Goal: Task Accomplishment & Management: Use online tool/utility

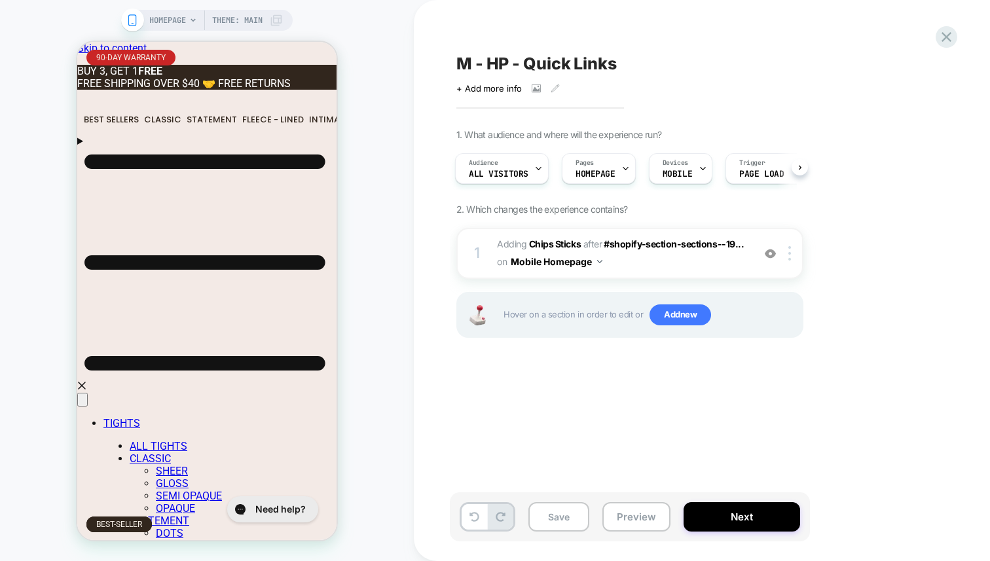
scroll to position [0, 238]
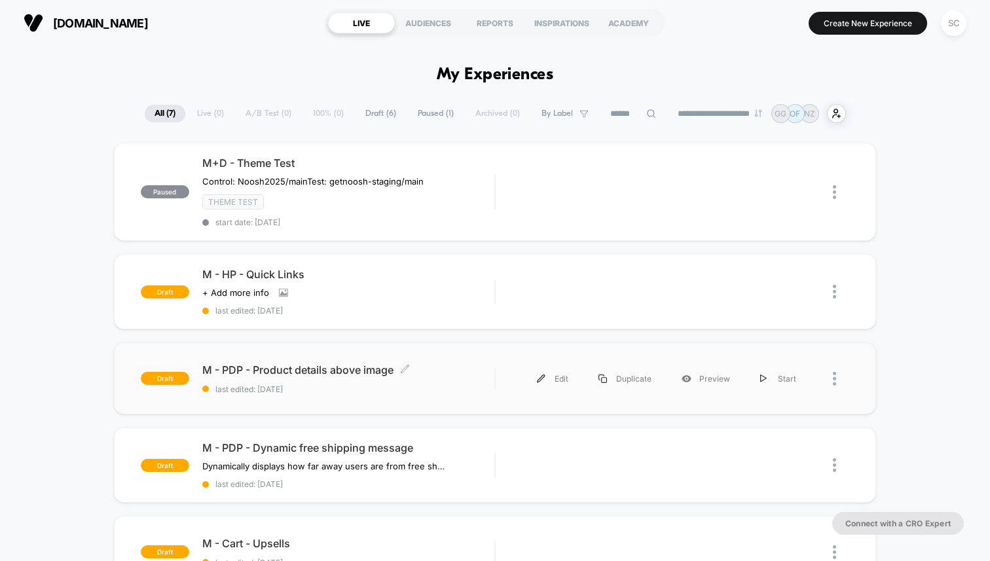
click at [310, 372] on span "M - PDP - Product details above image Click to edit experience details" at bounding box center [348, 370] width 292 height 13
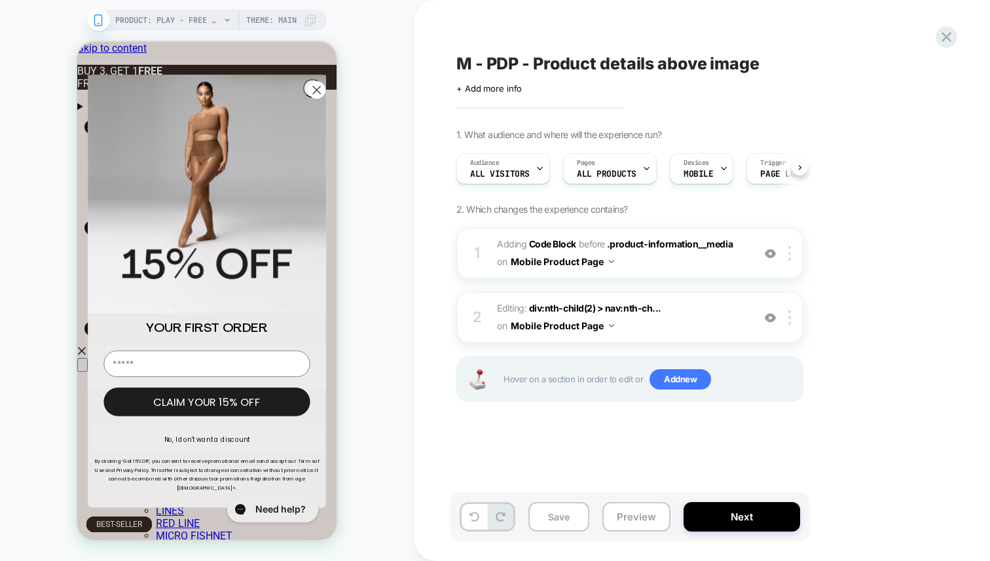
scroll to position [0, 1]
click at [310, 87] on circle "Close dialog" at bounding box center [317, 90] width 18 height 18
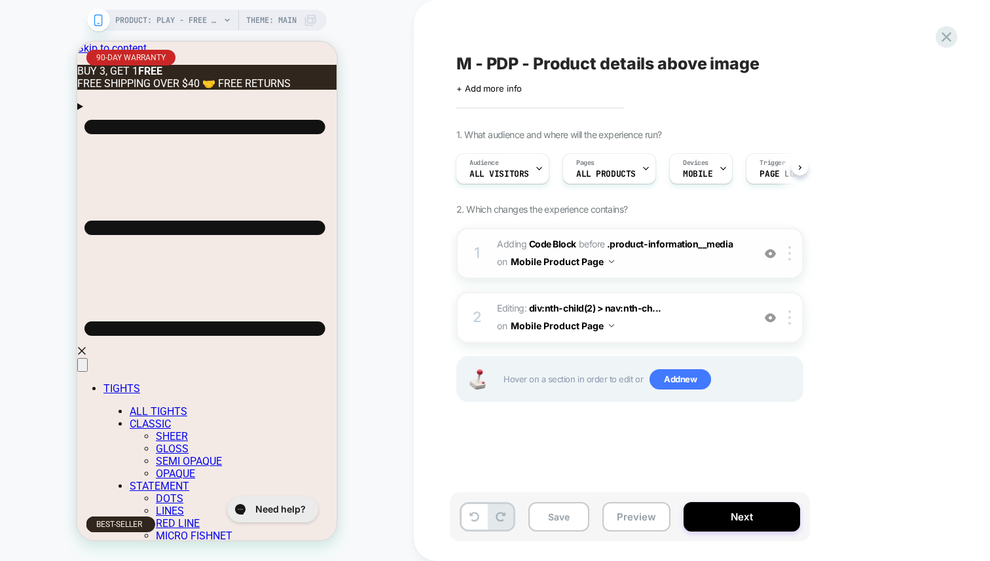
click at [770, 253] on img at bounding box center [770, 253] width 11 height 11
click at [769, 317] on img at bounding box center [770, 317] width 11 height 11
click at [649, 516] on button "Preview" at bounding box center [637, 516] width 68 height 29
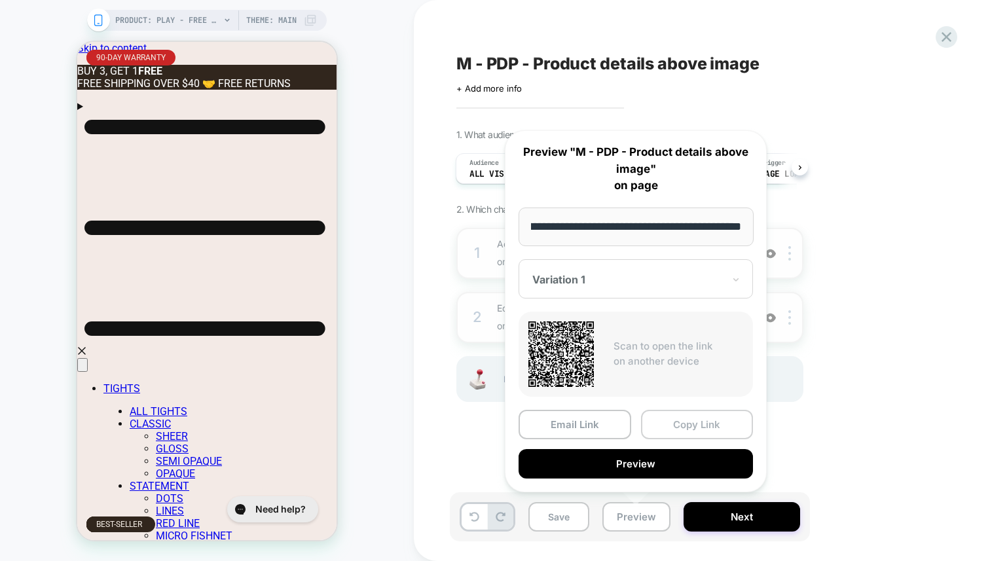
scroll to position [0, 0]
click at [673, 430] on button "Copy Link" at bounding box center [697, 424] width 113 height 29
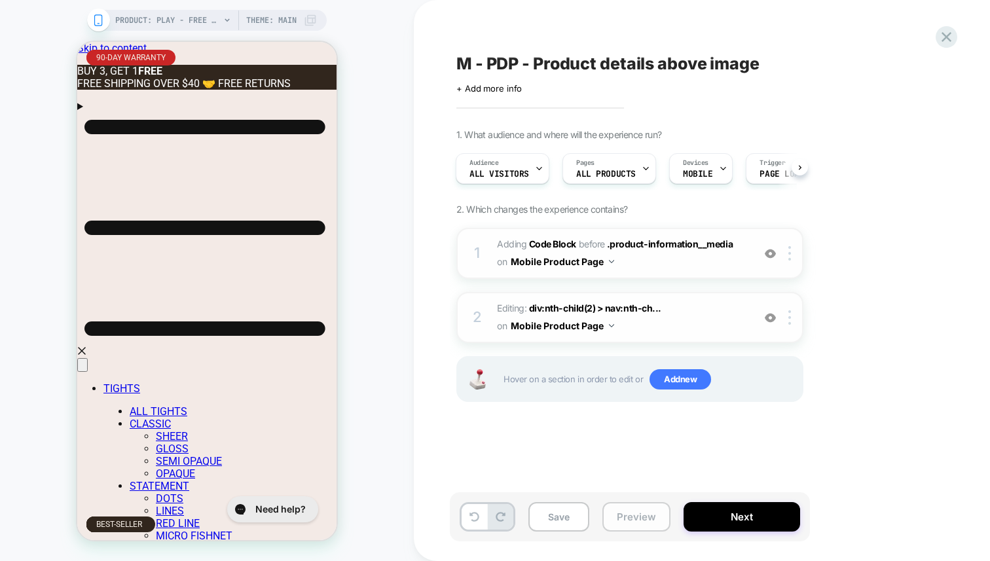
click at [647, 528] on button "Preview" at bounding box center [637, 516] width 68 height 29
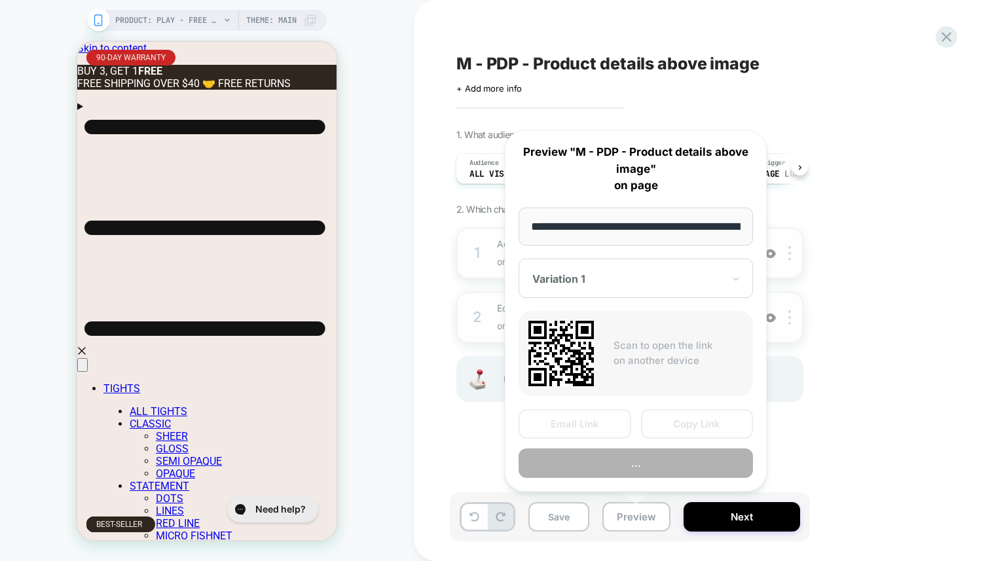
scroll to position [0, 271]
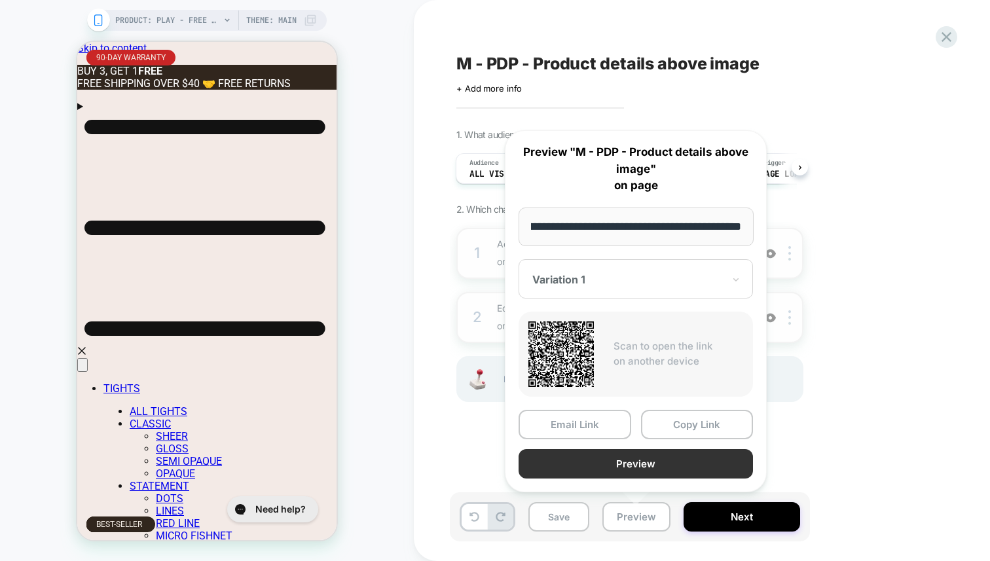
click at [656, 455] on button "Preview" at bounding box center [636, 463] width 234 height 29
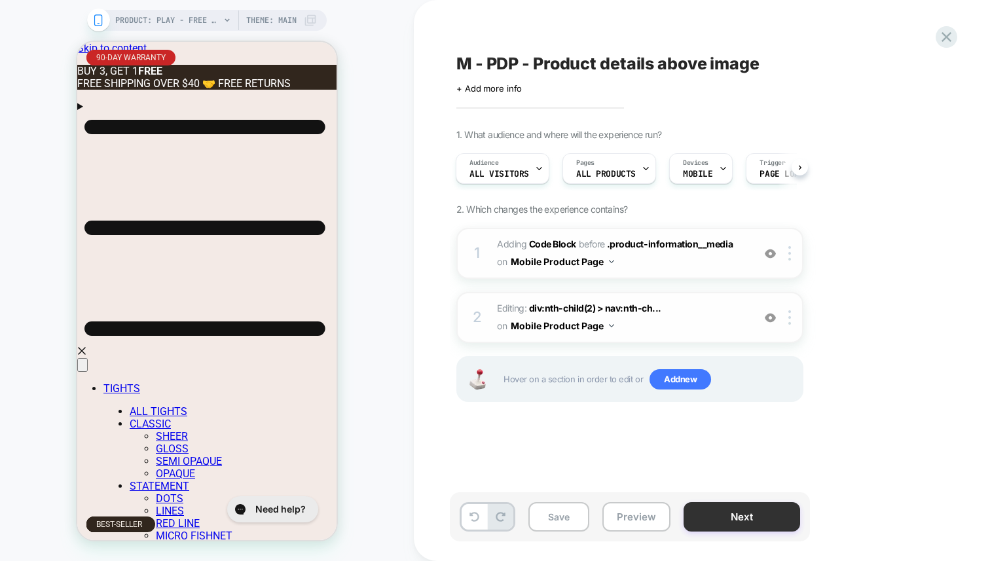
click at [709, 517] on button "Next" at bounding box center [742, 516] width 117 height 29
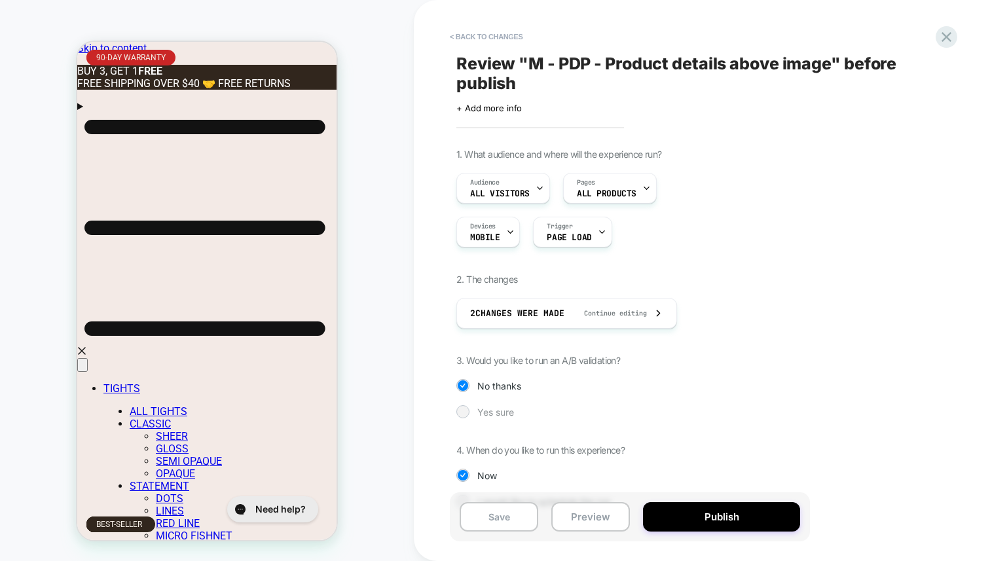
click at [487, 411] on span "Yes sure" at bounding box center [495, 412] width 37 height 11
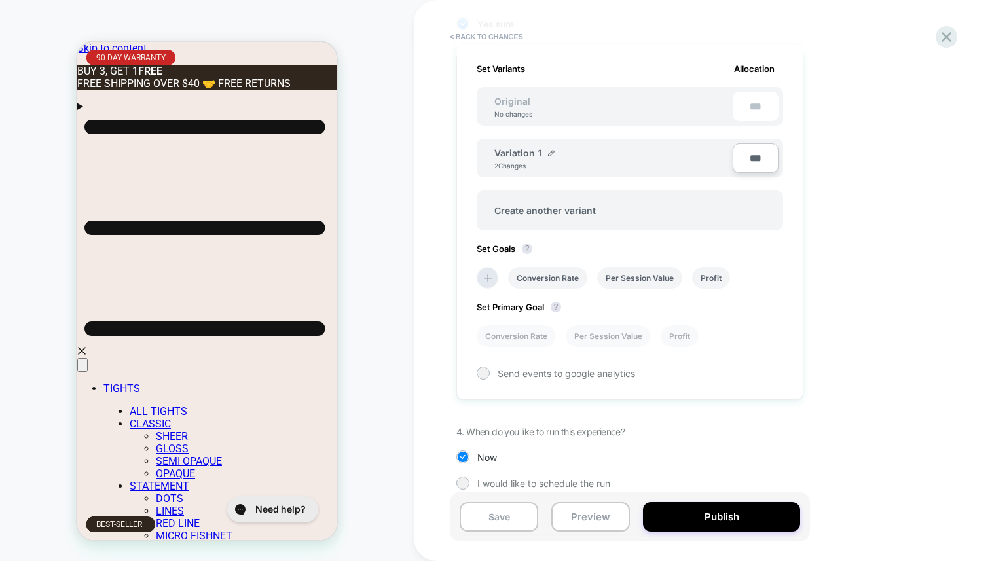
scroll to position [402, 0]
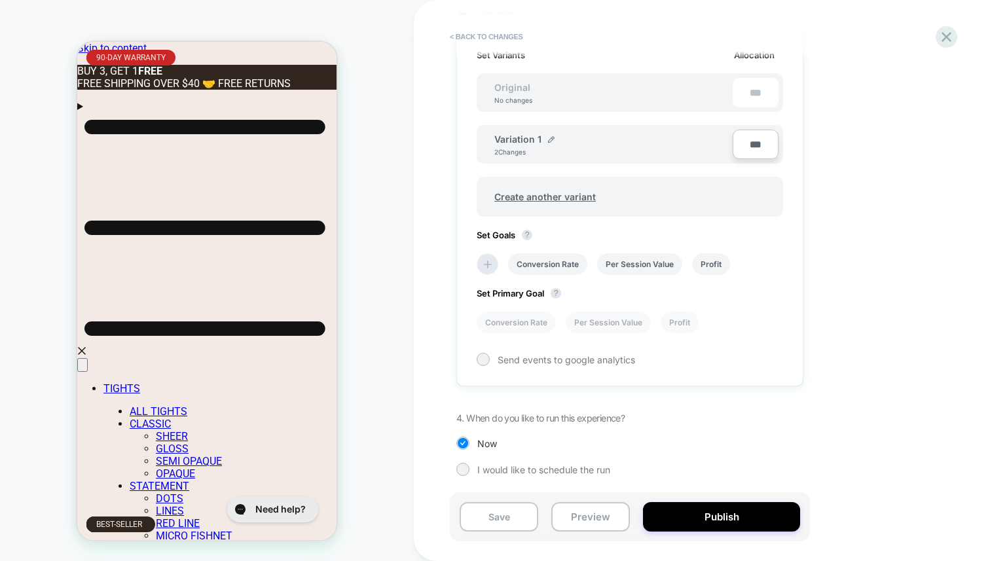
click at [510, 456] on div "1. What audience and where will the experience run? Audience All Visitors Pages…" at bounding box center [696, 121] width 478 height 749
click at [506, 466] on span "I would like to schedule the run" at bounding box center [543, 469] width 133 height 11
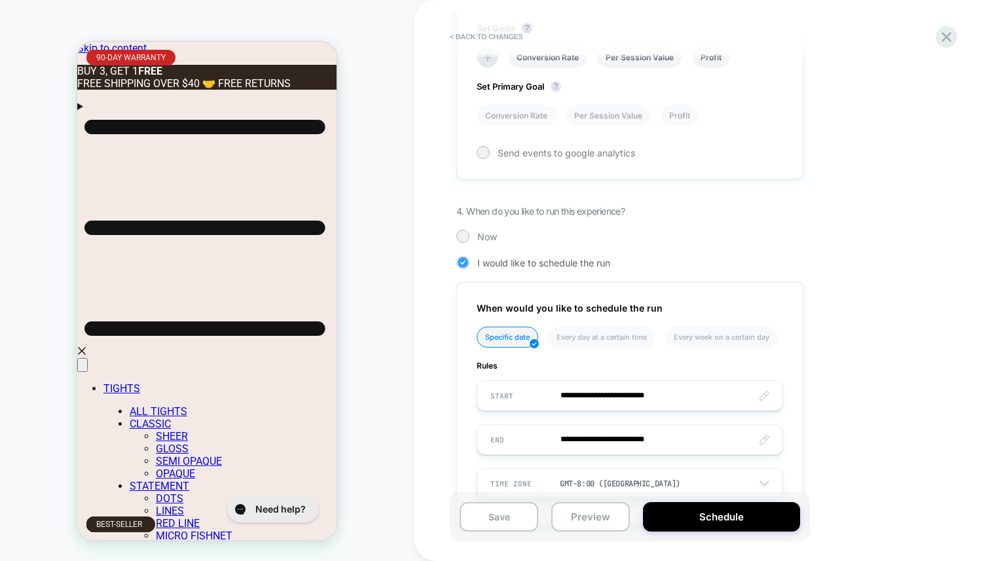
scroll to position [658, 0]
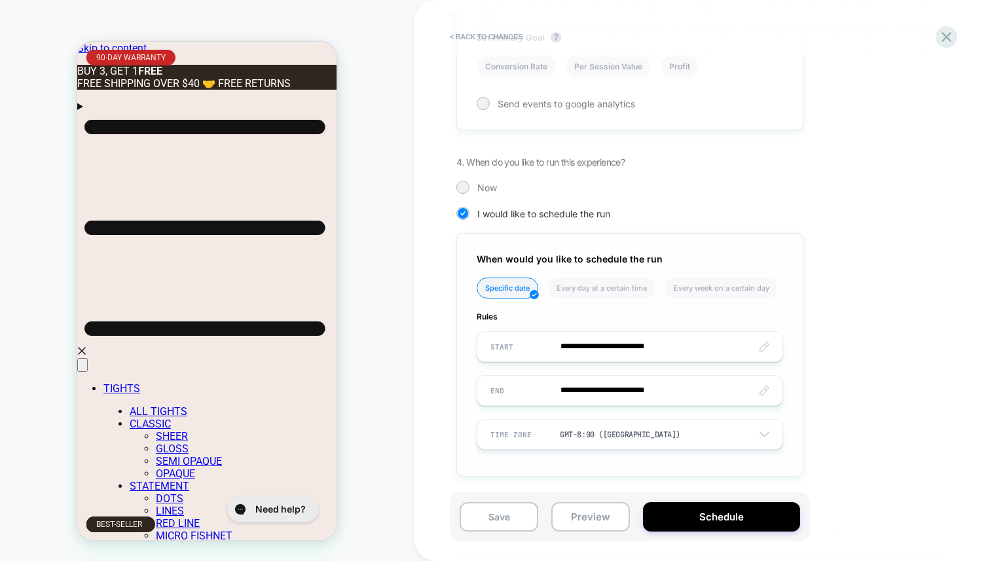
click at [740, 396] on input "**********" at bounding box center [629, 390] width 305 height 31
click at [580, 515] on button "Preview" at bounding box center [590, 516] width 79 height 29
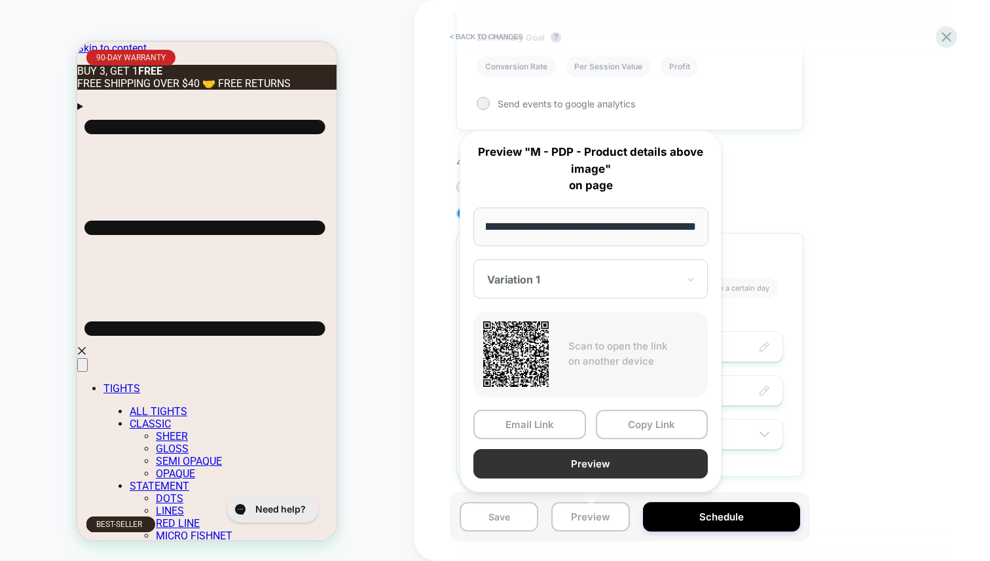
scroll to position [0, 0]
click at [597, 468] on button "Preview" at bounding box center [591, 463] width 234 height 29
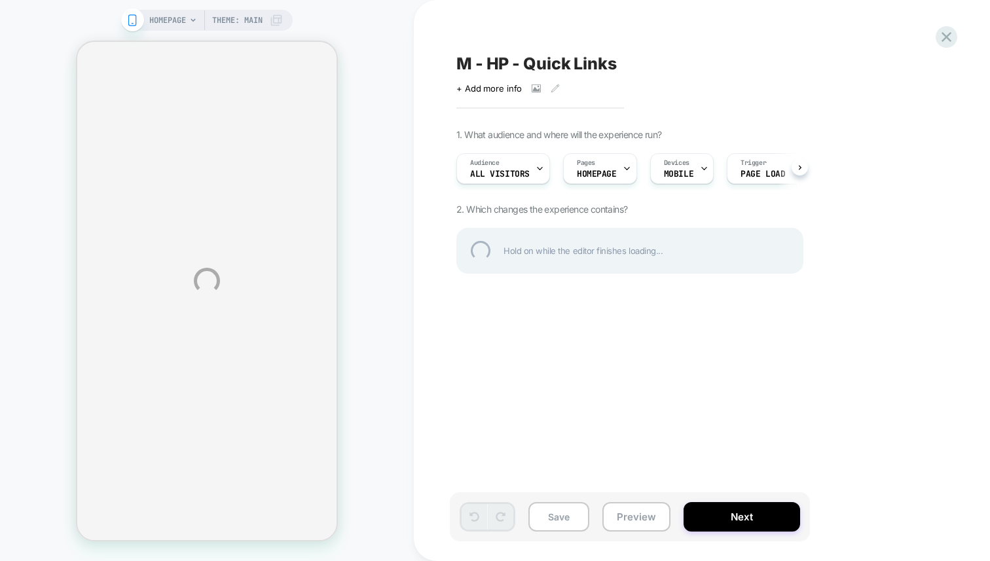
click at [642, 517] on div "HOMEPAGE Theme: MAIN M - HP - Quick Links Click to view images Click to edit ex…" at bounding box center [495, 280] width 990 height 561
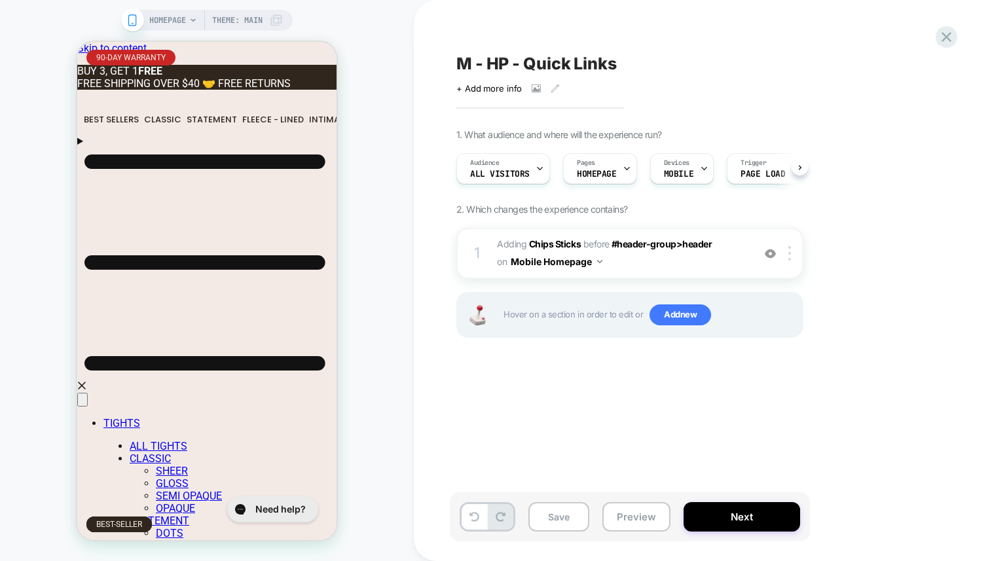
scroll to position [0, 1]
click at [642, 517] on button "Preview" at bounding box center [637, 516] width 68 height 29
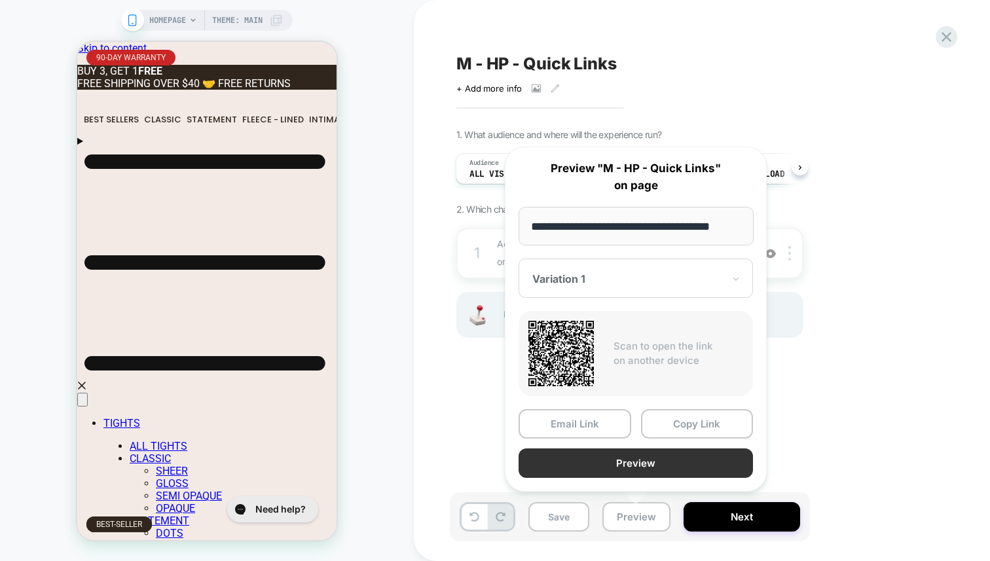
scroll to position [0, 0]
click at [580, 463] on button "Preview" at bounding box center [636, 463] width 234 height 29
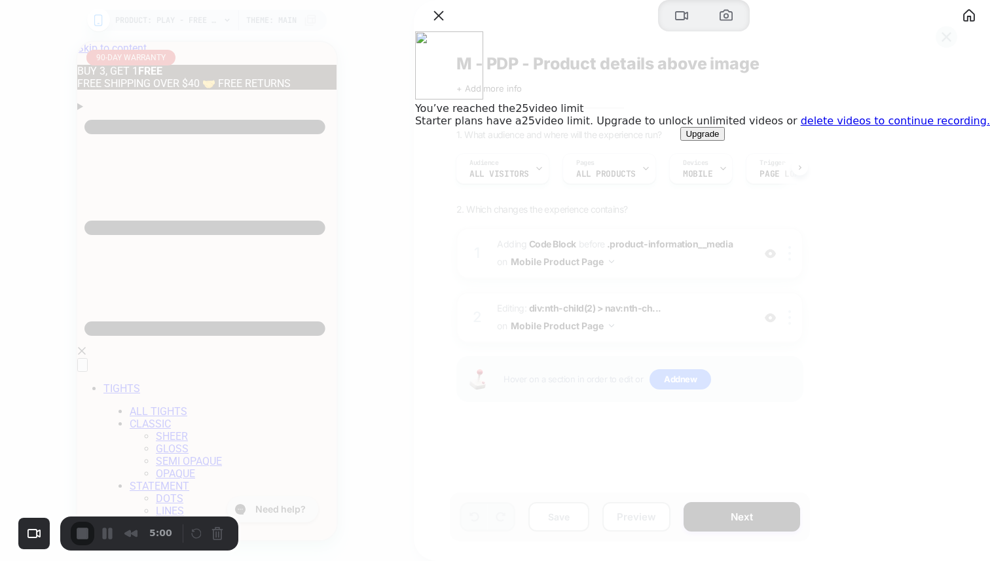
click at [860, 127] on link "delete videos to continue recording." at bounding box center [895, 121] width 189 height 12
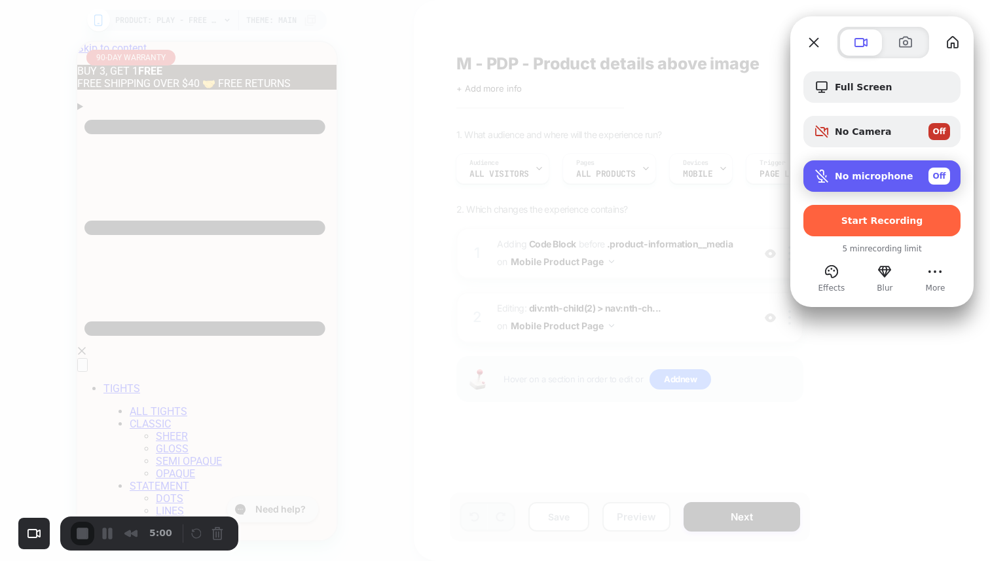
drag, startPoint x: 892, startPoint y: 229, endPoint x: 946, endPoint y: 176, distance: 76.4
click at [946, 175] on div "Full Screen No Camera Off No microphone Off Start Recording" at bounding box center [882, 153] width 157 height 165
click at [946, 176] on div "Off" at bounding box center [940, 176] width 22 height 17
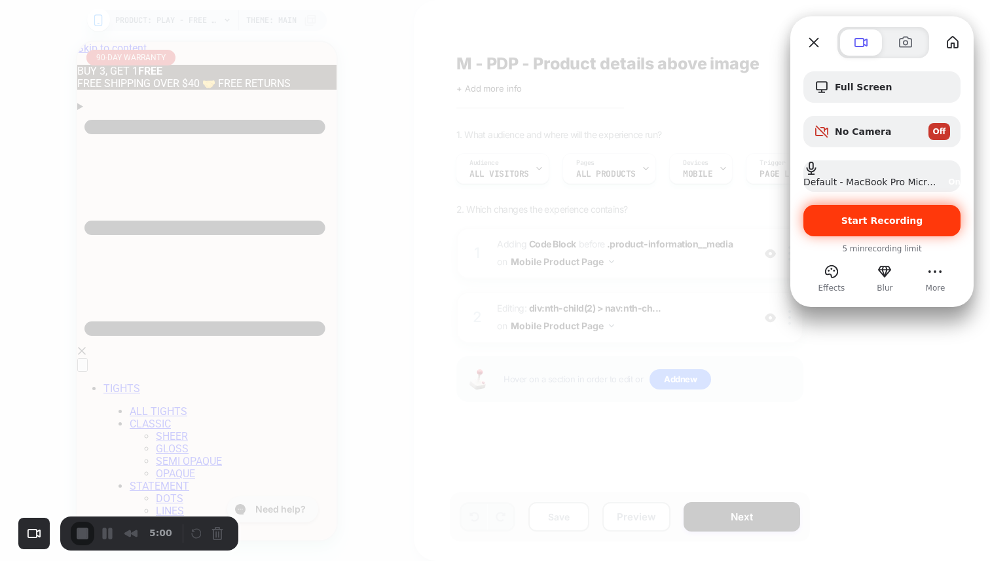
click at [863, 223] on span "Start Recording" at bounding box center [883, 220] width 82 height 10
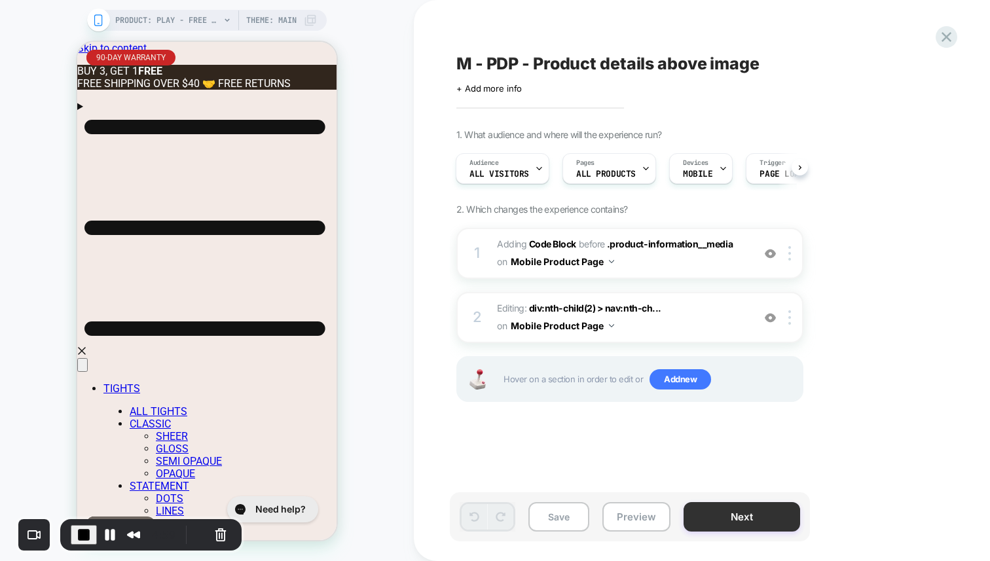
click at [714, 516] on button "Next" at bounding box center [742, 516] width 117 height 29
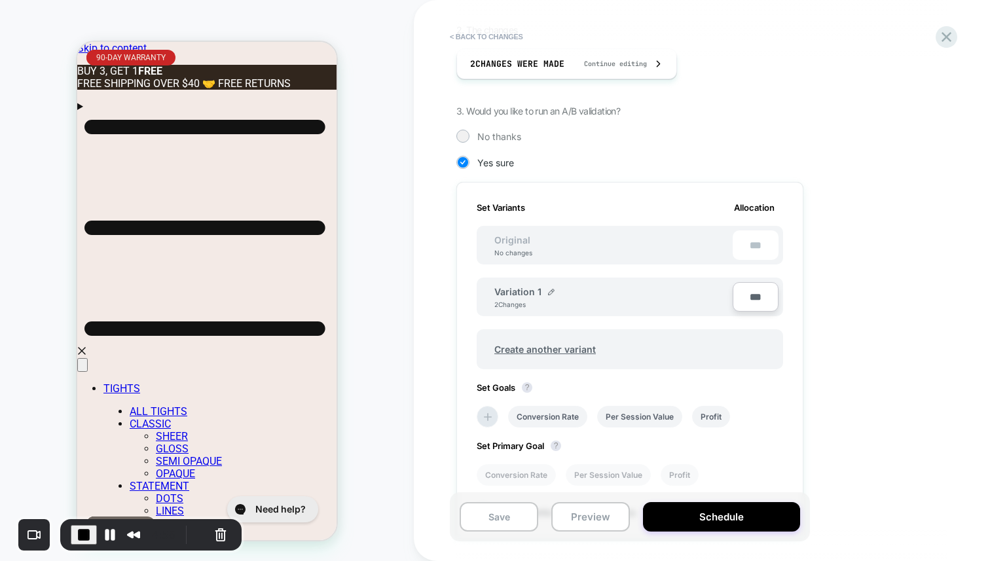
scroll to position [283, 0]
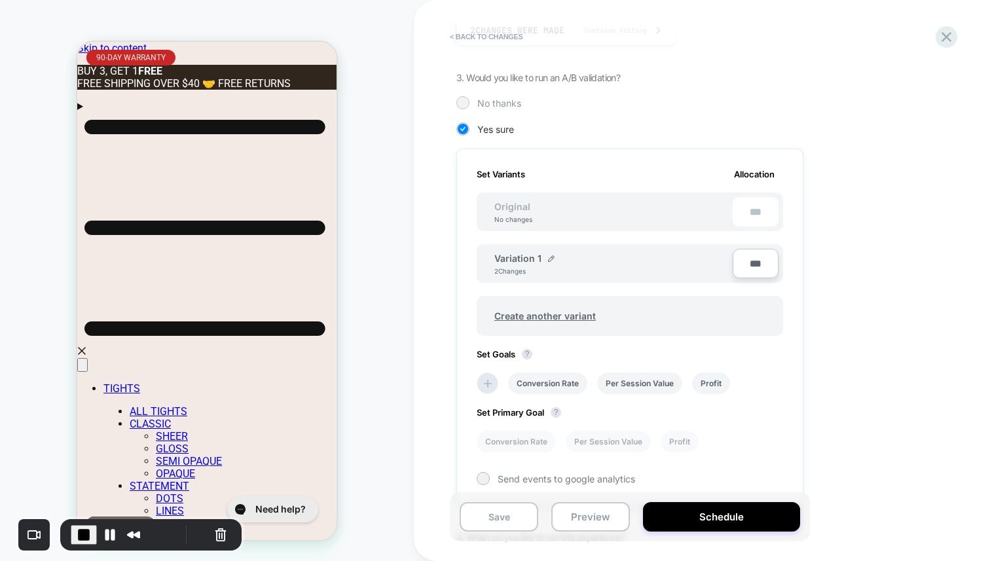
click at [487, 98] on span "No thanks" at bounding box center [499, 103] width 44 height 11
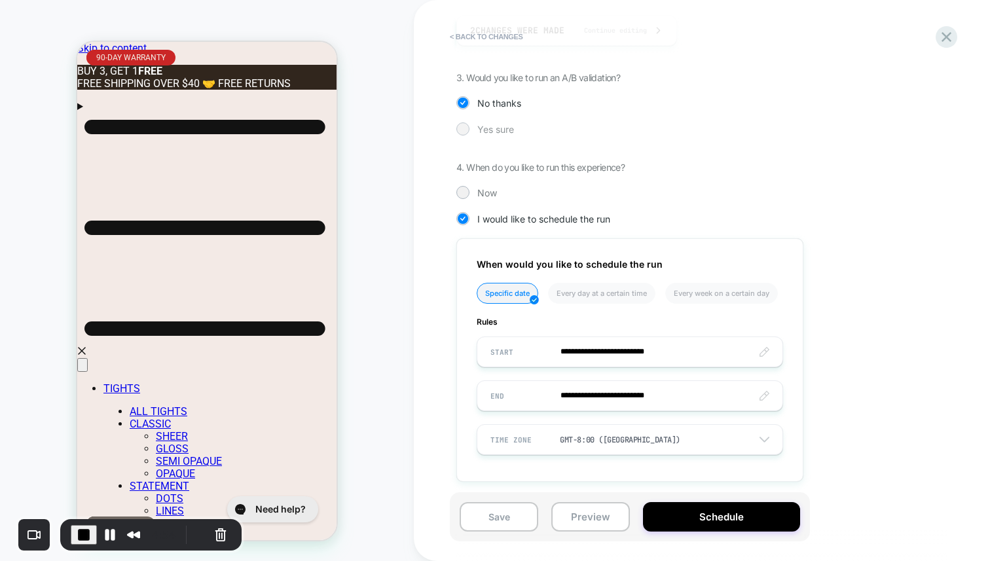
click at [464, 132] on div at bounding box center [463, 129] width 10 height 10
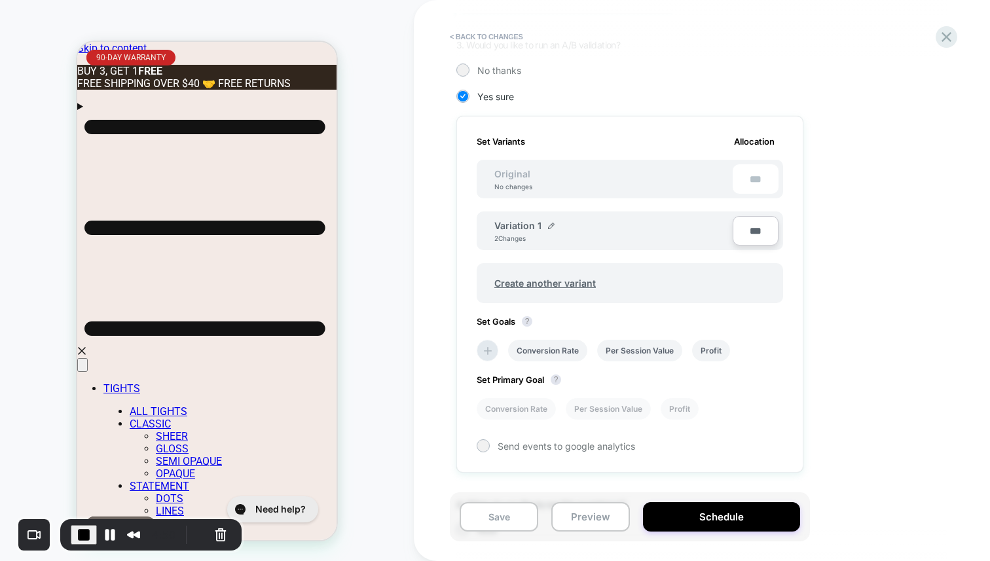
scroll to position [375, 0]
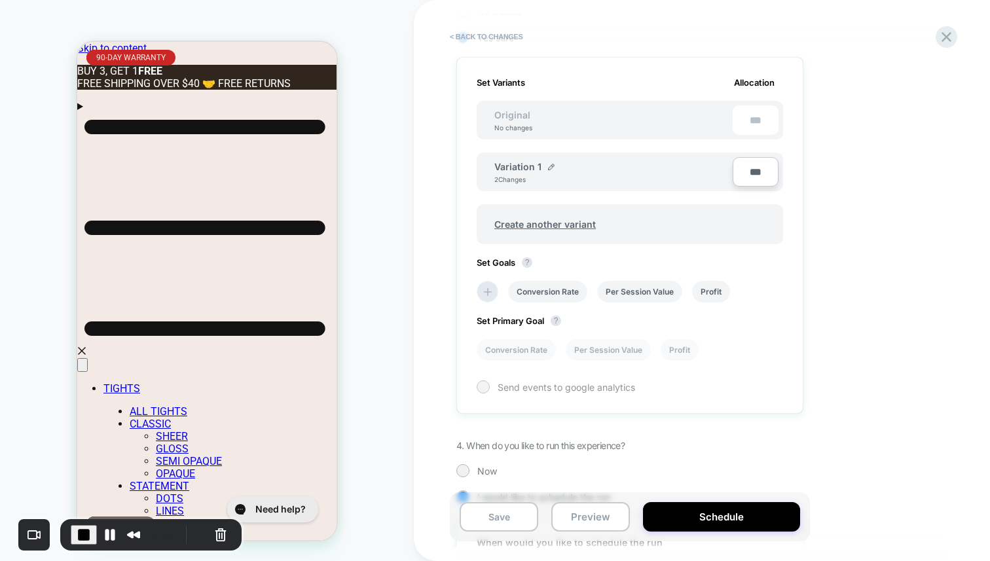
click at [480, 387] on div at bounding box center [483, 387] width 10 height 10
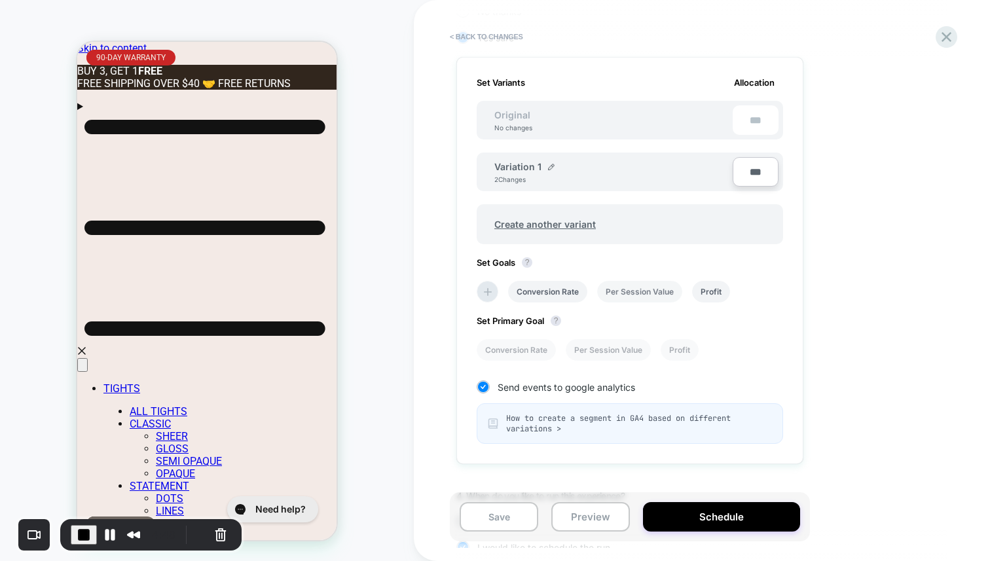
scroll to position [363, 0]
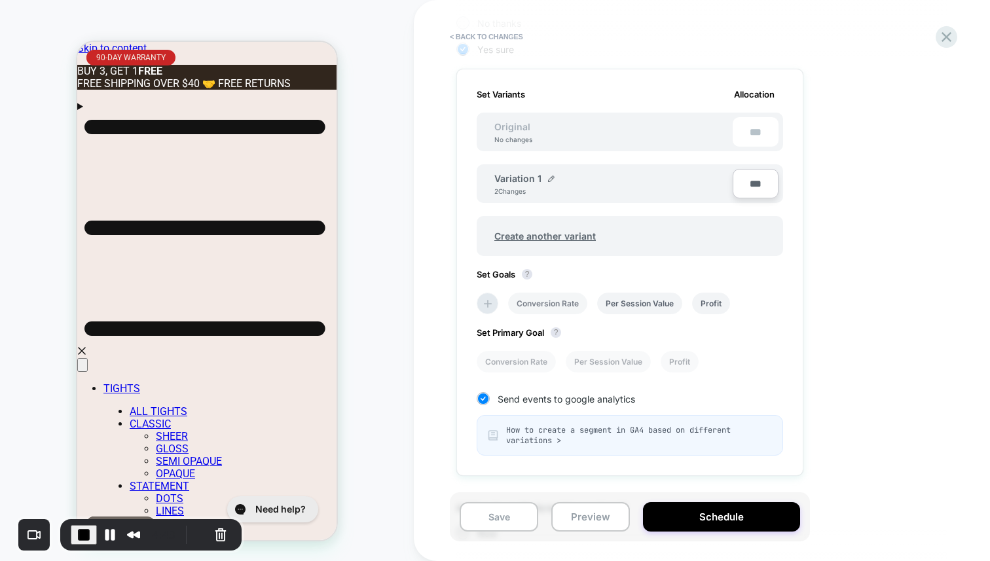
click at [527, 307] on li "Conversion Rate" at bounding box center [547, 304] width 79 height 22
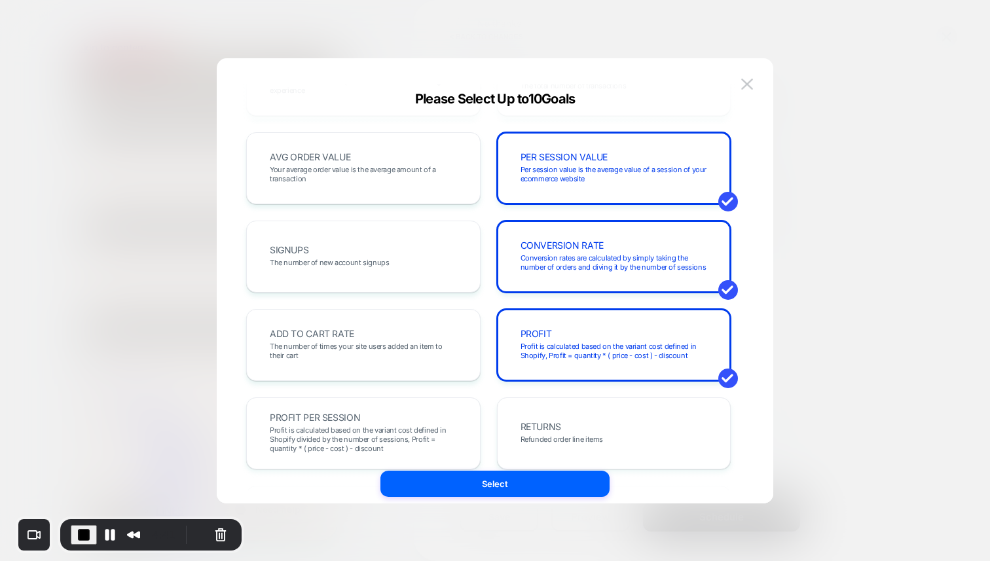
scroll to position [88, 0]
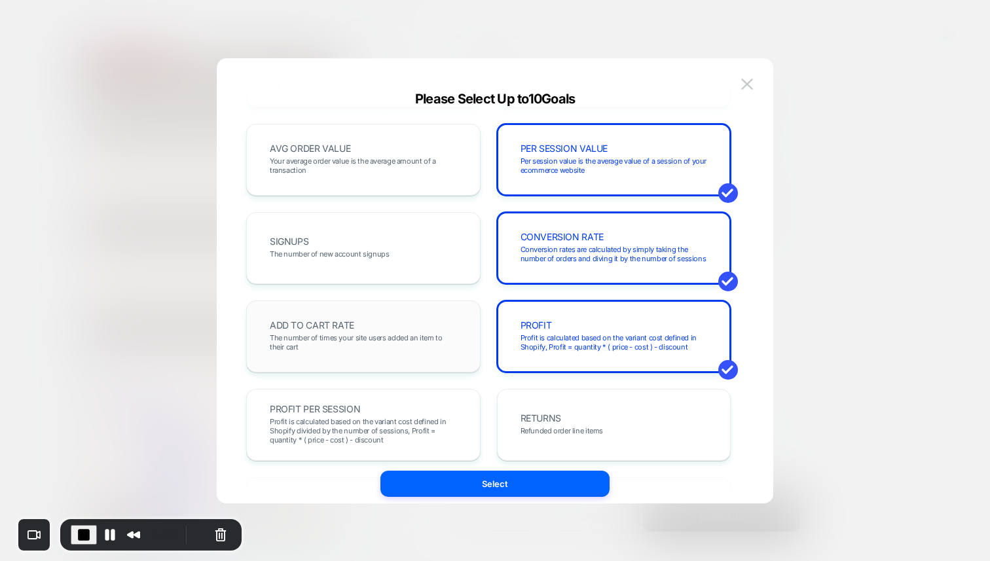
click at [357, 333] on span "The number of times your site users added an item to their cart" at bounding box center [363, 342] width 187 height 18
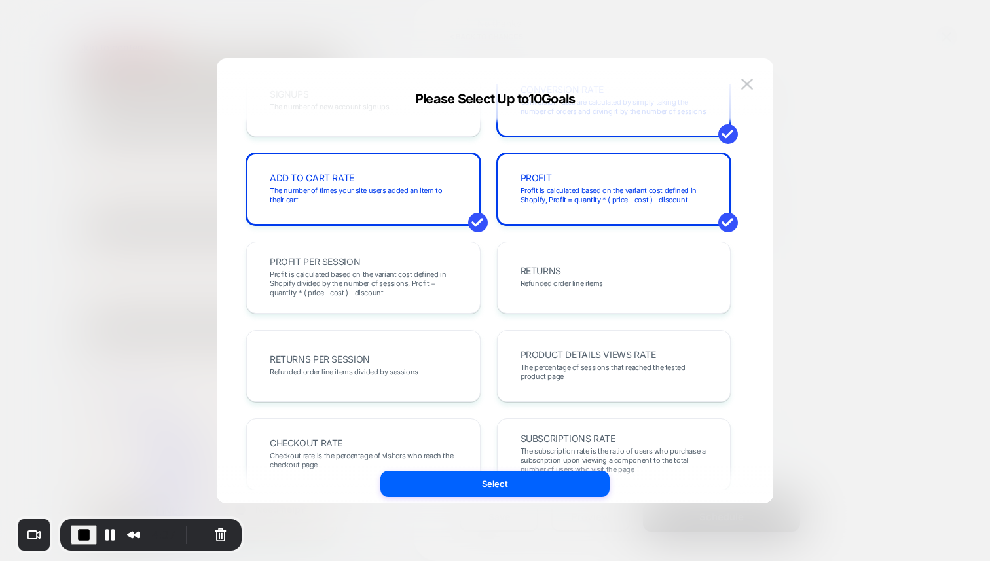
scroll to position [420, 0]
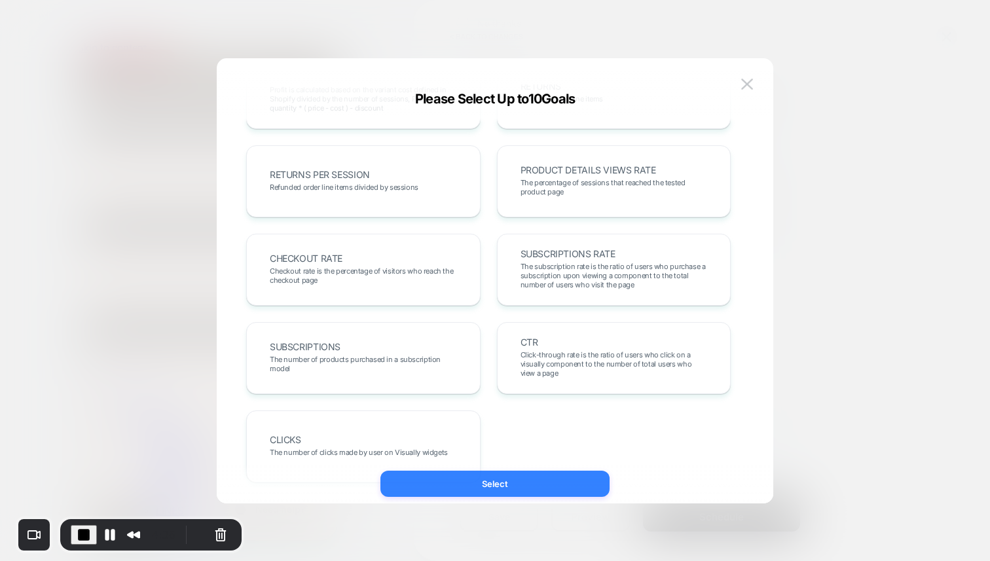
click at [447, 487] on button "Select" at bounding box center [495, 484] width 229 height 26
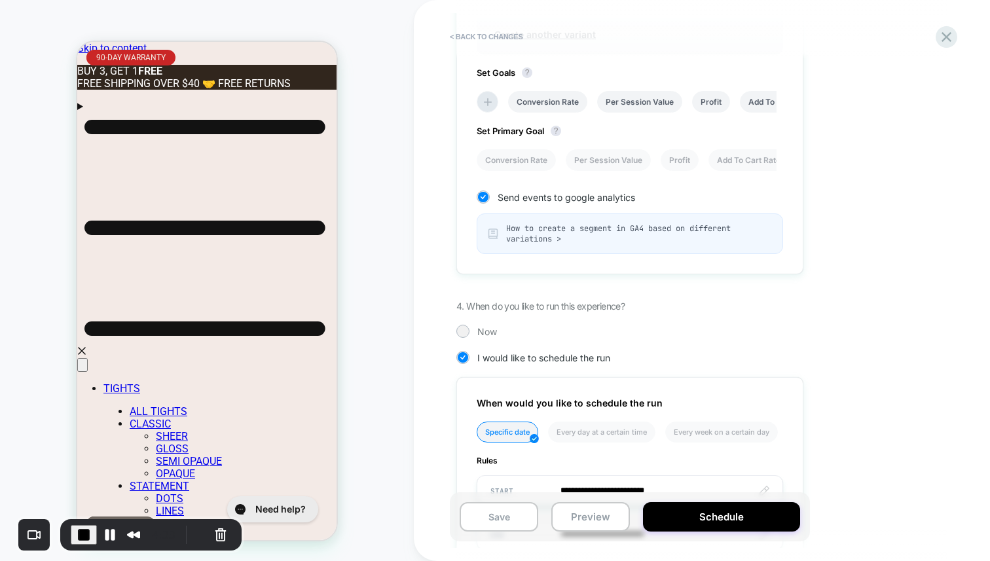
scroll to position [569, 0]
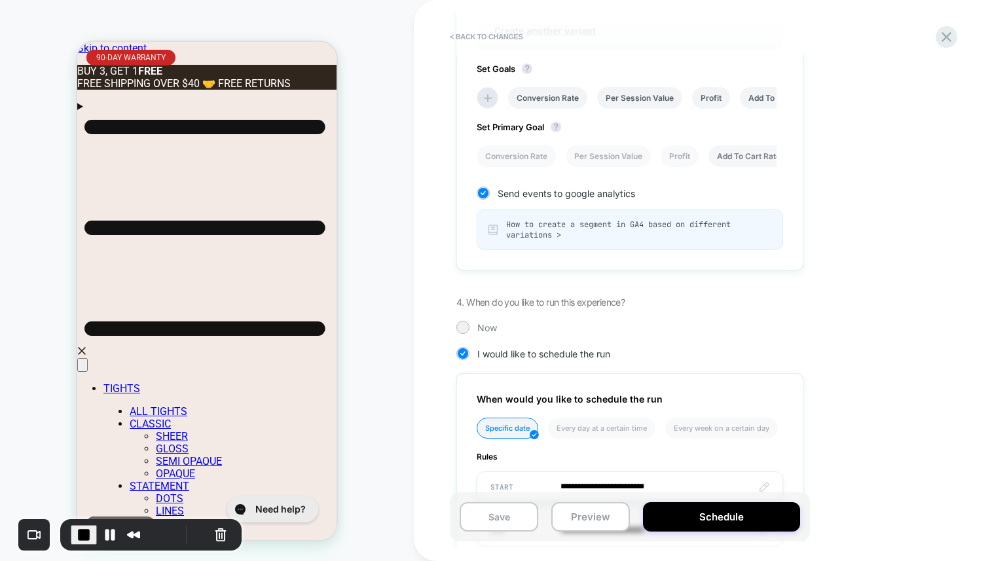
click at [767, 157] on li "Add To Cart Rate" at bounding box center [749, 156] width 81 height 22
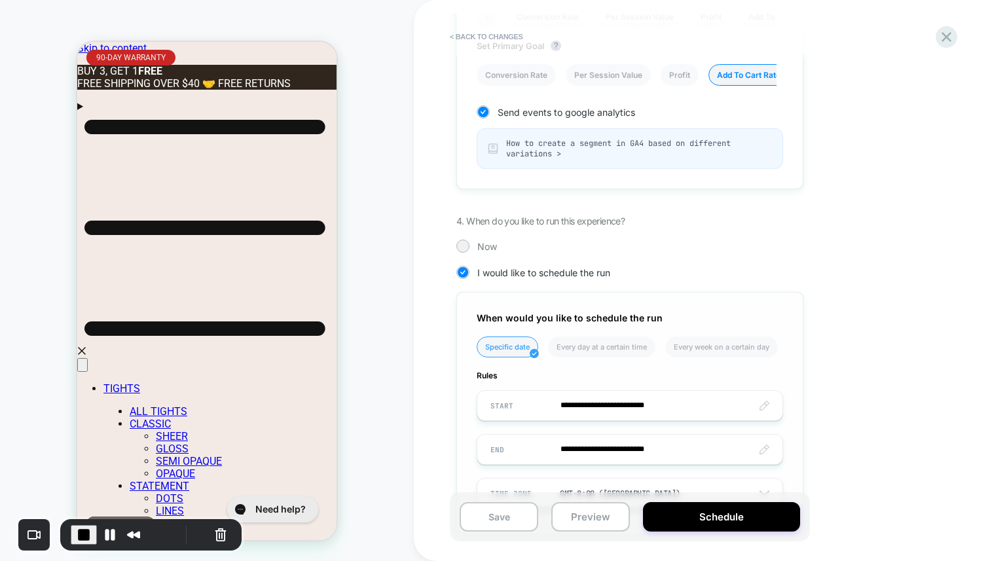
scroll to position [708, 0]
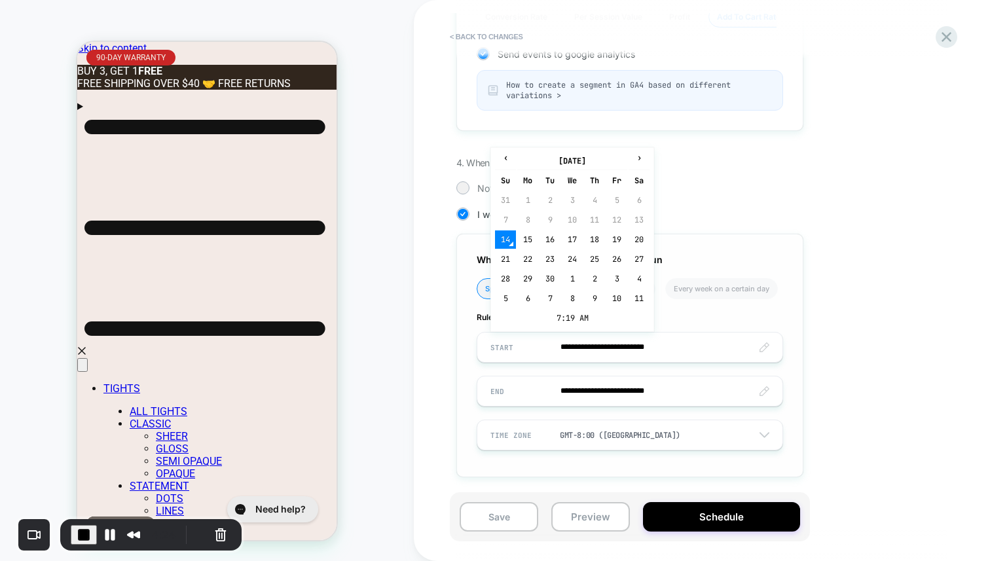
click at [682, 345] on input "**********" at bounding box center [629, 347] width 305 height 31
click at [527, 236] on td "15" at bounding box center [527, 240] width 21 height 18
type input "**********"
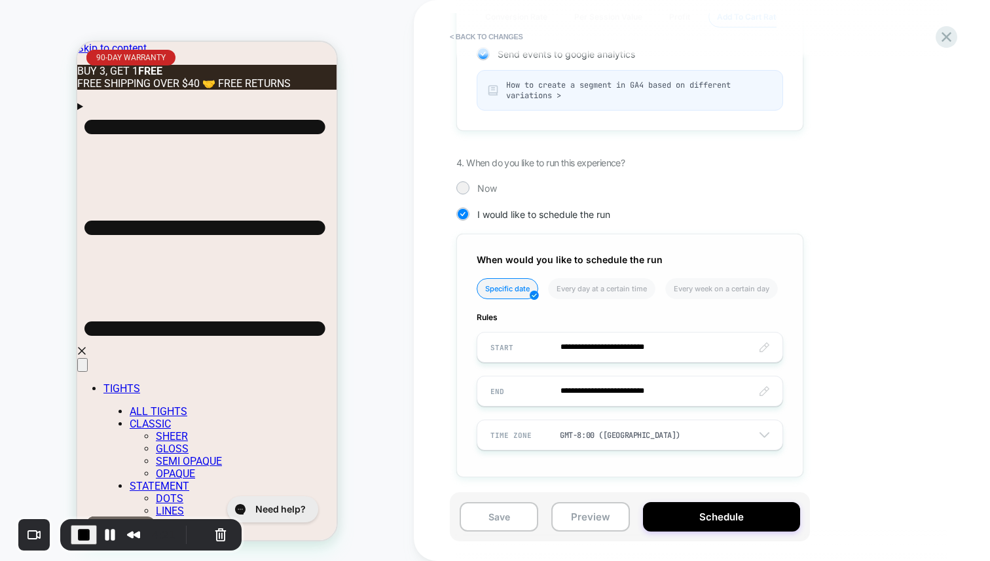
click at [764, 346] on input "**********" at bounding box center [629, 347] width 305 height 31
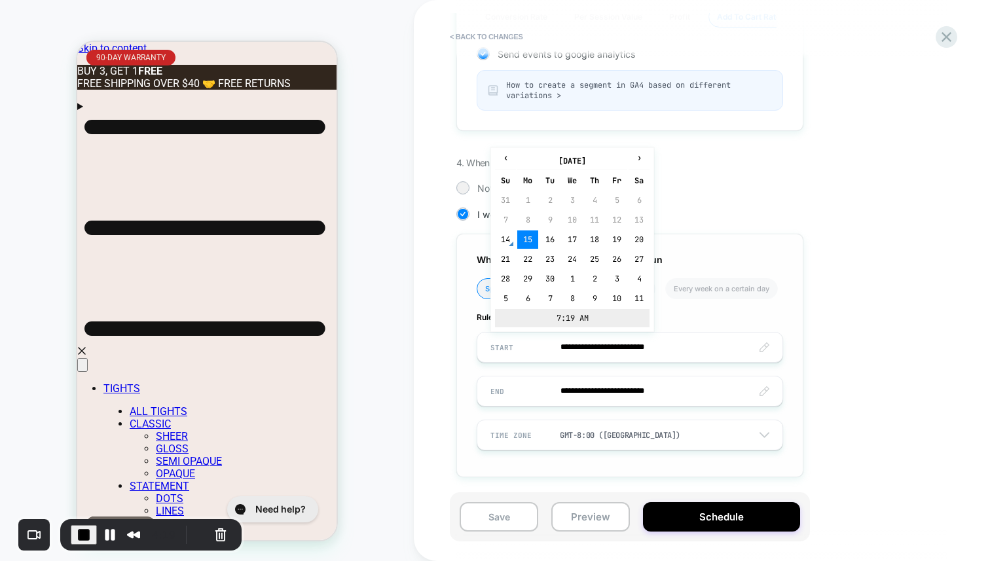
click at [579, 322] on td "7:19 AM" at bounding box center [572, 318] width 155 height 18
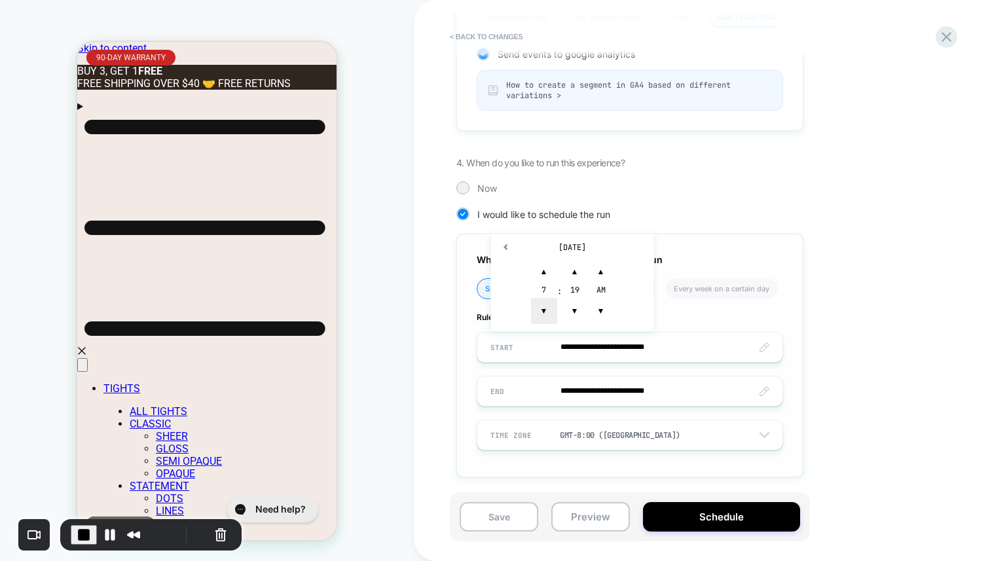
click at [542, 309] on span "▼" at bounding box center [544, 311] width 26 height 26
click at [544, 271] on span "▲" at bounding box center [544, 272] width 26 height 26
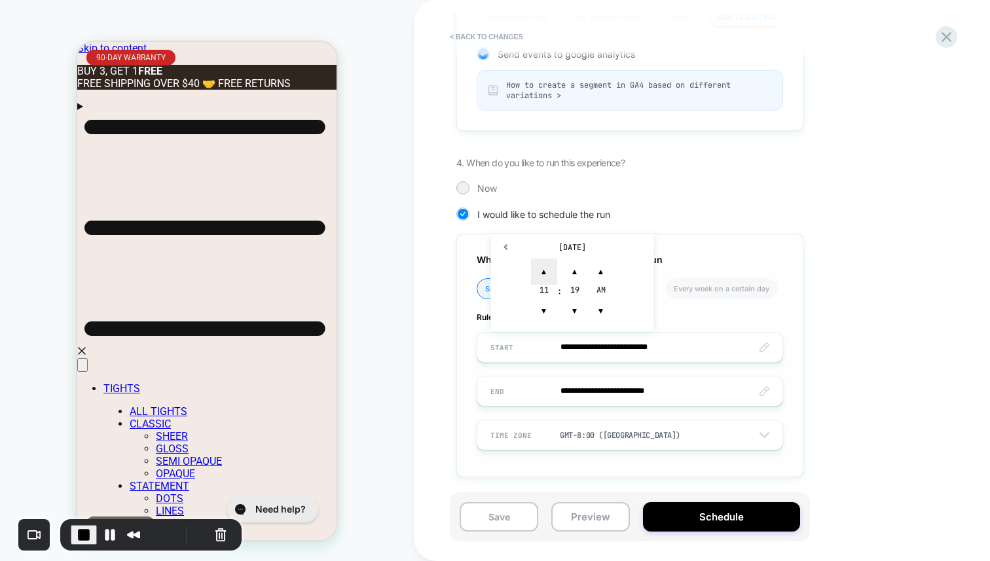
click at [544, 271] on span "▲" at bounding box center [544, 272] width 26 height 26
click at [569, 317] on span "▼" at bounding box center [575, 311] width 26 height 26
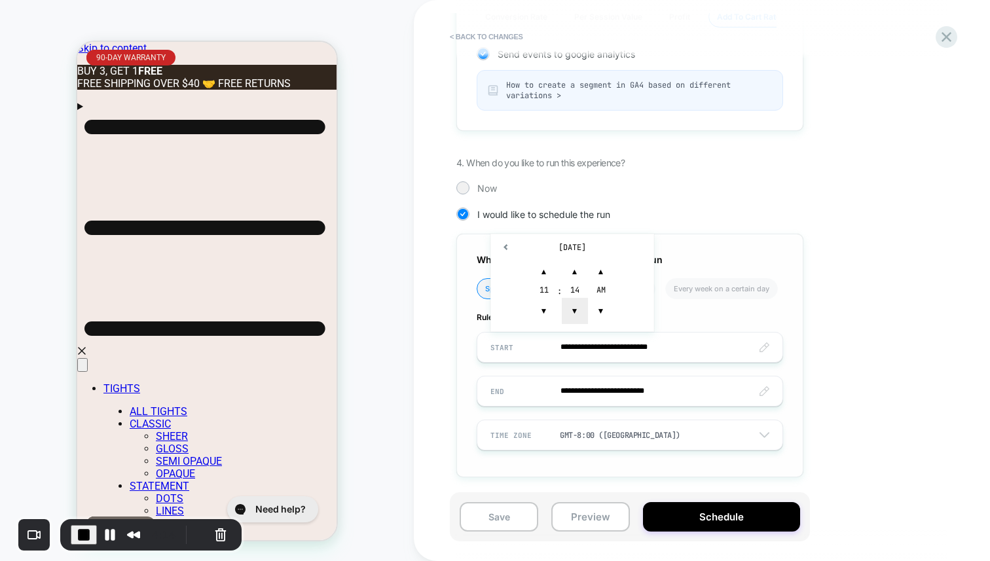
click at [569, 317] on span "▼" at bounding box center [575, 311] width 26 height 26
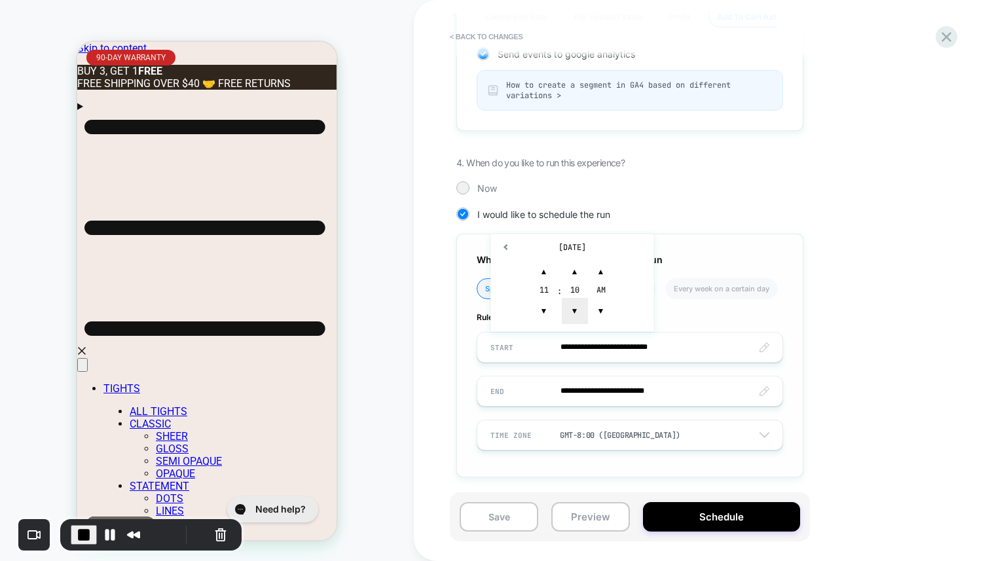
click at [577, 312] on span "▼" at bounding box center [575, 311] width 26 height 26
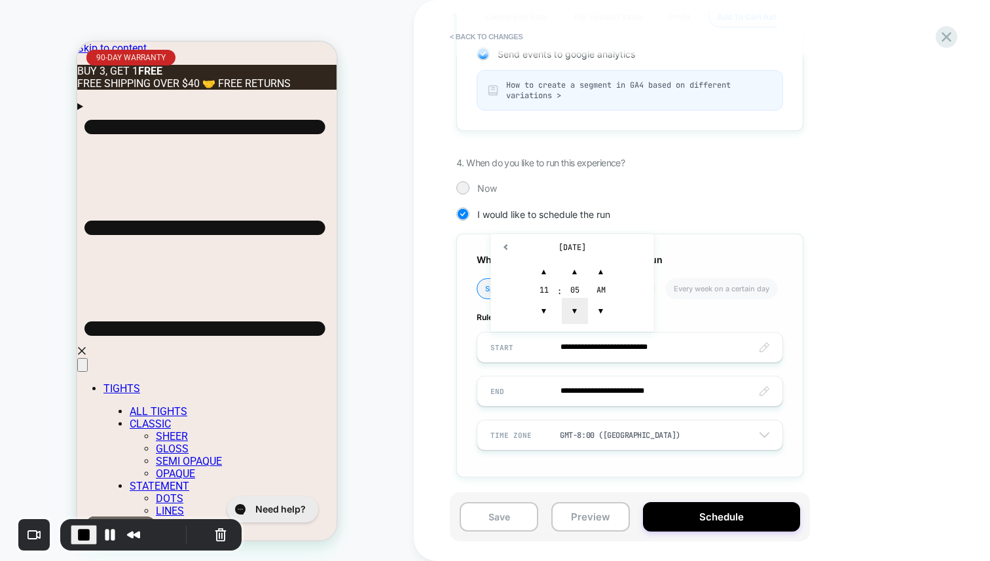
click at [577, 312] on span "▼" at bounding box center [575, 311] width 26 height 26
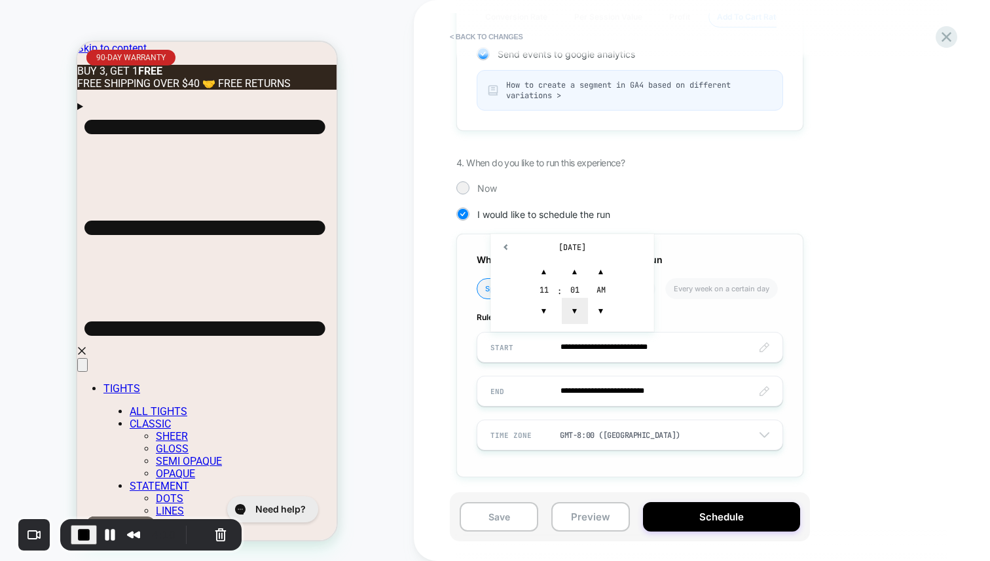
type input "**********"
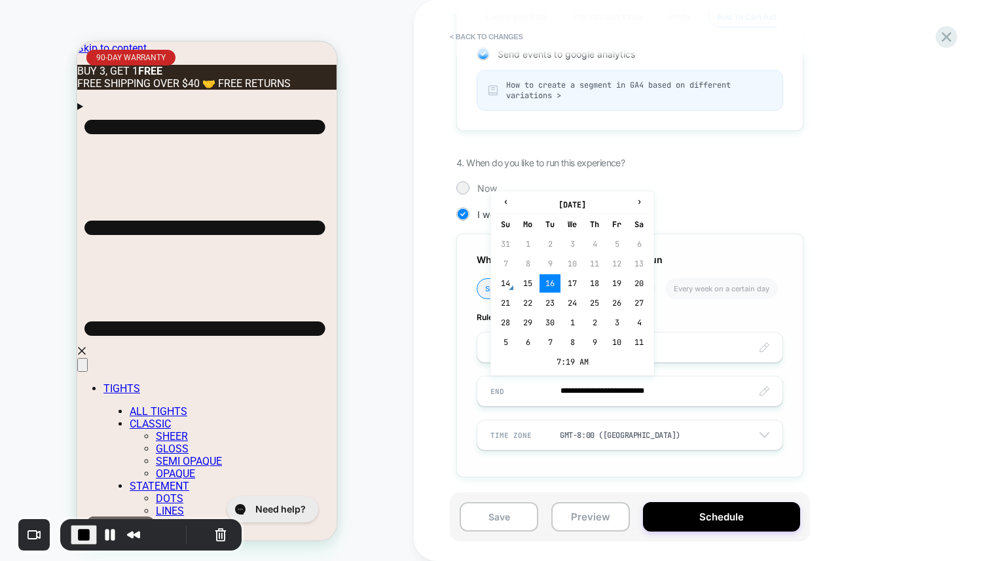
click at [648, 403] on input "**********" at bounding box center [629, 391] width 305 height 31
click at [635, 200] on span "›" at bounding box center [639, 201] width 20 height 10
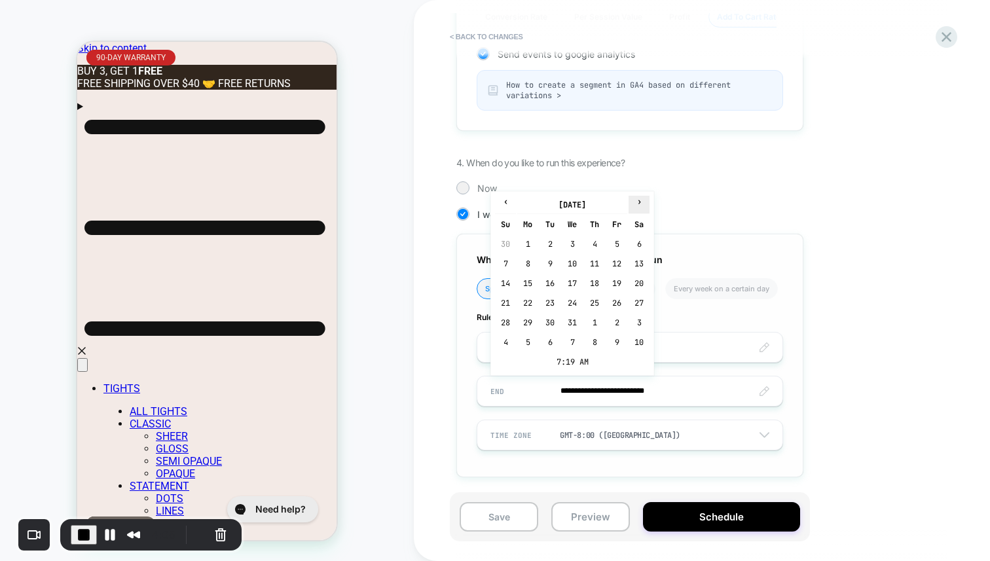
click at [635, 200] on span "›" at bounding box center [639, 201] width 20 height 10
click at [563, 321] on td "25" at bounding box center [572, 323] width 21 height 18
type input "**********"
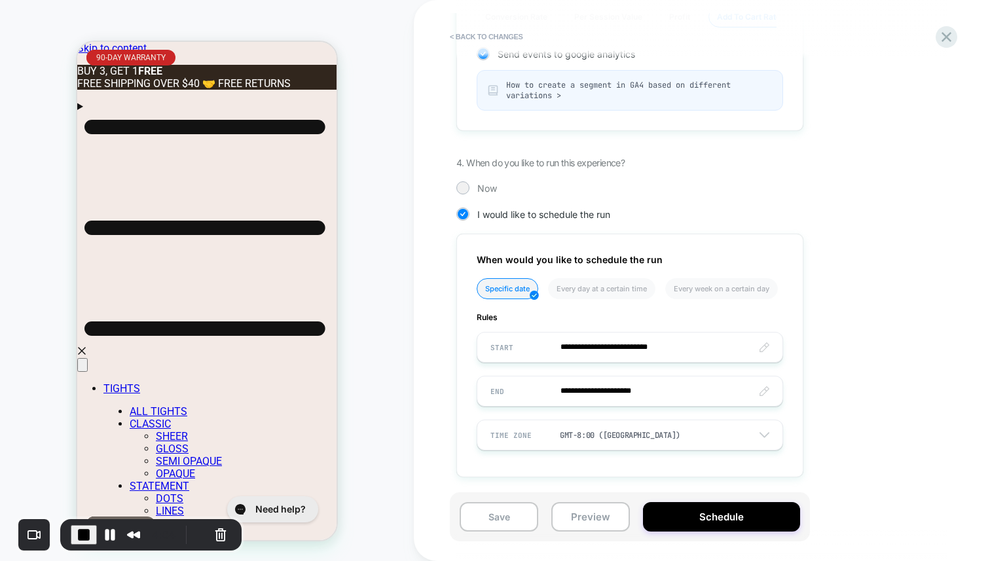
click at [610, 432] on div "GMT-8:00 (Los Angeles)" at bounding box center [620, 435] width 121 height 10
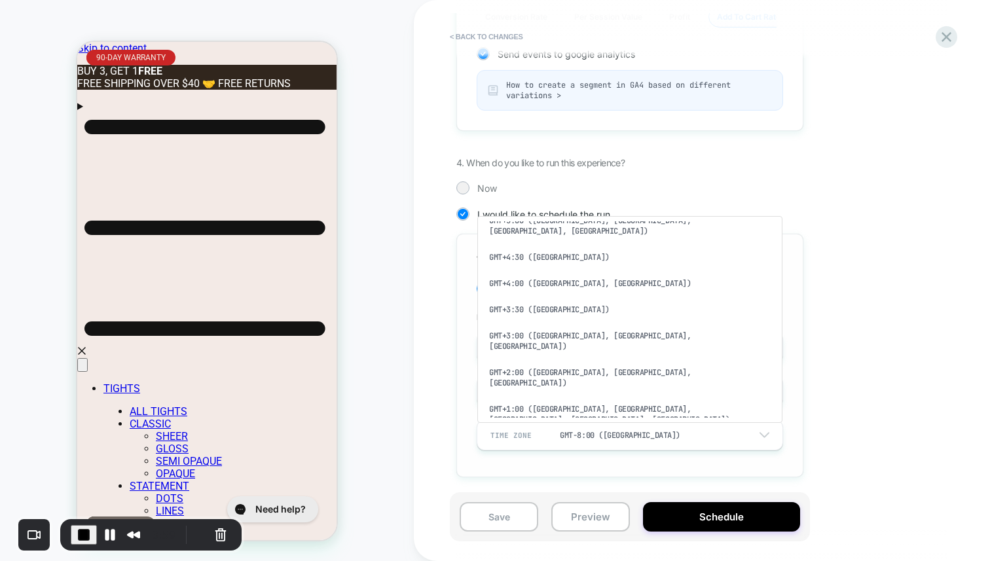
scroll to position [464, 0]
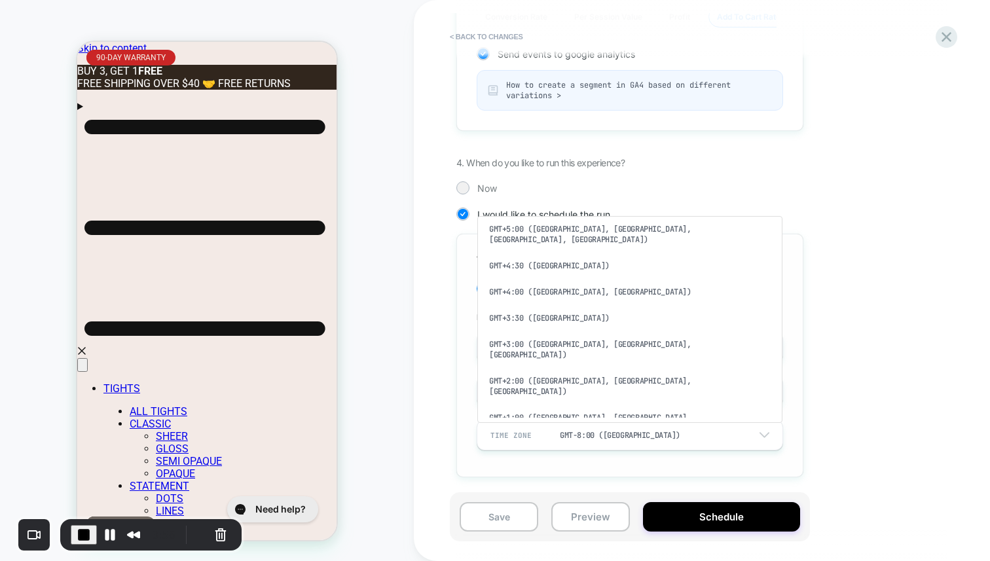
click at [582, 331] on div "GMT+3:00 (Kuwait, Nairobi, Riyadh)" at bounding box center [630, 349] width 295 height 37
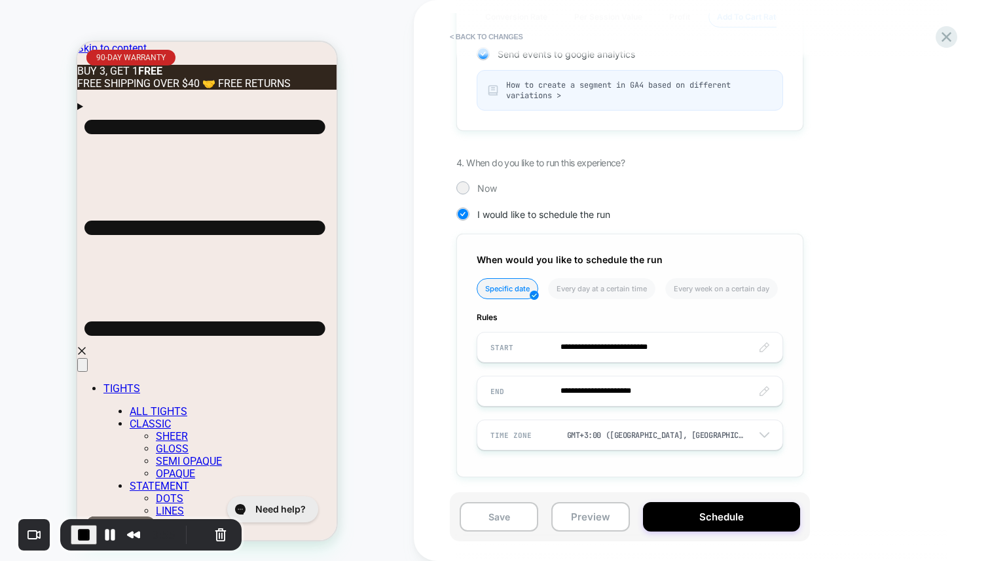
click at [84, 540] on span "End Recording" at bounding box center [84, 535] width 16 height 16
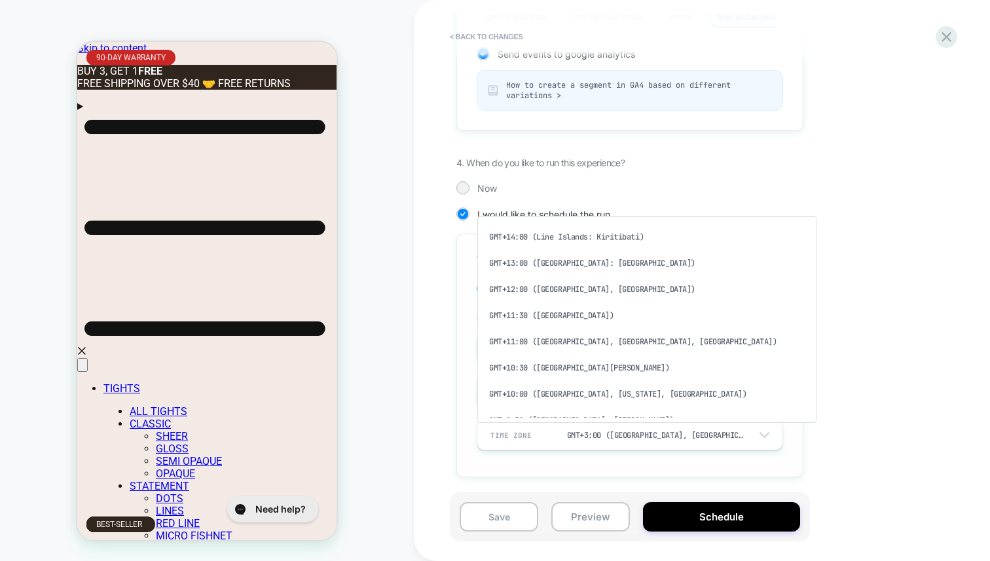
click at [668, 434] on div "GMT+3:00 (Kuwait, Nairobi, Riyadh)" at bounding box center [655, 435] width 177 height 10
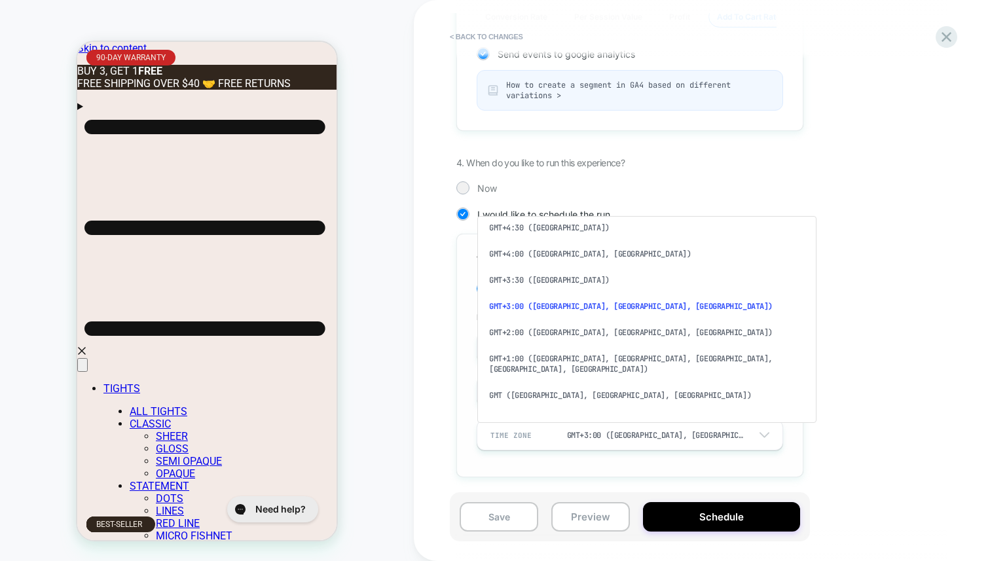
scroll to position [486, 0]
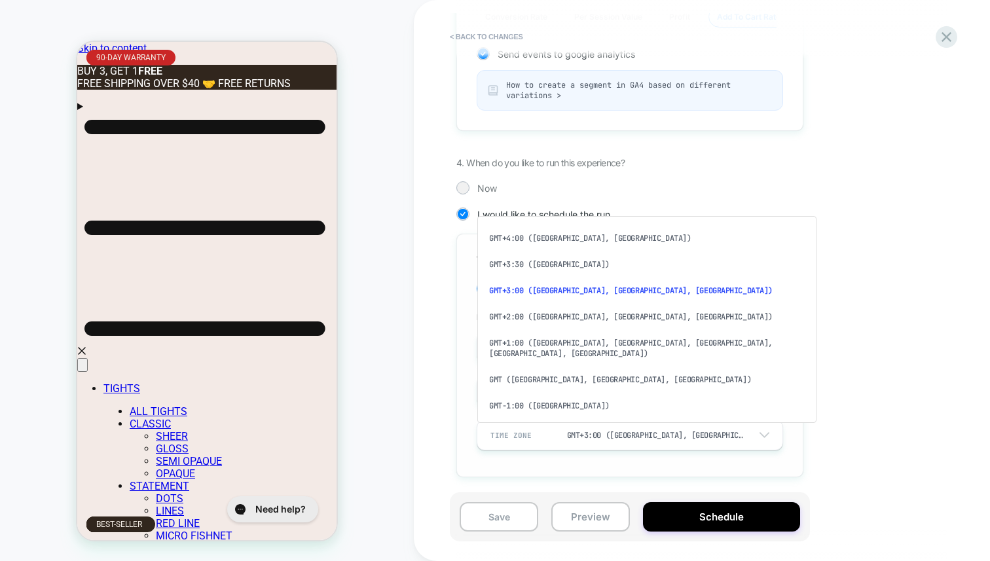
click at [623, 304] on div "GMT+2:00 (Athens, Helsinki, Jerusalem)" at bounding box center [647, 317] width 329 height 26
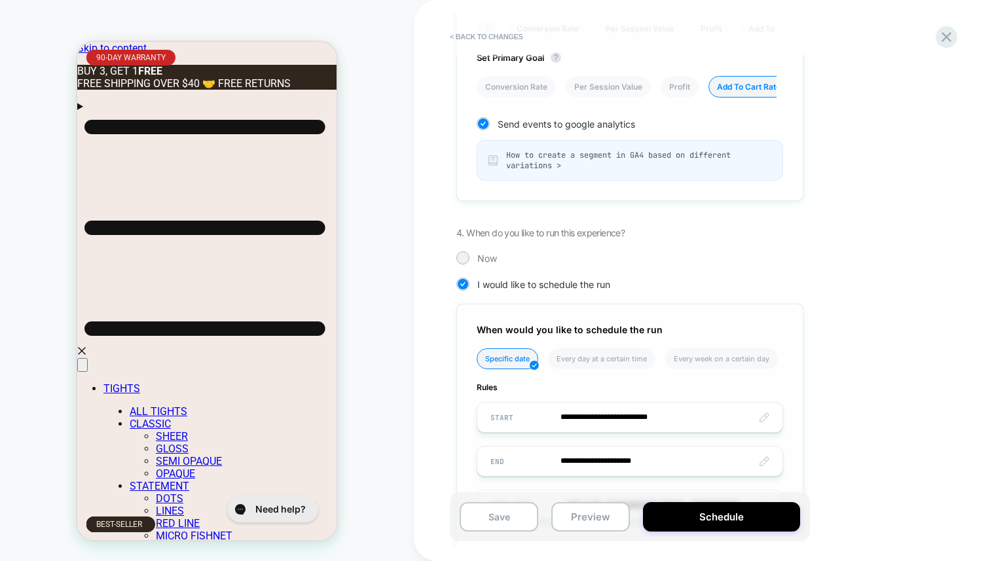
click at [828, 315] on div "**********" at bounding box center [696, 39] width 478 height 1056
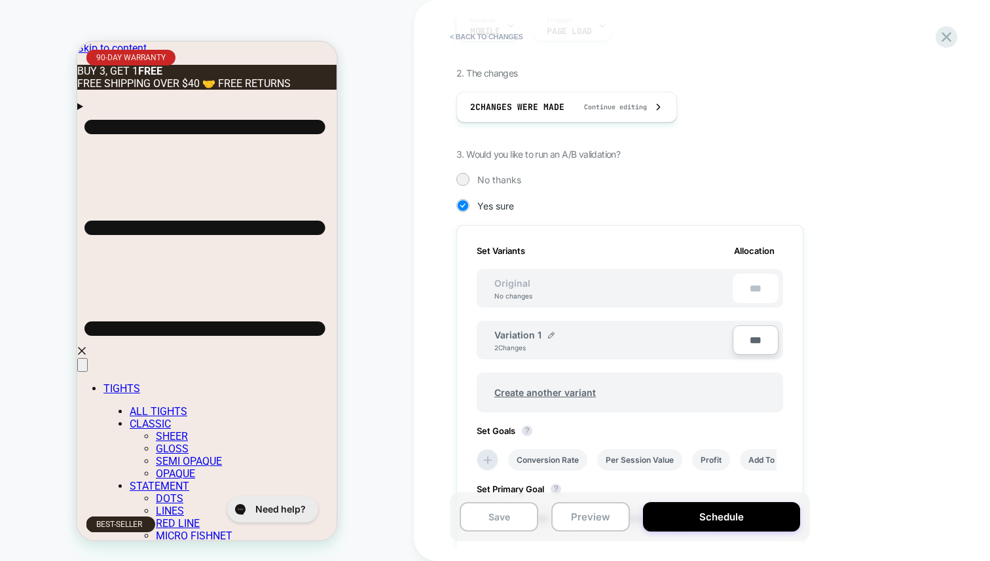
scroll to position [0, 0]
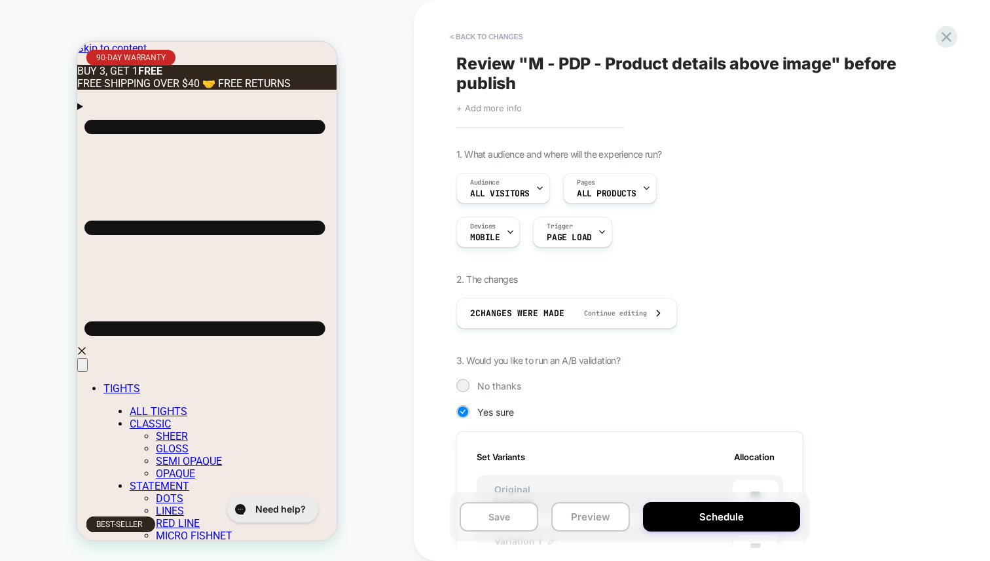
click at [503, 106] on span "+ Add more info" at bounding box center [489, 108] width 65 height 10
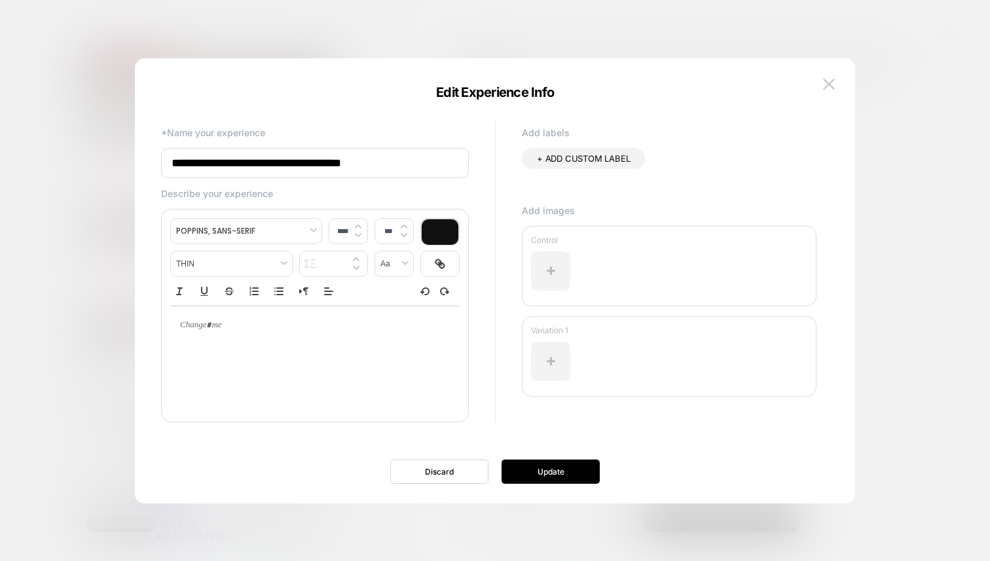
click at [29, 207] on div at bounding box center [495, 280] width 990 height 561
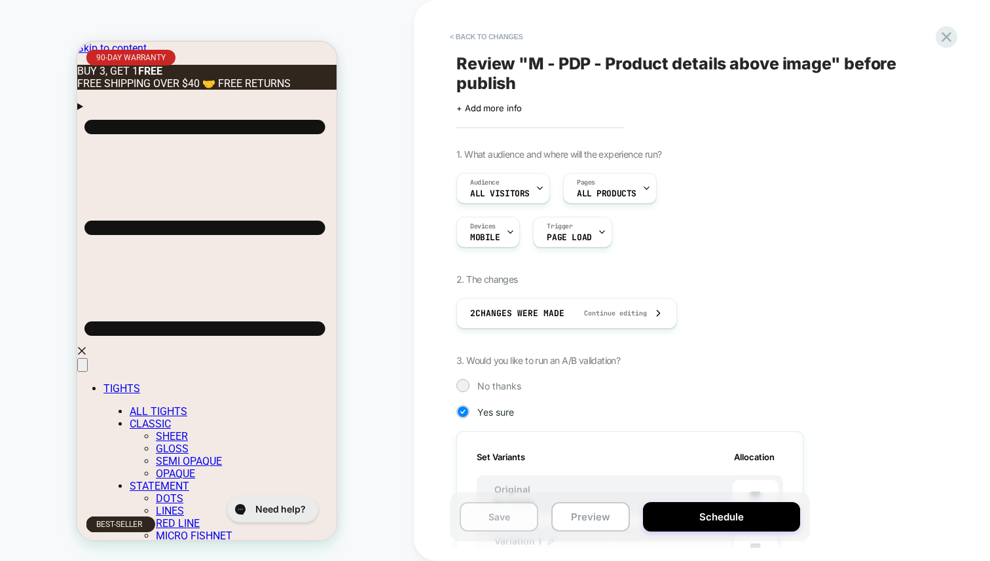
click at [489, 517] on button "Save" at bounding box center [499, 516] width 79 height 29
click at [484, 43] on button "< Back to changes" at bounding box center [486, 36] width 86 height 21
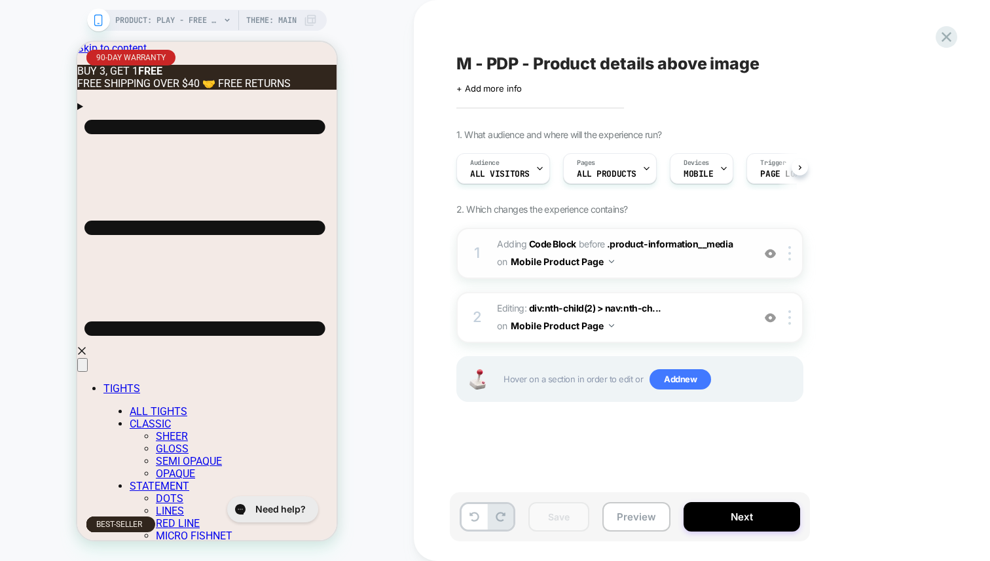
scroll to position [0, 1]
click at [768, 255] on img at bounding box center [770, 253] width 11 height 11
click at [767, 313] on img at bounding box center [770, 317] width 11 height 11
click at [775, 314] on img at bounding box center [770, 317] width 11 height 11
click at [772, 253] on img at bounding box center [770, 253] width 11 height 11
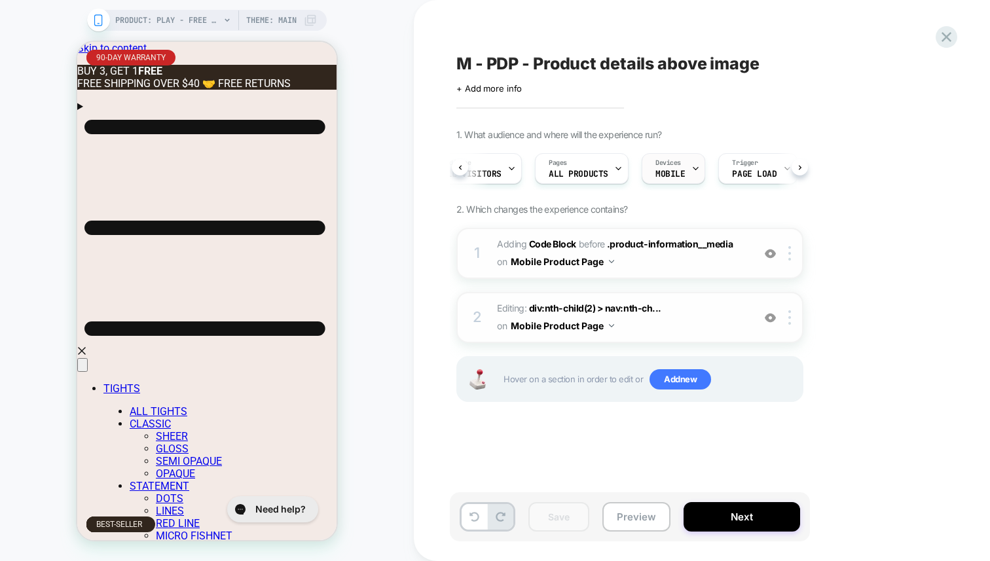
scroll to position [0, 0]
click at [506, 80] on div "Click to edit experience details + Add more info" at bounding box center [600, 83] width 287 height 20
click at [500, 90] on span "+ Add more info" at bounding box center [489, 88] width 65 height 10
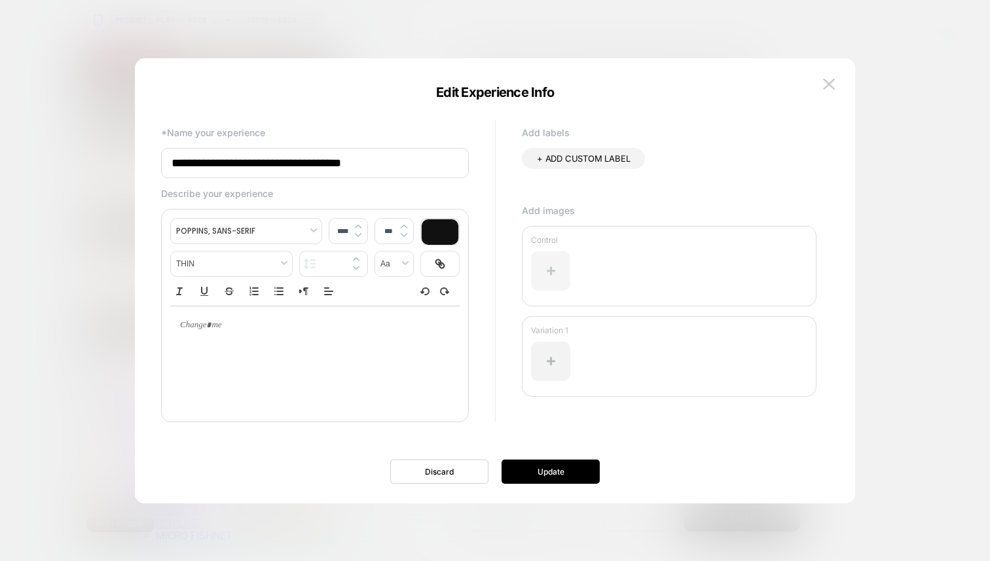
click at [546, 272] on div at bounding box center [550, 271] width 39 height 39
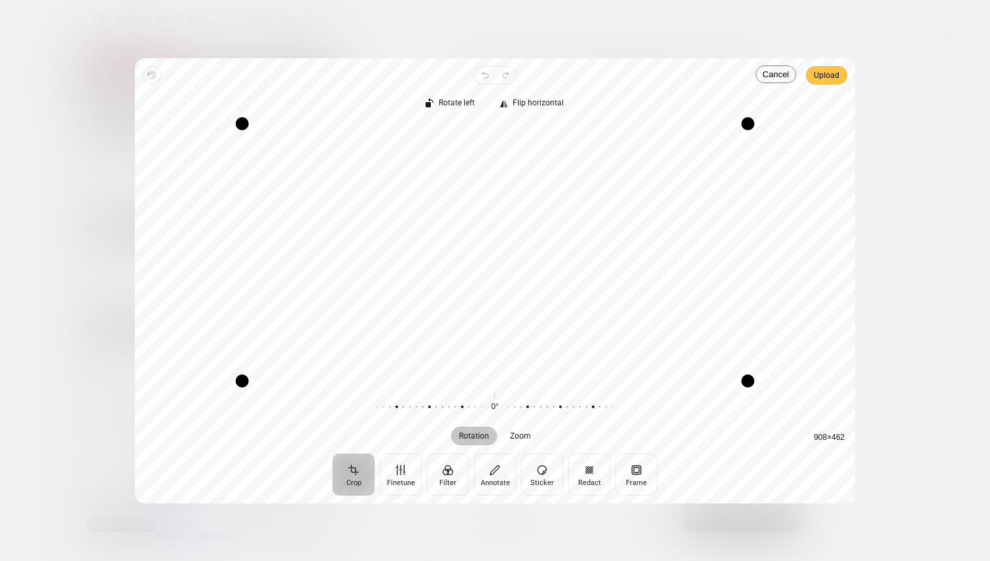
click at [830, 77] on span "Upload" at bounding box center [827, 75] width 26 height 16
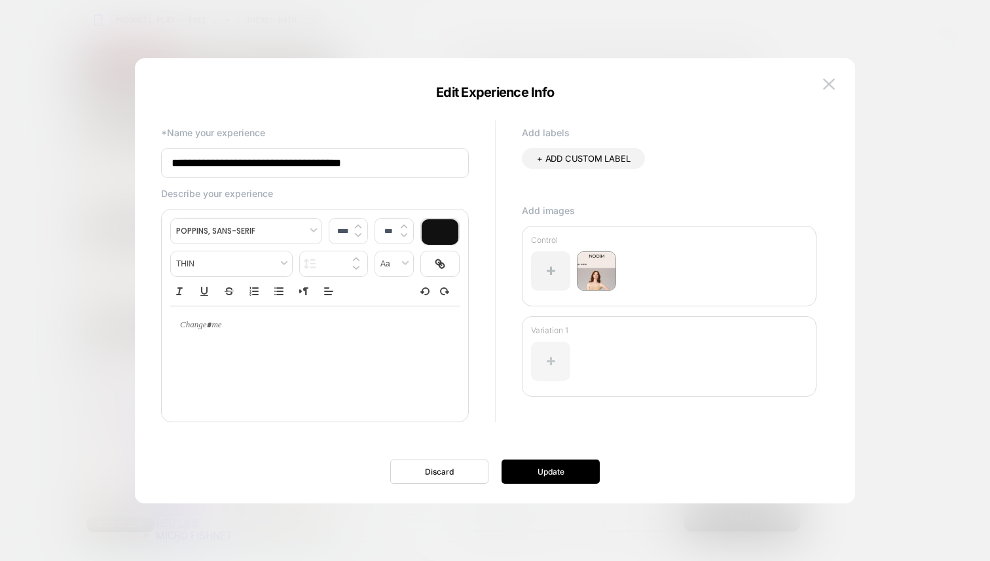
click at [552, 372] on div at bounding box center [550, 361] width 39 height 39
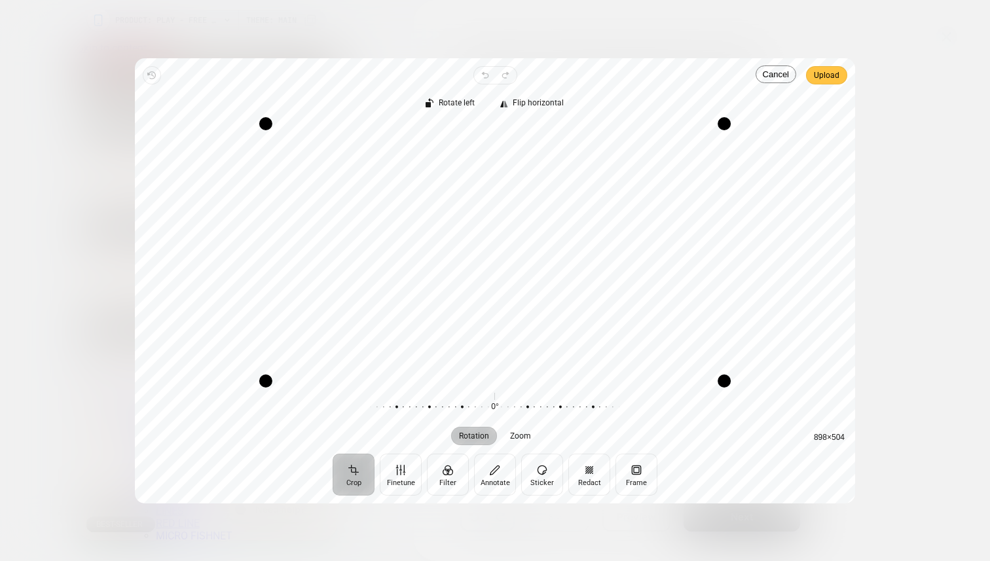
click at [828, 73] on span "Upload" at bounding box center [827, 75] width 26 height 16
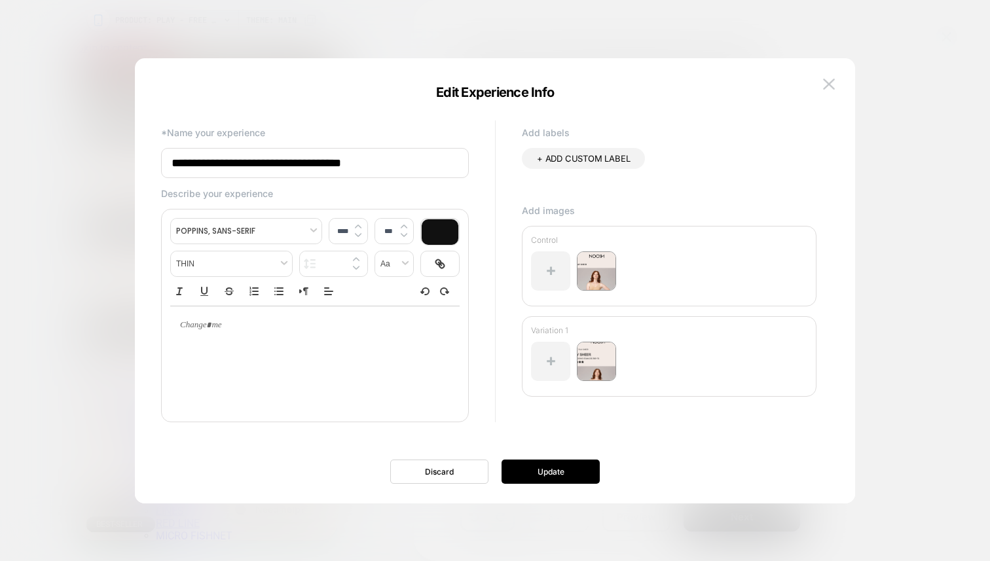
type input "****"
click at [232, 342] on div at bounding box center [314, 326] width 289 height 38
click at [541, 477] on button "Update" at bounding box center [551, 472] width 98 height 24
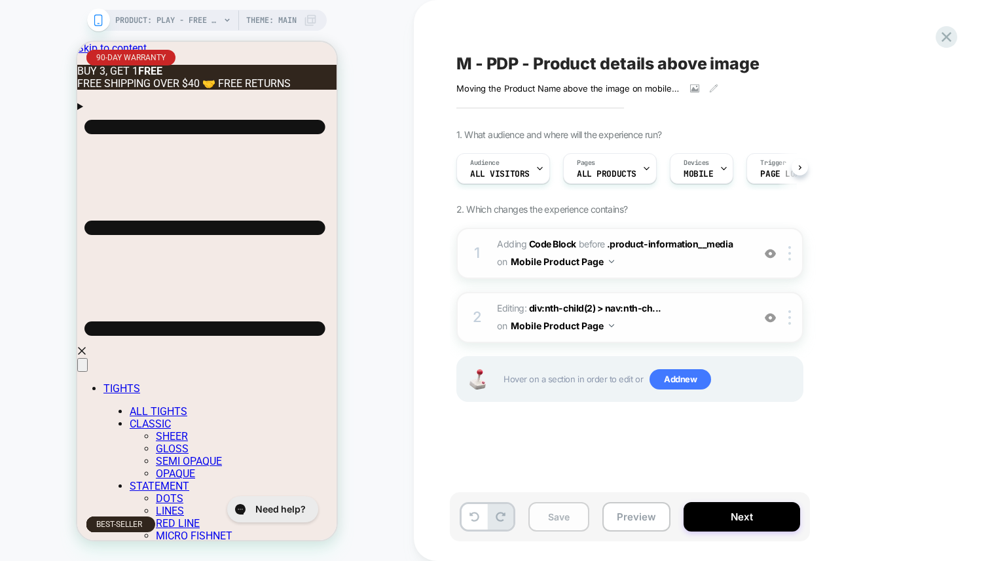
click at [561, 515] on button "Save" at bounding box center [559, 516] width 61 height 29
click at [730, 515] on button "Next" at bounding box center [742, 516] width 117 height 29
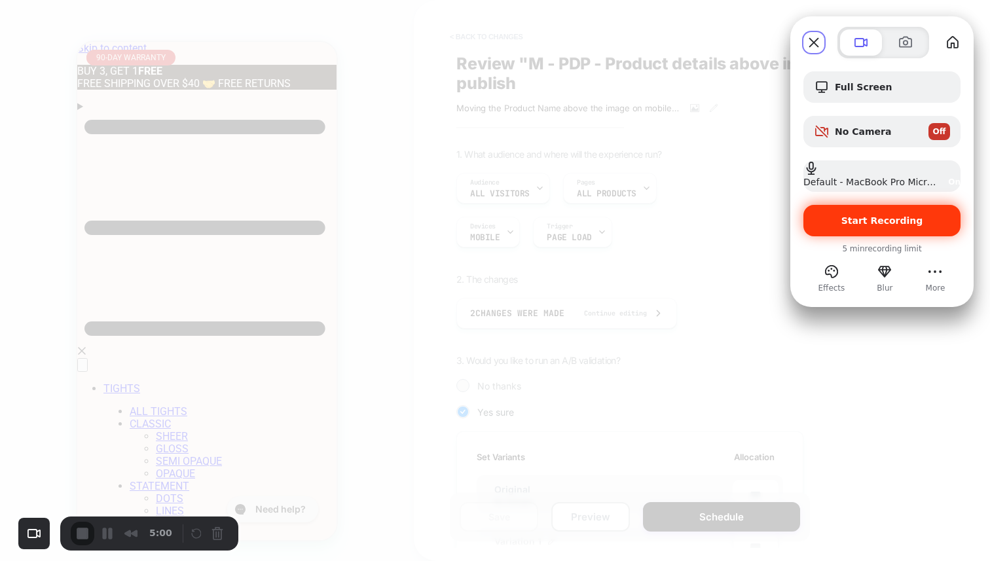
click at [877, 226] on span "Start Recording" at bounding box center [883, 220] width 82 height 10
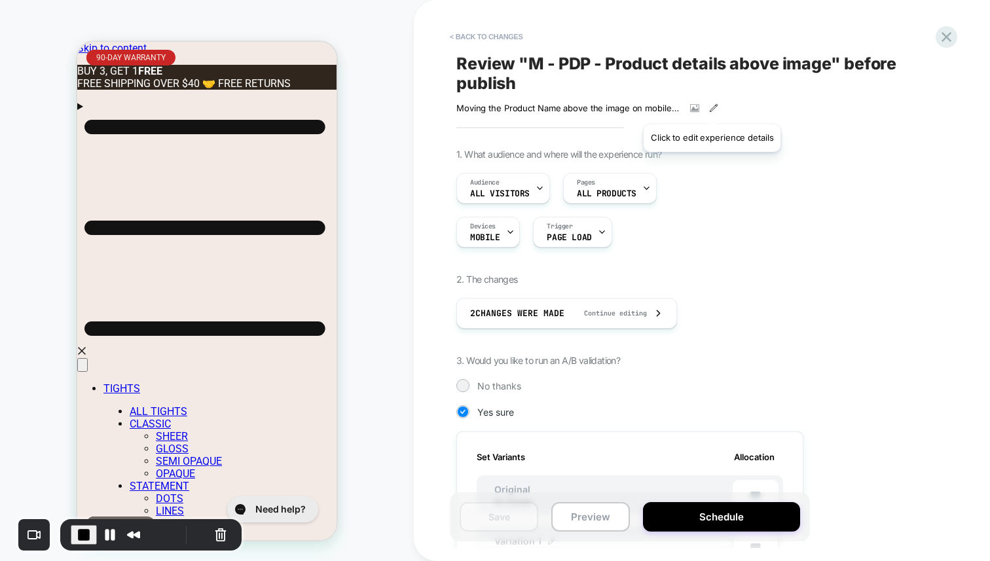
click at [712, 109] on icon at bounding box center [713, 107] width 9 height 9
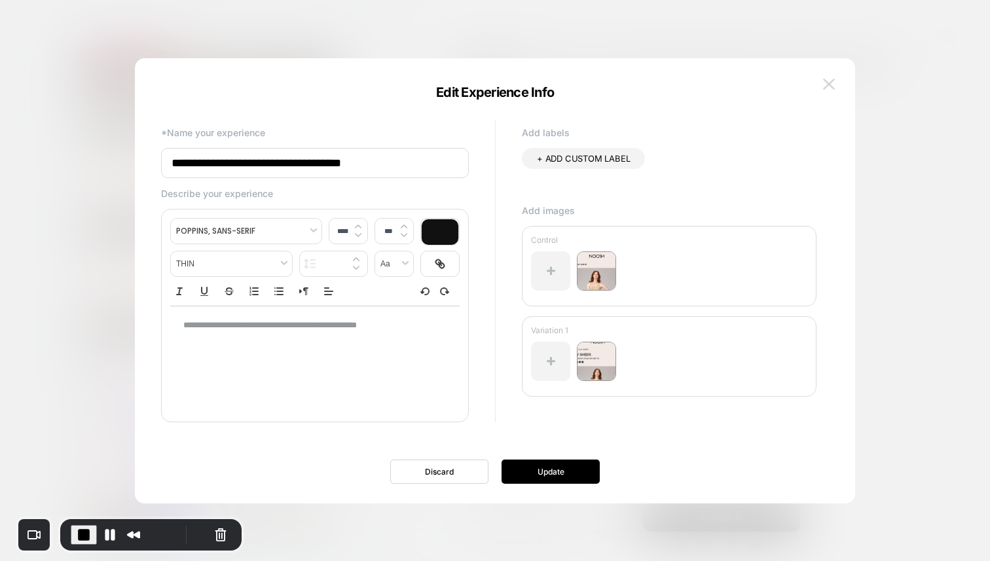
click at [834, 91] on button at bounding box center [829, 85] width 20 height 20
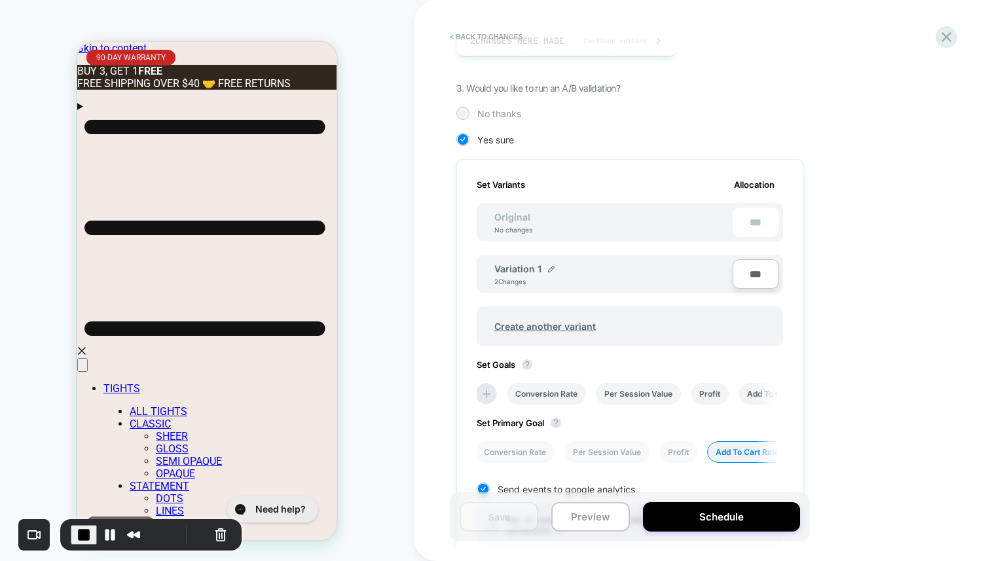
scroll to position [281, 0]
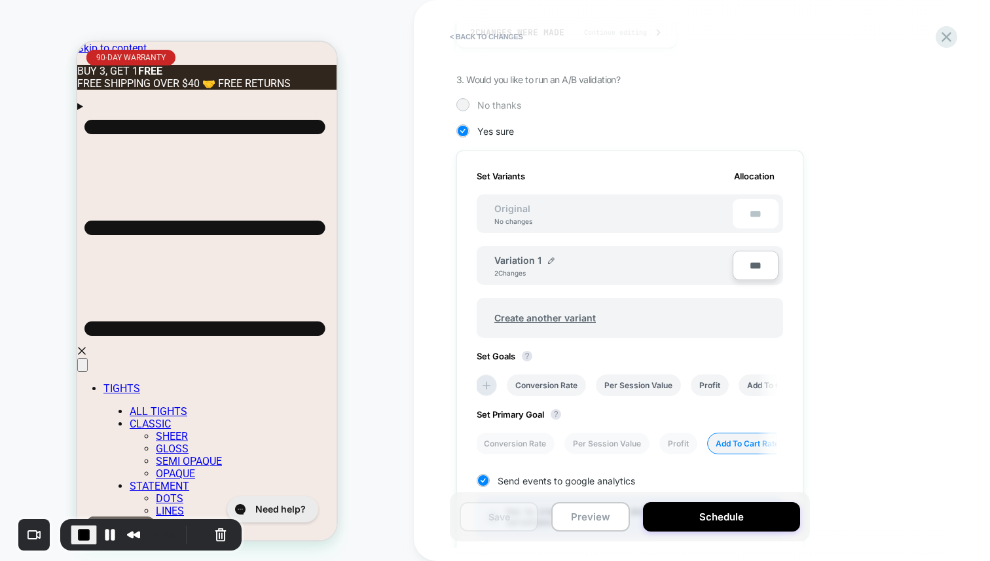
click at [482, 107] on span "No thanks" at bounding box center [499, 105] width 44 height 11
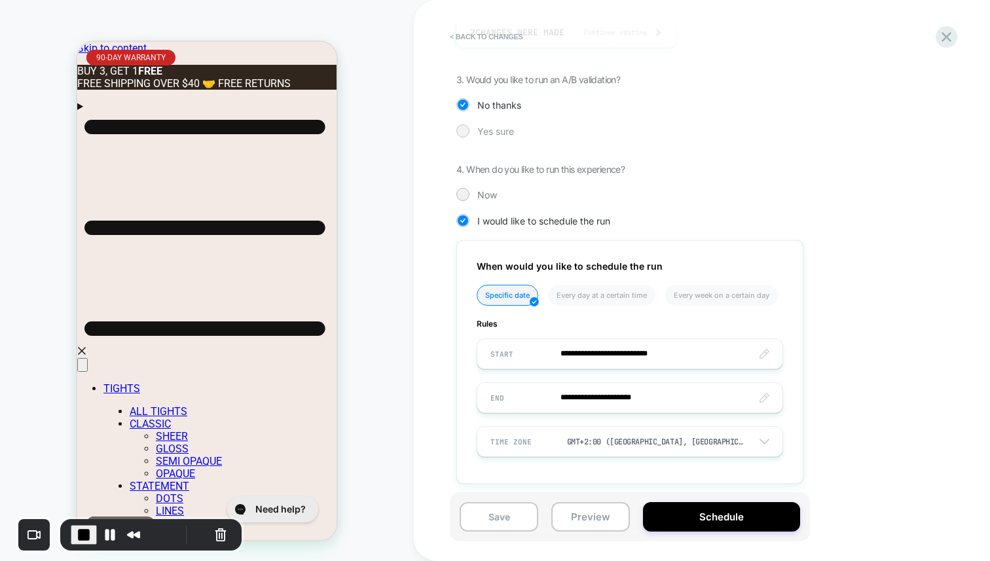
click at [485, 127] on span "Yes sure" at bounding box center [495, 131] width 37 height 11
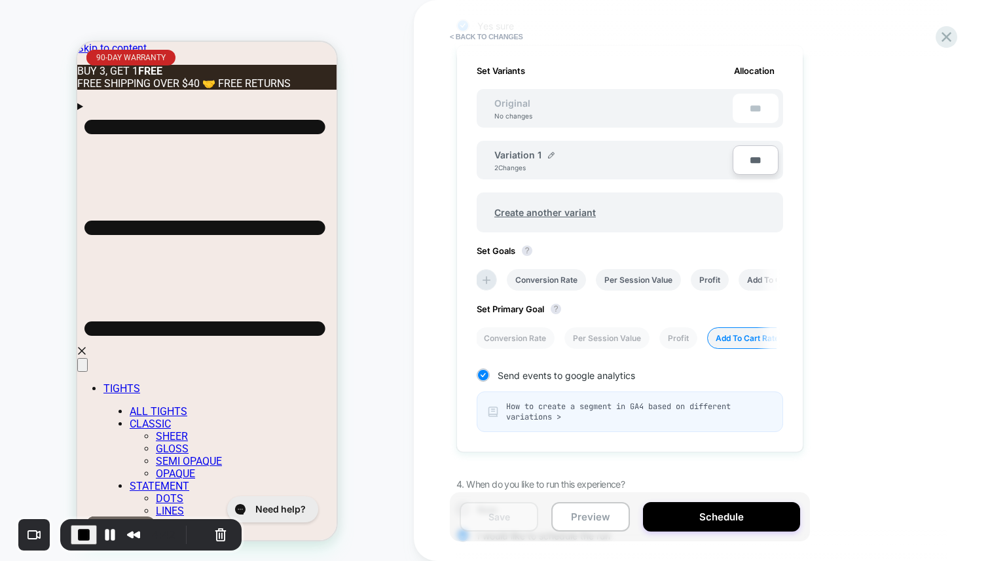
scroll to position [373, 0]
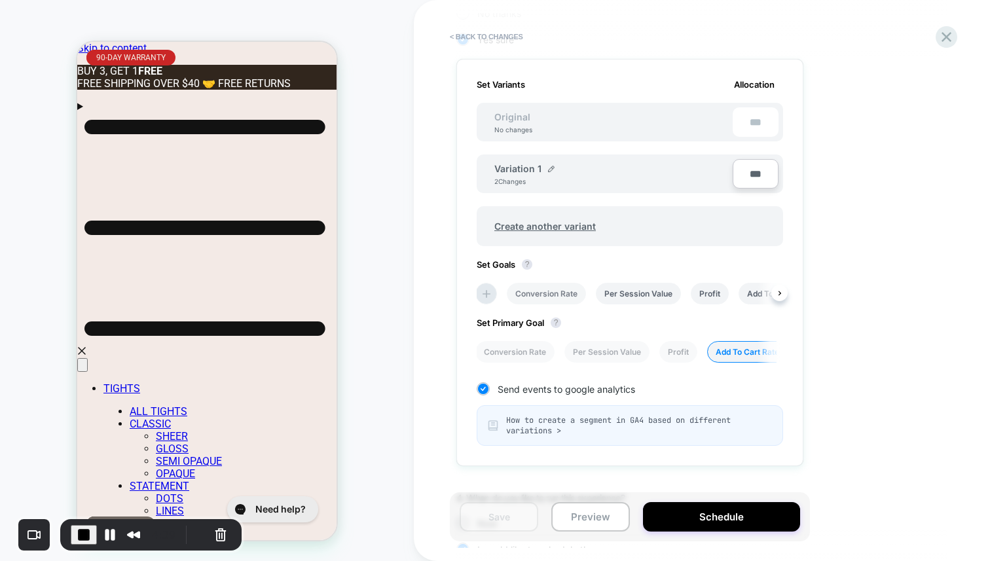
click at [521, 297] on li "Conversion Rate" at bounding box center [546, 294] width 79 height 22
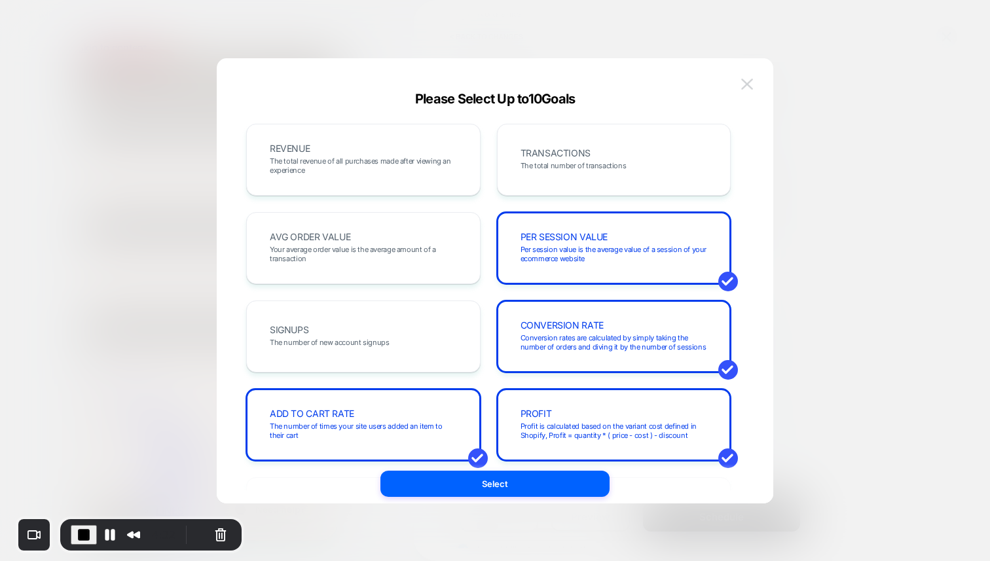
click at [742, 85] on img at bounding box center [747, 84] width 12 height 11
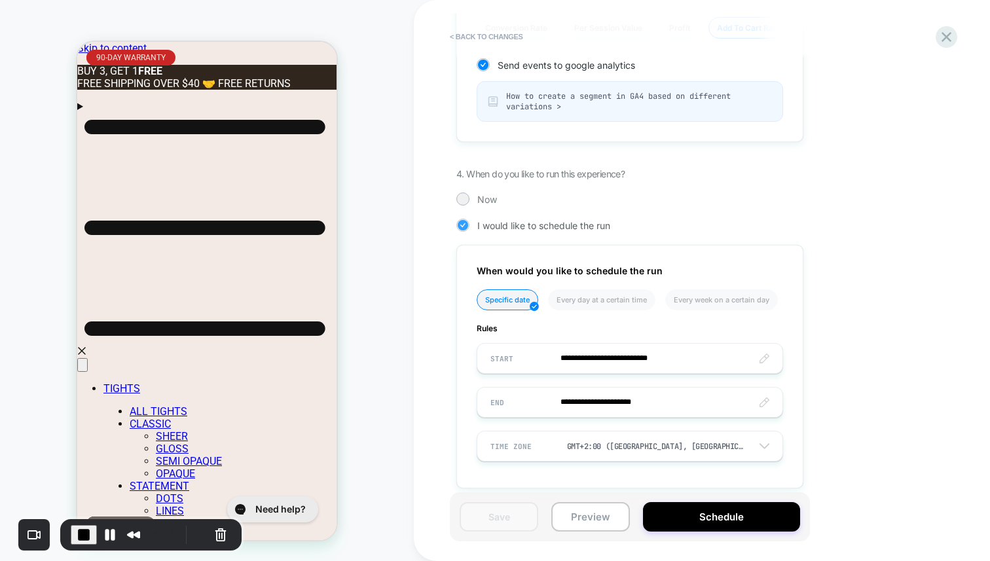
scroll to position [708, 0]
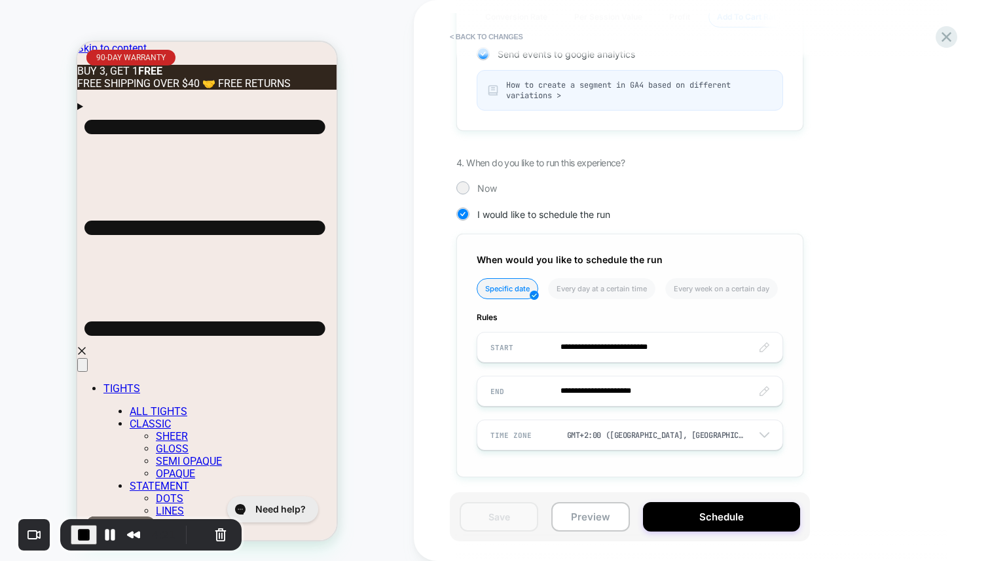
click at [626, 346] on input "**********" at bounding box center [629, 347] width 305 height 31
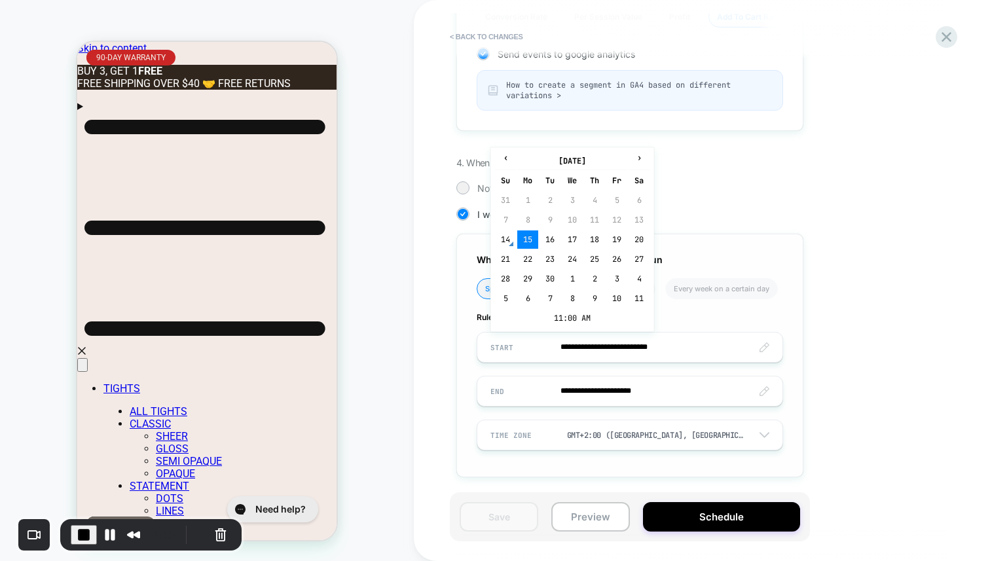
click at [577, 395] on input "**********" at bounding box center [629, 391] width 305 height 31
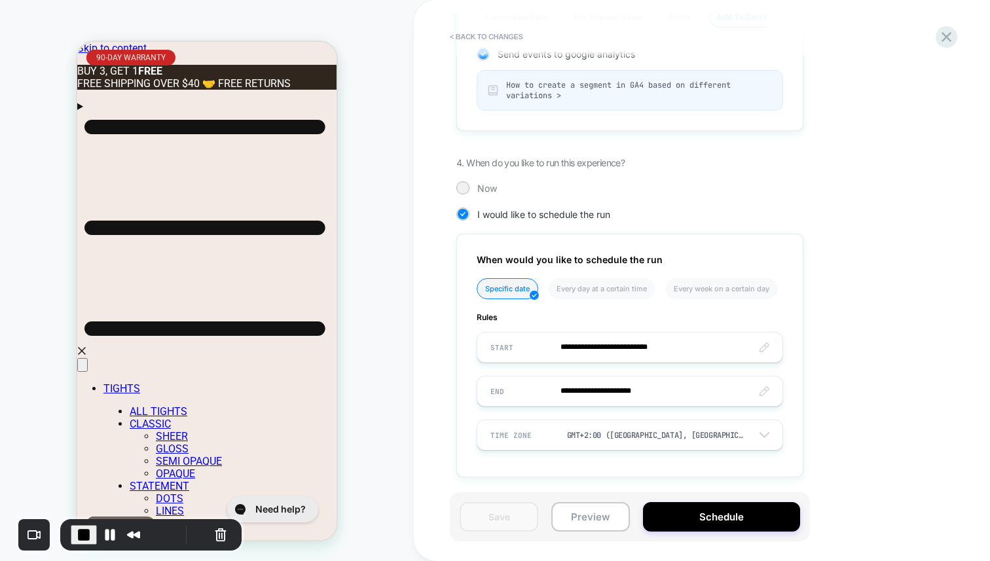
click at [722, 519] on button "Schedule" at bounding box center [721, 516] width 157 height 29
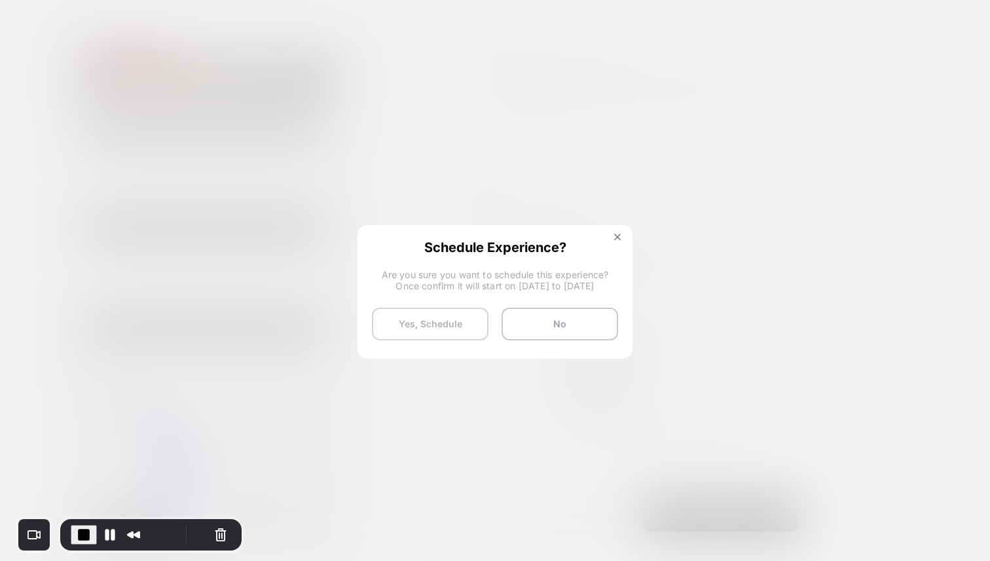
click at [454, 323] on button "Yes, Schedule" at bounding box center [430, 324] width 117 height 33
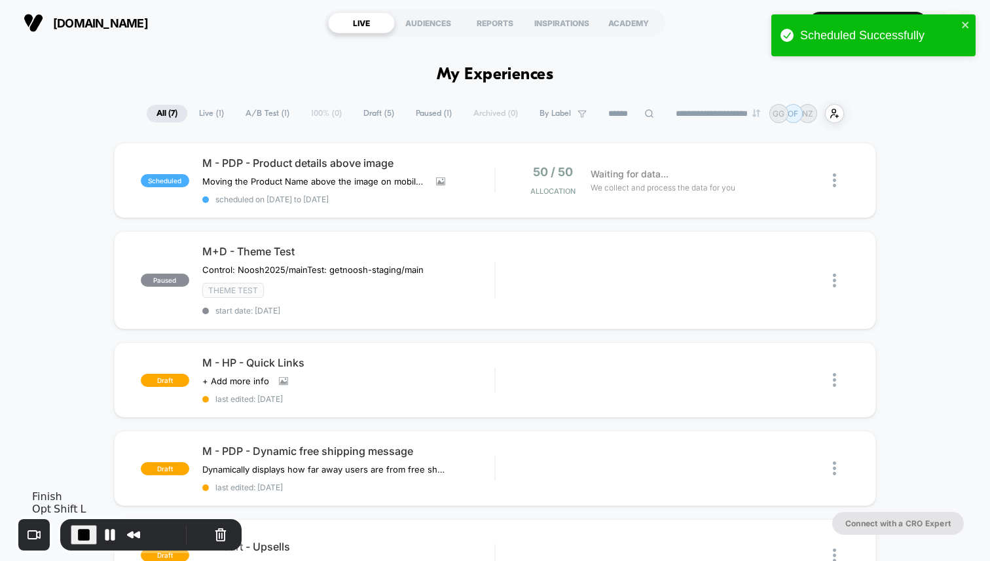
click at [83, 527] on span "End Recording" at bounding box center [84, 535] width 16 height 16
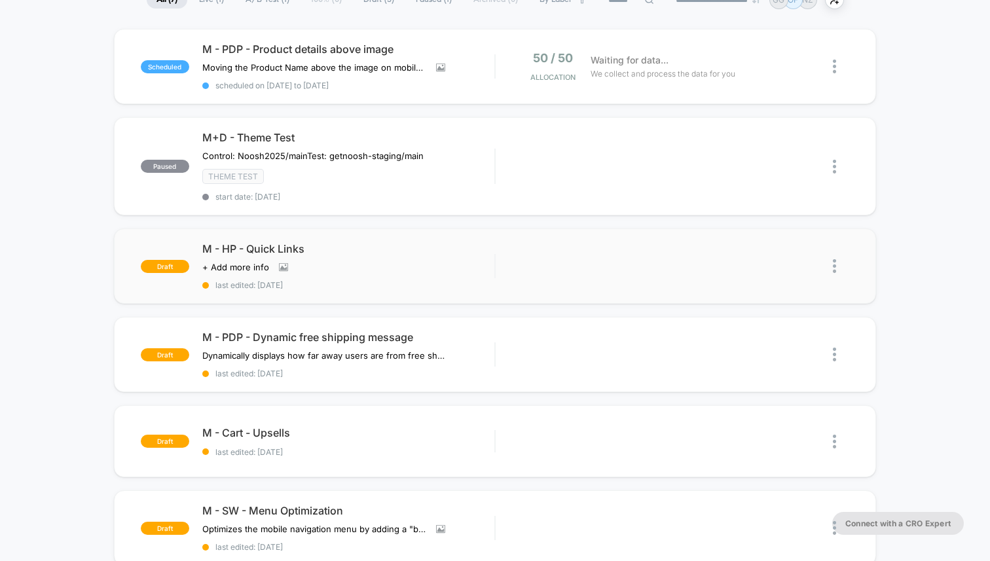
scroll to position [85, 0]
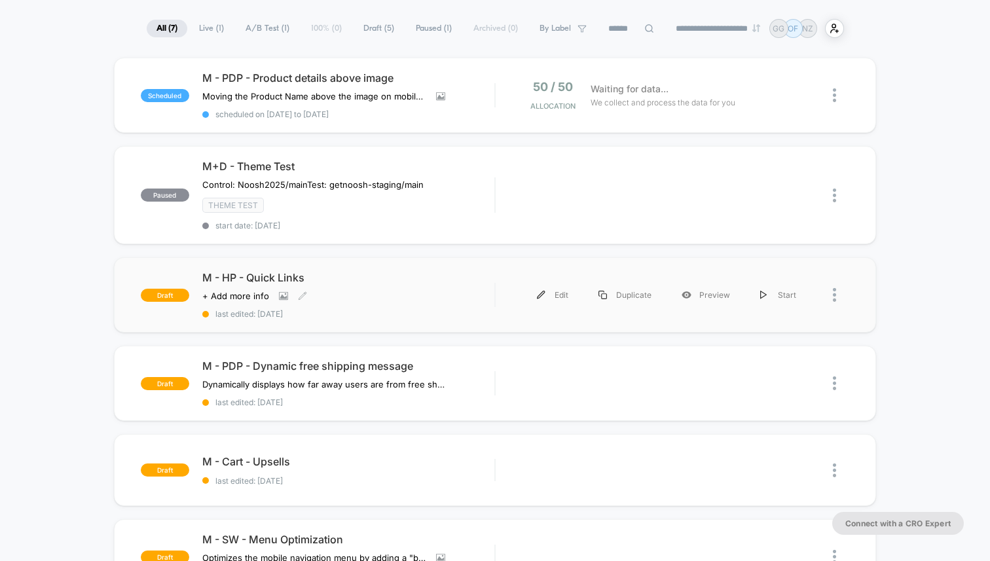
click at [370, 297] on div "Click to view images Click to edit experience details + Add more info" at bounding box center [304, 296] width 204 height 10
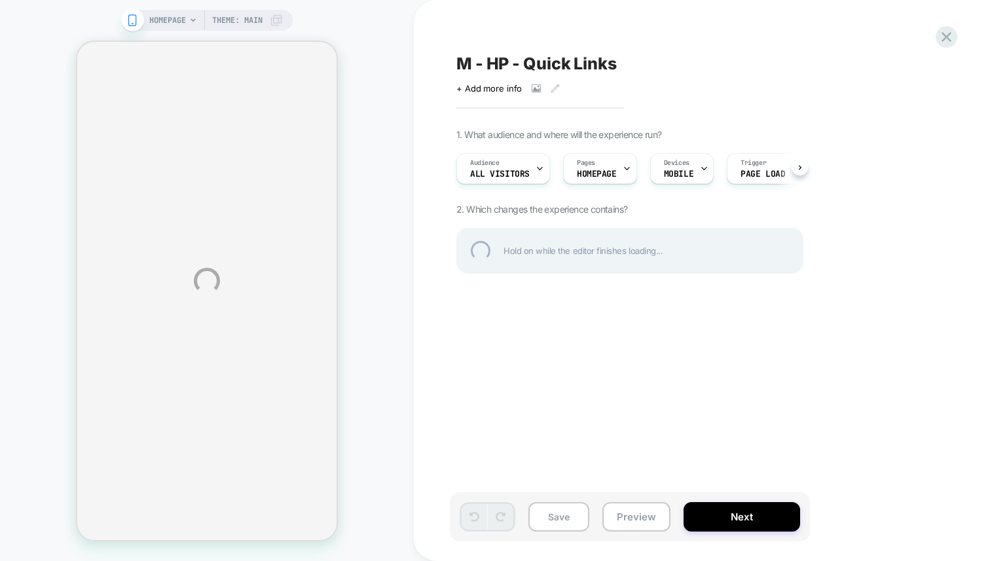
click at [553, 87] on div "HOMEPAGE Theme: MAIN M - HP - Quick Links Click to view images Click to edit ex…" at bounding box center [495, 280] width 990 height 561
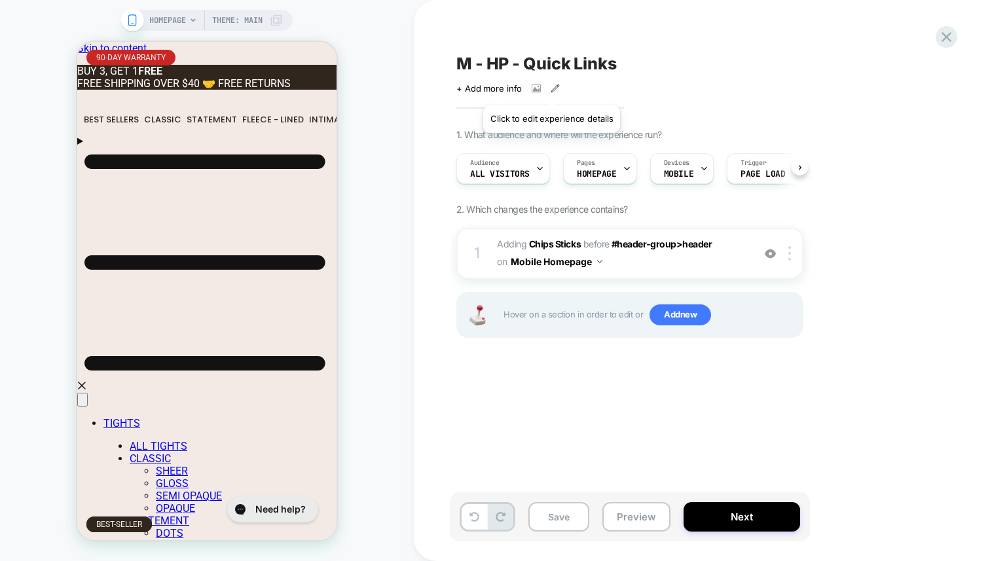
scroll to position [0, 1]
click at [551, 89] on icon at bounding box center [555, 88] width 9 height 9
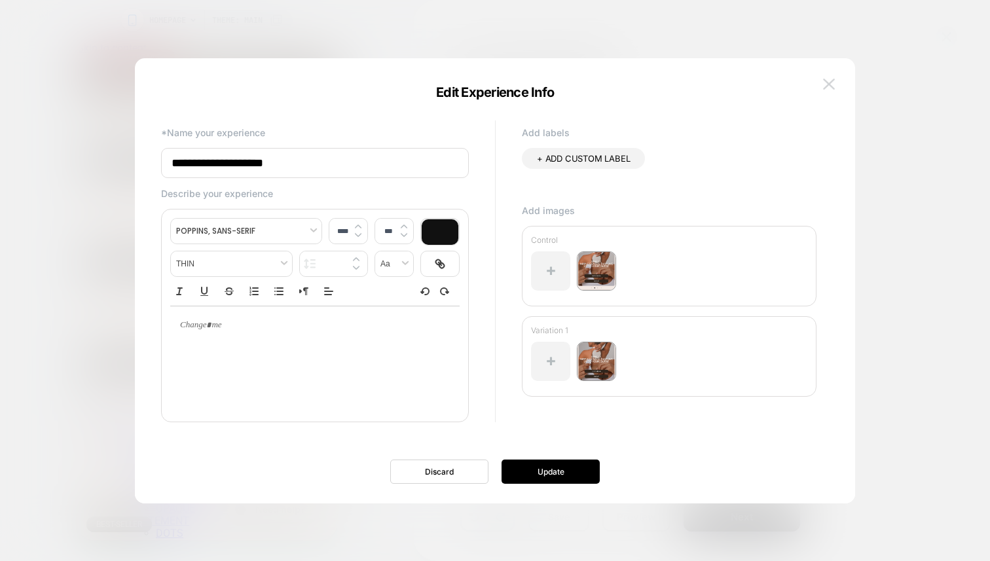
scroll to position [0, 477]
click at [589, 269] on img at bounding box center [596, 271] width 39 height 39
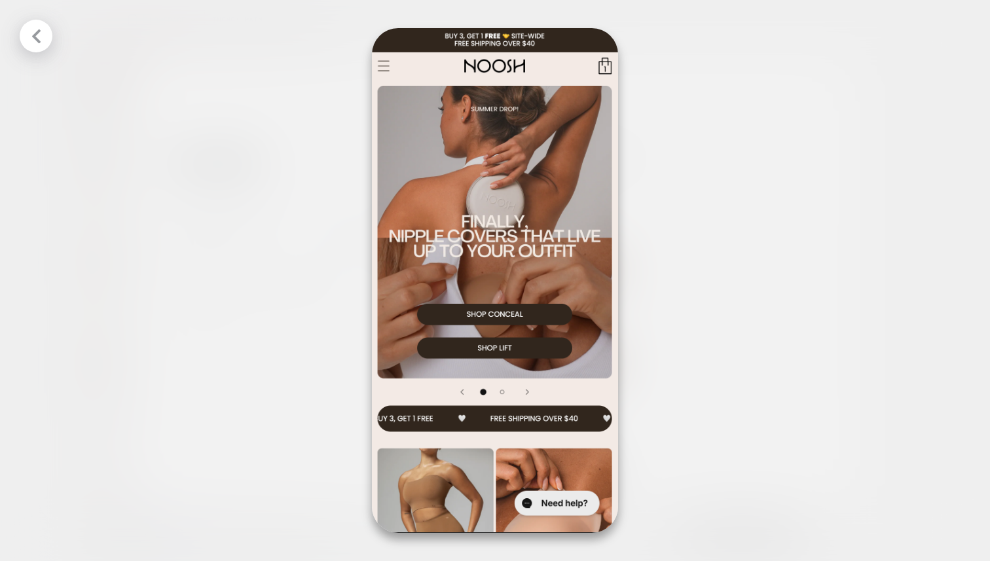
click at [678, 189] on div at bounding box center [495, 280] width 990 height 561
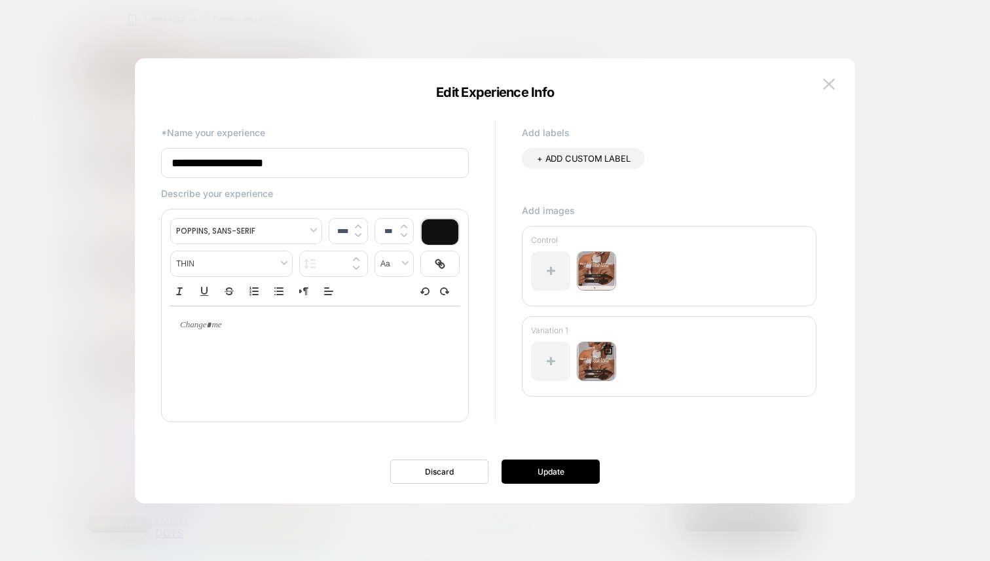
scroll to position [0, 0]
click at [592, 360] on img at bounding box center [596, 361] width 39 height 39
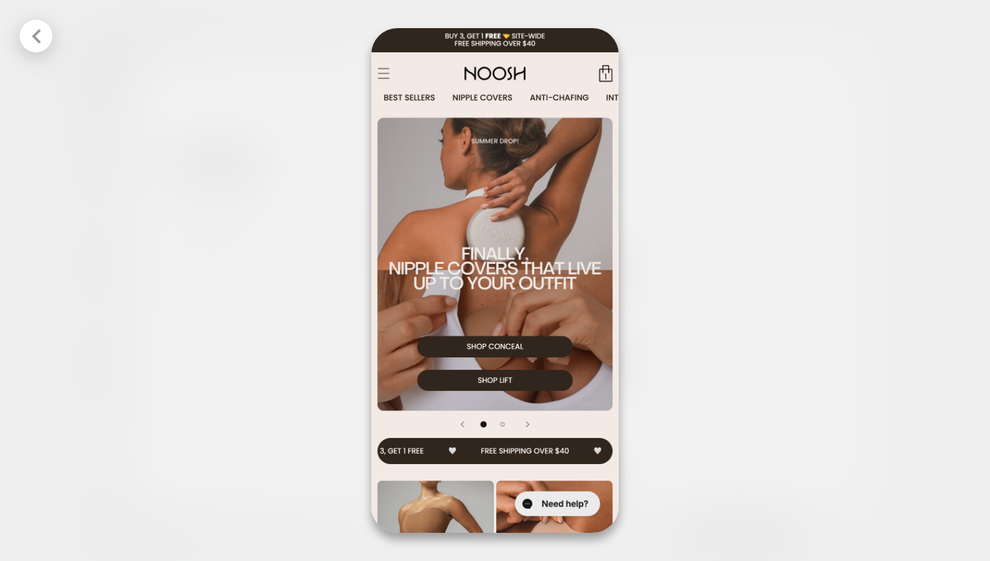
click at [707, 206] on div at bounding box center [495, 280] width 990 height 561
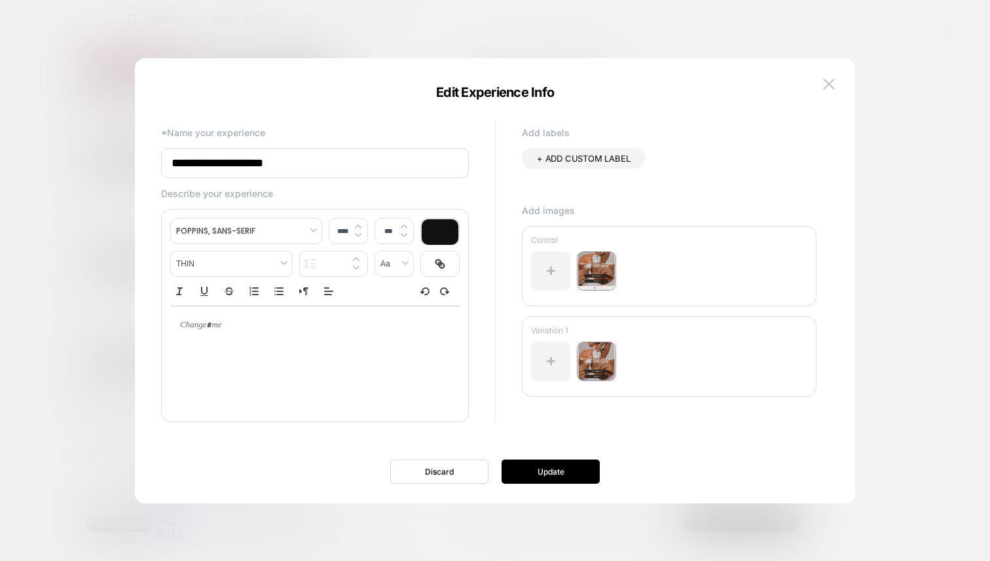
click at [933, 107] on div at bounding box center [495, 280] width 990 height 561
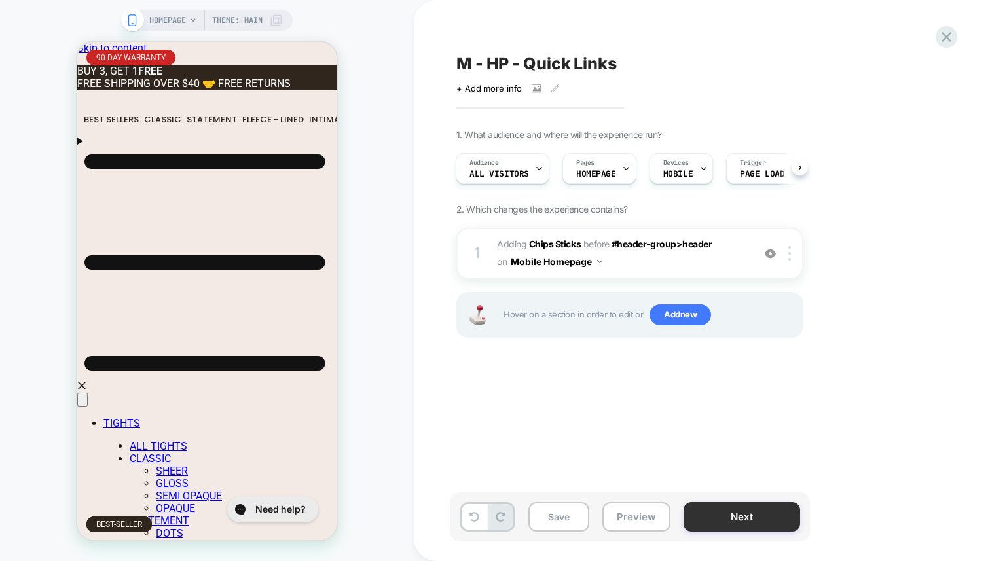
scroll to position [0, 238]
click at [717, 517] on button "Next" at bounding box center [742, 516] width 117 height 29
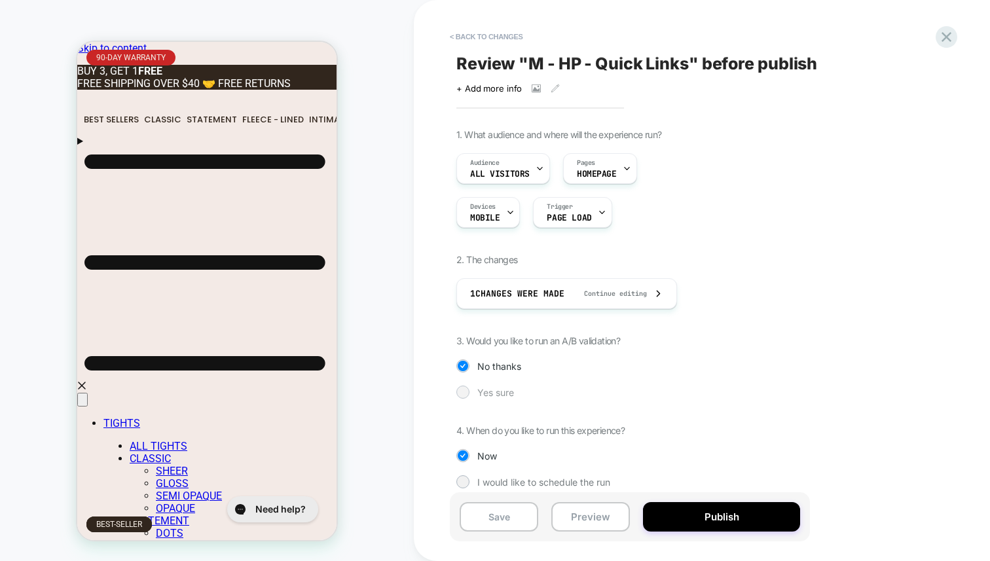
click at [474, 394] on div "Yes sure" at bounding box center [630, 392] width 347 height 13
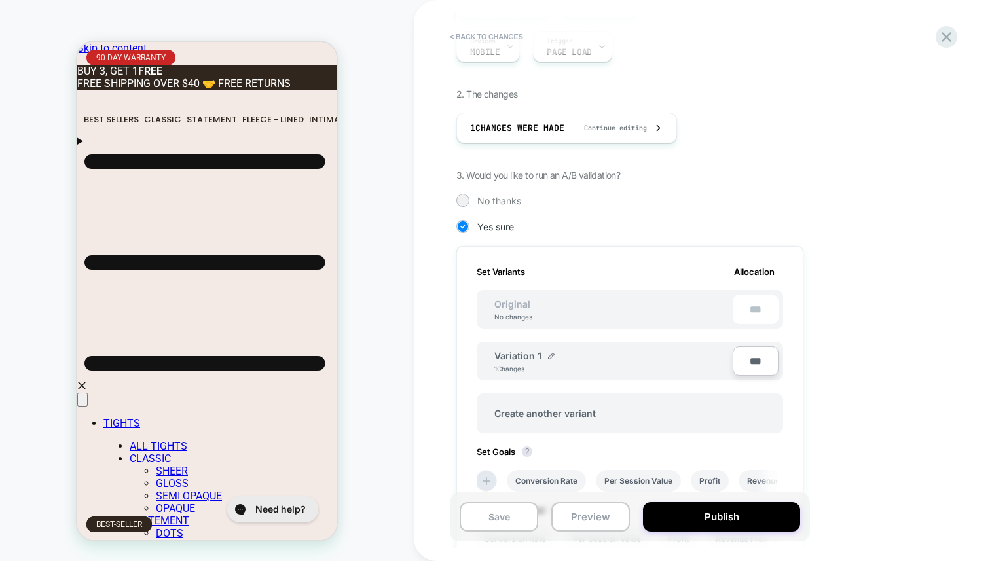
scroll to position [0, 0]
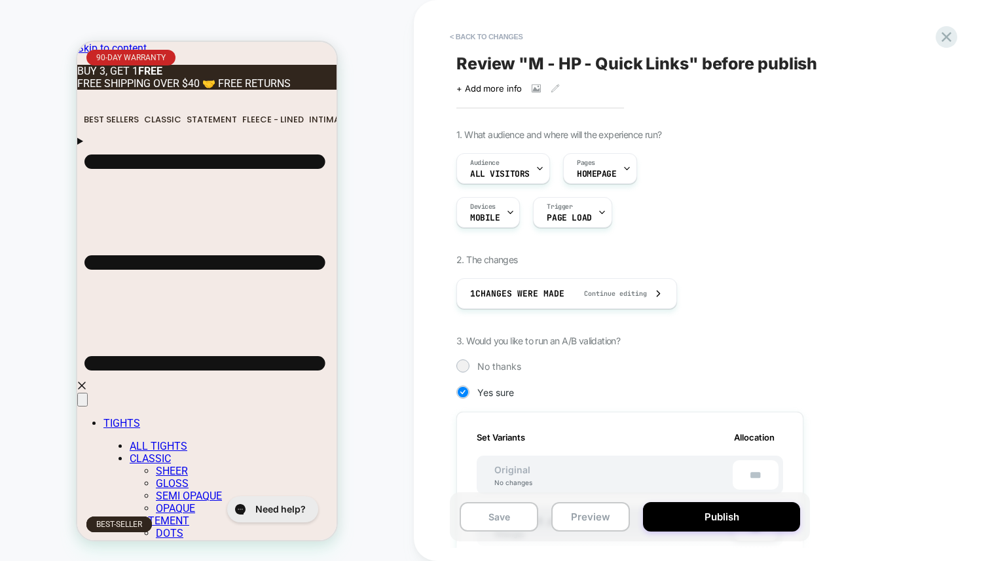
click at [548, 84] on div "+ Add more info" at bounding box center [588, 88] width 262 height 10
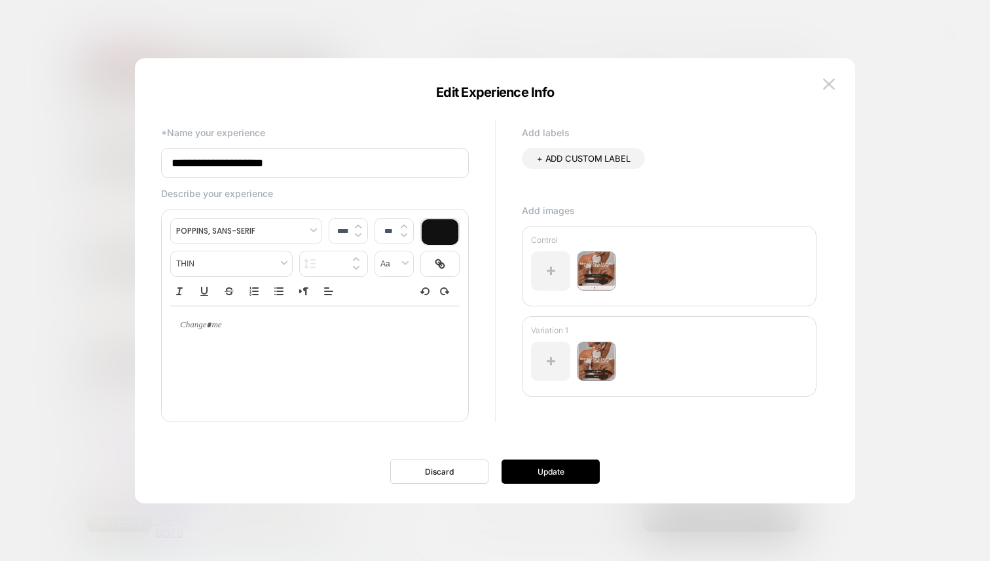
type input "****"
click at [233, 343] on div at bounding box center [314, 326] width 289 height 38
click at [200, 328] on p at bounding box center [309, 326] width 253 height 12
click at [317, 329] on p "**********" at bounding box center [309, 326] width 253 height 12
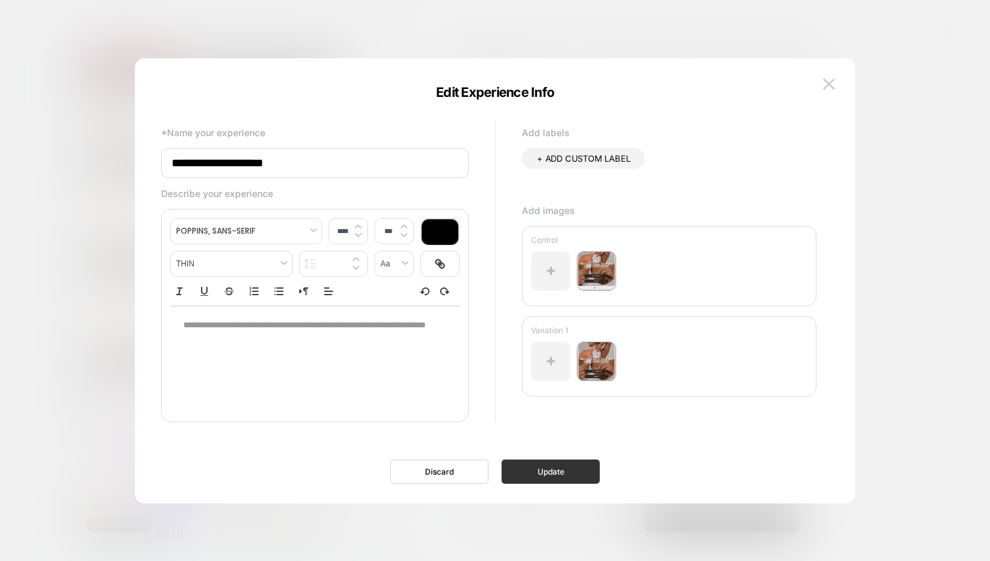
click at [531, 468] on button "Update" at bounding box center [551, 472] width 98 height 24
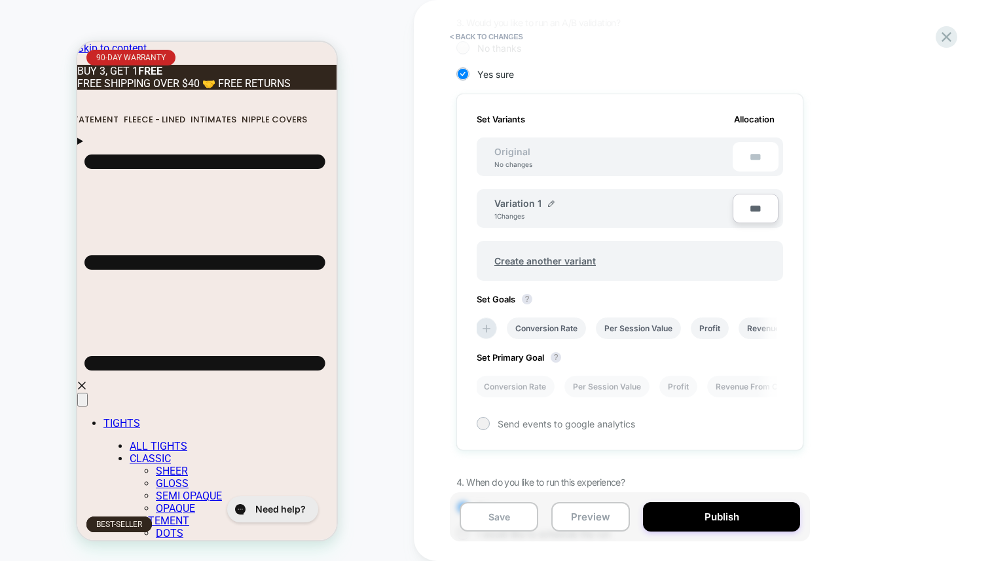
scroll to position [320, 0]
click at [534, 326] on li "Conversion Rate" at bounding box center [546, 327] width 79 height 22
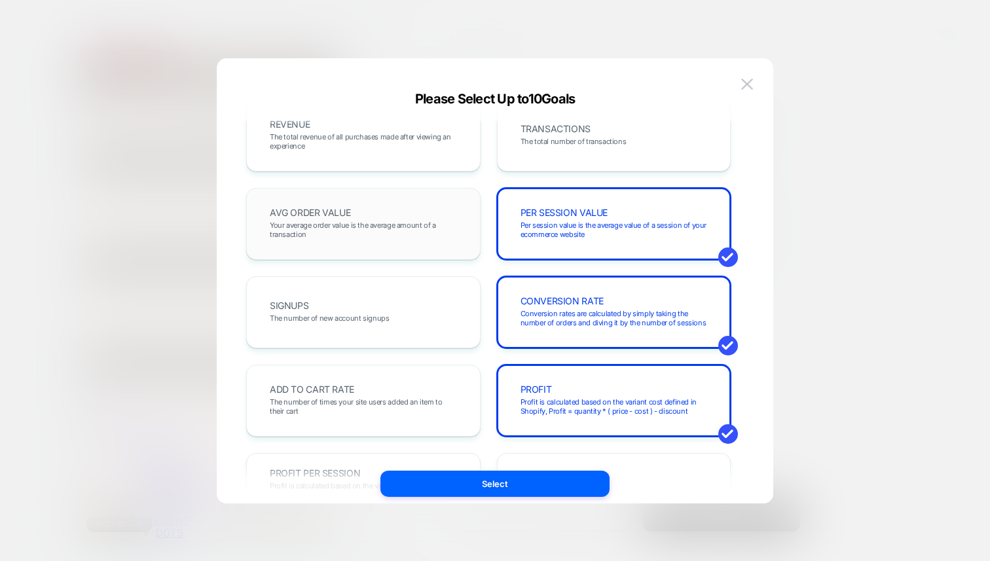
scroll to position [0, 75]
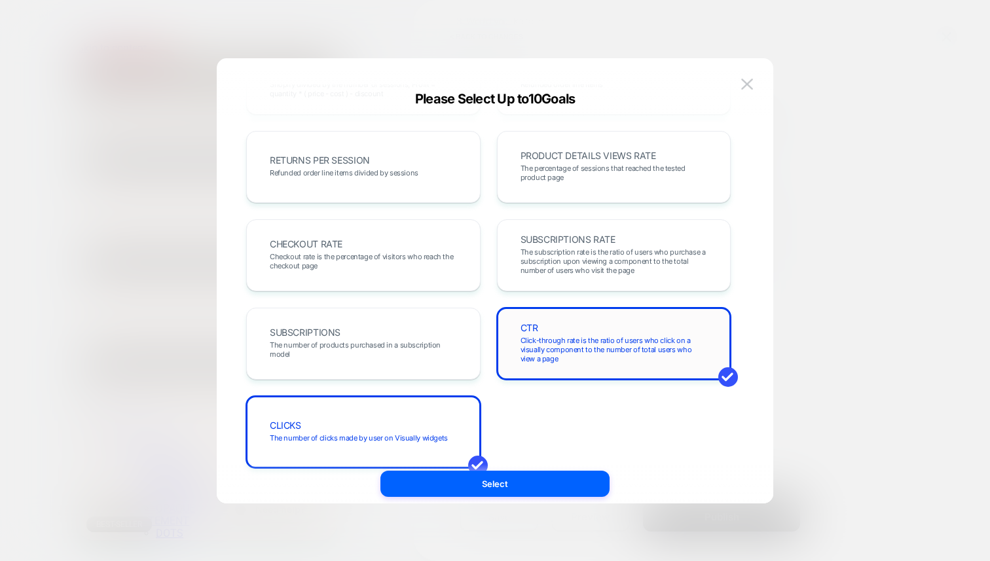
click at [569, 346] on span "Click-through rate is the ratio of users who click on a visually component to t…" at bounding box center [614, 350] width 187 height 28
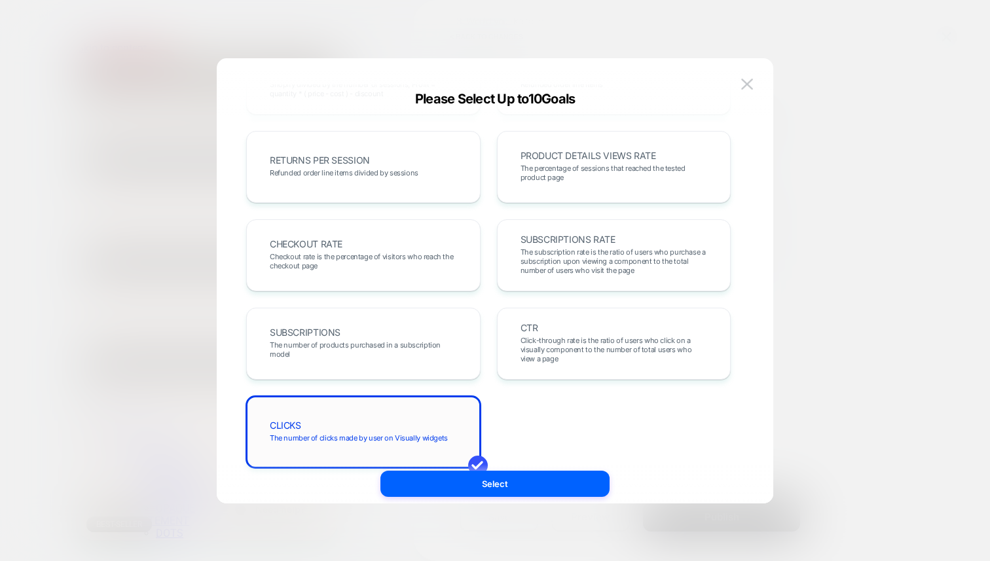
click at [409, 427] on div "CLICKS The number of clicks made by user on Visually widgets" at bounding box center [363, 432] width 207 height 45
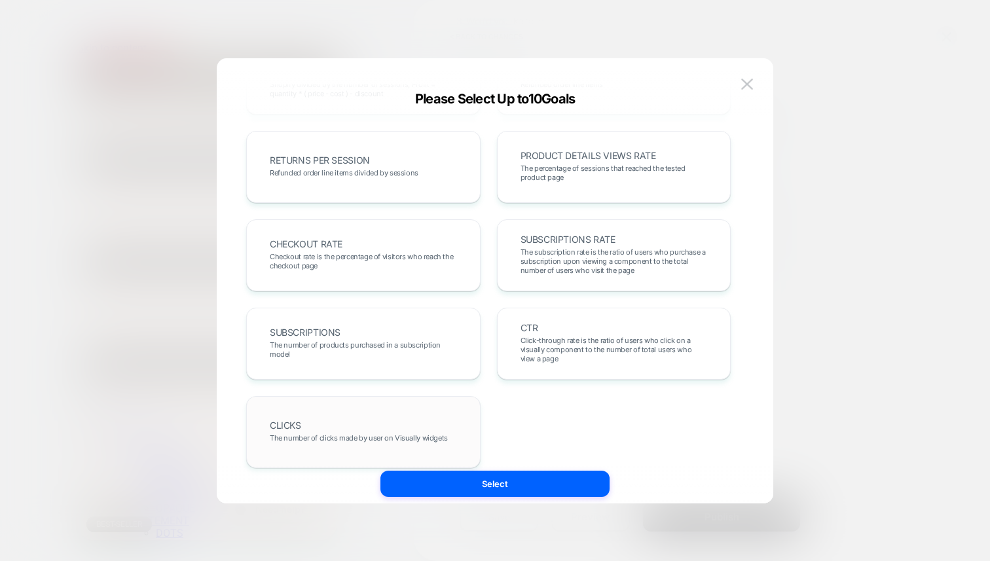
click at [417, 419] on div "CLICKS The number of clicks made by user on Visually widgets" at bounding box center [363, 432] width 207 height 45
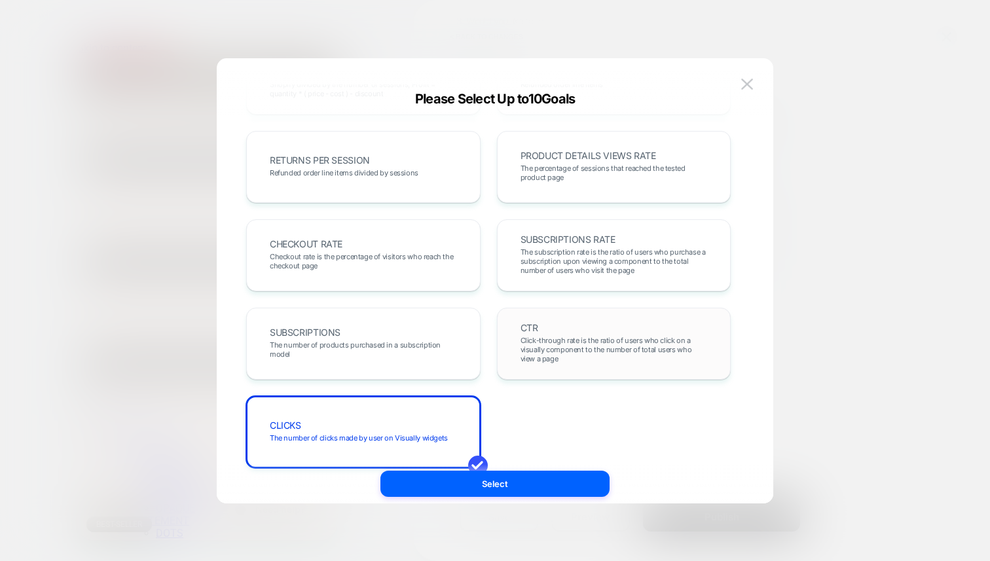
click at [588, 354] on span "Click-through rate is the ratio of users who click on a visually component to t…" at bounding box center [614, 350] width 187 height 28
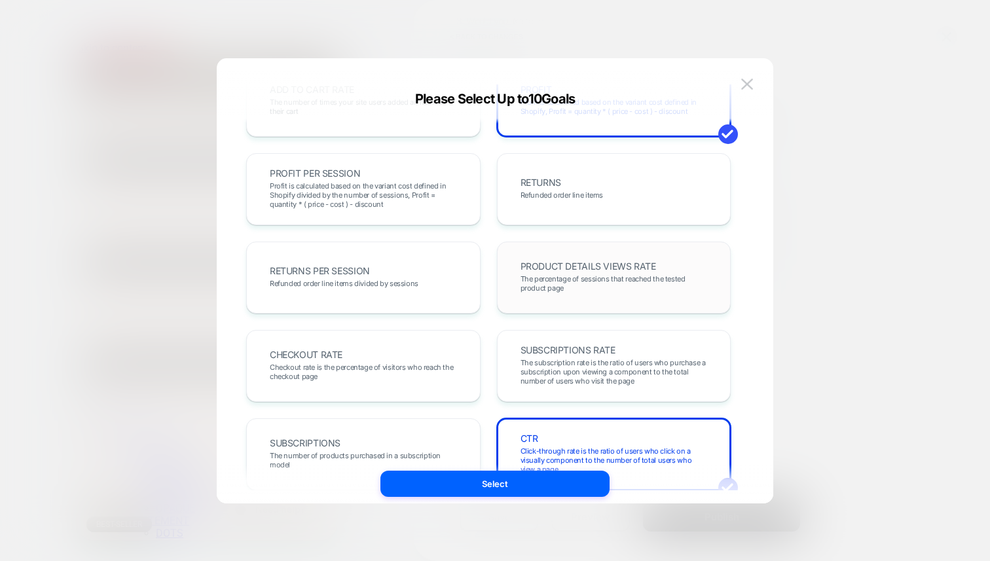
click at [571, 299] on div "PRODUCT DETAILS VIEWS RATE The percentage of sessions that reached the tested p…" at bounding box center [614, 277] width 207 height 45
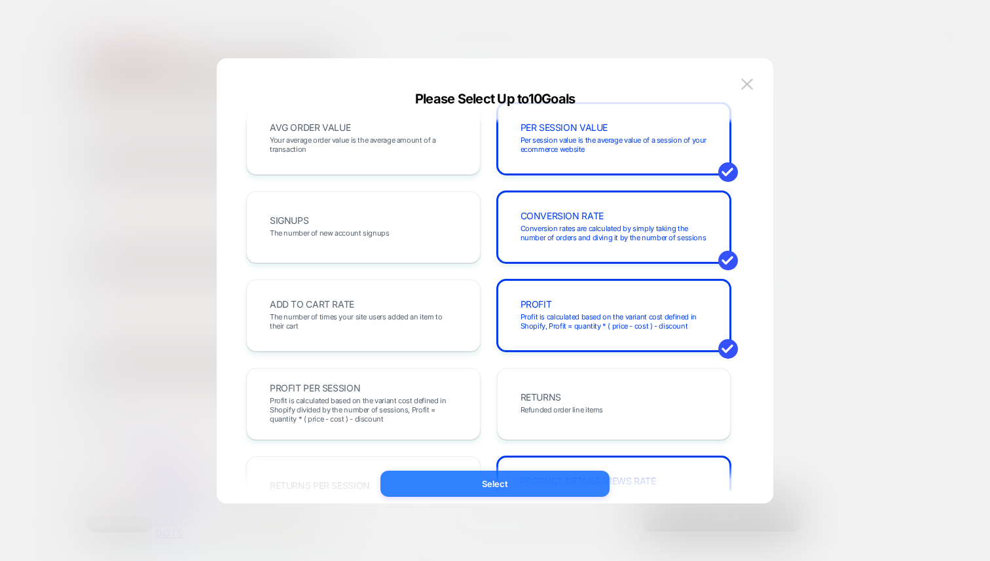
click at [446, 479] on button "Select" at bounding box center [495, 484] width 229 height 26
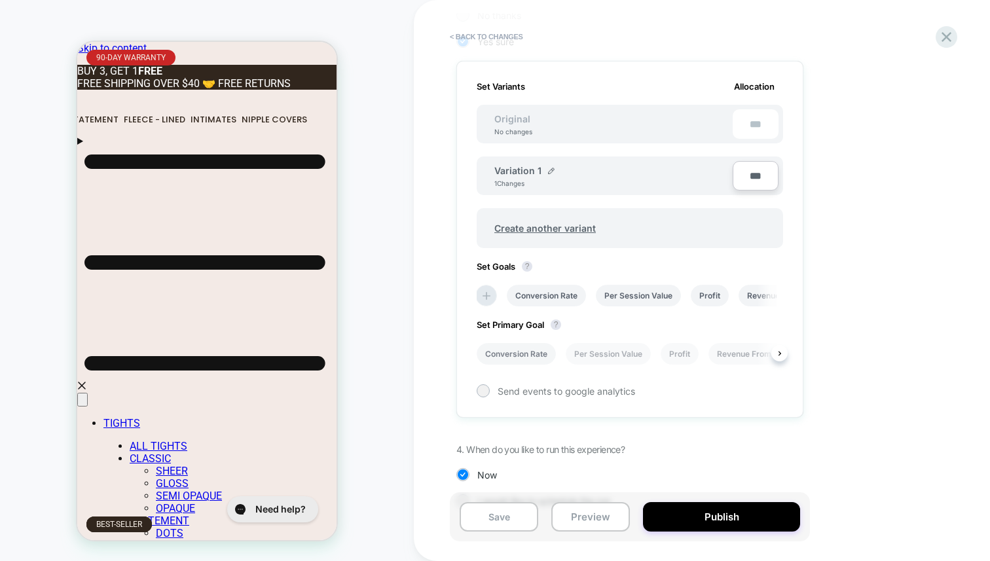
click at [508, 362] on li "Conversion Rate" at bounding box center [516, 354] width 79 height 22
click at [572, 392] on span "Send events to google analytics" at bounding box center [567, 391] width 138 height 11
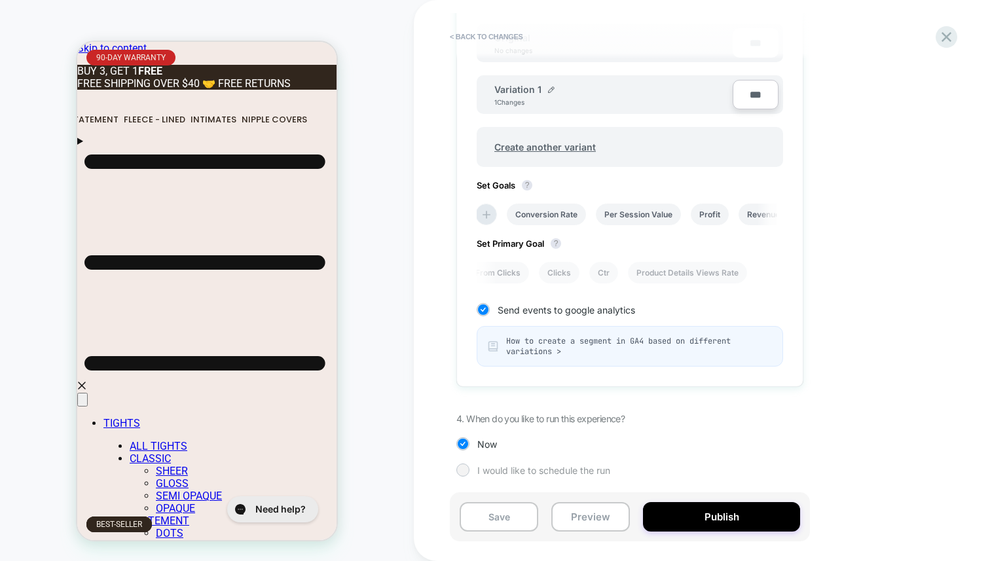
click at [485, 466] on span "I would like to schedule the run" at bounding box center [543, 470] width 133 height 11
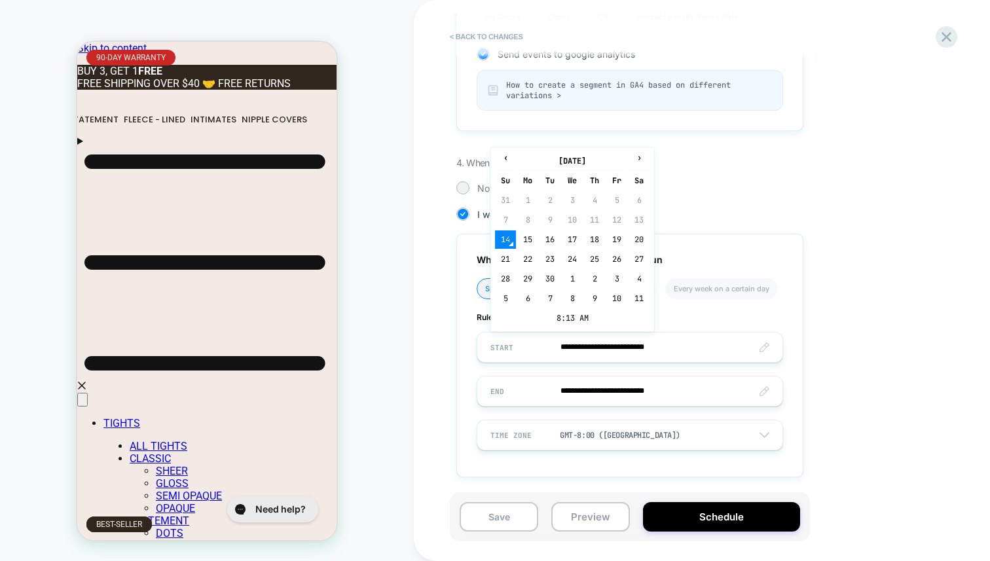
click at [613, 348] on input "**********" at bounding box center [629, 347] width 305 height 31
click at [526, 240] on td "15" at bounding box center [527, 240] width 21 height 18
type input "**********"
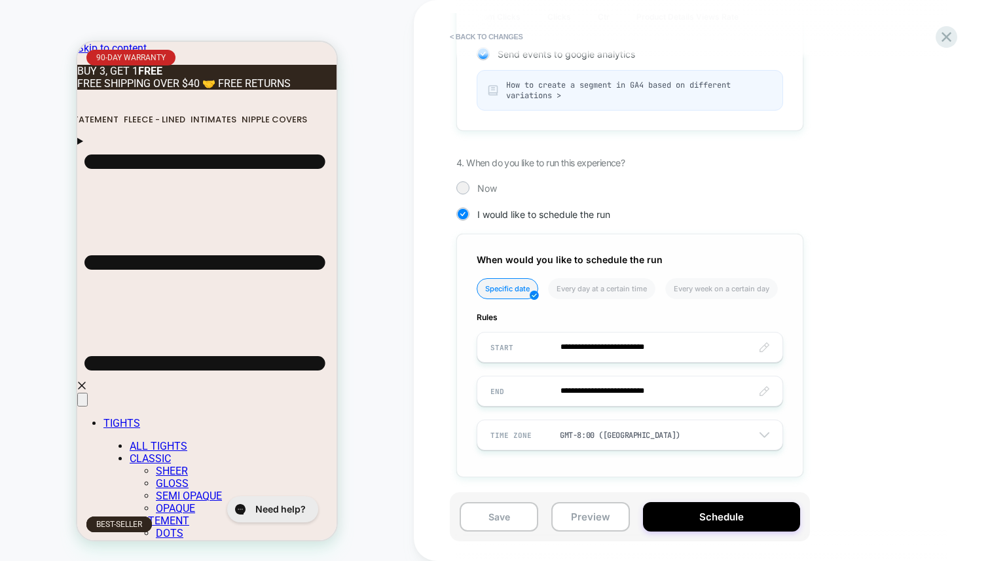
click at [622, 398] on input "**********" at bounding box center [629, 391] width 305 height 31
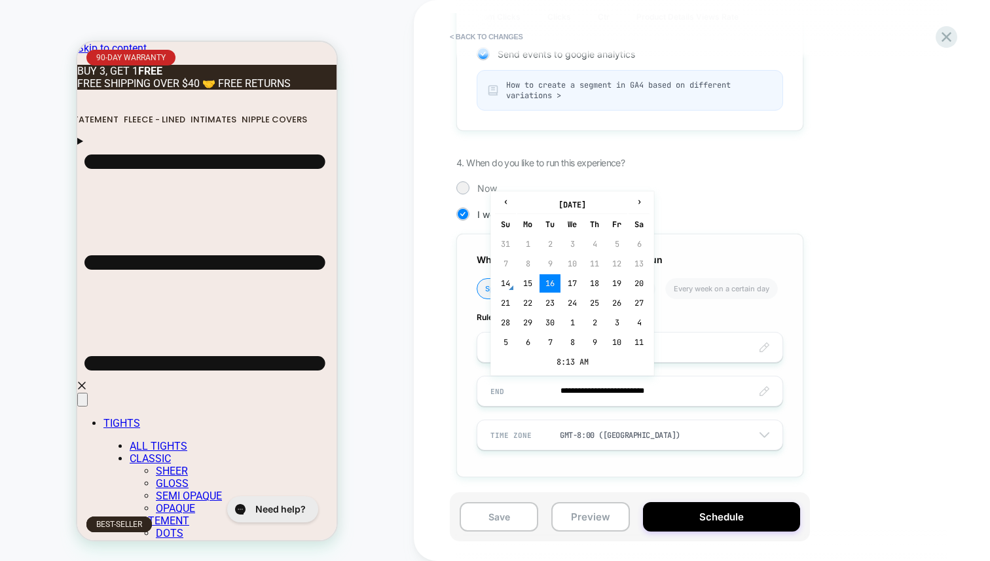
click at [698, 357] on input "**********" at bounding box center [629, 347] width 305 height 31
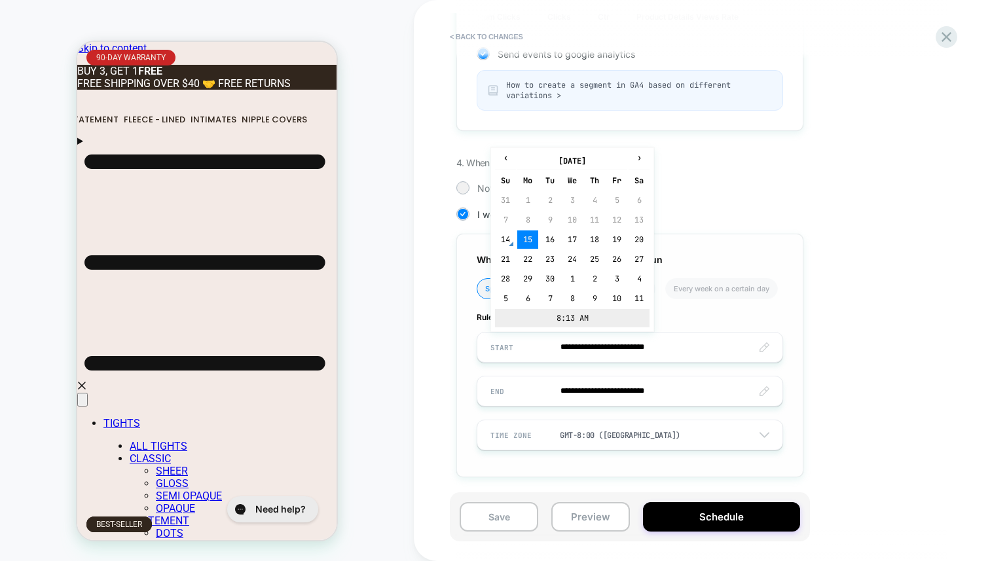
click at [576, 318] on td "8:13 AM" at bounding box center [572, 318] width 155 height 18
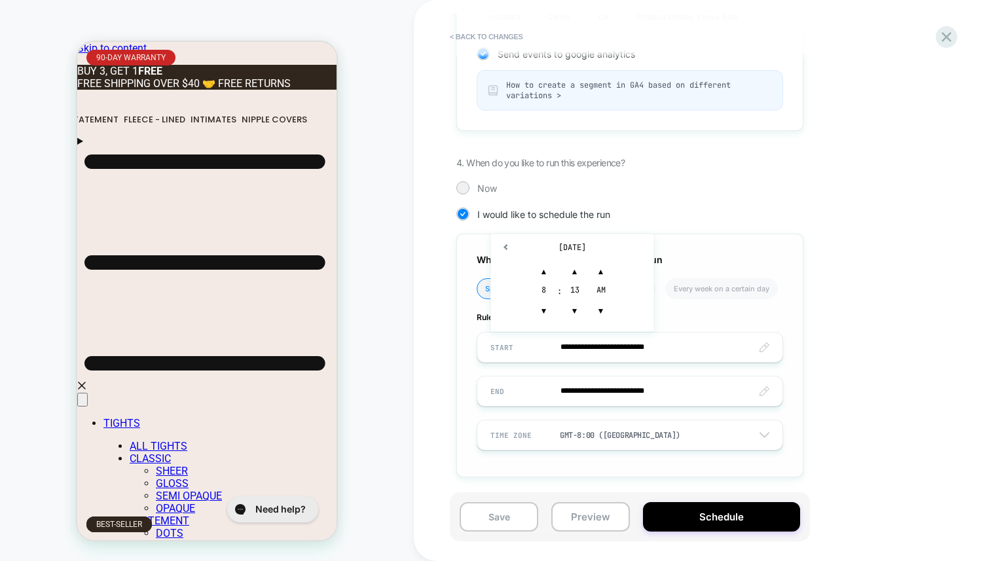
click at [544, 291] on div "8" at bounding box center [544, 291] width 26 height 13
click at [543, 276] on span "▲" at bounding box center [544, 272] width 26 height 26
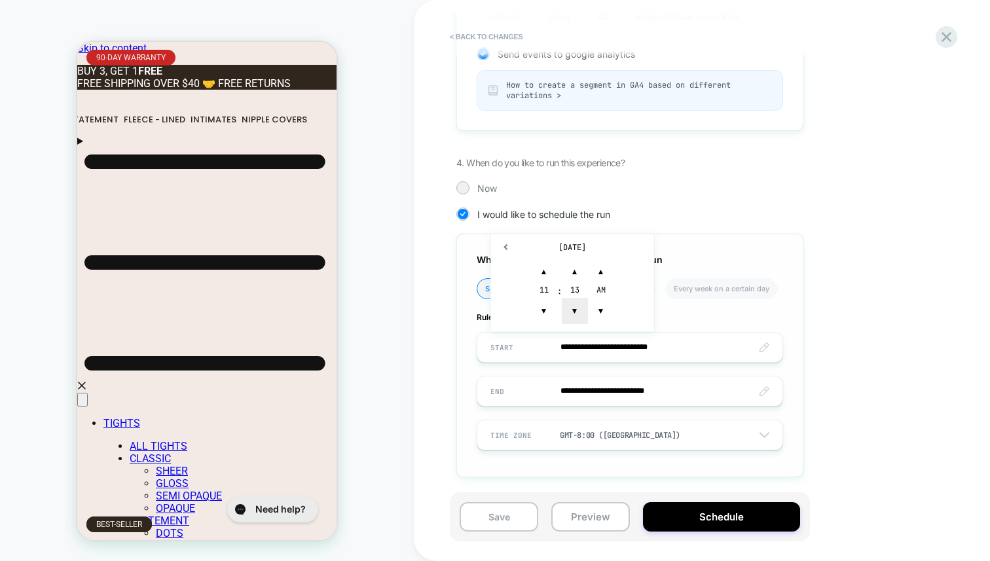
click at [570, 303] on span "▼" at bounding box center [575, 311] width 26 height 26
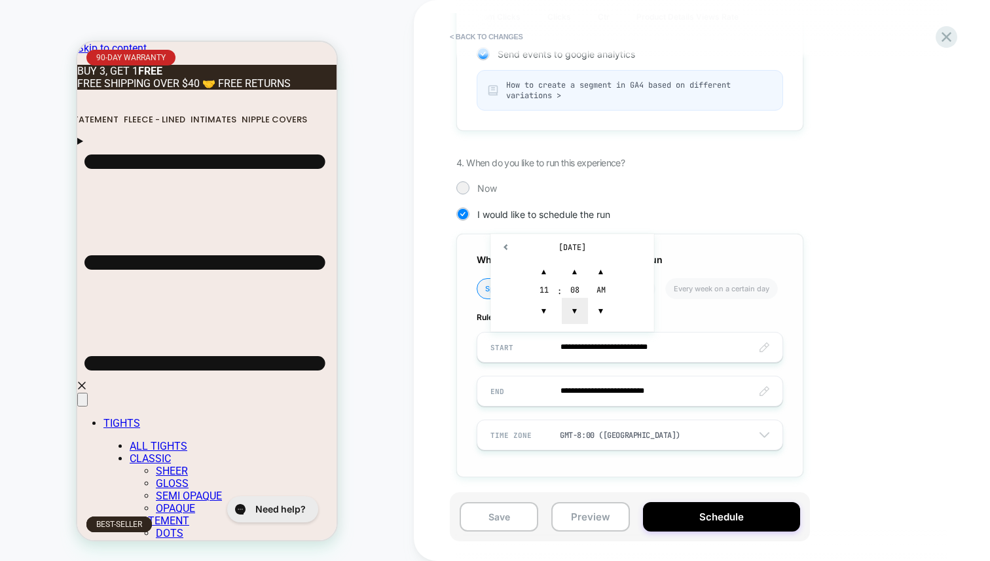
click at [570, 303] on span "▼" at bounding box center [575, 311] width 26 height 26
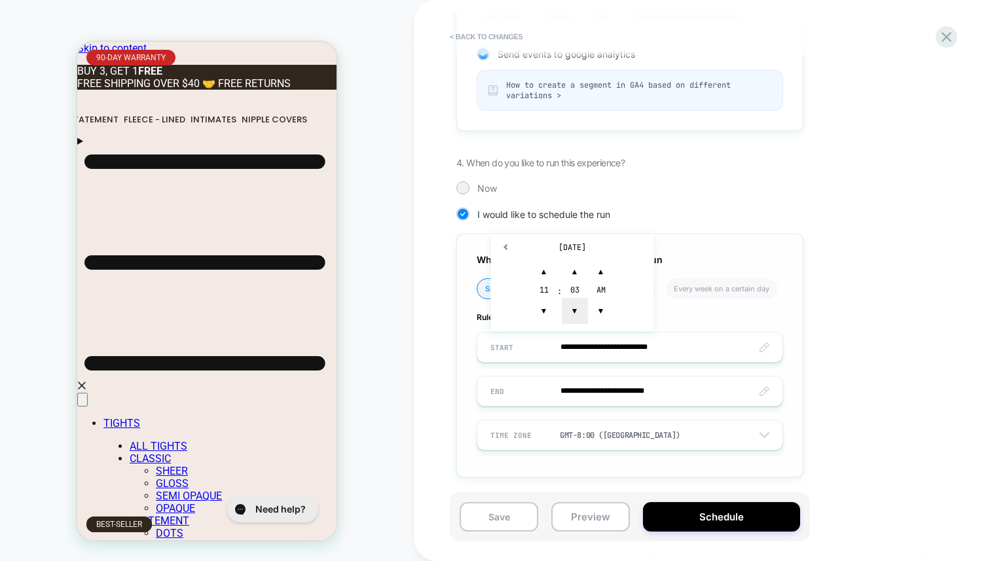
click at [570, 303] on span "▼" at bounding box center [575, 311] width 26 height 26
type input "**********"
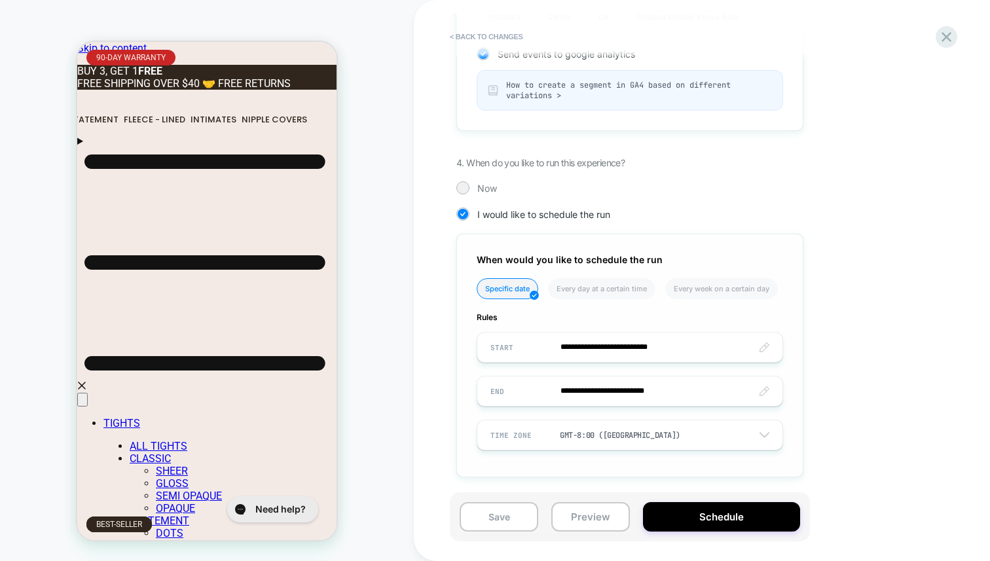
click at [671, 386] on input "**********" at bounding box center [629, 391] width 305 height 31
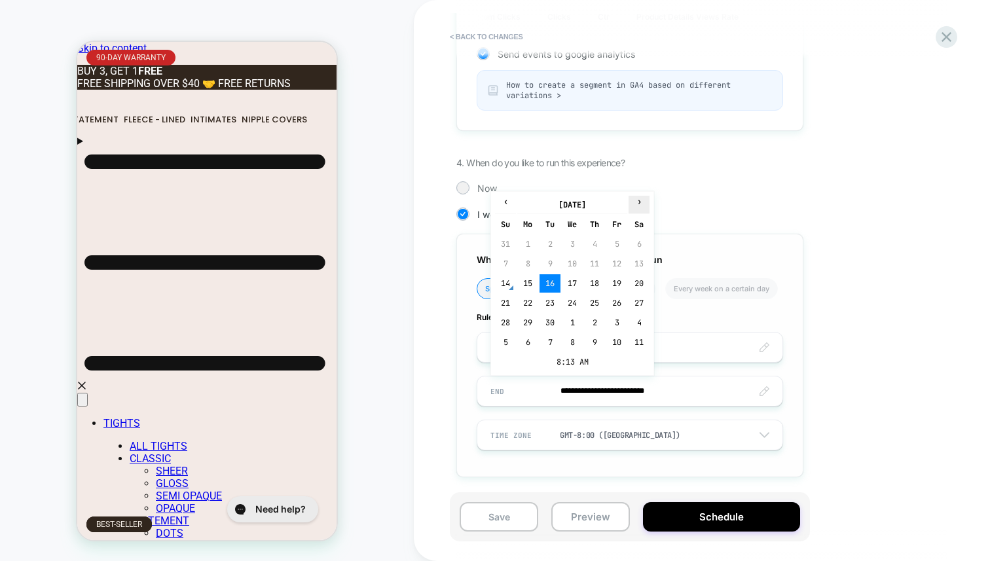
click at [638, 204] on span "›" at bounding box center [639, 201] width 20 height 10
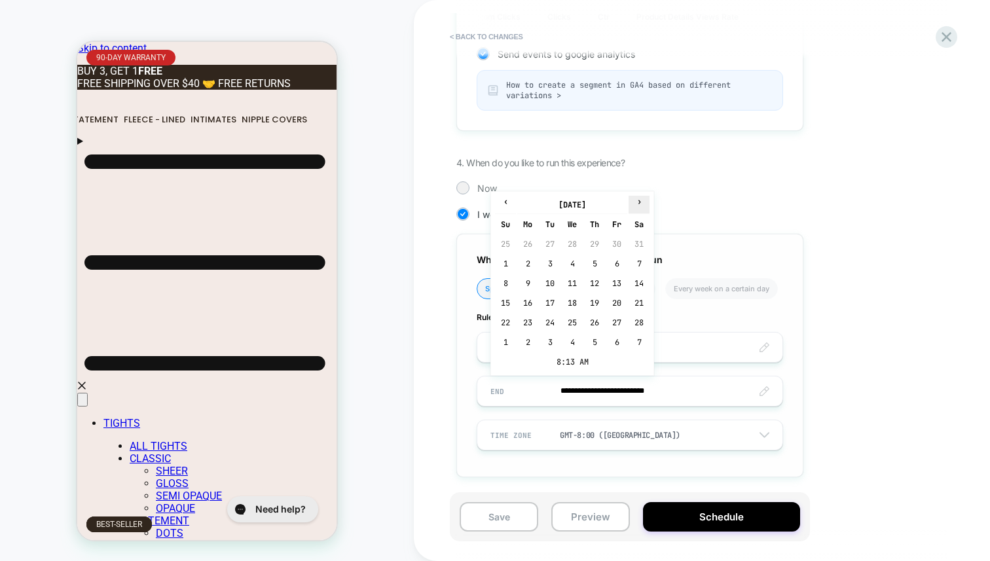
click at [638, 204] on span "›" at bounding box center [639, 201] width 20 height 10
click at [593, 320] on td "26" at bounding box center [594, 323] width 21 height 18
type input "**********"
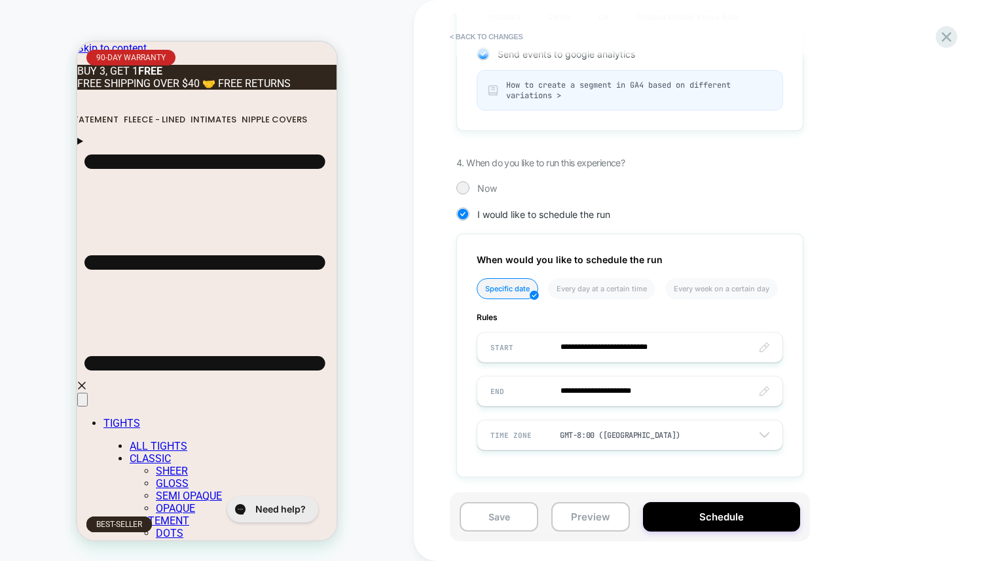
click at [646, 434] on div "GMT-8:00 (Los Angeles)" at bounding box center [620, 435] width 121 height 10
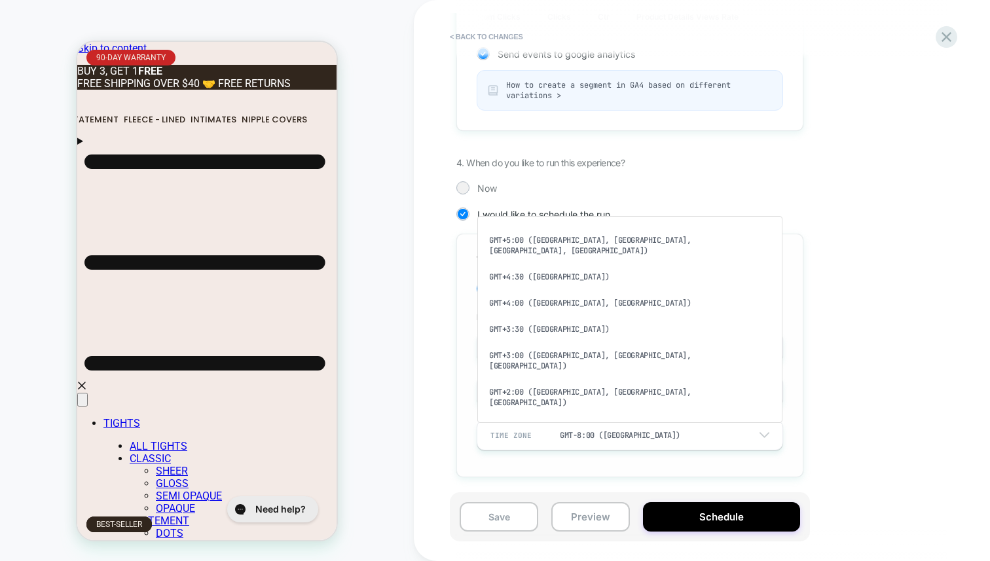
click at [569, 379] on div "GMT+2:00 (Athens, Helsinki, Jerusalem)" at bounding box center [630, 397] width 295 height 37
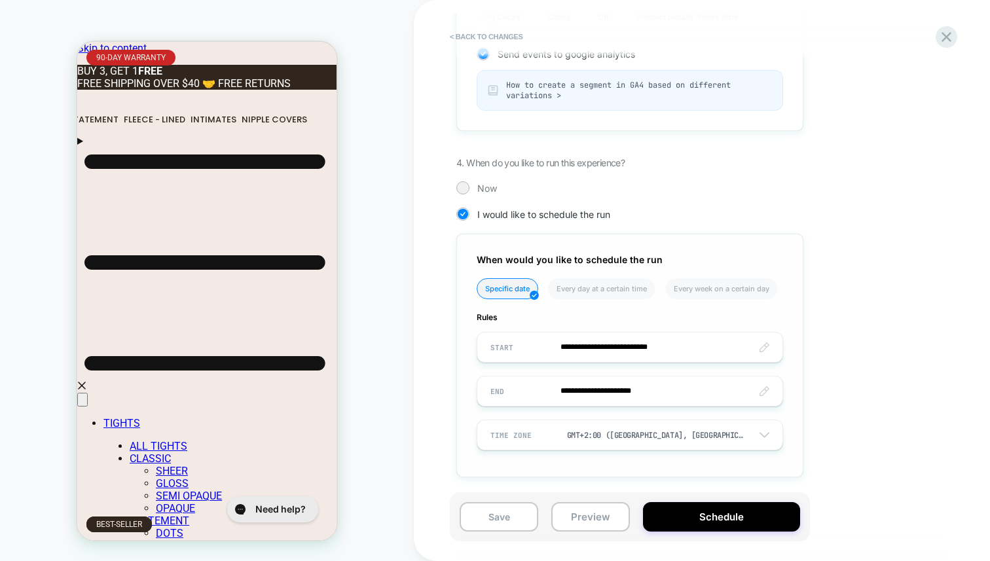
click at [698, 514] on button "Schedule" at bounding box center [721, 516] width 157 height 29
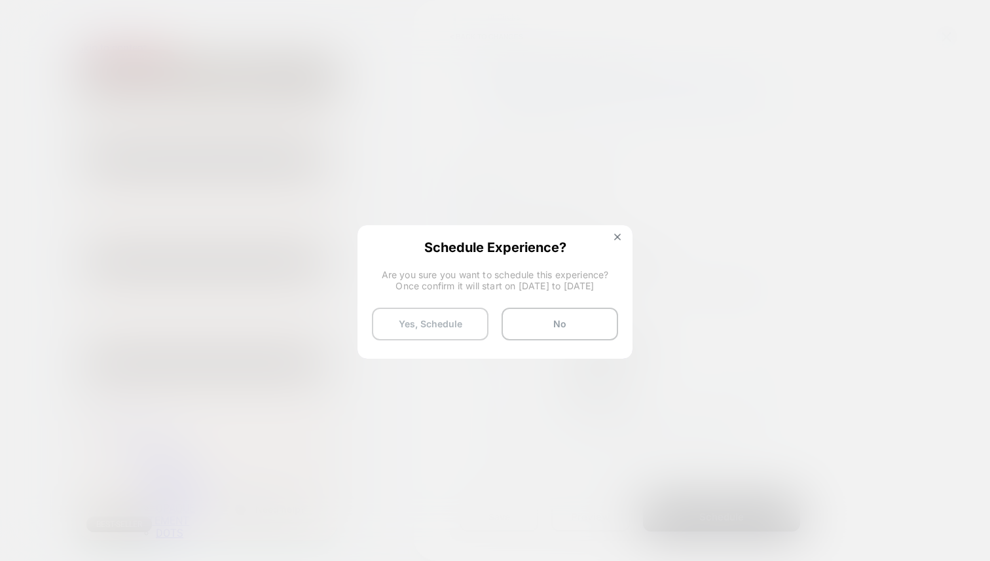
click at [466, 324] on button "Yes, Schedule" at bounding box center [430, 324] width 117 height 33
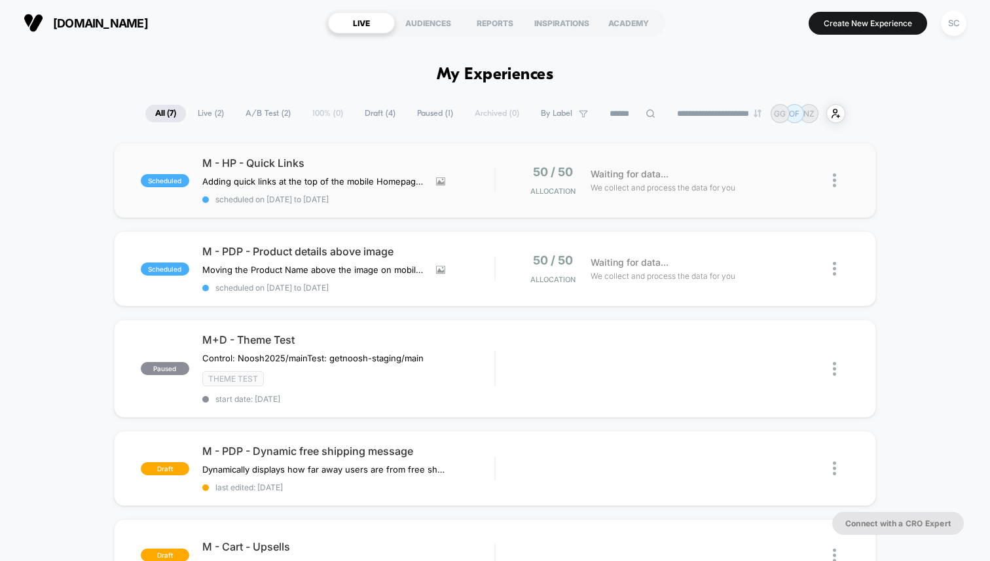
click at [374, 147] on div "scheduled M - HP - Quick Links Adding quick links at the top of the mobile Home…" at bounding box center [495, 180] width 762 height 75
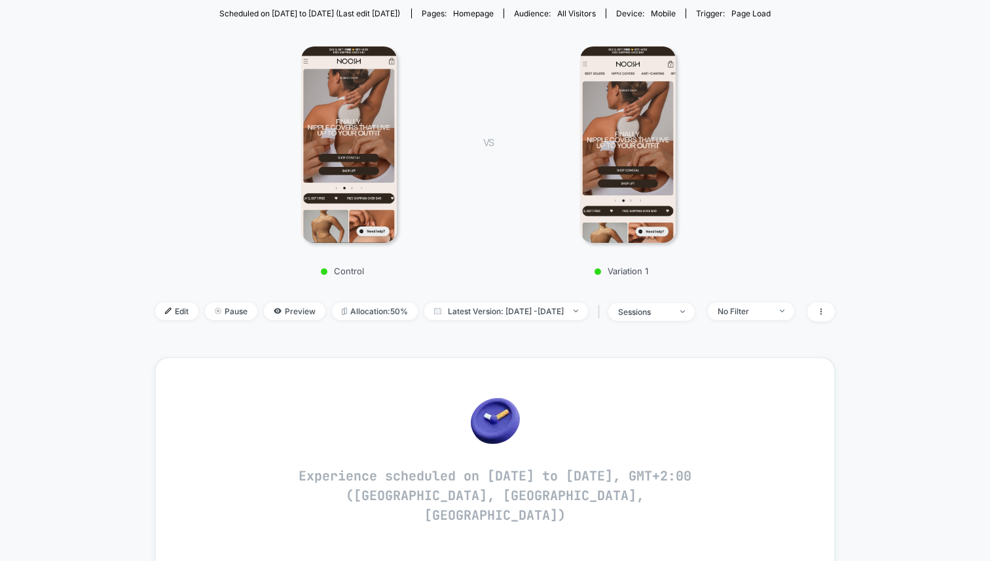
scroll to position [160, 0]
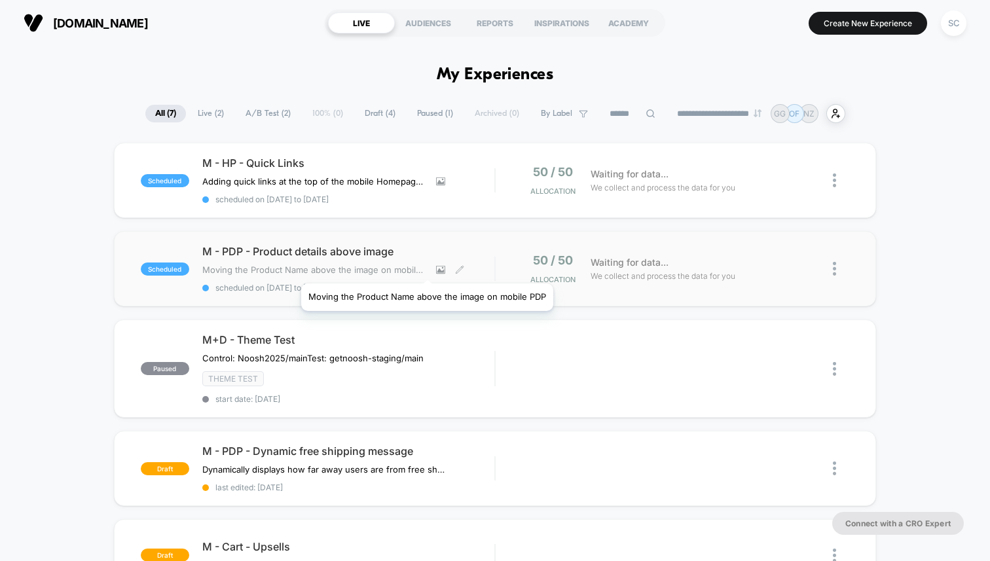
click at [426, 267] on span "Moving the Product Name above the image on mobile PDP" at bounding box center [314, 270] width 224 height 10
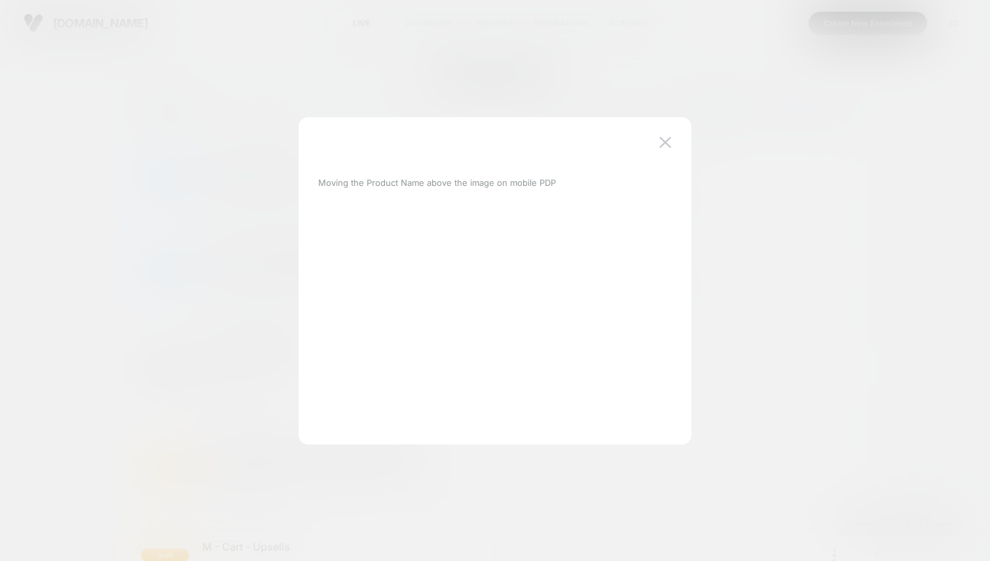
click at [264, 211] on div at bounding box center [495, 280] width 990 height 561
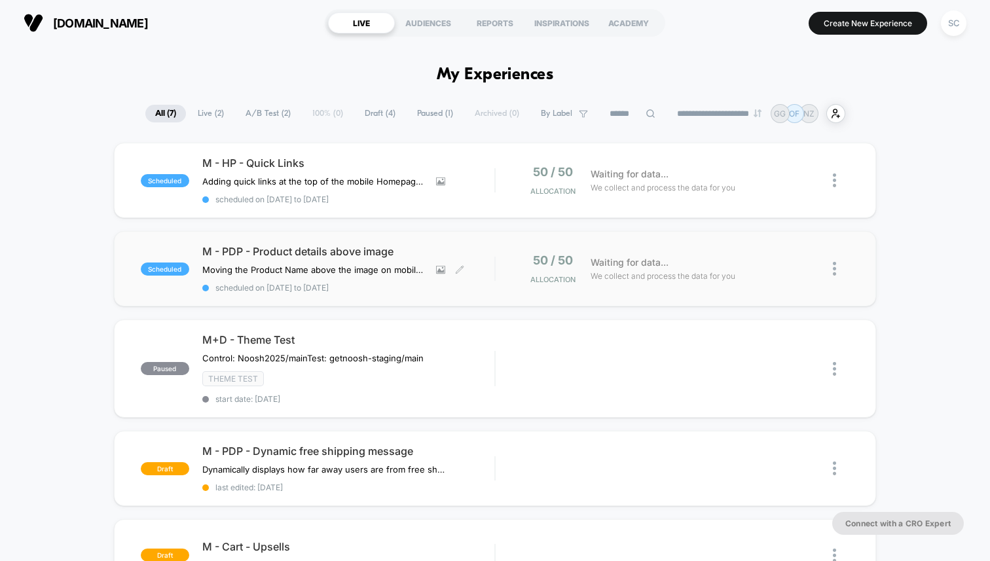
click at [263, 254] on span "M - PDP - Product details above image" at bounding box center [348, 251] width 292 height 13
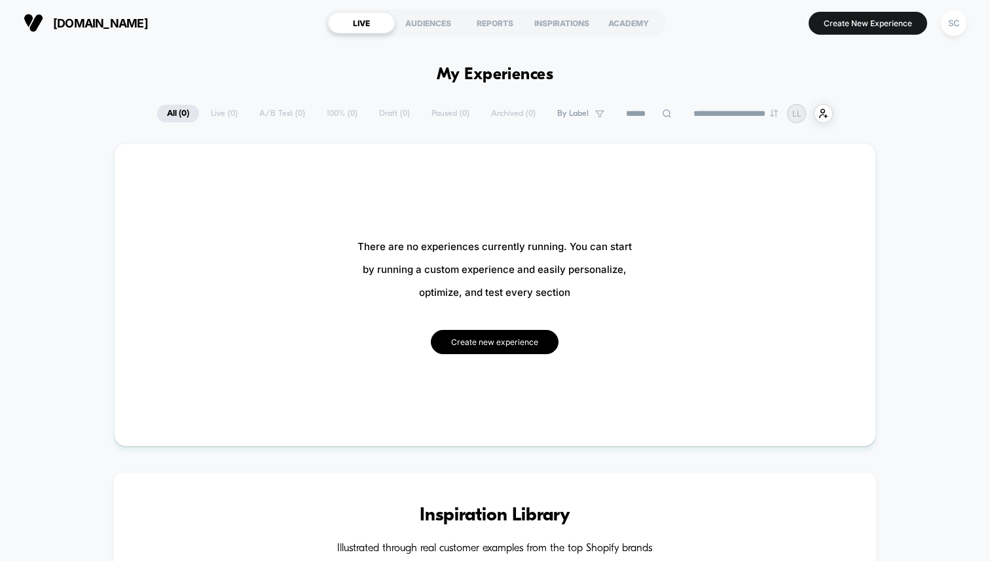
click at [472, 345] on button "Create new experience" at bounding box center [495, 342] width 128 height 24
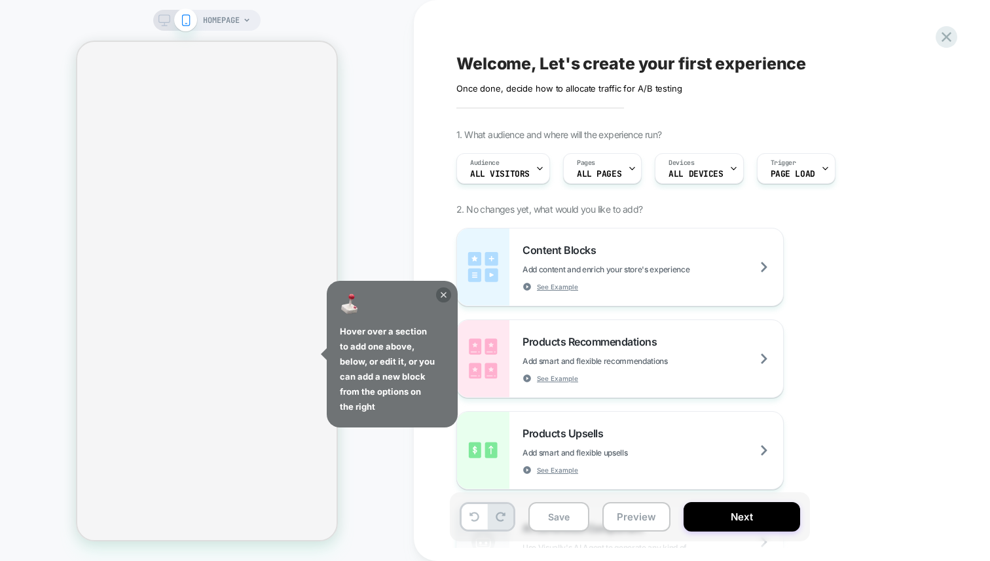
click at [439, 293] on icon at bounding box center [443, 295] width 15 height 15
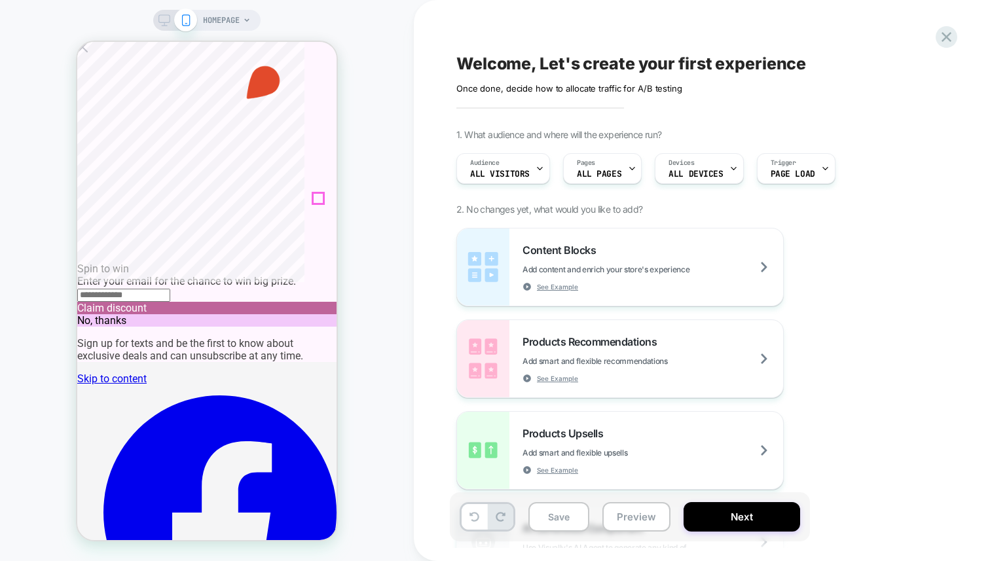
click at [88, 52] on icon at bounding box center [82, 47] width 10 height 10
click at [213, 16] on span "HOMEPAGE" at bounding box center [221, 20] width 37 height 21
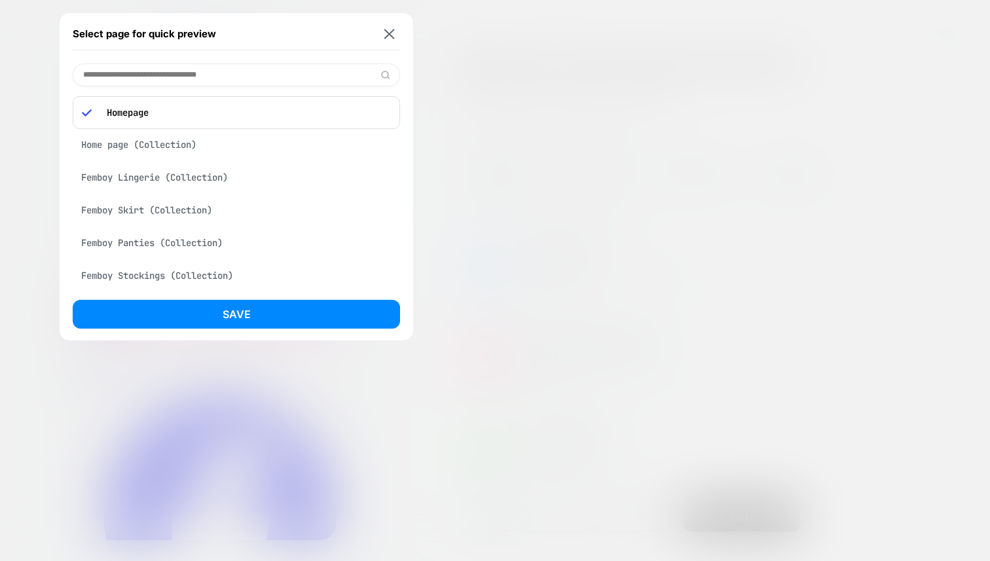
click at [517, 149] on div at bounding box center [495, 280] width 990 height 561
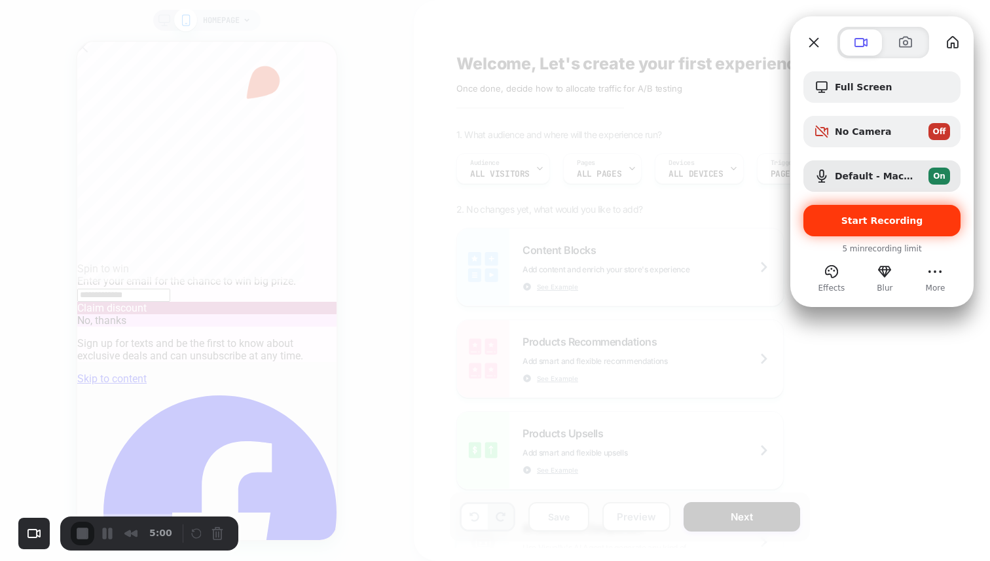
click at [872, 217] on span "Start Recording" at bounding box center [883, 220] width 82 height 10
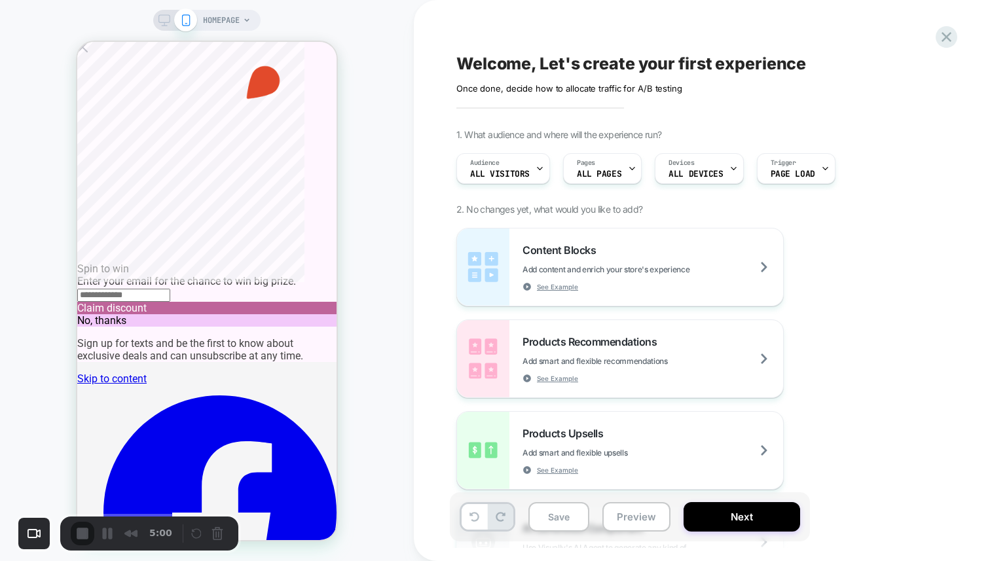
click at [233, 20] on span "HOMEPAGE" at bounding box center [221, 20] width 37 height 21
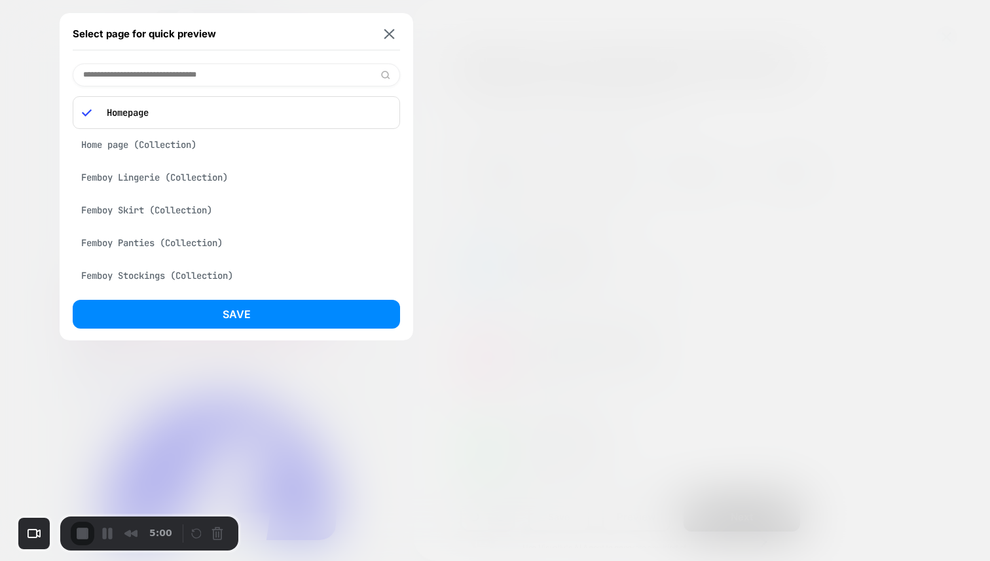
click at [209, 83] on input at bounding box center [236, 75] width 327 height 23
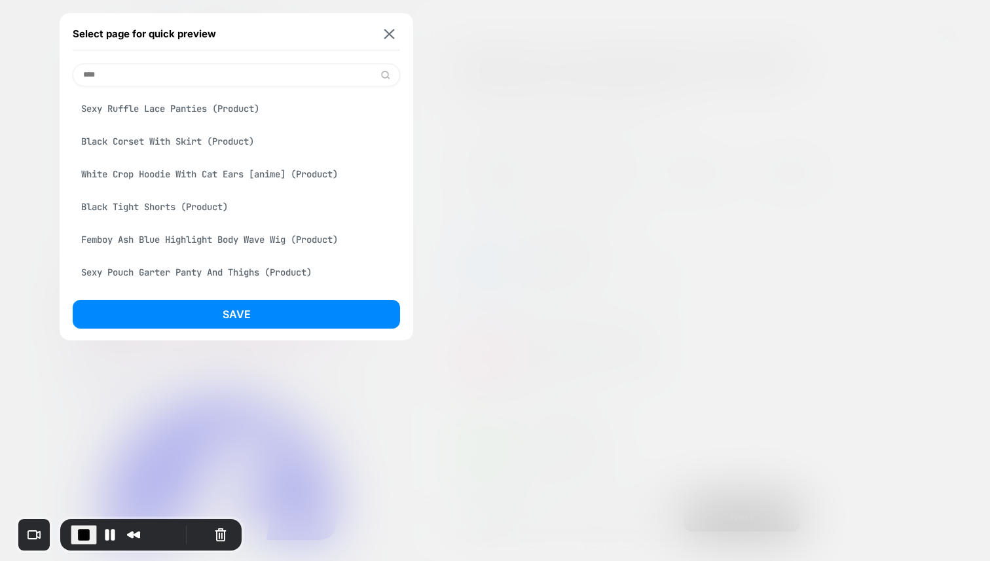
type input "****"
click at [158, 118] on div "Sexy Ruffle Lace Panties (Product)" at bounding box center [236, 108] width 327 height 25
click at [158, 138] on div "Black Corset With Skirt (Product)" at bounding box center [236, 141] width 327 height 25
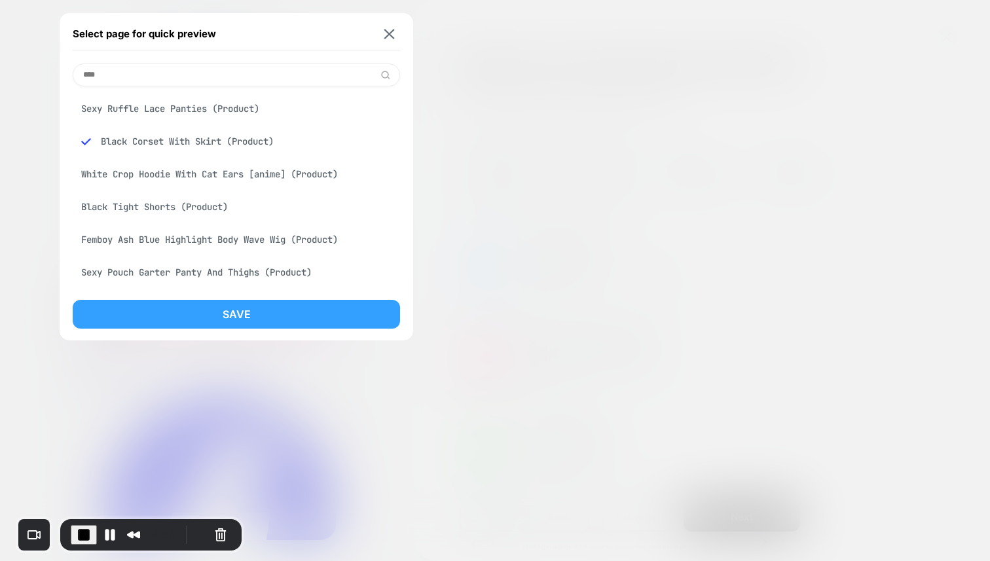
click at [178, 313] on button "Save" at bounding box center [236, 314] width 327 height 29
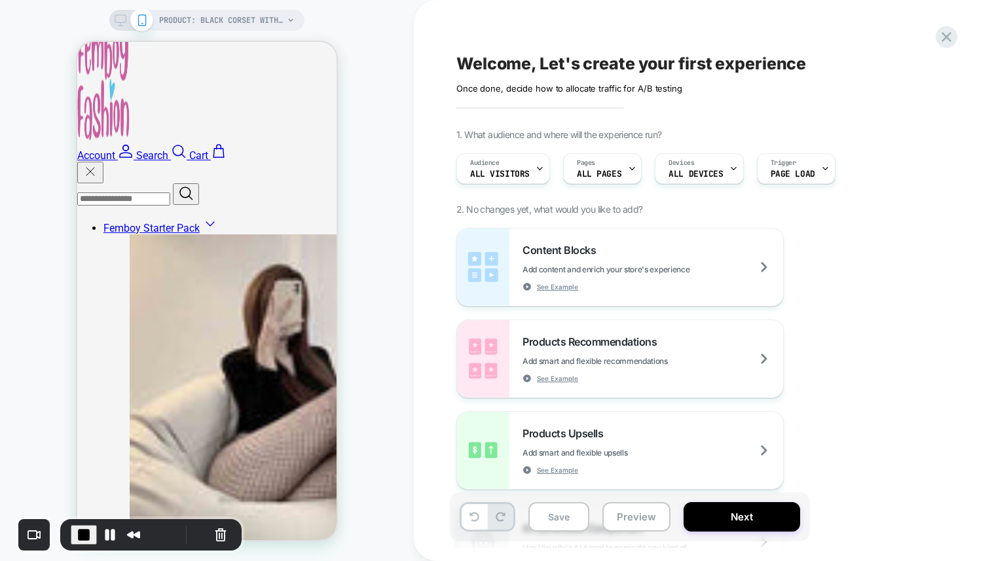
scroll to position [559, 0]
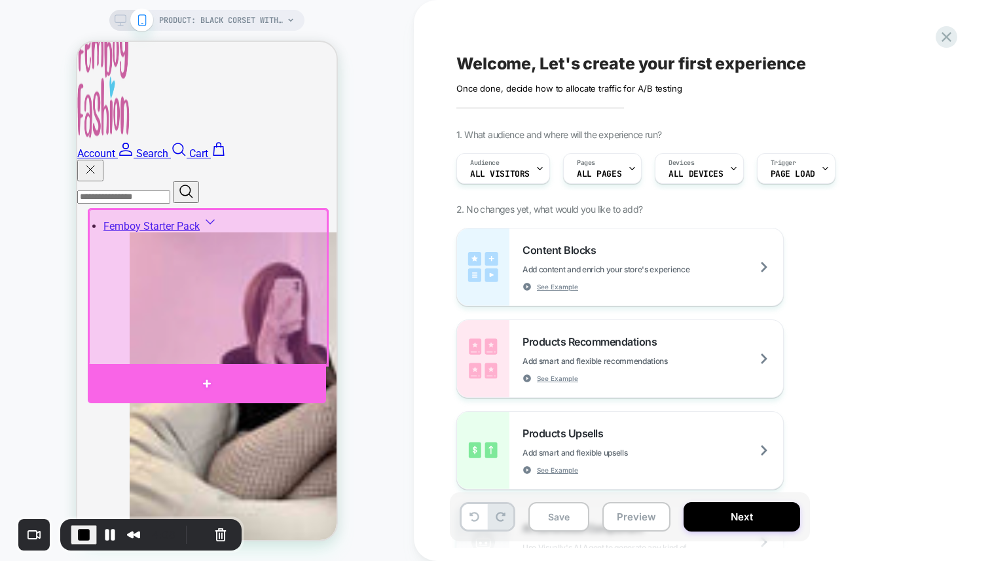
click at [272, 373] on div at bounding box center [207, 383] width 238 height 39
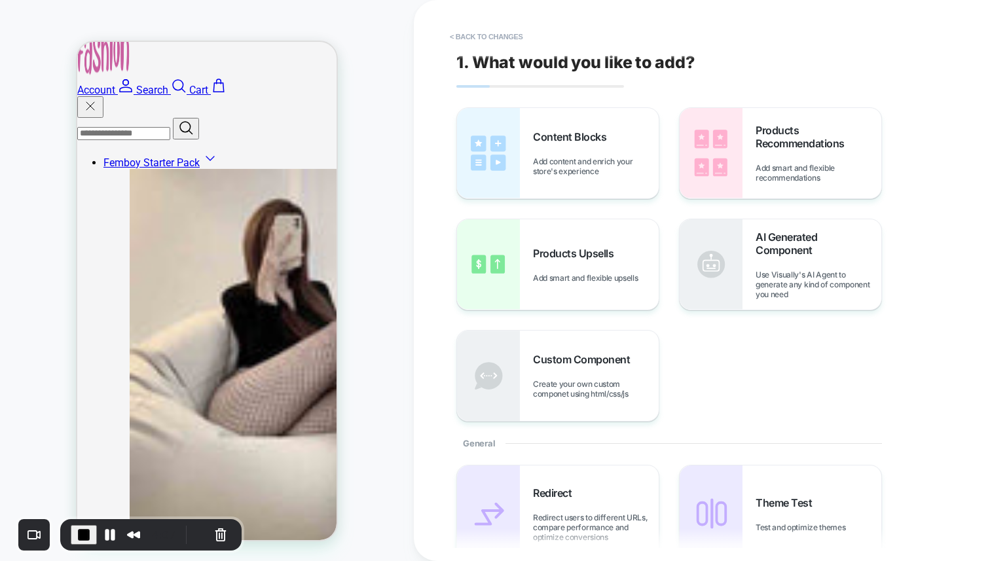
scroll to position [666, 0]
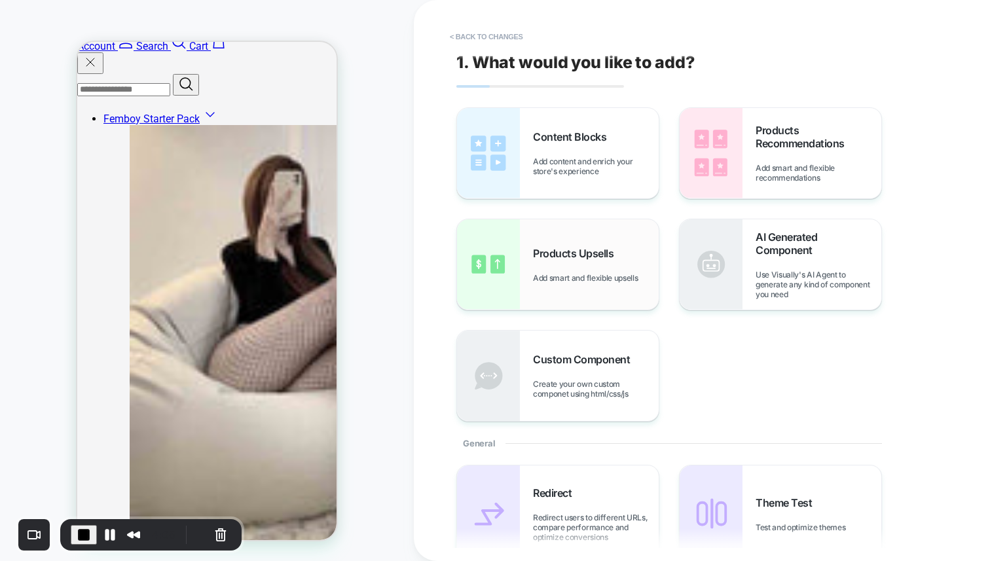
click at [555, 256] on span "Products Upsells" at bounding box center [576, 253] width 87 height 13
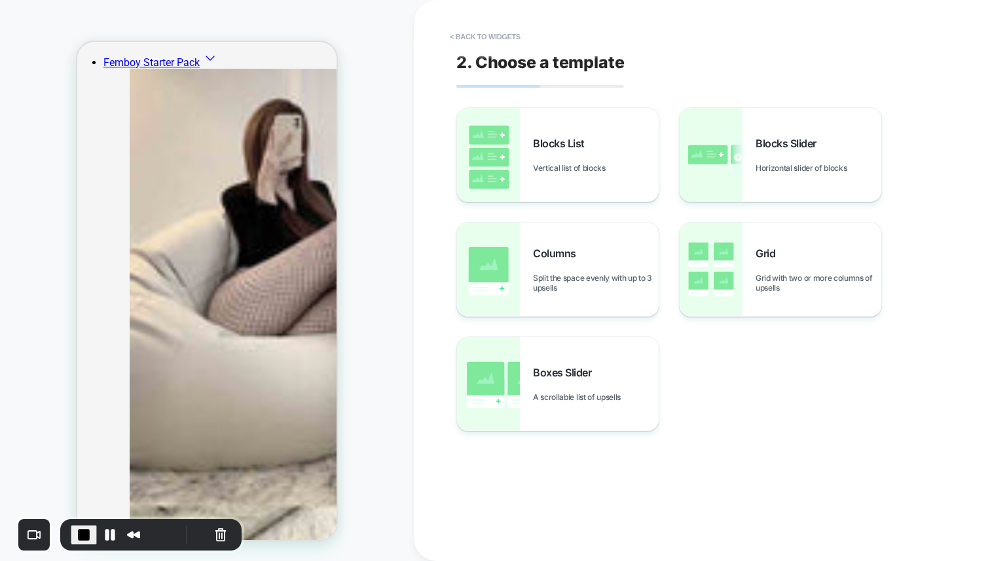
scroll to position [732, 0]
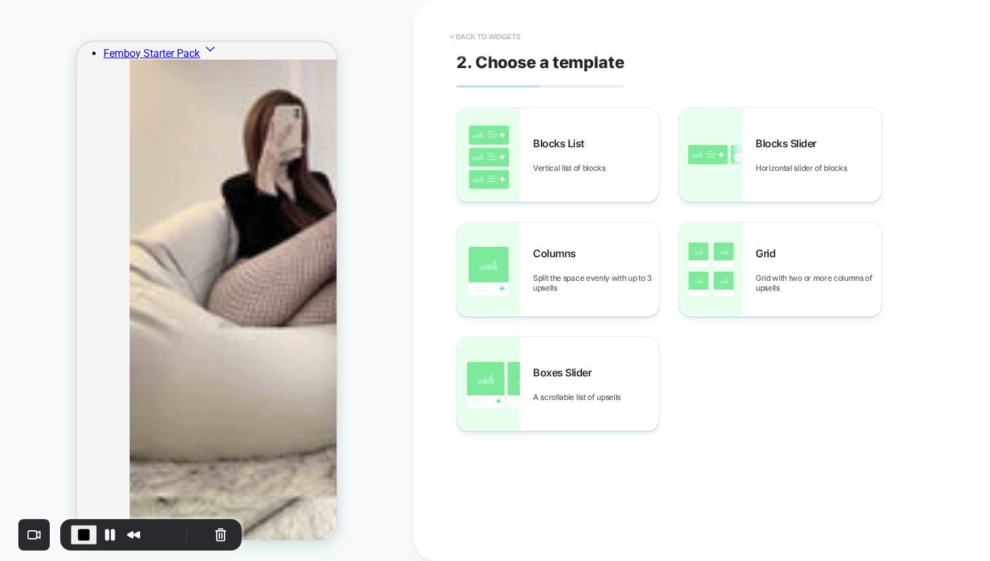
click at [510, 31] on button "< Back to widgets" at bounding box center [485, 36] width 84 height 21
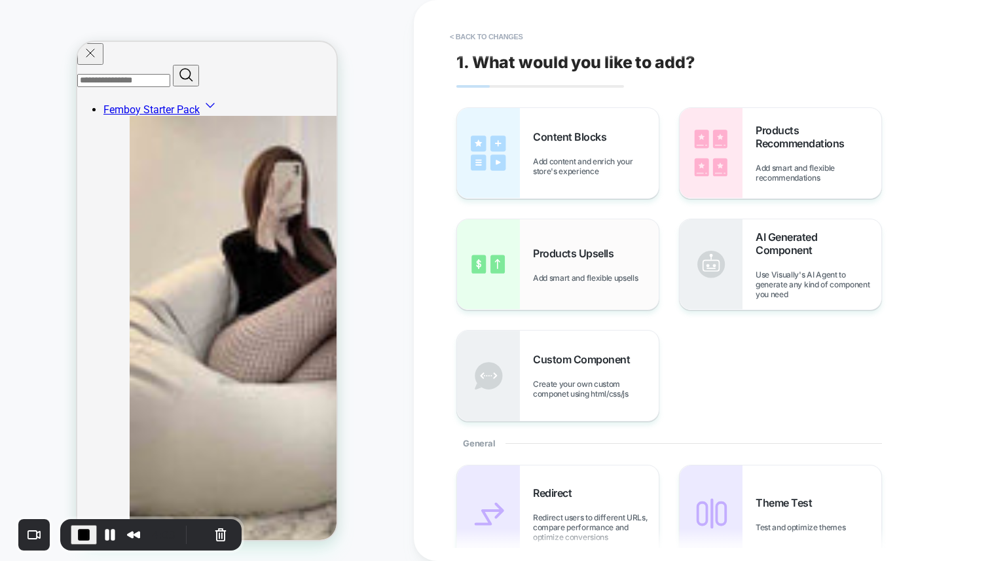
scroll to position [667, 0]
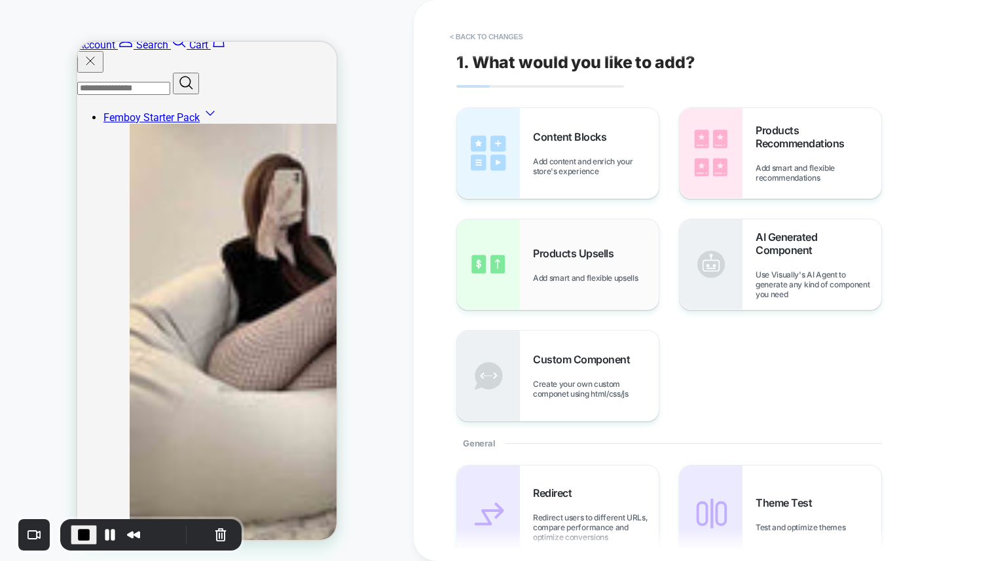
click at [615, 236] on div "Products Upsells Add smart and flexible upsells" at bounding box center [558, 264] width 202 height 90
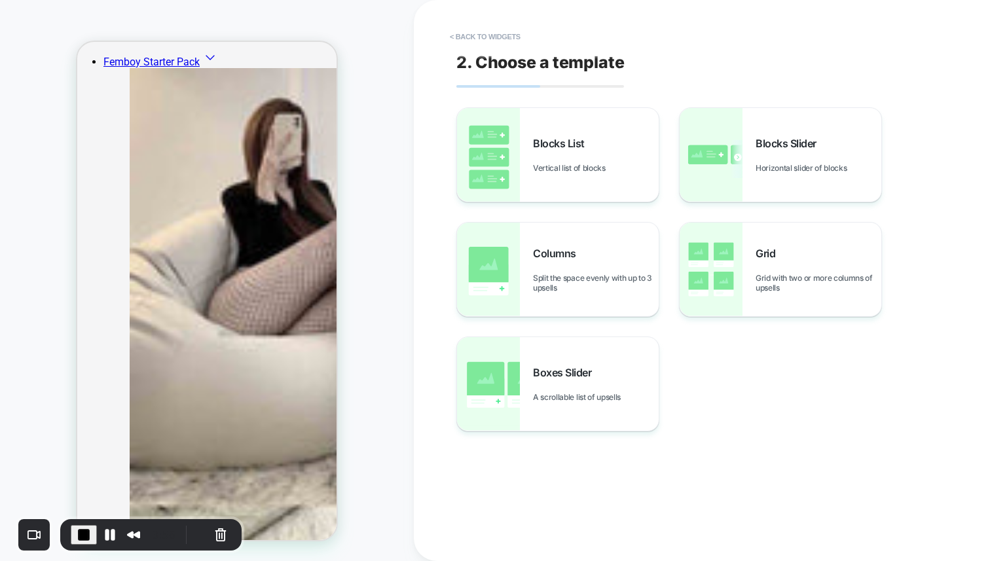
scroll to position [732, 0]
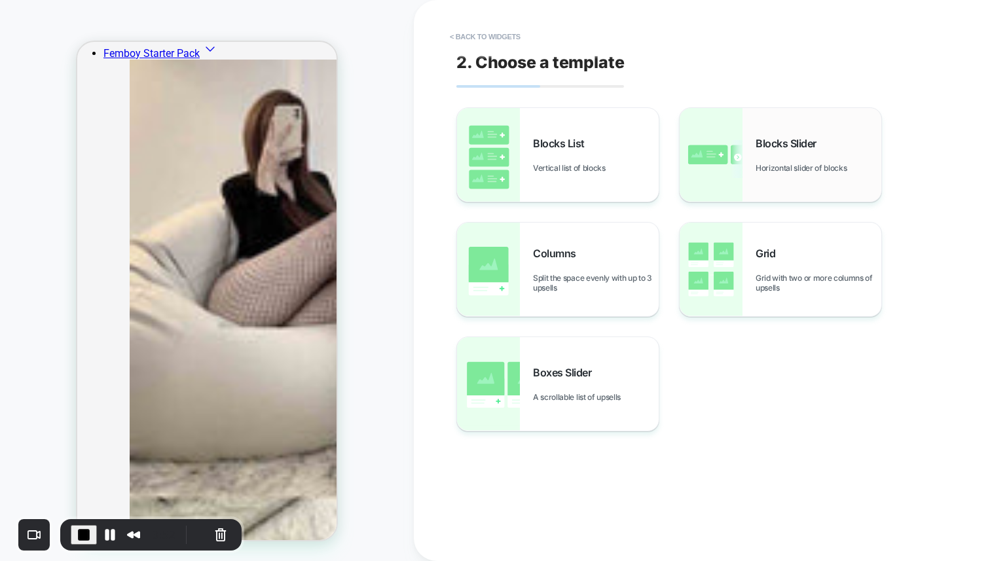
click at [758, 173] on div "Blocks Slider Horizontal slider of blocks" at bounding box center [781, 155] width 202 height 94
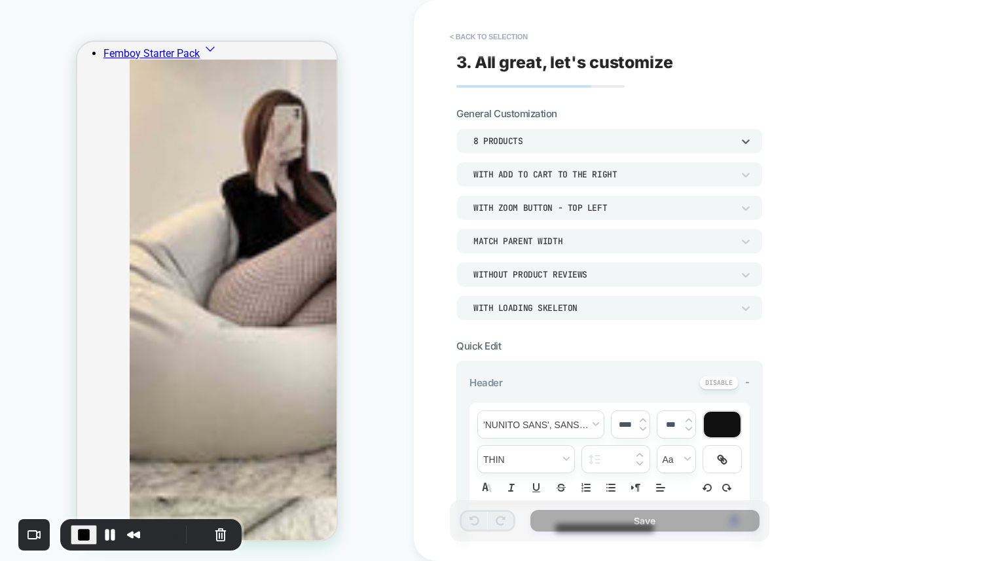
click at [627, 134] on div "8 Products" at bounding box center [603, 141] width 272 height 14
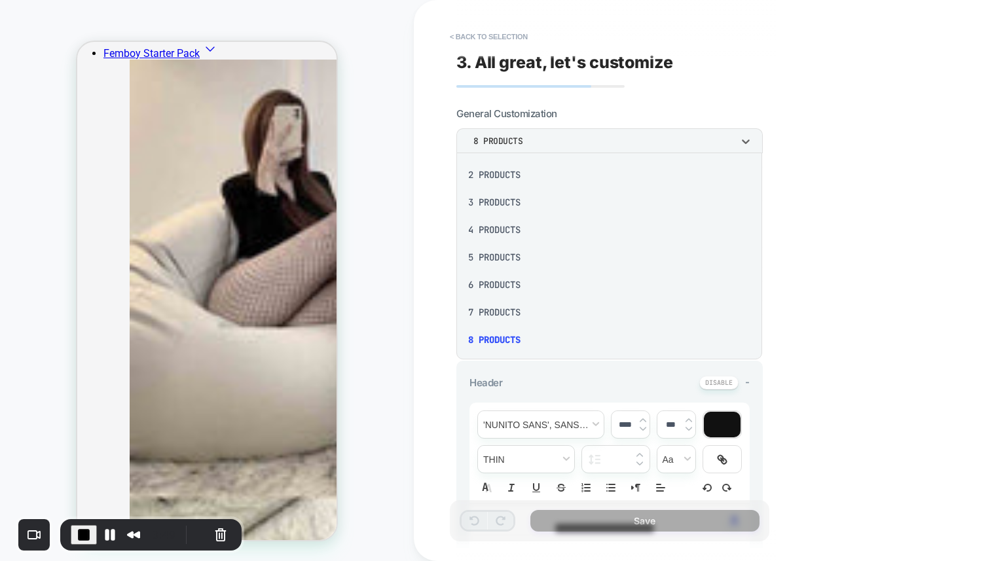
scroll to position [26, 0]
click at [530, 255] on div "5 Products" at bounding box center [609, 259] width 295 height 28
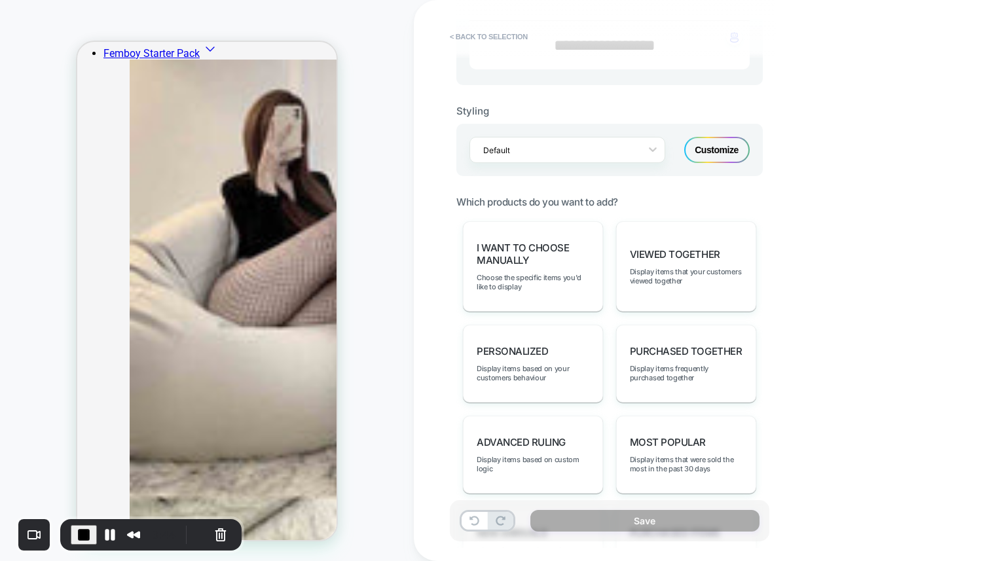
scroll to position [553, 0]
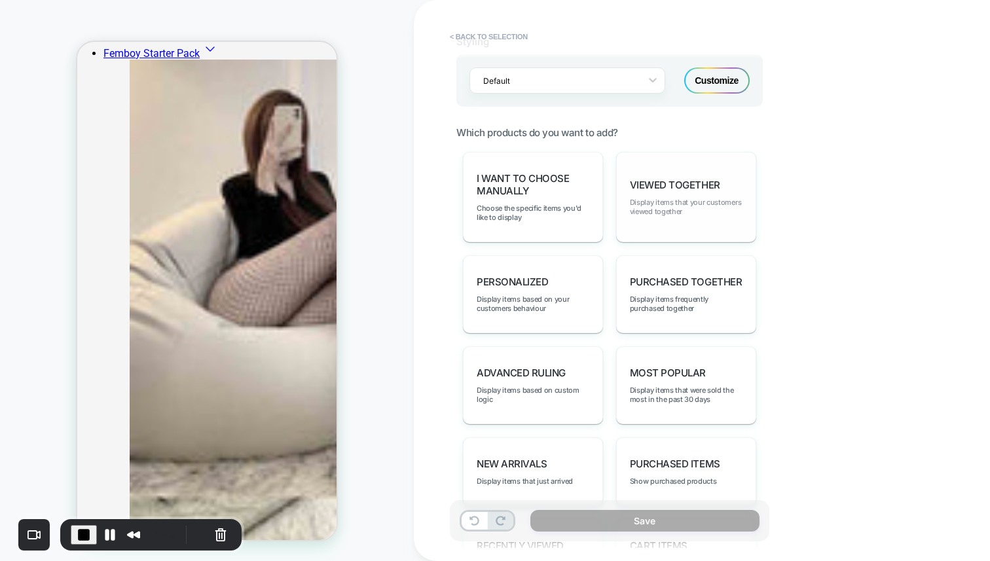
click at [650, 198] on span "Display items that your customers viewed together" at bounding box center [686, 207] width 113 height 18
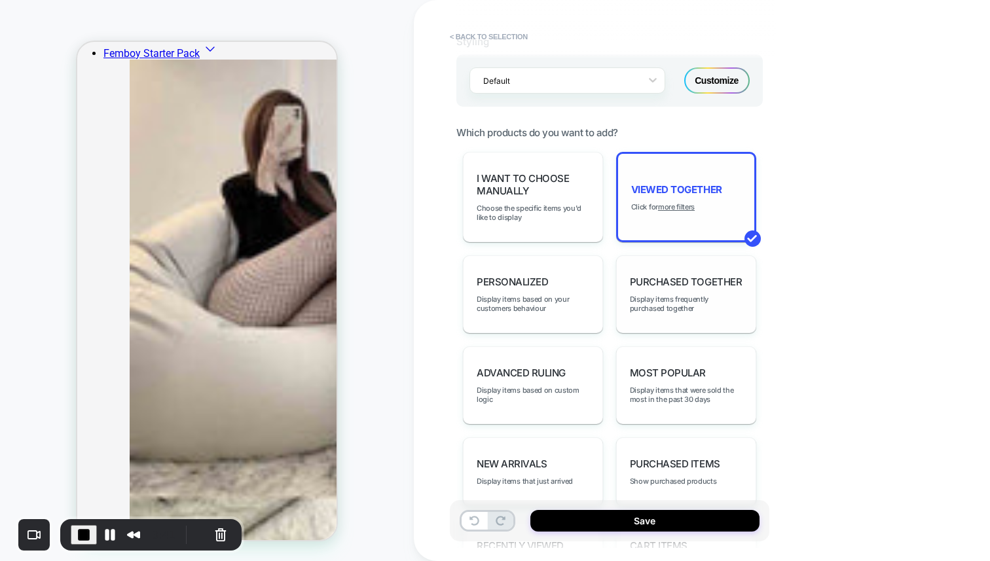
click at [631, 277] on span "Purchased Together" at bounding box center [686, 282] width 112 height 12
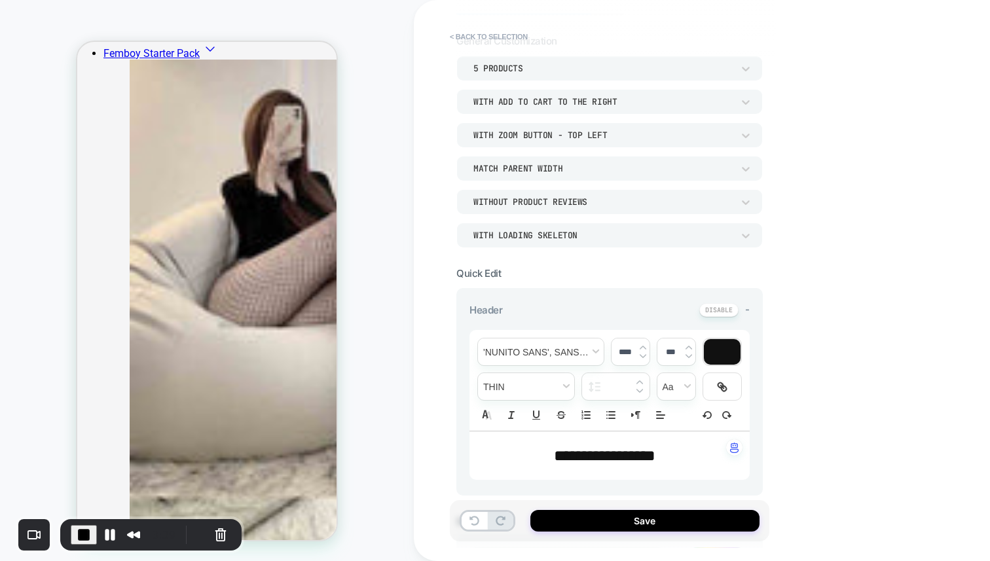
scroll to position [0, 0]
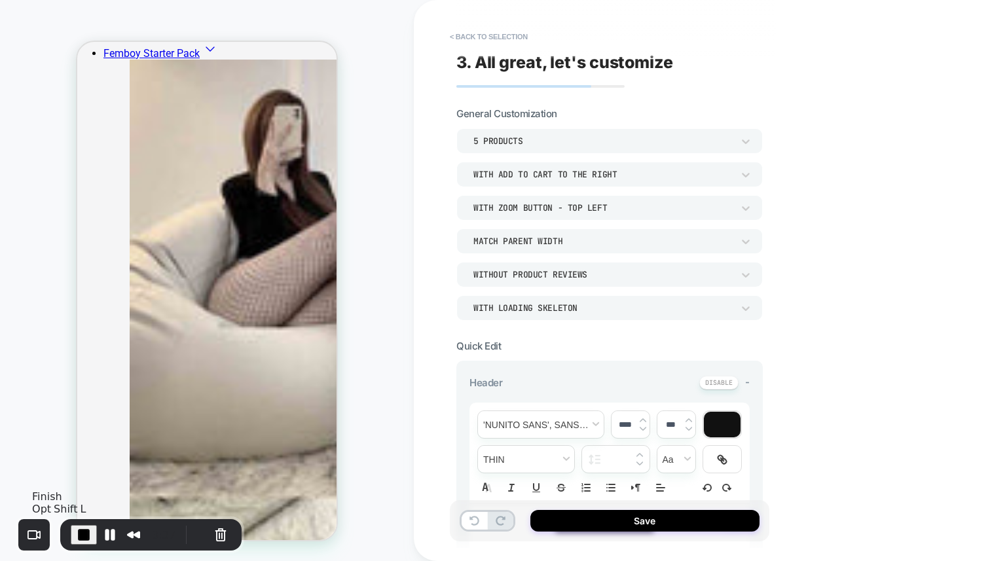
click at [73, 532] on button "End Recording" at bounding box center [84, 535] width 26 height 20
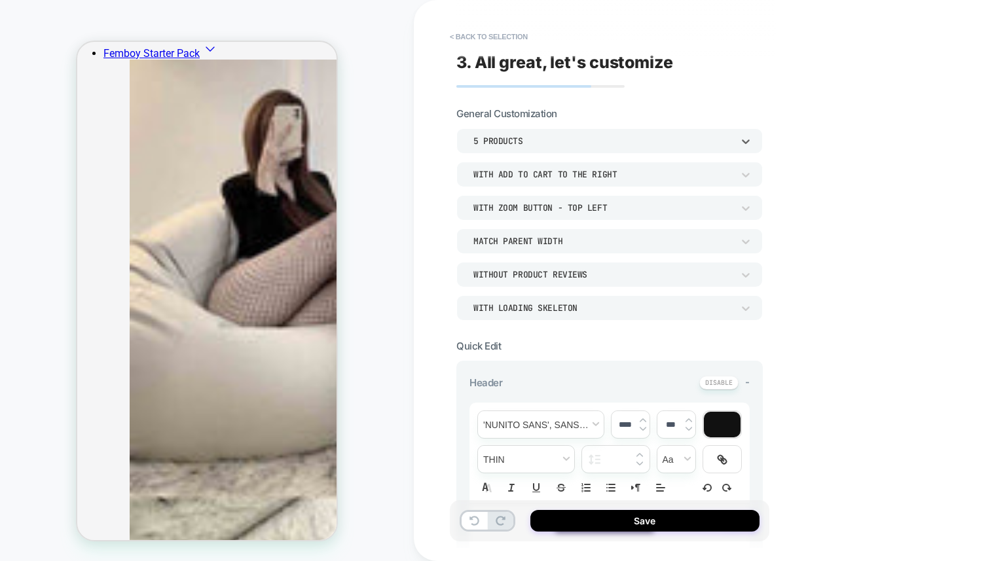
click at [546, 138] on div "5 Products" at bounding box center [603, 141] width 259 height 11
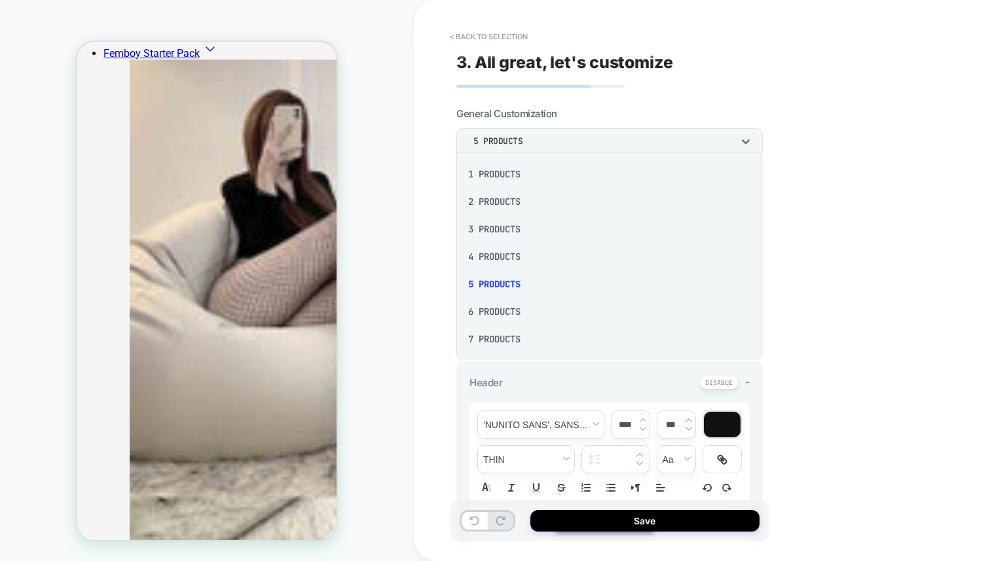
click at [486, 341] on div "7 Products" at bounding box center [609, 340] width 295 height 28
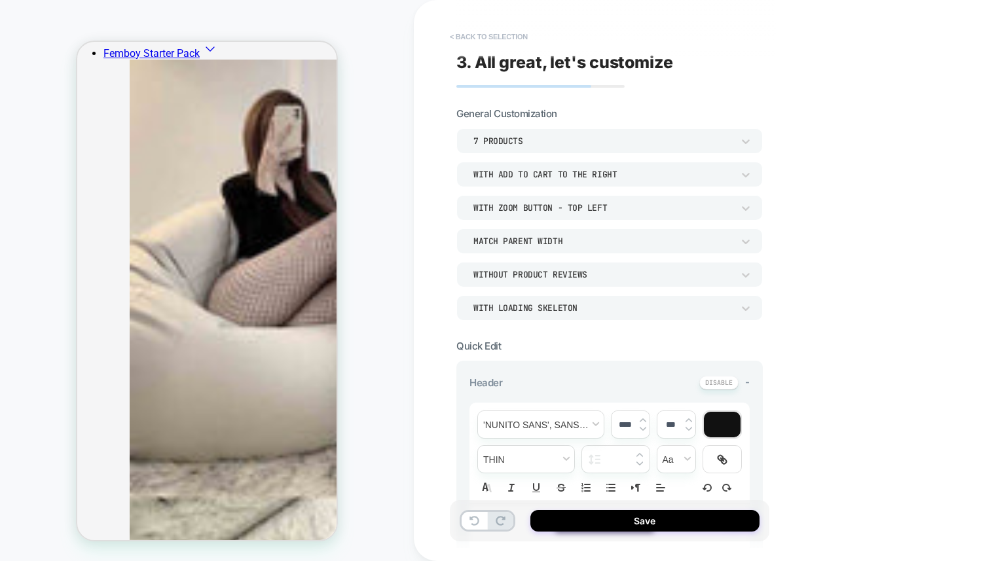
click at [477, 37] on button "< Back to selection" at bounding box center [488, 36] width 91 height 21
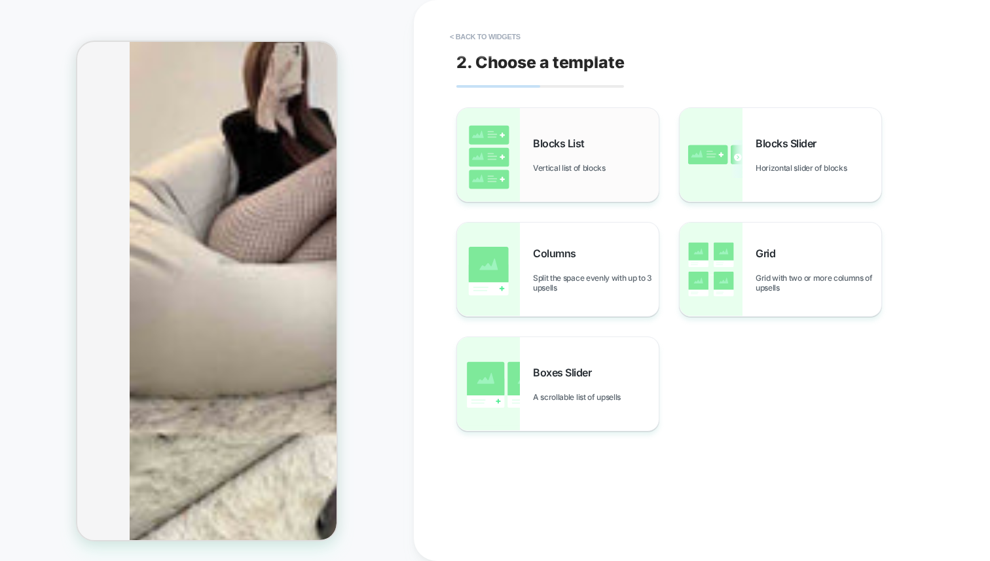
scroll to position [844, 0]
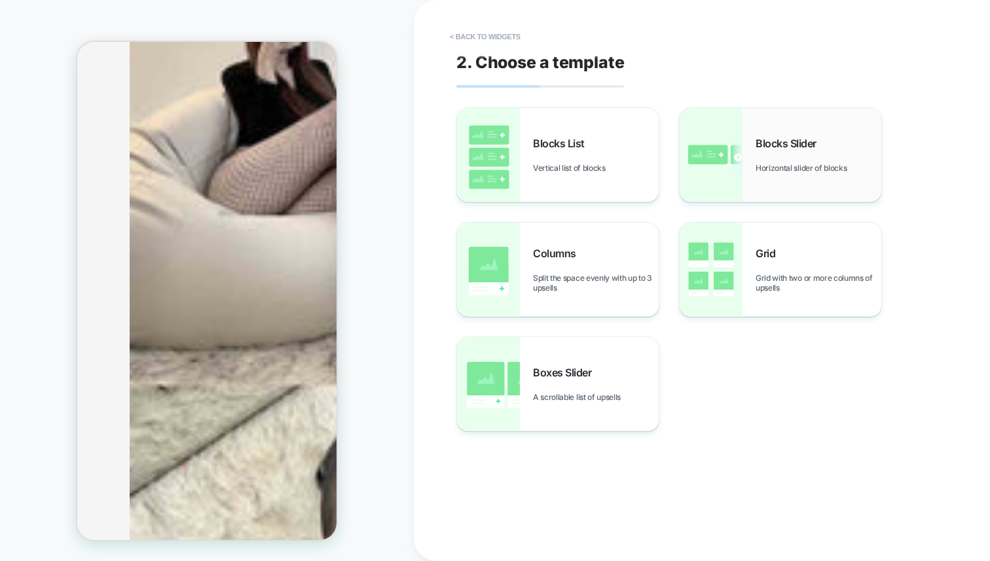
click at [713, 170] on img at bounding box center [711, 155] width 63 height 94
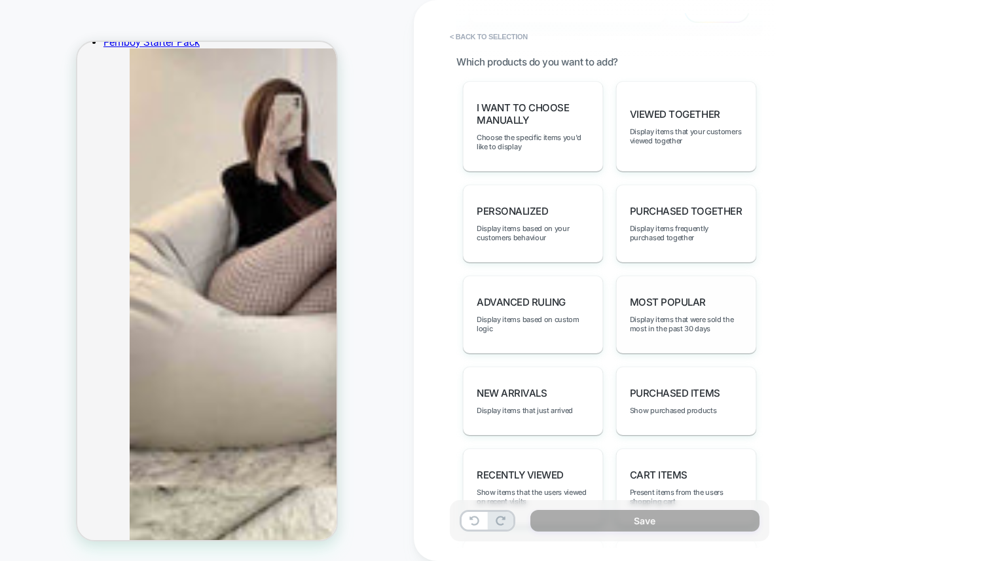
scroll to position [618, 0]
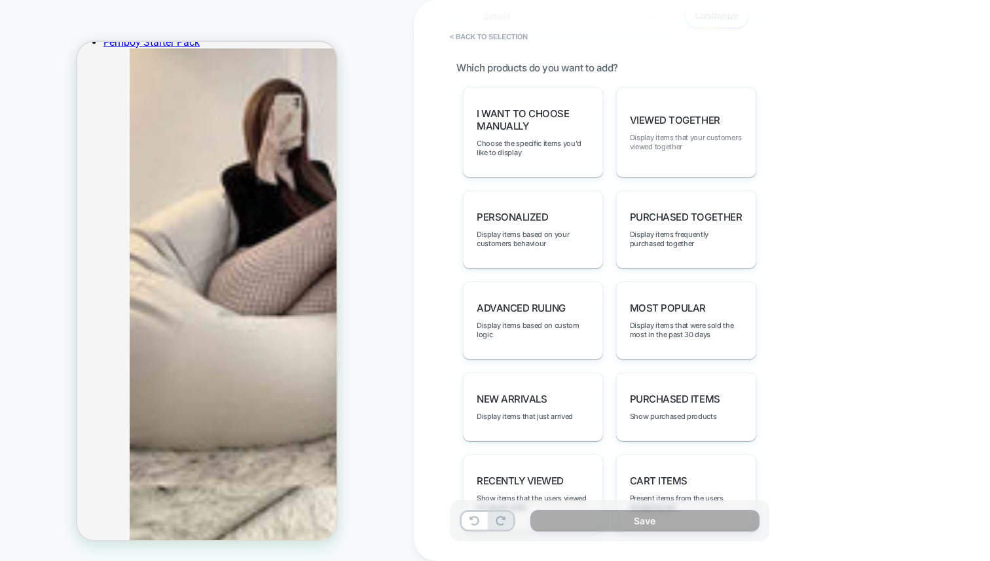
click at [675, 135] on span "Display items that your customers viewed together" at bounding box center [686, 142] width 113 height 18
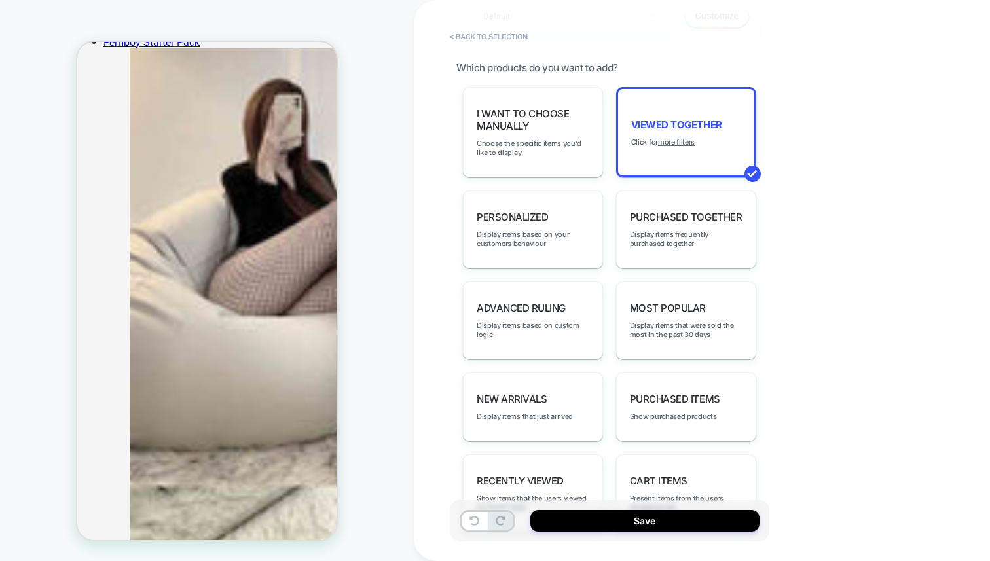
click at [536, 217] on div "personalized Display items based on your customers behaviour" at bounding box center [533, 230] width 140 height 78
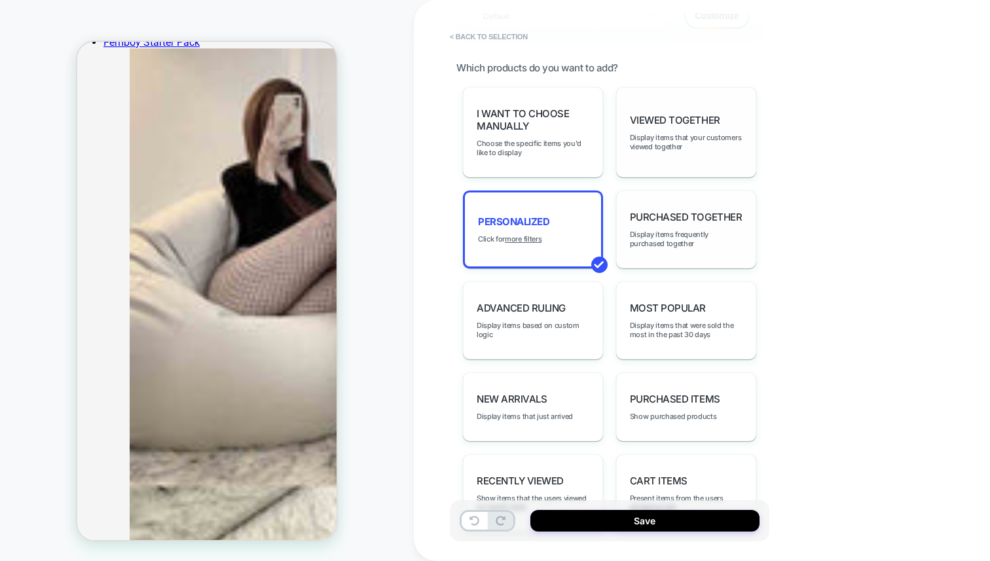
click at [643, 212] on span "Purchased Together" at bounding box center [686, 217] width 112 height 12
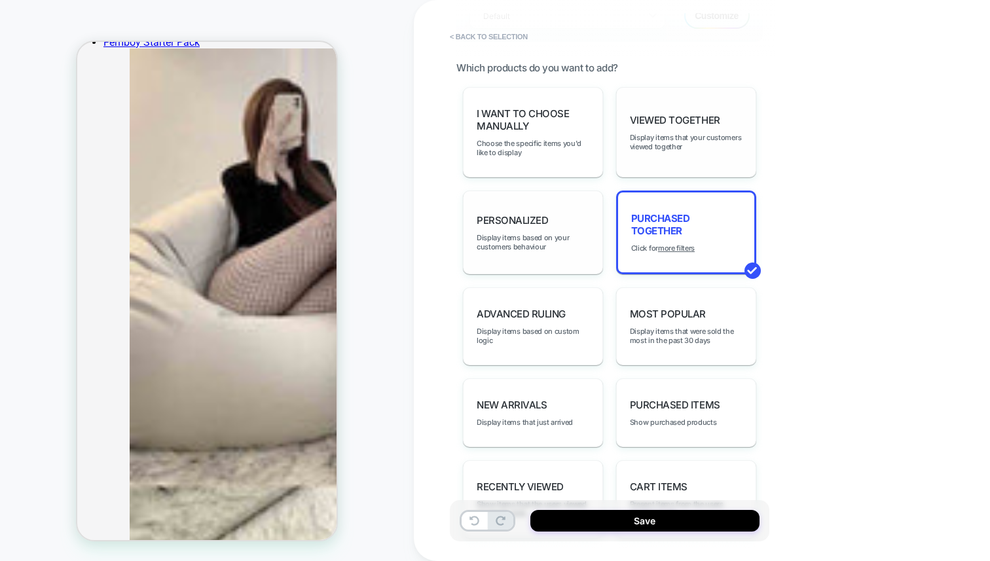
click at [523, 244] on div "personalized Display items based on your customers behaviour" at bounding box center [533, 233] width 140 height 84
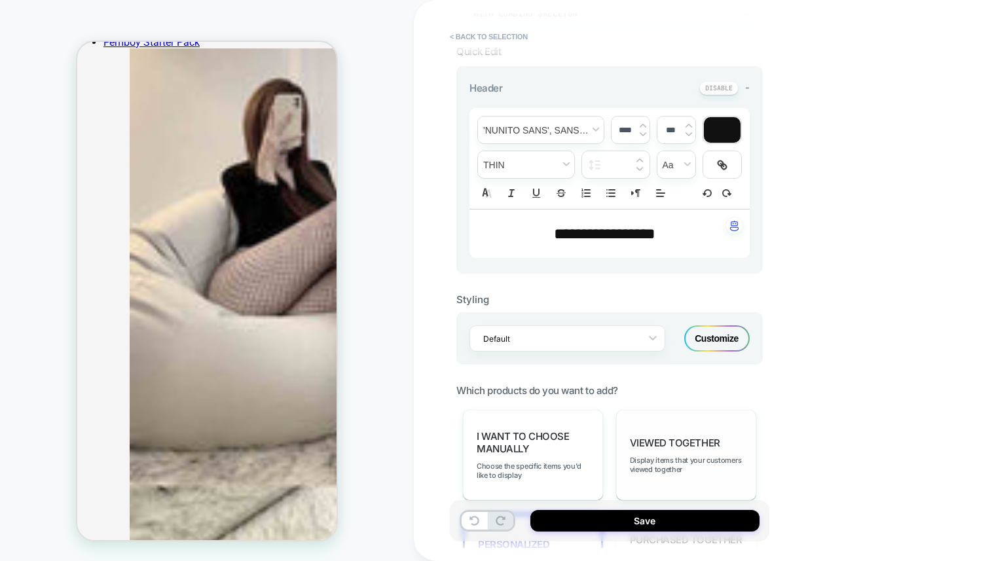
scroll to position [0, 0]
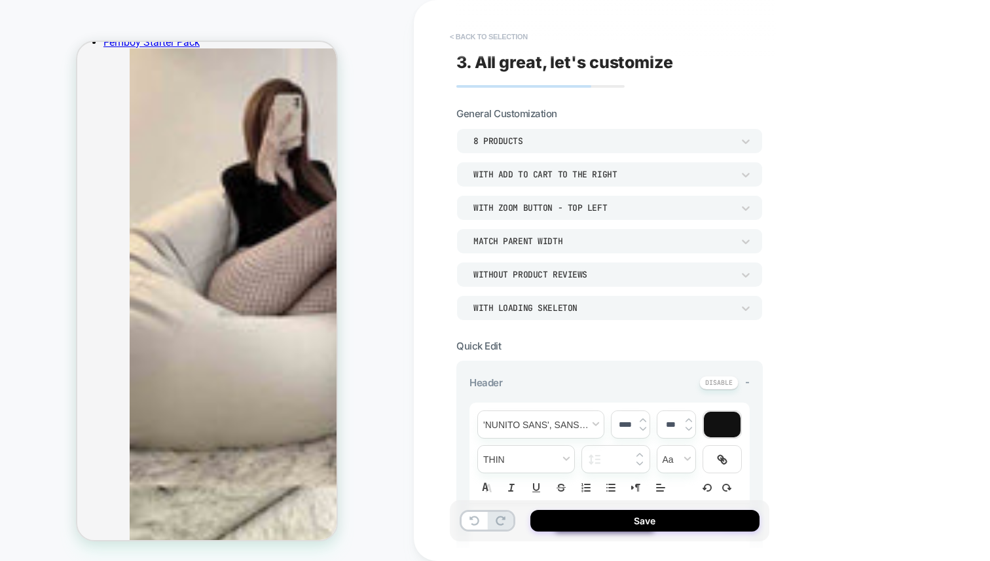
click at [490, 28] on button "< Back to selection" at bounding box center [488, 36] width 91 height 21
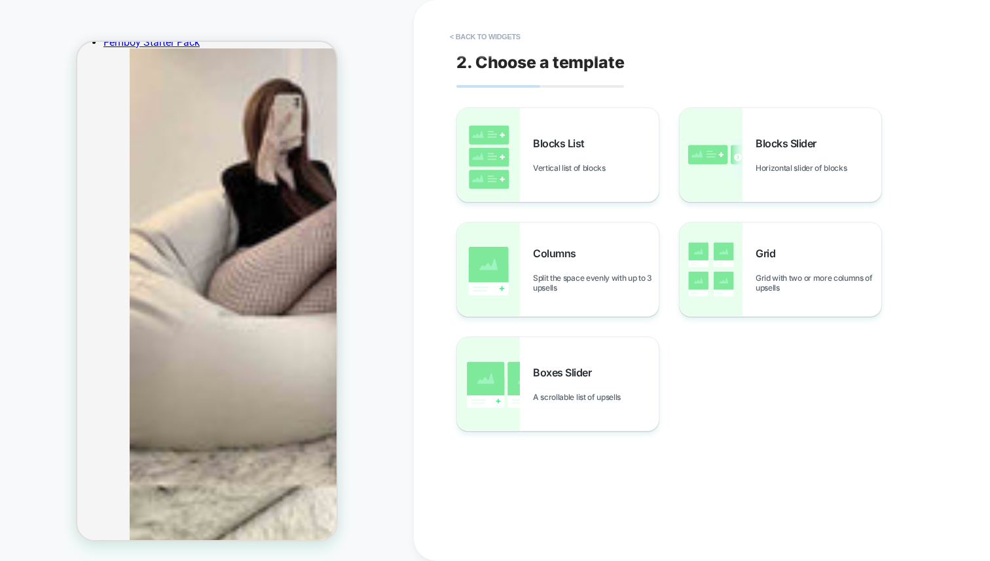
click at [490, 28] on button "< Back to widgets" at bounding box center [485, 36] width 84 height 21
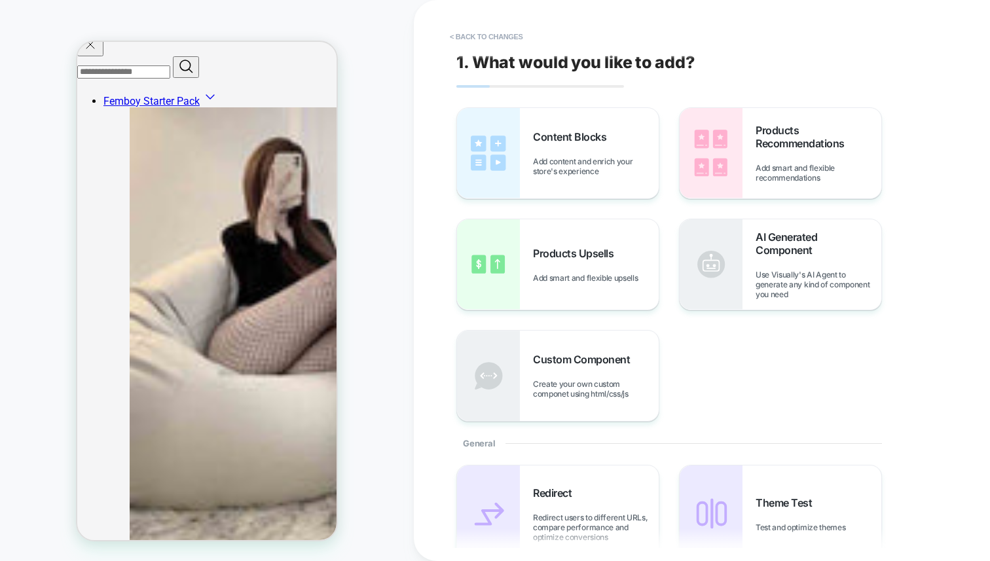
scroll to position [666, 0]
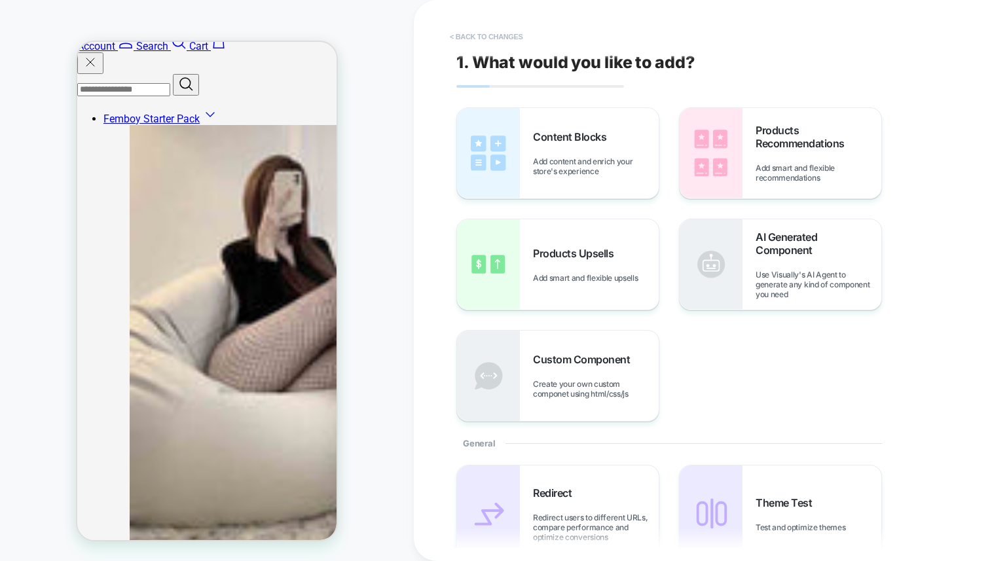
click at [488, 37] on button "< Back to changes" at bounding box center [486, 36] width 86 height 21
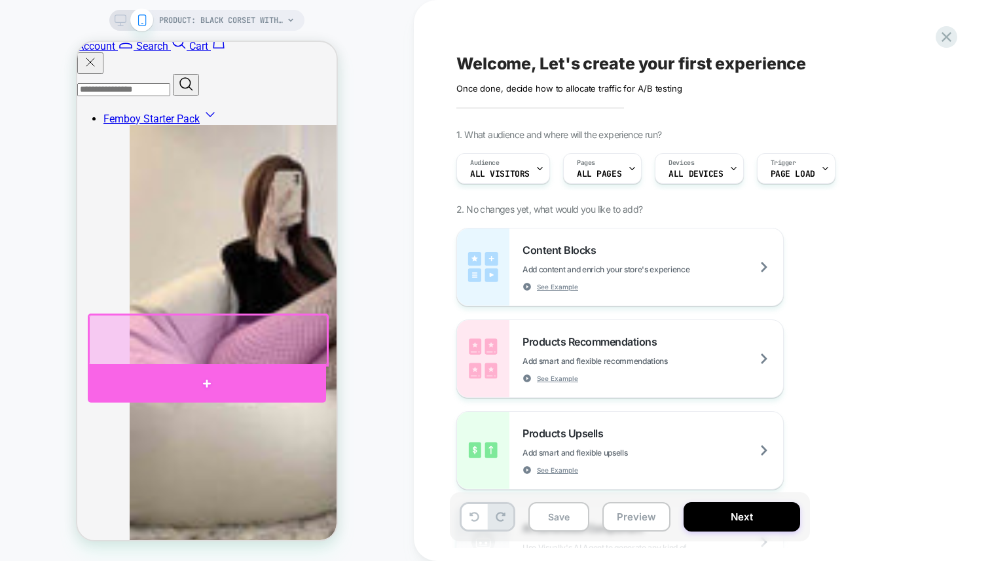
click at [298, 386] on div at bounding box center [207, 383] width 238 height 39
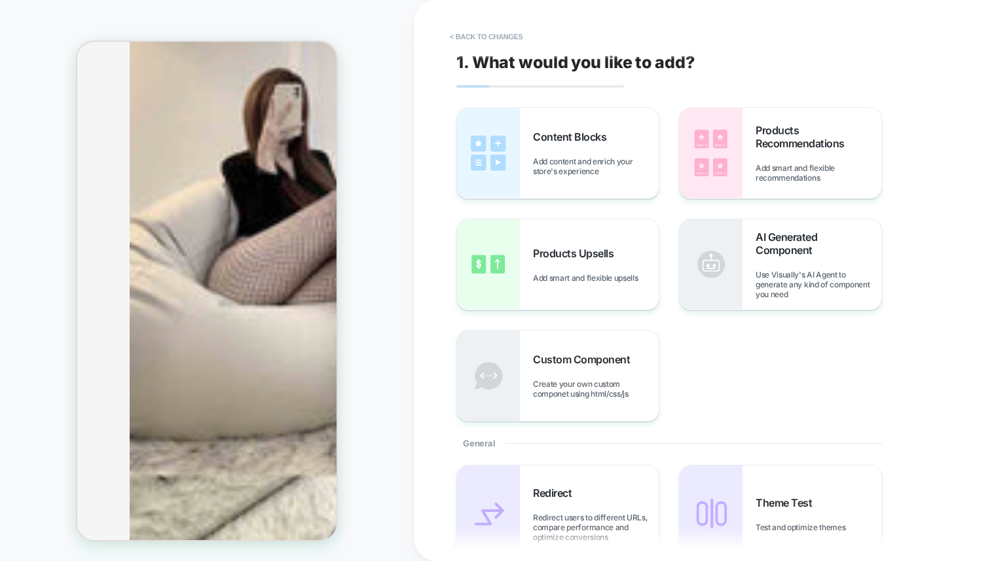
scroll to position [769, 0]
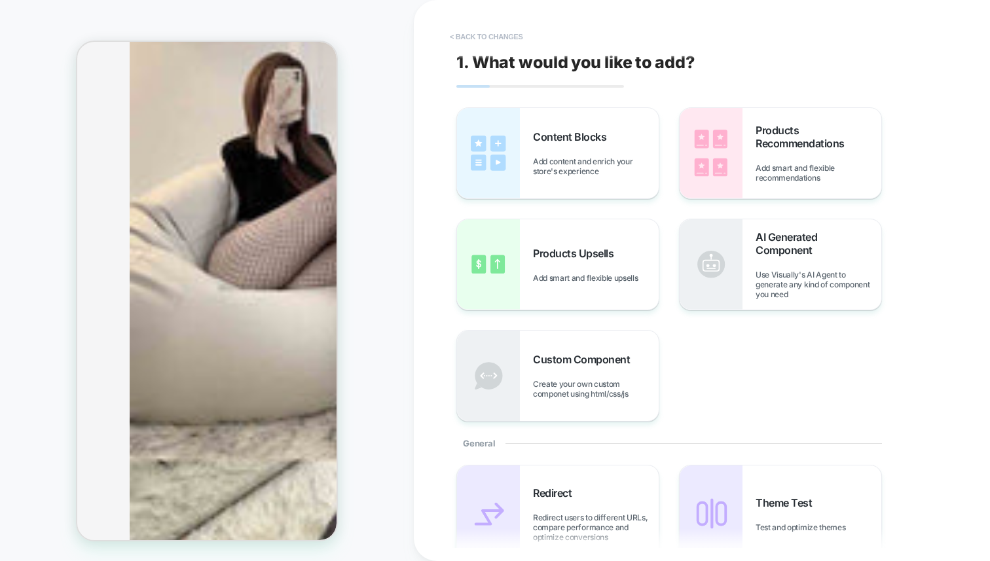
click at [502, 42] on button "< Back to changes" at bounding box center [486, 36] width 86 height 21
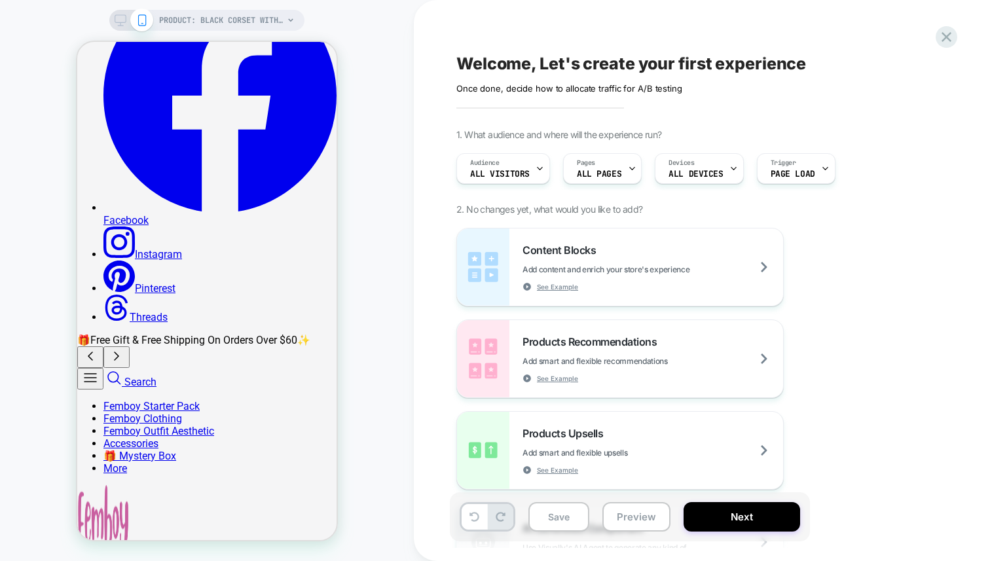
scroll to position [0, 0]
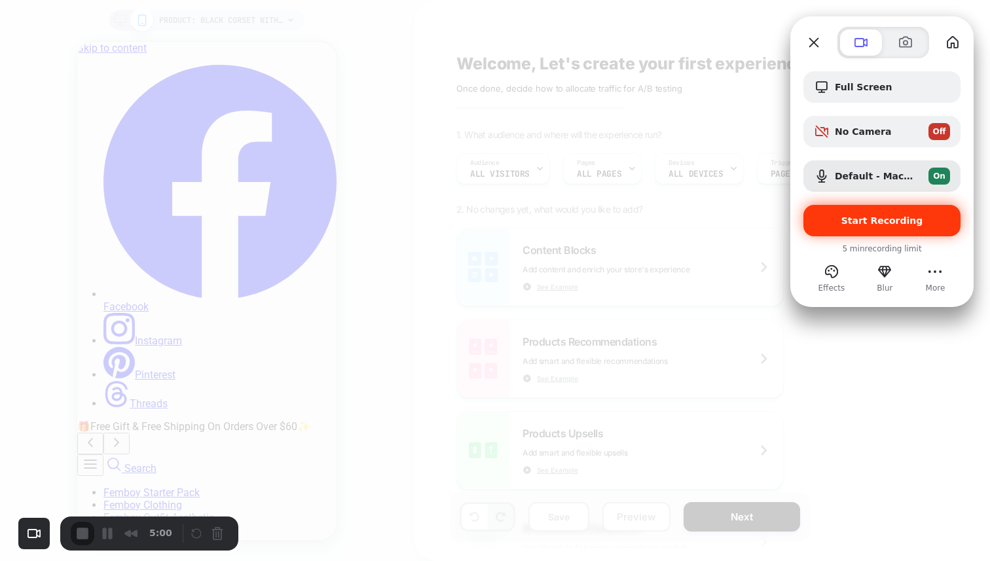
click at [846, 224] on span "Start Recording" at bounding box center [882, 220] width 136 height 10
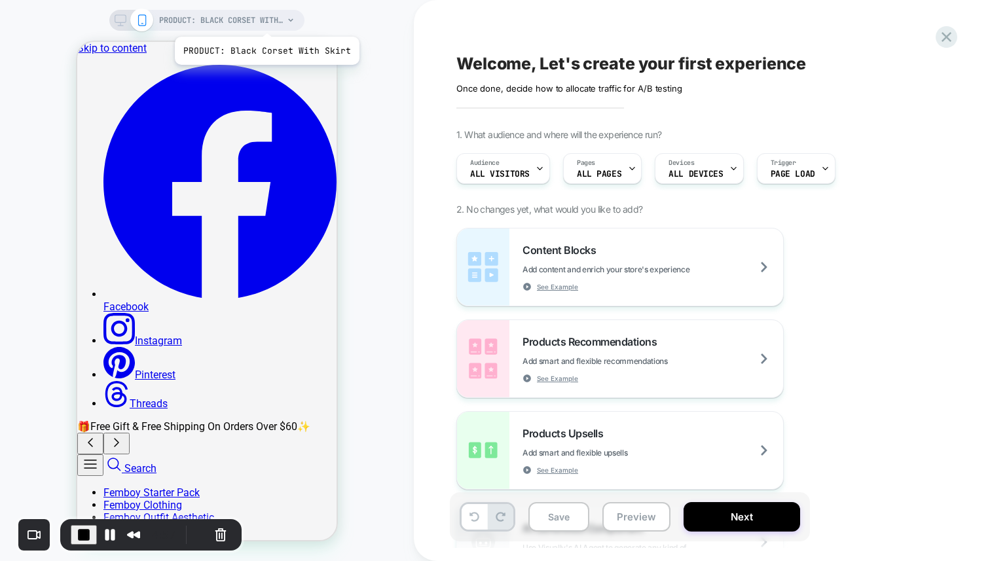
click at [265, 20] on span "PRODUCT: Black Corset With Skirt" at bounding box center [221, 20] width 124 height 21
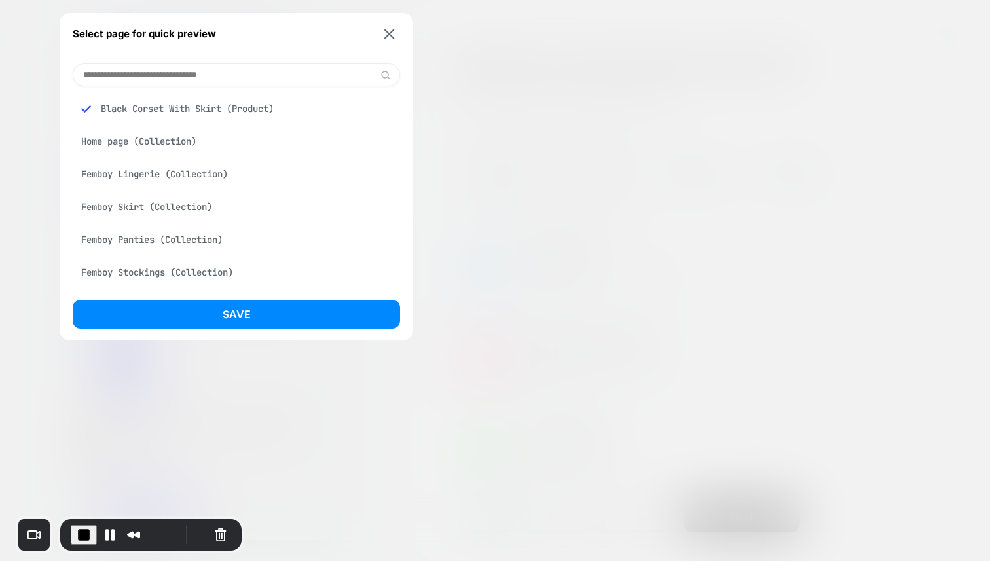
click at [569, 125] on div at bounding box center [495, 280] width 990 height 561
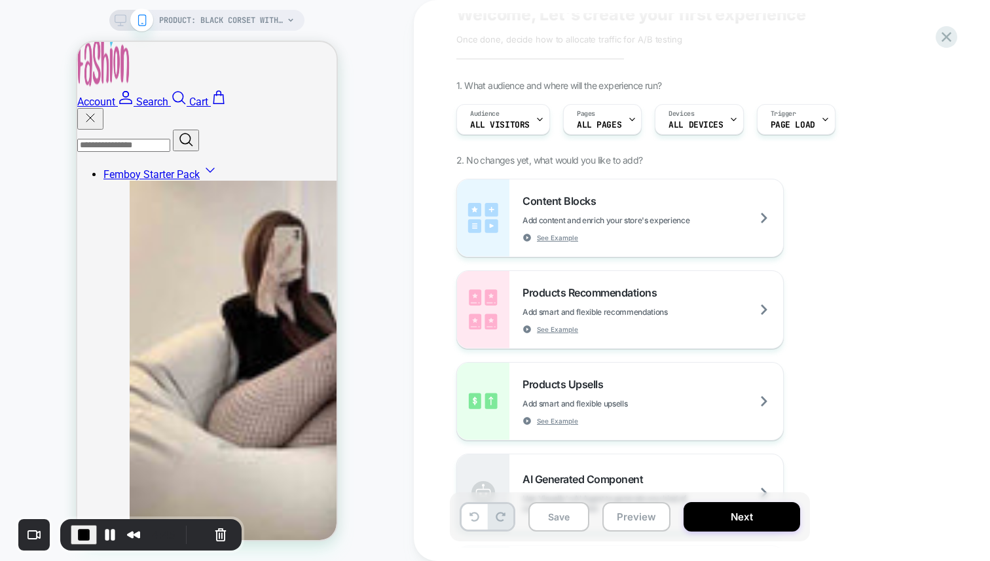
scroll to position [58, 0]
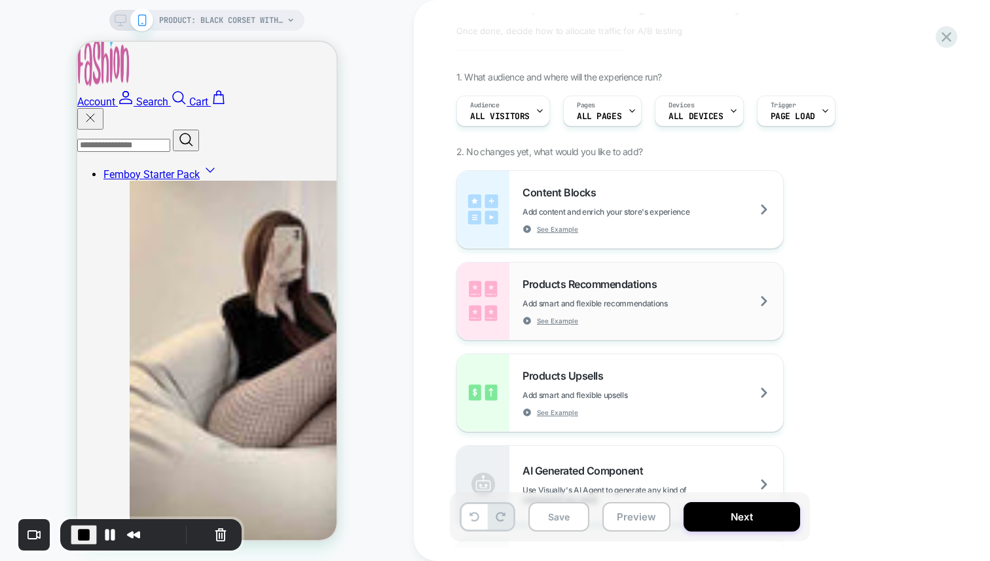
click at [698, 318] on div "Products Recommendations Add smart and flexible recommendations See Example" at bounding box center [653, 302] width 261 height 48
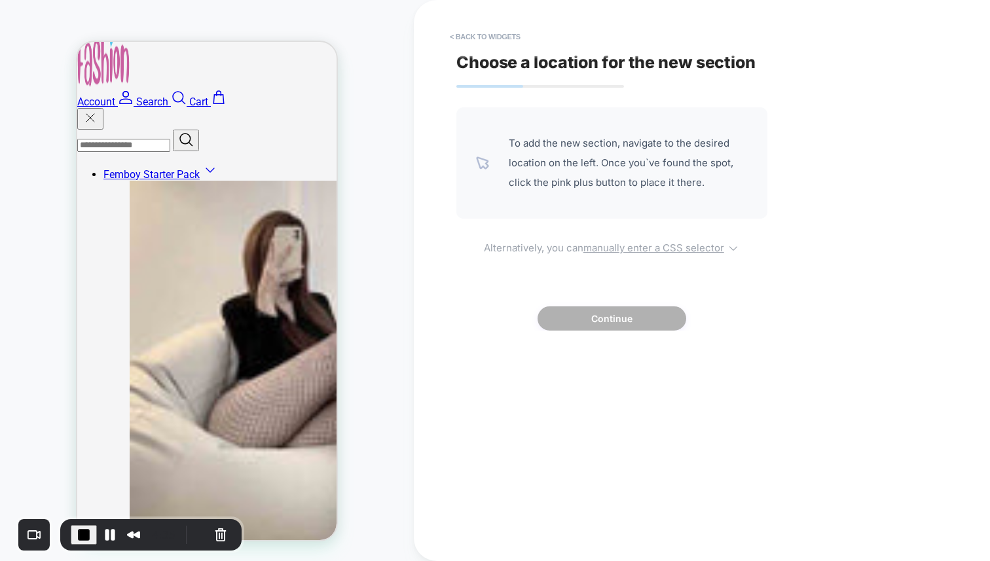
click at [669, 250] on u "manually enter a CSS selector" at bounding box center [654, 248] width 141 height 12
select select "*******"
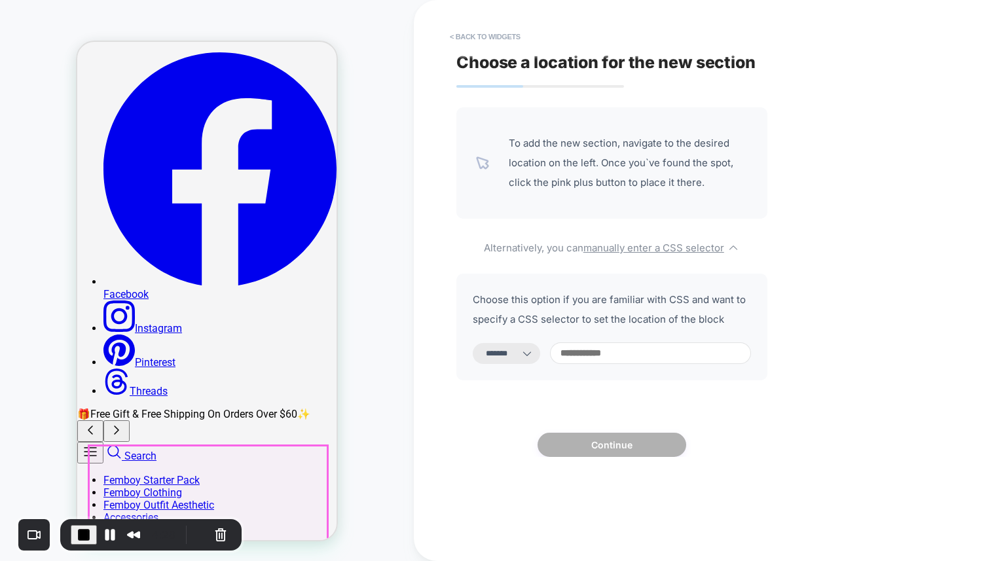
scroll to position [0, 0]
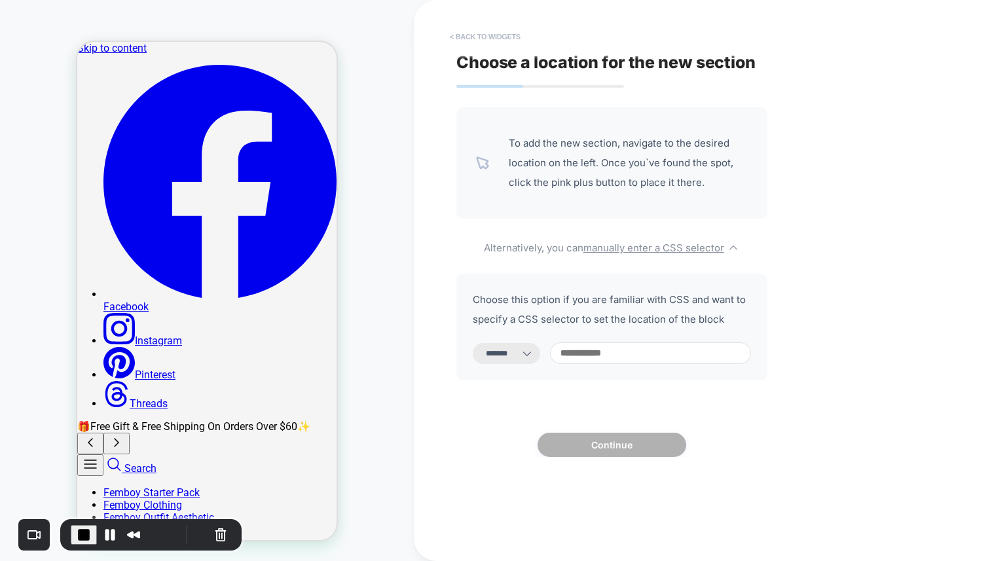
click at [463, 41] on button "< Back to widgets" at bounding box center [485, 36] width 84 height 21
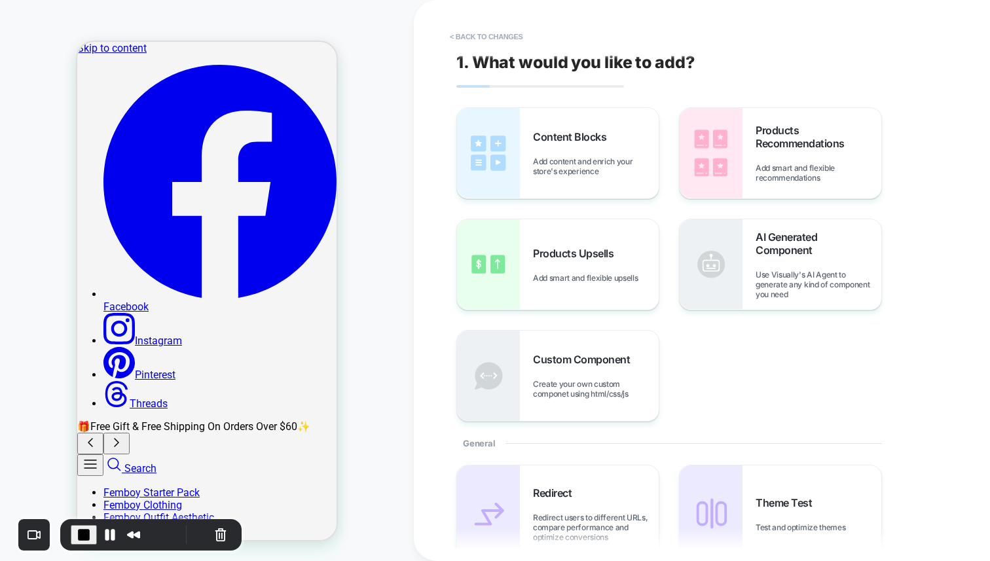
click at [463, 41] on button "< Back to changes" at bounding box center [486, 36] width 86 height 21
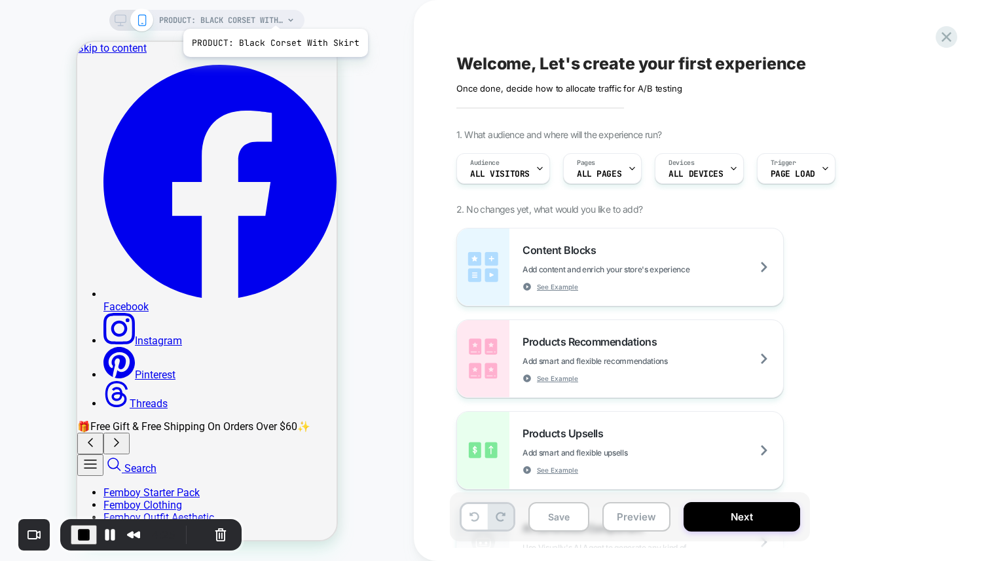
click at [274, 12] on span "PRODUCT: Black Corset With Skirt" at bounding box center [221, 20] width 124 height 21
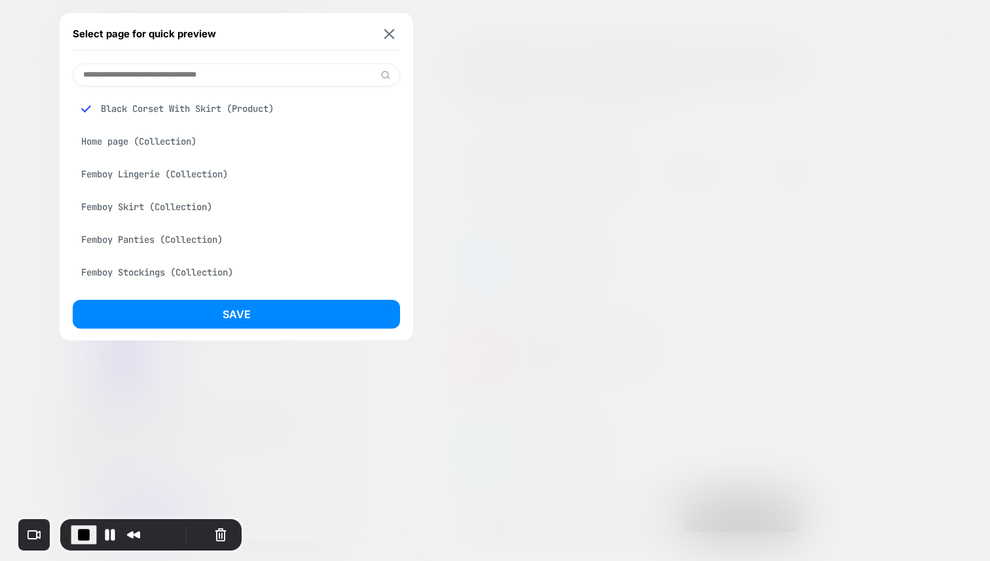
click at [226, 71] on input at bounding box center [236, 75] width 327 height 23
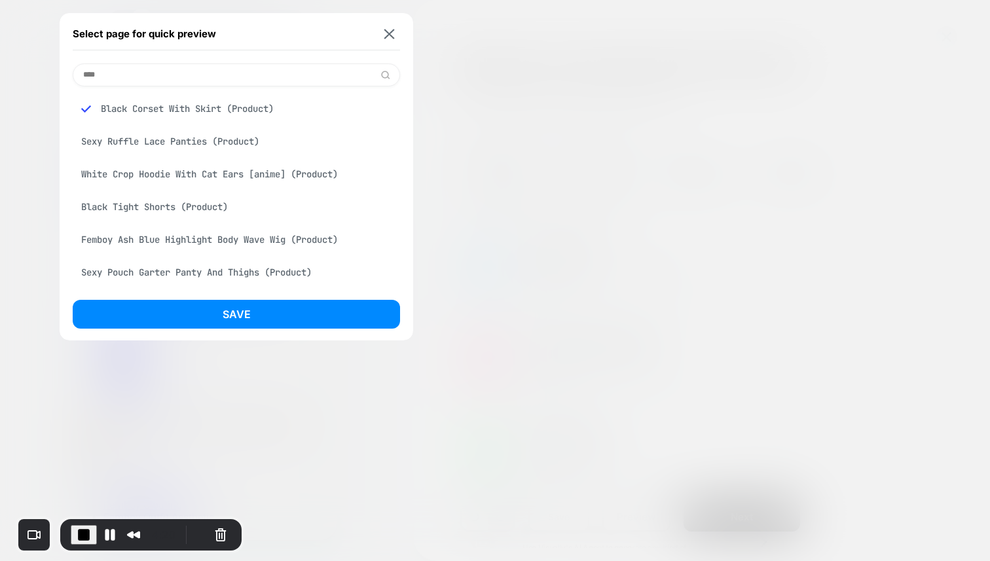
type input "****"
click at [187, 149] on div "Sexy Ruffle Lace Panties (Product)" at bounding box center [236, 141] width 327 height 25
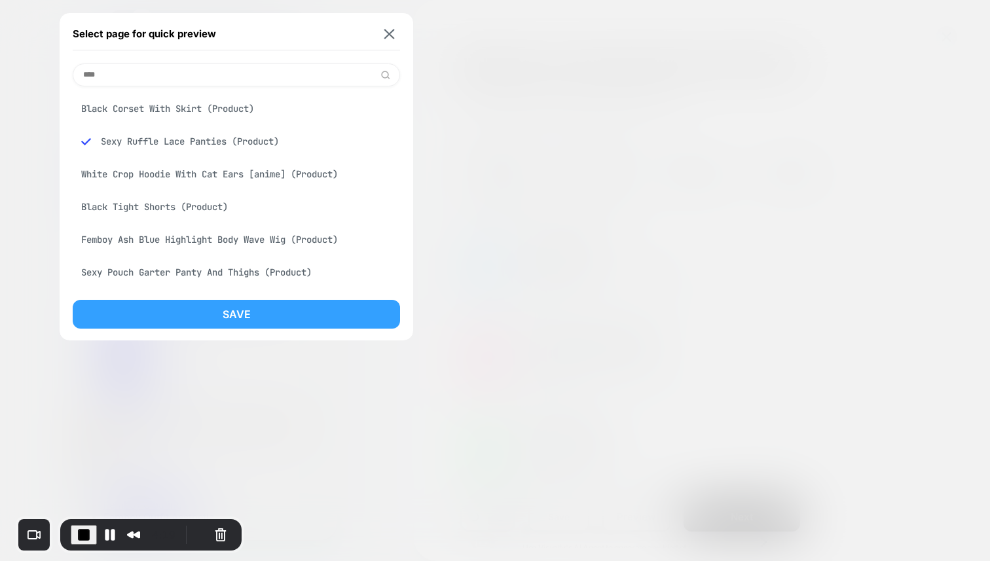
click at [202, 312] on button "Save" at bounding box center [236, 314] width 327 height 29
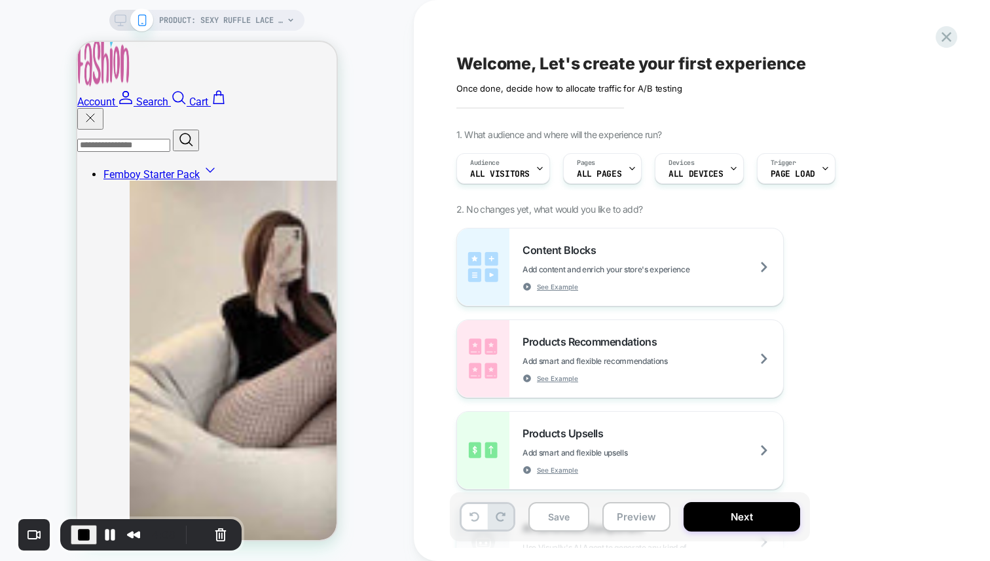
scroll to position [612, 0]
click at [596, 360] on span "Add smart and flexible recommendations" at bounding box center [628, 361] width 211 height 10
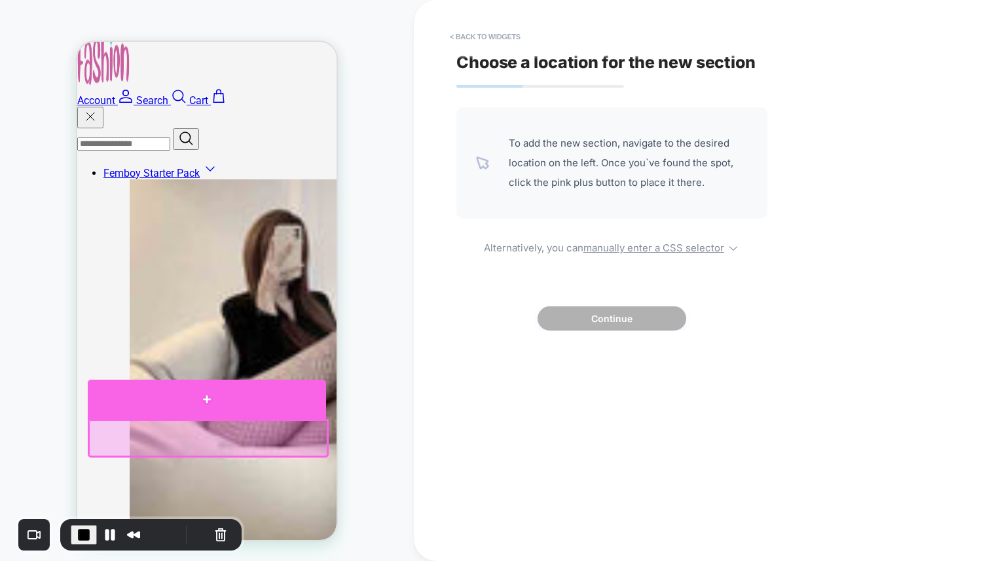
click at [284, 407] on div at bounding box center [207, 399] width 238 height 39
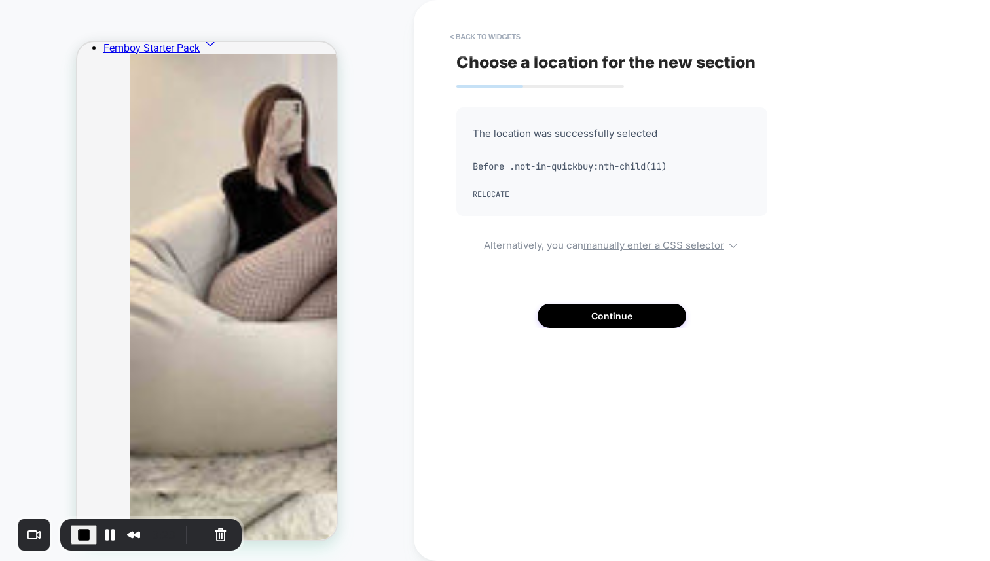
scroll to position [758, 0]
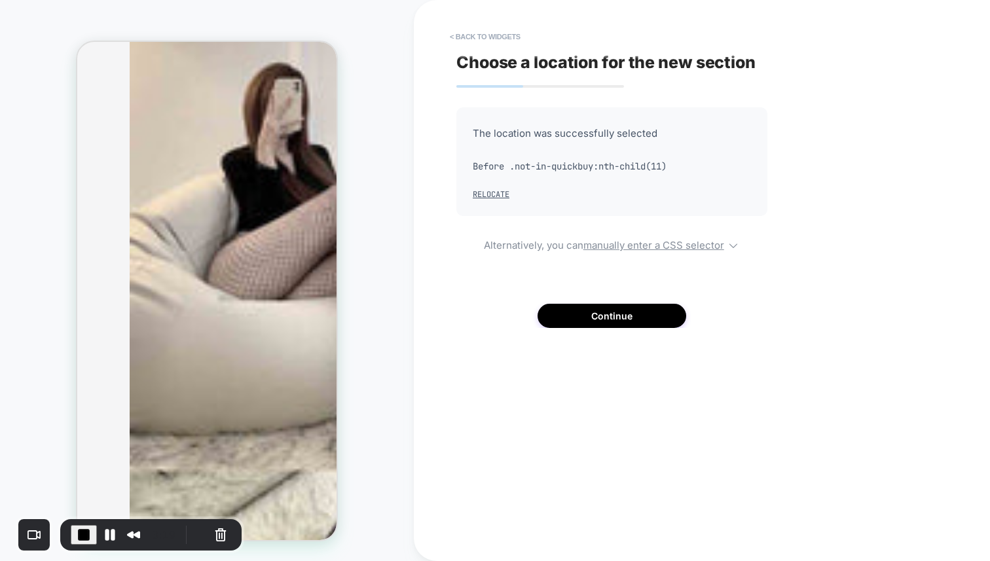
click at [511, 166] on span "Before .not-in-quickbuy:nth-child(11)" at bounding box center [612, 167] width 278 height 20
click at [485, 191] on button "Relocate" at bounding box center [491, 194] width 37 height 10
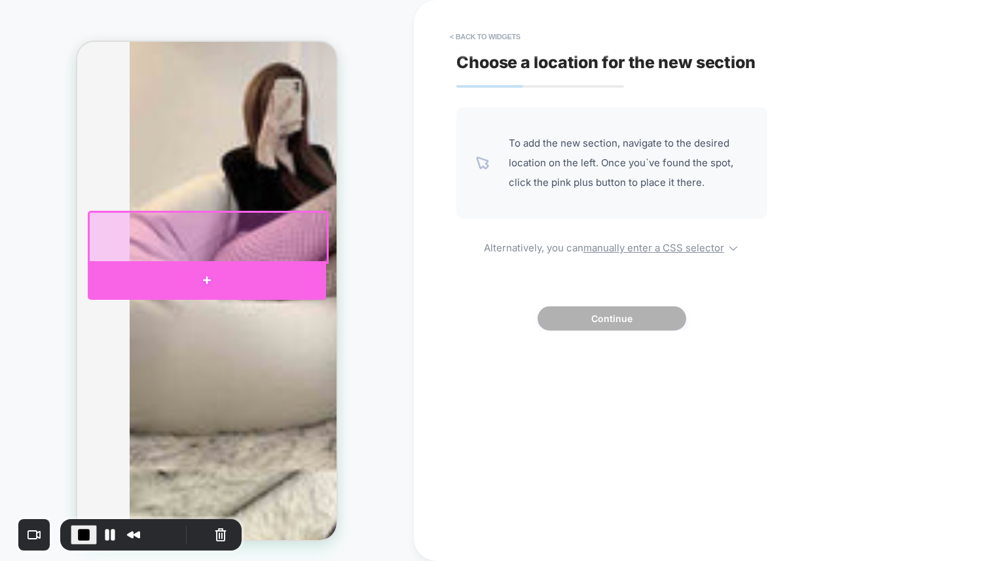
click at [305, 276] on div at bounding box center [207, 280] width 238 height 39
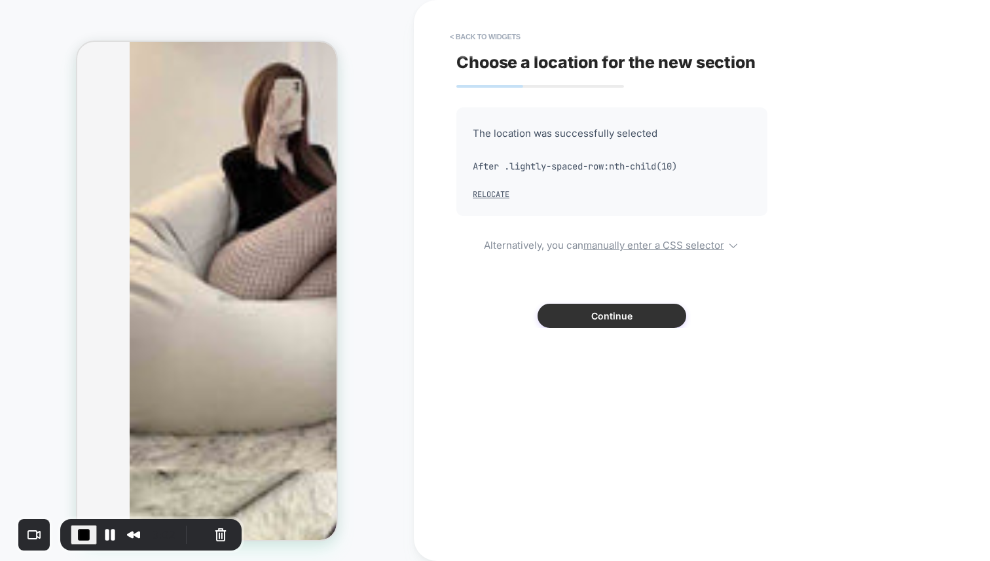
click at [580, 324] on button "Continue" at bounding box center [612, 316] width 149 height 24
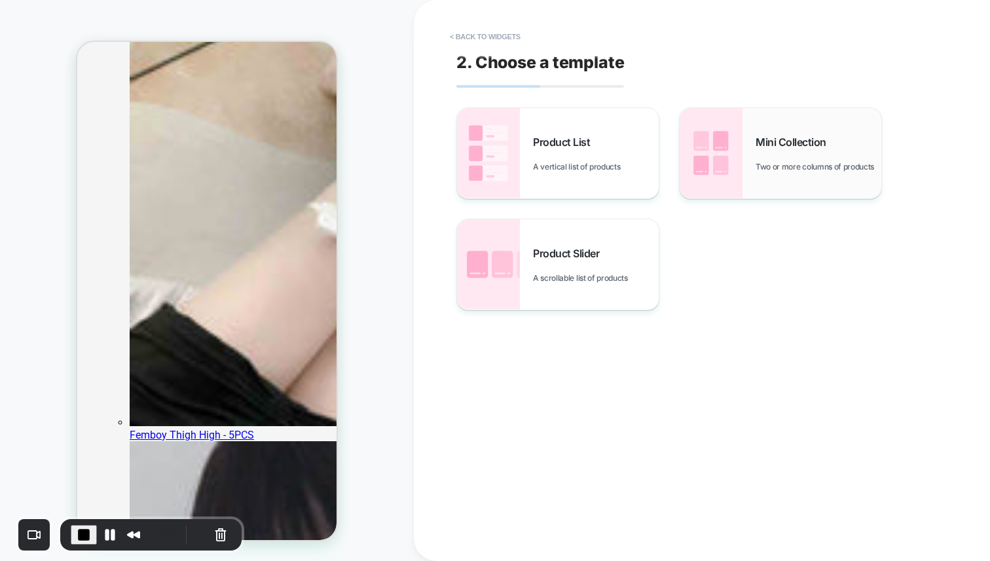
scroll to position [1789, 0]
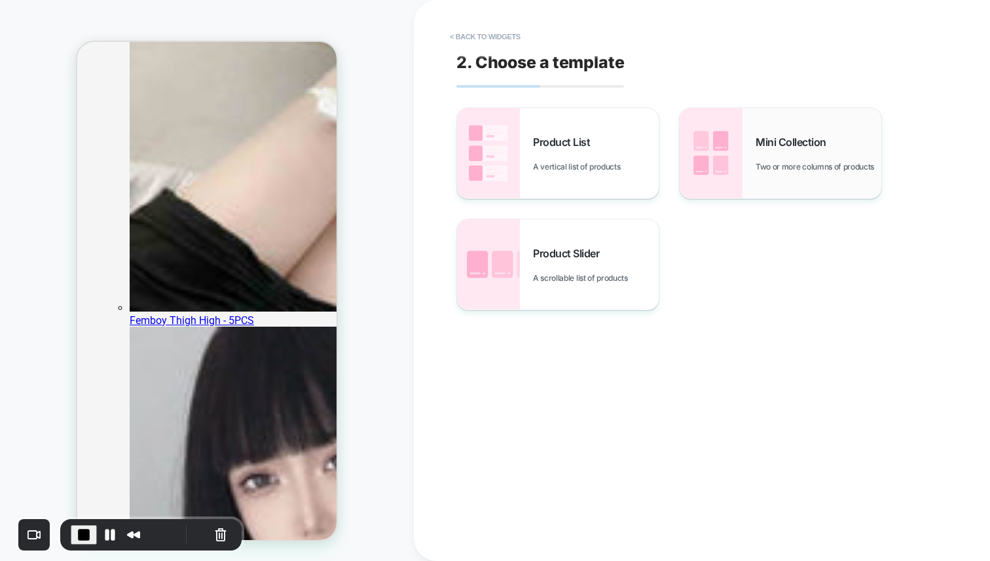
click at [730, 174] on img at bounding box center [711, 153] width 63 height 90
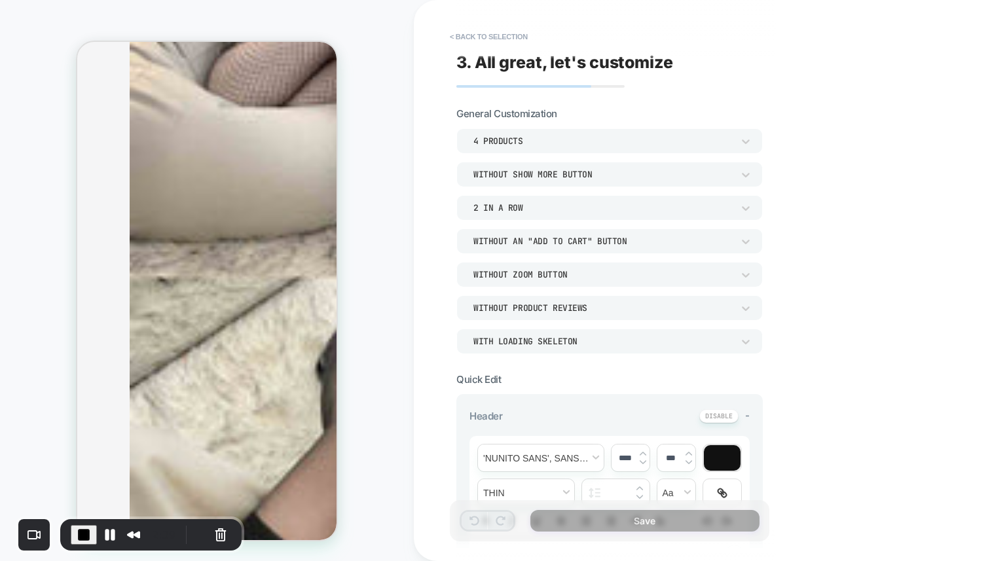
scroll to position [946, 0]
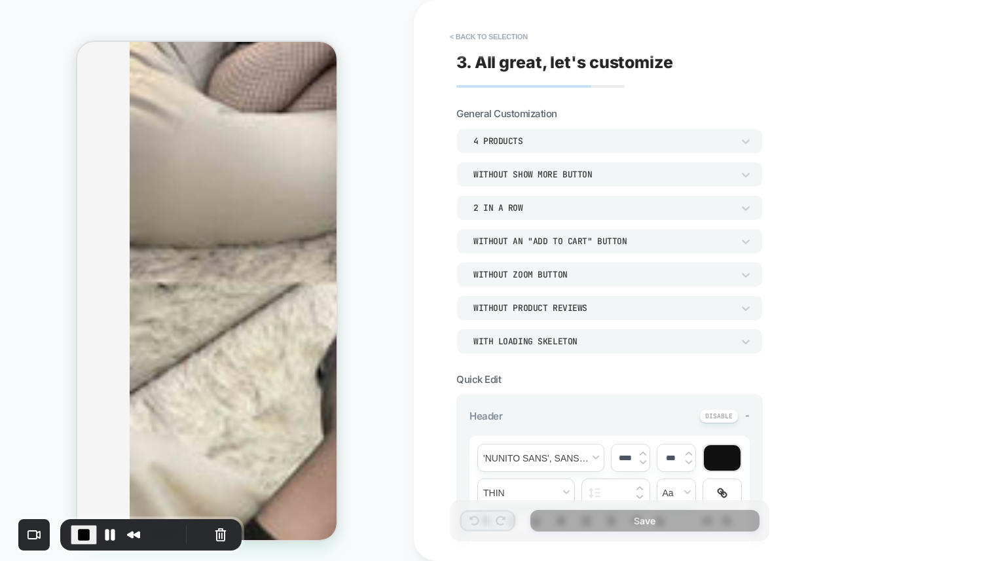
click at [542, 145] on div "4 Products" at bounding box center [603, 141] width 259 height 11
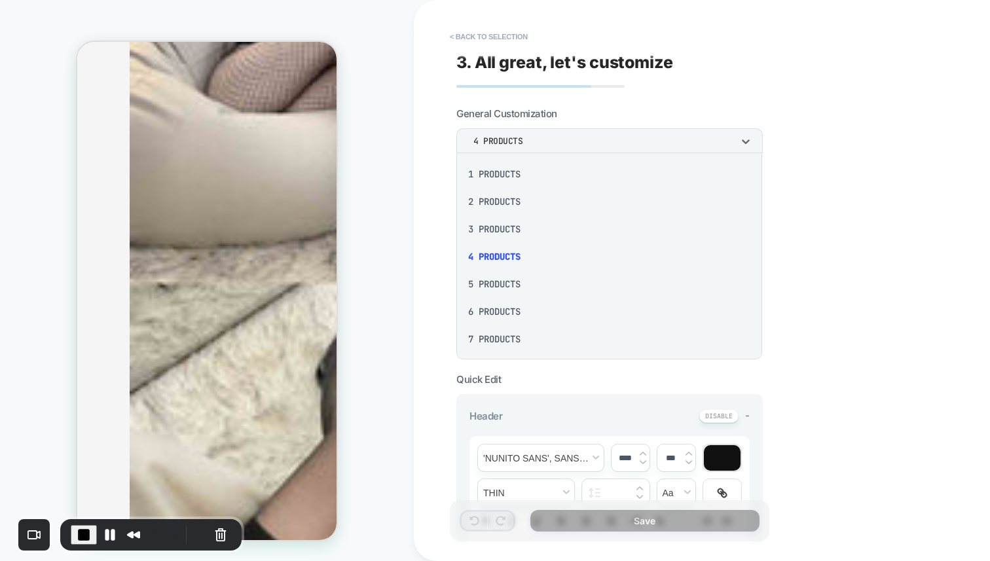
click at [526, 343] on div "7 Products" at bounding box center [609, 340] width 295 height 28
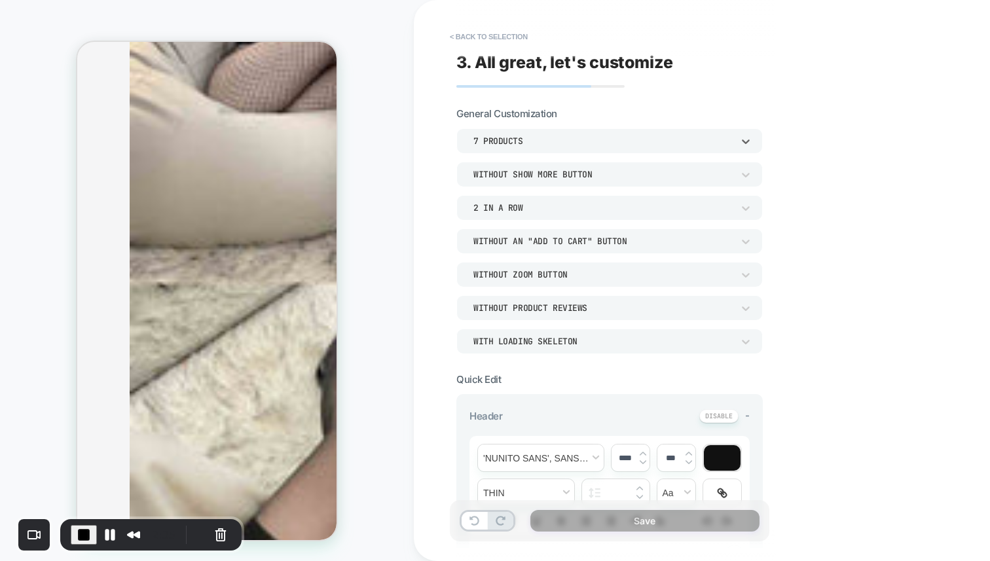
click at [553, 141] on div "7 Products" at bounding box center [603, 141] width 259 height 11
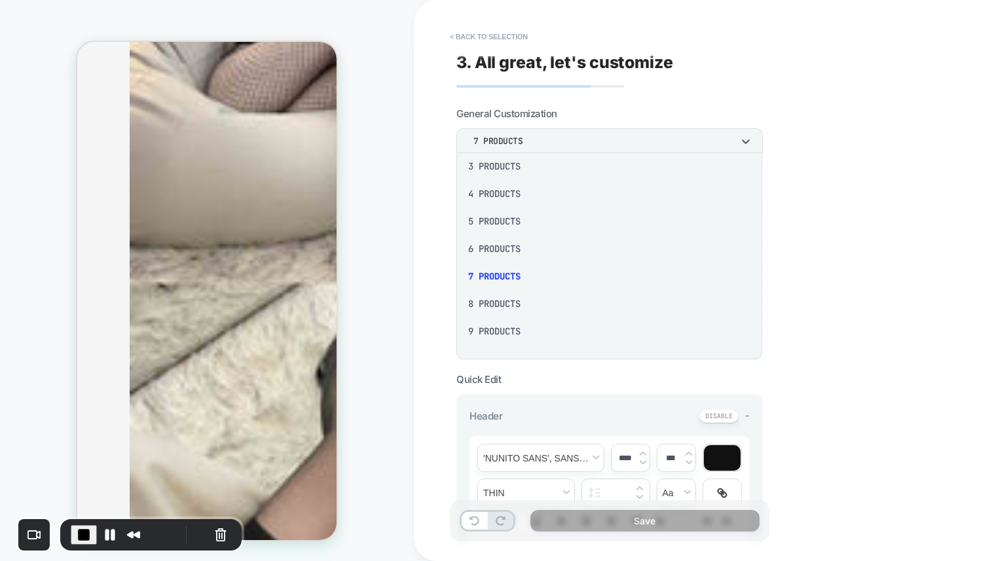
scroll to position [0, 0]
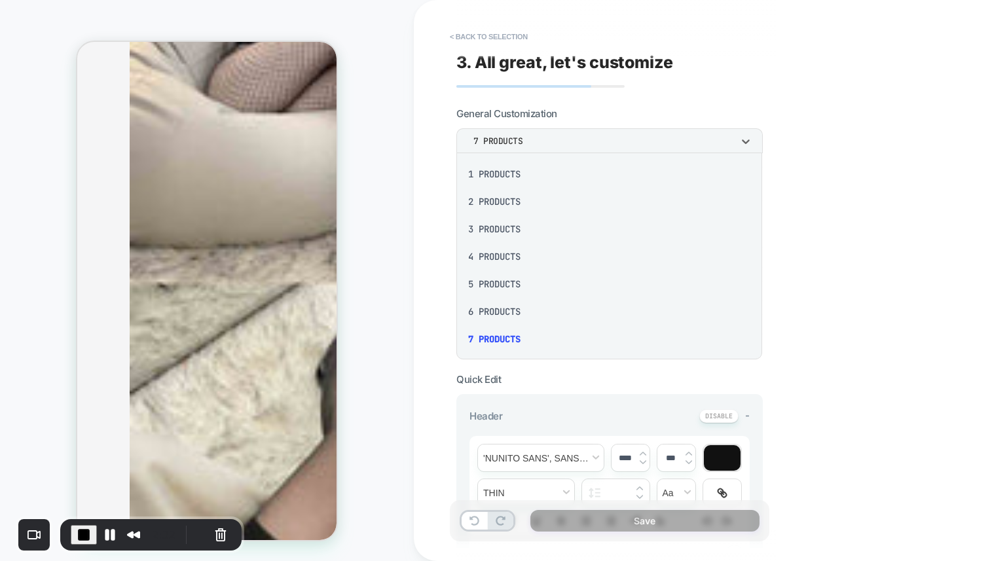
click at [506, 262] on div "4 Products" at bounding box center [609, 257] width 295 height 28
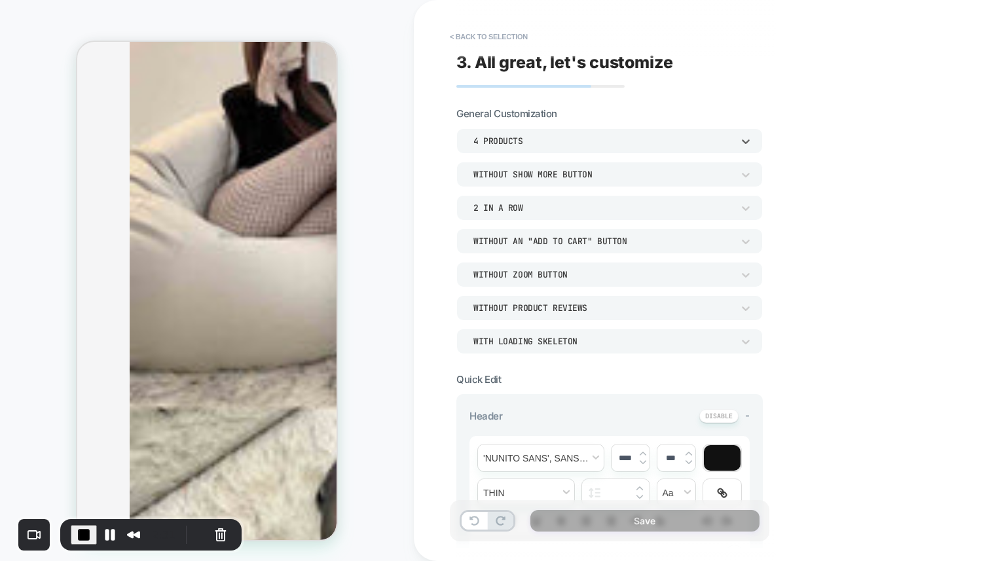
scroll to position [819, 0]
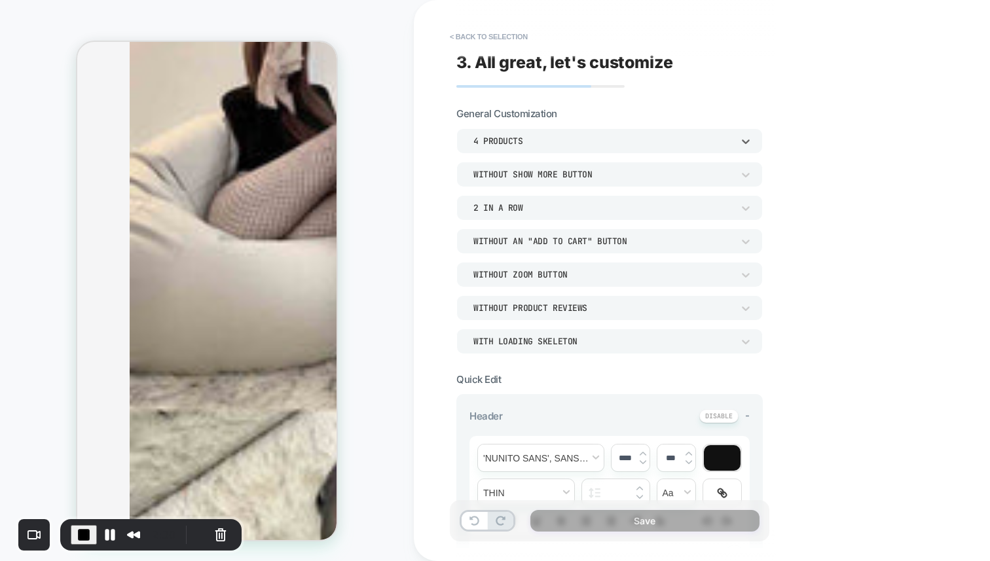
click at [571, 174] on div "Without Show more button" at bounding box center [603, 174] width 259 height 11
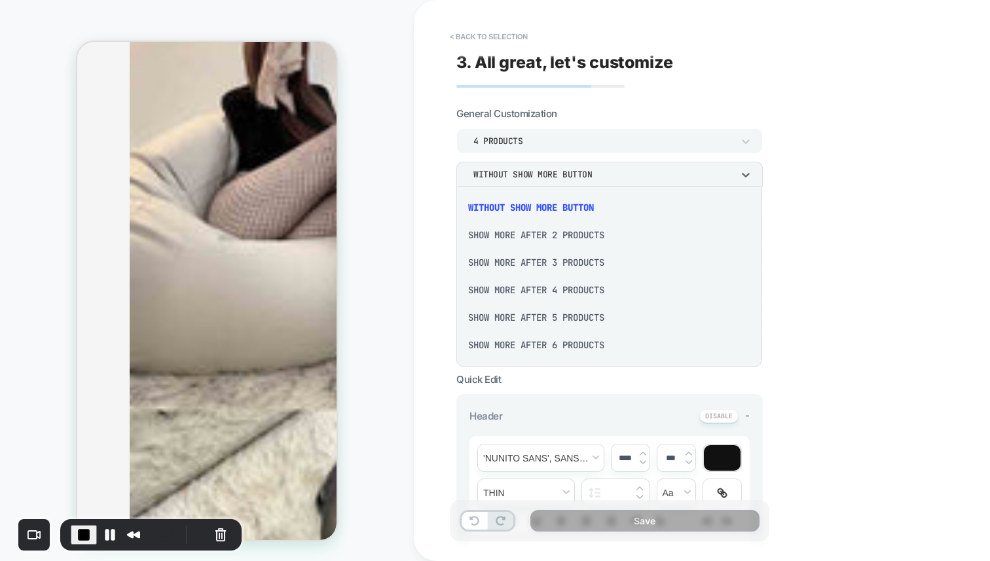
drag, startPoint x: 829, startPoint y: 237, endPoint x: 755, endPoint y: 235, distance: 73.4
click at [827, 238] on div at bounding box center [495, 280] width 990 height 561
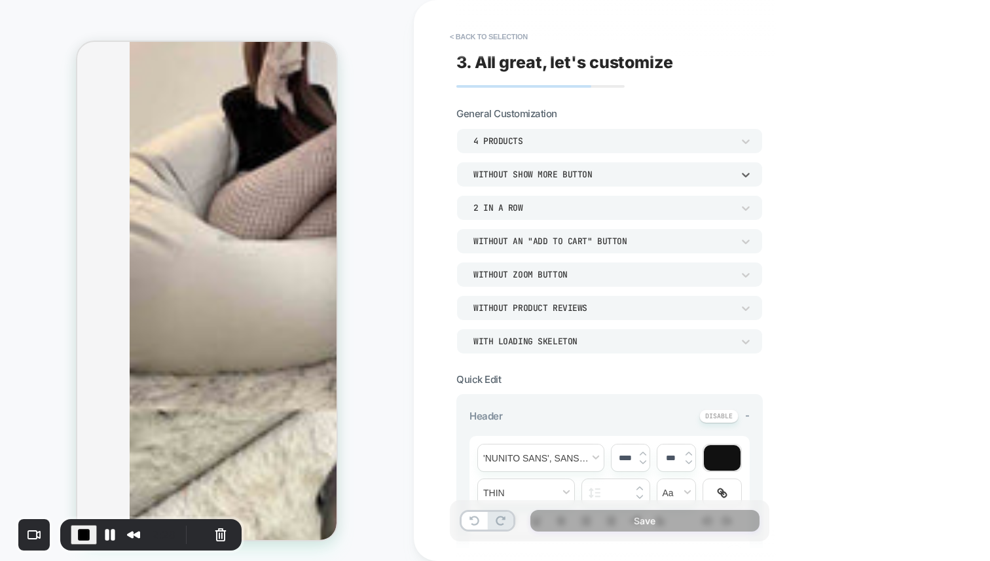
click at [708, 179] on div "Without Show more button" at bounding box center [603, 175] width 272 height 14
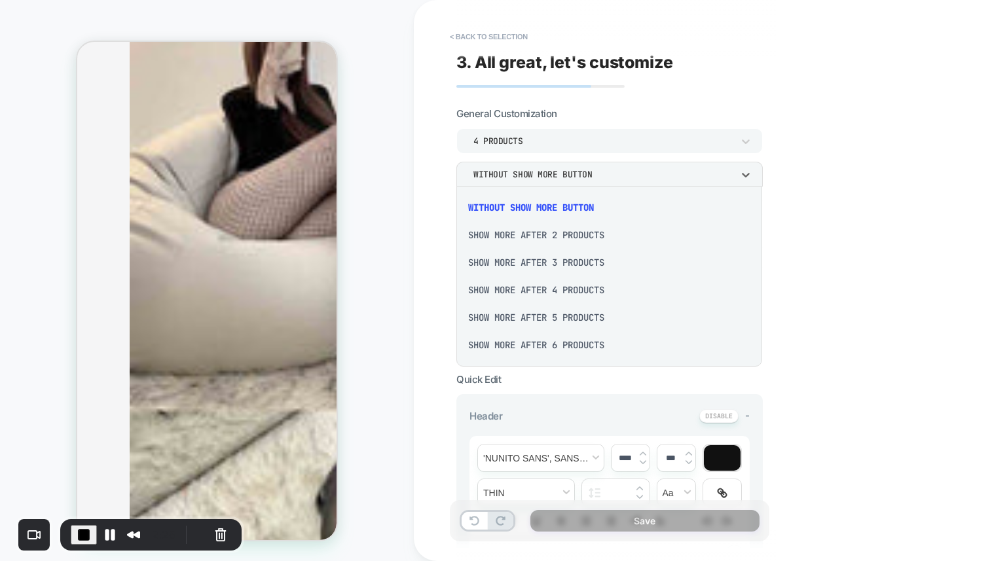
click at [609, 239] on div "Show more after 2 Products" at bounding box center [609, 235] width 295 height 28
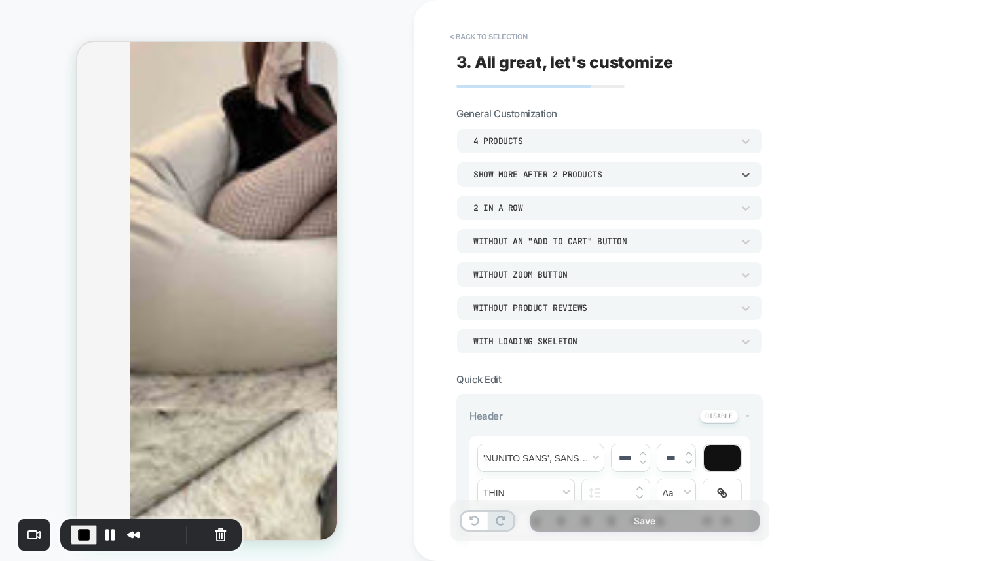
click at [522, 170] on div "Show more after 2 Products" at bounding box center [603, 174] width 259 height 11
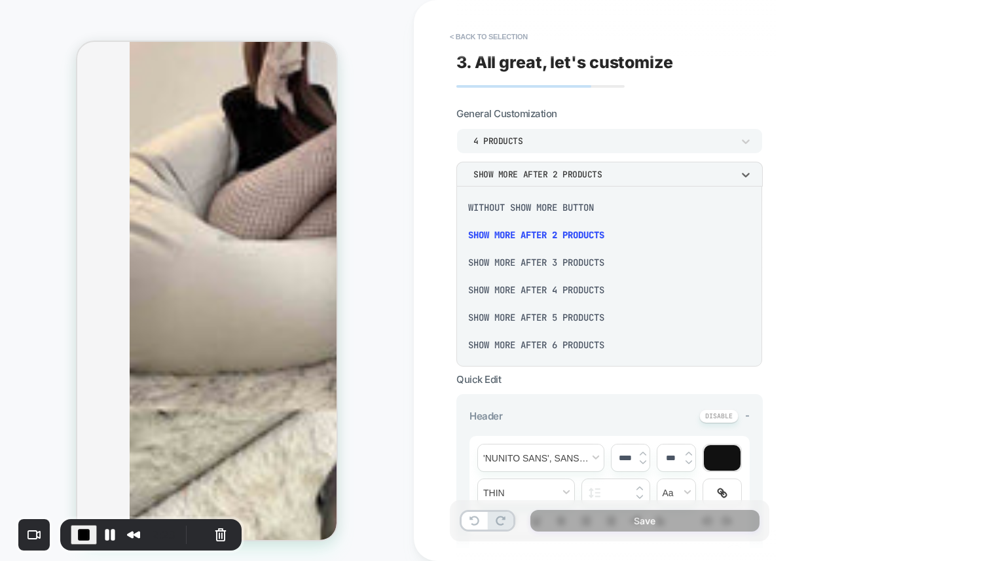
click at [544, 291] on div "Show more after 4 Products" at bounding box center [609, 290] width 295 height 28
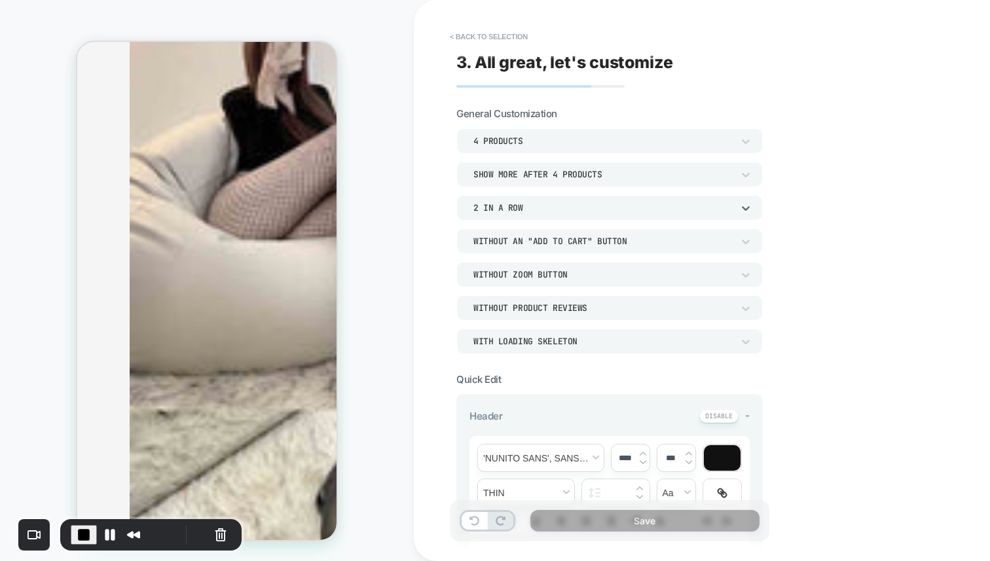
click at [512, 212] on div "2 In a Row" at bounding box center [603, 207] width 259 height 11
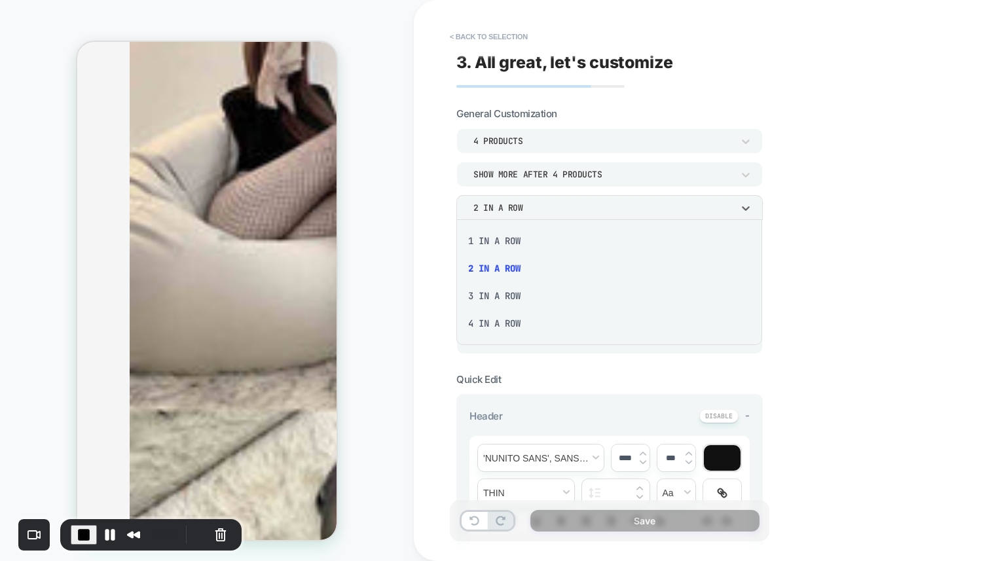
click at [563, 145] on div at bounding box center [495, 280] width 990 height 561
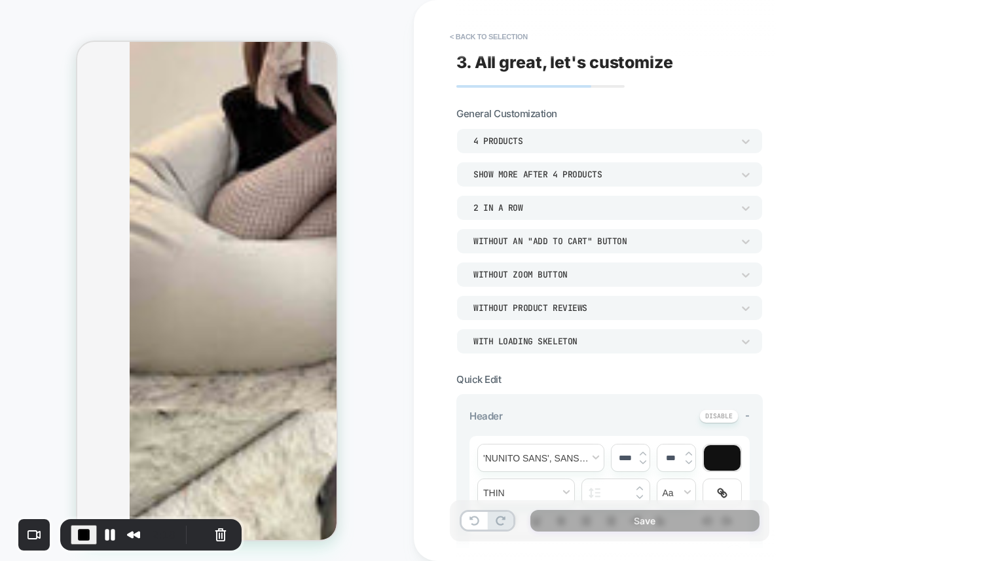
click at [731, 208] on div "2 In a Row" at bounding box center [603, 207] width 259 height 11
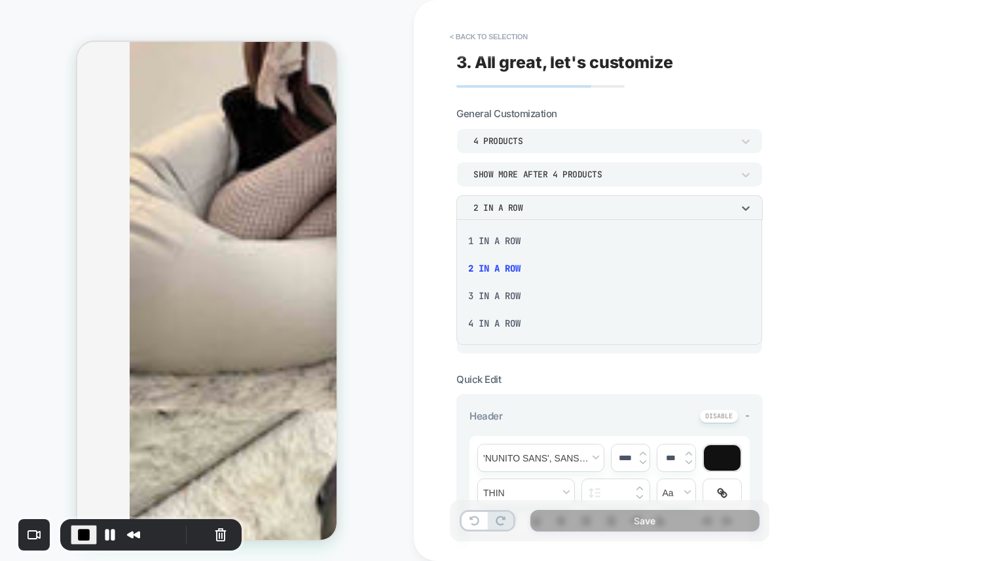
click at [527, 327] on div "4 In a Row" at bounding box center [609, 324] width 295 height 28
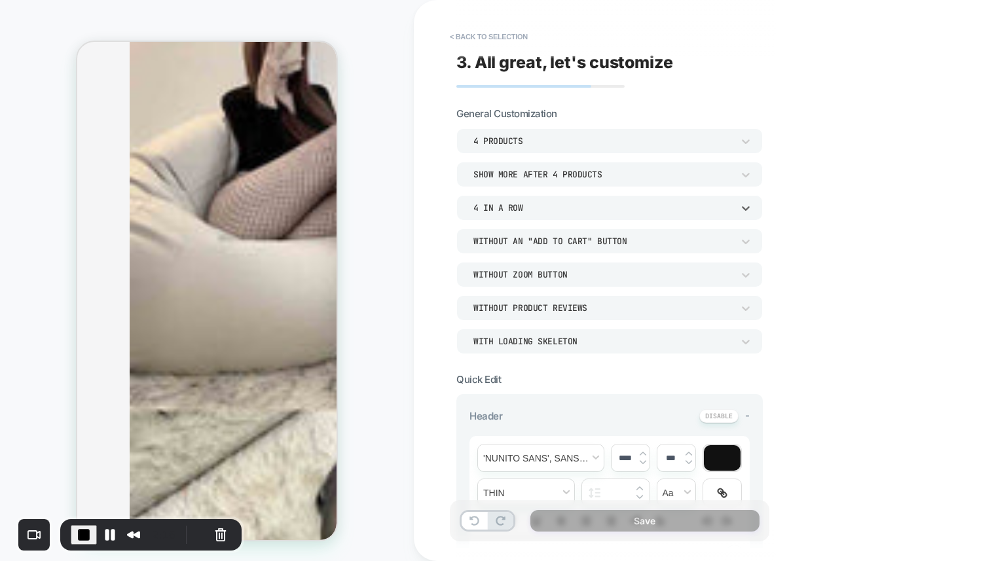
click at [548, 208] on div "4 In a Row" at bounding box center [603, 207] width 259 height 11
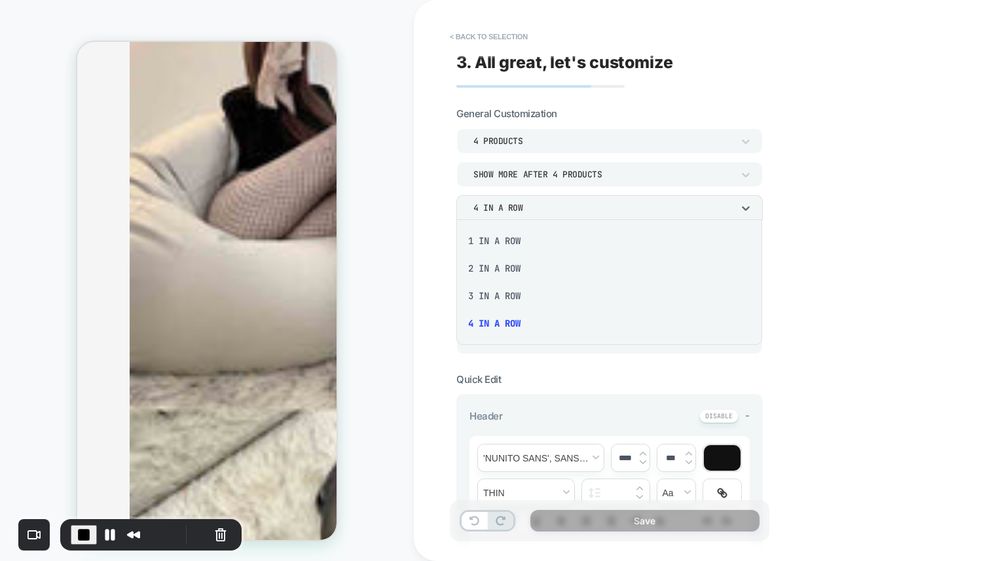
click at [516, 242] on div "1 In a Row" at bounding box center [609, 241] width 295 height 28
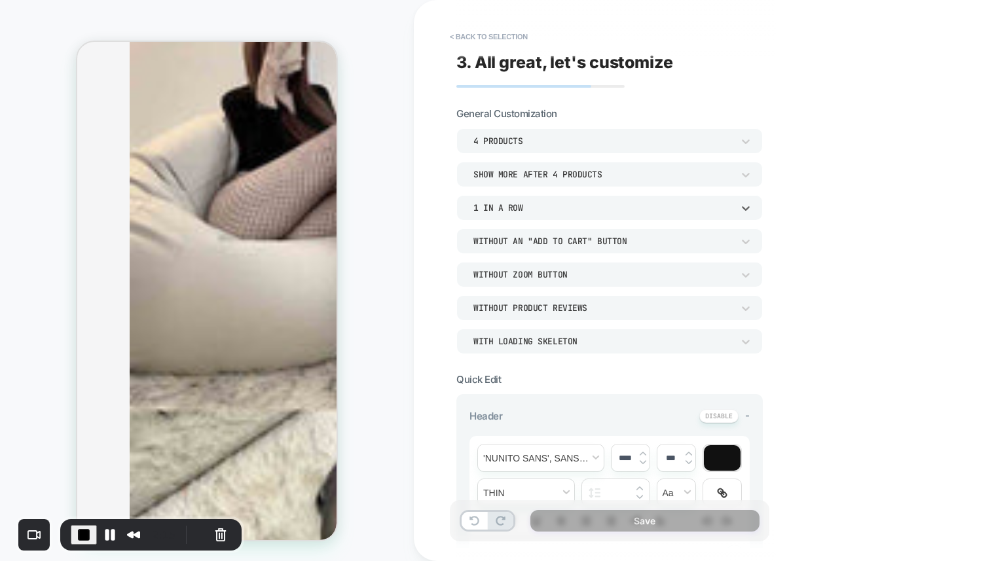
click at [526, 206] on div "1 In a Row" at bounding box center [603, 207] width 259 height 11
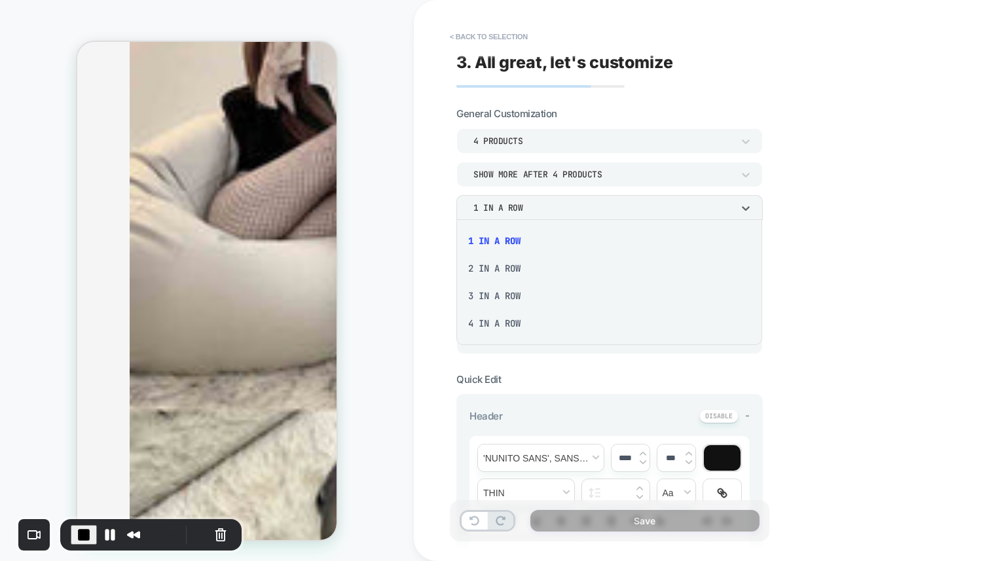
click at [511, 267] on div "2 In a Row" at bounding box center [609, 269] width 295 height 28
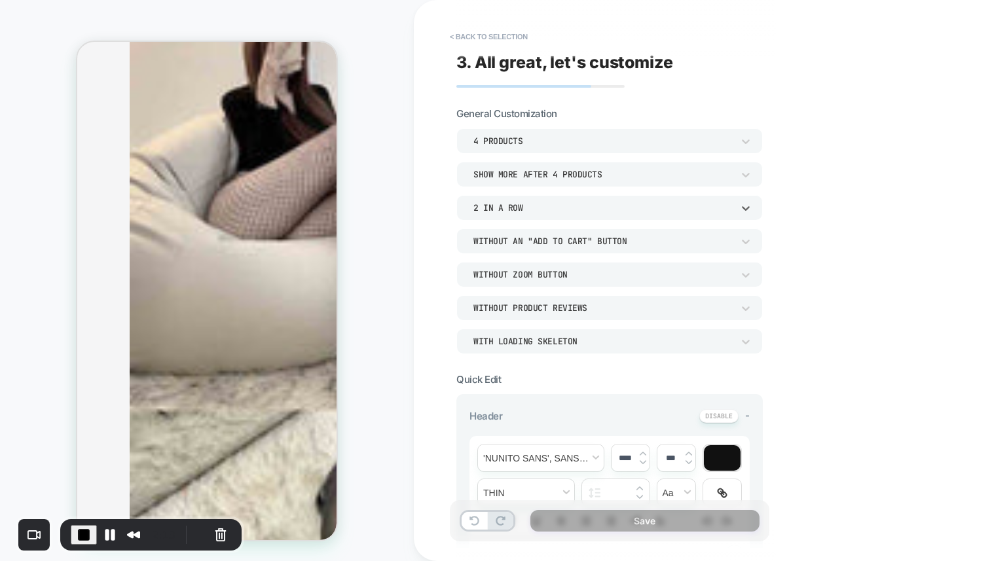
click at [534, 250] on div "Without an "add to cart" button" at bounding box center [610, 241] width 307 height 25
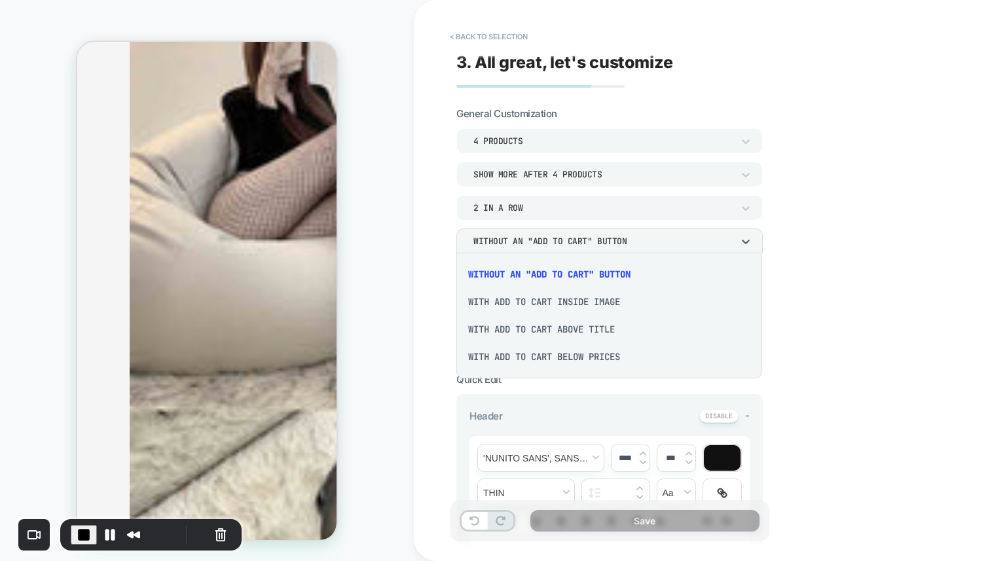
click at [540, 354] on div "With add to cart below prices" at bounding box center [609, 357] width 295 height 28
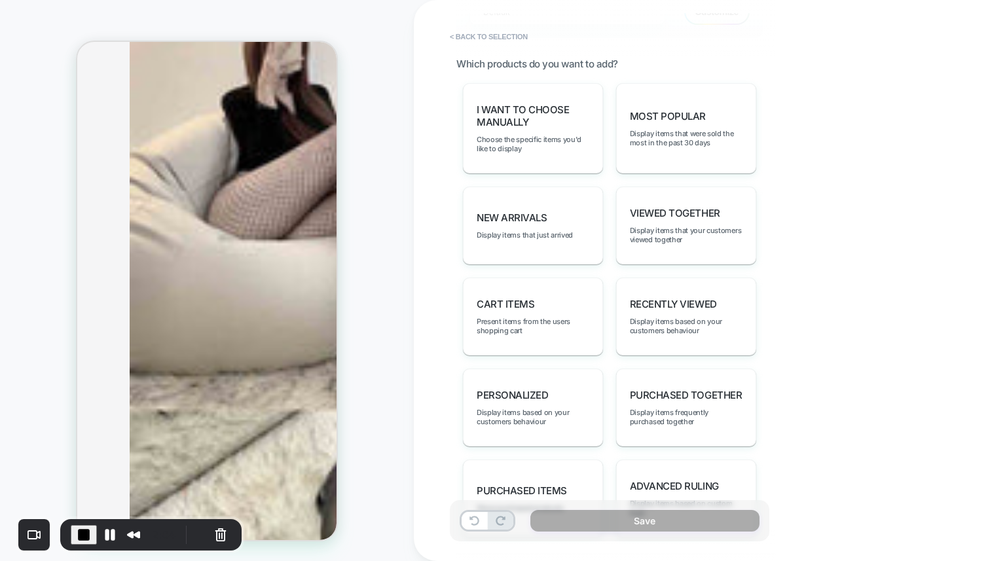
scroll to position [657, 0]
click at [628, 138] on div "Most Popular Display items that were sold the most in the past 30 days" at bounding box center [686, 126] width 140 height 90
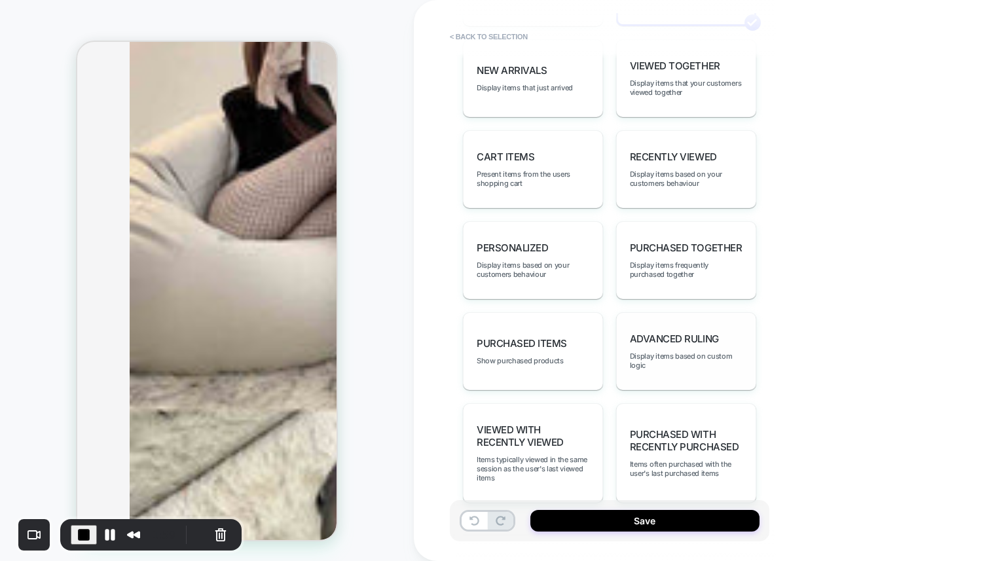
scroll to position [809, 0]
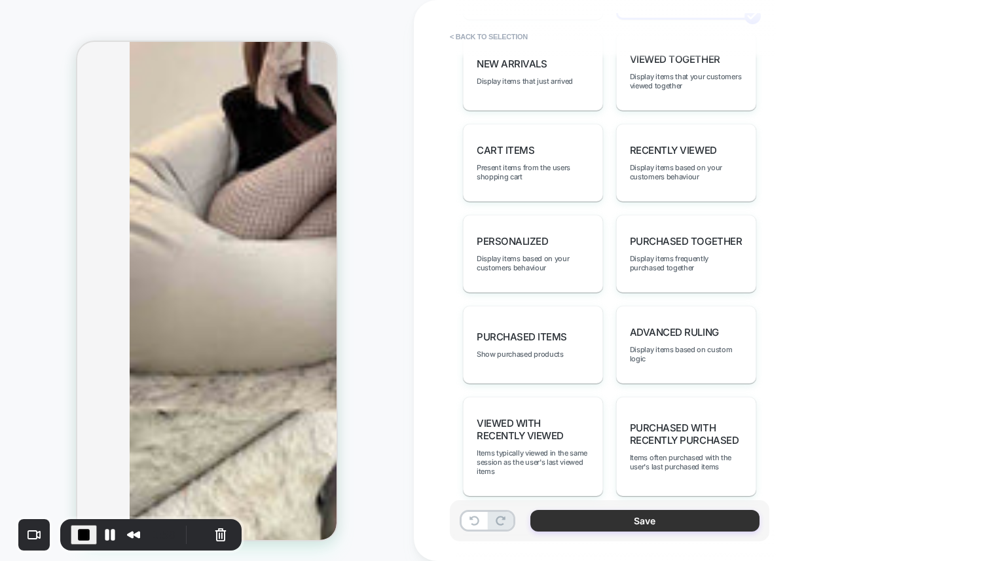
click at [722, 519] on button "Save" at bounding box center [645, 521] width 229 height 22
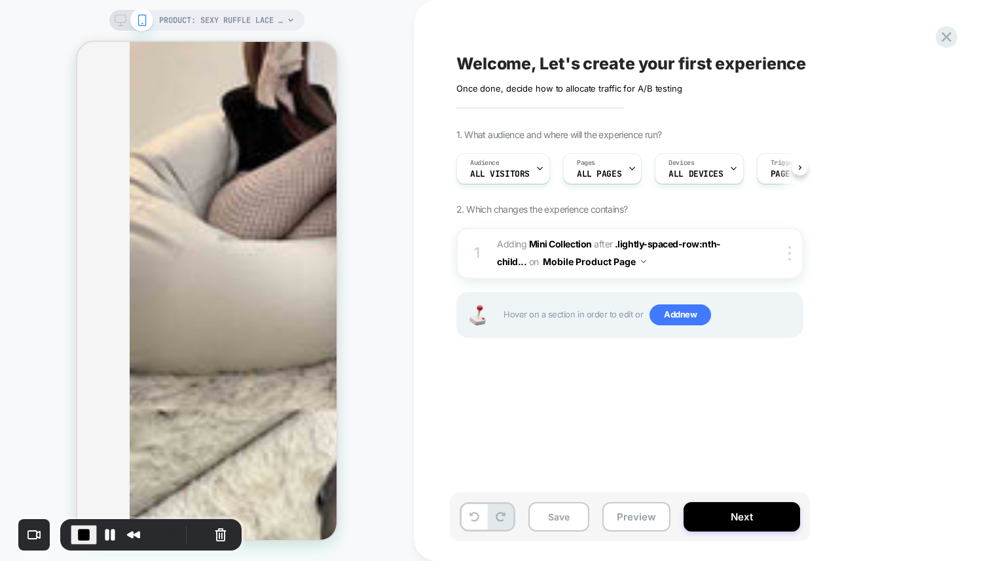
scroll to position [0, 1]
click at [642, 506] on button "Preview" at bounding box center [637, 516] width 68 height 29
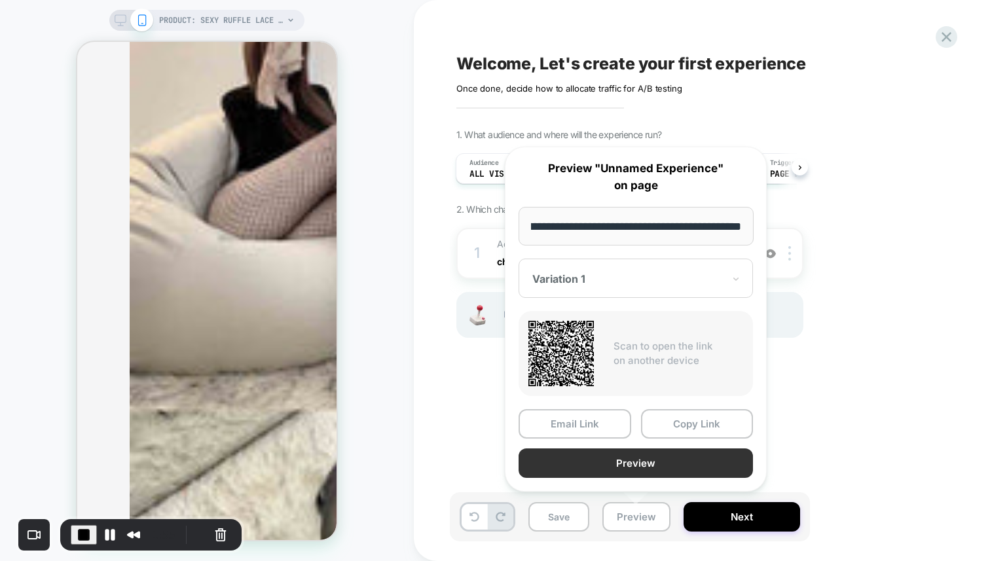
scroll to position [0, 0]
click at [612, 455] on button "Preview" at bounding box center [636, 463] width 234 height 29
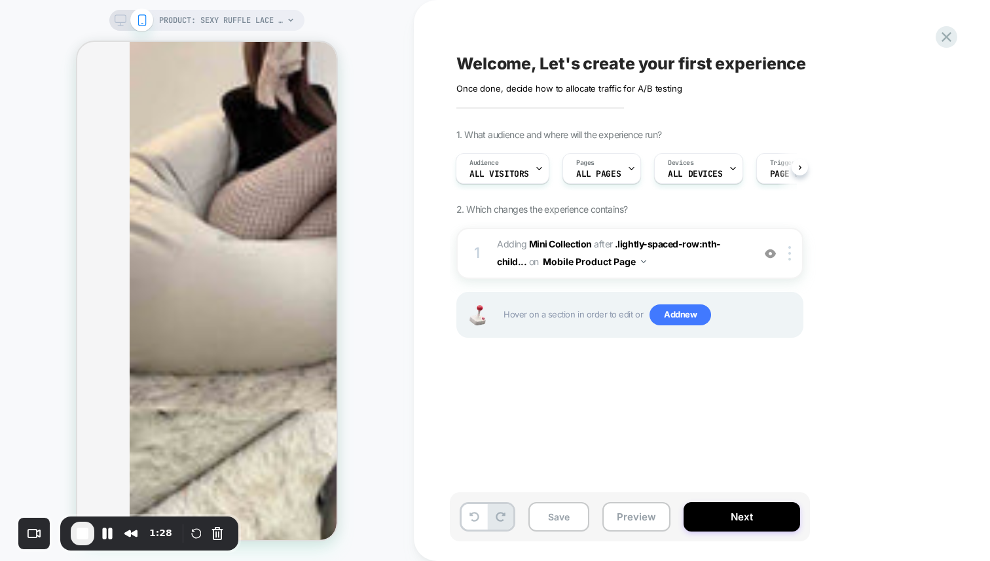
click at [86, 536] on span "End Recording" at bounding box center [83, 534] width 16 height 16
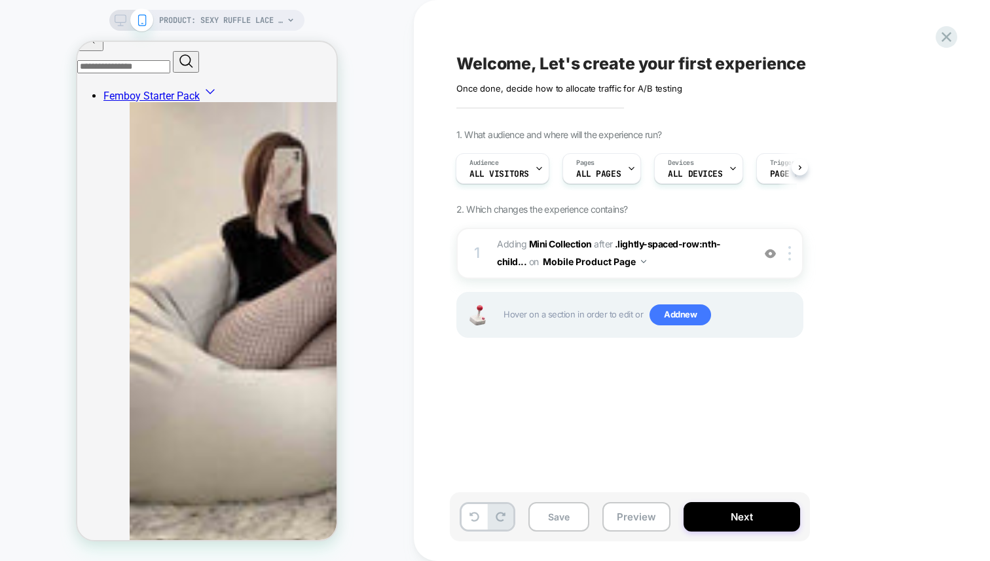
scroll to position [699, 0]
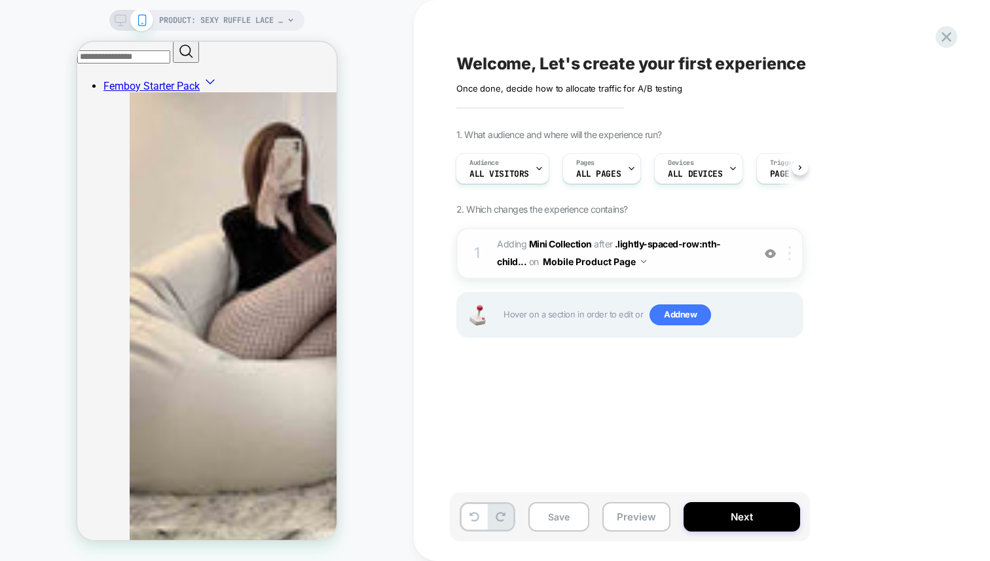
click at [790, 255] on img at bounding box center [790, 253] width 3 height 14
click at [789, 241] on div "1 #_loomi_addon_1757839360798 Adding Mini Collection AFTER .lightly-spaced-row:…" at bounding box center [630, 253] width 347 height 51
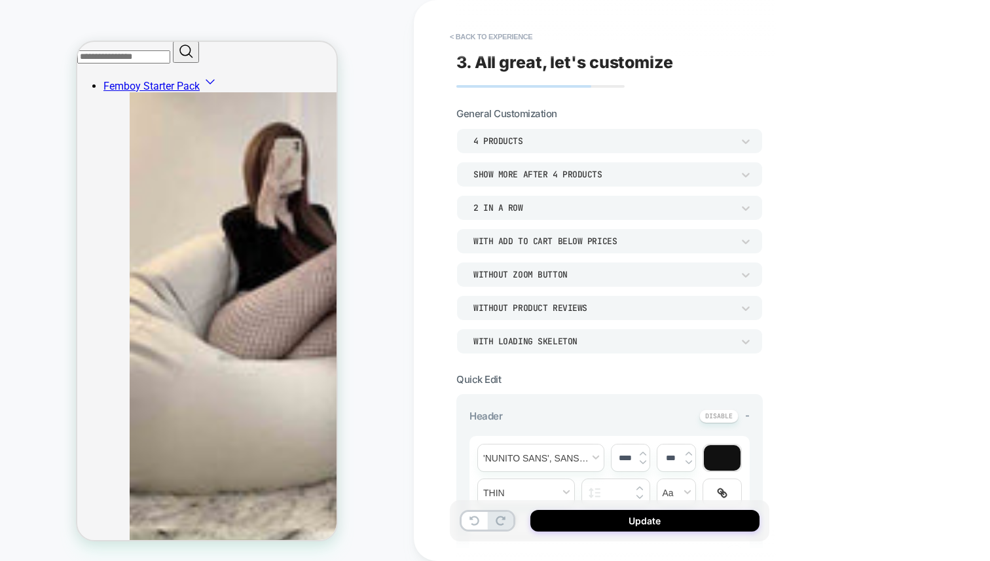
scroll to position [739, 0]
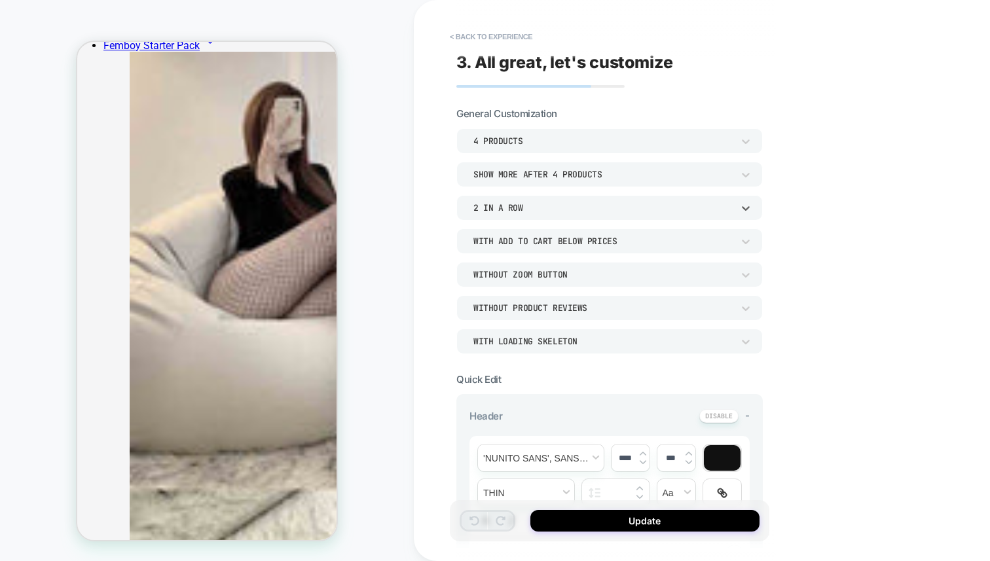
drag, startPoint x: 747, startPoint y: 198, endPoint x: 531, endPoint y: 21, distance: 278.8
click at [531, 21] on div "**********" at bounding box center [610, 280] width 320 height 535
click at [513, 48] on div "**********" at bounding box center [610, 280] width 320 height 535
click at [505, 32] on button "< Back to experience" at bounding box center [491, 36] width 96 height 21
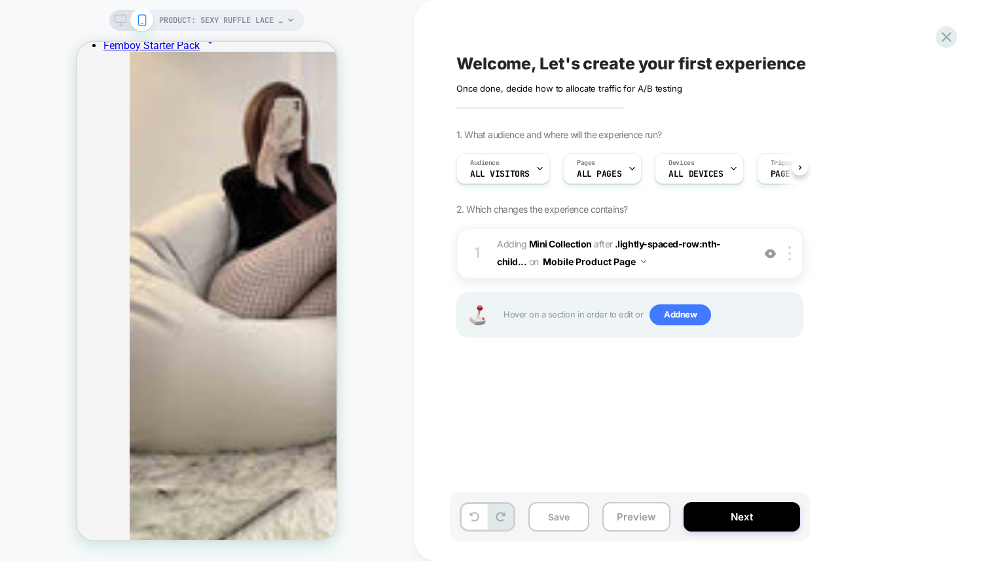
scroll to position [0, 1]
click at [791, 249] on div at bounding box center [792, 253] width 22 height 14
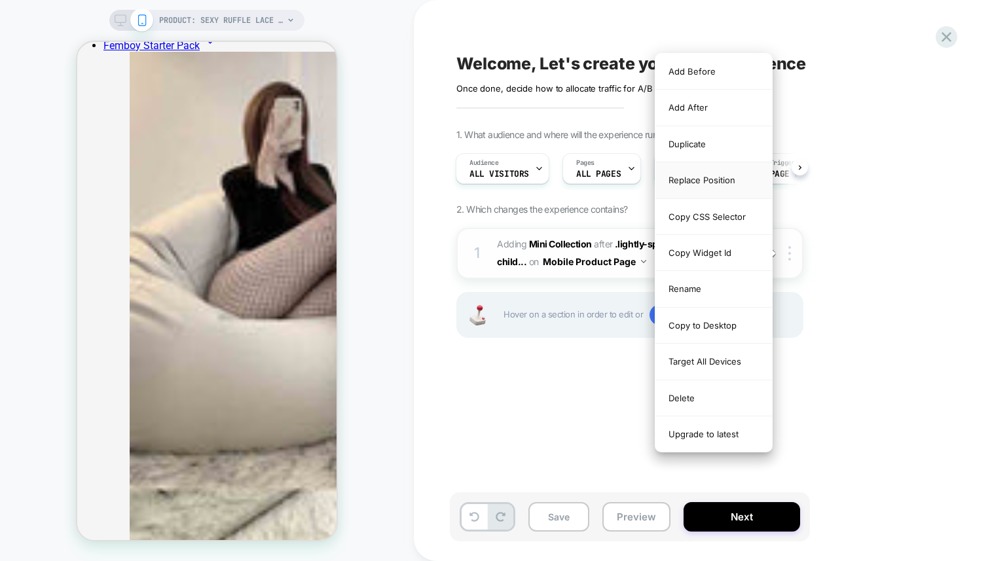
click at [716, 182] on div "Replace Position" at bounding box center [714, 180] width 117 height 36
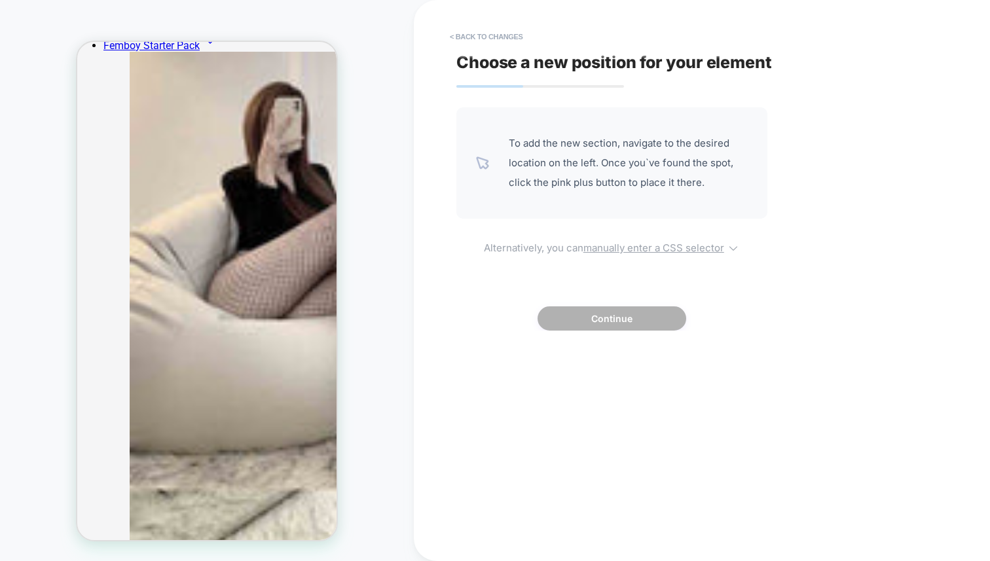
click at [612, 251] on u "manually enter a CSS selector" at bounding box center [654, 248] width 141 height 12
select select "*******"
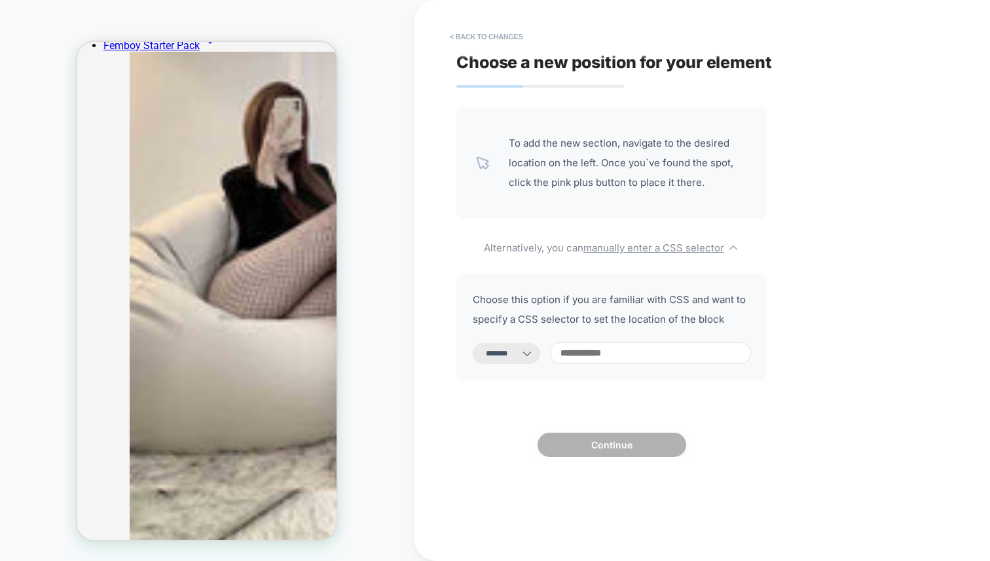
click at [602, 361] on input at bounding box center [650, 354] width 201 height 22
paste input "**********"
type input "**********"
select select "*********"
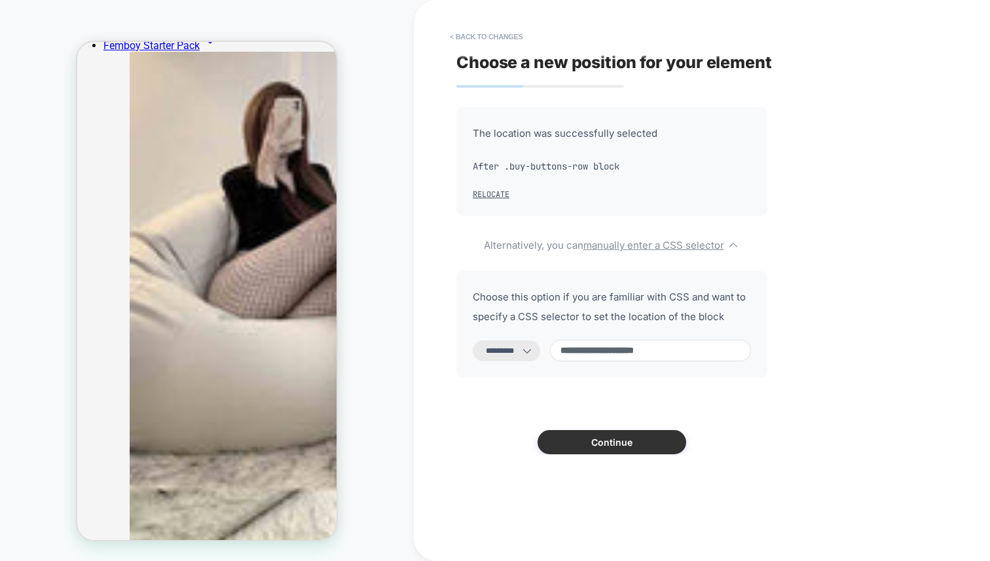
type input "**********"
click at [595, 445] on button "Continue" at bounding box center [612, 442] width 149 height 24
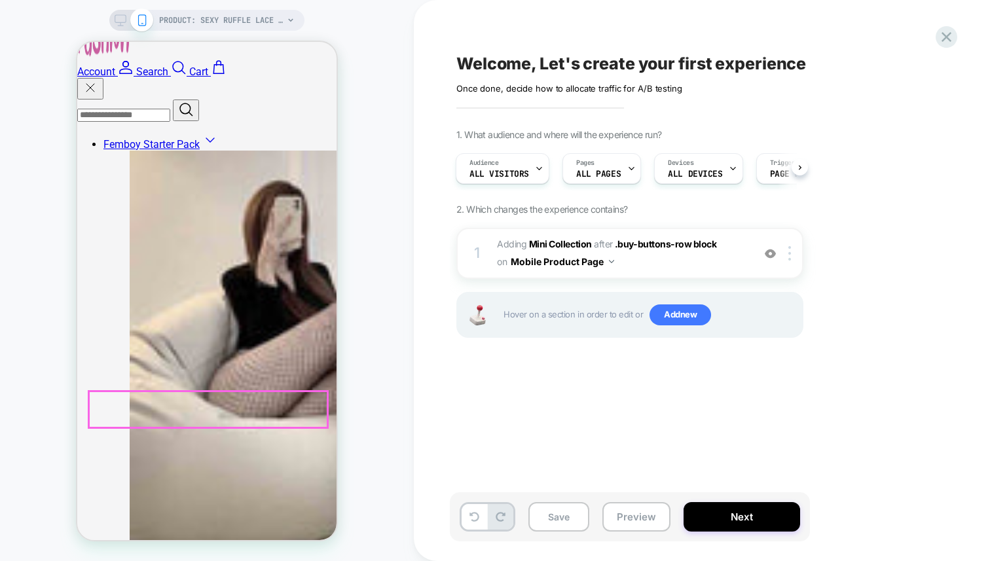
scroll to position [606, 0]
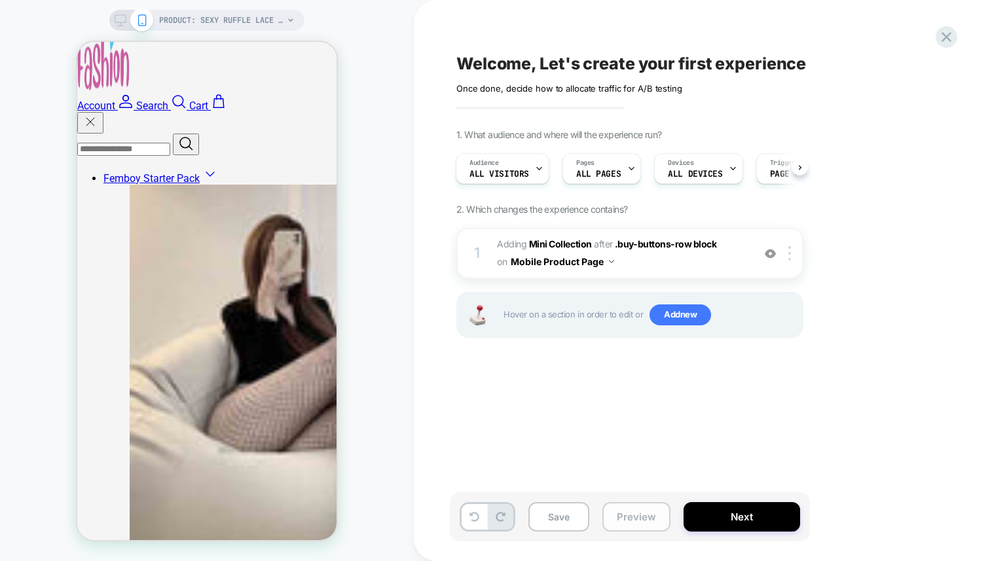
click at [635, 525] on button "Preview" at bounding box center [637, 516] width 68 height 29
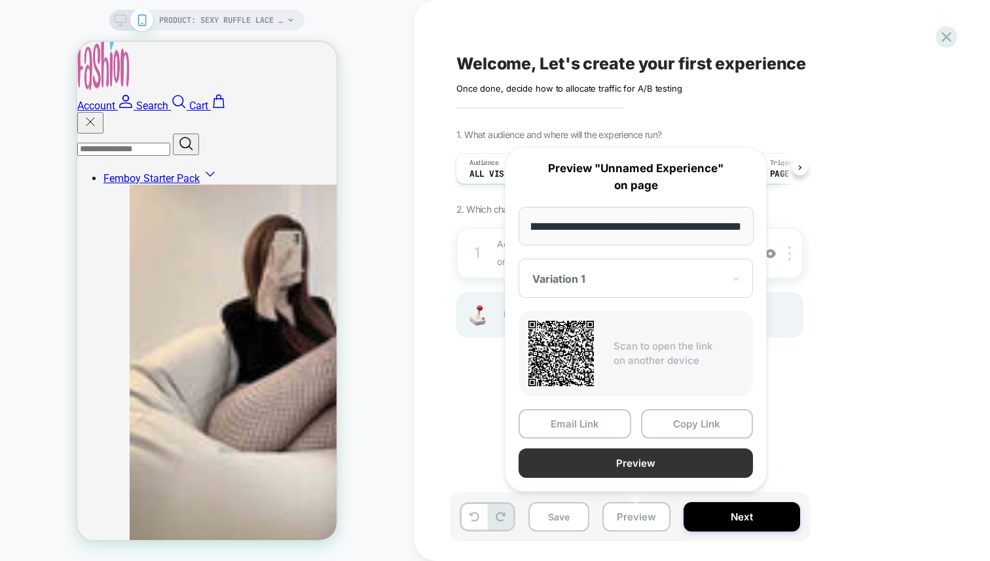
scroll to position [0, 0]
click at [606, 457] on button "Preview" at bounding box center [636, 463] width 234 height 29
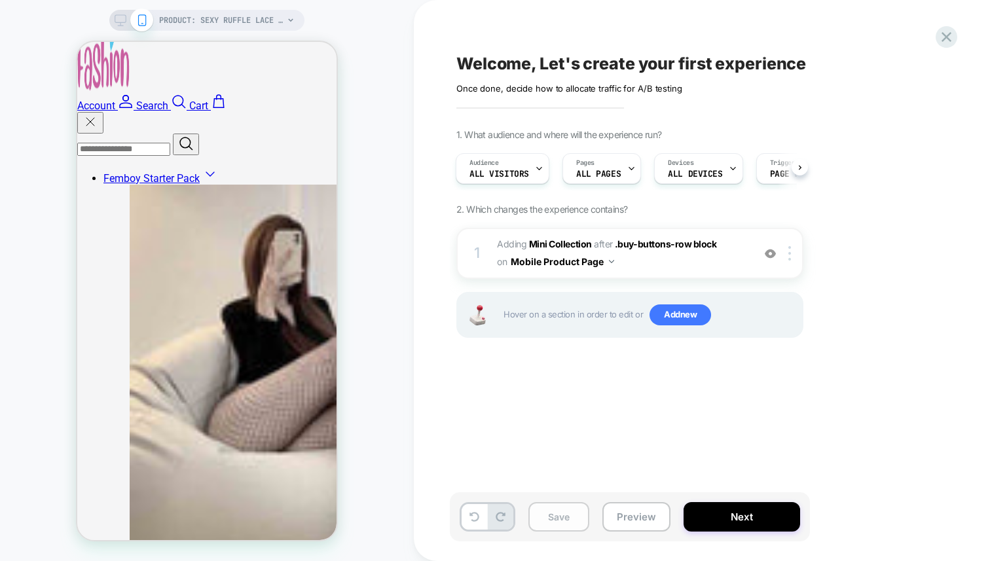
click at [555, 519] on button "Save" at bounding box center [559, 516] width 61 height 29
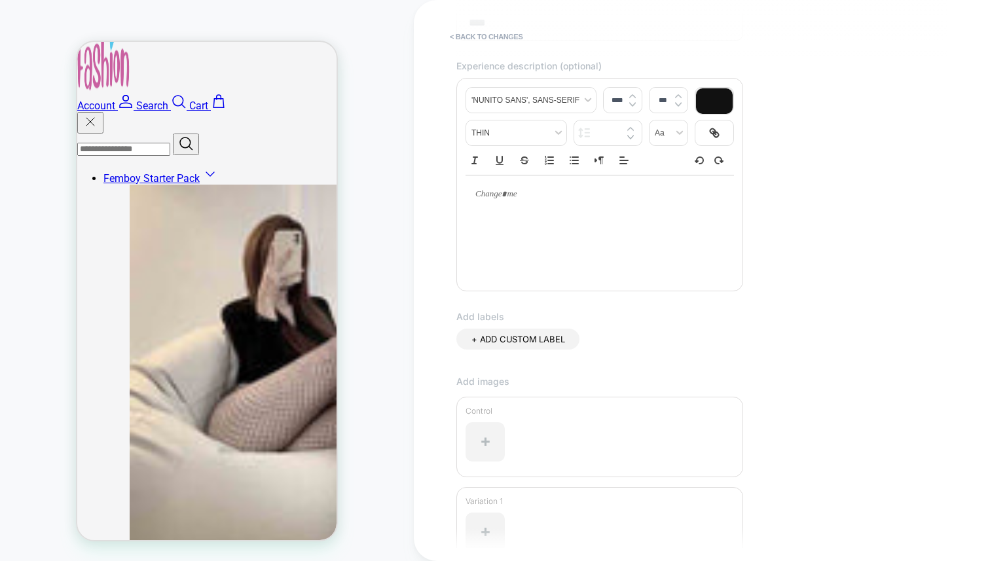
scroll to position [273, 0]
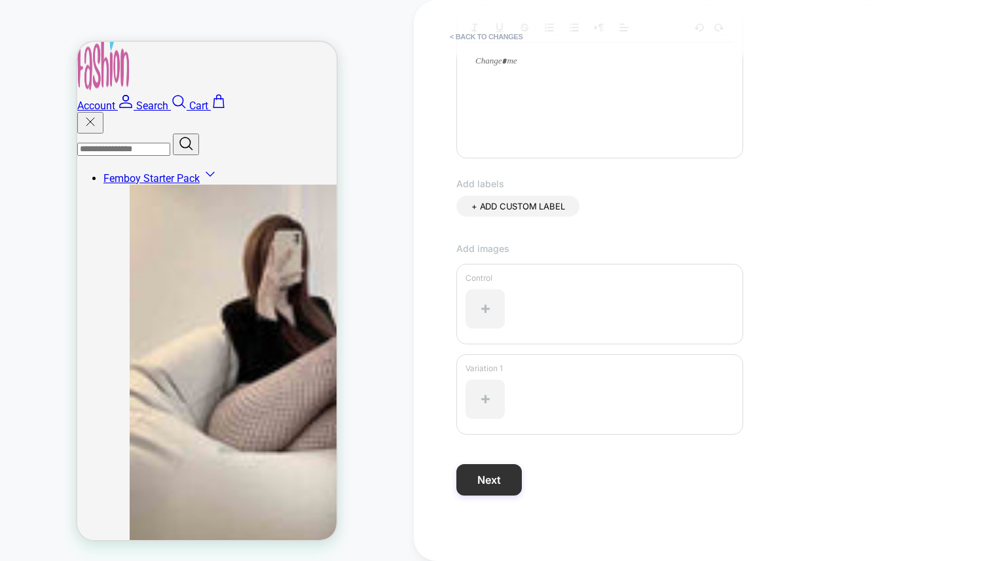
type input "****"
click at [473, 477] on button "Next" at bounding box center [489, 479] width 65 height 31
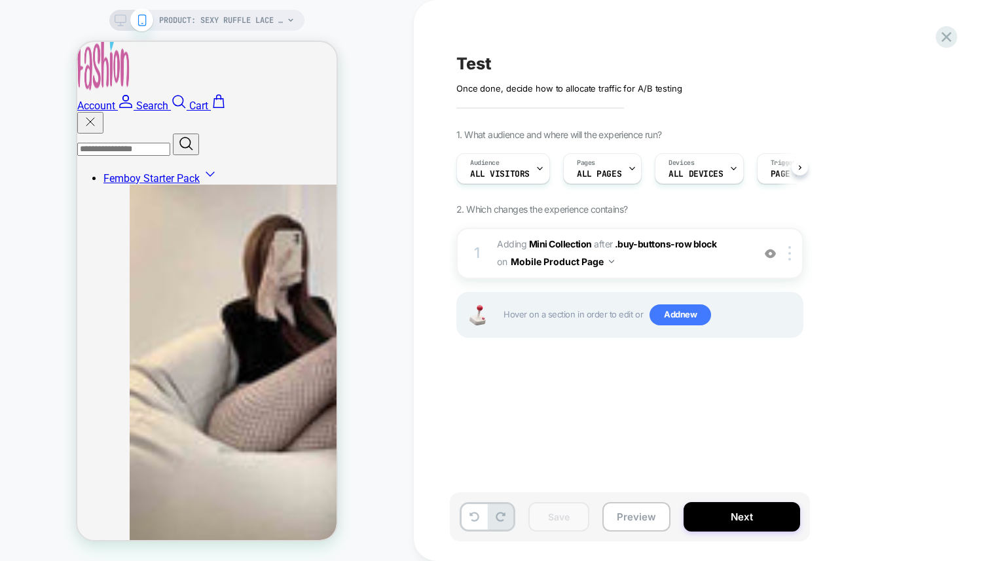
scroll to position [0, 1]
click at [798, 259] on div at bounding box center [792, 253] width 22 height 14
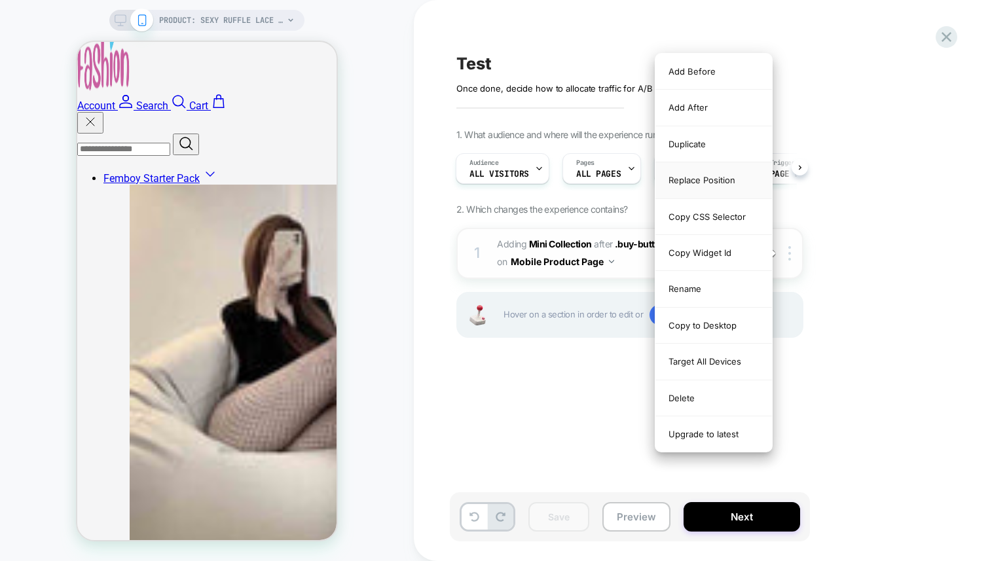
click at [683, 179] on div "Replace Position" at bounding box center [714, 180] width 117 height 36
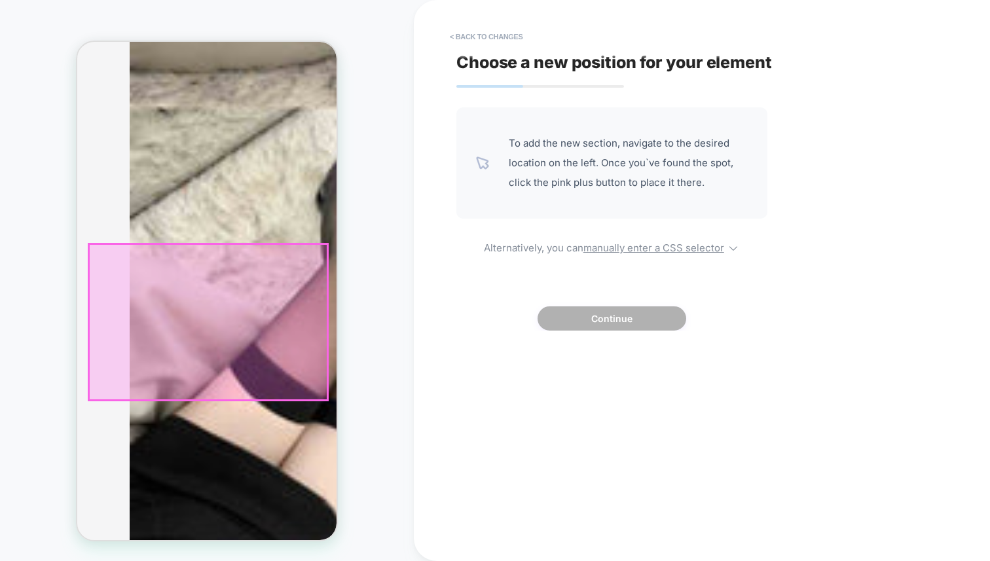
scroll to position [1119, 0]
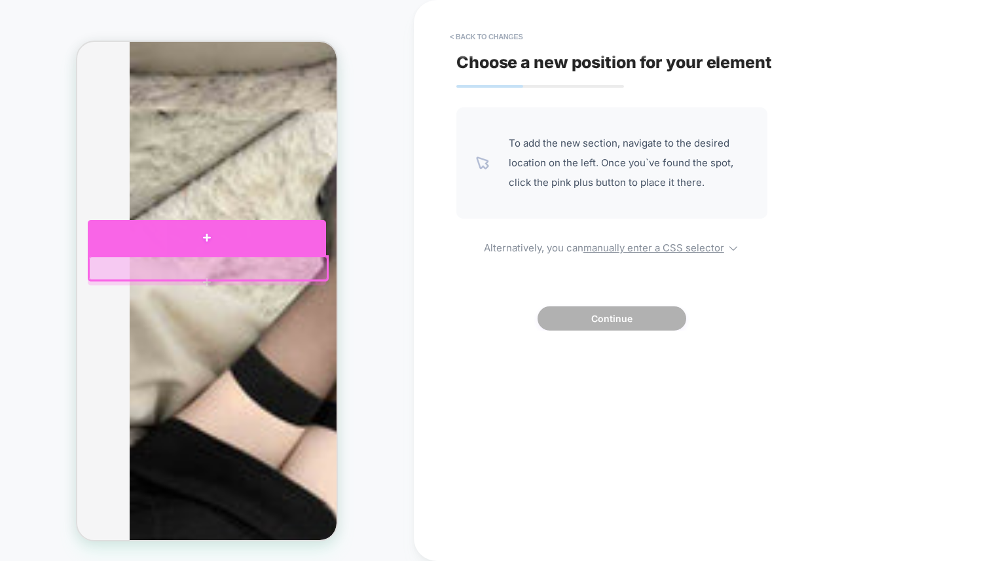
click at [291, 244] on div at bounding box center [207, 238] width 238 height 36
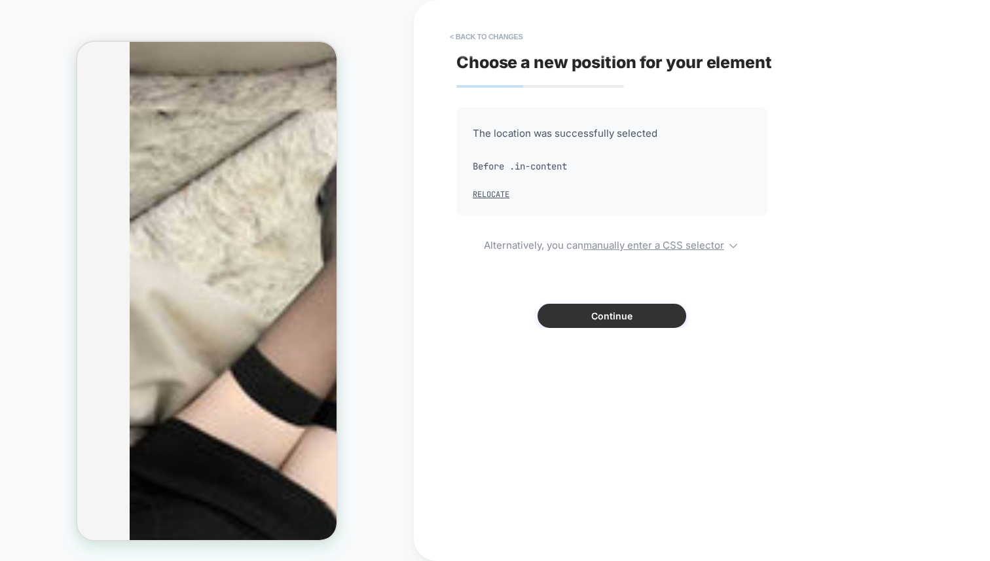
click at [573, 320] on button "Continue" at bounding box center [612, 316] width 149 height 24
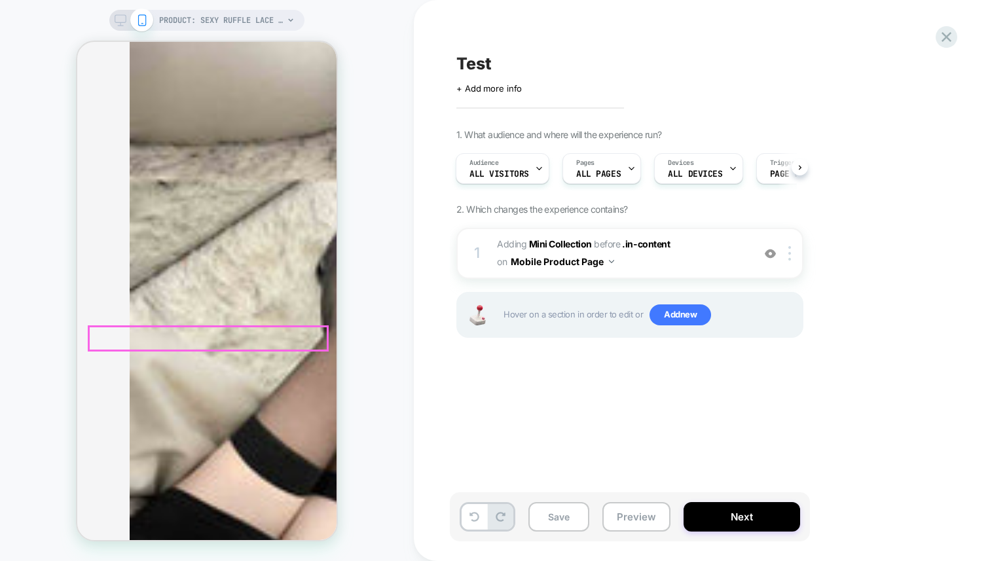
scroll to position [1038, 0]
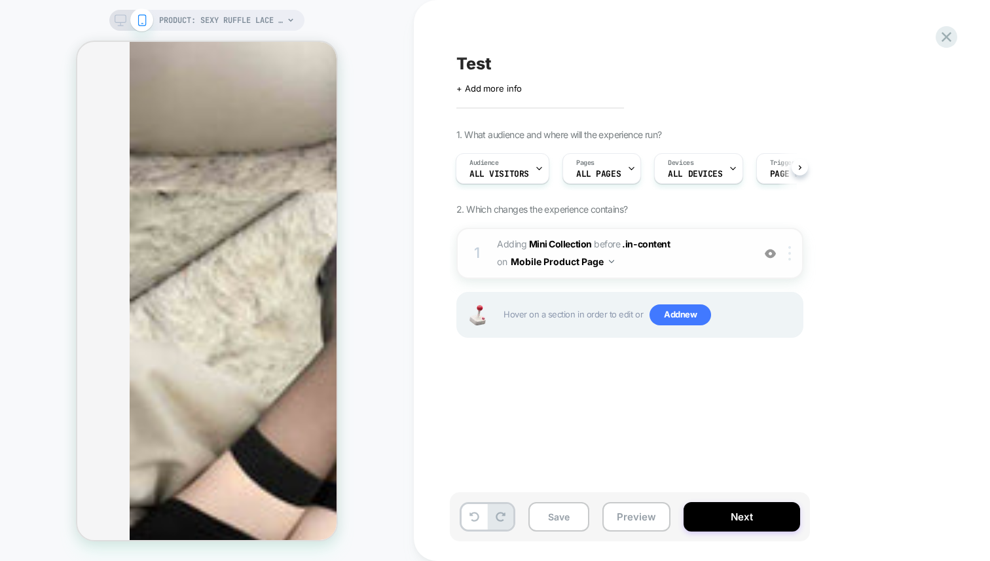
click at [790, 259] on img at bounding box center [790, 253] width 3 height 14
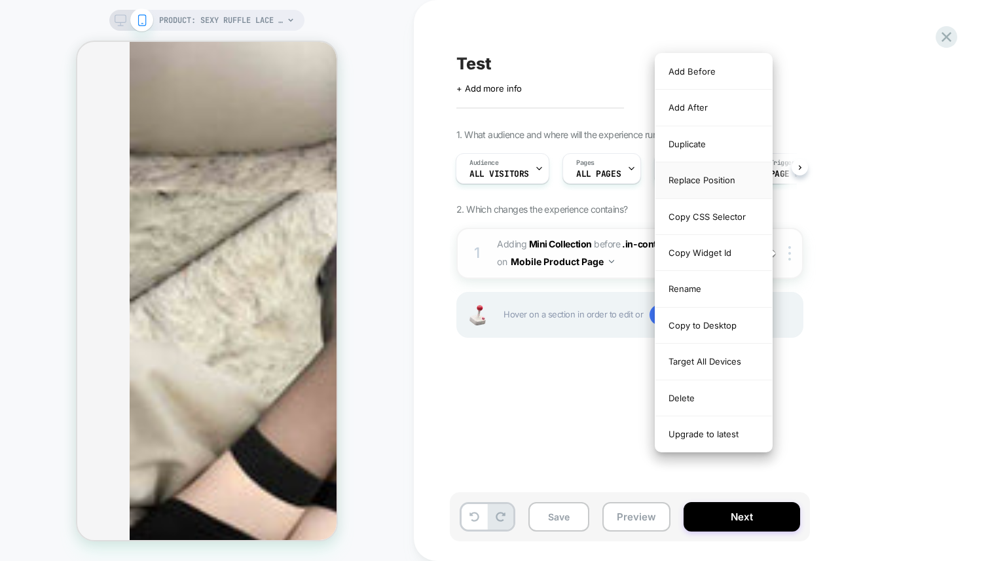
click at [700, 189] on div "Replace Position" at bounding box center [714, 180] width 117 height 36
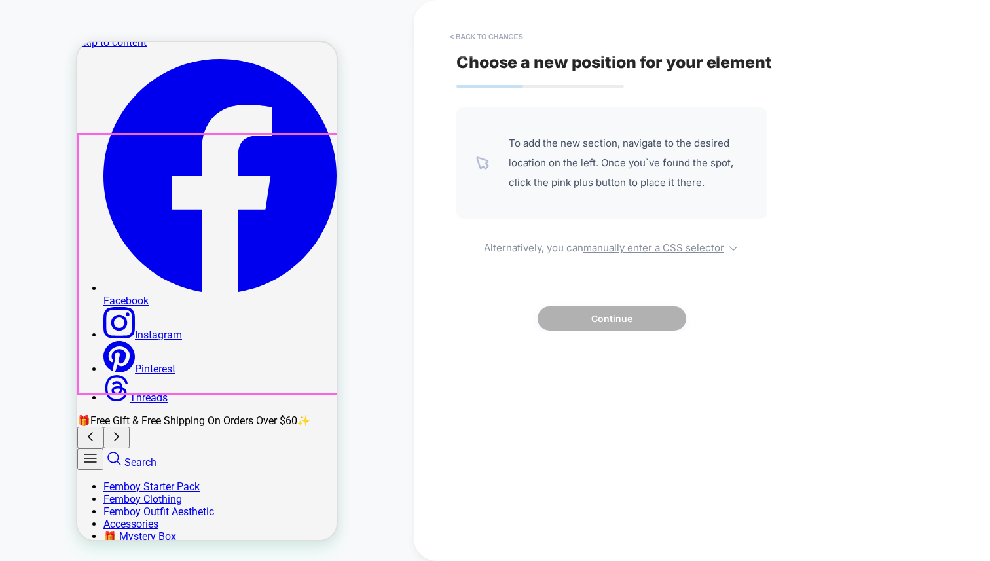
scroll to position [7, 0]
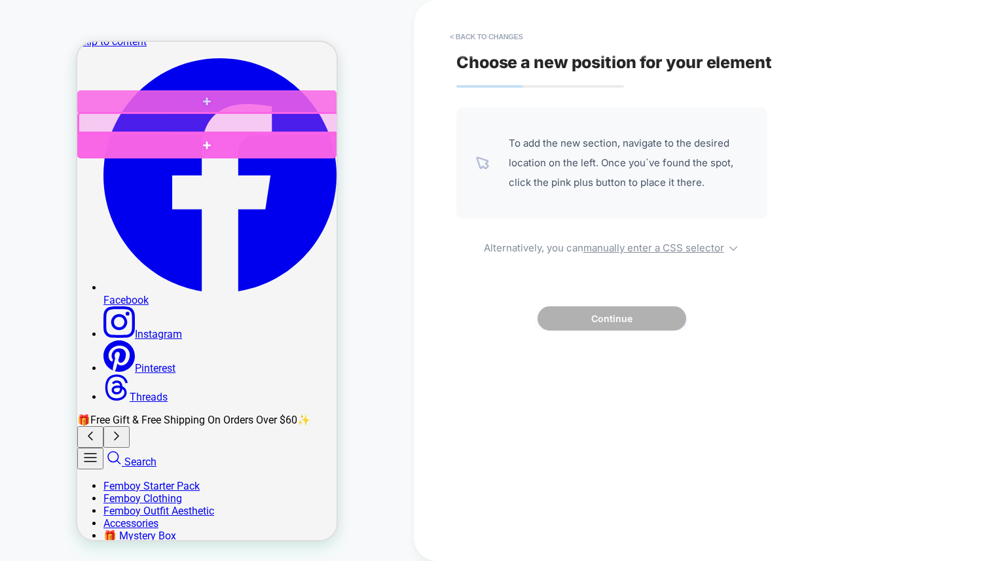
click at [310, 136] on div at bounding box center [206, 146] width 259 height 28
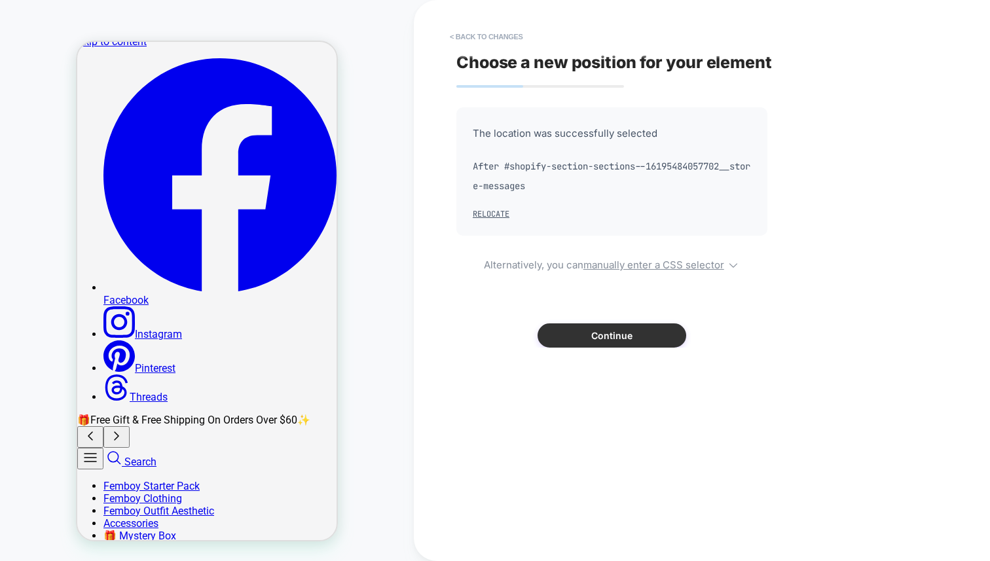
click at [610, 338] on button "Continue" at bounding box center [612, 336] width 149 height 24
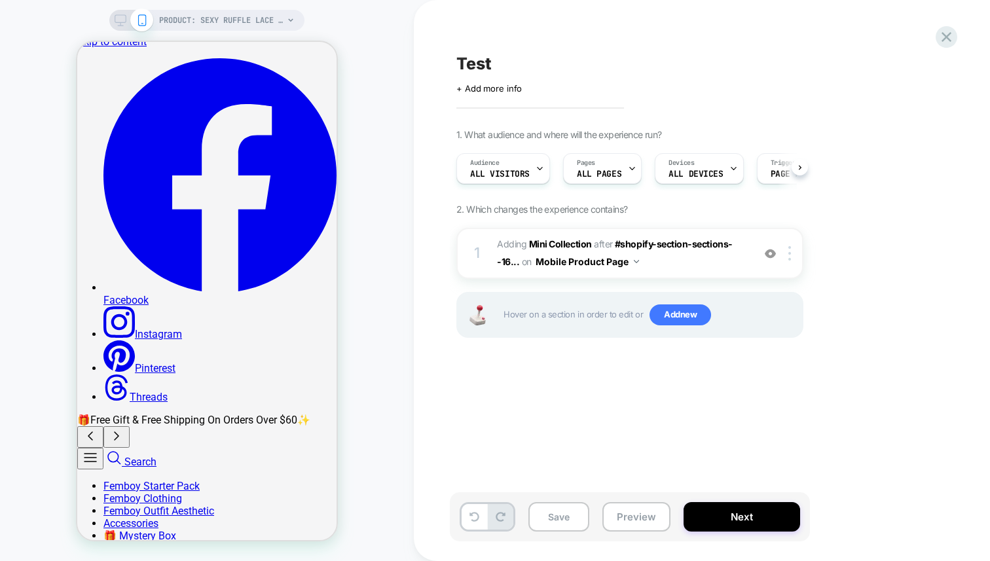
scroll to position [0, 1]
click at [790, 256] on img at bounding box center [790, 253] width 3 height 14
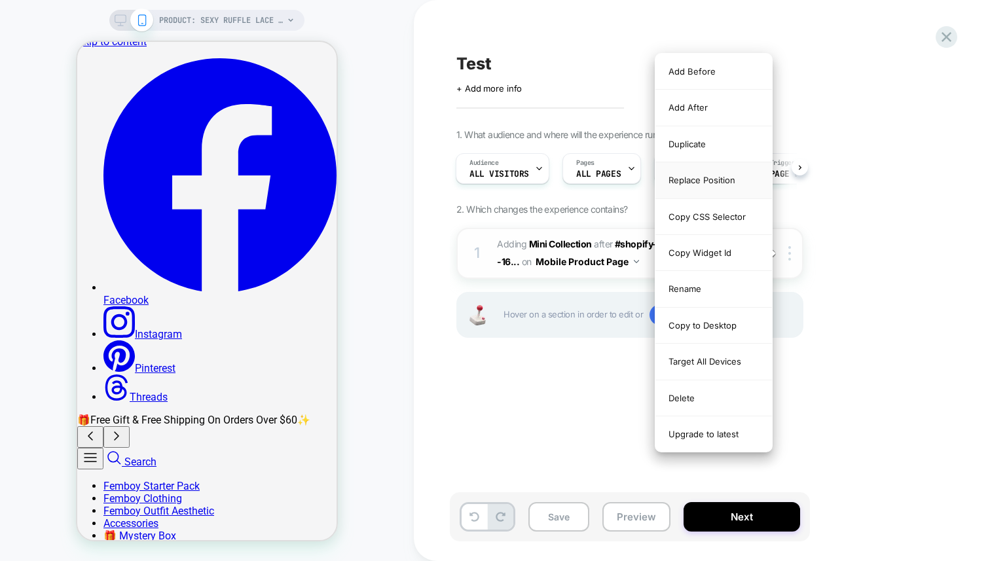
click at [709, 185] on div "Replace Position" at bounding box center [714, 180] width 117 height 36
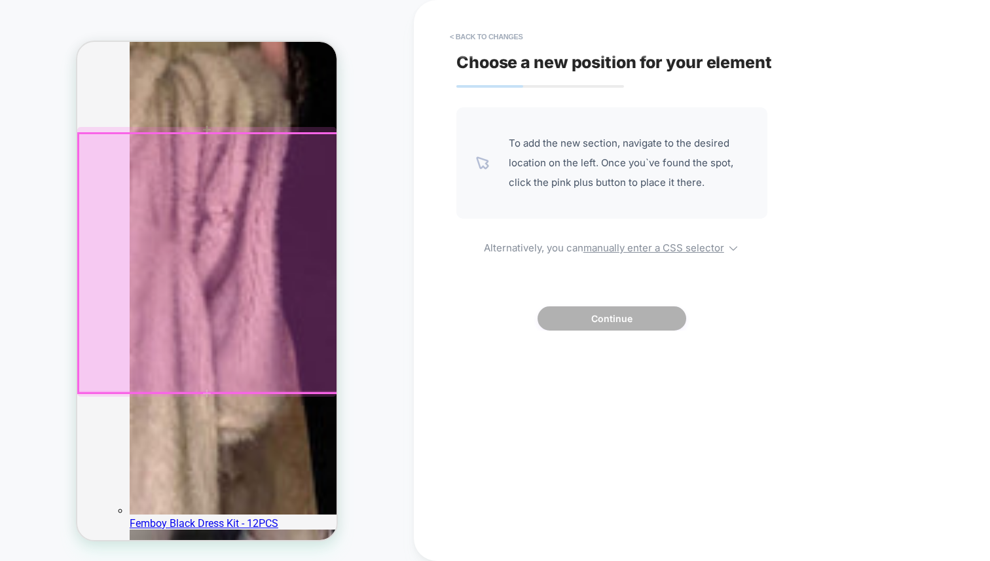
scroll to position [3156, 0]
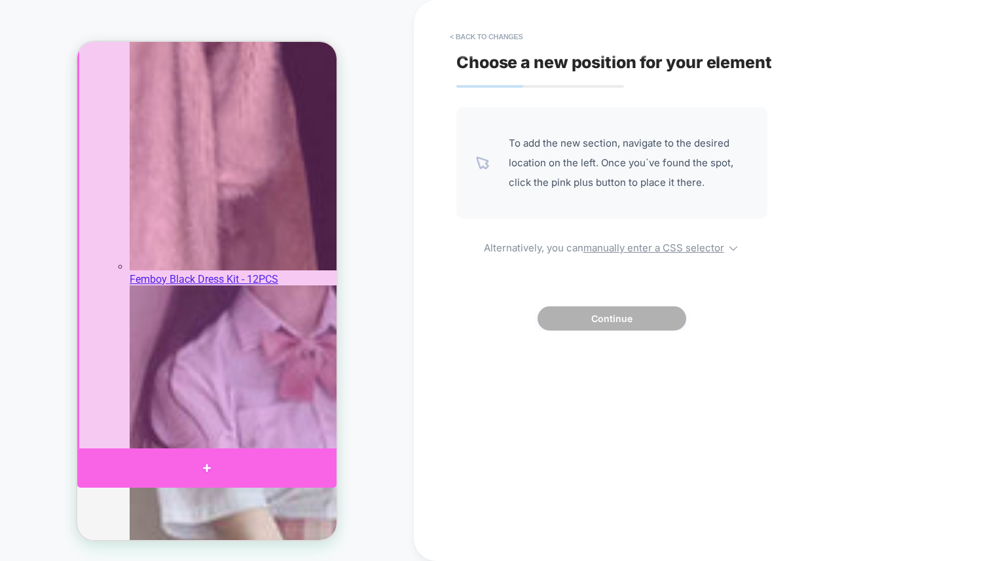
click at [214, 463] on div at bounding box center [206, 468] width 259 height 39
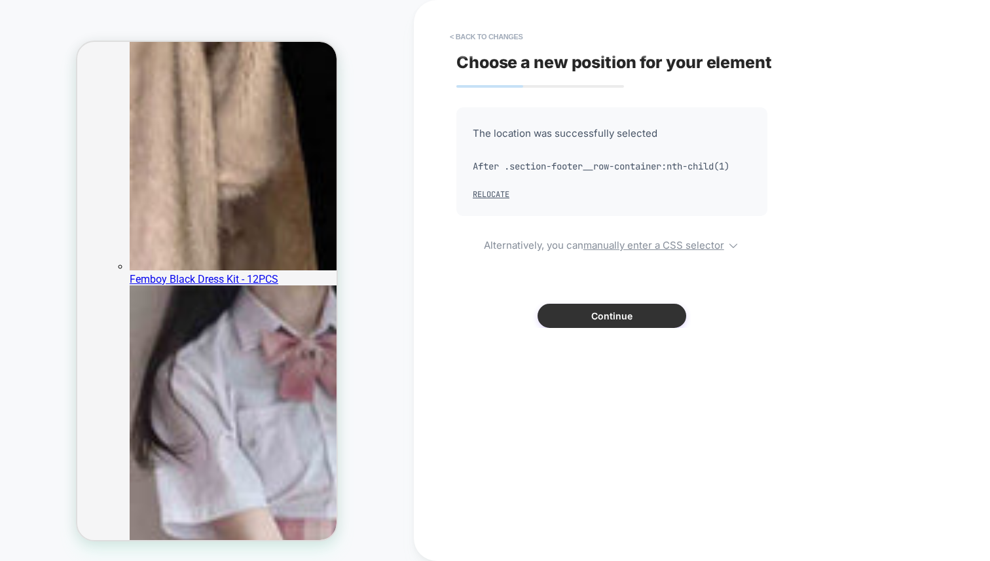
click at [588, 322] on button "Continue" at bounding box center [612, 316] width 149 height 24
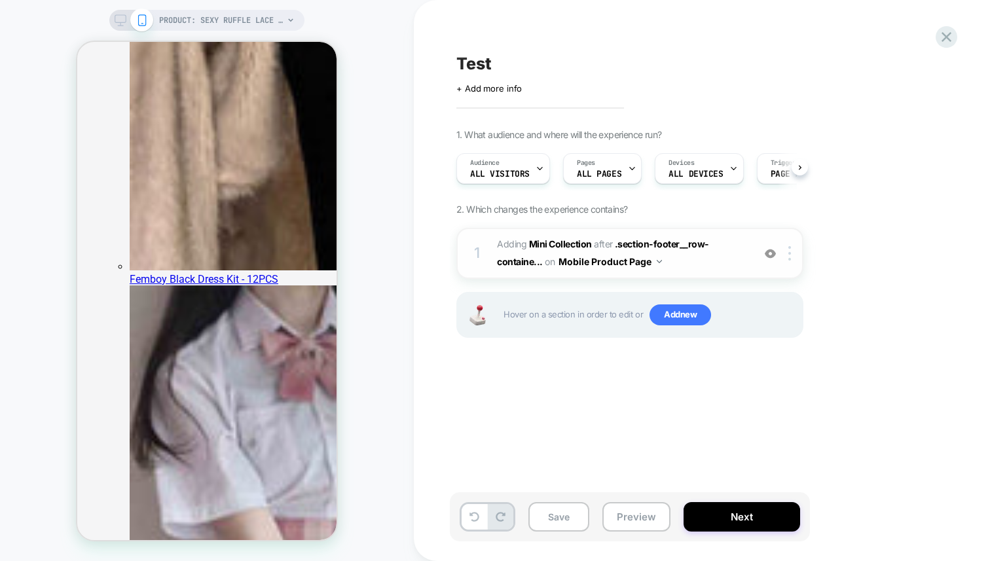
scroll to position [0, 1]
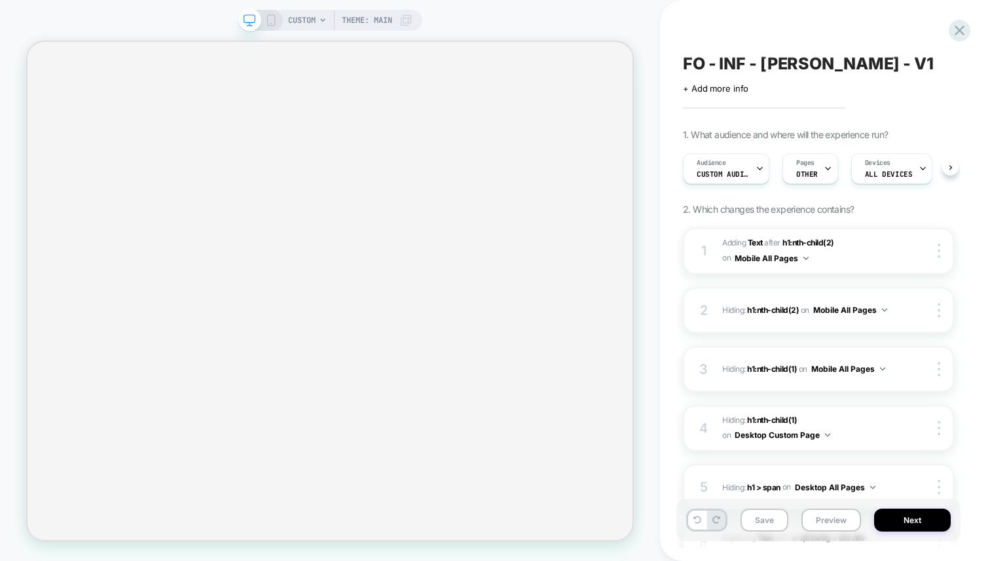
scroll to position [0, 1]
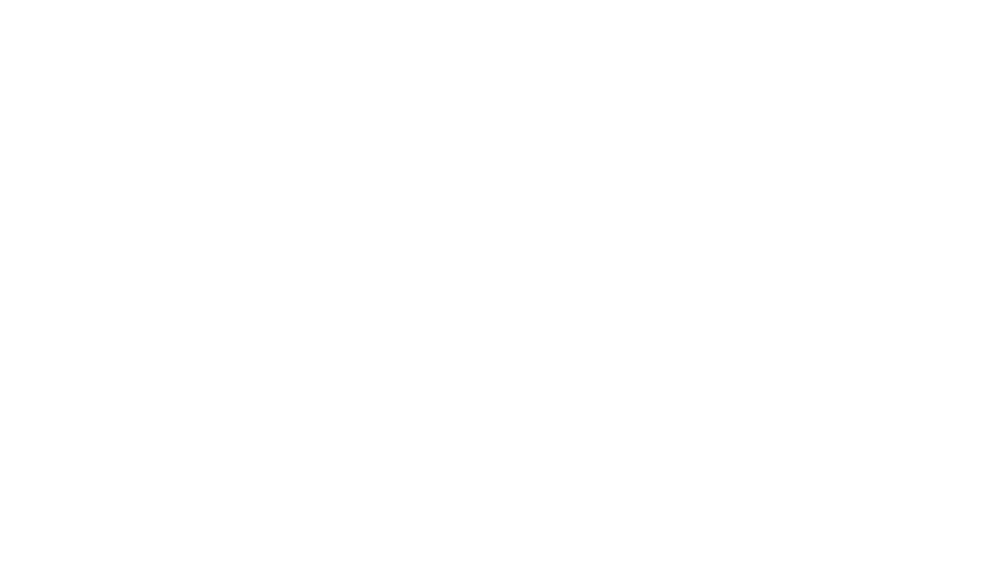
click at [941, 5] on html at bounding box center [495, 2] width 990 height 5
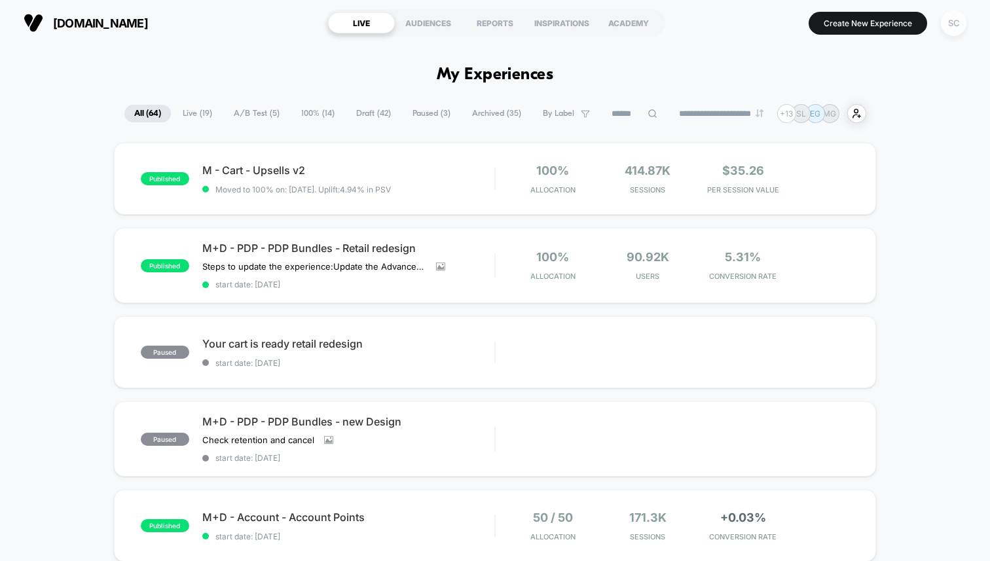
click at [956, 11] on div "SC" at bounding box center [954, 23] width 26 height 26
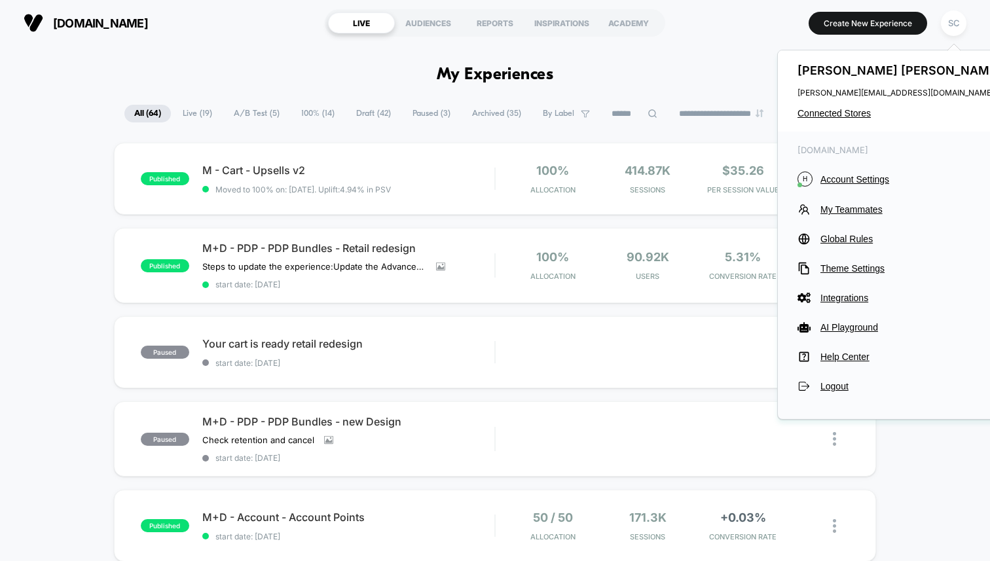
drag, startPoint x: 831, startPoint y: 176, endPoint x: 828, endPoint y: 121, distance: 55.1
click at [828, 121] on div "[PERSON_NAME] [PERSON_NAME][EMAIL_ADDRESS][DOMAIN_NAME] Connected Stores [DOMAI…" at bounding box center [901, 235] width 248 height 370
click at [828, 121] on div "[PERSON_NAME] [PERSON_NAME][EMAIL_ADDRESS][DOMAIN_NAME] Connected Stores" at bounding box center [901, 90] width 246 height 81
click at [827, 116] on span "Connected Stores" at bounding box center [901, 113] width 207 height 10
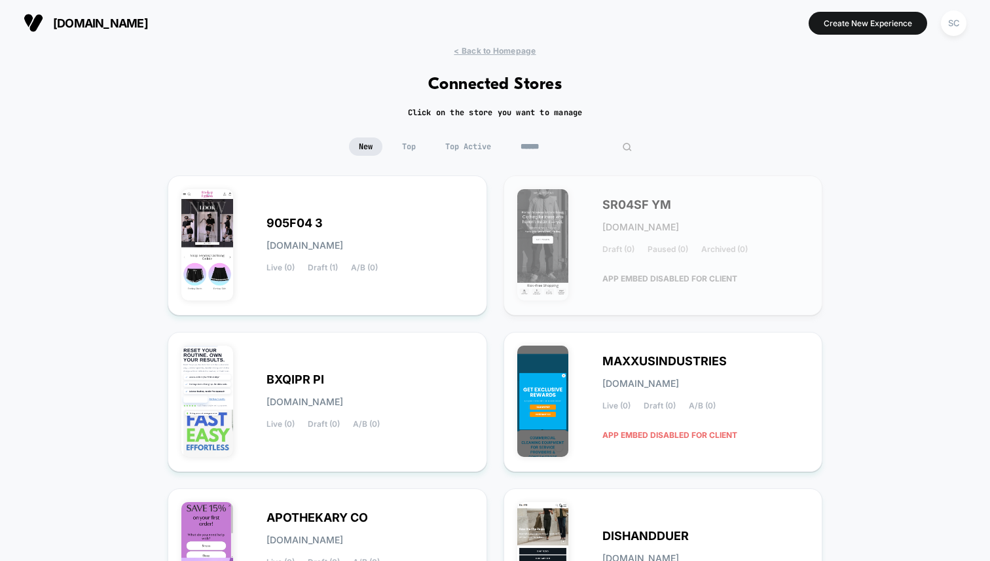
click at [553, 145] on input at bounding box center [576, 147] width 131 height 18
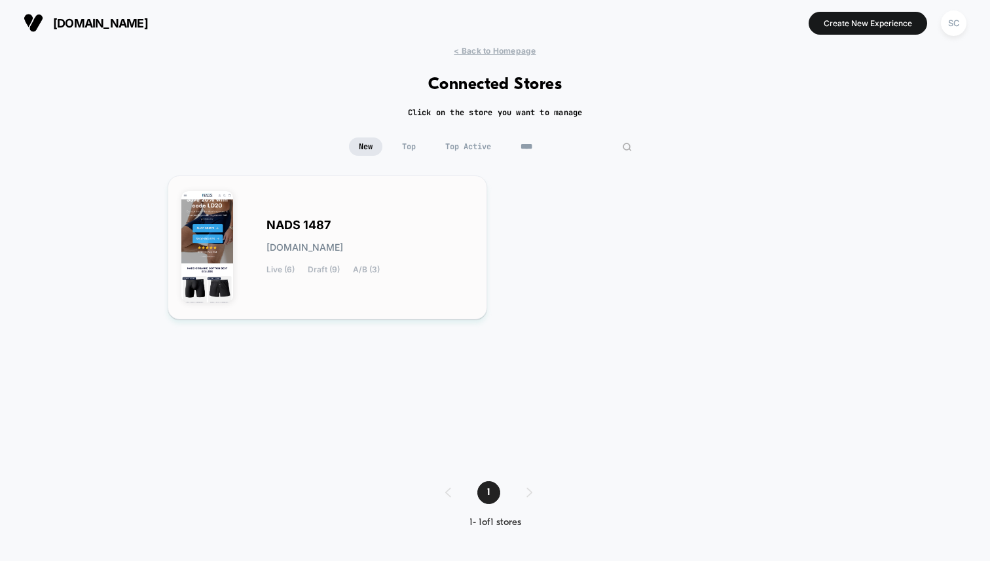
type input "****"
click at [363, 229] on div "NADS 1487 [DOMAIN_NAME] Live (6) Draft (9) A/B (3)" at bounding box center [370, 248] width 207 height 54
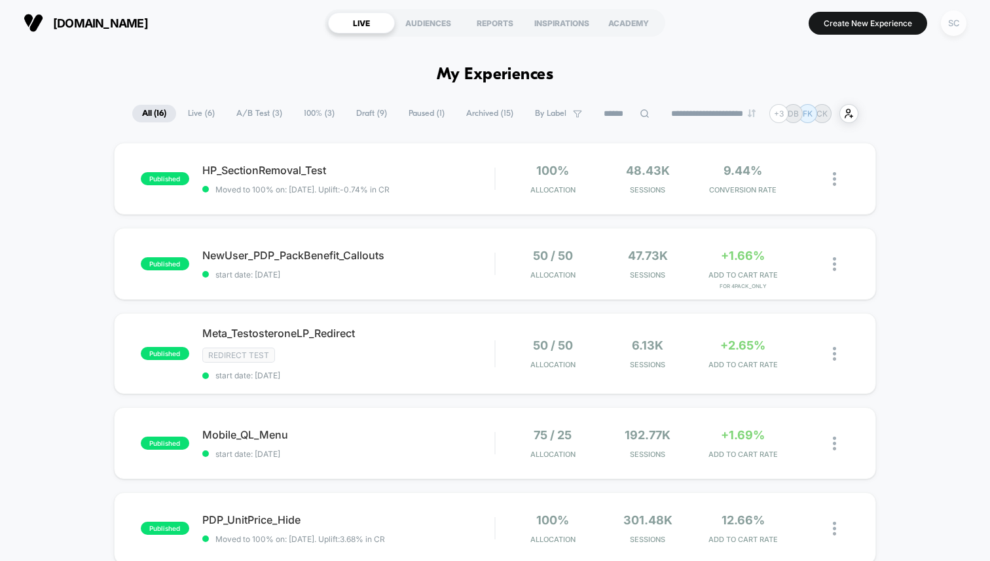
click at [947, 29] on div "SC" at bounding box center [954, 23] width 26 height 26
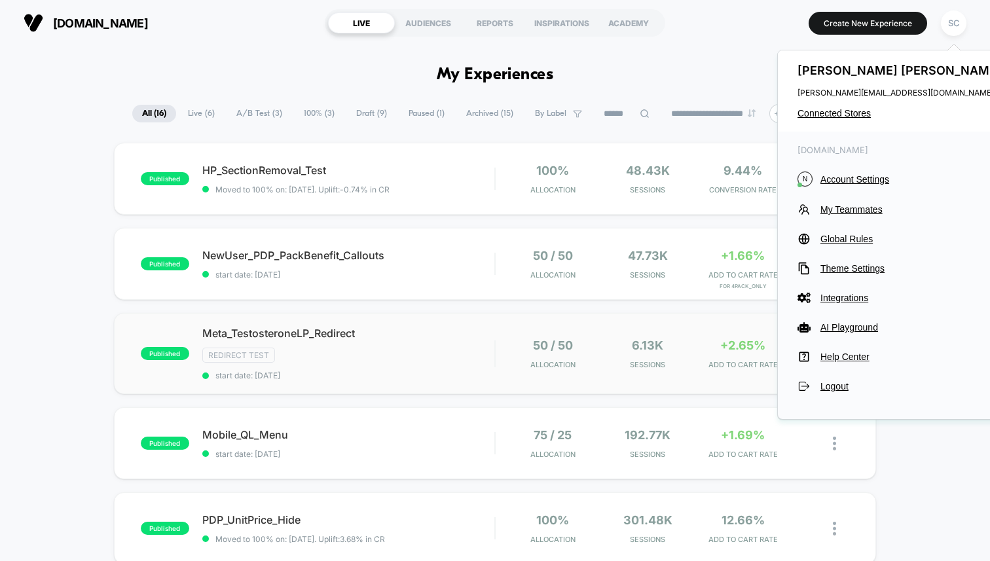
click at [718, 383] on div "published Meta_TestosteroneLP_Redirect Redirect Test start date: [DATE] 50 / 50…" at bounding box center [495, 353] width 762 height 81
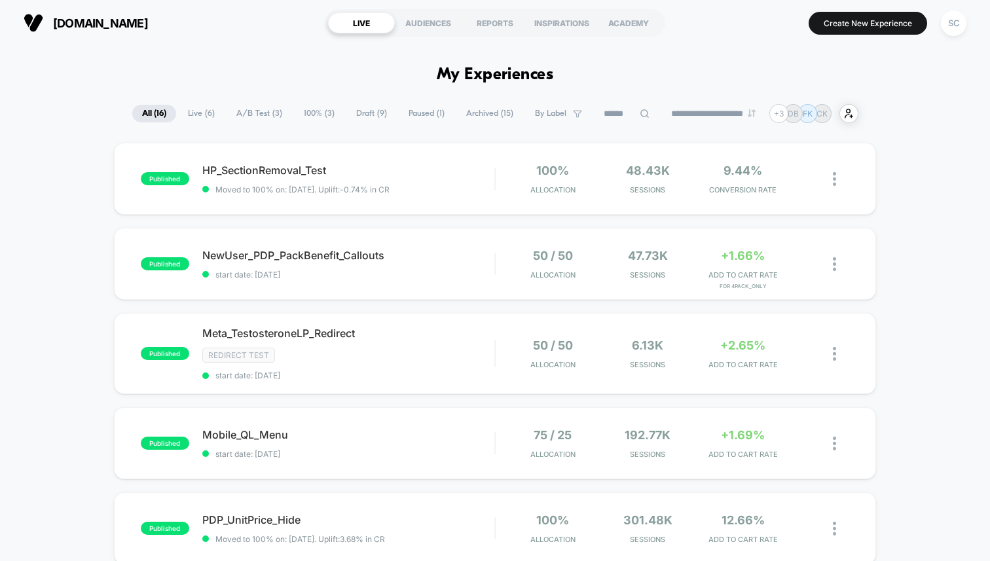
click at [949, 39] on div "SC" at bounding box center [953, 23] width 33 height 33
click at [949, 30] on div "SC" at bounding box center [954, 23] width 26 height 26
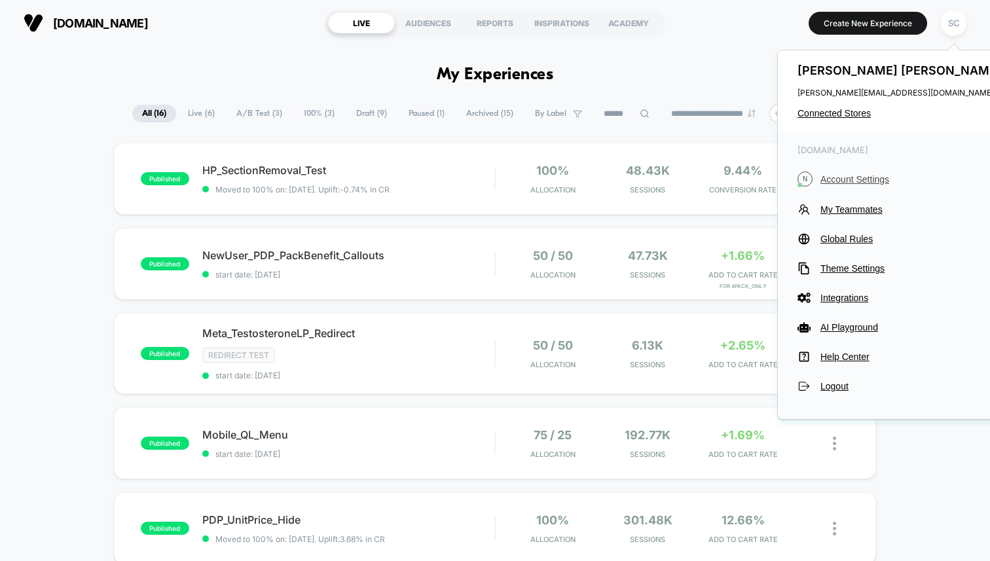
click at [834, 183] on span "Account Settings" at bounding box center [913, 179] width 184 height 10
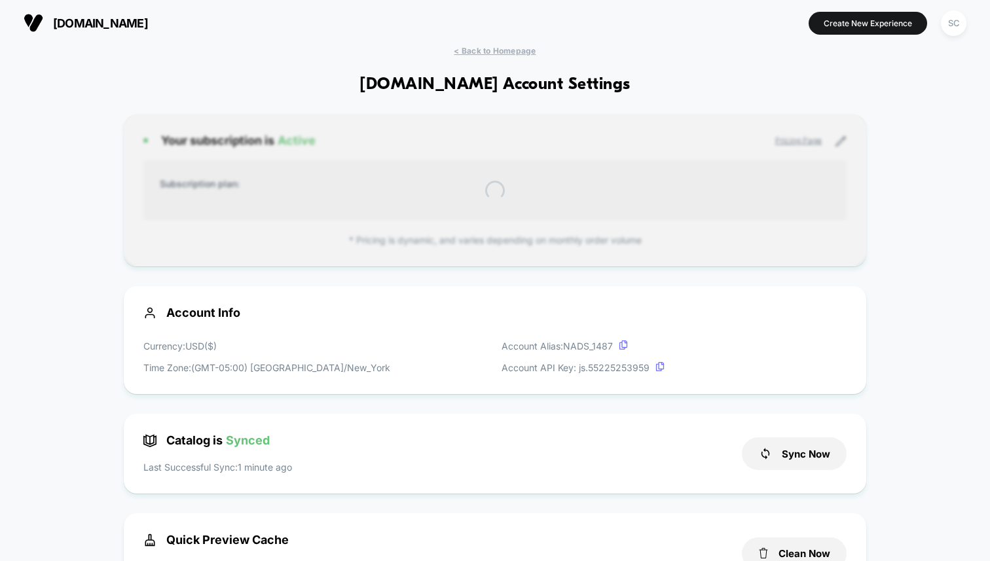
scroll to position [177, 0]
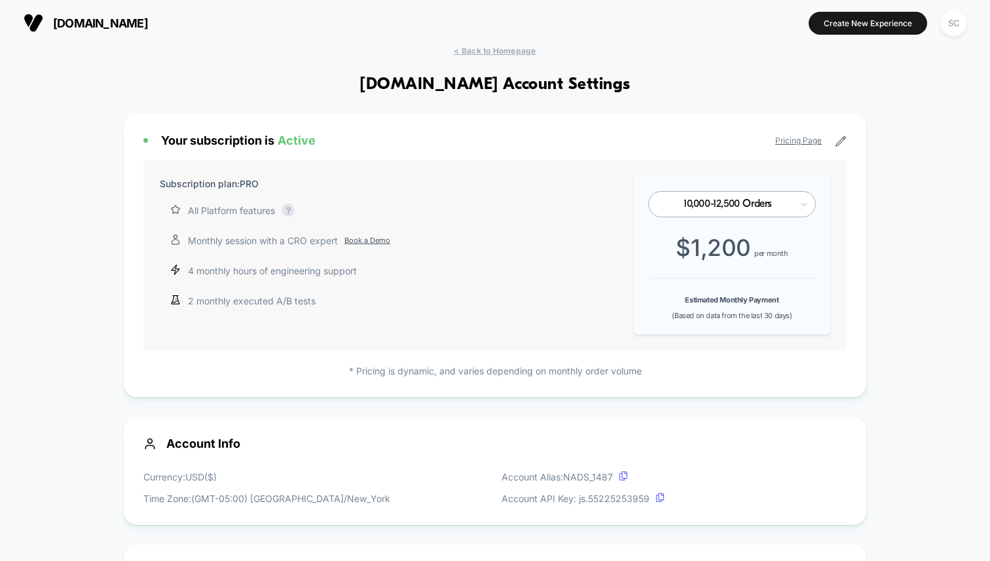
click at [844, 146] on icon at bounding box center [841, 142] width 12 height 12
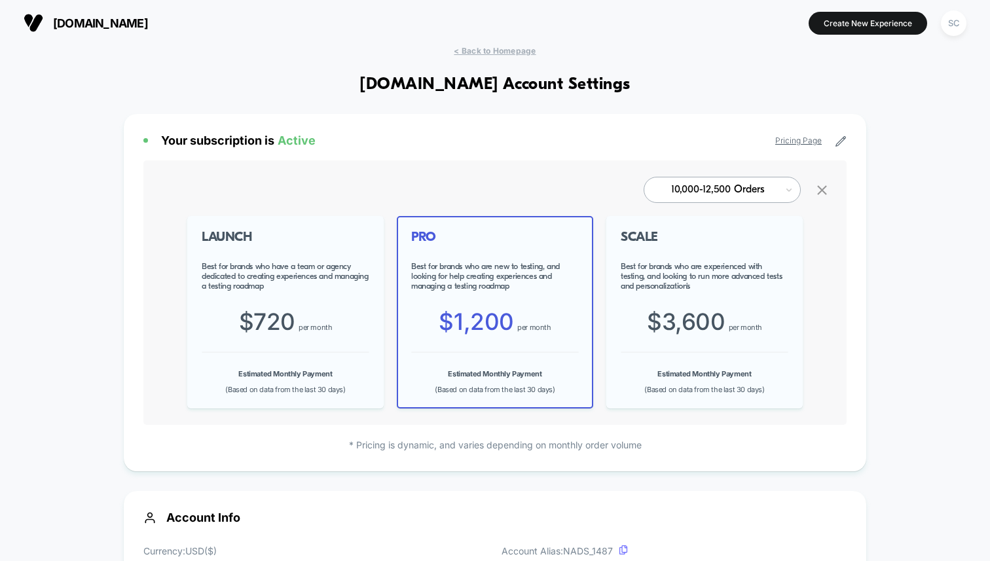
click at [335, 284] on span "Best for brands who have a team or agency dedicated to creating experiences and…" at bounding box center [286, 276] width 168 height 29
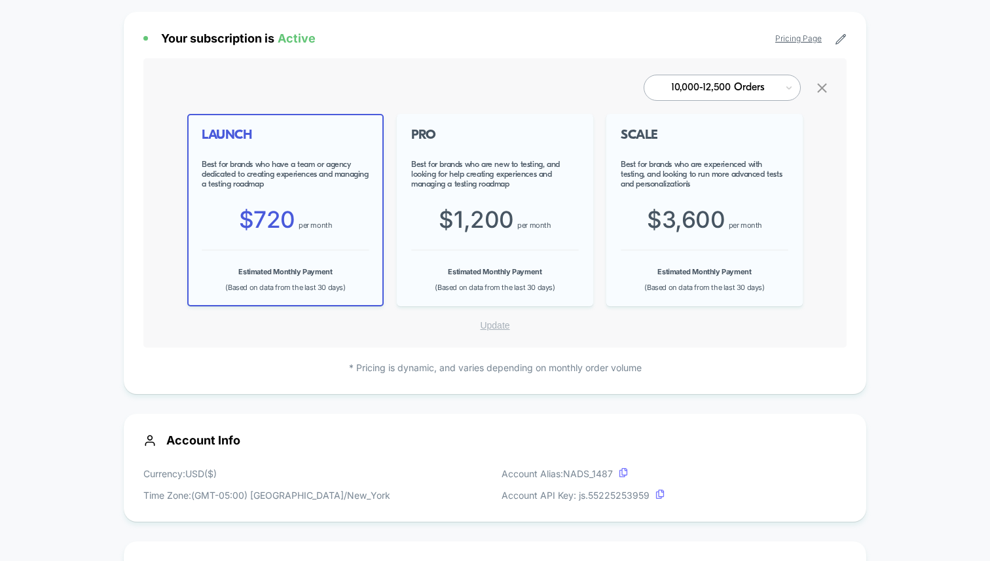
scroll to position [150, 0]
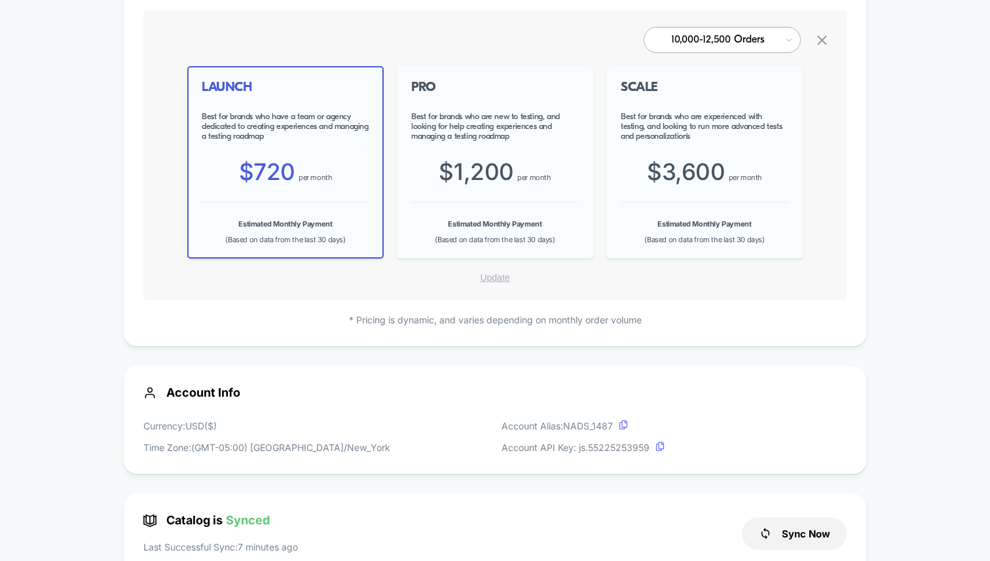
click at [825, 44] on icon at bounding box center [822, 40] width 16 height 16
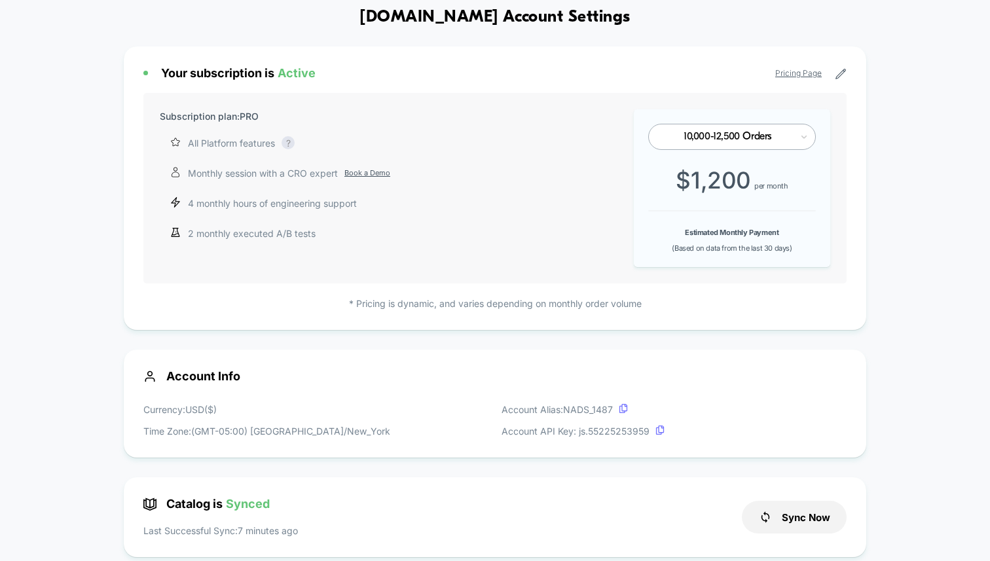
scroll to position [29, 0]
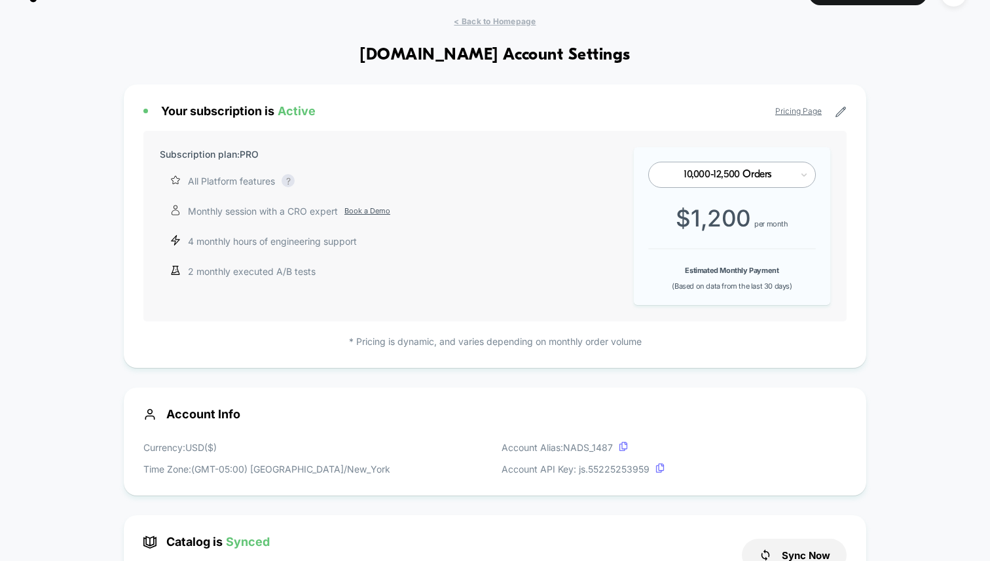
click at [839, 111] on icon at bounding box center [841, 112] width 12 height 12
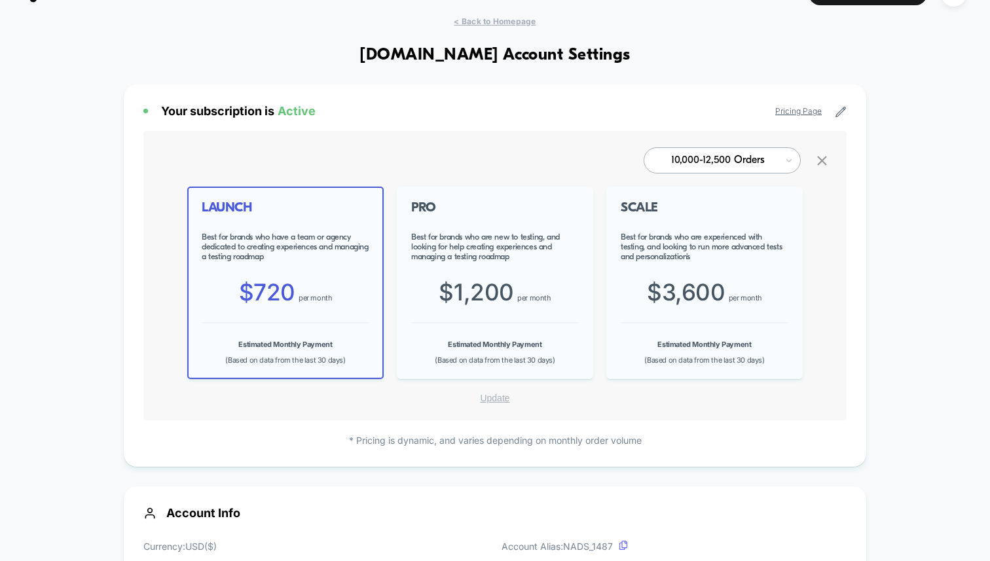
click at [489, 396] on button "Update" at bounding box center [494, 398] width 37 height 12
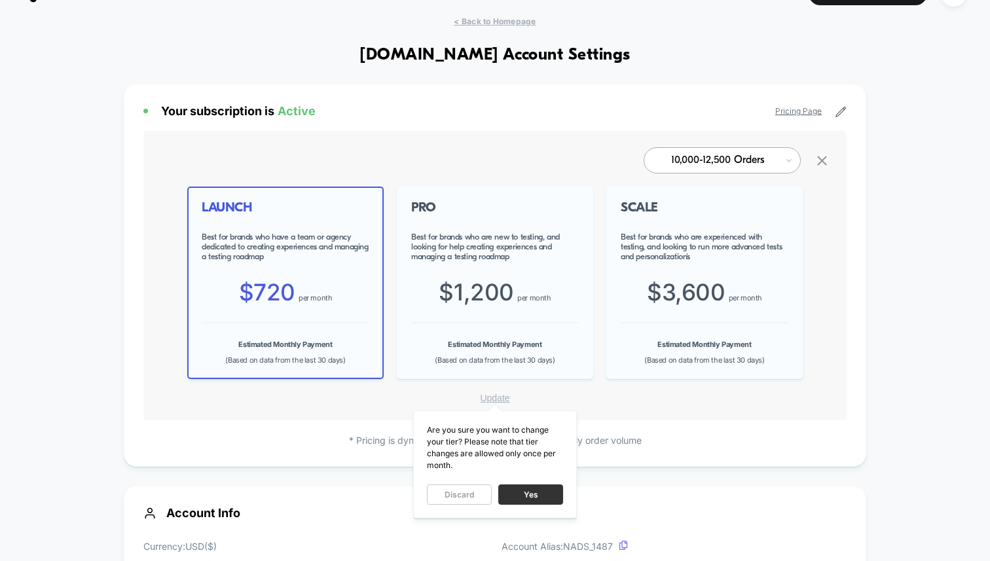
click at [515, 494] on button "Yes" at bounding box center [530, 495] width 65 height 20
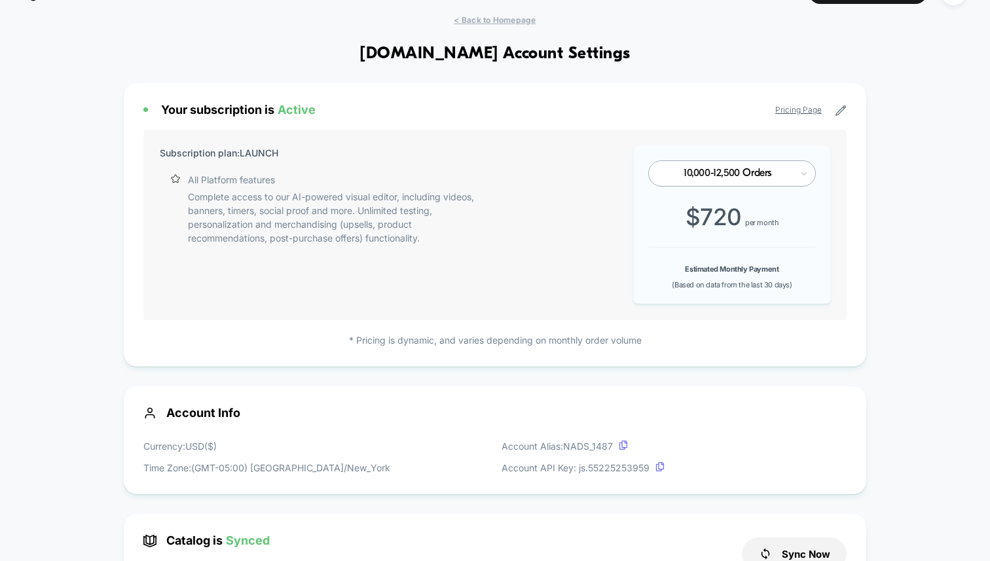
scroll to position [26, 0]
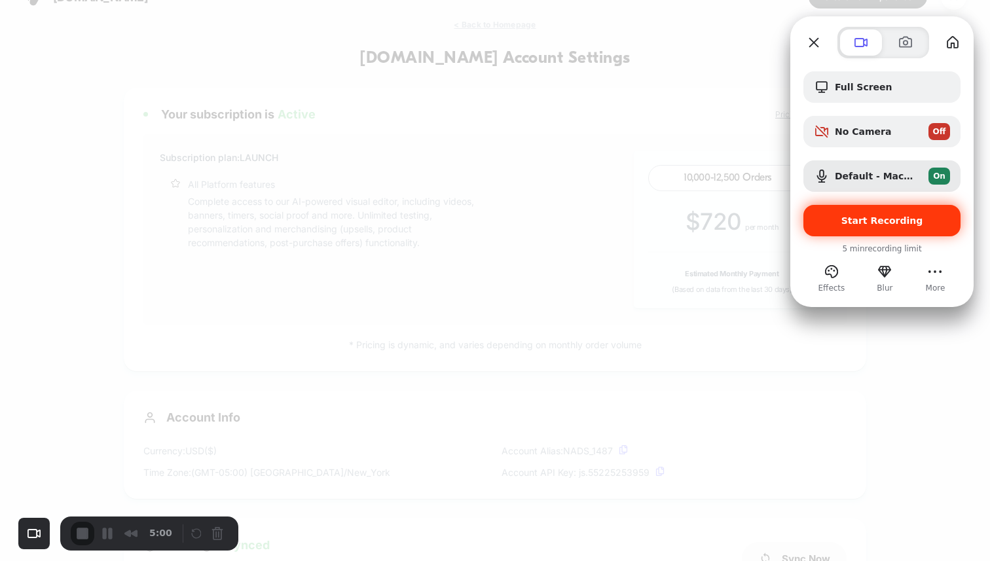
click at [879, 229] on div "Start Recording" at bounding box center [882, 220] width 157 height 31
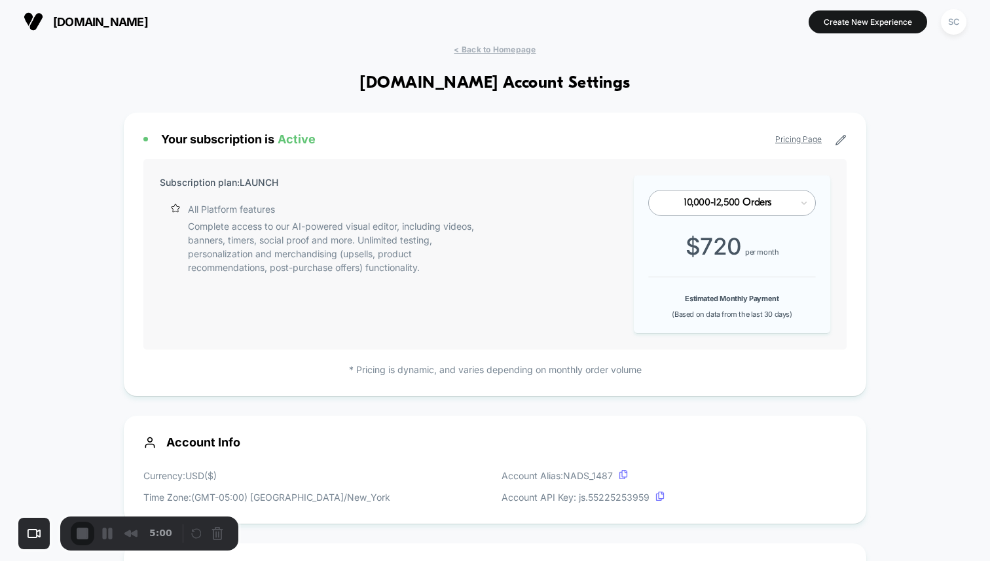
scroll to position [0, 0]
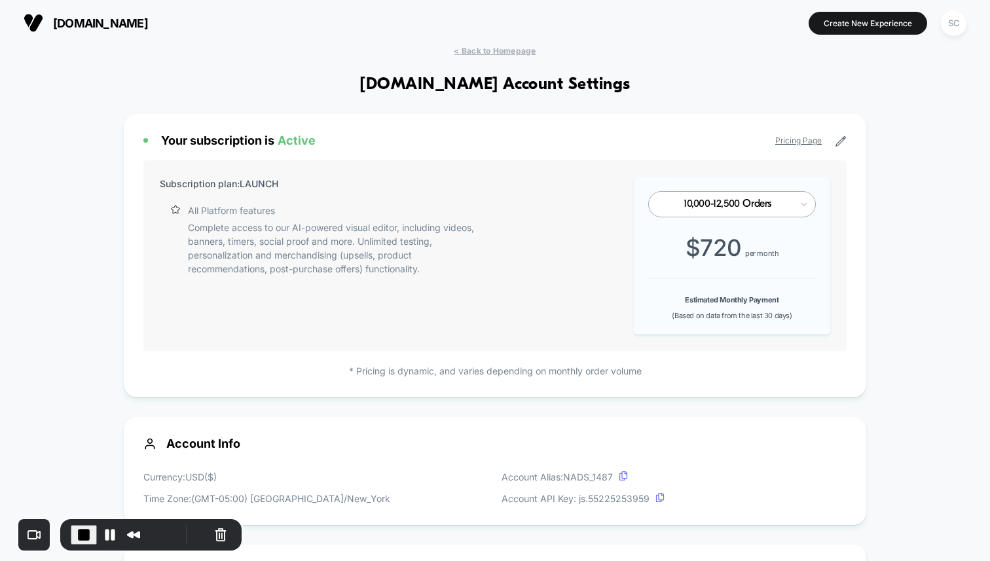
click at [838, 143] on icon at bounding box center [841, 142] width 12 height 12
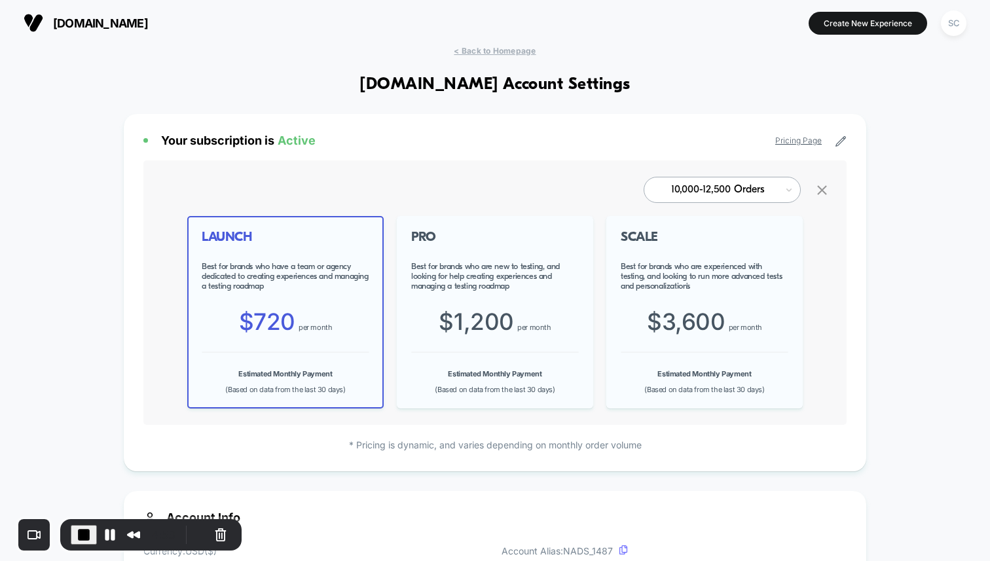
click at [497, 365] on div "PRO Best for brands who are new to testing, and looking for help creating exper…" at bounding box center [495, 312] width 196 height 193
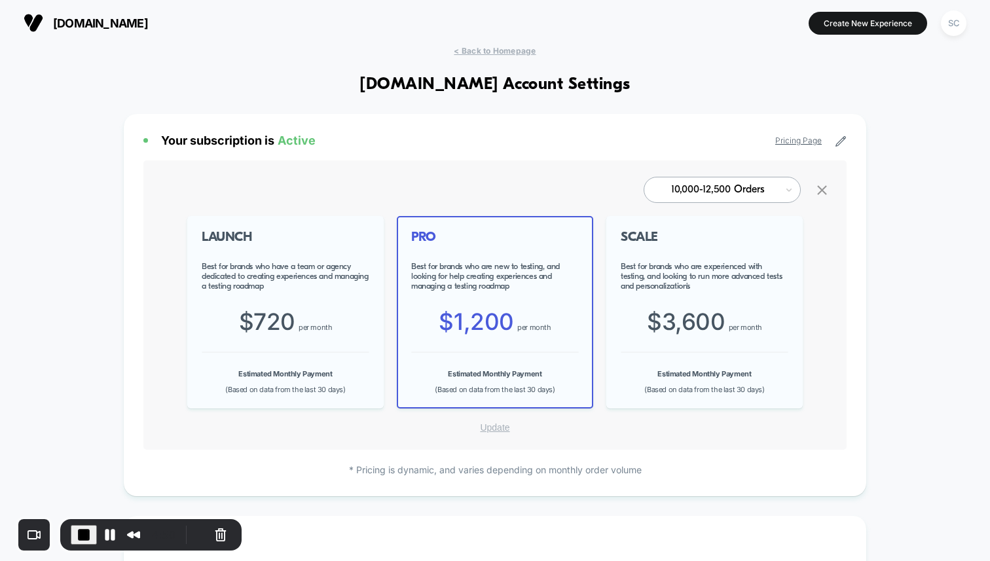
click at [255, 328] on span "$ 720" at bounding box center [267, 322] width 56 height 28
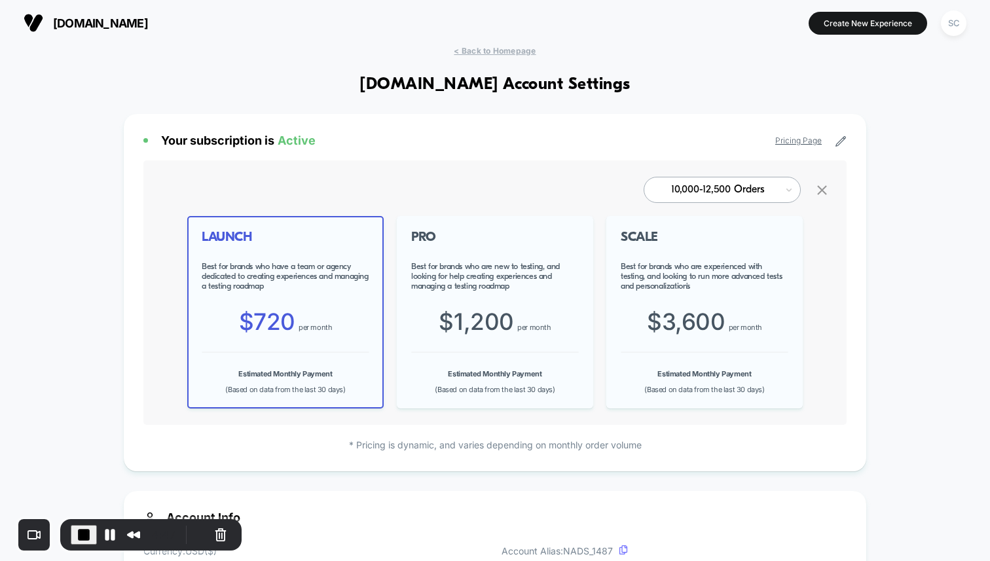
click at [72, 541] on button "End Recording" at bounding box center [84, 535] width 26 height 20
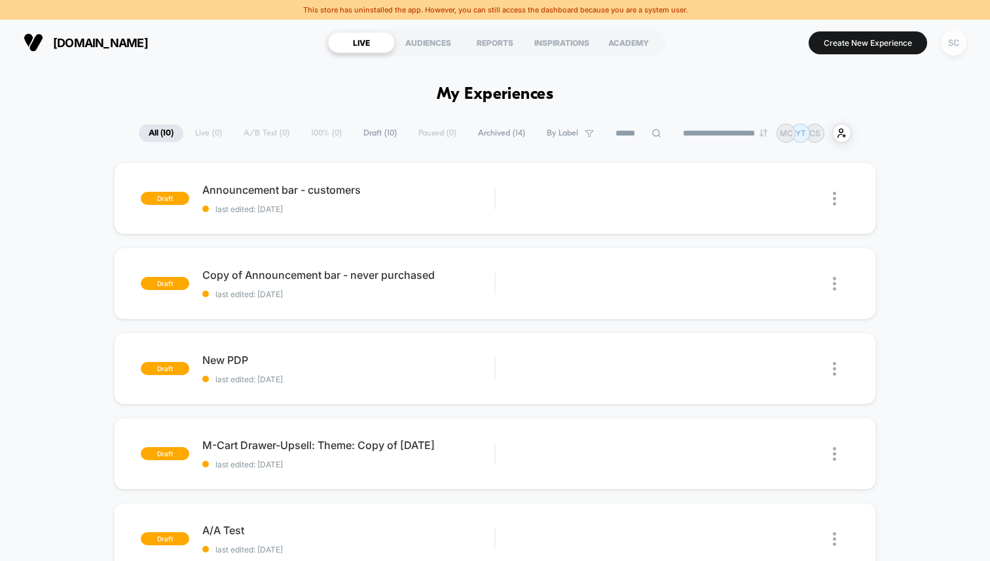
click at [954, 37] on div "SC" at bounding box center [954, 43] width 26 height 26
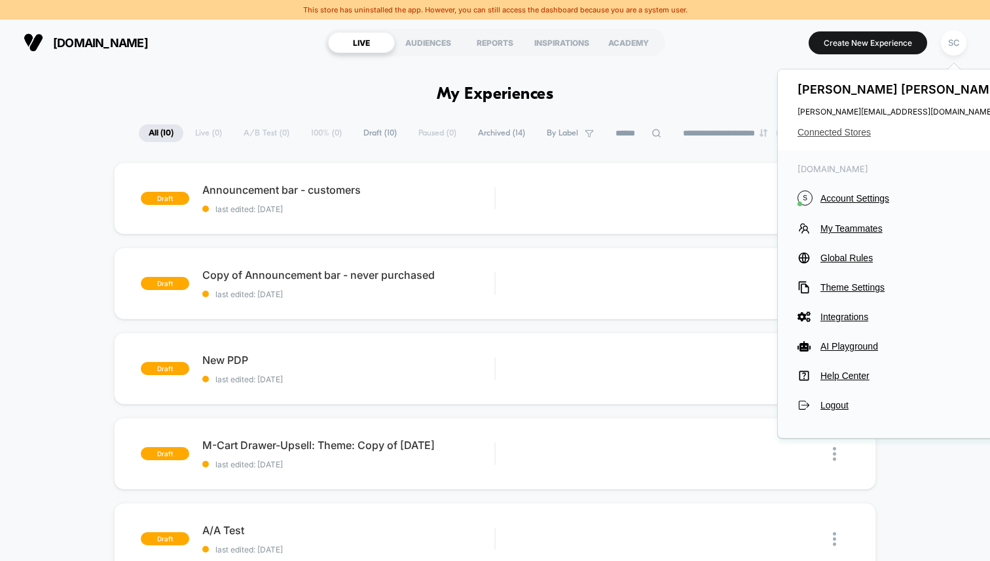
click at [848, 136] on span "Connected Stores" at bounding box center [901, 132] width 207 height 10
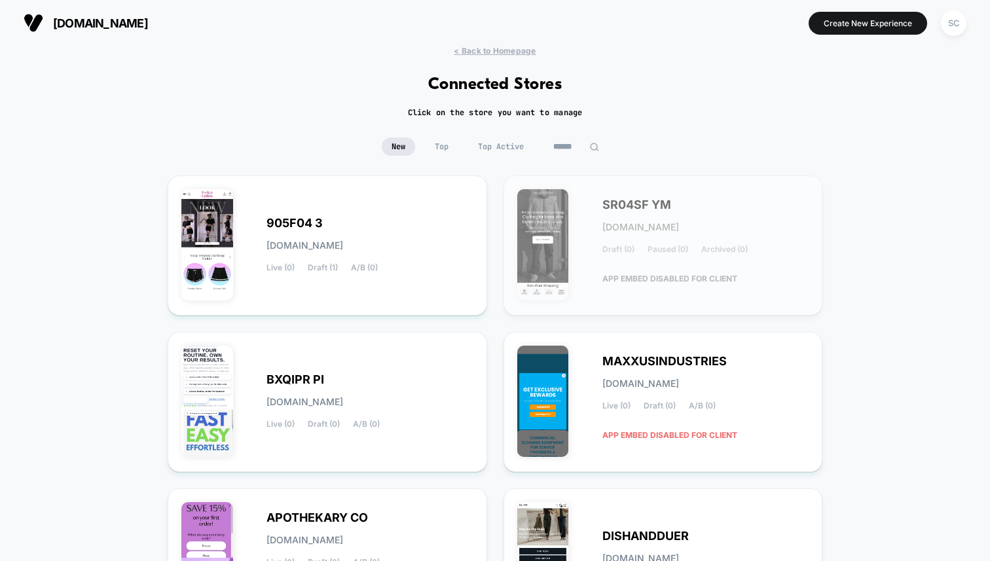
click at [561, 149] on input at bounding box center [576, 147] width 65 height 18
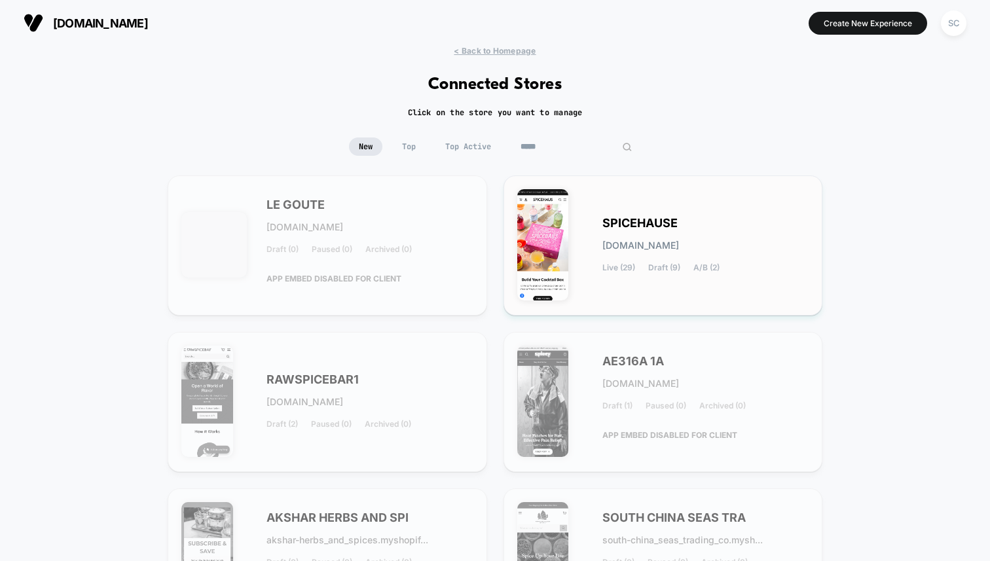
type input "*****"
click at [612, 273] on div "SPICEHAUSE [DOMAIN_NAME] Live (29) Draft (9) A/B (2)" at bounding box center [663, 245] width 292 height 113
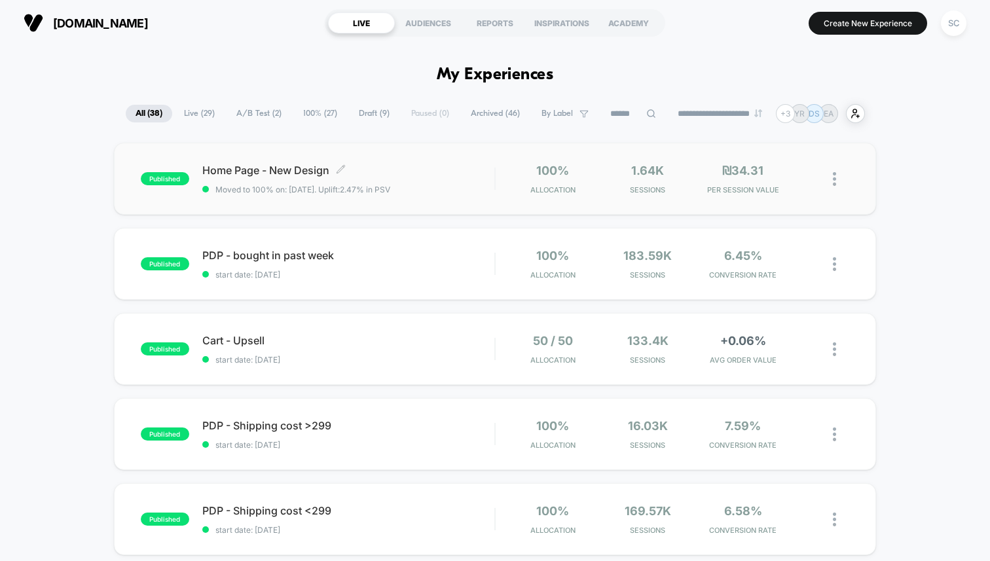
click at [452, 189] on span "Moved to 100% on: [DATE] . Uplift: 2.47% in PSV" at bounding box center [348, 190] width 292 height 10
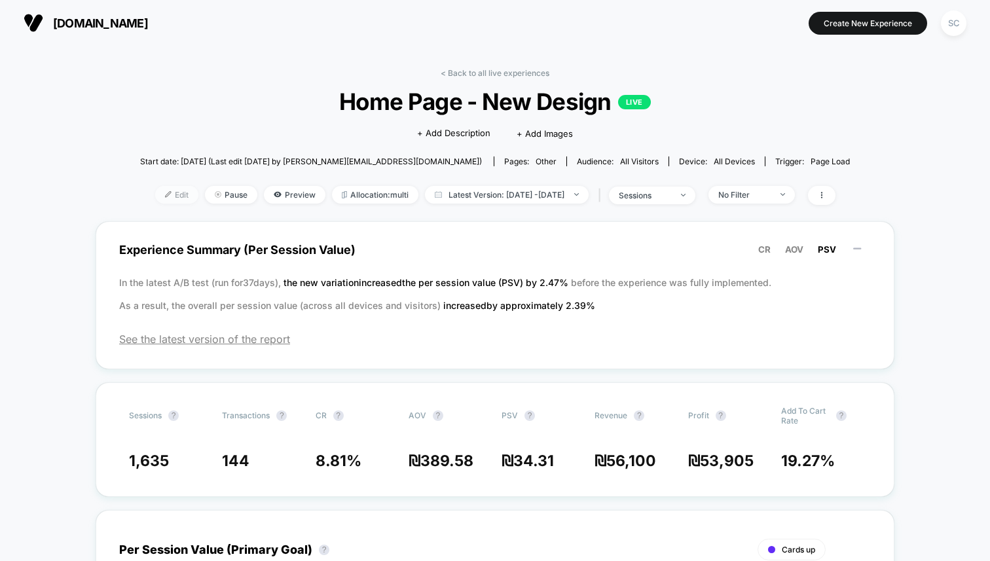
click at [159, 189] on span "Edit" at bounding box center [176, 195] width 43 height 18
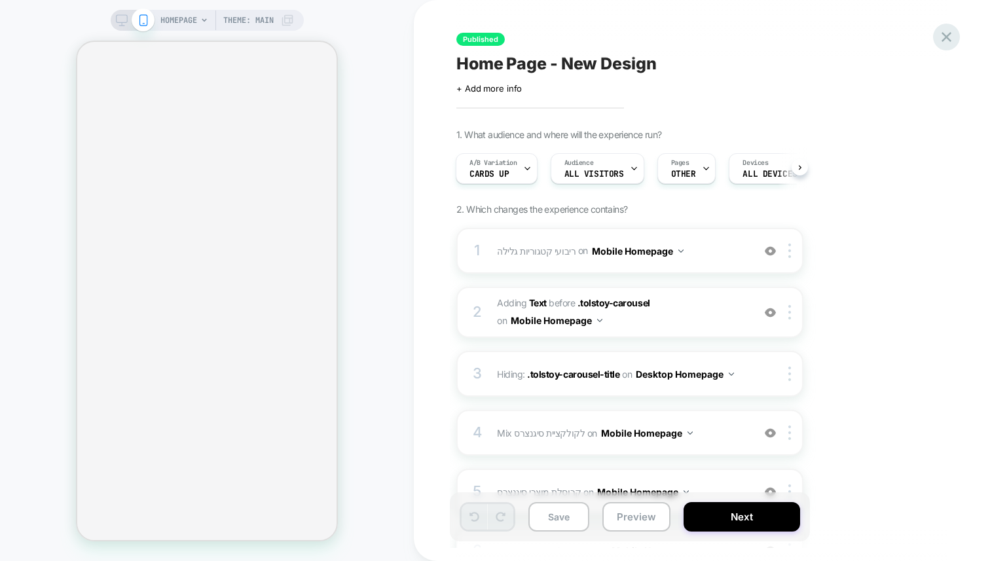
click at [948, 37] on icon at bounding box center [947, 37] width 18 height 18
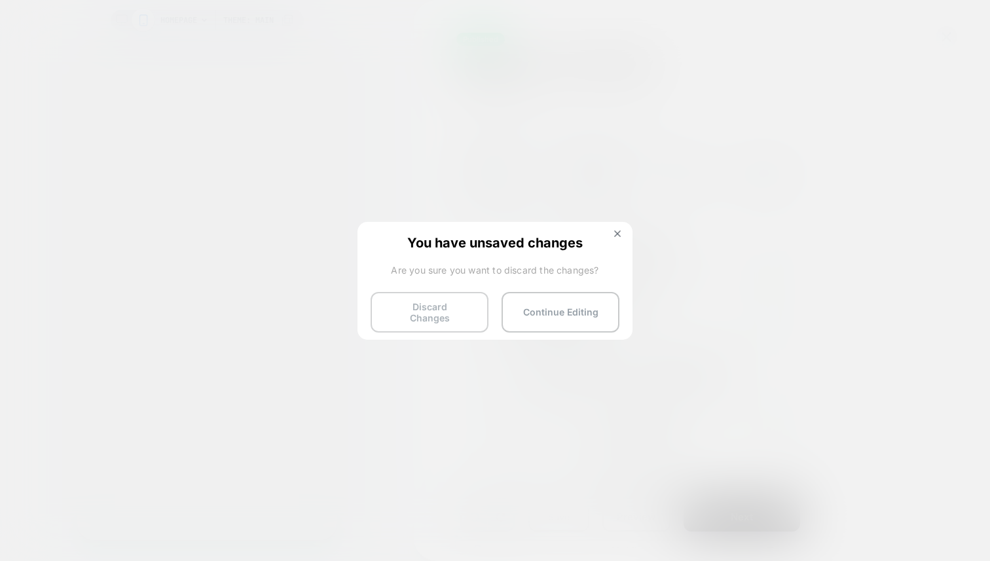
click at [419, 305] on button "Discard Changes" at bounding box center [430, 312] width 118 height 41
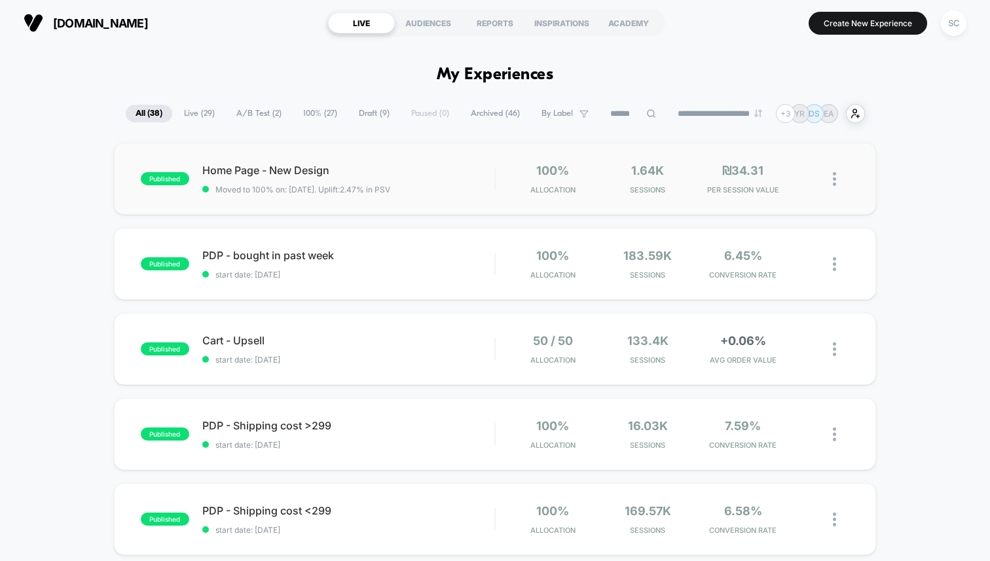
click at [834, 181] on img at bounding box center [834, 179] width 3 height 14
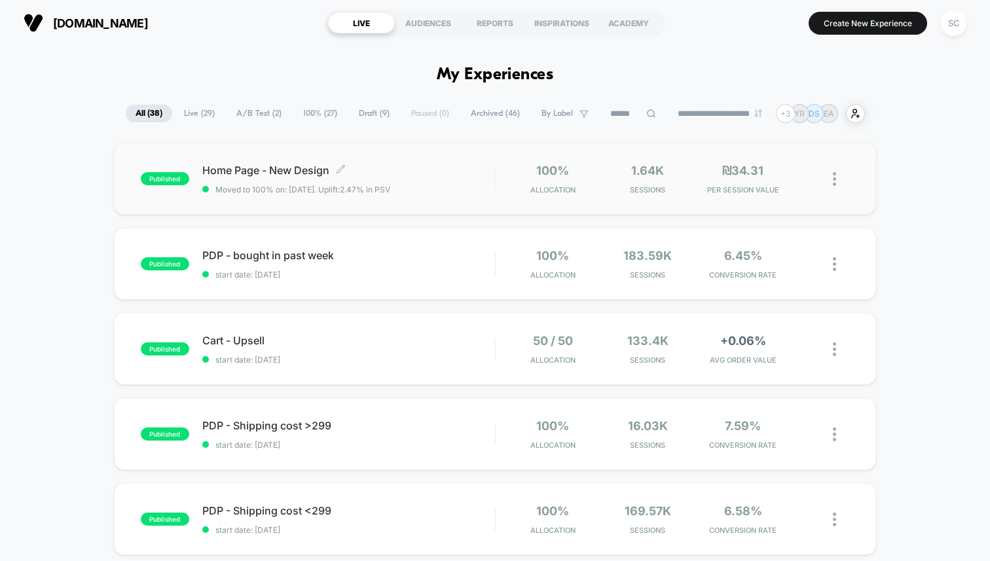
click at [386, 179] on div "Home Page - New Design Click to edit experience details Click to edit experienc…" at bounding box center [348, 179] width 292 height 31
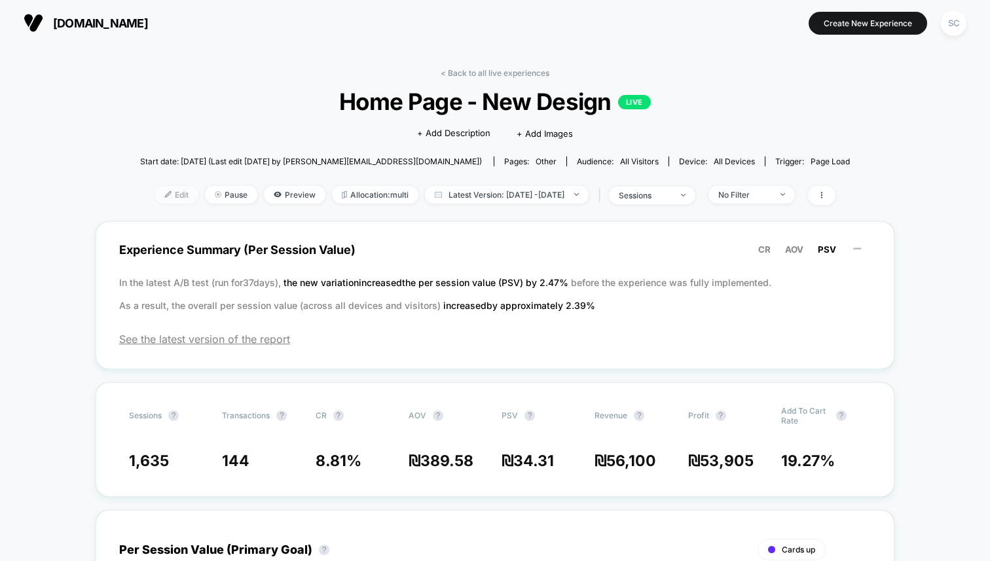
click at [165, 192] on img at bounding box center [168, 194] width 7 height 7
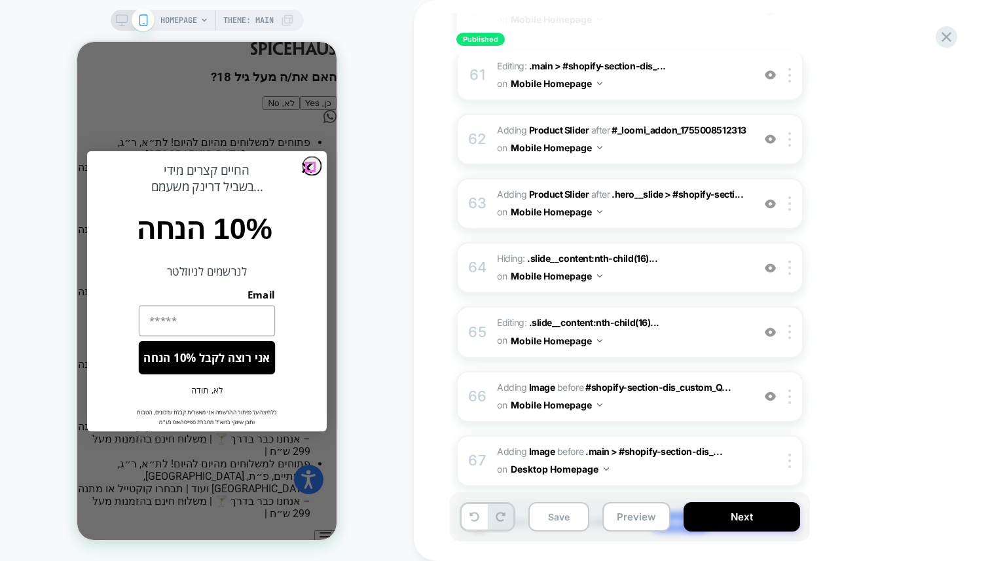
click at [314, 166] on circle "Close dialog" at bounding box center [307, 168] width 19 height 19
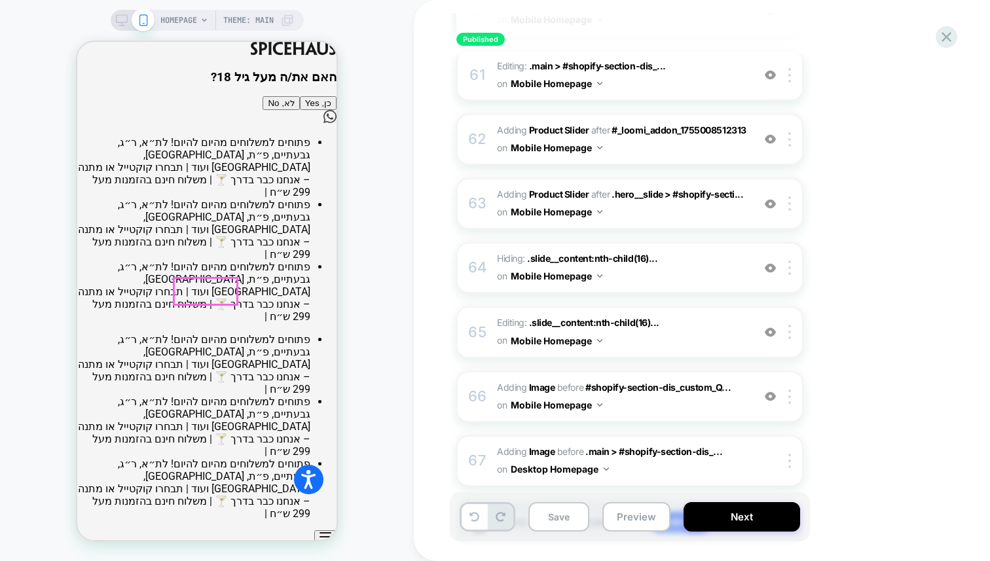
click at [300, 110] on button "כן, Yes" at bounding box center [318, 103] width 37 height 14
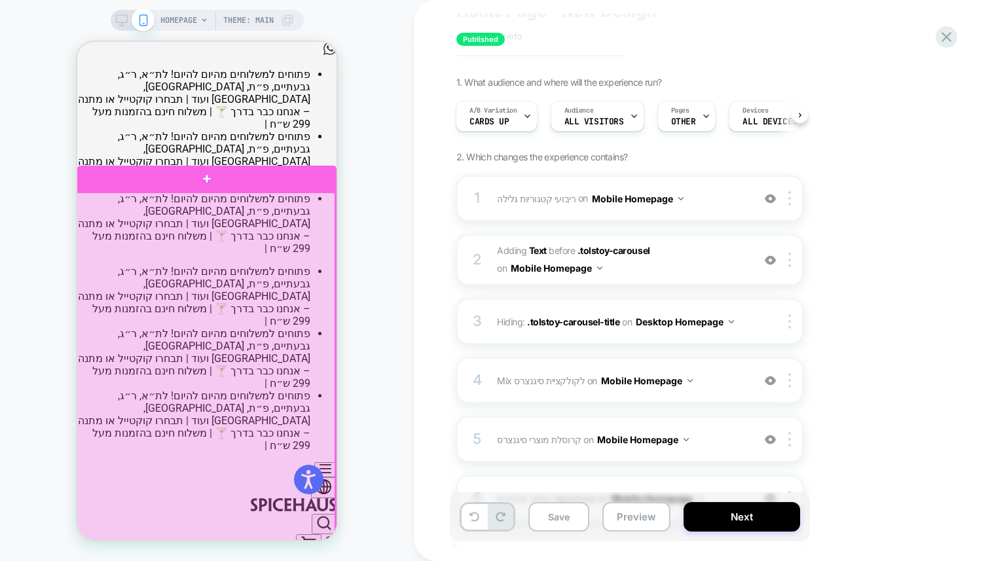
click at [267, 259] on div at bounding box center [205, 377] width 259 height 369
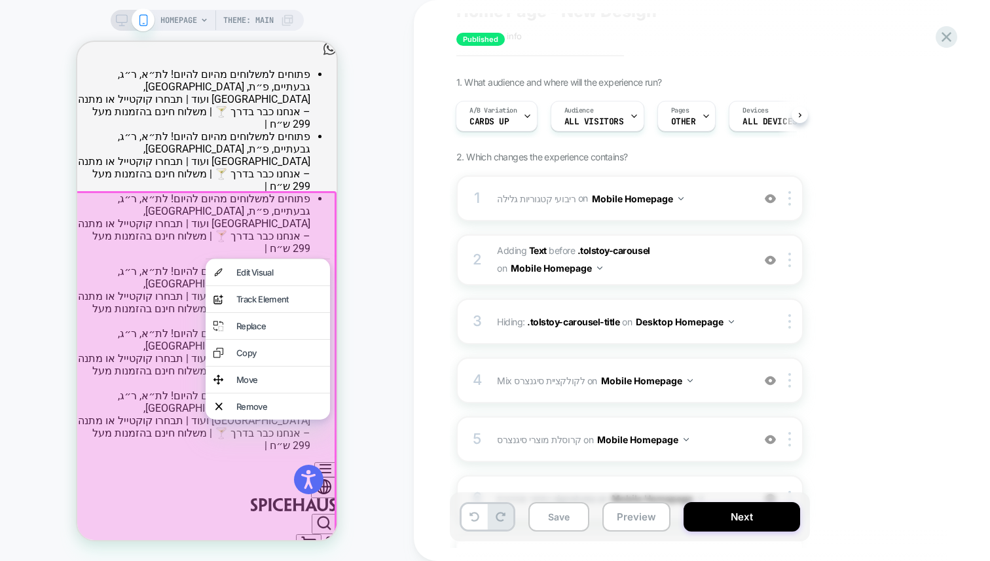
click at [360, 238] on div "HOMEPAGE Theme: MAIN" at bounding box center [207, 280] width 414 height 535
click at [359, 132] on div "HOMEPAGE Theme: MAIN" at bounding box center [207, 280] width 414 height 535
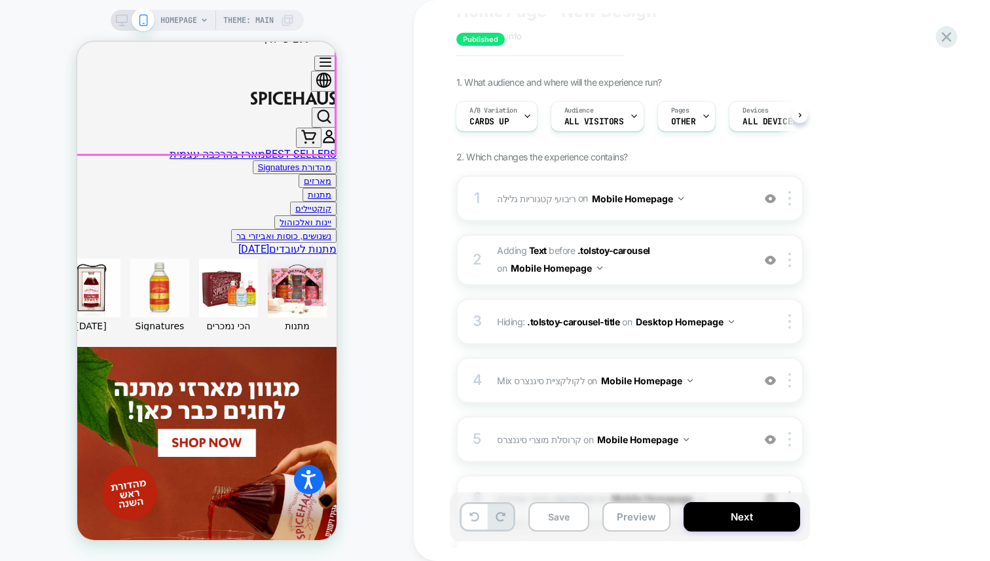
scroll to position [409, 0]
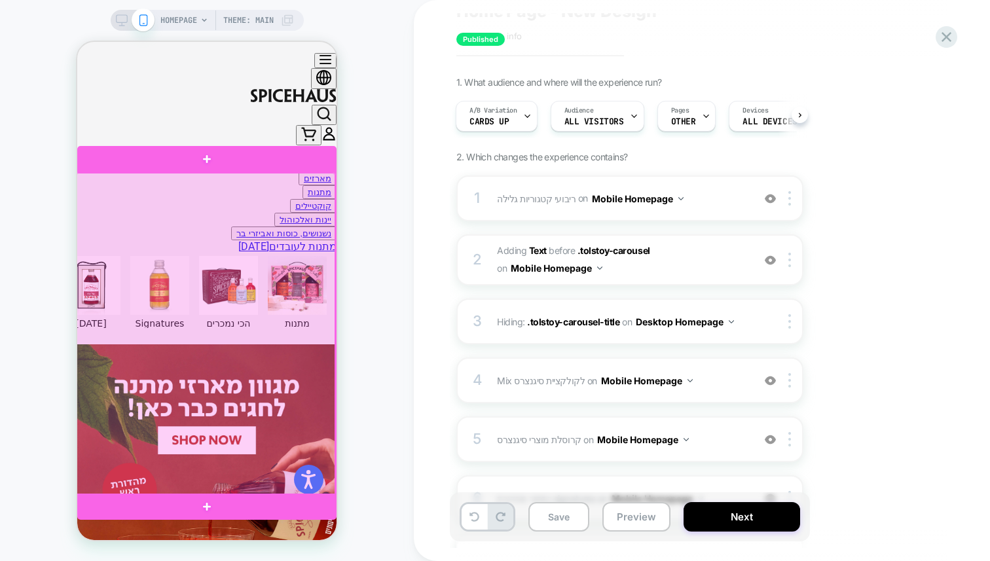
click at [230, 336] on div at bounding box center [205, 334] width 259 height 323
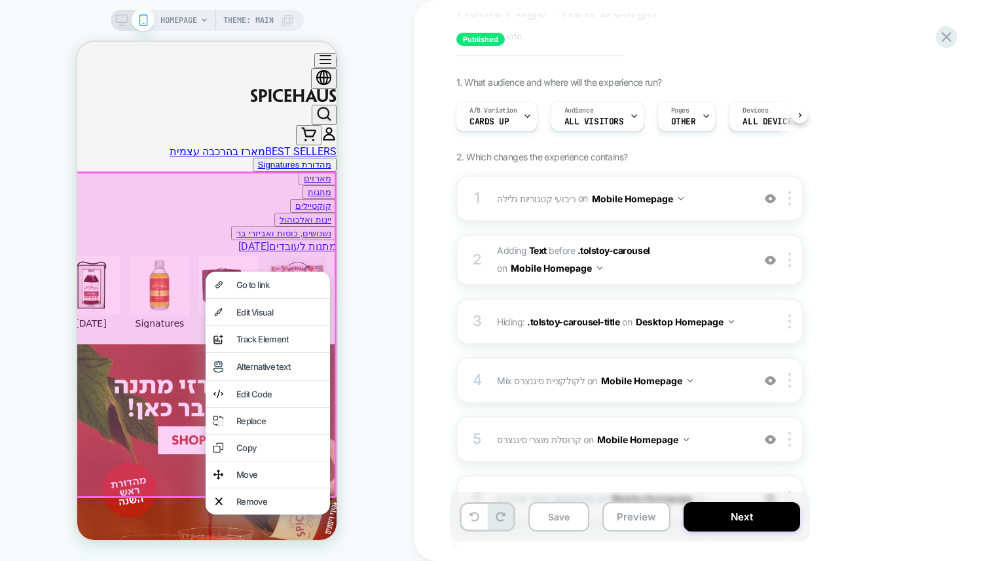
click at [399, 242] on div "HOMEPAGE Theme: MAIN" at bounding box center [207, 280] width 414 height 535
click at [351, 232] on div "HOMEPAGE Theme: MAIN" at bounding box center [207, 280] width 414 height 535
click at [340, 191] on div "HOMEPAGE Theme: MAIN" at bounding box center [207, 280] width 414 height 535
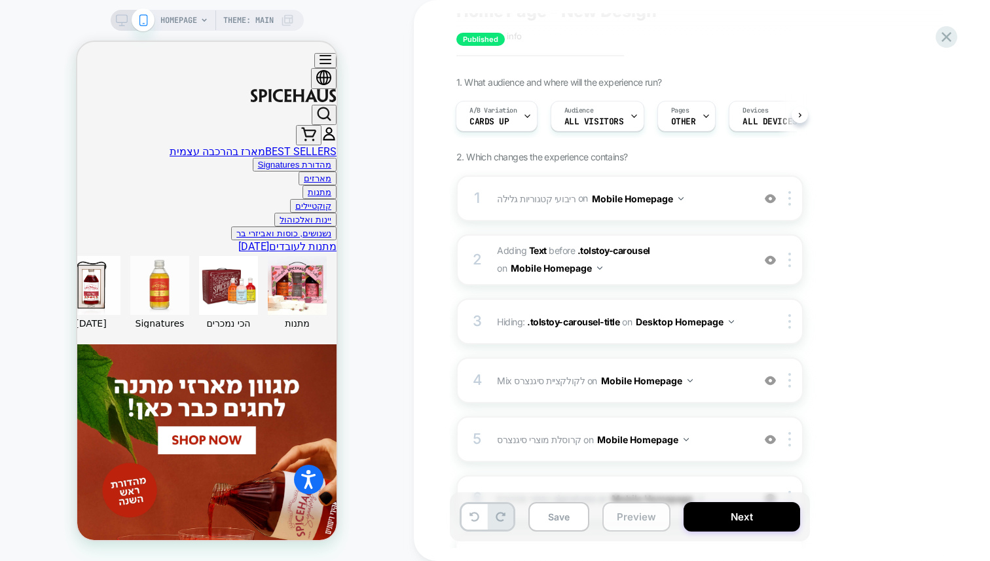
click at [643, 519] on button "Preview" at bounding box center [637, 516] width 68 height 29
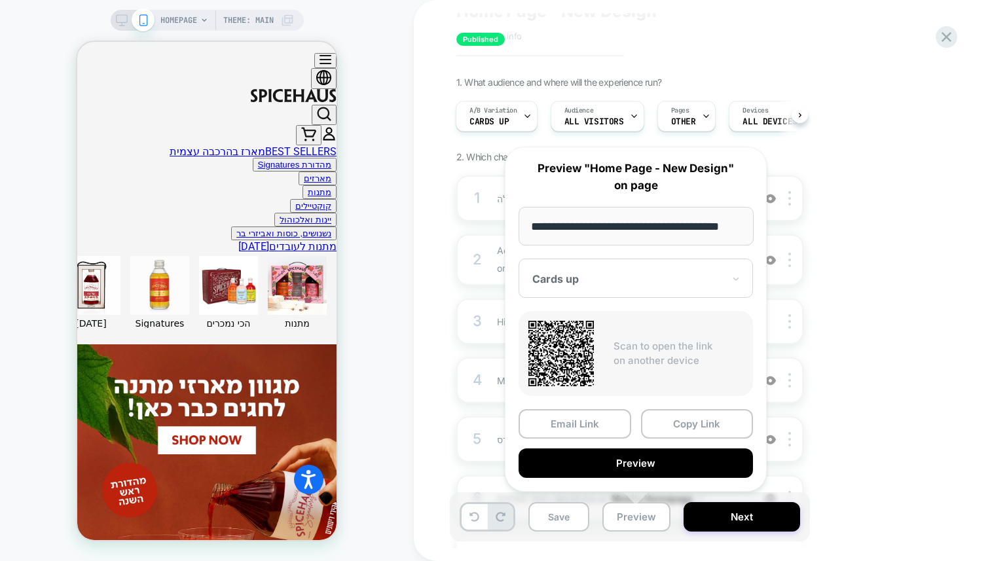
scroll to position [0, 0]
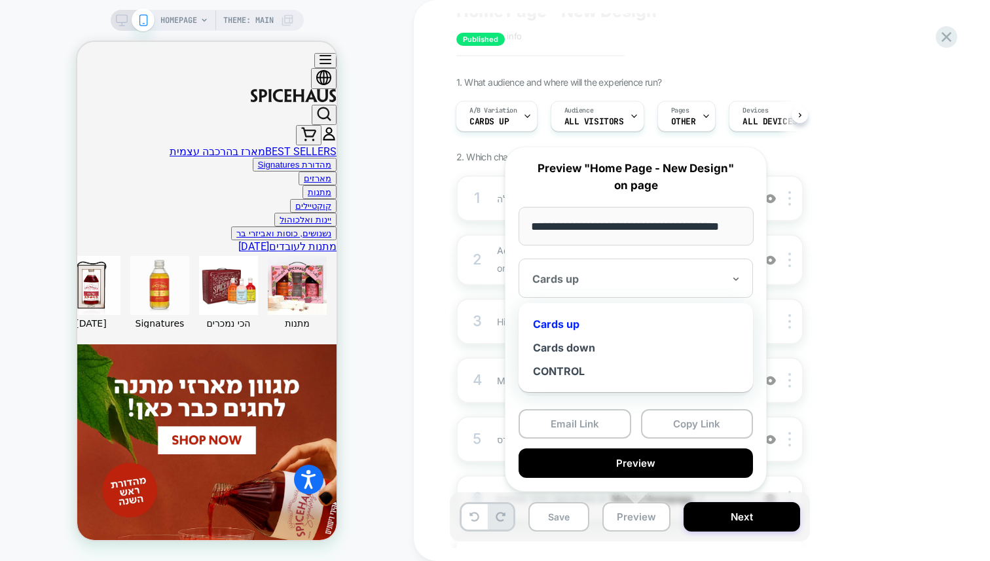
click at [605, 280] on div at bounding box center [627, 278] width 191 height 13
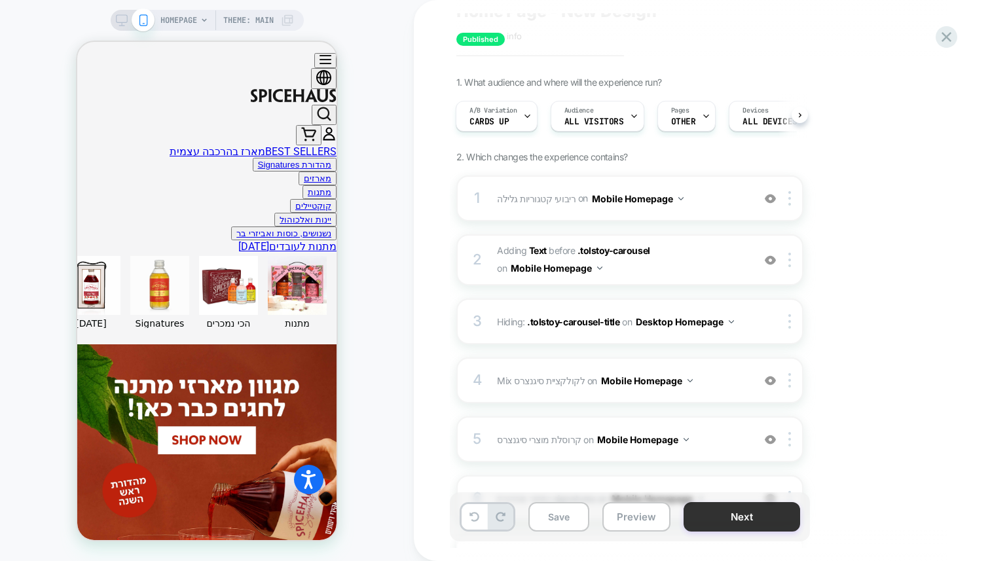
click at [755, 519] on button "Next" at bounding box center [742, 516] width 117 height 29
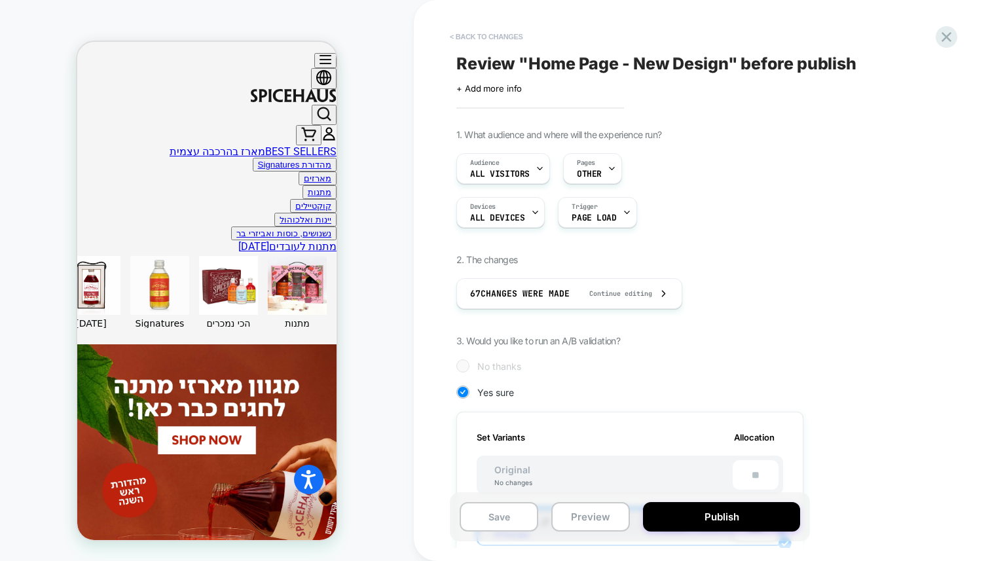
click at [472, 37] on button "< Back to changes" at bounding box center [486, 36] width 86 height 21
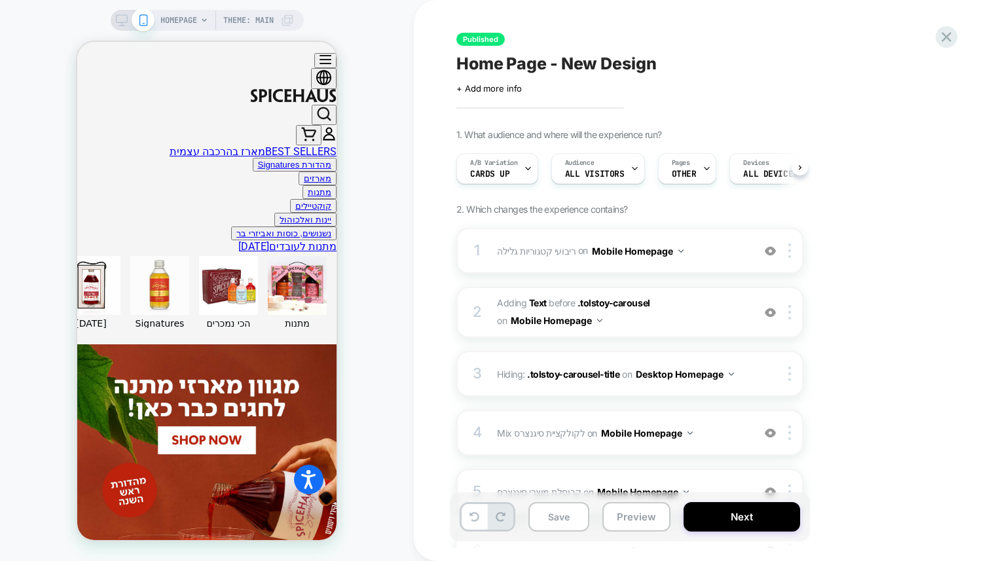
scroll to position [0, 1]
click at [654, 516] on button "Preview" at bounding box center [637, 516] width 68 height 29
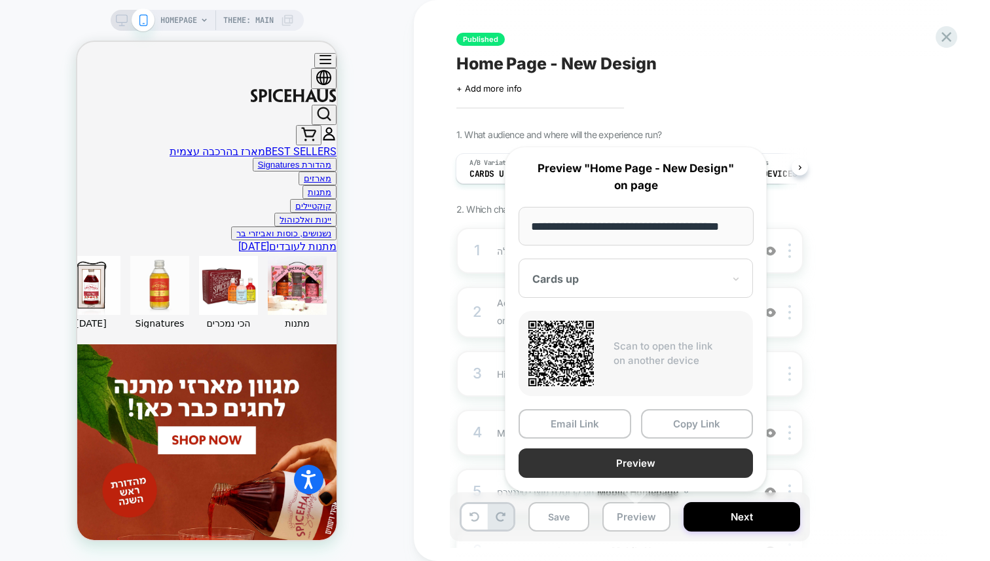
scroll to position [0, 0]
click at [629, 464] on button "Preview" at bounding box center [636, 463] width 234 height 29
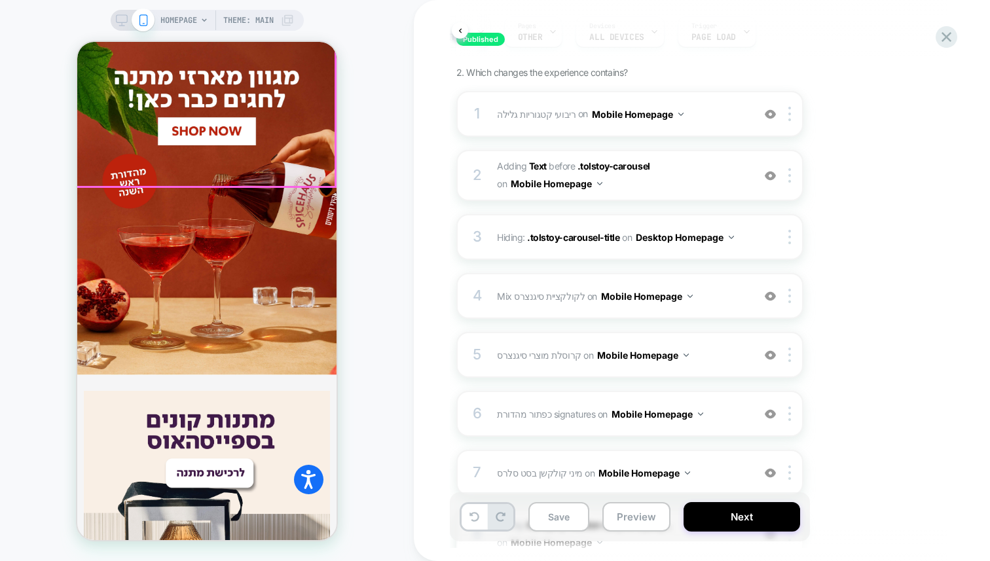
scroll to position [737, 0]
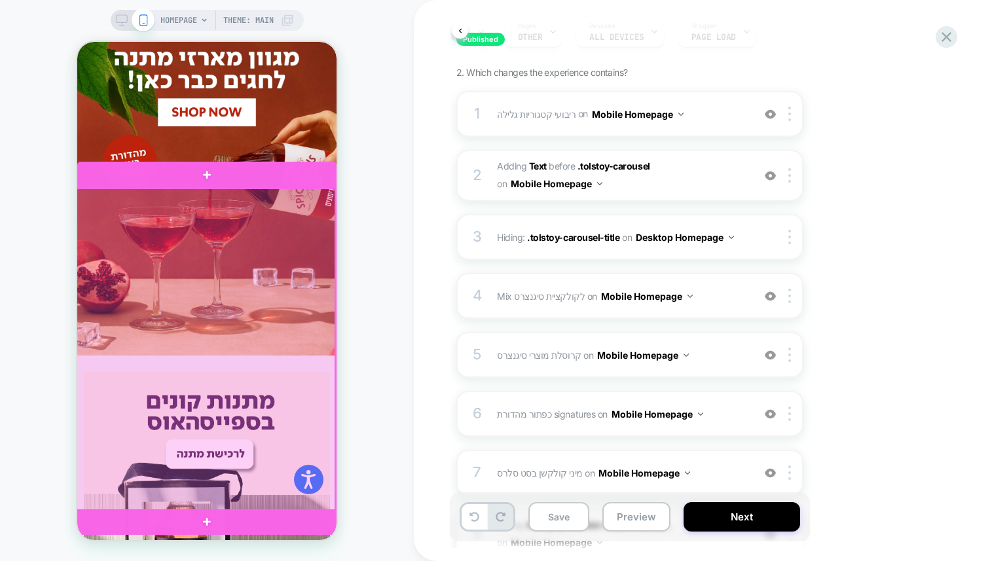
click at [253, 271] on div at bounding box center [205, 350] width 259 height 323
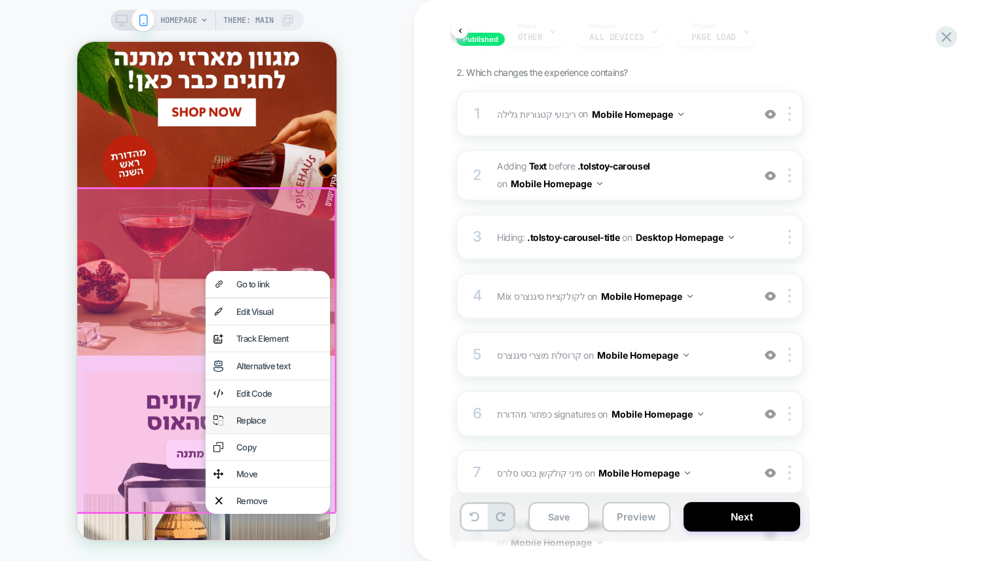
click at [265, 424] on div "Replace" at bounding box center [279, 420] width 86 height 10
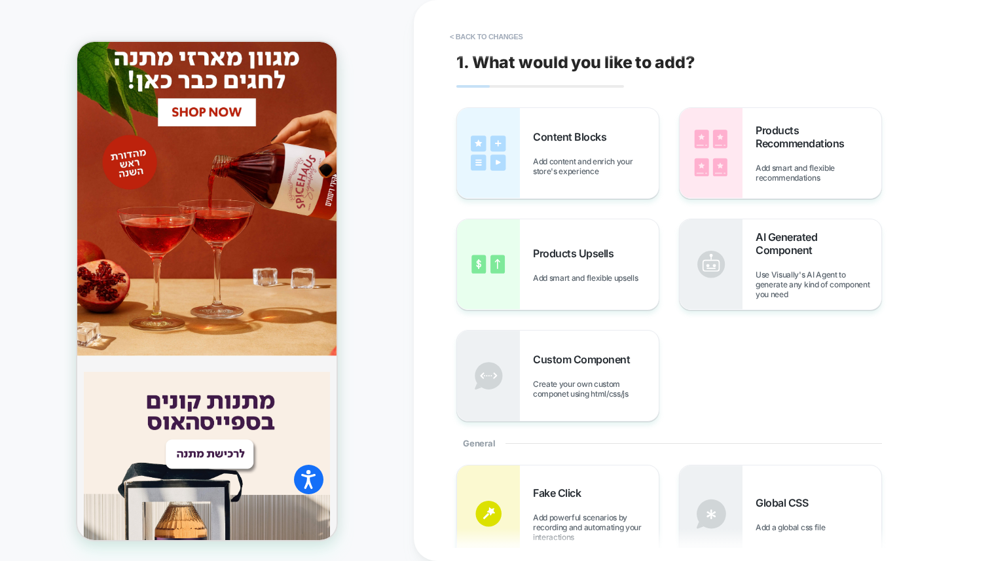
scroll to position [0, 0]
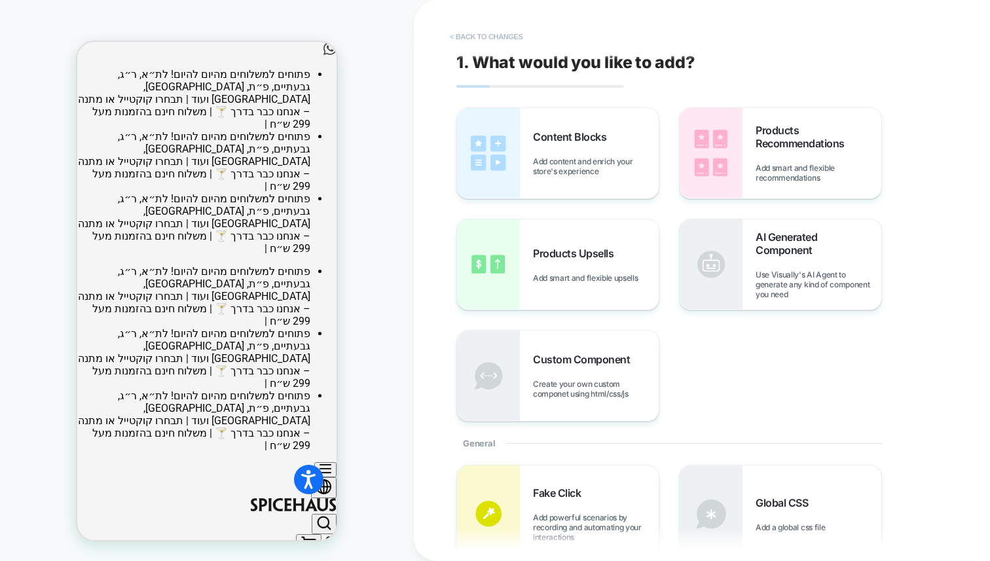
click at [474, 31] on button "< Back to changes" at bounding box center [486, 36] width 86 height 21
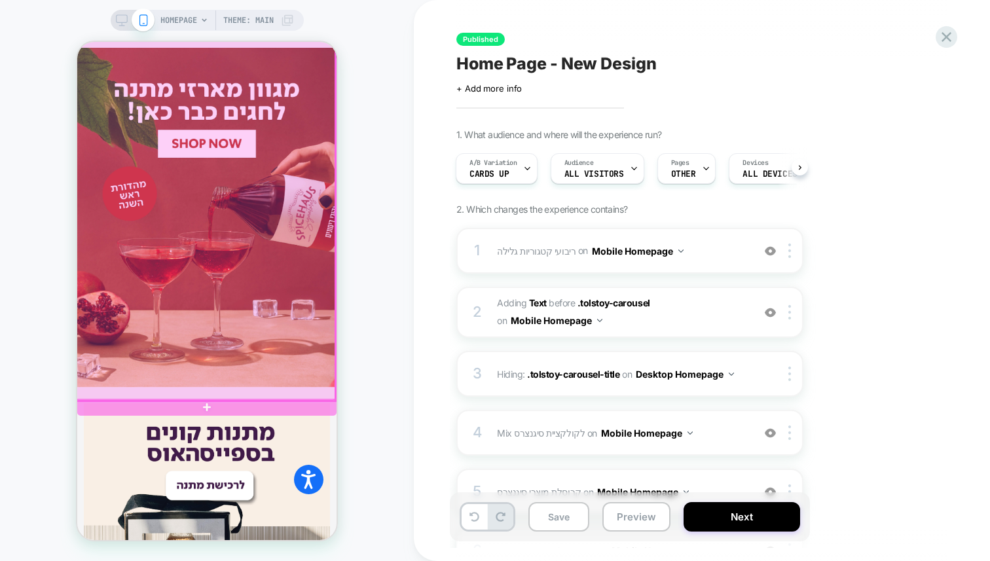
scroll to position [748, 0]
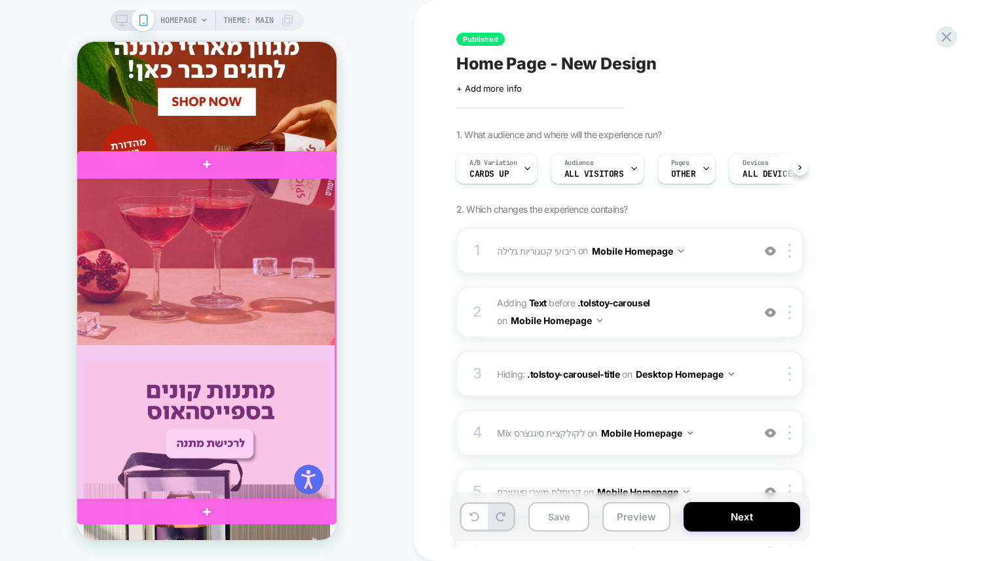
click at [267, 383] on div at bounding box center [205, 339] width 259 height 323
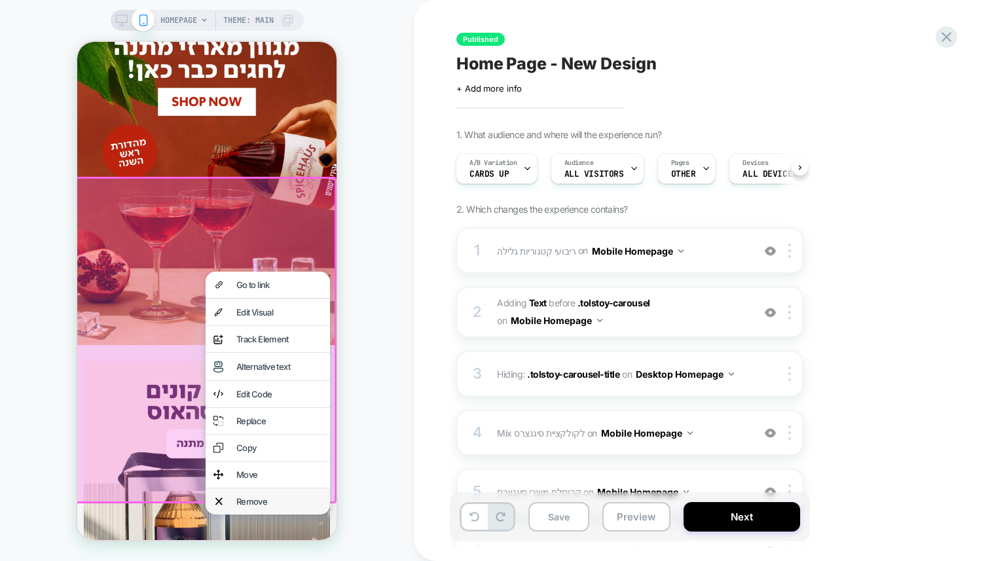
click at [243, 498] on div "Remove" at bounding box center [279, 501] width 86 height 10
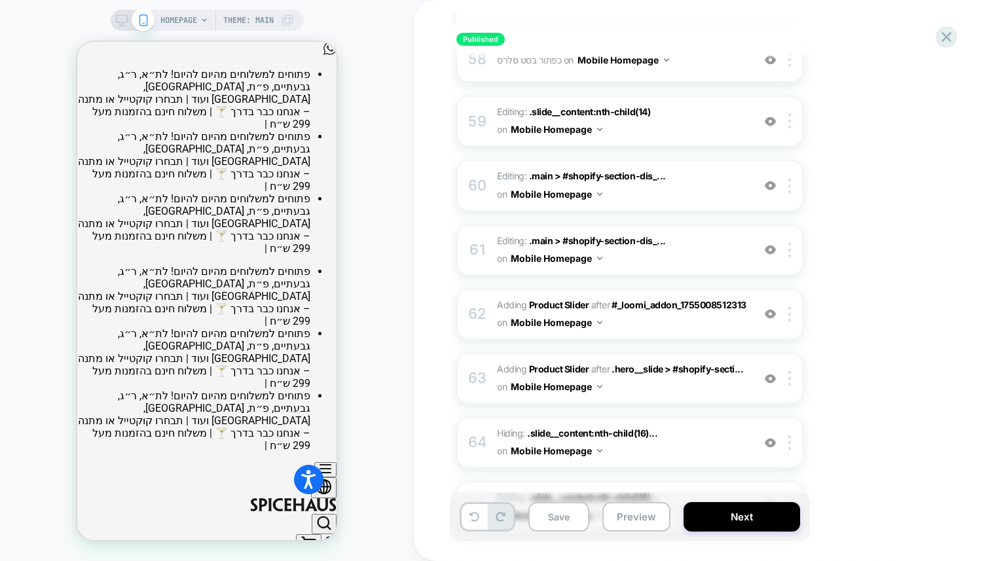
scroll to position [4093, 0]
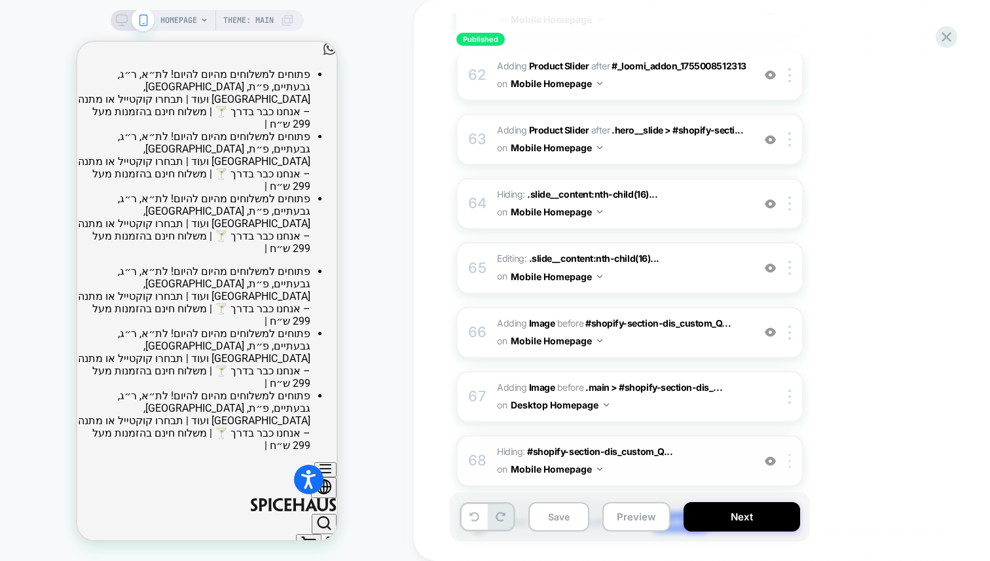
click at [791, 454] on img at bounding box center [790, 461] width 3 height 14
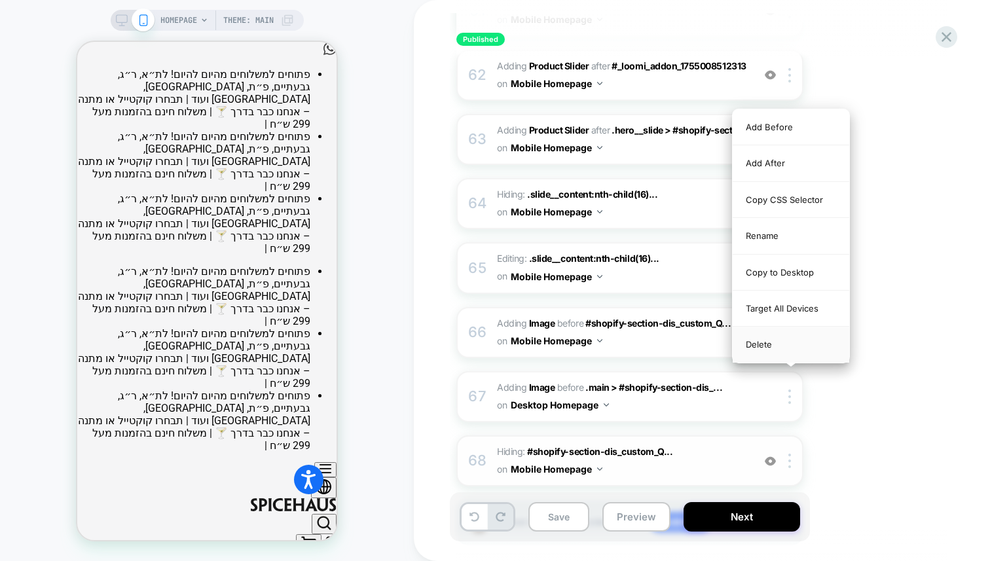
click at [762, 346] on div "Delete" at bounding box center [791, 344] width 117 height 35
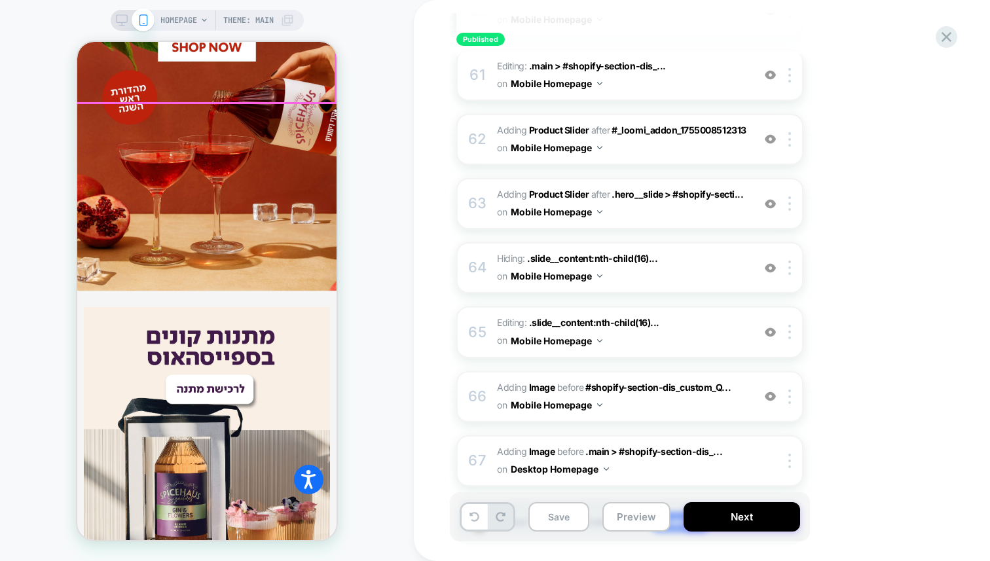
scroll to position [841, 0]
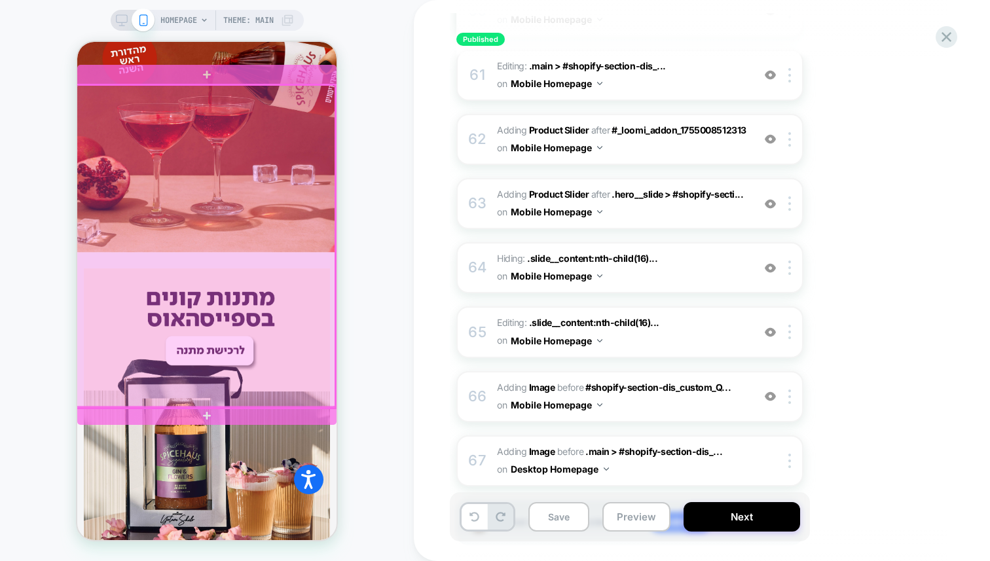
click at [251, 253] on div at bounding box center [205, 246] width 259 height 323
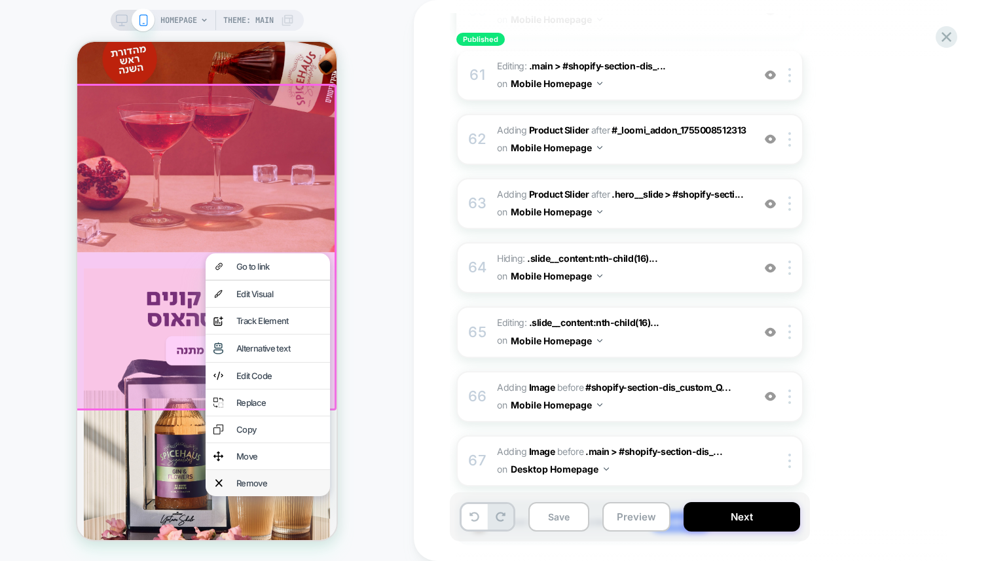
click at [235, 477] on div "Remove" at bounding box center [268, 483] width 124 height 26
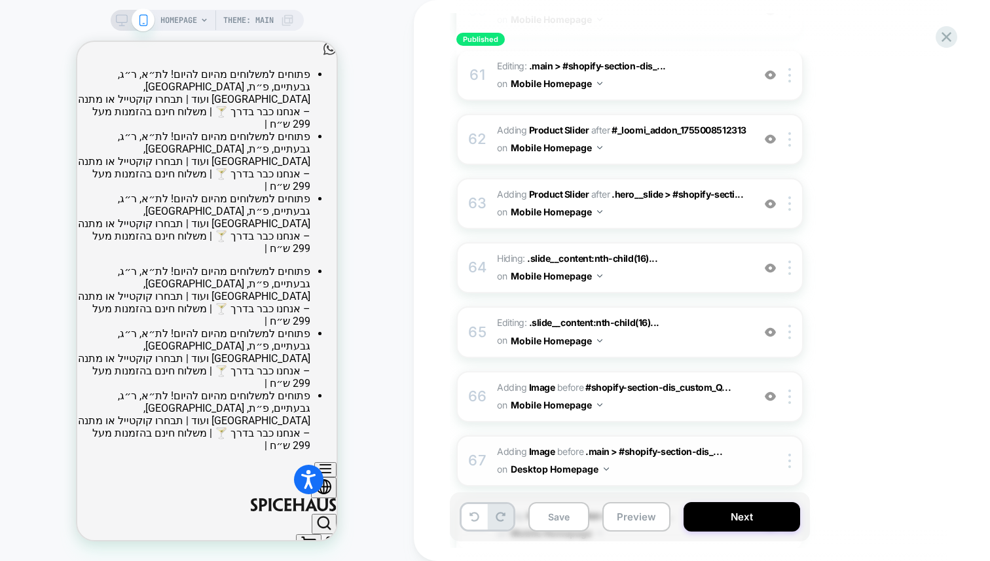
scroll to position [4093, 0]
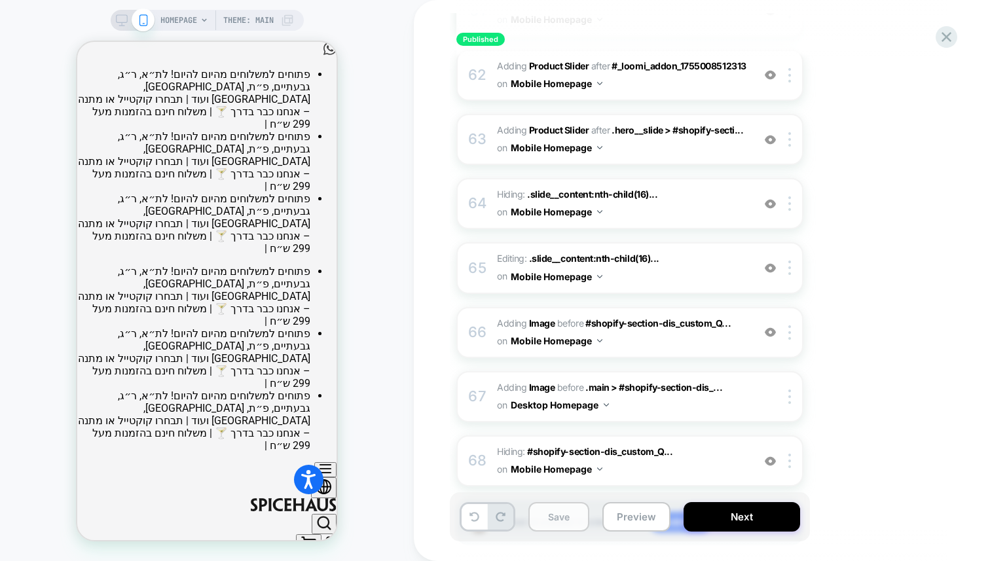
click at [548, 519] on button "Save" at bounding box center [559, 516] width 61 height 29
click at [558, 529] on button "Save" at bounding box center [559, 516] width 61 height 29
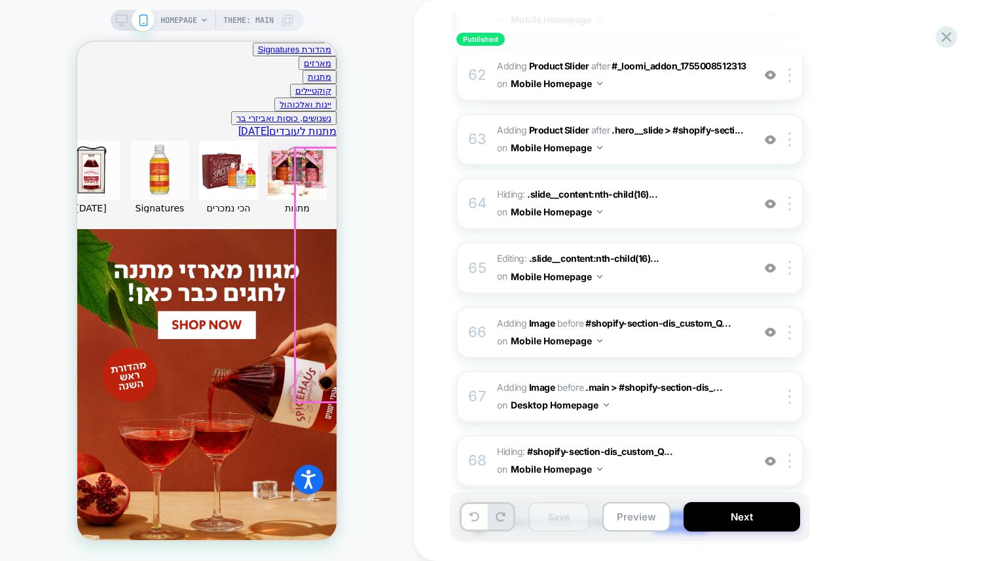
scroll to position [529, 0]
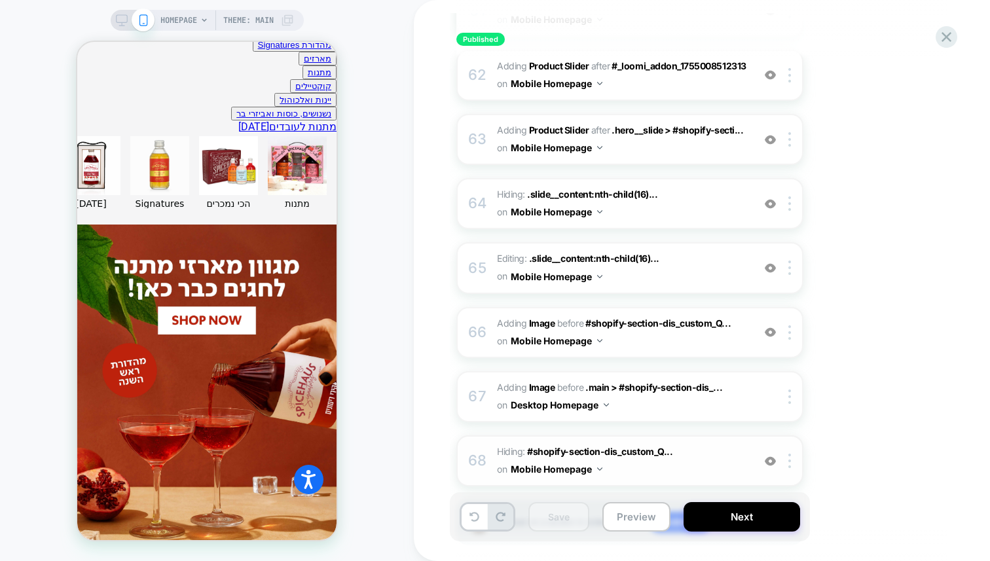
click at [773, 456] on img at bounding box center [770, 461] width 11 height 11
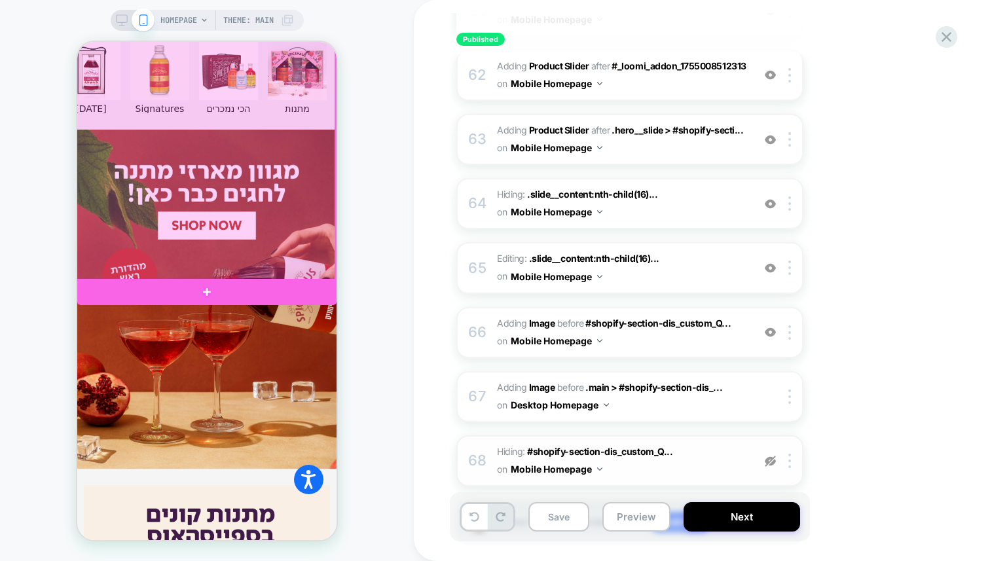
scroll to position [626, 0]
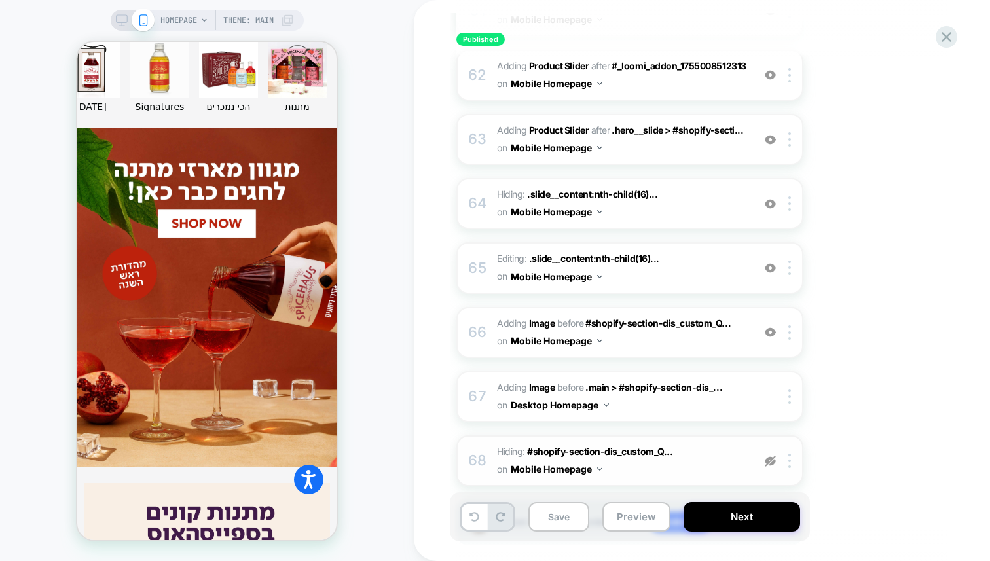
click at [769, 456] on img at bounding box center [770, 461] width 11 height 11
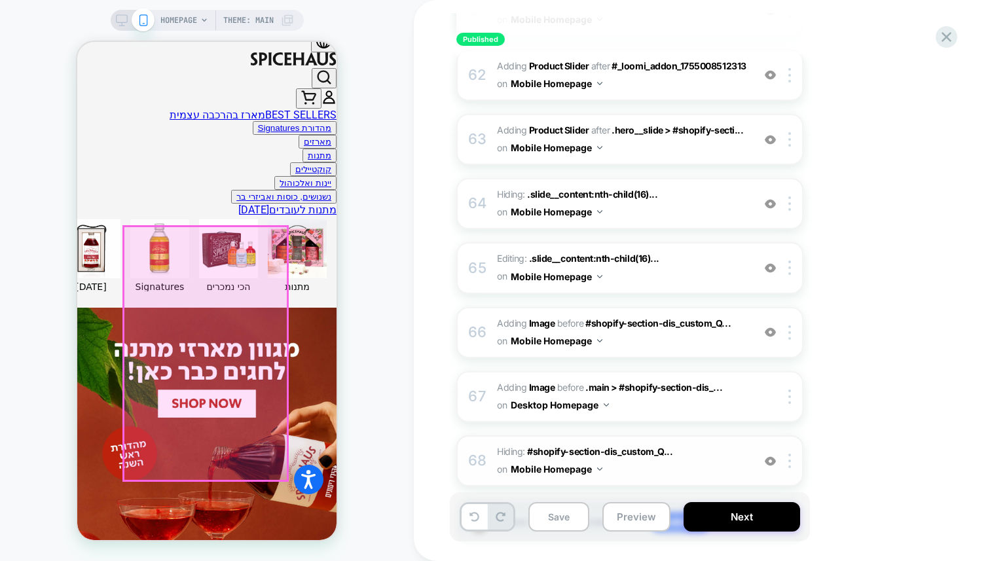
scroll to position [451, 0]
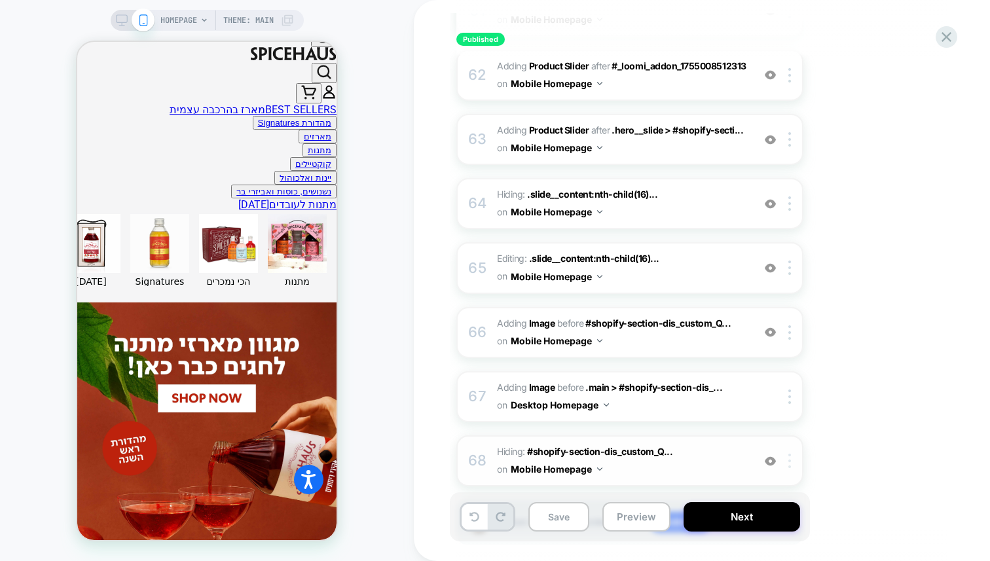
click at [793, 454] on div at bounding box center [792, 461] width 22 height 14
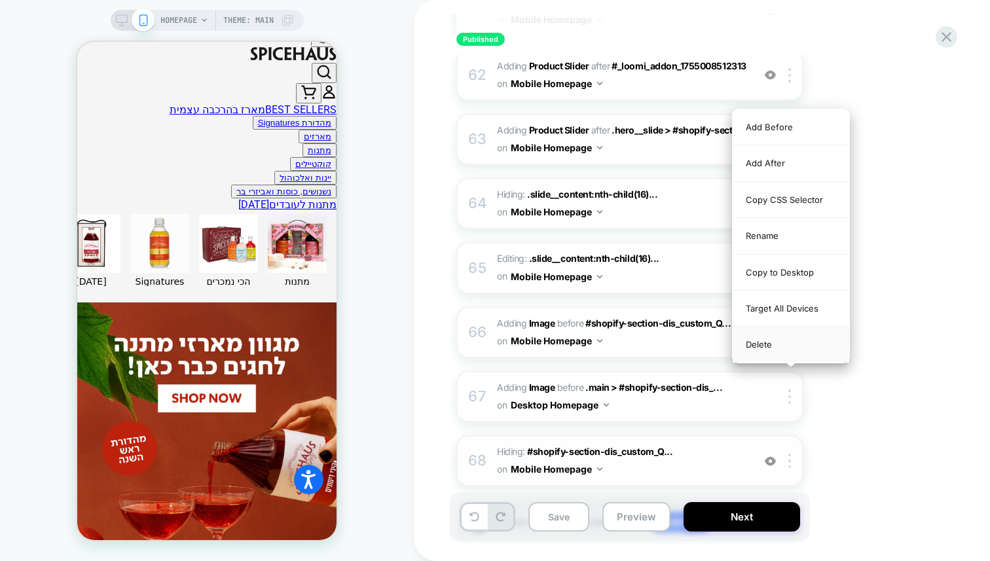
click at [768, 346] on div "Delete" at bounding box center [791, 344] width 117 height 35
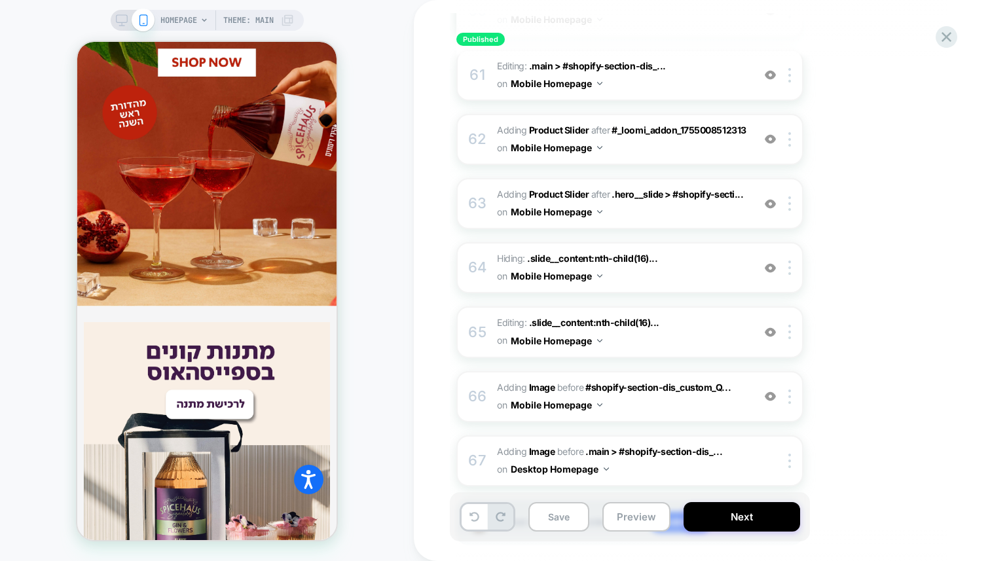
scroll to position [821, 0]
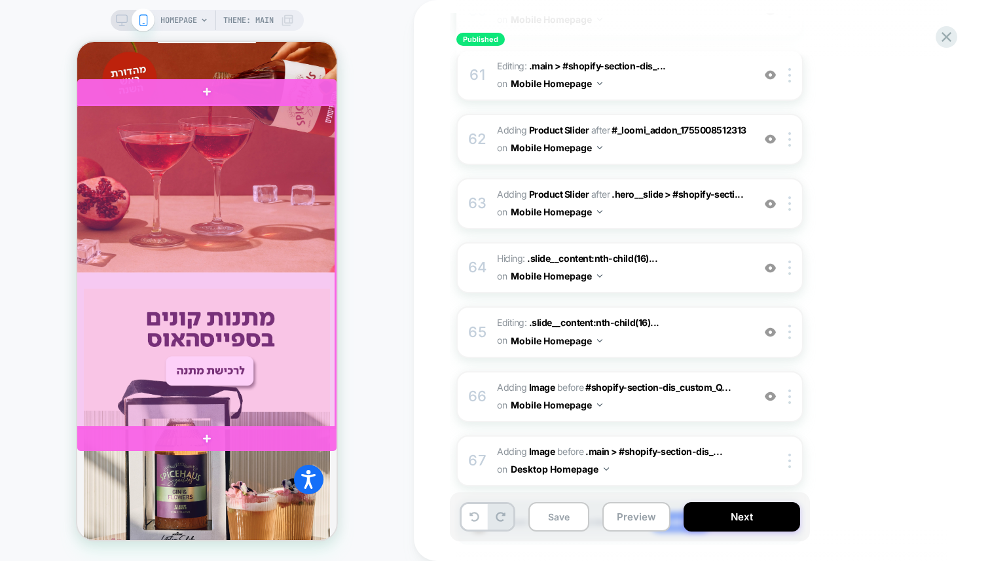
click at [193, 250] on div at bounding box center [205, 266] width 259 height 323
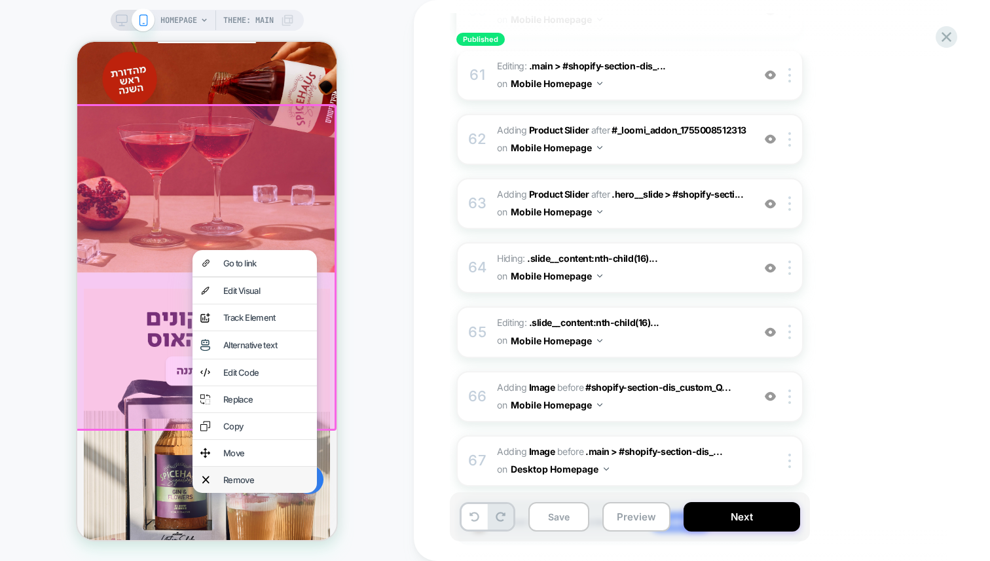
click at [210, 476] on img at bounding box center [205, 480] width 7 height 10
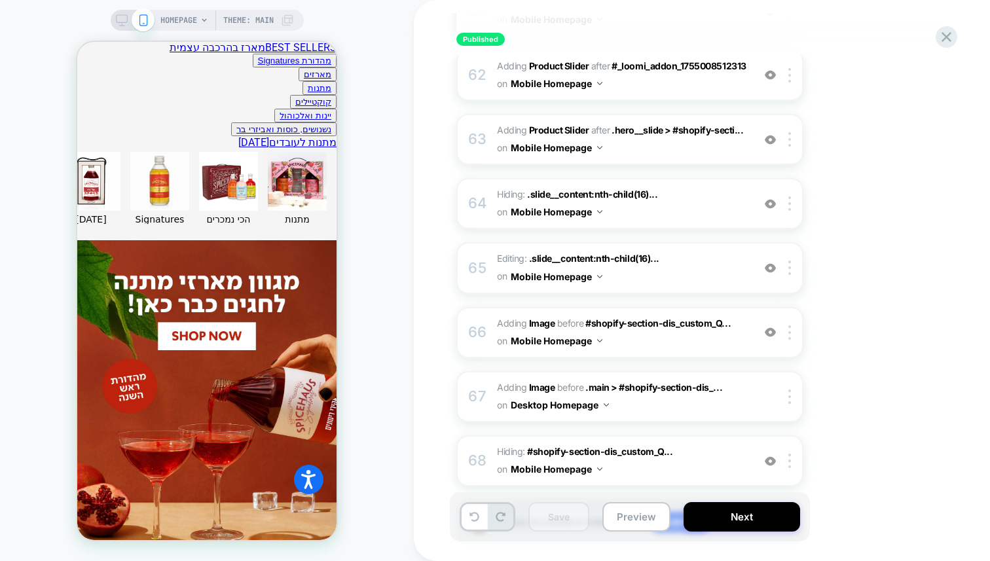
scroll to position [492, 0]
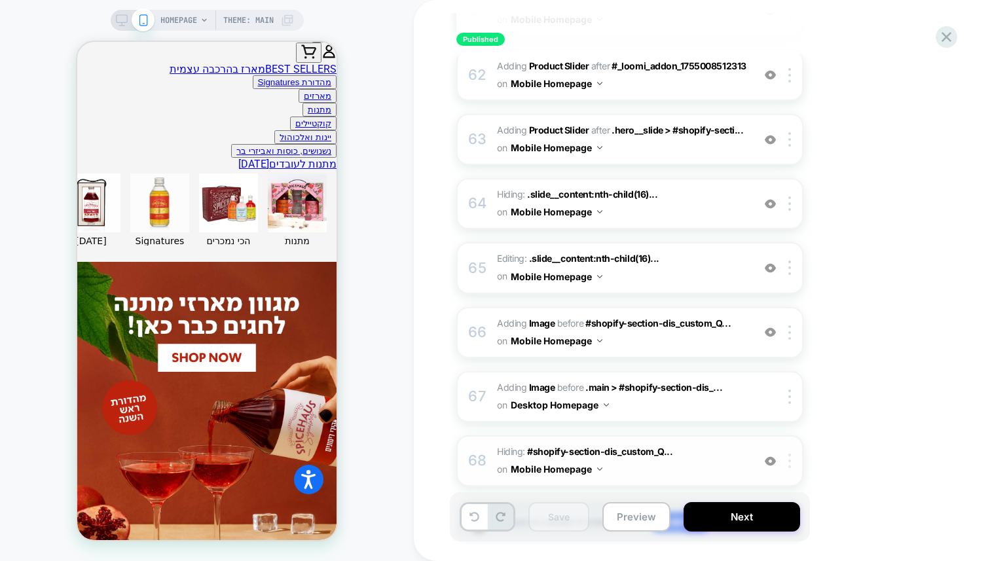
click at [791, 454] on div at bounding box center [792, 461] width 22 height 14
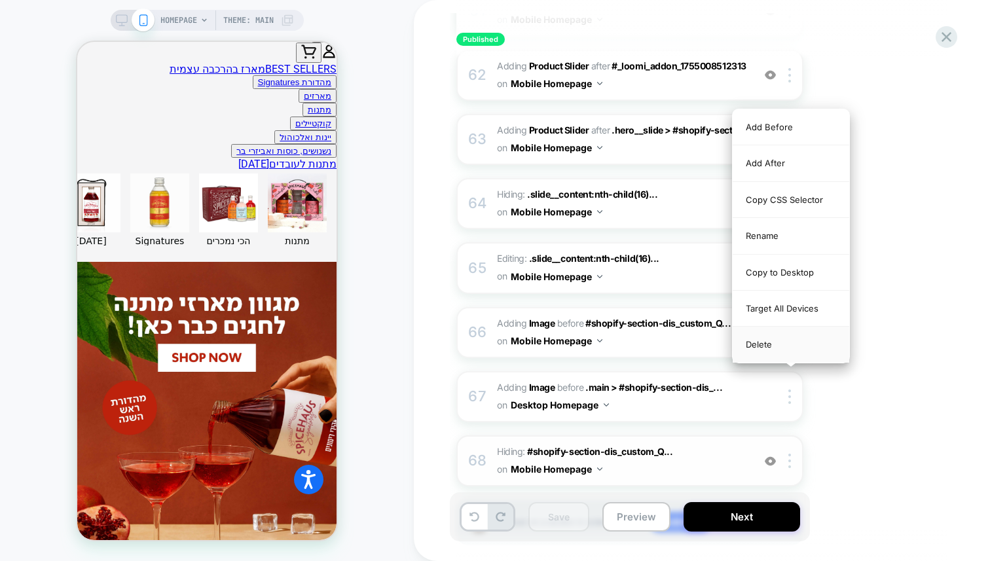
click at [781, 345] on div "Delete" at bounding box center [791, 344] width 117 height 35
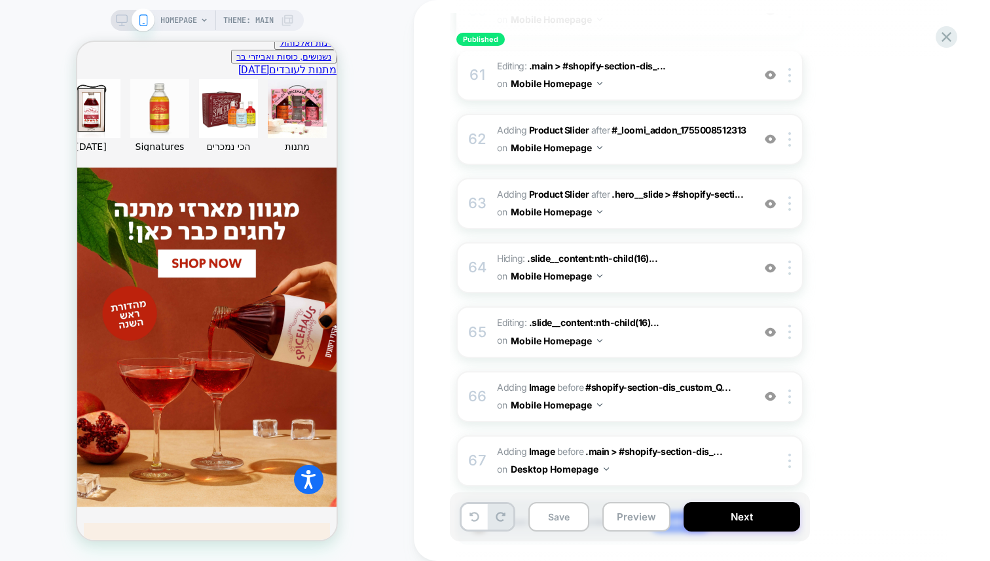
scroll to position [590, 0]
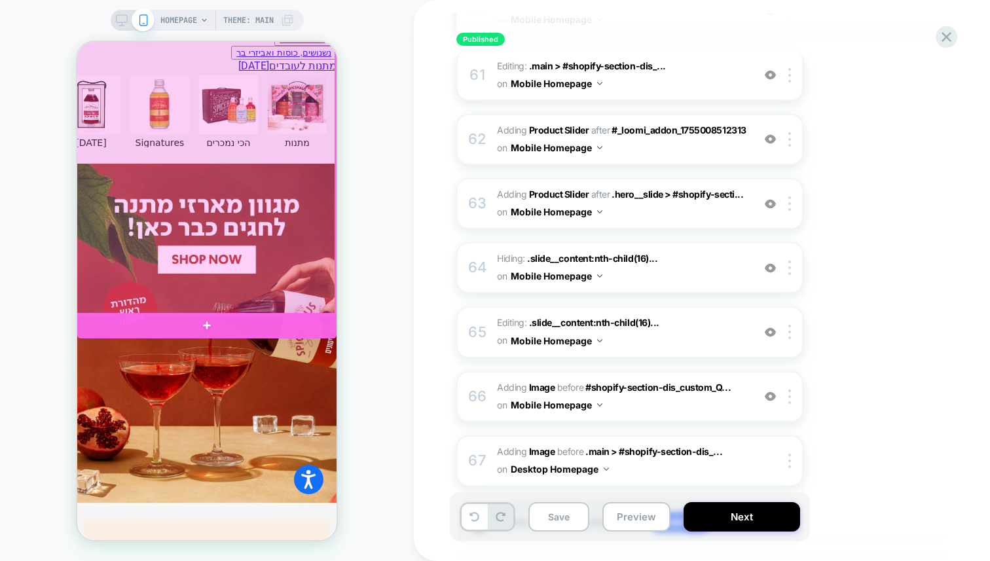
click at [233, 223] on div at bounding box center [205, 153] width 259 height 323
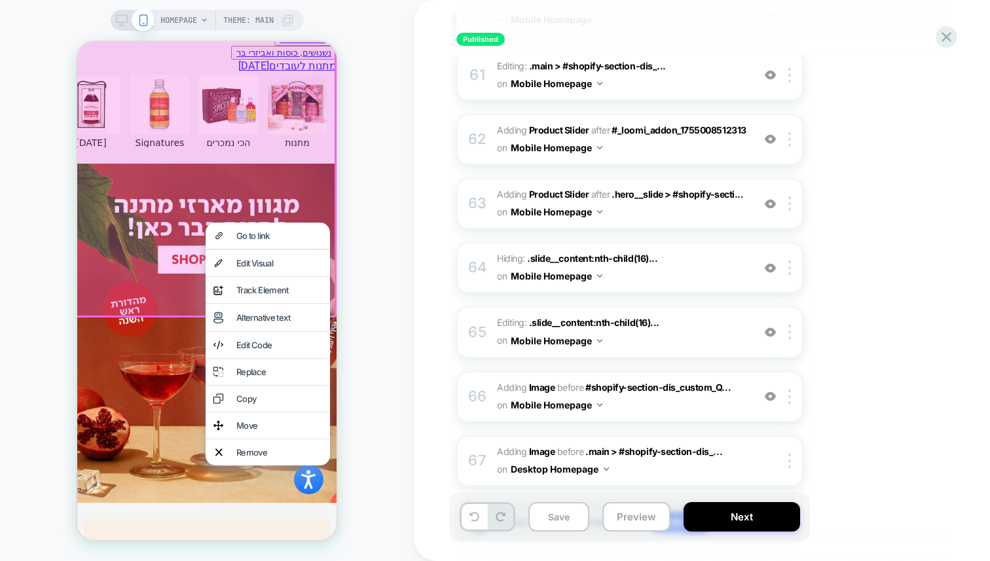
click at [665, 512] on span "Add new" at bounding box center [681, 522] width 62 height 21
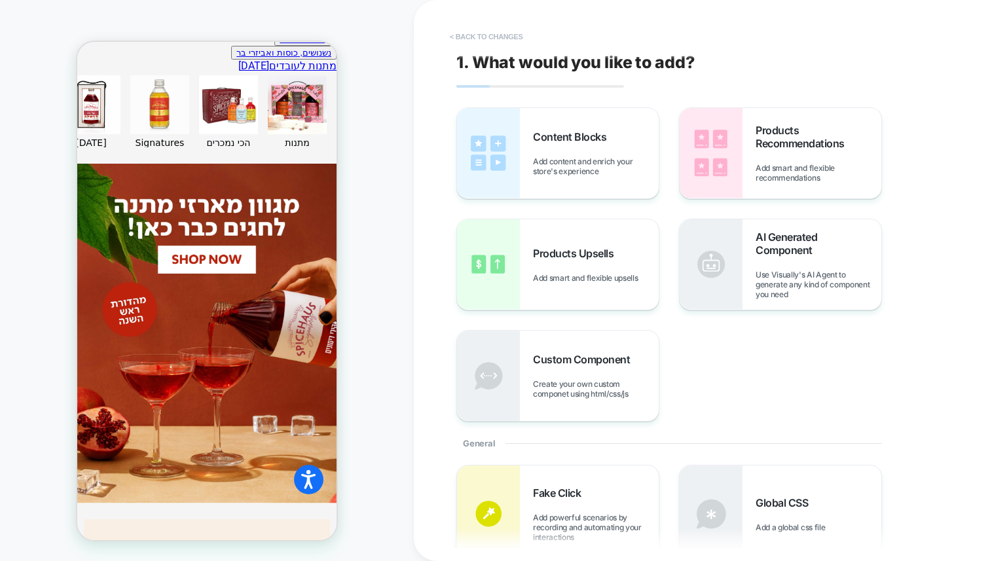
click at [469, 38] on button "< Back to changes" at bounding box center [486, 36] width 86 height 21
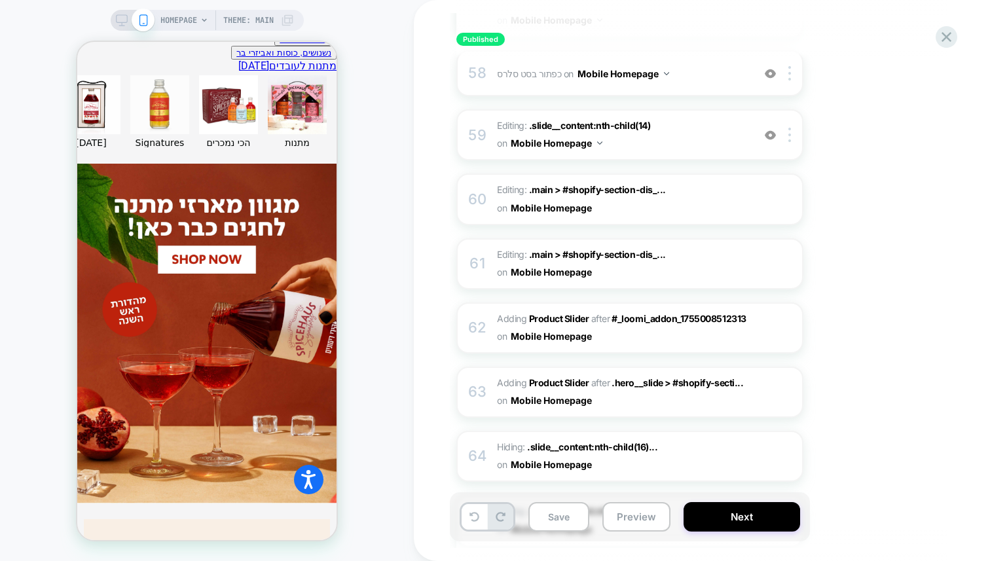
scroll to position [4029, 0]
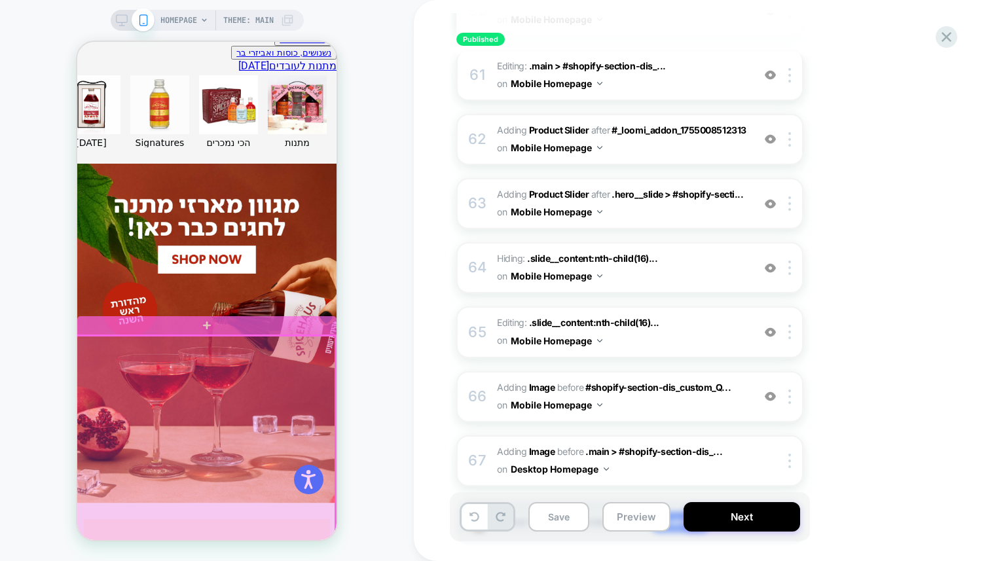
click at [216, 356] on div at bounding box center [205, 497] width 259 height 323
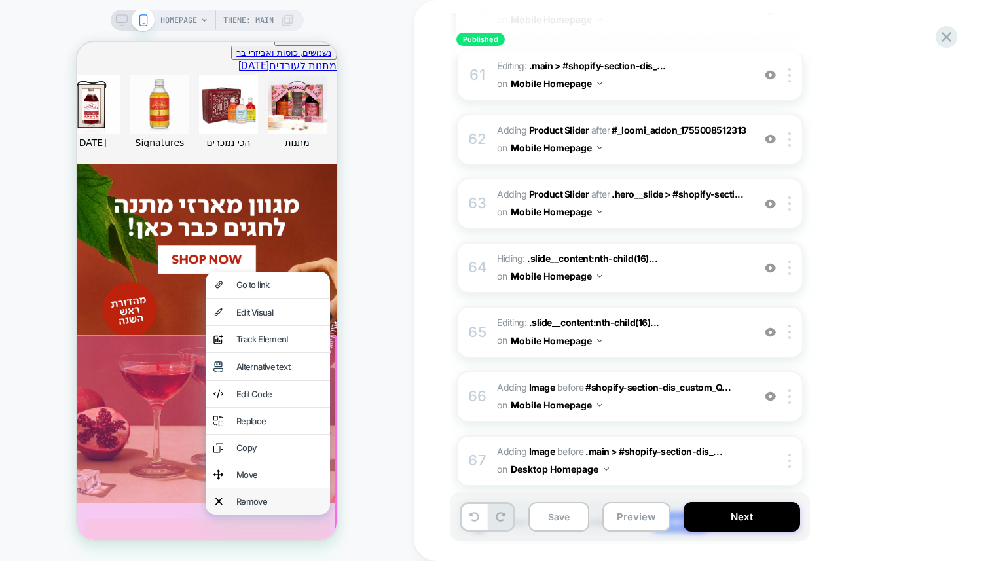
click at [232, 500] on div "Remove" at bounding box center [268, 502] width 124 height 26
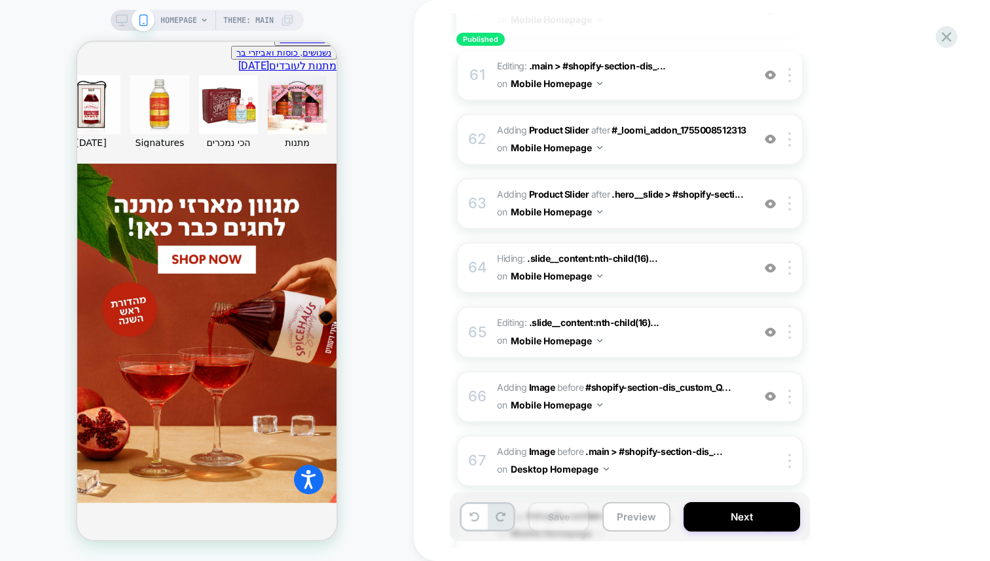
click at [793, 518] on div at bounding box center [792, 525] width 22 height 14
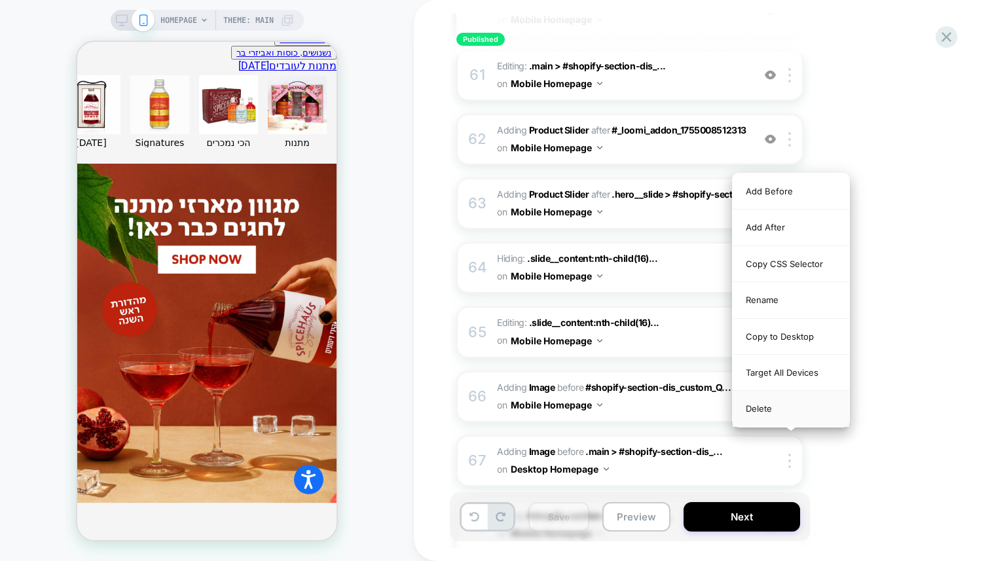
click at [777, 411] on div "Delete" at bounding box center [791, 408] width 117 height 35
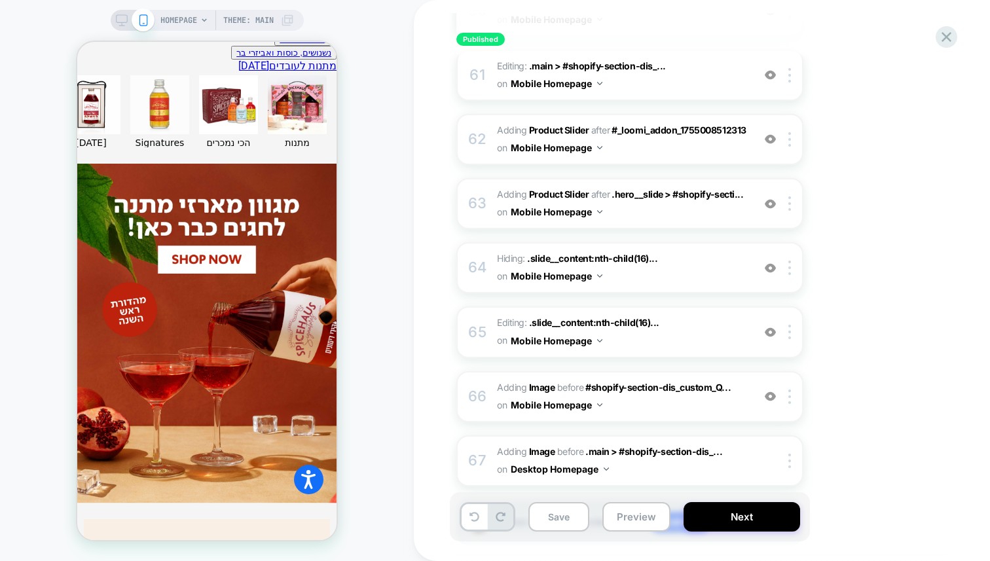
click at [681, 512] on span "Add new" at bounding box center [681, 522] width 62 height 21
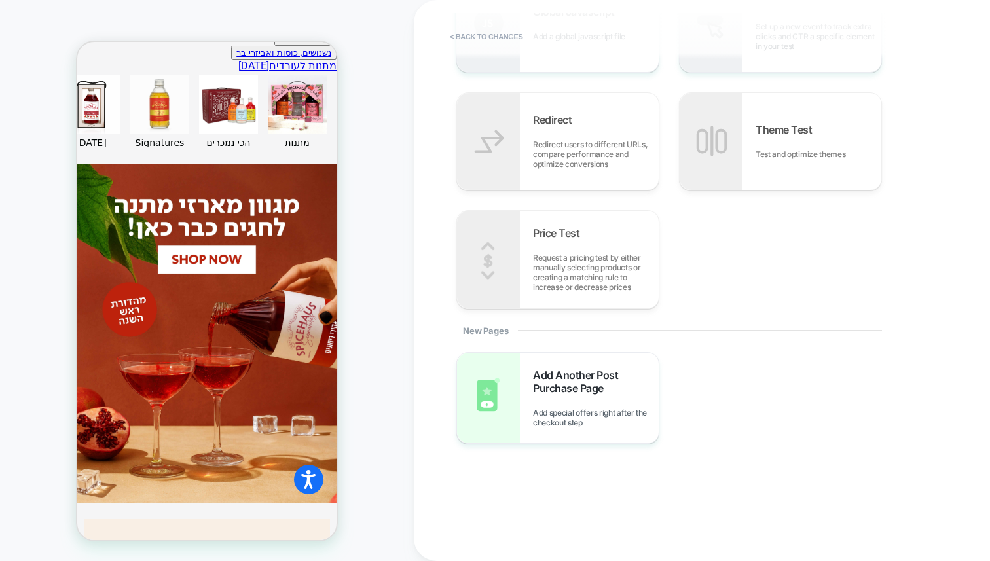
scroll to position [0, 0]
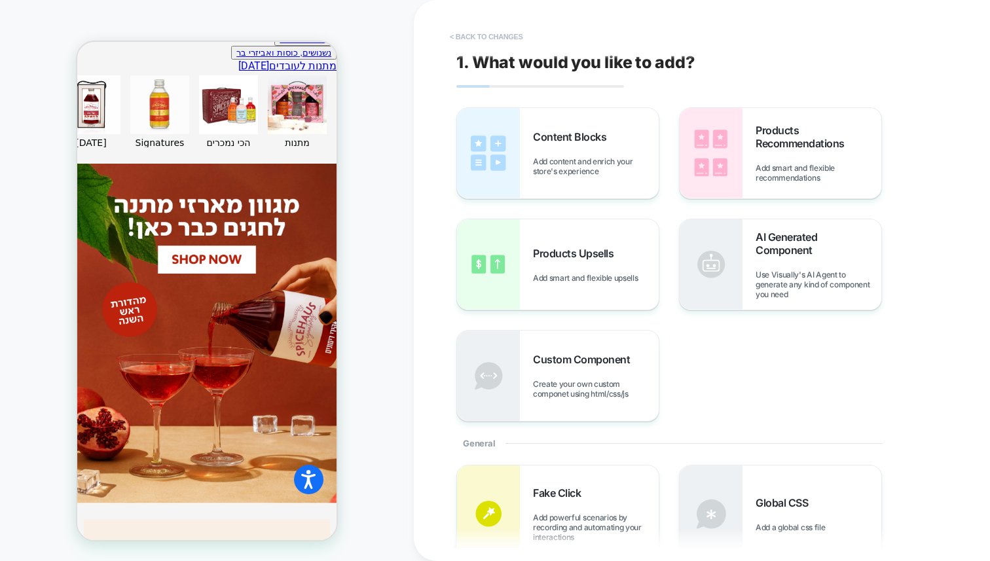
click at [470, 39] on button "< Back to changes" at bounding box center [486, 36] width 86 height 21
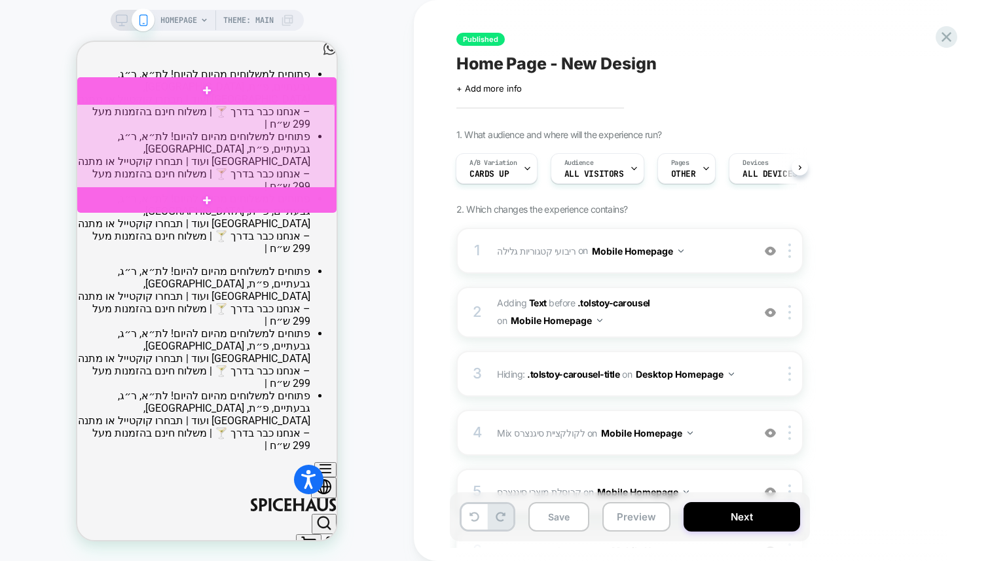
click at [199, 159] on div at bounding box center [205, 146] width 259 height 85
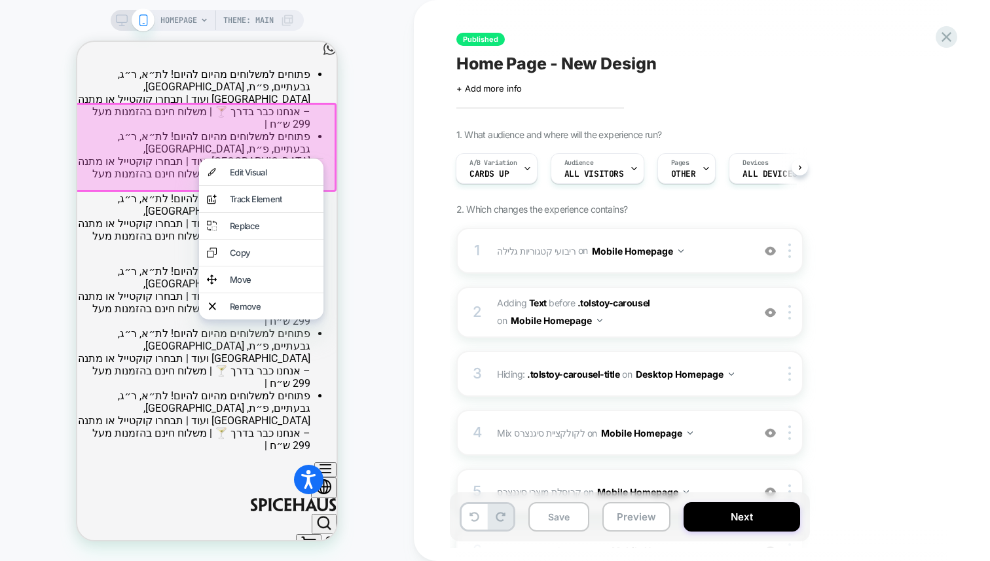
click at [176, 153] on div at bounding box center [204, 147] width 263 height 89
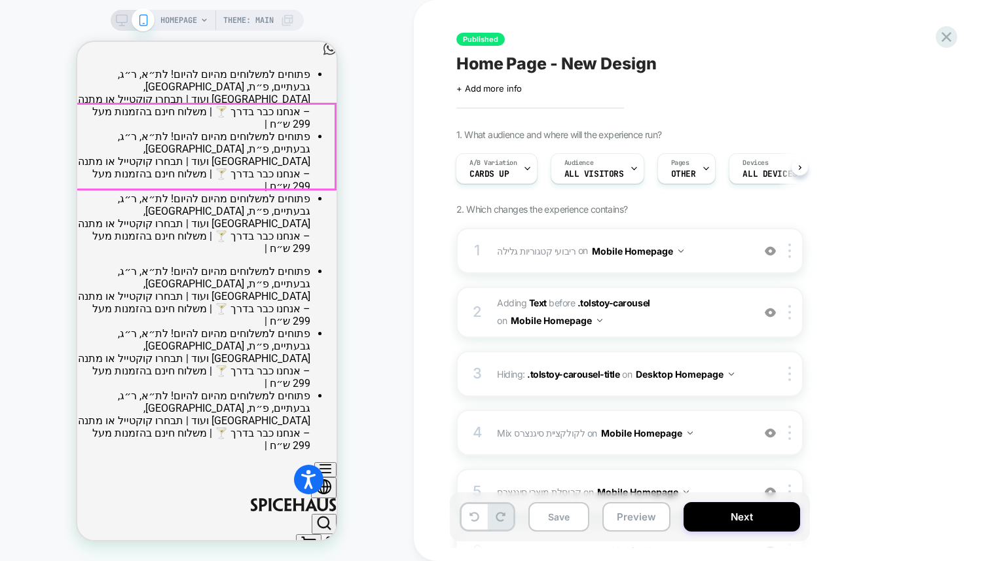
drag, startPoint x: 189, startPoint y: 150, endPoint x: 247, endPoint y: 152, distance: 58.3
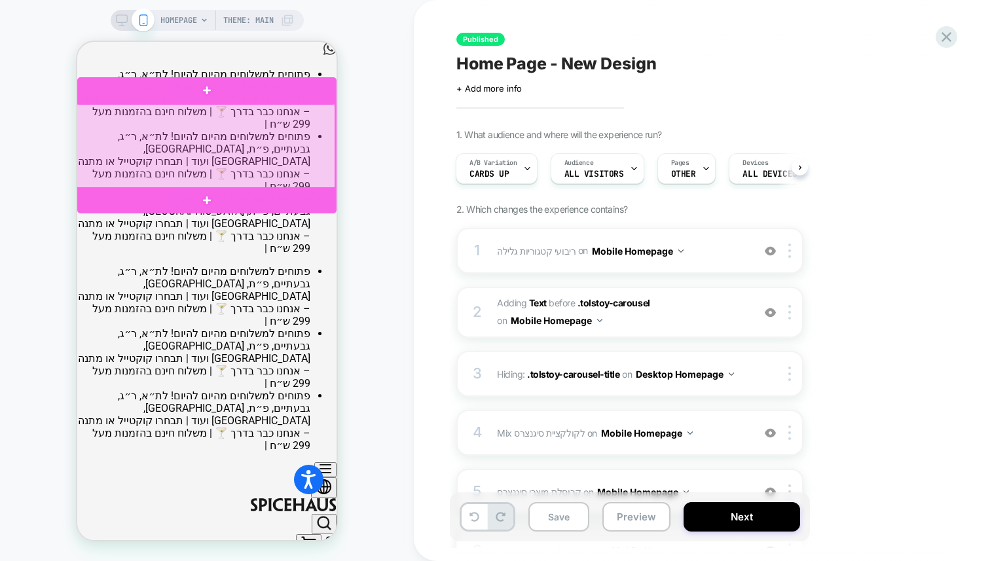
click at [85, 174] on div at bounding box center [205, 146] width 259 height 85
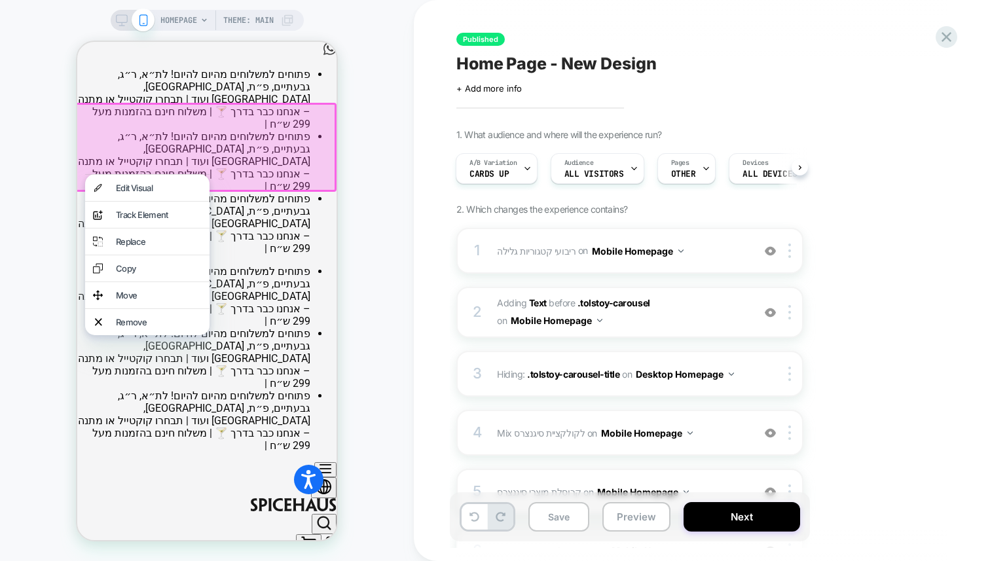
click at [41, 169] on div "HOMEPAGE Theme: MAIN" at bounding box center [207, 280] width 414 height 535
click at [314, 137] on div at bounding box center [204, 147] width 263 height 89
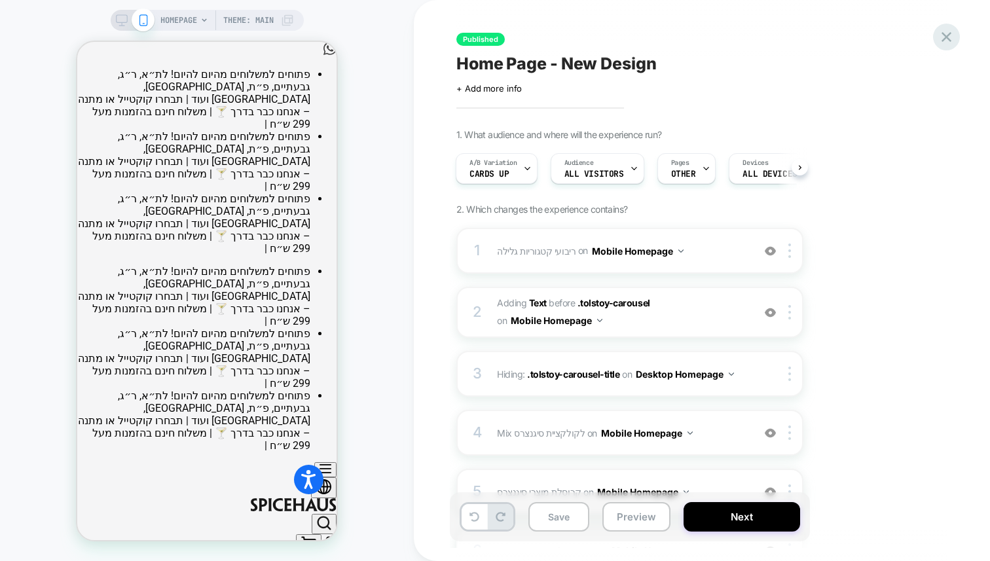
click at [946, 42] on icon at bounding box center [947, 37] width 18 height 18
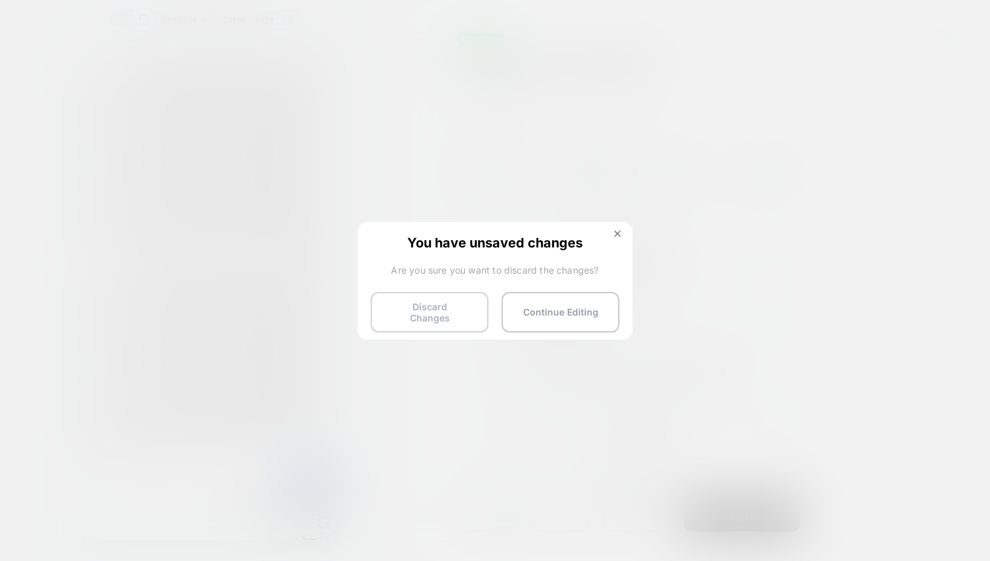
click at [419, 296] on button "Discard Changes" at bounding box center [430, 312] width 118 height 41
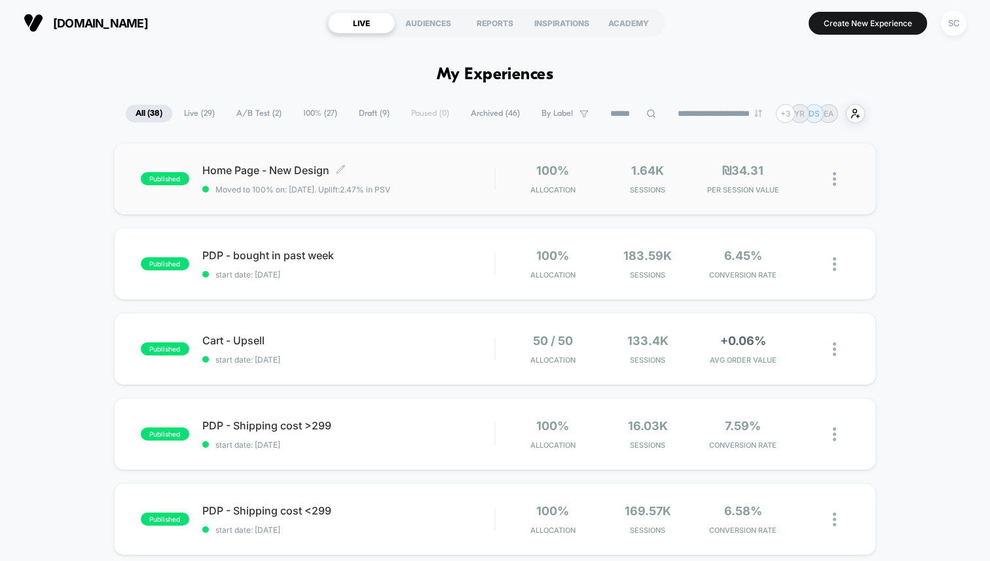
click at [428, 185] on span "Moved to 100% on: 10/09/2025 . Uplift: 2.47% in PSV" at bounding box center [348, 190] width 292 height 10
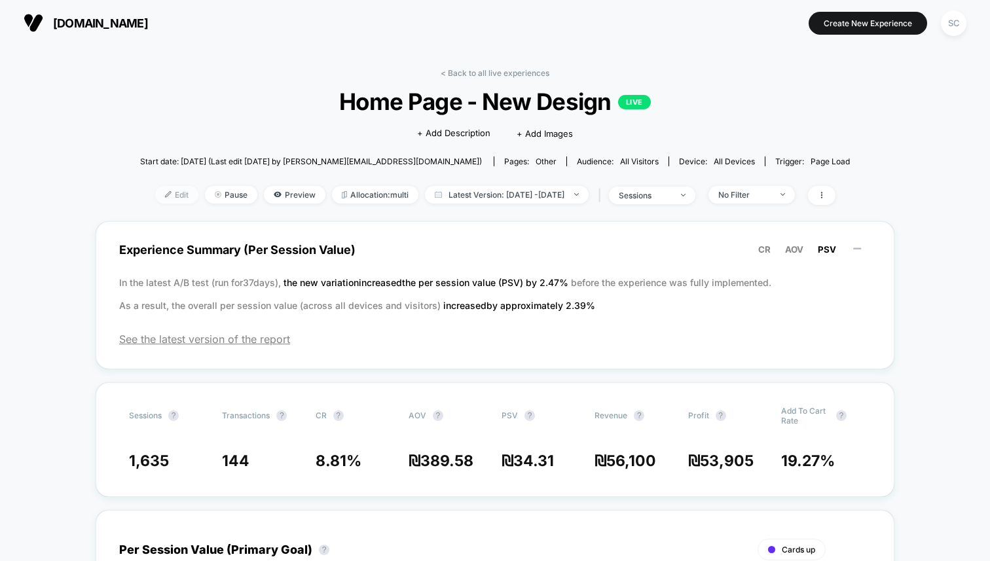
click at [155, 193] on span "Edit" at bounding box center [176, 195] width 43 height 18
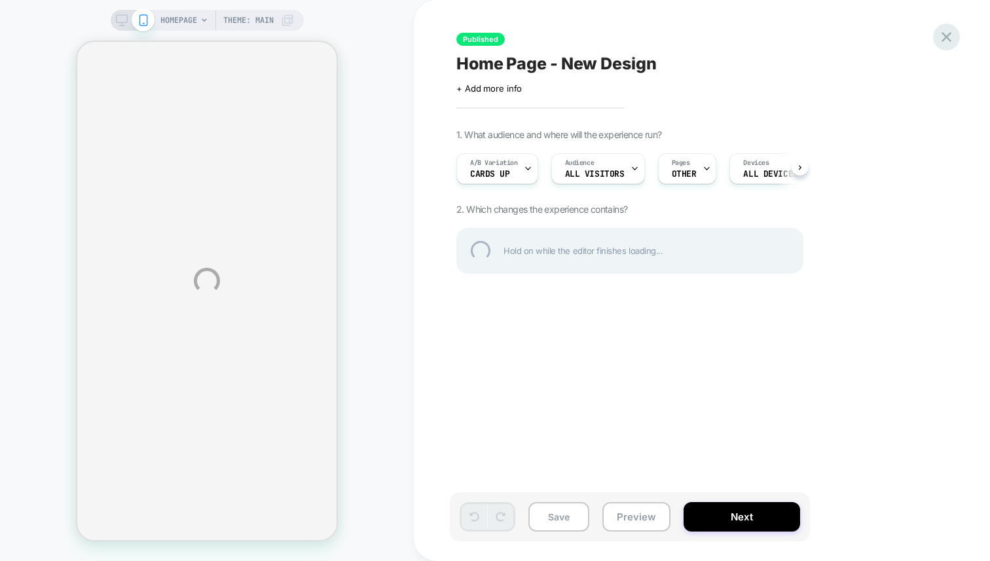
click at [949, 38] on div at bounding box center [946, 37] width 27 height 27
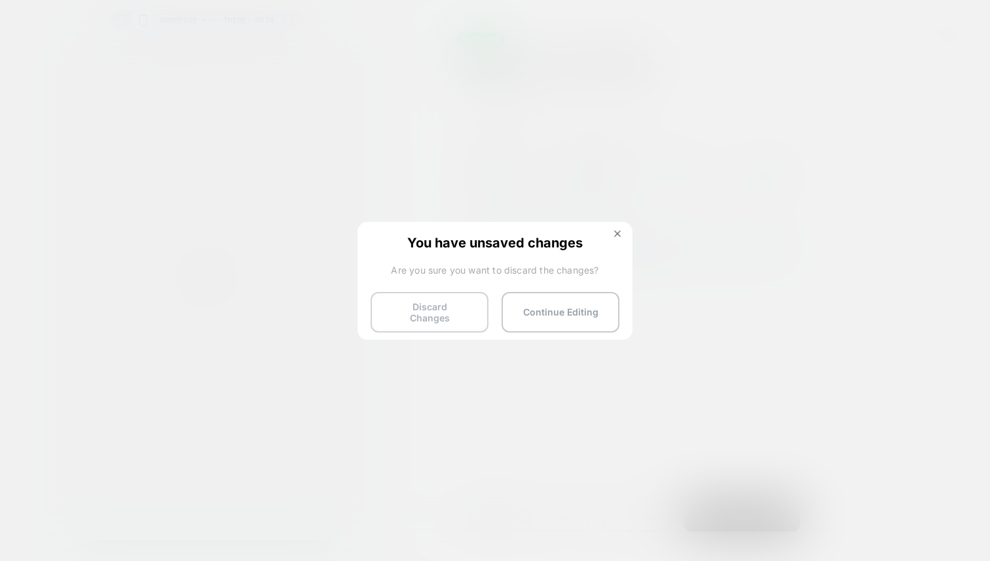
click at [430, 316] on button "Discard Changes" at bounding box center [430, 312] width 118 height 41
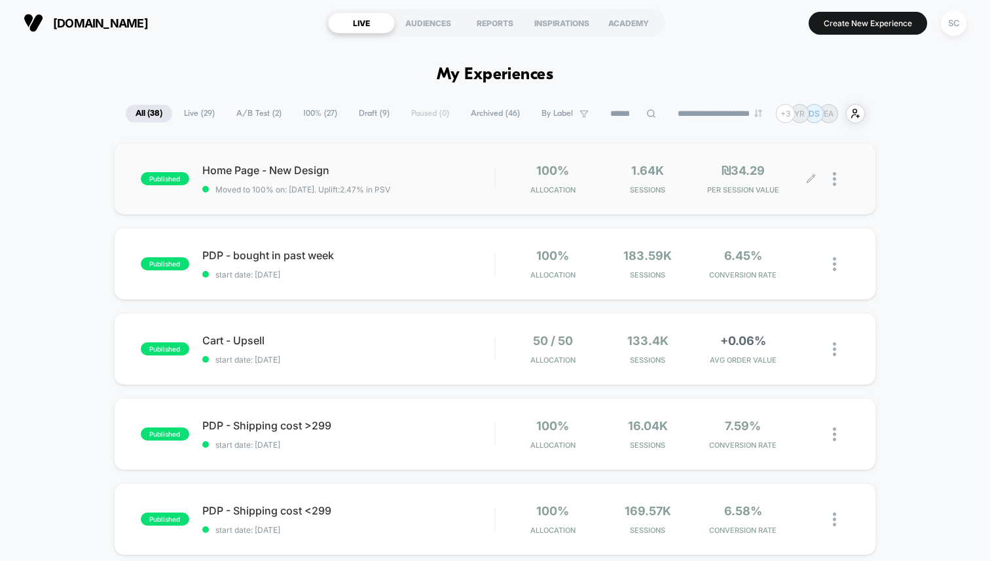
click at [832, 177] on div at bounding box center [831, 179] width 38 height 31
click at [836, 182] on img at bounding box center [834, 179] width 3 height 14
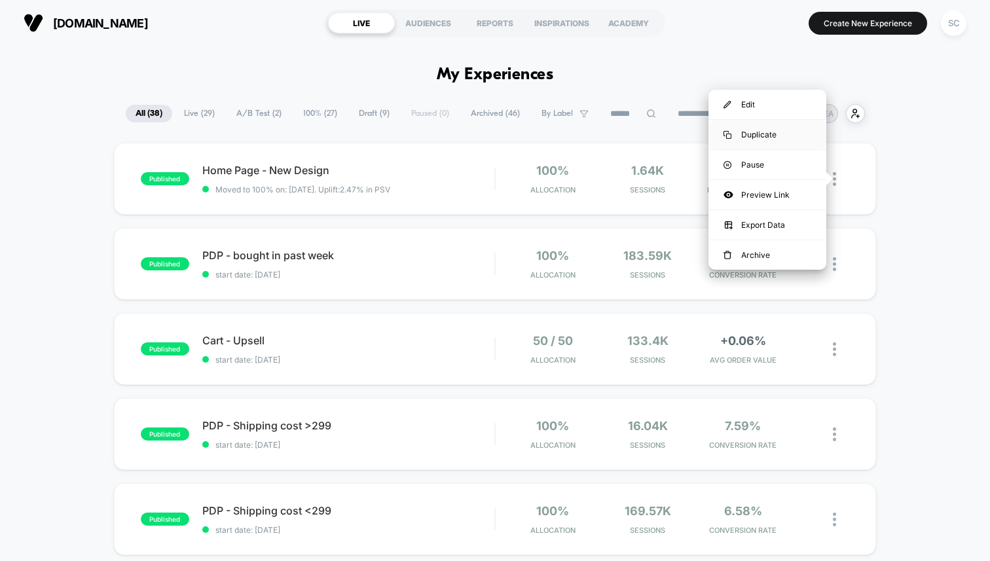
click at [766, 137] on div "Duplicate" at bounding box center [768, 134] width 118 height 29
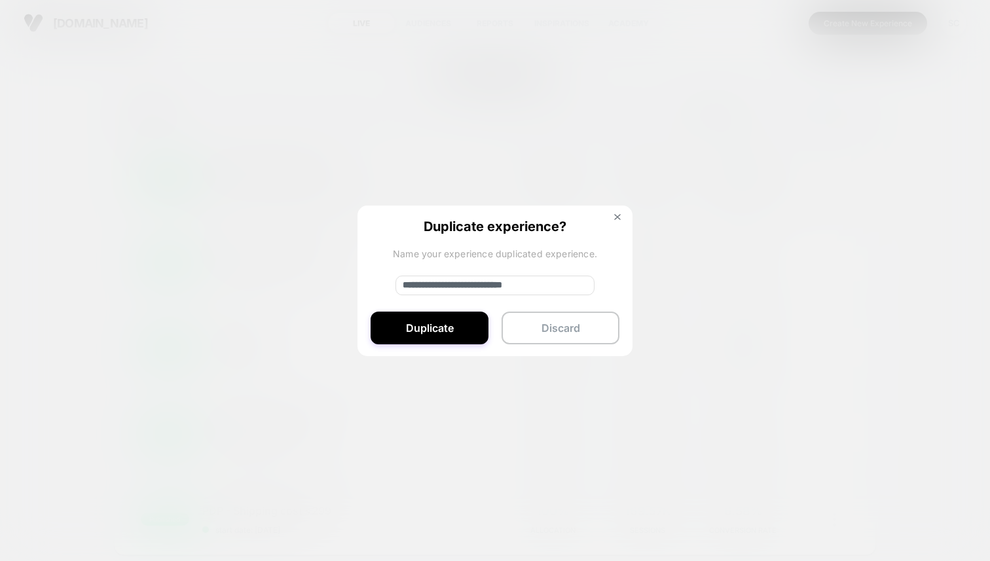
click at [471, 288] on input "**********" at bounding box center [495, 286] width 199 height 20
drag, startPoint x: 451, startPoint y: 288, endPoint x: 339, endPoint y: 282, distance: 111.5
click at [833, 195] on div "**********" at bounding box center [841, 179] width 16 height 31
drag, startPoint x: 470, startPoint y: 288, endPoint x: 603, endPoint y: 305, distance: 134.7
click at [603, 305] on div "**********" at bounding box center [495, 282] width 275 height 152
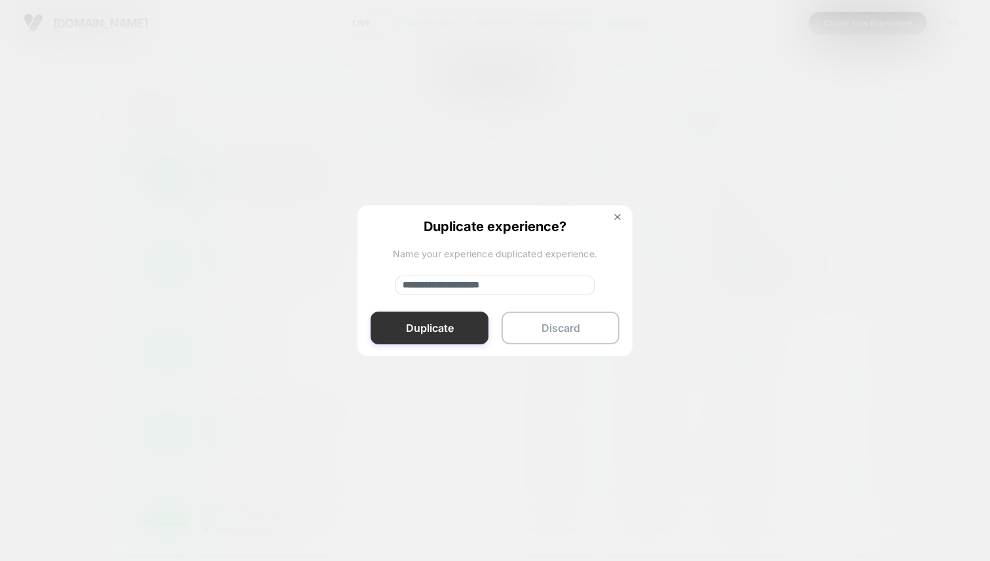
type input "**********"
click at [440, 332] on button "Duplicate" at bounding box center [430, 328] width 118 height 33
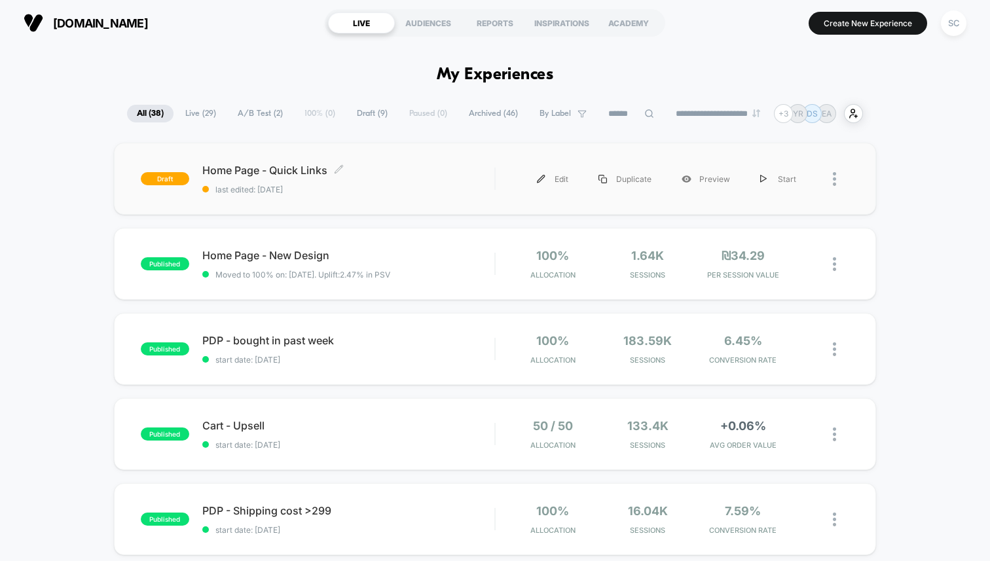
click at [466, 181] on div "Home Page - Quick Links Click to edit experience details Click to edit experien…" at bounding box center [348, 179] width 292 height 31
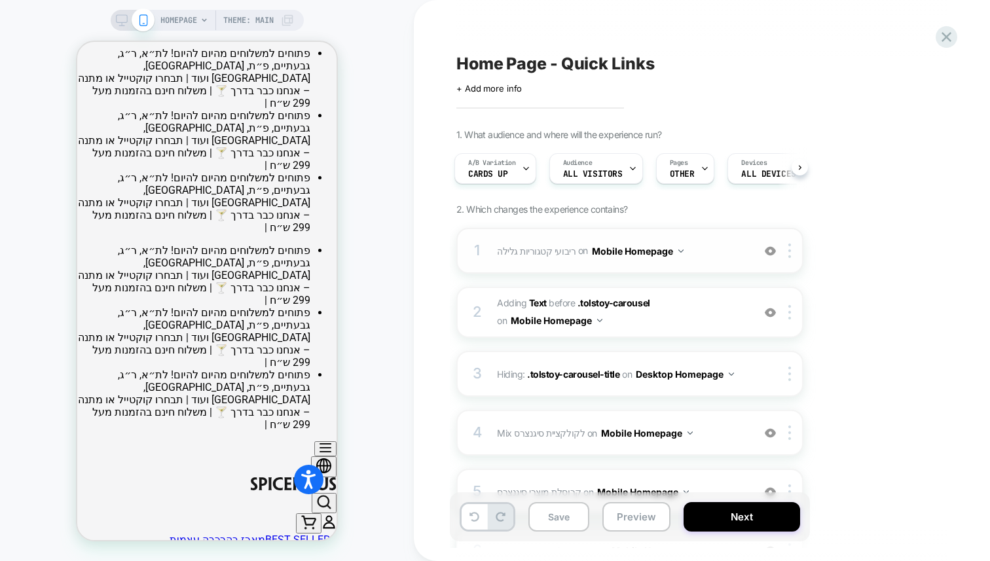
click at [771, 253] on img at bounding box center [770, 251] width 11 height 11
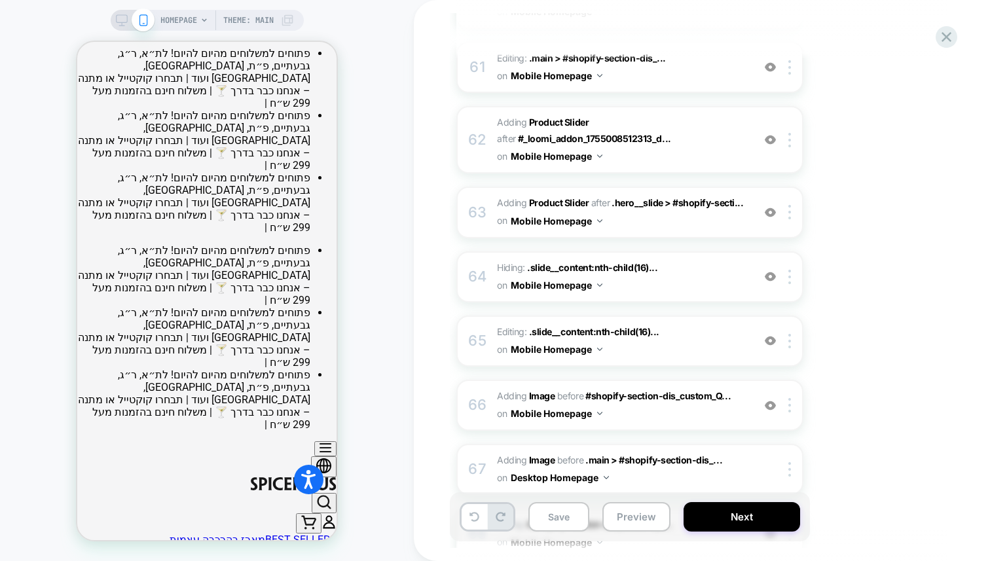
scroll to position [4175, 0]
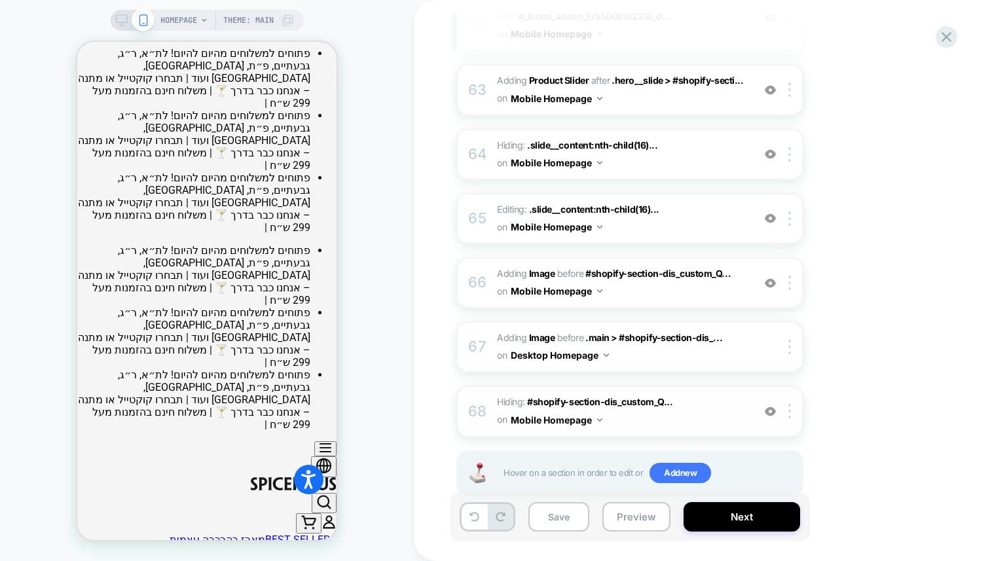
click at [774, 406] on img at bounding box center [770, 411] width 11 height 11
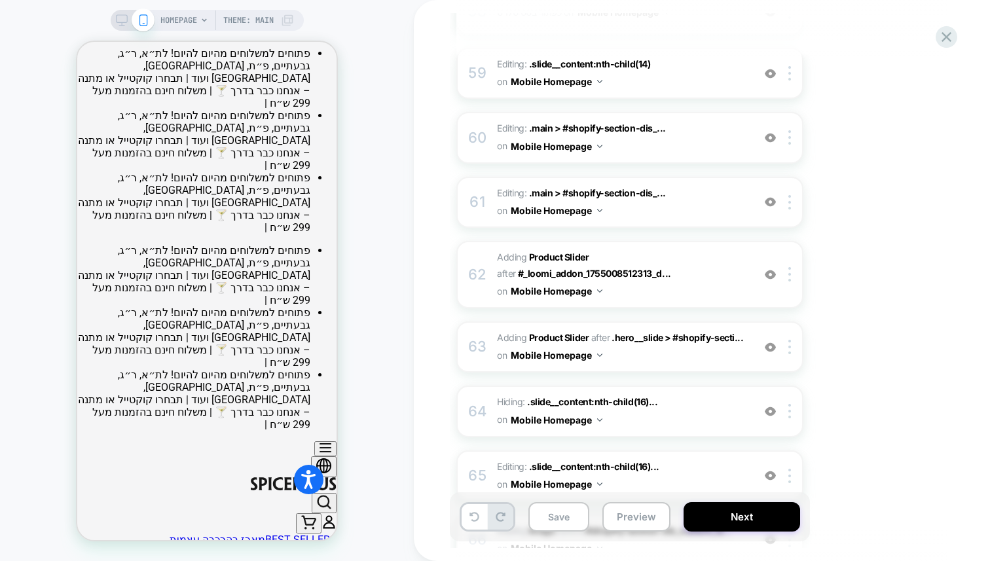
scroll to position [2615, 0]
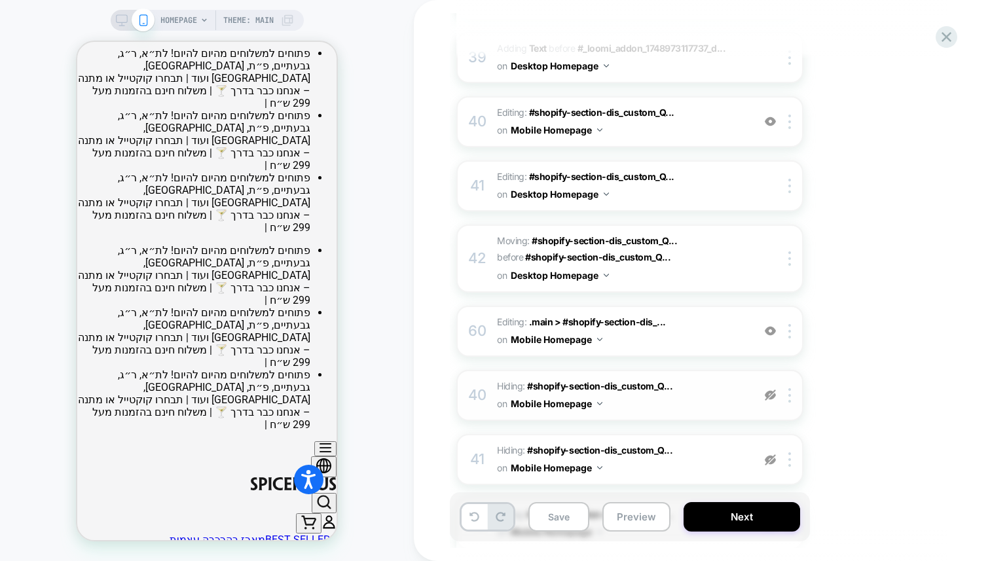
click at [774, 390] on img at bounding box center [770, 395] width 11 height 11
click at [792, 388] on div at bounding box center [792, 395] width 22 height 14
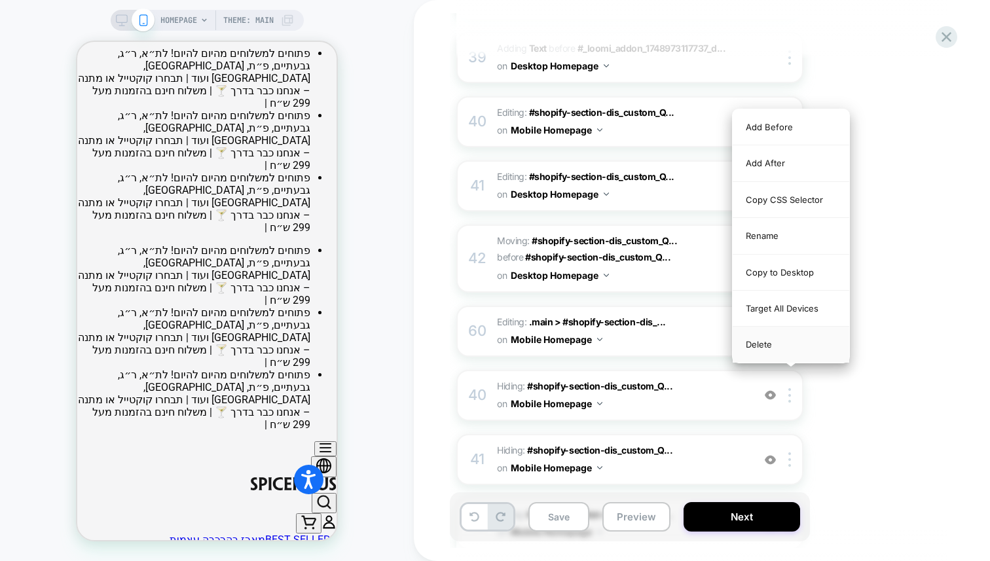
click at [771, 346] on div "Delete" at bounding box center [791, 344] width 117 height 35
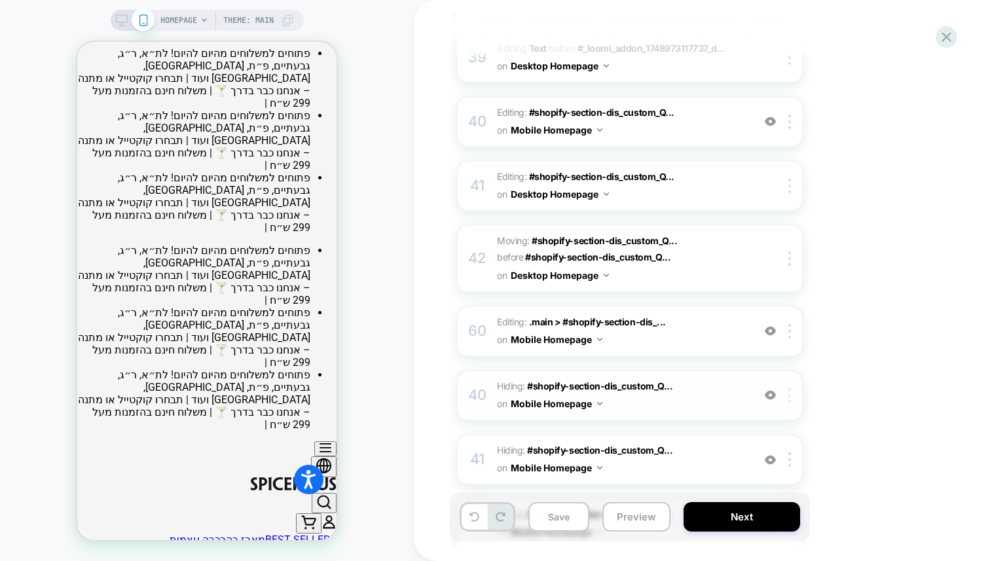
click at [791, 388] on div at bounding box center [792, 395] width 22 height 14
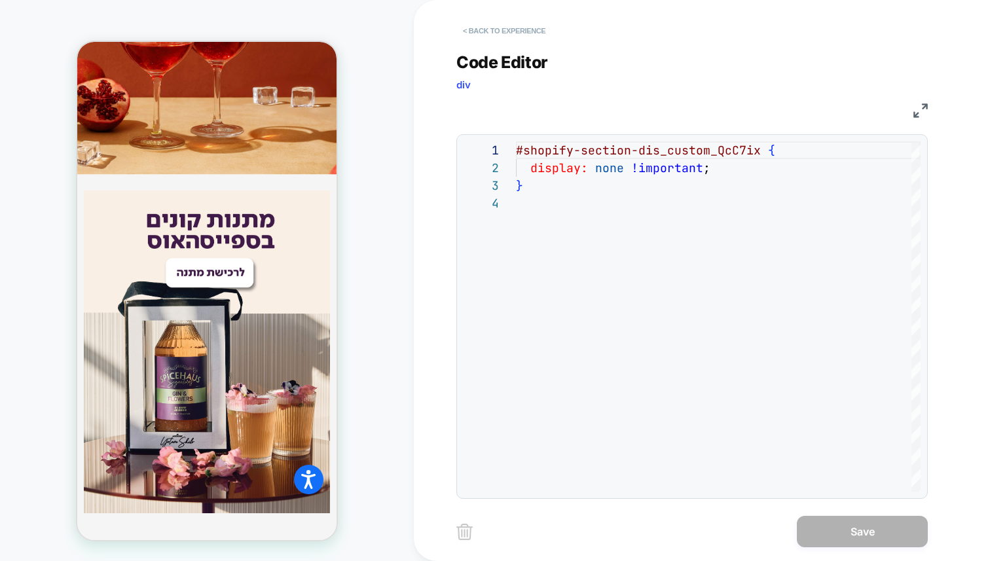
scroll to position [186, 0]
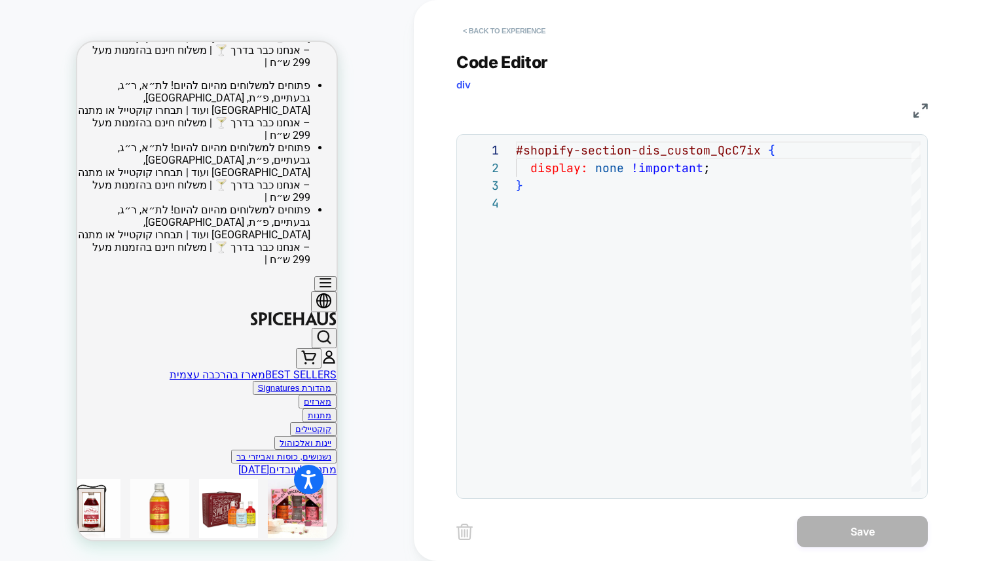
click at [521, 26] on button "< Back to experience" at bounding box center [505, 30] width 96 height 21
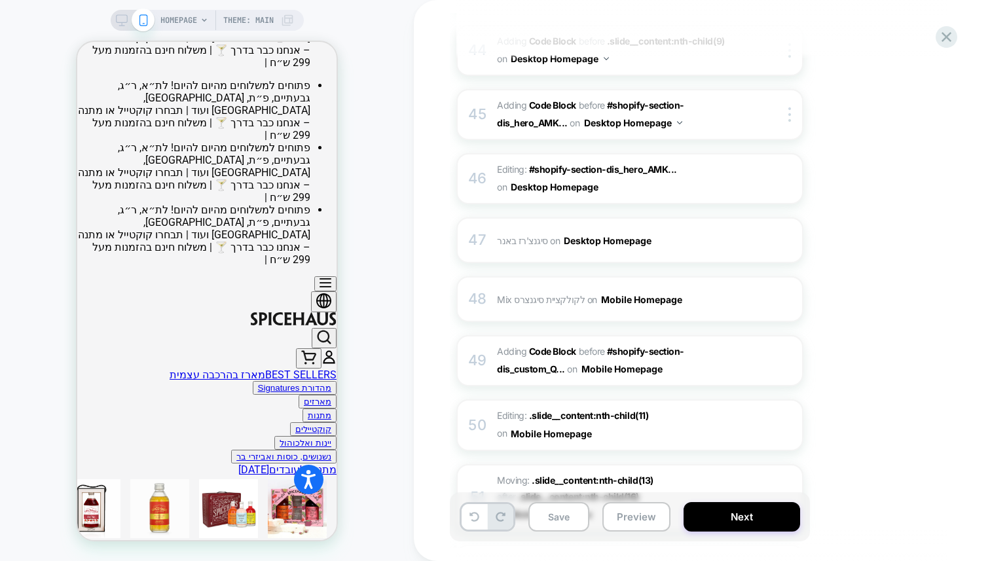
scroll to position [3790, 0]
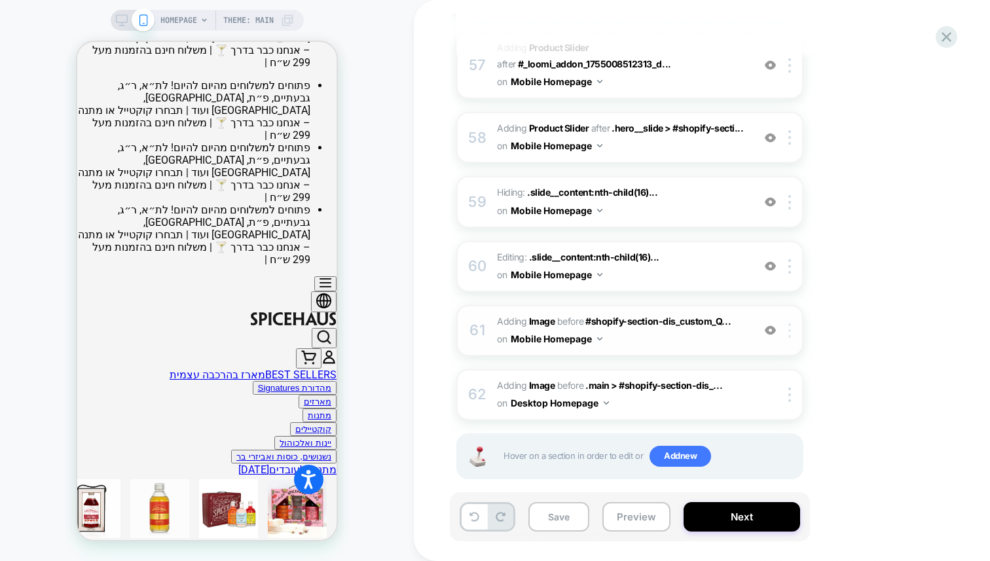
click at [789, 324] on img at bounding box center [790, 331] width 3 height 14
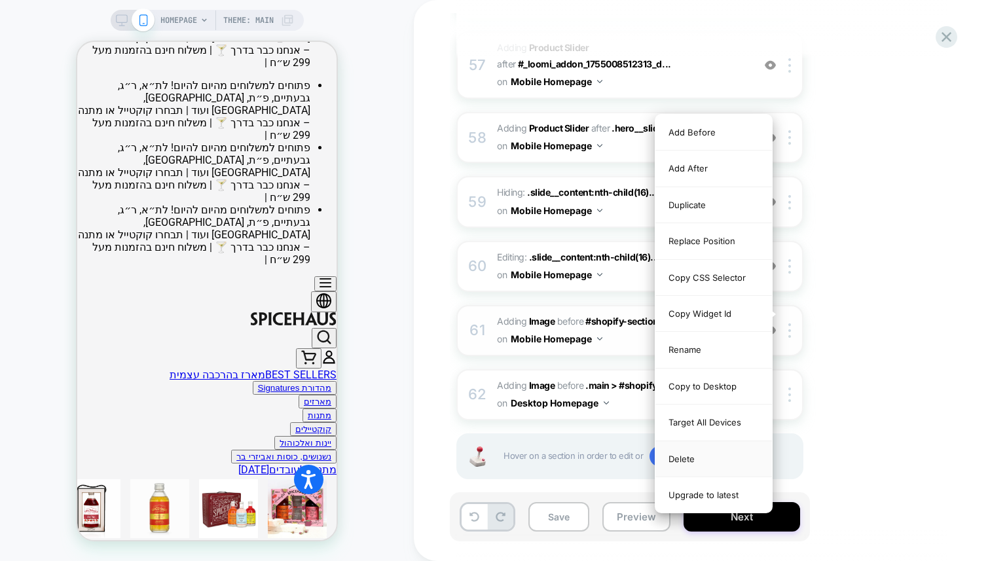
click at [686, 458] on div "Delete" at bounding box center [714, 459] width 117 height 36
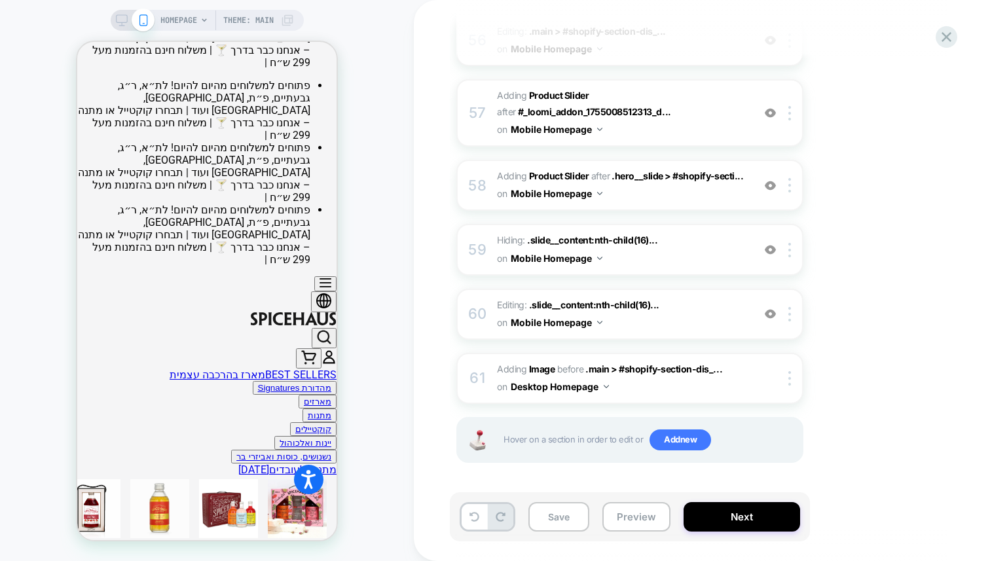
scroll to position [3725, 0]
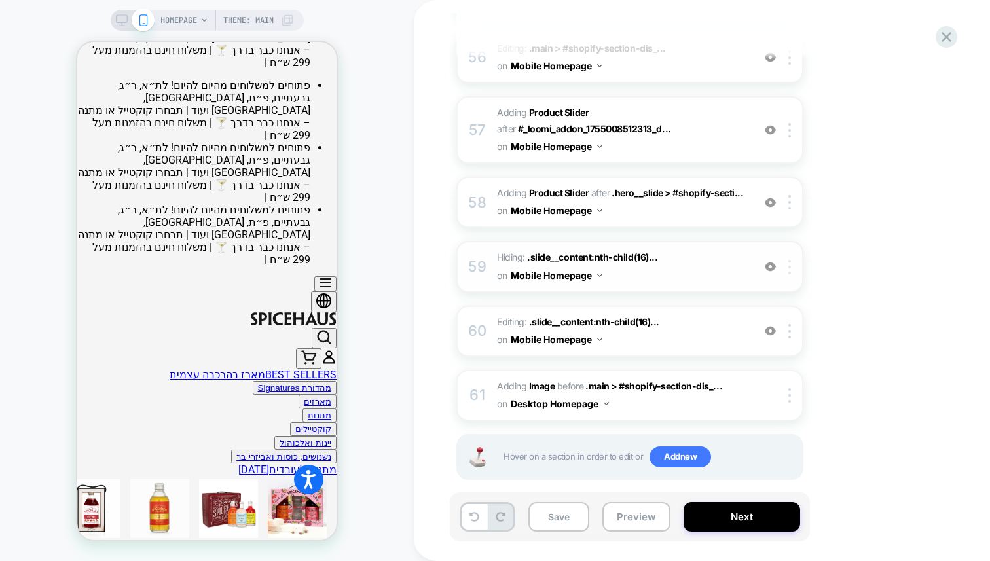
click at [791, 260] on div at bounding box center [792, 267] width 22 height 14
click at [768, 363] on div "Delete" at bounding box center [791, 354] width 117 height 35
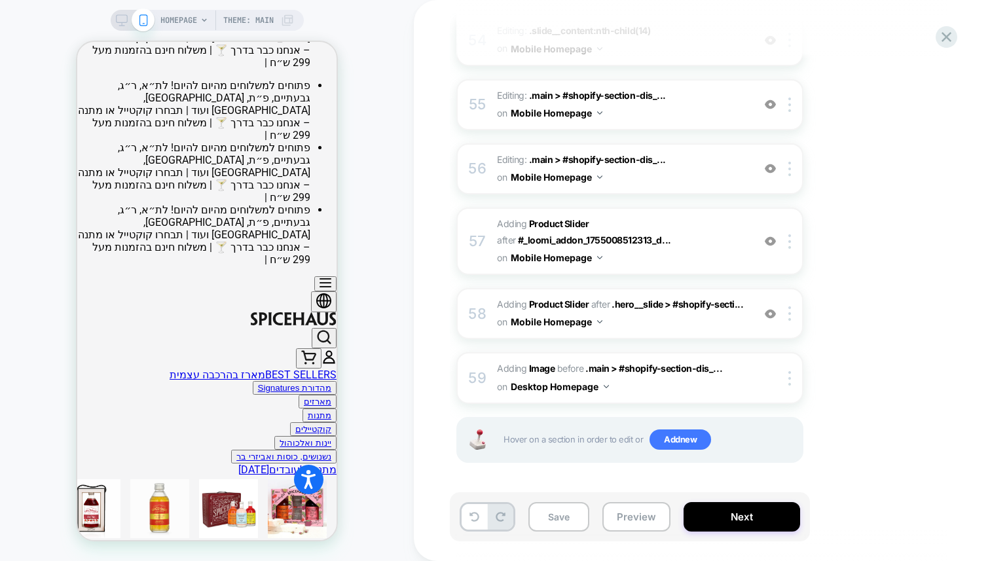
scroll to position [3596, 0]
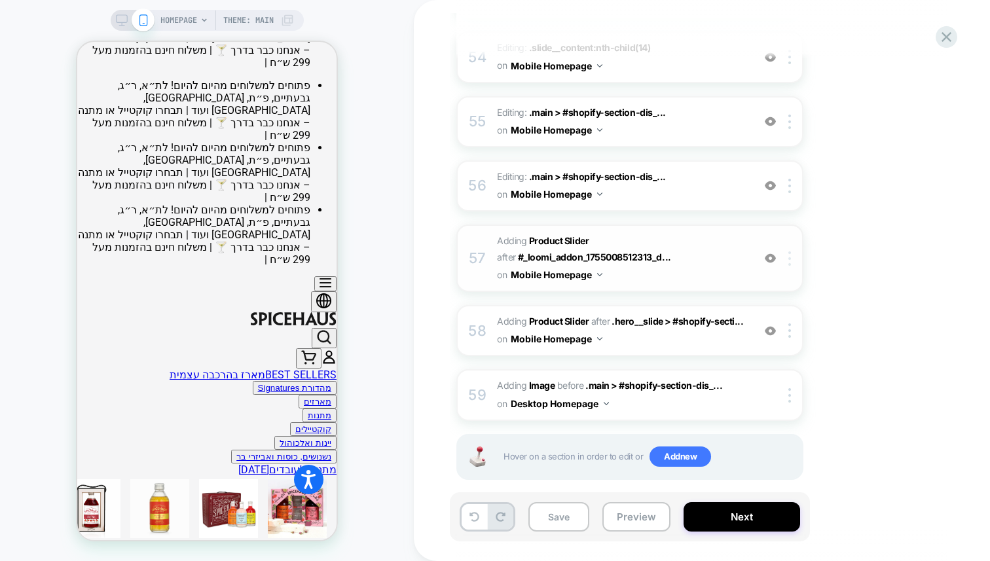
click at [787, 252] on div at bounding box center [792, 259] width 22 height 14
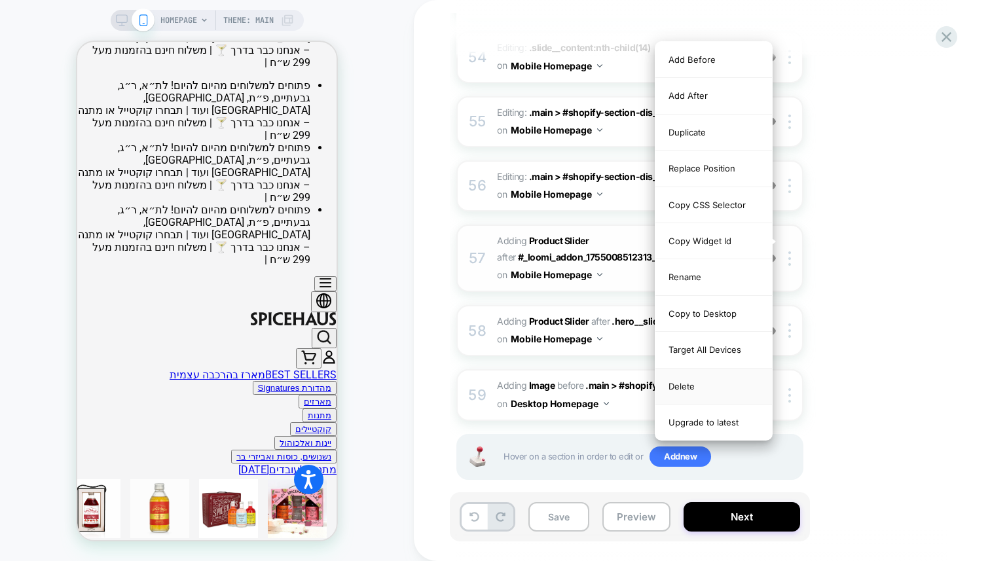
click at [680, 388] on div "Delete" at bounding box center [714, 387] width 117 height 36
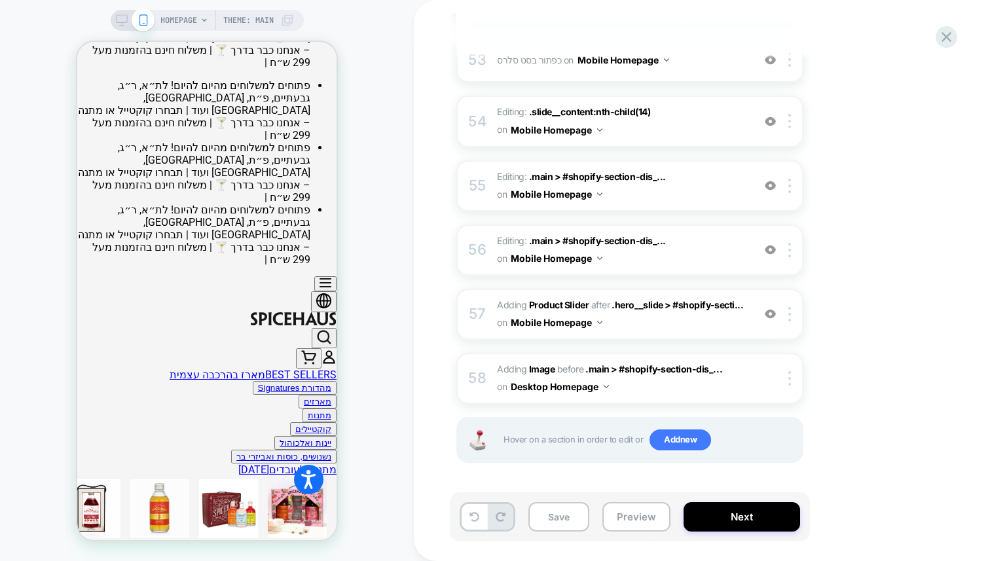
scroll to position [3516, 0]
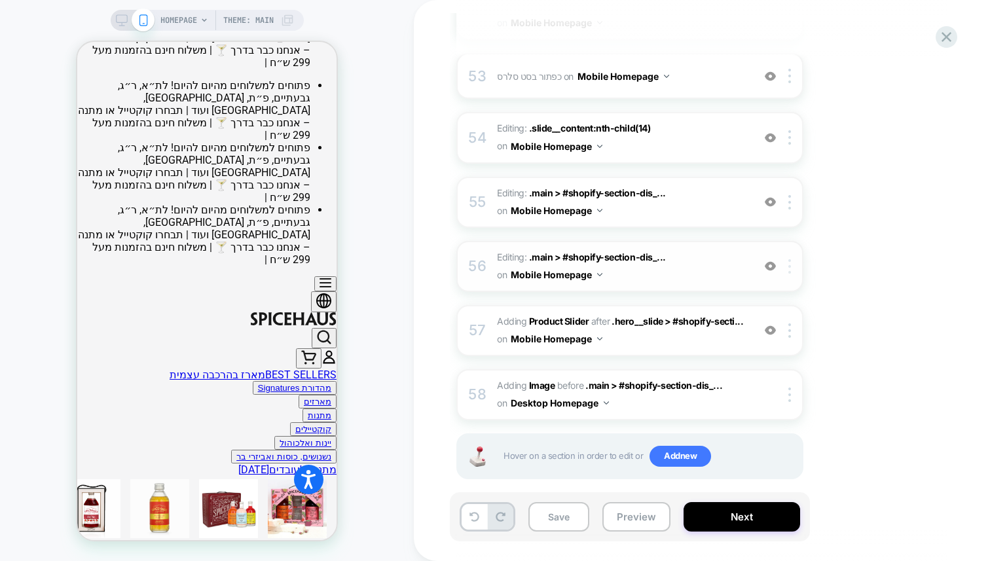
click at [793, 259] on div at bounding box center [792, 266] width 22 height 14
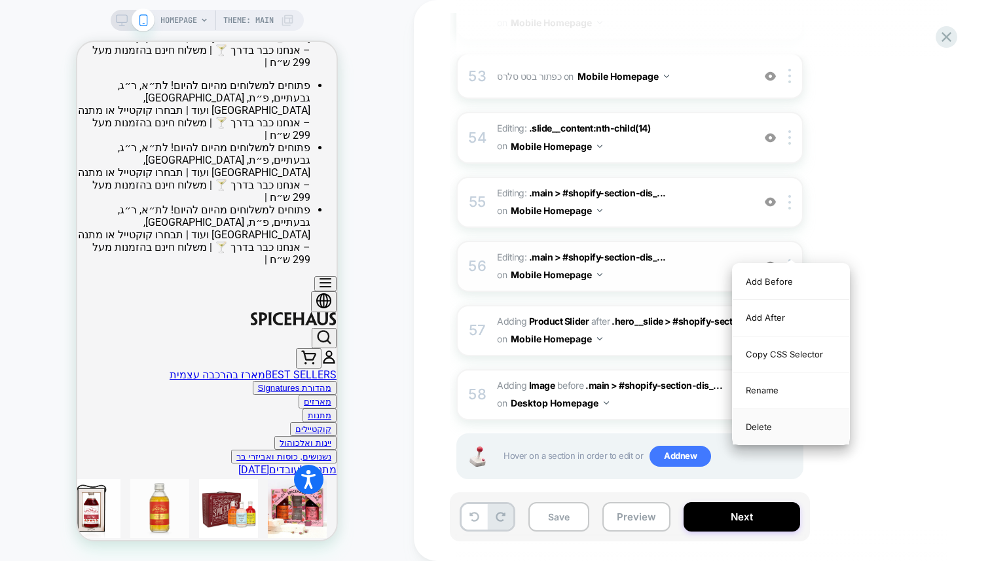
click at [760, 428] on div "Delete" at bounding box center [791, 426] width 117 height 35
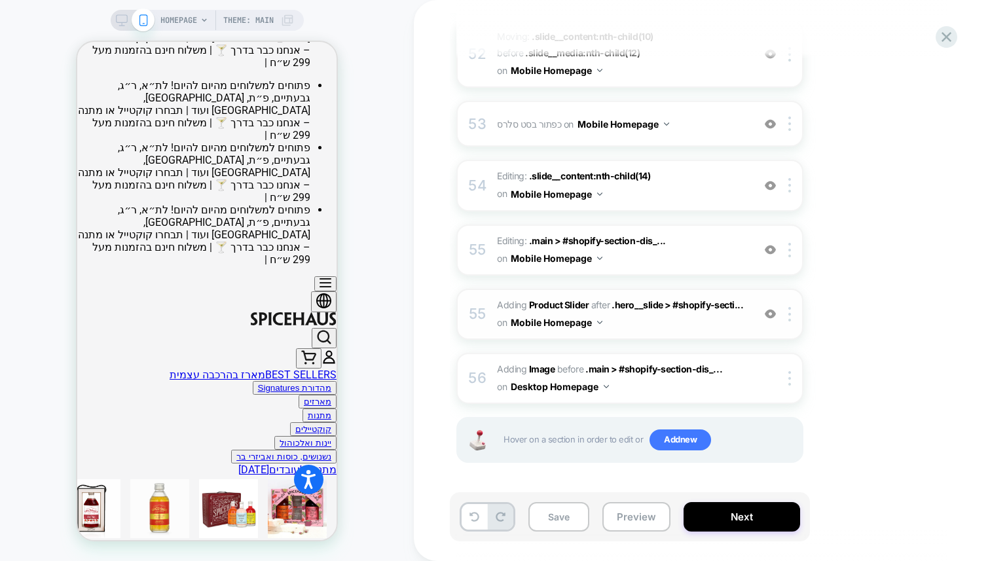
scroll to position [3451, 0]
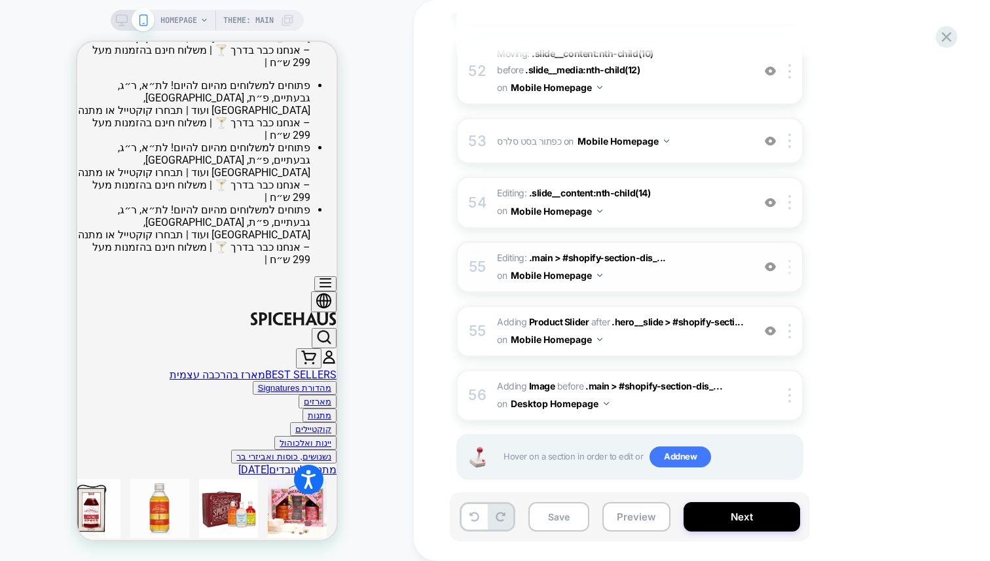
click at [790, 260] on img at bounding box center [790, 267] width 3 height 14
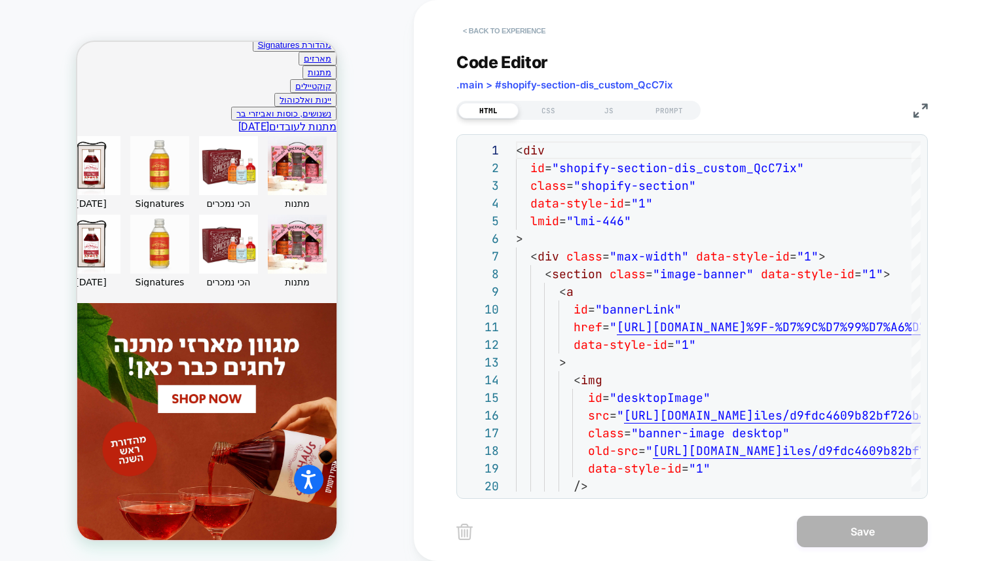
scroll to position [873, 0]
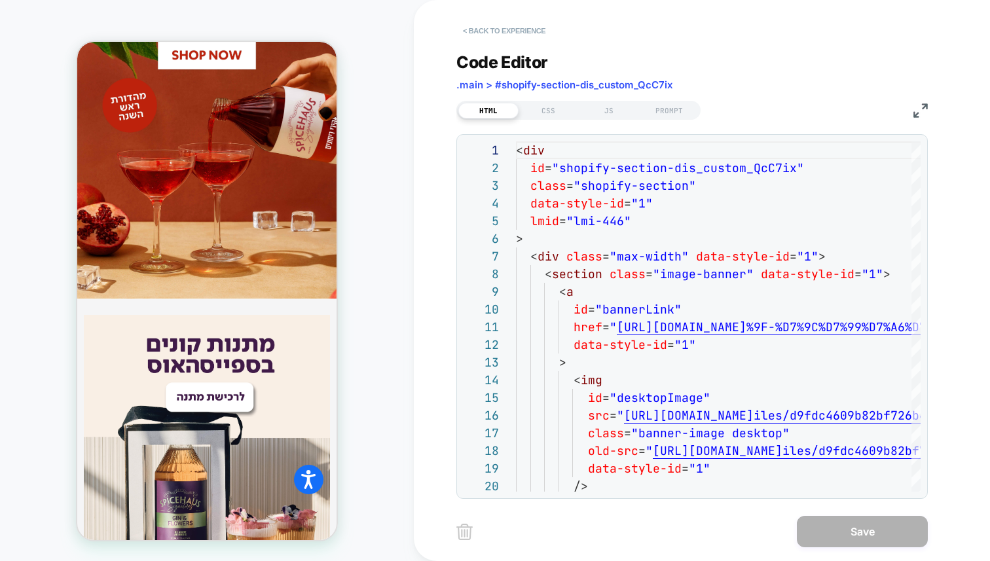
click at [472, 29] on button "< Back to experience" at bounding box center [505, 30] width 96 height 21
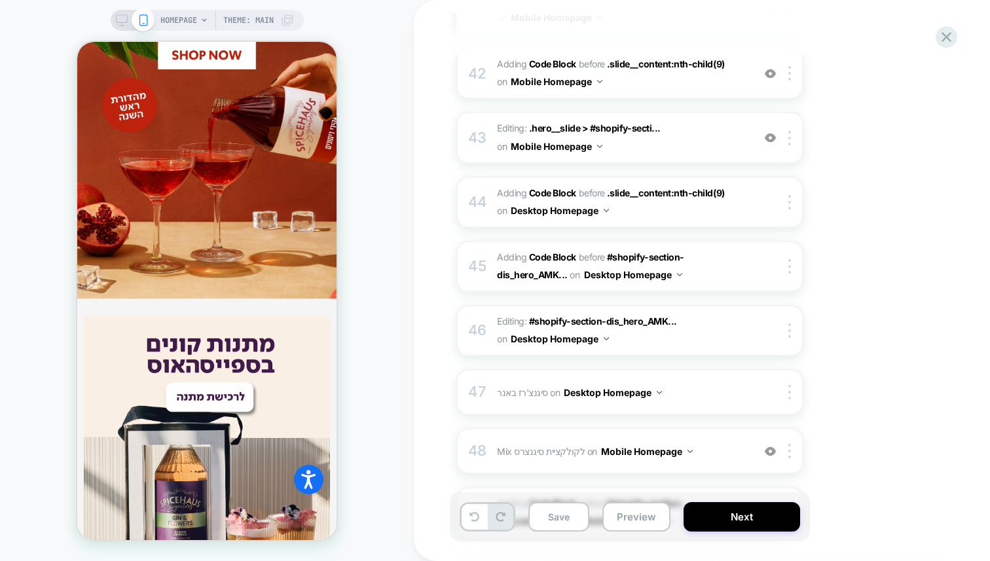
scroll to position [2769, 0]
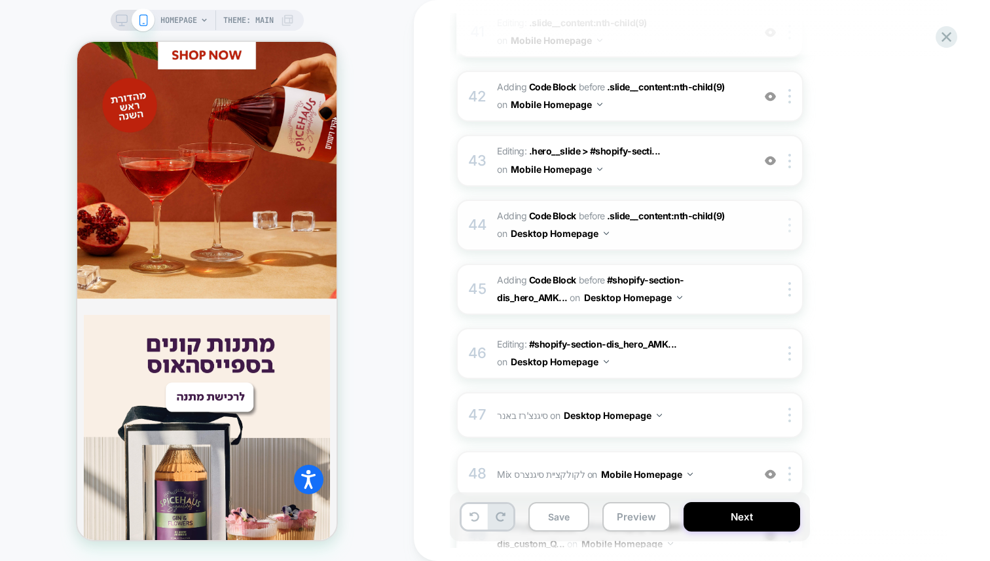
click at [789, 227] on img at bounding box center [790, 225] width 3 height 14
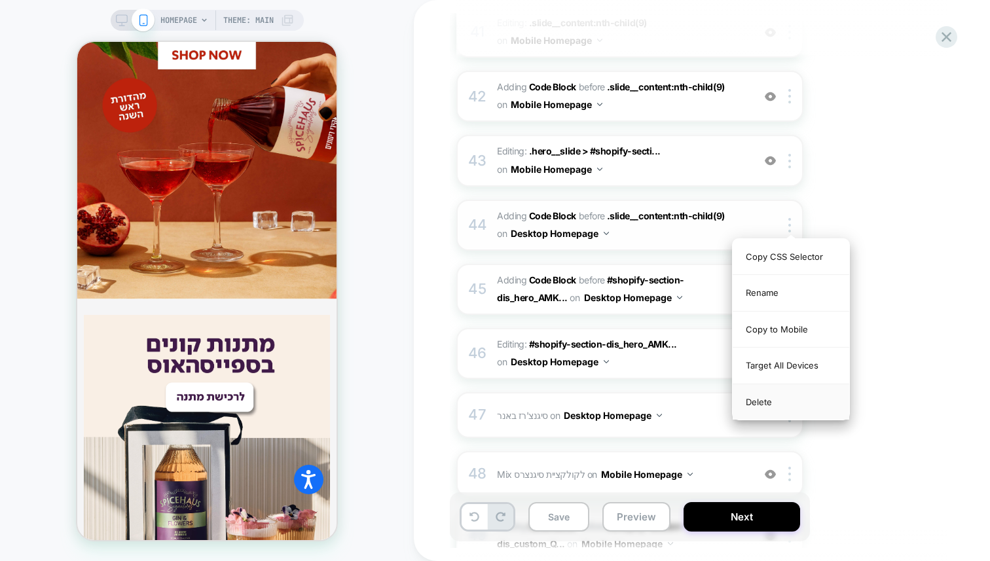
click at [752, 396] on div "Delete" at bounding box center [791, 401] width 117 height 35
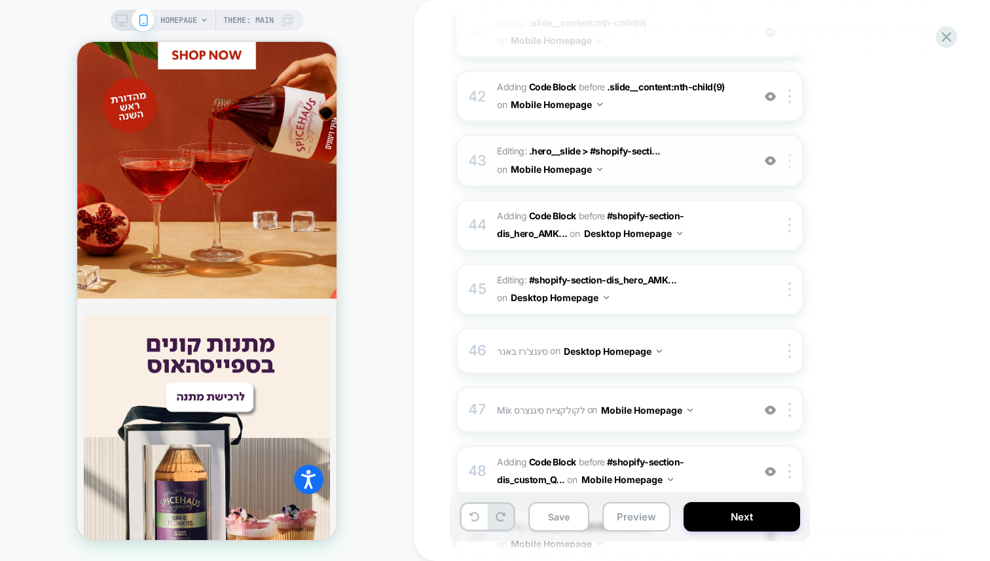
click at [794, 166] on div at bounding box center [792, 161] width 22 height 14
click at [793, 163] on div at bounding box center [792, 161] width 22 height 14
click at [751, 260] on div "Delete" at bounding box center [791, 265] width 117 height 35
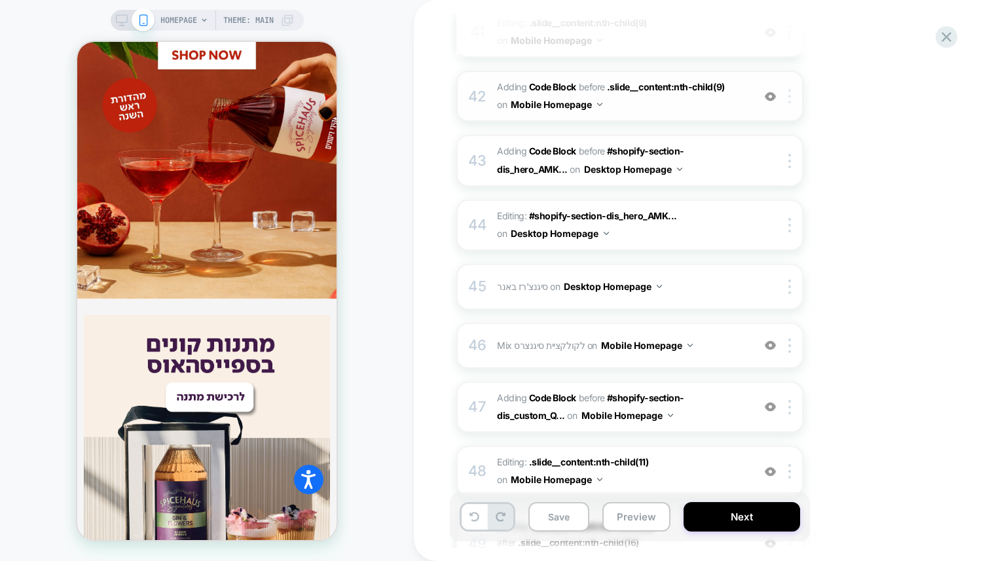
click at [791, 96] on img at bounding box center [790, 96] width 3 height 14
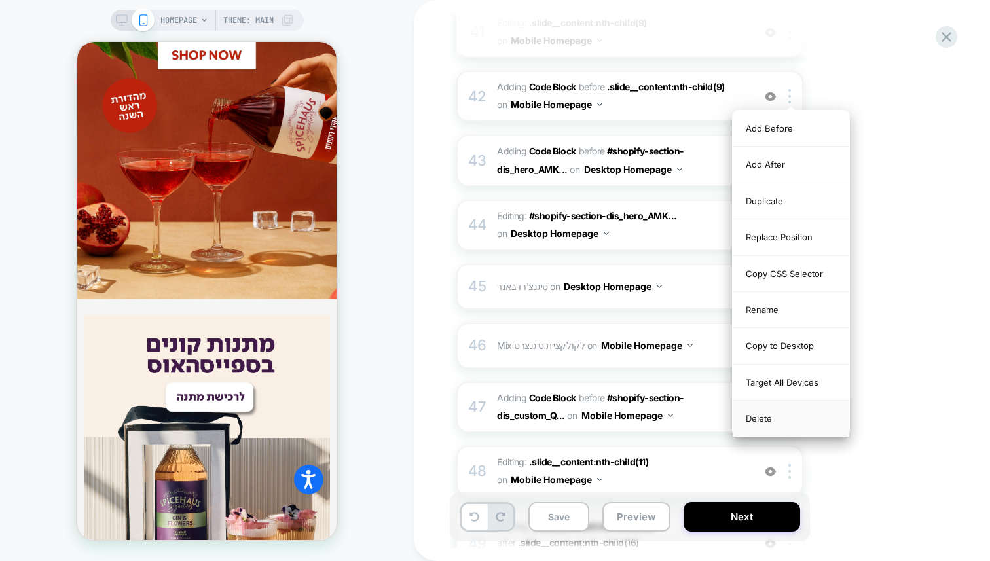
click at [762, 419] on div "Delete" at bounding box center [791, 418] width 117 height 35
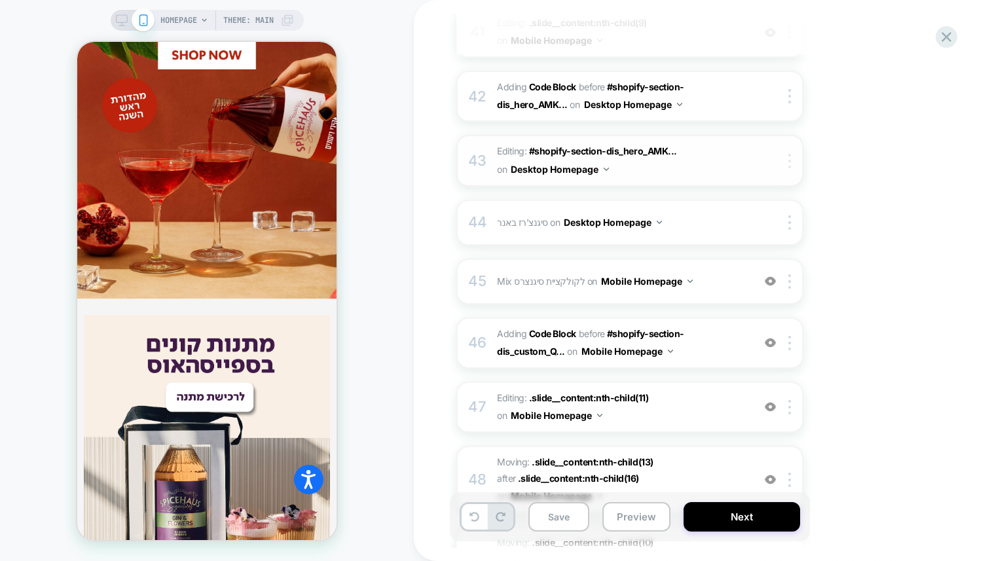
click at [790, 164] on img at bounding box center [790, 161] width 3 height 14
click at [791, 217] on img at bounding box center [790, 222] width 3 height 14
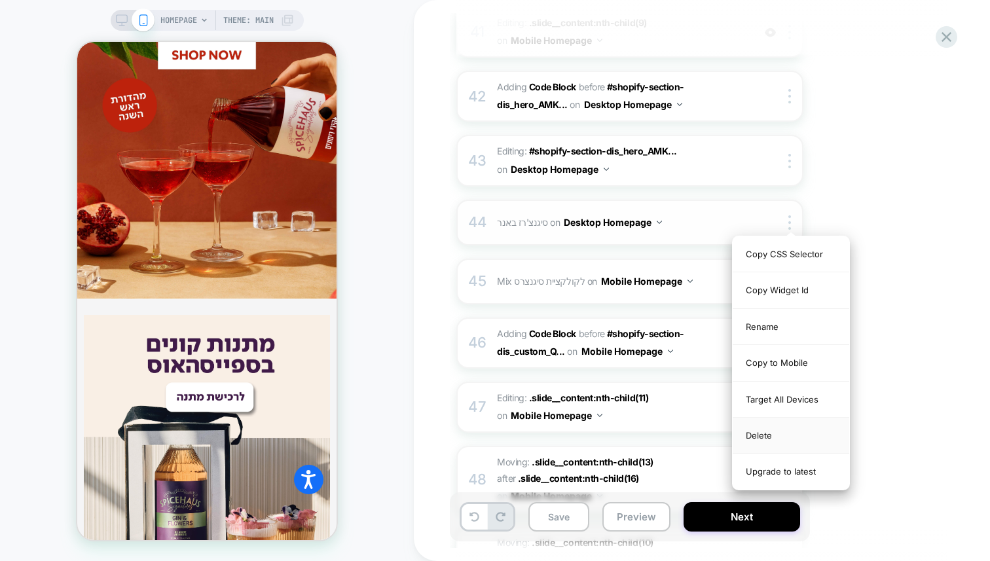
click at [764, 434] on div "Delete" at bounding box center [791, 436] width 117 height 36
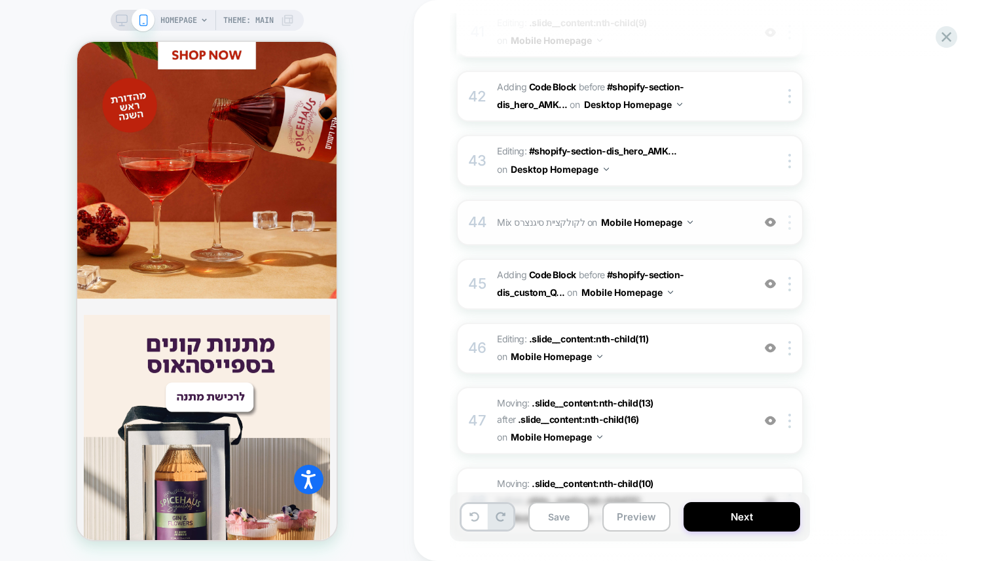
click at [793, 221] on div at bounding box center [792, 222] width 22 height 14
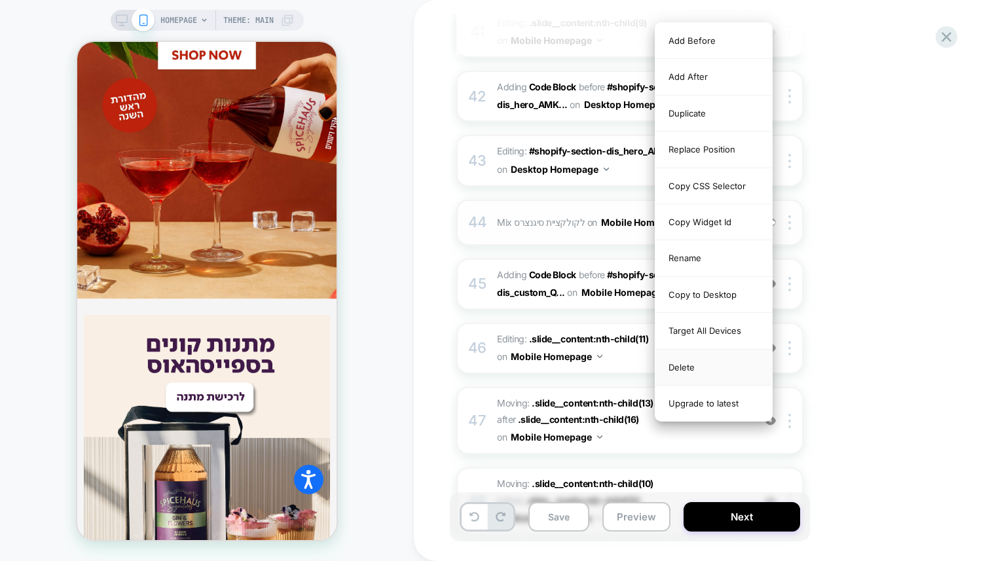
click at [694, 364] on div "Delete" at bounding box center [714, 368] width 117 height 36
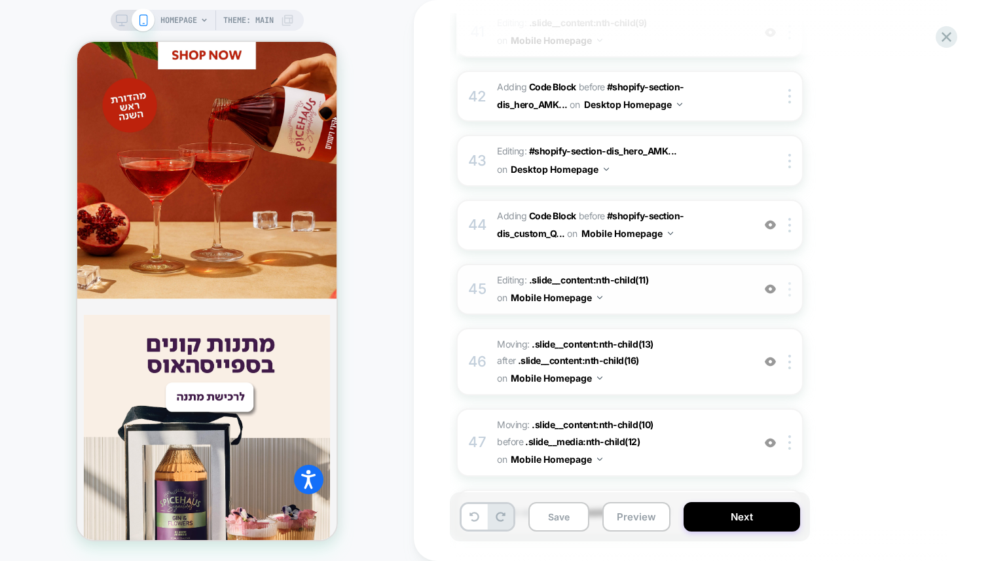
click at [794, 291] on div at bounding box center [792, 289] width 22 height 14
click at [789, 296] on div "45 Editing : .slide__content:nth-child(11) .slide__content:nth-child(11) on Mob…" at bounding box center [630, 289] width 347 height 51
click at [792, 302] on div "45 Editing : .slide__content:nth-child(11) .slide__content:nth-child(11) on Mob…" at bounding box center [630, 289] width 347 height 51
click at [791, 293] on img at bounding box center [790, 289] width 3 height 14
click at [767, 393] on div "Delete" at bounding box center [791, 393] width 117 height 35
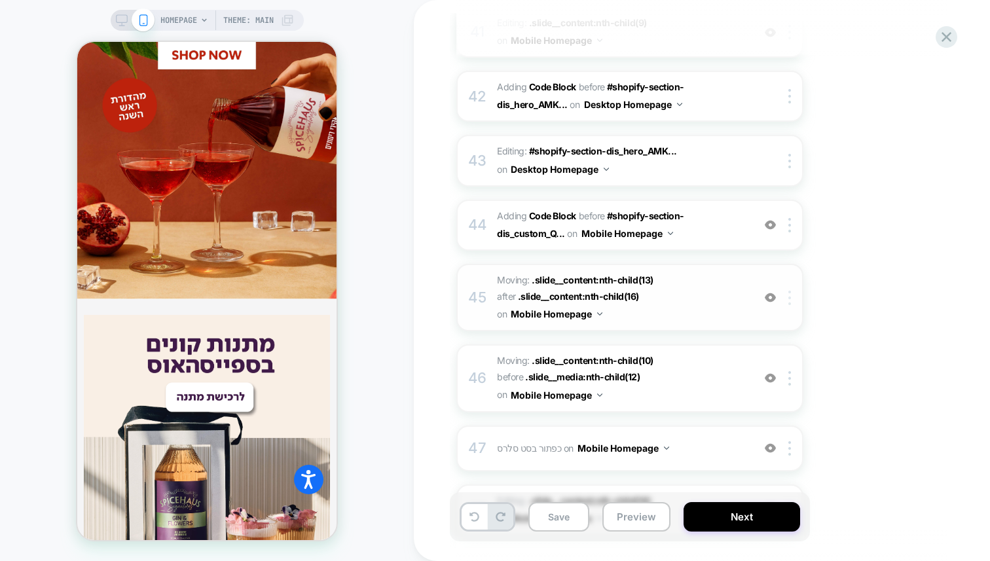
click at [791, 293] on div at bounding box center [792, 298] width 22 height 14
click at [772, 396] on div "Delete" at bounding box center [791, 393] width 117 height 35
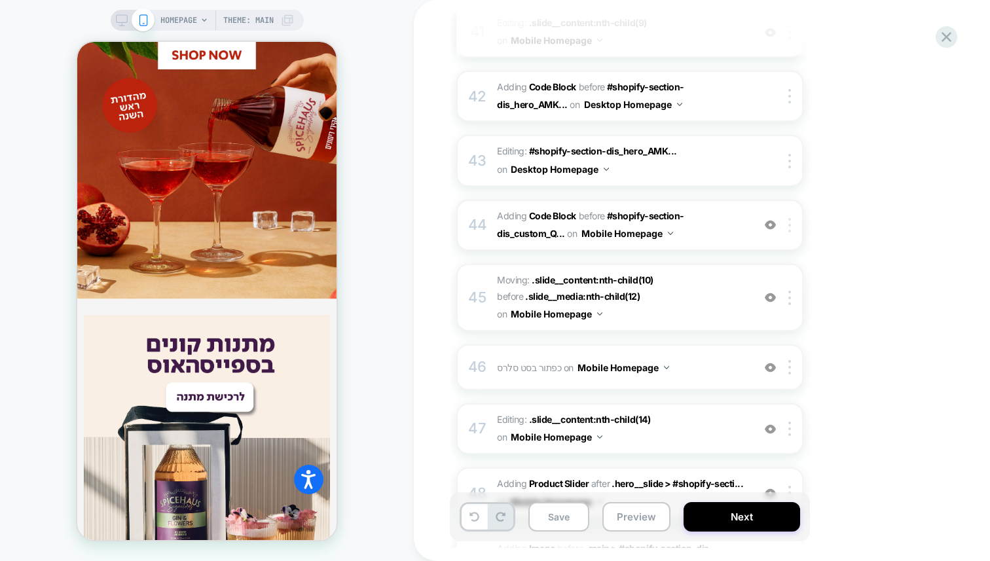
click at [790, 226] on img at bounding box center [790, 225] width 3 height 14
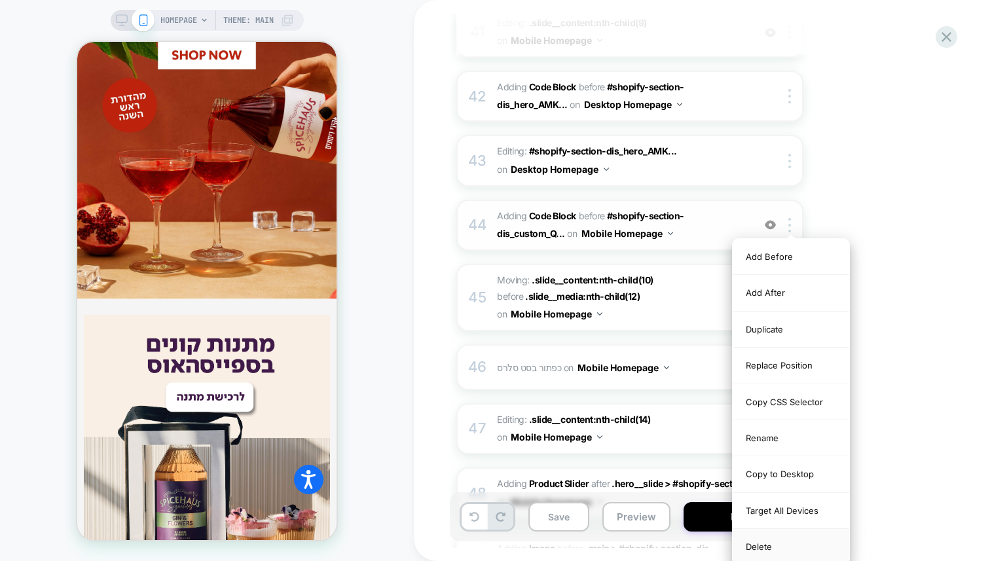
click at [763, 542] on div "Delete" at bounding box center [791, 546] width 117 height 35
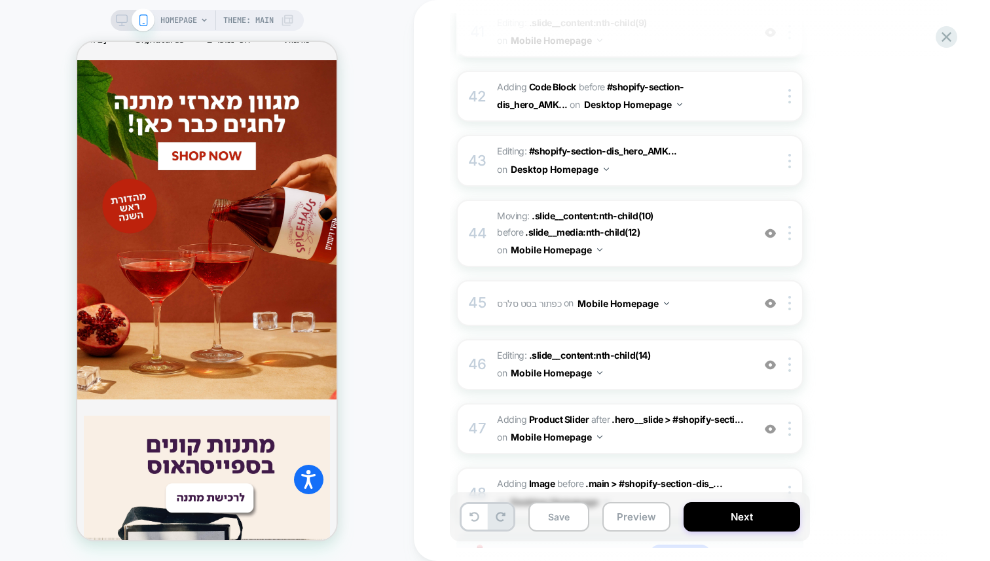
scroll to position [0, 0]
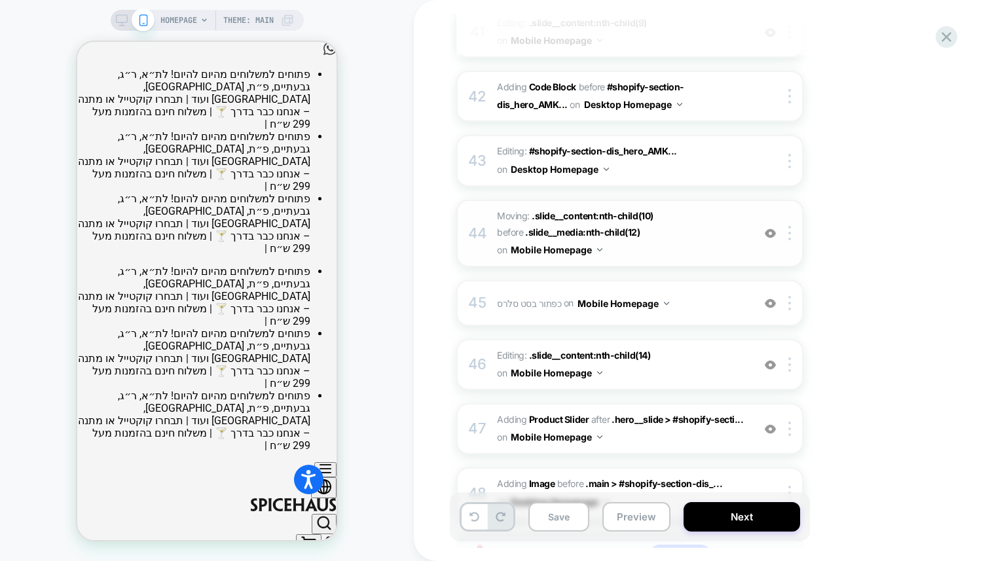
click at [791, 240] on div "44 Moving: .slide__content:nth-child(10) .slide__content:nth-child(10) before .…" at bounding box center [630, 233] width 347 height 67
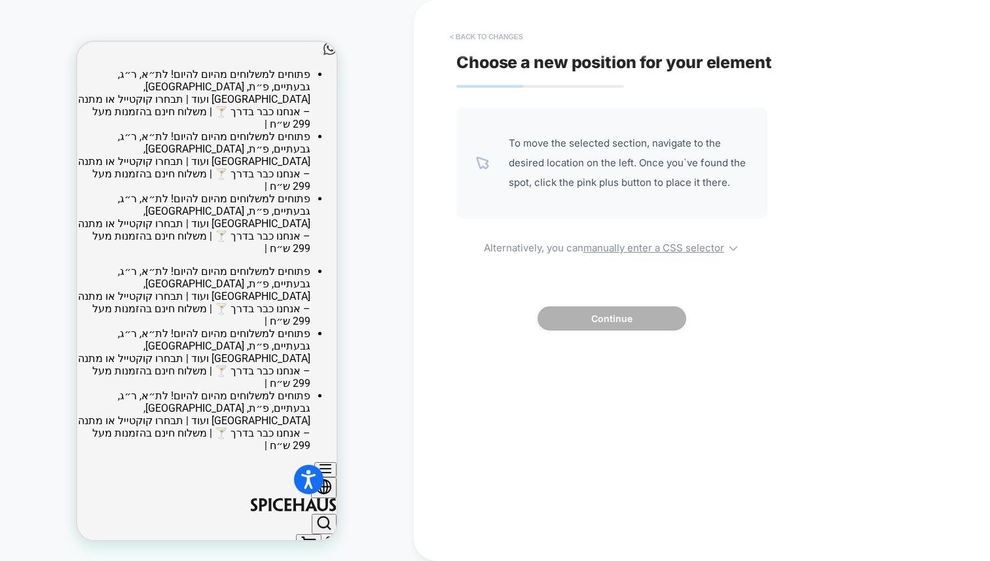
click at [474, 35] on button "< Back to changes" at bounding box center [486, 36] width 86 height 21
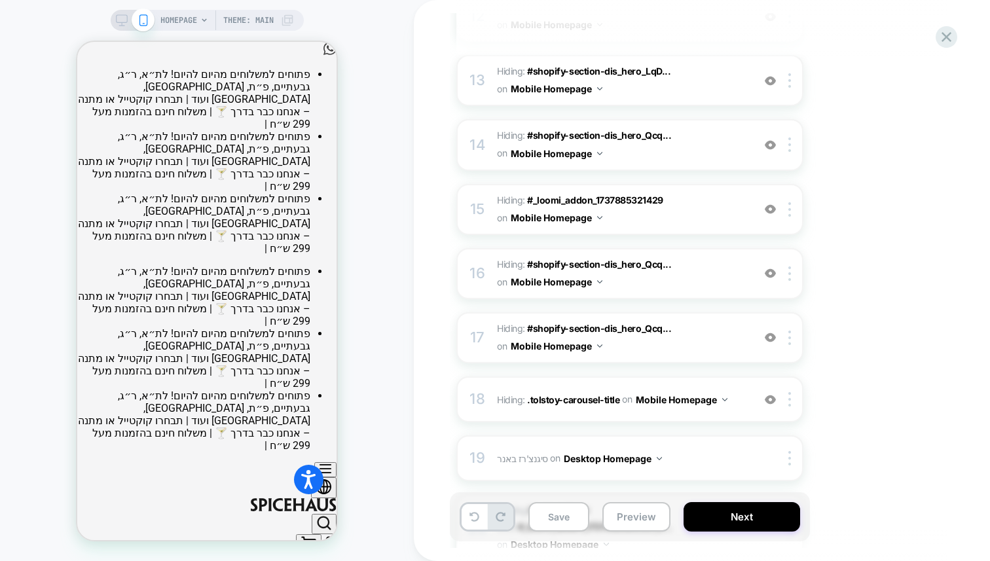
scroll to position [1639, 0]
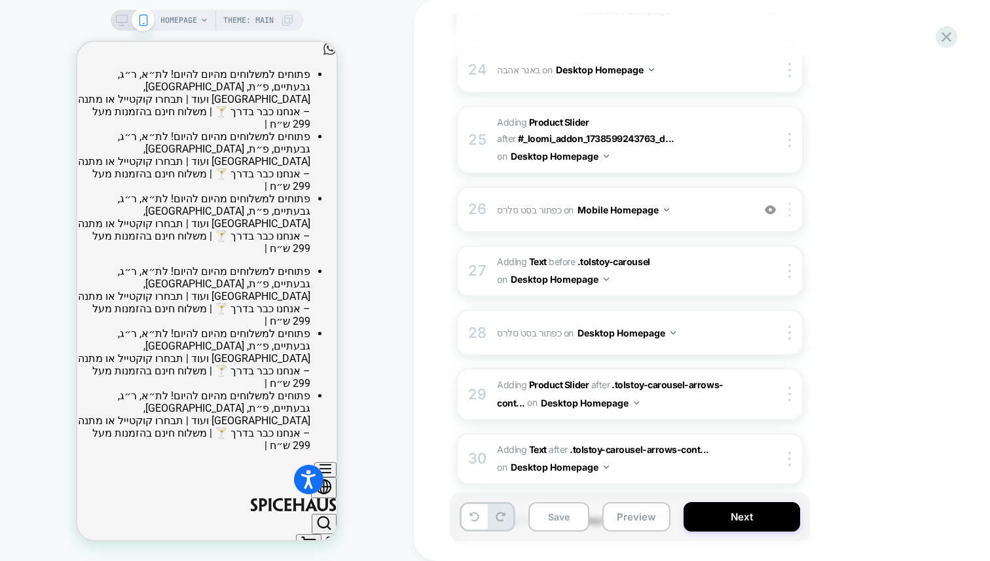
click at [789, 205] on img at bounding box center [790, 209] width 3 height 14
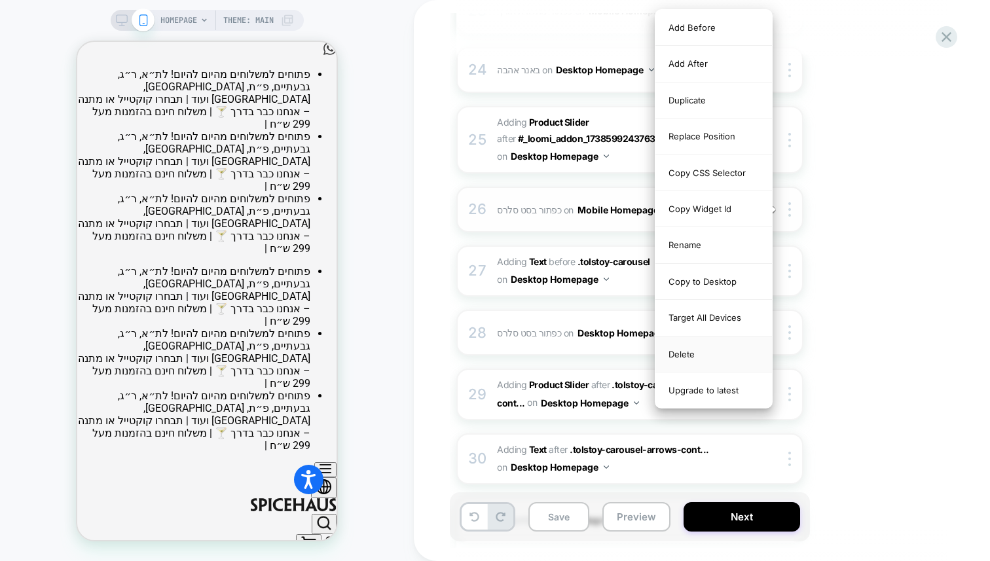
click at [685, 346] on div "Delete" at bounding box center [714, 355] width 117 height 36
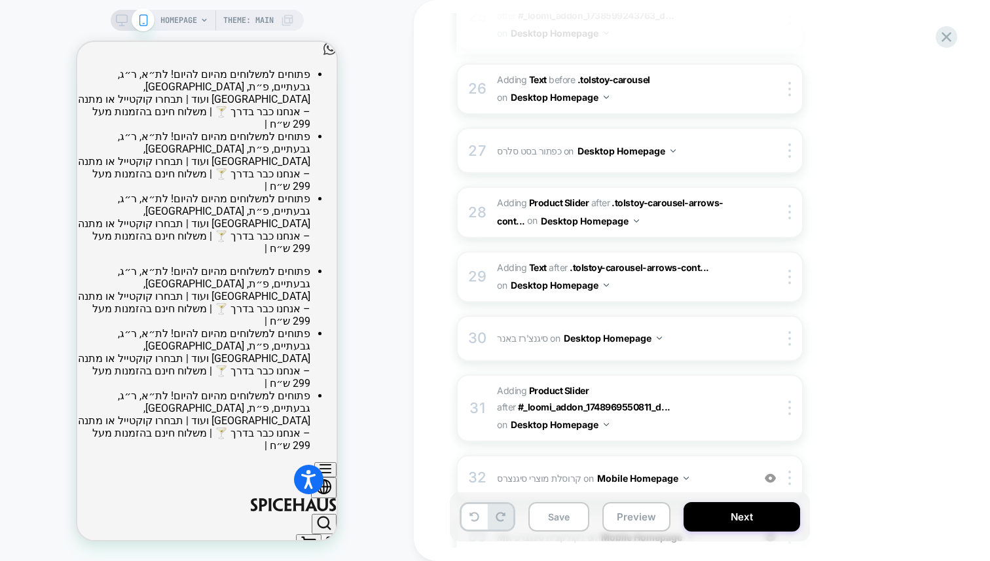
scroll to position [1838, 0]
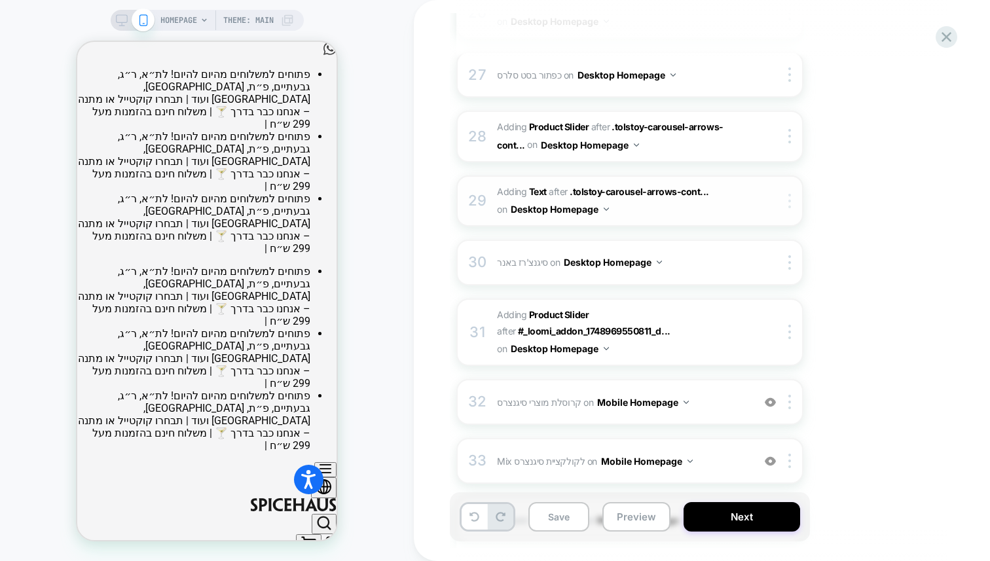
click at [789, 199] on img at bounding box center [790, 201] width 3 height 14
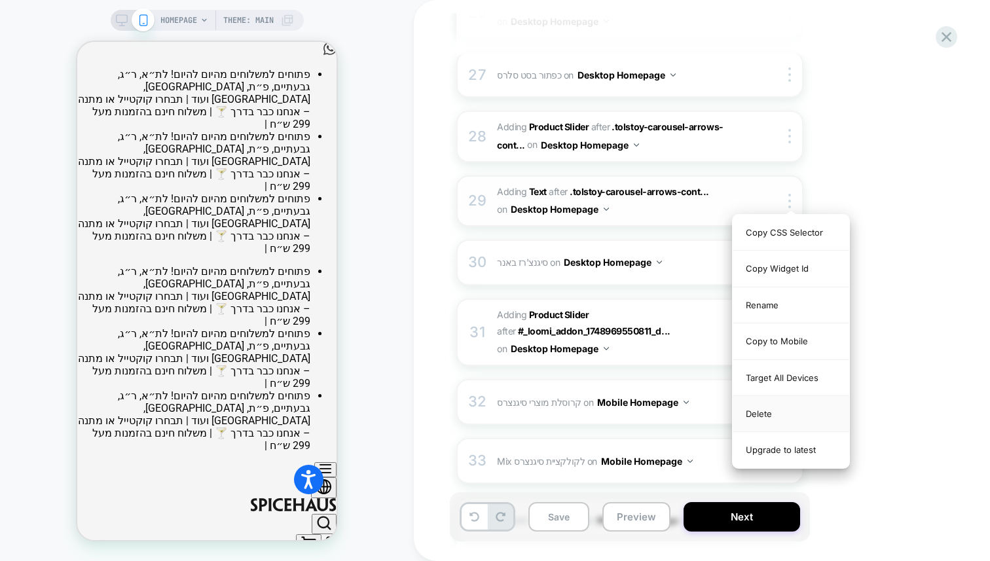
click at [771, 419] on div "Delete" at bounding box center [791, 414] width 117 height 36
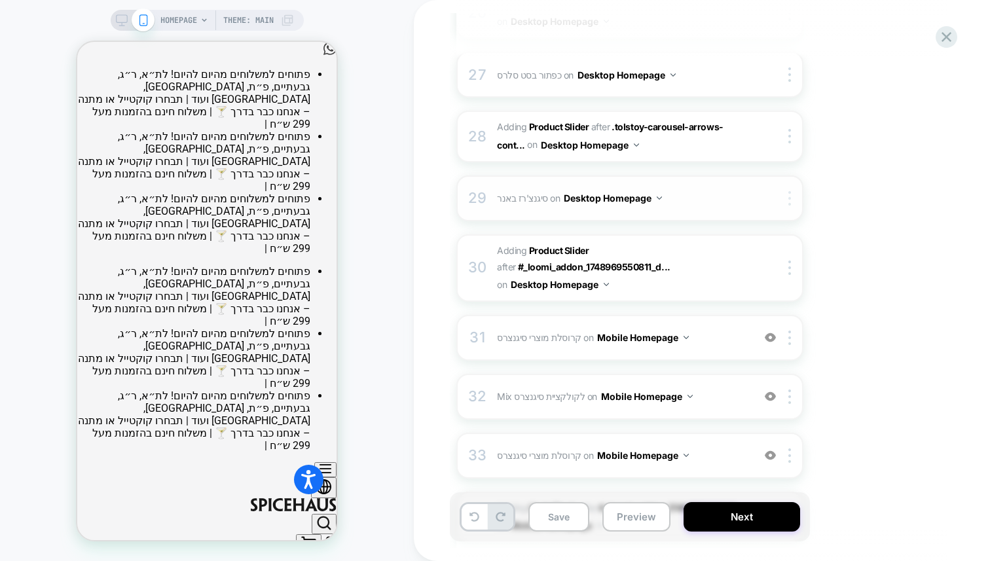
click at [789, 195] on img at bounding box center [790, 198] width 3 height 14
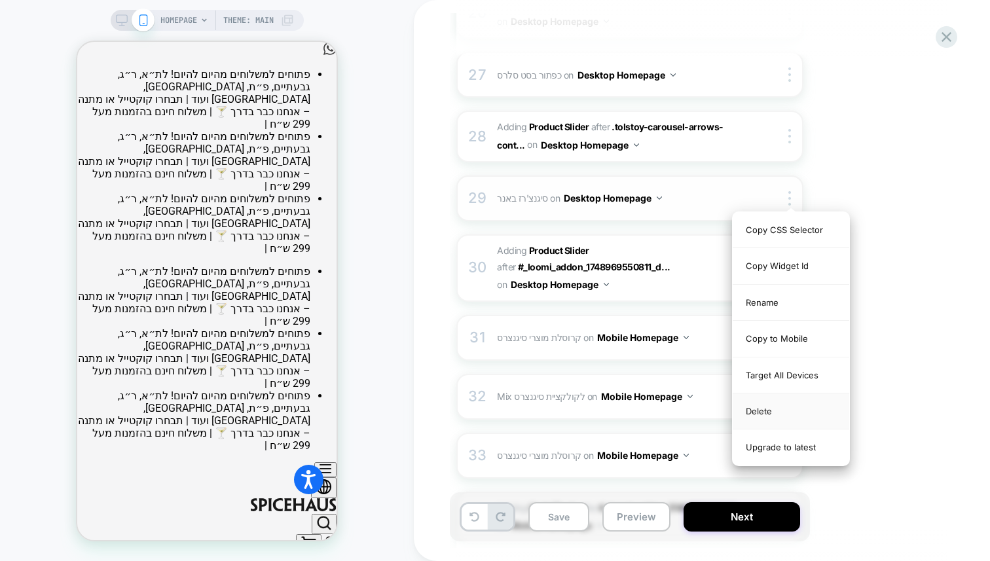
click at [769, 408] on div "Delete" at bounding box center [791, 412] width 117 height 36
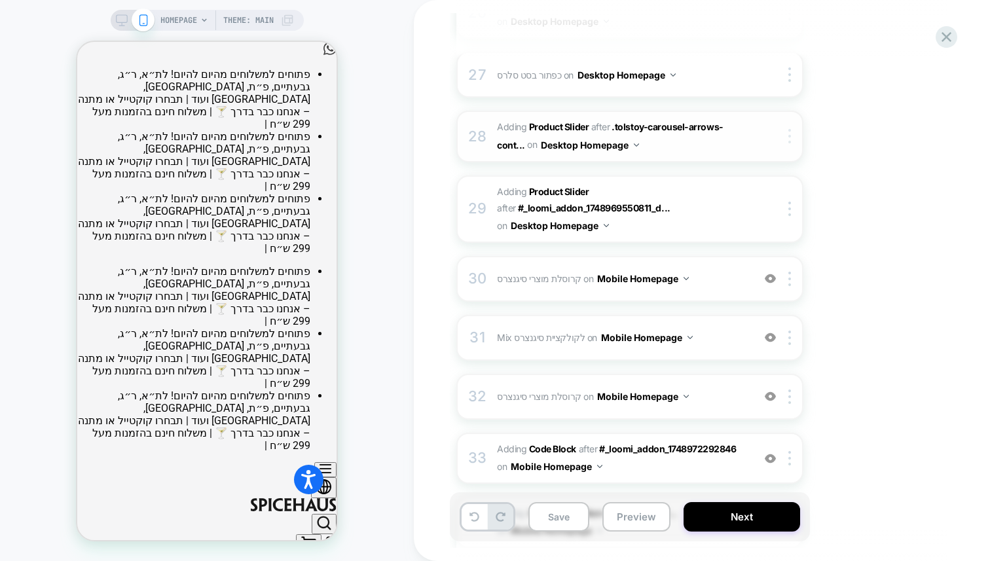
click at [789, 136] on img at bounding box center [790, 136] width 3 height 14
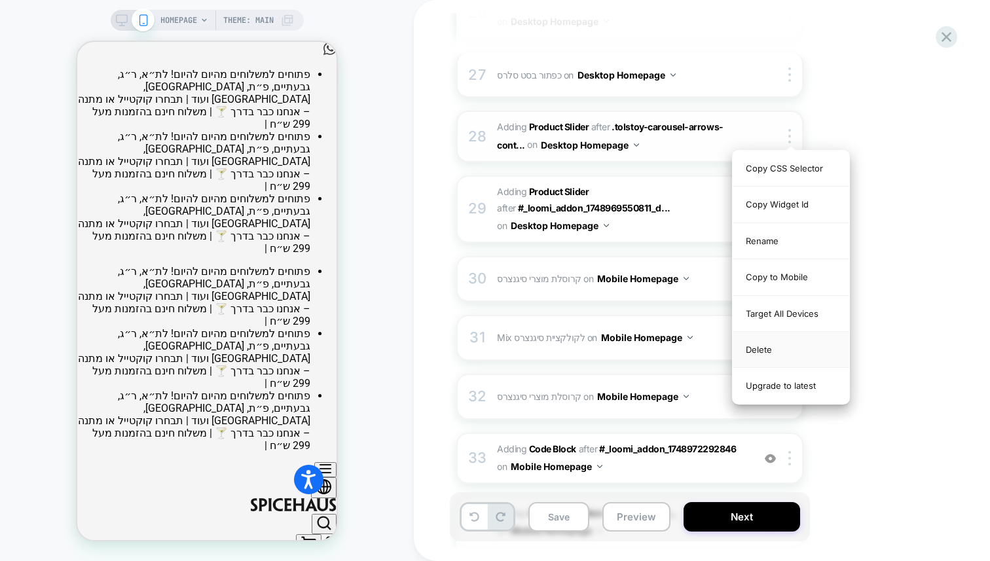
click at [774, 345] on div "Delete" at bounding box center [791, 350] width 117 height 36
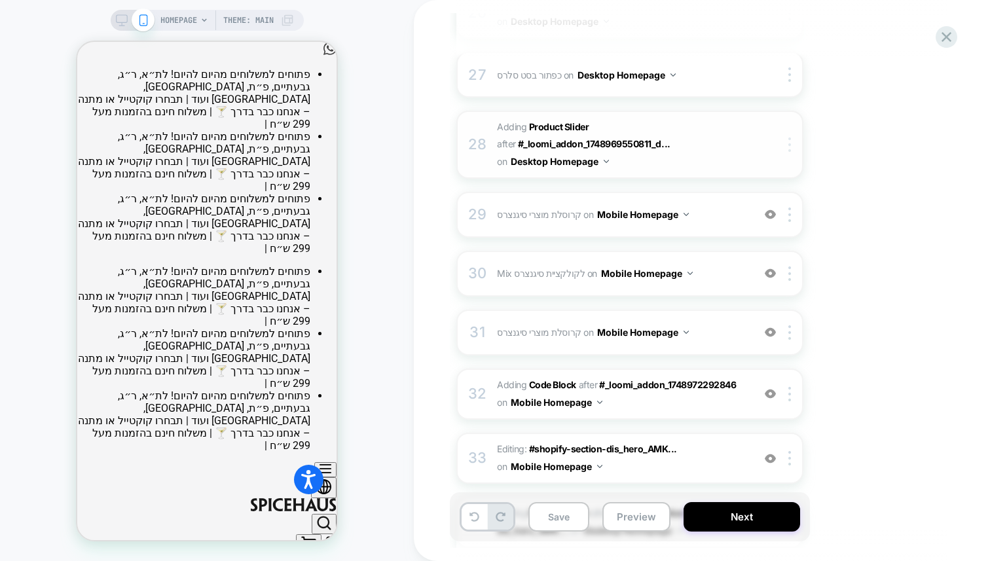
click at [789, 150] on img at bounding box center [790, 145] width 3 height 14
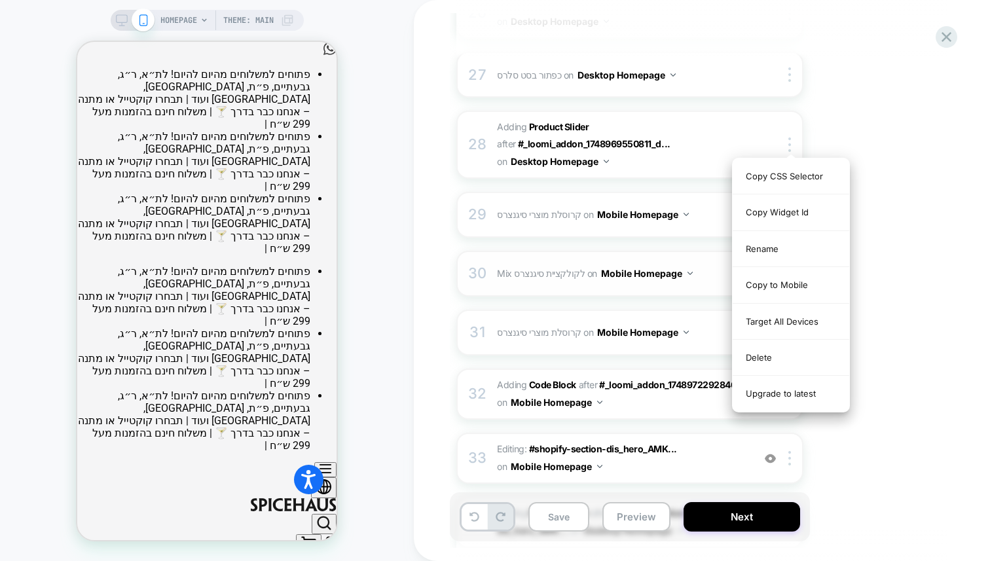
drag, startPoint x: 762, startPoint y: 355, endPoint x: 791, endPoint y: 204, distance: 153.3
click at [762, 356] on div "Delete" at bounding box center [791, 358] width 117 height 36
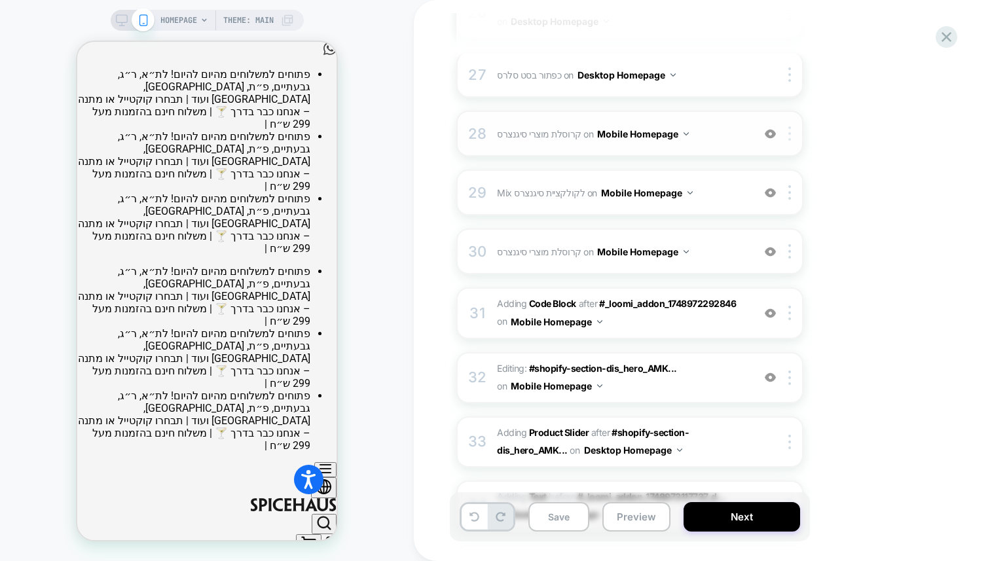
click at [793, 135] on div at bounding box center [792, 133] width 22 height 14
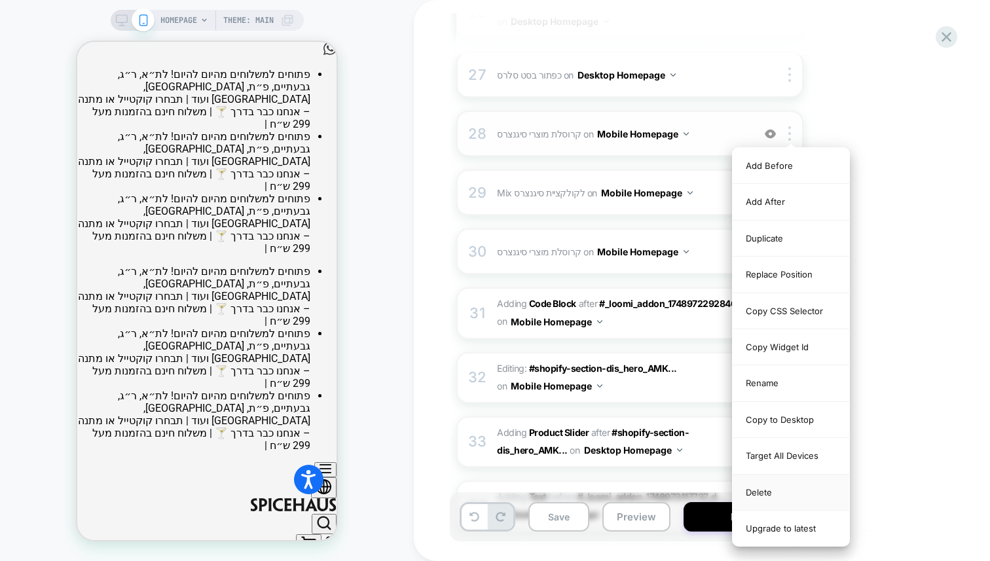
click at [758, 492] on div "Delete" at bounding box center [791, 493] width 117 height 36
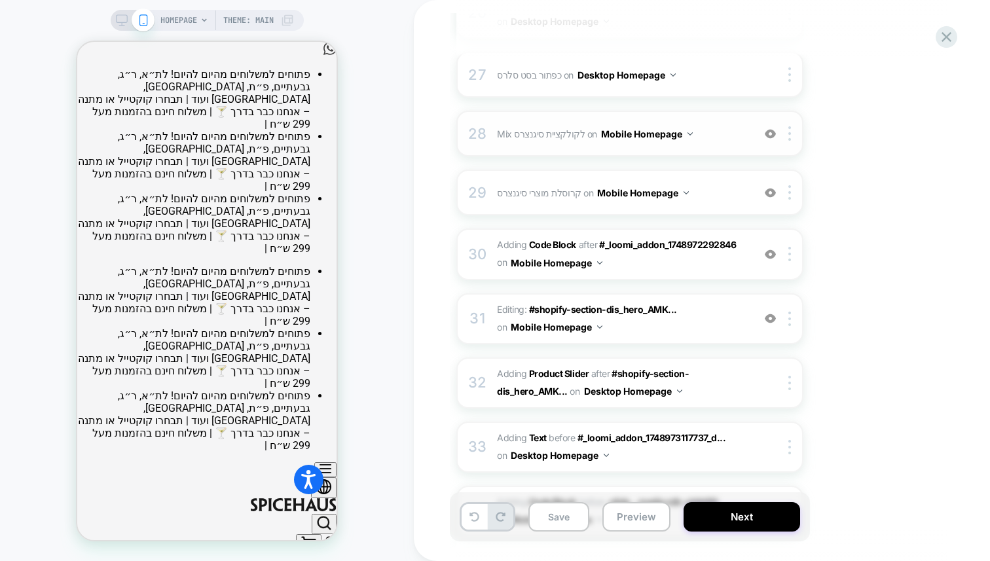
click at [789, 141] on div "28 Mix לקולקציית סיגנצרס Adding Mix BEFORE #_loomi_addon_1748970560309_dup17578…" at bounding box center [630, 134] width 347 height 46
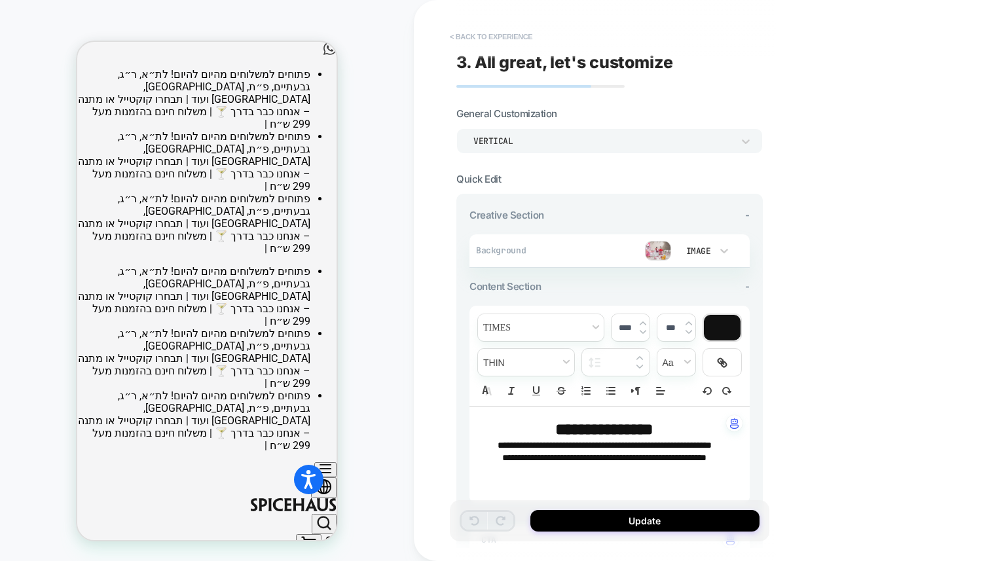
click at [472, 36] on button "< Back to experience" at bounding box center [491, 36] width 96 height 21
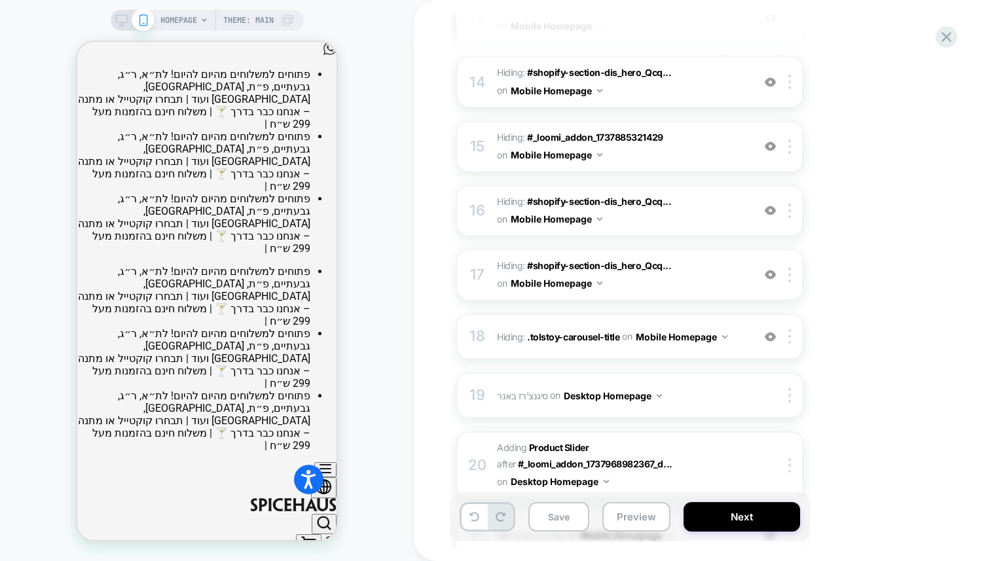
scroll to position [1445, 0]
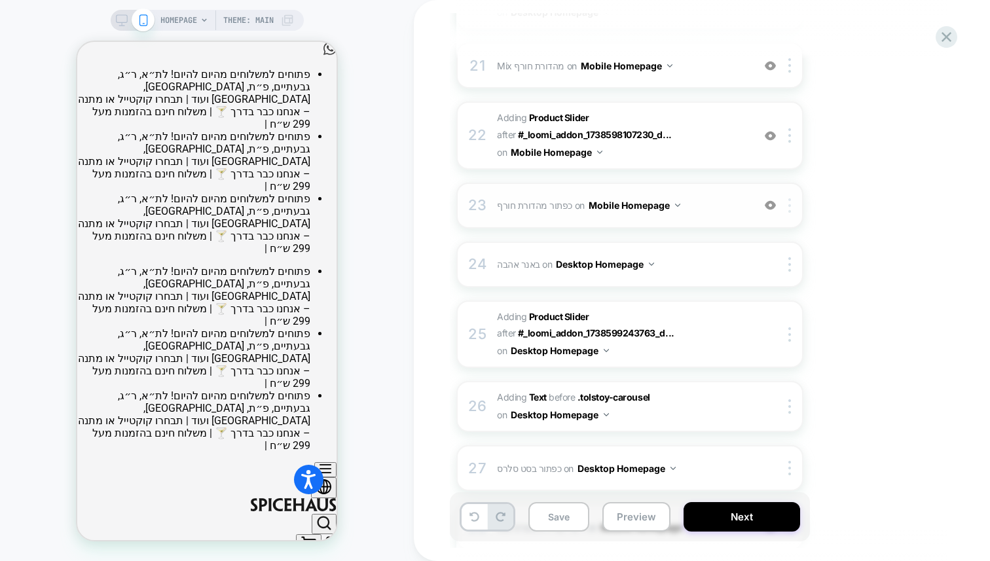
click at [789, 203] on img at bounding box center [790, 205] width 3 height 14
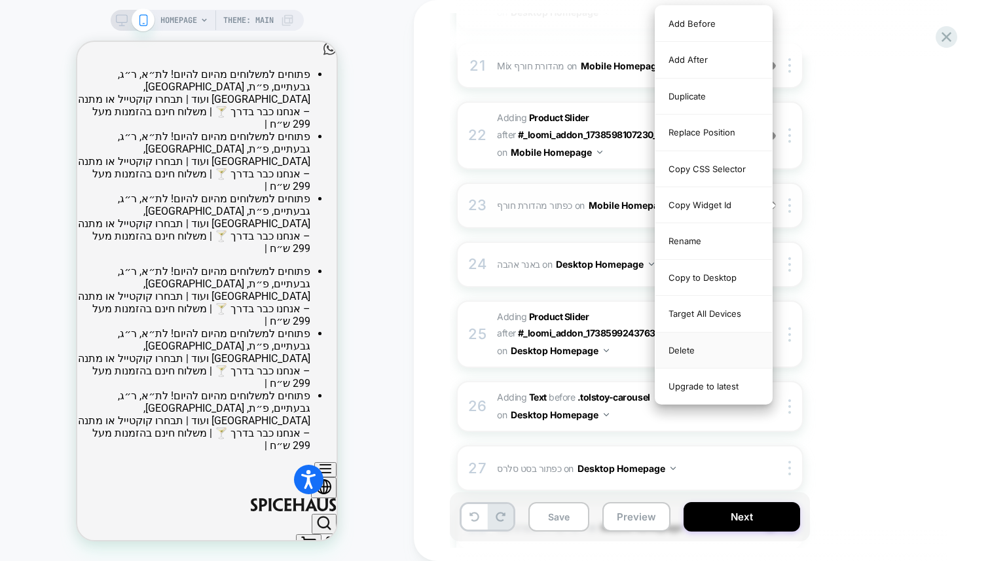
click at [707, 347] on div "Delete" at bounding box center [714, 351] width 117 height 36
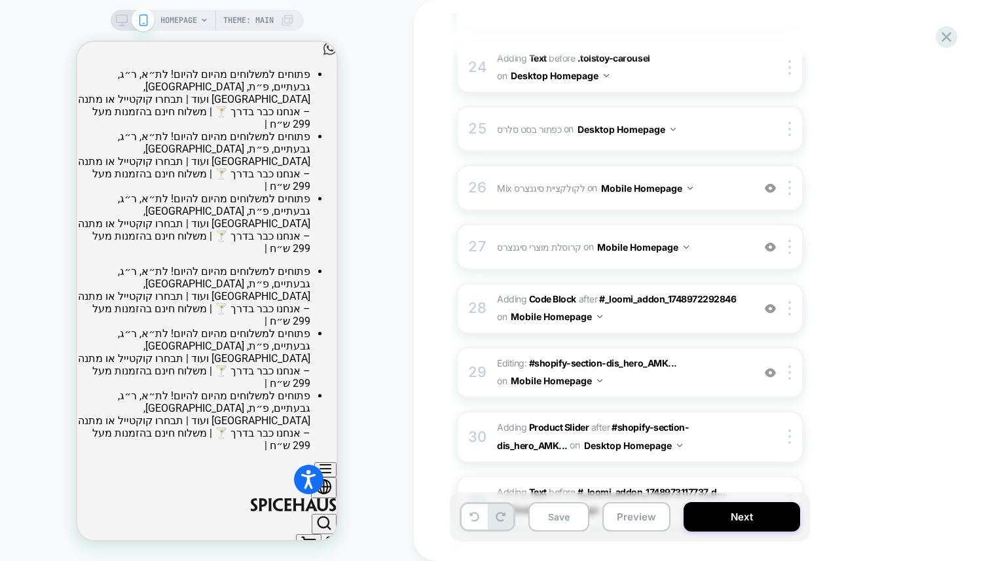
scroll to position [1646, 0]
click at [790, 369] on img at bounding box center [790, 371] width 3 height 14
click at [791, 312] on img at bounding box center [790, 307] width 3 height 14
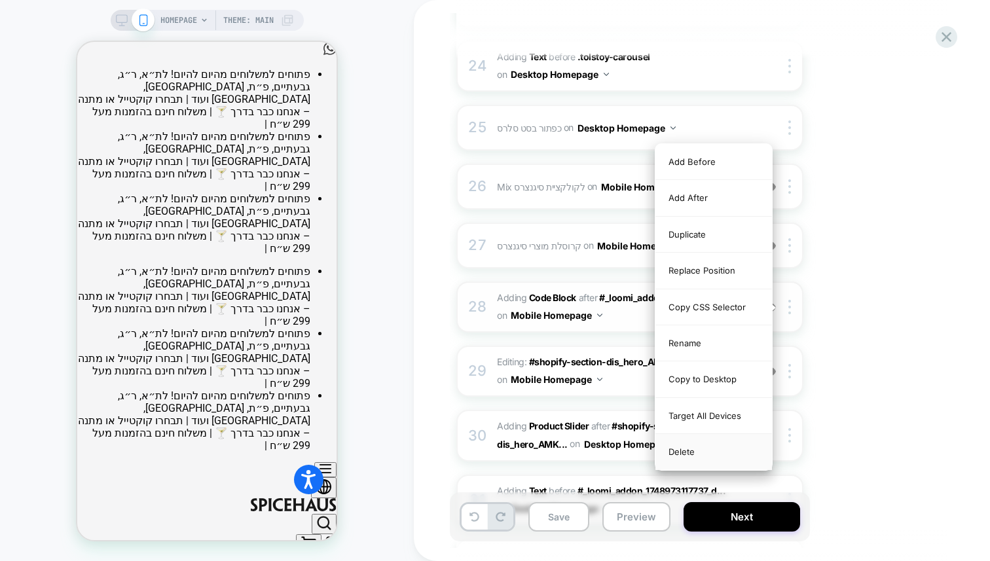
click at [677, 449] on div "Delete" at bounding box center [714, 451] width 117 height 35
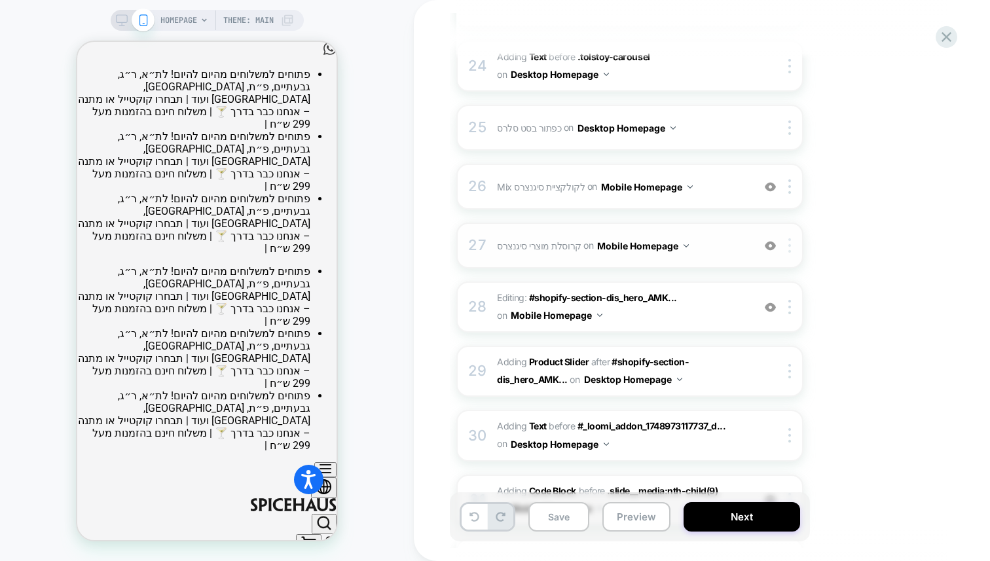
click at [792, 248] on div at bounding box center [792, 245] width 22 height 14
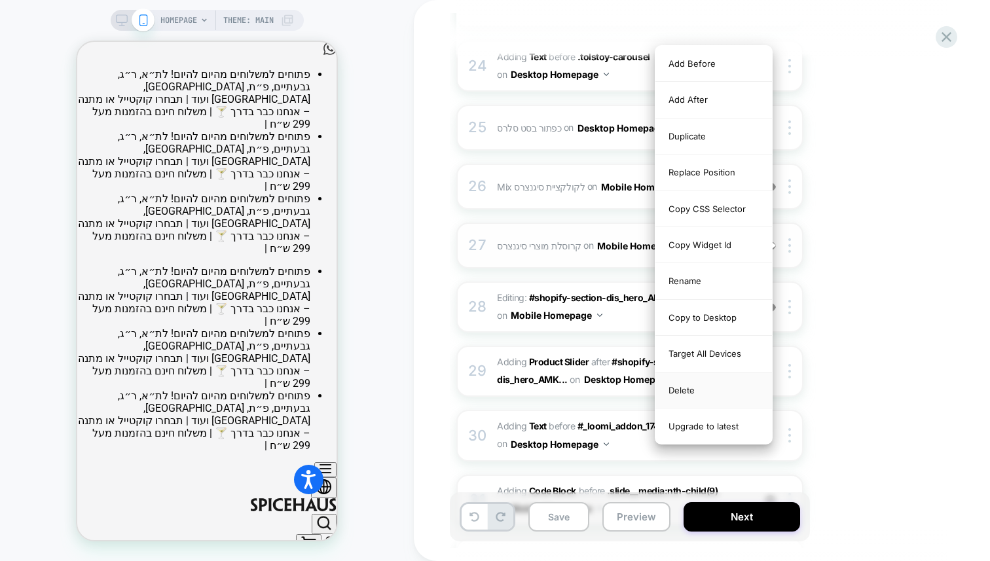
click at [690, 396] on div "Delete" at bounding box center [714, 391] width 117 height 36
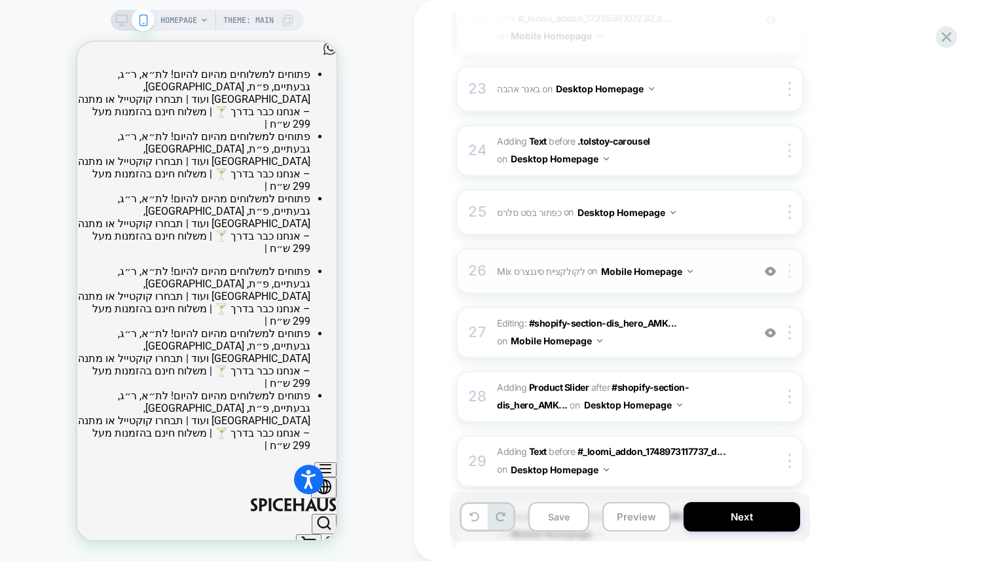
scroll to position [1552, 0]
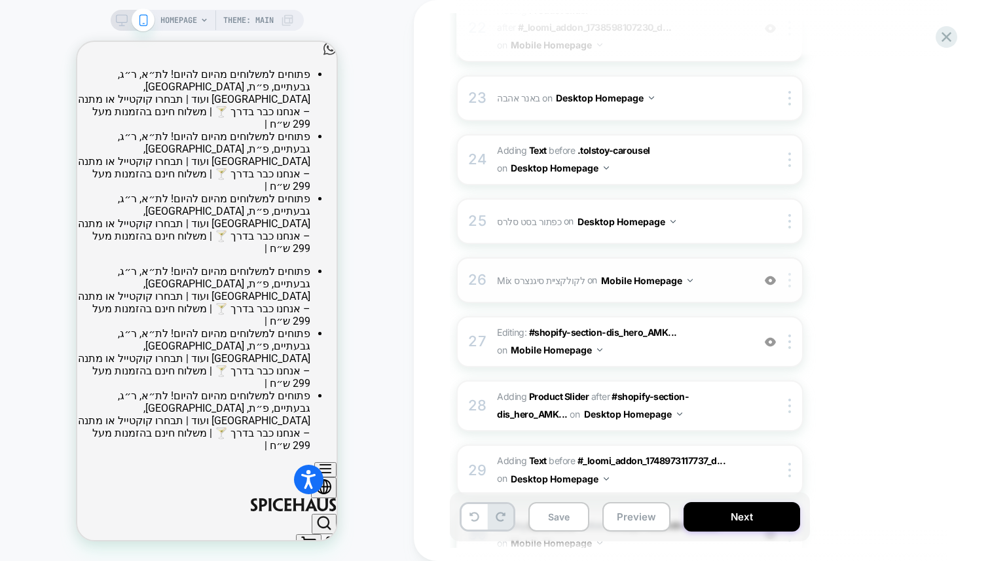
click at [792, 277] on div at bounding box center [792, 280] width 22 height 14
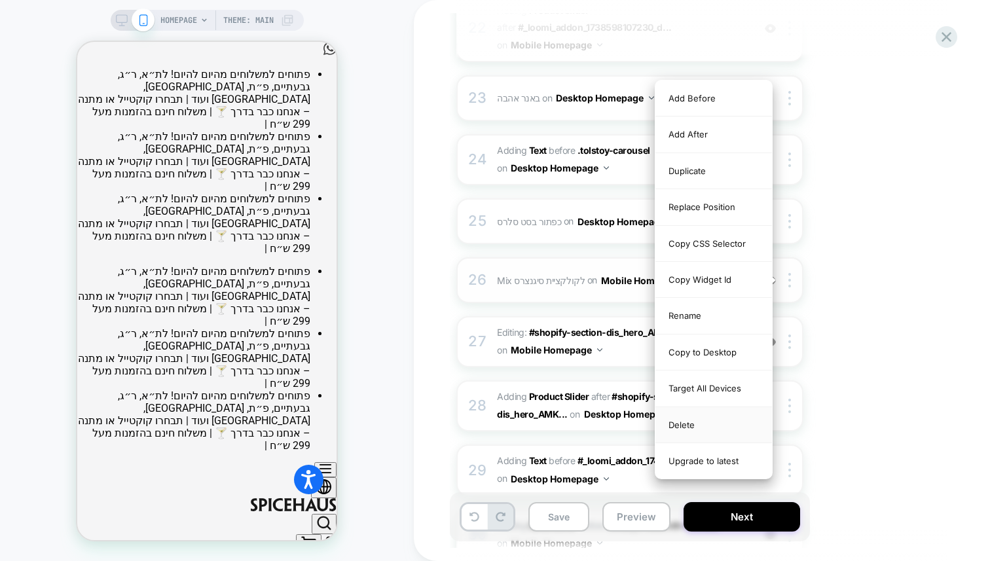
click at [688, 420] on div "Delete" at bounding box center [714, 425] width 117 height 36
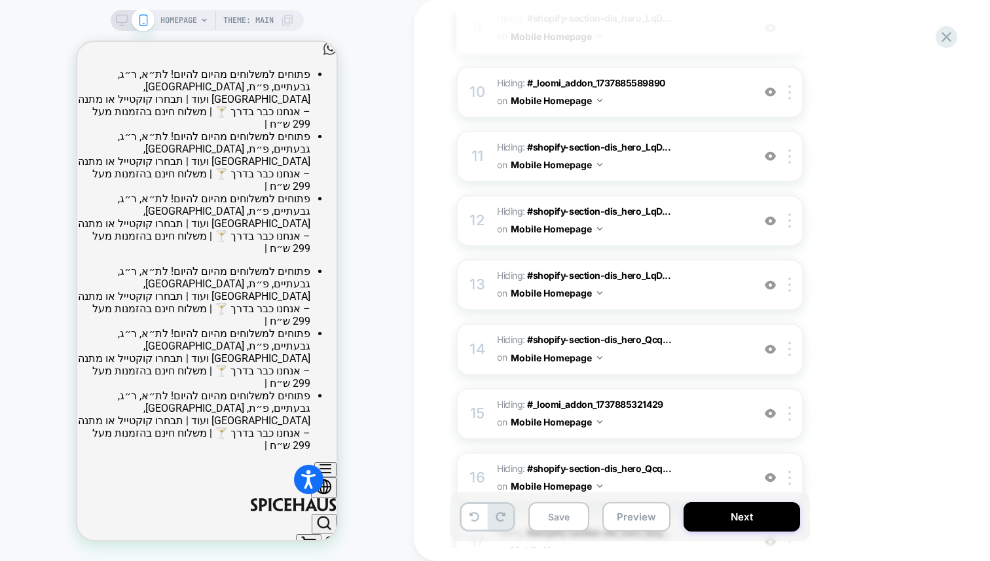
scroll to position [931, 0]
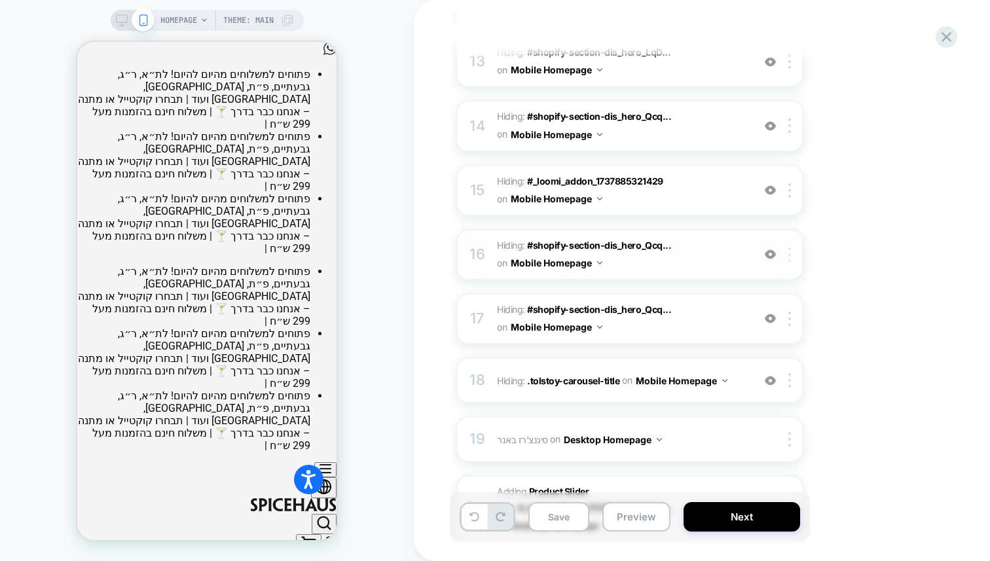
click at [791, 252] on img at bounding box center [790, 255] width 3 height 14
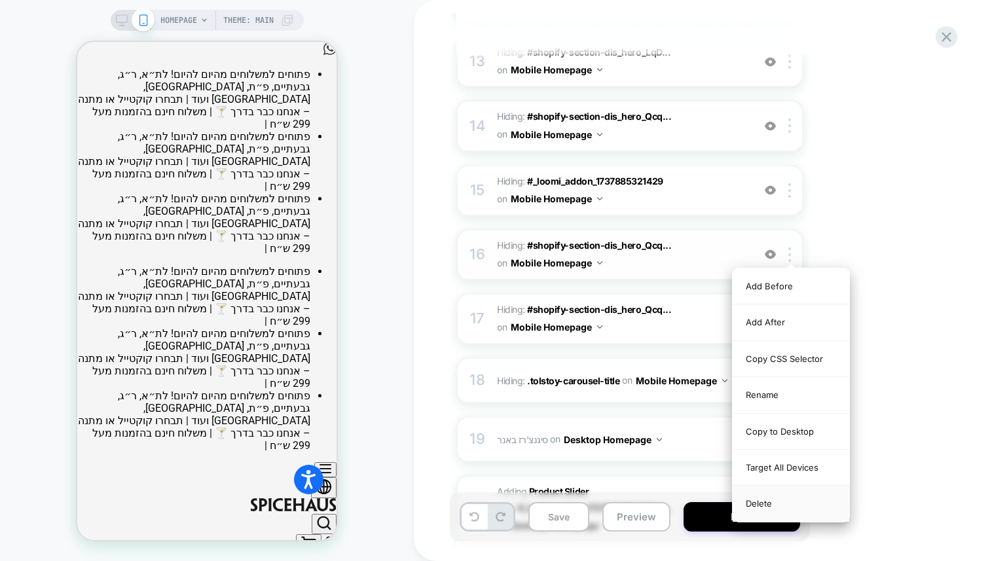
click at [762, 500] on div "Delete" at bounding box center [791, 503] width 117 height 35
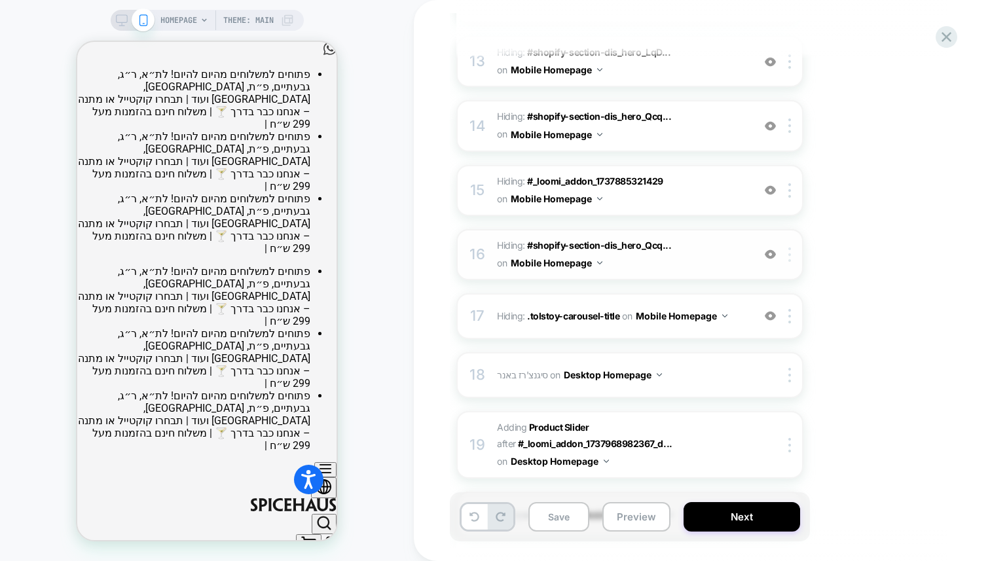
click at [791, 257] on img at bounding box center [790, 255] width 3 height 14
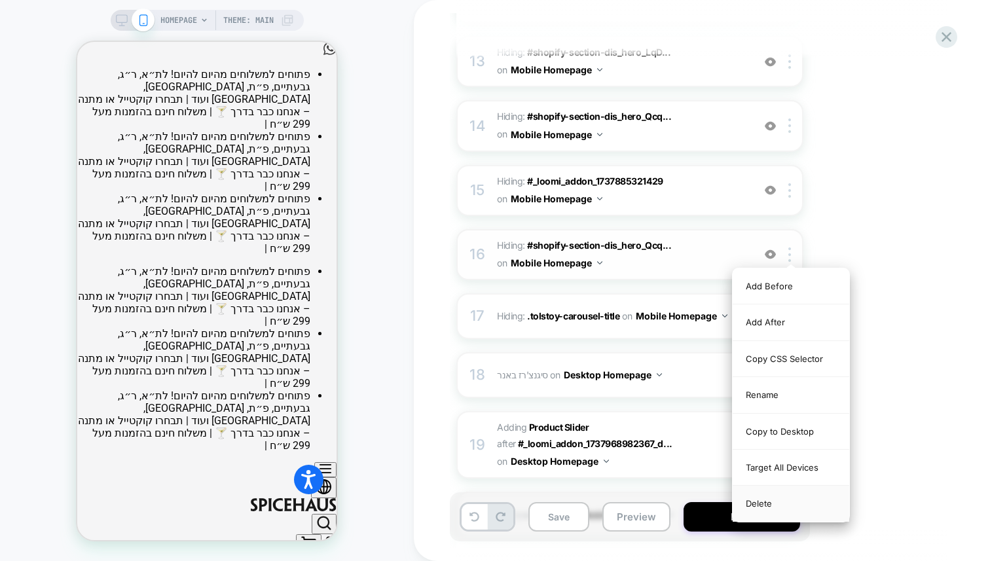
click at [764, 513] on div "Delete" at bounding box center [791, 503] width 117 height 35
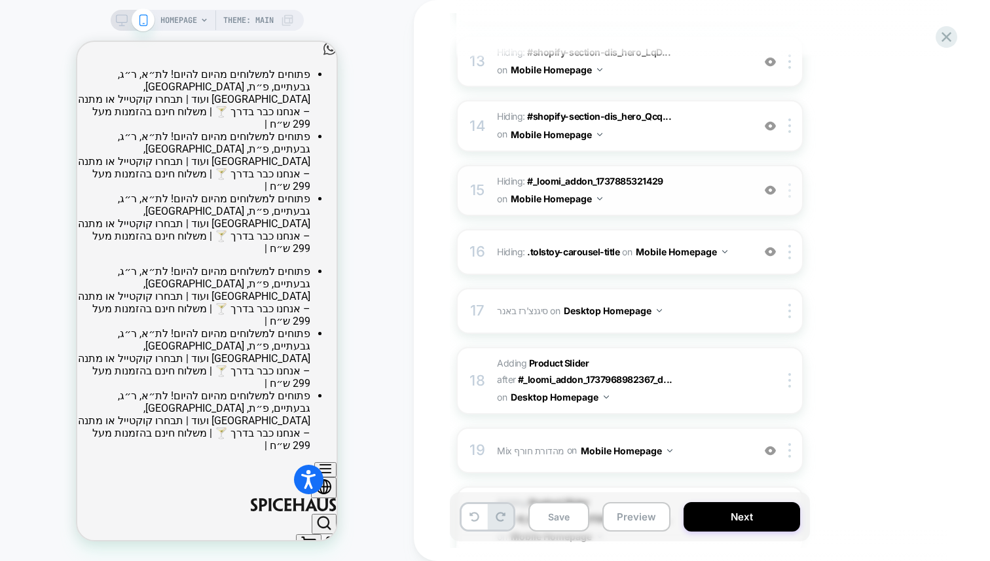
click at [791, 194] on img at bounding box center [790, 190] width 3 height 14
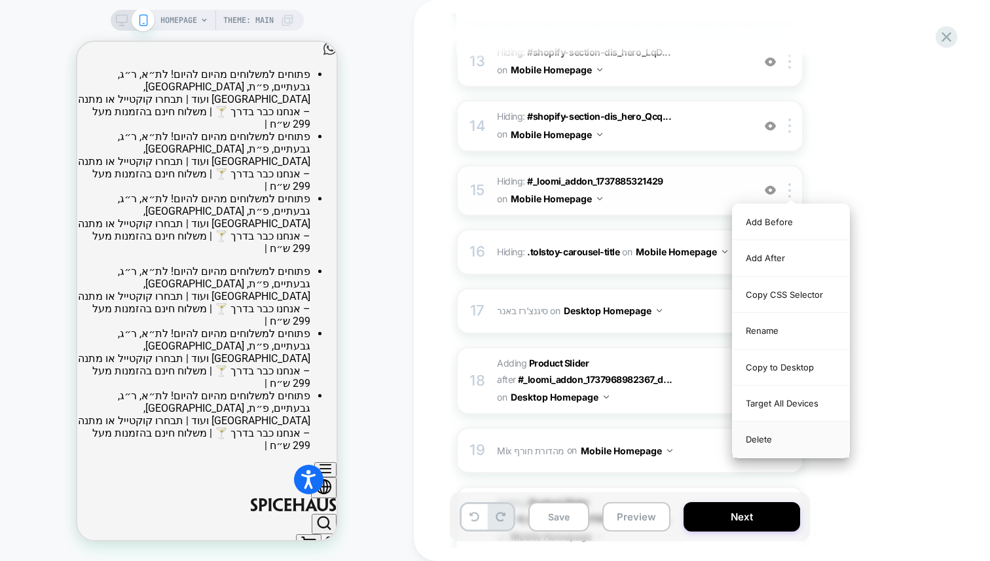
click at [759, 438] on div "Delete" at bounding box center [791, 439] width 117 height 35
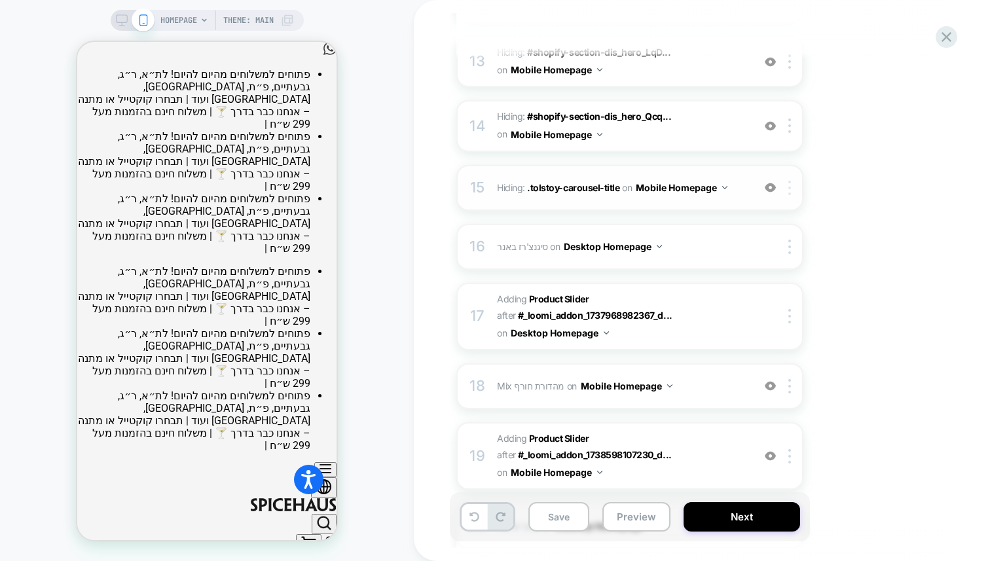
click at [789, 185] on img at bounding box center [790, 188] width 3 height 14
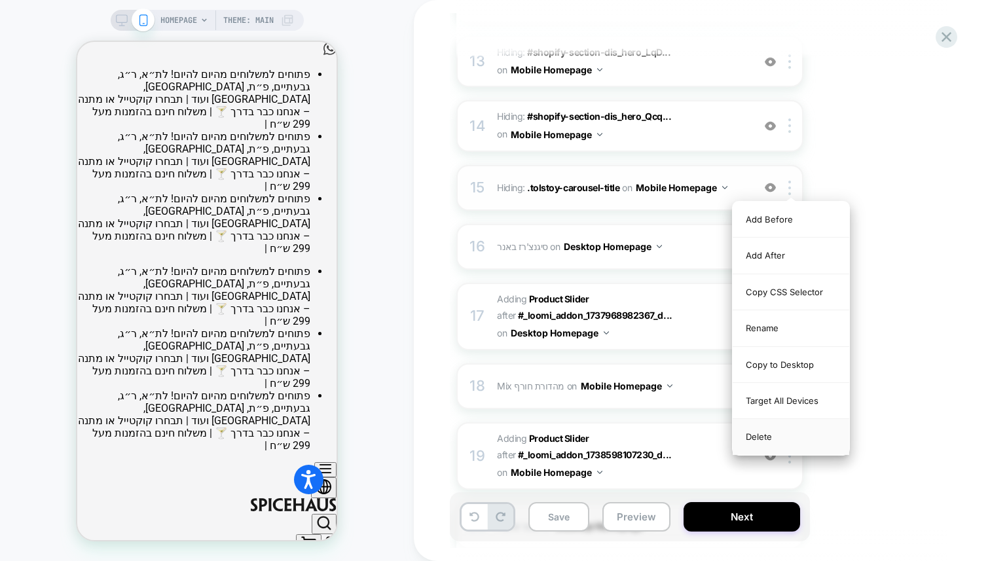
click at [773, 438] on div "Delete" at bounding box center [791, 436] width 117 height 35
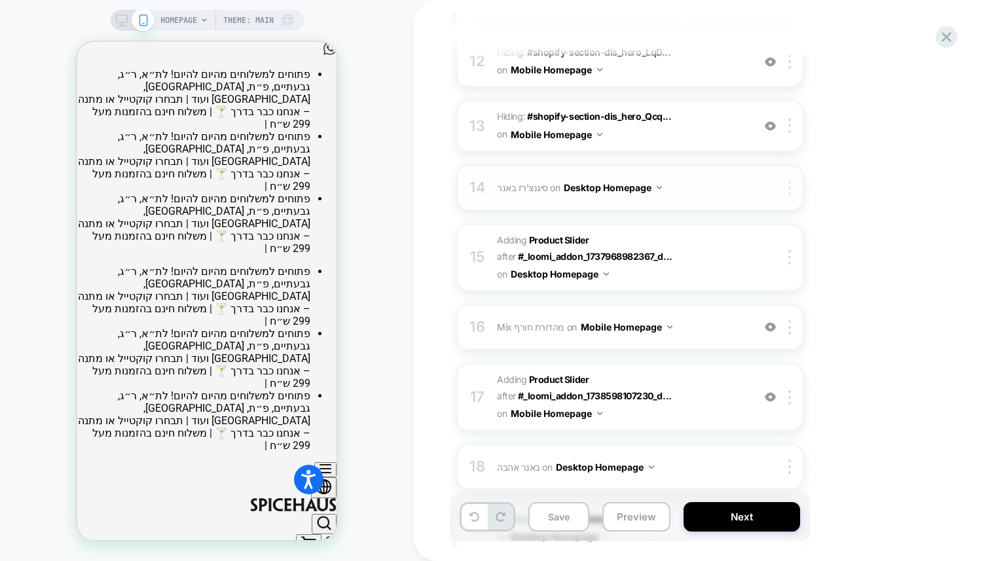
click at [789, 186] on img at bounding box center [790, 188] width 3 height 14
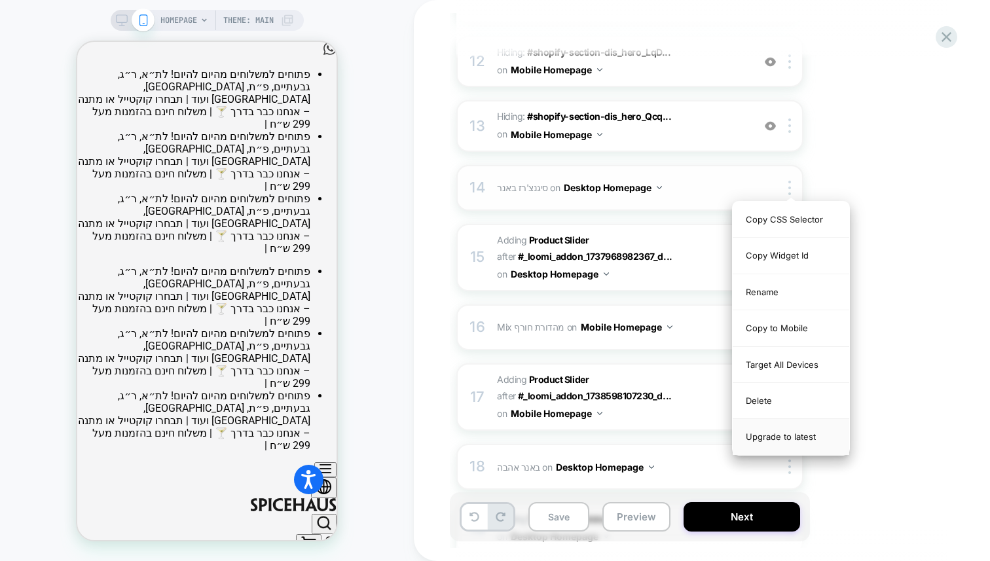
click at [762, 439] on div "Upgrade to latest" at bounding box center [791, 436] width 117 height 35
drag, startPoint x: 762, startPoint y: 410, endPoint x: 760, endPoint y: 392, distance: 17.7
click at [760, 396] on div "Copy CSS Selector Copy Widget Id Rename Copy to Mobile Target All Devices Delet…" at bounding box center [791, 328] width 117 height 253
click at [760, 392] on div "Delete" at bounding box center [791, 401] width 117 height 36
click at [760, 444] on div "18 באנר אהבה Adding Mix BEFORE #shopify-section-dis_hero_AMKH8z > .vue-app on D…" at bounding box center [630, 467] width 347 height 46
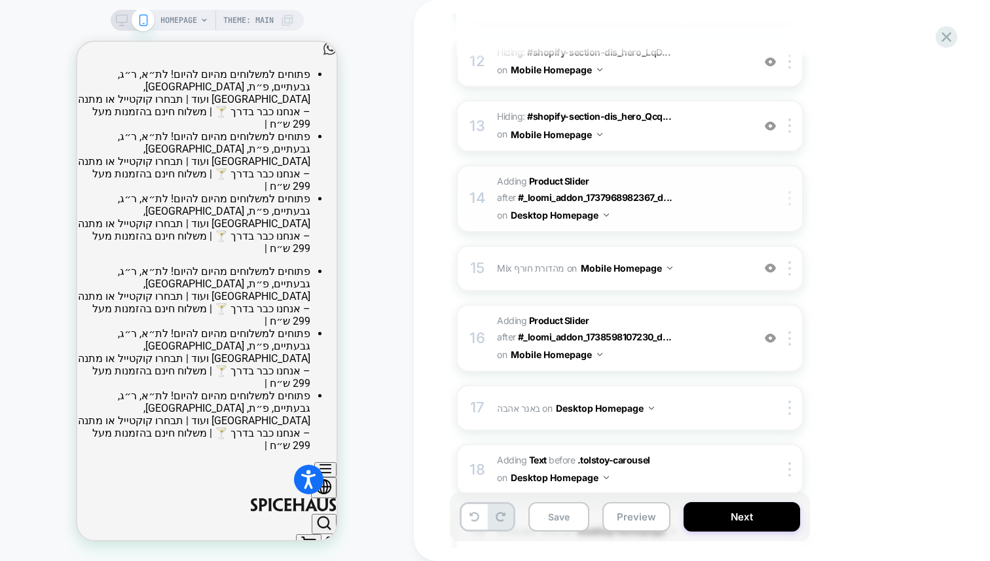
click at [789, 200] on img at bounding box center [790, 198] width 3 height 14
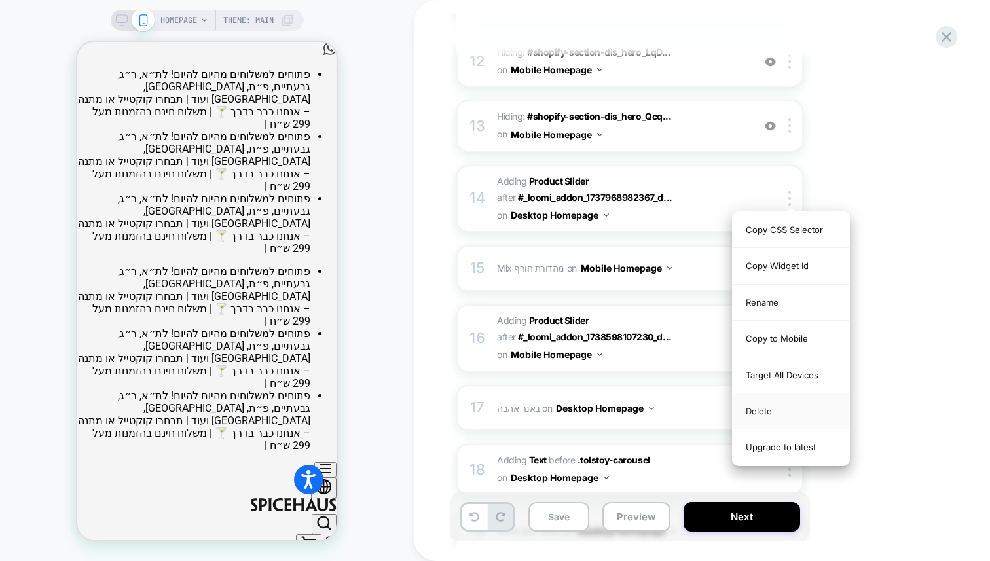
click at [761, 412] on div "Delete" at bounding box center [791, 412] width 117 height 36
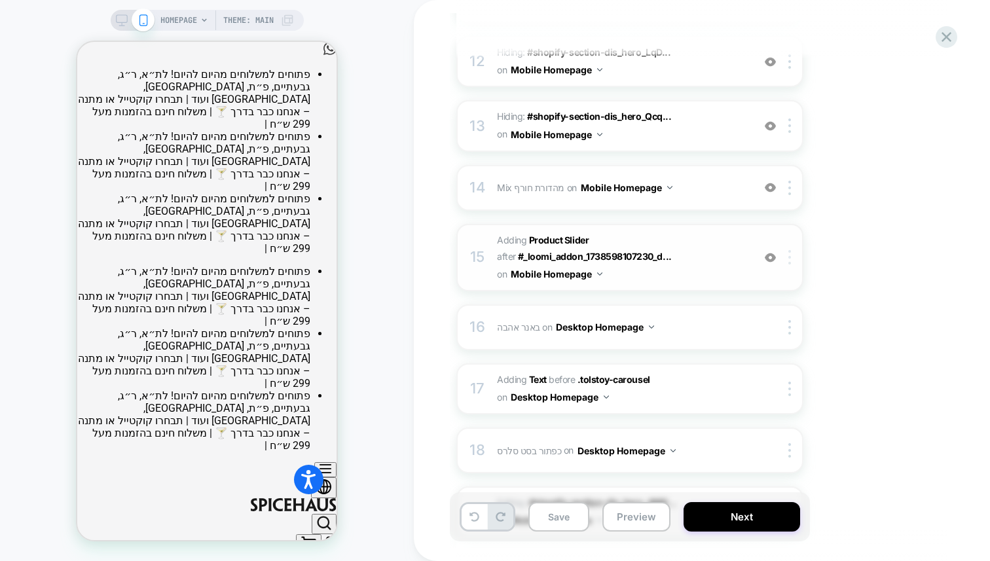
click at [790, 257] on img at bounding box center [790, 257] width 3 height 14
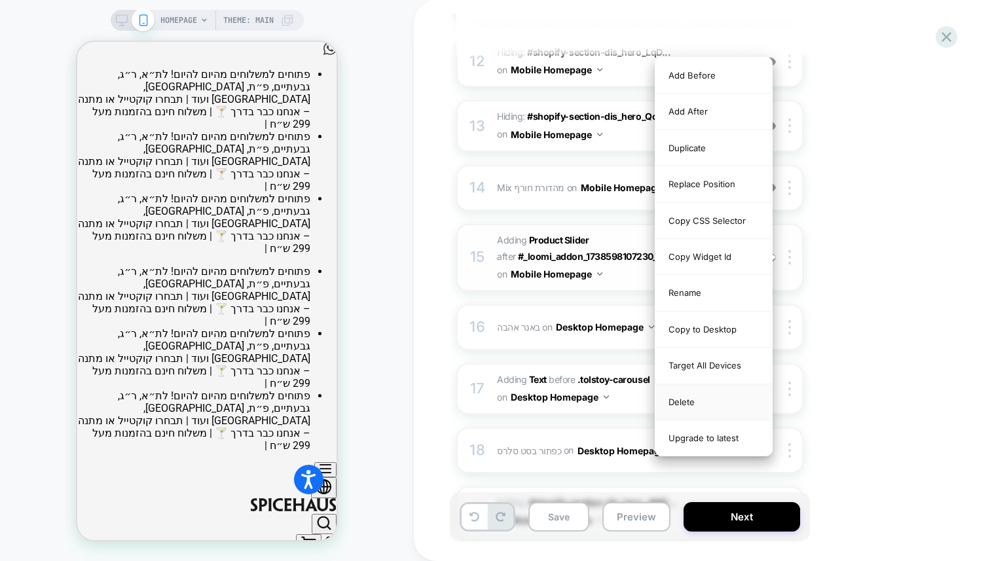
click at [713, 398] on div "Delete" at bounding box center [714, 402] width 117 height 36
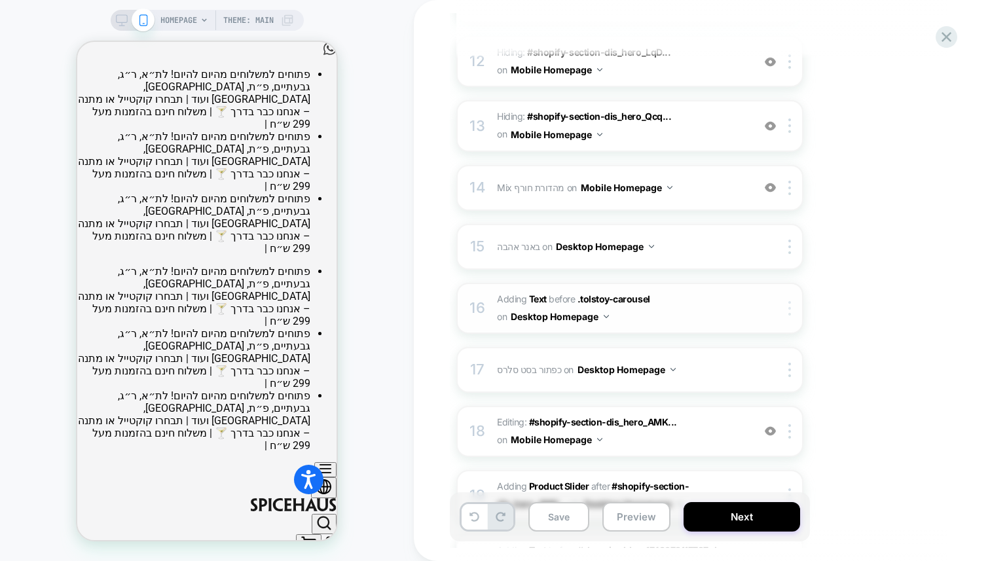
click at [789, 308] on img at bounding box center [790, 308] width 3 height 14
click at [788, 308] on div at bounding box center [792, 308] width 22 height 14
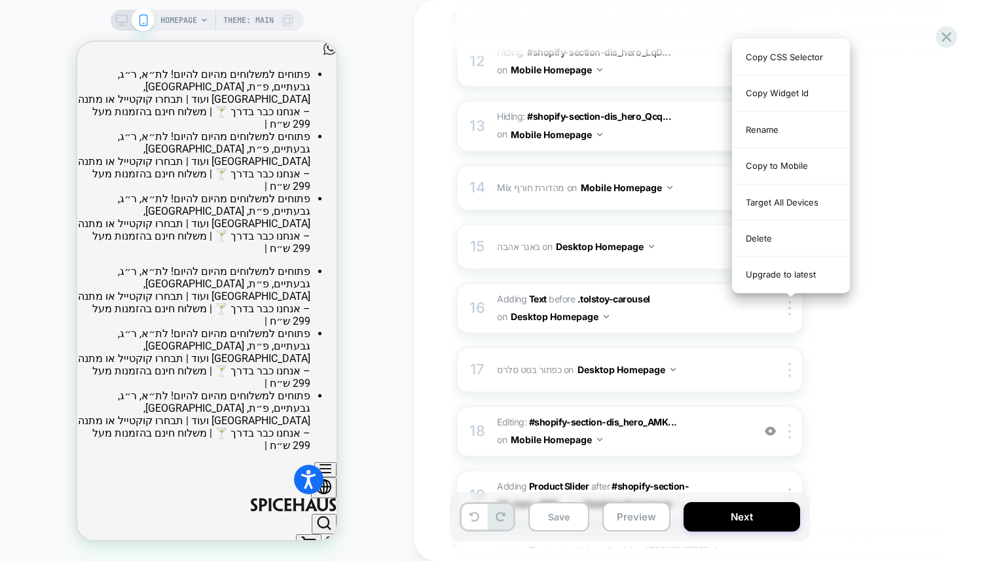
click at [770, 240] on div "Delete" at bounding box center [791, 239] width 117 height 36
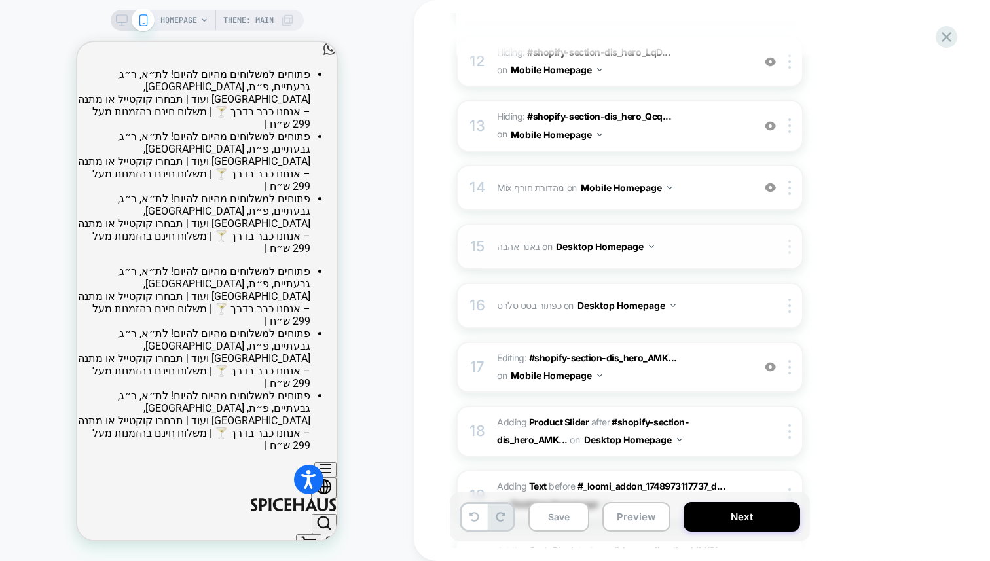
click at [791, 251] on img at bounding box center [790, 247] width 3 height 14
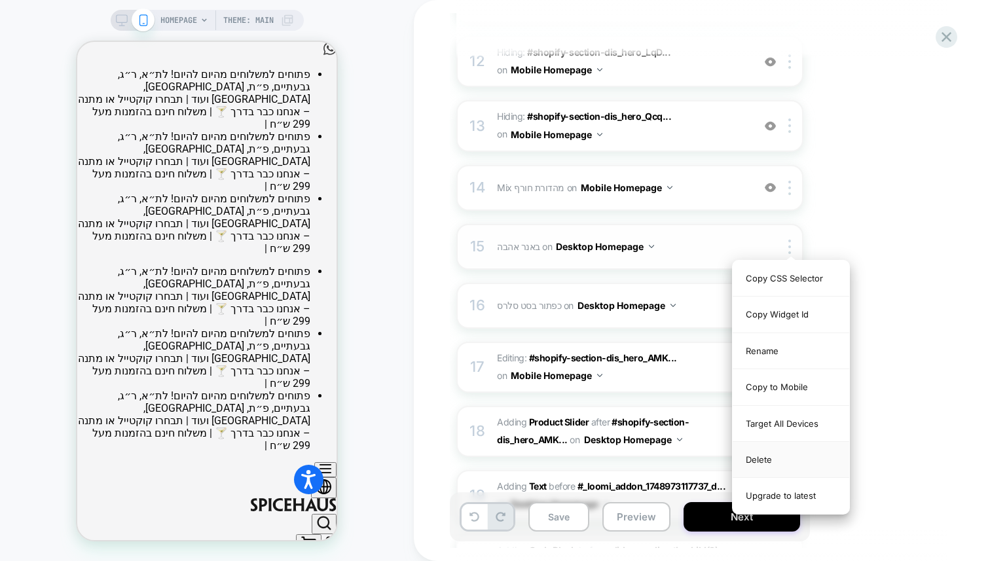
click at [755, 451] on div "Delete" at bounding box center [791, 460] width 117 height 36
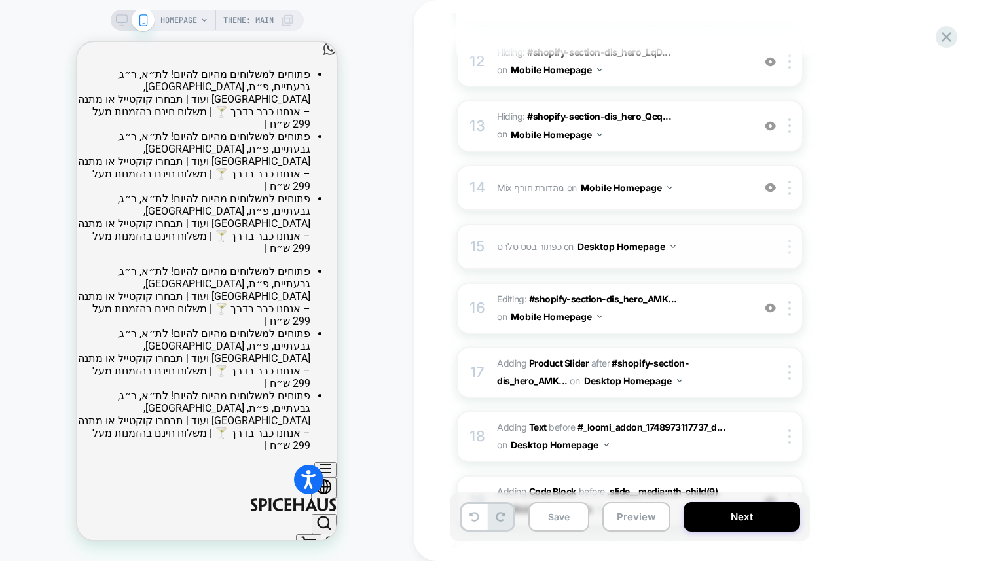
click at [794, 248] on div at bounding box center [792, 247] width 22 height 14
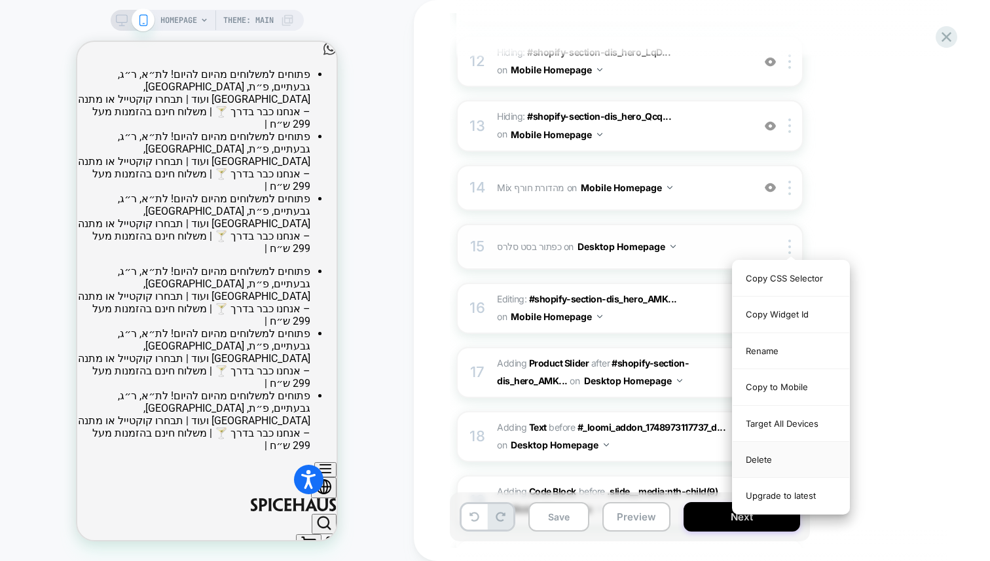
click at [765, 466] on div "Delete" at bounding box center [791, 460] width 117 height 36
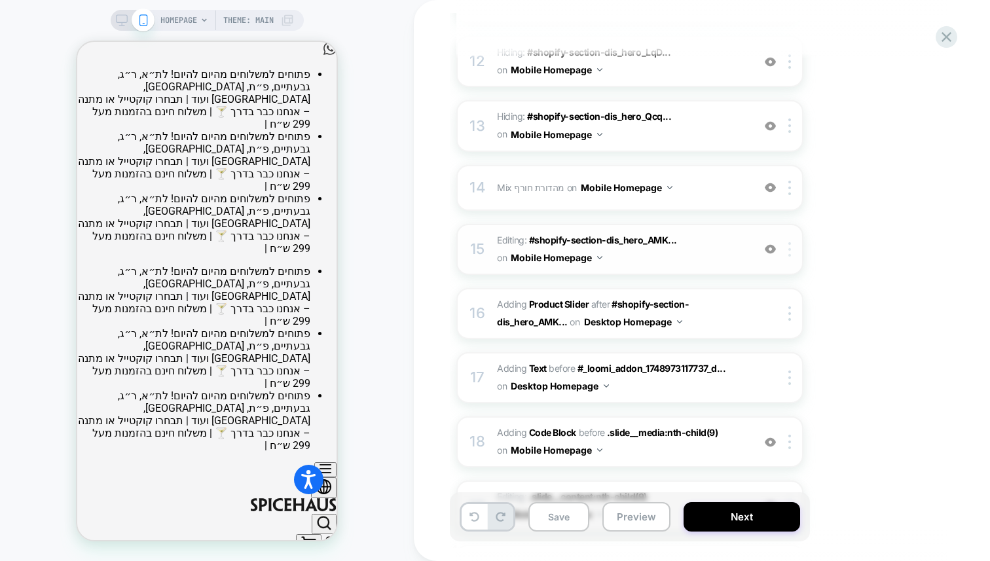
click at [795, 250] on div at bounding box center [792, 249] width 22 height 14
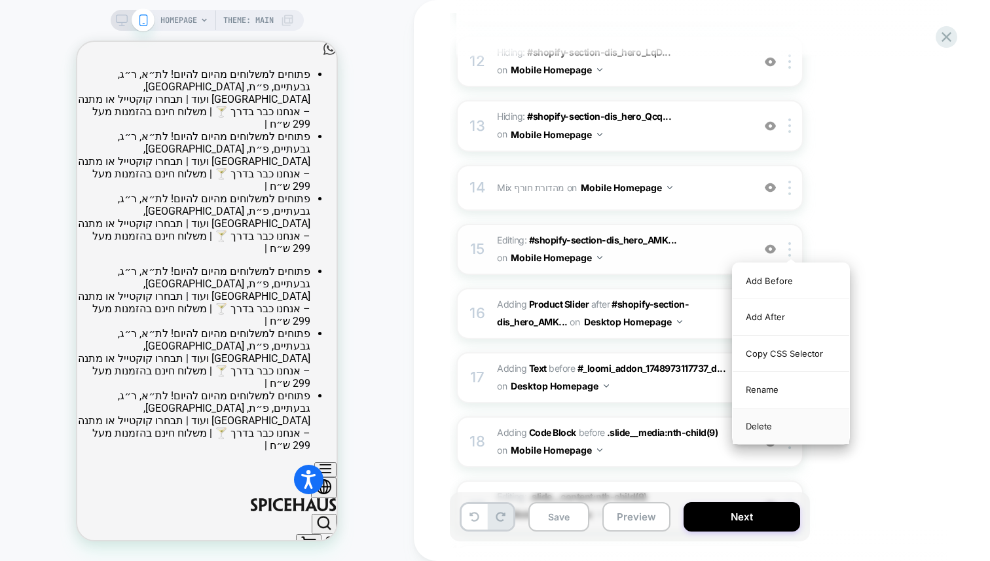
click at [758, 429] on div "Delete" at bounding box center [791, 426] width 117 height 35
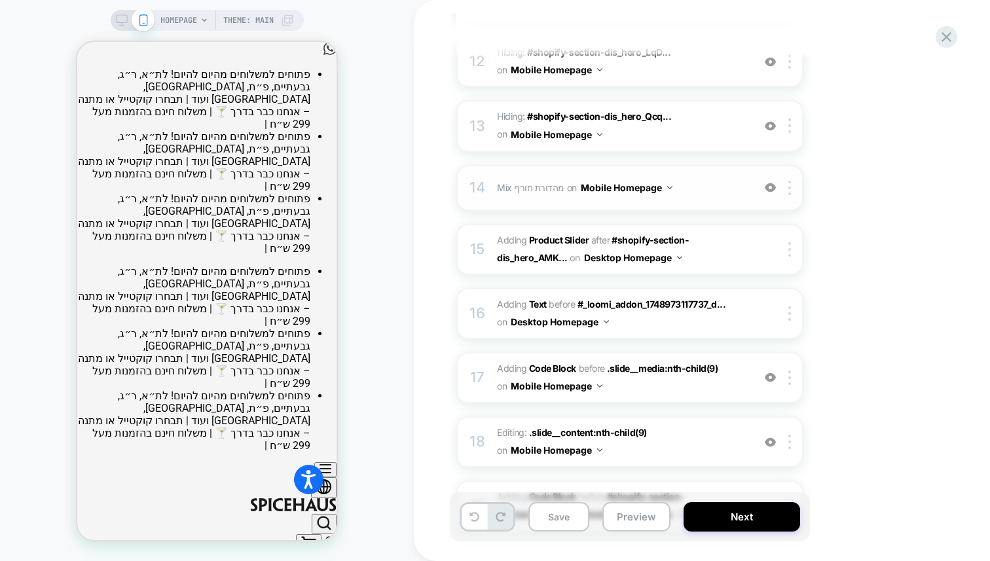
click at [790, 196] on div "14 Mix מהדורת חורף Adding Mix BEFORE #shopify-section-dis_hero_AMKH8z .slide__m…" at bounding box center [630, 188] width 347 height 46
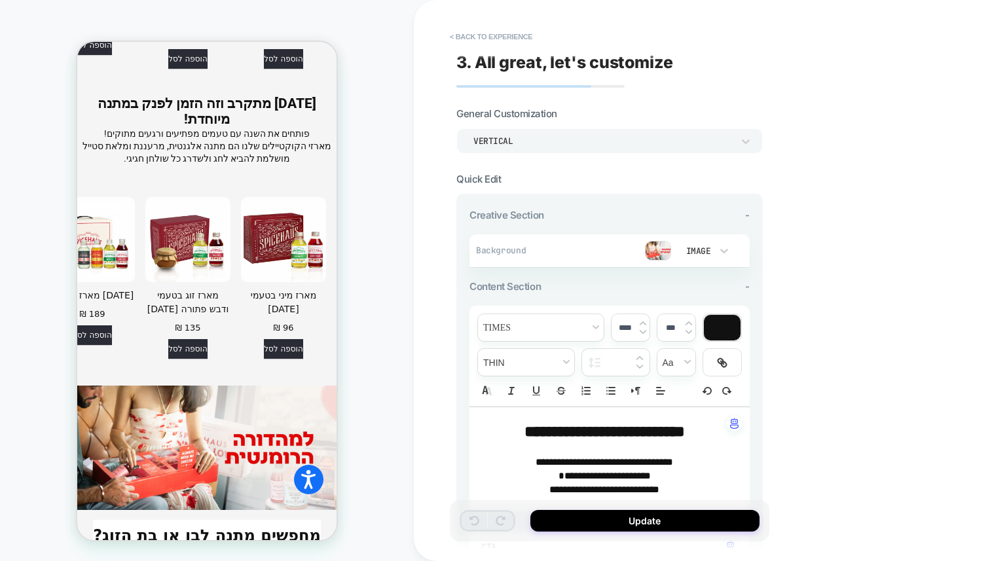
scroll to position [5282, 0]
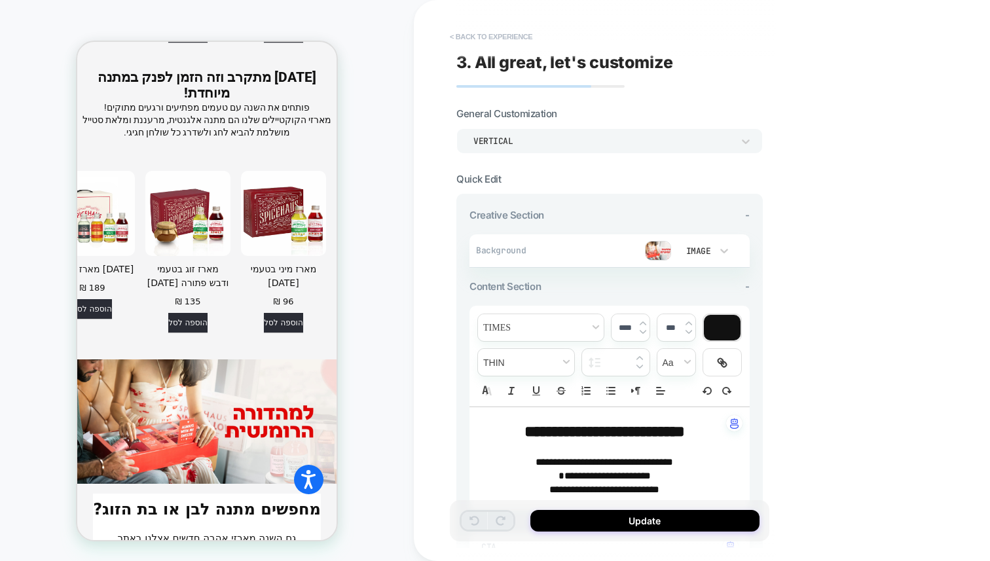
click at [467, 41] on button "< Back to experience" at bounding box center [491, 36] width 96 height 21
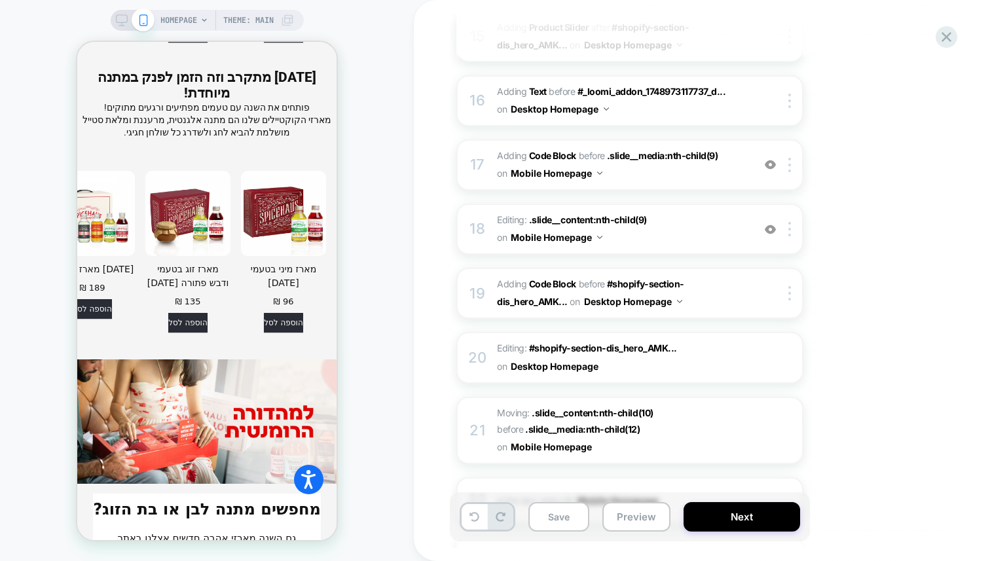
scroll to position [1397, 0]
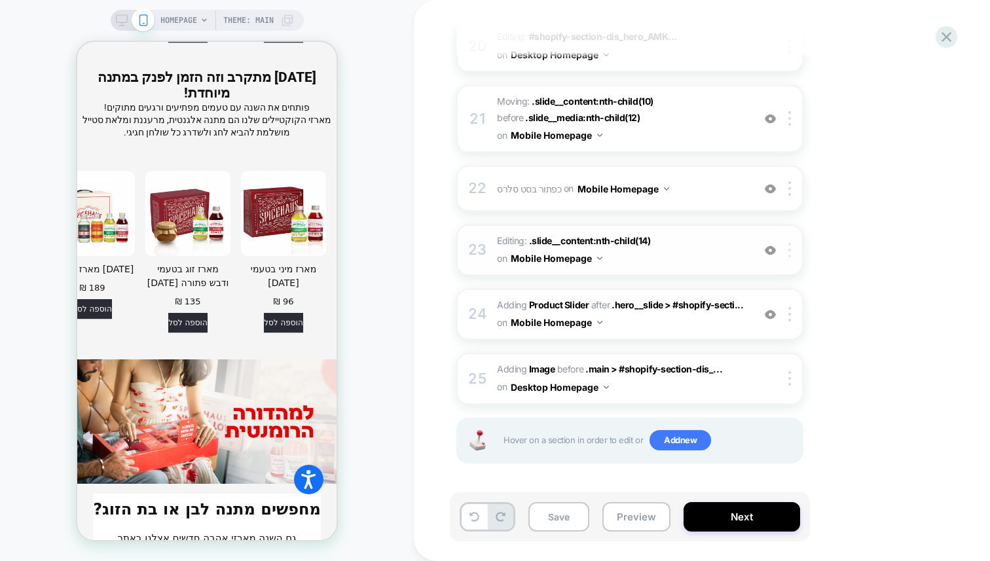
click at [790, 253] on img at bounding box center [790, 250] width 3 height 14
click at [790, 254] on img at bounding box center [790, 250] width 3 height 14
click at [774, 350] on div "Delete" at bounding box center [791, 354] width 117 height 35
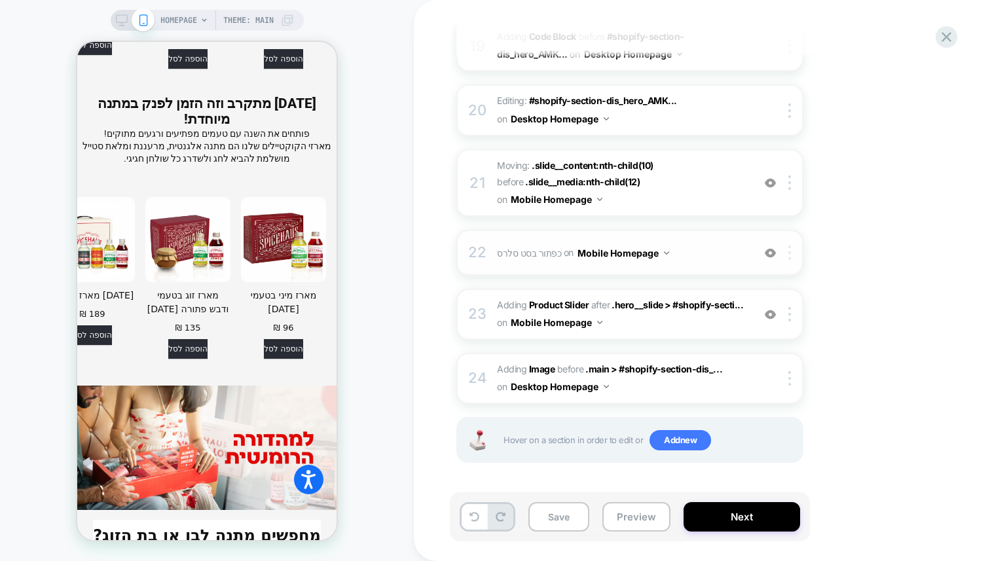
scroll to position [5282, 0]
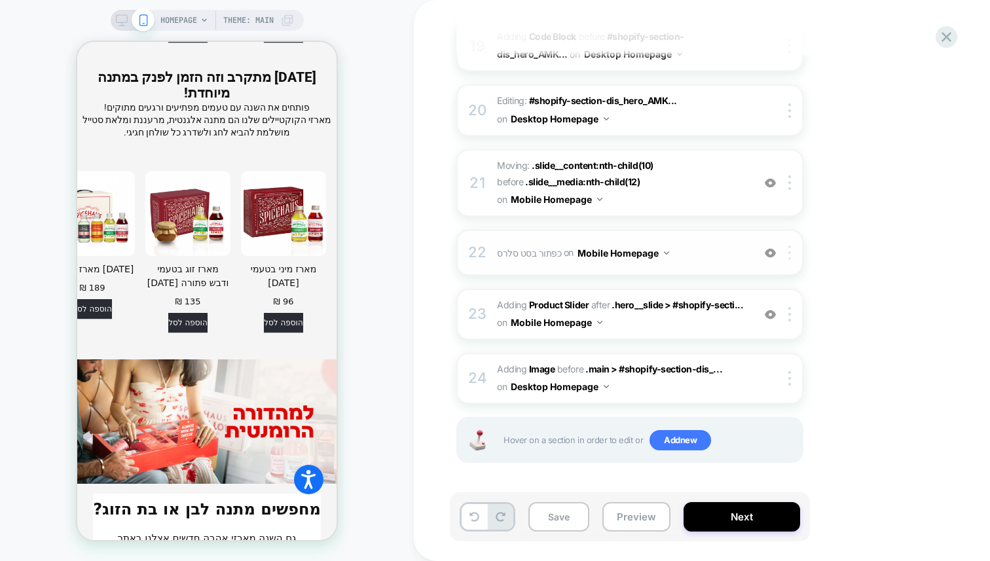
click at [791, 250] on img at bounding box center [790, 253] width 3 height 14
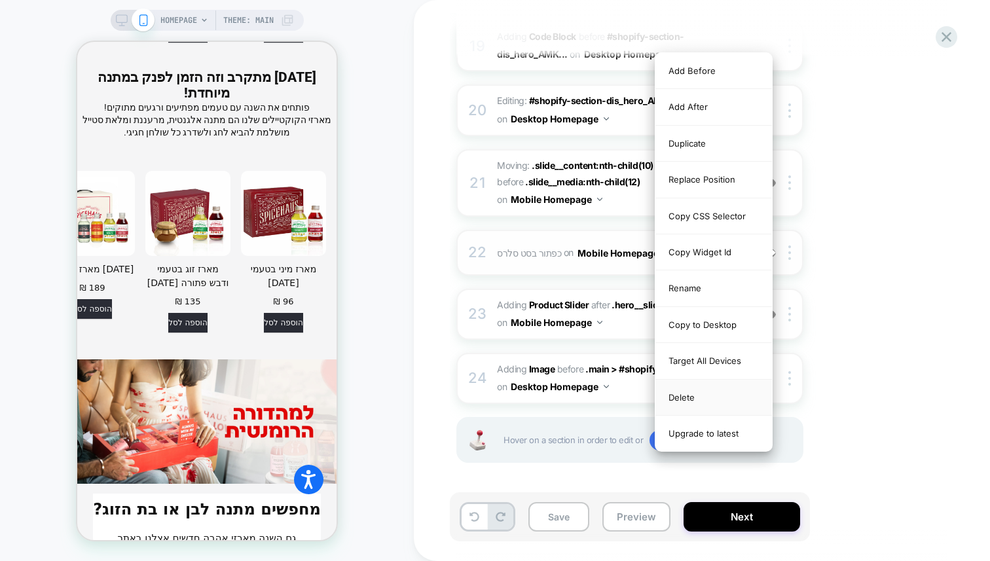
click at [707, 396] on div "Delete" at bounding box center [714, 398] width 117 height 36
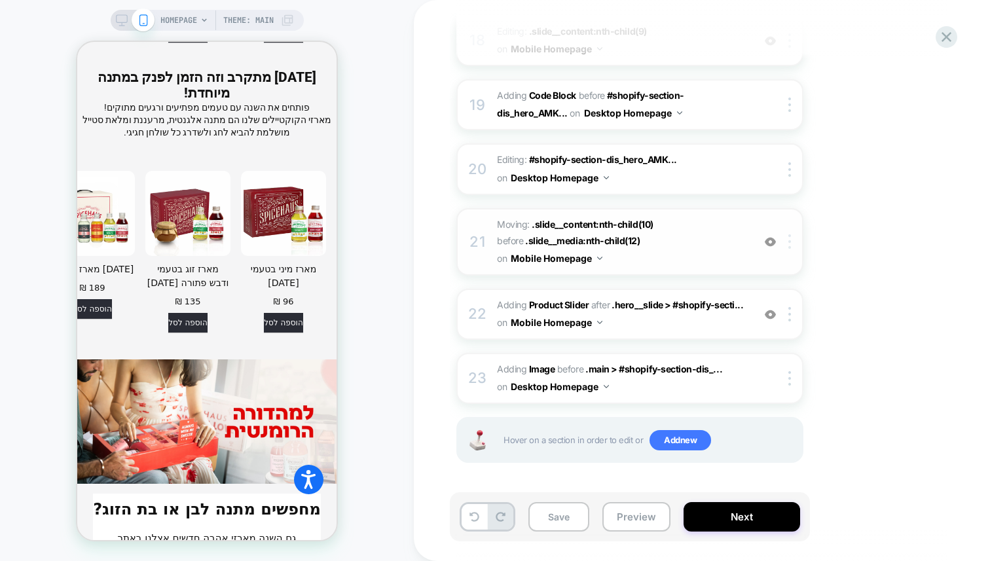
click at [791, 246] on img at bounding box center [790, 241] width 3 height 14
click at [755, 348] on div "Delete" at bounding box center [791, 345] width 117 height 35
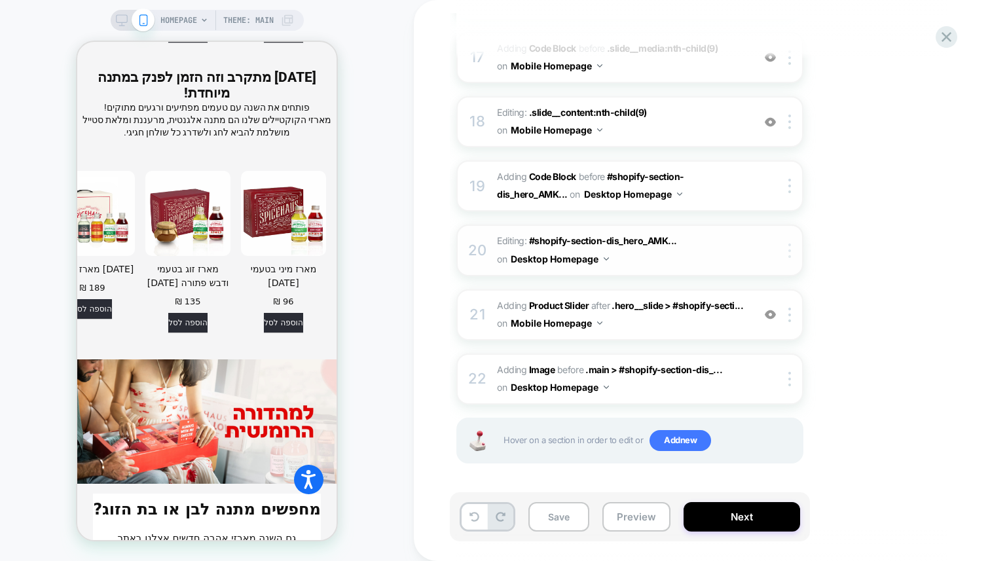
click at [789, 254] on img at bounding box center [790, 251] width 3 height 14
click at [790, 246] on img at bounding box center [790, 251] width 3 height 14
click at [759, 352] on div "Delete" at bounding box center [791, 354] width 117 height 35
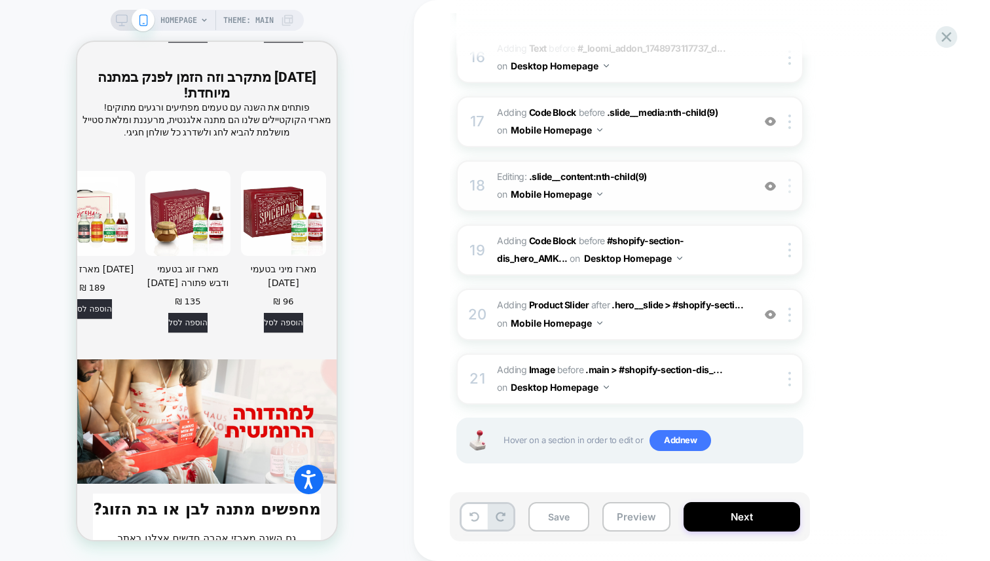
click at [791, 185] on img at bounding box center [790, 186] width 3 height 14
click at [775, 287] on div "Delete" at bounding box center [791, 289] width 117 height 35
click at [793, 189] on div at bounding box center [792, 186] width 22 height 14
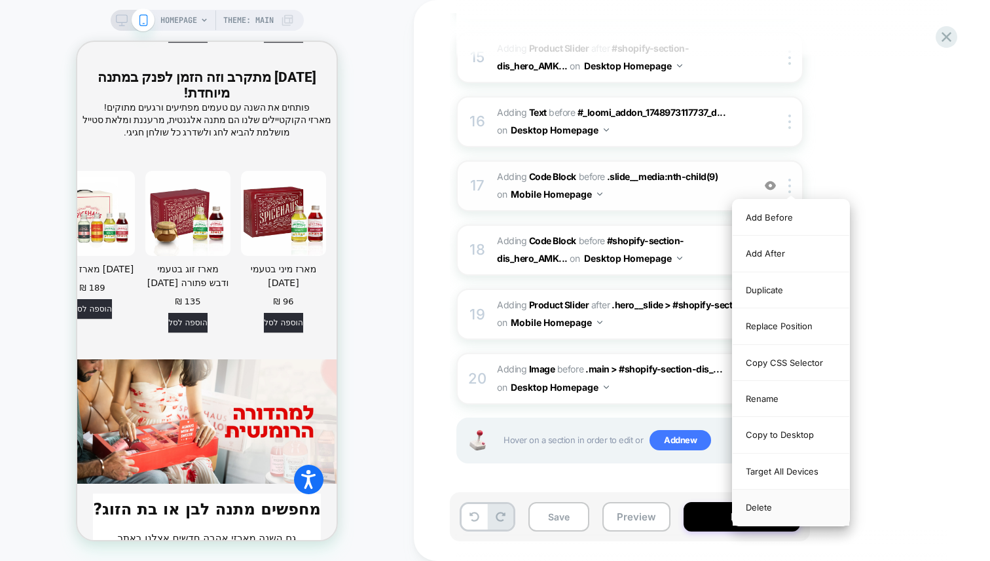
click at [758, 504] on div "Delete" at bounding box center [791, 507] width 117 height 35
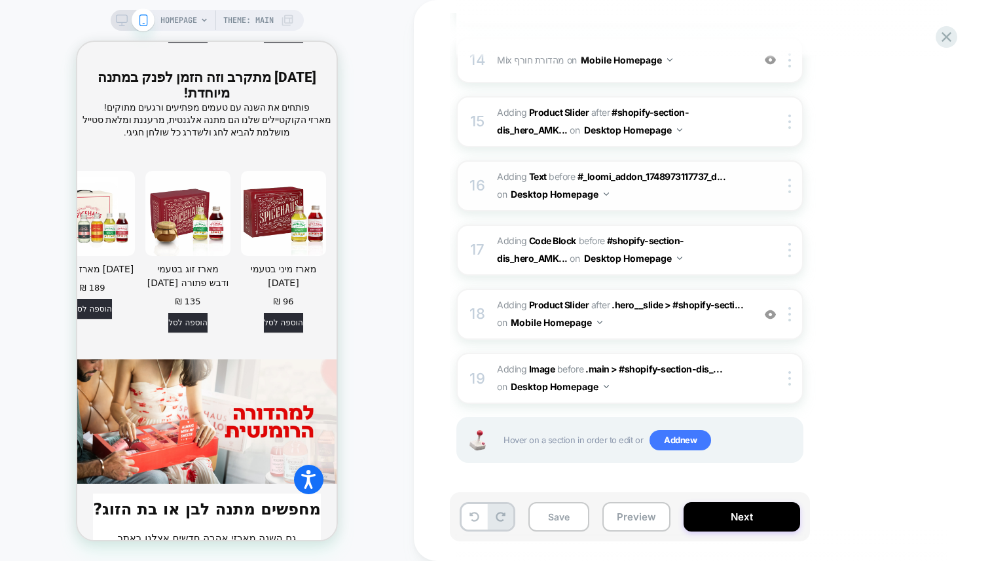
scroll to position [1000, 0]
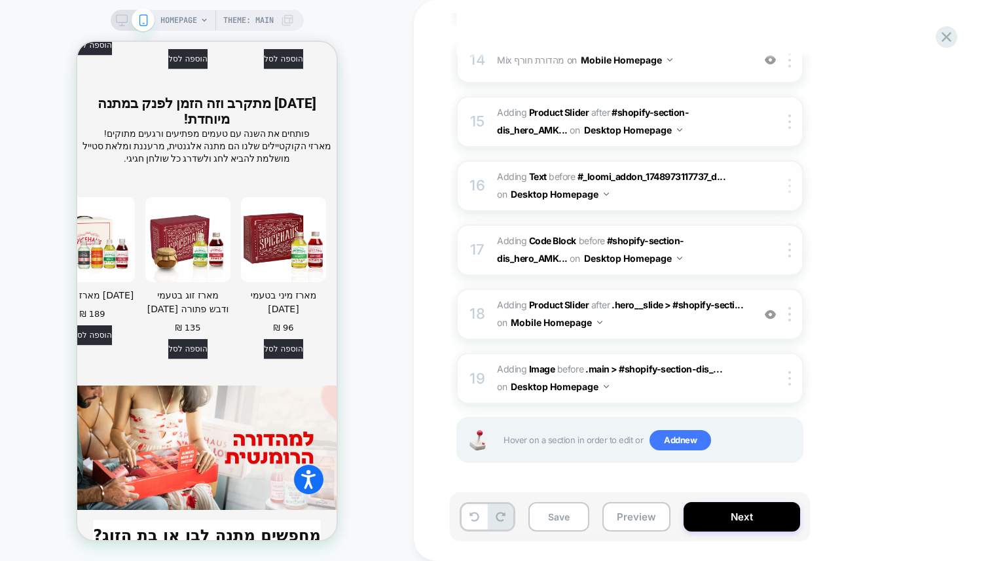
click at [788, 179] on div at bounding box center [792, 186] width 22 height 14
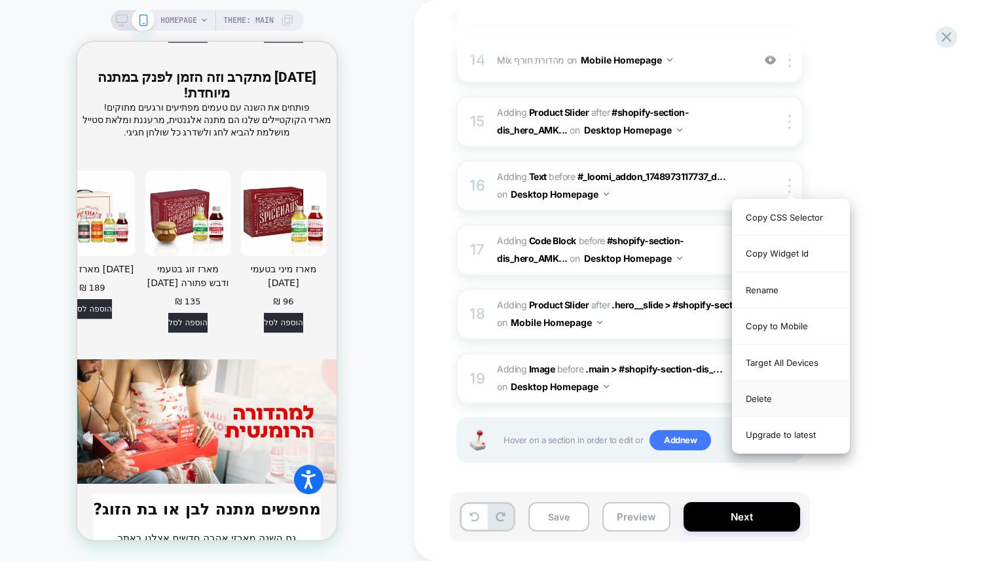
click at [768, 395] on div "Delete" at bounding box center [791, 399] width 117 height 36
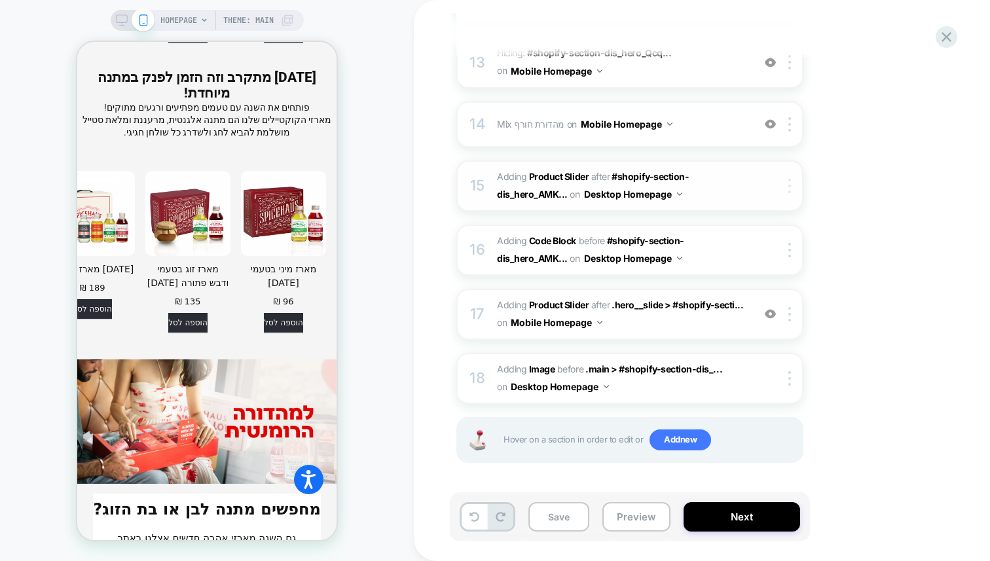
click at [791, 181] on div at bounding box center [792, 186] width 22 height 14
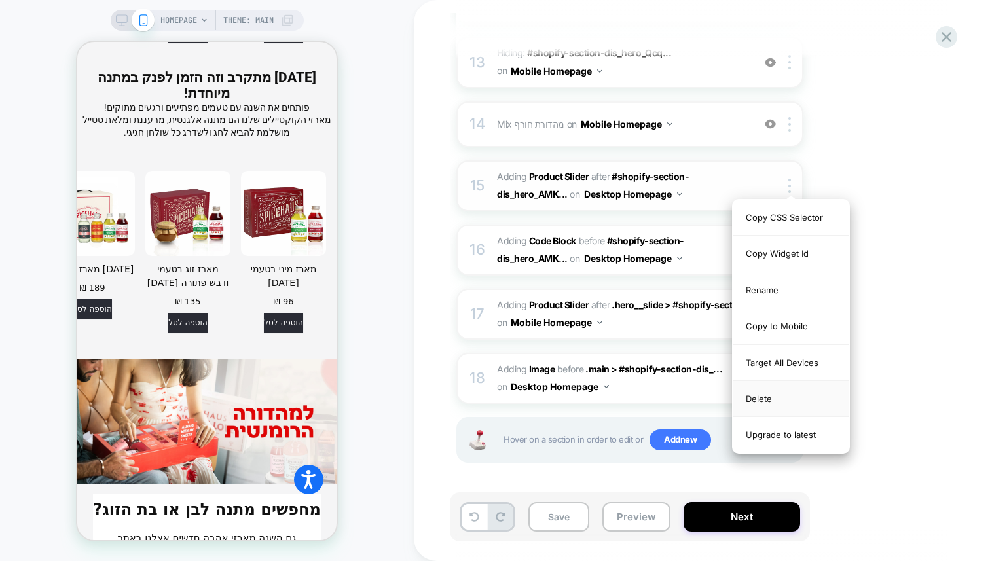
click at [764, 400] on div "Delete" at bounding box center [791, 399] width 117 height 36
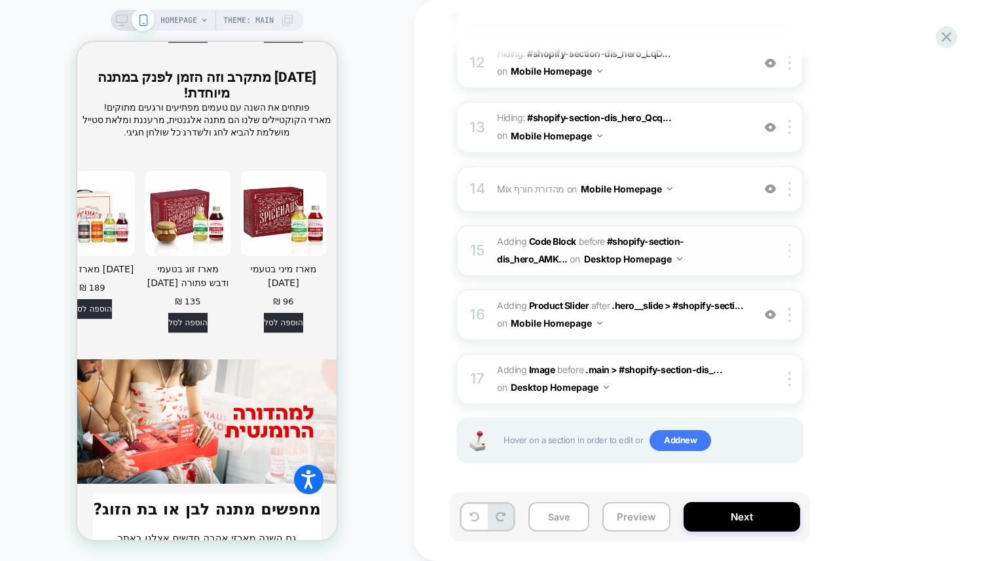
click at [791, 248] on img at bounding box center [790, 251] width 3 height 14
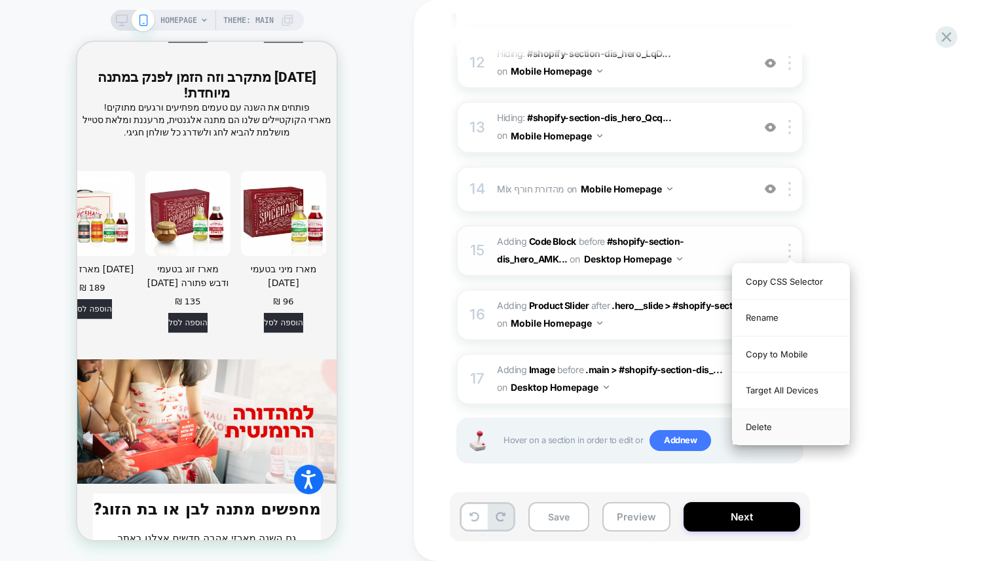
click at [760, 423] on div "Delete" at bounding box center [791, 426] width 117 height 35
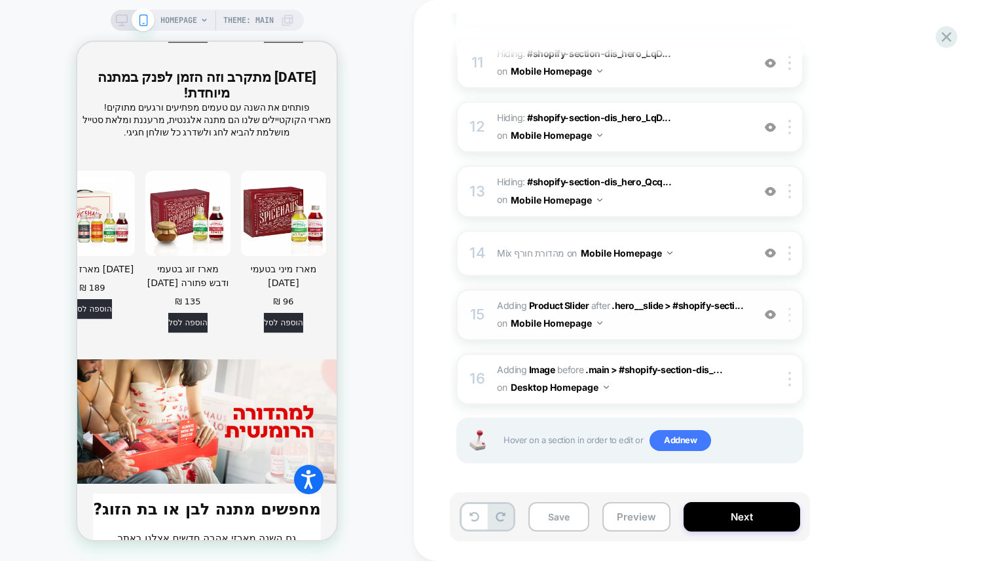
click at [791, 312] on img at bounding box center [790, 315] width 3 height 14
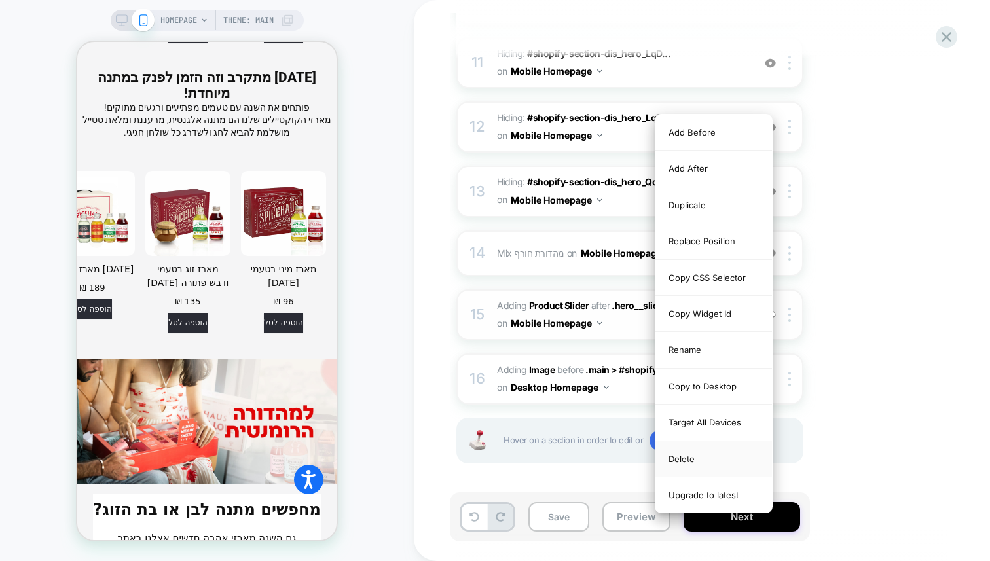
click at [703, 455] on div "Delete" at bounding box center [714, 459] width 117 height 36
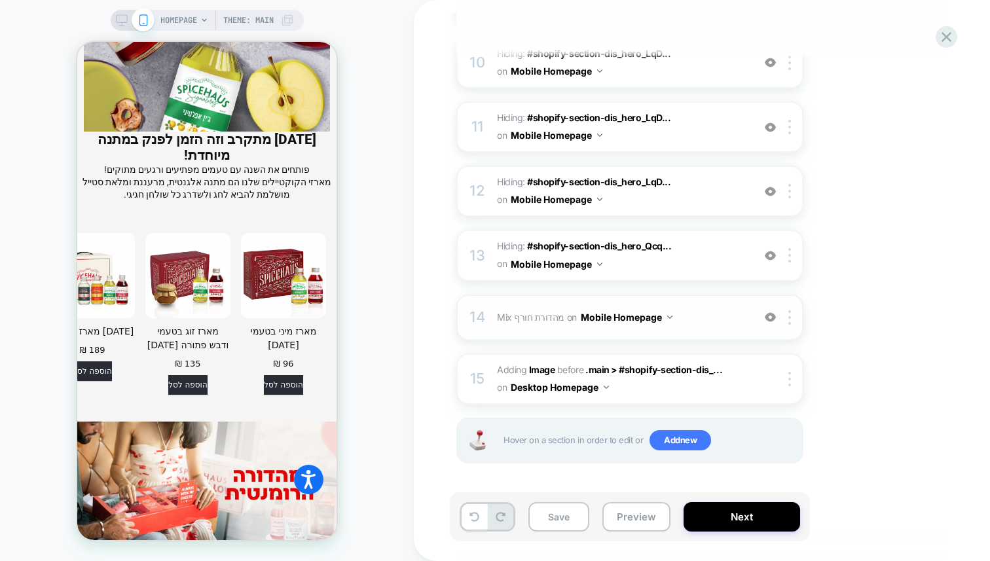
scroll to position [4955, 0]
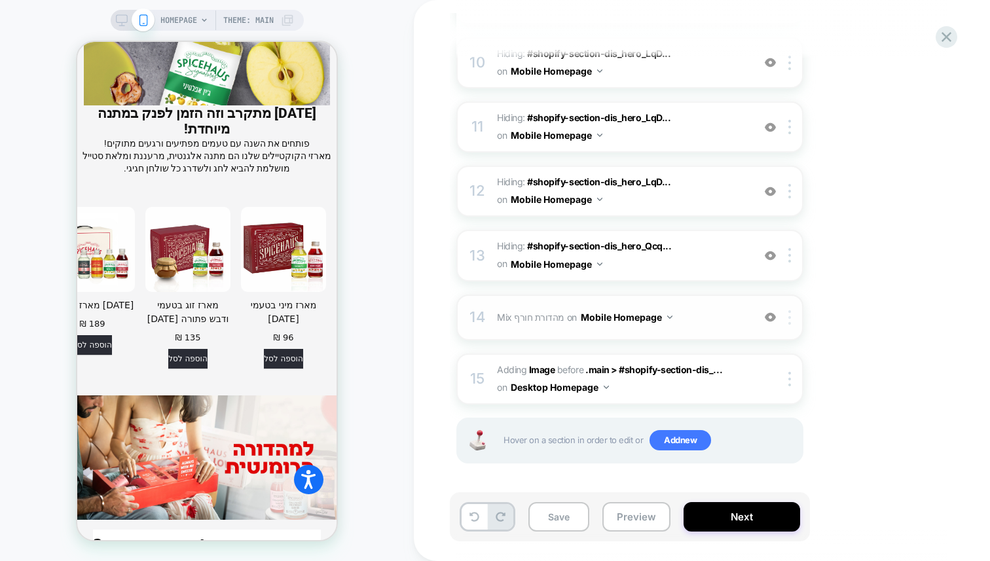
click at [787, 314] on div at bounding box center [792, 317] width 22 height 14
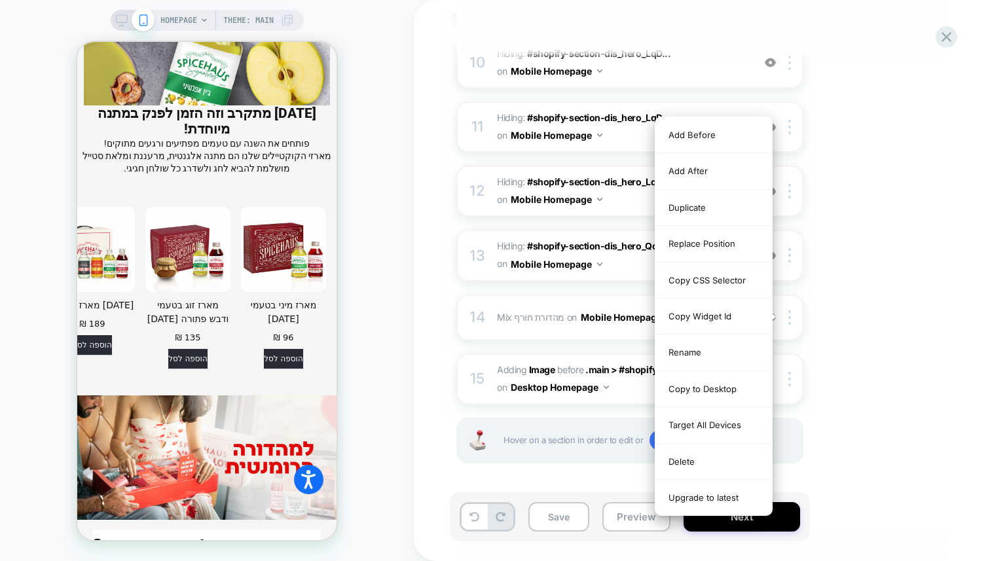
click at [696, 458] on div "Delete" at bounding box center [714, 462] width 117 height 36
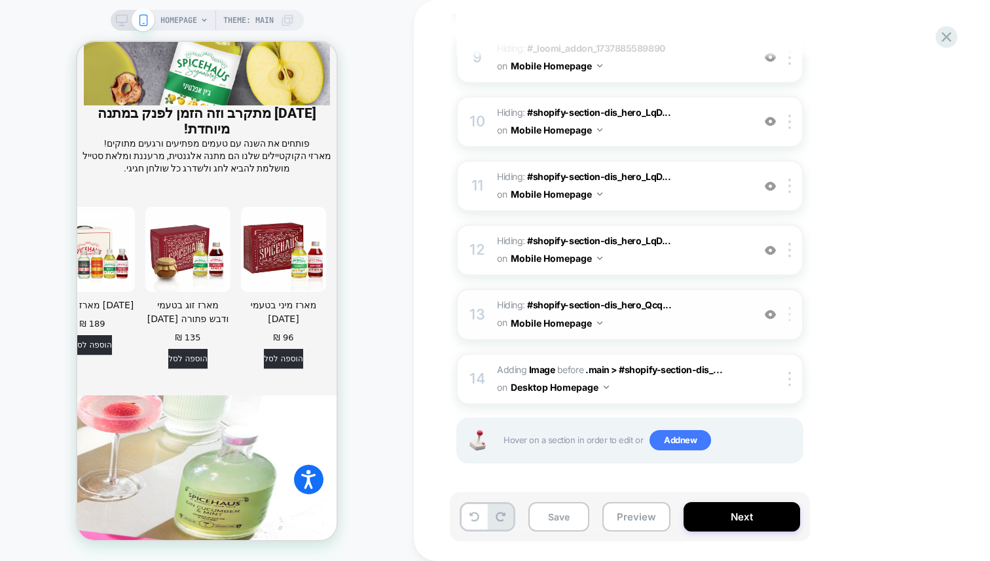
click at [791, 312] on img at bounding box center [790, 314] width 3 height 14
click at [792, 315] on div at bounding box center [792, 314] width 22 height 14
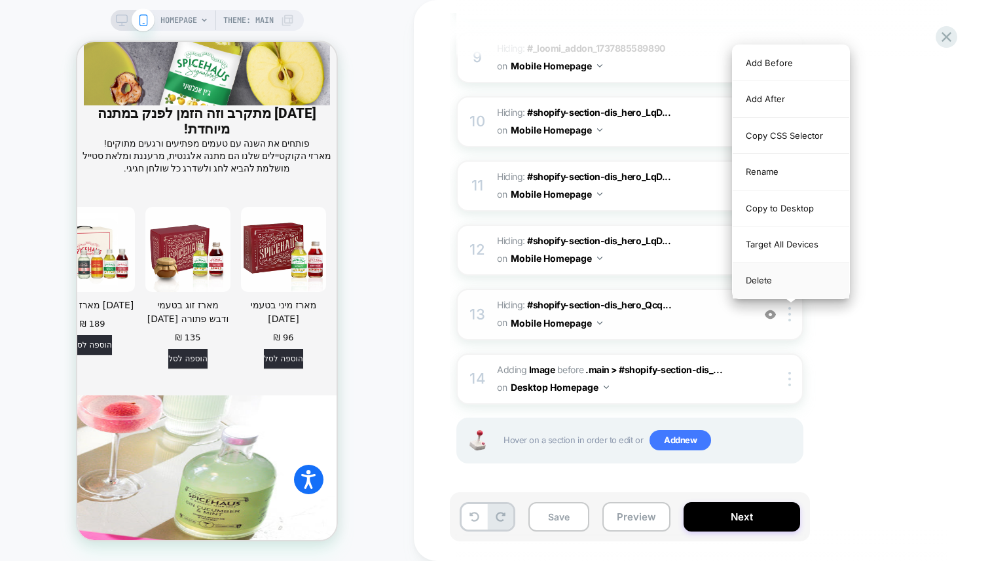
click at [776, 273] on div "Delete" at bounding box center [791, 280] width 117 height 35
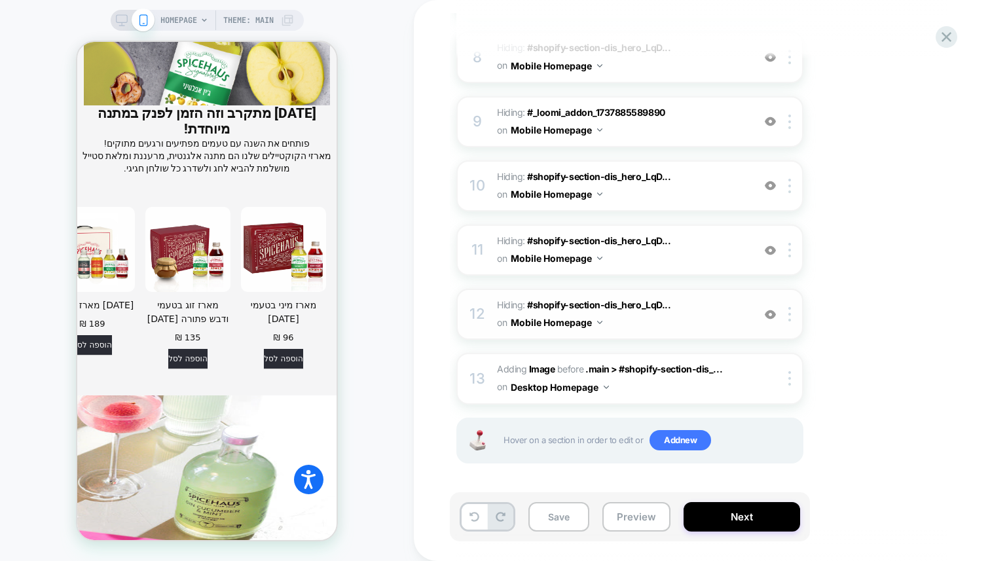
scroll to position [4929, 0]
click at [789, 314] on img at bounding box center [790, 314] width 3 height 14
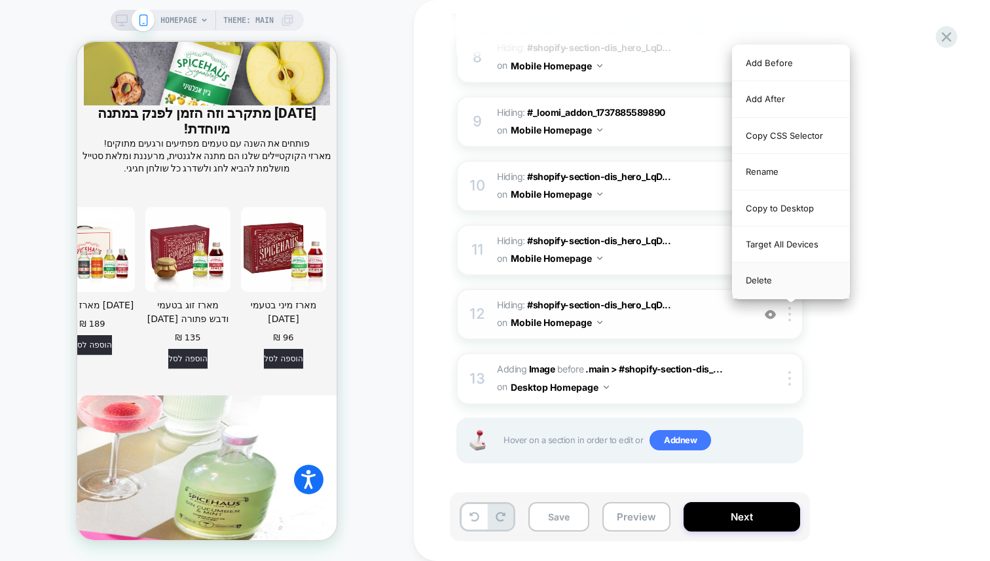
click at [770, 284] on div "Delete" at bounding box center [791, 280] width 117 height 35
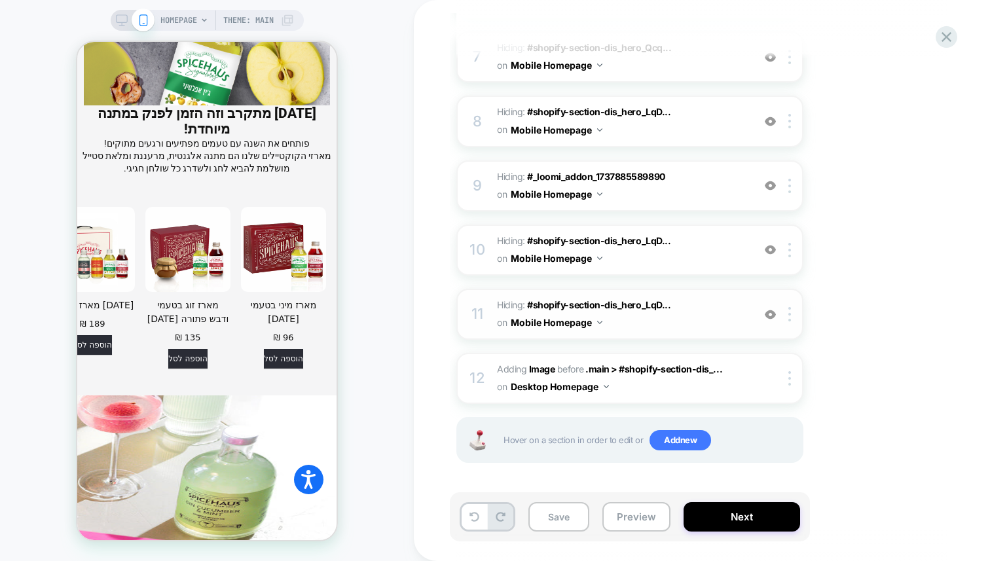
click at [791, 324] on div "11 Hiding : #shopify-section-dis_hero_LqD... #shopify-section-dis_hero_LqDaNe .…" at bounding box center [630, 314] width 347 height 51
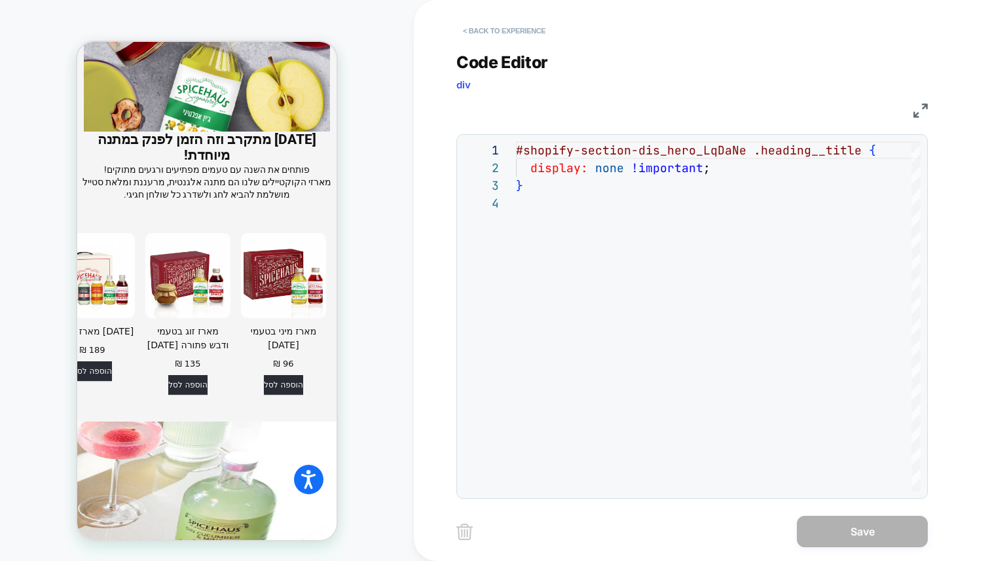
click at [508, 30] on button "< Back to experience" at bounding box center [505, 30] width 96 height 21
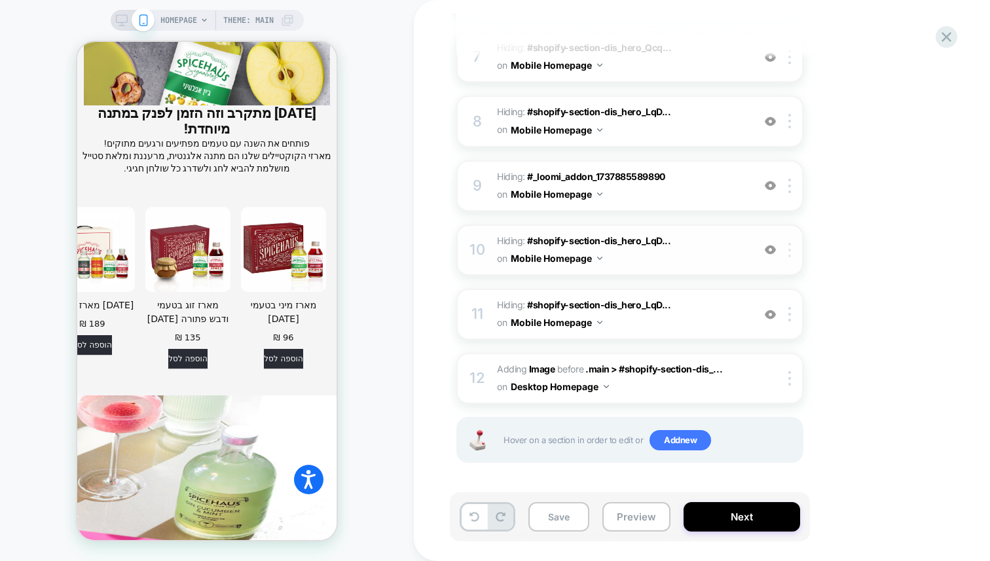
click at [791, 252] on img at bounding box center [790, 250] width 3 height 14
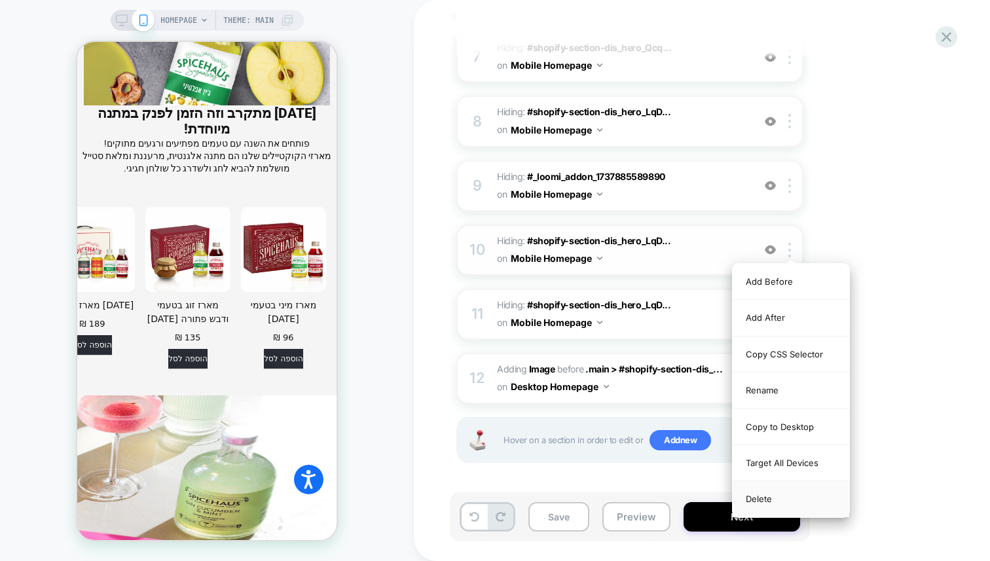
drag, startPoint x: 756, startPoint y: 495, endPoint x: 136, endPoint y: 212, distance: 681.7
click at [756, 495] on div "Delete" at bounding box center [791, 498] width 117 height 35
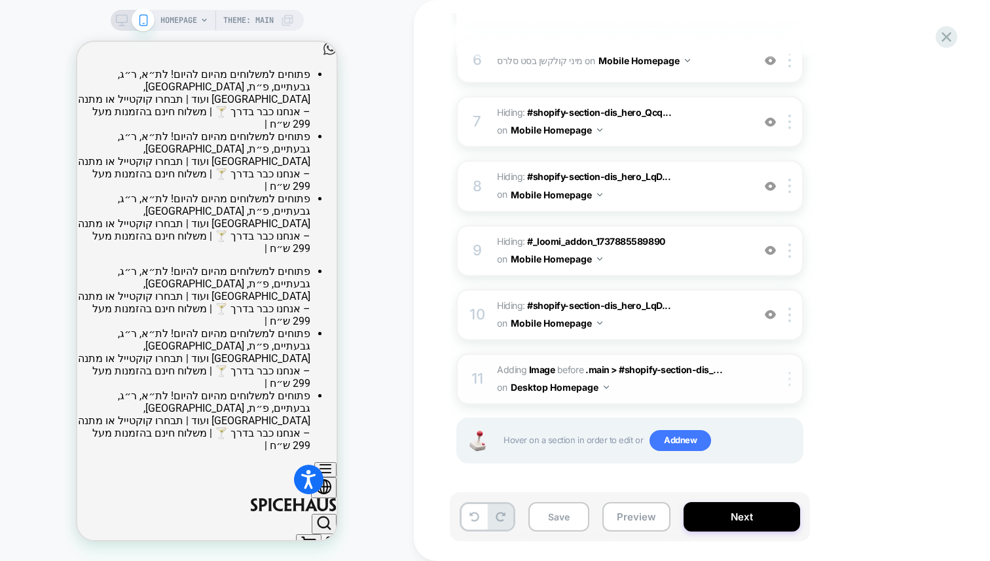
click at [789, 382] on img at bounding box center [790, 379] width 3 height 14
click at [792, 381] on div at bounding box center [792, 379] width 22 height 14
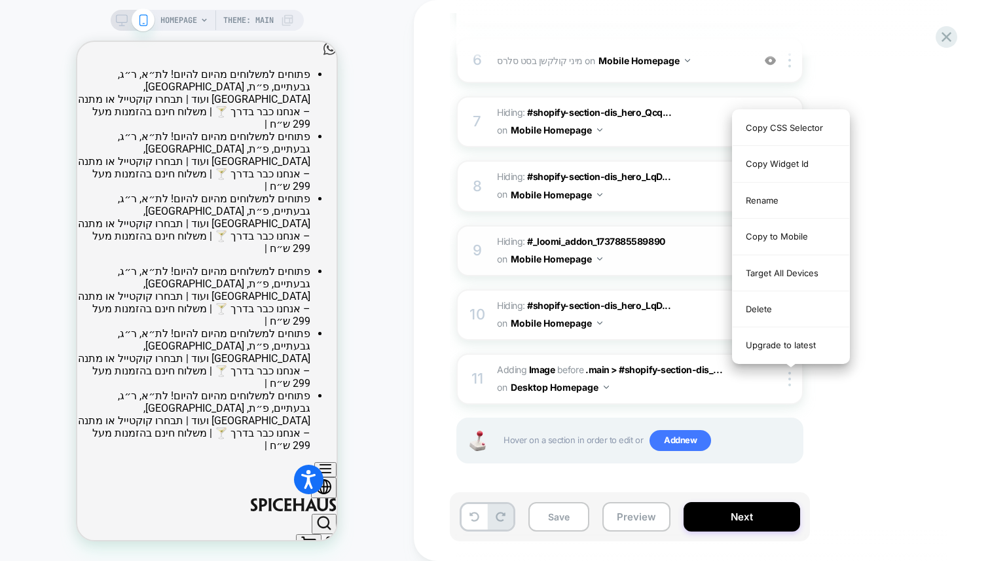
click at [766, 313] on div "Delete" at bounding box center [791, 309] width 117 height 36
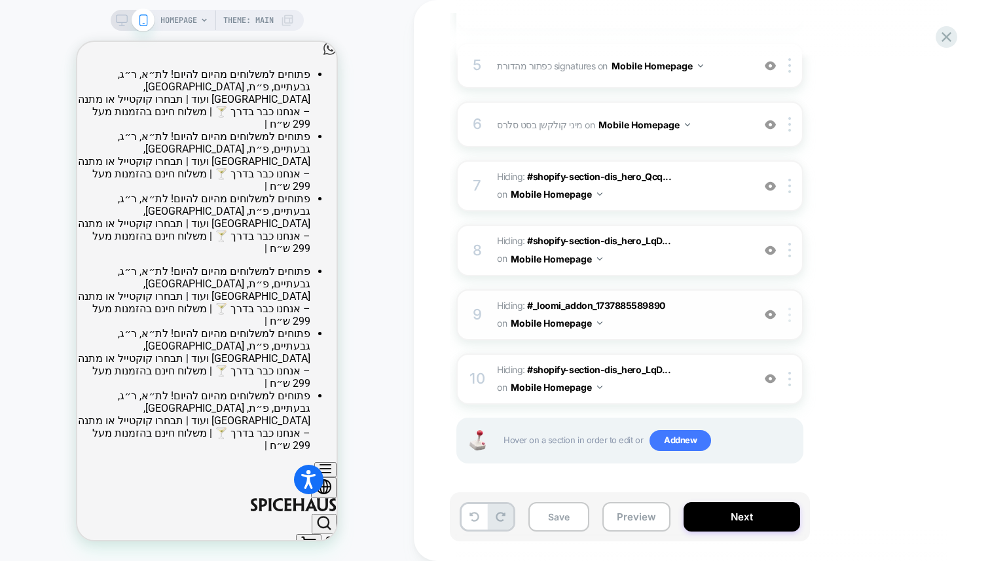
click at [791, 317] on img at bounding box center [790, 315] width 3 height 14
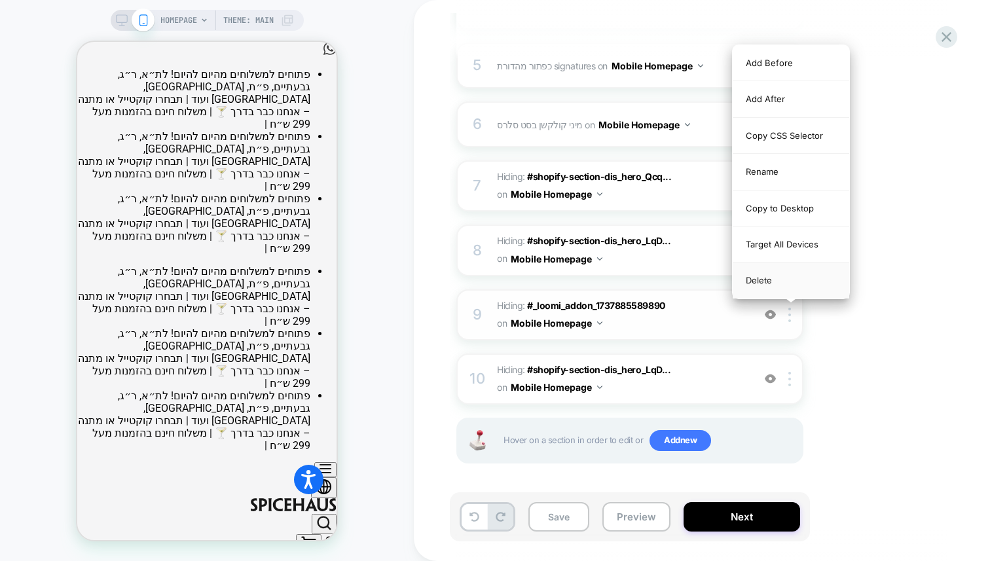
click at [770, 288] on div "Delete" at bounding box center [791, 280] width 117 height 35
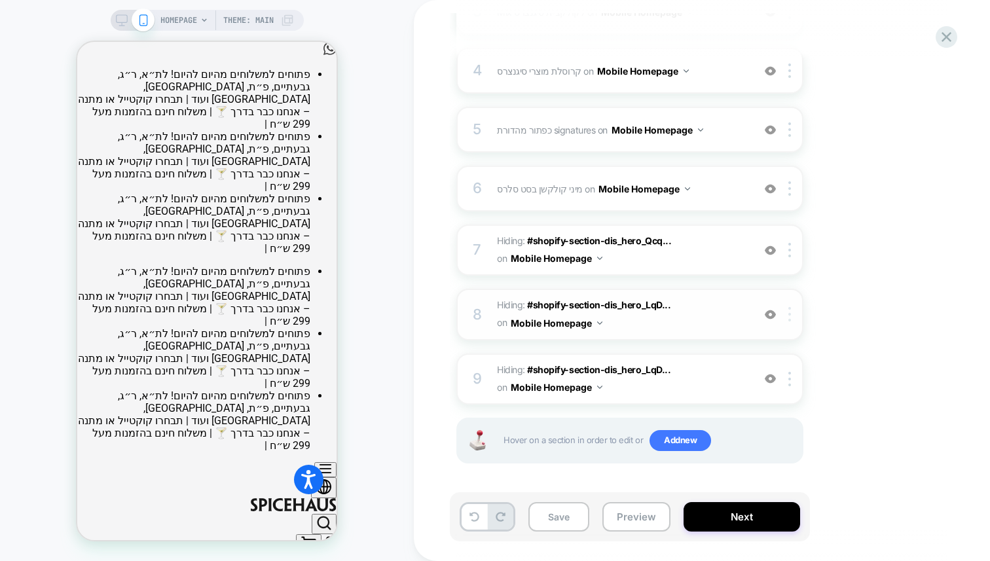
click at [793, 312] on div at bounding box center [792, 314] width 22 height 14
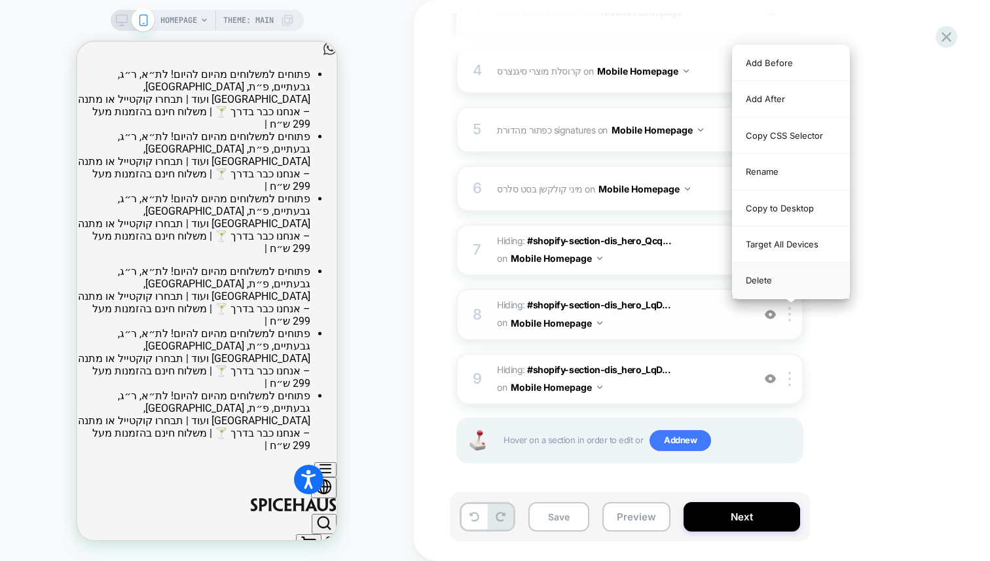
click at [775, 280] on div "Delete" at bounding box center [791, 280] width 117 height 35
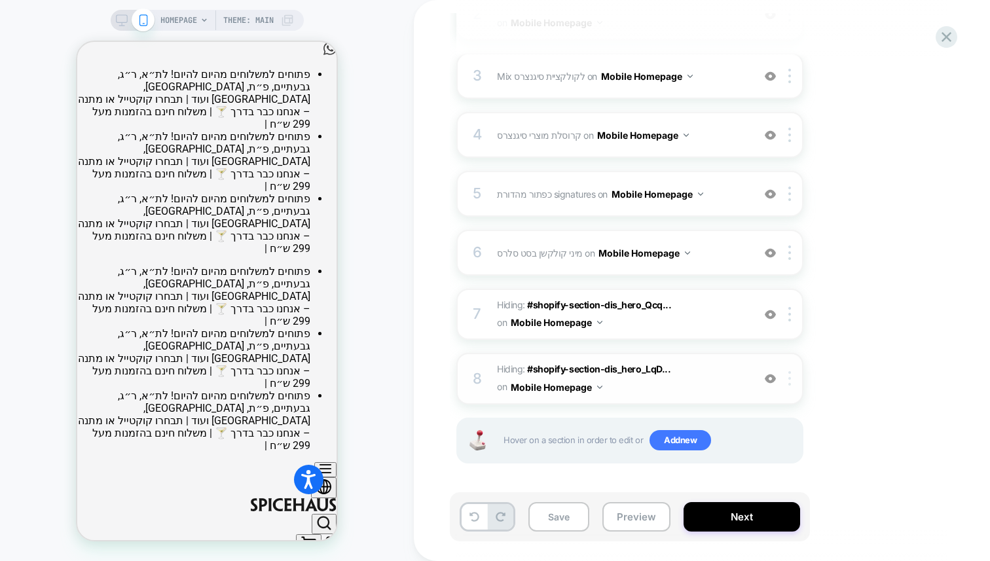
click at [792, 376] on div at bounding box center [792, 378] width 22 height 14
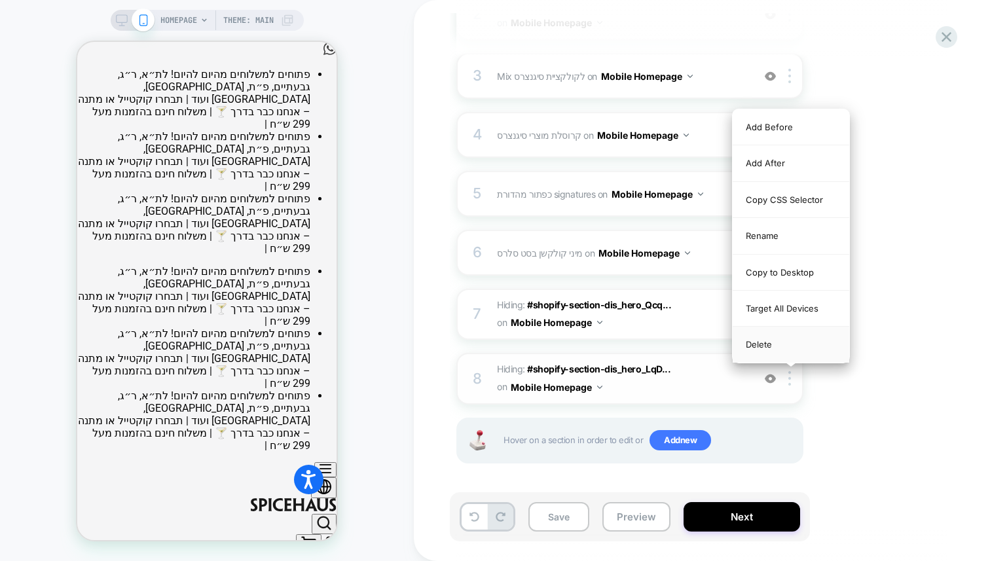
click at [770, 339] on div "Delete" at bounding box center [791, 344] width 117 height 35
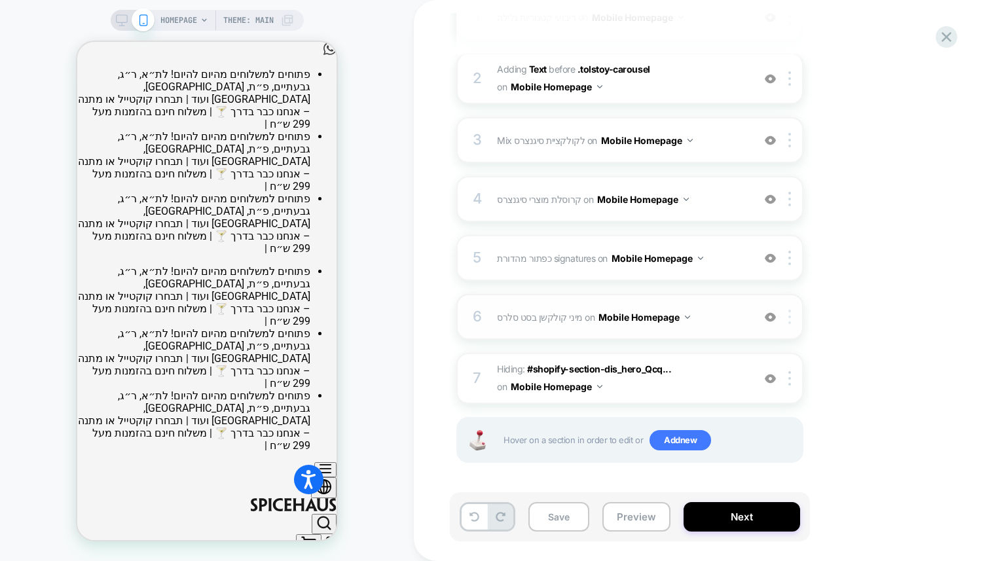
click at [791, 316] on div at bounding box center [792, 317] width 22 height 14
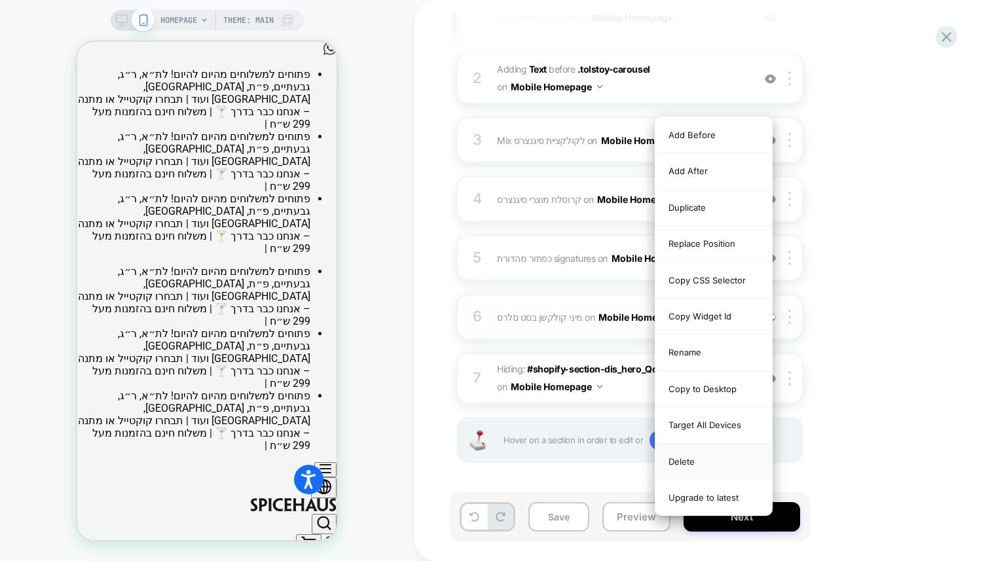
click at [696, 461] on div "Delete" at bounding box center [714, 462] width 117 height 36
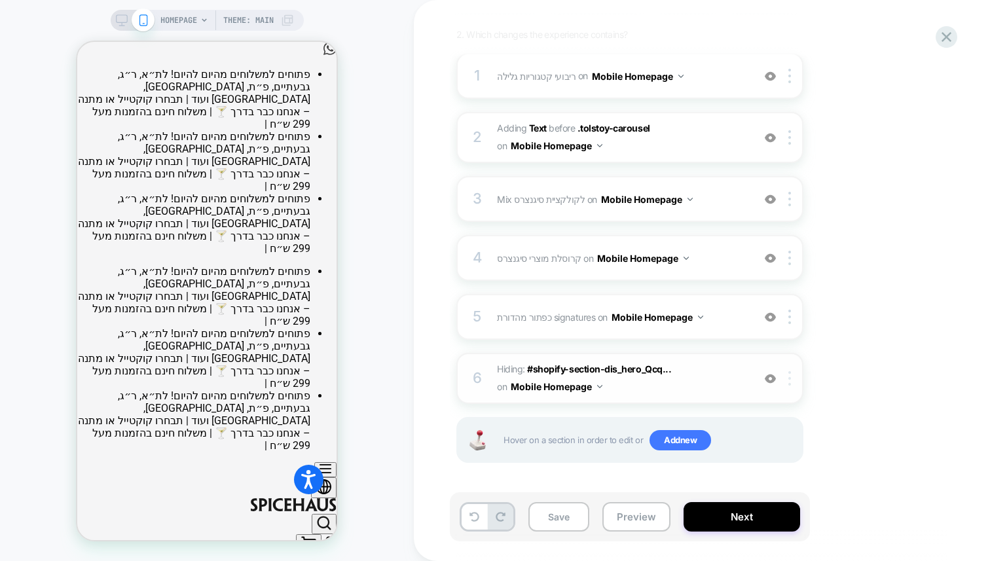
click at [794, 383] on div at bounding box center [792, 378] width 22 height 14
click at [791, 379] on img at bounding box center [790, 378] width 3 height 14
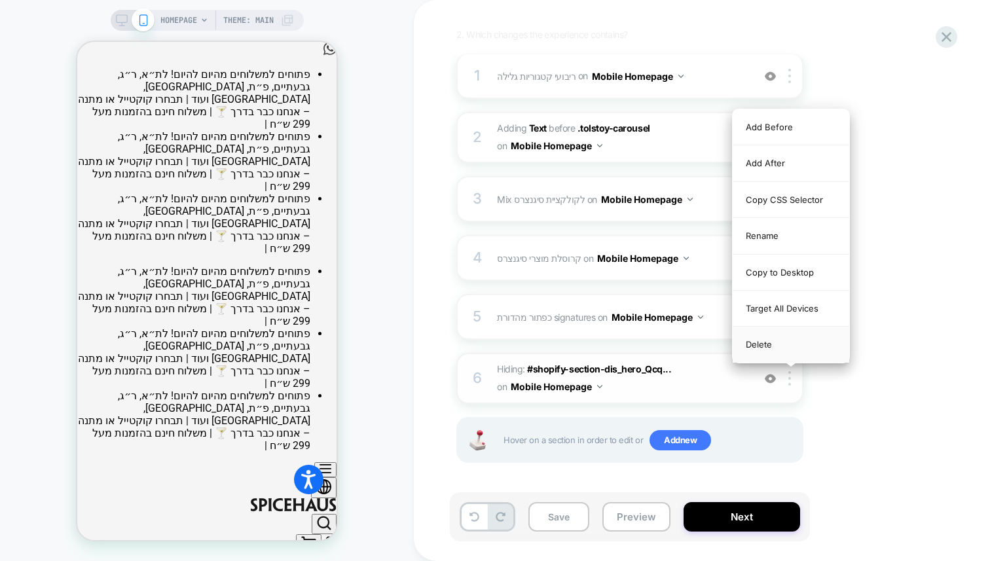
click at [769, 345] on div "Delete" at bounding box center [791, 344] width 117 height 35
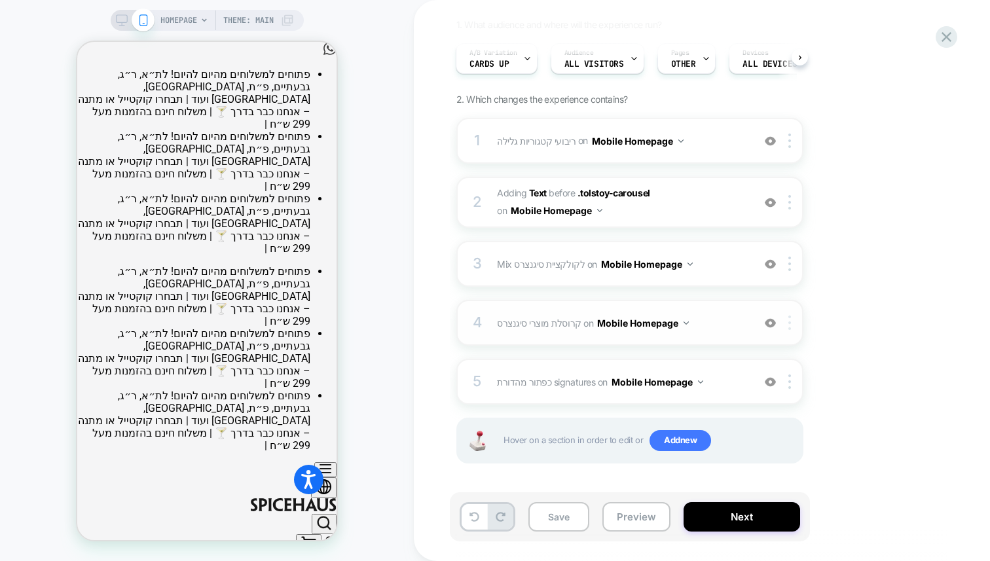
click at [790, 325] on img at bounding box center [790, 323] width 3 height 14
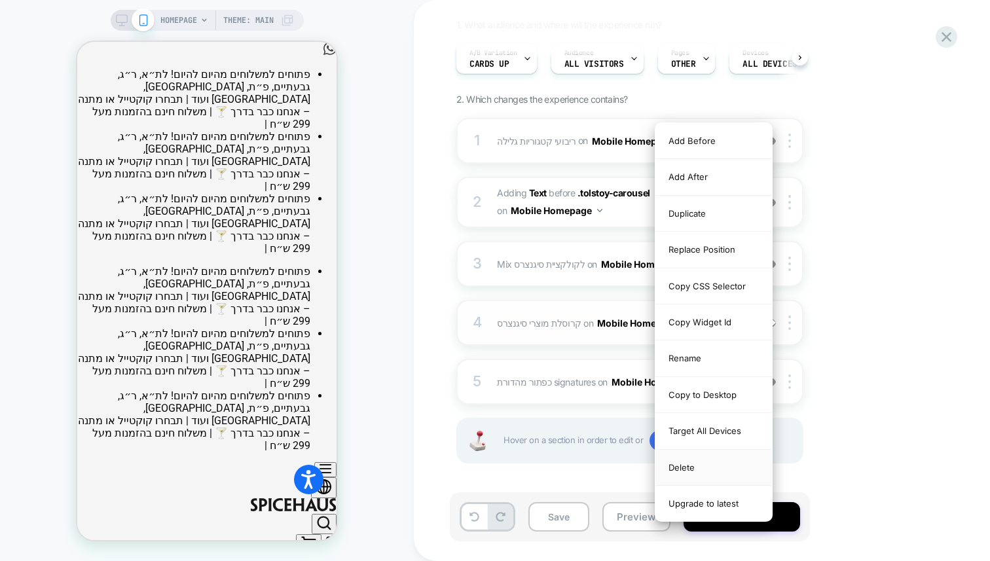
click at [699, 468] on div "Delete" at bounding box center [714, 468] width 117 height 36
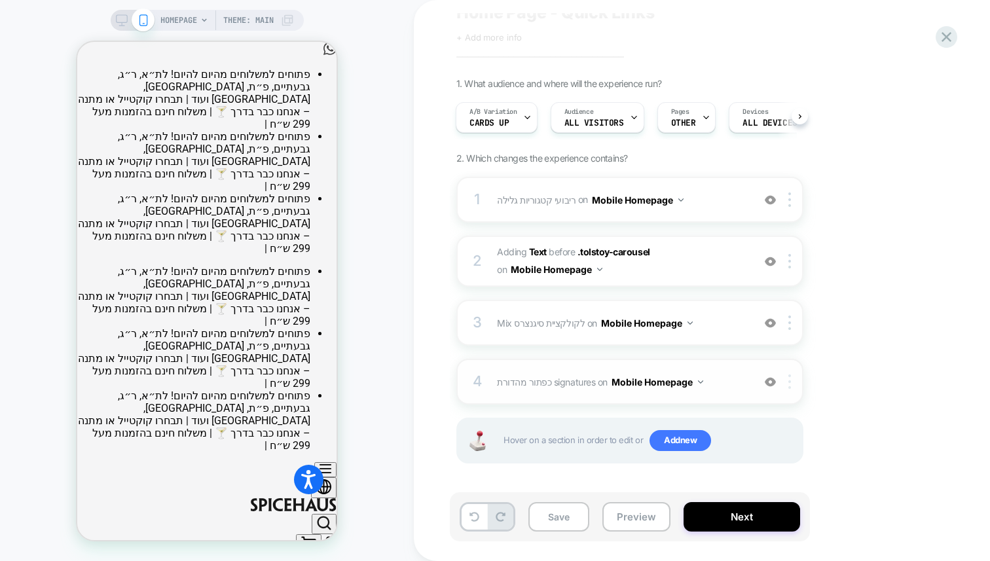
click at [787, 382] on div at bounding box center [792, 382] width 22 height 14
click at [792, 265] on div at bounding box center [792, 261] width 22 height 14
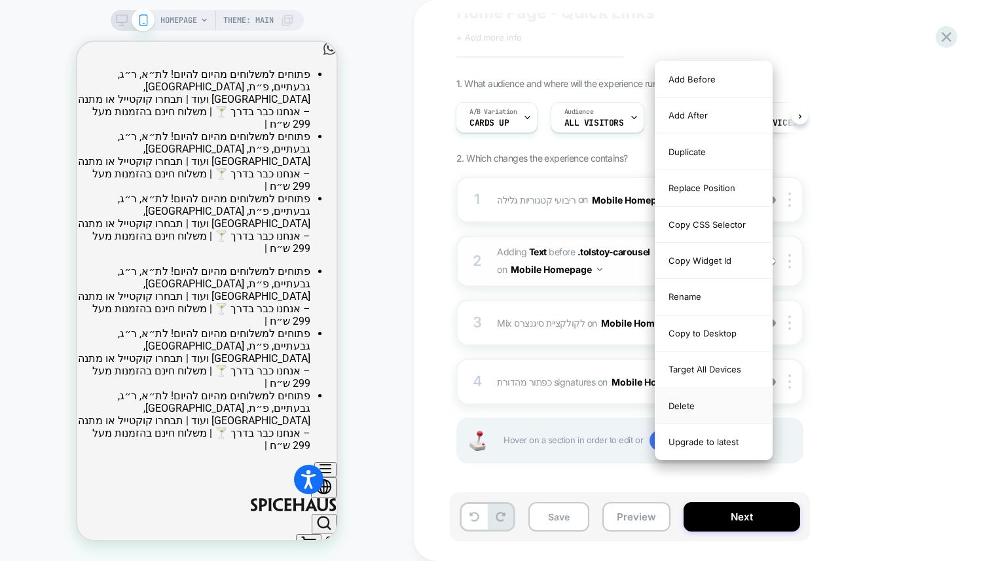
click at [686, 406] on div "Delete" at bounding box center [714, 406] width 117 height 36
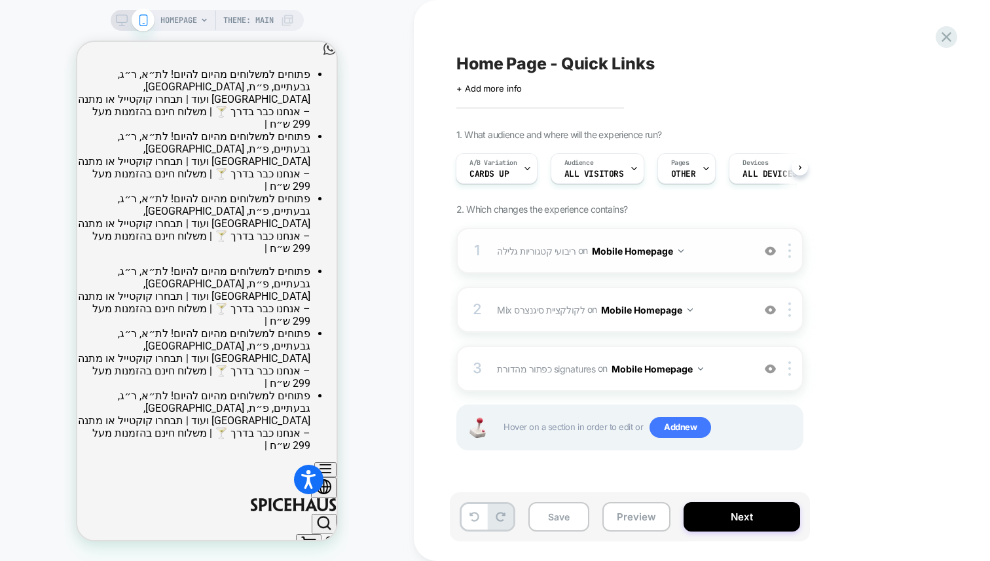
click at [719, 257] on span "ריבועי קטגוריות גלילה Adding Scrollable AFTER #shopify-section-dis-header on Mo…" at bounding box center [622, 251] width 250 height 19
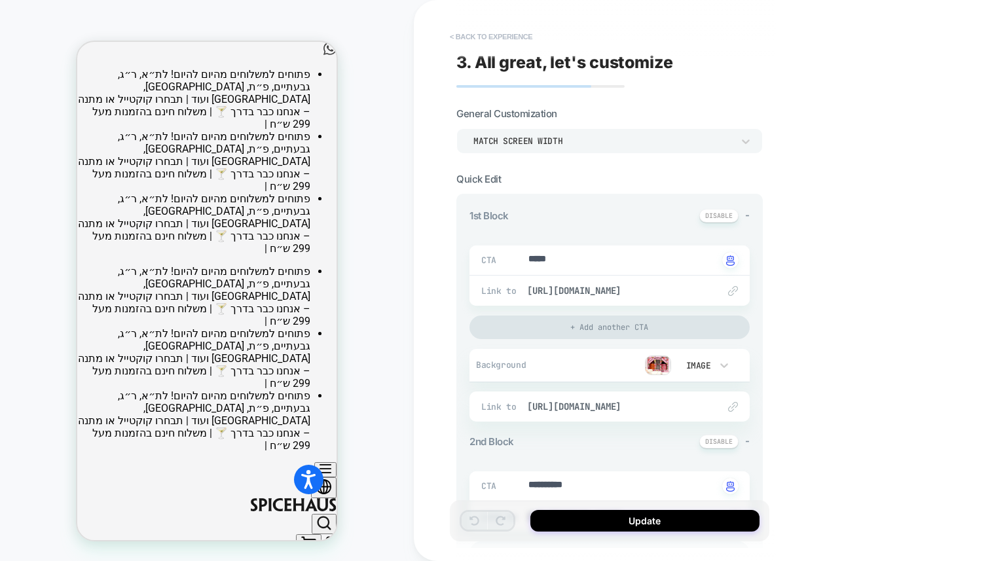
click at [475, 31] on button "< Back to experience" at bounding box center [491, 36] width 96 height 21
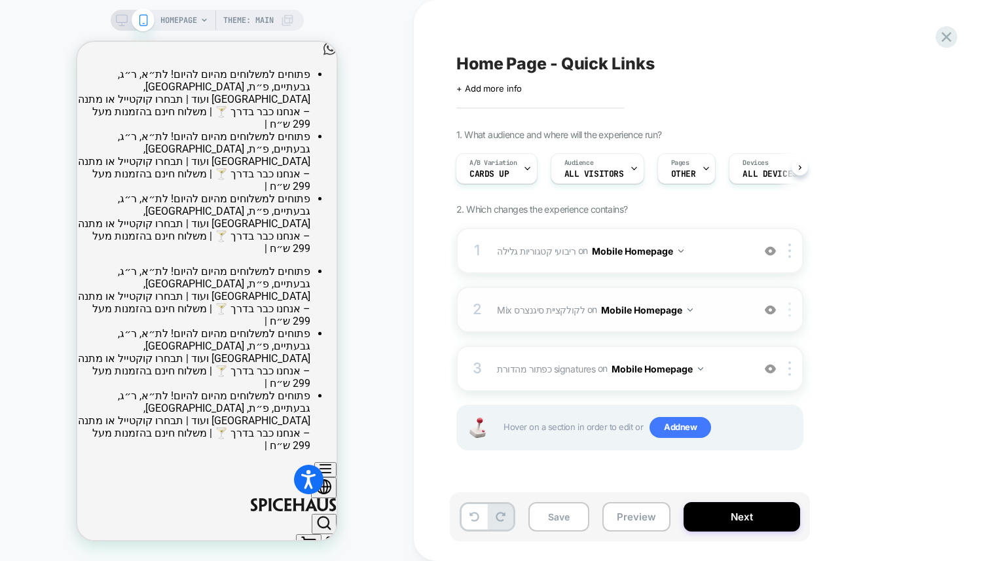
click at [789, 310] on img at bounding box center [790, 310] width 3 height 14
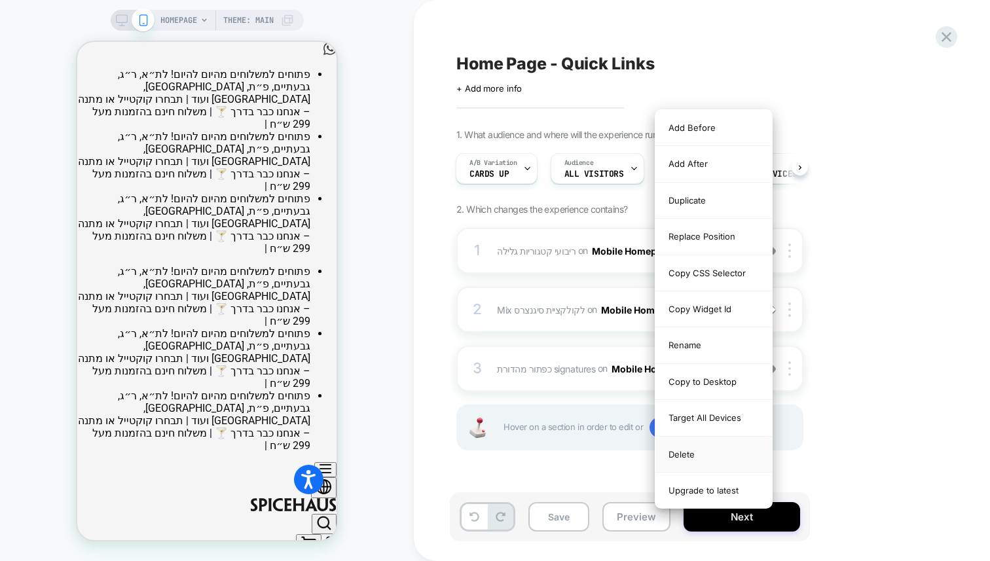
click at [682, 457] on div "Delete" at bounding box center [714, 455] width 117 height 36
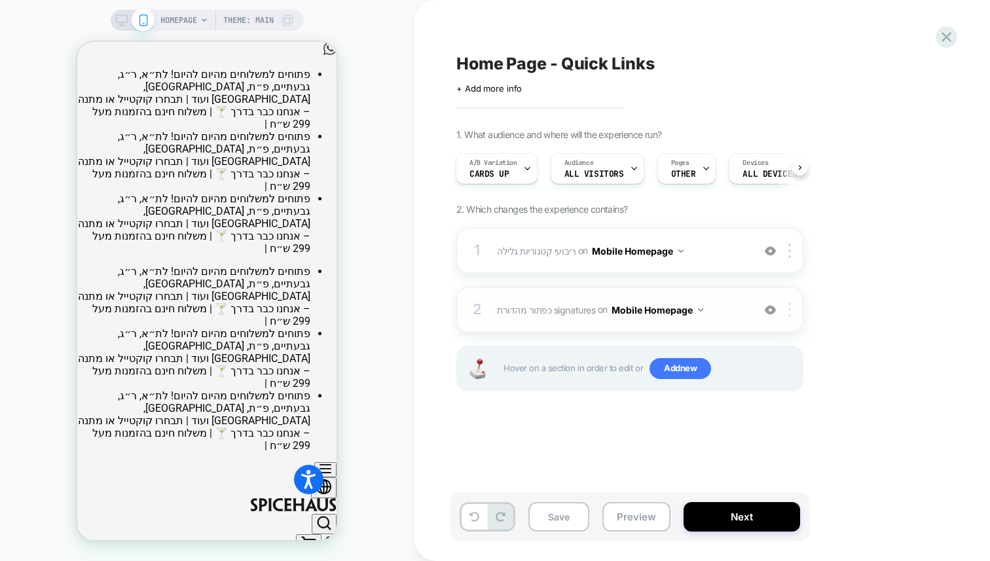
click at [788, 308] on div at bounding box center [792, 310] width 22 height 14
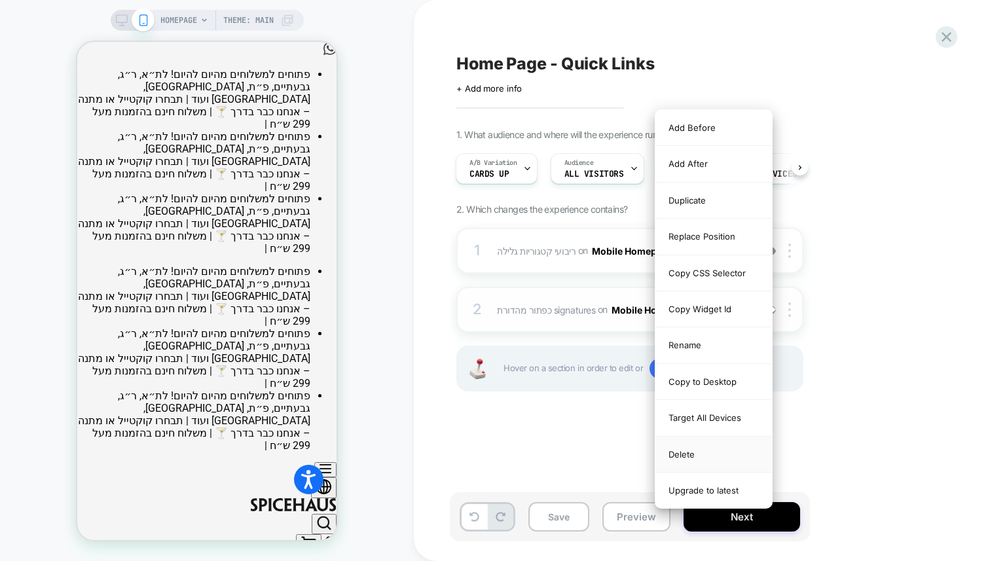
click at [697, 452] on div "Delete" at bounding box center [714, 455] width 117 height 36
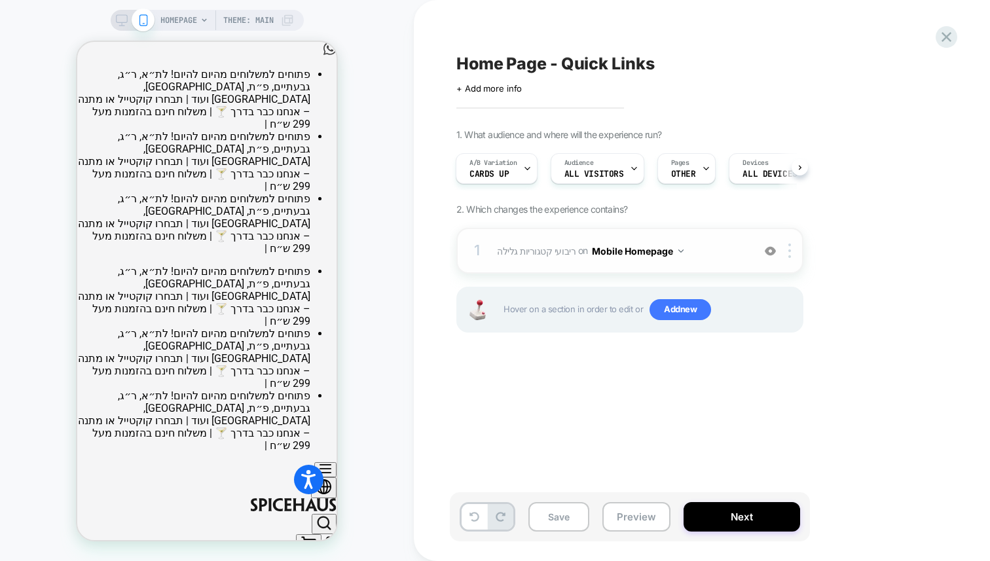
click at [768, 253] on img at bounding box center [770, 251] width 11 height 11
click at [703, 252] on span "ריבועי קטגוריות גלילה Adding Scrollable AFTER #shopify-section-dis-header on Mo…" at bounding box center [622, 251] width 250 height 19
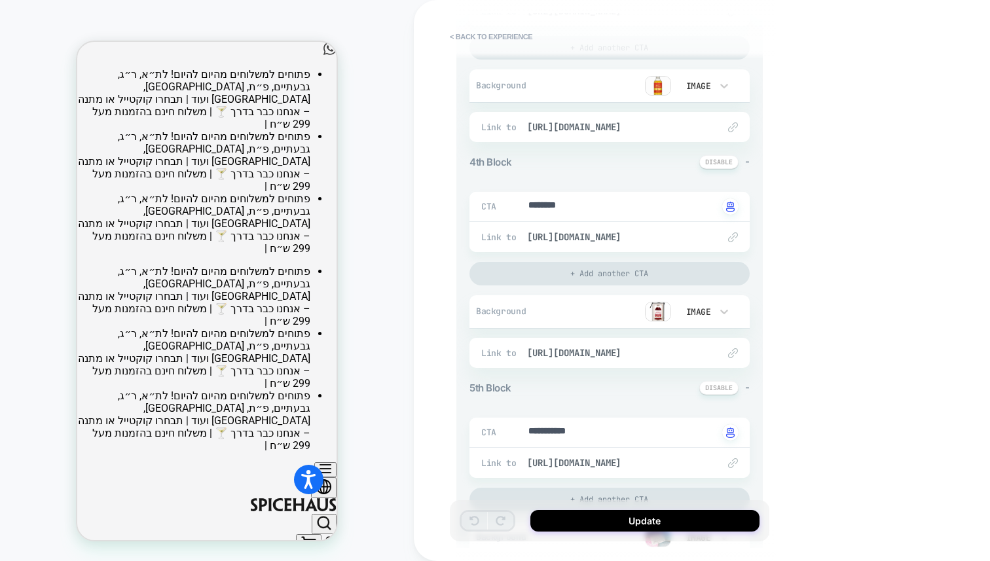
scroll to position [737, 0]
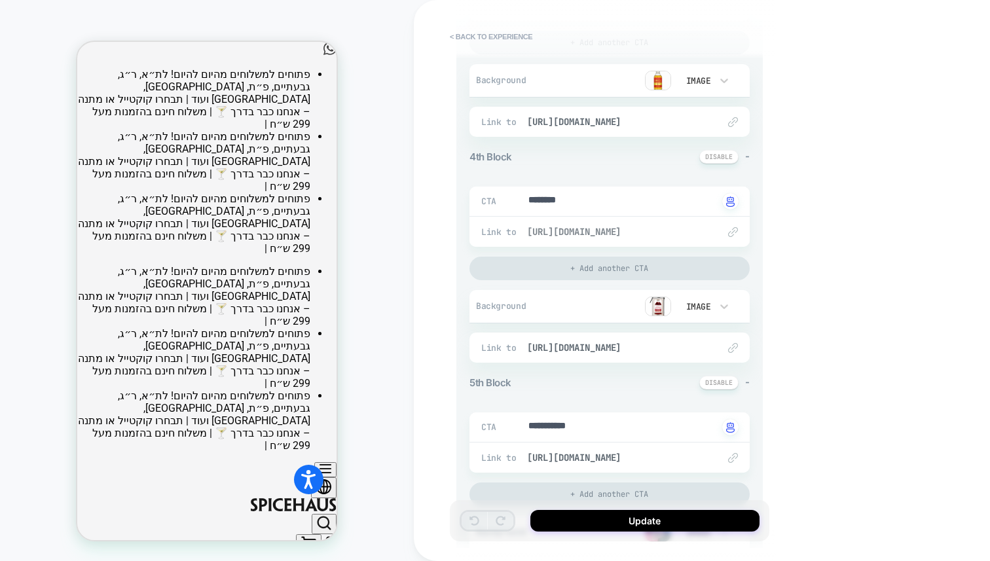
click at [546, 233] on span "[URL][DOMAIN_NAME]" at bounding box center [616, 232] width 178 height 12
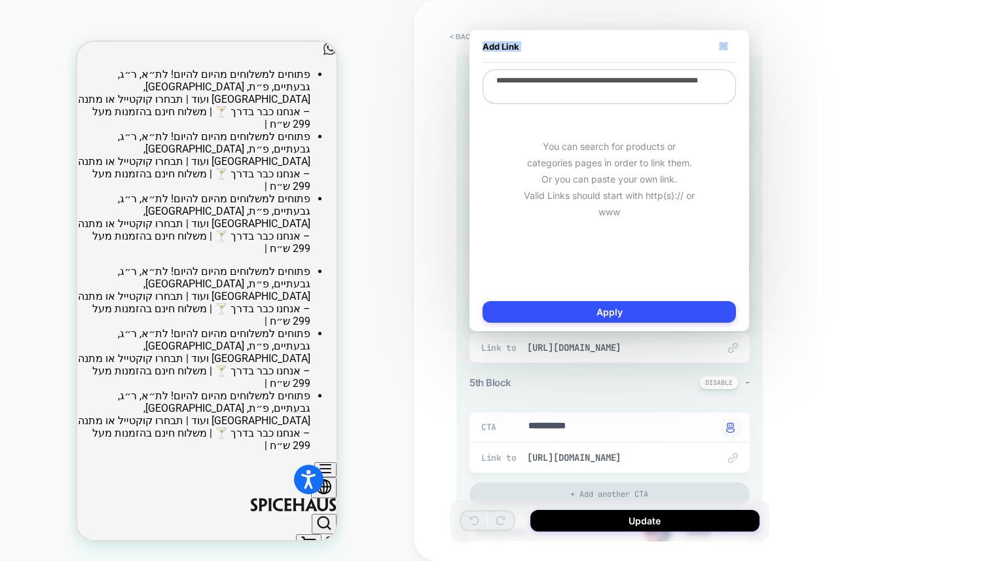
click at [724, 45] on div "Add Link" at bounding box center [609, 46] width 253 height 33
click at [724, 45] on img at bounding box center [724, 46] width 9 height 9
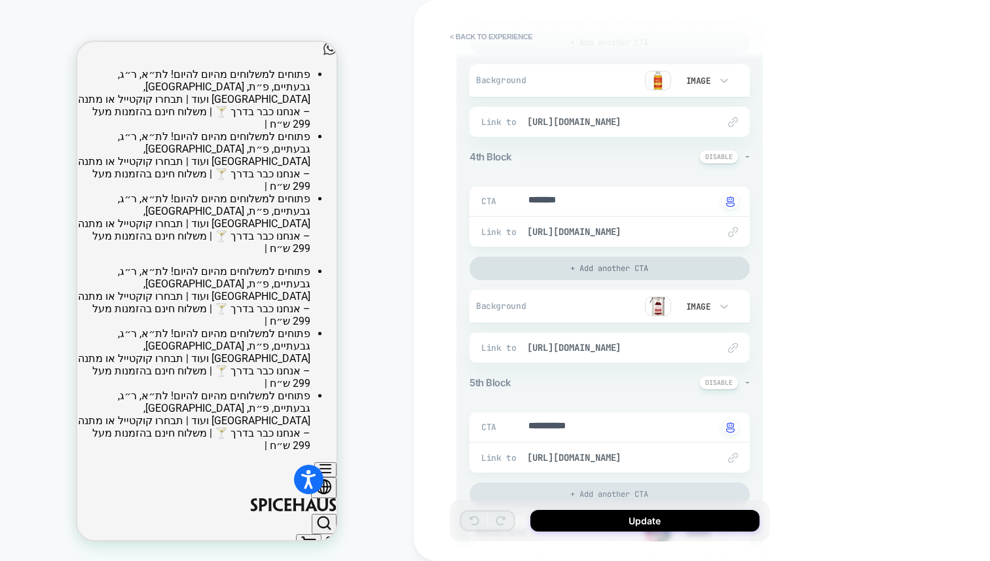
scroll to position [770, 0]
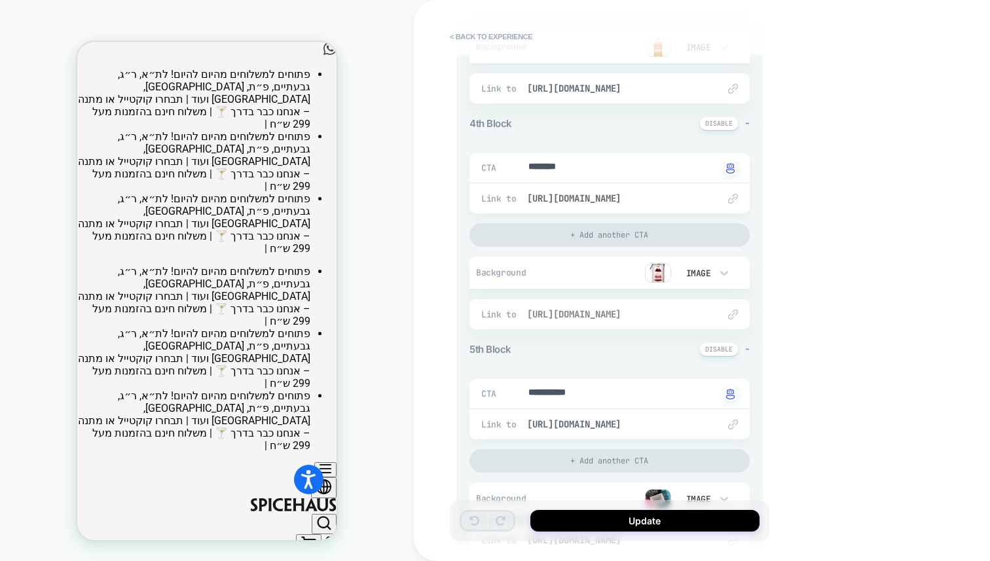
click at [573, 313] on span "[URL][DOMAIN_NAME]" at bounding box center [616, 314] width 178 height 12
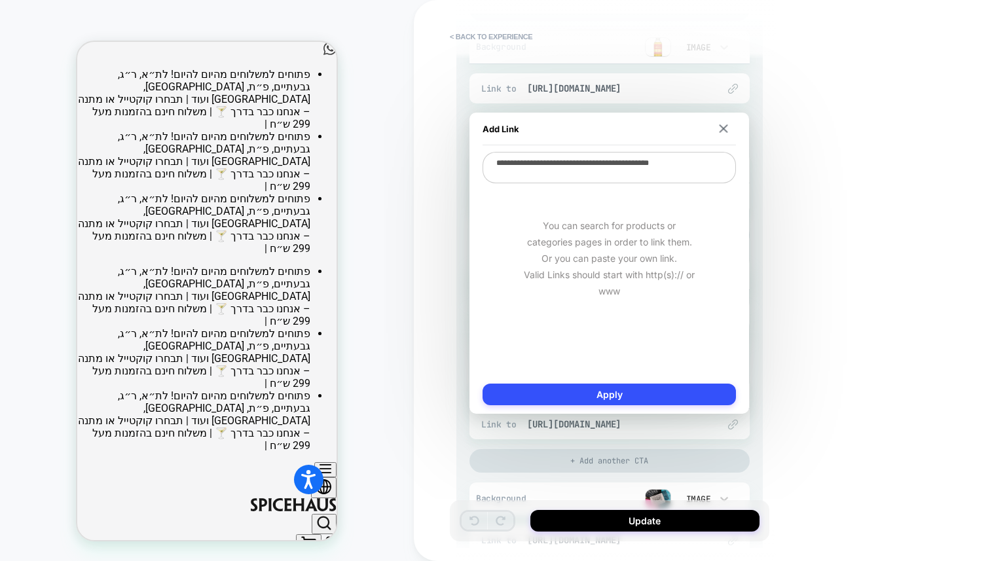
click at [578, 316] on div "You can search for products or categories pages in order to link them. Or you c…" at bounding box center [609, 258] width 253 height 147
click at [637, 166] on textarea "**********" at bounding box center [609, 169] width 253 height 35
click at [722, 126] on img at bounding box center [724, 128] width 9 height 9
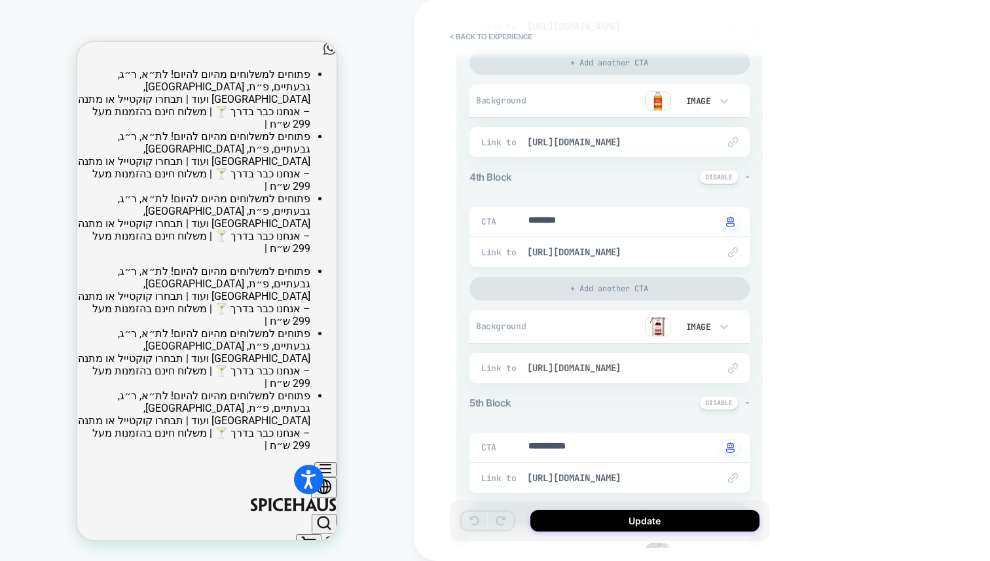
scroll to position [762, 0]
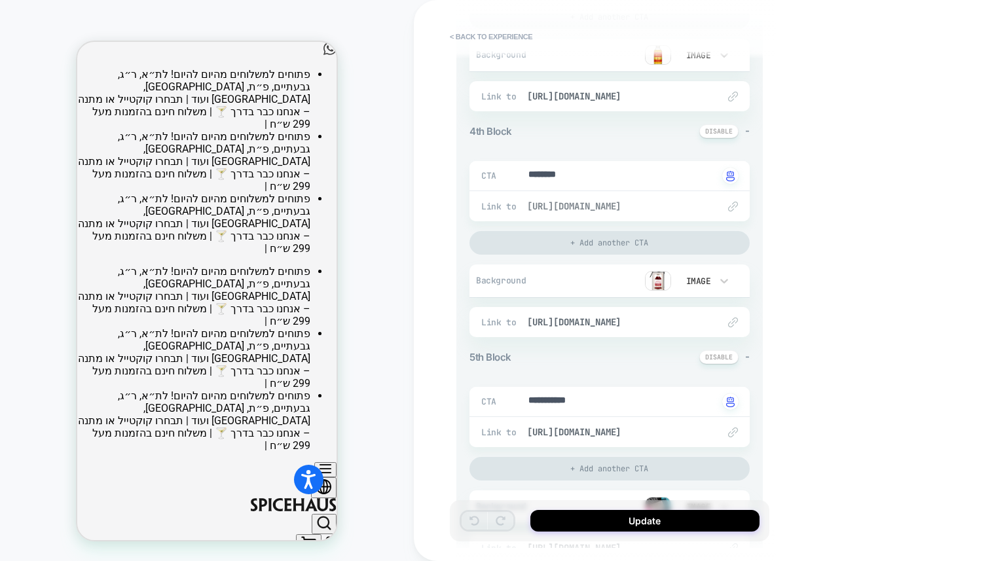
click at [624, 203] on span "[URL][DOMAIN_NAME]" at bounding box center [616, 206] width 178 height 12
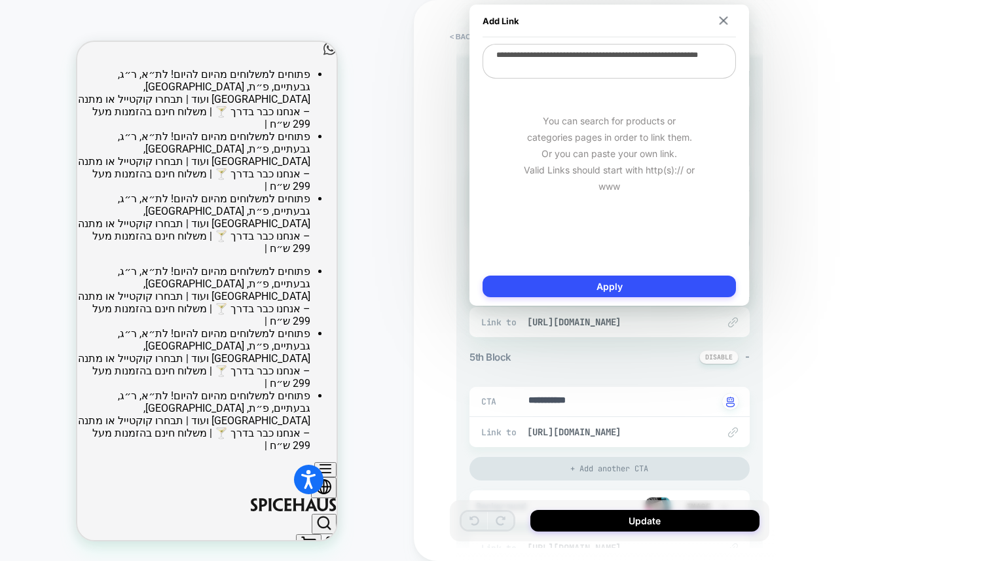
click at [589, 67] on textarea "**********" at bounding box center [609, 61] width 253 height 35
click at [724, 20] on img at bounding box center [724, 20] width 9 height 9
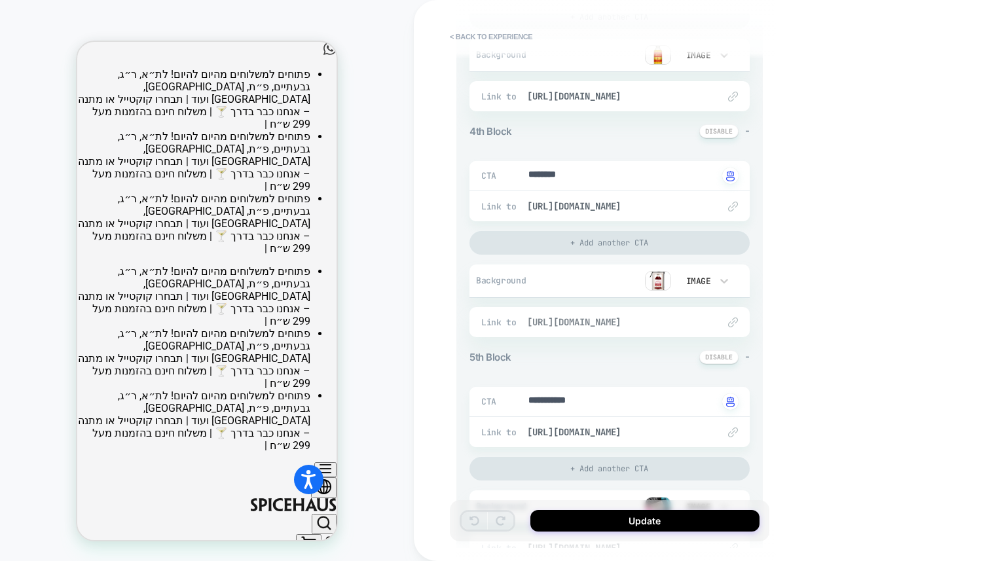
click at [655, 326] on span "[URL][DOMAIN_NAME]" at bounding box center [616, 322] width 178 height 12
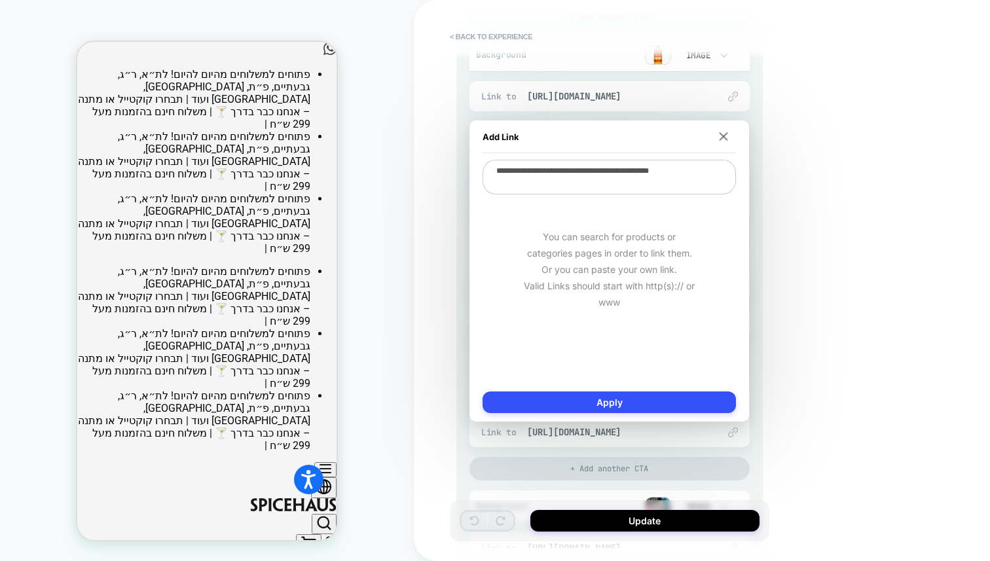
click at [599, 172] on textarea "**********" at bounding box center [609, 177] width 253 height 35
paste textarea "**********"
type textarea "*"
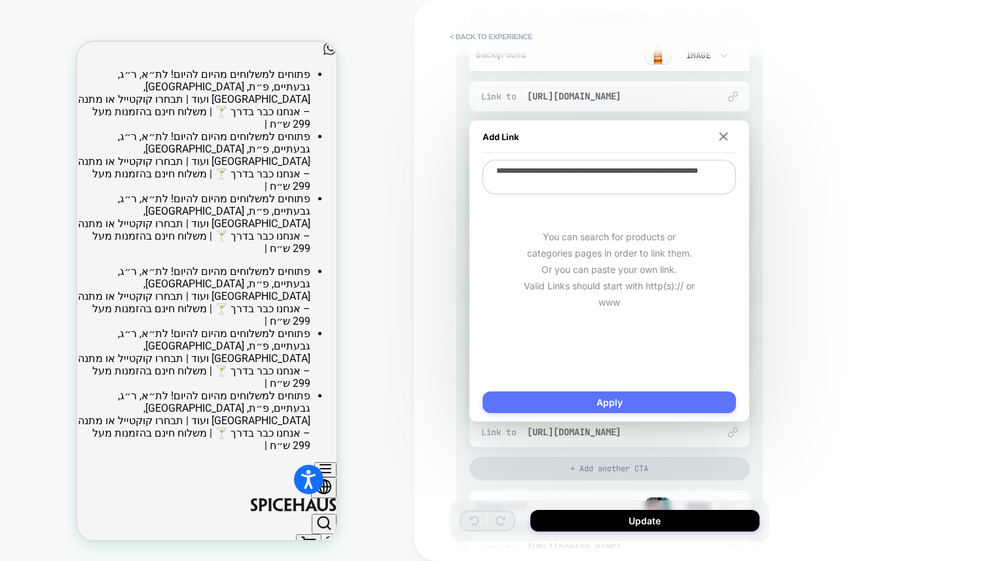
type textarea "**********"
click at [602, 403] on button "Apply" at bounding box center [609, 403] width 253 height 22
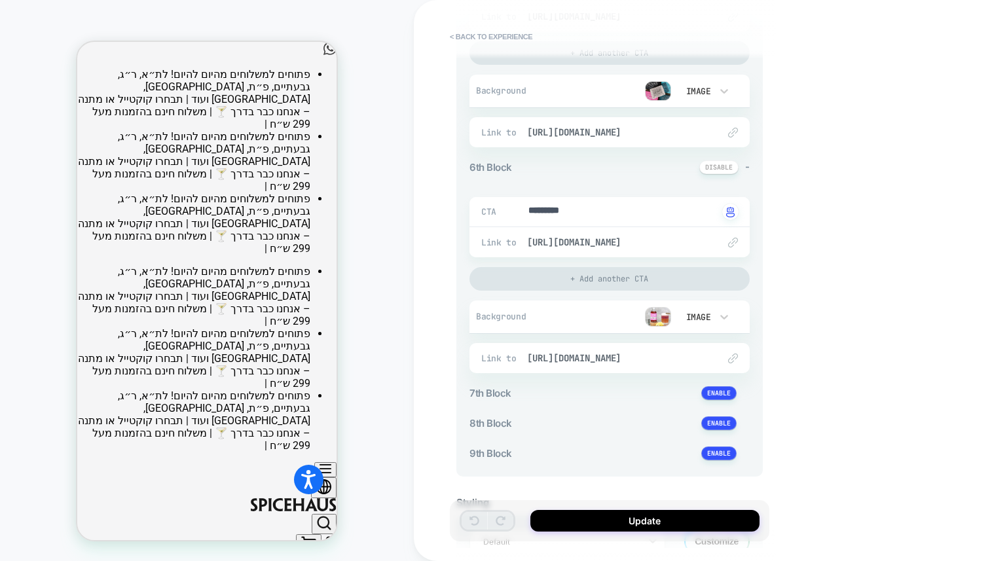
scroll to position [1270, 0]
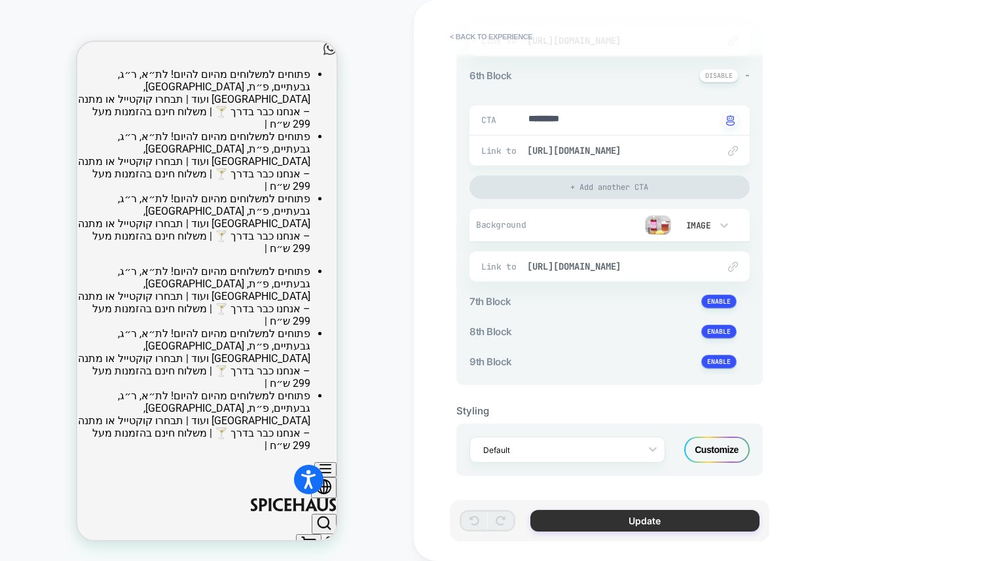
click at [610, 521] on button "Update" at bounding box center [645, 521] width 229 height 22
type textarea "*"
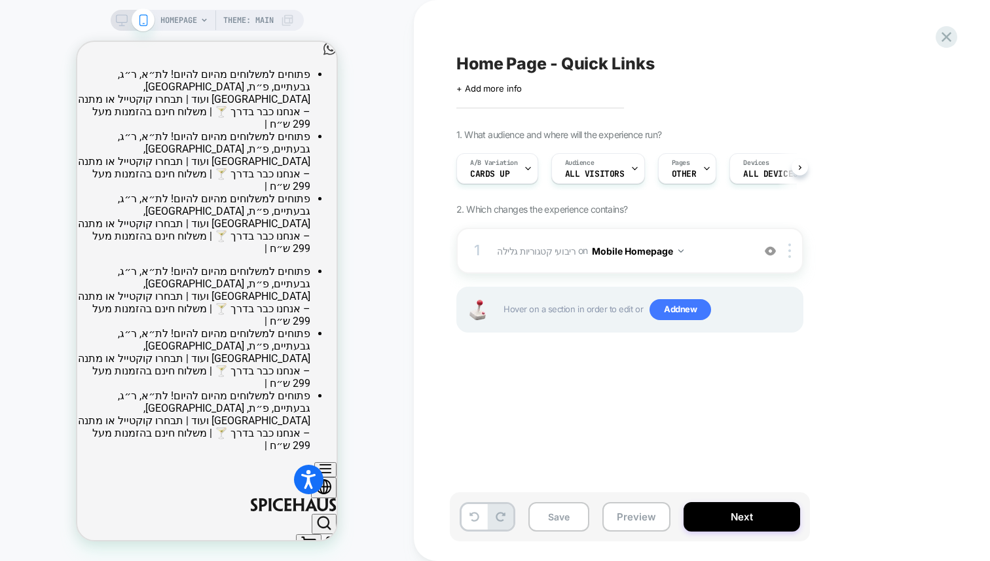
scroll to position [0, 1]
click at [551, 515] on button "Save" at bounding box center [559, 516] width 61 height 29
click at [553, 527] on button "Save" at bounding box center [559, 516] width 61 height 29
click at [944, 37] on icon at bounding box center [947, 37] width 18 height 18
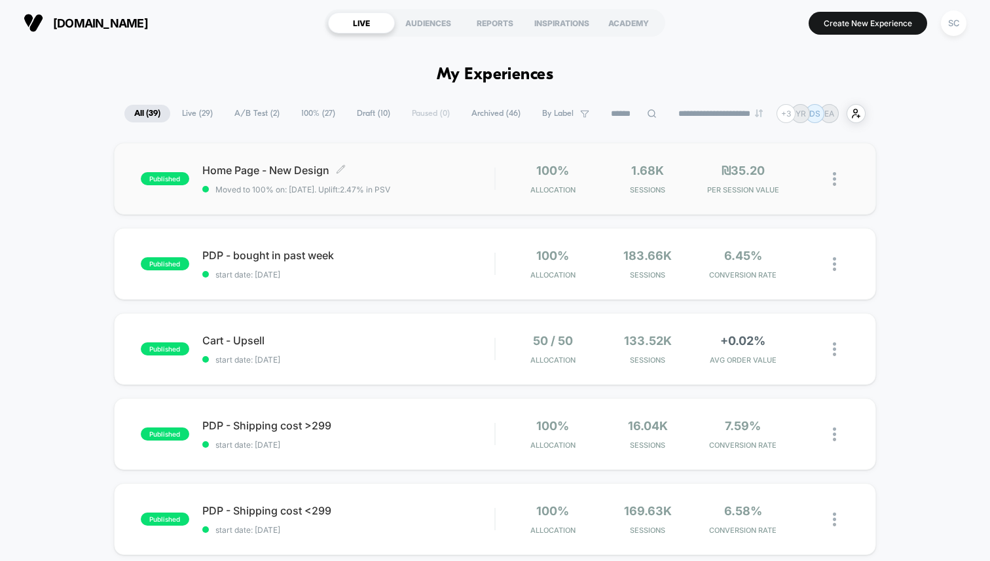
click at [468, 186] on span "Moved to 100% on: [DATE] . Uplift: 2.47% in PSV" at bounding box center [348, 190] width 292 height 10
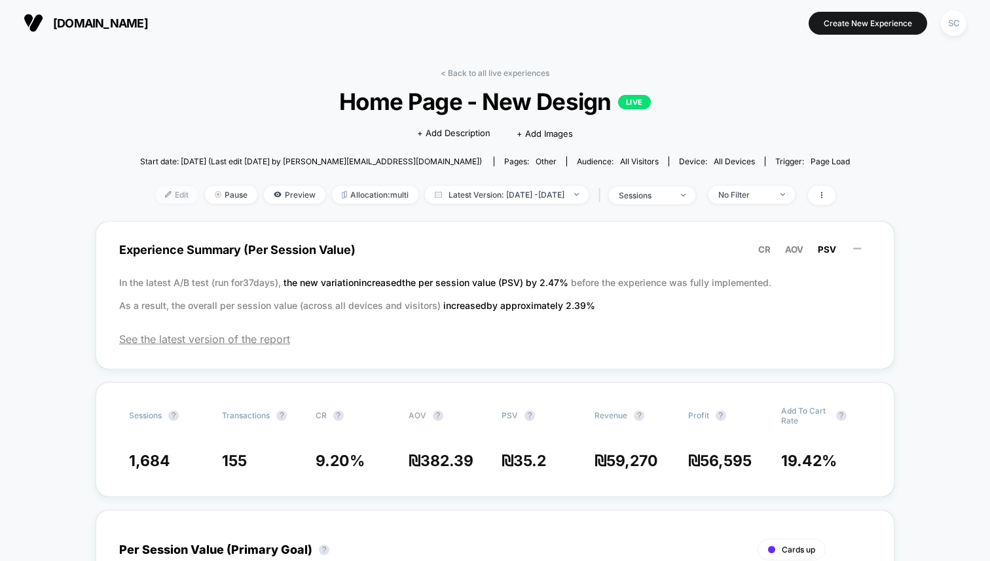
click at [155, 191] on span "Edit" at bounding box center [176, 195] width 43 height 18
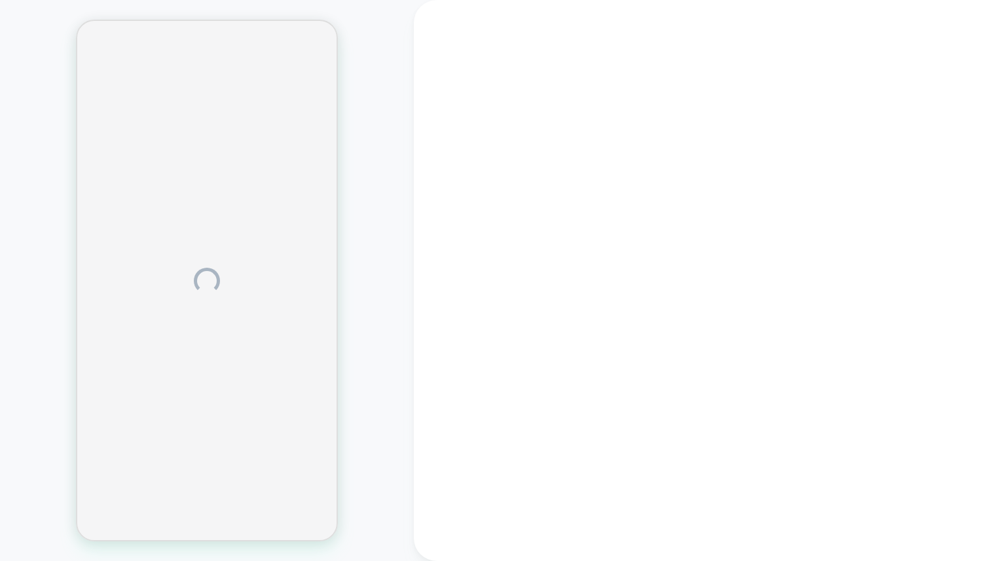
click at [574, 280] on div at bounding box center [702, 280] width 576 height 561
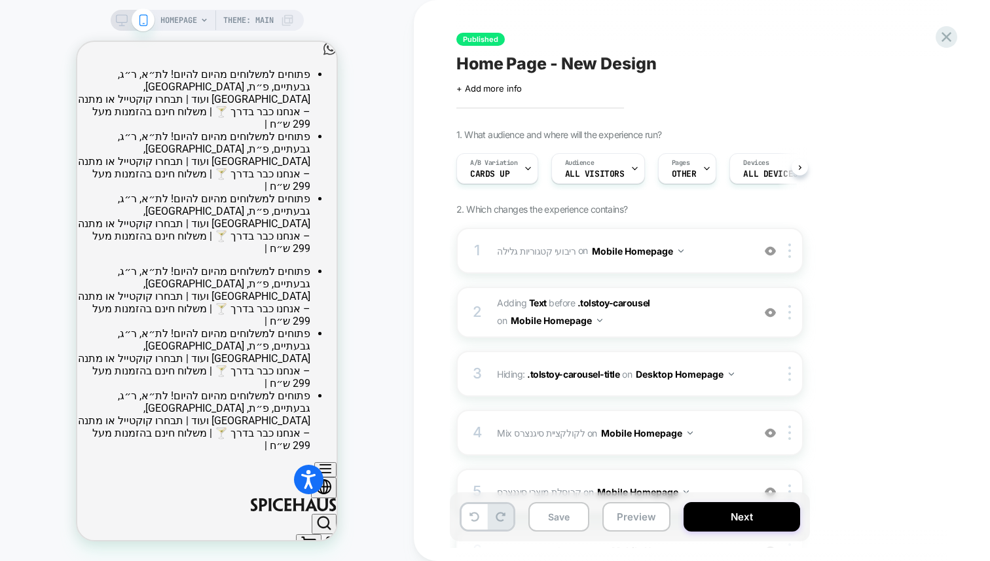
scroll to position [0, 1]
click at [791, 251] on img at bounding box center [790, 251] width 3 height 14
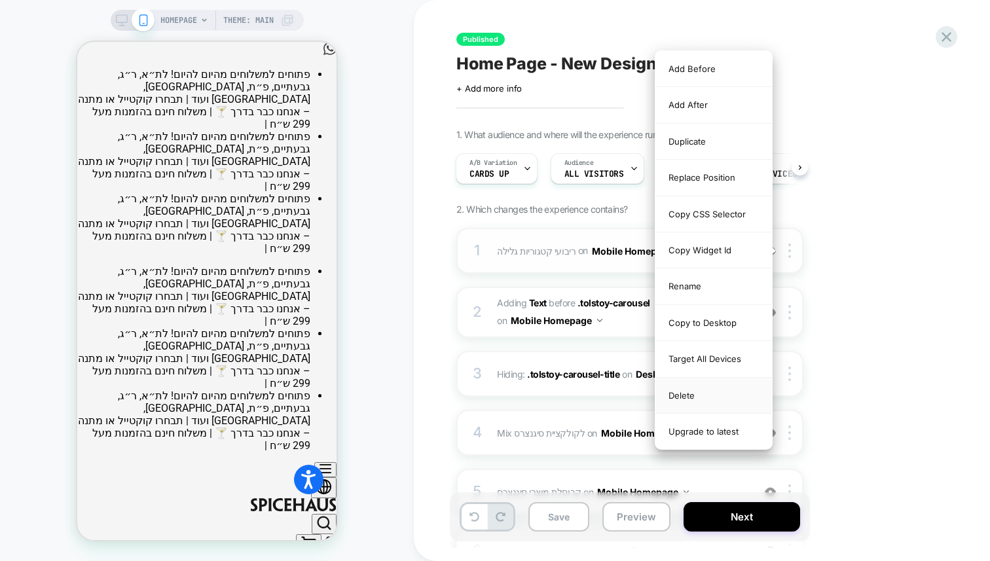
click at [689, 394] on div "Delete" at bounding box center [714, 396] width 117 height 36
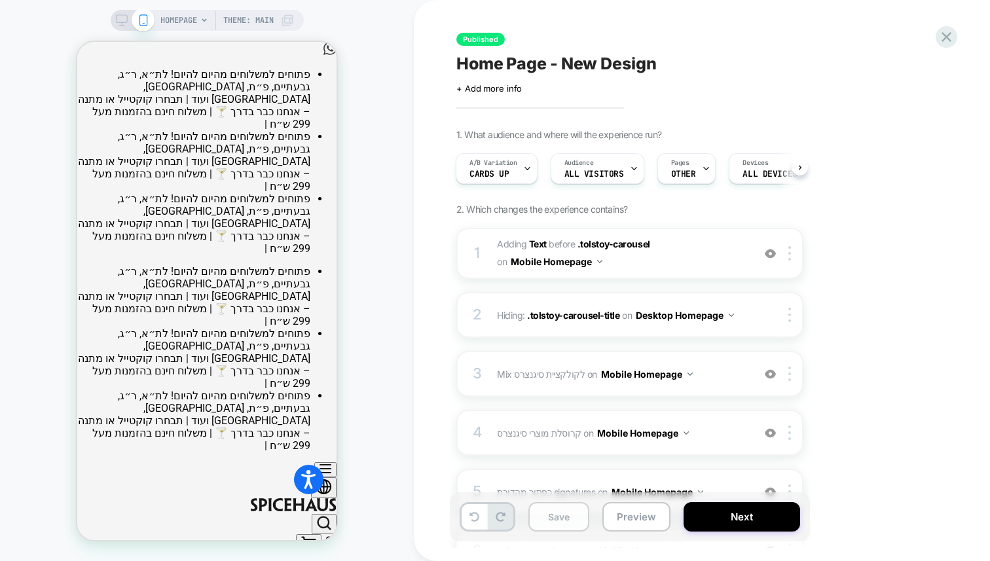
click at [551, 518] on button "Save" at bounding box center [559, 516] width 61 height 29
click at [558, 514] on button "Save" at bounding box center [559, 516] width 61 height 29
click at [757, 523] on button "Next" at bounding box center [742, 516] width 117 height 29
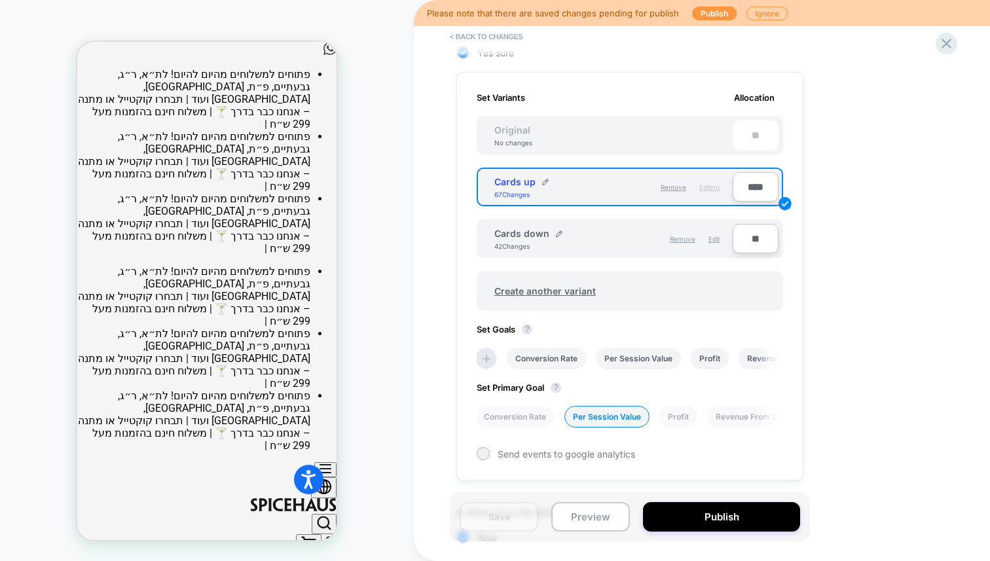
scroll to position [434, 0]
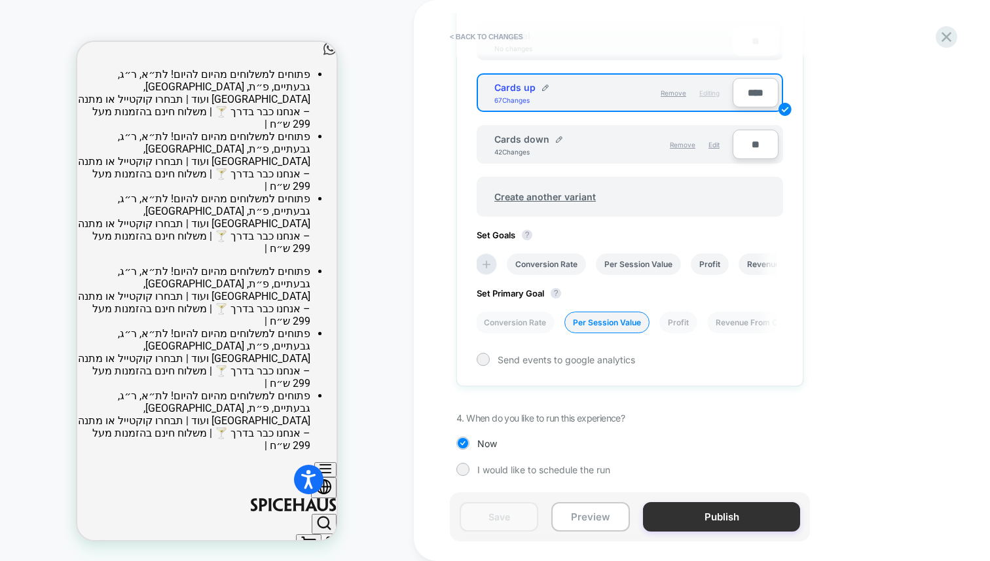
click at [711, 519] on button "Publish" at bounding box center [721, 516] width 157 height 29
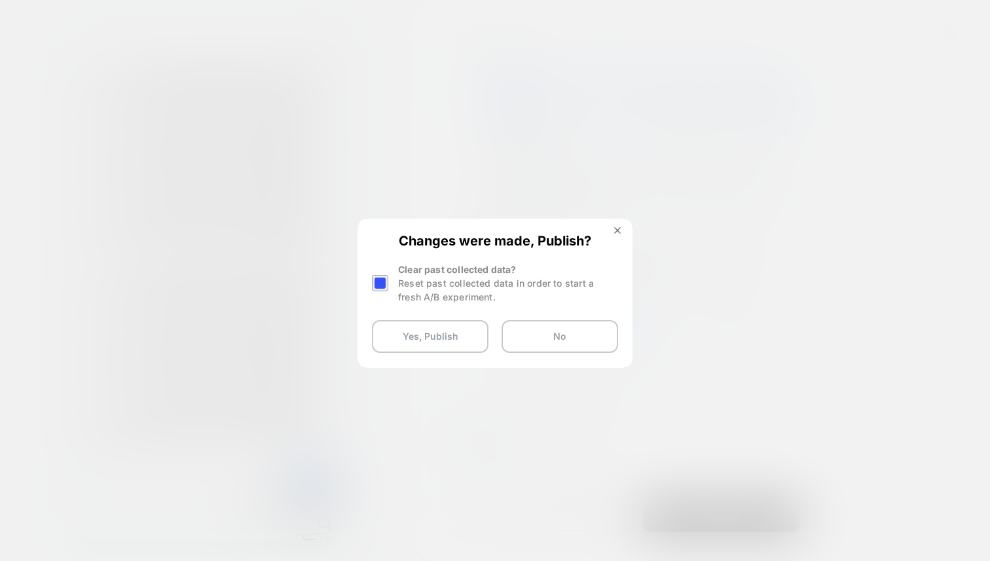
click at [379, 286] on div at bounding box center [380, 283] width 16 height 16
click at [417, 335] on button "Yes, Publish" at bounding box center [430, 336] width 117 height 33
click at [422, 339] on button "Yes, Publish" at bounding box center [430, 336] width 117 height 33
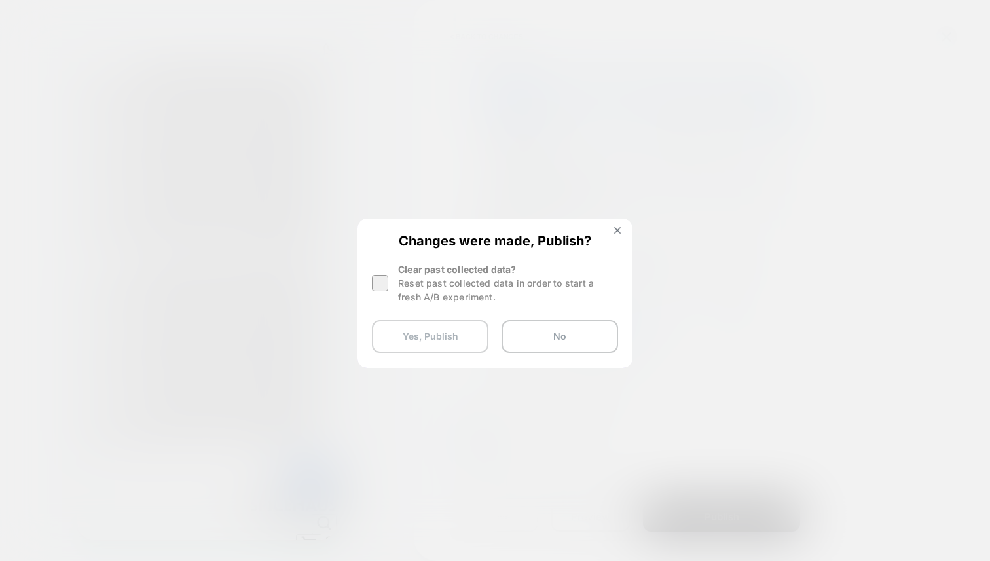
click at [422, 339] on button "Yes, Publish" at bounding box center [430, 336] width 117 height 33
click at [617, 227] on img at bounding box center [617, 230] width 7 height 7
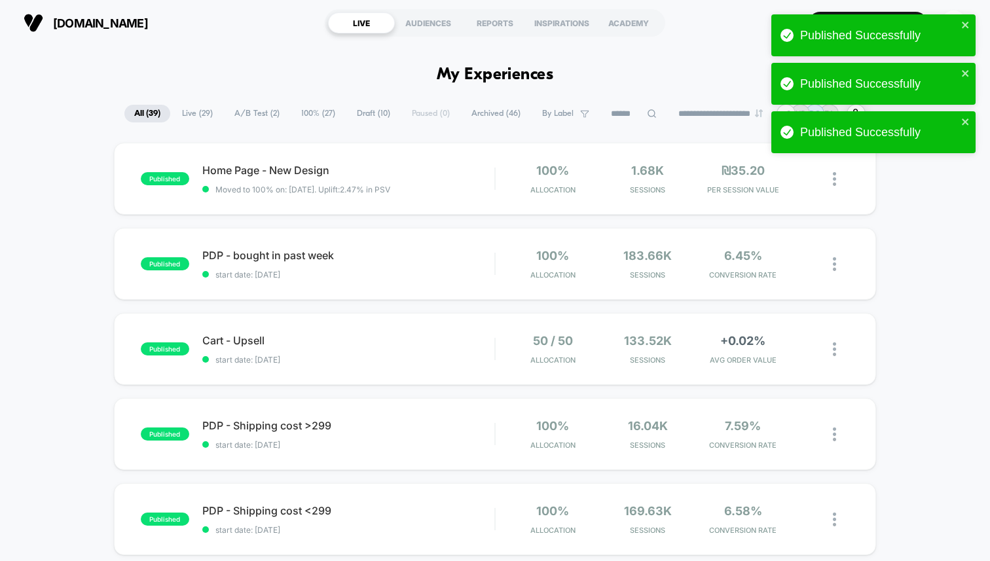
click at [347, 115] on span "Draft ( 10 )" at bounding box center [373, 114] width 53 height 18
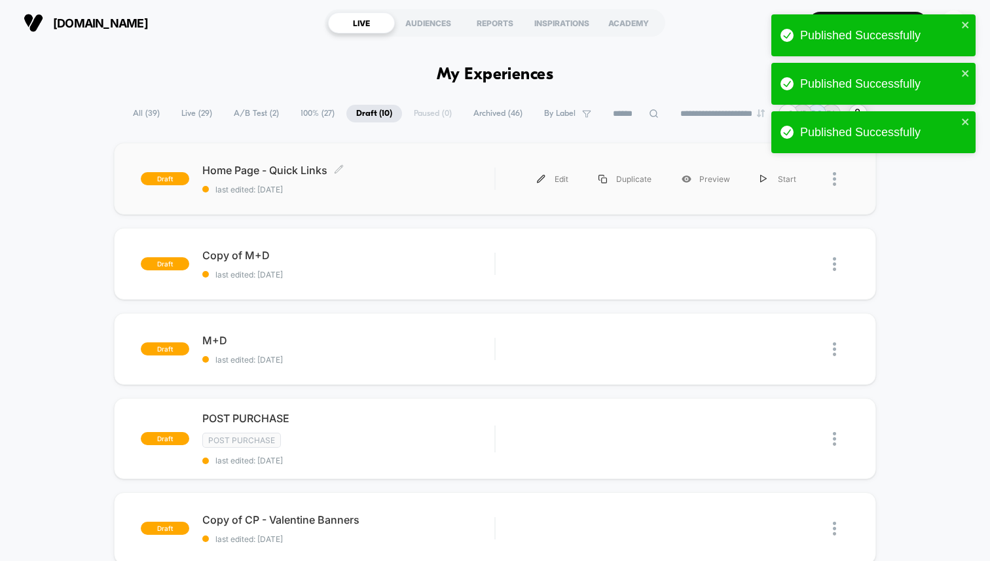
click at [357, 176] on div "Home Page - Quick Links Click to edit experience details Click to edit experien…" at bounding box center [348, 179] width 292 height 31
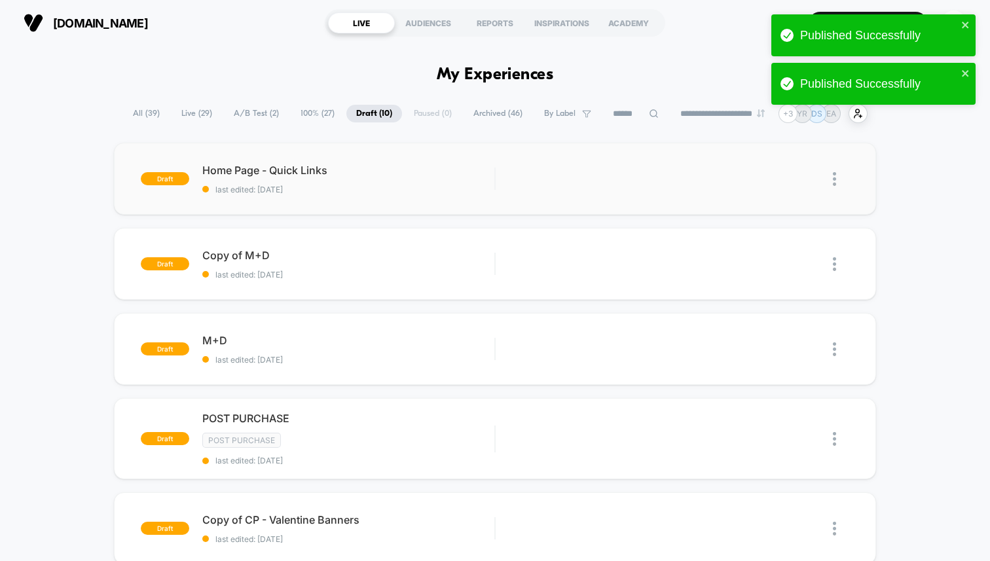
click at [456, 190] on span "last edited: [DATE]" at bounding box center [348, 190] width 292 height 10
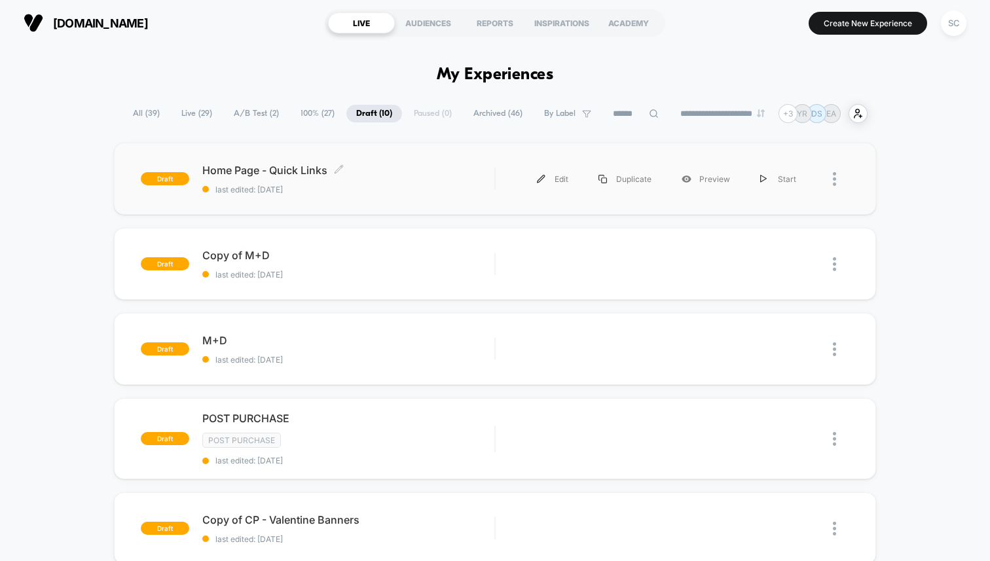
click at [484, 179] on div "Home Page - Quick Links Click to edit experience details Click to edit experien…" at bounding box center [348, 179] width 292 height 31
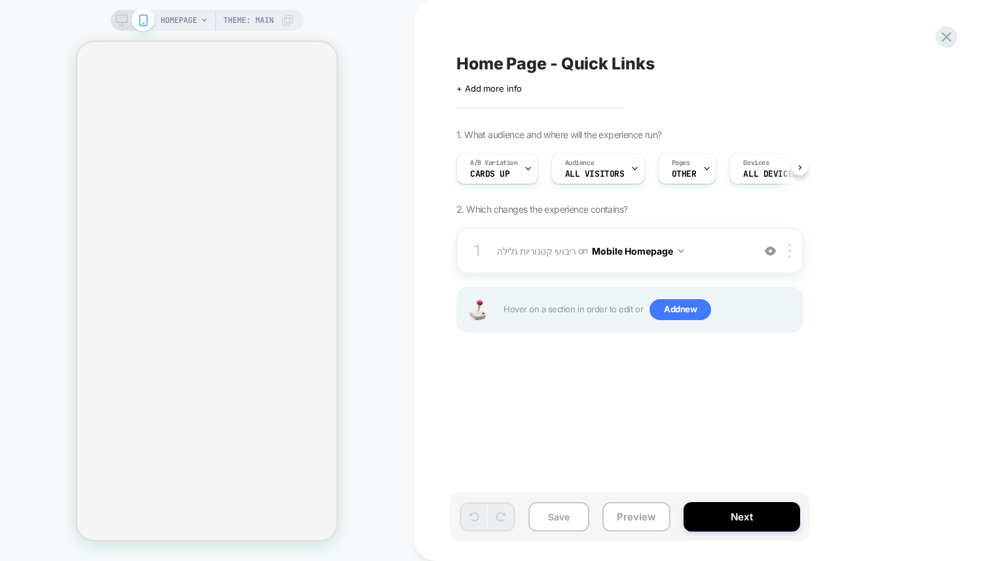
scroll to position [0, 1]
click at [524, 169] on icon at bounding box center [527, 168] width 9 height 9
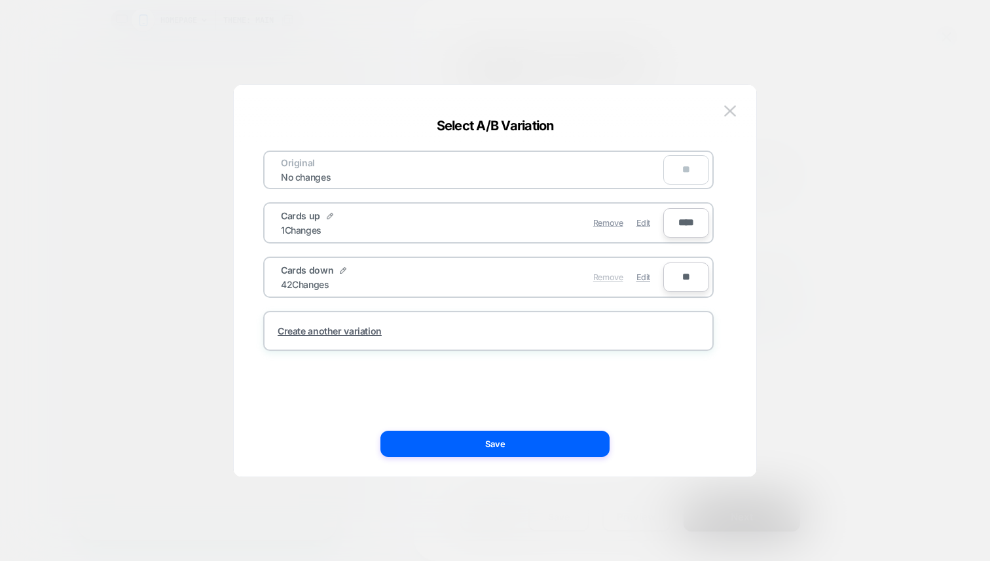
click at [614, 276] on span "Remove" at bounding box center [608, 277] width 30 height 10
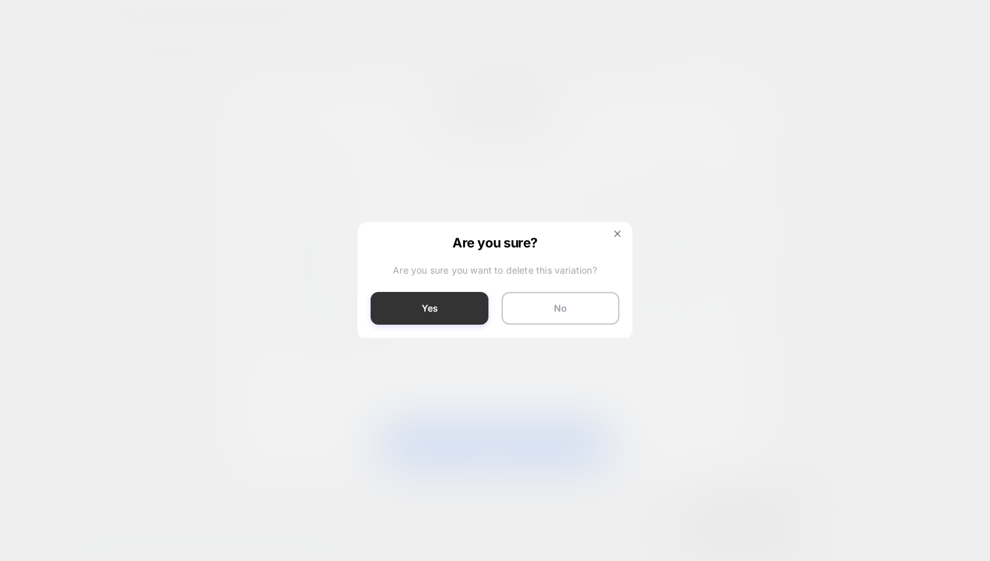
click at [425, 312] on button "Yes" at bounding box center [430, 308] width 118 height 33
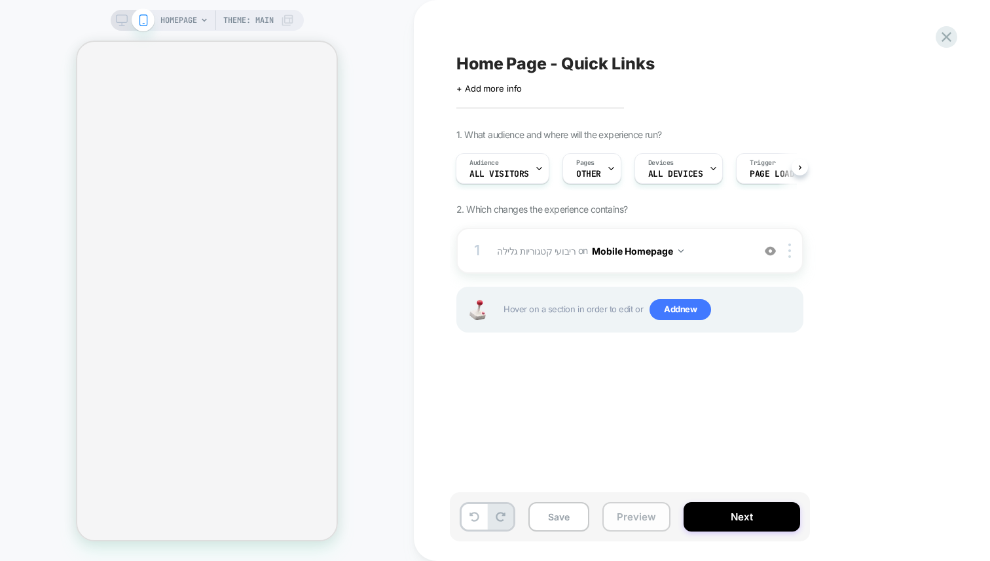
click at [639, 527] on button "Preview" at bounding box center [637, 516] width 68 height 29
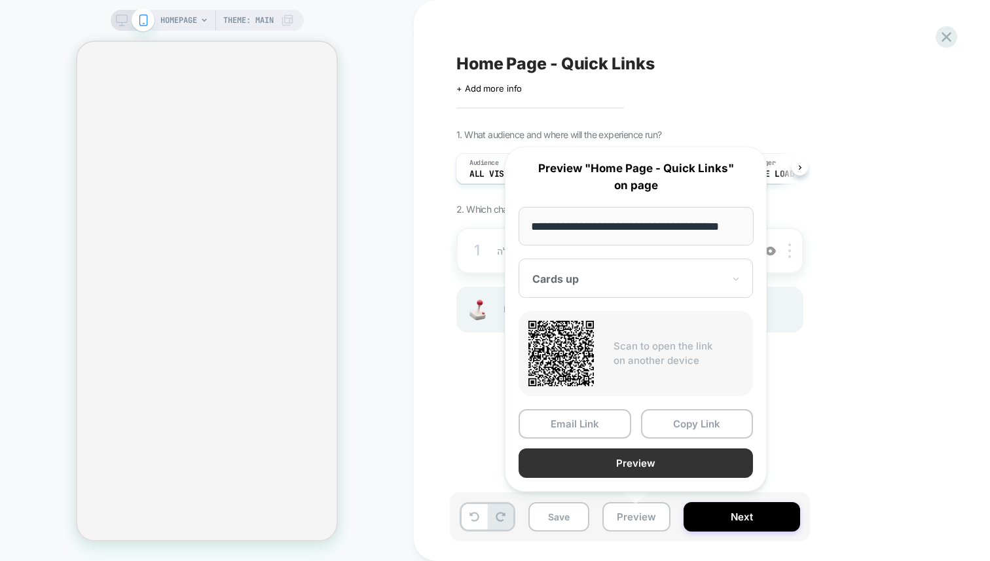
scroll to position [0, 0]
click at [597, 451] on button "Preview" at bounding box center [636, 463] width 234 height 29
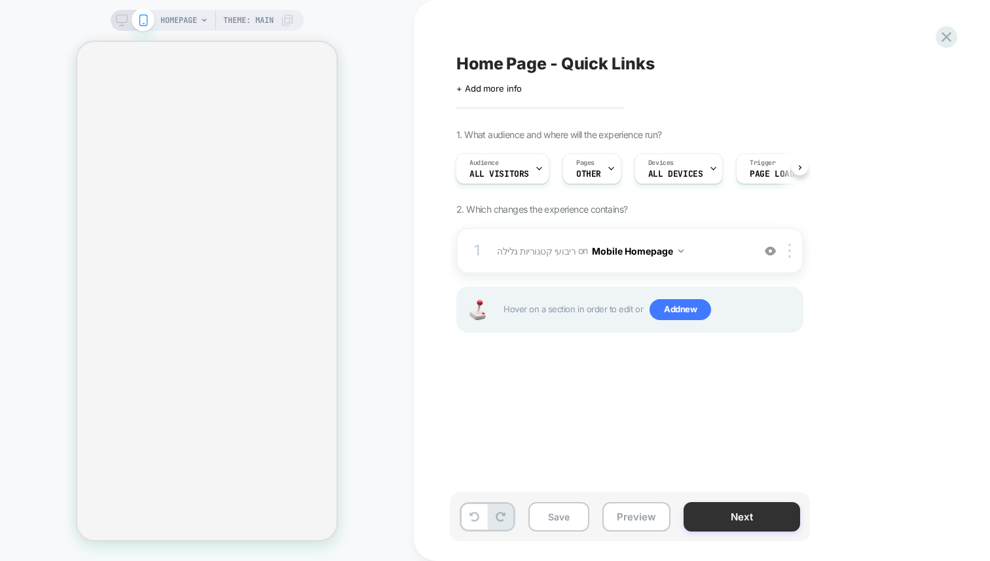
click at [715, 521] on button "Next" at bounding box center [742, 516] width 117 height 29
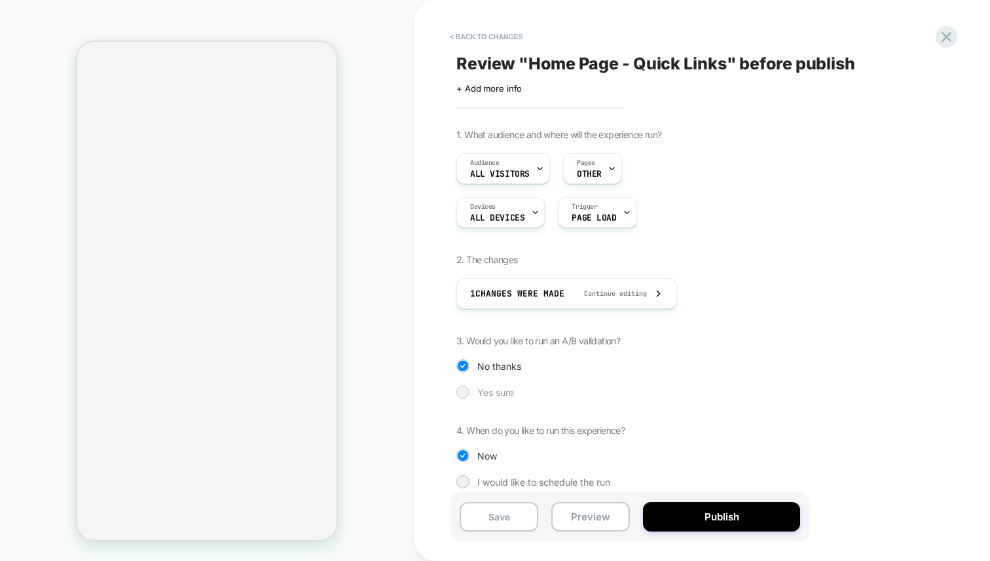
click at [486, 391] on span "Yes sure" at bounding box center [495, 392] width 37 height 11
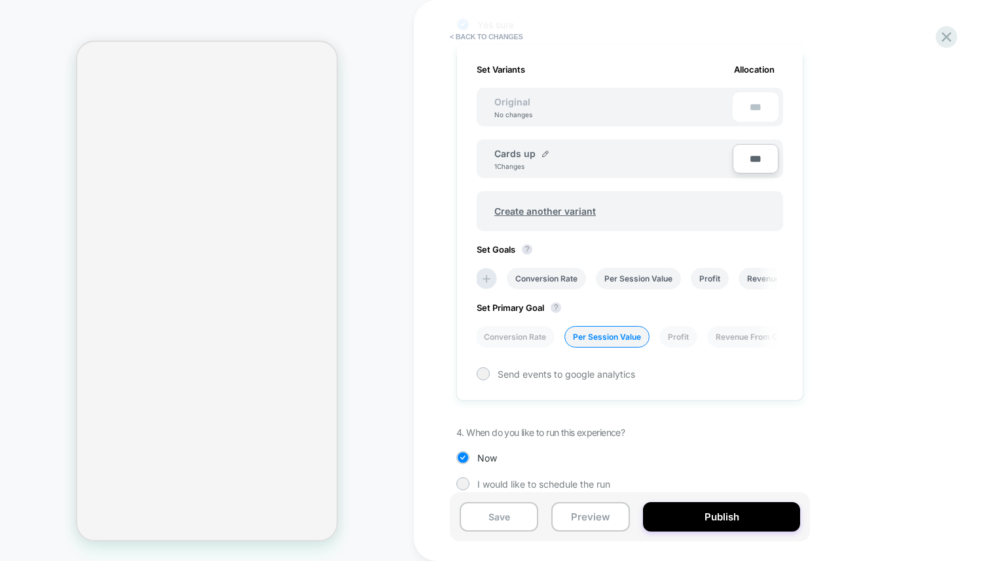
scroll to position [383, 0]
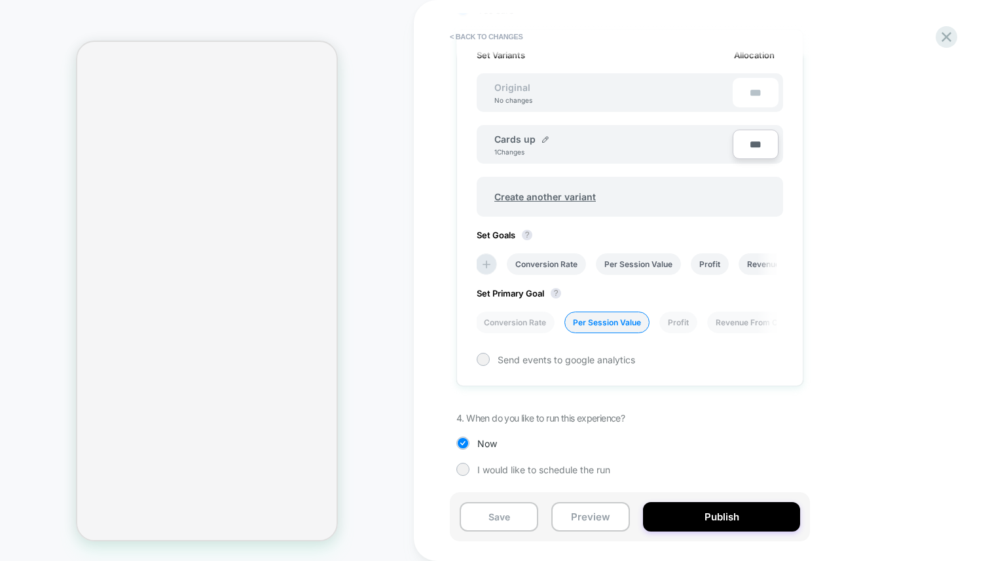
click at [753, 147] on input "***" at bounding box center [756, 144] width 46 height 29
type input "***"
type input "**"
type input "***"
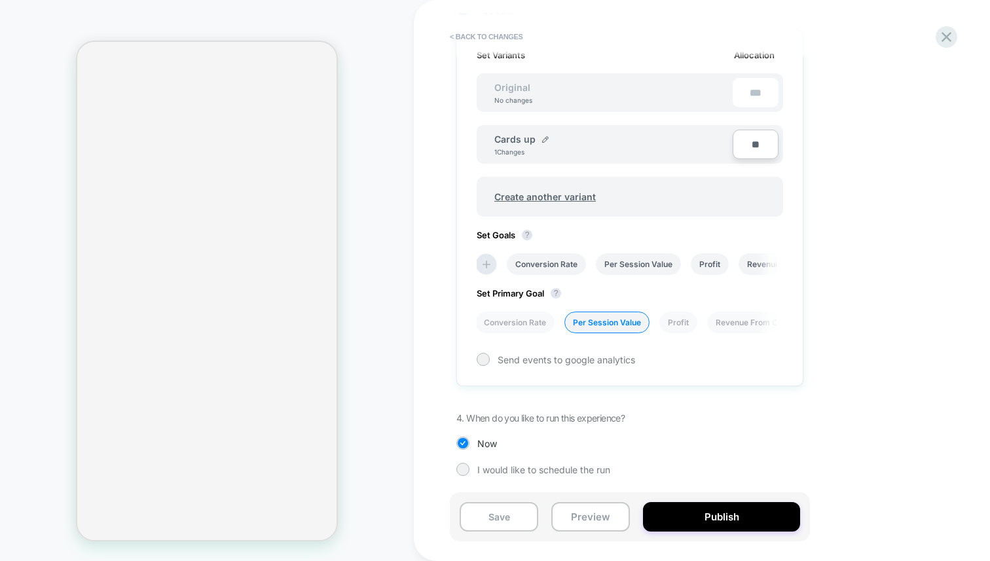
type input "***"
type input "**"
type input "****"
click at [820, 405] on div "1. What audience and where will the experience run? Audience All Visitors Pages…" at bounding box center [696, 121] width 478 height 749
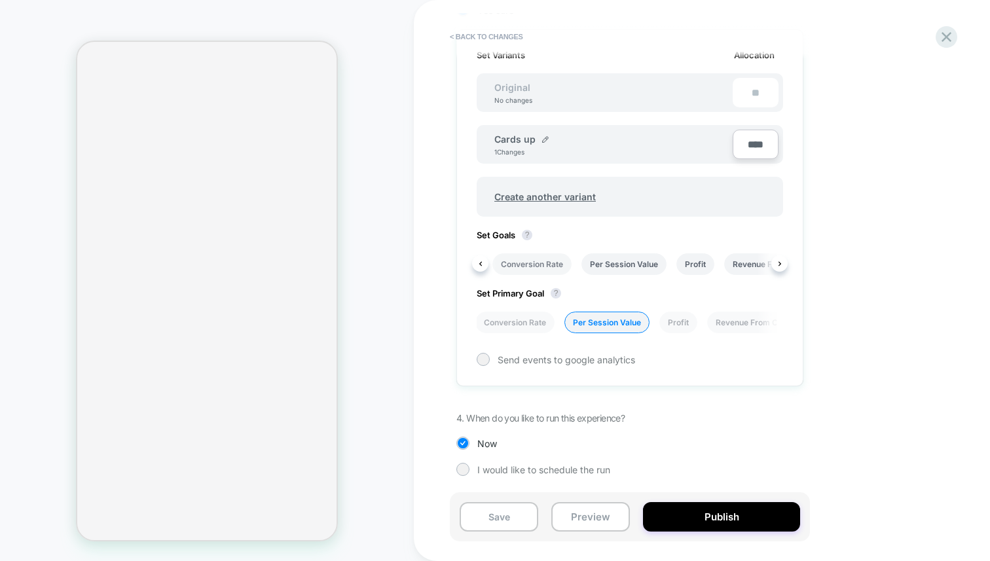
click at [546, 265] on li "Conversion Rate" at bounding box center [532, 264] width 79 height 22
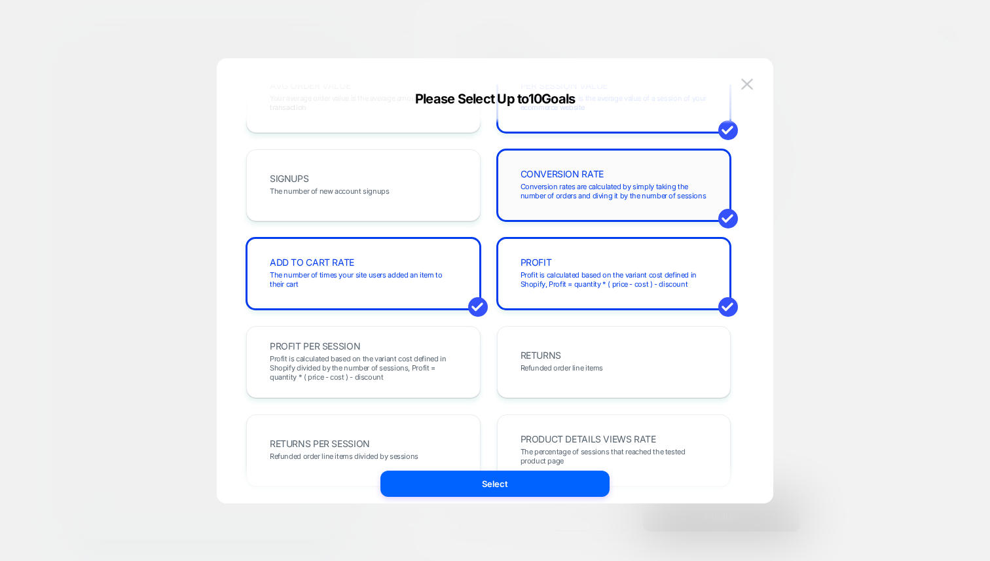
scroll to position [156, 0]
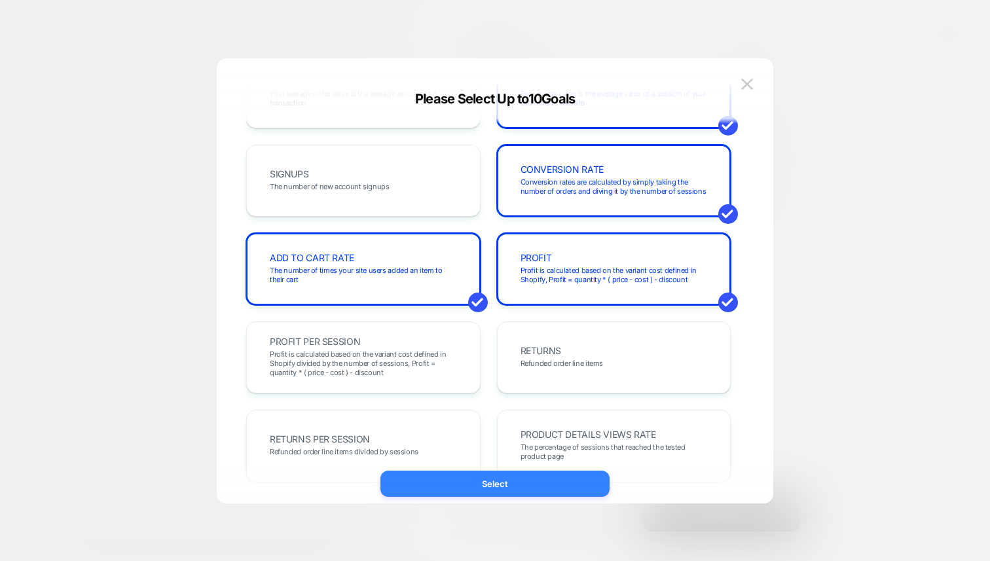
click at [478, 491] on button "Select" at bounding box center [495, 484] width 229 height 26
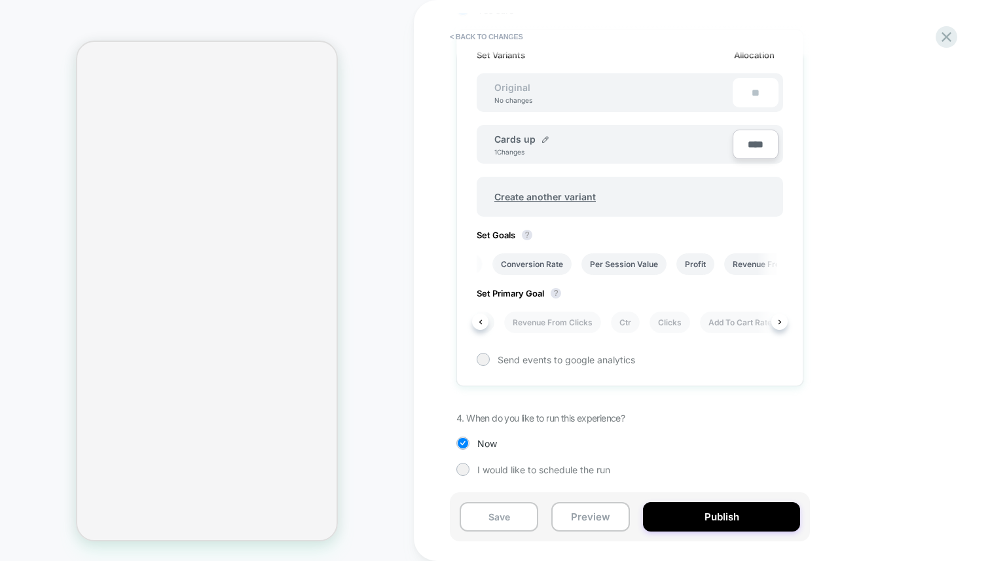
scroll to position [0, 0]
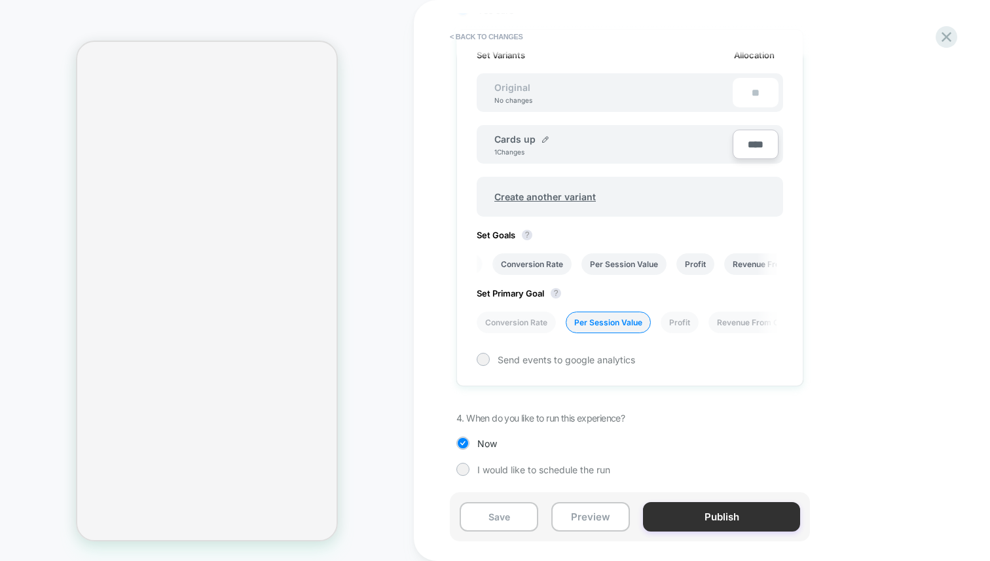
click at [712, 516] on button "Publish" at bounding box center [721, 516] width 157 height 29
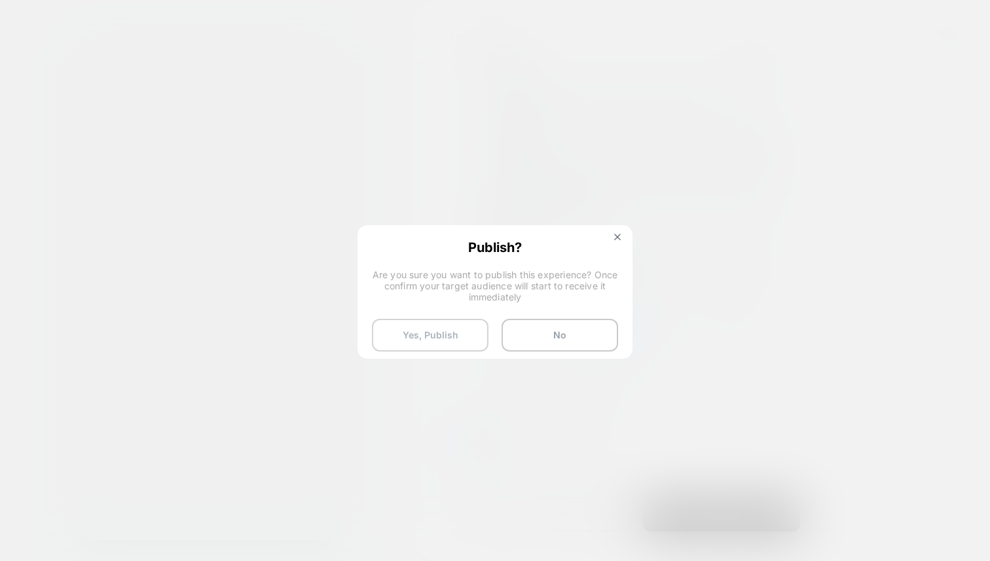
click at [430, 336] on button "Yes, Publish" at bounding box center [430, 335] width 117 height 33
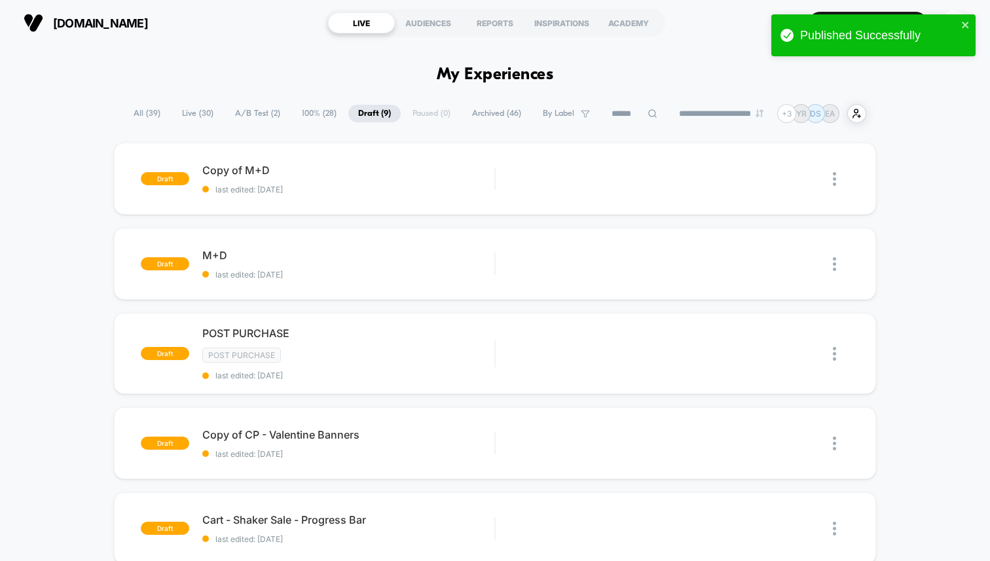
click at [134, 107] on span "All ( 39 )" at bounding box center [147, 114] width 47 height 18
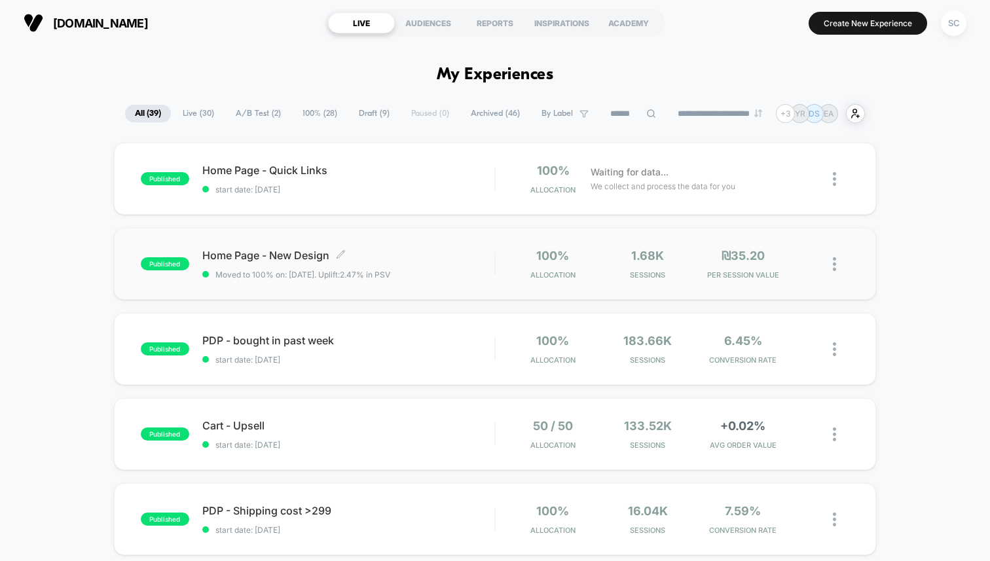
click at [421, 260] on span "Home Page - New Design Click to edit experience details" at bounding box center [348, 255] width 292 height 13
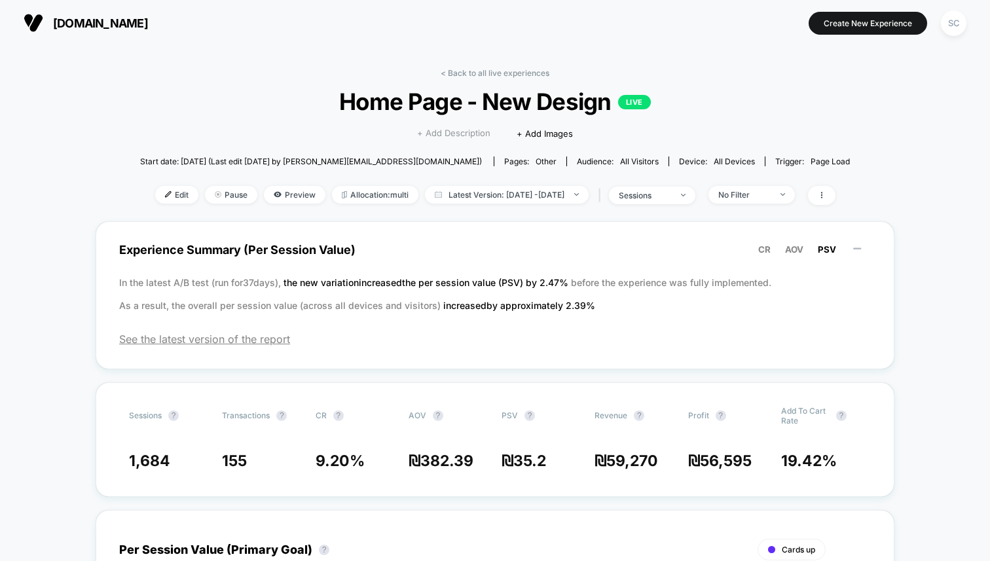
click at [444, 136] on span "+ Add Description" at bounding box center [453, 133] width 73 height 13
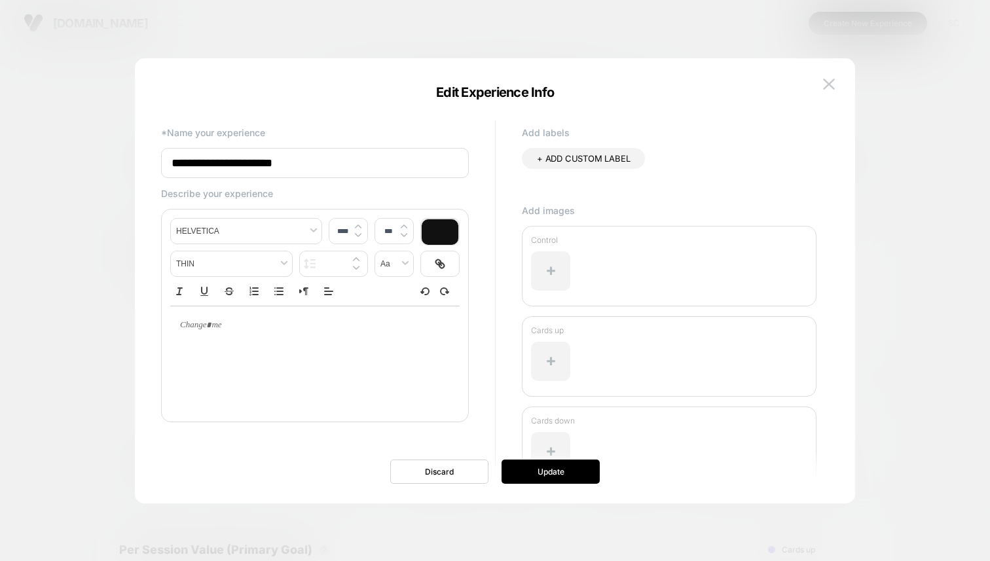
type input "****"
click at [268, 360] on div at bounding box center [314, 358] width 289 height 105
click at [210, 327] on p at bounding box center [309, 326] width 253 height 12
click at [553, 477] on button "Update" at bounding box center [551, 472] width 98 height 24
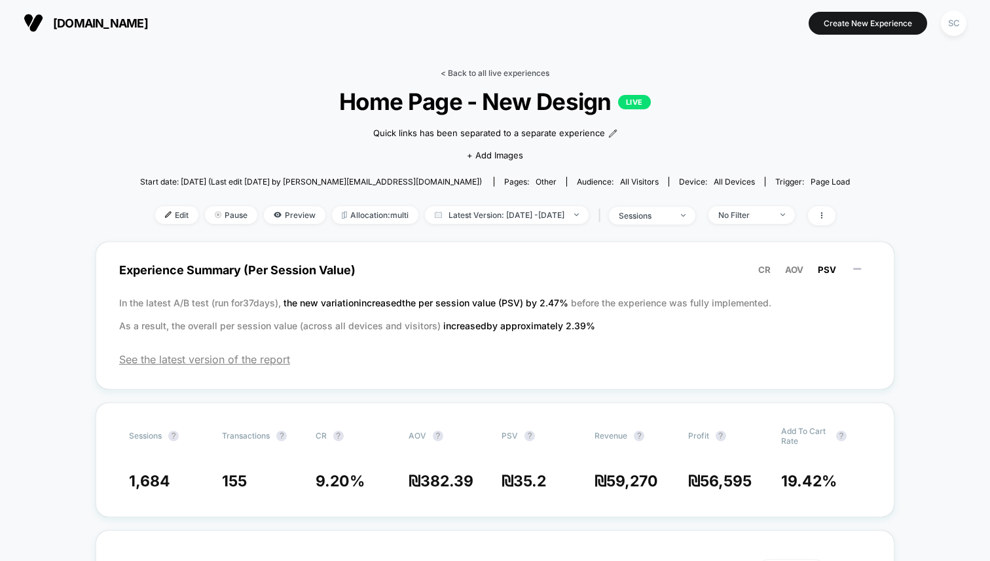
click at [477, 71] on link "< Back to all live experiences" at bounding box center [495, 73] width 109 height 10
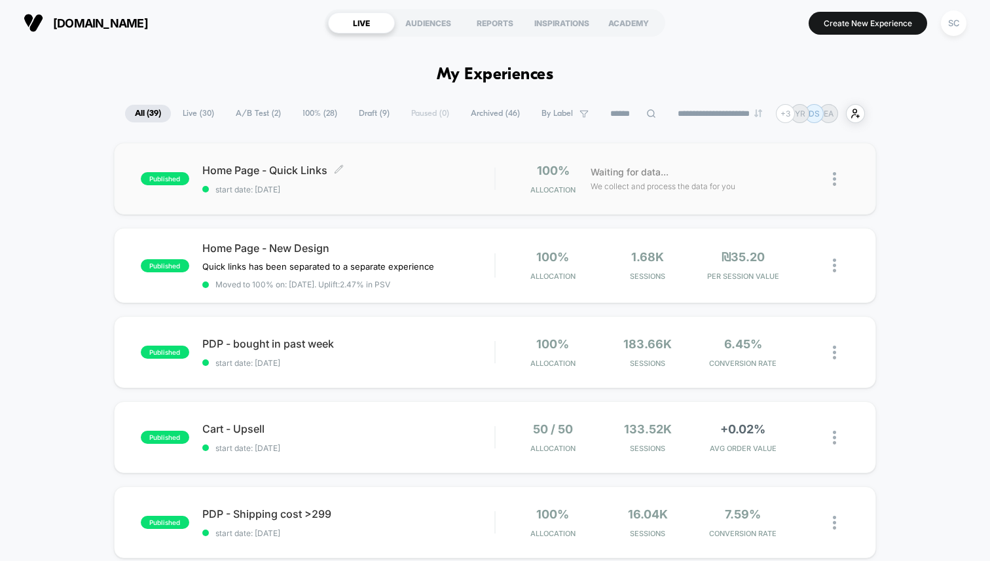
click at [315, 193] on span "start date: [DATE]" at bounding box center [348, 190] width 292 height 10
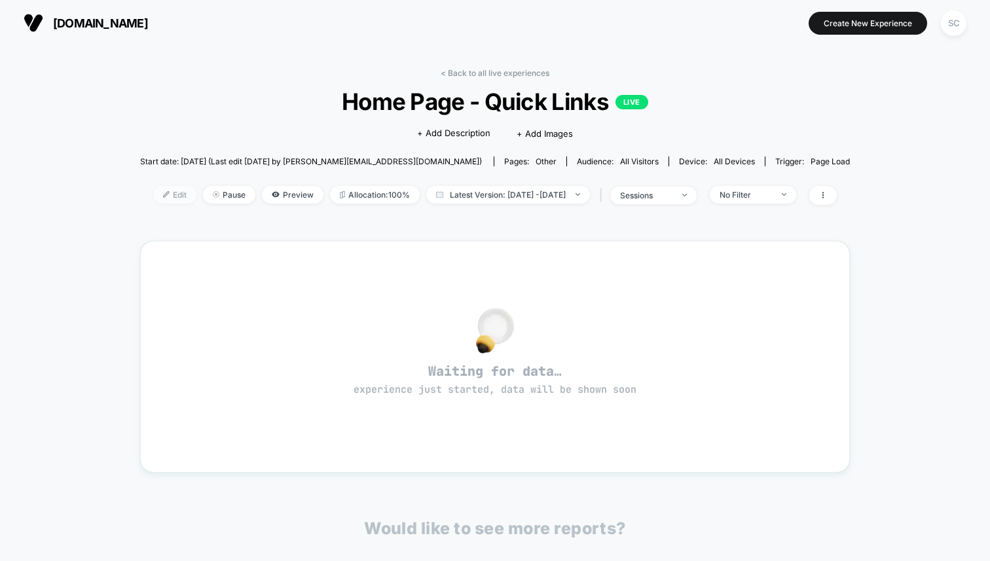
click at [153, 190] on span "Edit" at bounding box center [174, 195] width 43 height 18
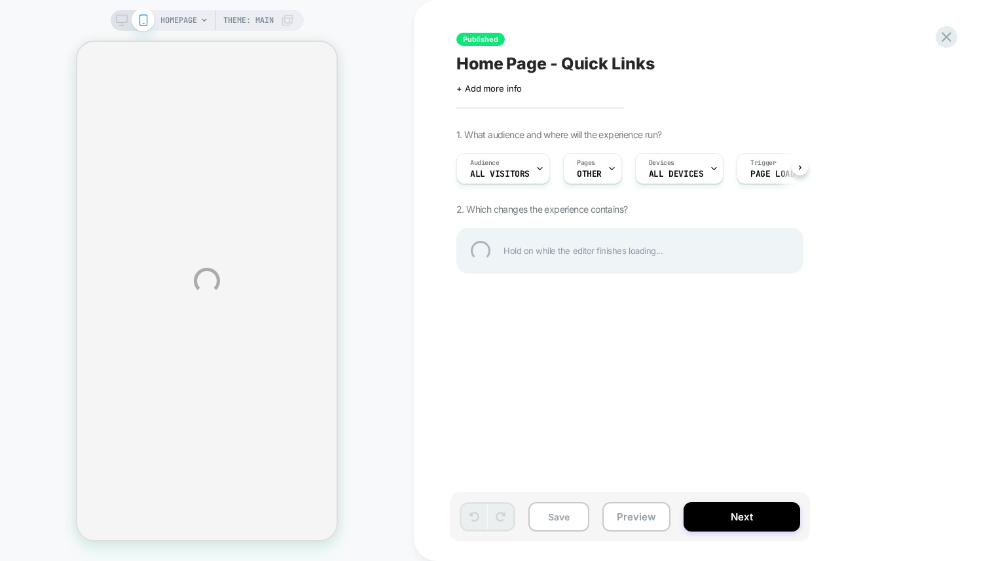
click at [620, 513] on div "HOMEPAGE Theme: MAIN Published Home Page - Quick Links Click to edit experience…" at bounding box center [495, 280] width 990 height 561
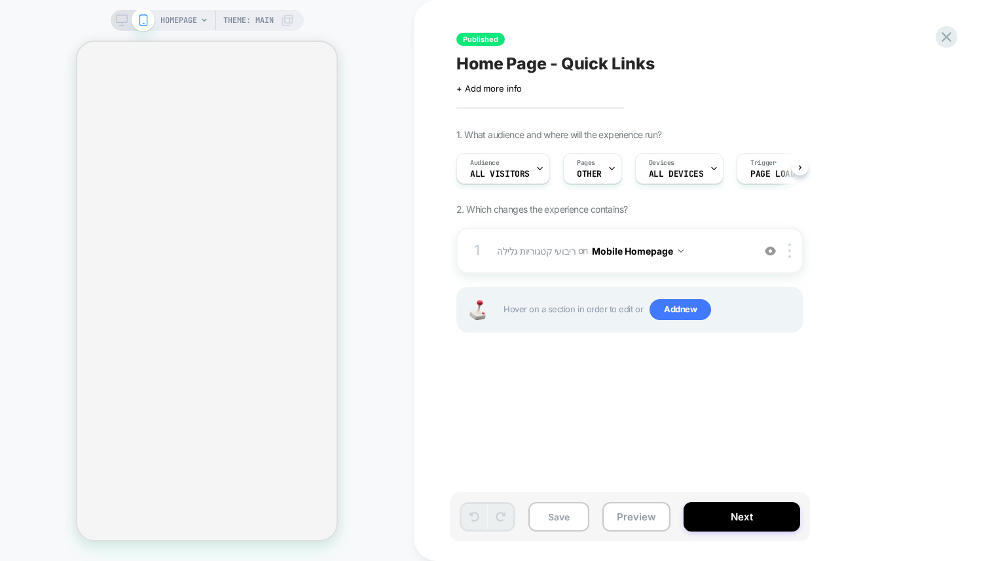
scroll to position [0, 1]
click at [625, 517] on button "Preview" at bounding box center [637, 516] width 68 height 29
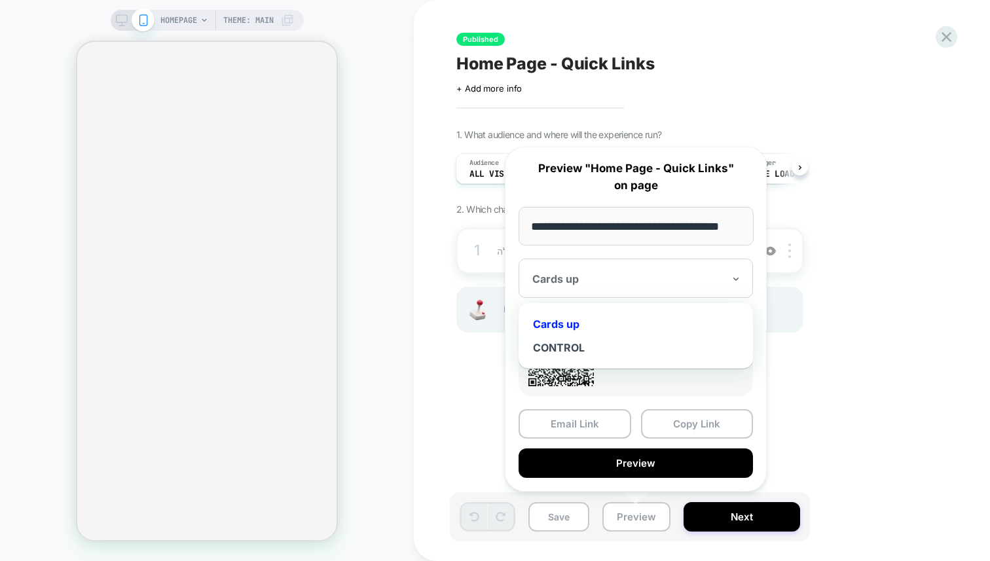
scroll to position [0, 0]
click at [595, 293] on div "Cards up" at bounding box center [636, 278] width 234 height 39
click at [572, 346] on div "CONTROL" at bounding box center [635, 348] width 221 height 24
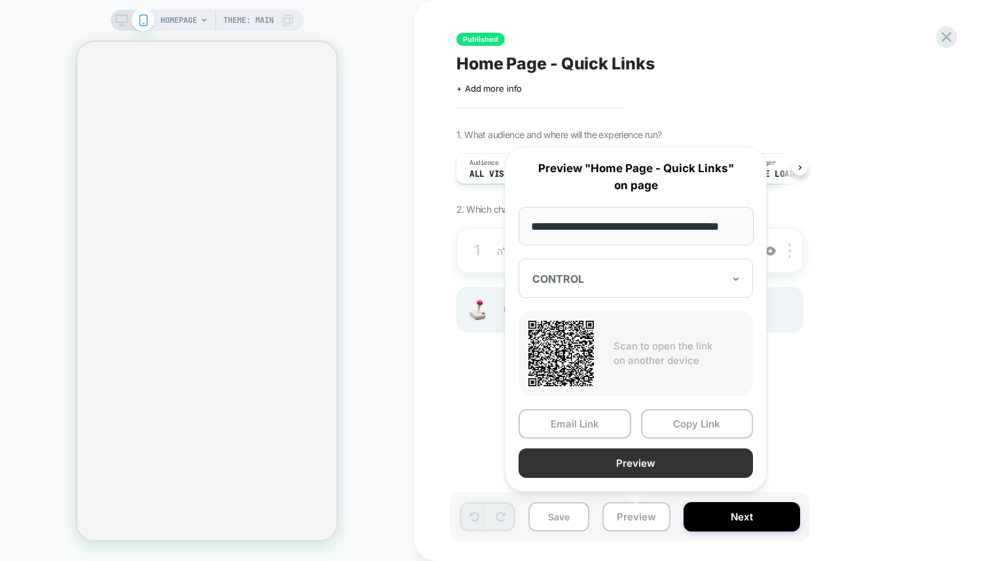
click at [641, 460] on button "Preview" at bounding box center [636, 463] width 234 height 29
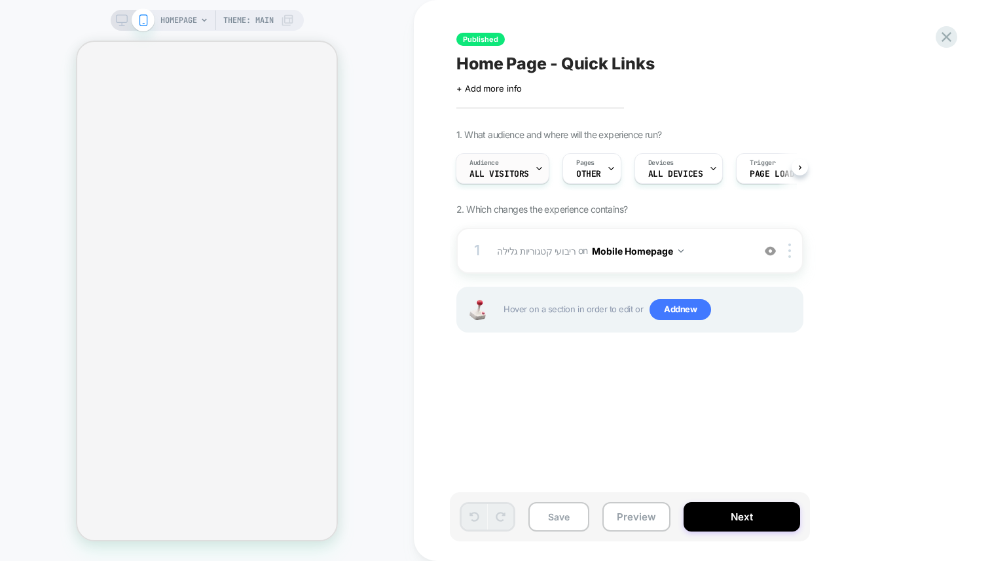
click at [497, 178] on div "Audience All Visitors" at bounding box center [500, 168] width 86 height 29
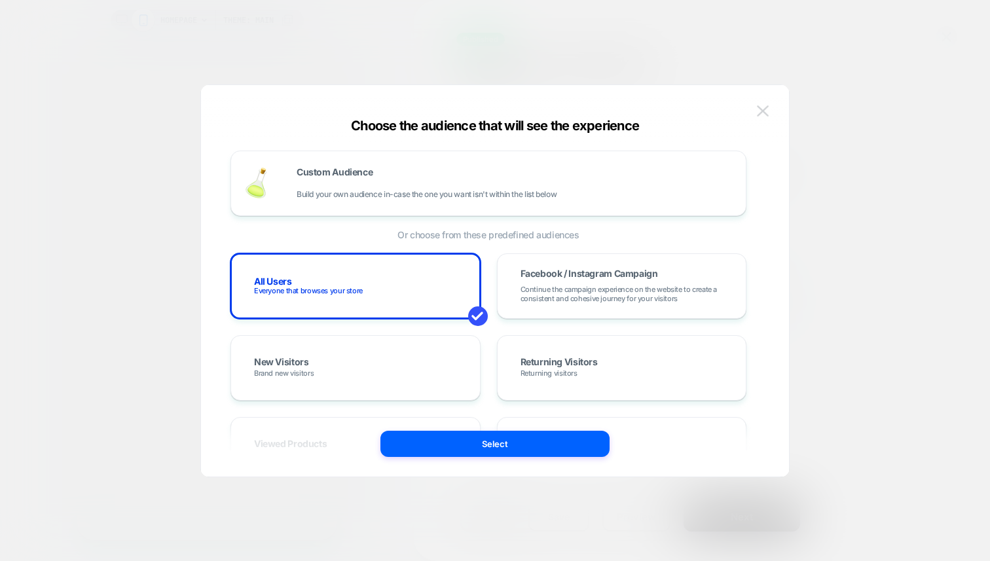
click at [768, 113] on img at bounding box center [763, 110] width 12 height 11
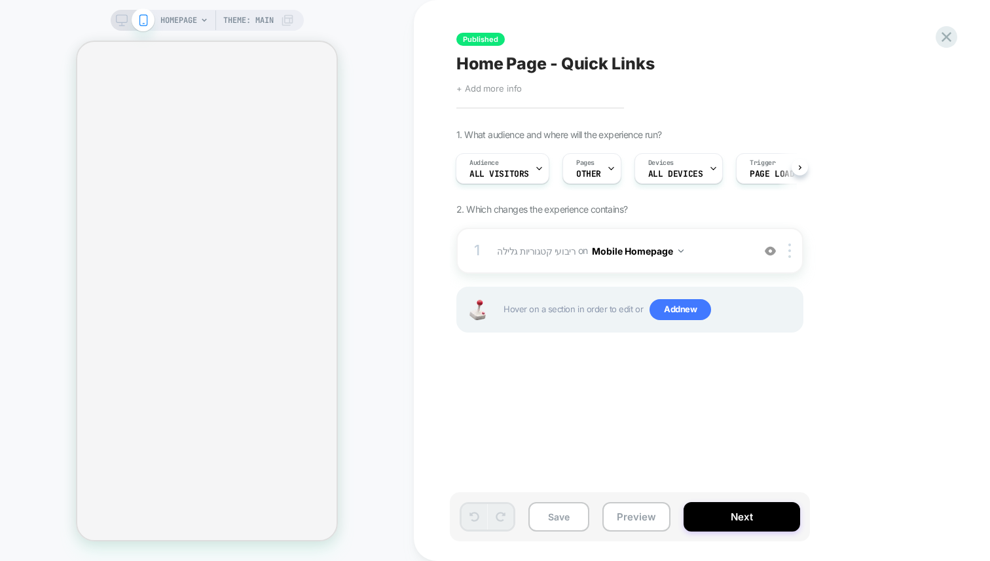
click at [498, 84] on span "+ Add more info" at bounding box center [489, 88] width 65 height 10
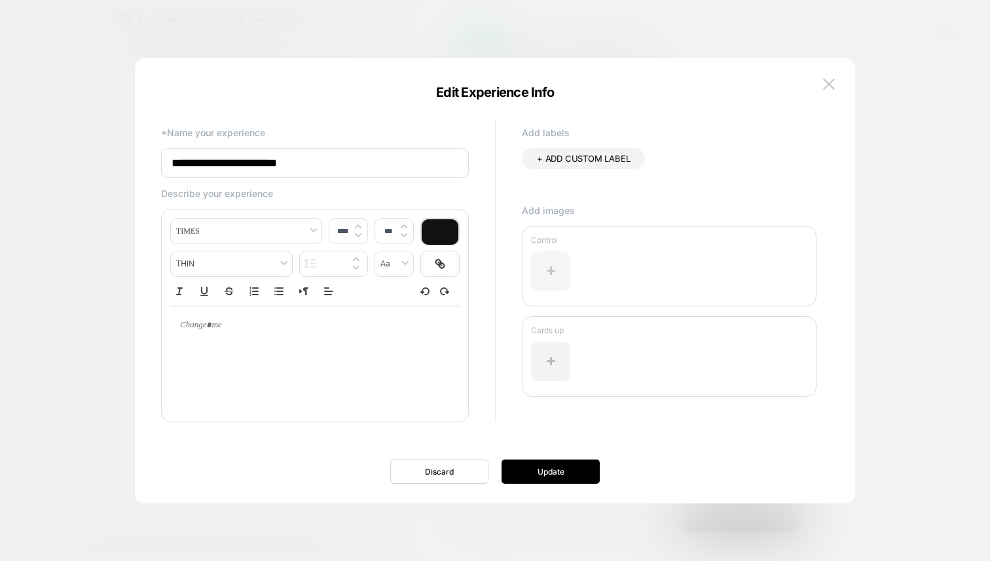
click at [551, 271] on div at bounding box center [550, 271] width 39 height 39
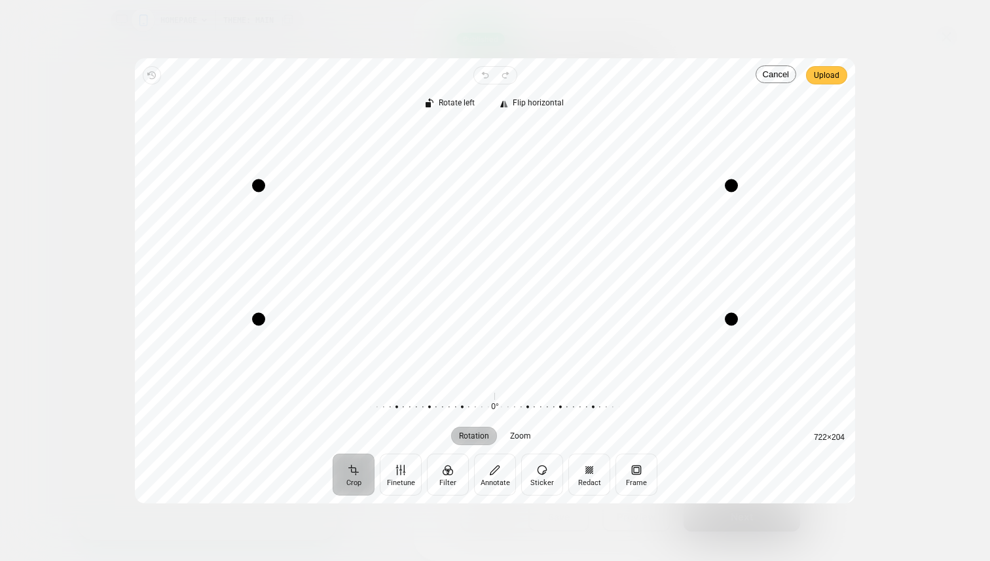
click at [817, 77] on span "Upload" at bounding box center [827, 75] width 26 height 16
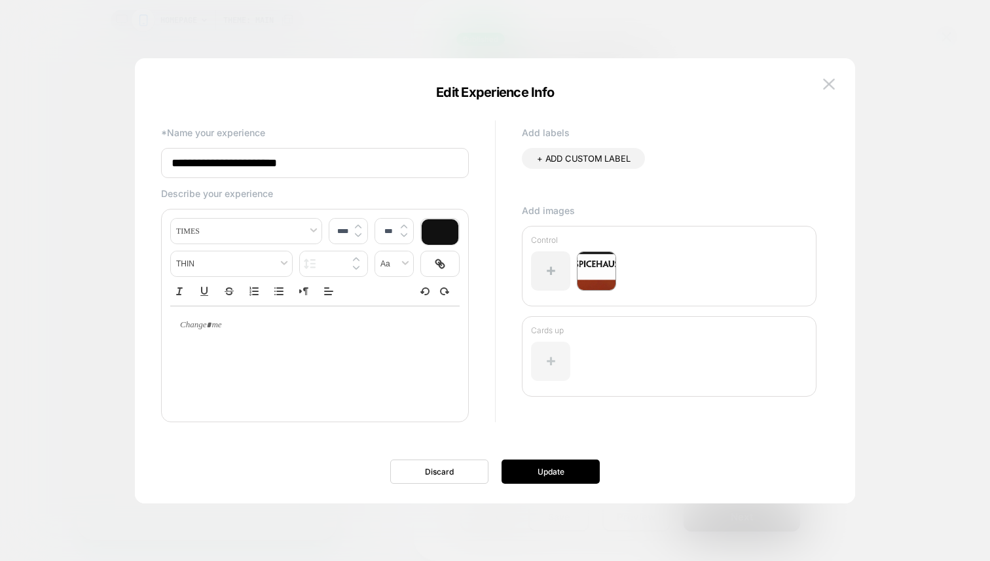
click at [548, 353] on div at bounding box center [550, 361] width 39 height 39
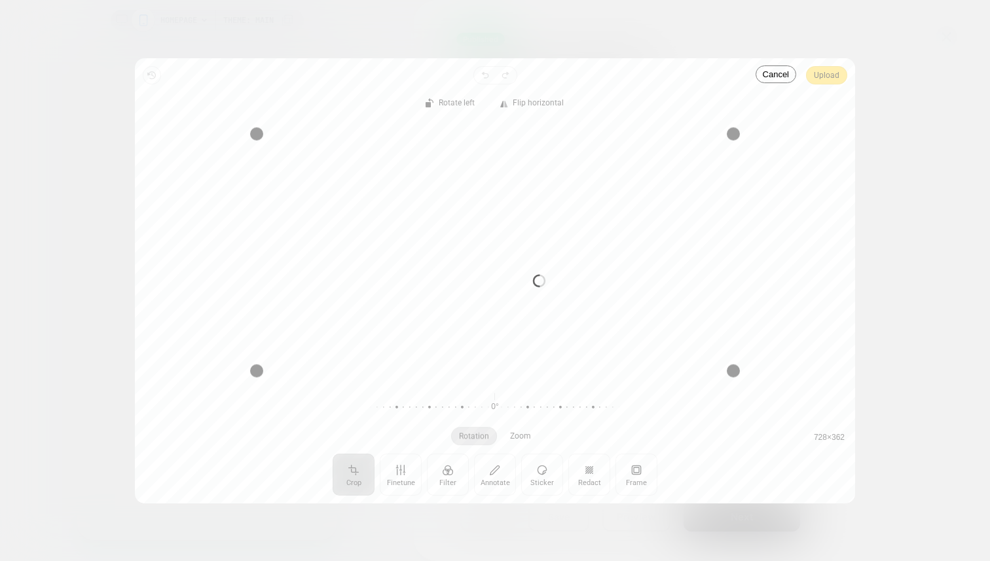
click at [282, 329] on div "Processing image… Busy" at bounding box center [495, 280] width 720 height 445
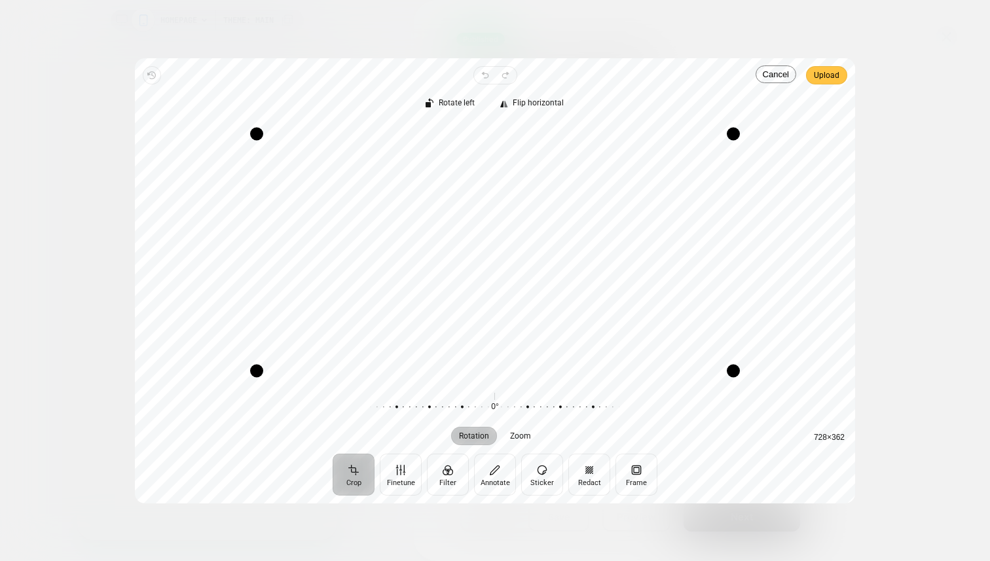
click at [825, 69] on span "Upload" at bounding box center [827, 75] width 26 height 16
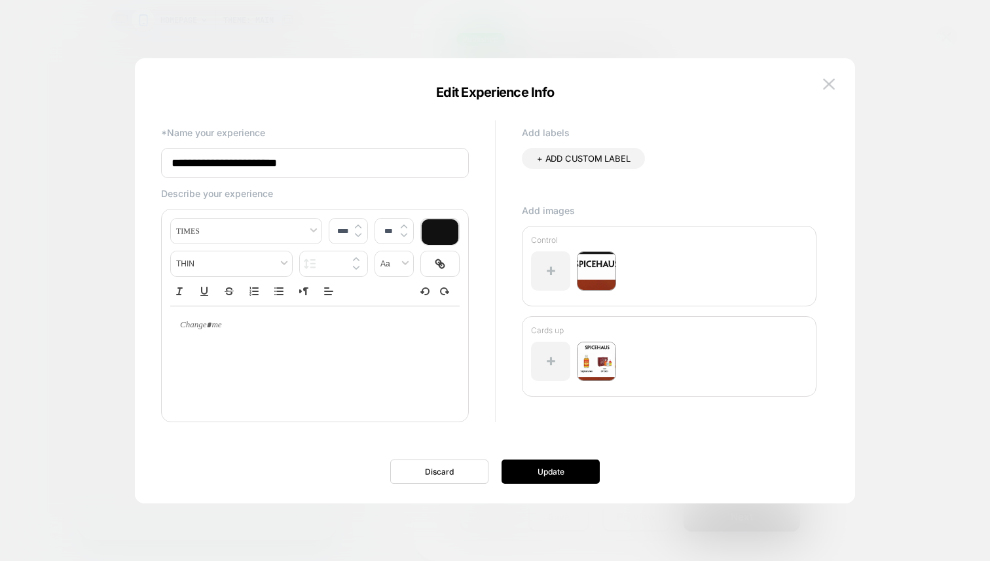
click at [236, 348] on div at bounding box center [314, 358] width 289 height 105
type input "****"
click at [211, 335] on div at bounding box center [314, 326] width 289 height 38
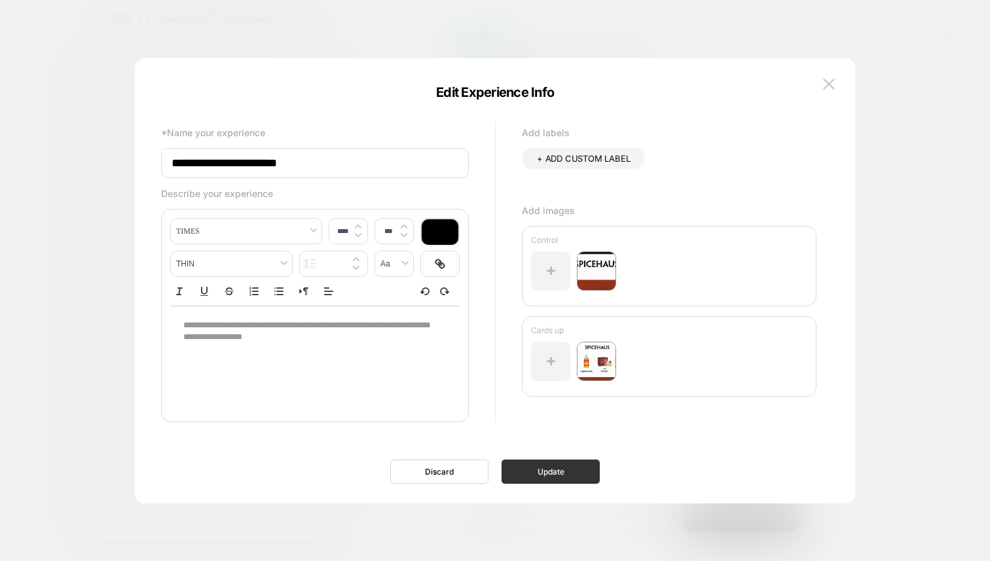
click at [531, 467] on button "Update" at bounding box center [551, 472] width 98 height 24
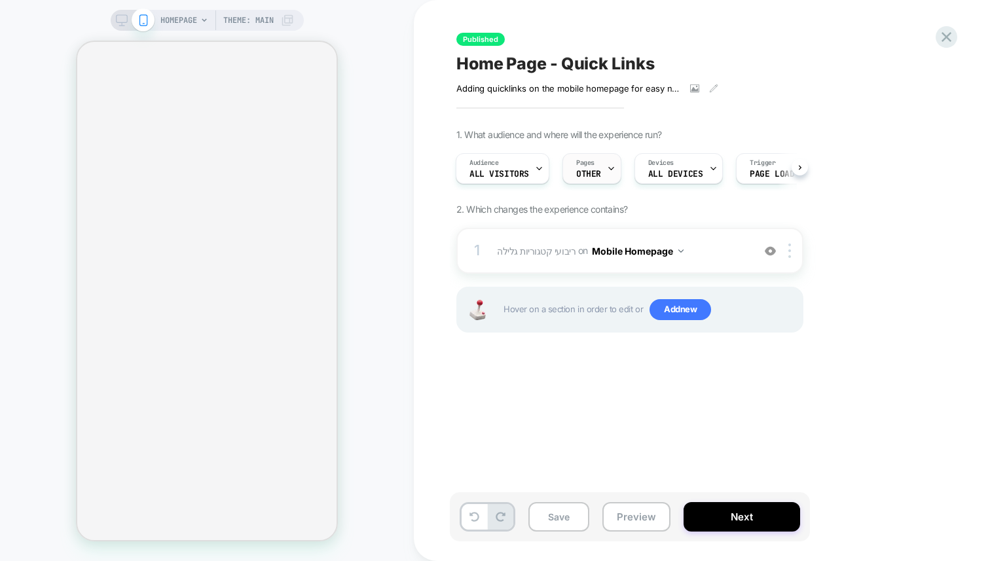
click at [590, 167] on div "Pages OTHER" at bounding box center [588, 168] width 51 height 29
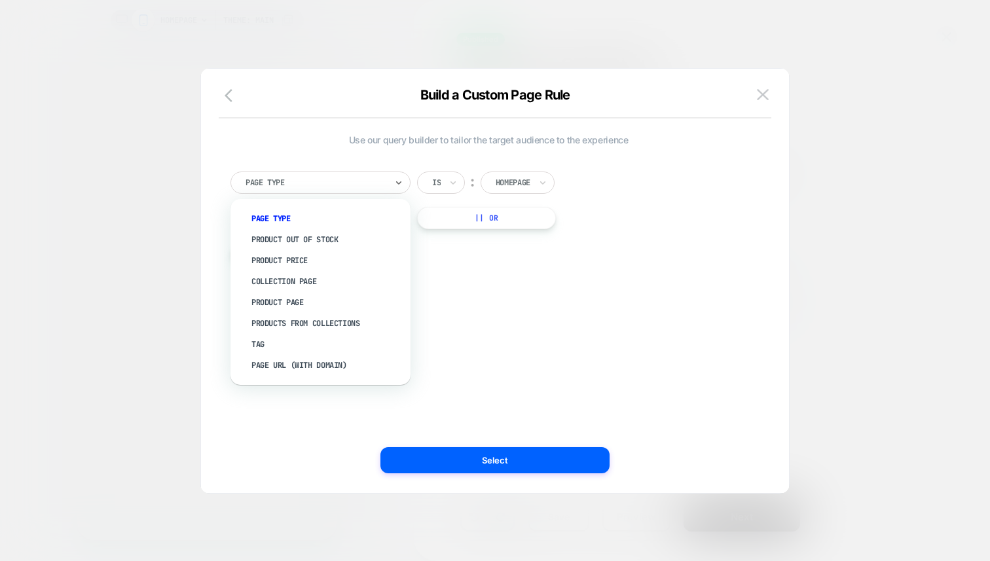
click at [378, 186] on div at bounding box center [316, 183] width 141 height 12
click at [766, 91] on img at bounding box center [763, 94] width 12 height 11
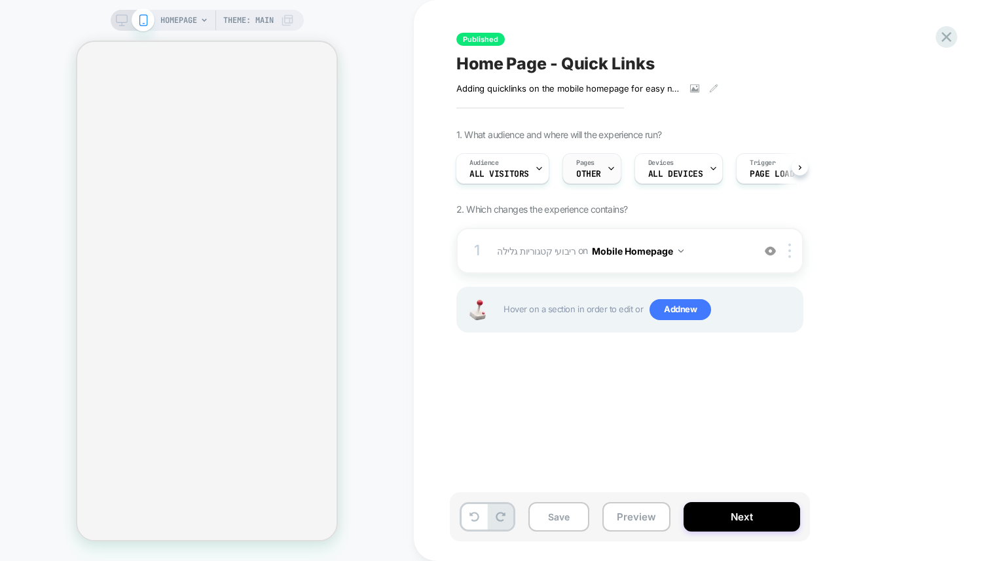
click at [590, 165] on span "Pages" at bounding box center [585, 163] width 18 height 9
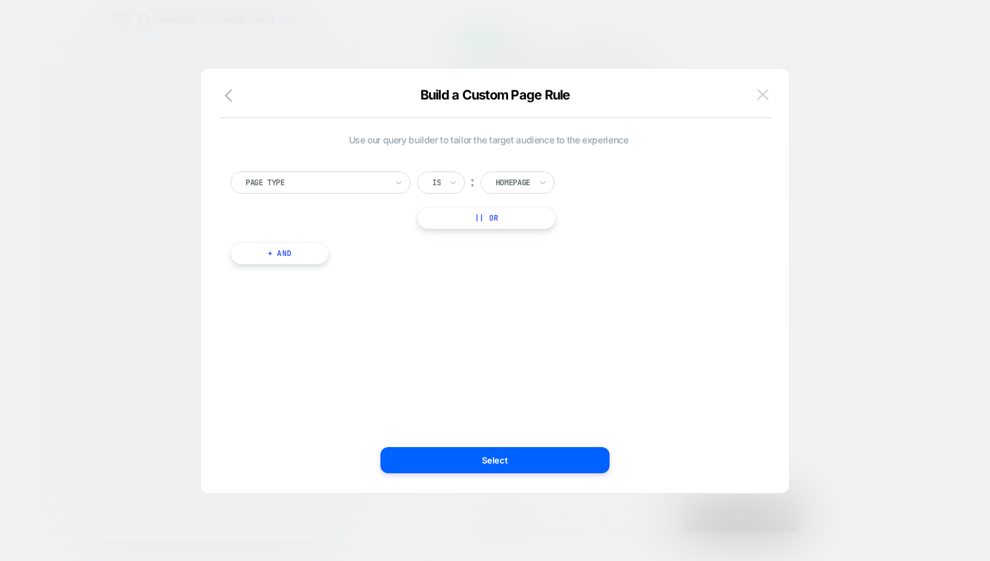
click at [767, 89] on img at bounding box center [763, 94] width 12 height 11
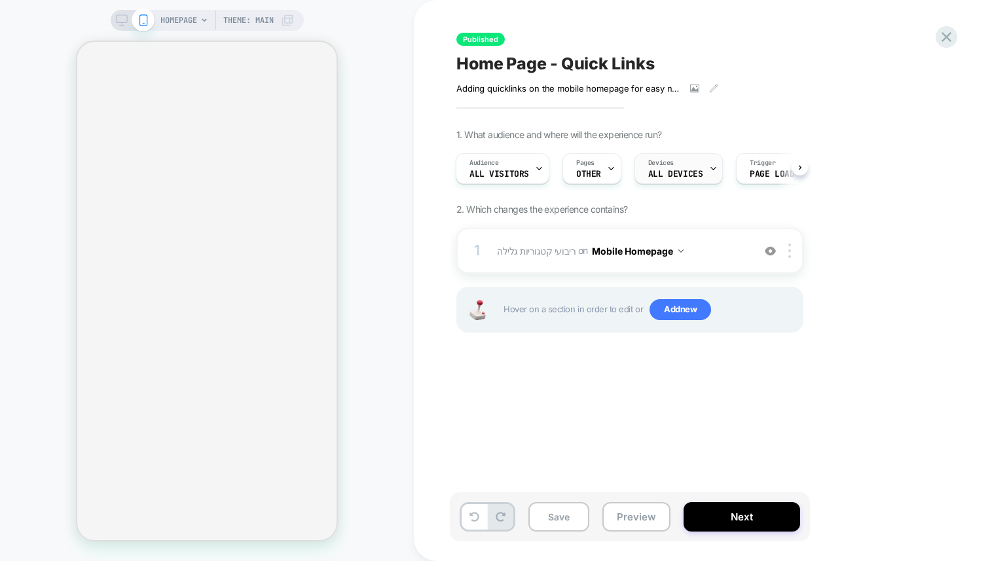
click at [679, 172] on span "ALL DEVICES" at bounding box center [675, 174] width 54 height 9
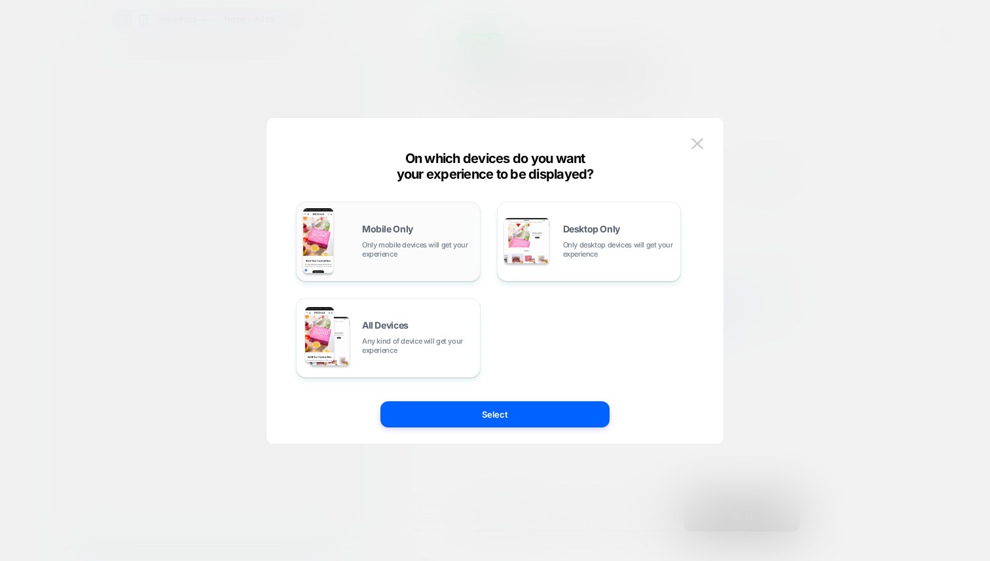
click at [404, 239] on div "Mobile Only Only mobile devices will get your experience" at bounding box center [417, 242] width 111 height 34
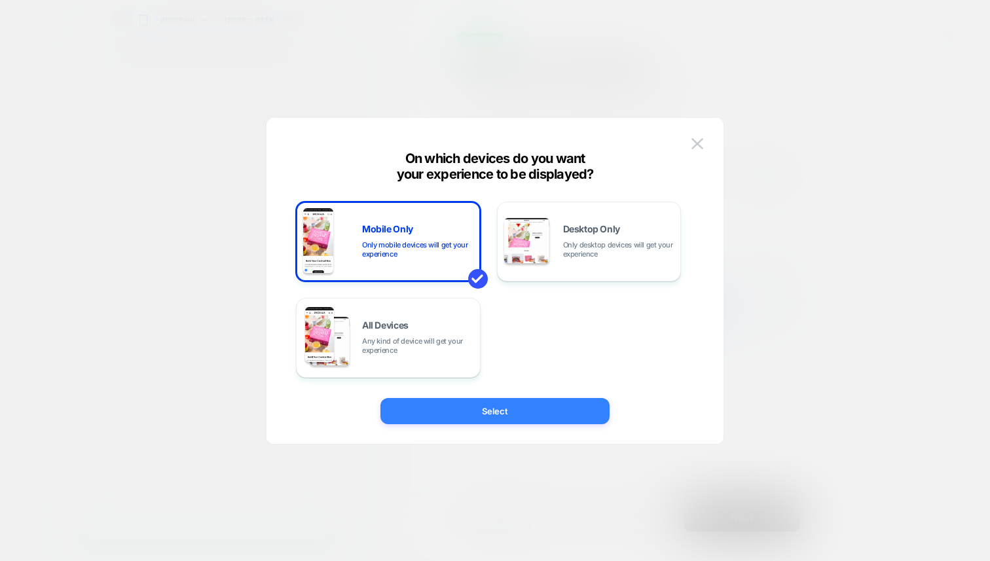
click at [474, 405] on button "Select" at bounding box center [495, 411] width 229 height 26
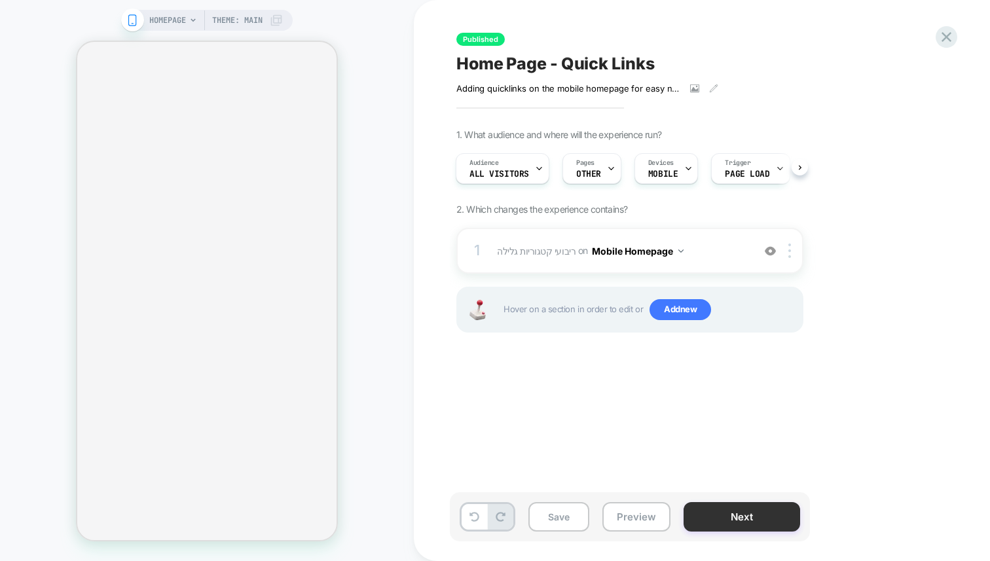
click at [712, 522] on button "Next" at bounding box center [742, 516] width 117 height 29
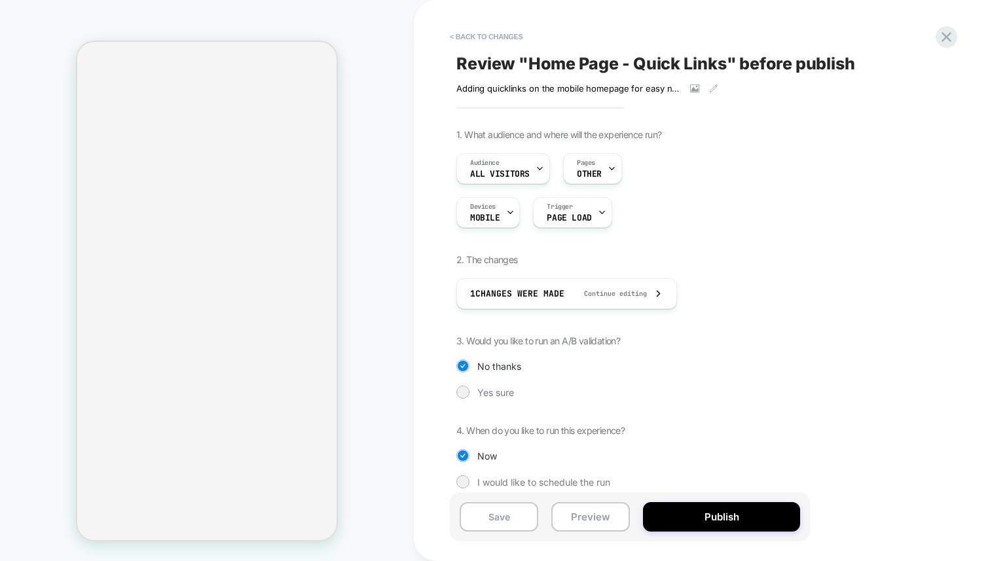
scroll to position [12, 0]
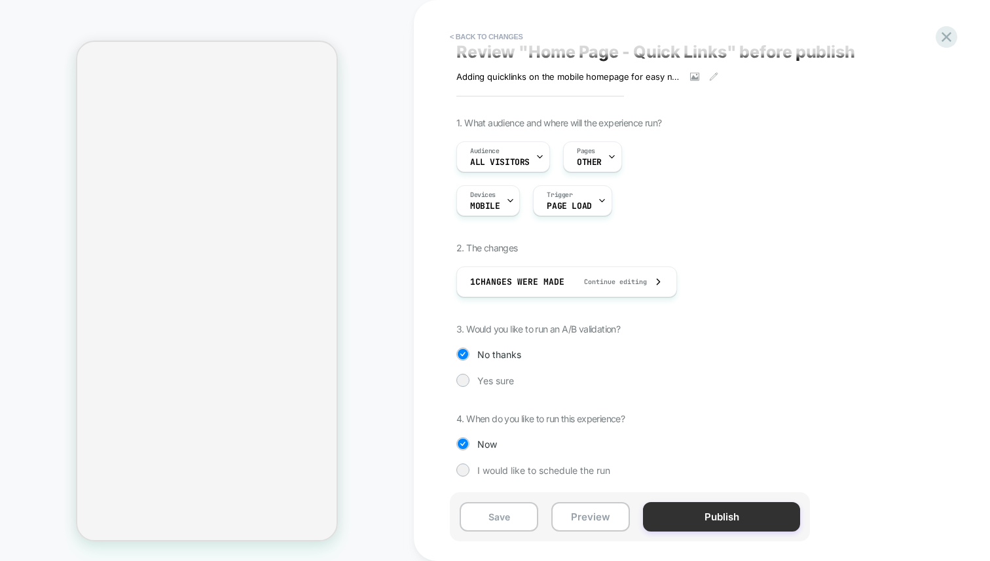
click at [692, 517] on button "Publish" at bounding box center [721, 516] width 157 height 29
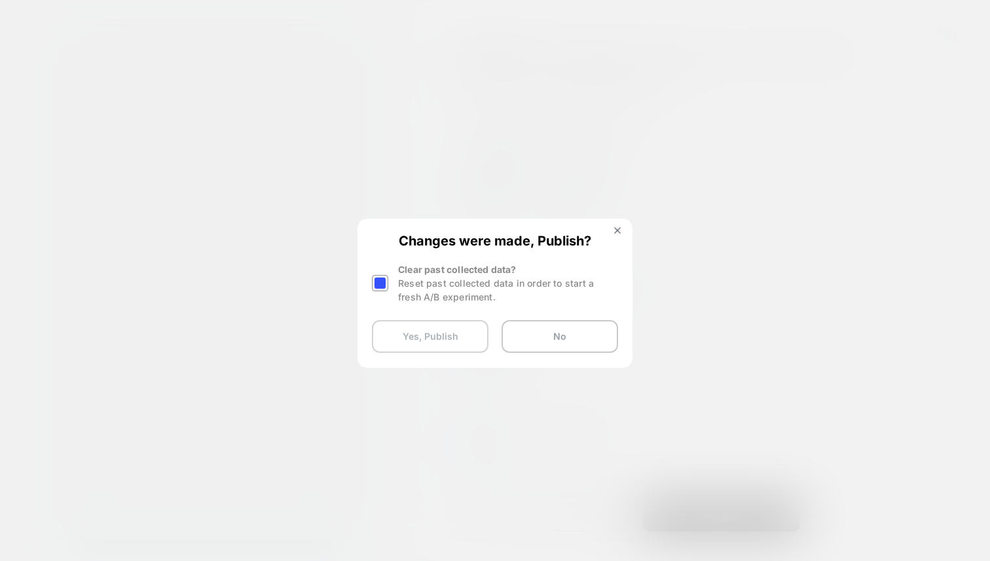
click at [447, 342] on button "Yes, Publish" at bounding box center [430, 336] width 117 height 33
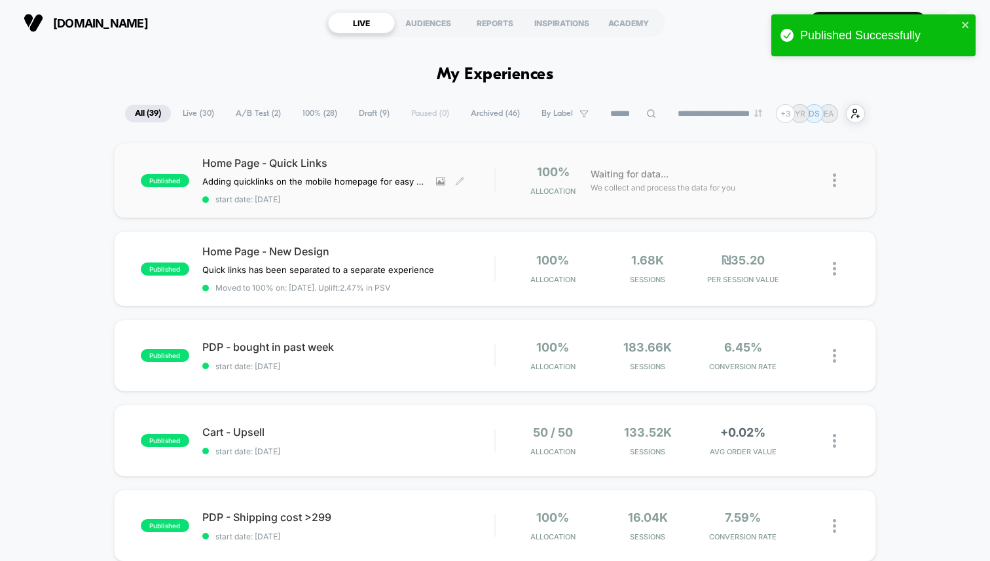
click at [310, 202] on span "start date: [DATE]" at bounding box center [348, 200] width 292 height 10
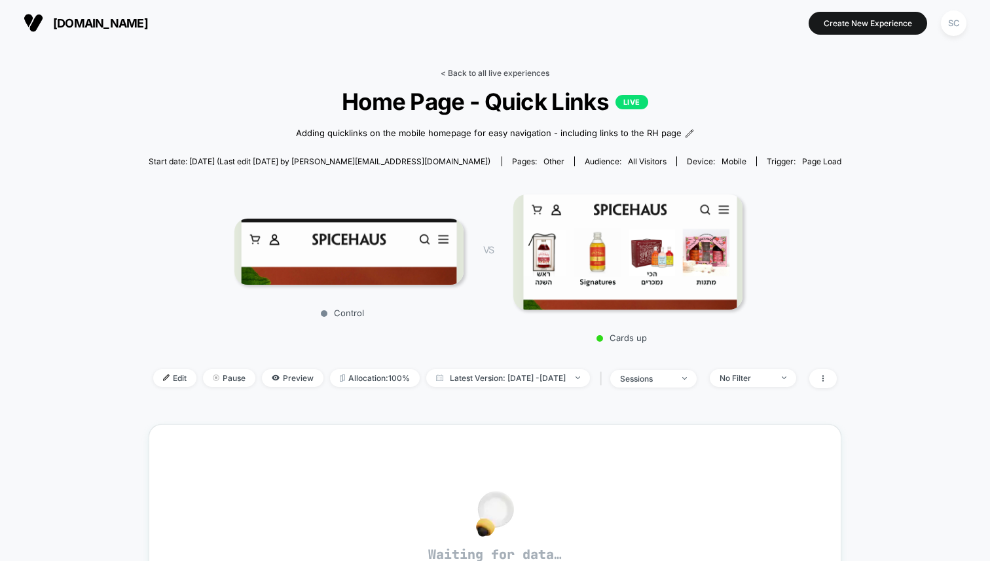
click at [536, 75] on link "< Back to all live experiences" at bounding box center [495, 73] width 109 height 10
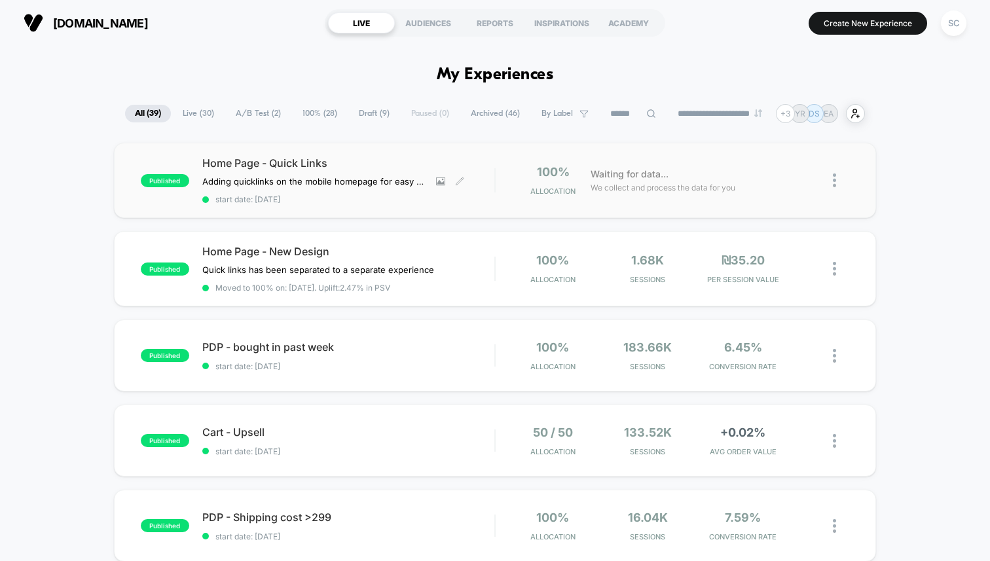
click at [388, 202] on span "start date: [DATE]" at bounding box center [348, 200] width 292 height 10
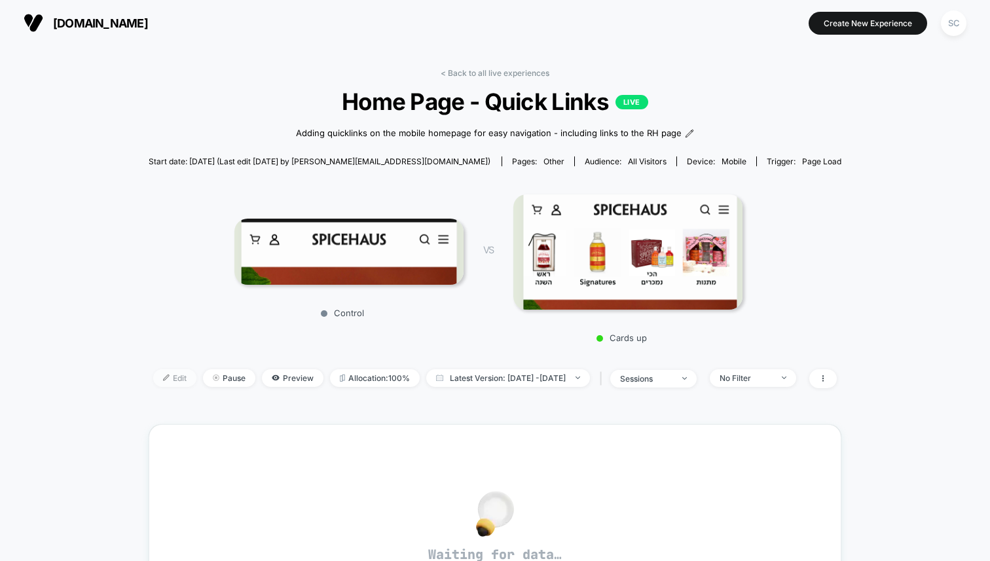
click at [154, 373] on span "Edit" at bounding box center [174, 378] width 43 height 18
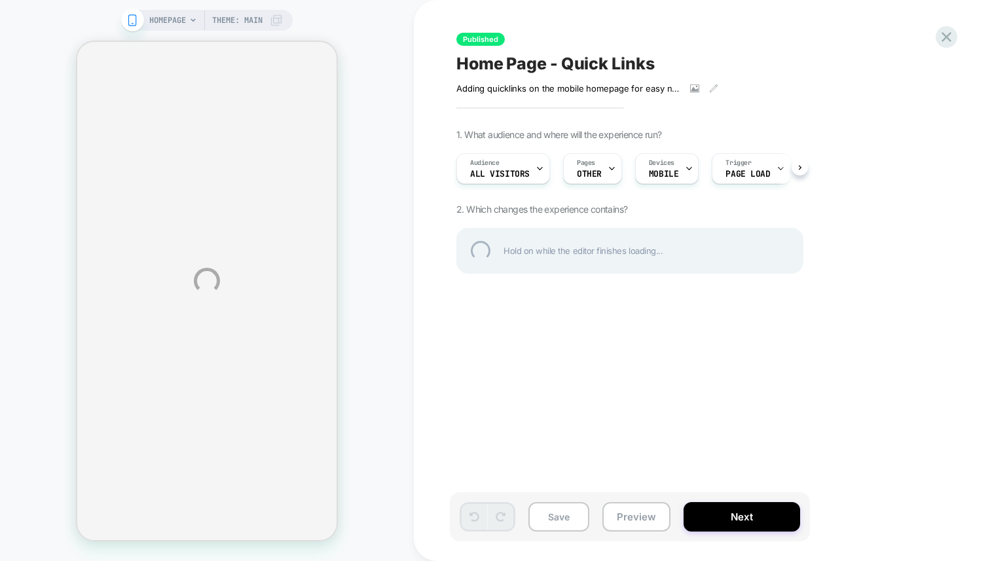
click at [715, 92] on div "HOMEPAGE Theme: MAIN Published Home Page - Quick Links Adding quicklinks on the…" at bounding box center [495, 280] width 990 height 561
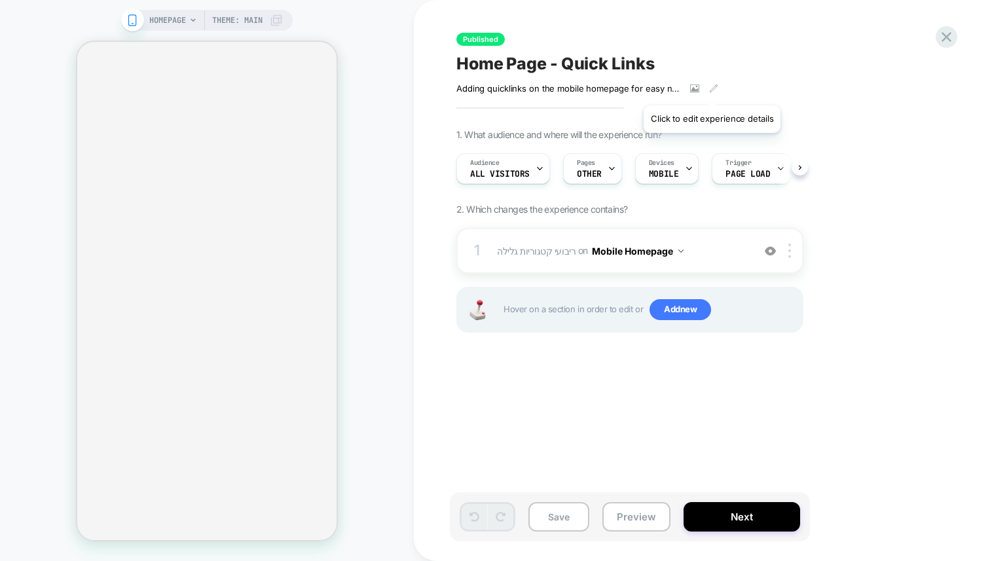
scroll to position [0, 1]
click at [712, 89] on icon at bounding box center [713, 87] width 7 height 7
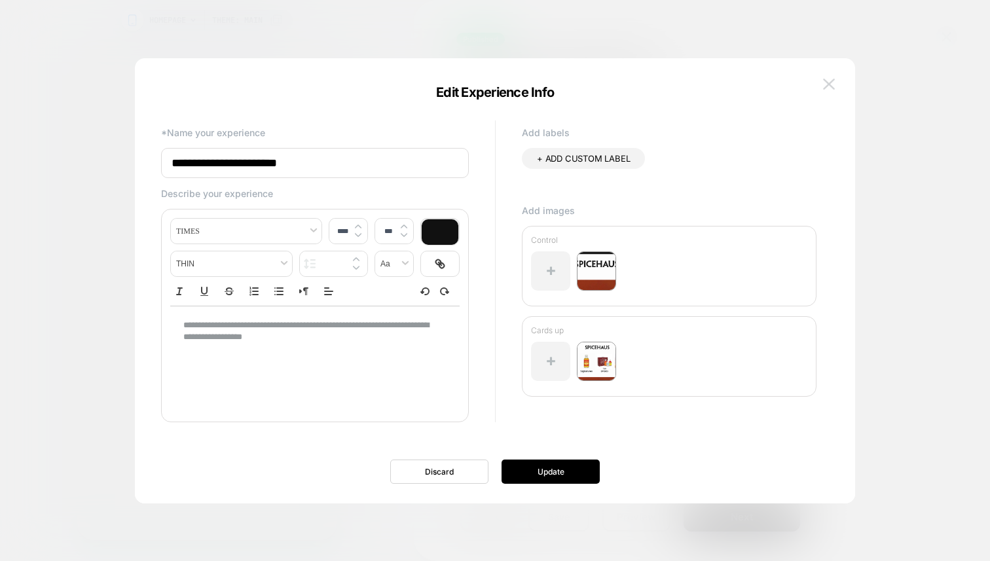
click at [827, 83] on img at bounding box center [829, 84] width 12 height 11
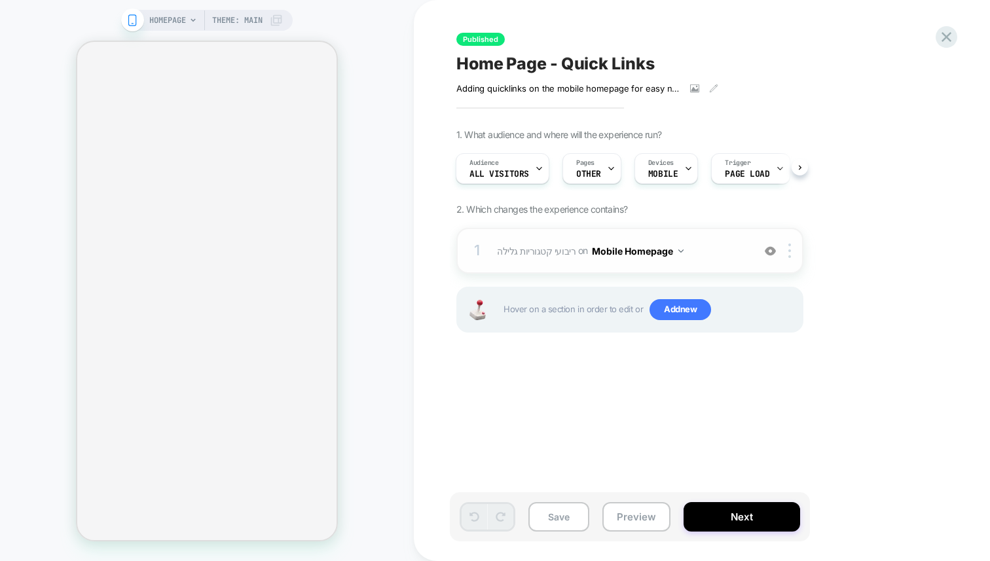
click at [733, 255] on span "ריבועי קטגוריות גלילה Adding Scrollable AFTER #shopify-section-dis-header on Mo…" at bounding box center [622, 251] width 250 height 19
click at [704, 246] on span "ריבועי קטגוריות גלילה Adding Scrollable AFTER #shopify-section-dis-header on Mo…" at bounding box center [622, 251] width 250 height 19
click at [785, 250] on div at bounding box center [792, 251] width 22 height 14
click at [696, 258] on span "ריבועי קטגוריות גלילה Adding Scrollable AFTER #shopify-section-dis-header on Mo…" at bounding box center [622, 251] width 250 height 19
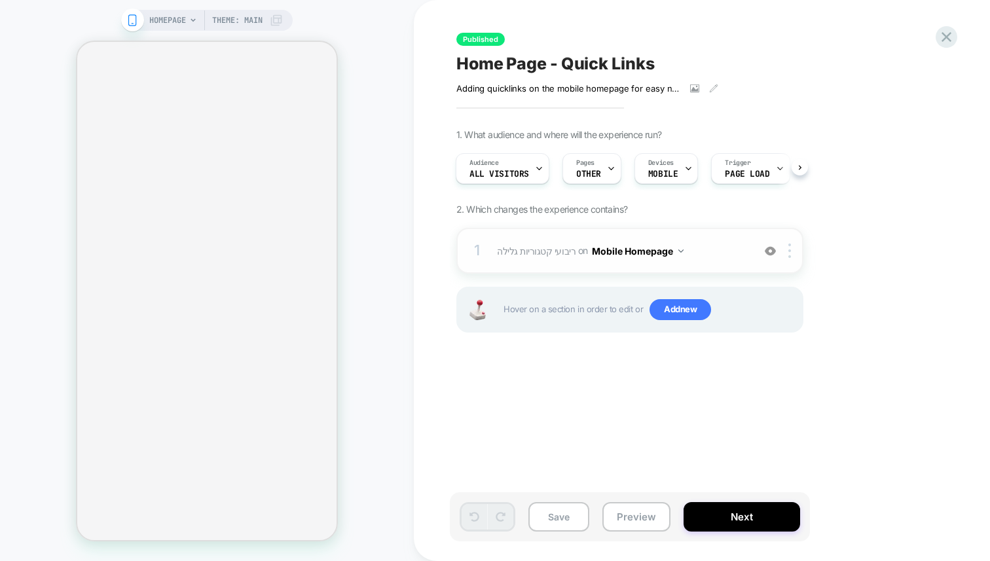
click at [584, 261] on div "1 ריבועי קטגוריות גלילה Adding Scrollable AFTER #shopify-section-dis-header on …" at bounding box center [630, 251] width 347 height 46
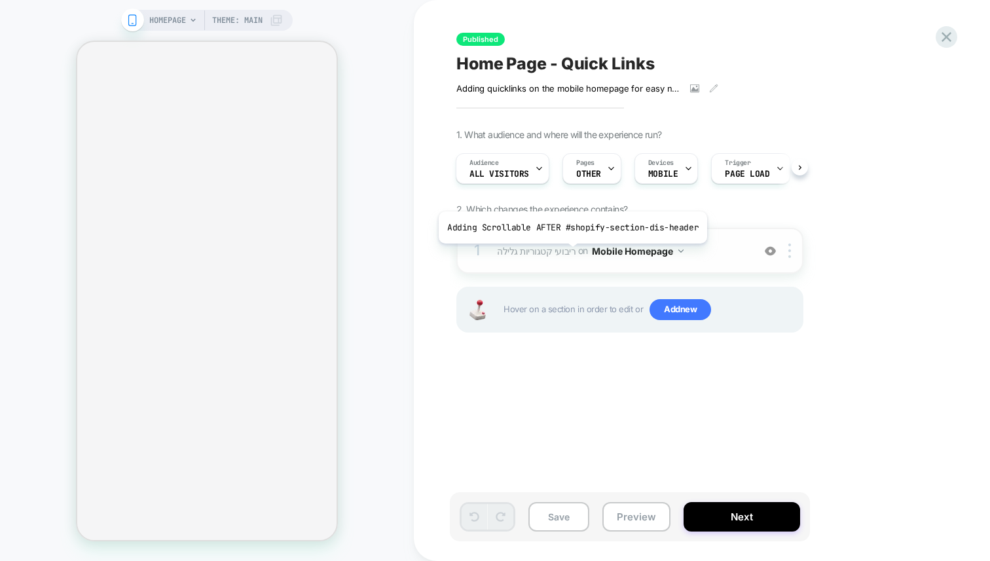
click at [569, 253] on span "ריבועי קטגוריות גלילה" at bounding box center [536, 250] width 79 height 11
click at [526, 246] on span "ריבועי קטגוריות גלילה" at bounding box center [536, 250] width 79 height 11
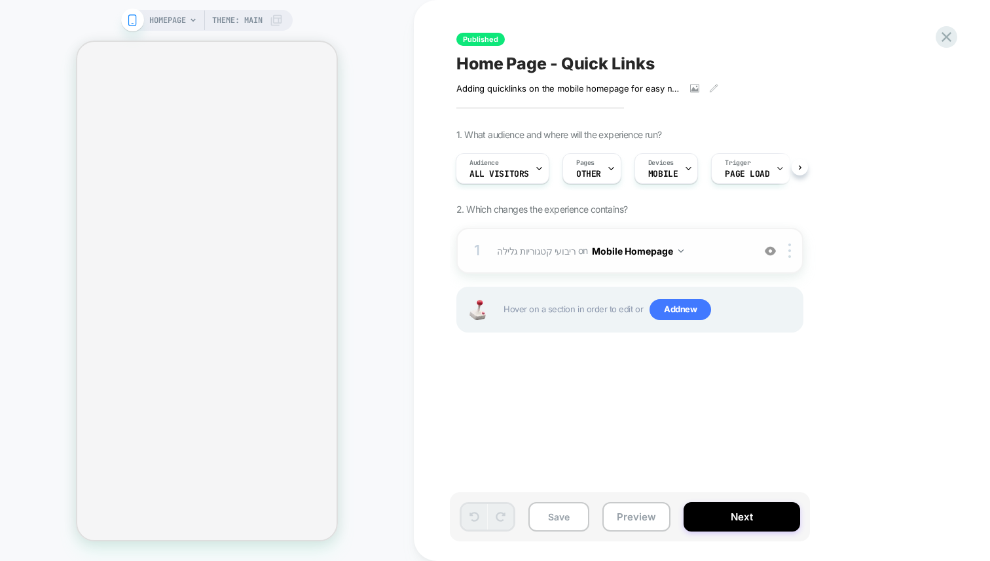
click at [642, 244] on button "Mobile Homepage" at bounding box center [638, 251] width 92 height 19
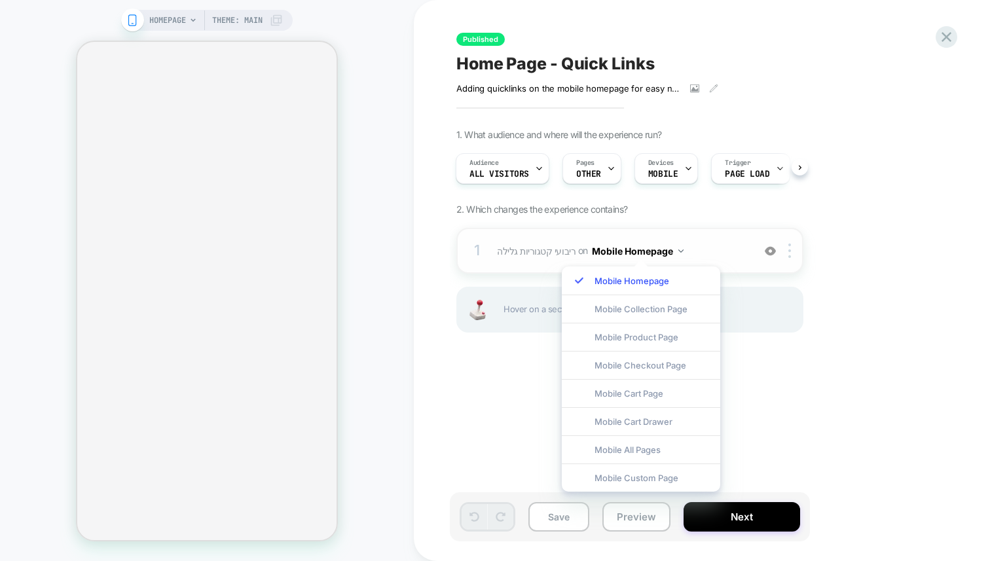
click at [717, 235] on div "1 ריבועי קטגוריות גלילה Adding Scrollable AFTER #shopify-section-dis-header on …" at bounding box center [630, 251] width 347 height 46
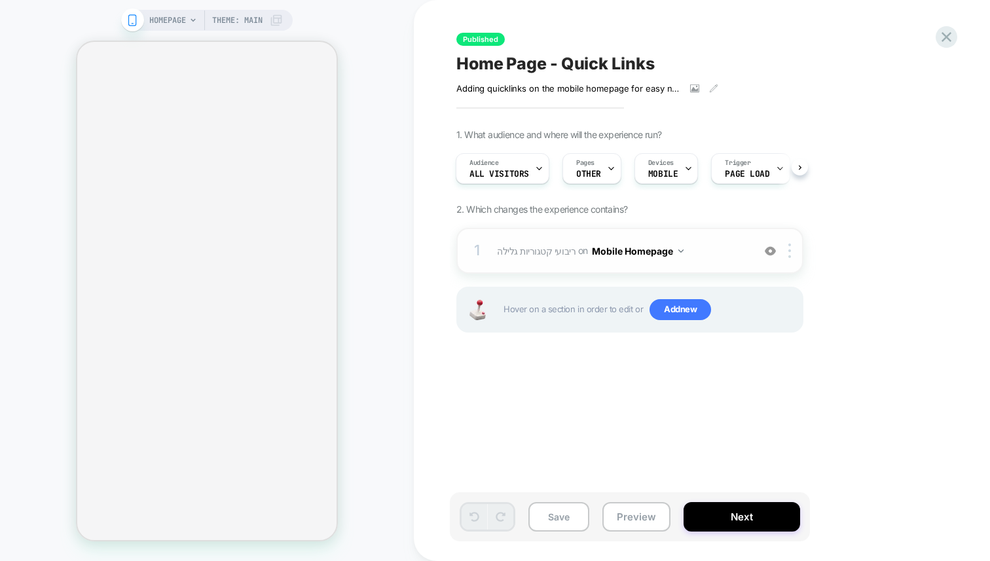
drag, startPoint x: 717, startPoint y: 235, endPoint x: 737, endPoint y: 252, distance: 26.5
click at [718, 237] on div "1 ריבועי קטגוריות גלילה Adding Scrollable AFTER #shopify-section-dis-header on …" at bounding box center [630, 251] width 347 height 46
click at [740, 253] on span "ריבועי קטגוריות גלילה Adding Scrollable AFTER #shopify-section-dis-header on Mo…" at bounding box center [622, 251] width 250 height 19
click at [795, 256] on div at bounding box center [792, 251] width 22 height 14
click at [563, 262] on div "1 ריבועי קטגוריות גלילה Adding Scrollable AFTER #shopify-section-dis-header on …" at bounding box center [630, 251] width 347 height 46
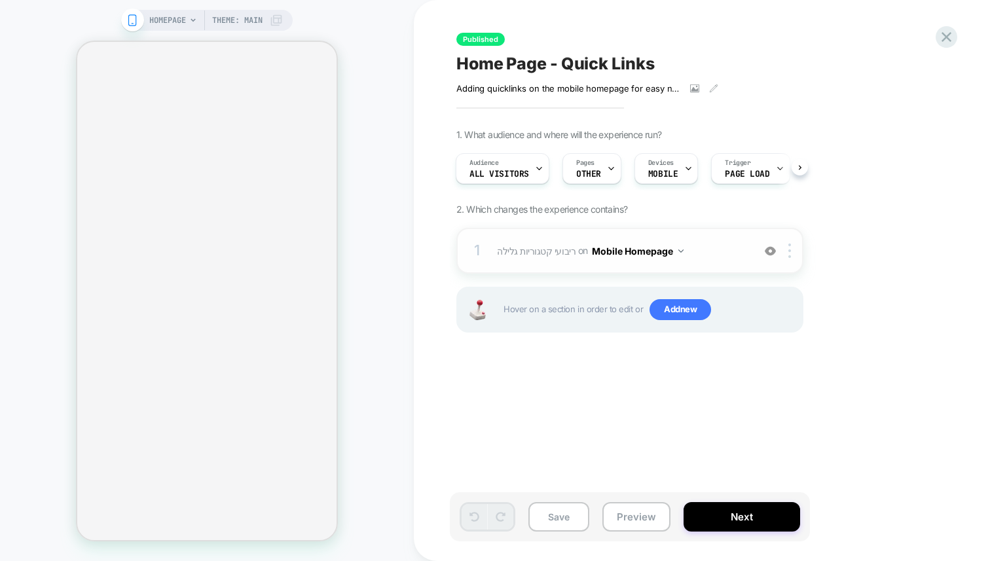
click at [527, 259] on span "ריבועי קטגוריות גלילה Adding Scrollable AFTER #shopify-section-dis-header on Mo…" at bounding box center [622, 251] width 250 height 19
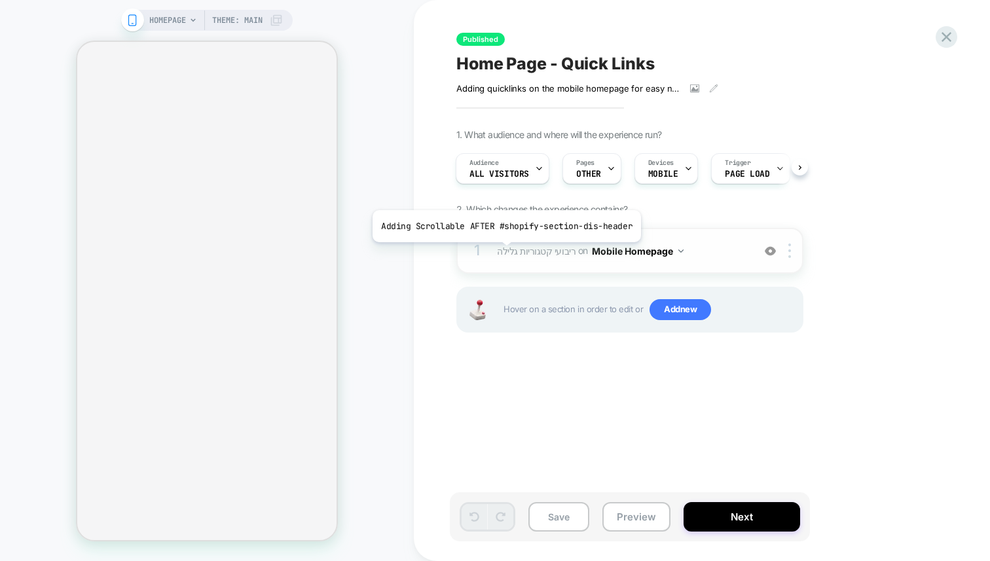
click at [502, 252] on span "ריבועי קטגוריות גלילה" at bounding box center [536, 250] width 79 height 11
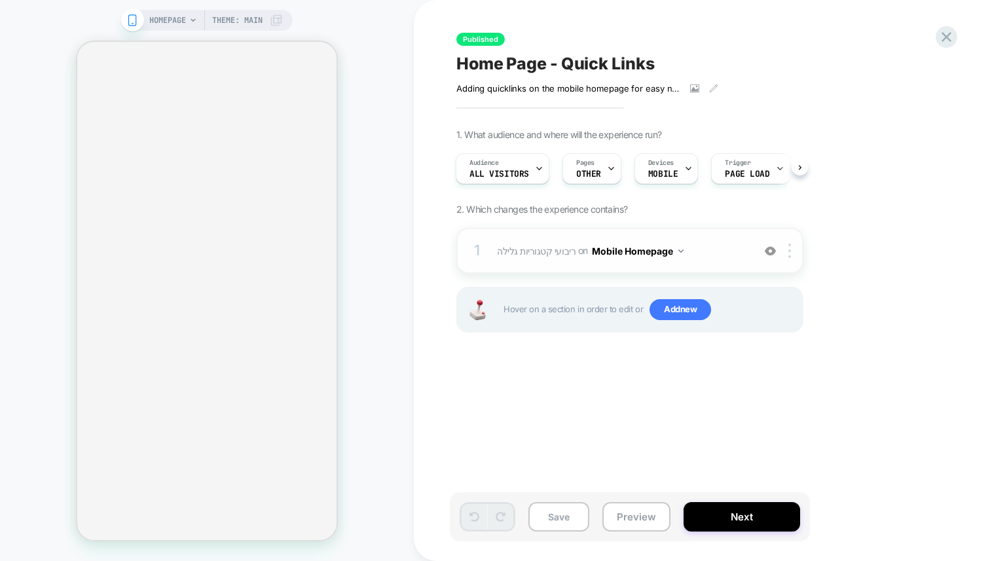
click at [718, 242] on span "ריבועי קטגוריות גלילה Adding Scrollable AFTER #shopify-section-dis-header on Mo…" at bounding box center [622, 251] width 250 height 19
click at [758, 252] on div "1 ריבועי קטגוריות גלילה Adding Scrollable AFTER #shopify-section-dis-header on …" at bounding box center [630, 251] width 347 height 46
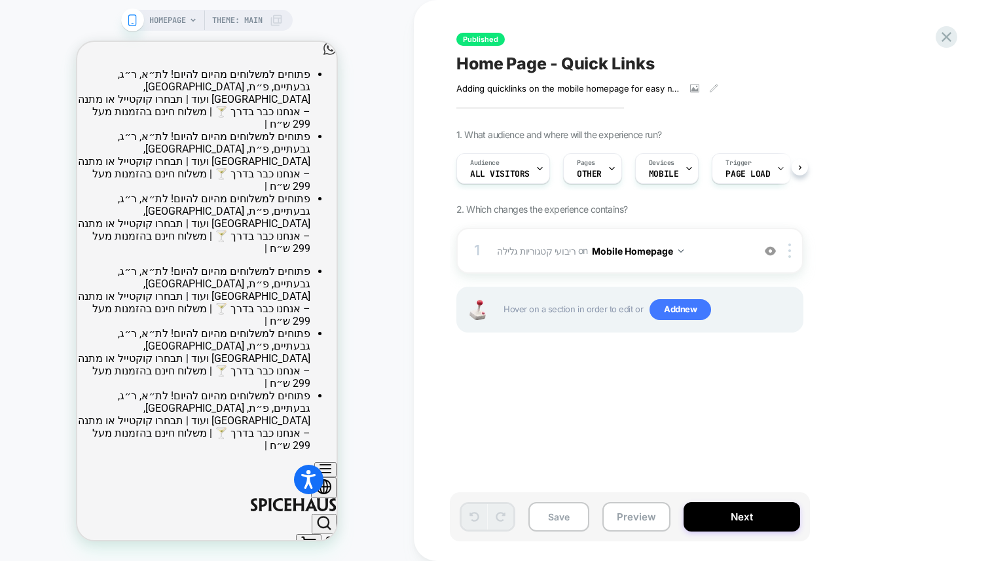
scroll to position [0, 1]
click at [582, 262] on div "1 ריבועי קטגוריות גלילה Adding Scrollable AFTER #shopify-section-dis-header on …" at bounding box center [630, 251] width 347 height 46
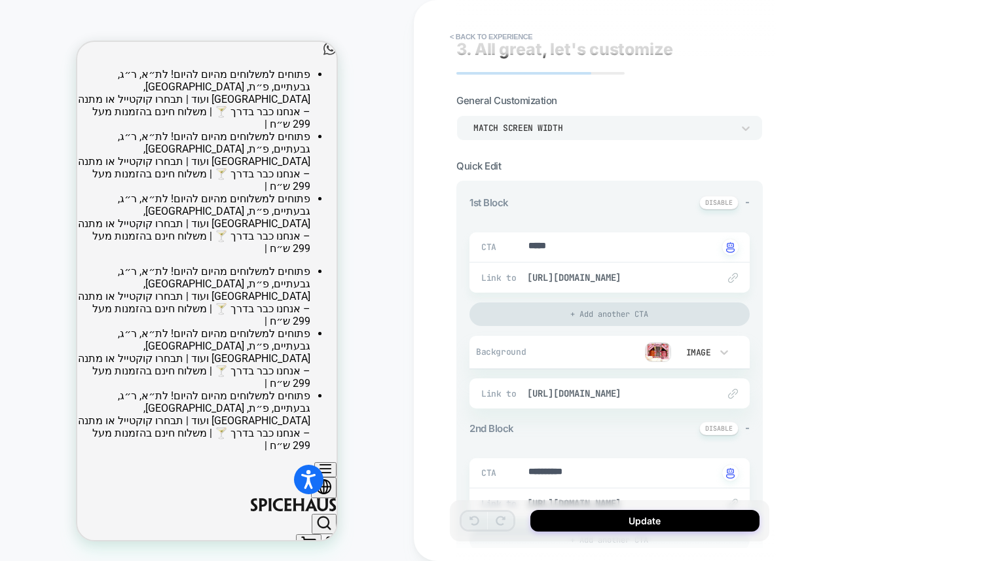
scroll to position [0, 0]
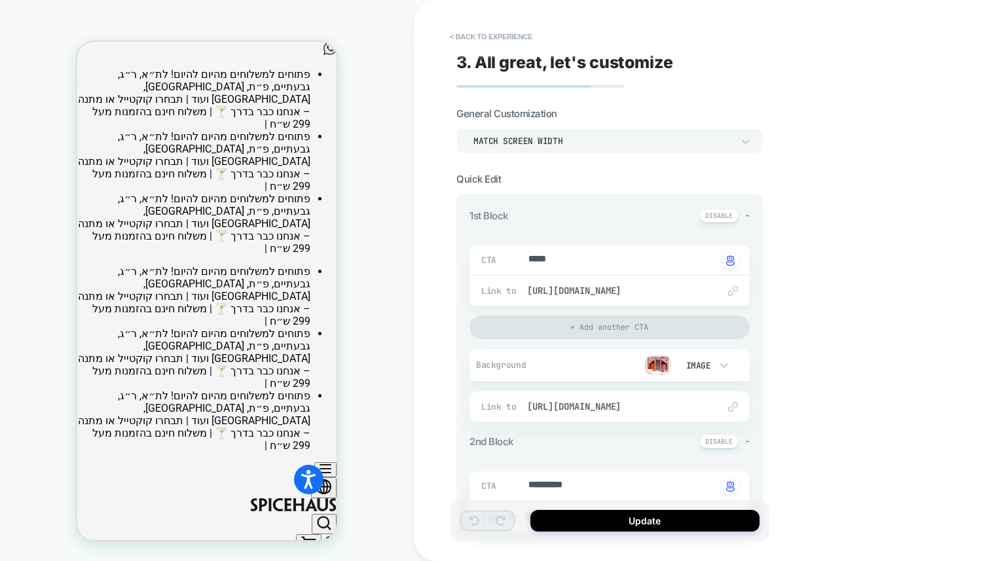
drag, startPoint x: 515, startPoint y: 206, endPoint x: 510, endPoint y: 225, distance: 20.2
click at [510, 226] on div "CTA ***** Click to change to alternative text Link to [URL][DOMAIN_NAME] + Add …" at bounding box center [610, 324] width 280 height 196
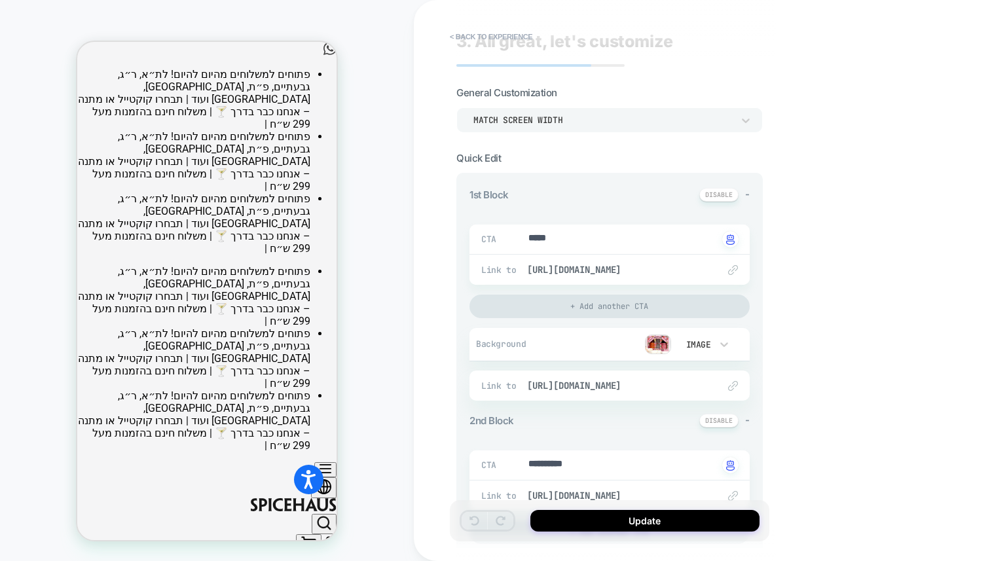
scroll to position [22, 0]
click at [591, 267] on span "[URL][DOMAIN_NAME]" at bounding box center [616, 269] width 178 height 12
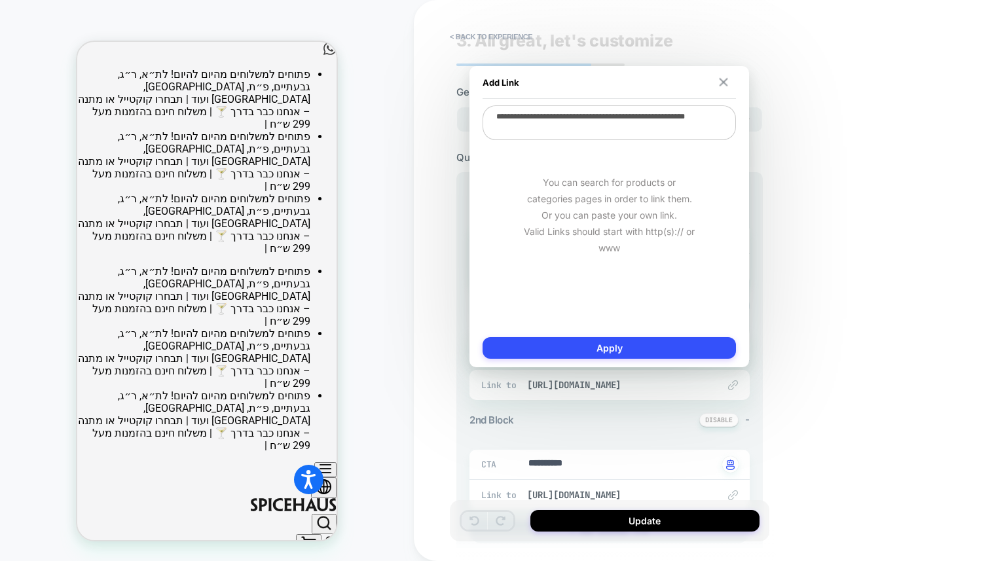
click at [724, 81] on img at bounding box center [724, 82] width 9 height 9
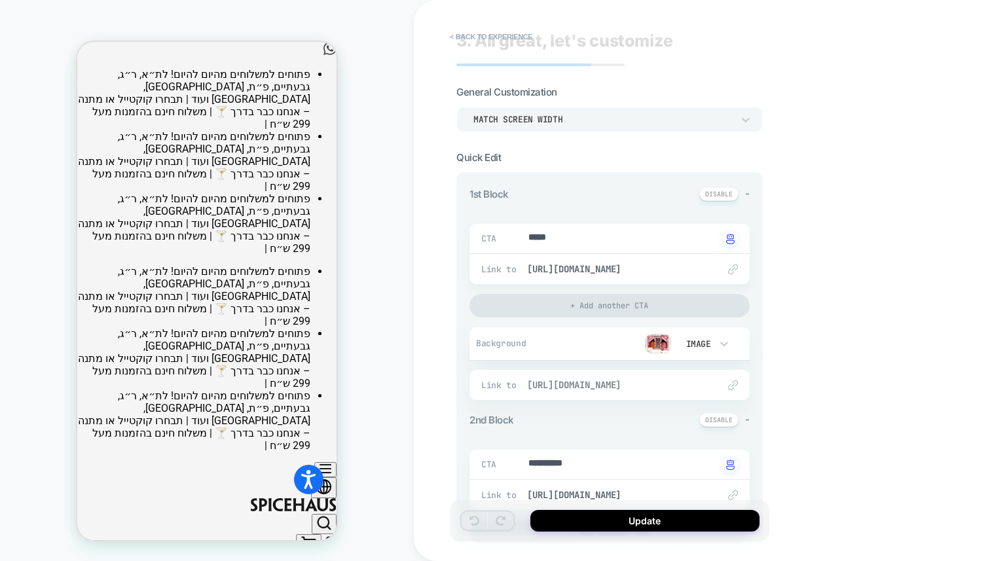
click at [578, 383] on span "[URL][DOMAIN_NAME]" at bounding box center [616, 385] width 178 height 12
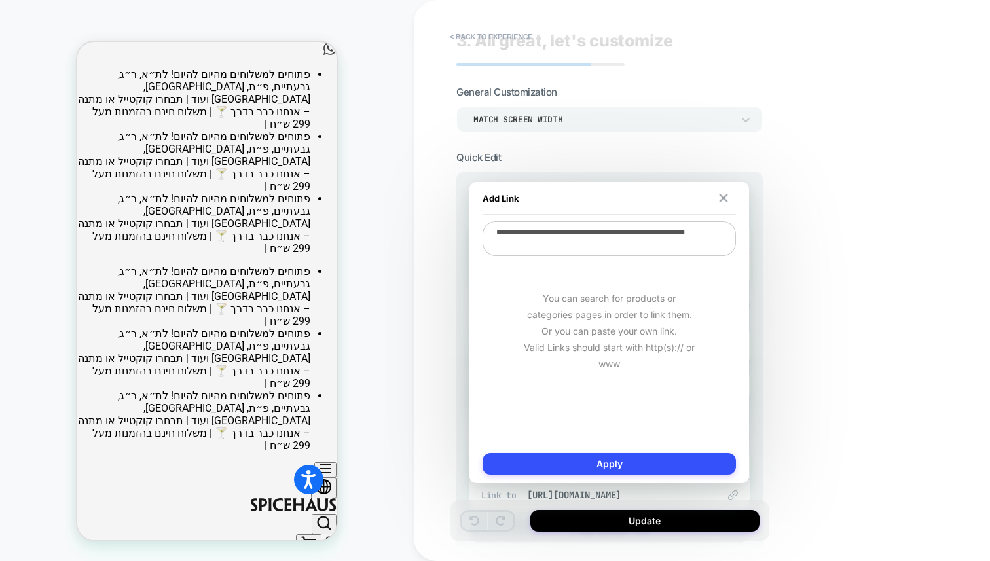
click at [723, 197] on img at bounding box center [724, 198] width 9 height 9
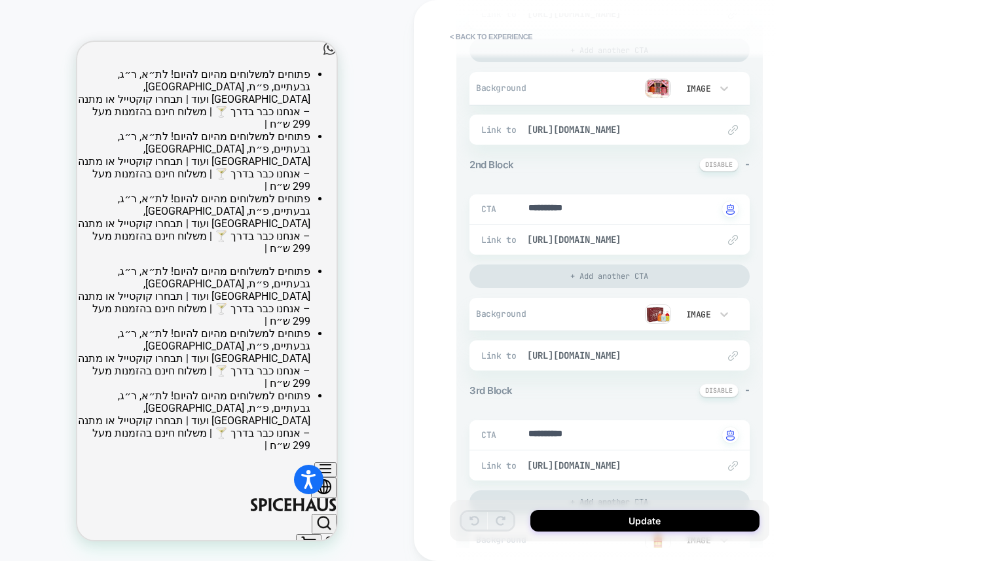
scroll to position [278, 0]
click at [604, 238] on span "[URL][DOMAIN_NAME]" at bounding box center [616, 239] width 178 height 12
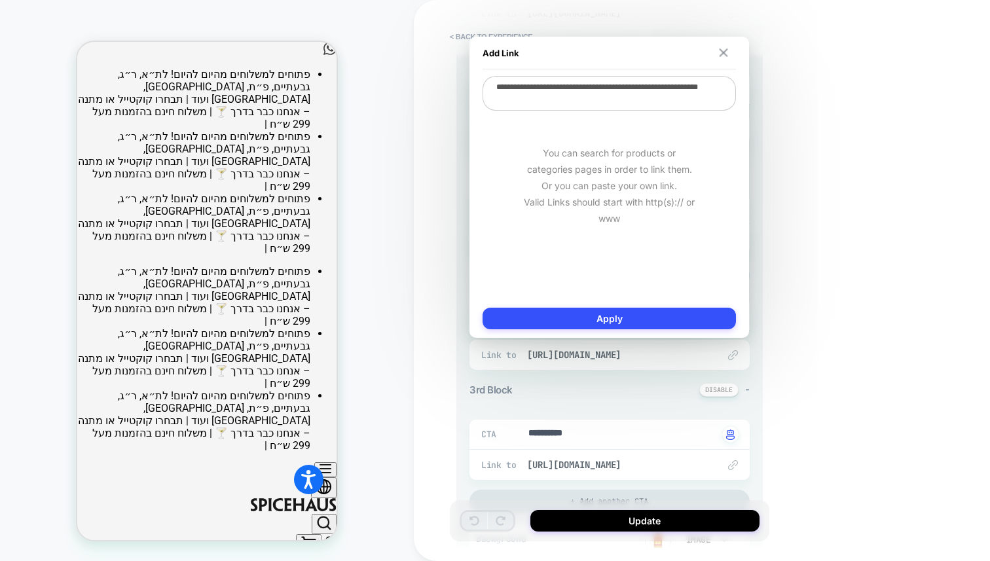
click at [725, 51] on img at bounding box center [724, 52] width 9 height 9
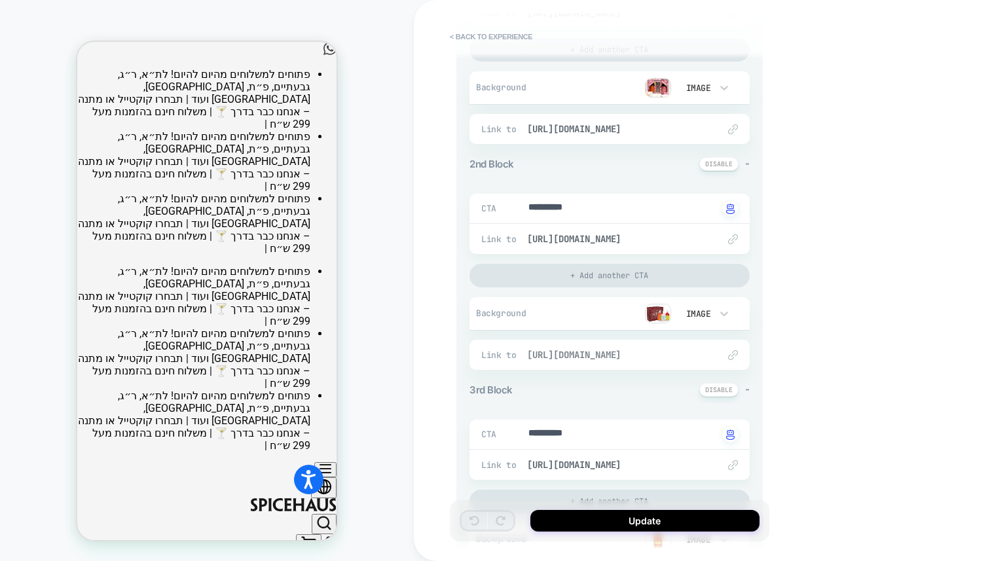
click at [610, 357] on span "[URL][DOMAIN_NAME]" at bounding box center [616, 355] width 178 height 12
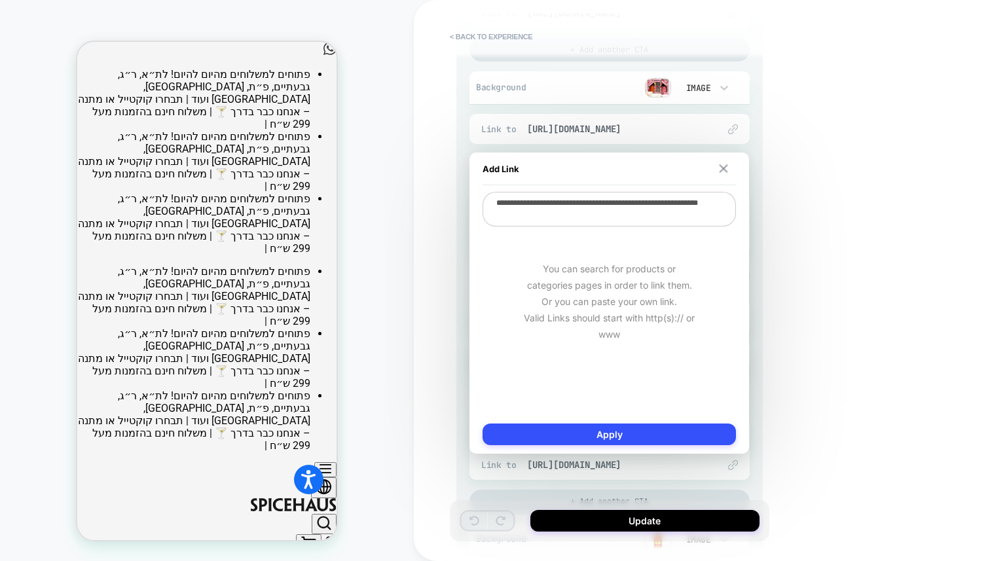
click at [721, 169] on img at bounding box center [724, 168] width 9 height 9
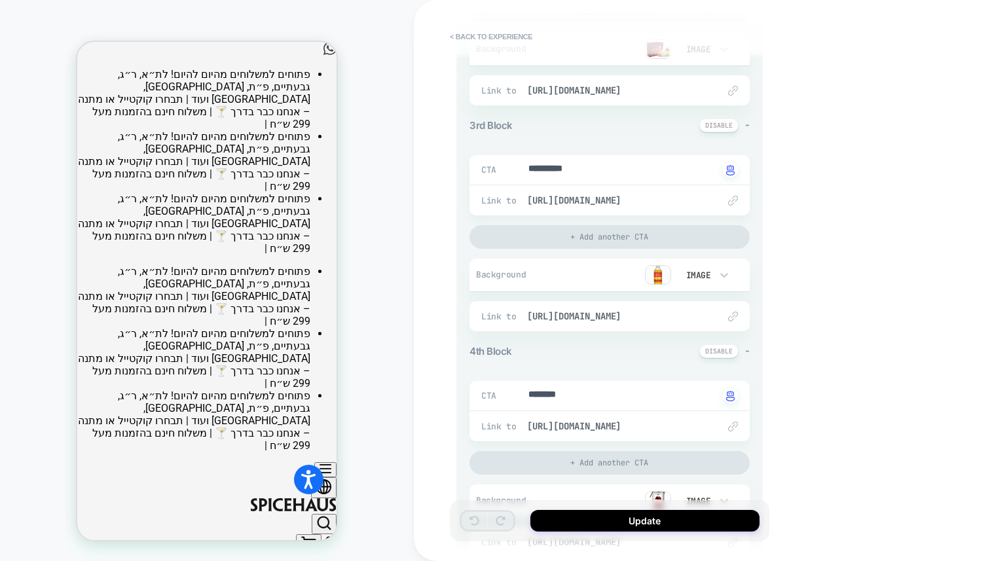
scroll to position [545, 0]
click at [590, 194] on span "[URL][DOMAIN_NAME]" at bounding box center [616, 198] width 178 height 12
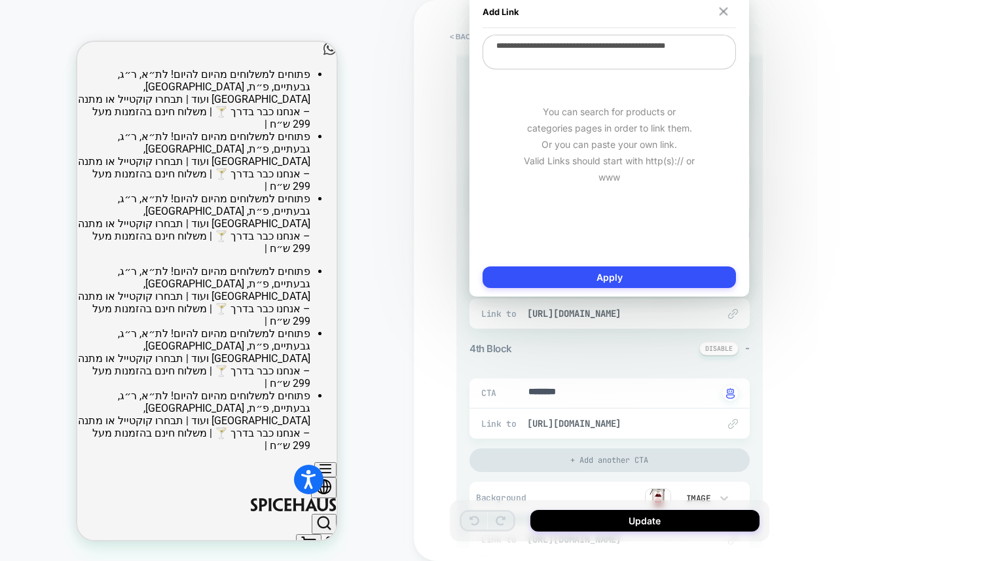
click at [720, 12] on img at bounding box center [724, 11] width 9 height 9
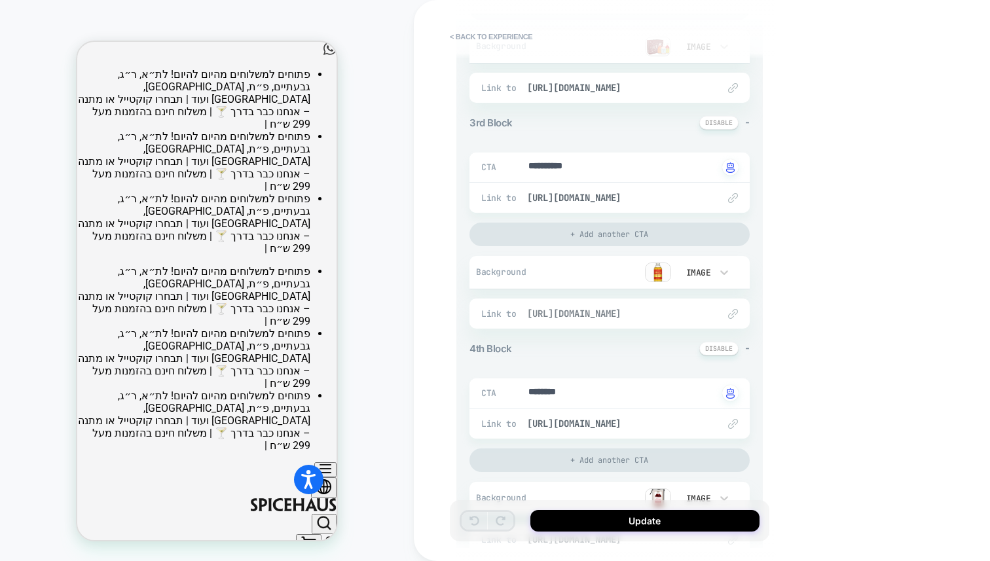
click at [605, 308] on span "[URL][DOMAIN_NAME]" at bounding box center [616, 314] width 178 height 12
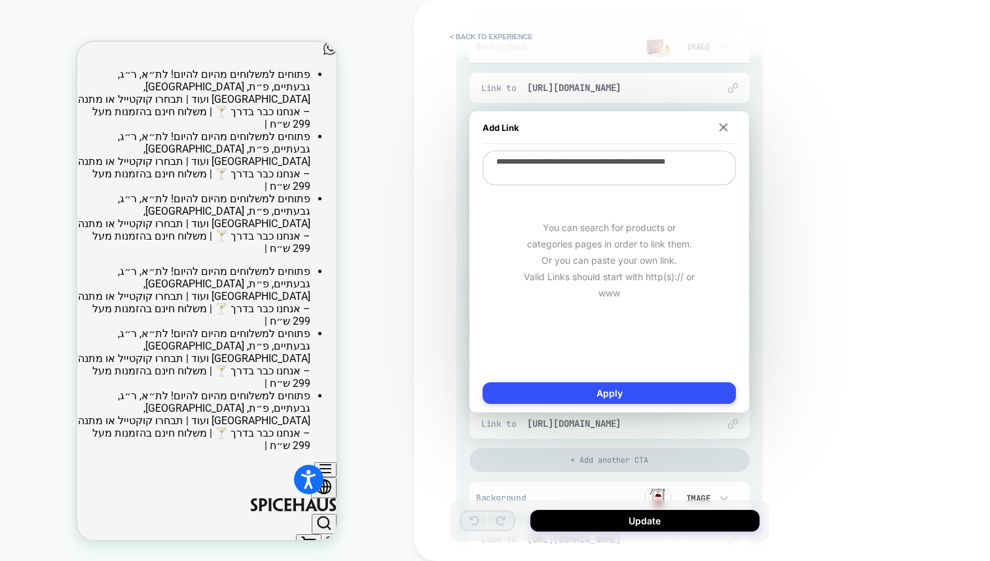
click at [723, 132] on div "Add Link" at bounding box center [609, 127] width 253 height 33
click at [729, 123] on button at bounding box center [724, 127] width 12 height 9
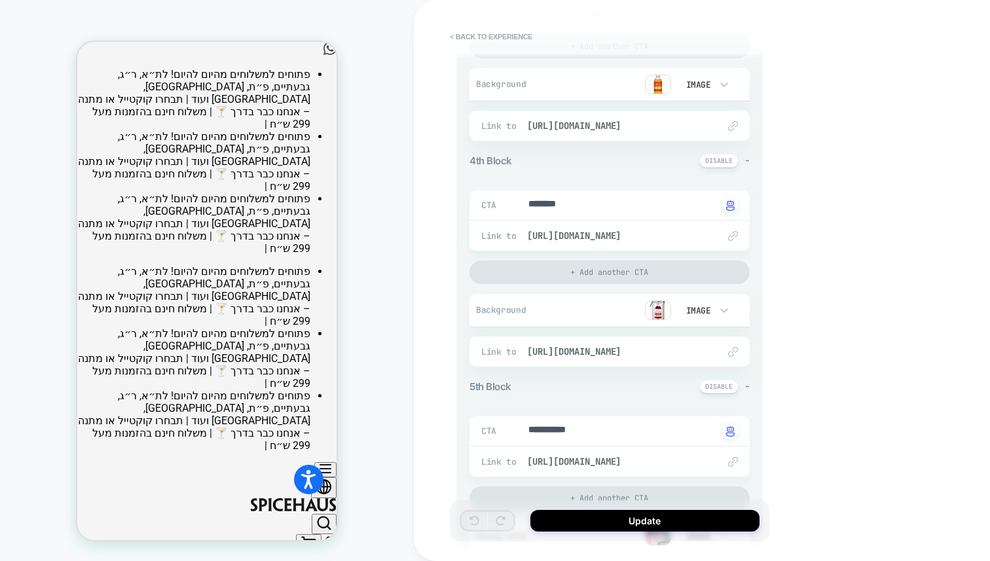
scroll to position [751, 0]
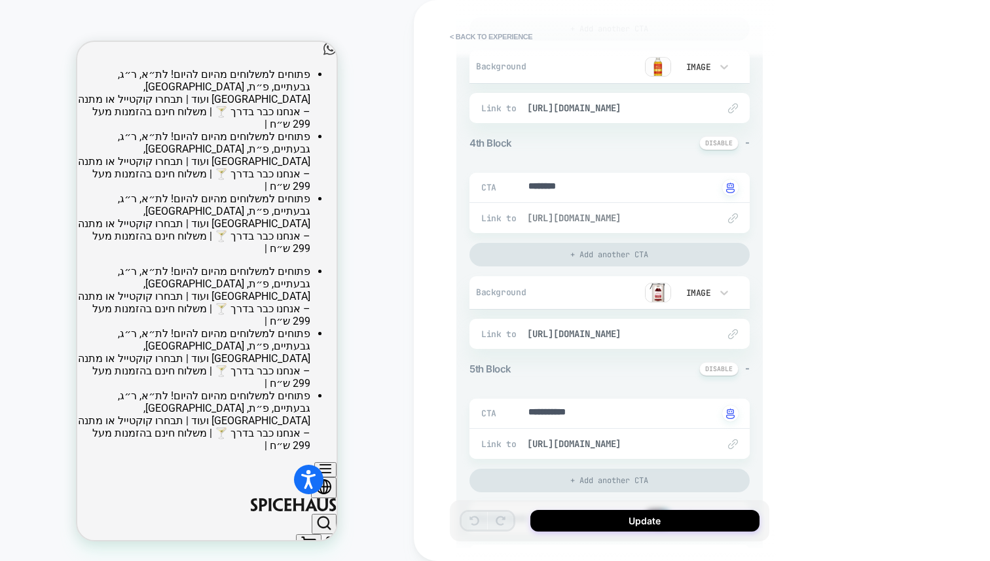
click at [587, 220] on span "[URL][DOMAIN_NAME]" at bounding box center [616, 218] width 178 height 12
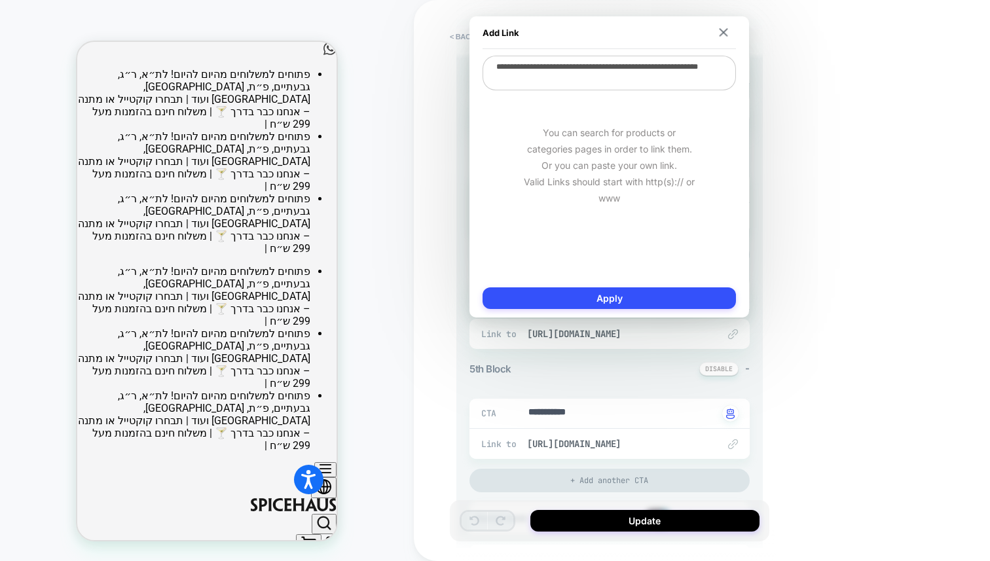
click at [721, 37] on div "Add Link" at bounding box center [609, 32] width 253 height 33
click at [726, 29] on img at bounding box center [724, 32] width 9 height 9
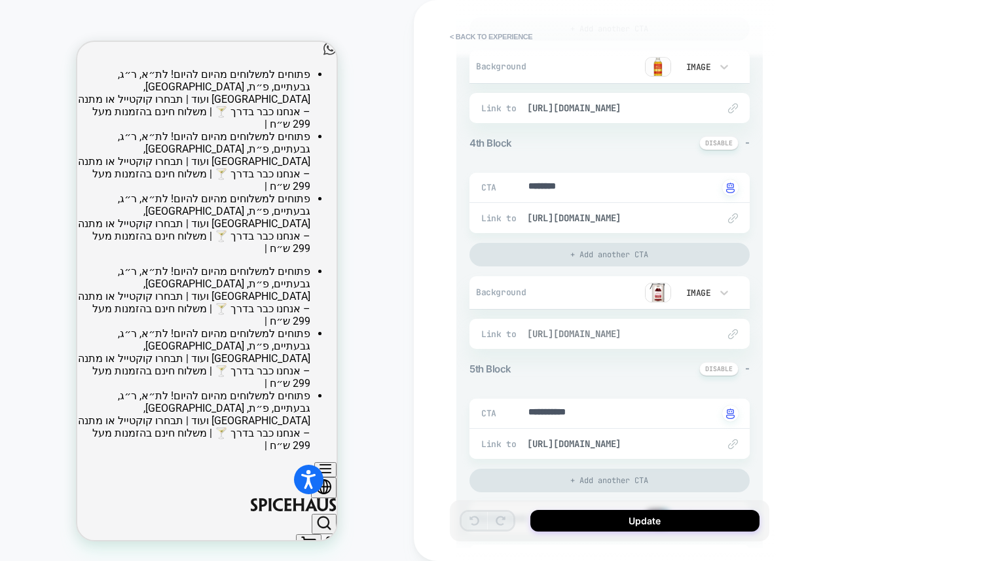
click at [585, 339] on span "[URL][DOMAIN_NAME]" at bounding box center [616, 334] width 178 height 12
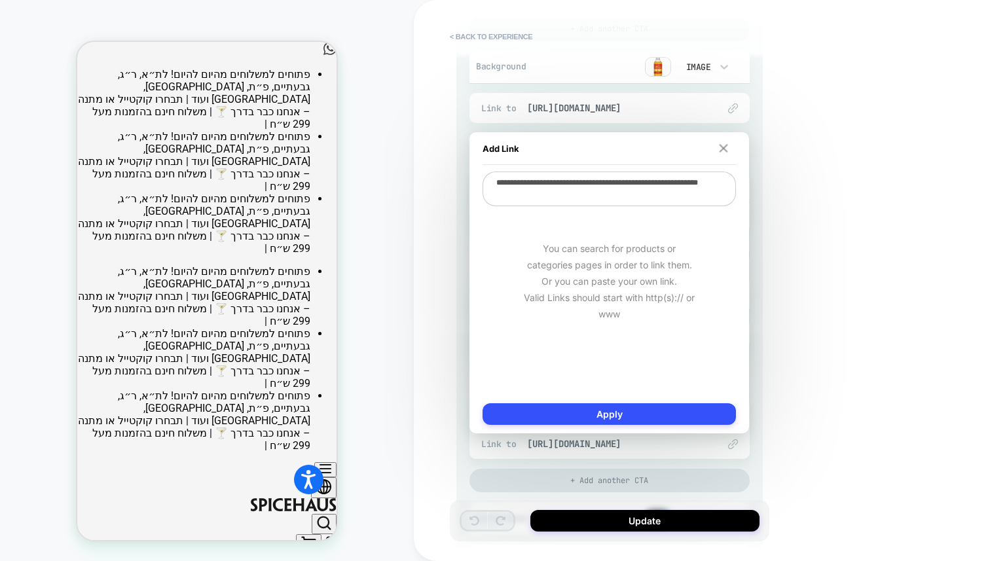
click at [724, 146] on img at bounding box center [724, 148] width 9 height 9
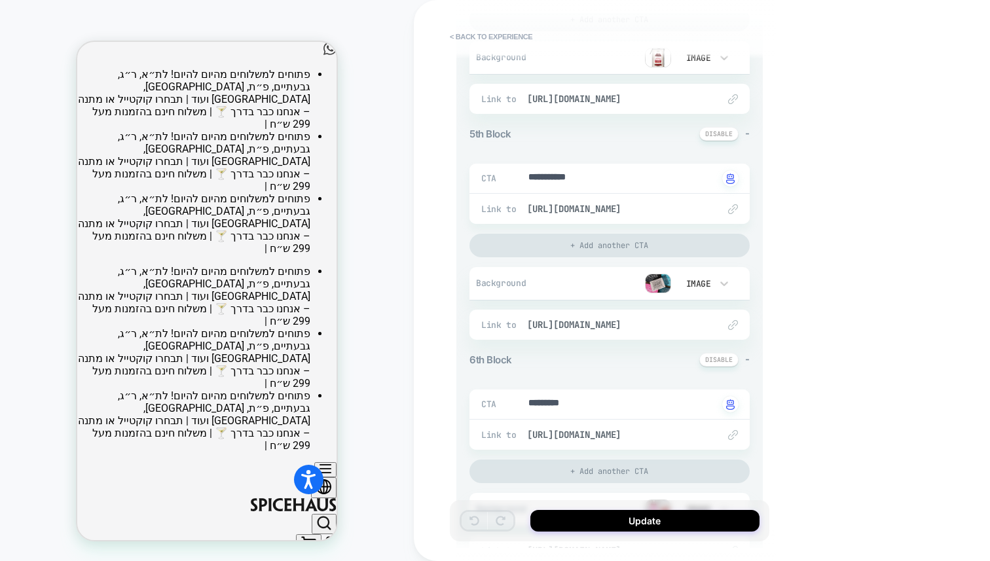
scroll to position [1001, 0]
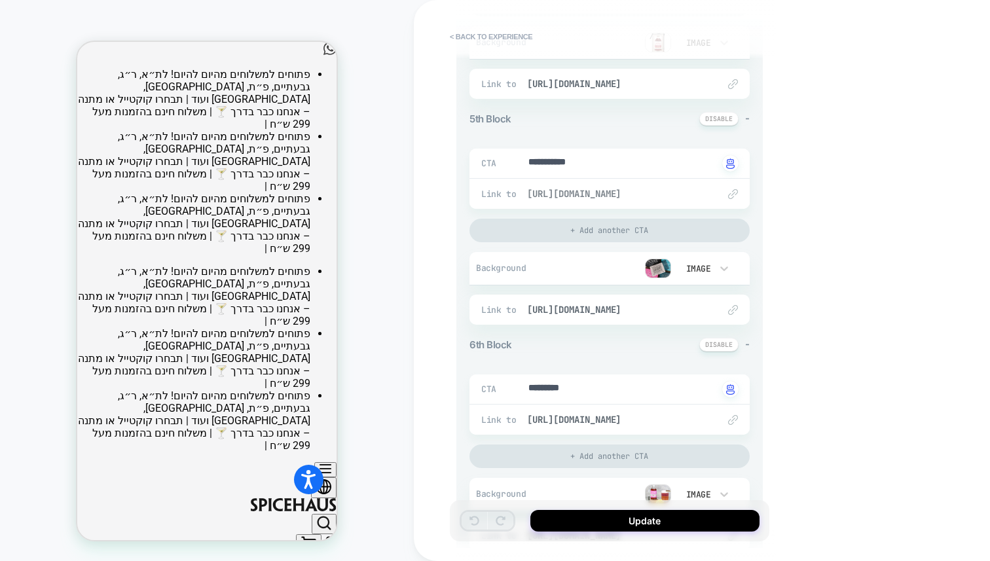
click at [609, 196] on span "[URL][DOMAIN_NAME]" at bounding box center [616, 194] width 178 height 12
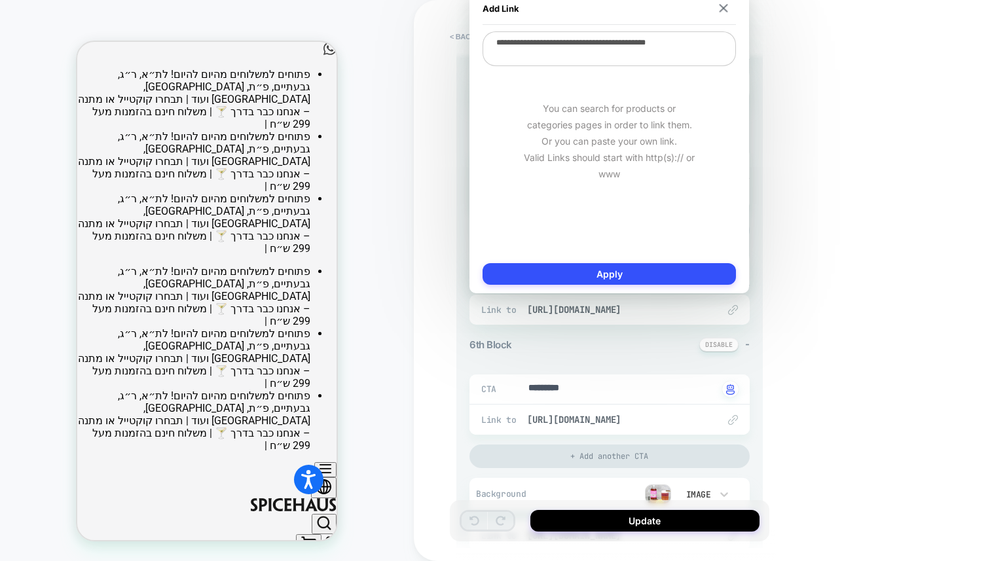
click at [720, 2] on div "Add Link" at bounding box center [609, 8] width 253 height 33
click at [722, 9] on img at bounding box center [724, 8] width 9 height 9
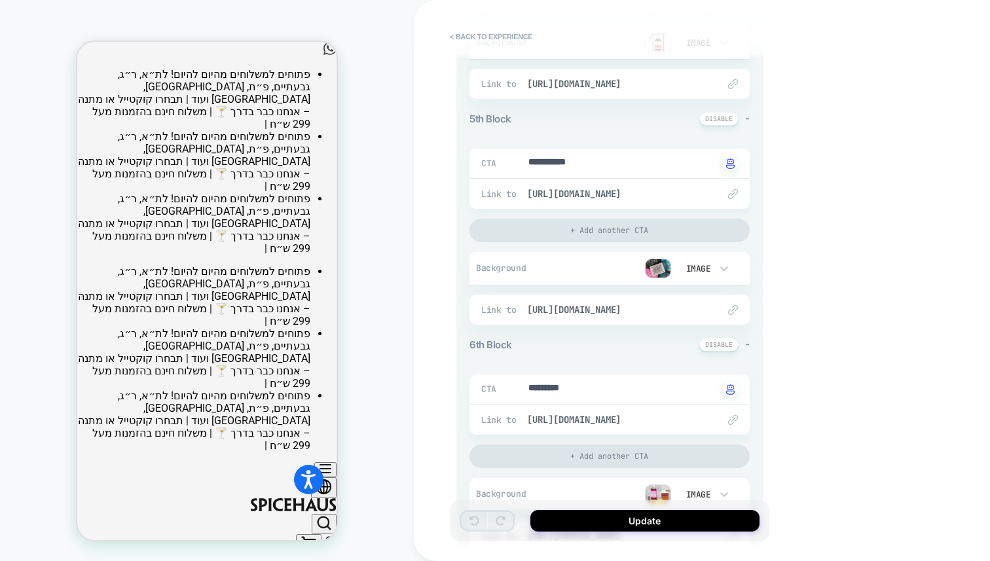
click at [600, 318] on div "Link to [URL][DOMAIN_NAME]" at bounding box center [610, 310] width 280 height 30
click at [600, 312] on span "[URL][DOMAIN_NAME]" at bounding box center [616, 310] width 178 height 12
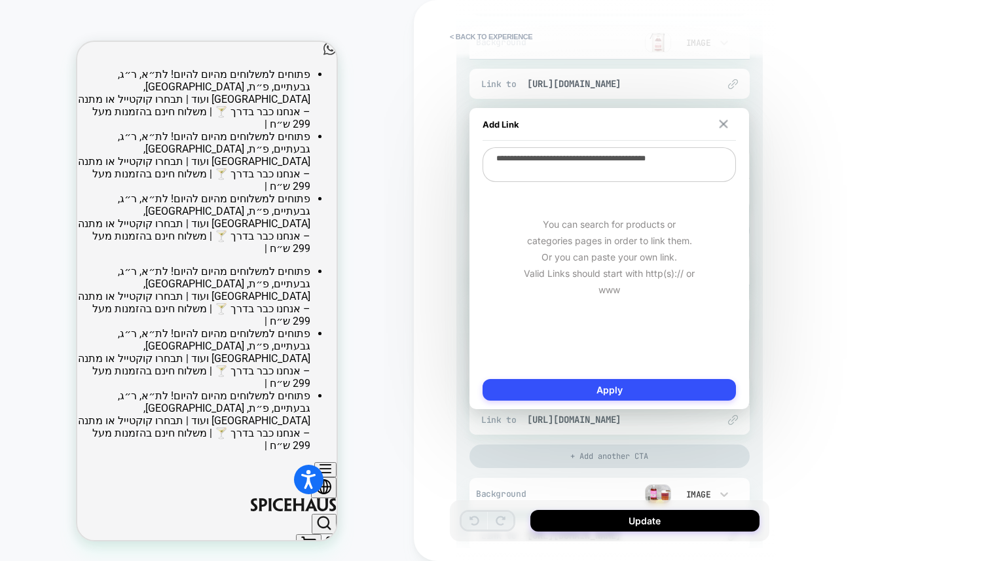
click at [720, 126] on img at bounding box center [724, 124] width 9 height 9
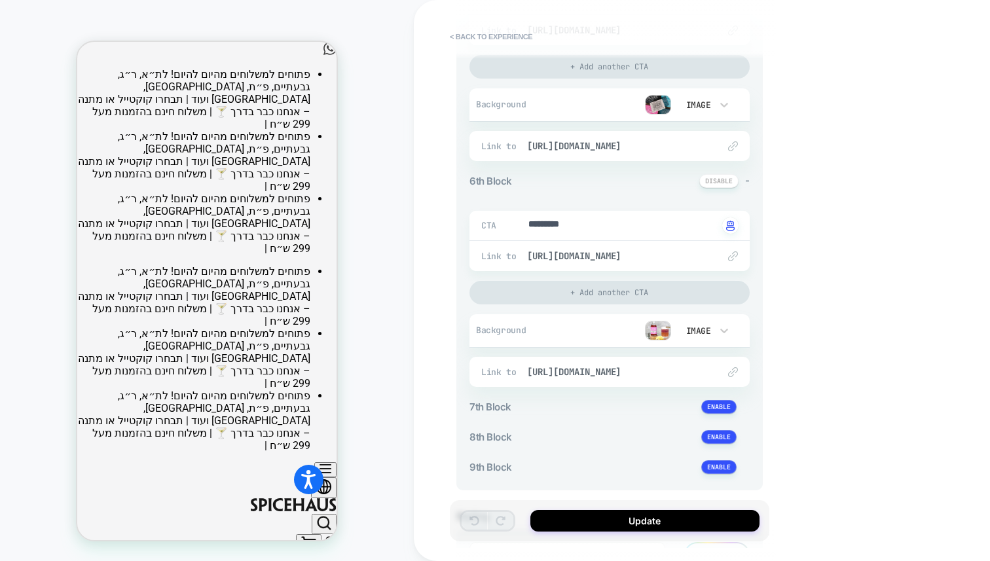
scroll to position [1174, 0]
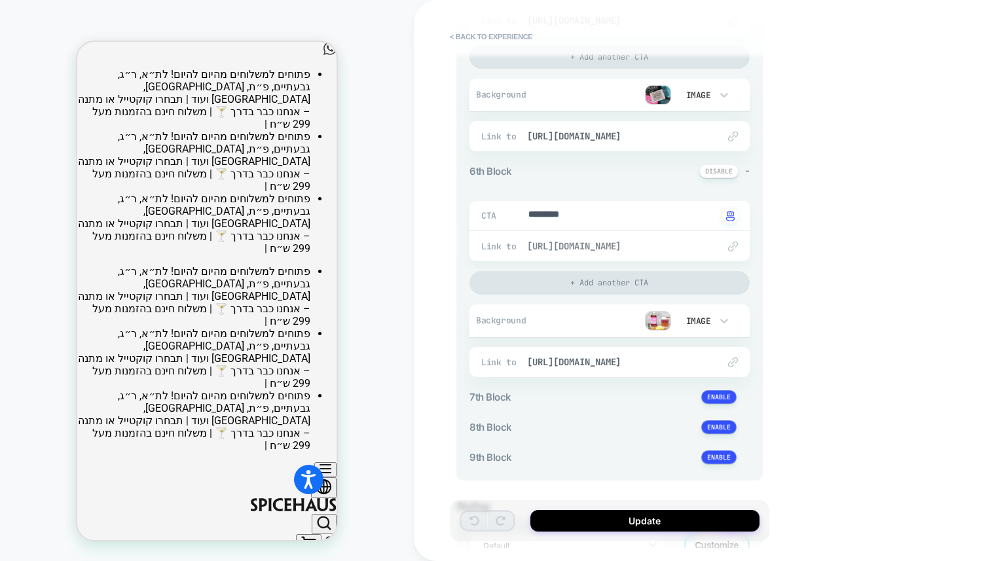
click at [605, 248] on span "[URL][DOMAIN_NAME]" at bounding box center [616, 246] width 178 height 12
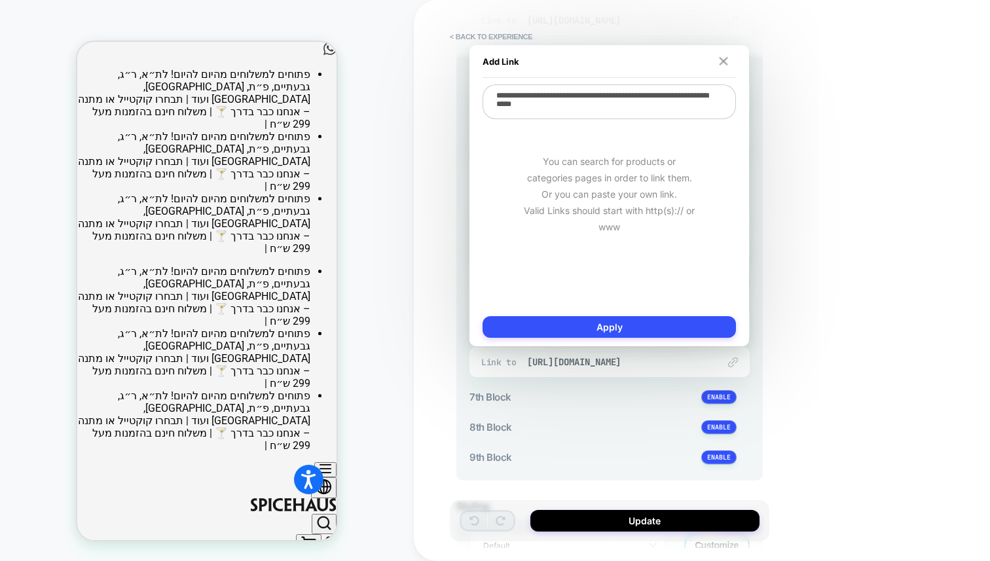
click at [721, 62] on img at bounding box center [724, 61] width 9 height 9
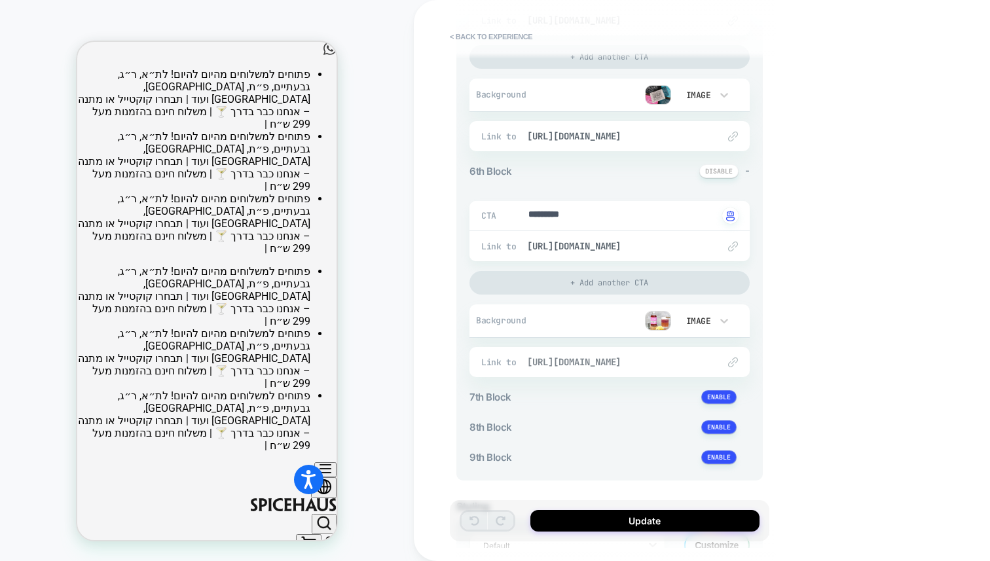
click at [614, 363] on span "[URL][DOMAIN_NAME]" at bounding box center [616, 362] width 178 height 12
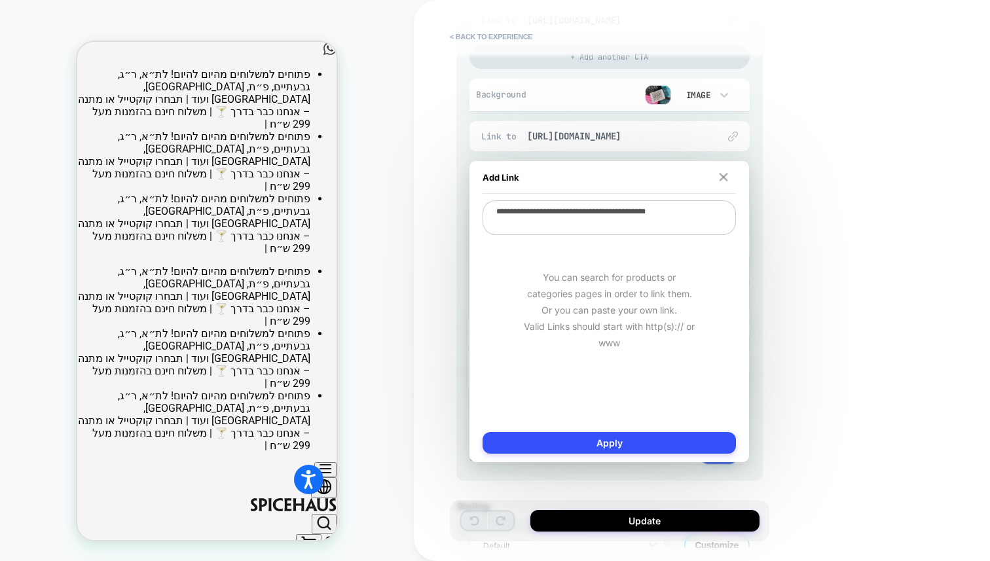
click at [728, 178] on img at bounding box center [724, 177] width 9 height 9
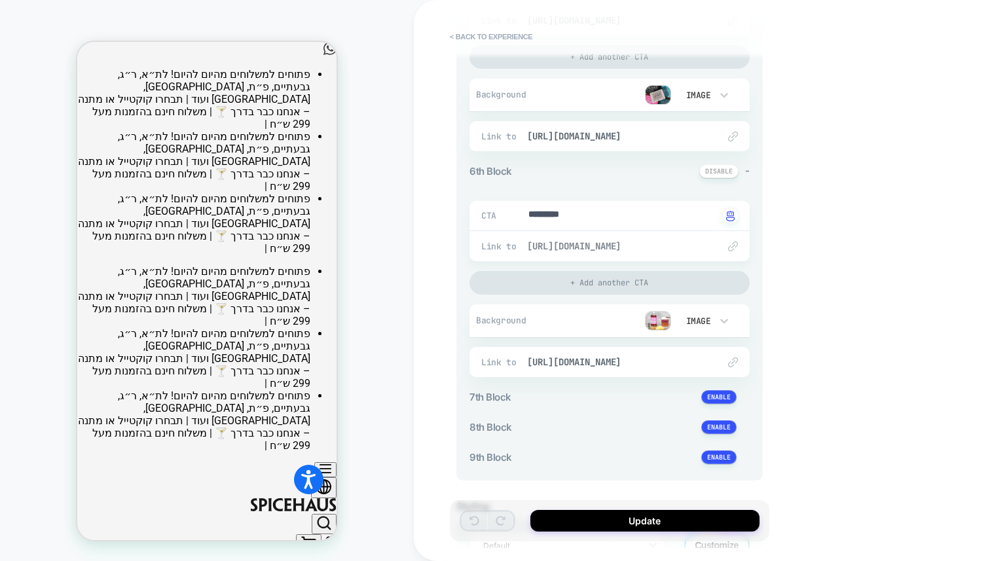
click at [648, 241] on span "[URL][DOMAIN_NAME]" at bounding box center [616, 246] width 178 height 12
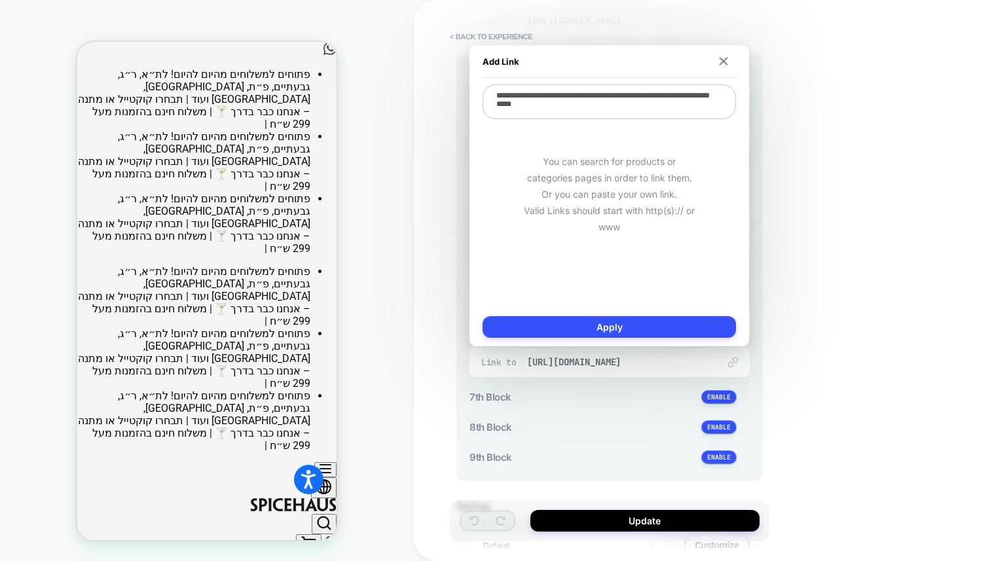
click at [643, 247] on div "You can search for products or categories pages in order to link them. Or you c…" at bounding box center [609, 194] width 253 height 147
click at [595, 113] on textarea "**********" at bounding box center [609, 101] width 253 height 35
click at [722, 66] on div "Add Link" at bounding box center [609, 61] width 253 height 33
click at [724, 59] on img at bounding box center [724, 61] width 9 height 9
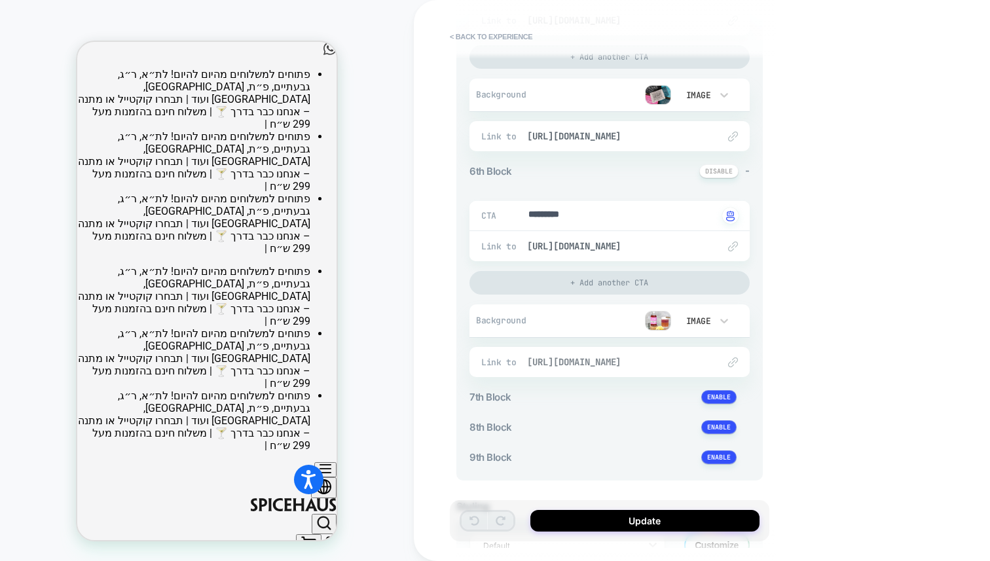
click at [586, 368] on span "[URL][DOMAIN_NAME]" at bounding box center [616, 362] width 178 height 12
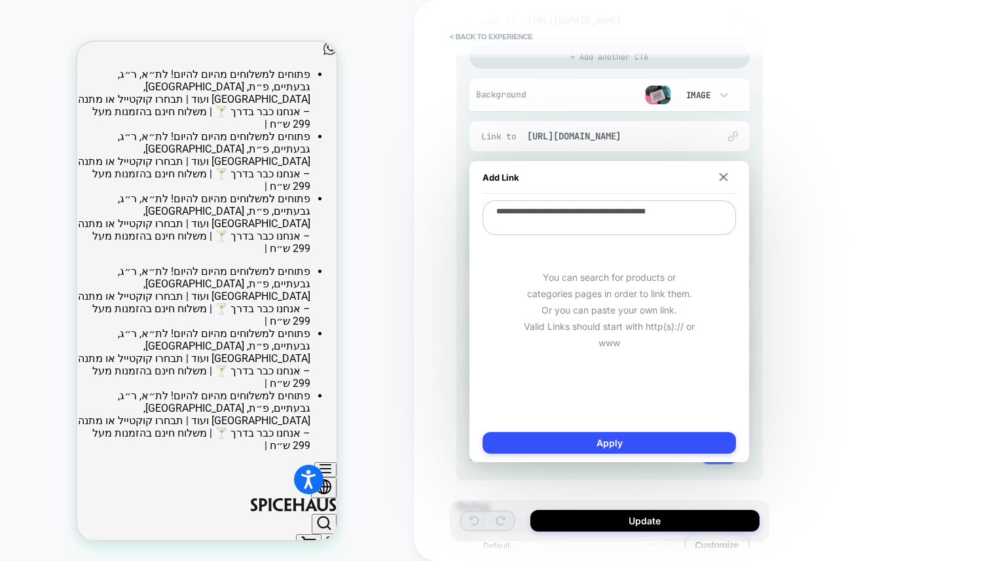
click at [579, 215] on textarea "**********" at bounding box center [609, 217] width 253 height 35
paste textarea "**********"
type textarea "*"
type textarea "**********"
click at [723, 177] on img at bounding box center [724, 177] width 9 height 9
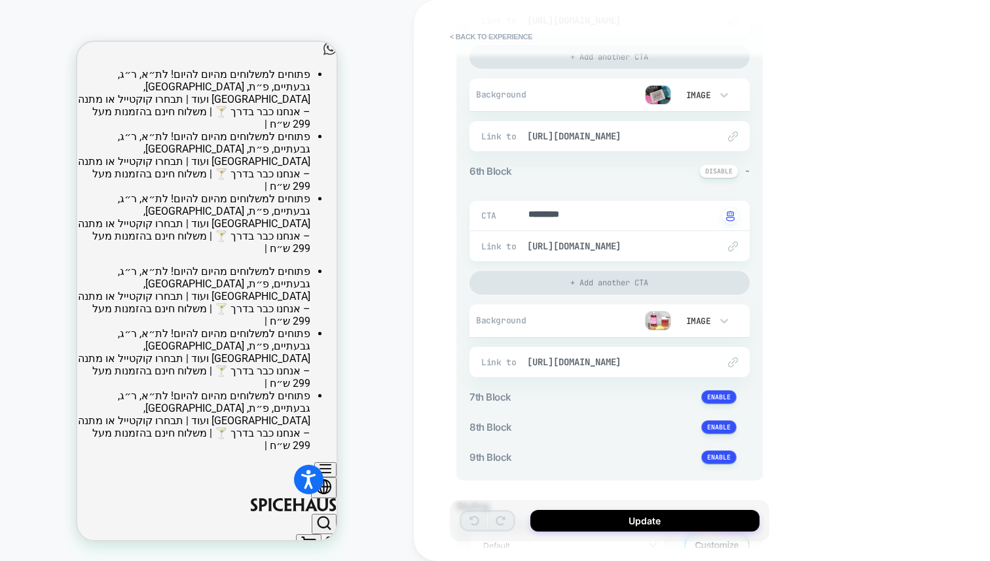
scroll to position [1270, 0]
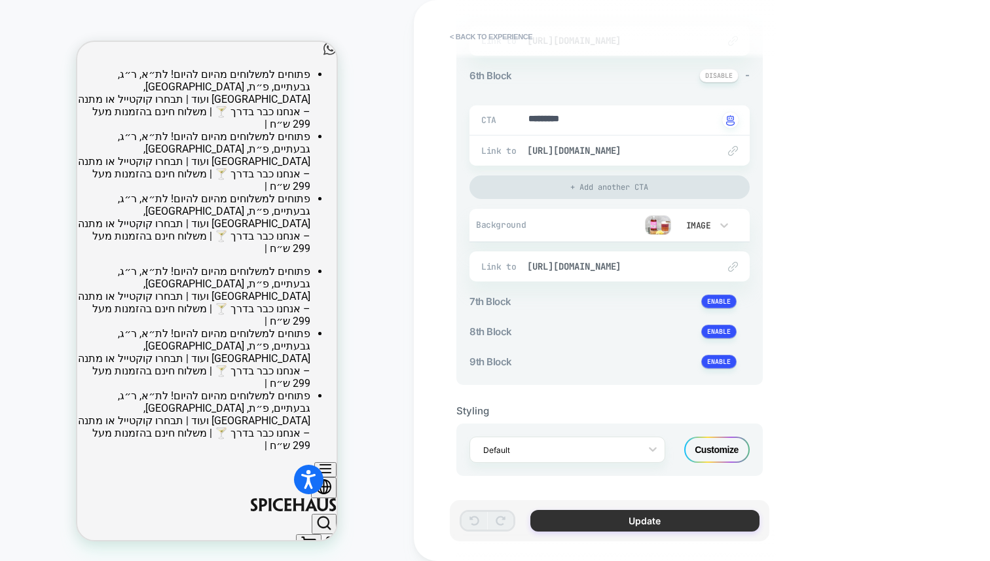
click at [618, 523] on button "Update" at bounding box center [645, 521] width 229 height 22
type textarea "*"
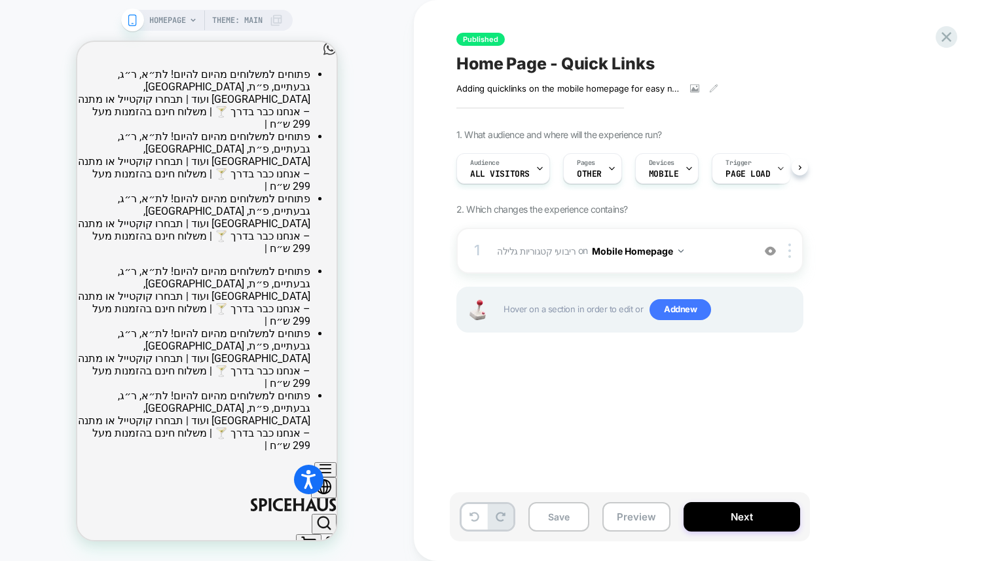
scroll to position [0, 1]
click at [567, 523] on button "Save" at bounding box center [559, 516] width 61 height 29
click at [726, 515] on button "Next" at bounding box center [742, 516] width 117 height 29
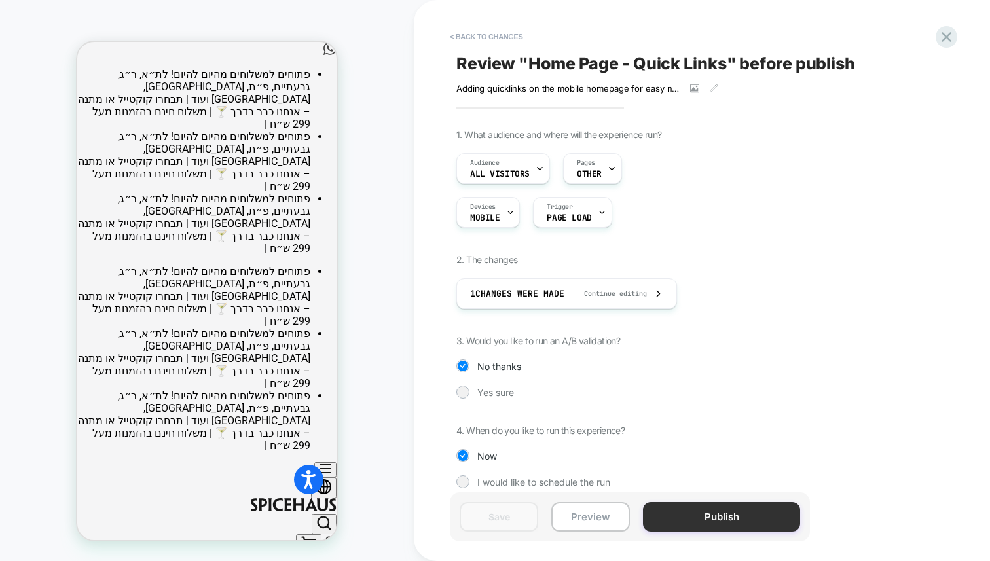
click at [697, 522] on button "Publish" at bounding box center [721, 516] width 157 height 29
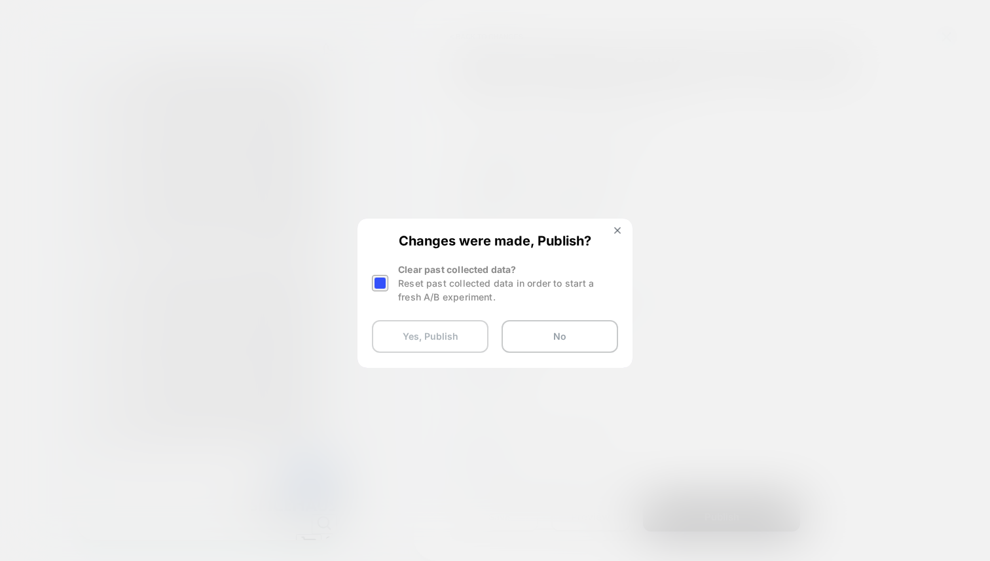
click at [440, 338] on button "Yes, Publish" at bounding box center [430, 336] width 117 height 33
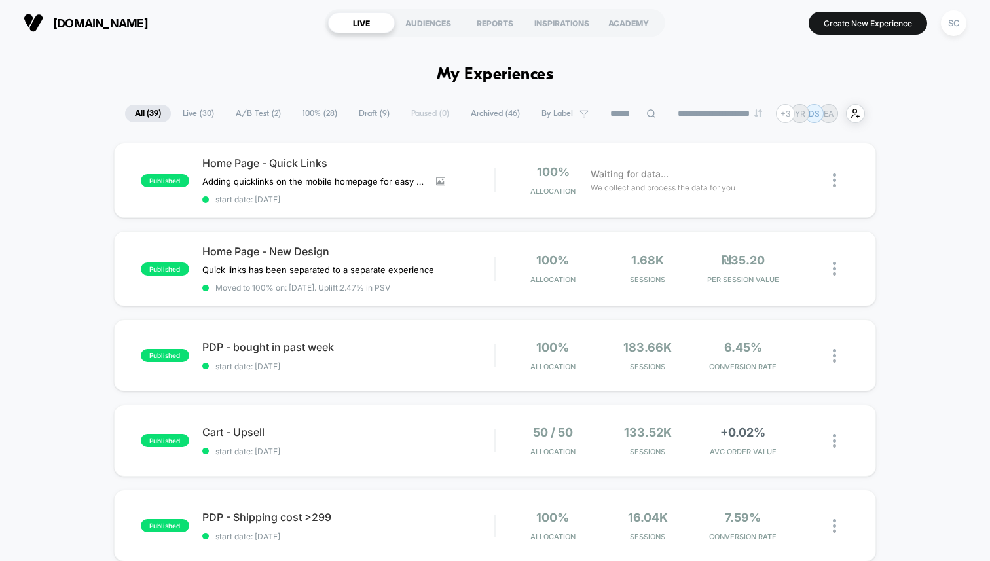
click at [631, 115] on input at bounding box center [633, 114] width 131 height 16
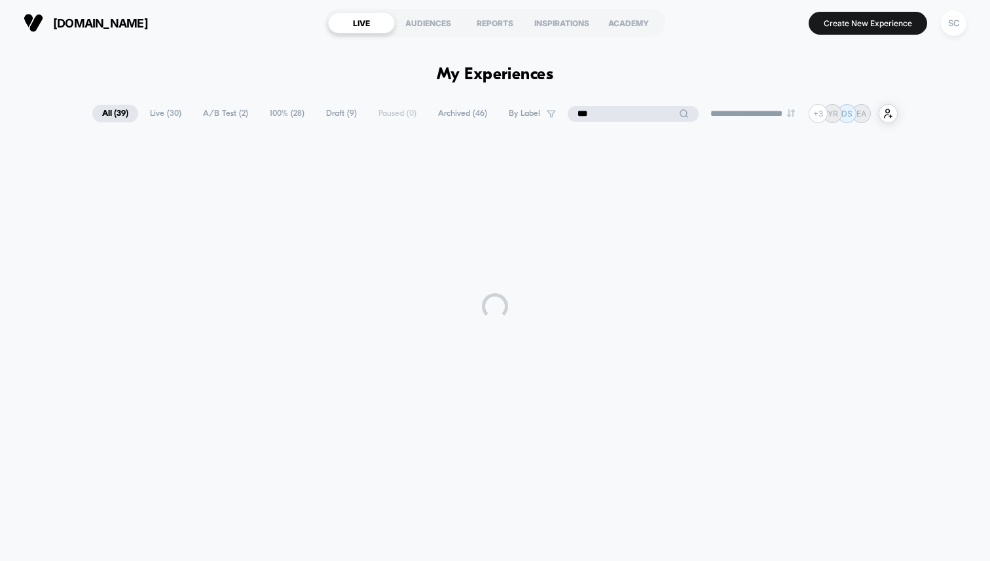
type input "***"
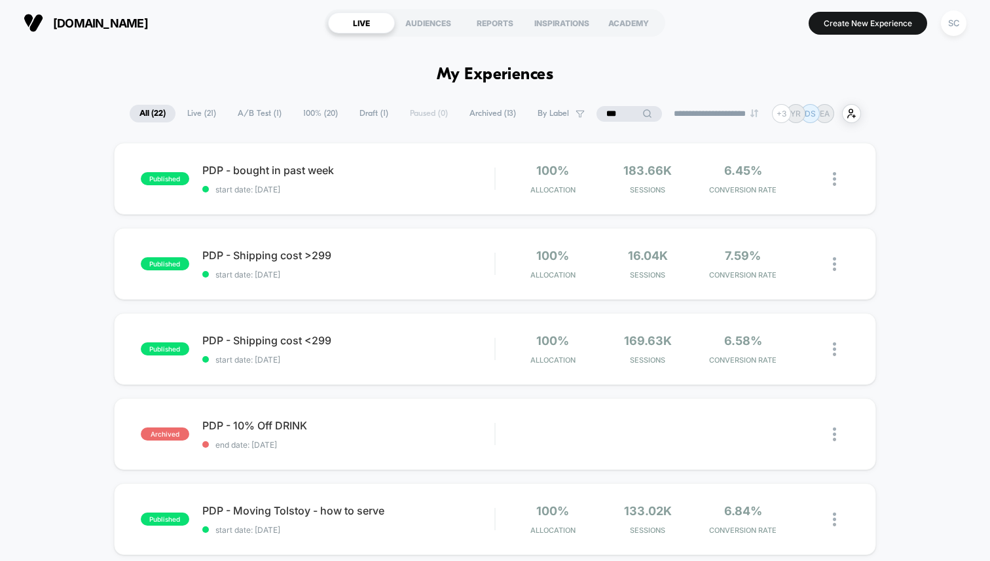
click at [177, 117] on span "Live ( 21 )" at bounding box center [201, 114] width 48 height 18
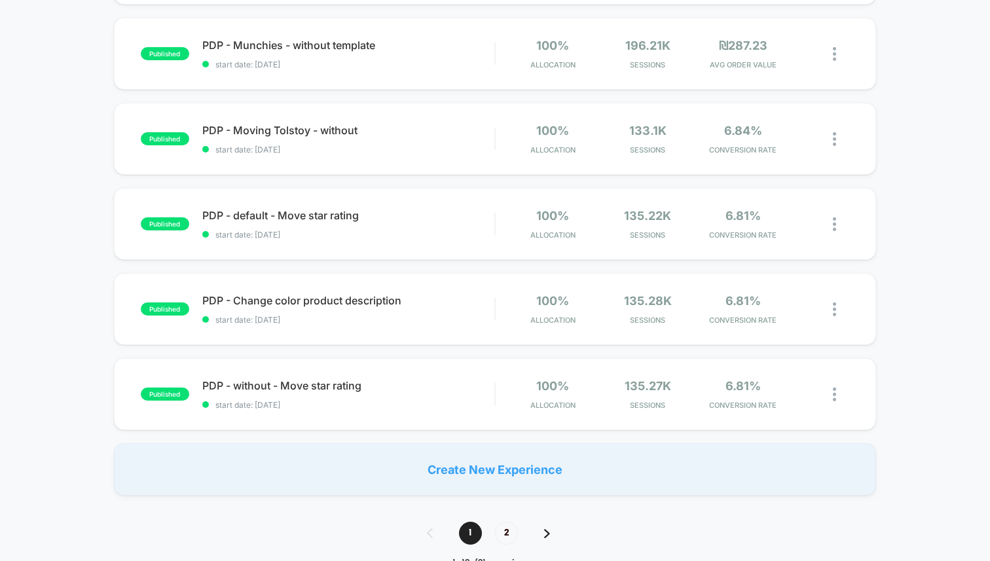
scroll to position [694, 0]
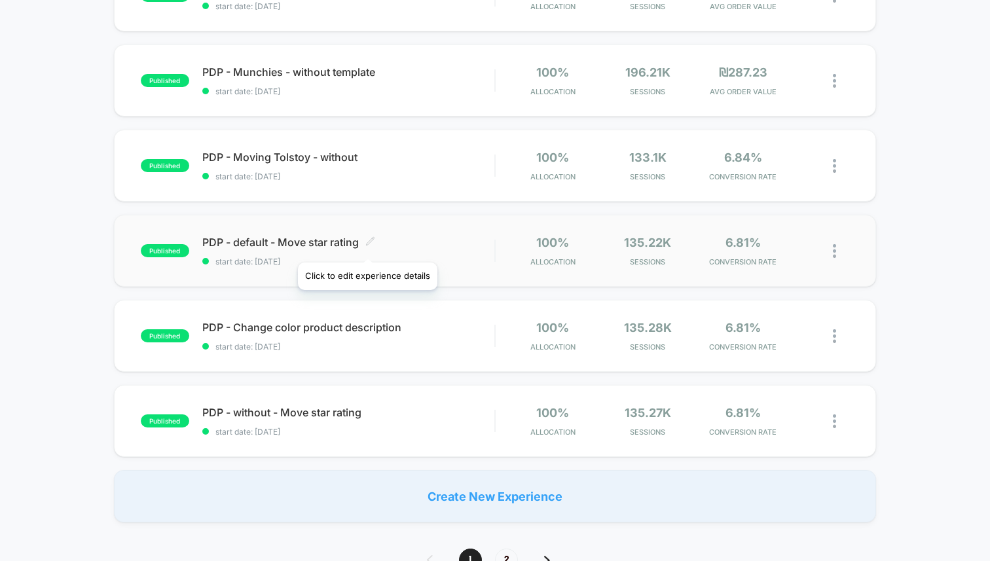
click at [367, 245] on icon at bounding box center [370, 241] width 10 height 10
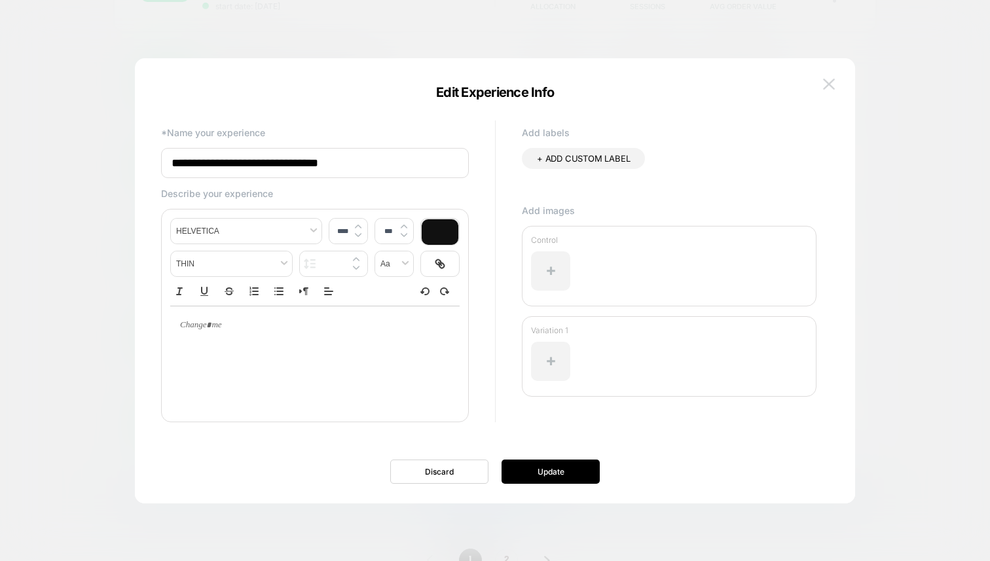
click at [827, 85] on img at bounding box center [829, 84] width 12 height 11
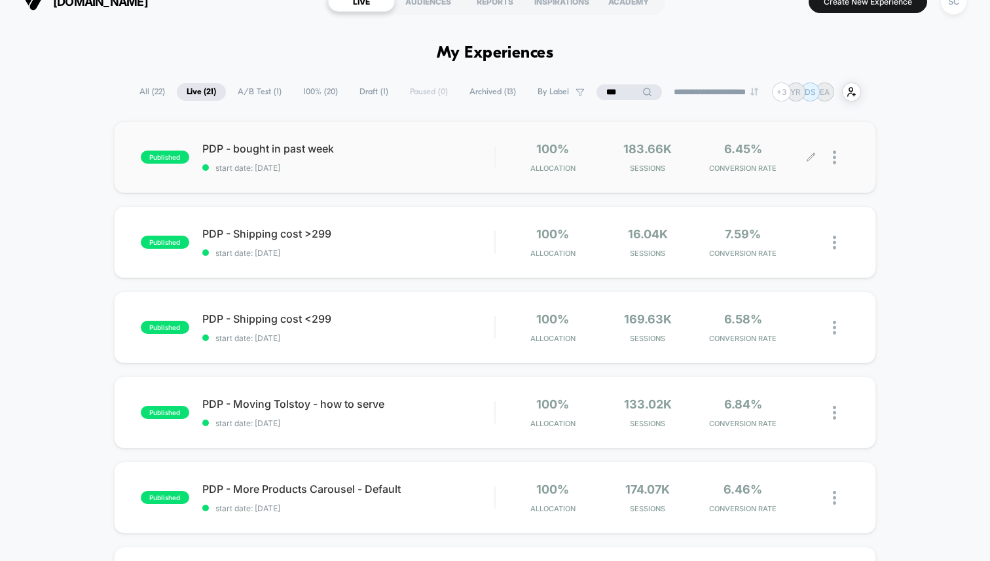
scroll to position [0, 0]
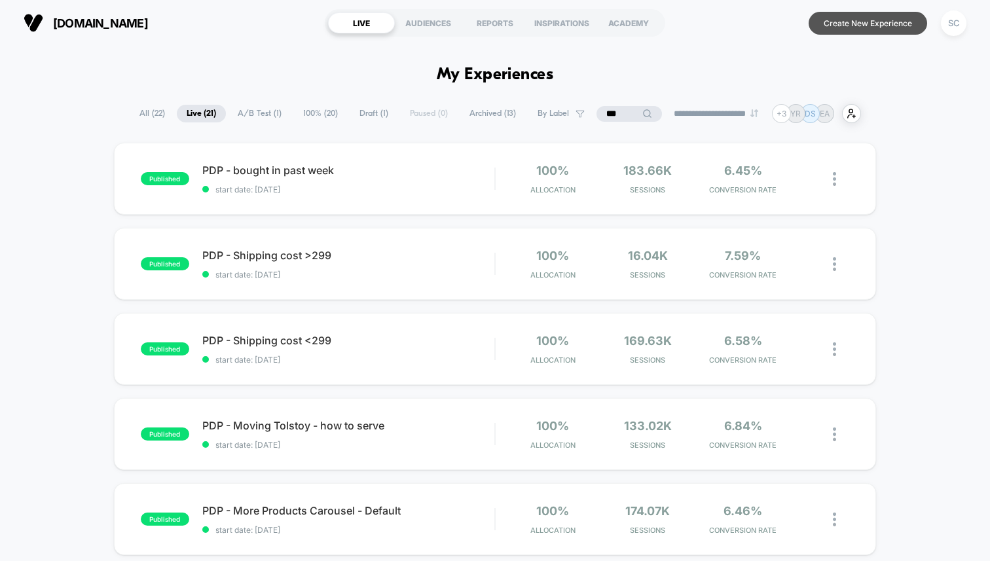
click at [885, 21] on button "Create New Experience" at bounding box center [868, 23] width 119 height 23
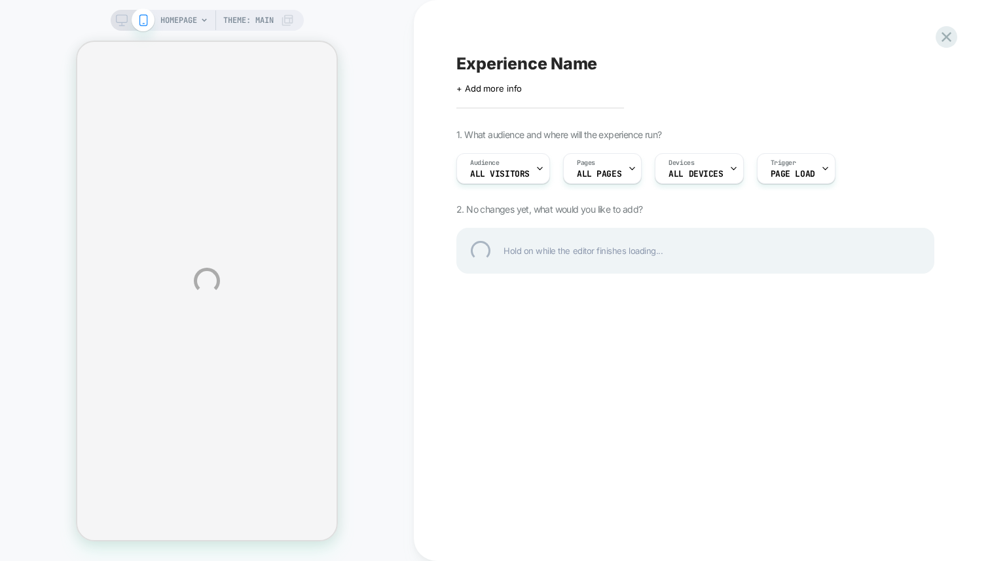
click at [598, 170] on div "HOMEPAGE Theme: MAIN Experience Name Click to edit experience details + Add mor…" at bounding box center [495, 280] width 990 height 561
click at [942, 36] on div at bounding box center [946, 37] width 27 height 27
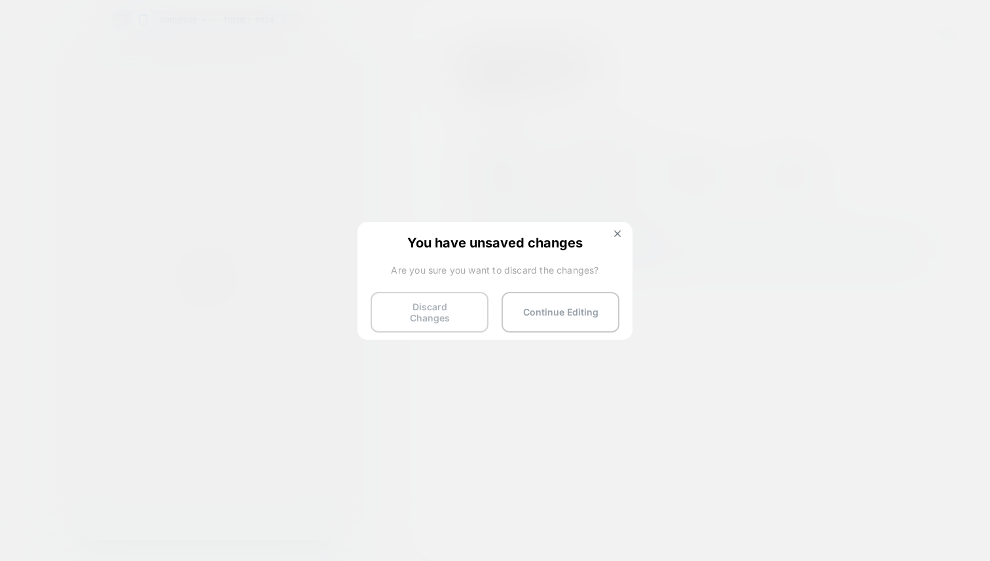
click at [410, 312] on button "Discard Changes" at bounding box center [430, 312] width 118 height 41
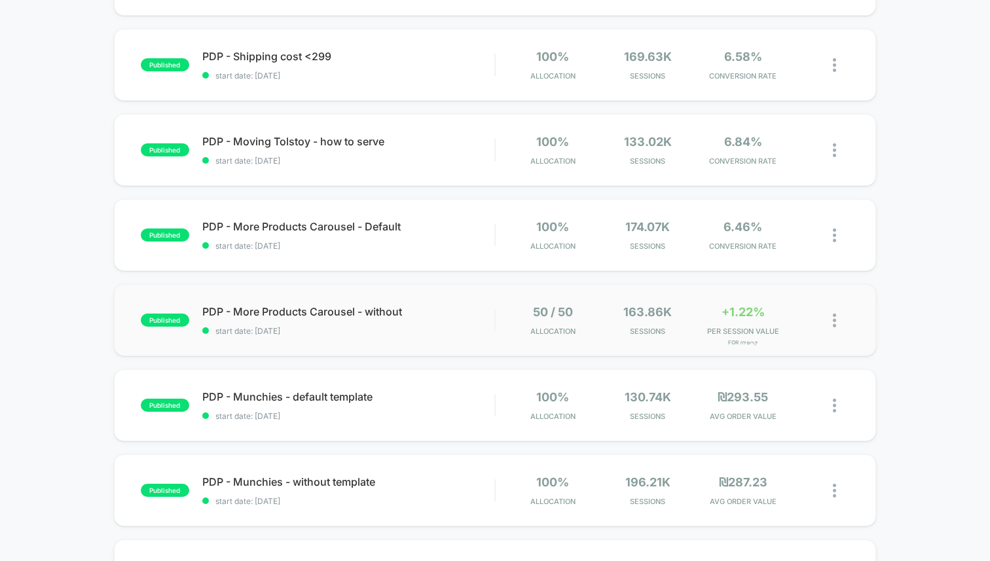
scroll to position [299, 0]
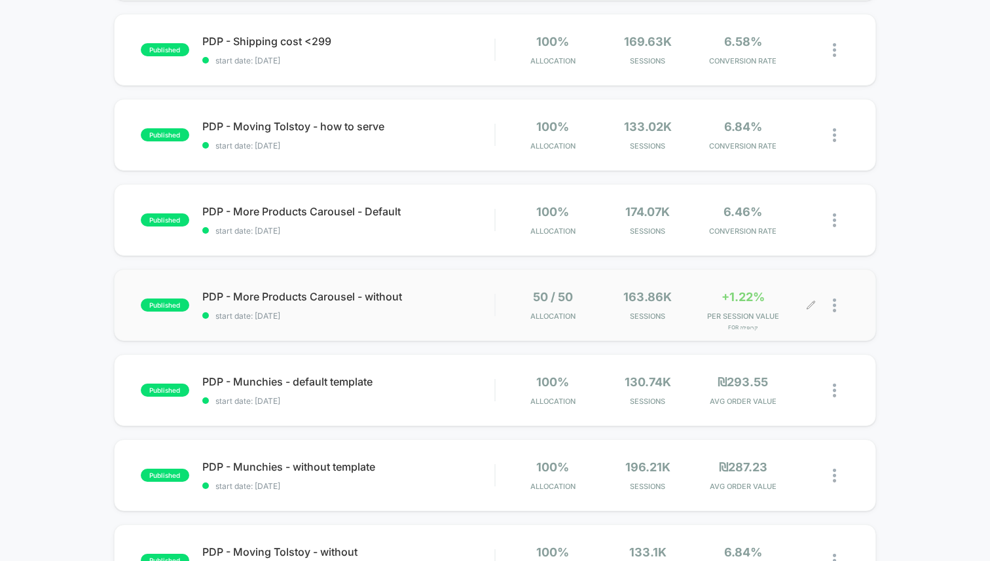
click at [836, 306] on div at bounding box center [841, 305] width 16 height 31
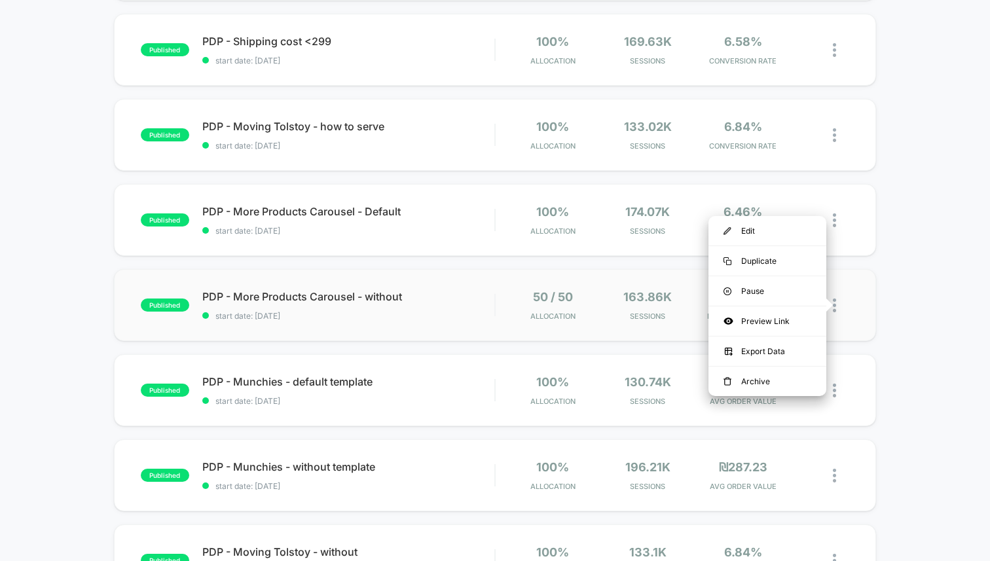
click at [443, 324] on div "published PDP - More Products Carousel - without start date: 21/01/2025 50 / 50…" at bounding box center [495, 305] width 762 height 72
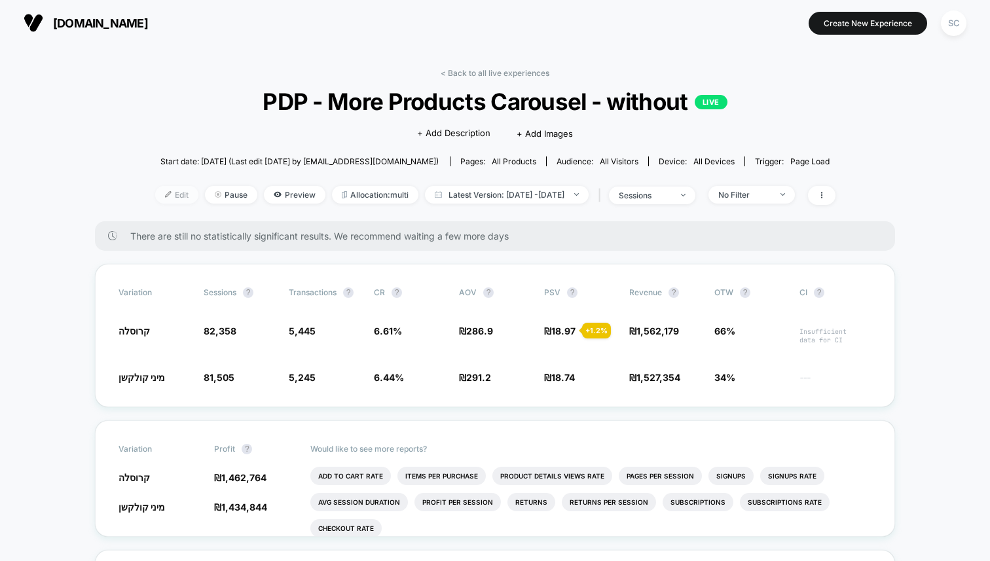
click at [155, 192] on span "Edit" at bounding box center [176, 195] width 43 height 18
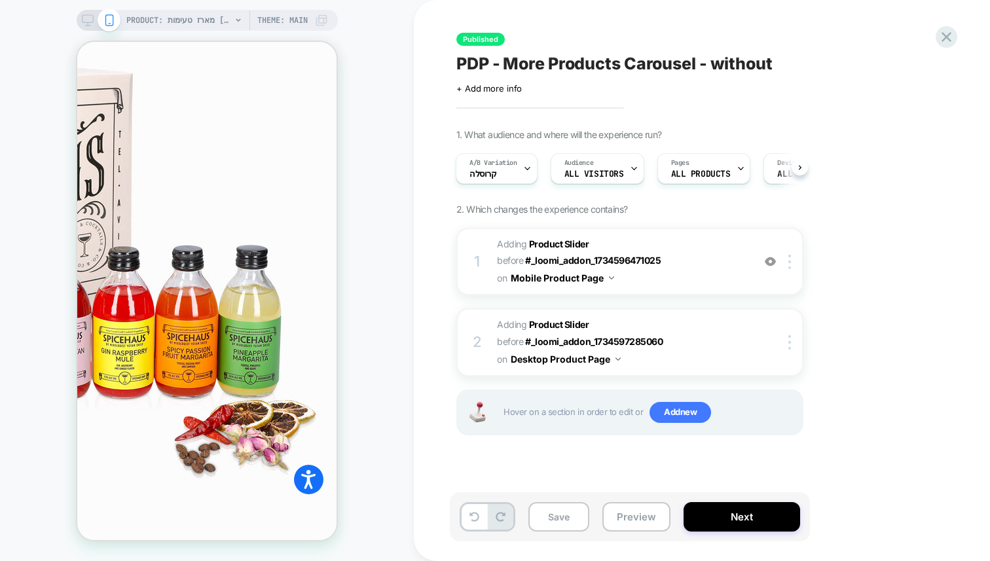
scroll to position [701, 0]
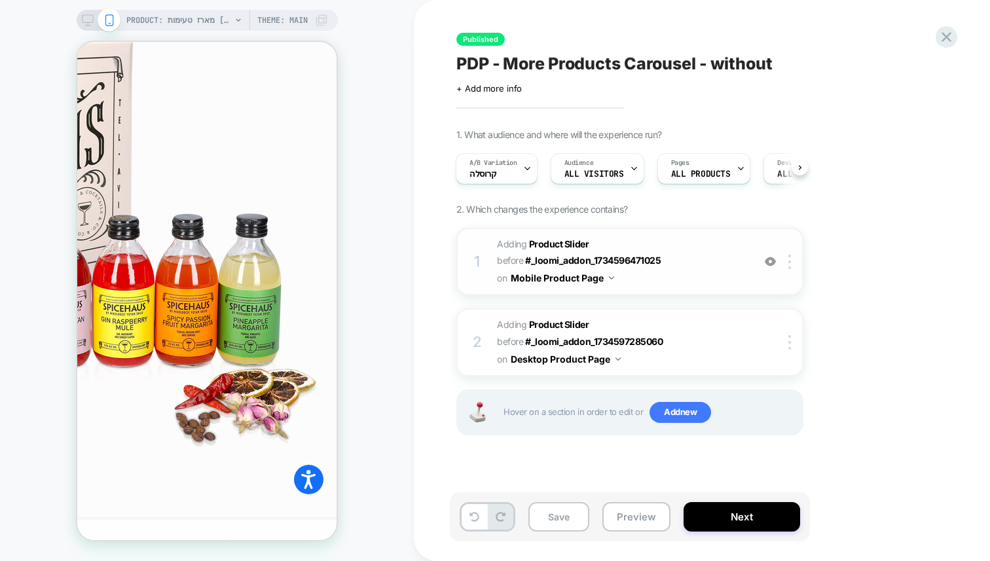
click at [768, 259] on img at bounding box center [770, 261] width 11 height 11
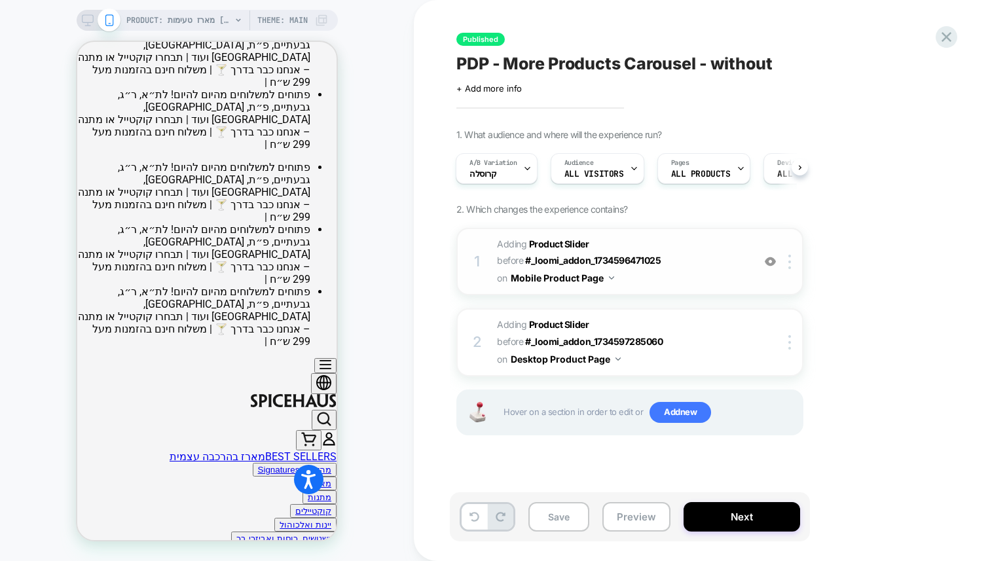
scroll to position [94, 0]
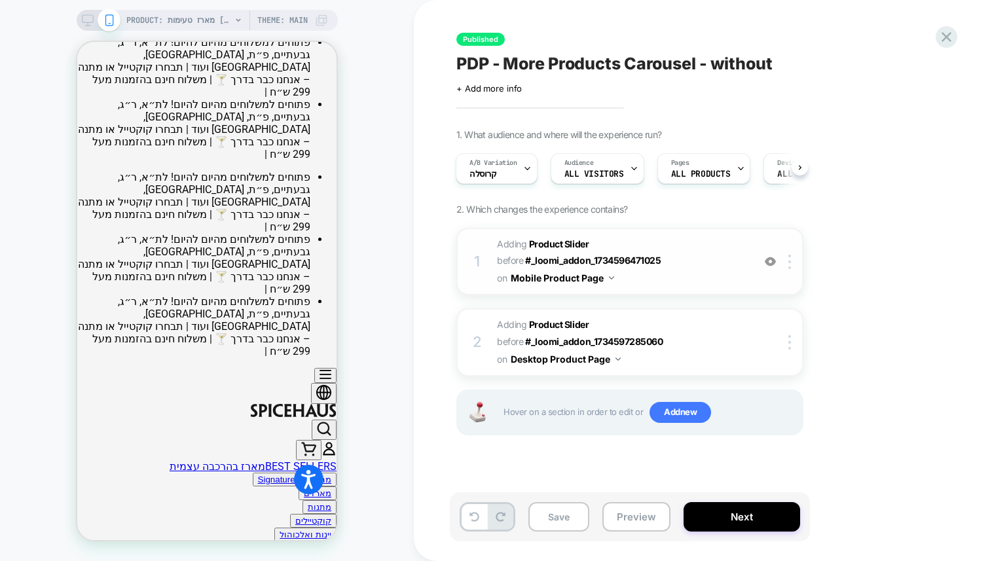
click at [772, 263] on img at bounding box center [770, 261] width 11 height 11
drag, startPoint x: 667, startPoint y: 255, endPoint x: 552, endPoint y: 261, distance: 115.5
click at [551, 261] on span "#_loomi_addon_1734606194143 Adding Product Slider BEFORE #_loomi_addon_17345964…" at bounding box center [622, 262] width 250 height 52
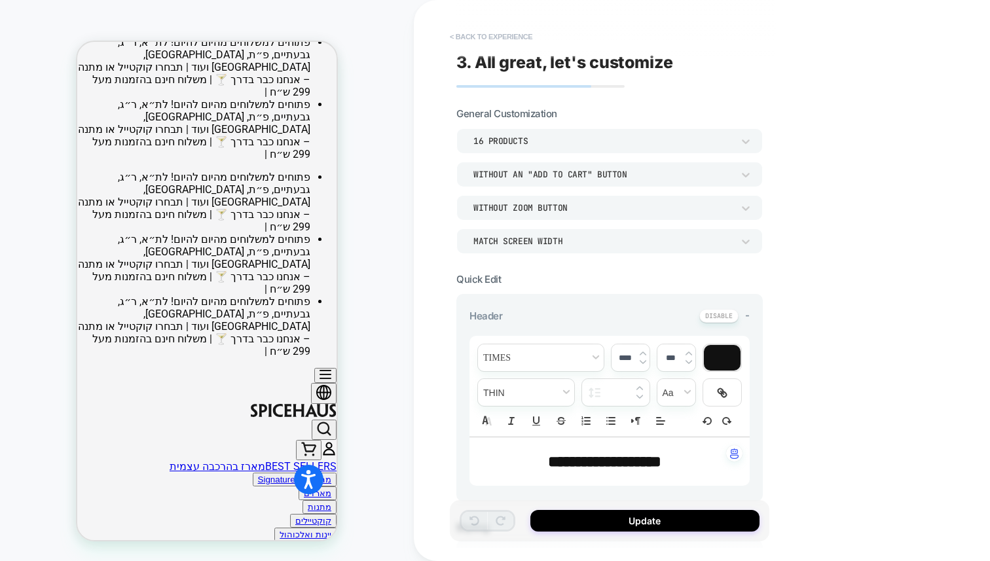
click at [483, 38] on button "< Back to experience" at bounding box center [491, 36] width 96 height 21
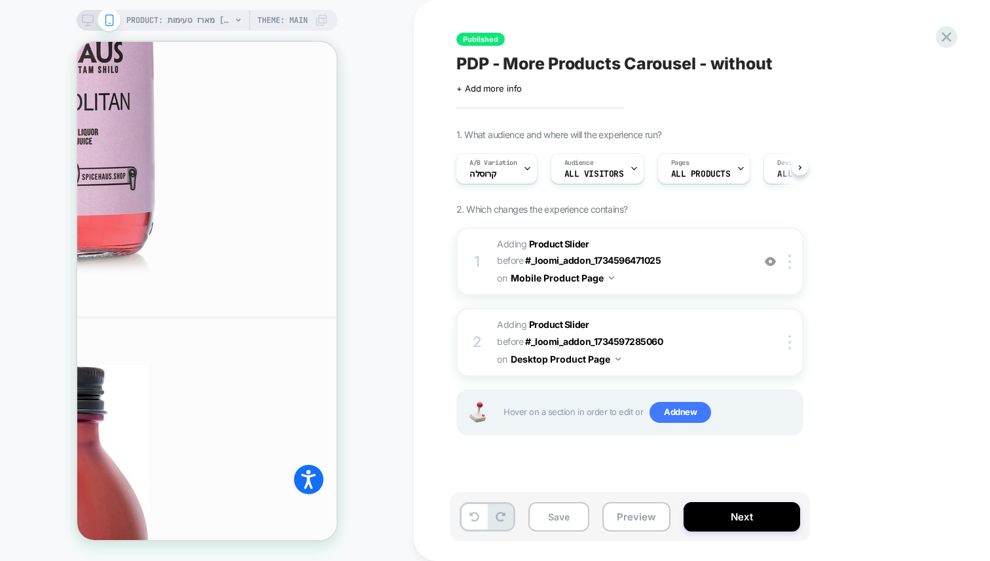
scroll to position [2585, 0]
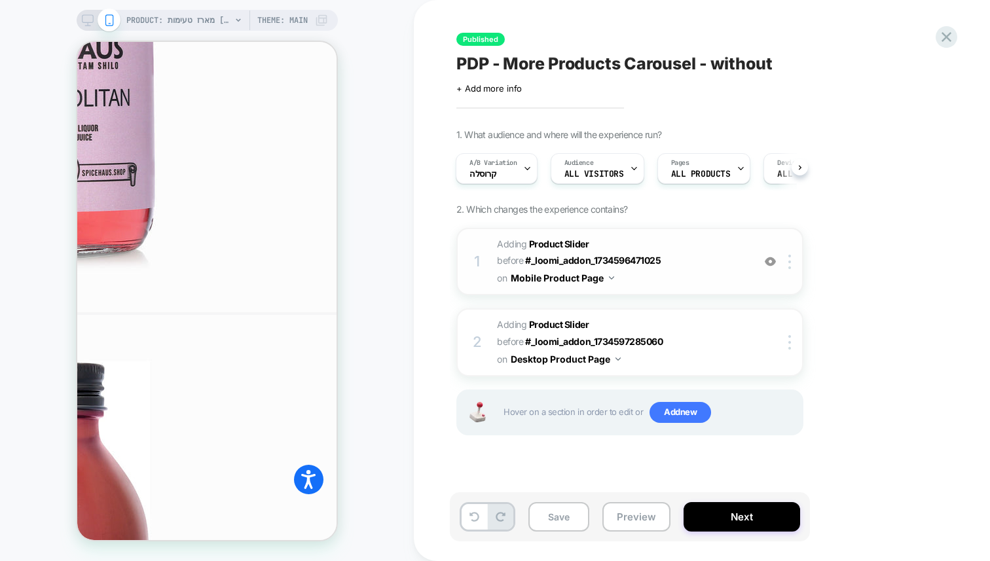
click at [732, 276] on span "#_loomi_addon_1734606194143 Adding Product Slider BEFORE #_loomi_addon_17345964…" at bounding box center [622, 262] width 250 height 52
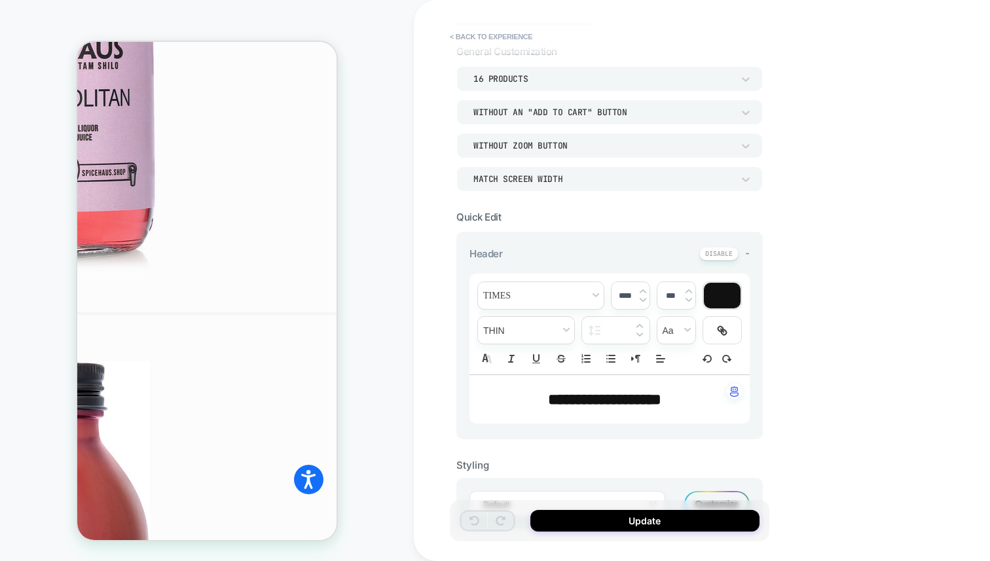
scroll to position [0, 0]
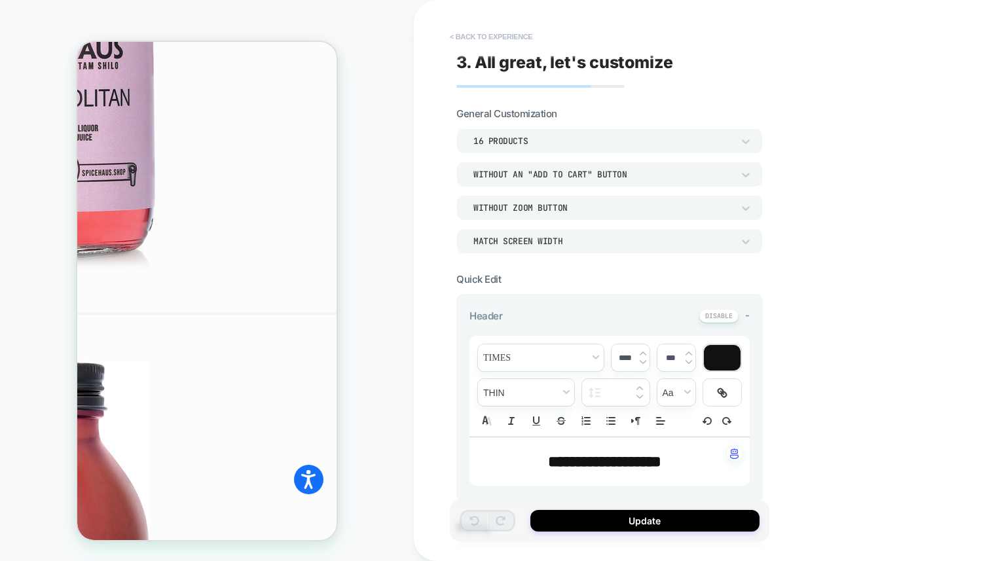
click at [482, 43] on button "< Back to experience" at bounding box center [491, 36] width 96 height 21
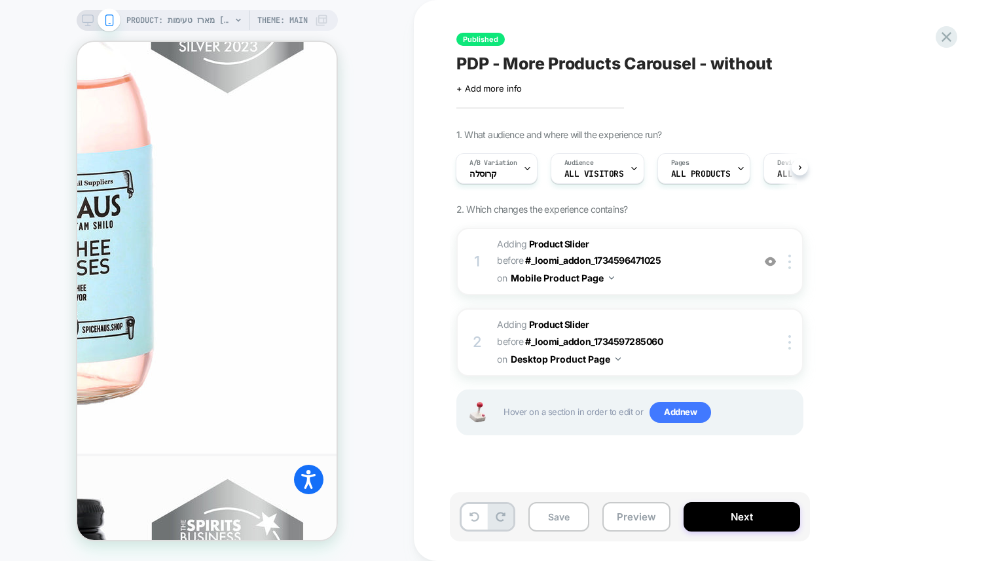
scroll to position [1007, 0]
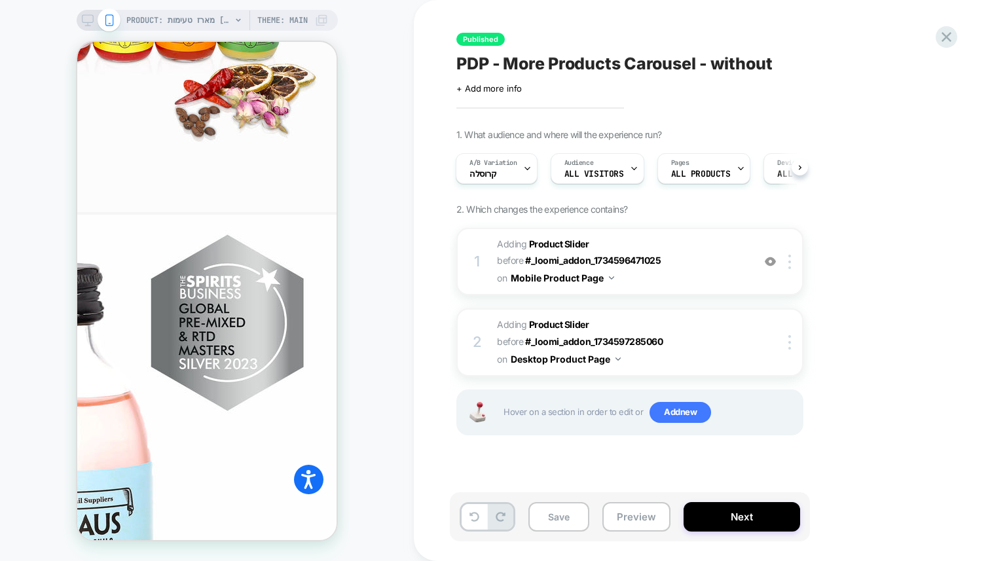
click at [87, 22] on icon at bounding box center [87, 23] width 1 height 3
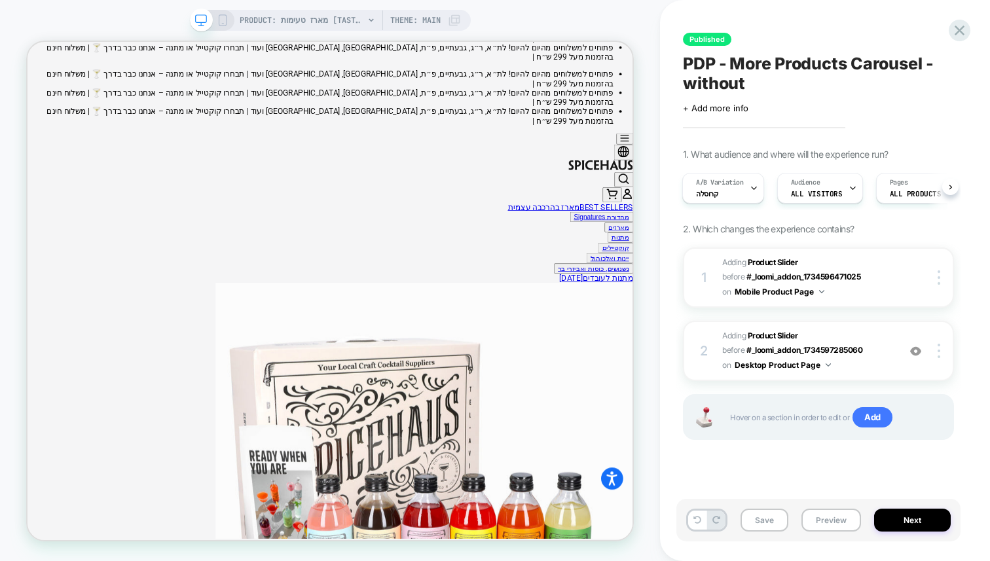
scroll to position [52, 0]
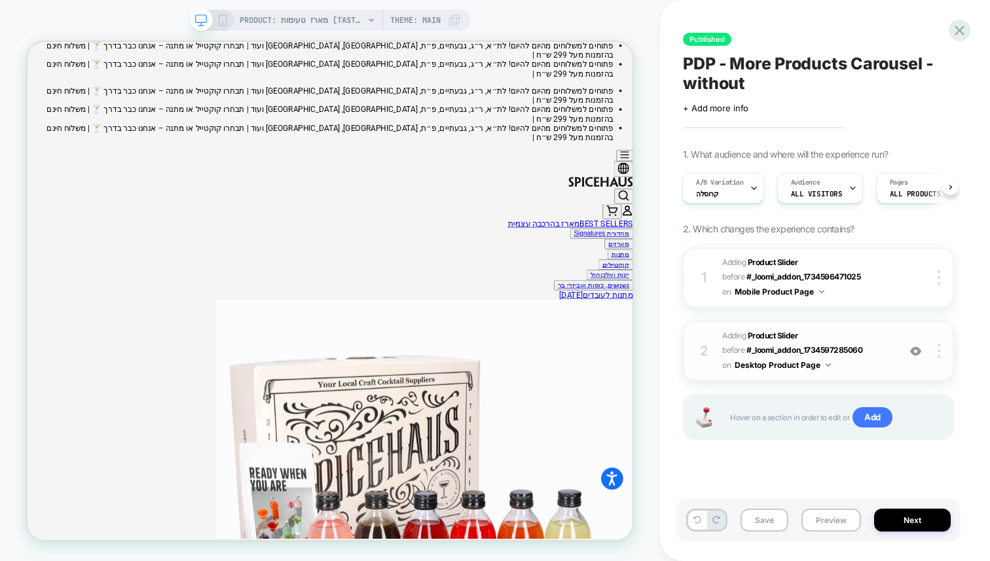
click at [917, 351] on img at bounding box center [915, 351] width 11 height 11
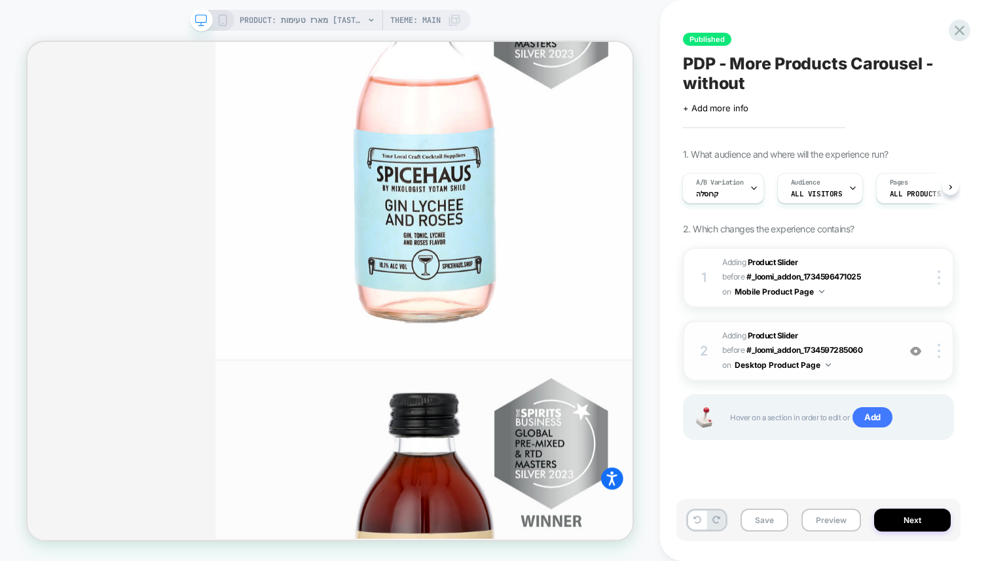
scroll to position [1091, 0]
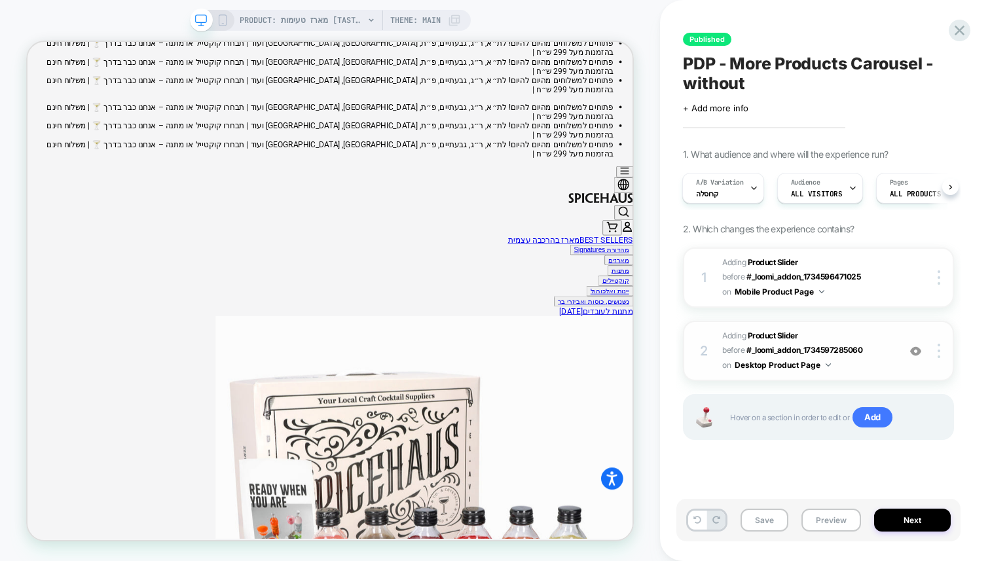
scroll to position [0, 0]
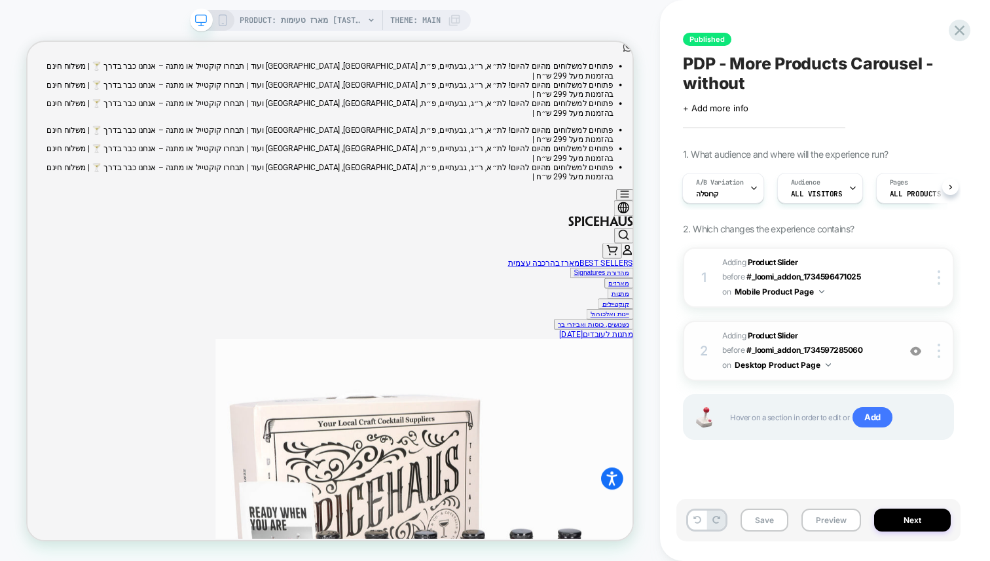
click at [918, 354] on img at bounding box center [915, 351] width 11 height 11
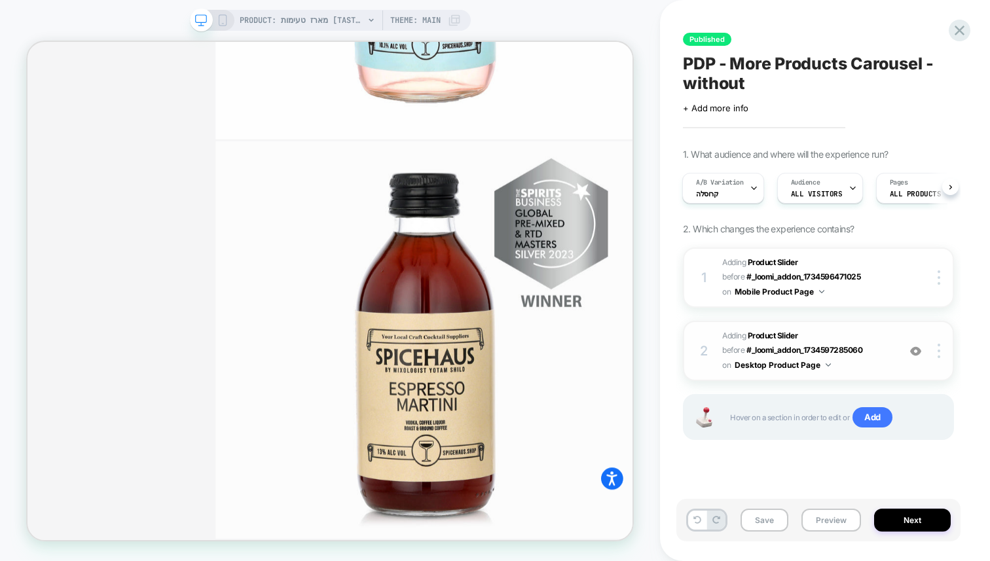
scroll to position [1374, 0]
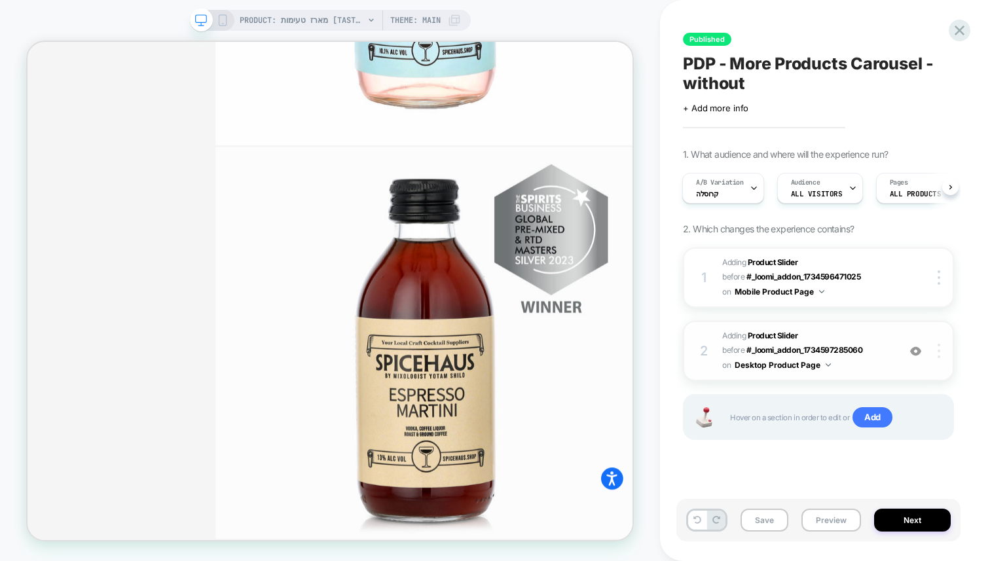
click at [941, 347] on div at bounding box center [941, 351] width 25 height 14
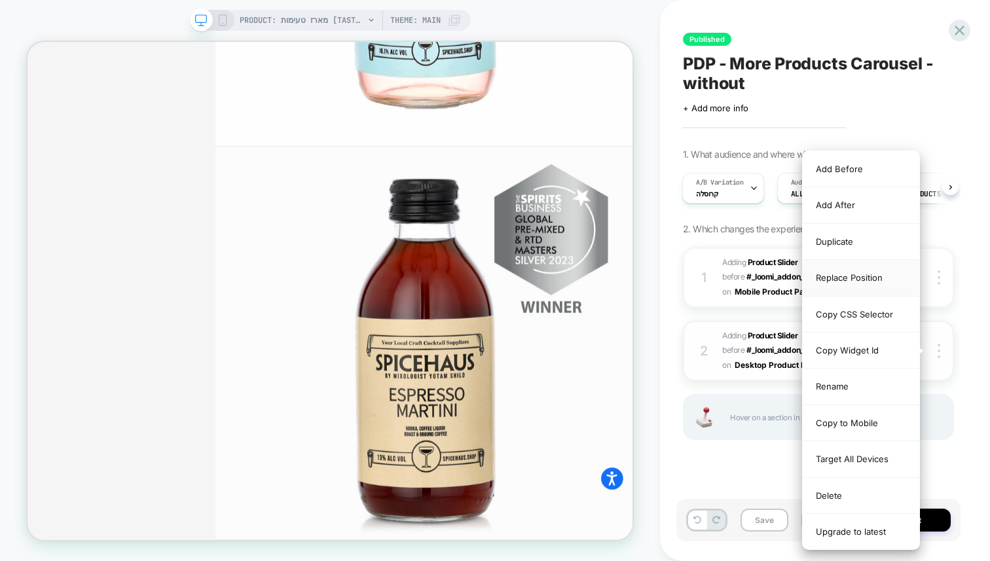
click at [844, 278] on div "Replace Position" at bounding box center [861, 278] width 117 height 36
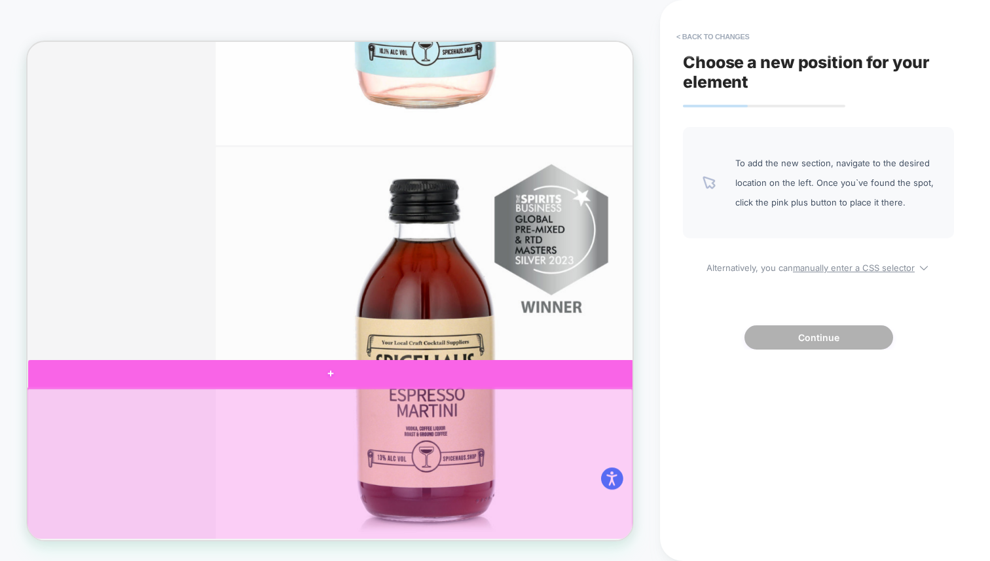
click at [697, 484] on div at bounding box center [432, 484] width 808 height 37
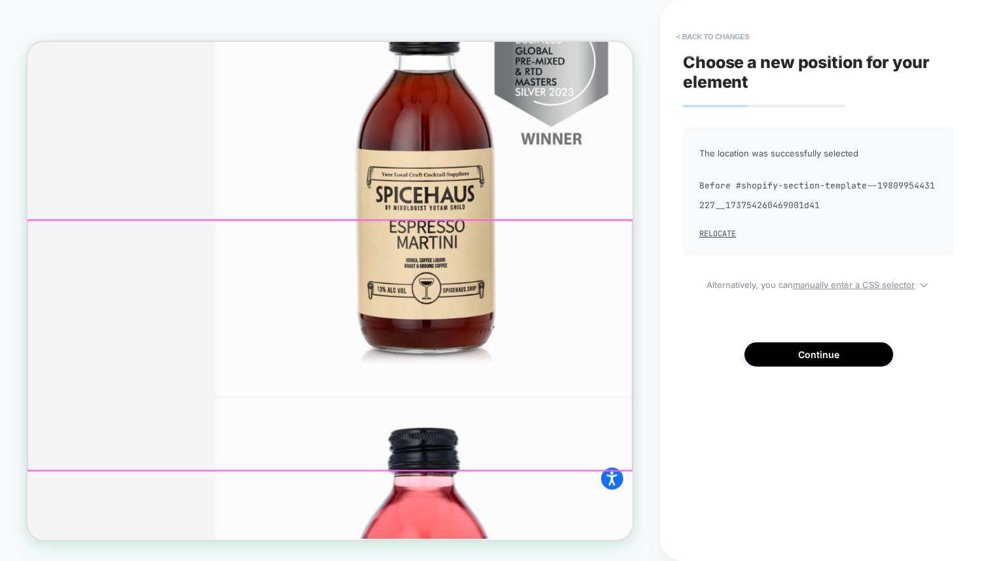
scroll to position [1613, 0]
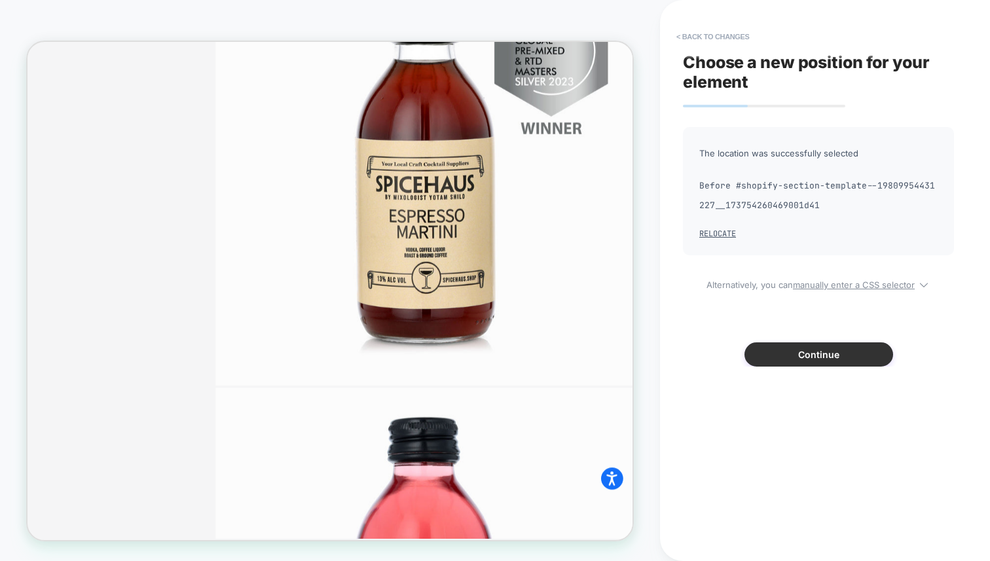
click at [816, 361] on button "Continue" at bounding box center [819, 355] width 149 height 24
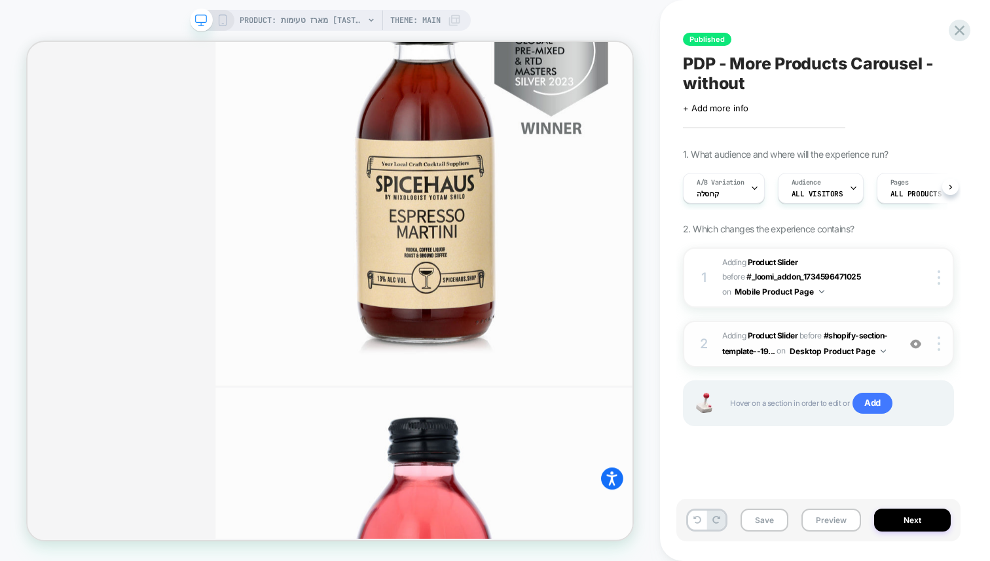
scroll to position [0, 1]
click at [893, 357] on div "2 #_loomi_addon_1736144959983 Adding Product Slider BEFORE #shopify-section-tem…" at bounding box center [818, 344] width 271 height 47
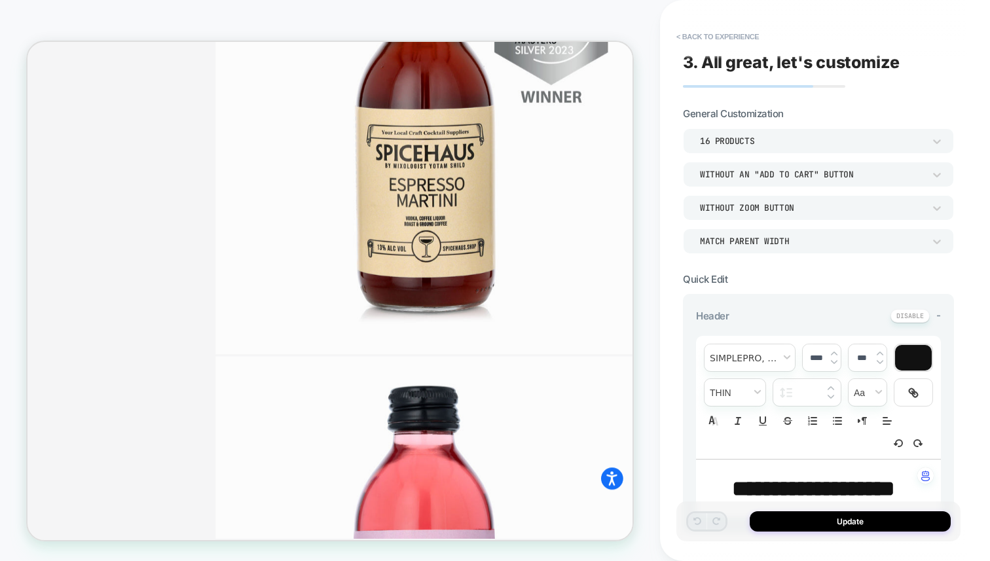
scroll to position [1671, 0]
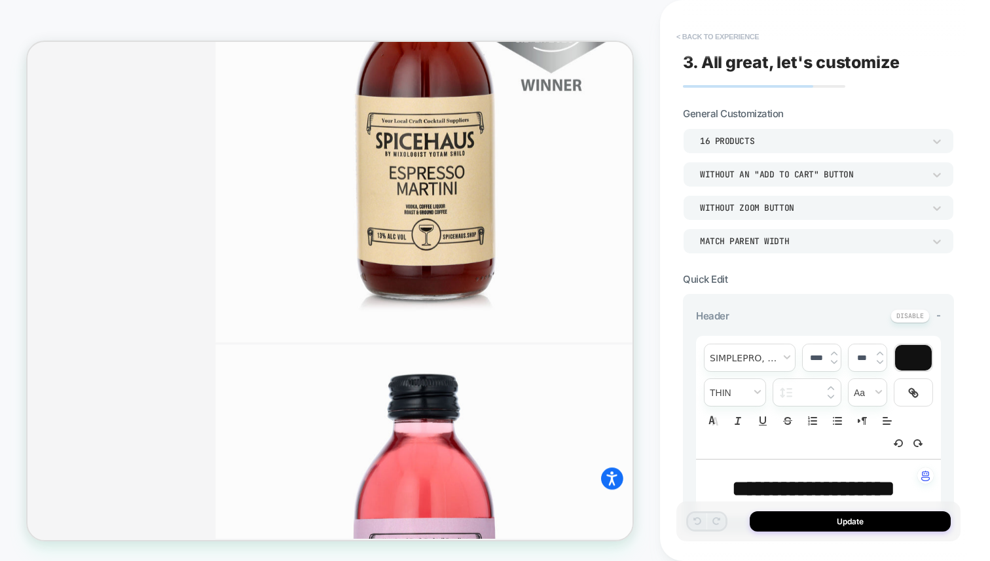
click at [685, 33] on button "< Back to experience" at bounding box center [718, 36] width 96 height 21
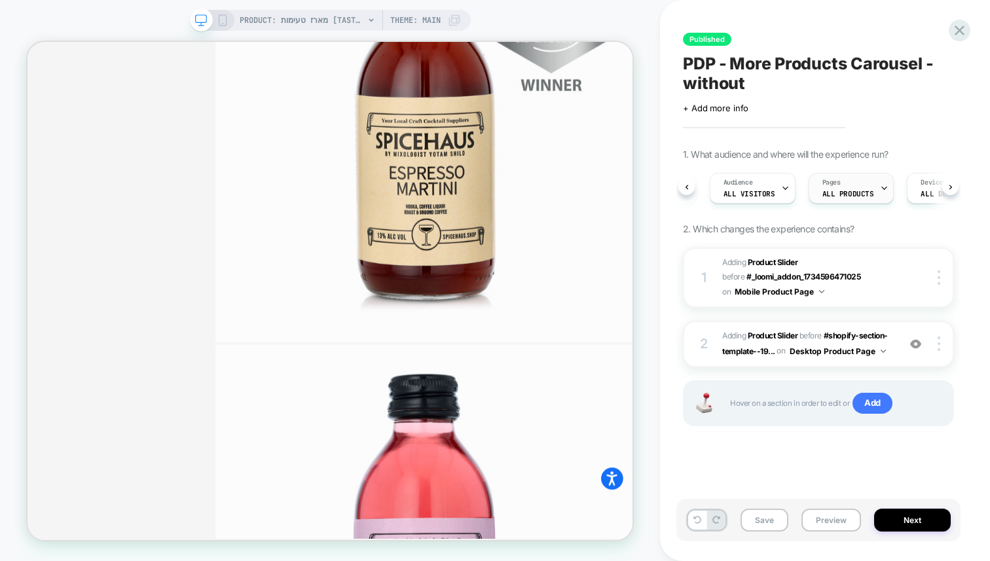
scroll to position [0, 0]
click at [899, 354] on div "2 #_loomi_addon_1736144959983 Adding Product Slider BEFORE #shopify-section-tem…" at bounding box center [818, 344] width 271 height 47
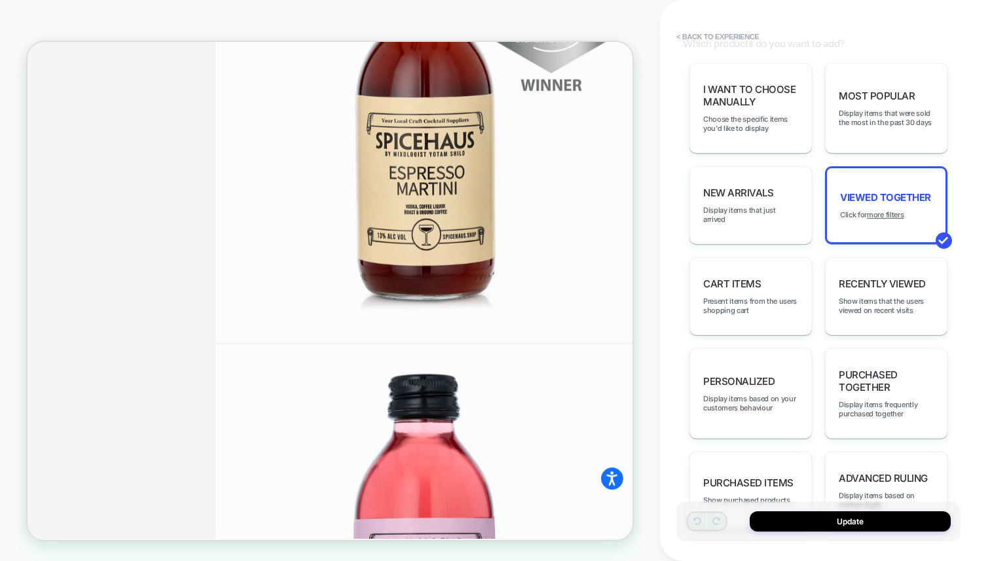
scroll to position [610, 0]
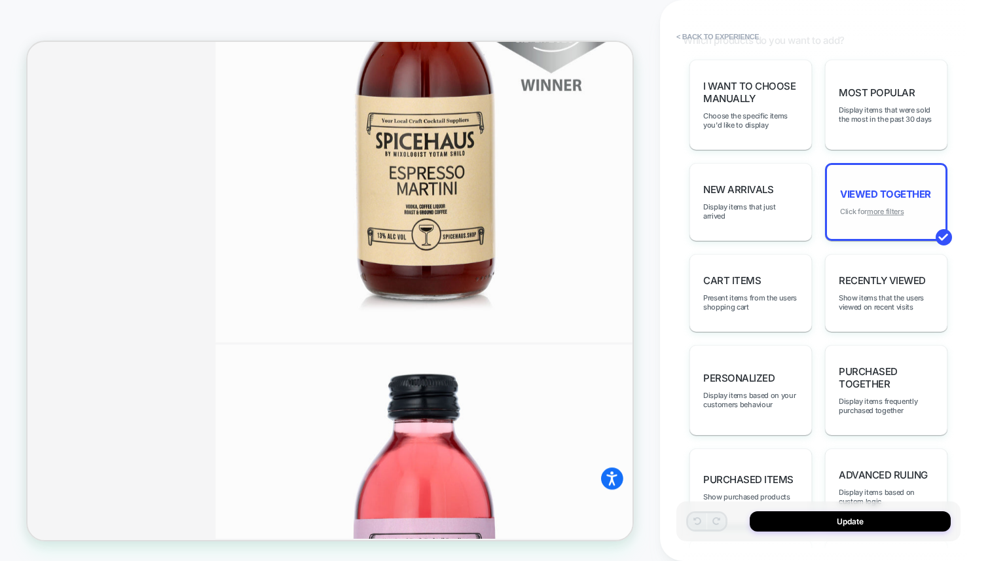
click at [876, 207] on u "more filters" at bounding box center [885, 211] width 37 height 9
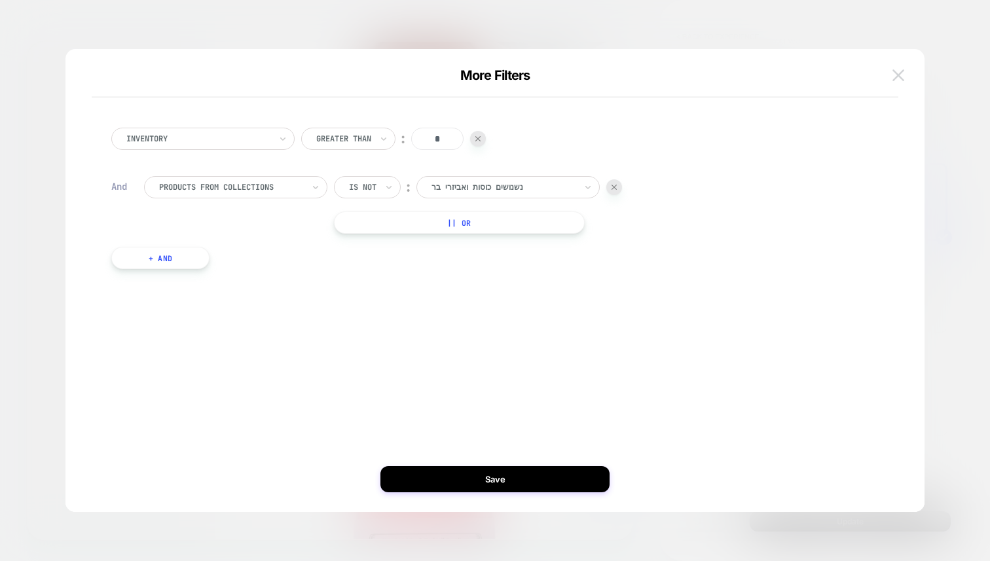
click at [899, 75] on img at bounding box center [899, 74] width 12 height 11
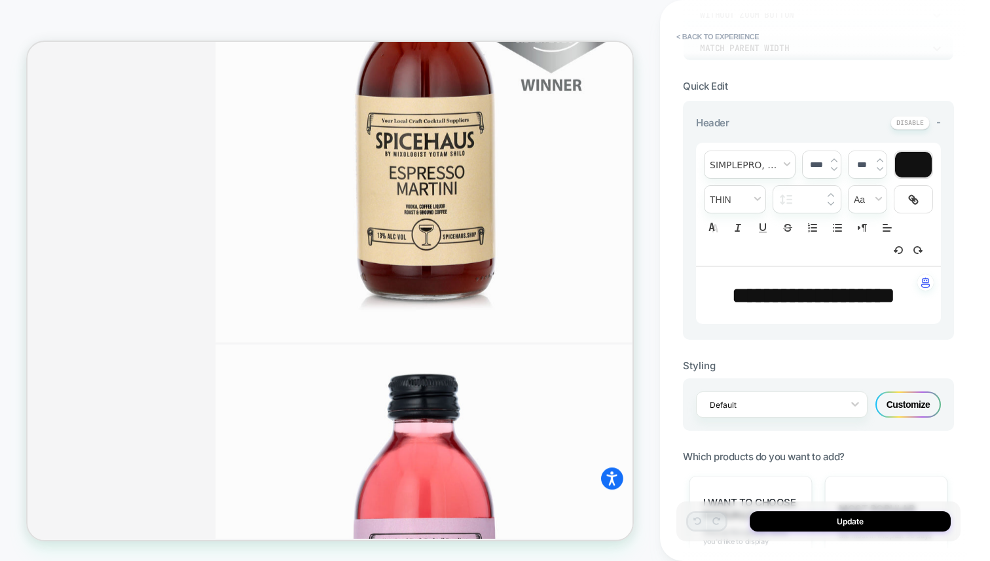
scroll to position [0, 0]
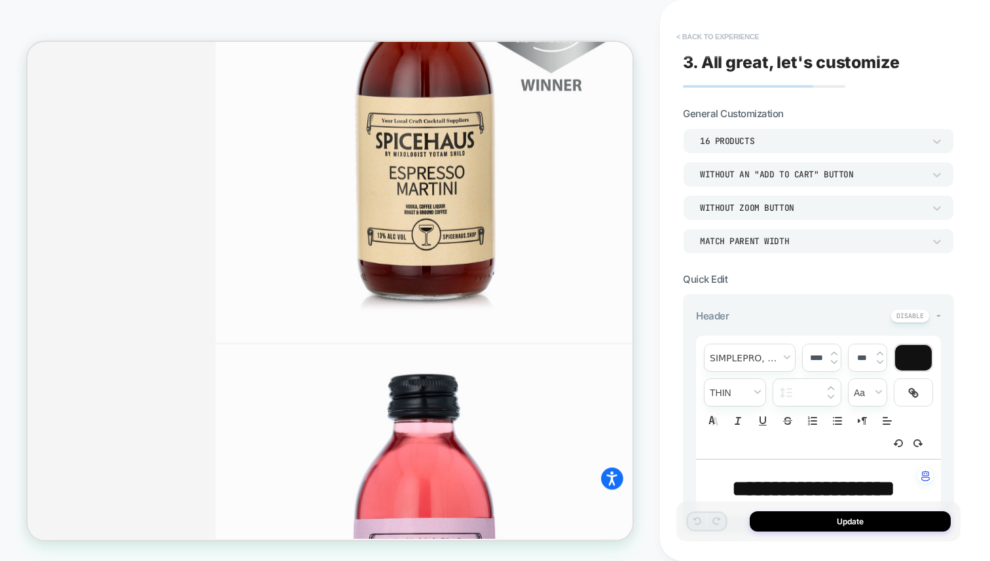
click at [717, 33] on button "< Back to experience" at bounding box center [718, 36] width 96 height 21
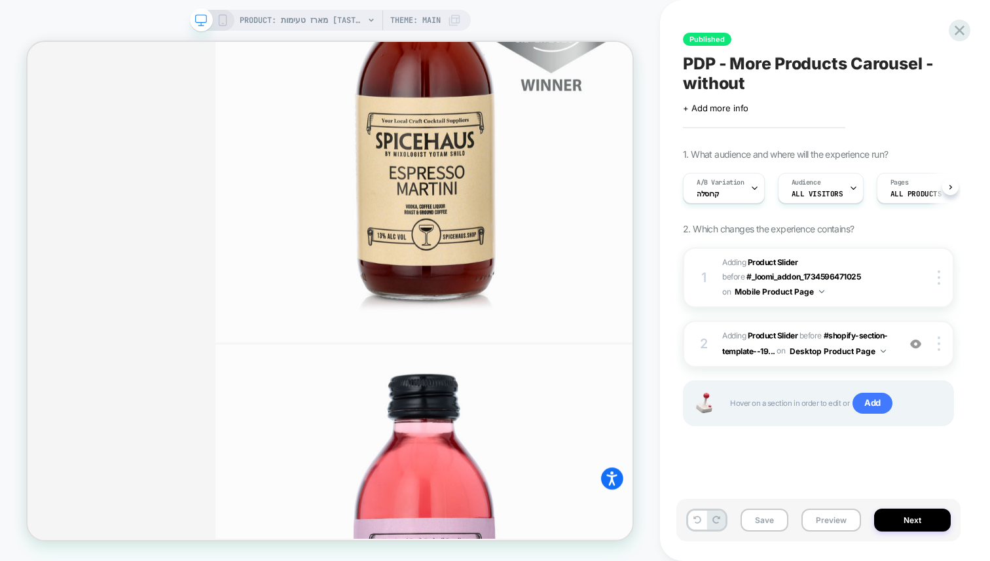
scroll to position [0, 1]
click at [221, 16] on icon at bounding box center [223, 20] width 12 height 12
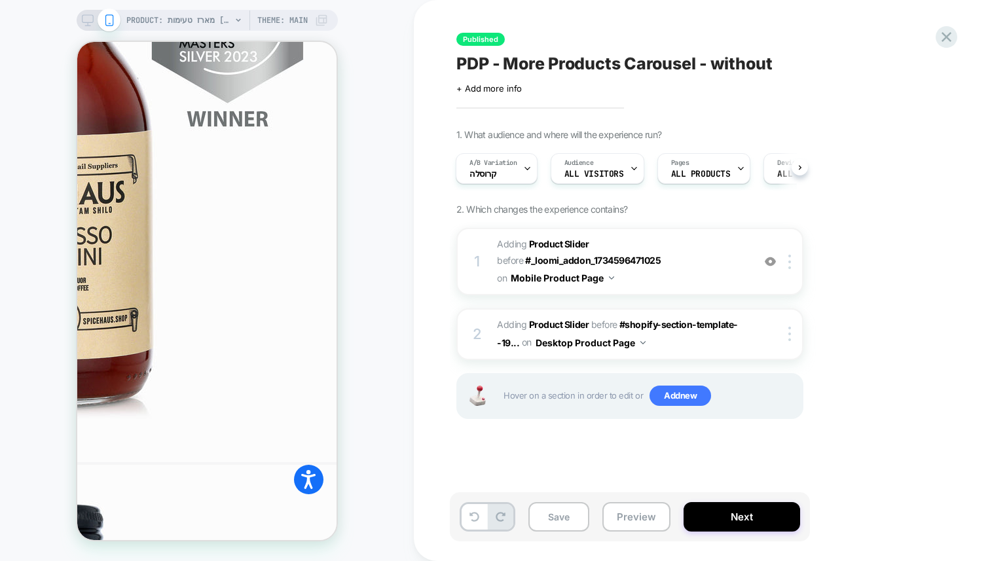
scroll to position [1871, 0]
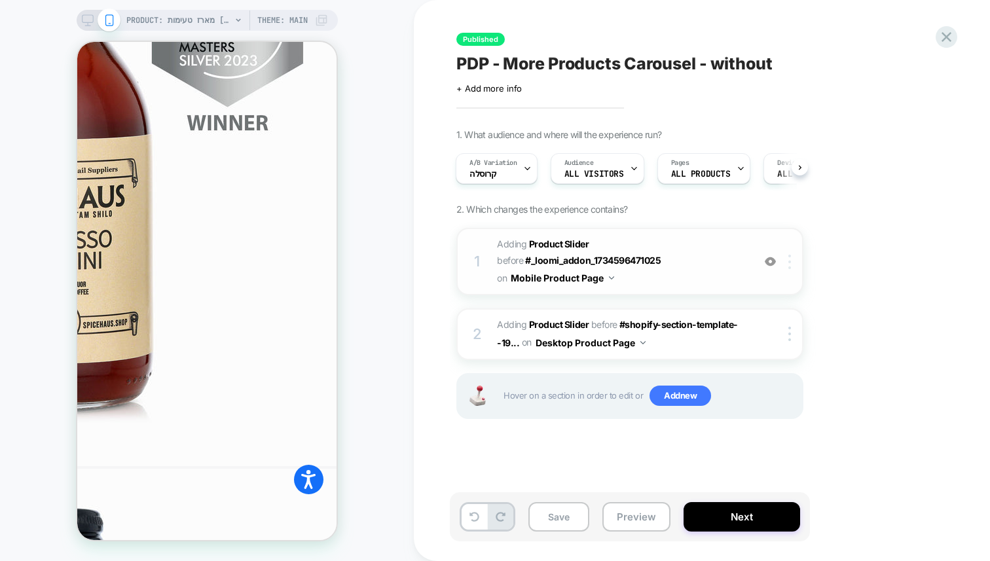
click at [791, 263] on img at bounding box center [790, 262] width 3 height 14
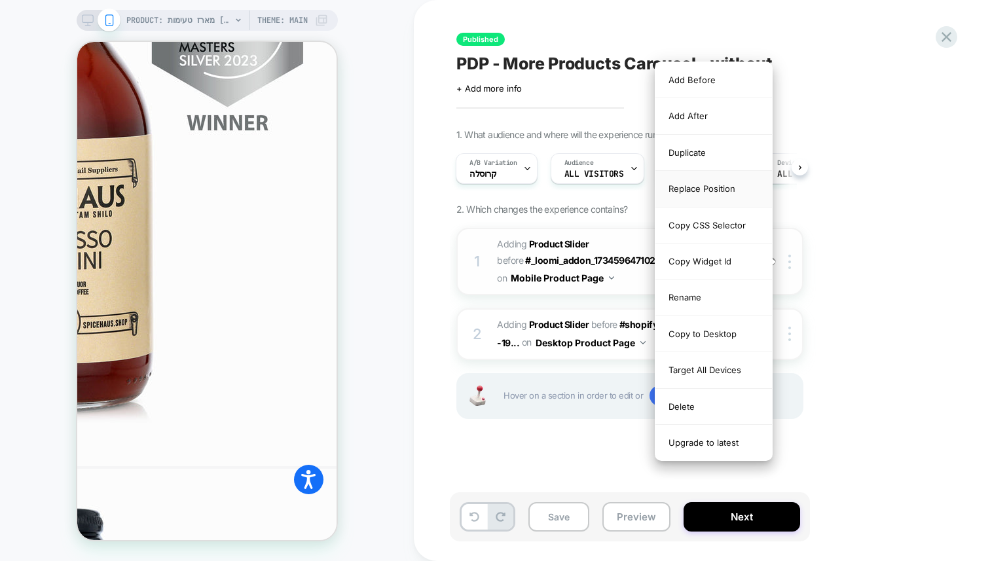
click at [701, 185] on div "Replace Position" at bounding box center [714, 189] width 117 height 36
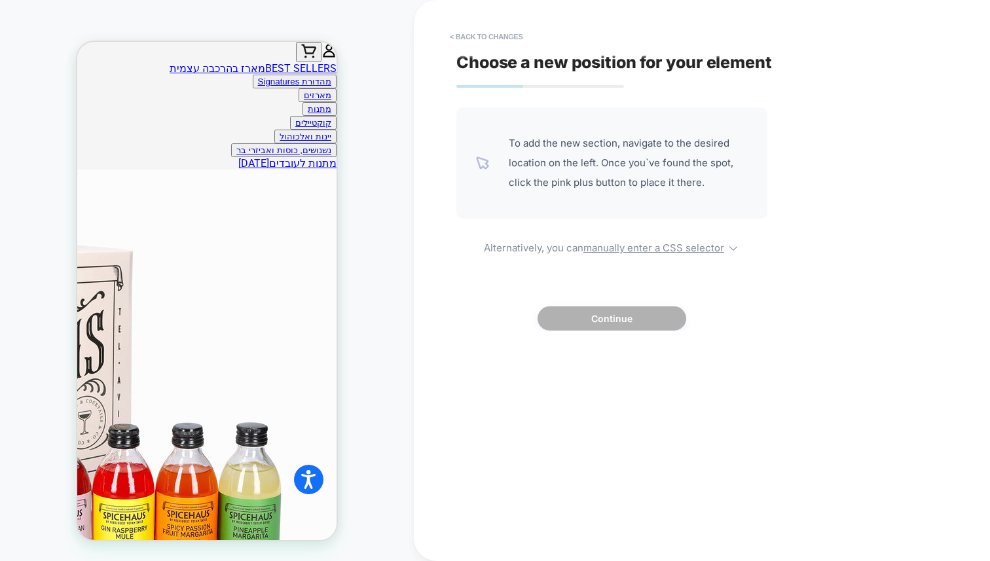
scroll to position [495, 0]
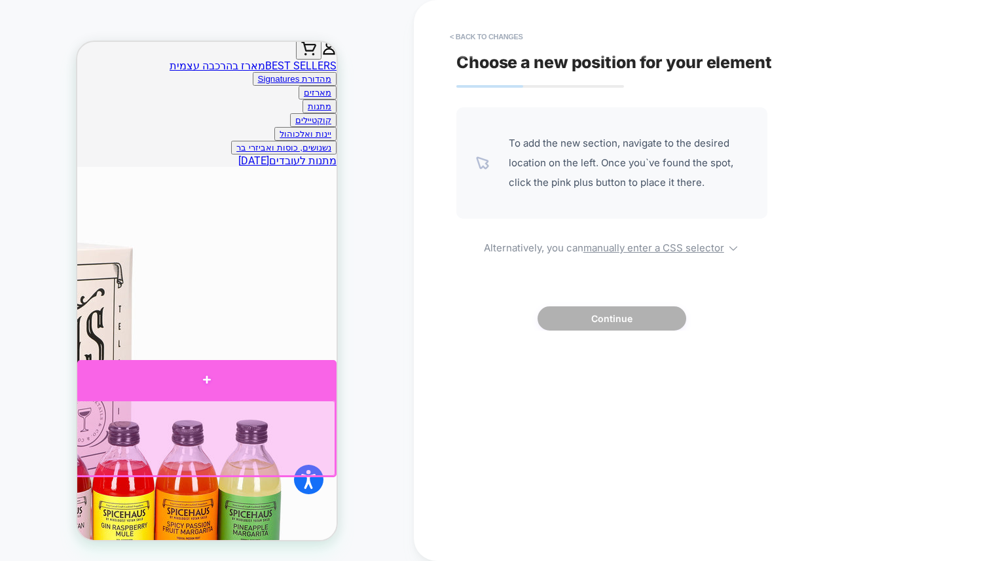
click at [310, 381] on div at bounding box center [206, 379] width 259 height 39
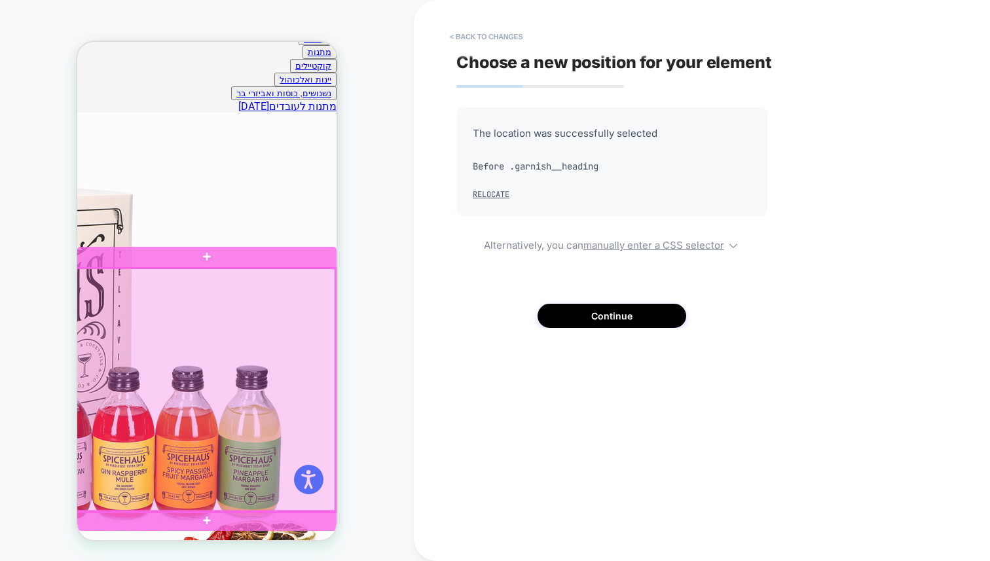
scroll to position [552, 0]
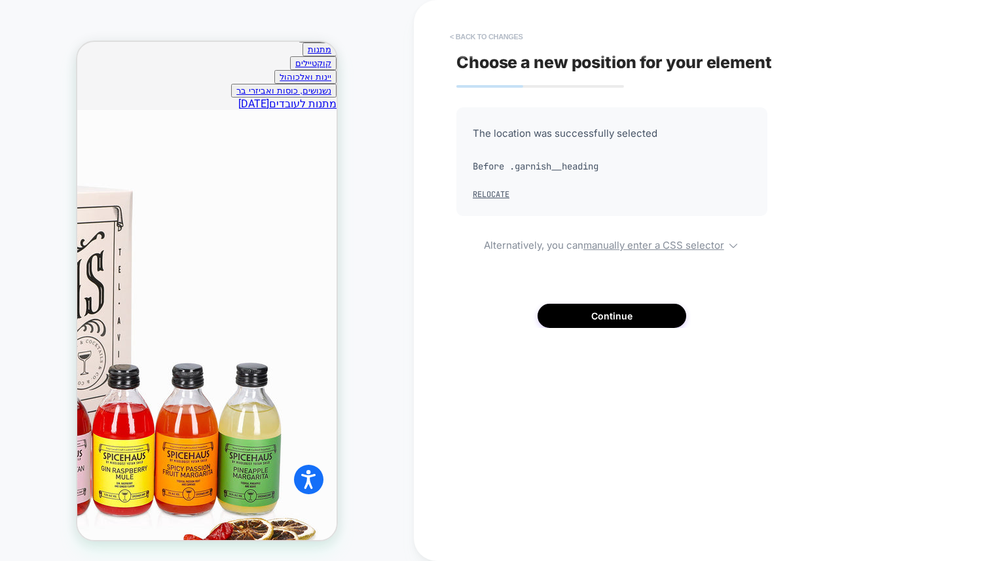
click at [487, 37] on button "< Back to changes" at bounding box center [486, 36] width 86 height 21
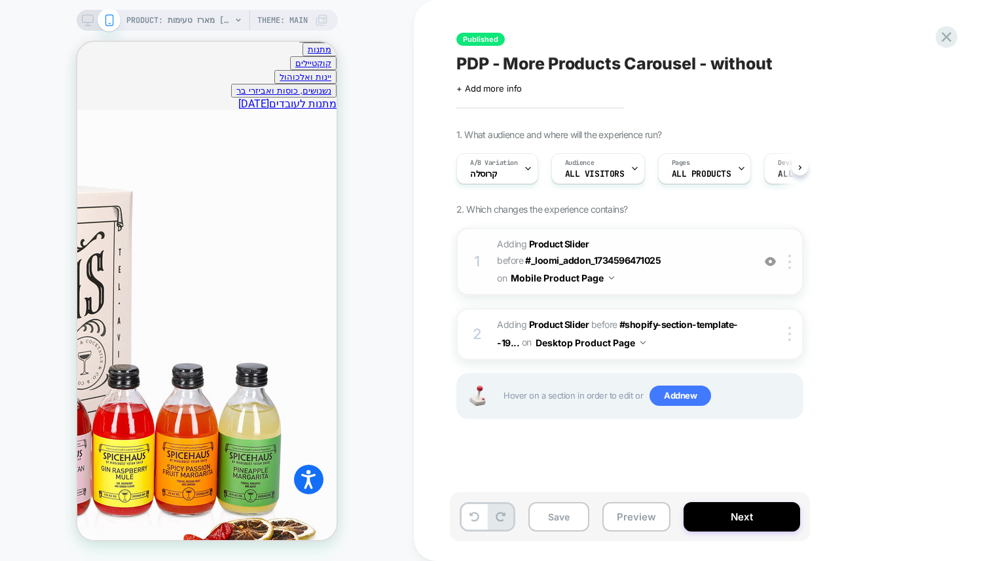
scroll to position [0, 1]
click at [794, 267] on div at bounding box center [792, 262] width 22 height 14
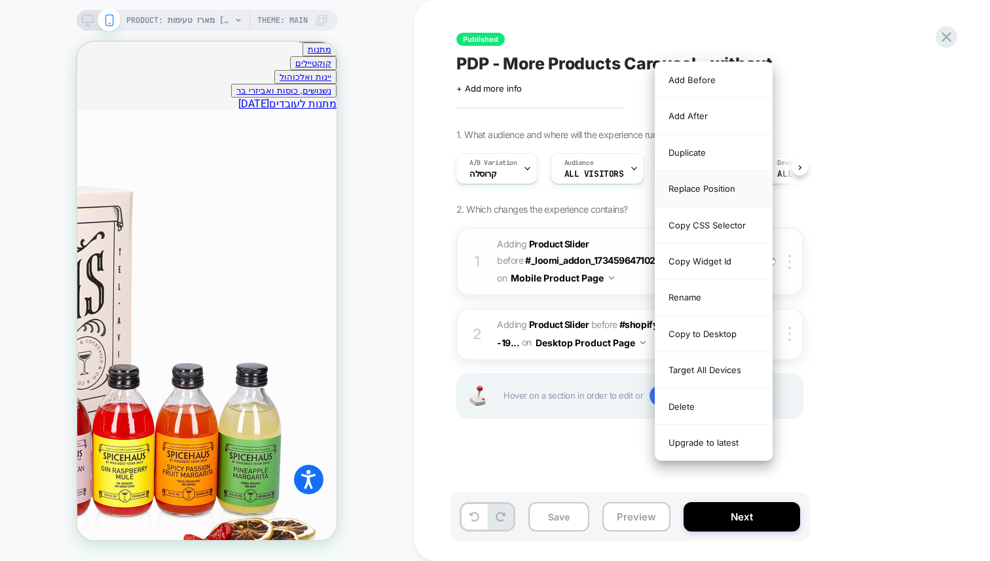
click at [713, 187] on div "Replace Position" at bounding box center [714, 189] width 117 height 36
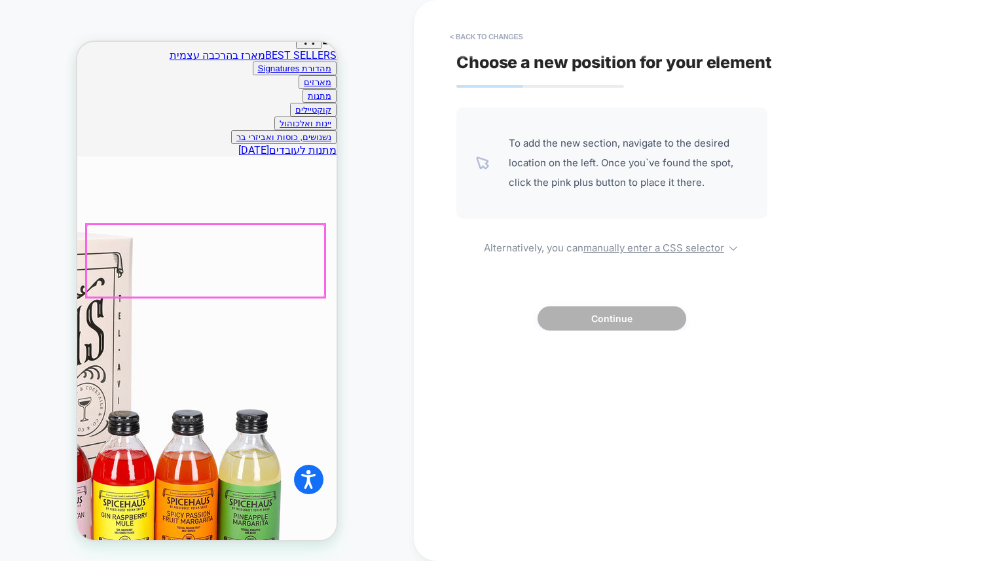
scroll to position [502, 0]
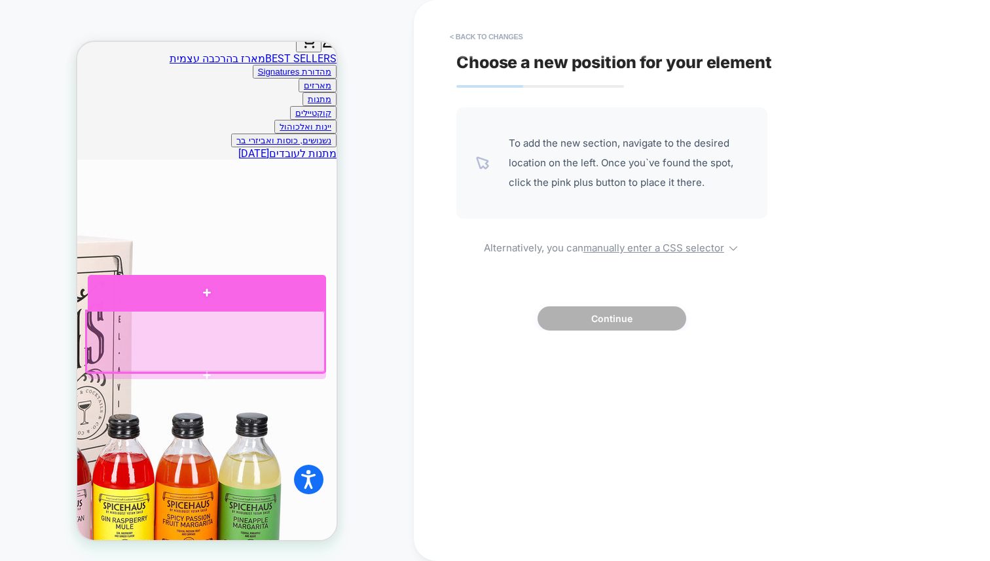
click at [301, 297] on div at bounding box center [207, 292] width 238 height 35
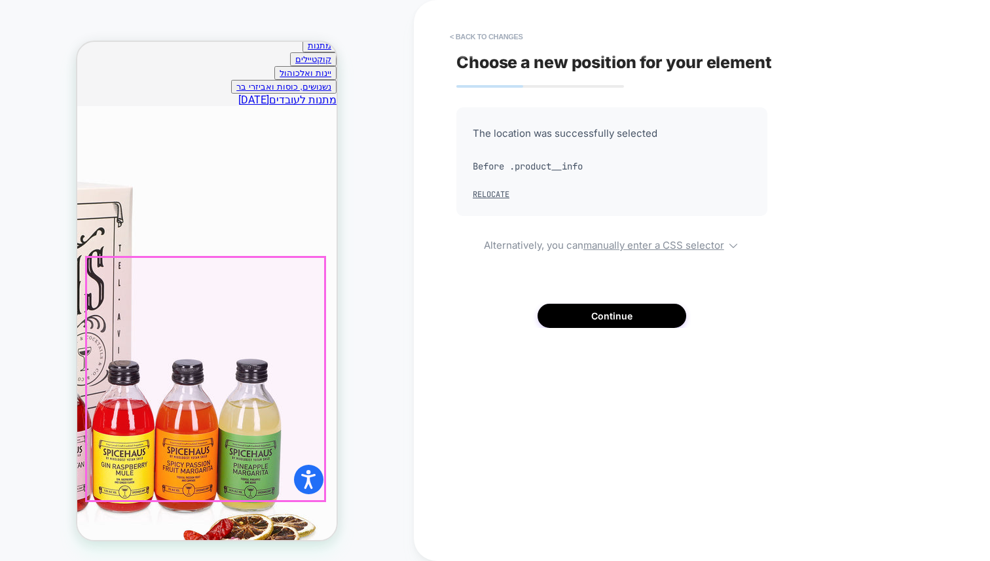
scroll to position [552, 0]
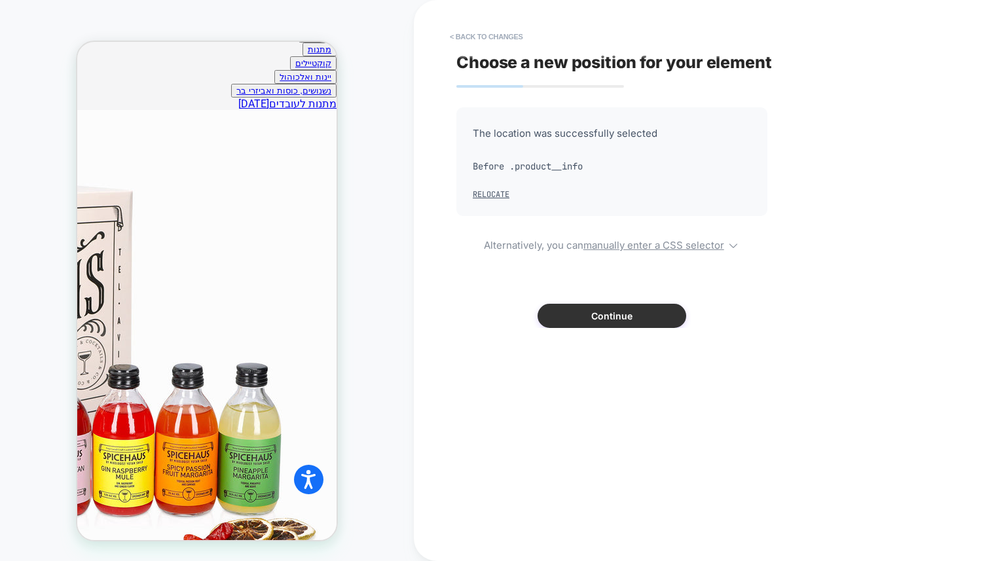
click at [575, 319] on button "Continue" at bounding box center [612, 316] width 149 height 24
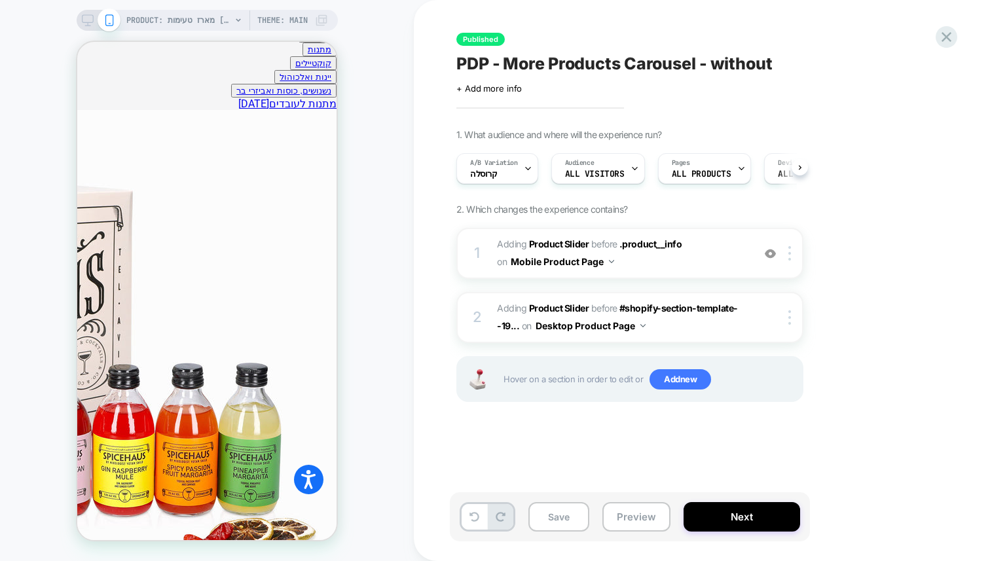
scroll to position [0, 1]
click at [572, 523] on button "Save" at bounding box center [559, 516] width 61 height 29
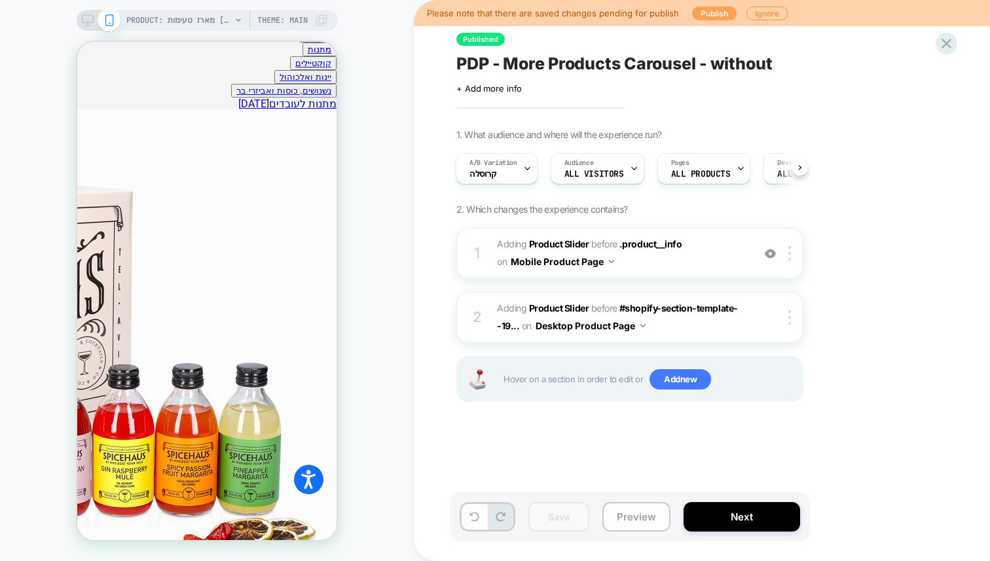
click at [696, 9] on button "Publish" at bounding box center [714, 14] width 45 height 14
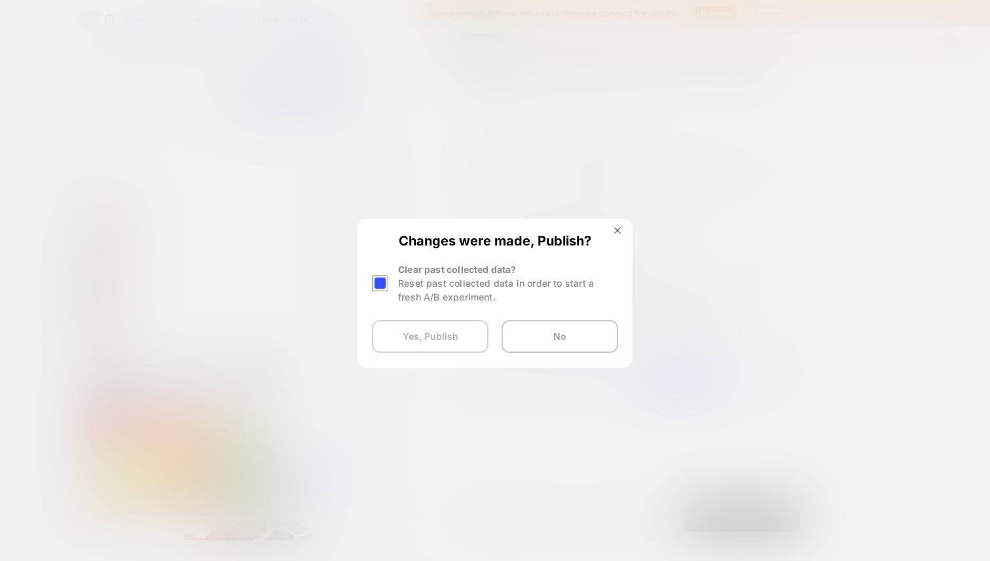
click at [414, 328] on button "Yes, Publish" at bounding box center [430, 336] width 117 height 33
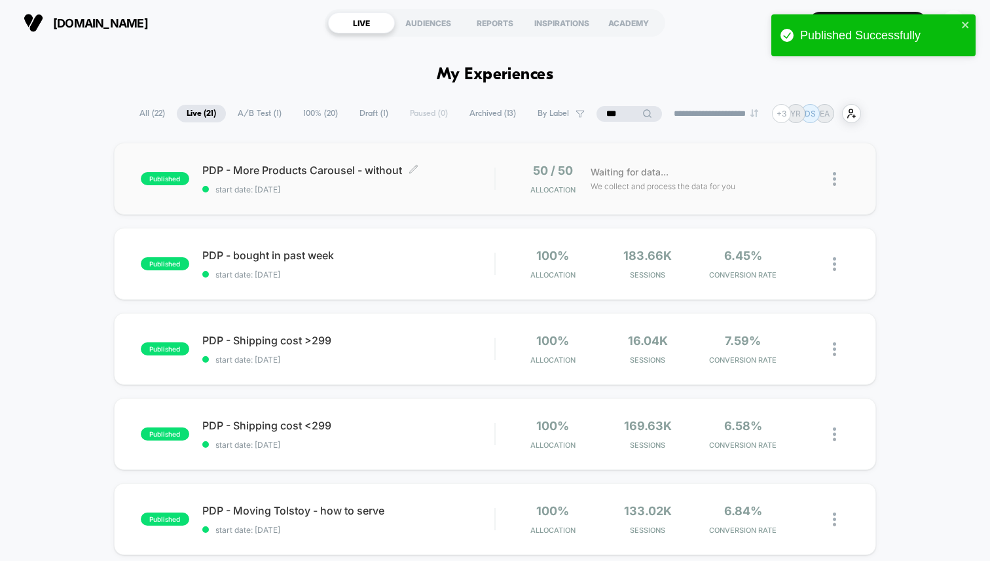
click at [428, 191] on span "start date: [DATE]" at bounding box center [348, 190] width 292 height 10
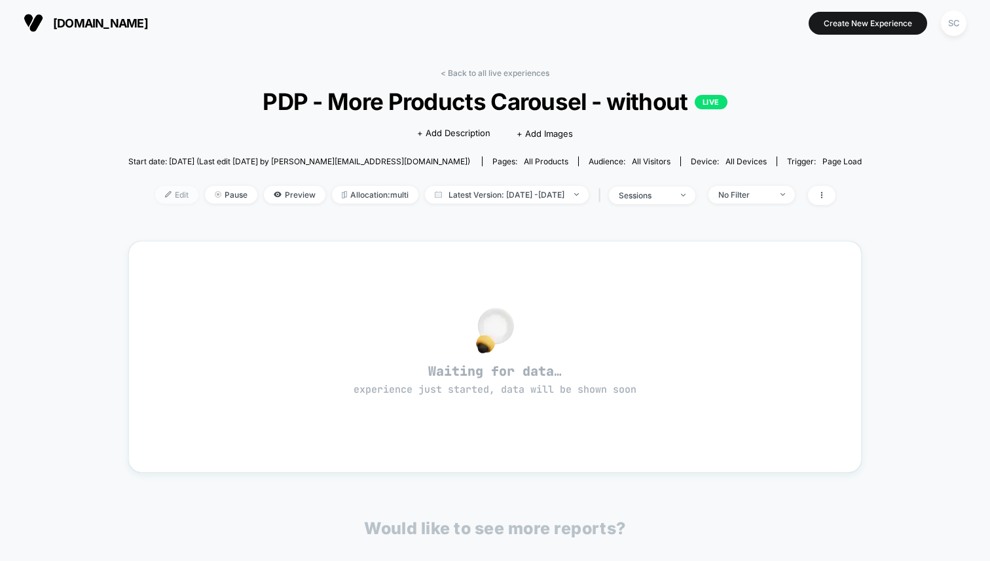
click at [156, 193] on span "Edit" at bounding box center [176, 195] width 43 height 18
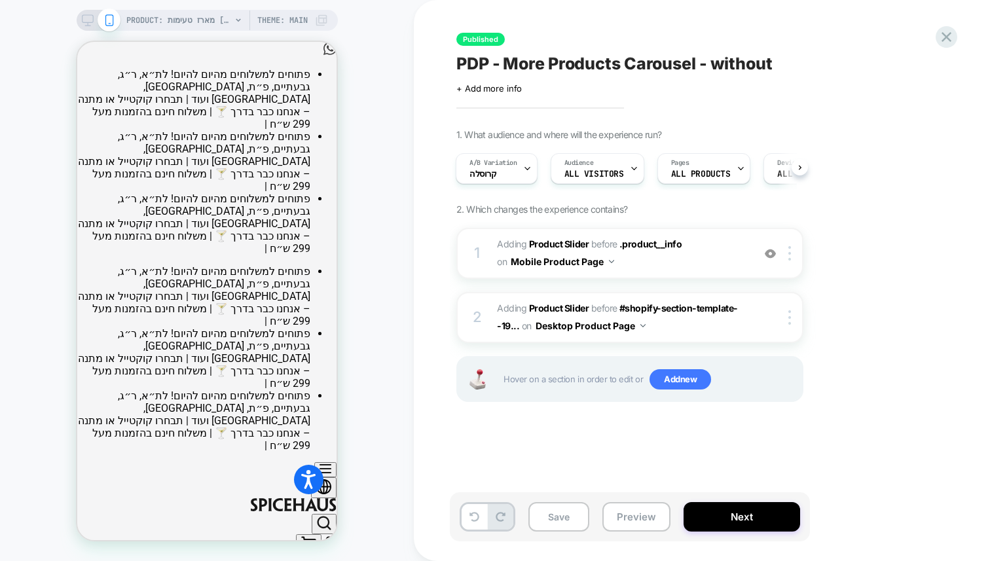
click at [91, 16] on icon at bounding box center [88, 20] width 12 height 12
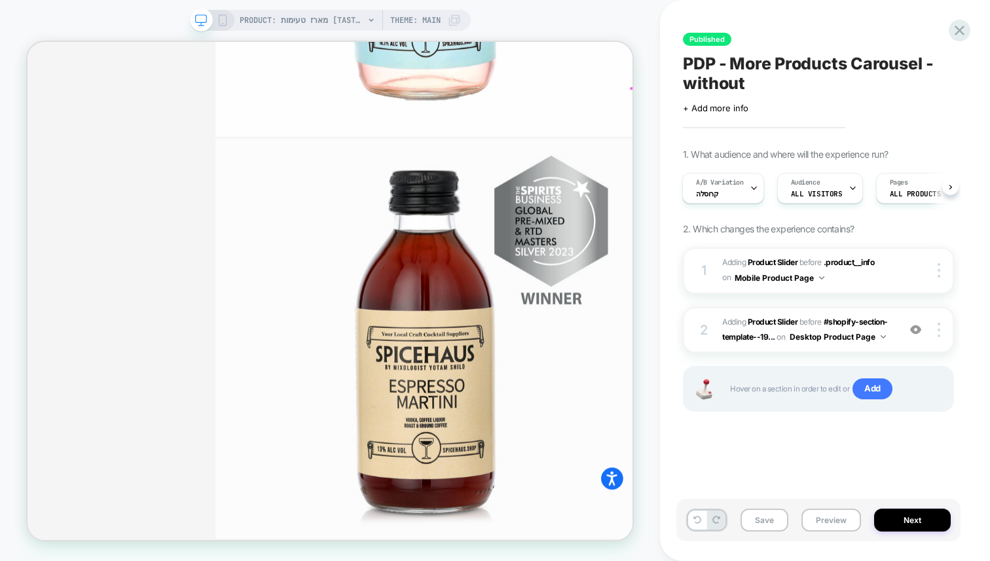
scroll to position [1379, 0]
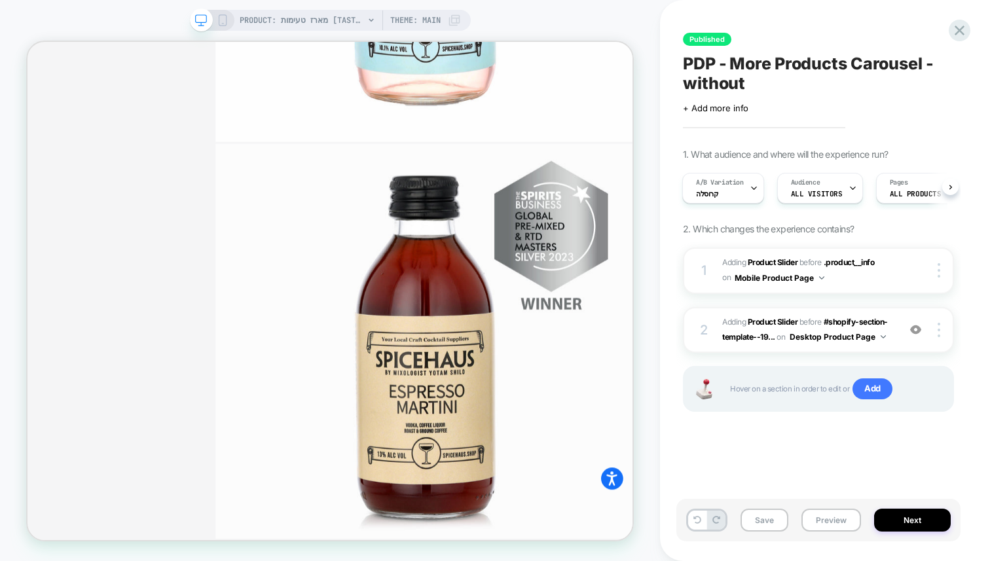
click at [228, 14] on div "PRODUCT: מארז טעימות [tasting gift box] Theme: MAIN" at bounding box center [330, 20] width 281 height 21
click at [222, 23] on rect at bounding box center [222, 23] width 2 height 1
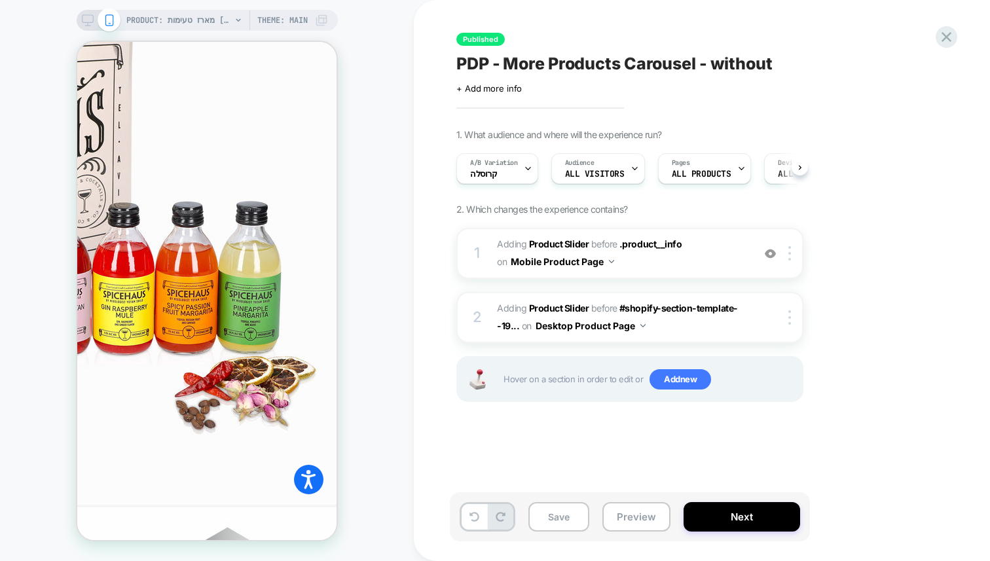
scroll to position [923, 0]
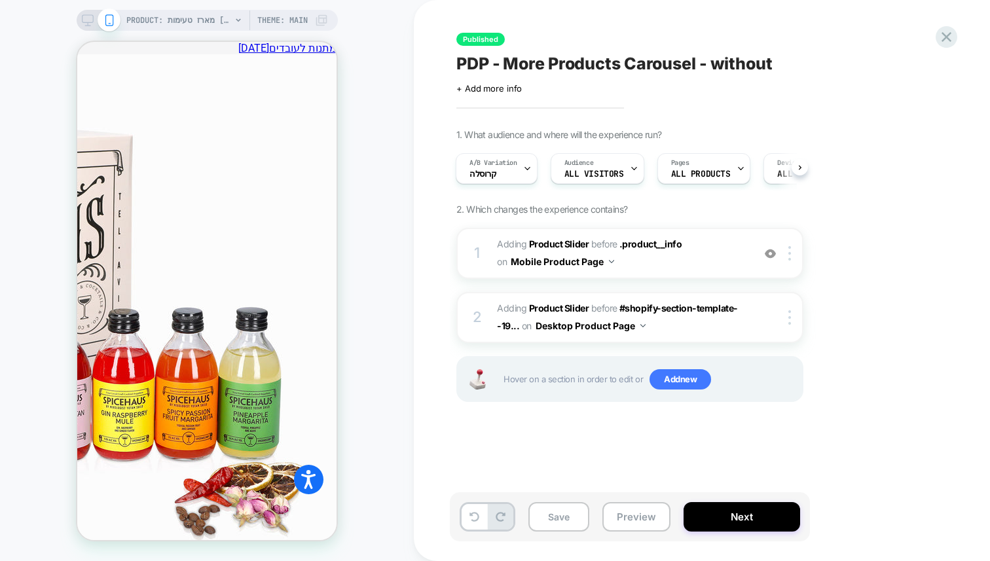
scroll to position [612, 0]
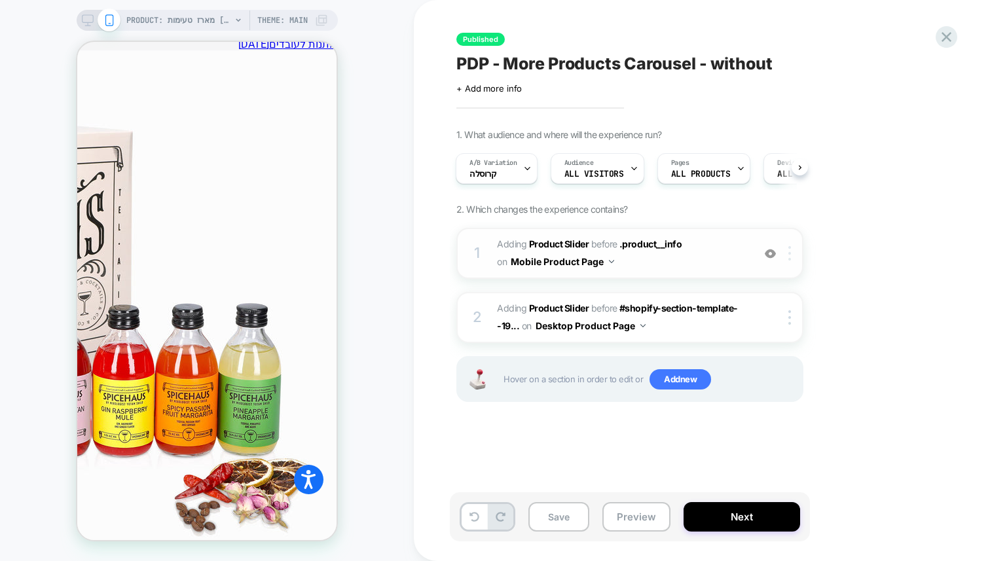
click at [793, 257] on div at bounding box center [792, 253] width 22 height 14
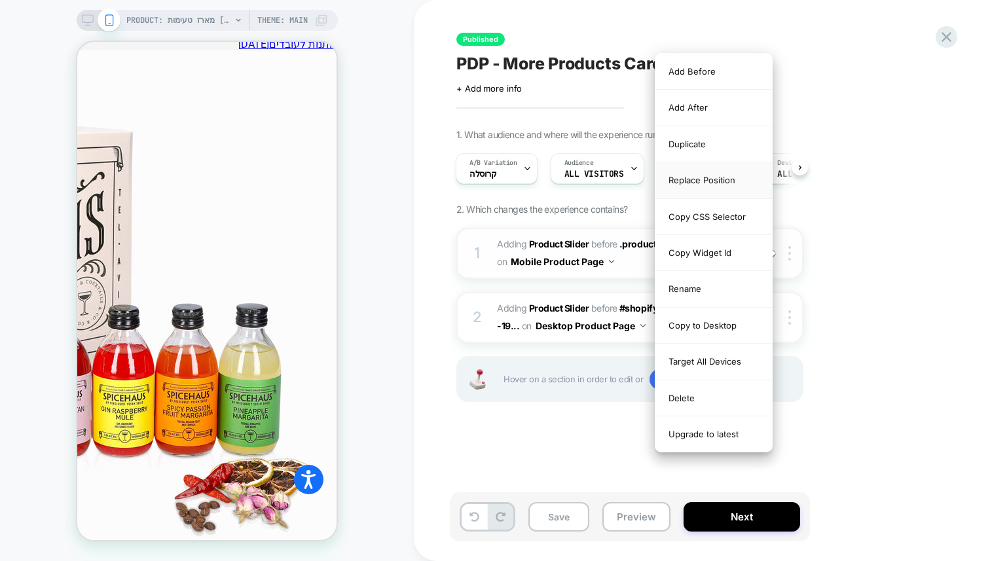
click at [694, 174] on div "Replace Position" at bounding box center [714, 180] width 117 height 36
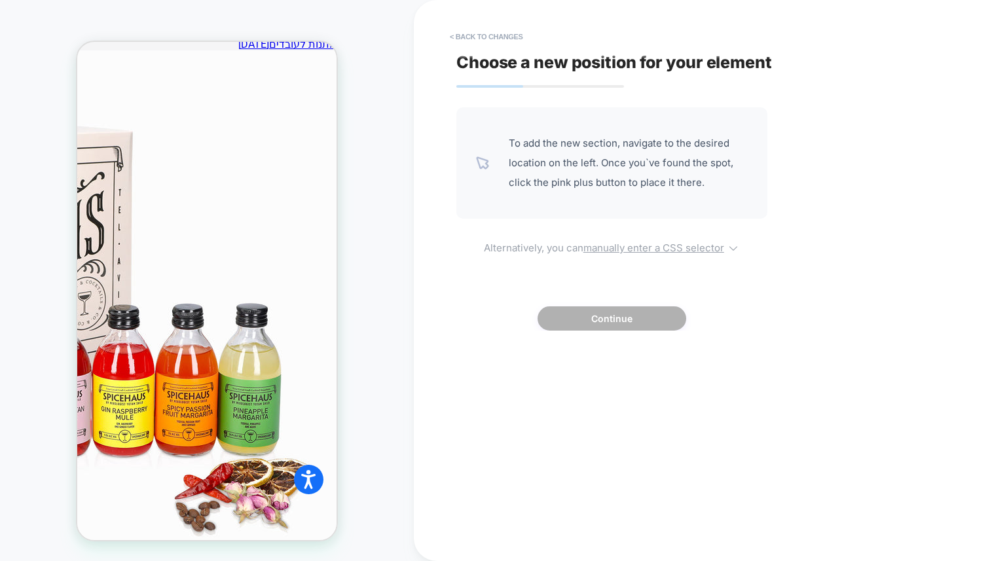
click at [612, 248] on u "manually enter a CSS selector" at bounding box center [654, 248] width 141 height 12
select select "*******"
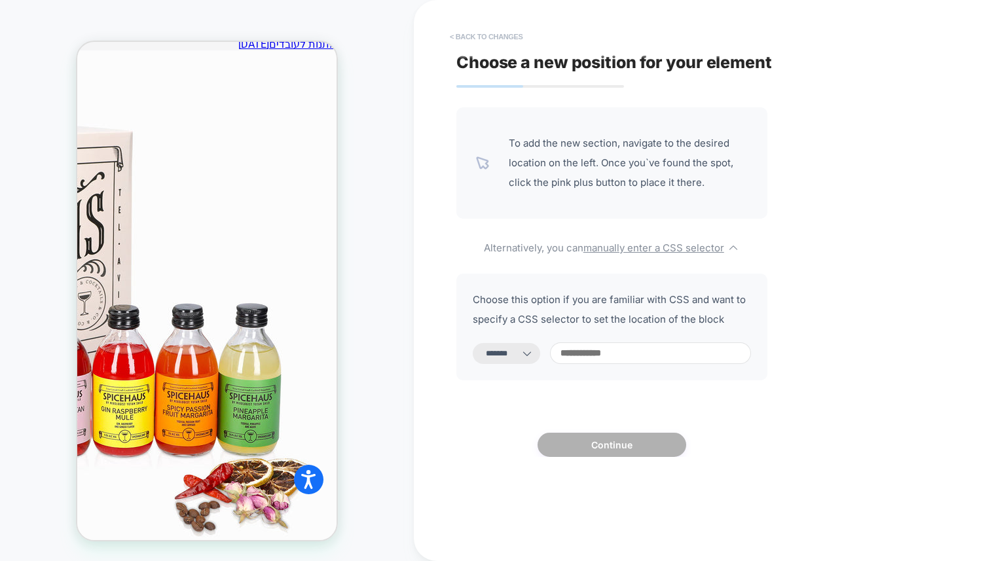
click at [463, 37] on button "< Back to changes" at bounding box center [486, 36] width 86 height 21
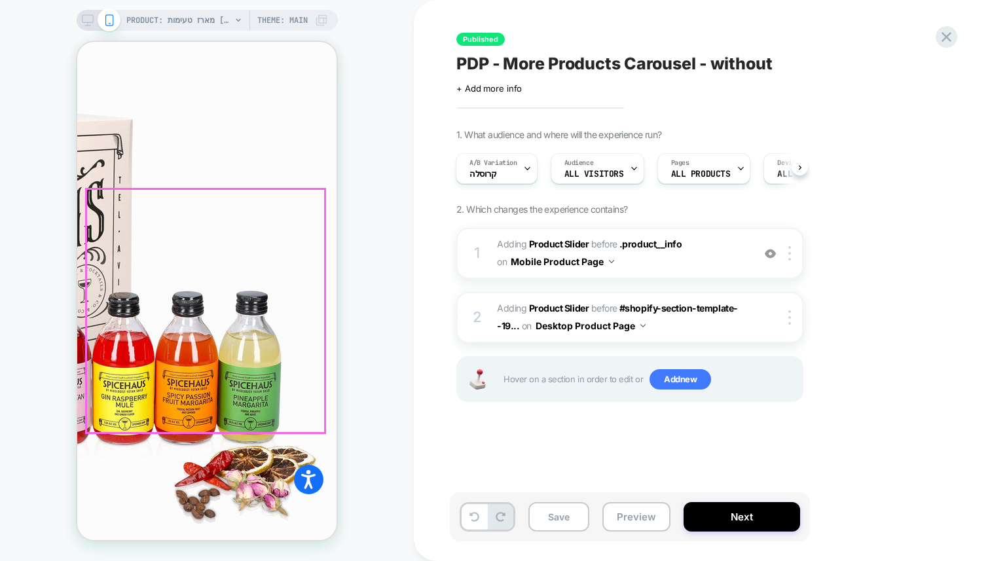
scroll to position [632, 0]
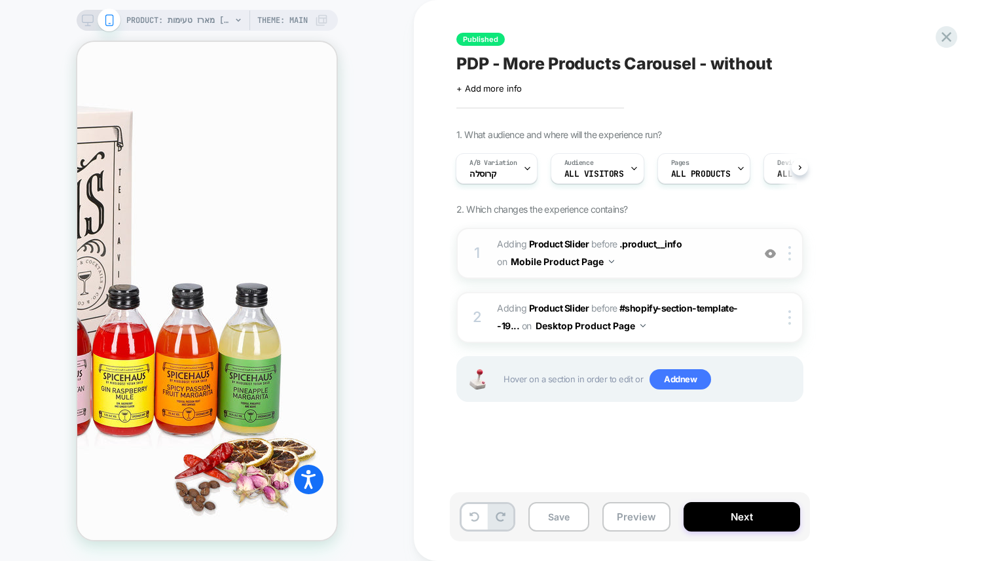
click at [771, 252] on img at bounding box center [770, 253] width 11 height 11
click at [770, 250] on img at bounding box center [770, 253] width 11 height 11
click at [485, 90] on span "+ Add more info" at bounding box center [489, 88] width 65 height 10
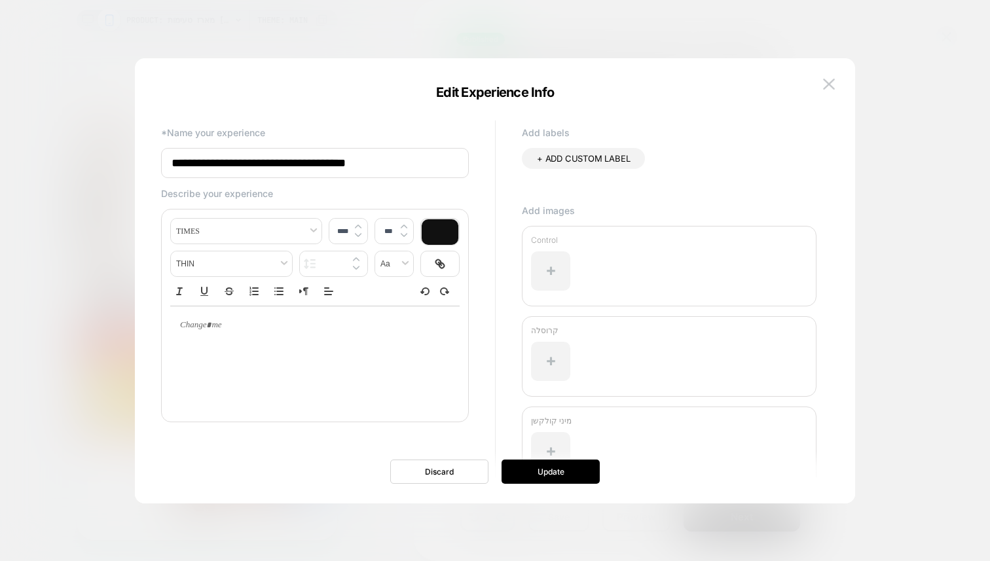
scroll to position [54, 0]
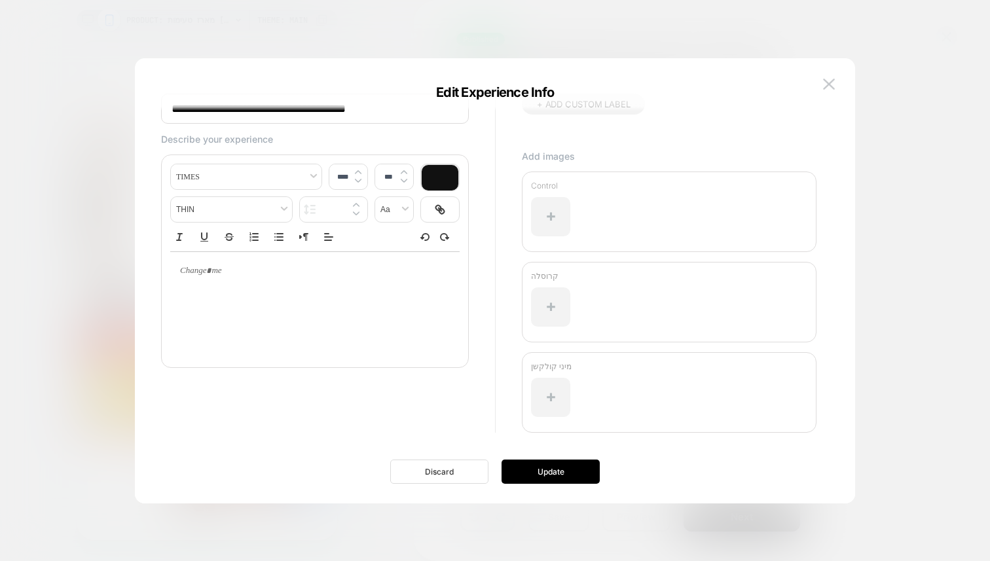
click at [438, 470] on button "Discard" at bounding box center [439, 472] width 98 height 24
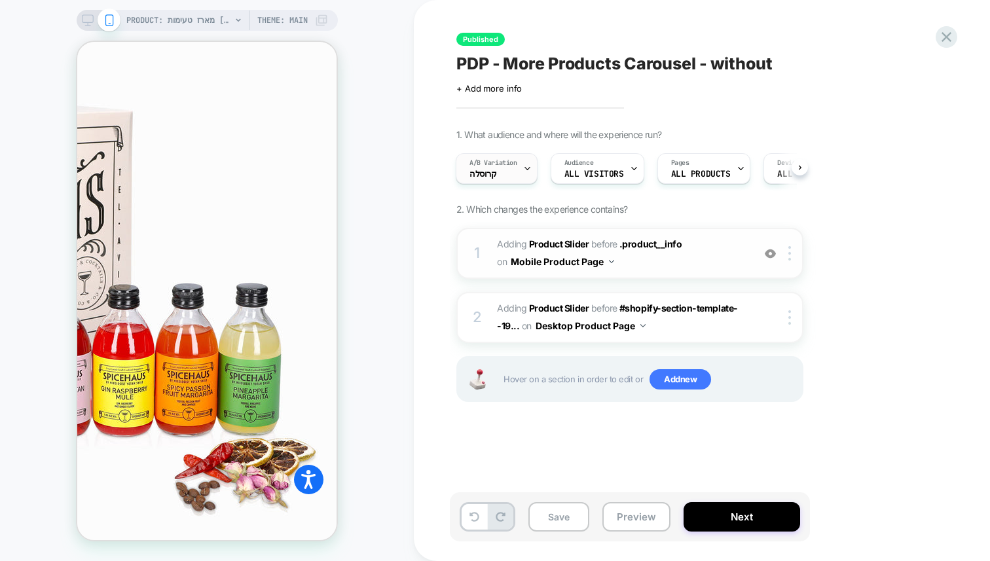
click at [515, 165] on span "A/B Variation" at bounding box center [494, 163] width 48 height 9
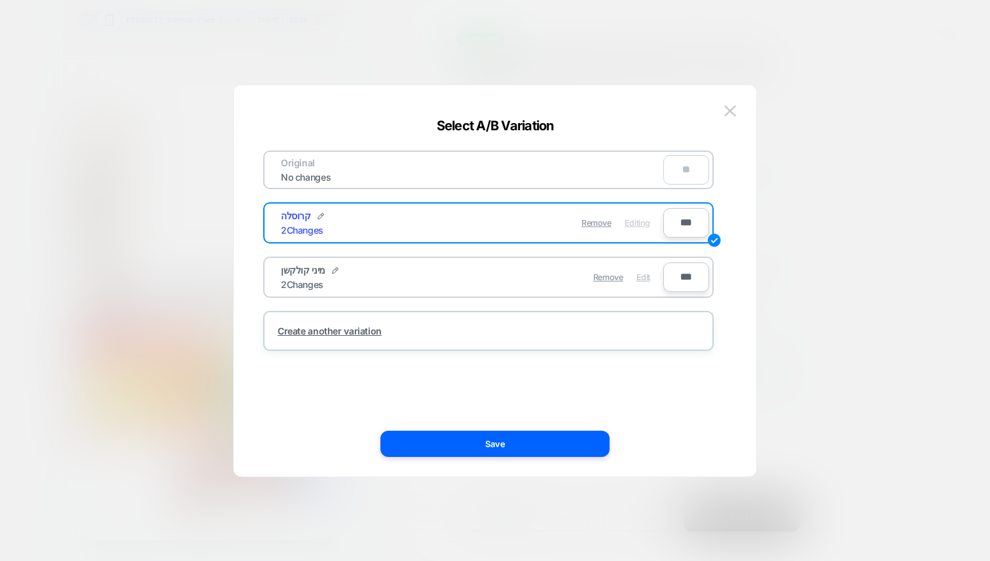
click at [646, 276] on span "Edit" at bounding box center [644, 277] width 14 height 10
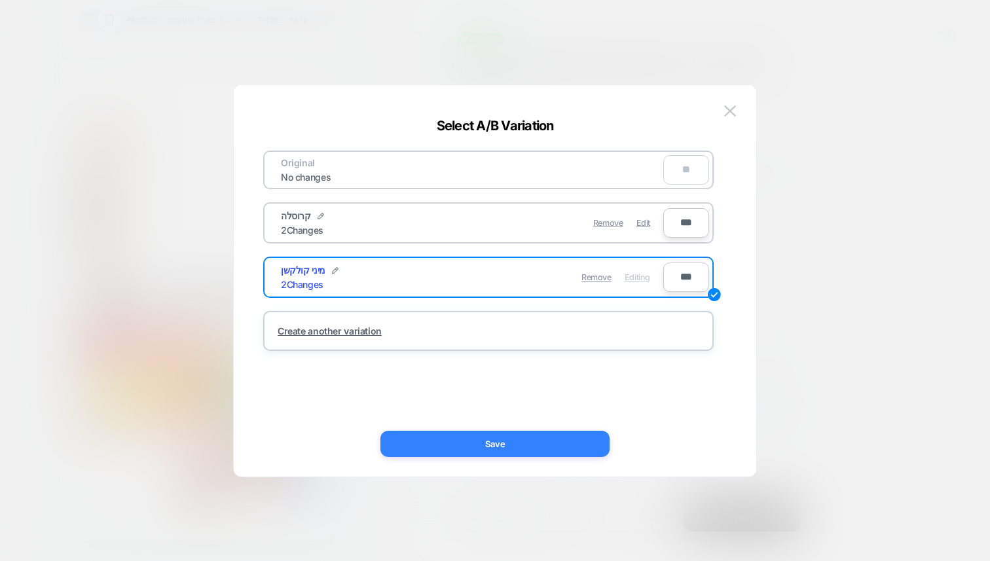
click at [457, 446] on button "Save" at bounding box center [495, 444] width 229 height 26
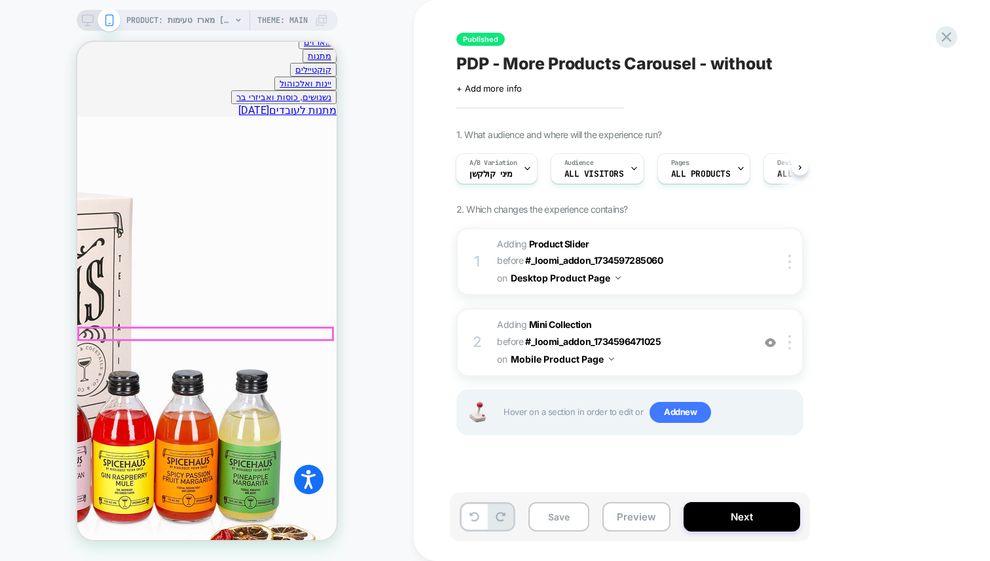
scroll to position [544, 0]
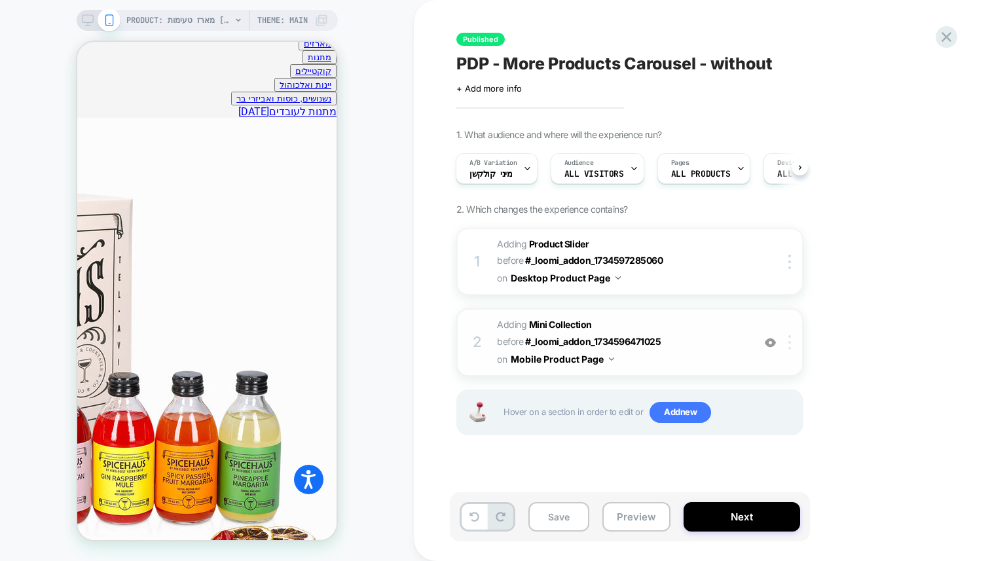
click at [788, 341] on div at bounding box center [792, 342] width 22 height 14
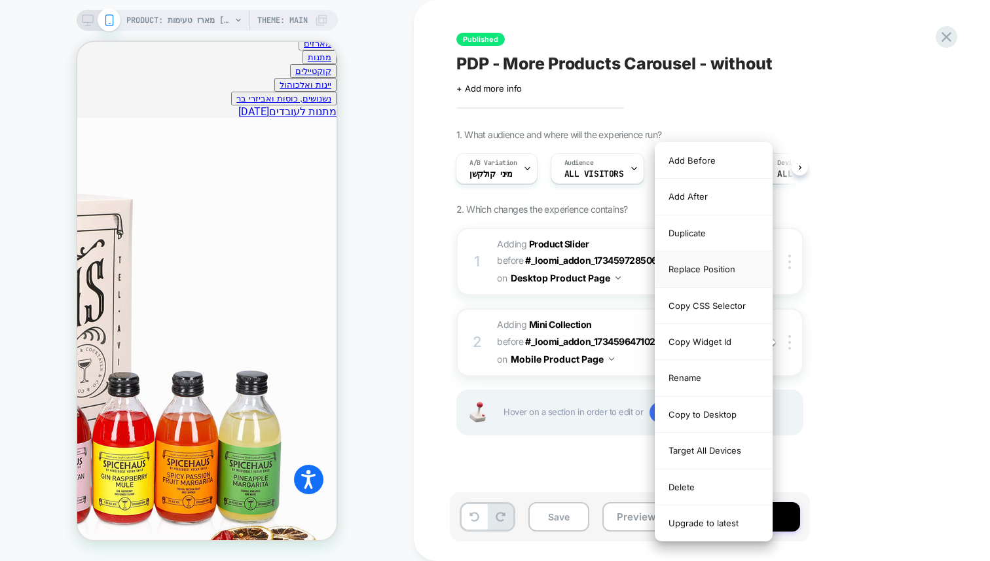
click at [680, 269] on div "Replace Position" at bounding box center [714, 270] width 117 height 36
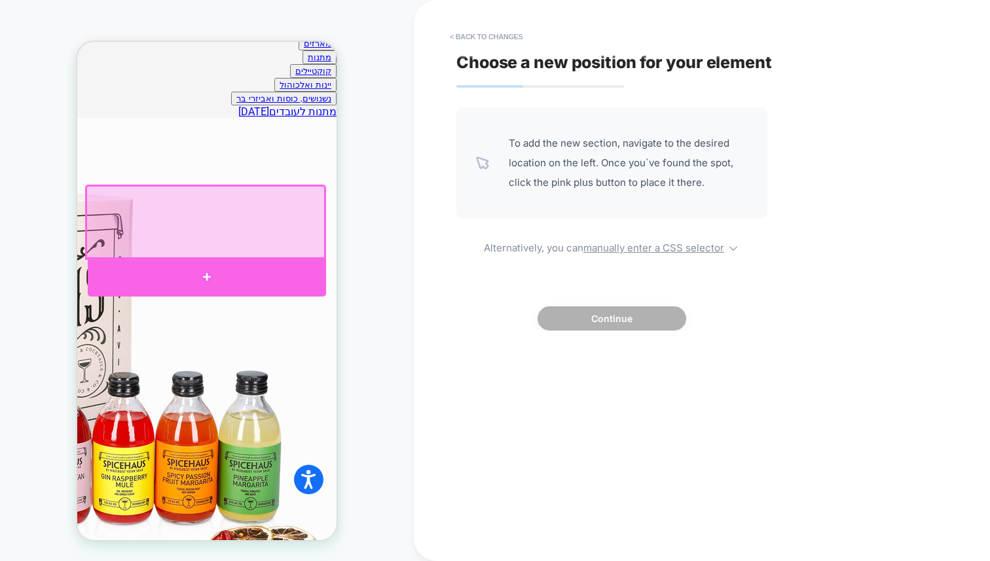
click at [257, 269] on div at bounding box center [207, 276] width 238 height 39
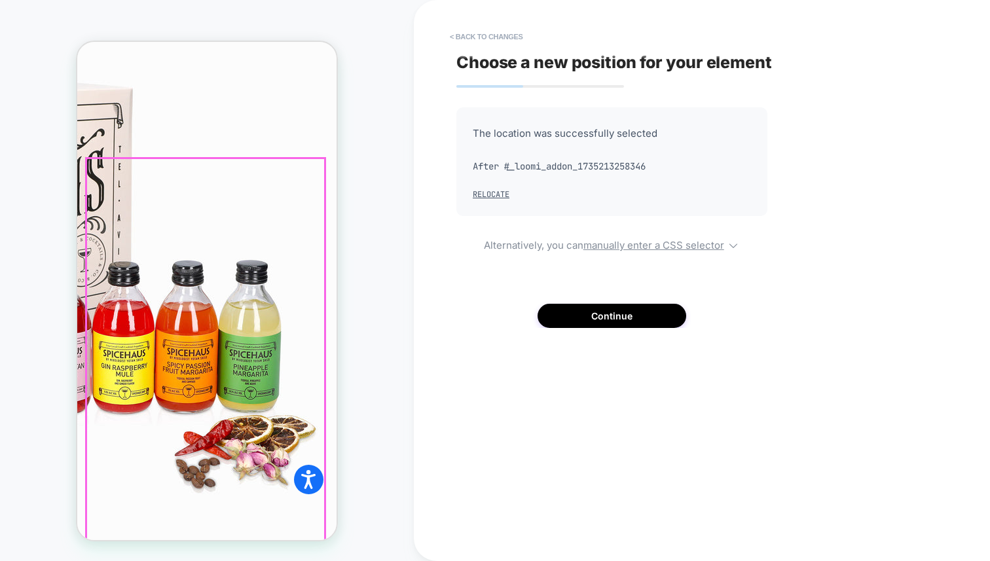
scroll to position [661, 0]
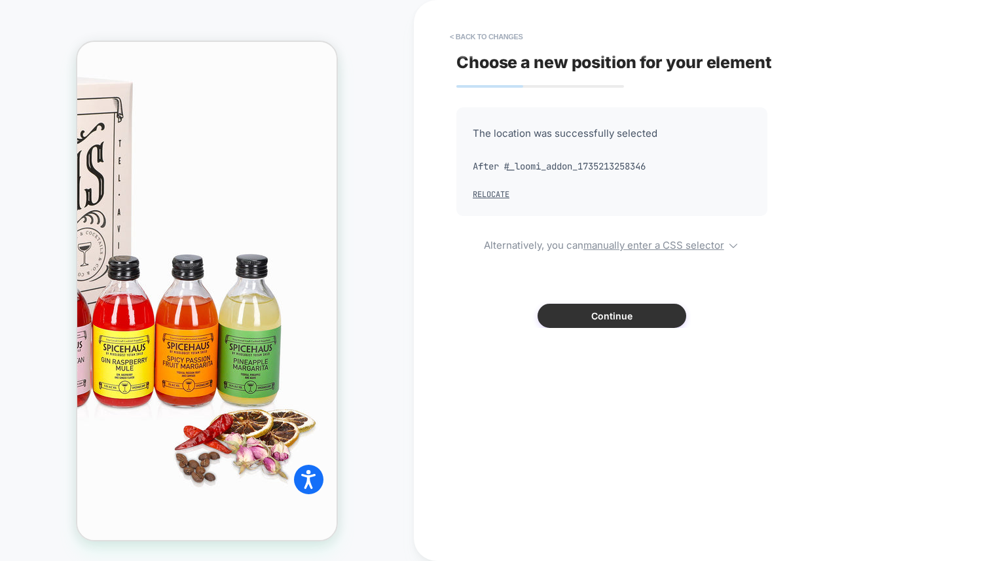
click at [605, 320] on button "Continue" at bounding box center [612, 316] width 149 height 24
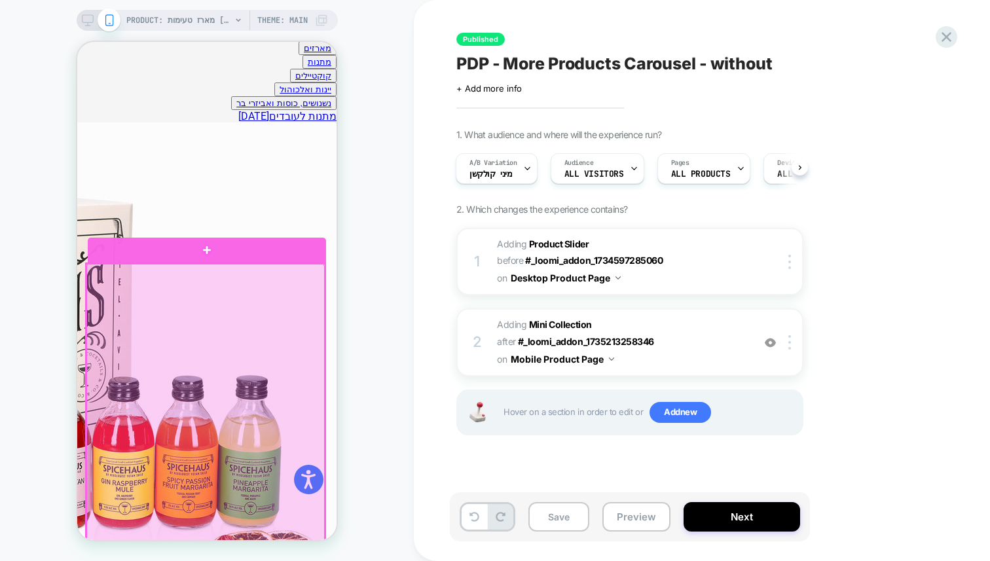
scroll to position [536, 0]
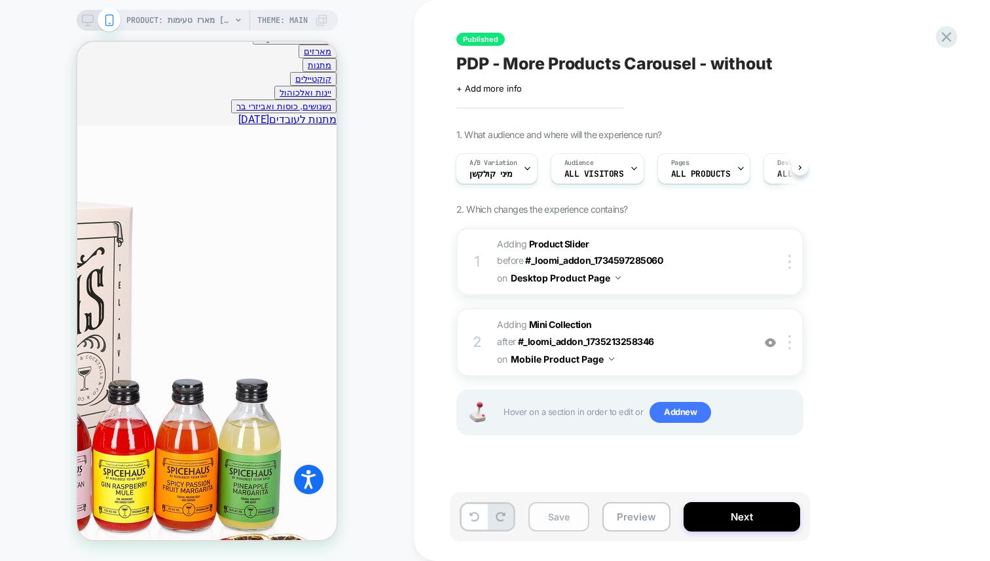
click at [553, 518] on button "Save" at bounding box center [559, 516] width 61 height 29
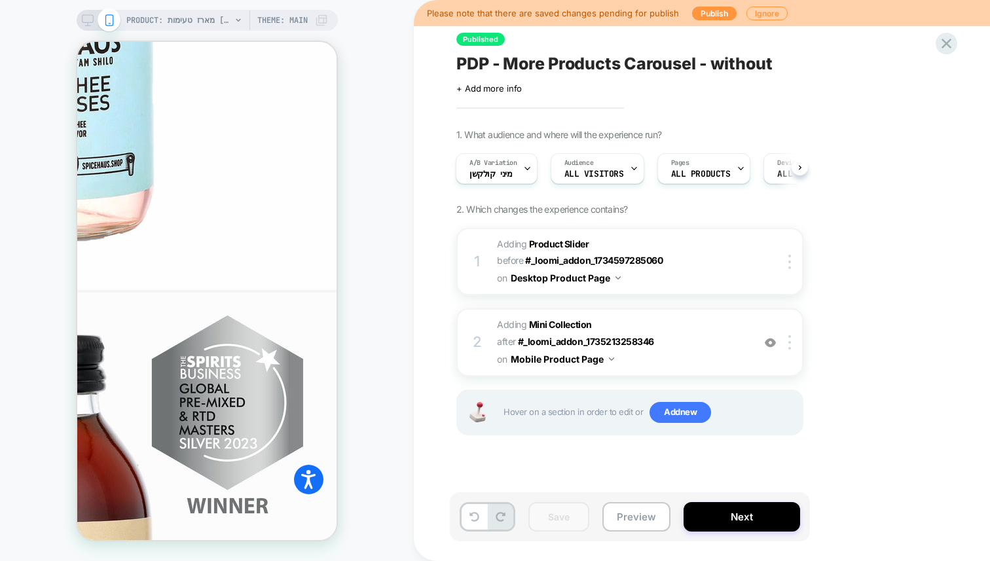
scroll to position [1474, 0]
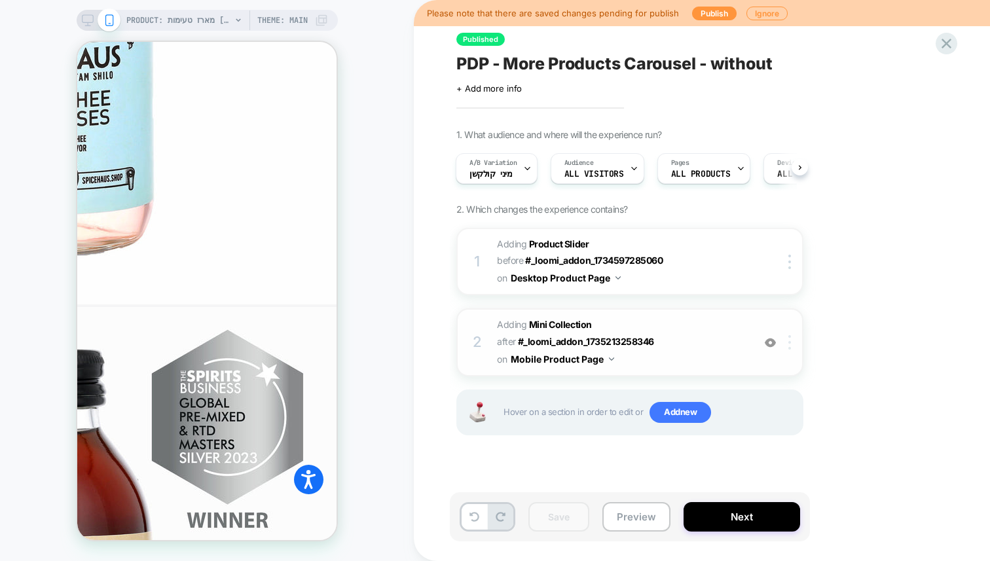
click at [787, 342] on div at bounding box center [792, 342] width 22 height 14
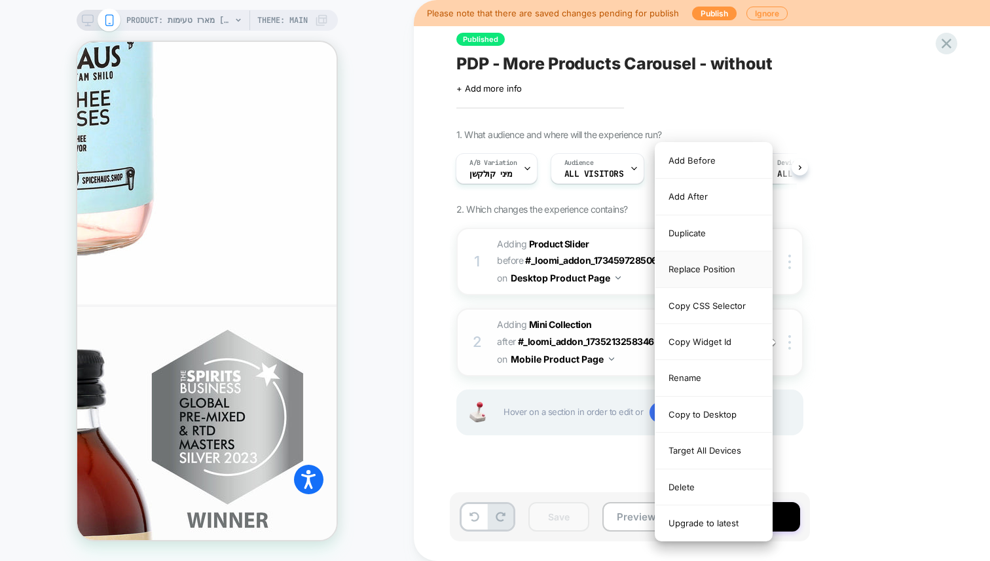
click at [694, 269] on div "Replace Position" at bounding box center [714, 270] width 117 height 36
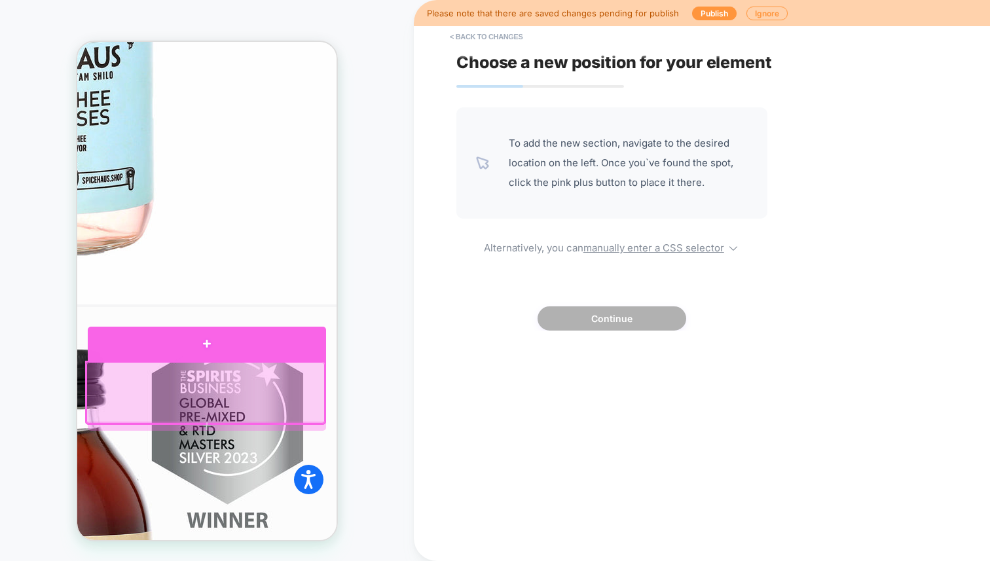
click at [305, 342] on div at bounding box center [207, 344] width 238 height 35
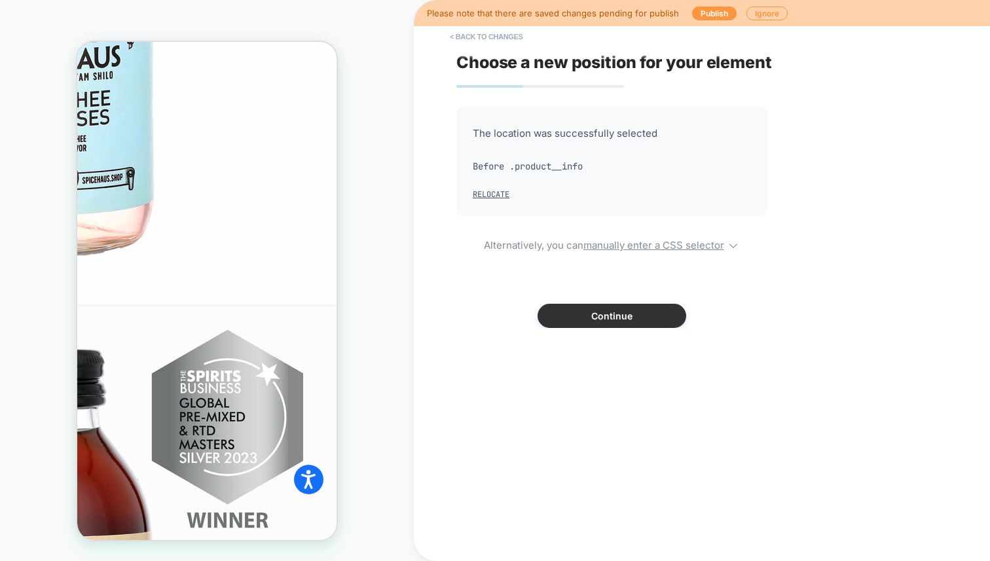
click at [621, 312] on button "Continue" at bounding box center [612, 316] width 149 height 24
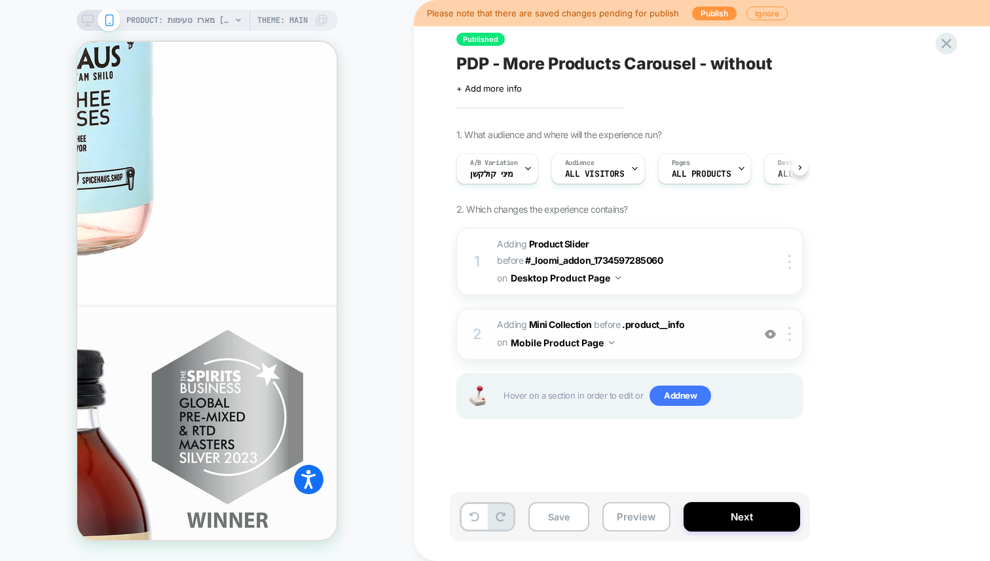
scroll to position [0, 1]
click at [578, 512] on button "Save" at bounding box center [559, 516] width 61 height 29
click at [713, 521] on button "Next" at bounding box center [742, 516] width 117 height 29
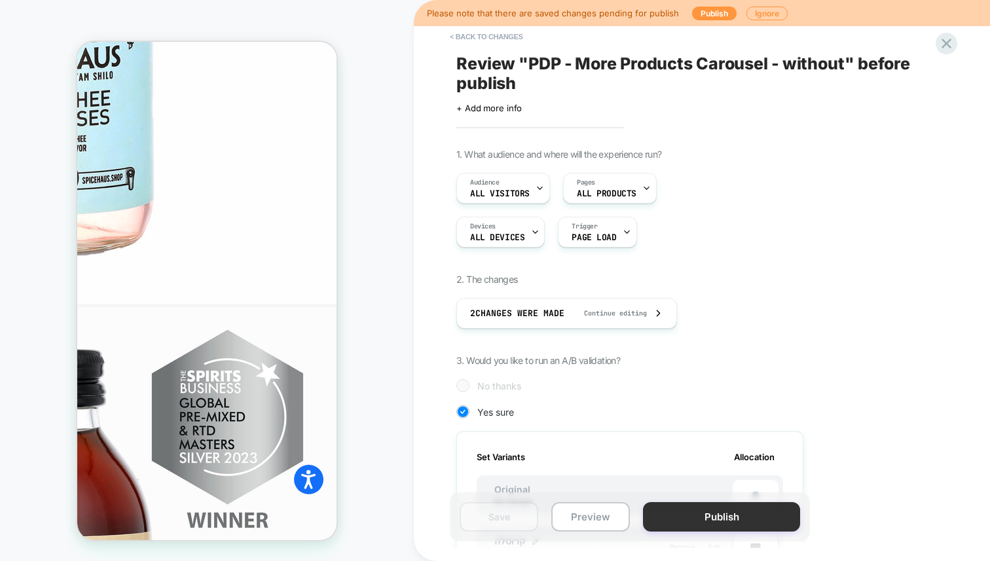
scroll to position [0, 1]
click at [698, 523] on button "Publish" at bounding box center [721, 516] width 157 height 29
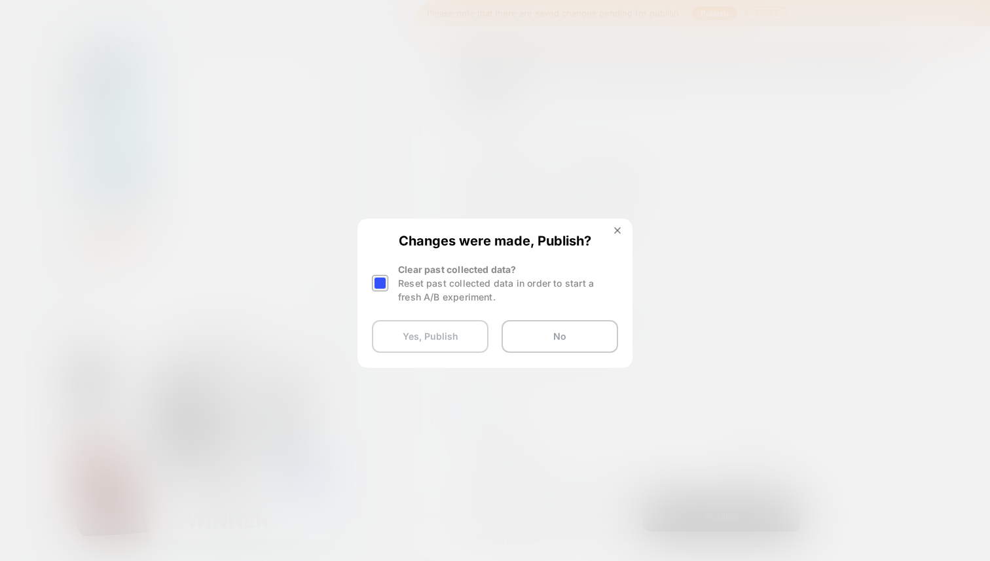
click at [425, 335] on button "Yes, Publish" at bounding box center [430, 336] width 117 height 33
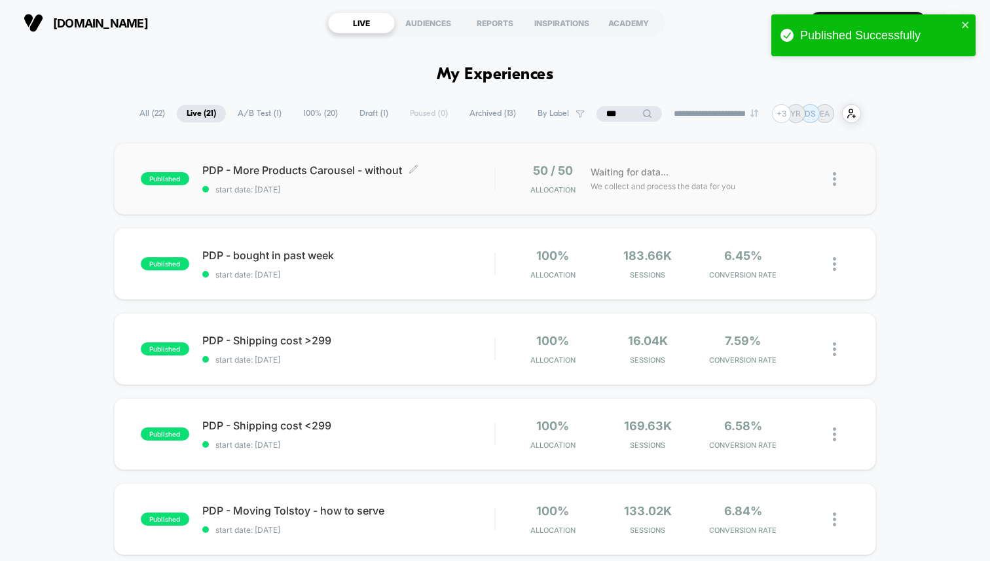
click at [446, 189] on span "start date: [DATE]" at bounding box center [348, 190] width 292 height 10
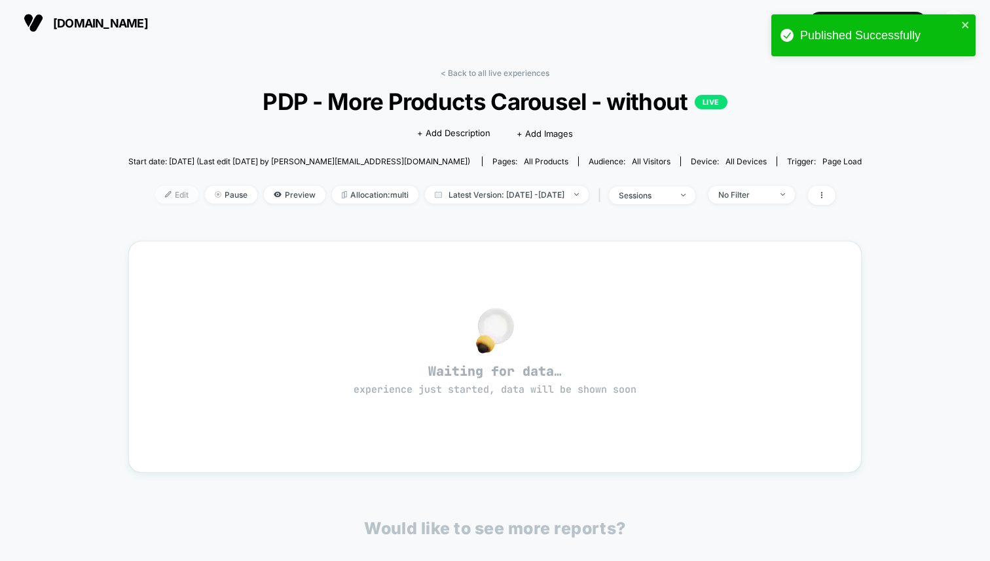
click at [156, 195] on span "Edit" at bounding box center [176, 195] width 43 height 18
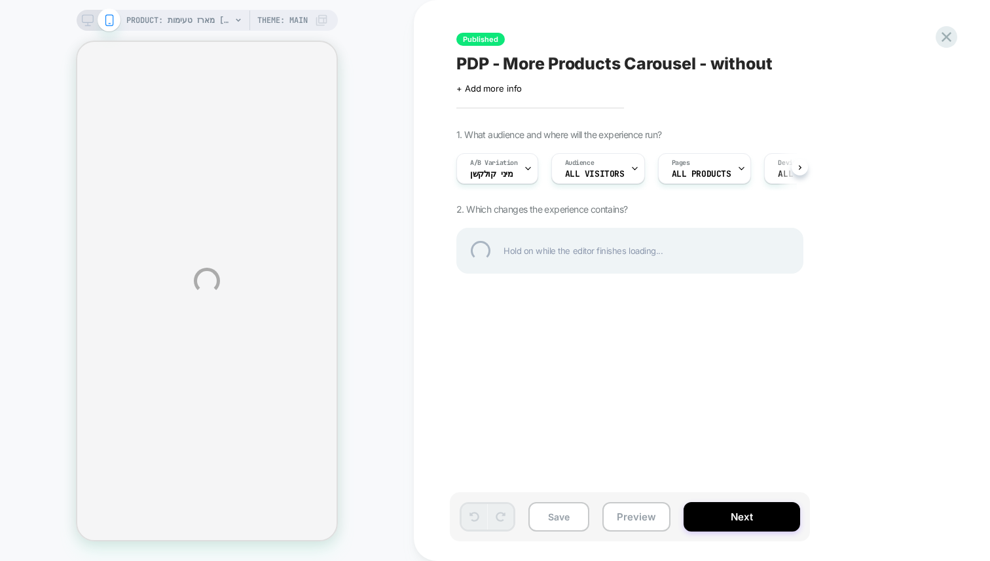
click at [525, 172] on div "PRODUCT: מארז טעימות [tasting gift box] PRODUCT: מארז טעימות [tasting gift box]…" at bounding box center [495, 280] width 990 height 561
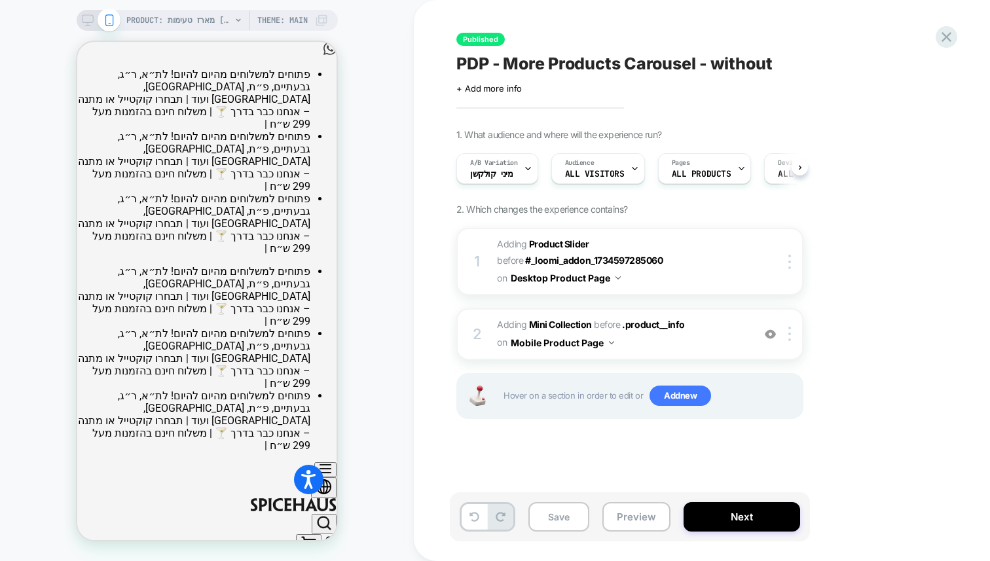
scroll to position [0, 1]
click at [502, 159] on span "A/B Variation" at bounding box center [494, 163] width 48 height 9
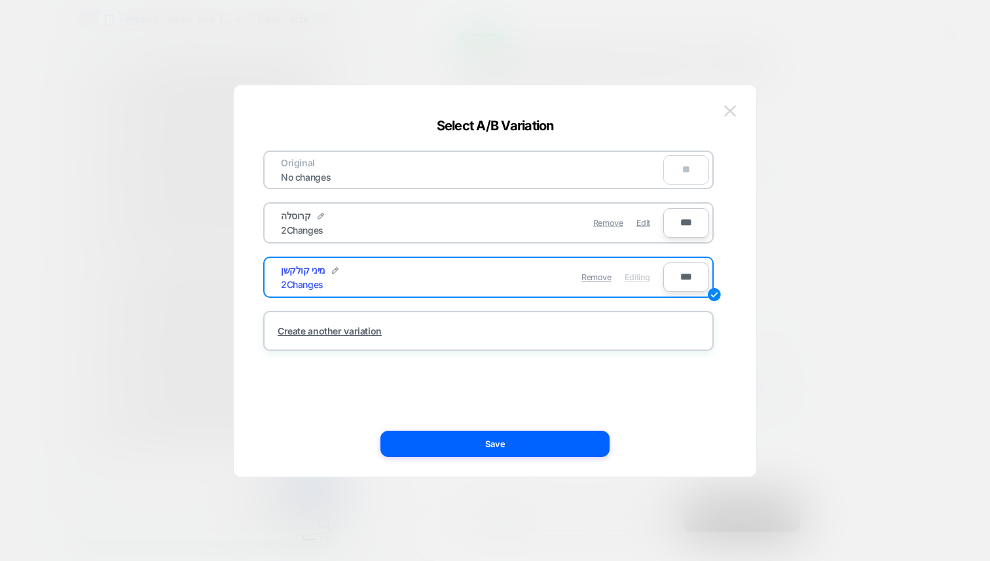
click at [731, 111] on img at bounding box center [730, 110] width 12 height 11
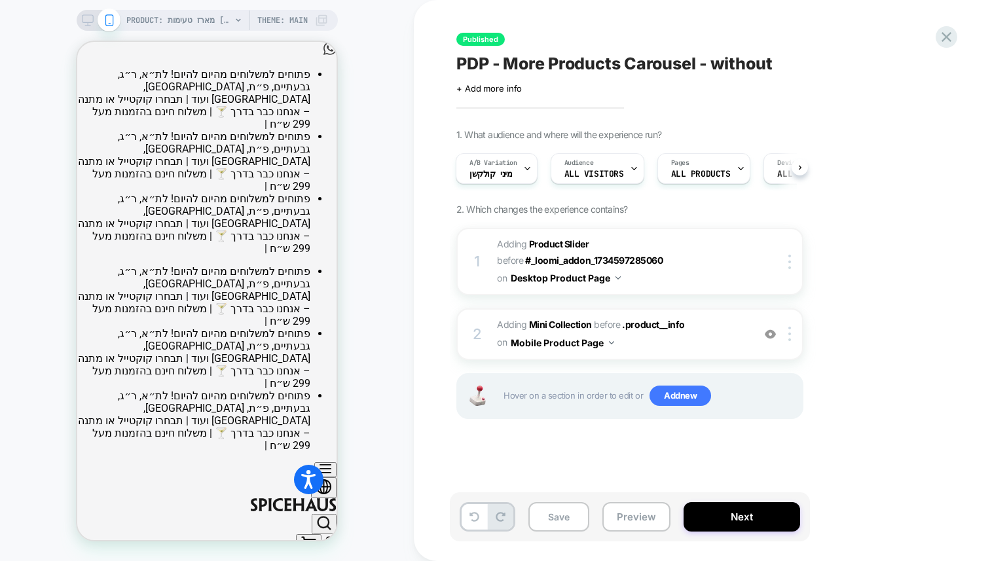
click at [500, 54] on span "PDP - More Products Carousel - without" at bounding box center [615, 64] width 316 height 20
click at [762, 70] on textarea "**********" at bounding box center [675, 64] width 436 height 20
click at [903, 67] on icon at bounding box center [907, 64] width 16 height 16
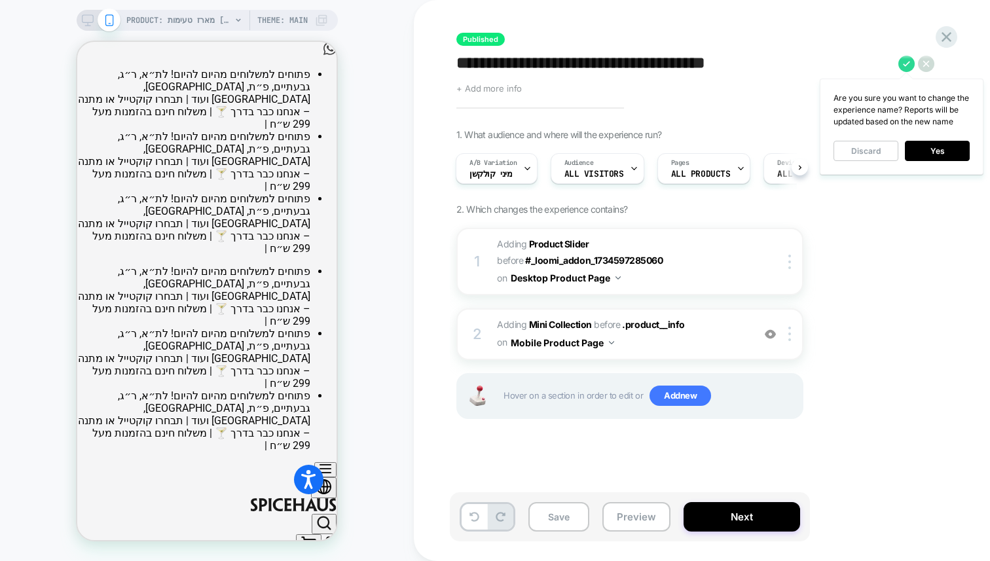
click at [499, 84] on span "+ Add more info" at bounding box center [489, 88] width 65 height 10
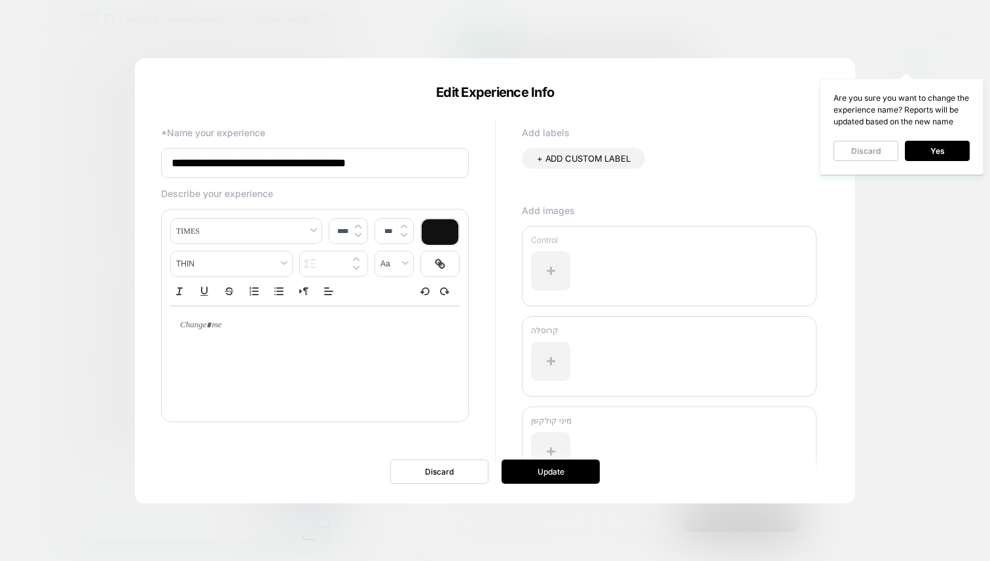
click at [902, 50] on div at bounding box center [495, 280] width 990 height 561
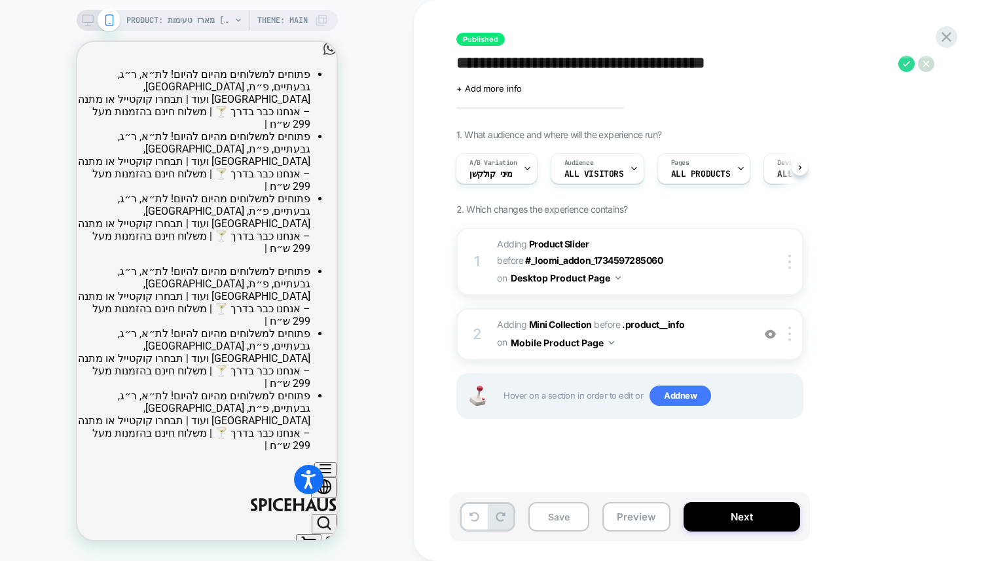
click at [508, 81] on div "Click to edit experience details + Add more info" at bounding box center [600, 83] width 287 height 20
click at [904, 59] on icon at bounding box center [907, 64] width 16 height 16
click at [929, 153] on button "Yes" at bounding box center [937, 151] width 65 height 20
click at [501, 83] on span "+ Add more info" at bounding box center [489, 88] width 65 height 10
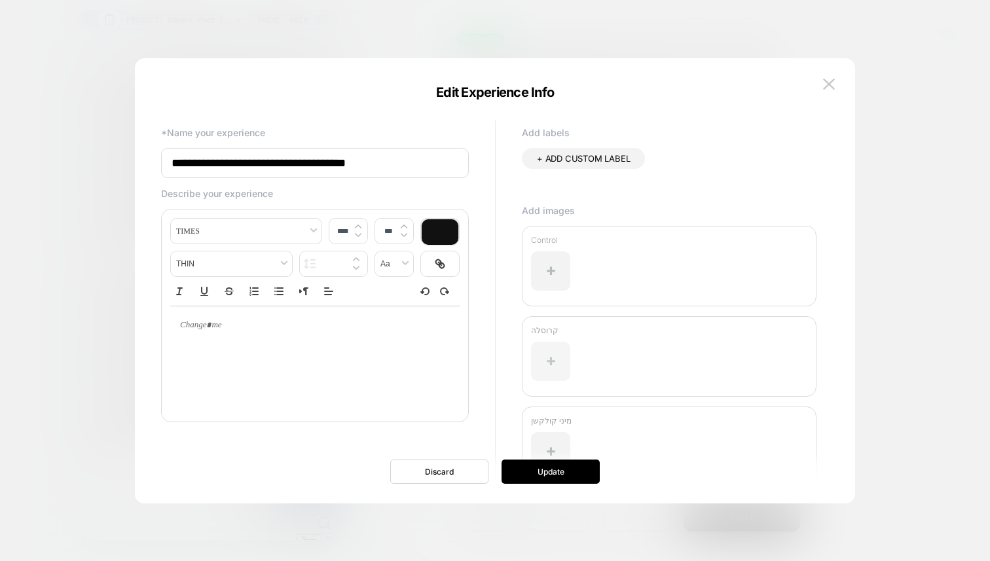
scroll to position [54, 0]
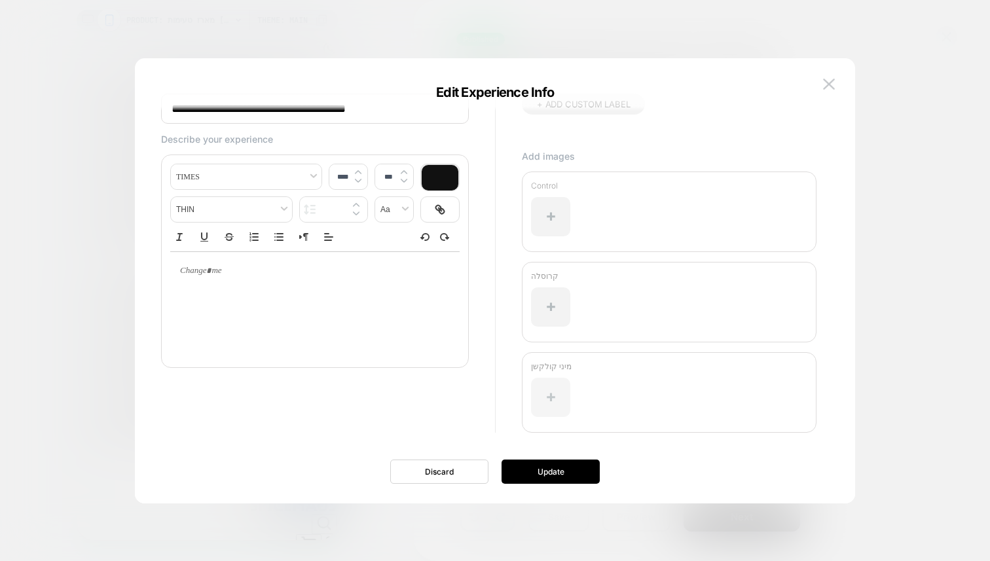
click at [548, 391] on div at bounding box center [550, 397] width 39 height 39
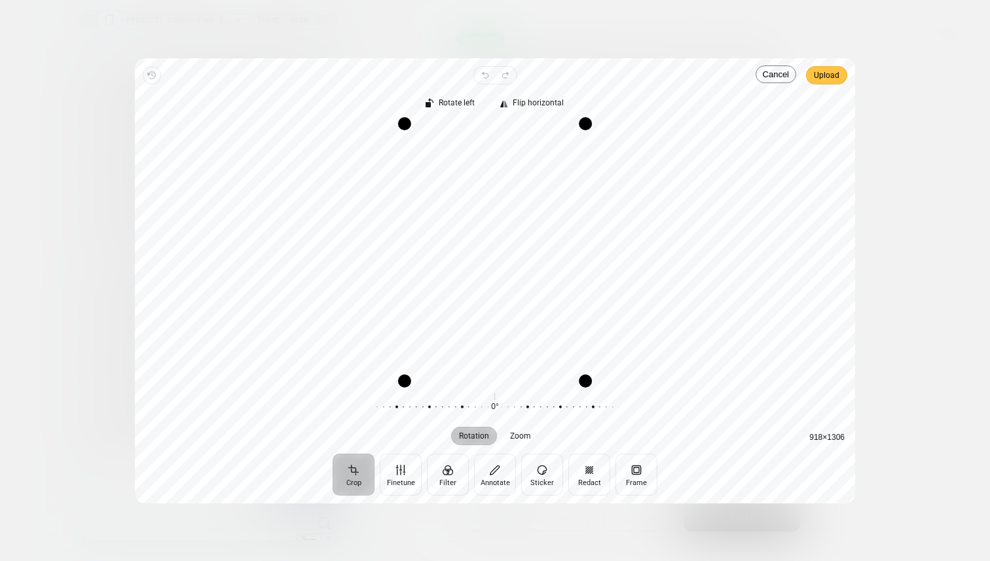
click at [822, 83] on span "Upload" at bounding box center [827, 75] width 26 height 18
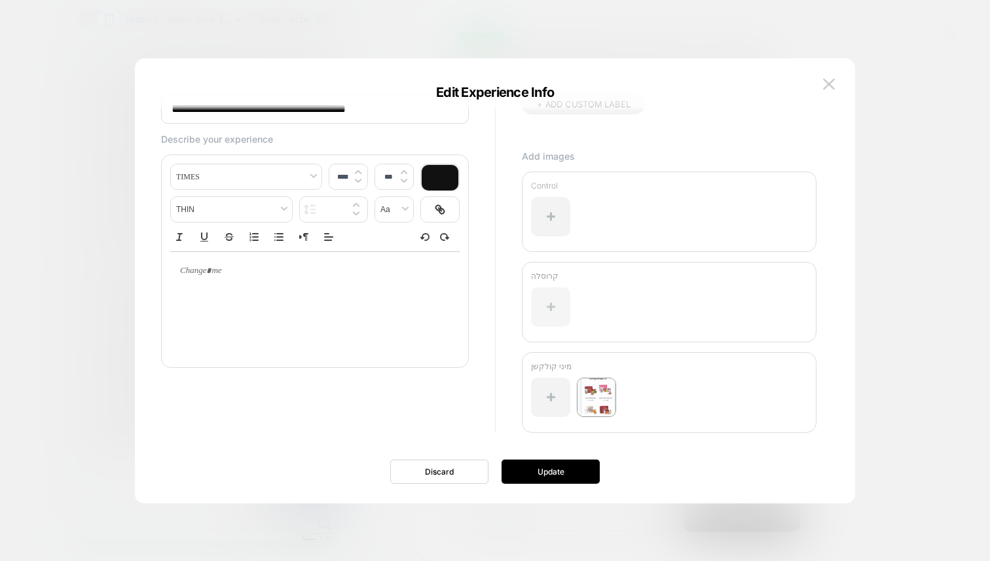
click at [546, 304] on div at bounding box center [550, 307] width 39 height 39
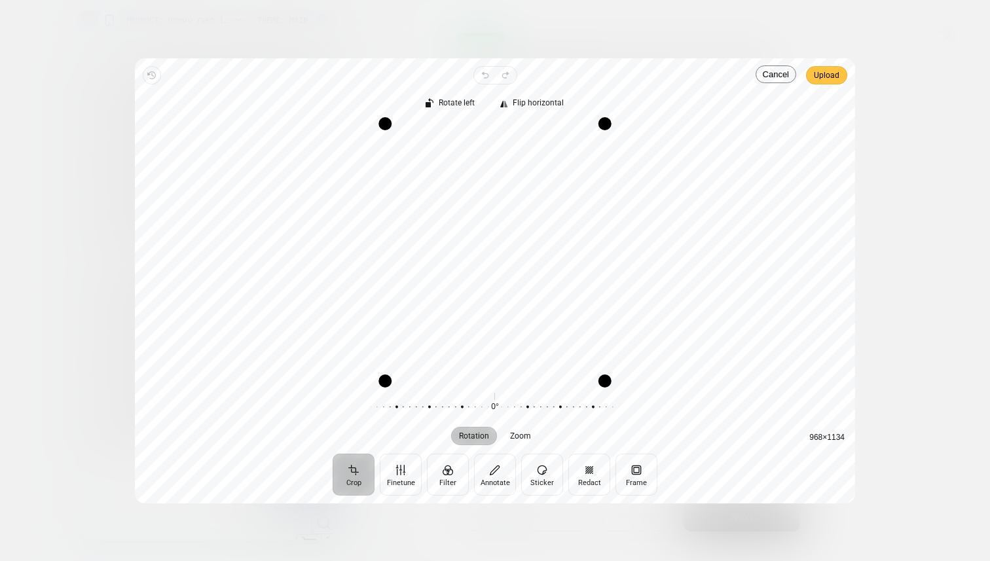
click at [823, 67] on span "Upload" at bounding box center [827, 75] width 26 height 16
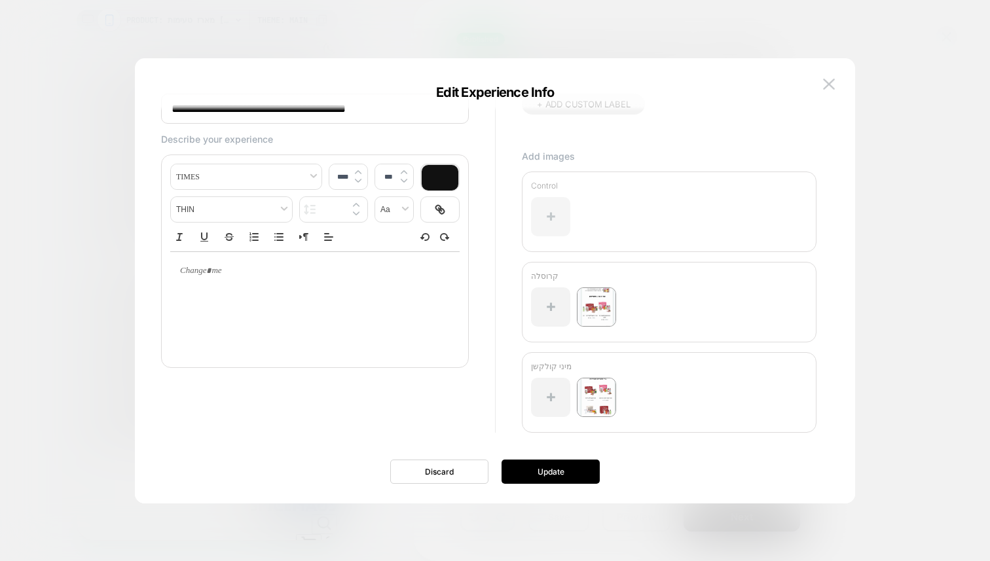
click at [548, 213] on div at bounding box center [550, 216] width 39 height 39
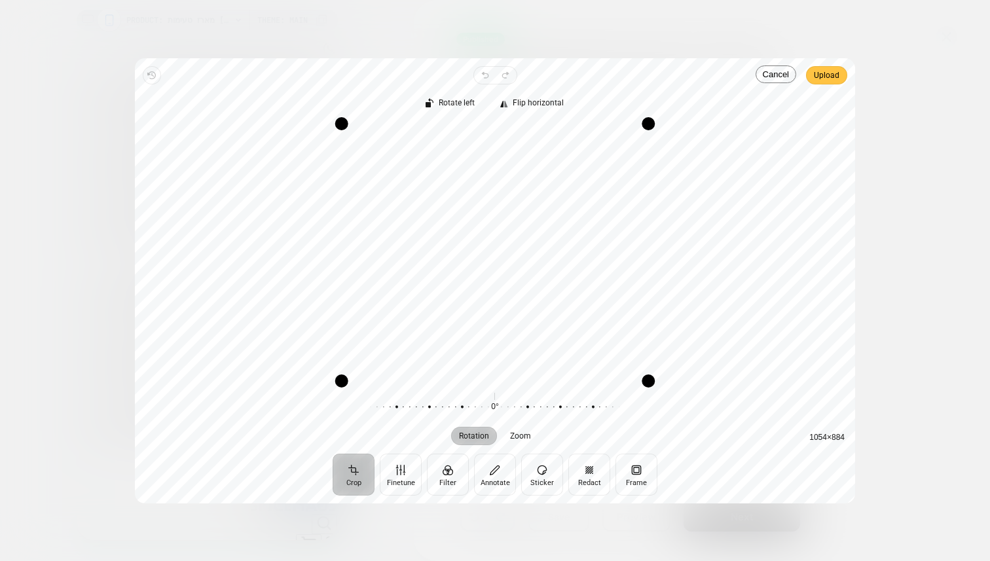
click at [821, 73] on span "Upload" at bounding box center [827, 75] width 26 height 16
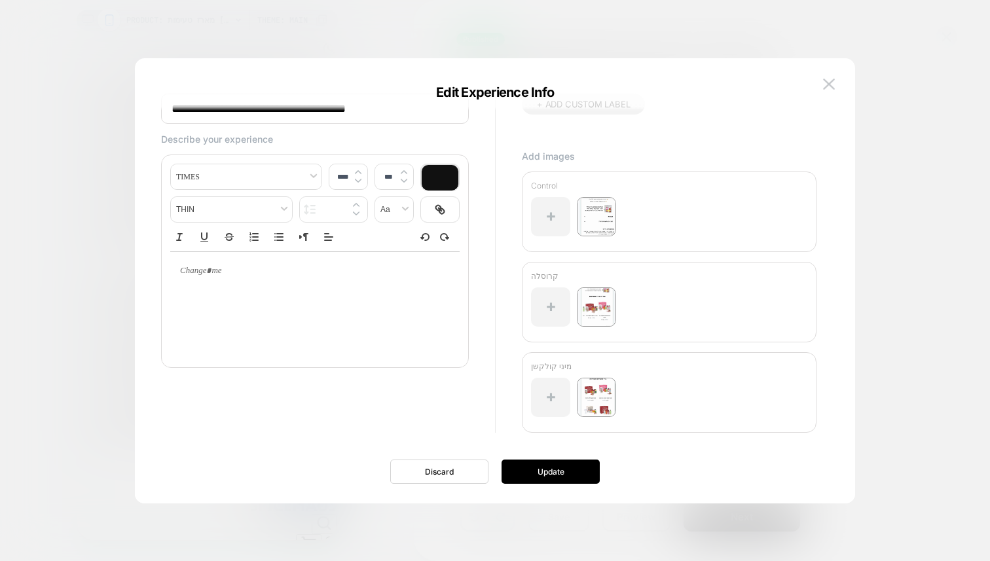
type input "****"
click at [259, 289] on div at bounding box center [314, 271] width 289 height 38
click at [578, 475] on button "Update" at bounding box center [551, 472] width 98 height 24
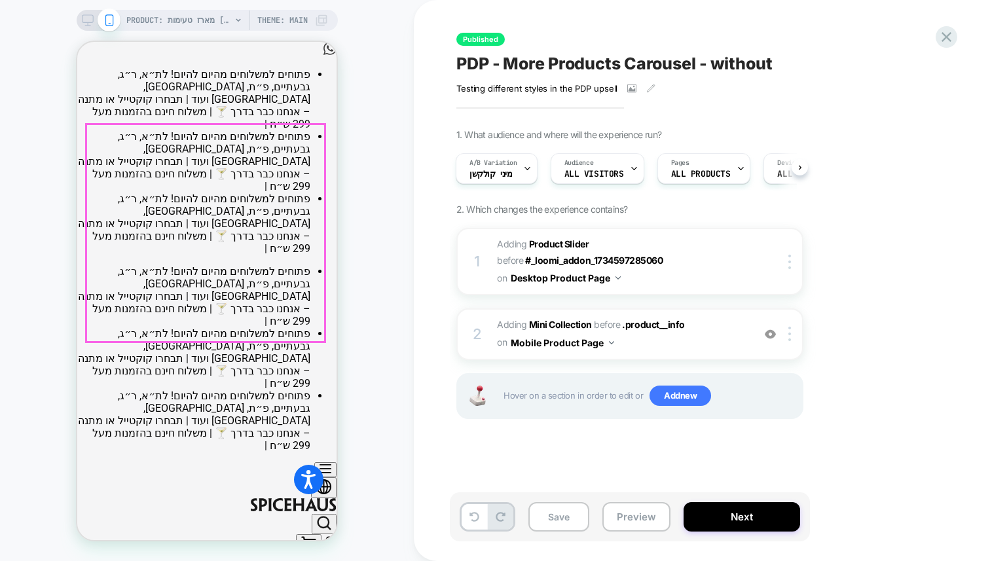
scroll to position [40, 0]
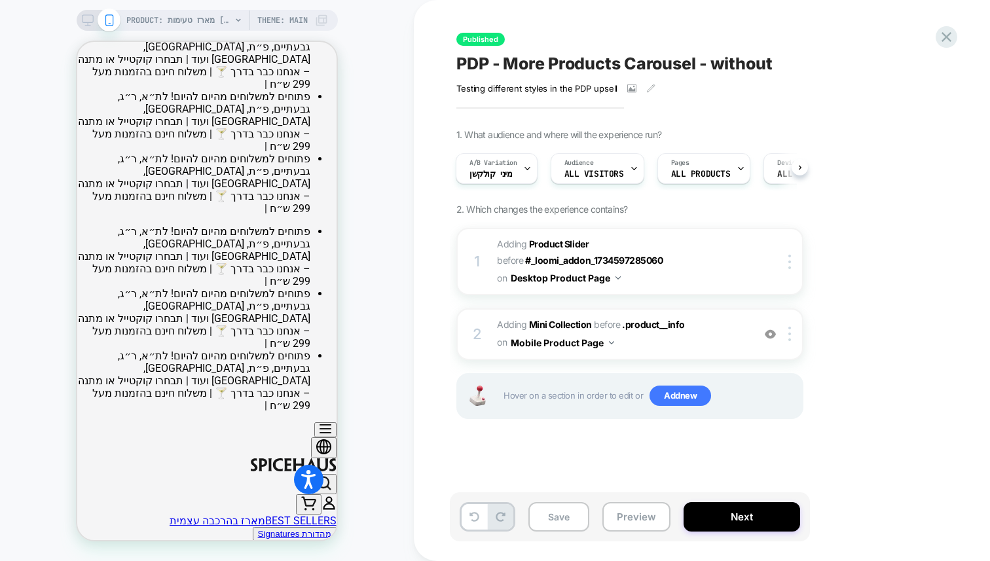
click at [564, 532] on div "Save Preview Next" at bounding box center [630, 517] width 360 height 49
click at [564, 527] on button "Save" at bounding box center [559, 516] width 61 height 29
click at [88, 22] on rect at bounding box center [87, 18] width 11 height 7
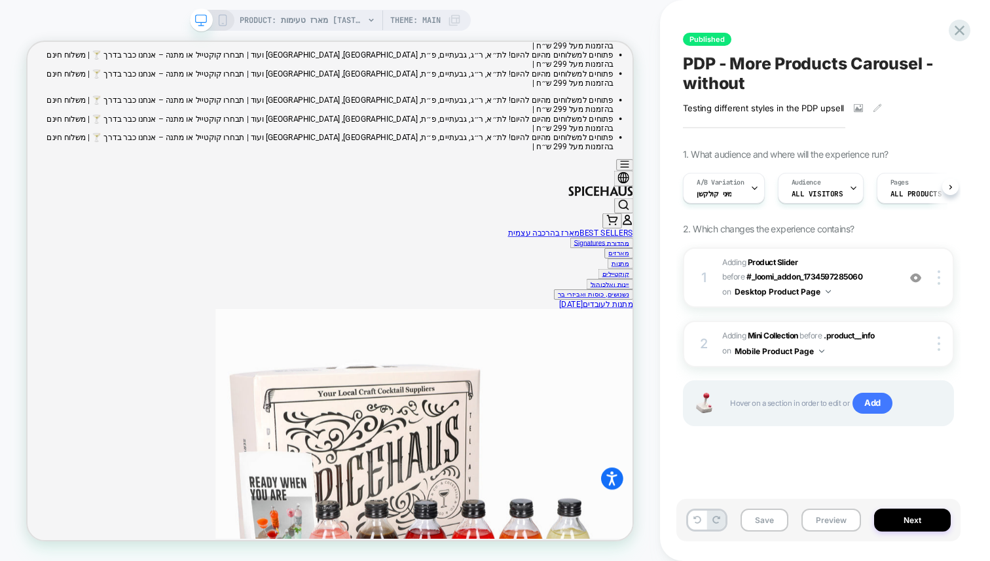
scroll to position [0, 1]
click at [938, 278] on img at bounding box center [939, 278] width 3 height 14
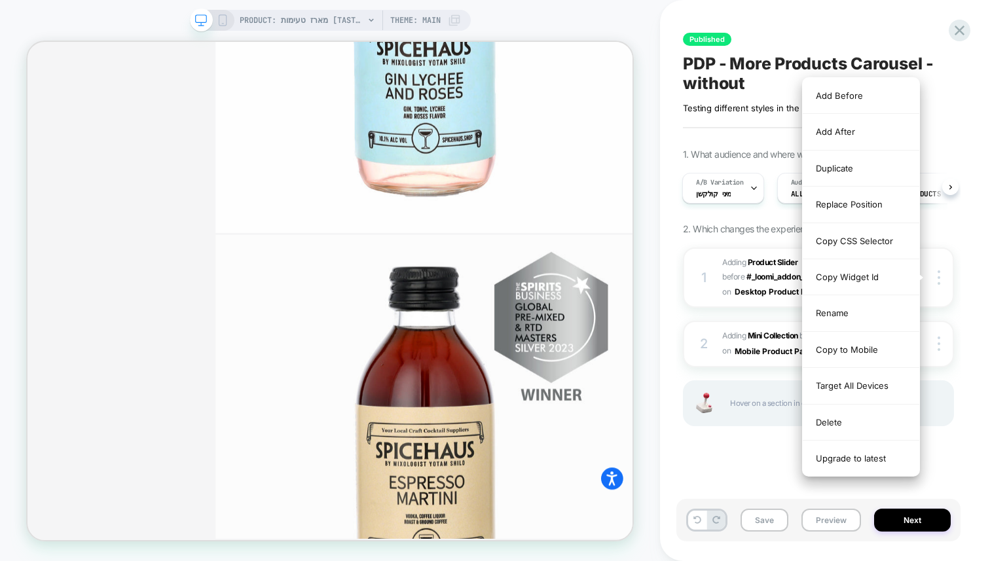
scroll to position [0, 0]
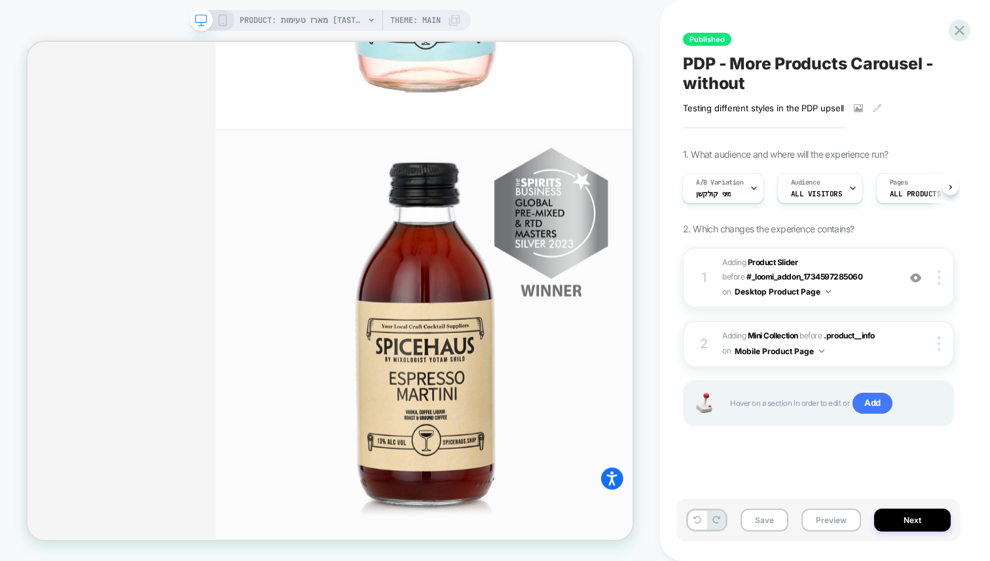
scroll to position [1404, 0]
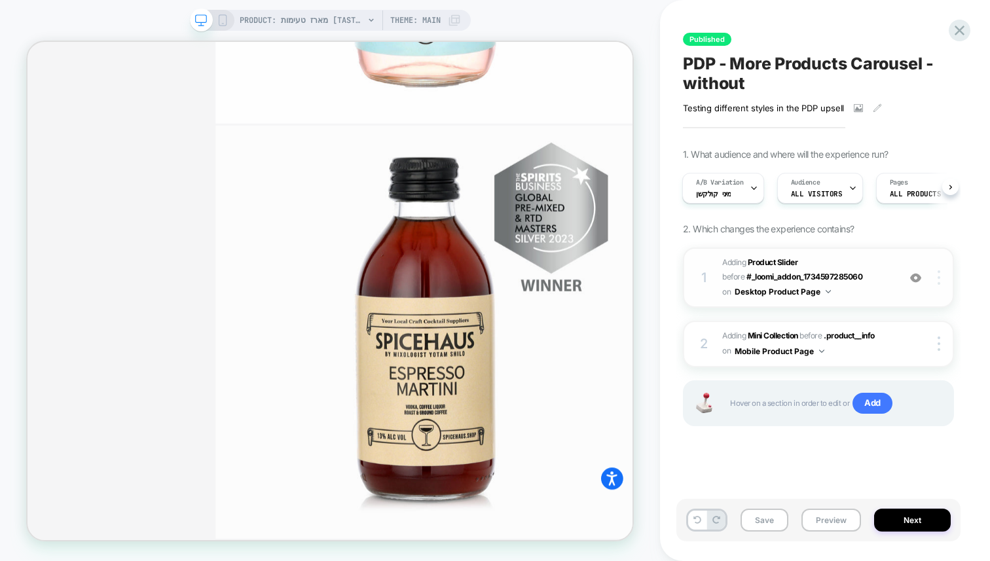
click at [938, 281] on img at bounding box center [939, 278] width 3 height 14
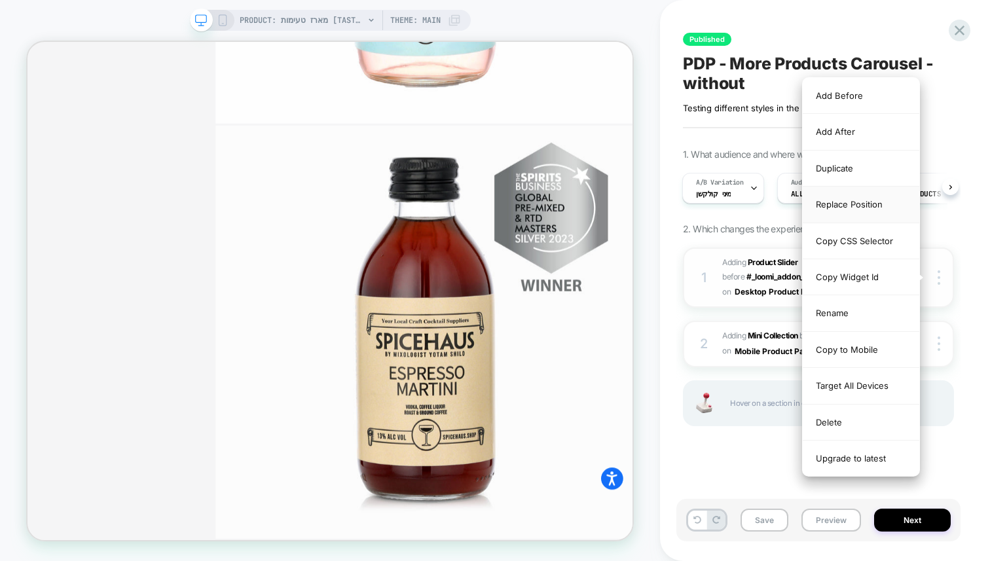
click at [852, 206] on div "Replace Position" at bounding box center [861, 205] width 117 height 36
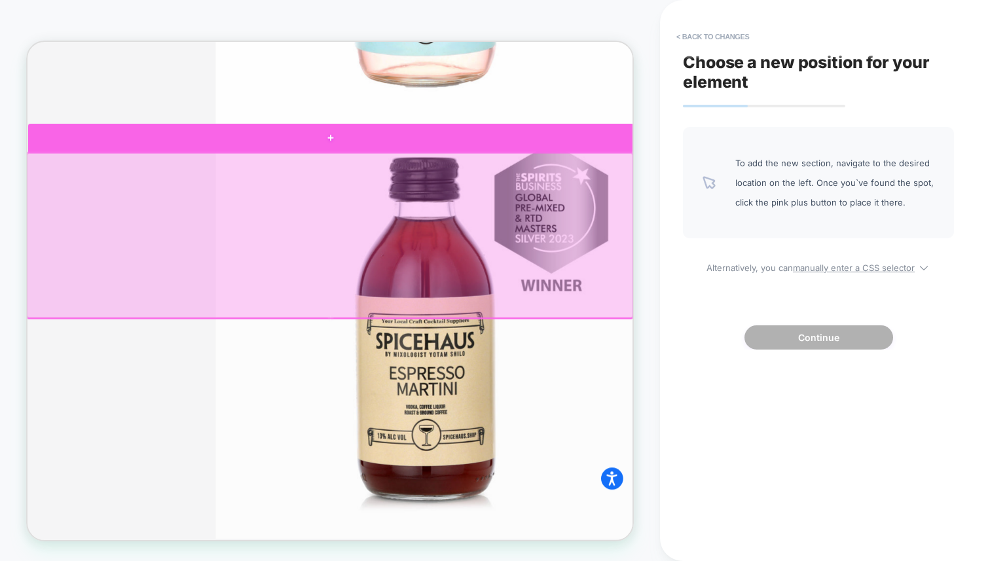
click at [762, 167] on div at bounding box center [432, 170] width 808 height 38
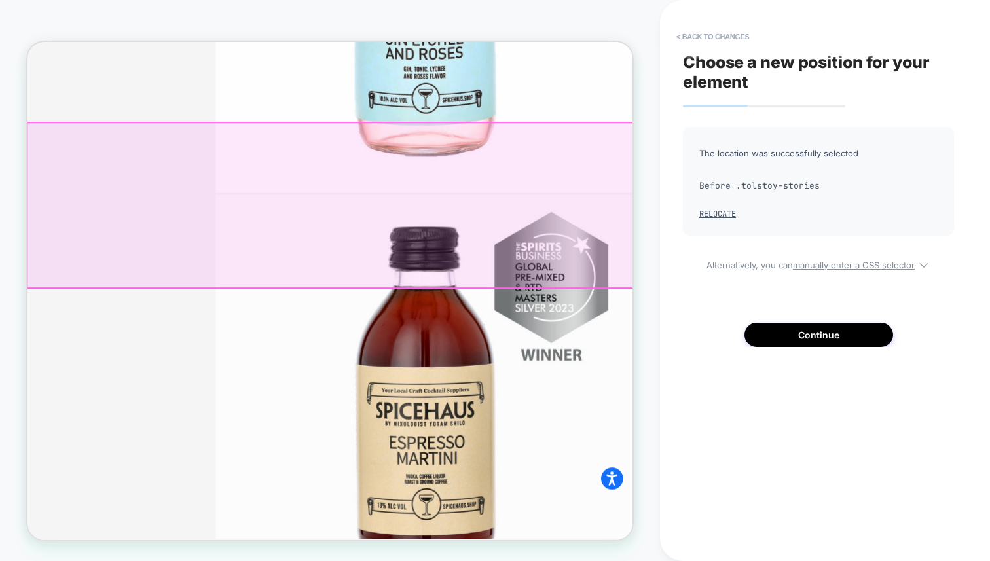
scroll to position [1311, 0]
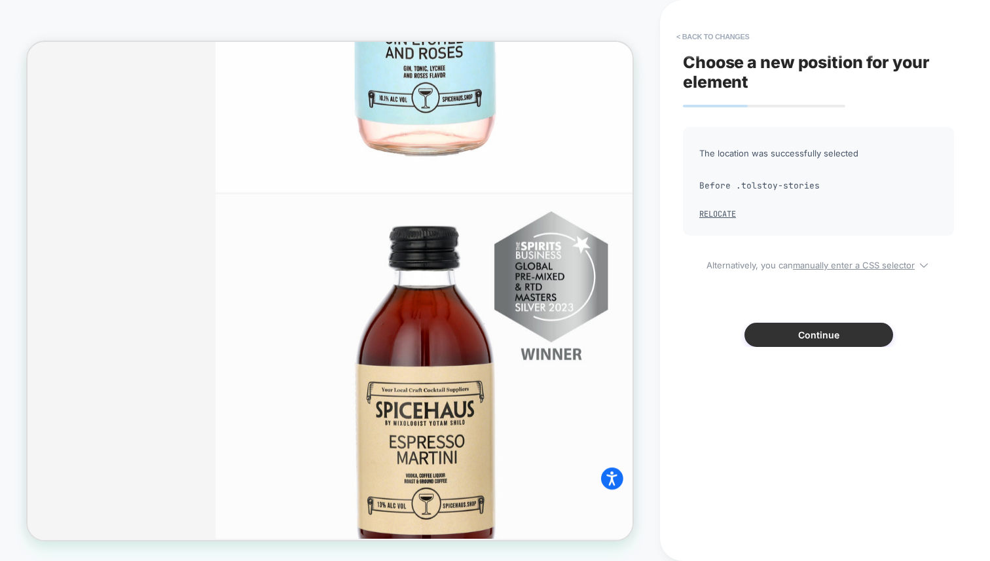
click at [803, 331] on button "Continue" at bounding box center [819, 335] width 149 height 24
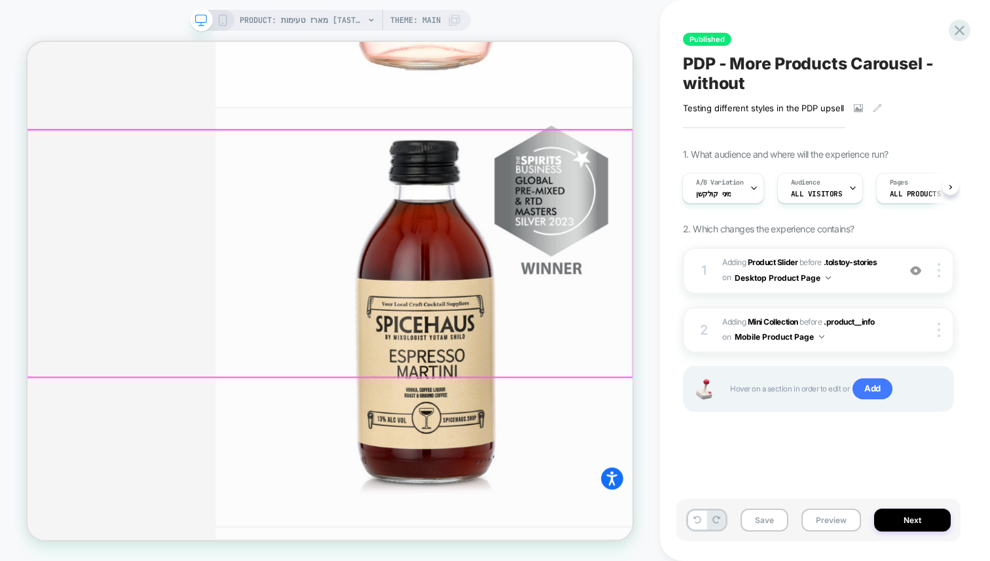
scroll to position [1453, 0]
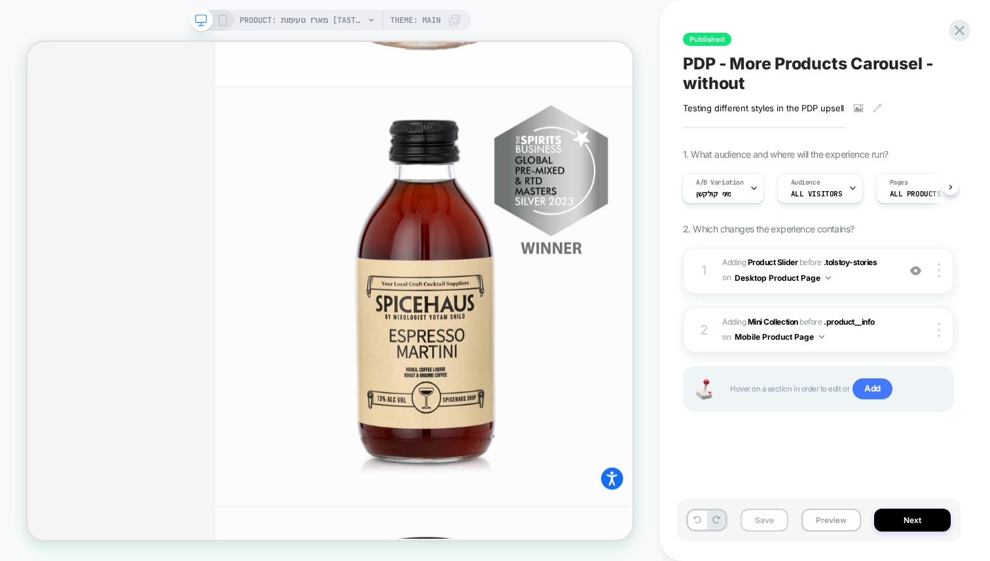
click at [766, 521] on button "Save" at bounding box center [765, 520] width 48 height 23
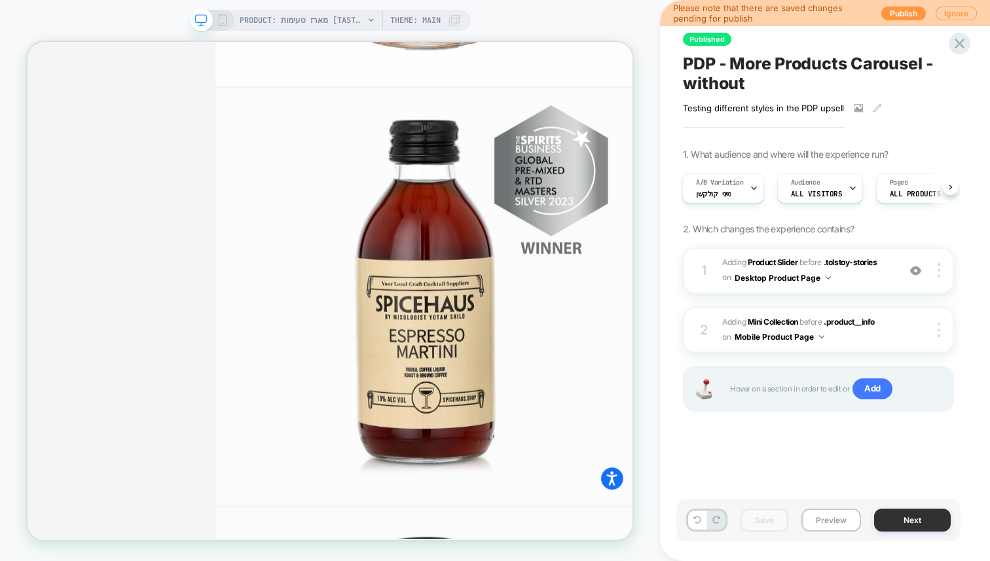
click at [905, 522] on button "Next" at bounding box center [912, 520] width 77 height 23
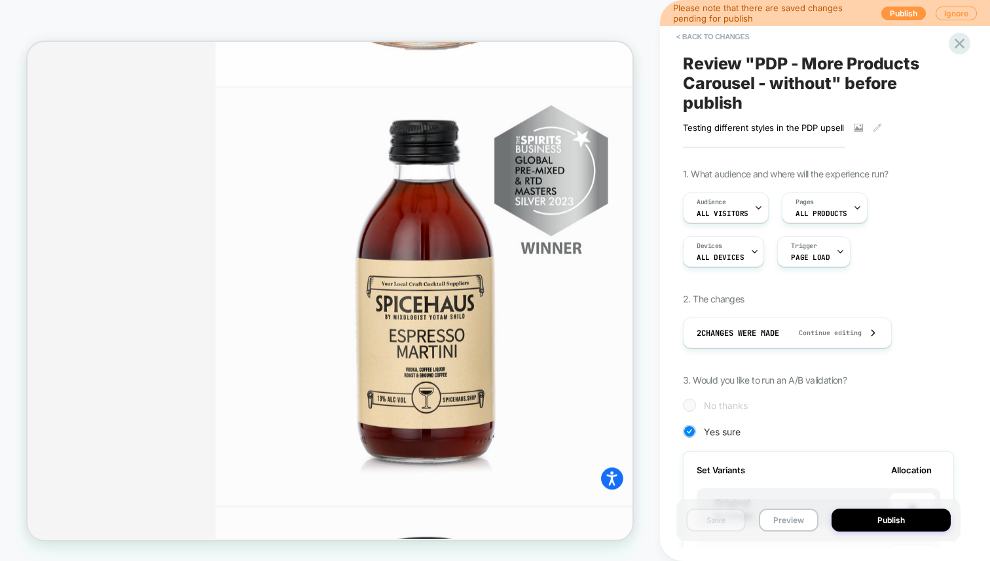
scroll to position [0, 1]
click at [905, 522] on button "Publish" at bounding box center [891, 520] width 119 height 23
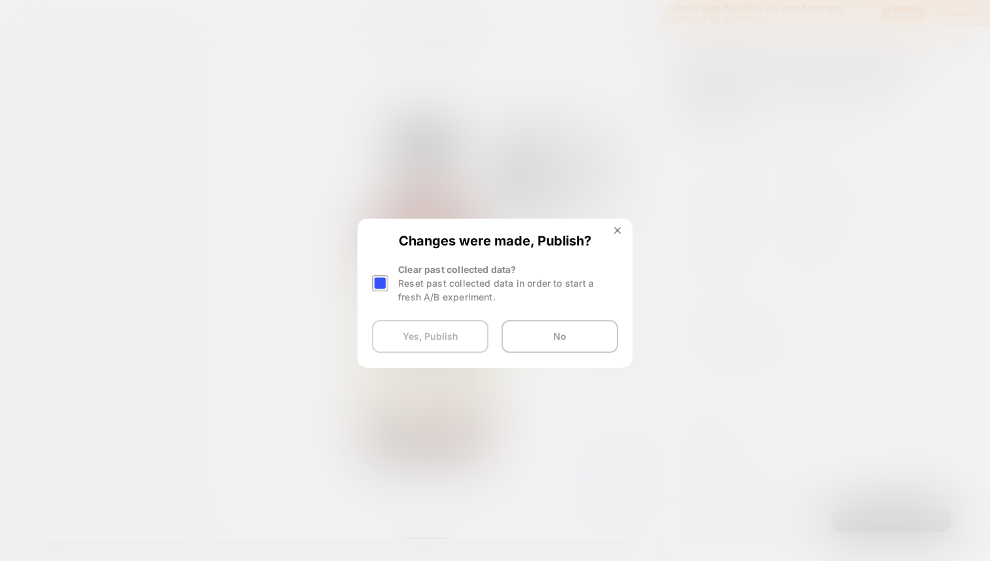
click at [433, 332] on button "Yes, Publish" at bounding box center [430, 336] width 117 height 33
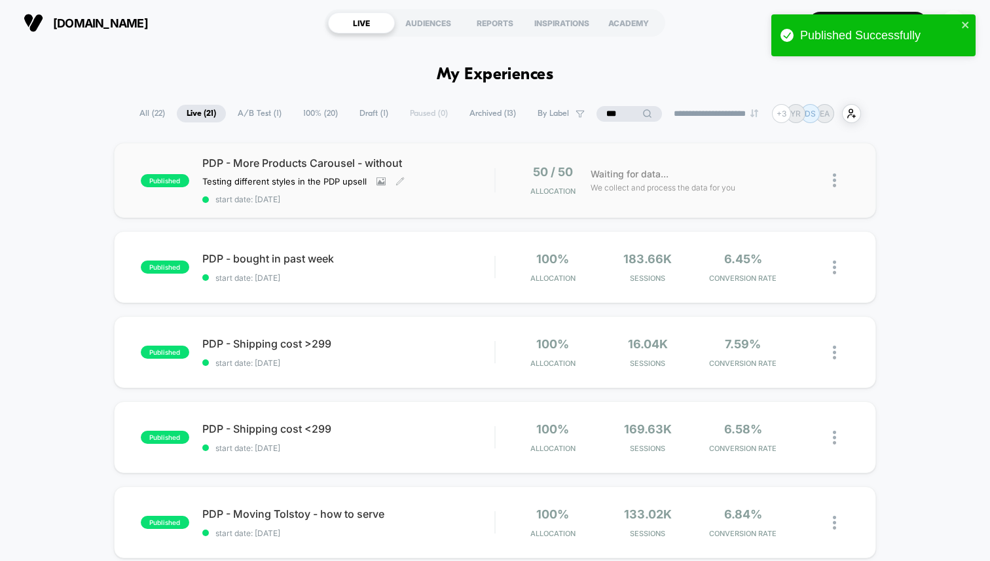
click at [443, 189] on div "PDP - More Products Carousel - without Testing different styles in the PDP upse…" at bounding box center [348, 181] width 292 height 48
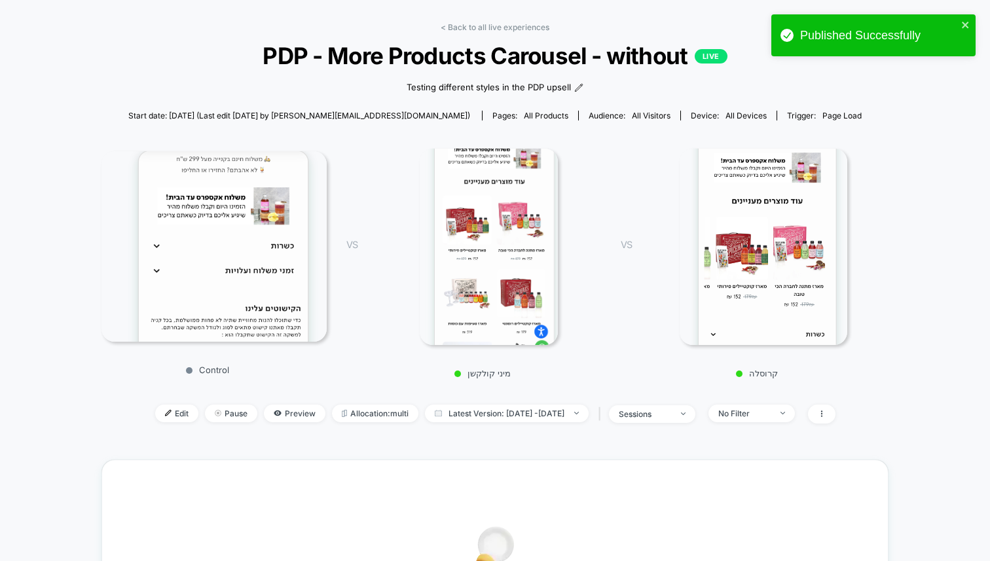
scroll to position [42, 0]
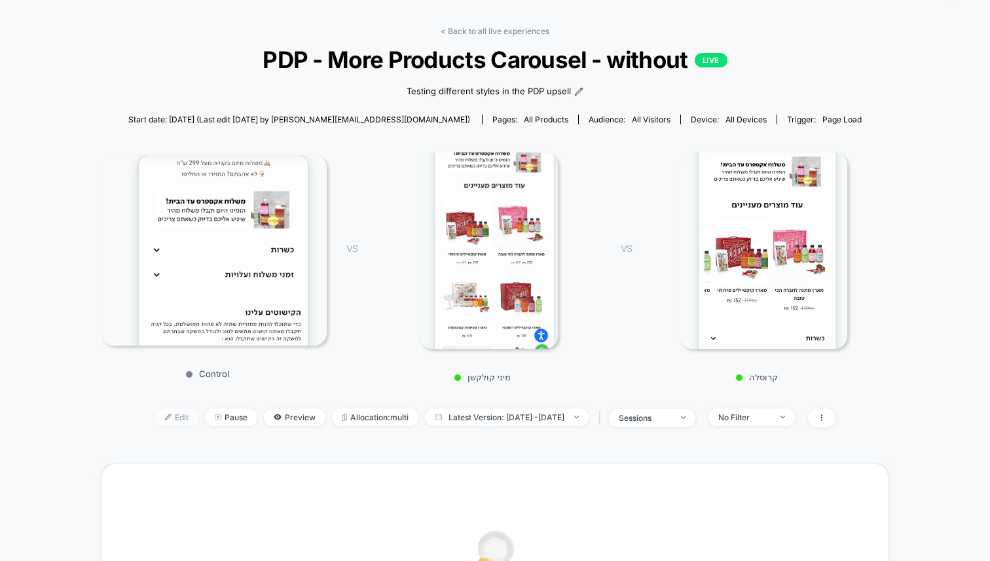
click at [155, 417] on span "Edit" at bounding box center [176, 418] width 43 height 18
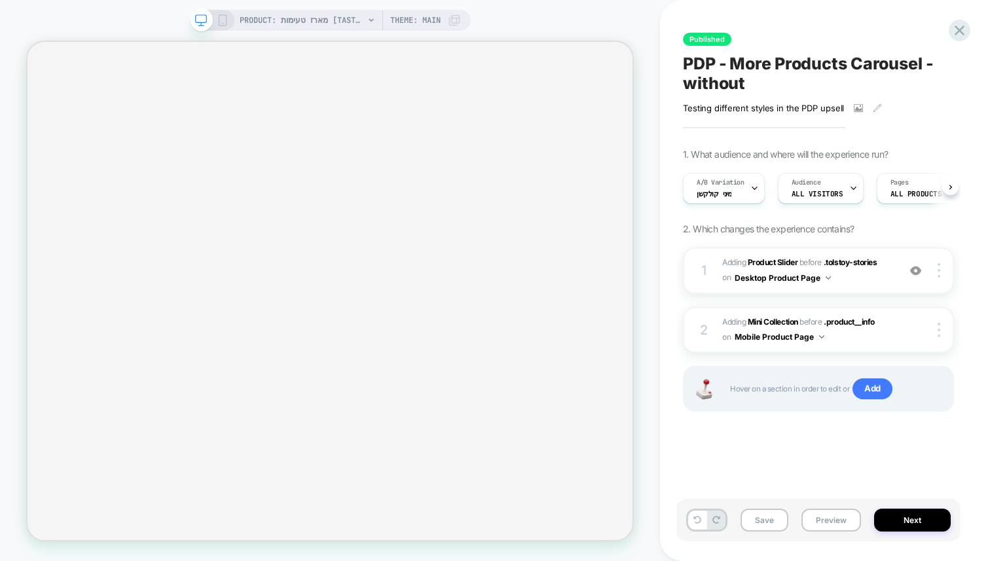
scroll to position [0, 1]
click at [716, 185] on span "A/B Variation" at bounding box center [720, 182] width 48 height 9
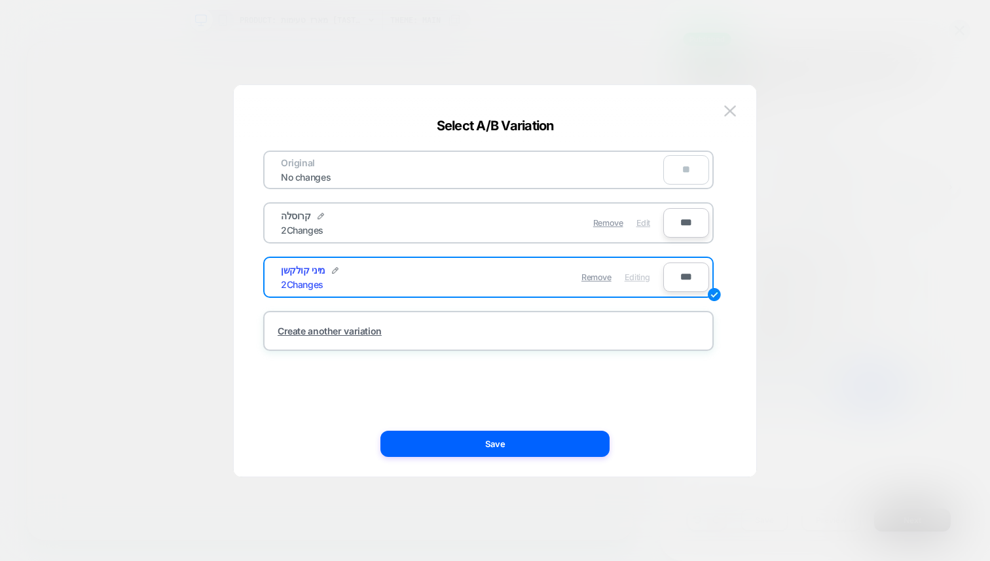
click at [648, 221] on span "Edit" at bounding box center [644, 223] width 14 height 10
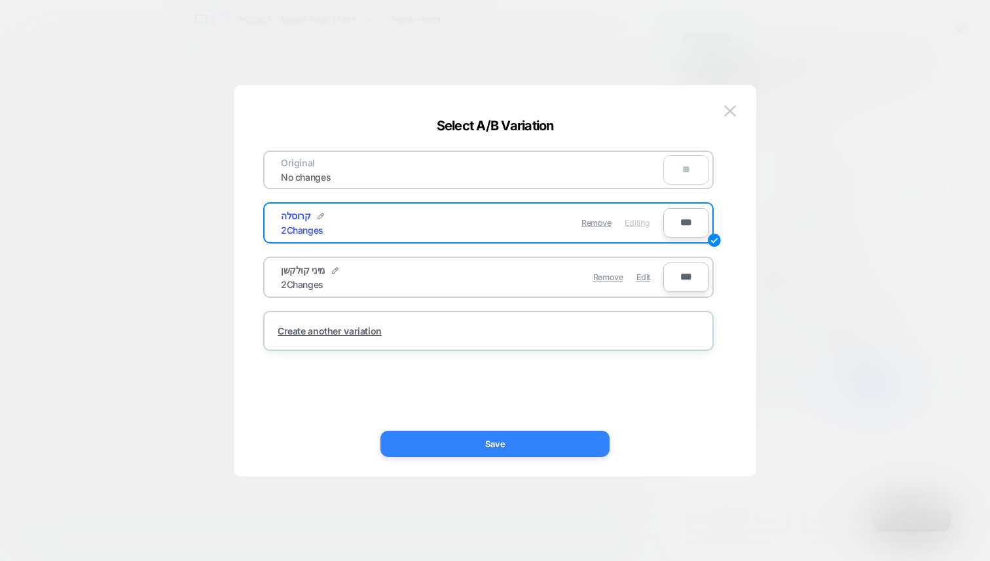
click at [505, 434] on button "Save" at bounding box center [495, 444] width 229 height 26
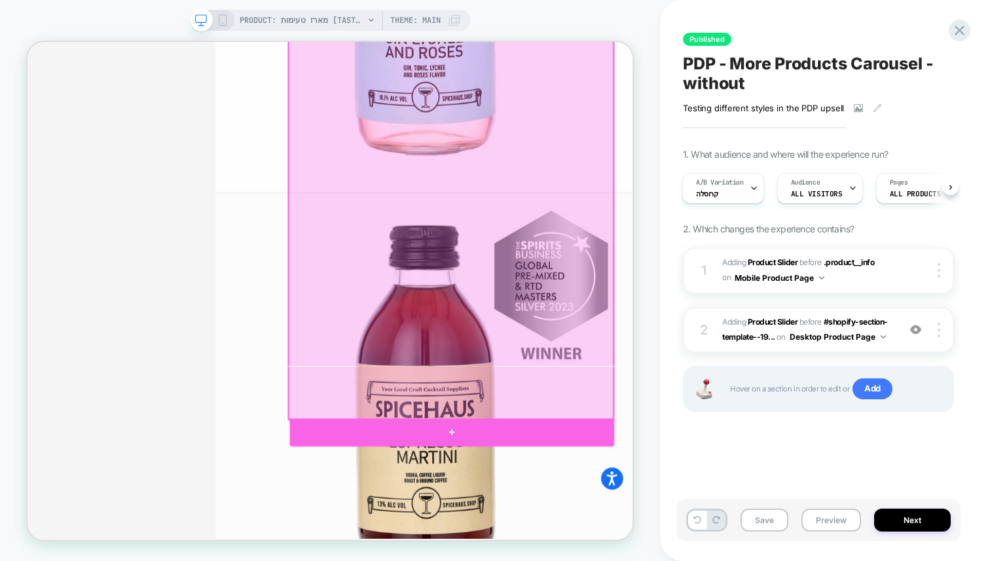
scroll to position [1305, 0]
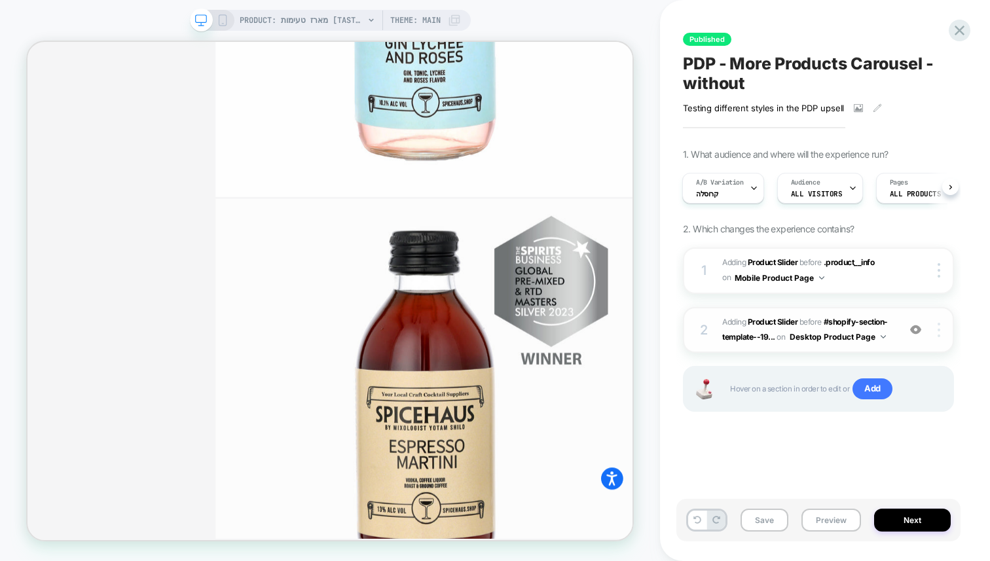
click at [940, 335] on img at bounding box center [939, 330] width 3 height 14
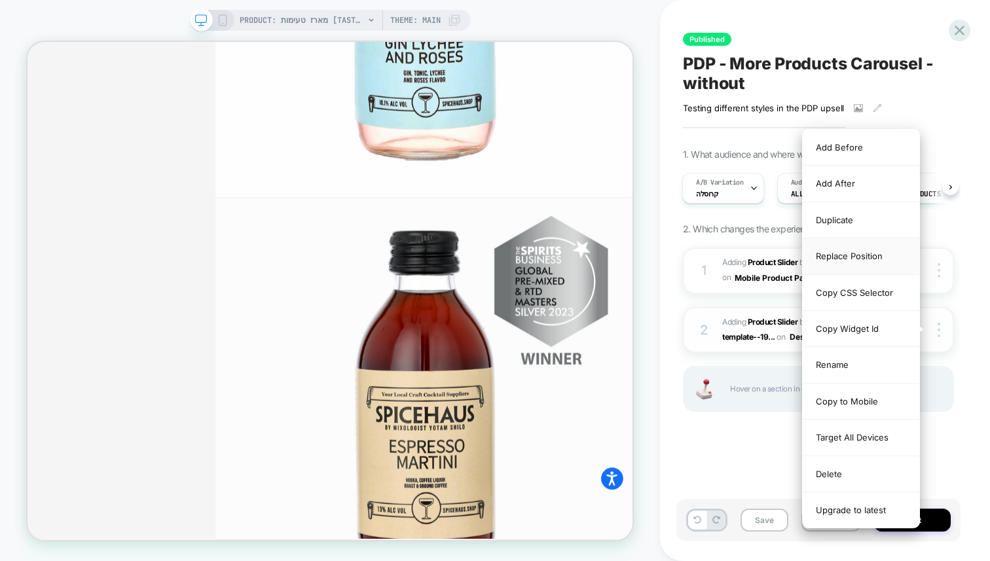
click at [825, 253] on div "Replace Position" at bounding box center [861, 256] width 117 height 36
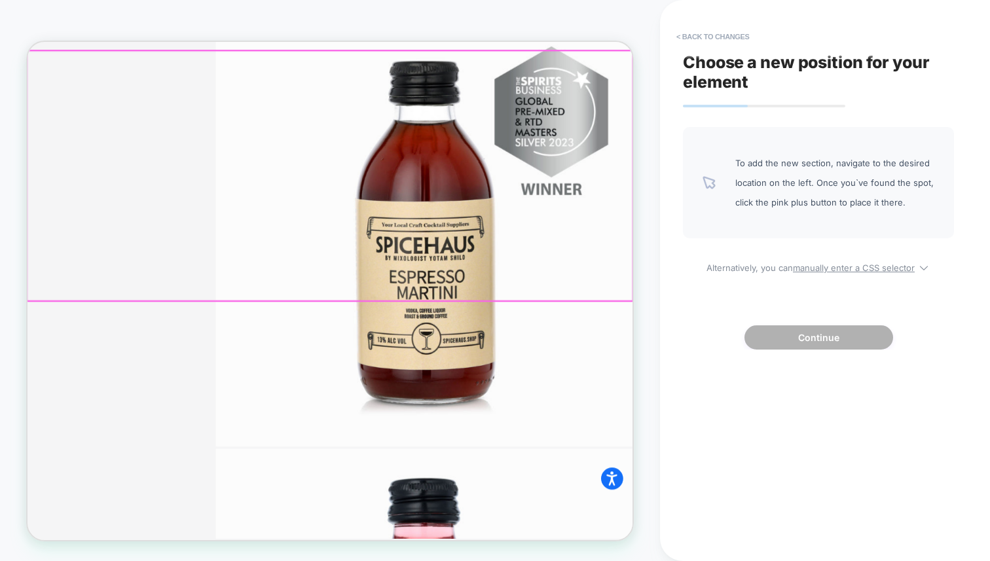
scroll to position [1537, 0]
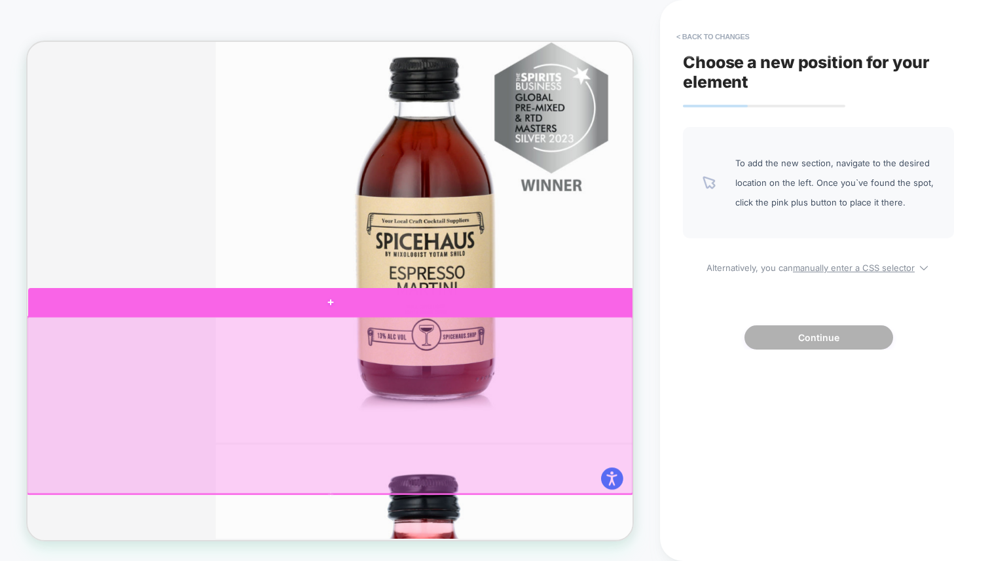
click at [739, 383] on div at bounding box center [432, 388] width 808 height 37
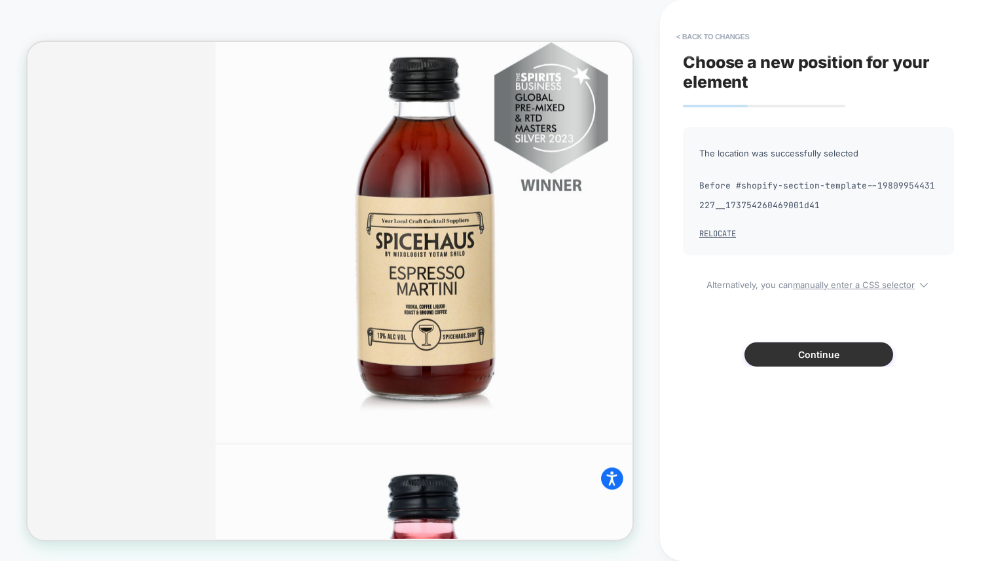
click at [788, 355] on button "Continue" at bounding box center [819, 355] width 149 height 24
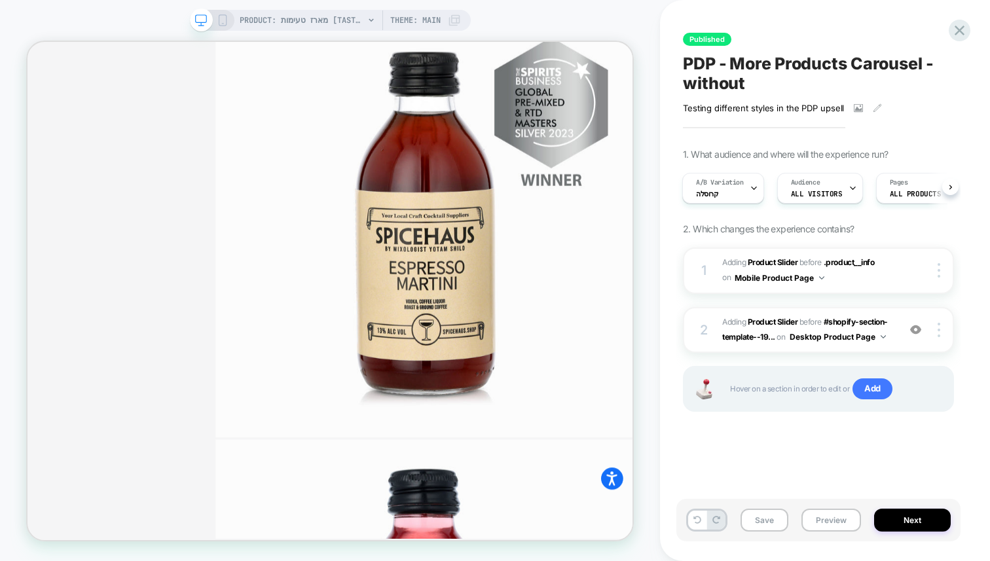
scroll to position [1554, 0]
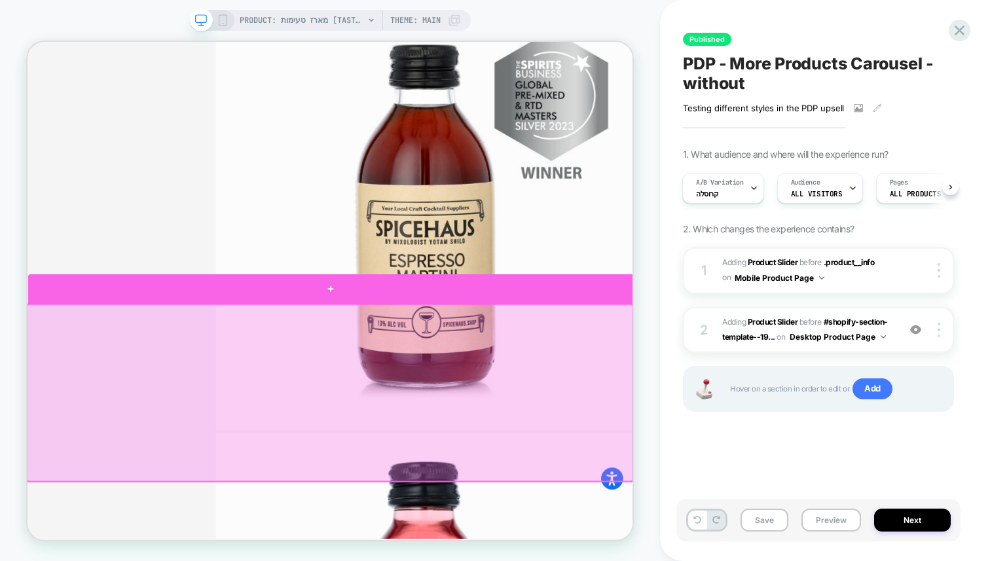
click at [797, 379] on div at bounding box center [432, 371] width 808 height 39
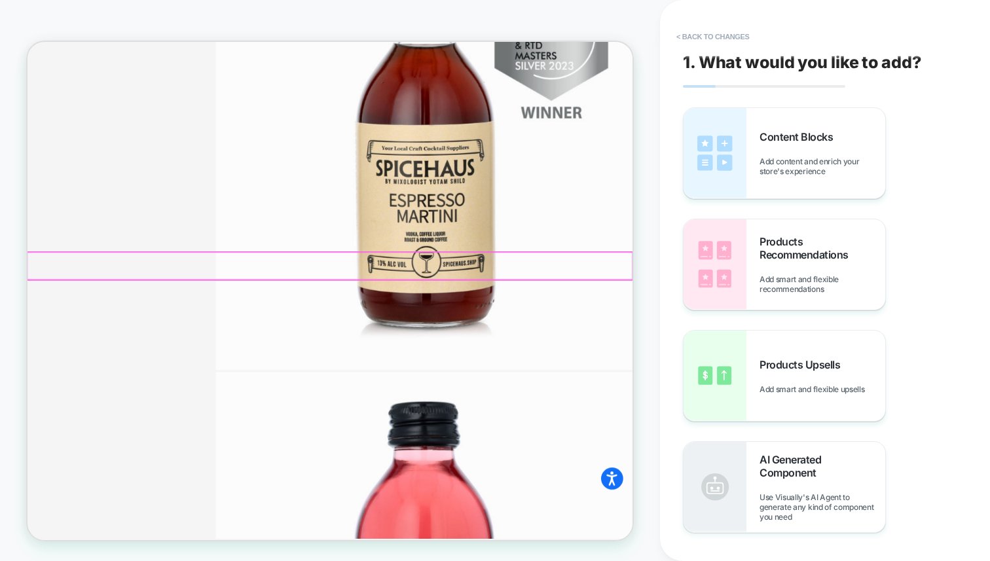
scroll to position [1597, 0]
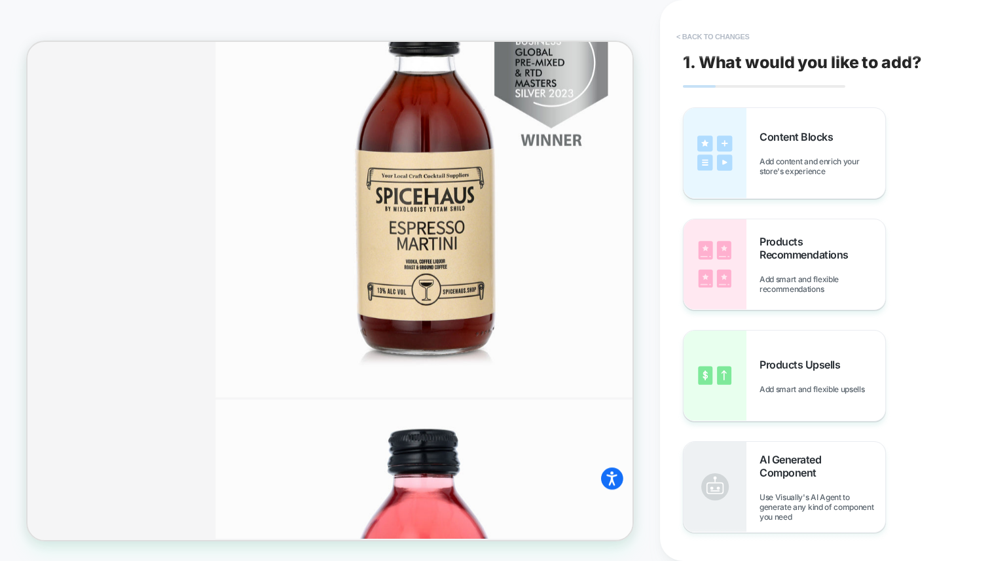
click at [693, 42] on button "< Back to changes" at bounding box center [713, 36] width 86 height 21
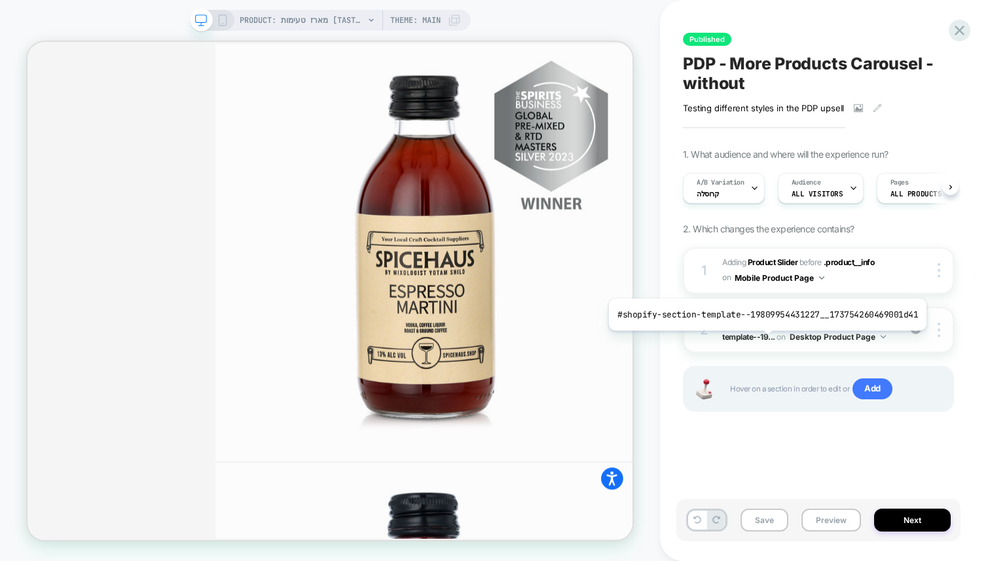
scroll to position [0, 1]
click at [958, 28] on icon at bounding box center [960, 31] width 10 height 10
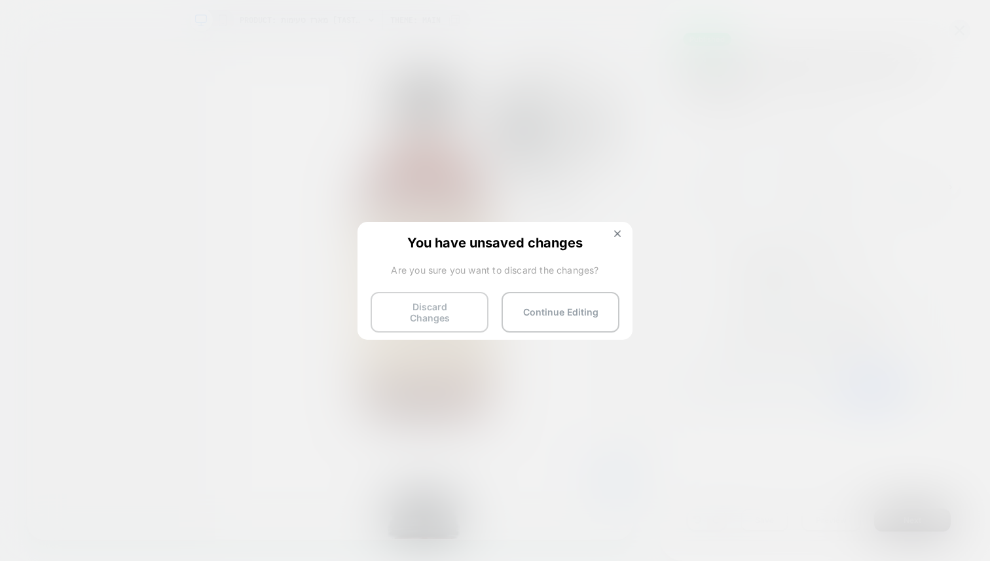
click at [423, 313] on button "Discard Changes" at bounding box center [430, 312] width 118 height 41
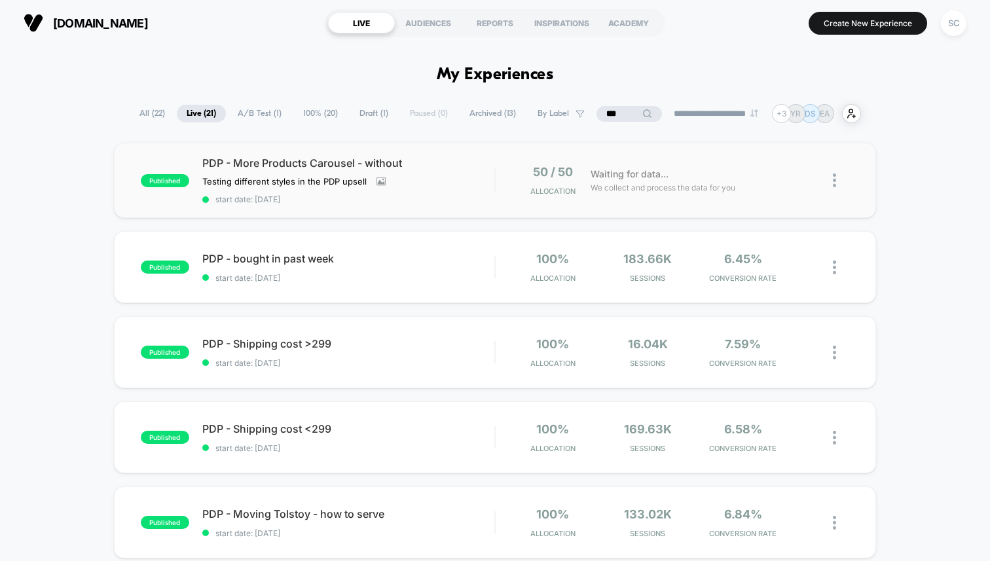
click at [833, 181] on img at bounding box center [834, 181] width 3 height 14
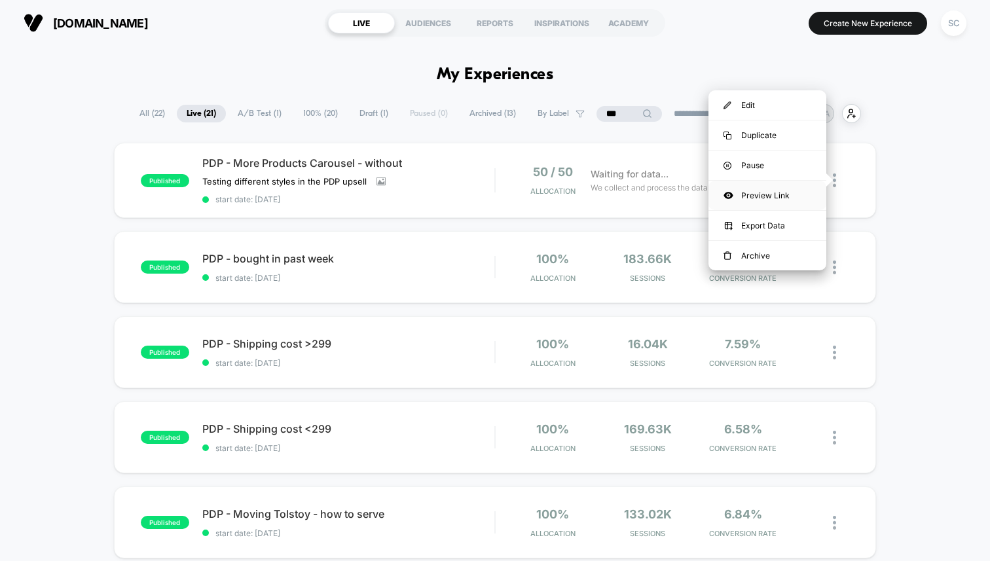
click at [747, 196] on div "Preview Link" at bounding box center [768, 195] width 118 height 29
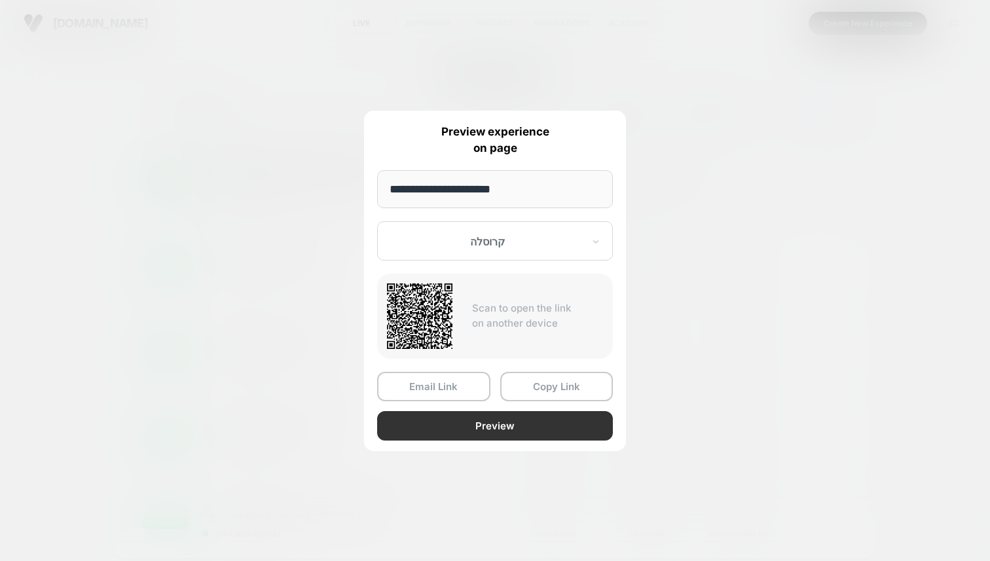
click at [468, 430] on button "Preview" at bounding box center [495, 425] width 236 height 29
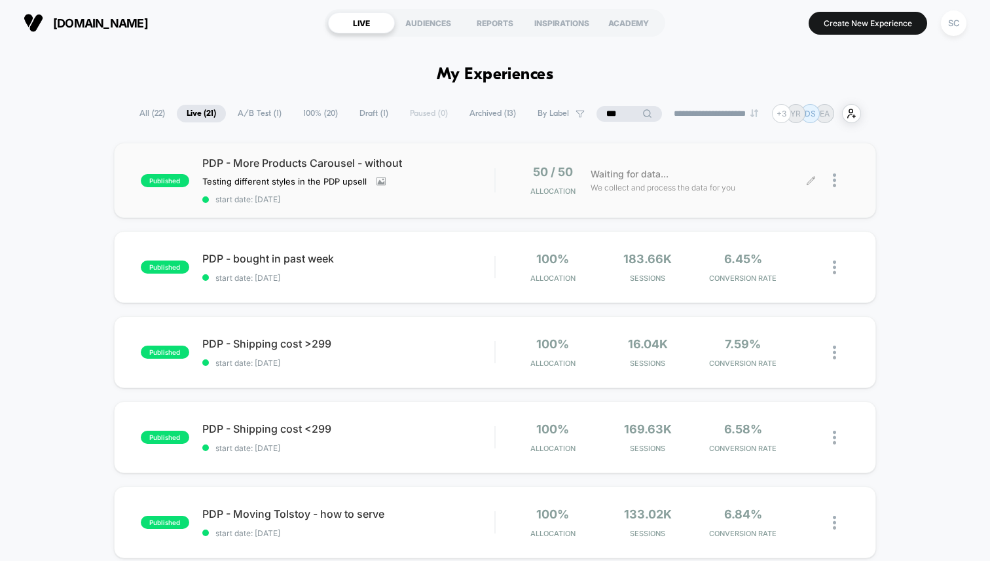
click at [837, 170] on div at bounding box center [841, 180] width 16 height 31
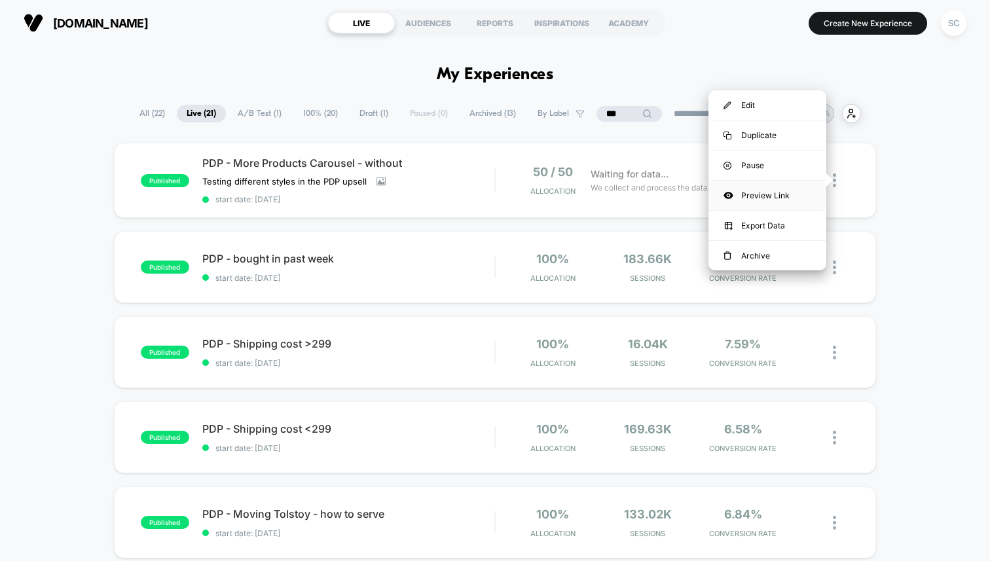
click at [751, 197] on div "Preview Link" at bounding box center [768, 195] width 118 height 29
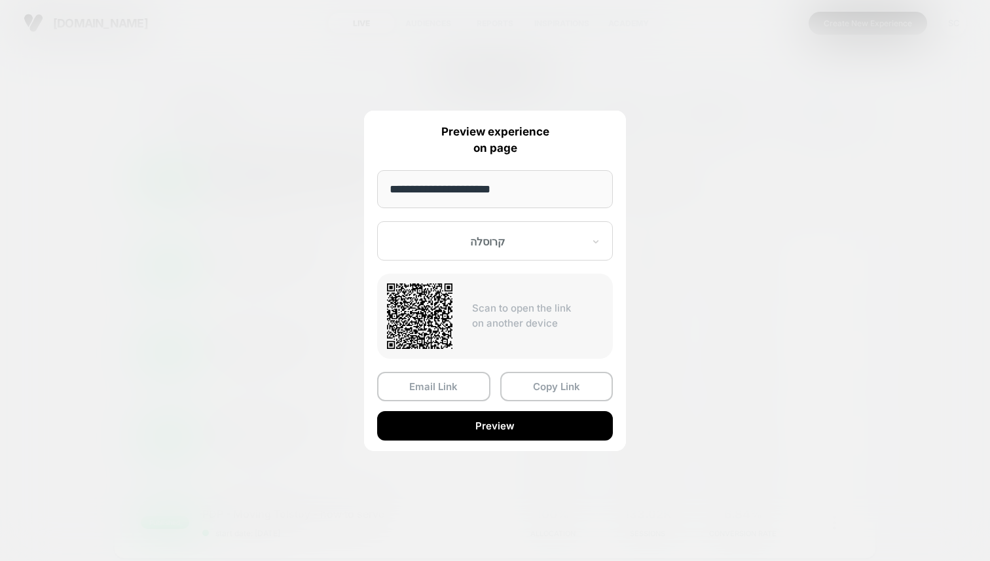
click at [517, 240] on div at bounding box center [487, 241] width 193 height 13
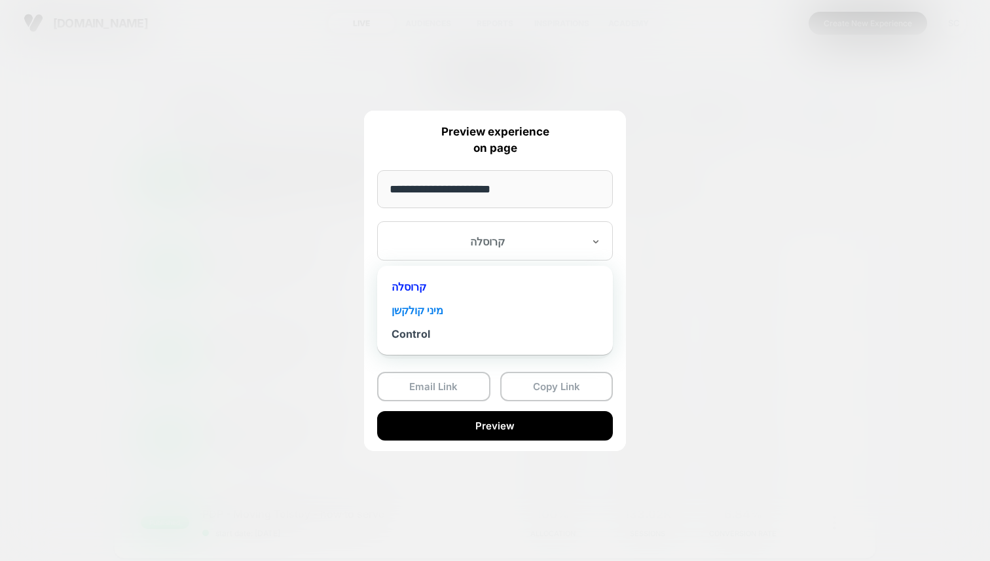
click at [439, 308] on div "מיני קולקשן" at bounding box center [495, 311] width 223 height 24
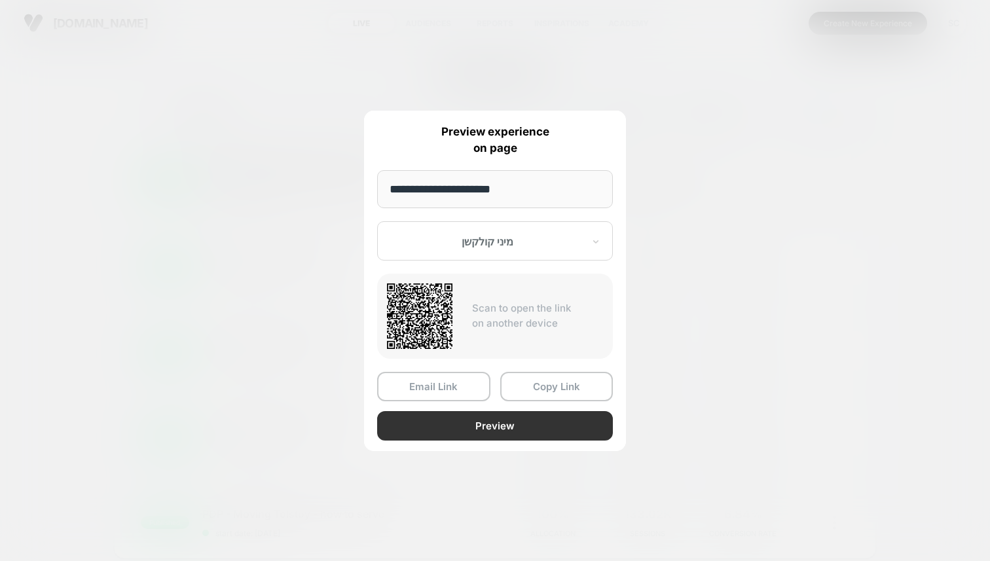
click at [494, 430] on button "Preview" at bounding box center [495, 425] width 236 height 29
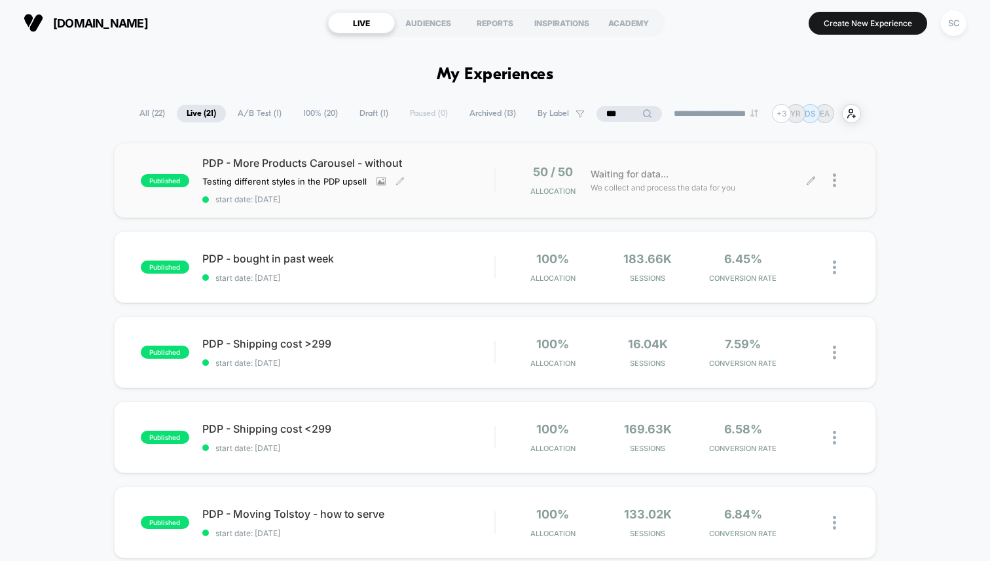
click at [434, 202] on span "start date: [DATE]" at bounding box center [348, 200] width 292 height 10
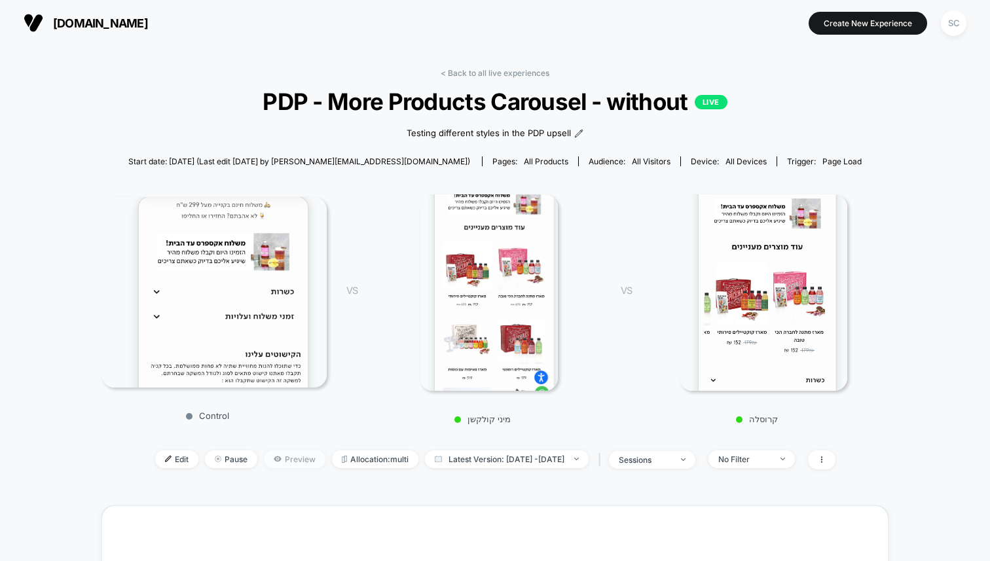
click at [286, 461] on span "Preview" at bounding box center [295, 460] width 62 height 18
click at [155, 461] on span "Edit" at bounding box center [176, 460] width 43 height 18
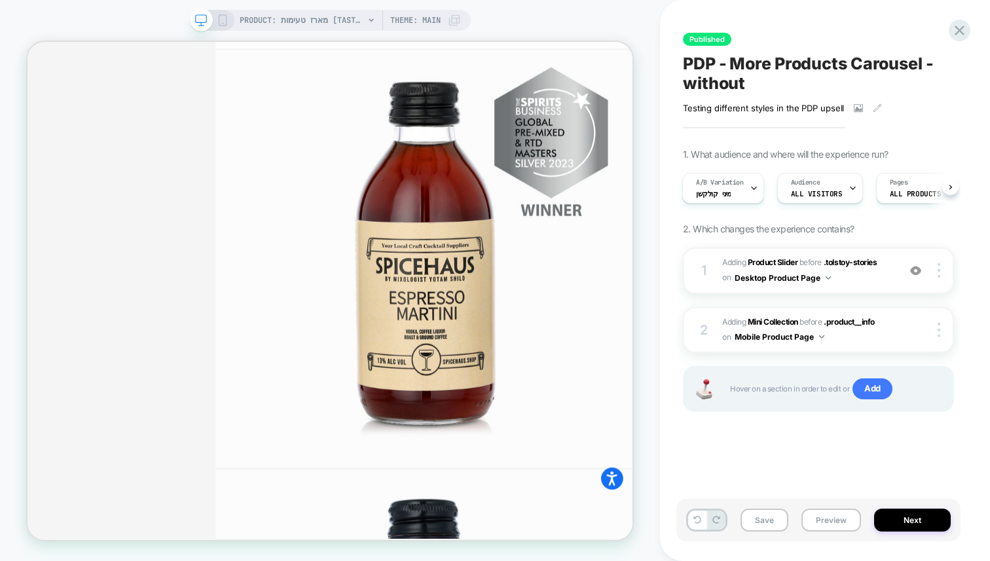
scroll to position [1504, 0]
click at [752, 190] on icon at bounding box center [754, 188] width 9 height 9
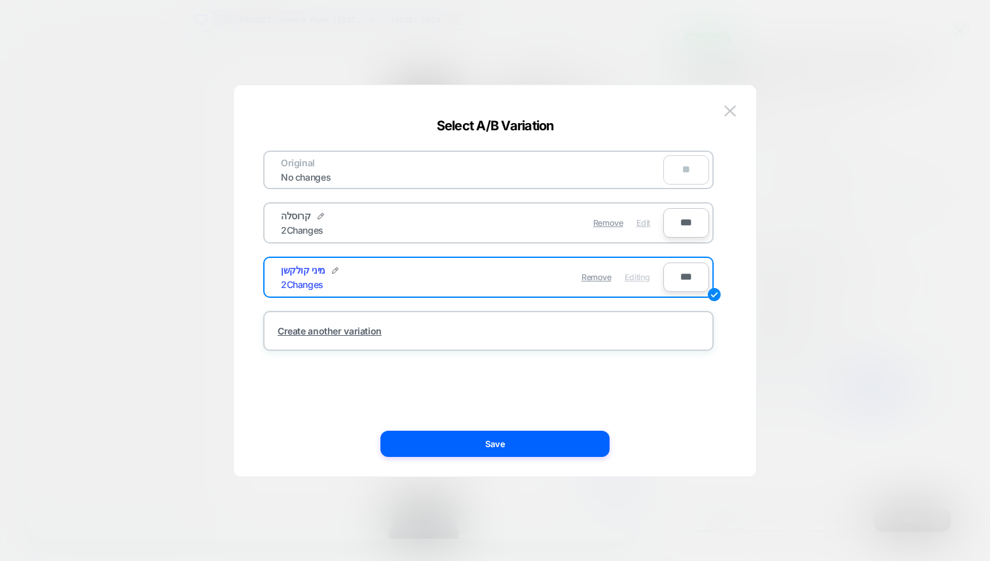
click at [643, 225] on span "Edit" at bounding box center [644, 223] width 14 height 10
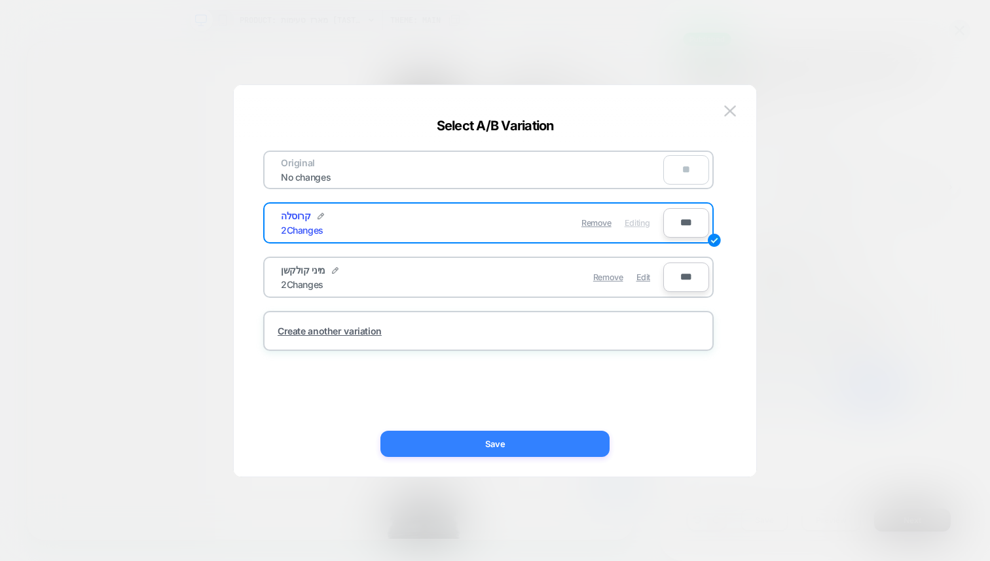
click at [470, 439] on button "Save" at bounding box center [495, 444] width 229 height 26
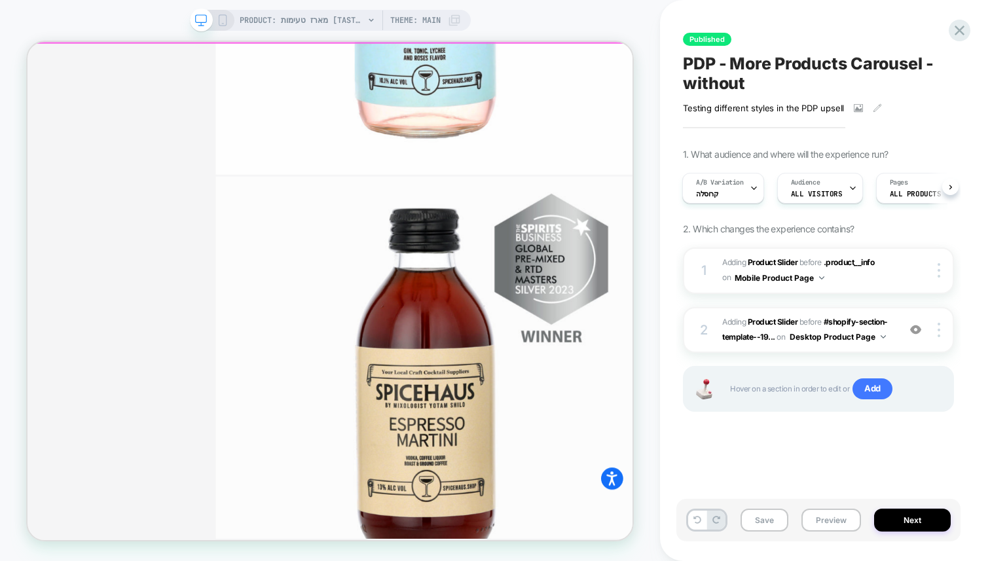
scroll to position [963, 0]
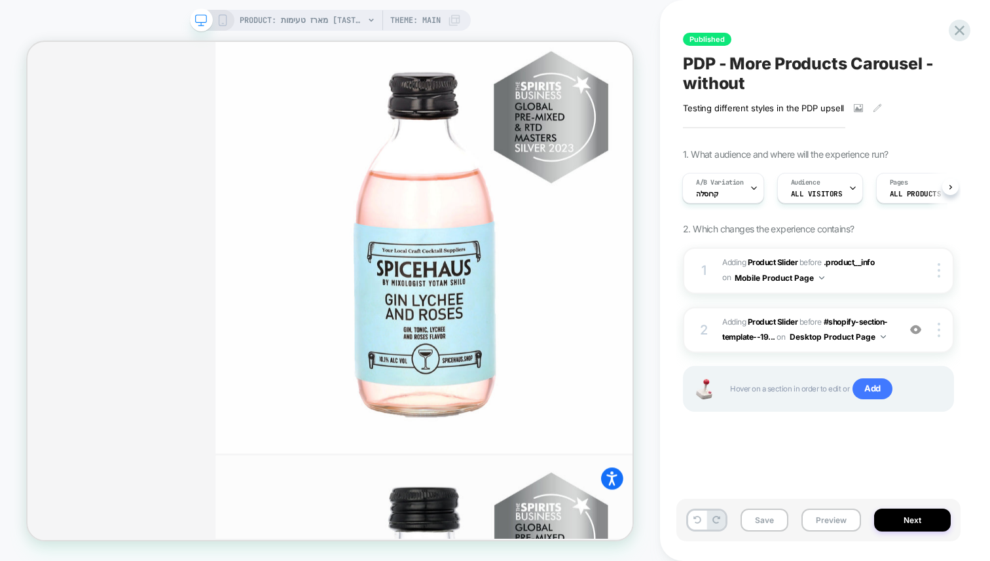
click at [220, 19] on icon at bounding box center [223, 20] width 12 height 12
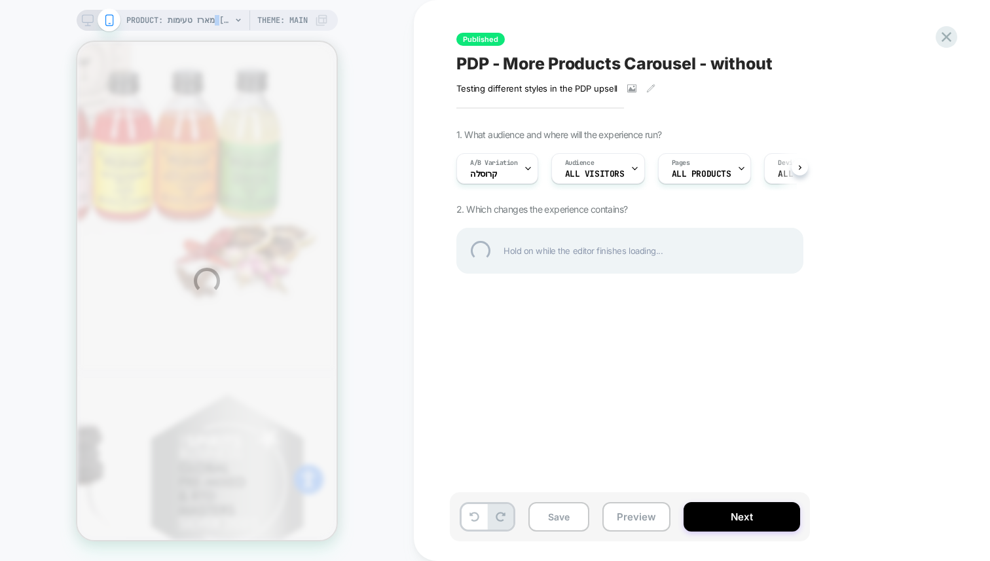
click at [220, 19] on div "PRODUCT: מארז טעימות [tasting gift box] PRODUCT: מארז טעימות [tasting gift box]…" at bounding box center [495, 280] width 990 height 561
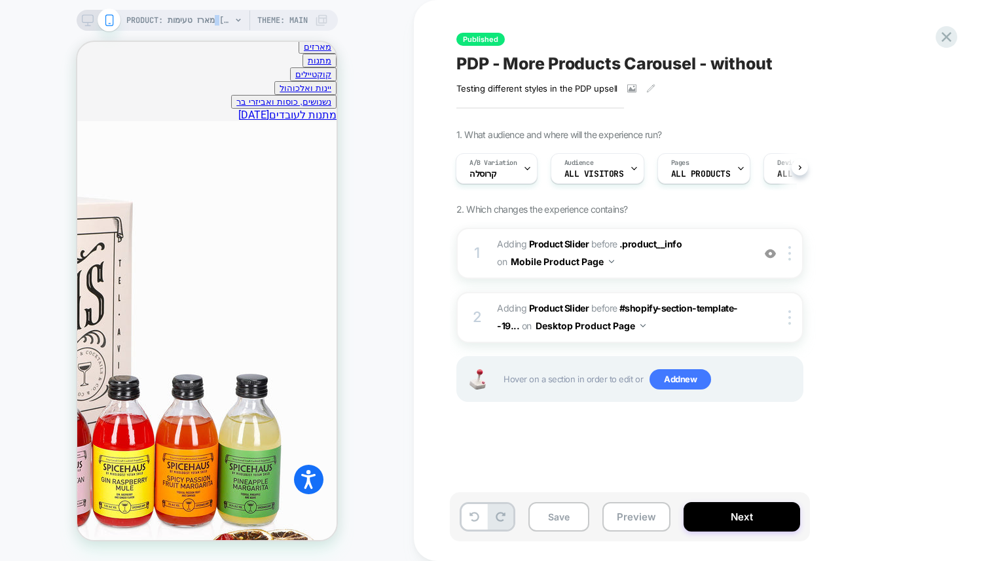
scroll to position [542, 0]
click at [791, 254] on img at bounding box center [790, 253] width 3 height 14
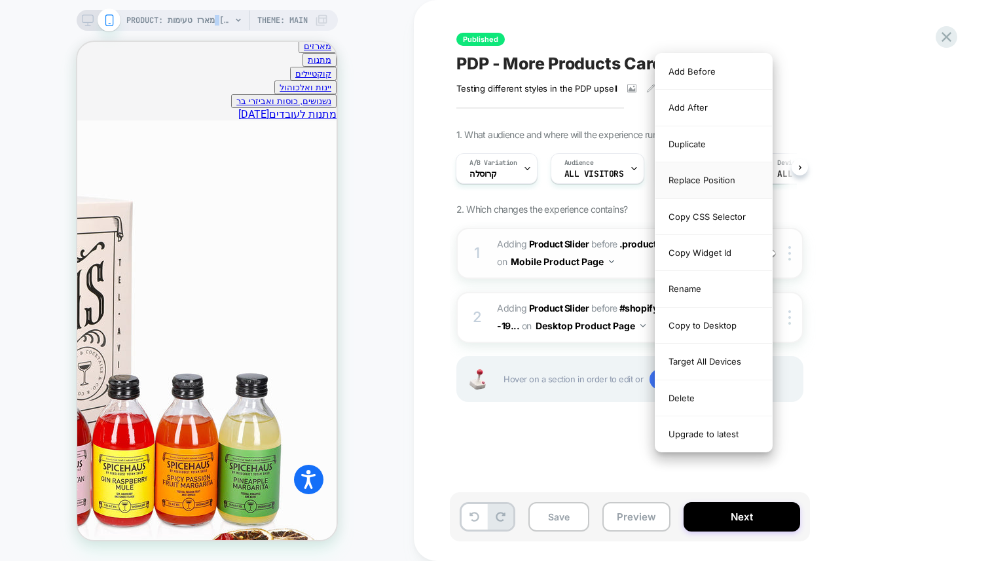
click at [686, 174] on div "Replace Position" at bounding box center [714, 180] width 117 height 36
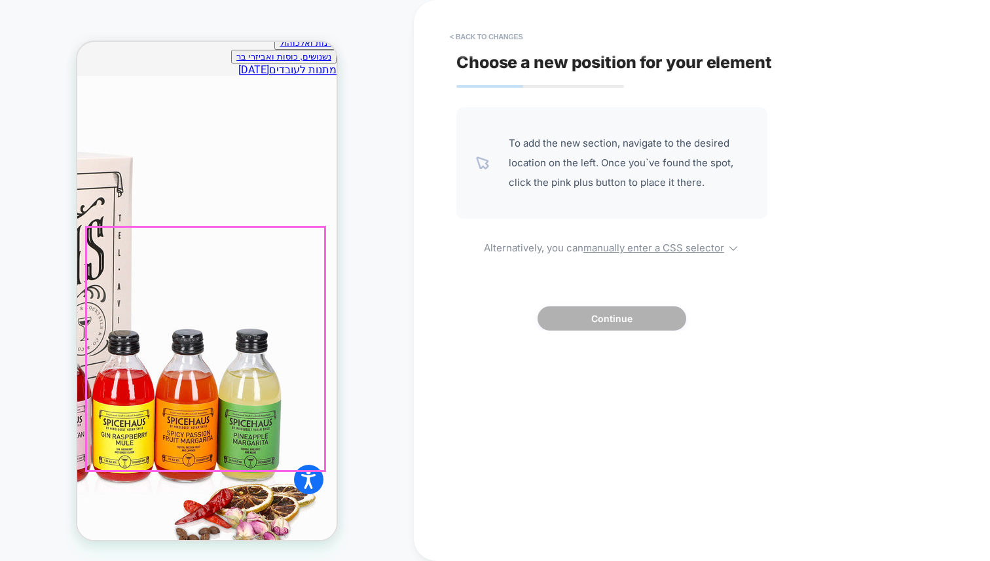
scroll to position [556, 0]
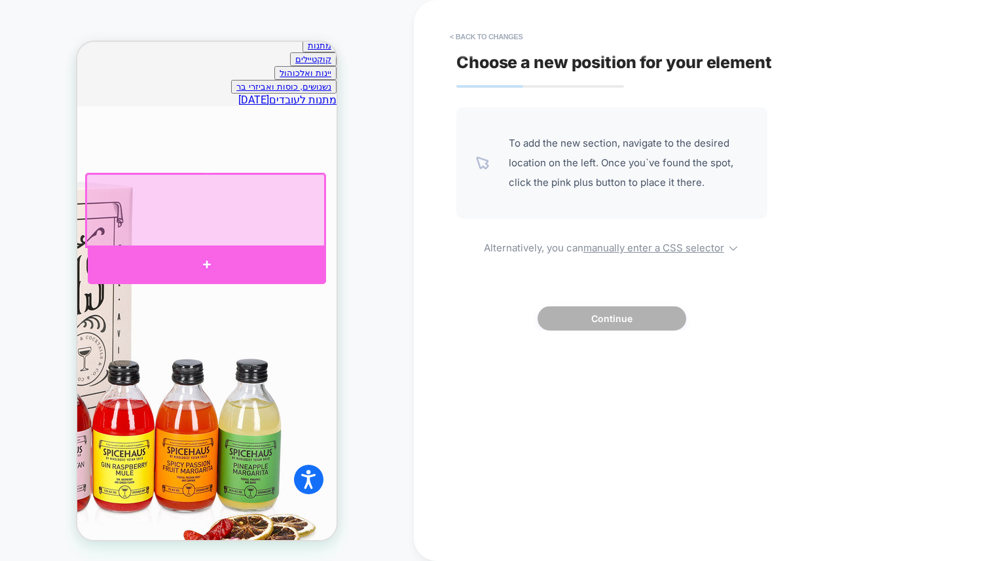
click at [281, 258] on div at bounding box center [207, 265] width 238 height 39
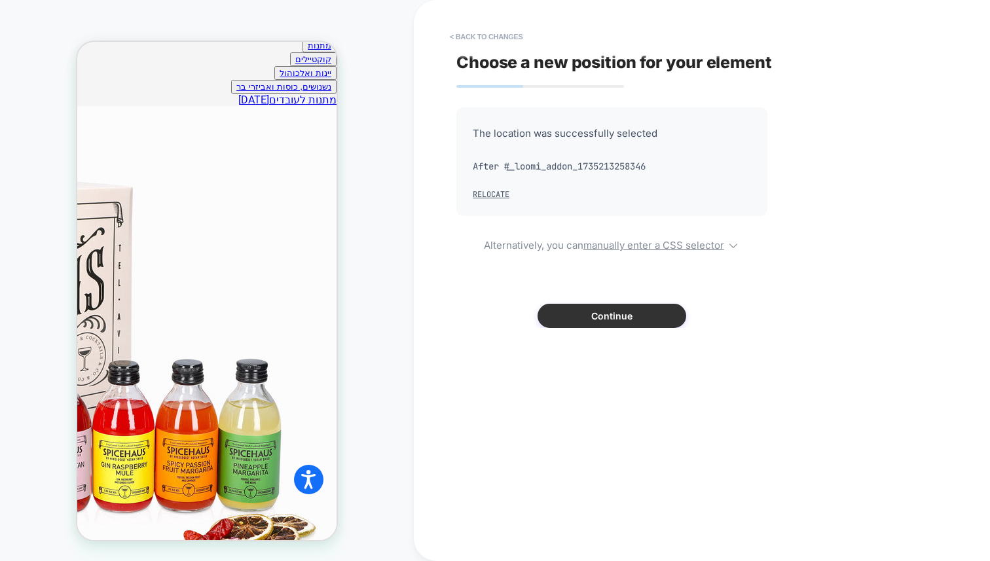
click at [617, 315] on button "Continue" at bounding box center [612, 316] width 149 height 24
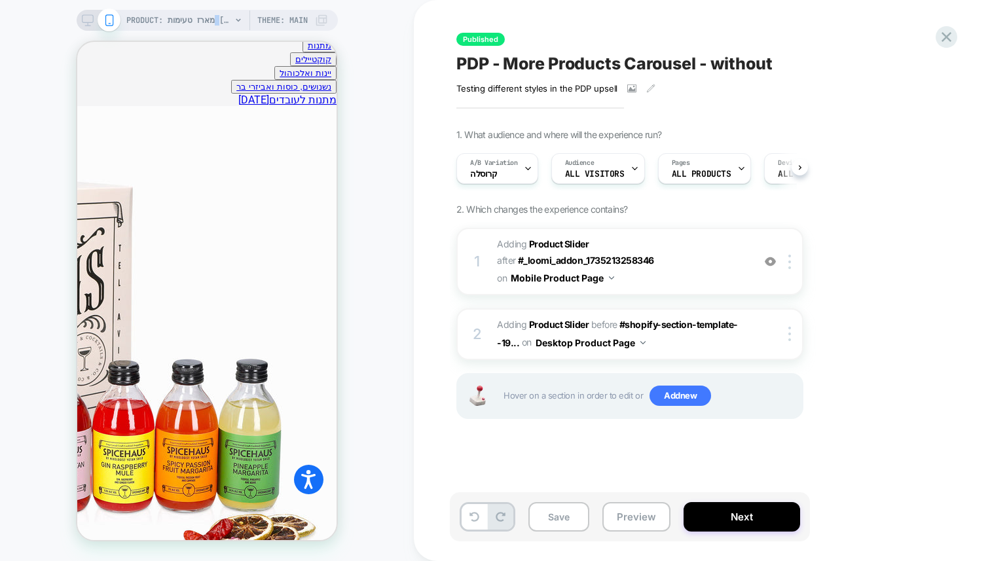
scroll to position [0, 1]
click at [553, 521] on button "Save" at bounding box center [559, 516] width 61 height 29
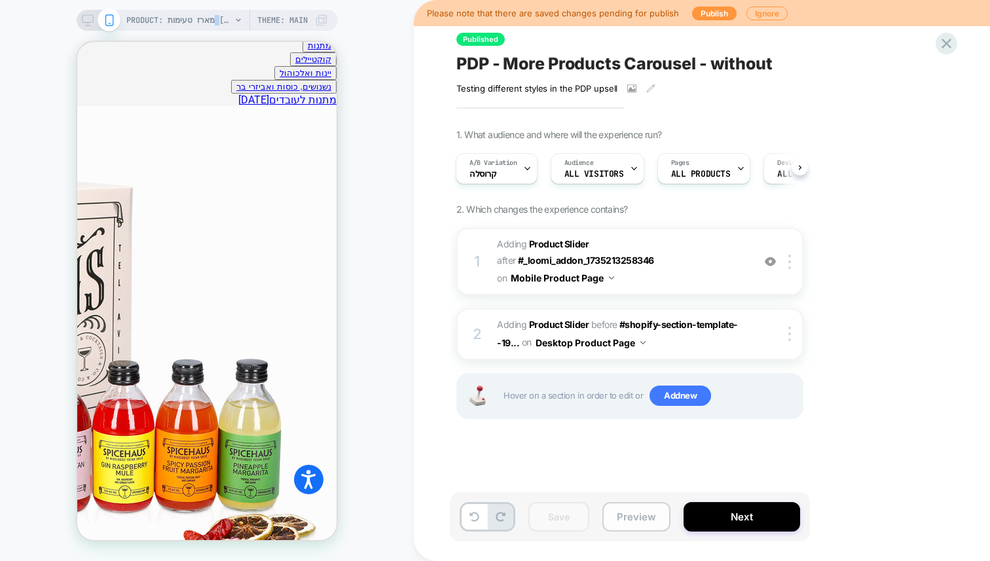
click at [624, 510] on button "Preview" at bounding box center [637, 516] width 68 height 29
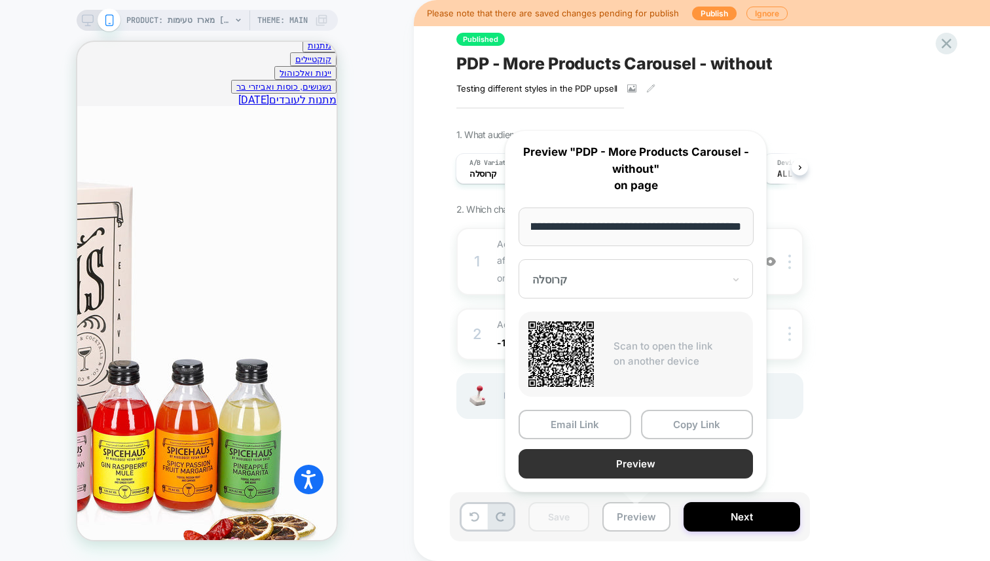
scroll to position [0, 0]
click at [593, 460] on button "Preview" at bounding box center [636, 463] width 234 height 29
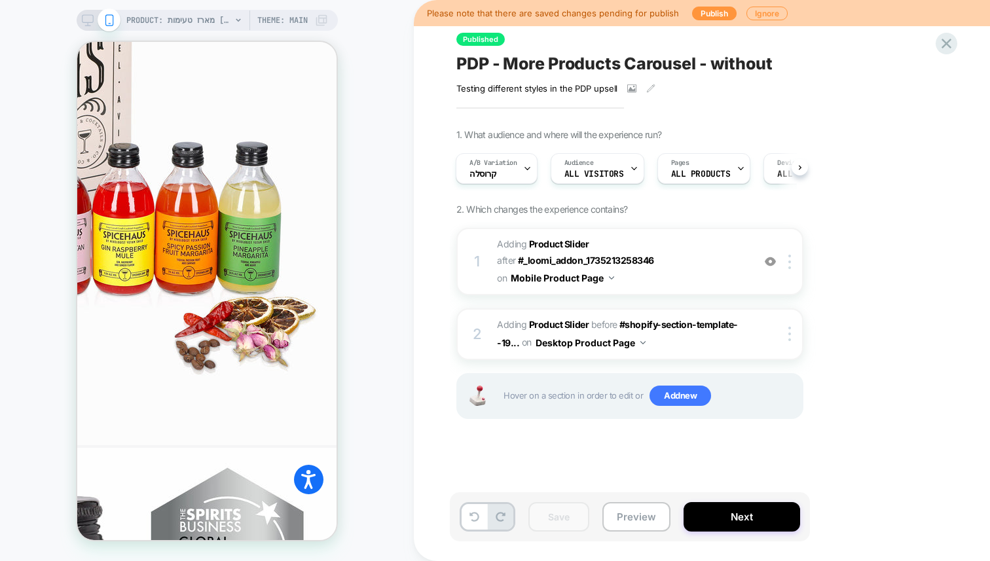
scroll to position [825, 0]
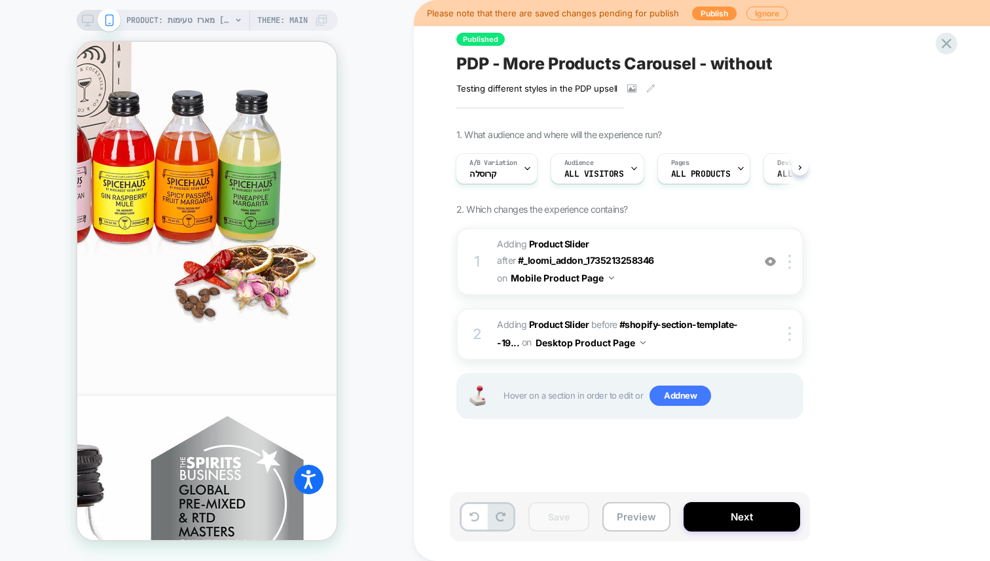
click at [708, 20] on div "Please note that there are saved changes pending for publish Publish Ignore" at bounding box center [702, 13] width 576 height 26
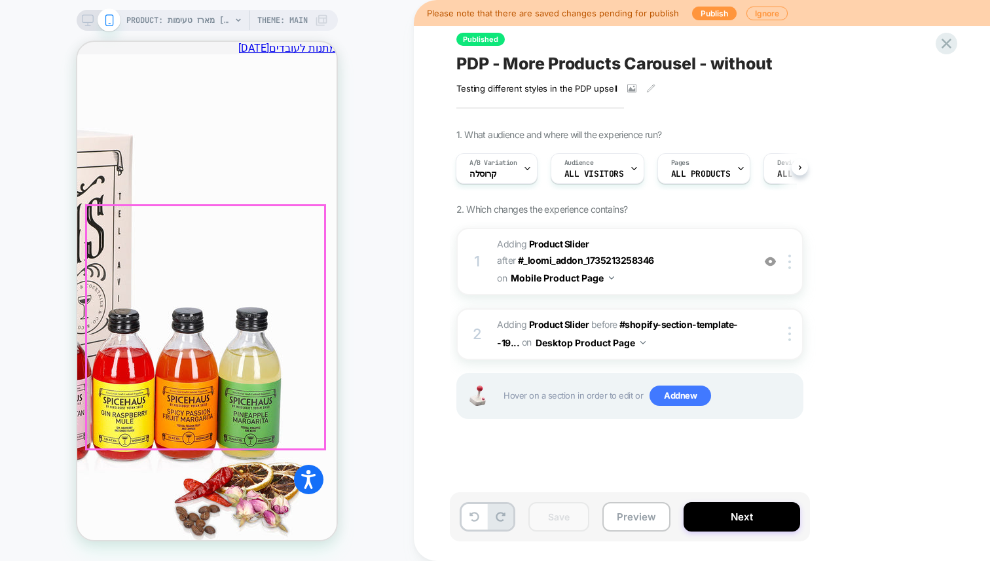
scroll to position [582, 0]
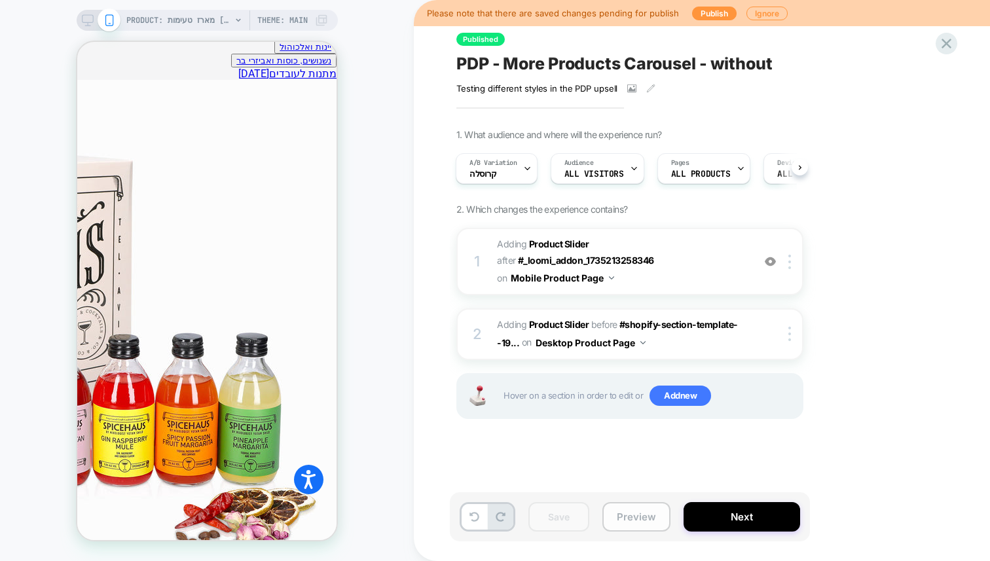
click at [644, 517] on button "Preview" at bounding box center [637, 516] width 68 height 29
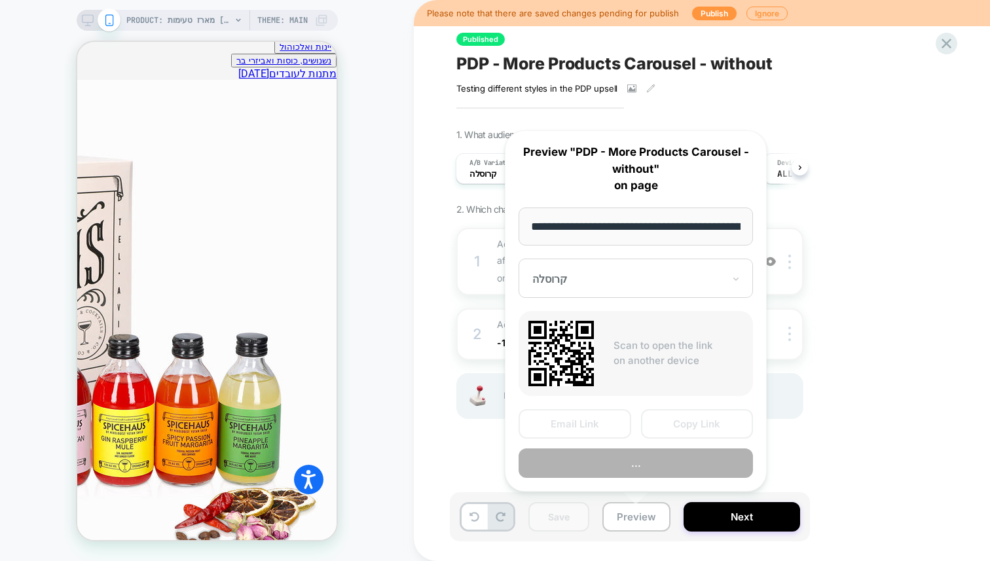
scroll to position [0, 145]
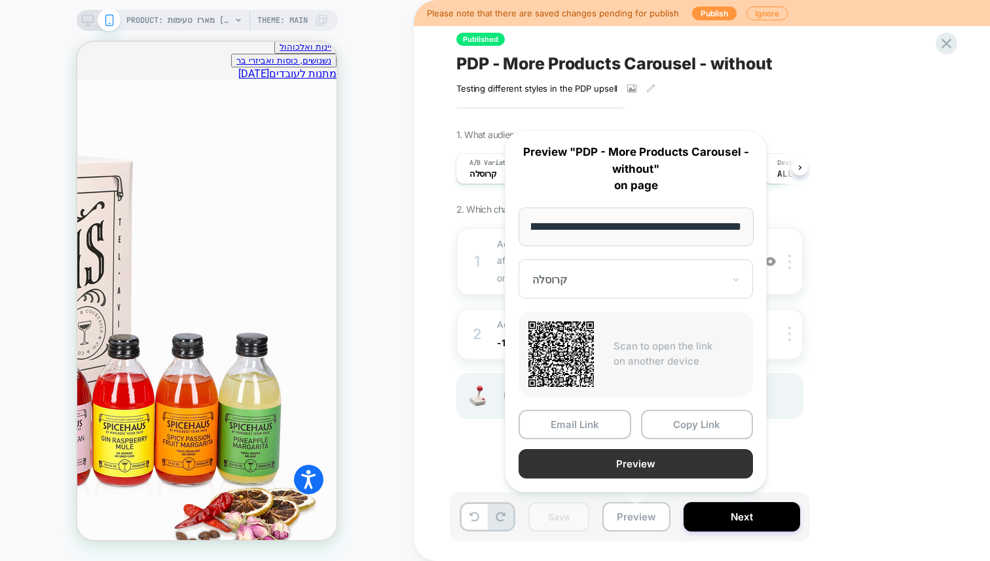
click at [609, 462] on button "Preview" at bounding box center [636, 463] width 234 height 29
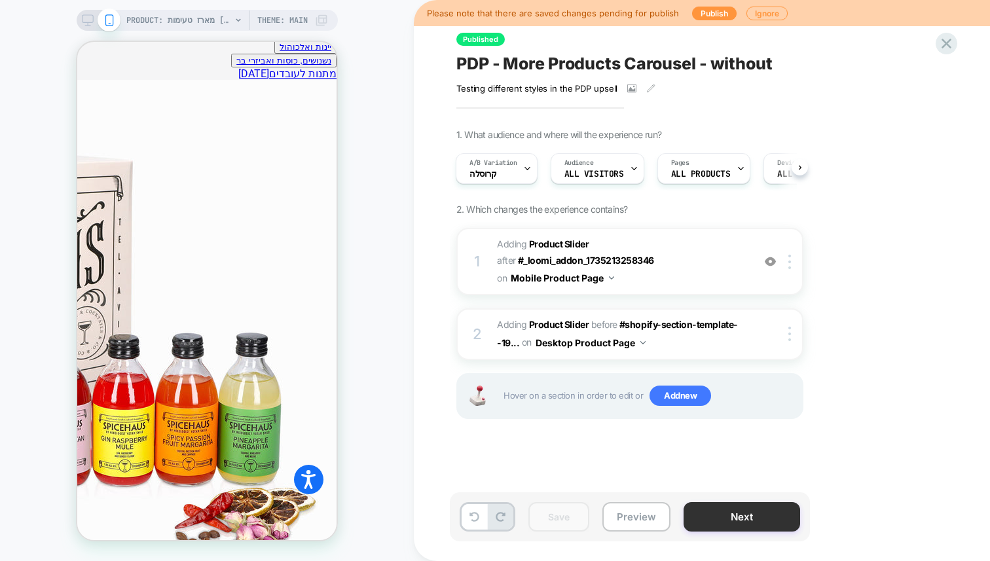
click at [722, 519] on button "Next" at bounding box center [742, 516] width 117 height 29
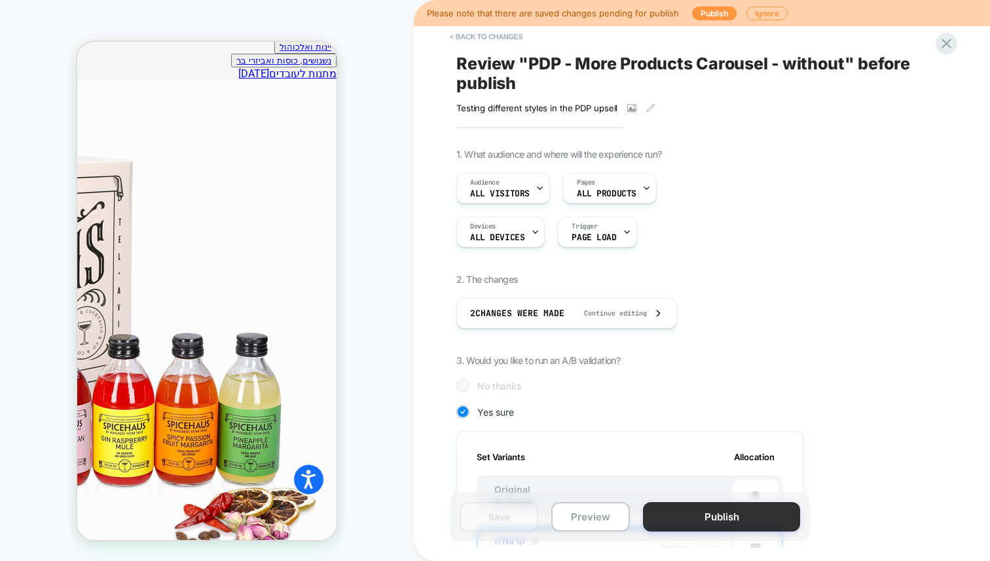
scroll to position [0, 1]
click at [696, 516] on button "Publish" at bounding box center [721, 516] width 157 height 29
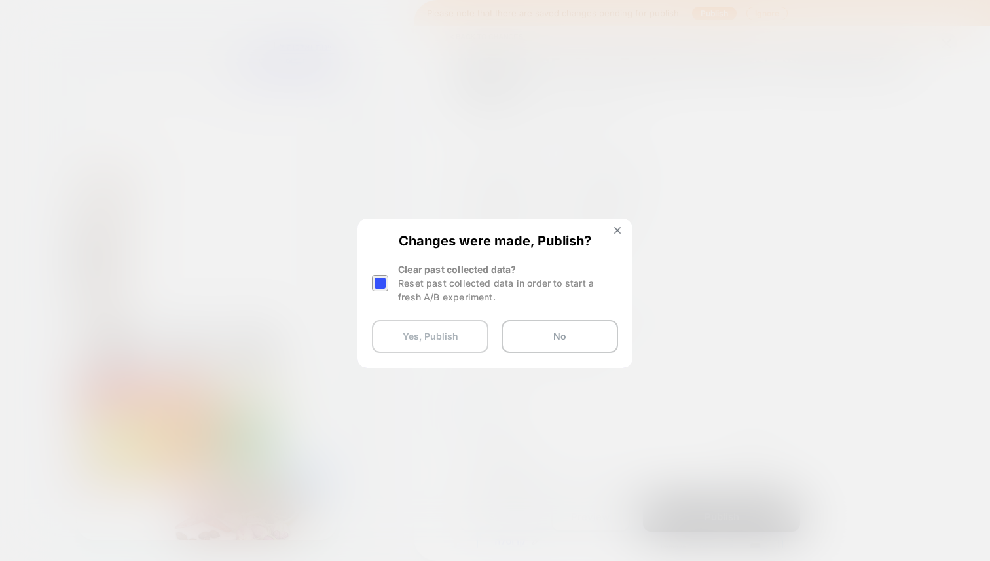
click at [439, 343] on button "Yes, Publish" at bounding box center [430, 336] width 117 height 33
click at [429, 326] on button "Yes, Publish" at bounding box center [430, 336] width 117 height 33
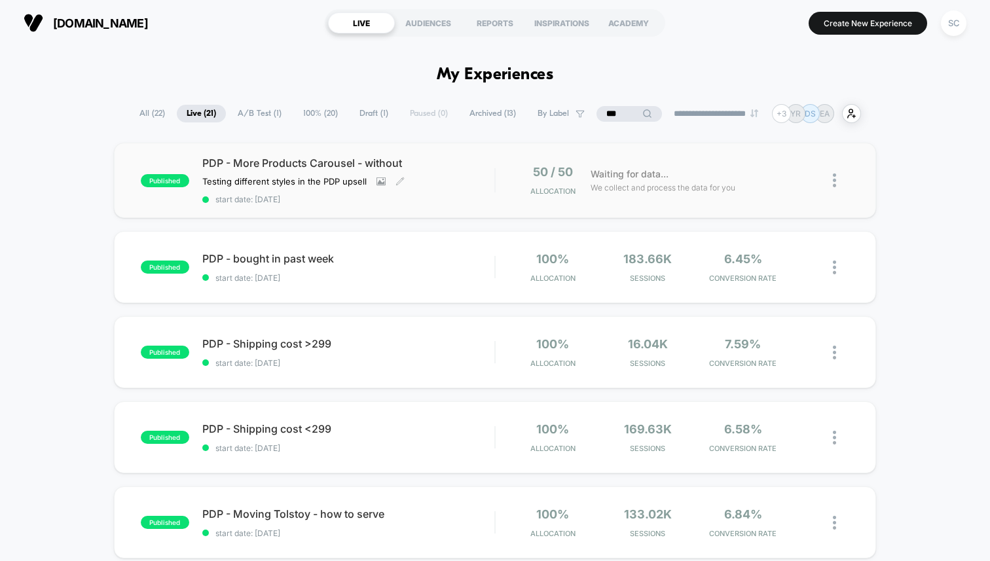
click at [393, 200] on span "start date: [DATE]" at bounding box center [348, 200] width 292 height 10
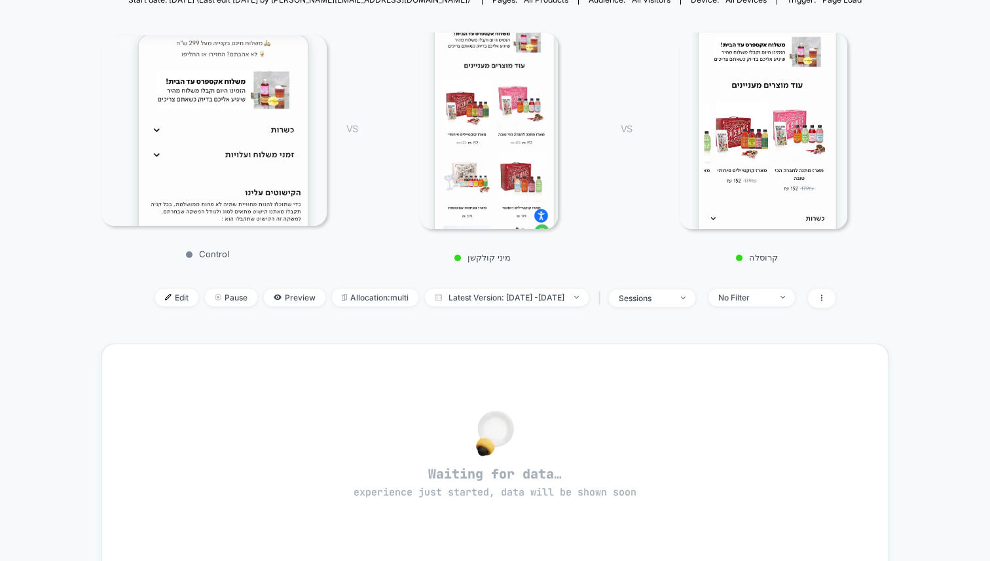
scroll to position [167, 0]
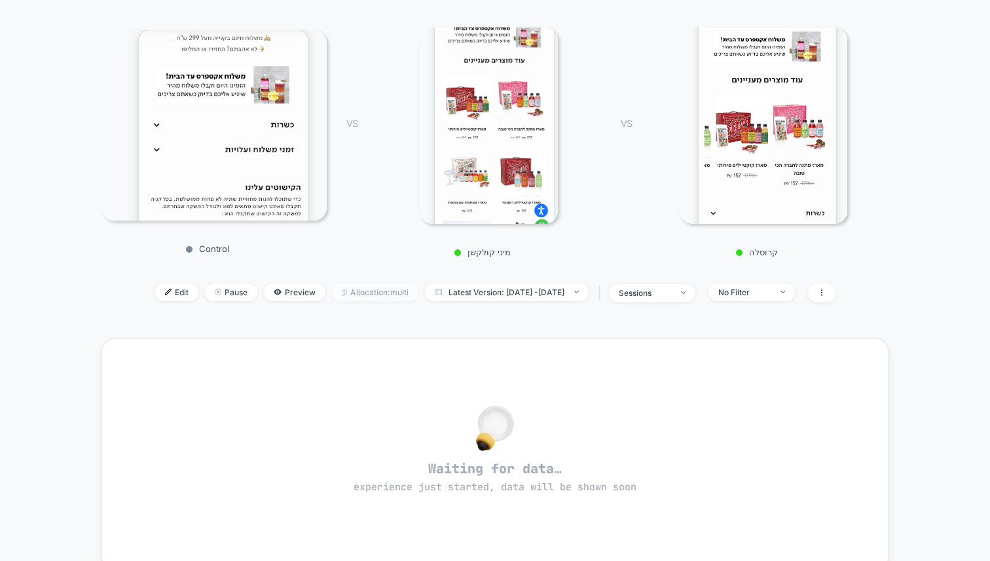
click at [332, 293] on span "Allocation: multi" at bounding box center [375, 293] width 86 height 18
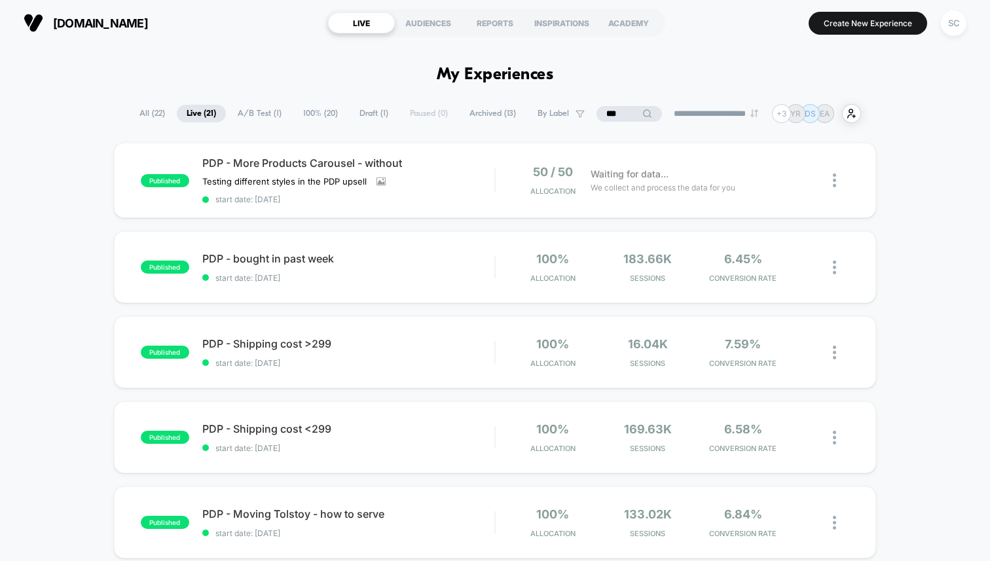
scroll to position [33, 0]
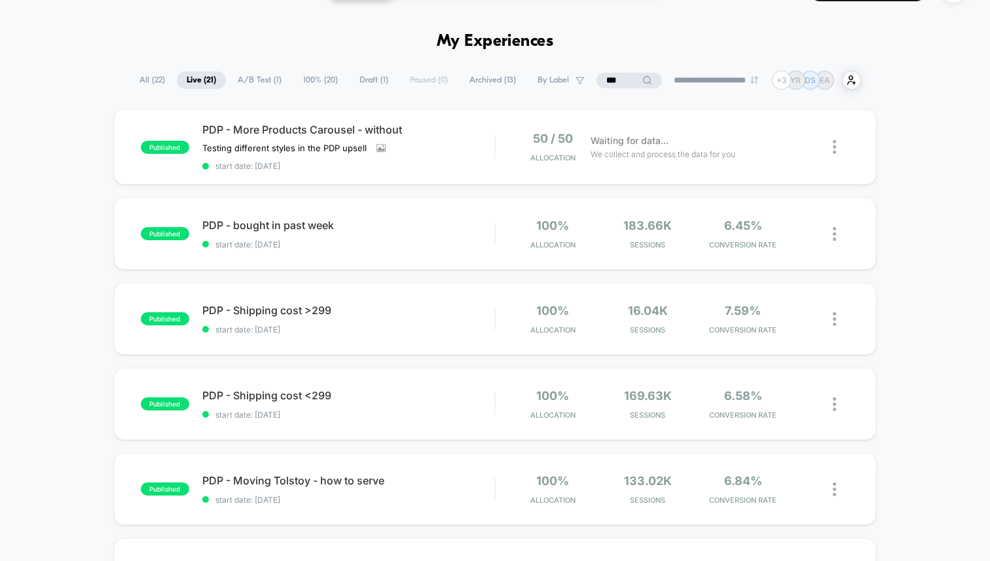
click at [597, 80] on input "***" at bounding box center [629, 81] width 65 height 16
click at [593, 80] on input "***" at bounding box center [629, 81] width 131 height 16
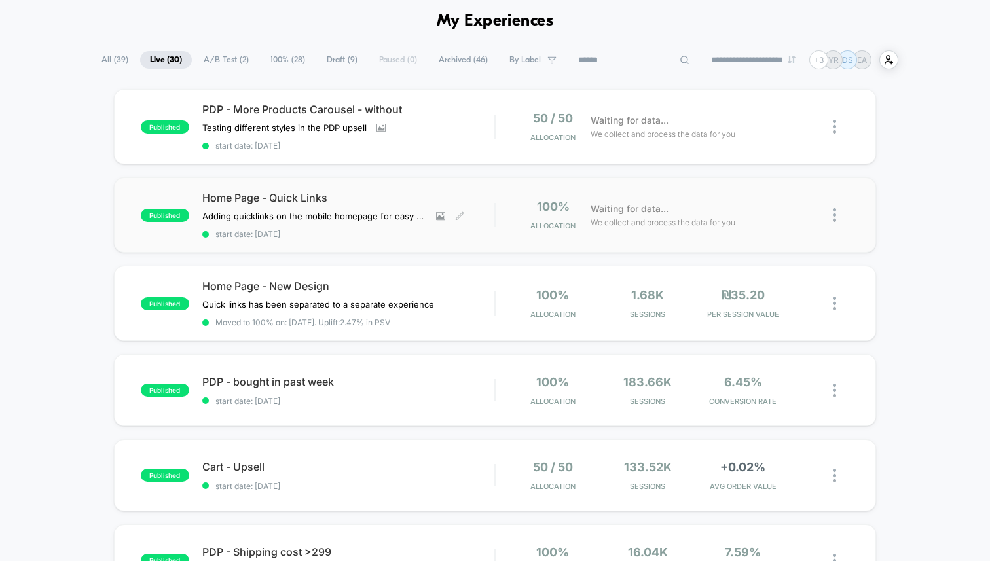
scroll to position [50, 0]
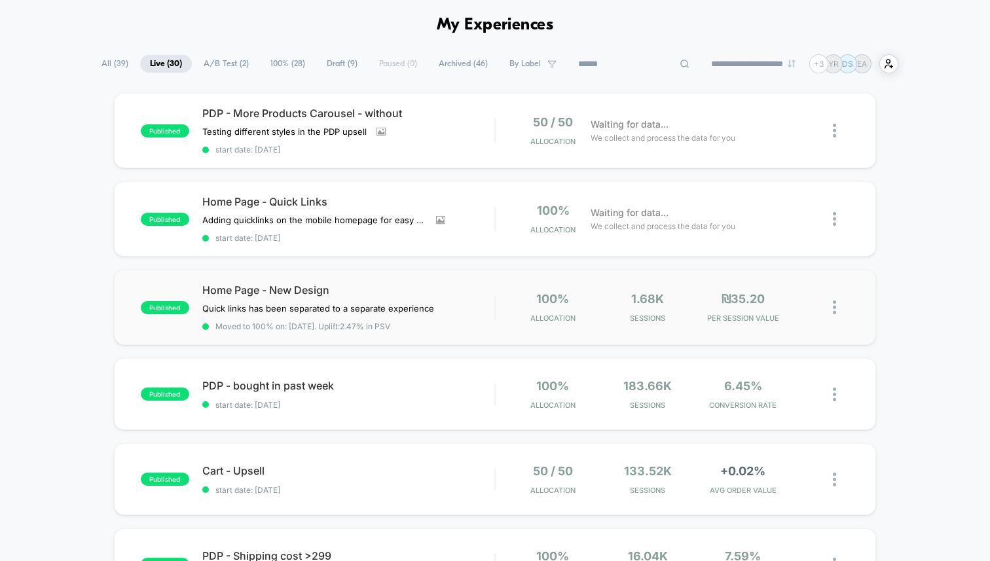
click at [457, 335] on div "published Home Page - New Design Quick links has been separated to a separate e…" at bounding box center [495, 307] width 762 height 75
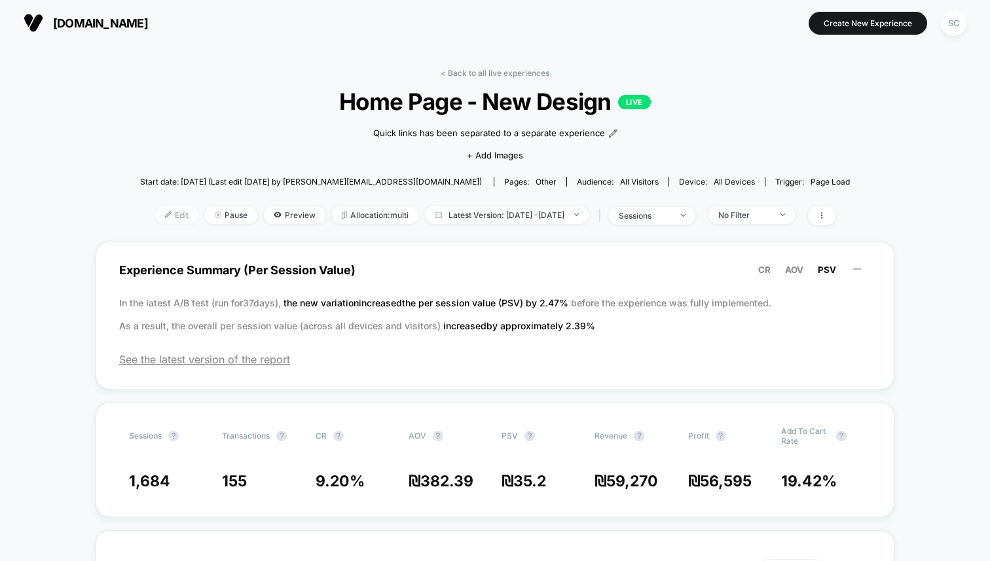
click at [155, 210] on span "Edit" at bounding box center [176, 215] width 43 height 18
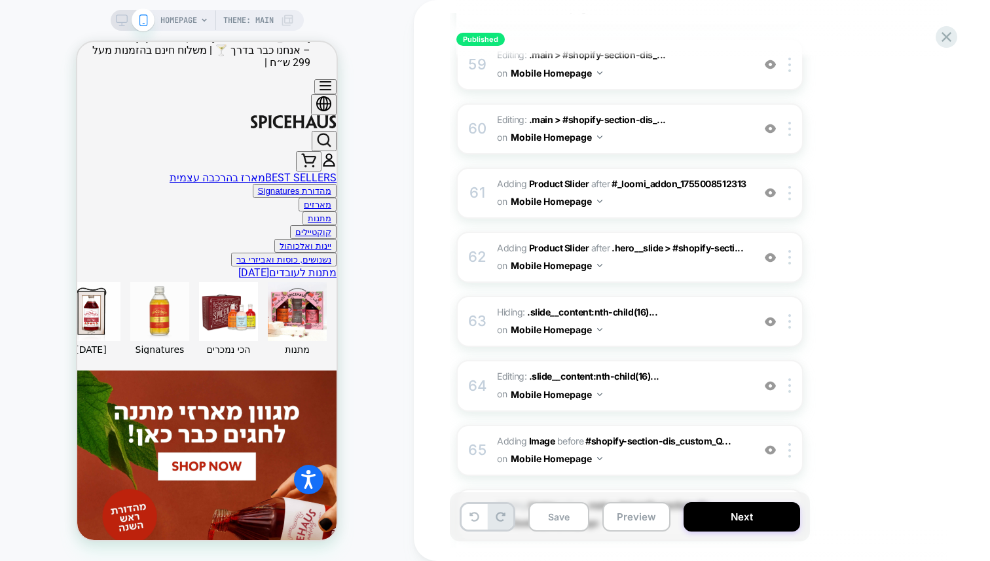
scroll to position [4034, 0]
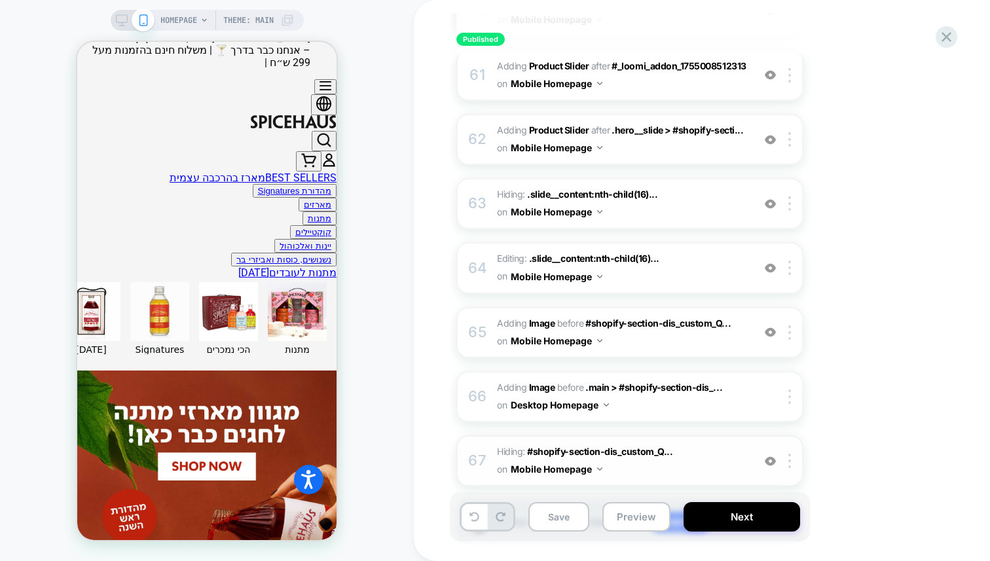
click at [770, 456] on img at bounding box center [770, 461] width 11 height 11
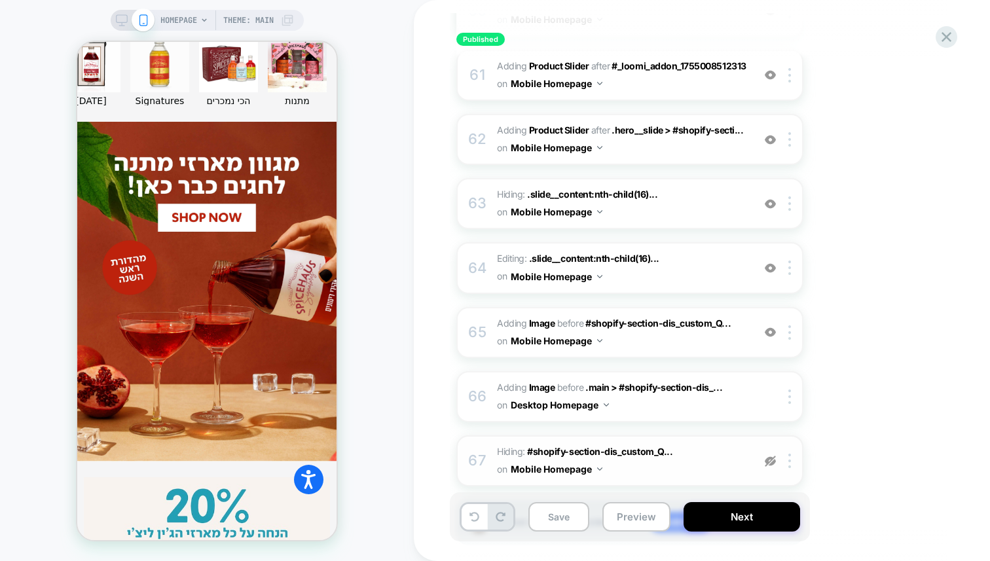
scroll to position [631, 0]
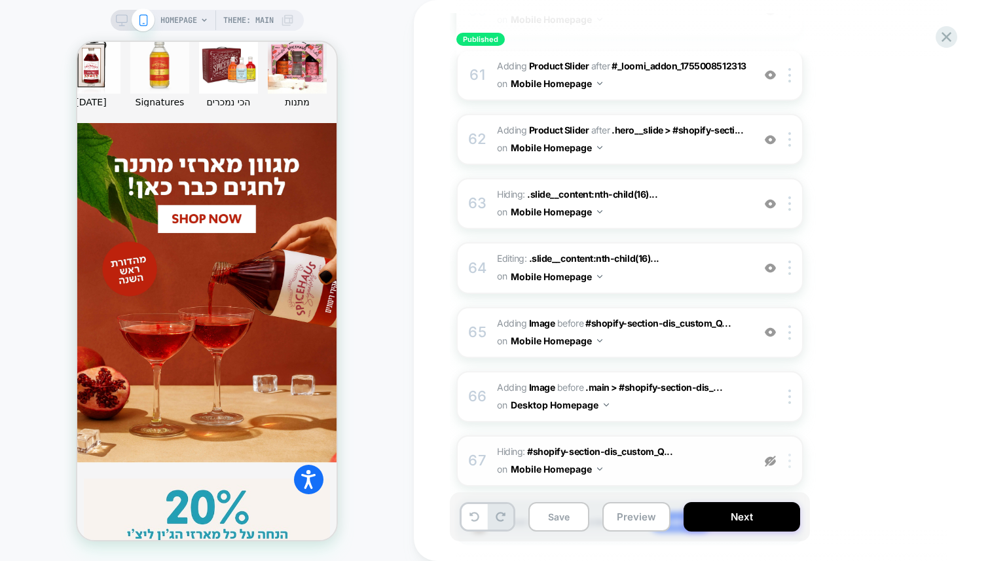
click at [790, 454] on img at bounding box center [790, 461] width 3 height 14
click at [652, 446] on span "#shopify-section-dis_custom_Q..." at bounding box center [599, 451] width 145 height 11
click at [772, 456] on img at bounding box center [770, 461] width 11 height 11
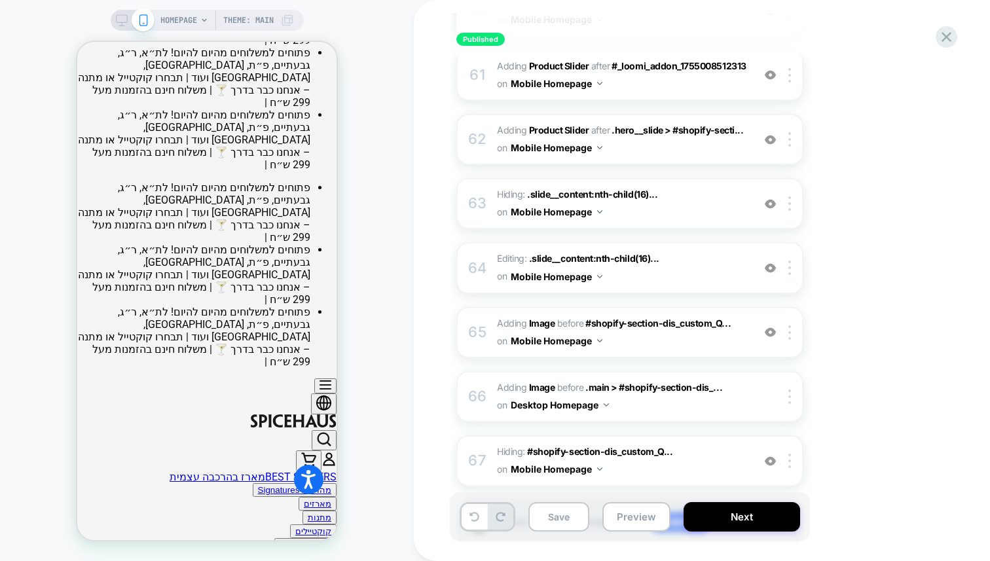
scroll to position [79, 0]
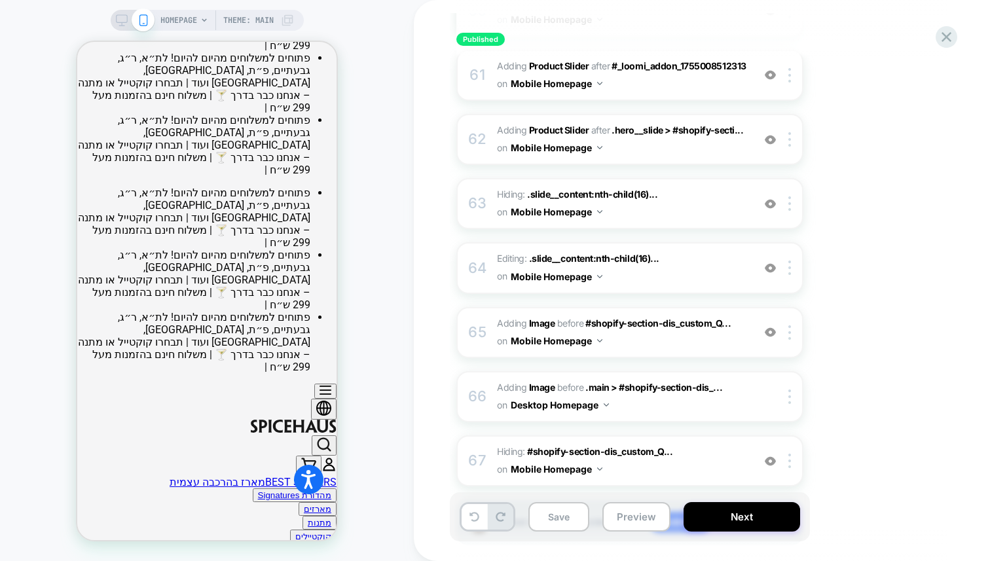
click at [769, 456] on img at bounding box center [770, 461] width 11 height 11
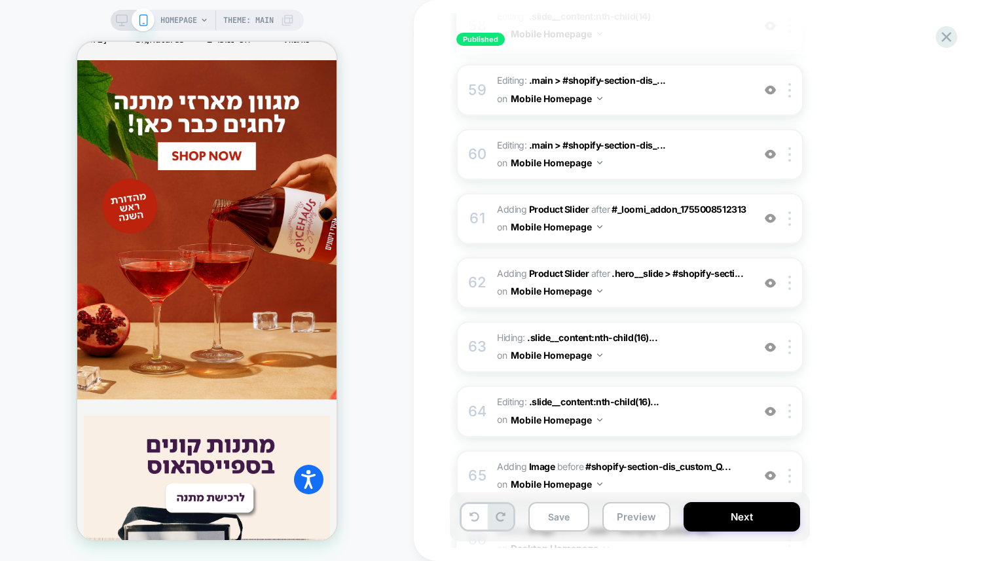
scroll to position [4034, 0]
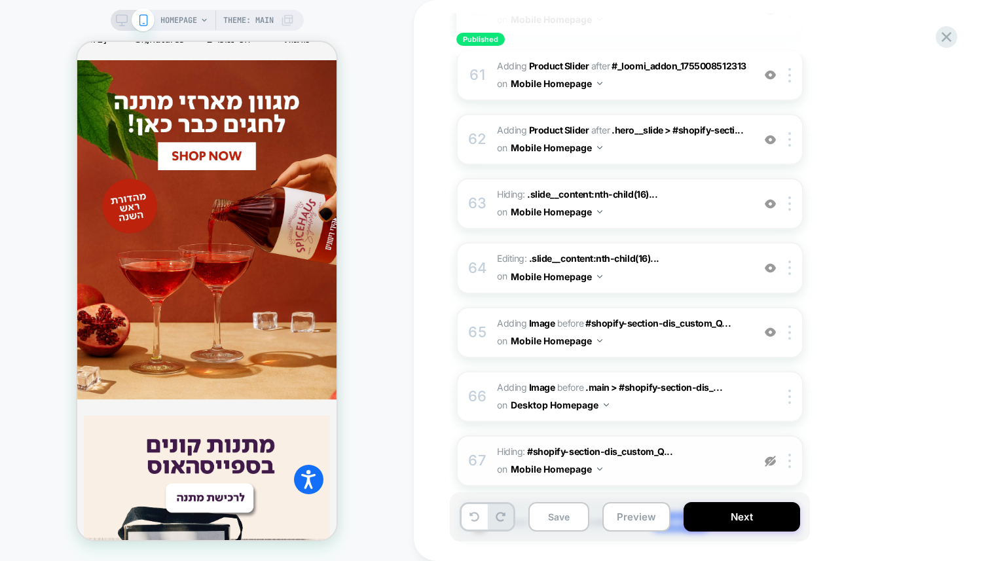
click at [675, 443] on span "Hiding : #shopify-section-dis_custom_Q... #shopify-section-dis_custom_QcC7ix on…" at bounding box center [622, 460] width 250 height 35
click at [694, 443] on span "Hiding : #shopify-section-dis_custom_Q... #shopify-section-dis_custom_QcC7ix on…" at bounding box center [622, 460] width 250 height 35
click at [663, 446] on span "#shopify-section-dis_custom_Q..." at bounding box center [599, 451] width 145 height 11
click at [643, 446] on span "#shopify-section-dis_custom_Q..." at bounding box center [599, 451] width 145 height 11
click at [772, 456] on img at bounding box center [770, 461] width 11 height 11
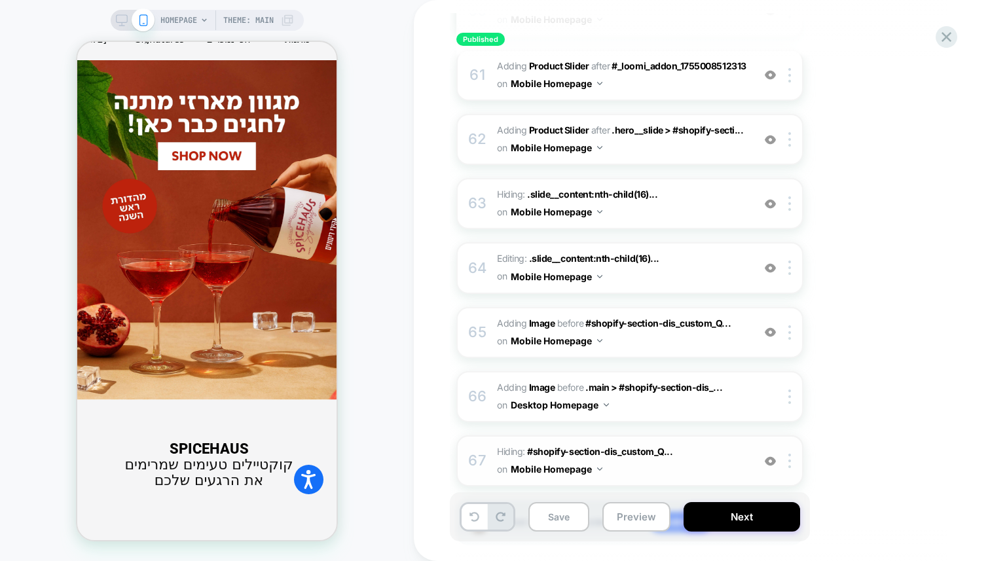
click at [711, 443] on span "Hiding : #shopify-section-dis_custom_Q... #shopify-section-dis_custom_QcC7ix on…" at bounding box center [622, 460] width 250 height 35
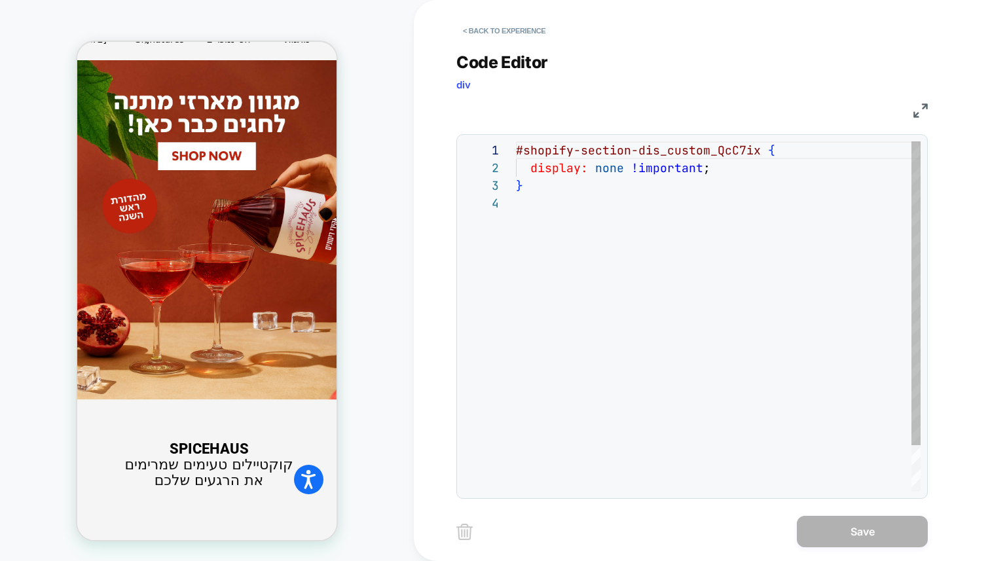
scroll to position [53, 0]
click at [756, 151] on div "#shopify-section-dis_custom_QcC7ix { display: none !important ; }" at bounding box center [718, 342] width 405 height 403
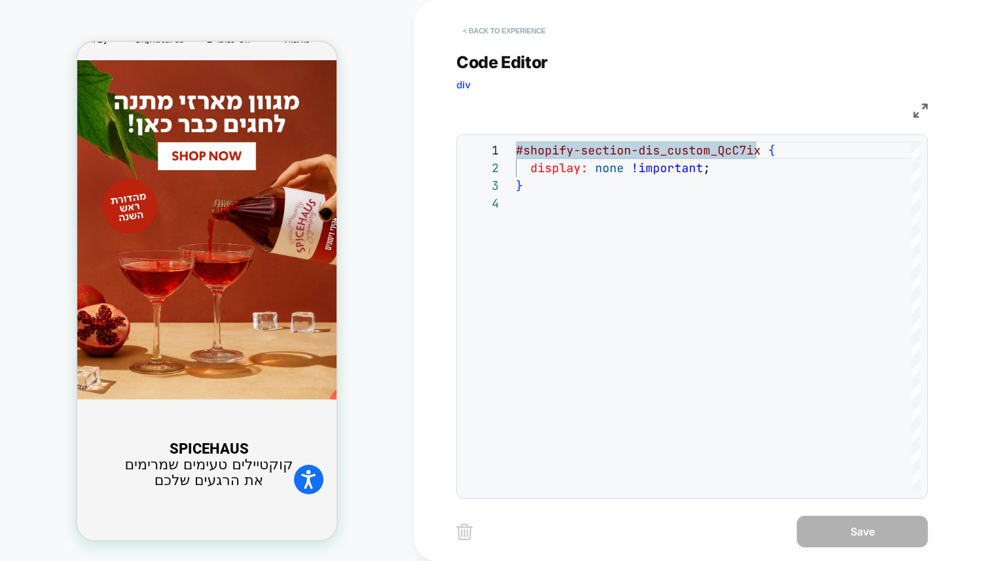
click at [528, 31] on button "< Back to experience" at bounding box center [505, 30] width 96 height 21
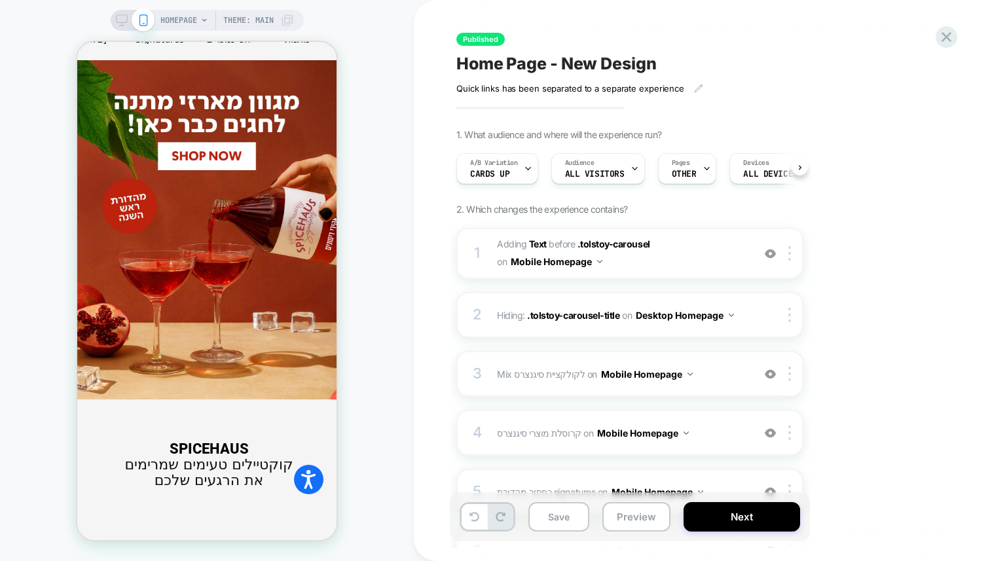
scroll to position [0, 1]
click at [631, 520] on button "Preview" at bounding box center [637, 516] width 68 height 29
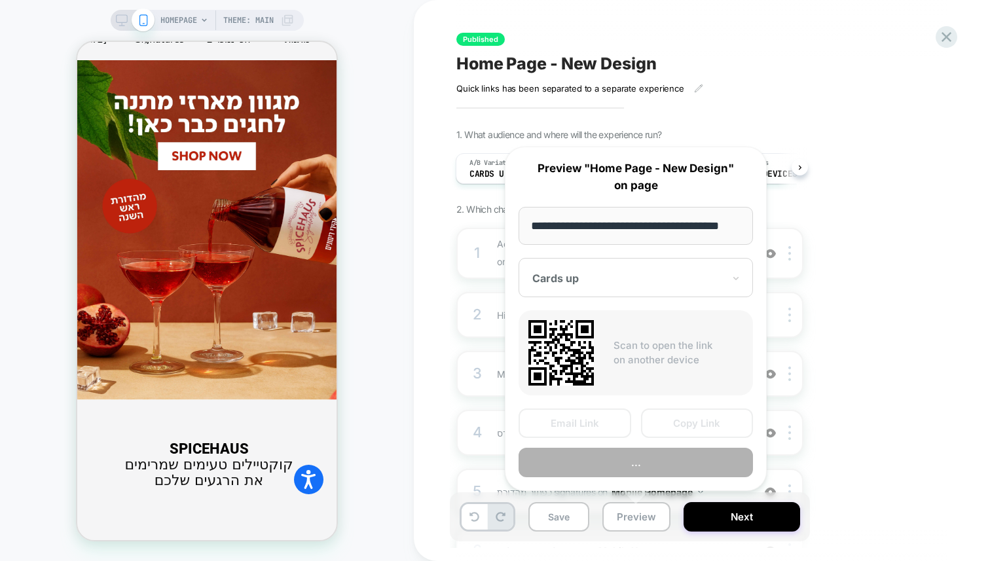
scroll to position [0, 19]
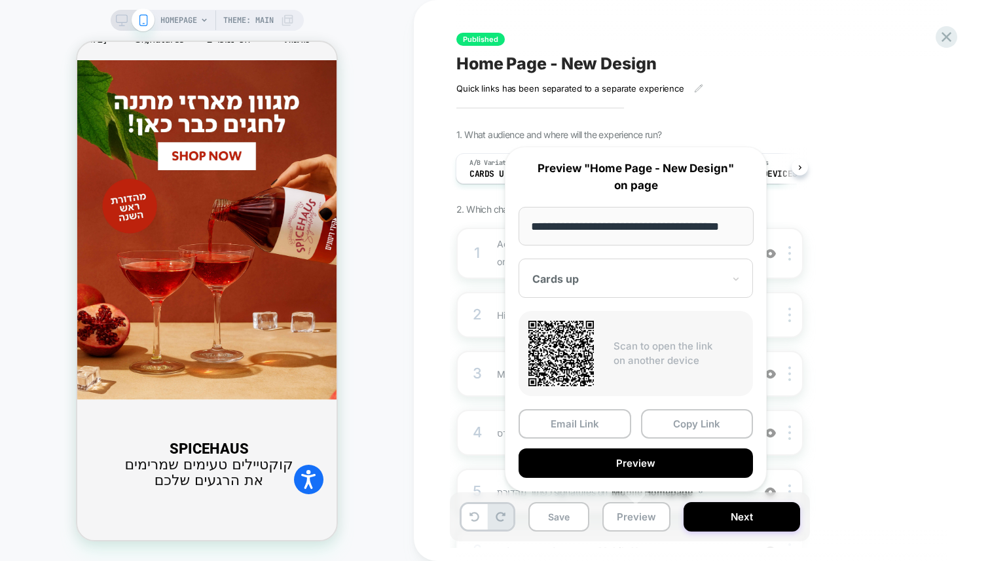
click at [648, 276] on div at bounding box center [627, 278] width 191 height 13
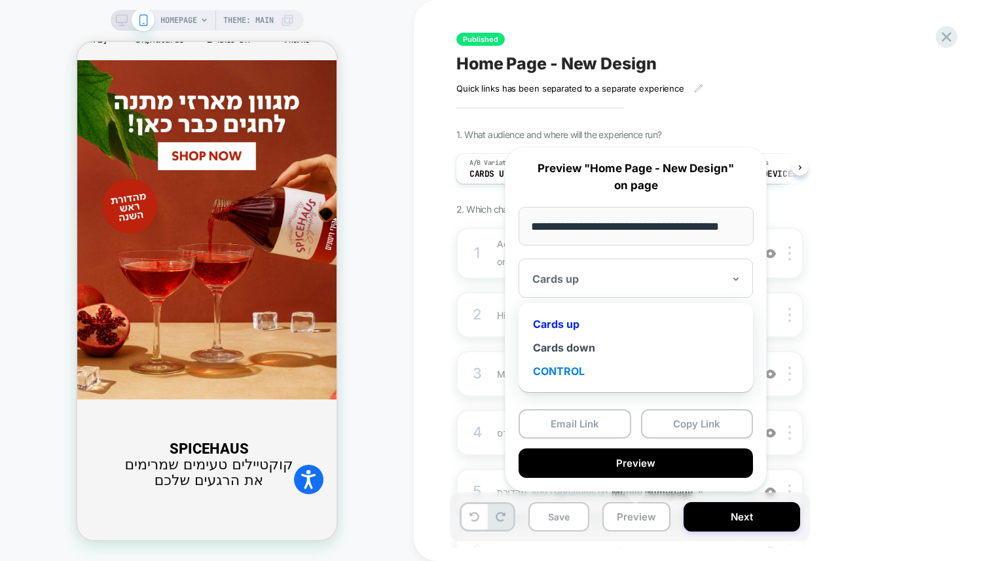
click at [576, 374] on div "CONTROL" at bounding box center [635, 372] width 221 height 24
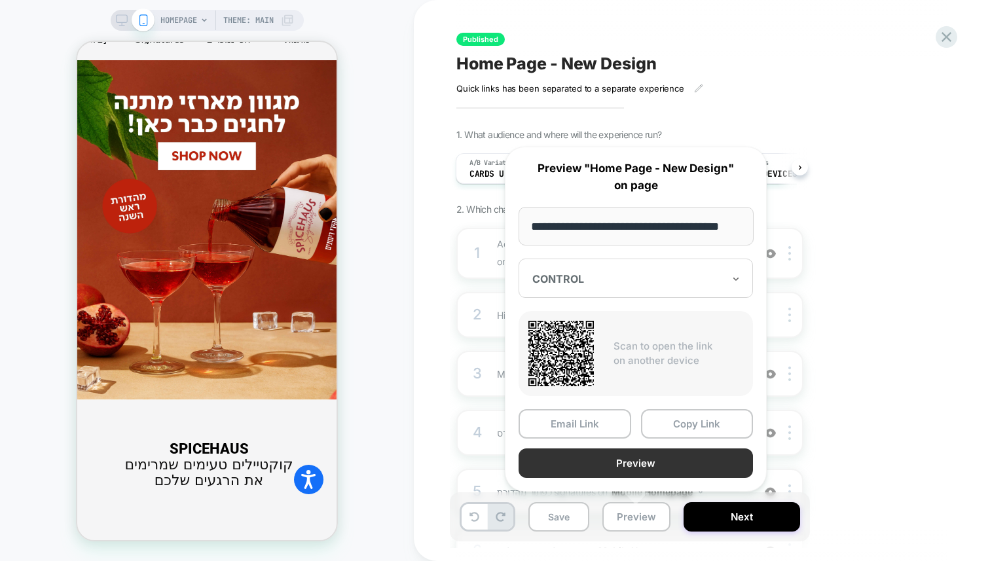
click at [615, 462] on button "Preview" at bounding box center [636, 463] width 234 height 29
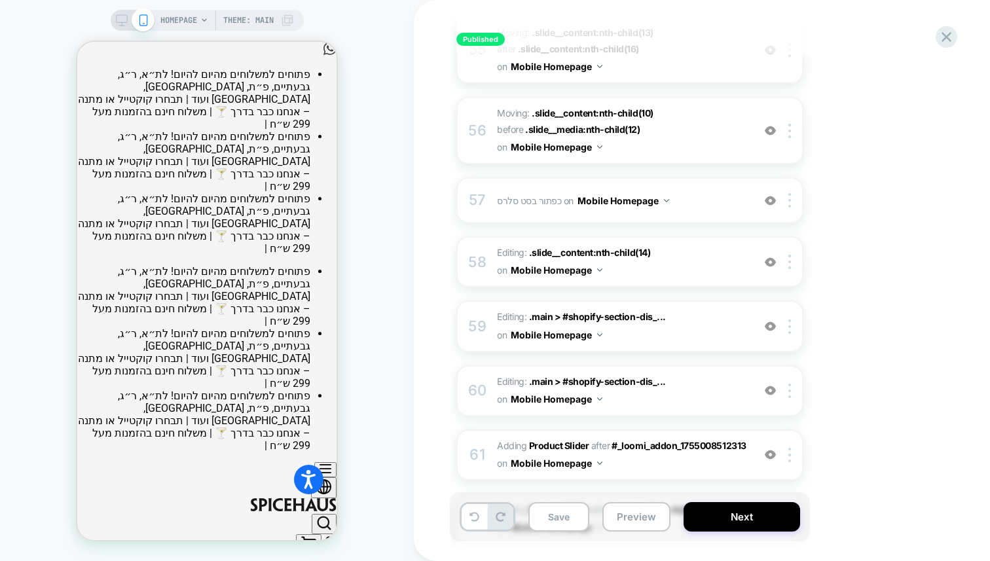
scroll to position [4034, 0]
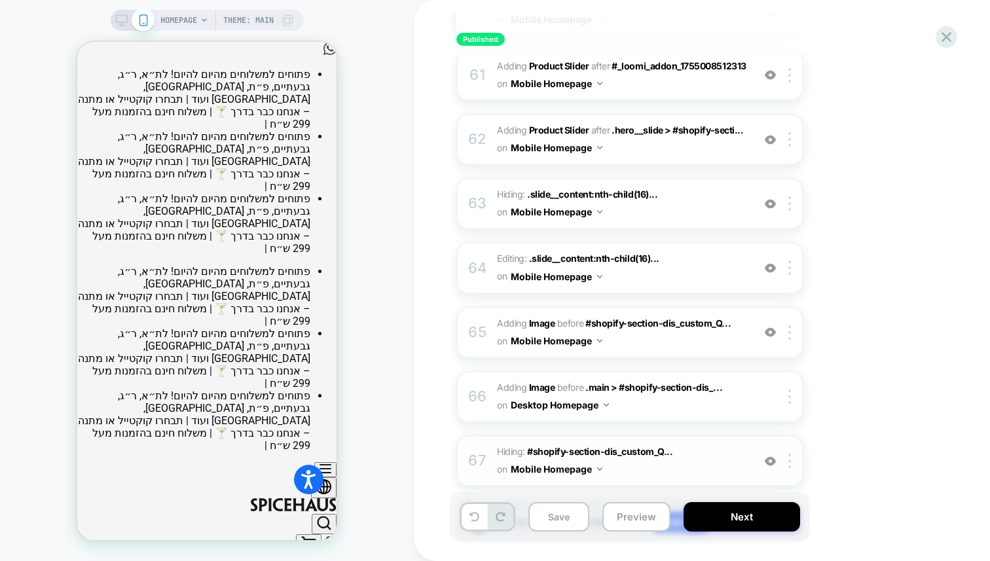
click at [770, 456] on img at bounding box center [770, 461] width 11 height 11
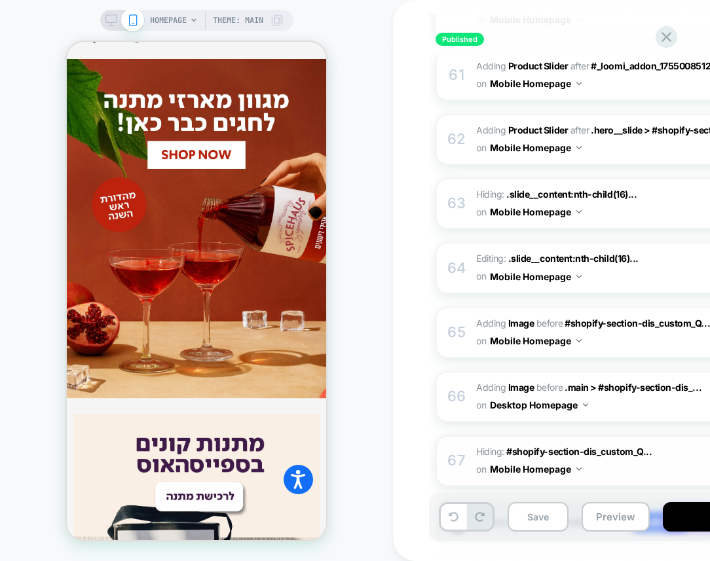
scroll to position [665, 0]
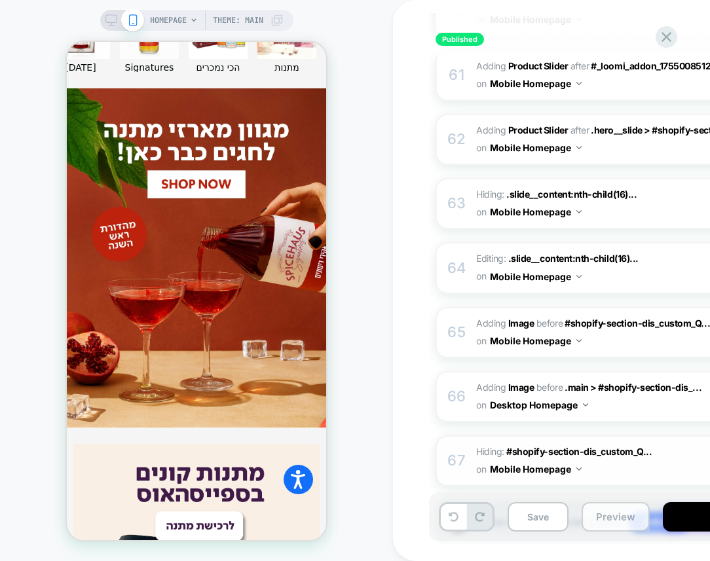
click at [619, 517] on button "Preview" at bounding box center [616, 516] width 68 height 29
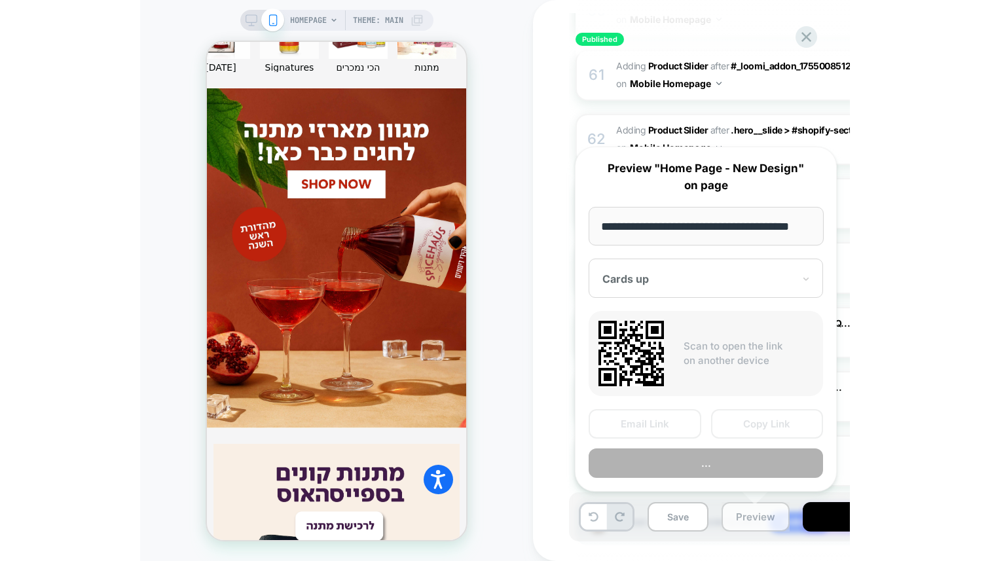
scroll to position [0, 0]
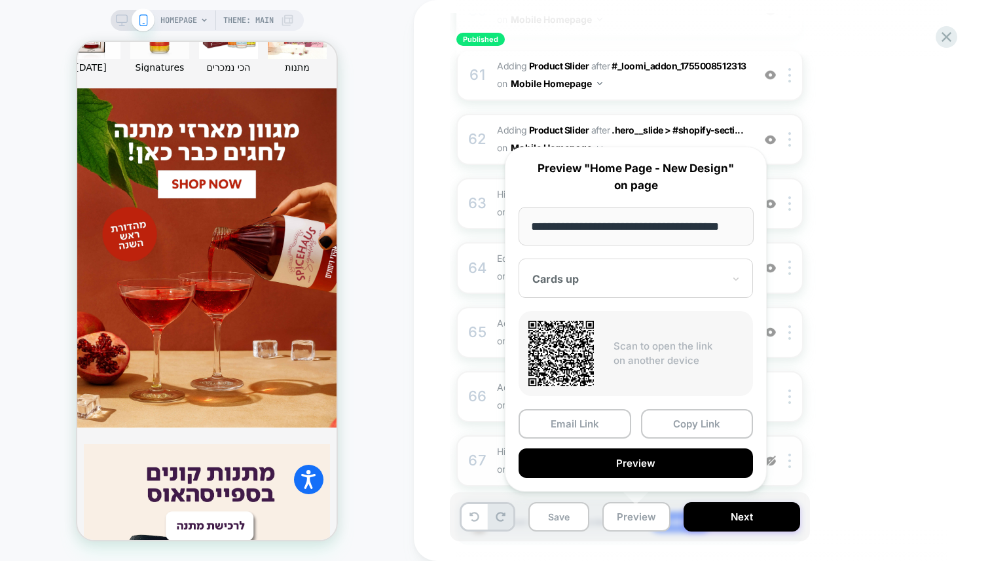
click at [672, 269] on div "Cards up" at bounding box center [636, 278] width 234 height 39
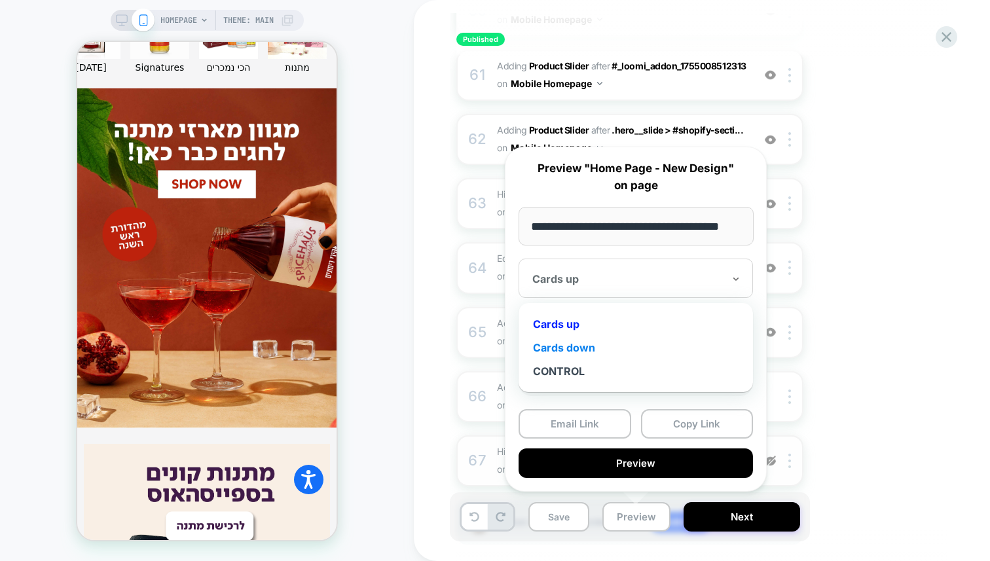
click at [580, 354] on div "Cards down" at bounding box center [635, 348] width 221 height 24
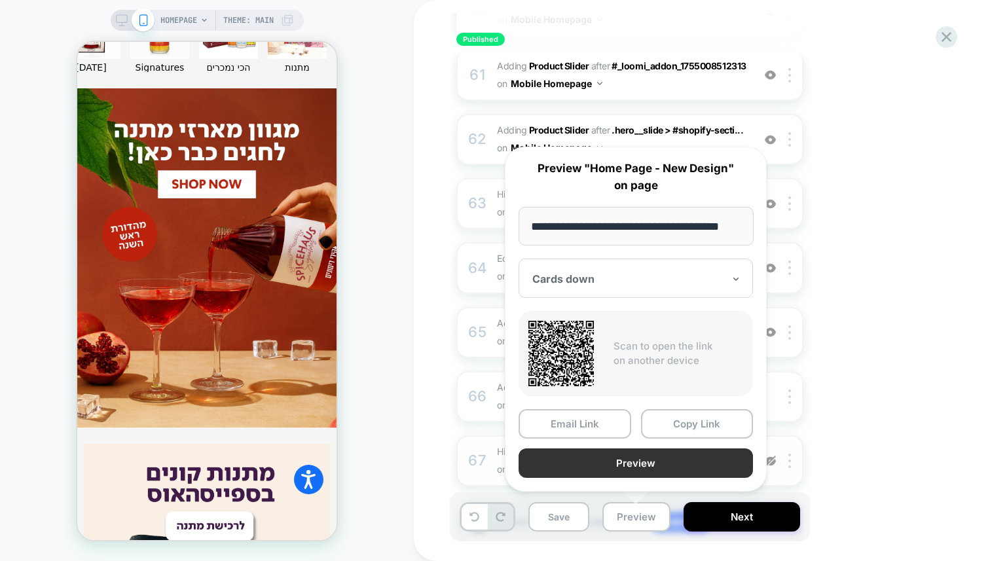
click at [601, 462] on button "Preview" at bounding box center [636, 463] width 234 height 29
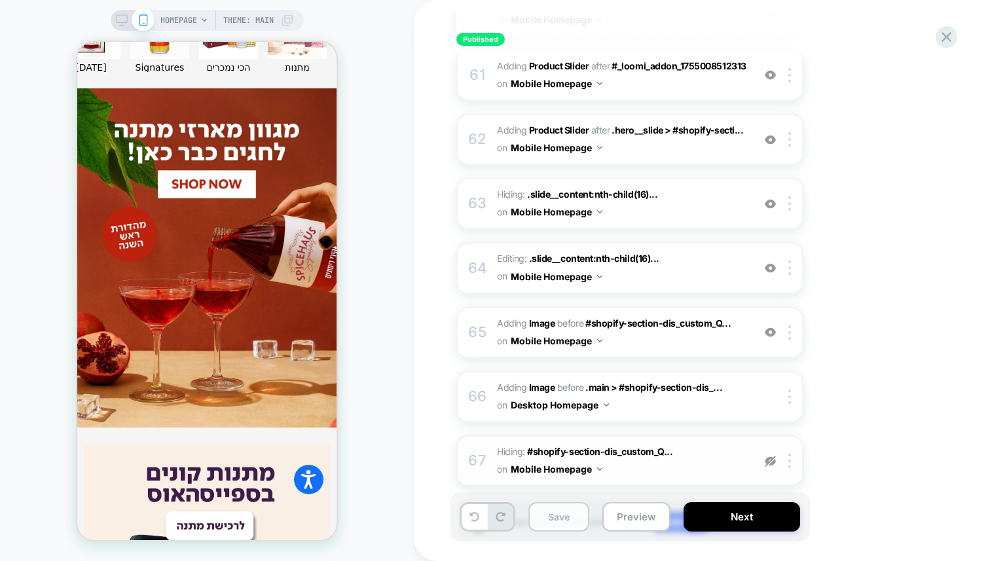
click at [567, 510] on button "Save" at bounding box center [559, 516] width 61 height 29
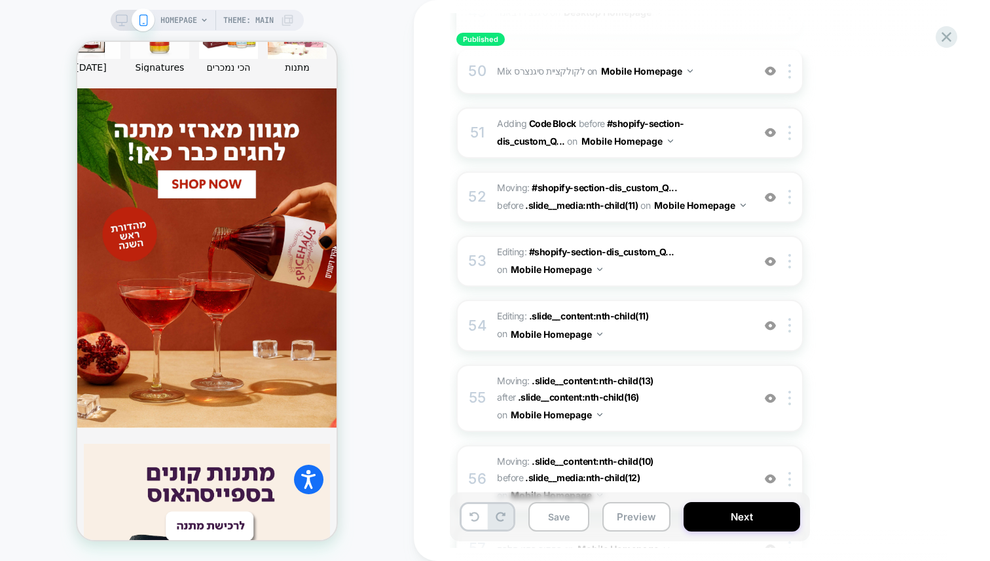
scroll to position [4034, 0]
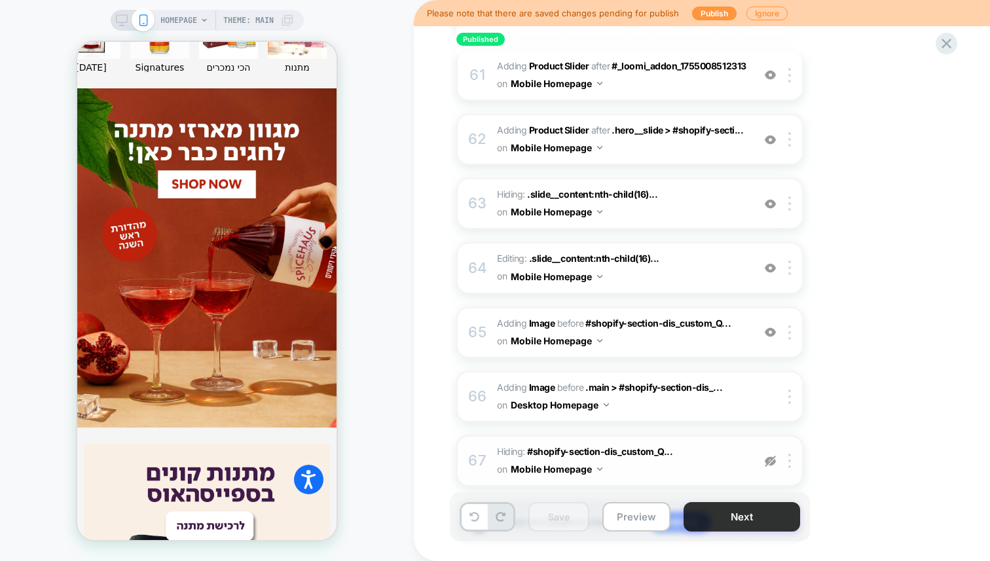
click at [730, 517] on button "Next" at bounding box center [742, 516] width 117 height 29
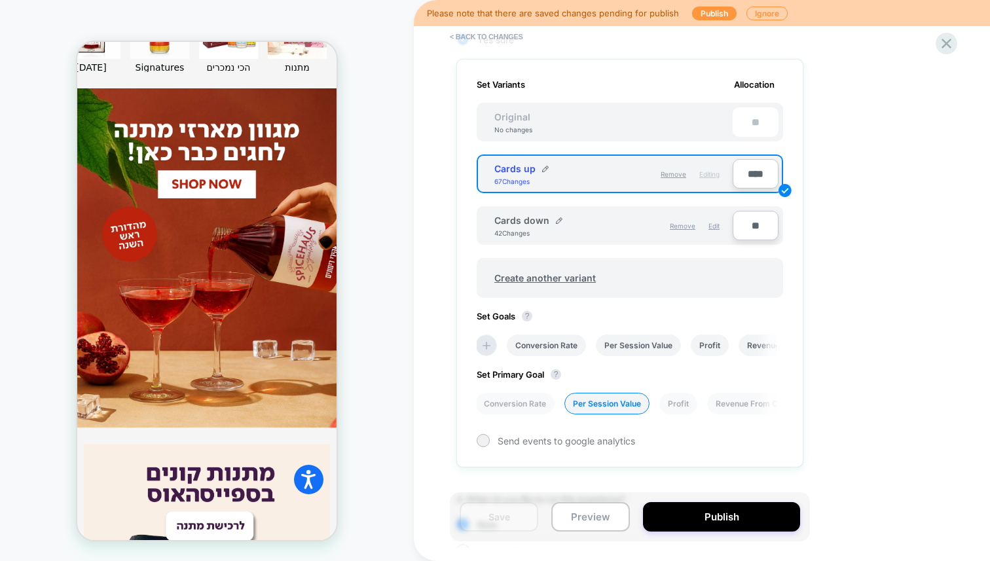
scroll to position [434, 0]
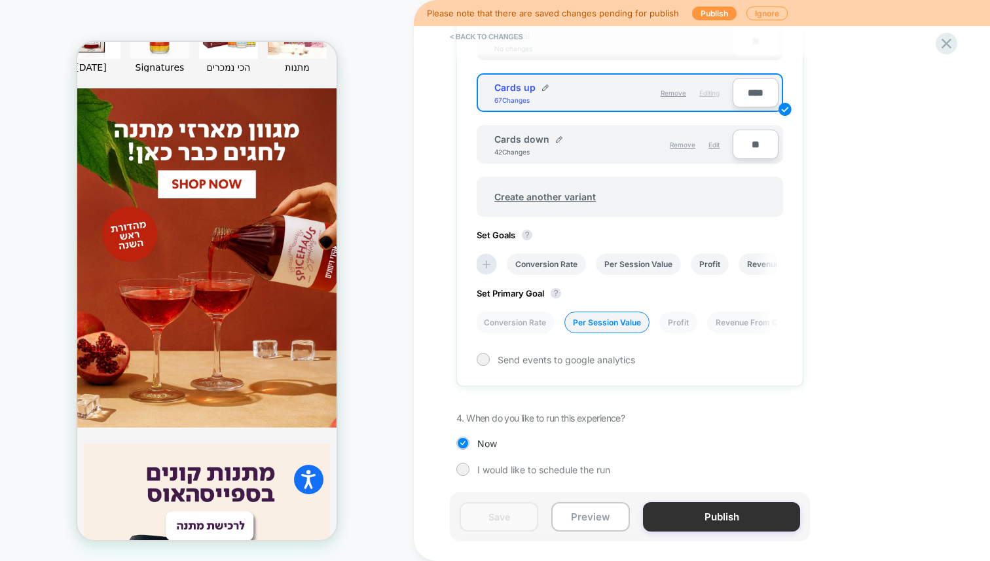
click at [696, 522] on button "Publish" at bounding box center [721, 516] width 157 height 29
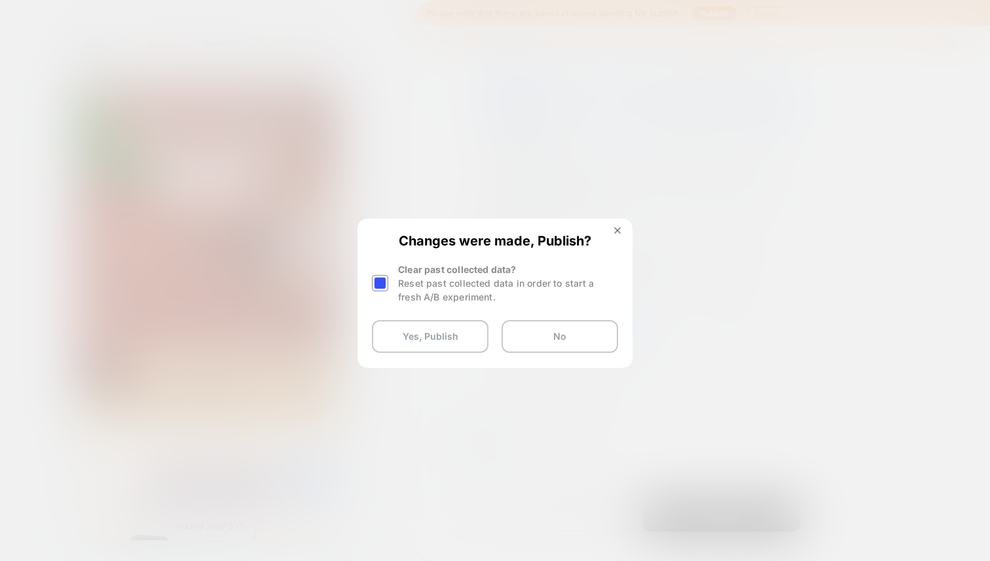
click at [401, 287] on div "Reset past collected data in order to start a fresh A/B experiment." at bounding box center [508, 290] width 220 height 28
click at [385, 285] on div at bounding box center [380, 283] width 16 height 16
click at [395, 328] on button "Yes, Publish" at bounding box center [430, 336] width 117 height 33
click at [414, 339] on div "< Back to changes Review " Home Page - New Design " before publish Quick links …" at bounding box center [702, 280] width 576 height 561
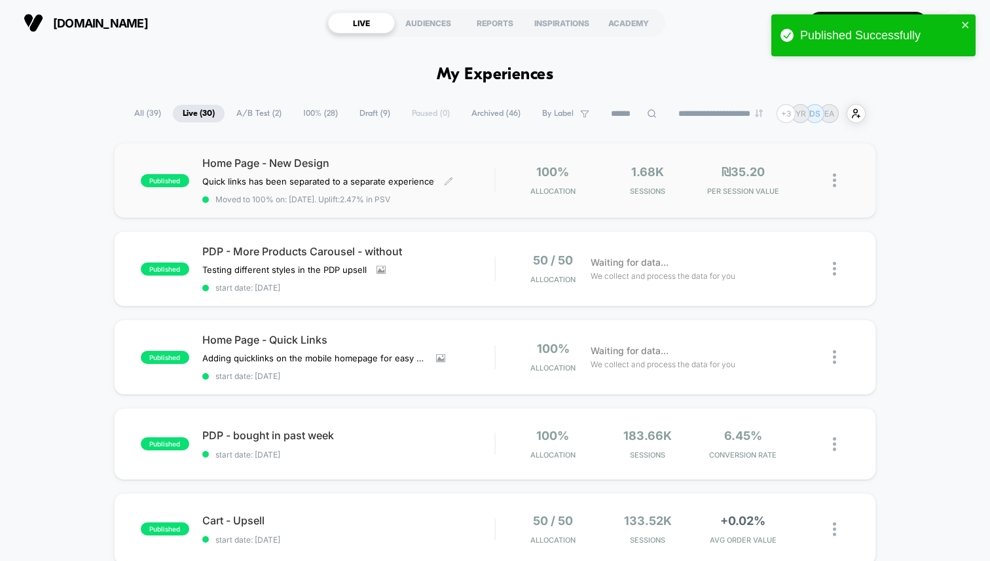
click at [458, 159] on span "Home Page - New Design" at bounding box center [348, 163] width 292 height 13
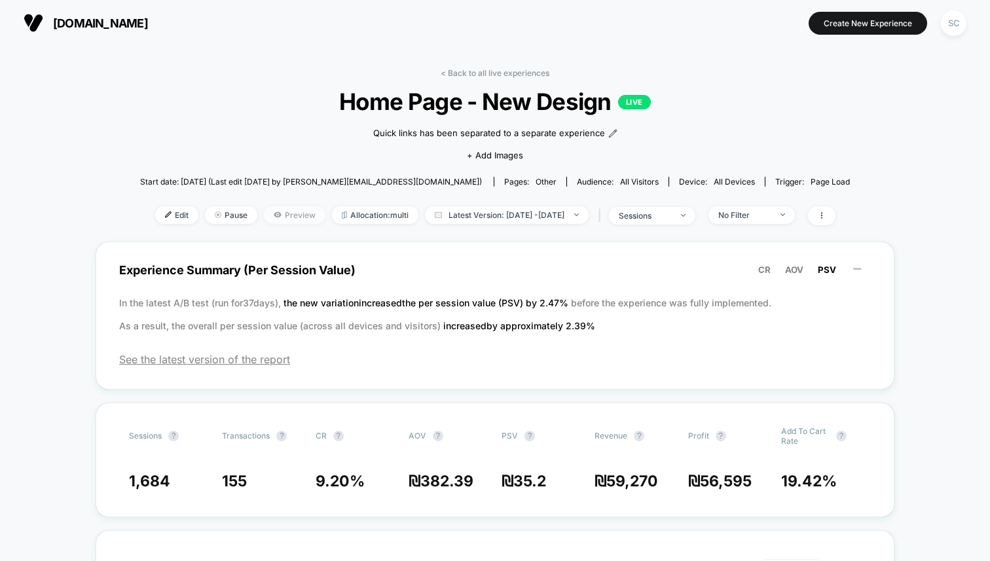
click at [271, 214] on span "Preview" at bounding box center [295, 215] width 62 height 18
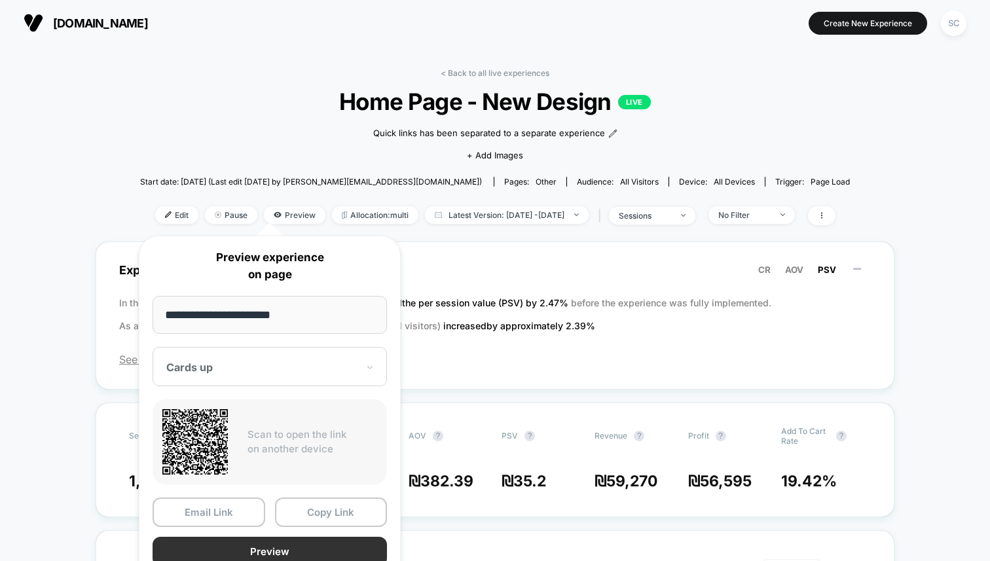
click at [233, 554] on button "Preview" at bounding box center [270, 551] width 234 height 29
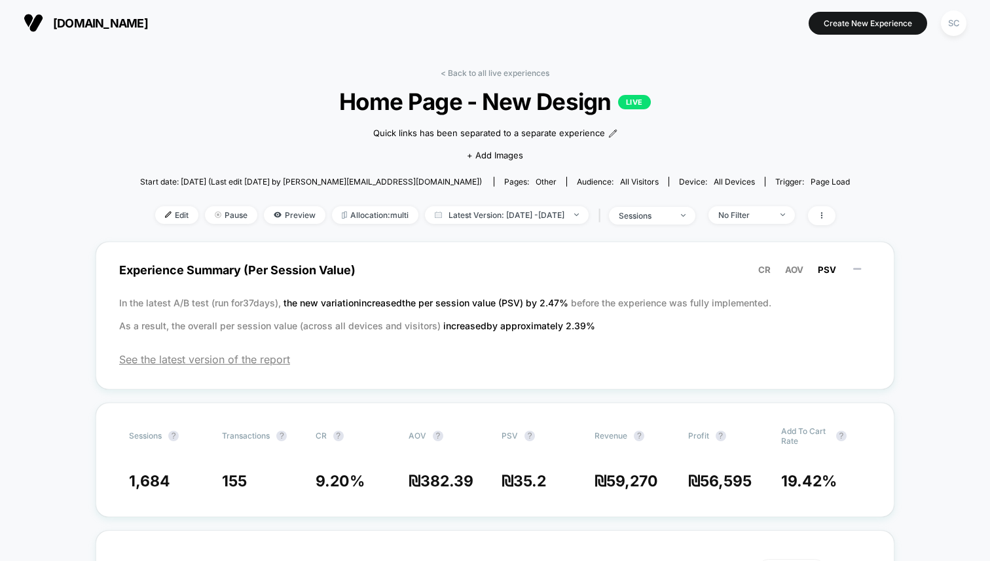
click at [230, 185] on span "Start date: [DATE] (Last edit [DATE] by [PERSON_NAME][EMAIL_ADDRESS][DOMAIN_NAM…" at bounding box center [311, 182] width 342 height 10
click at [264, 216] on span "Preview" at bounding box center [295, 215] width 62 height 18
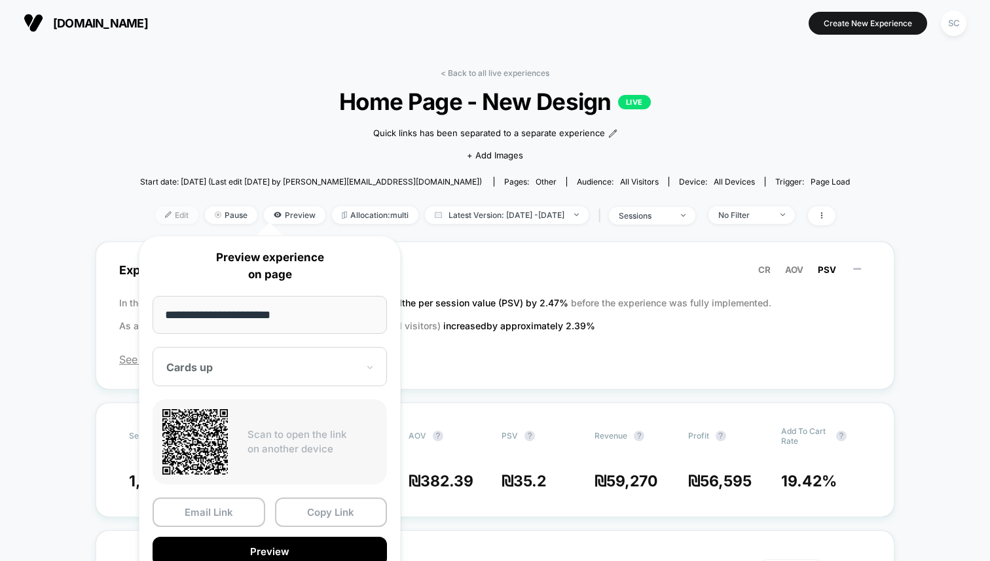
click at [159, 219] on span "Edit" at bounding box center [176, 215] width 43 height 18
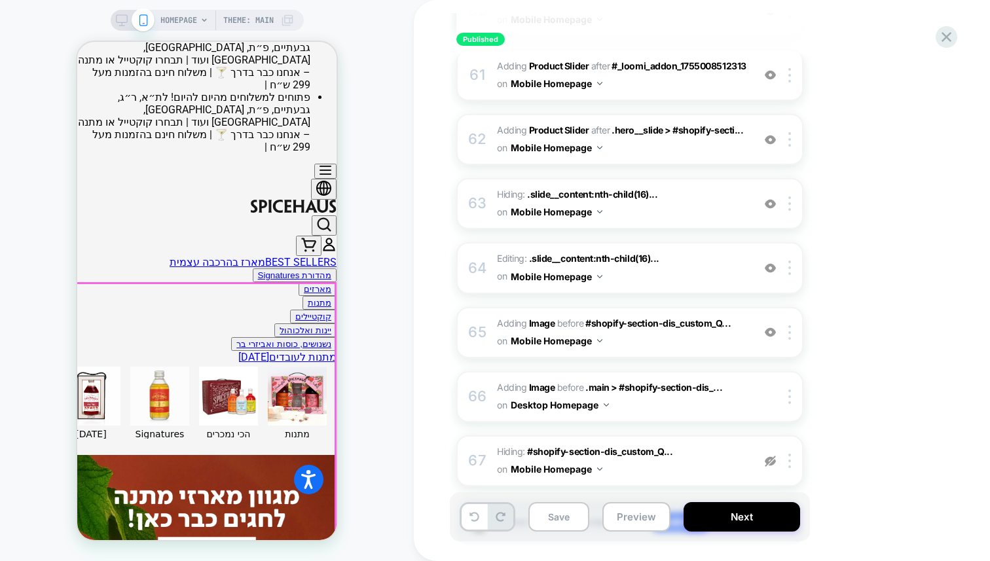
scroll to position [368, 0]
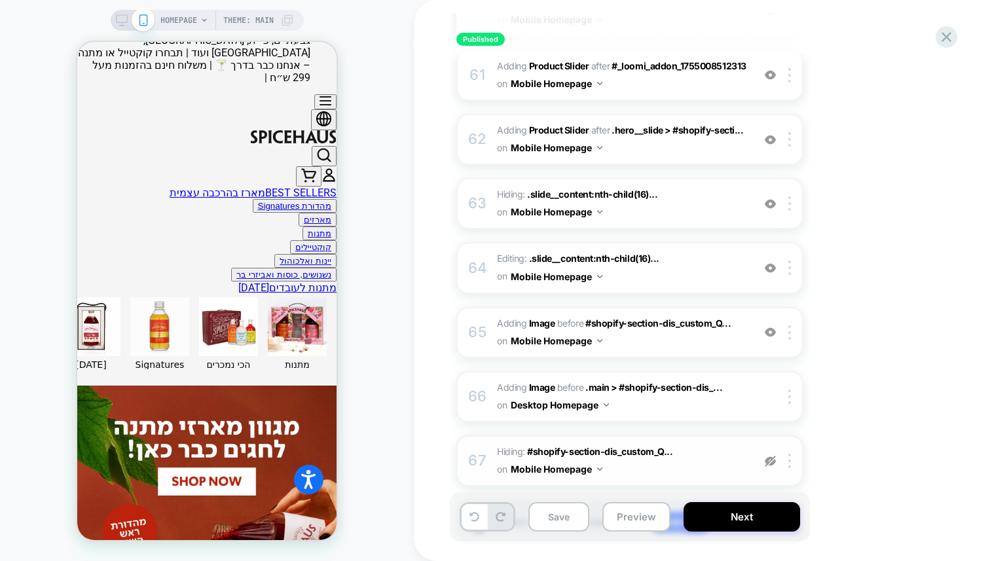
click at [677, 443] on span "Hiding : #shopify-section-dis_custom_Q... #shopify-section-dis_custom_QcC7ix on…" at bounding box center [622, 460] width 250 height 35
click at [598, 460] on button "Mobile Homepage" at bounding box center [557, 469] width 92 height 19
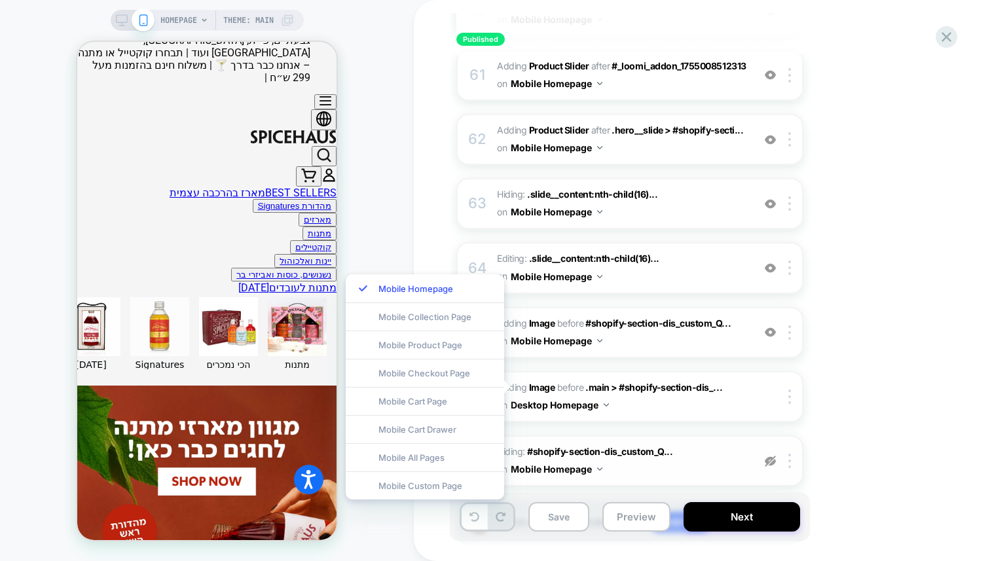
click at [754, 436] on div "67 Hiding : #shopify-section-dis_custom_Q... #shopify-section-dis_custom_QcC7ix…" at bounding box center [630, 461] width 347 height 51
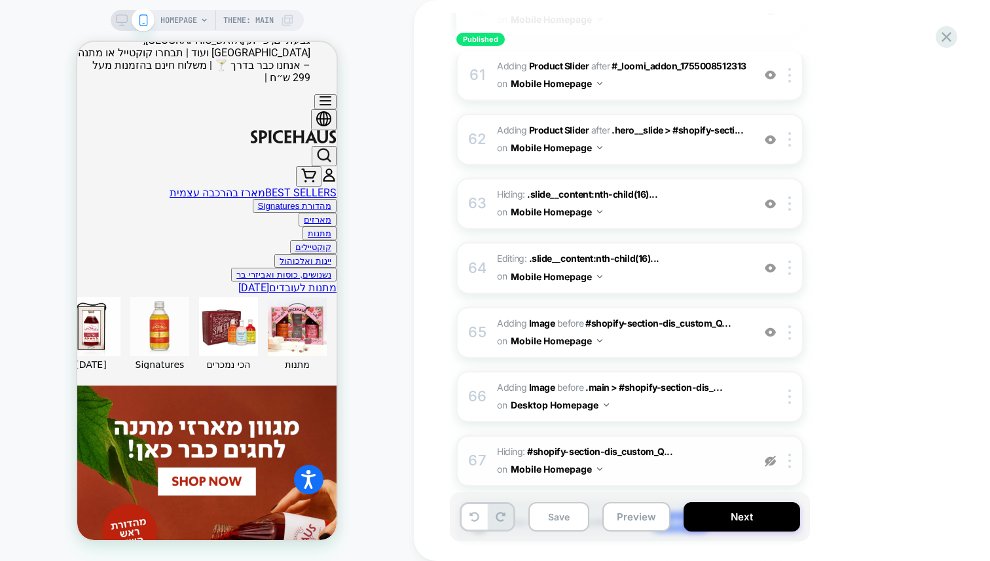
click at [771, 456] on img at bounding box center [770, 461] width 11 height 11
click at [734, 443] on span "Hiding : #shopify-section-dis_custom_Q... #shopify-section-dis_custom_QcC7ix on…" at bounding box center [622, 460] width 250 height 35
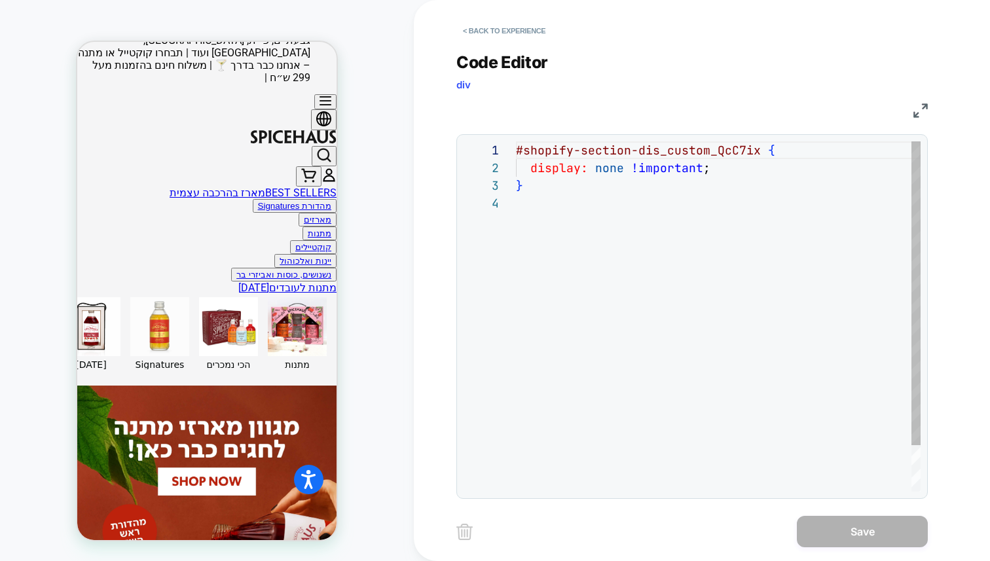
scroll to position [53, 0]
click at [730, 160] on div "#shopify-section-dis_custom_QcC7ix { display: none !important ; }" at bounding box center [718, 342] width 405 height 403
click at [755, 150] on div "#shopify-section-dis_custom_QcC7ix { display: none !important ; }" at bounding box center [718, 342] width 405 height 403
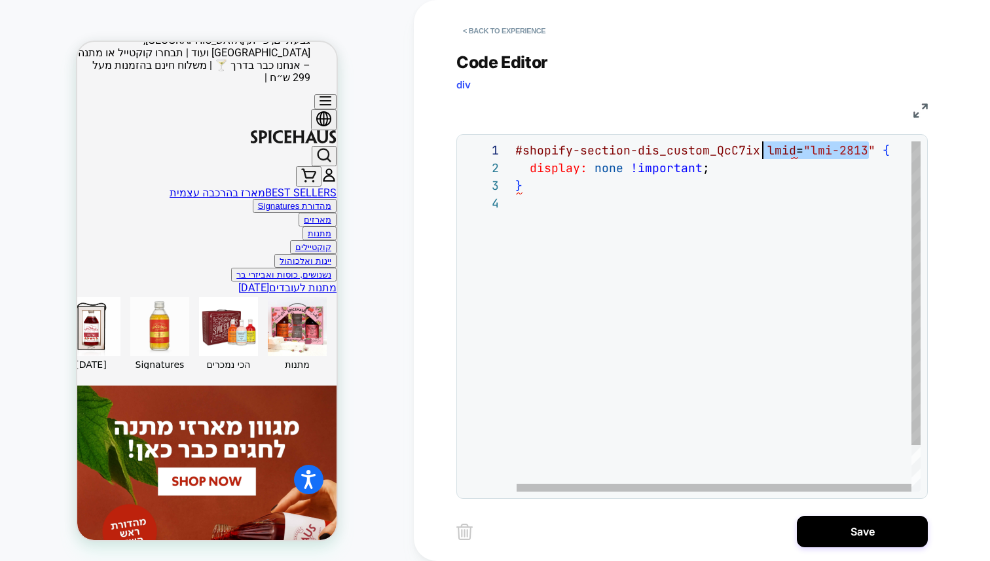
scroll to position [0, 248]
drag, startPoint x: 869, startPoint y: 151, endPoint x: 761, endPoint y: 151, distance: 108.1
click at [761, 151] on div "} display: none !important ; #shopify-section-dis_custom_QcC7ix lmid = "lmi-281…" at bounding box center [717, 342] width 405 height 403
type textarea "**********"
click at [762, 152] on div "} display: none !important ; #shopify-section-dis_custom_QcC7ix [ lmid = "lmi-2…" at bounding box center [724, 342] width 419 height 403
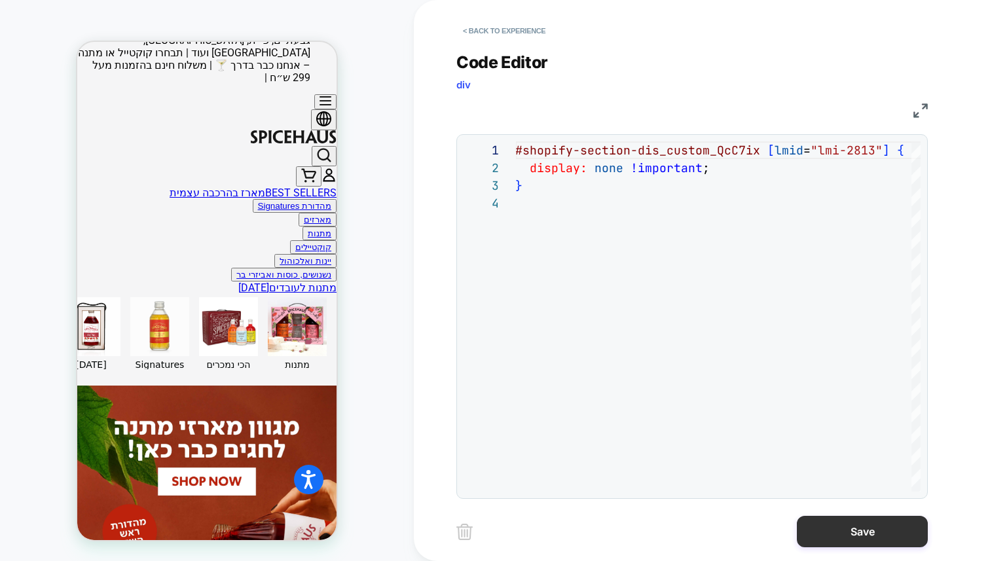
click at [828, 529] on button "Save" at bounding box center [862, 531] width 131 height 31
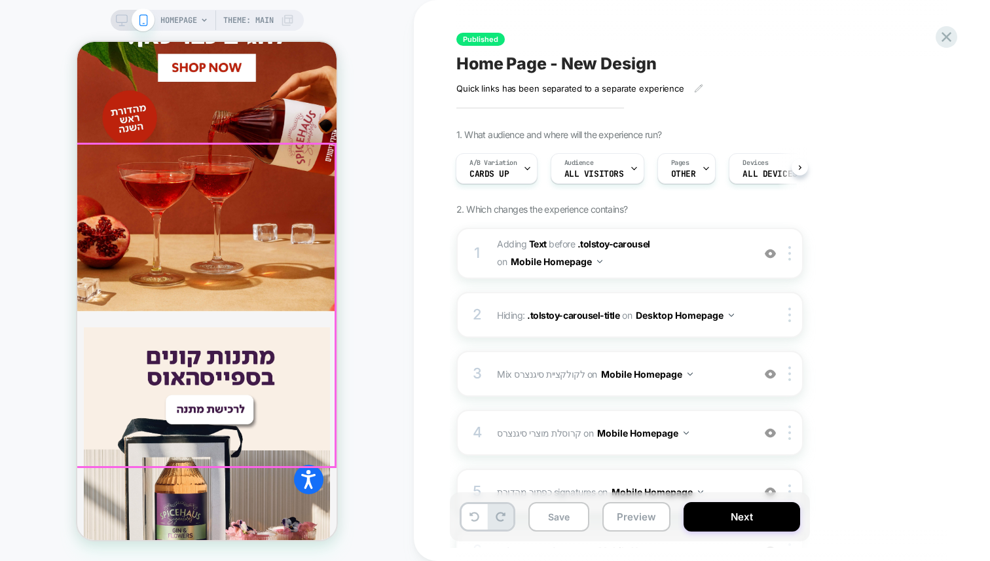
scroll to position [802, 0]
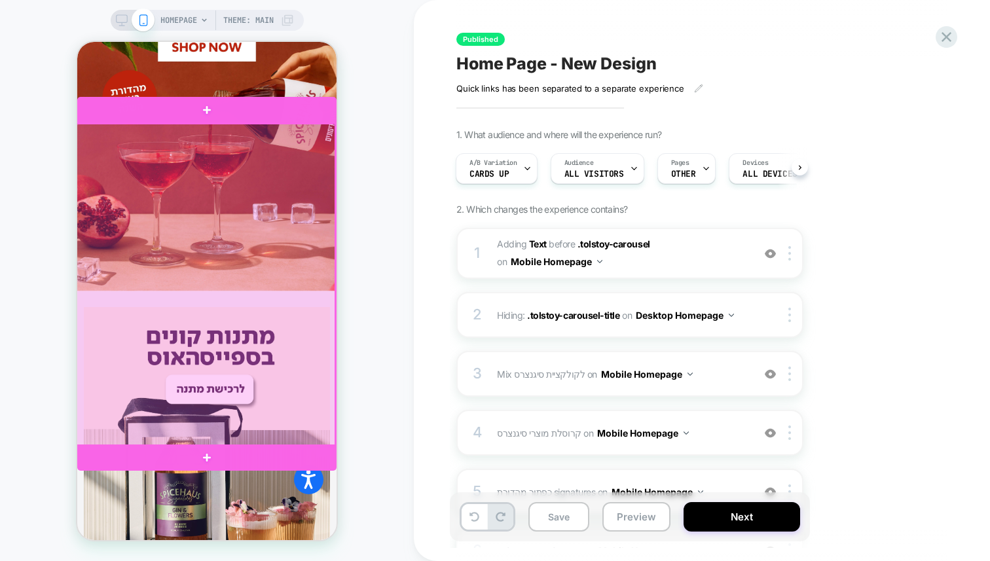
click at [240, 272] on div at bounding box center [205, 285] width 259 height 323
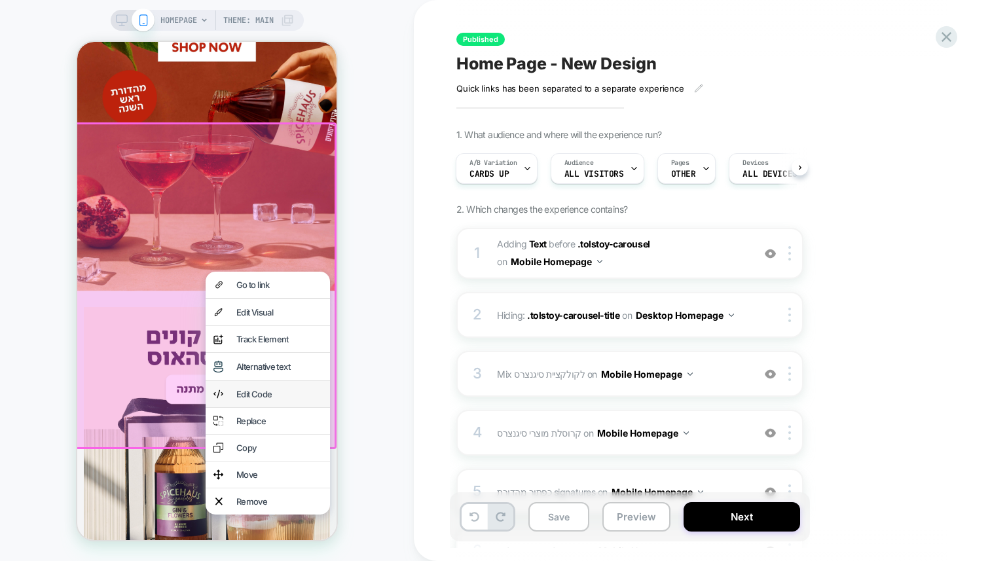
click at [259, 388] on div "Edit Code" at bounding box center [268, 394] width 124 height 26
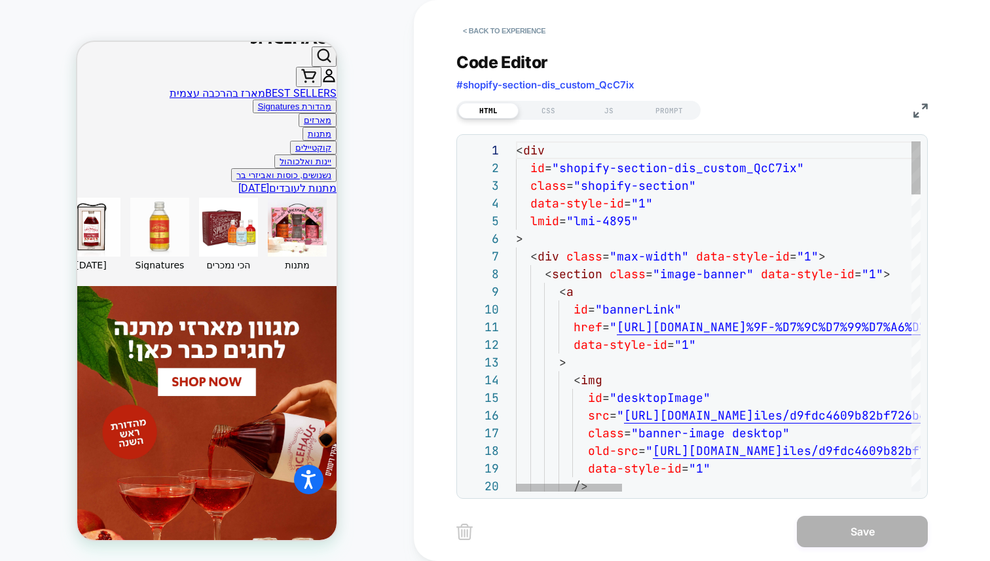
scroll to position [451, 0]
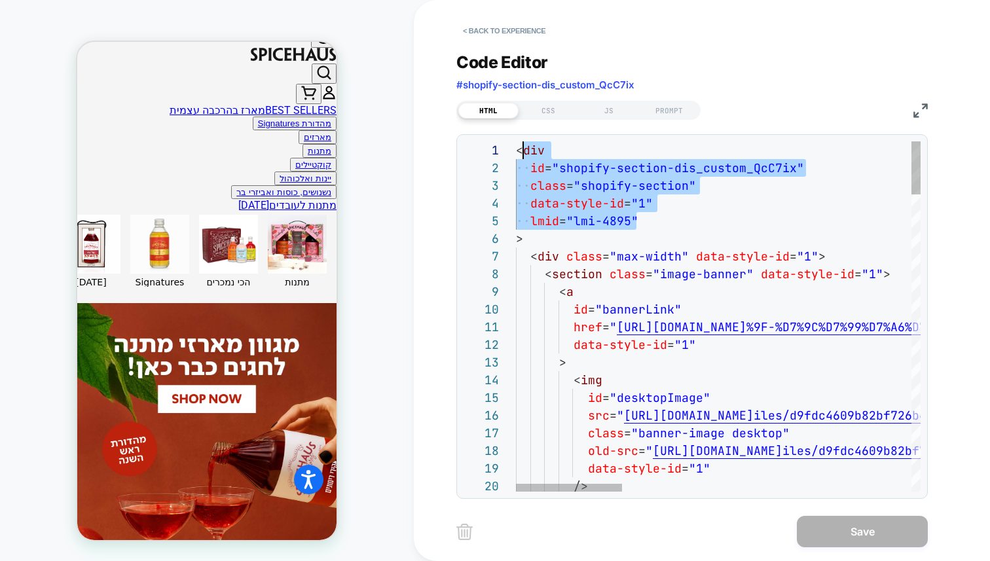
scroll to position [0, 0]
drag, startPoint x: 641, startPoint y: 221, endPoint x: 508, endPoint y: 143, distance: 154.7
click at [495, 29] on button "< Back to experience" at bounding box center [505, 30] width 96 height 21
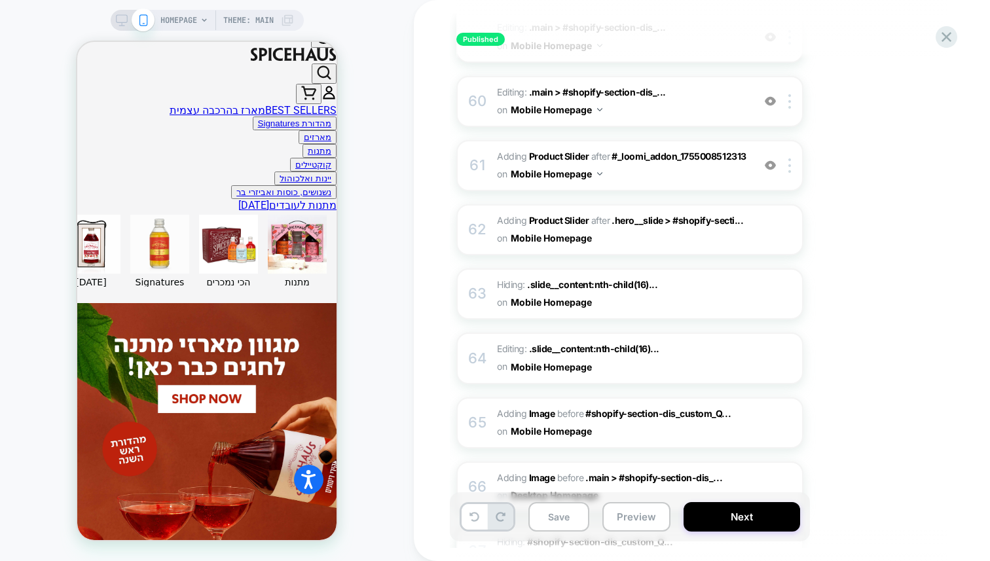
scroll to position [4034, 0]
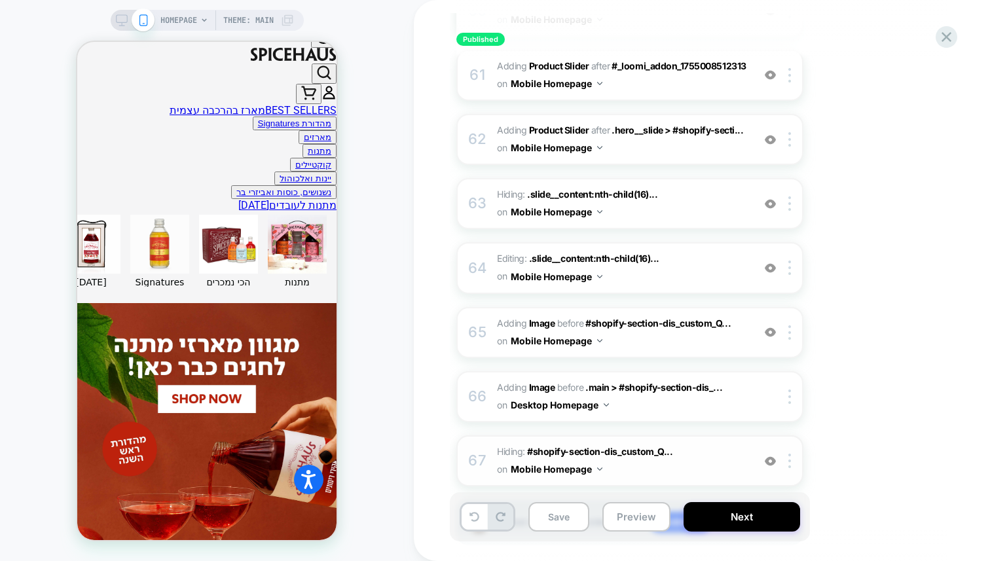
click at [703, 443] on span "Hiding : #shopify-section-dis_custom_Q... #shopify-section-dis_custom_QcC7ix on…" at bounding box center [622, 460] width 250 height 35
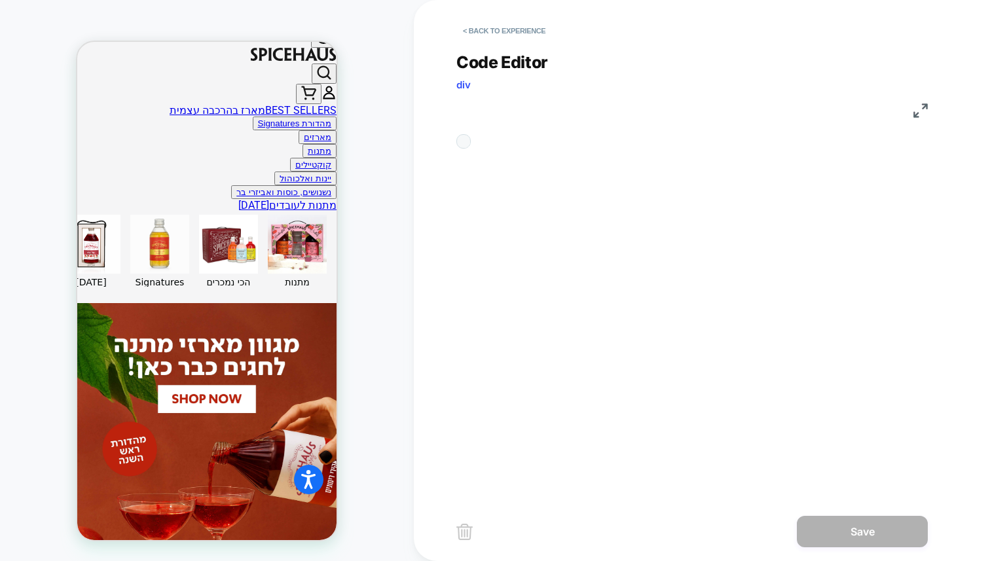
scroll to position [53, 0]
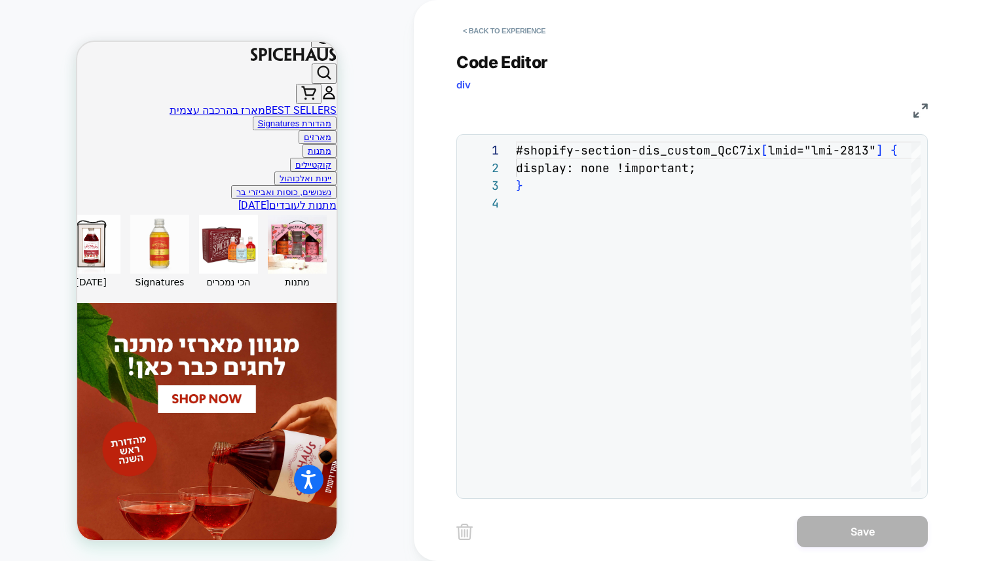
click at [696, 136] on div "**********" at bounding box center [693, 316] width 472 height 365
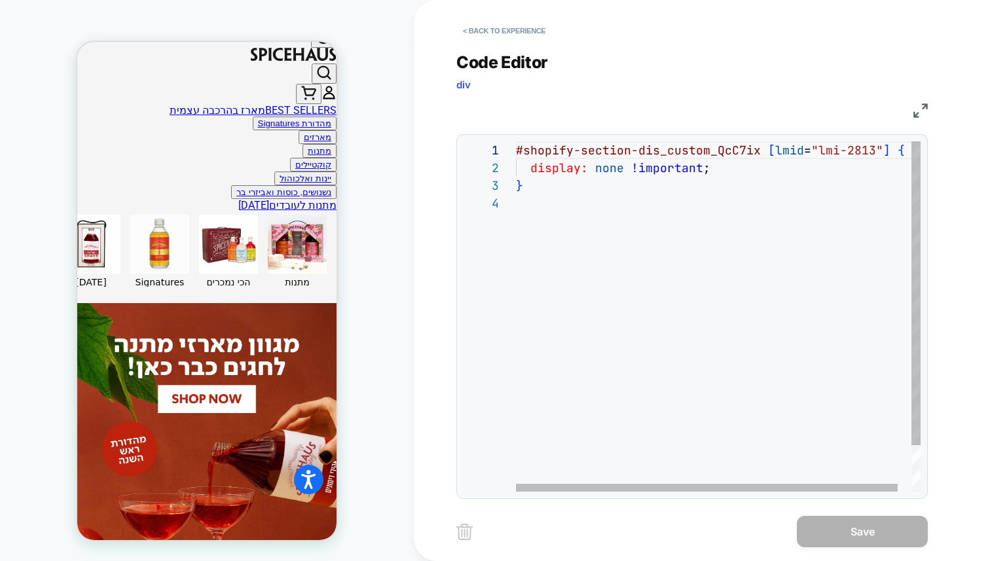
click at [694, 143] on div "#shopify-section-dis_custom_QcC7ix [ lmid = "lmi-2813" ] { display: none !impor…" at bounding box center [725, 342] width 419 height 403
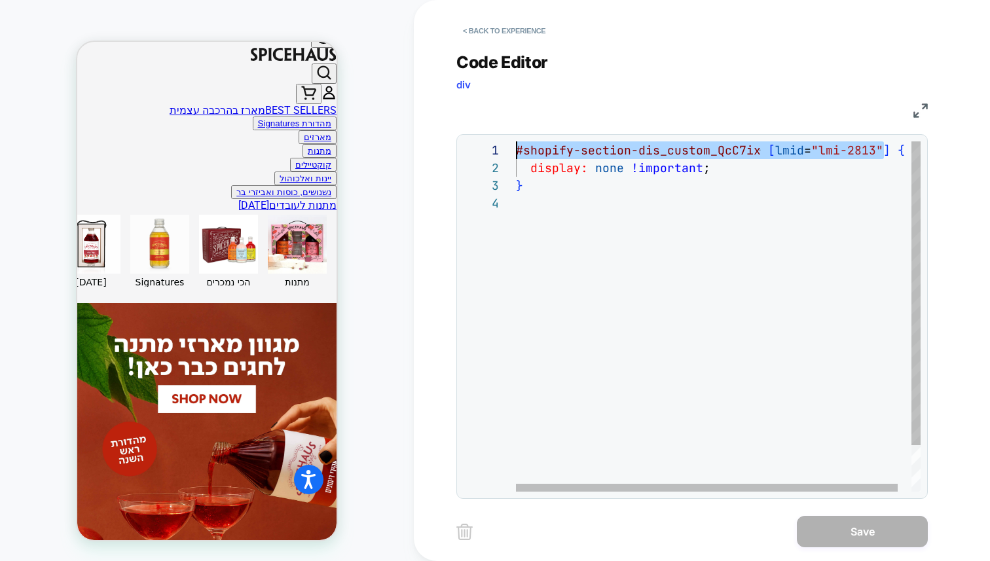
scroll to position [0, 0]
drag, startPoint x: 887, startPoint y: 149, endPoint x: 517, endPoint y: 142, distance: 369.5
click at [517, 142] on div "#shopify-section-dis_custom_QcC7ix [ lmid = "lmi-2813" ] { display: none !impor…" at bounding box center [725, 342] width 419 height 403
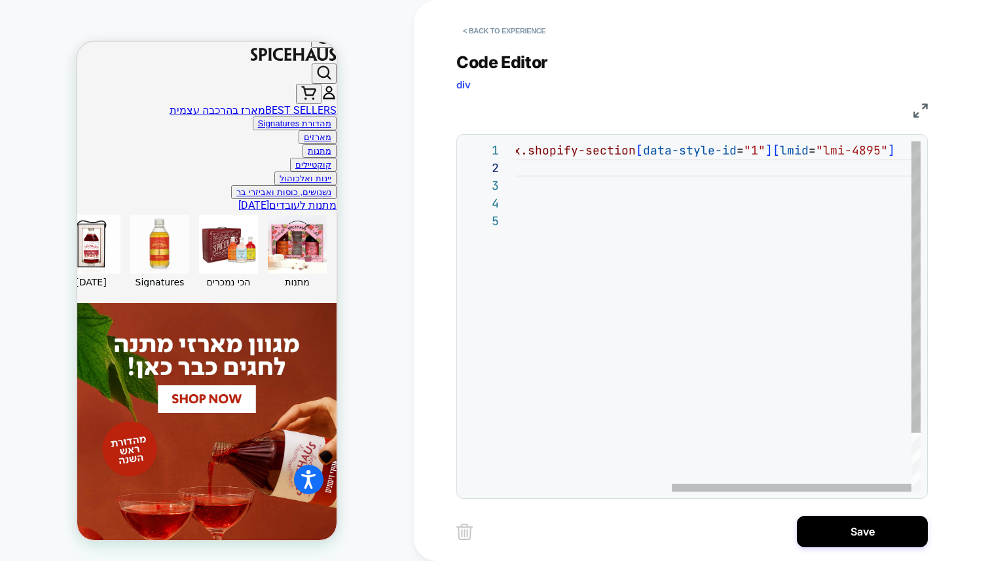
type textarea "**********"
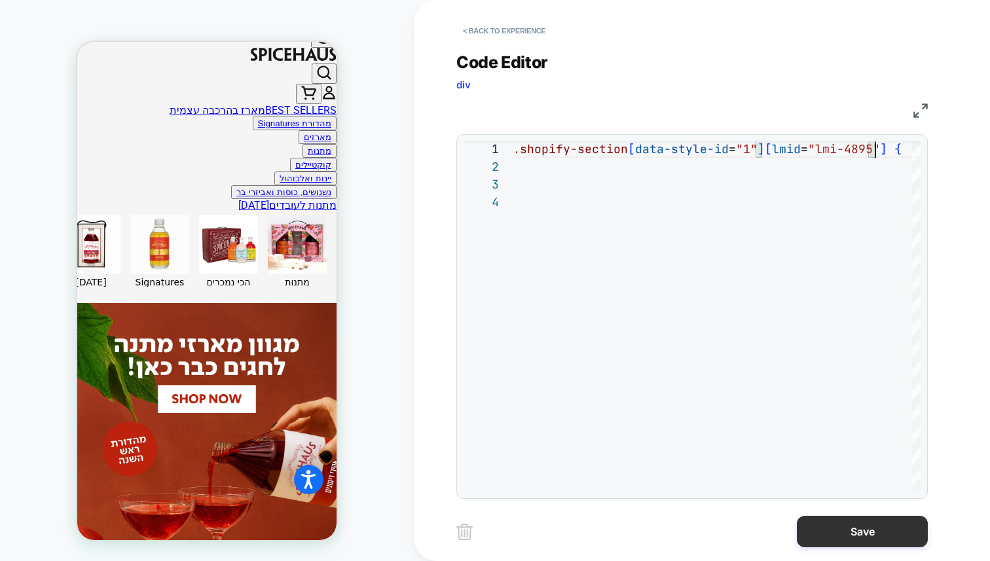
click at [828, 532] on button "Save" at bounding box center [862, 531] width 131 height 31
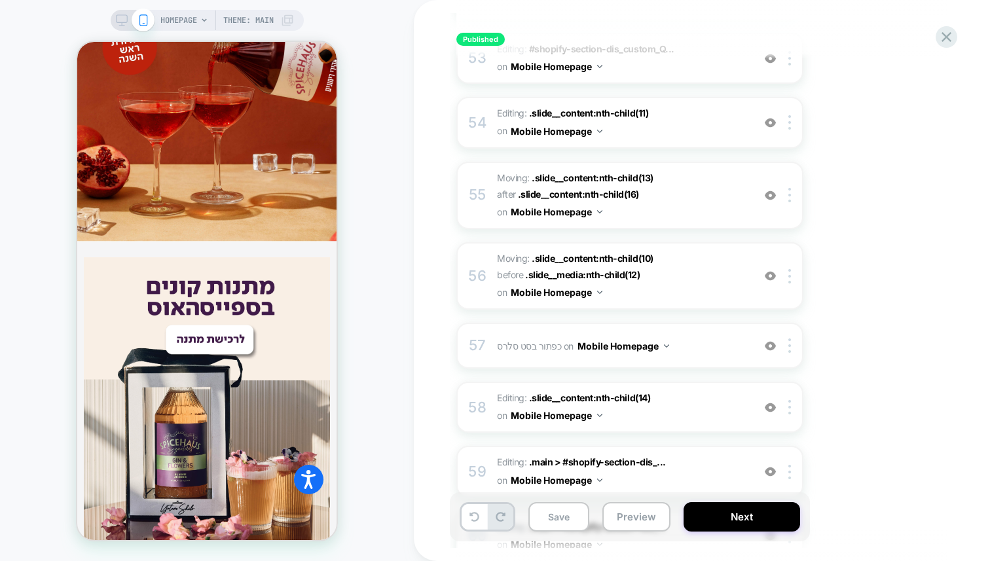
scroll to position [4034, 0]
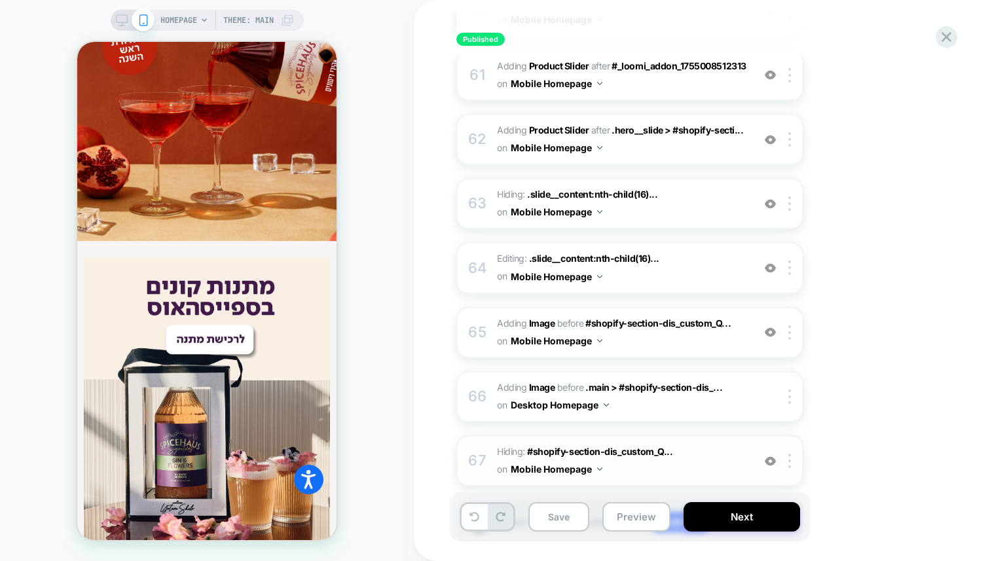
click at [726, 443] on span "Hiding : #shopify-section-dis_custom_Q... #shopify-section-dis_custom_QcC7ix on…" at bounding box center [622, 460] width 250 height 35
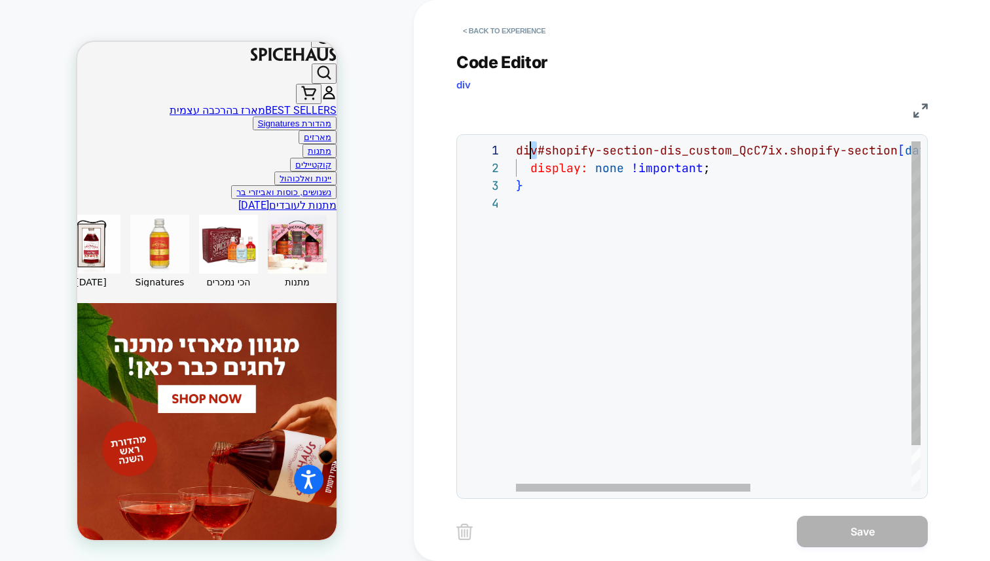
scroll to position [0, 0]
drag, startPoint x: 535, startPoint y: 151, endPoint x: 491, endPoint y: 151, distance: 44.5
click at [516, 151] on div "div#shopify-section-dis_custom_QcC7ix.shopify-sect ion [ data-style-id = "1" ] …" at bounding box center [856, 342] width 681 height 403
type textarea "**********"
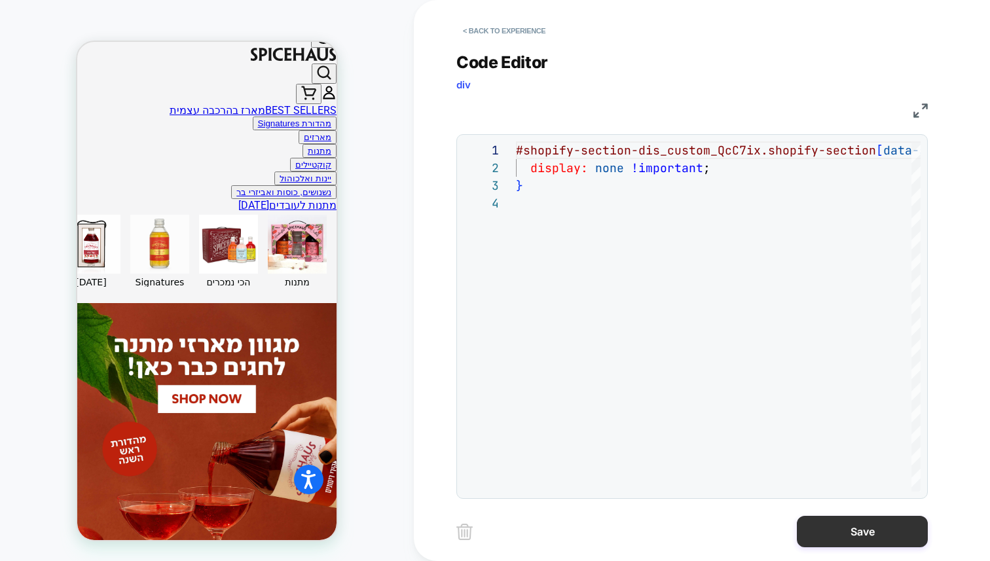
click at [825, 538] on button "Save" at bounding box center [862, 531] width 131 height 31
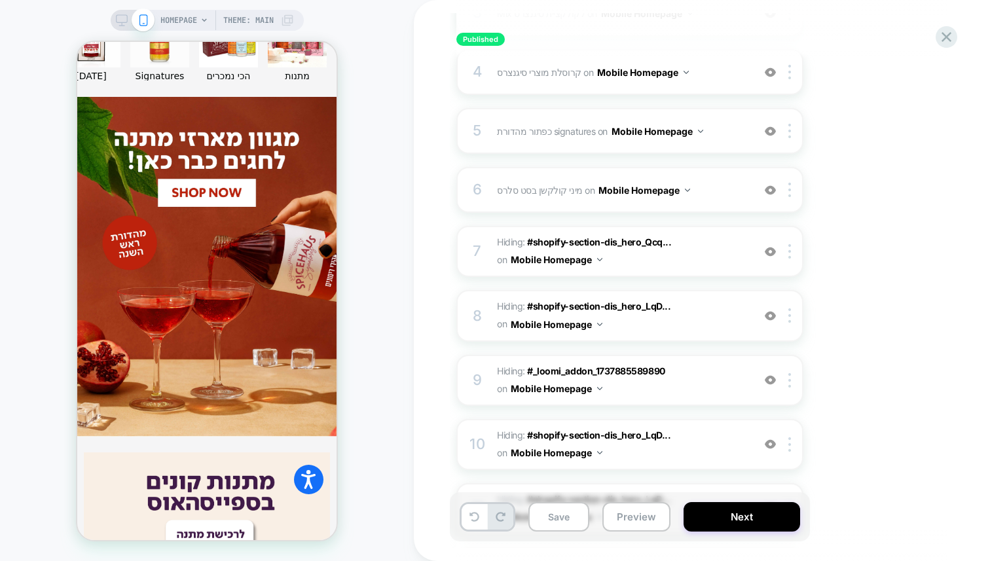
scroll to position [408, 0]
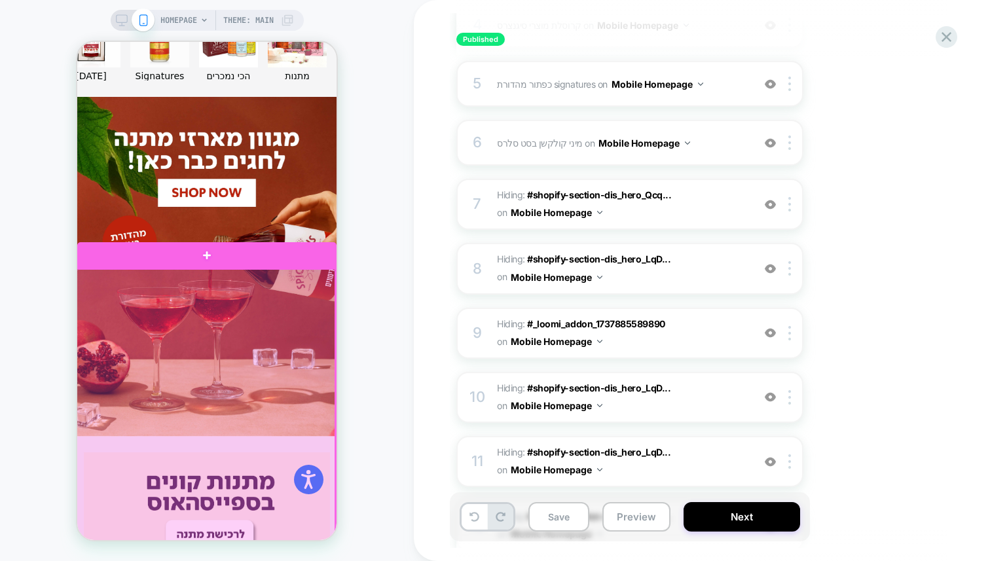
click at [279, 394] on div at bounding box center [205, 430] width 259 height 323
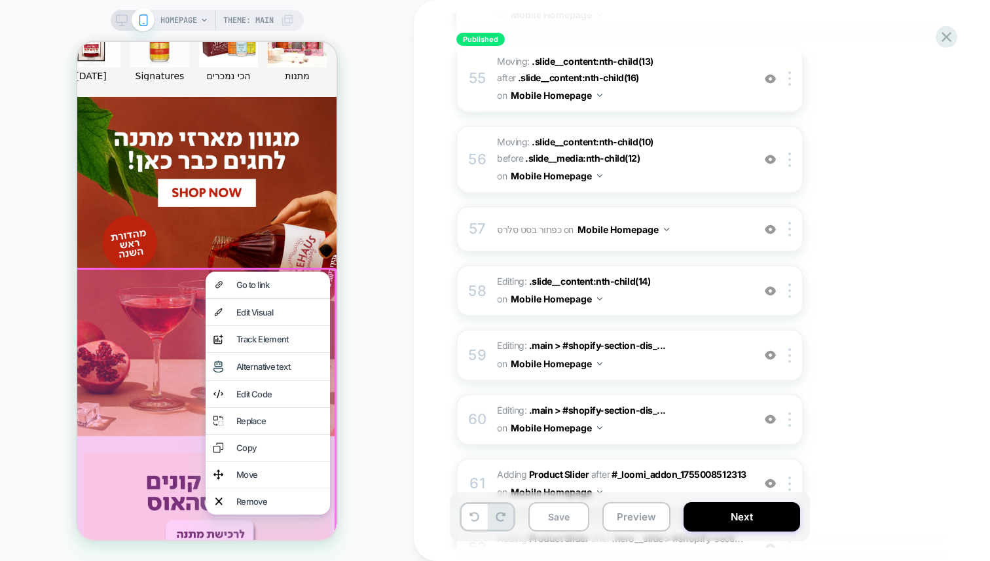
scroll to position [4034, 0]
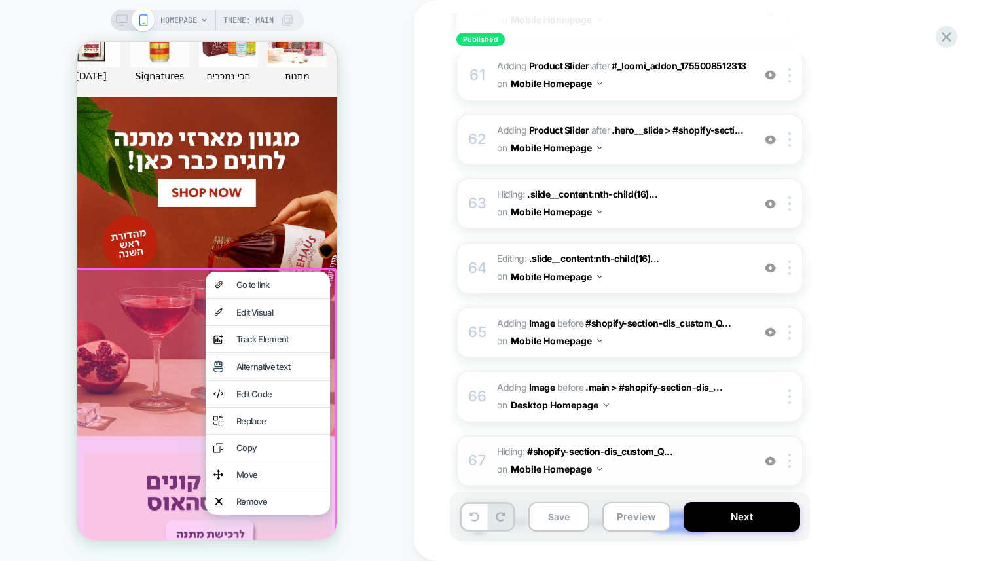
click at [666, 443] on span "Hiding : #shopify-section-dis_custom_Q... #shopify-section-dis_custom_QcC7ix on…" at bounding box center [622, 460] width 250 height 35
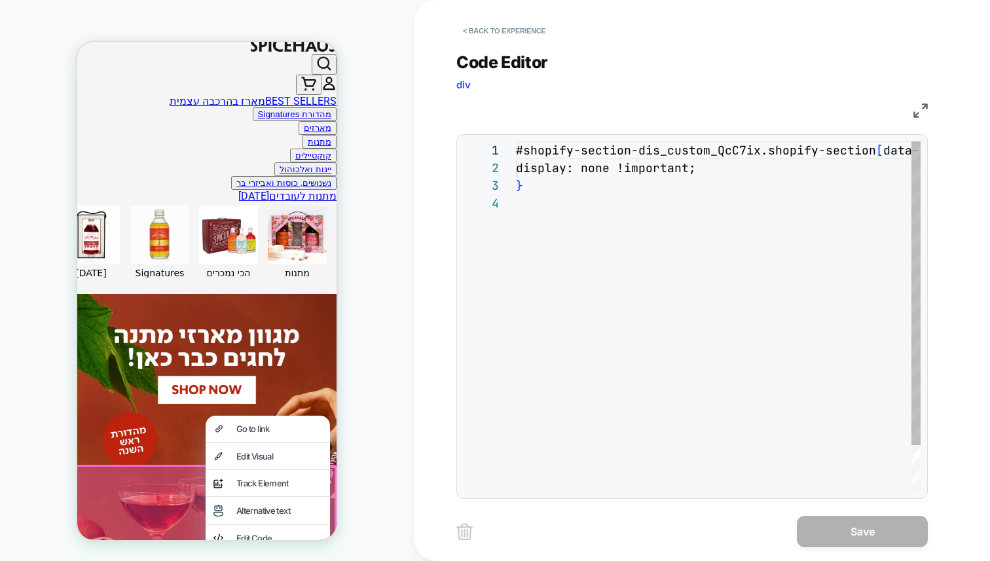
scroll to position [451, 0]
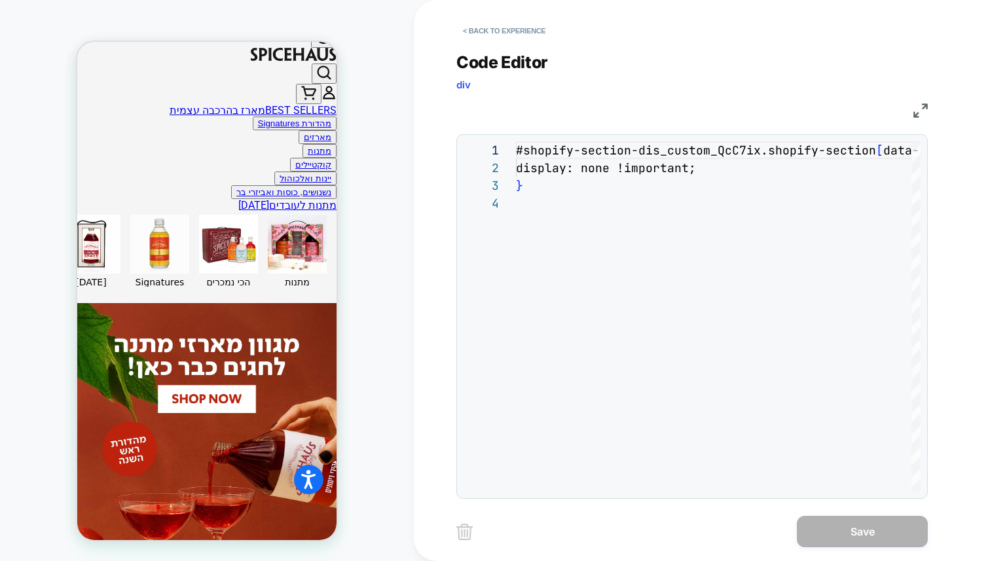
click at [691, 141] on div "**********" at bounding box center [693, 316] width 472 height 365
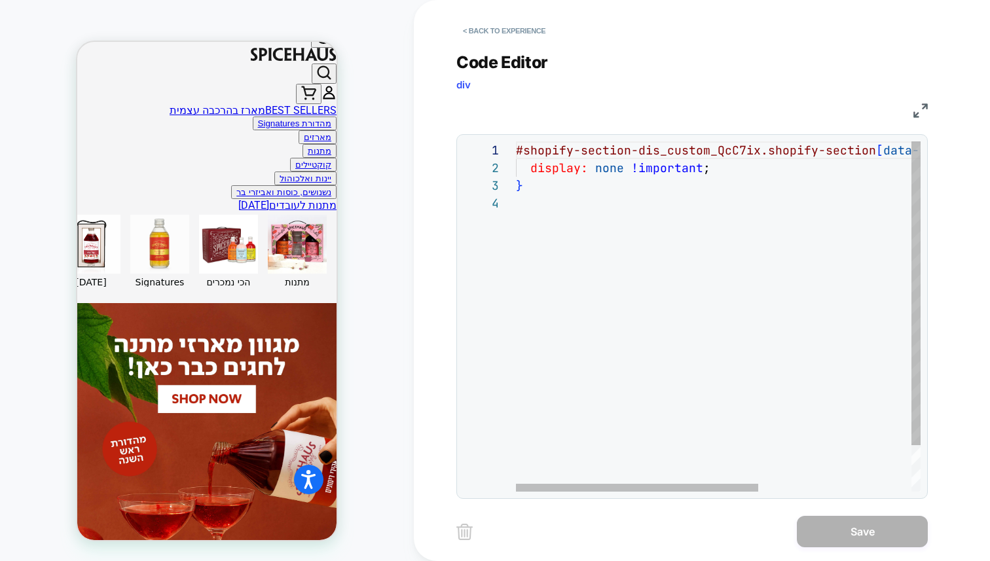
scroll to position [0, 297]
click at [815, 152] on div "#shopify-section-dis_custom_QcC7ix.shopify-section [ data-style-id = "1" ] [ lm…" at bounding box center [846, 342] width 660 height 403
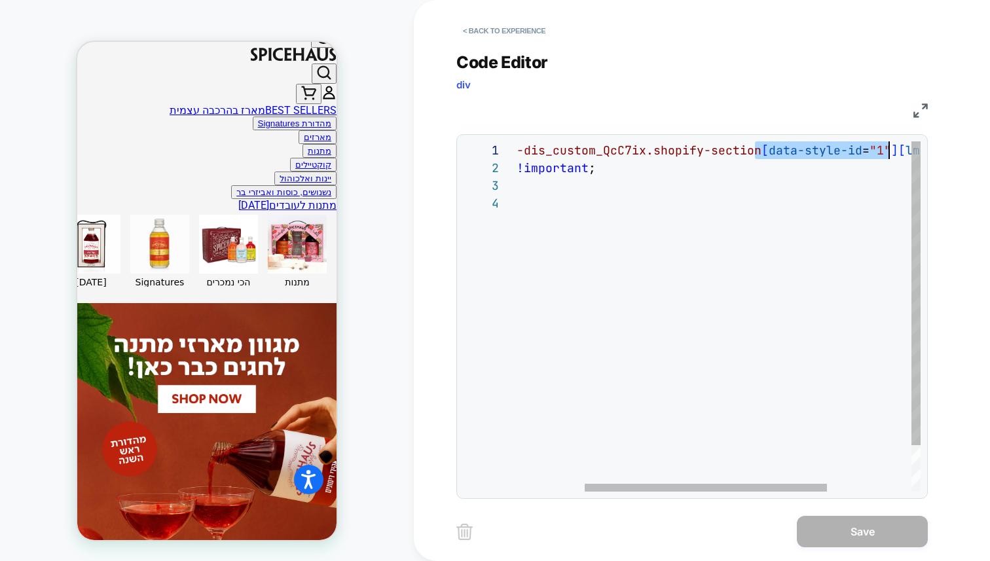
drag, startPoint x: 756, startPoint y: 147, endPoint x: 889, endPoint y: 154, distance: 133.1
click at [889, 154] on div "#shopify-section-dis_custom_QcC7ix.shopify-section [ data-style-id = "1" ] [ lm…" at bounding box center [731, 342] width 660 height 403
type textarea "**********"
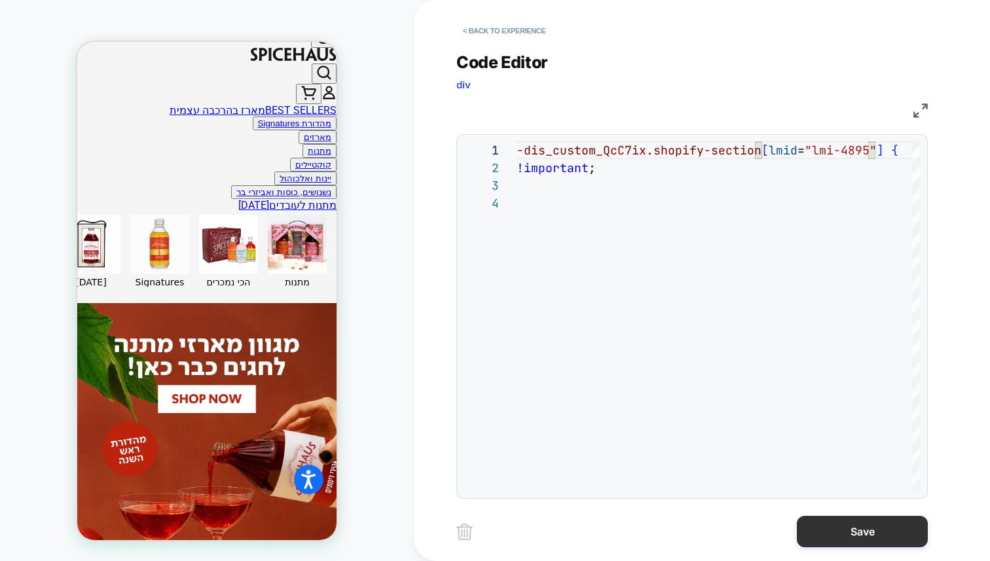
click at [836, 526] on button "Save" at bounding box center [862, 531] width 131 height 31
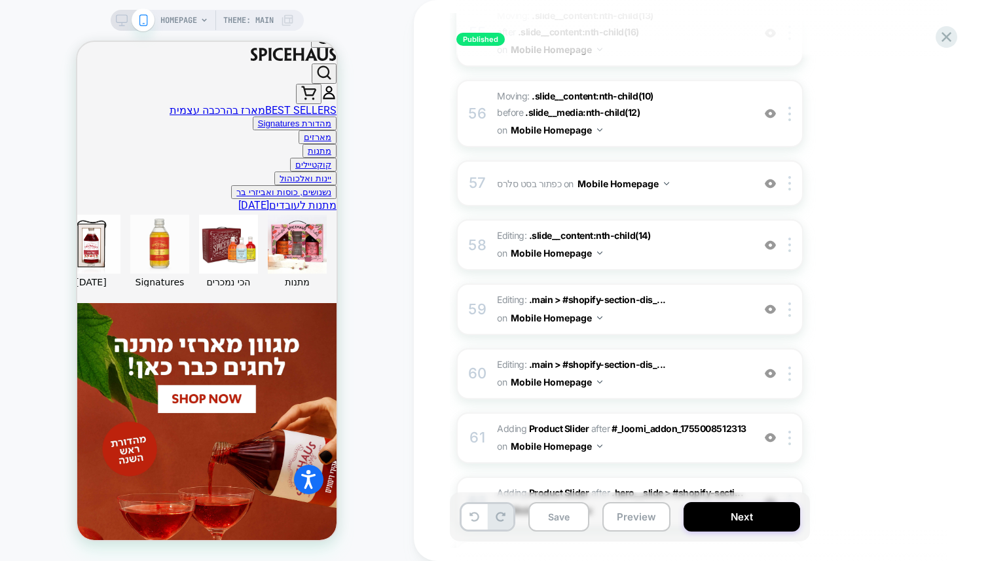
scroll to position [4034, 0]
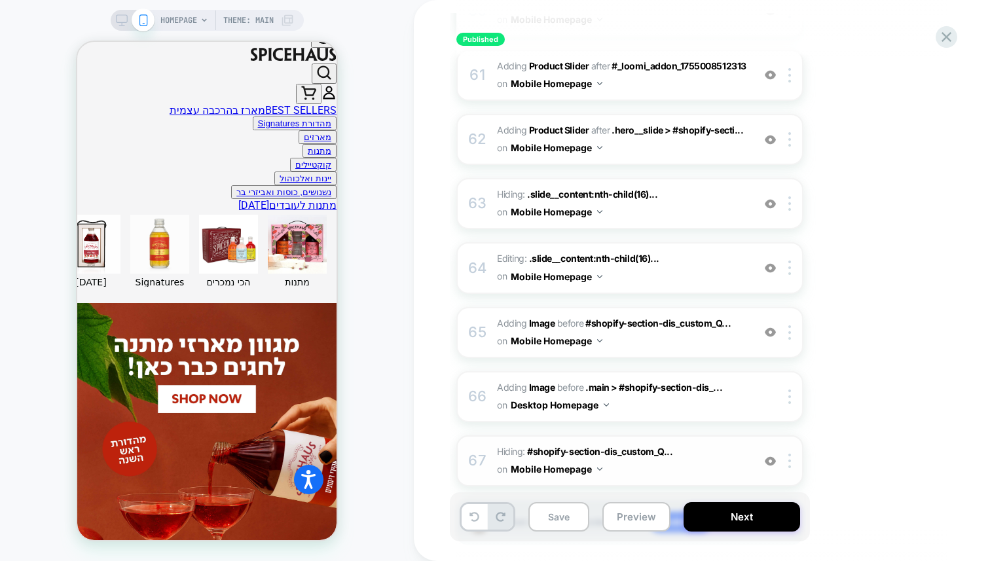
click at [686, 443] on span "Hiding : #shopify-section-dis_custom_Q... #shopify-section-dis_custom_QcC7ix on…" at bounding box center [622, 460] width 250 height 35
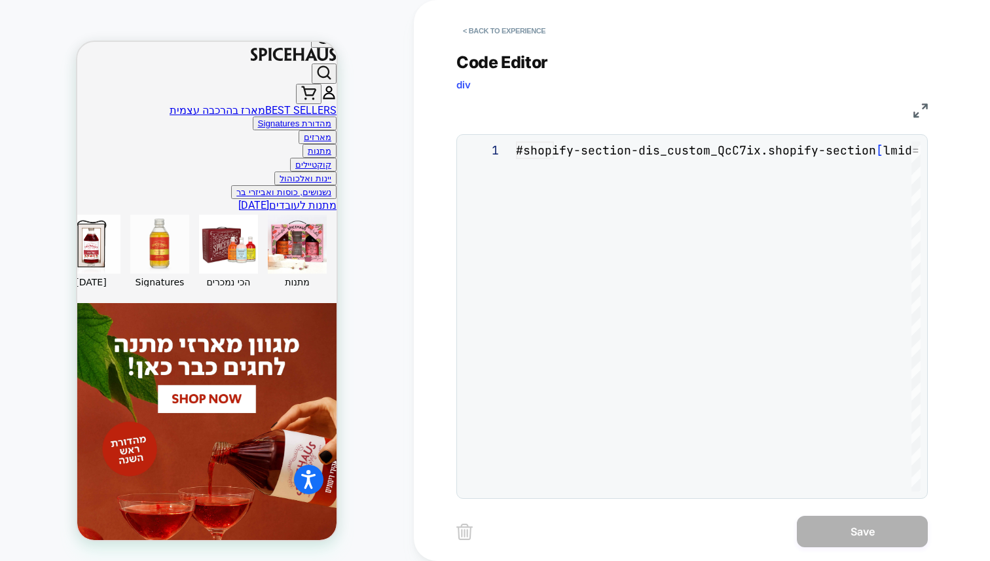
scroll to position [0, 0]
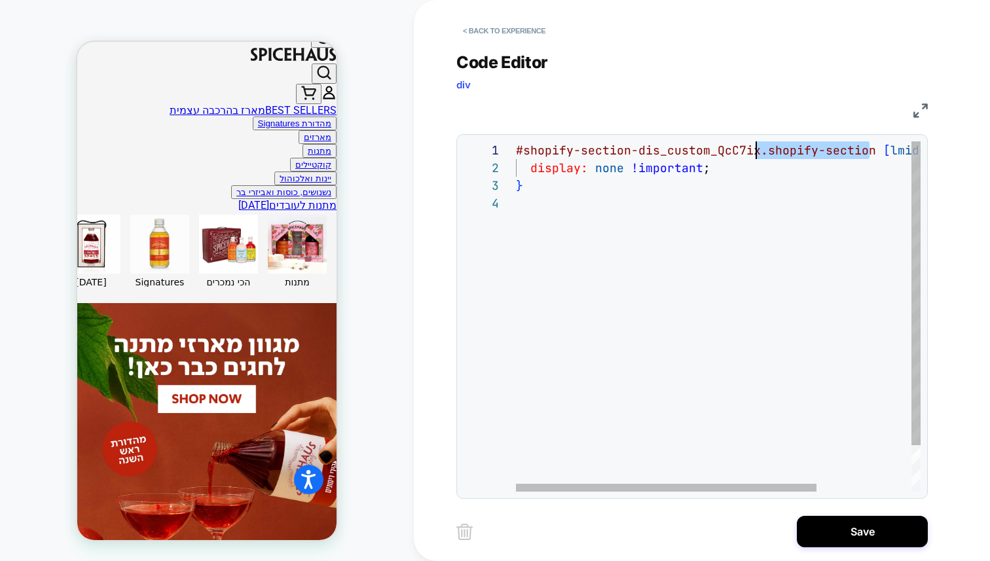
drag, startPoint x: 869, startPoint y: 153, endPoint x: 756, endPoint y: 155, distance: 113.3
click at [756, 155] on div "#shopify-section-dis_custom_QcC7ix.shopify-section [ lmid = "lmi-4895" ] { disp…" at bounding box center [782, 342] width 532 height 403
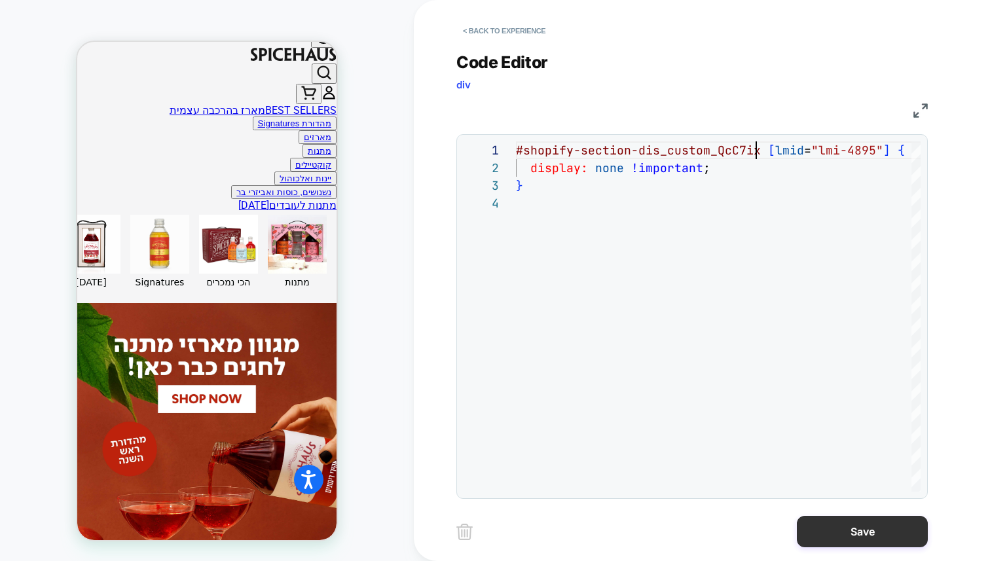
type textarea "**********"
click at [837, 532] on button "Save" at bounding box center [862, 531] width 131 height 31
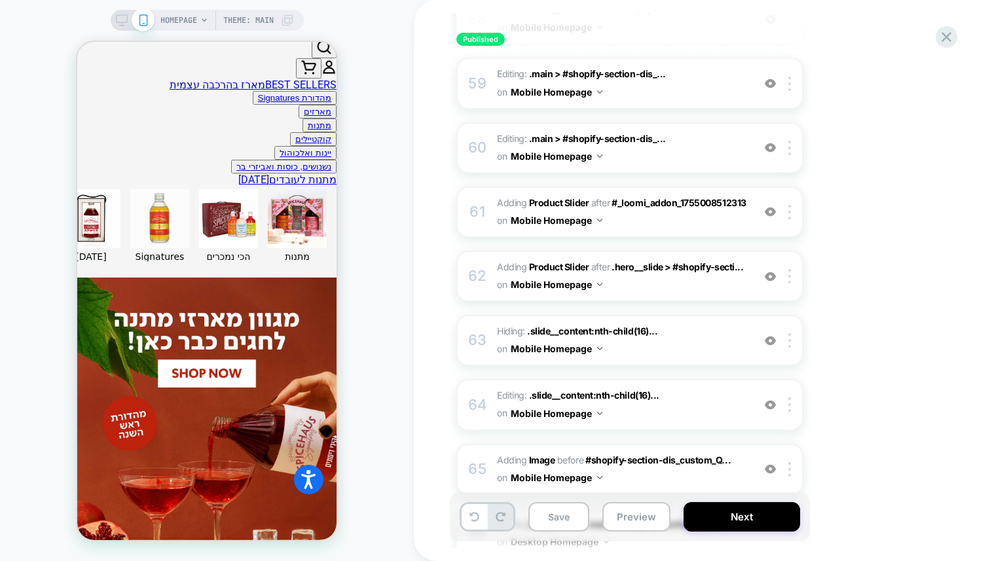
scroll to position [4034, 0]
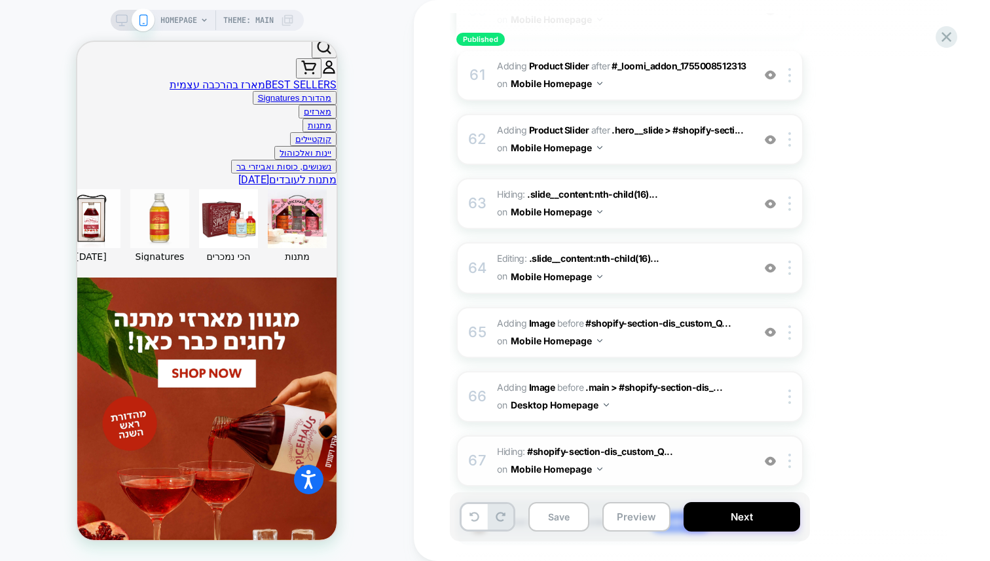
click at [616, 443] on span "Hiding : #shopify-section-dis_custom_Q... #shopify-section-dis_custom_QcC7ix on…" at bounding box center [622, 460] width 250 height 35
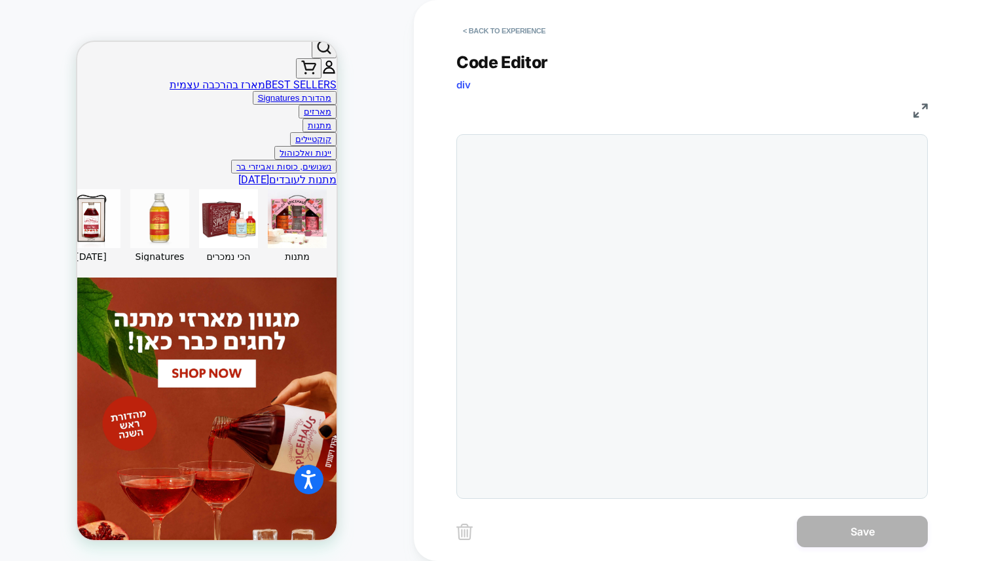
scroll to position [451, 0]
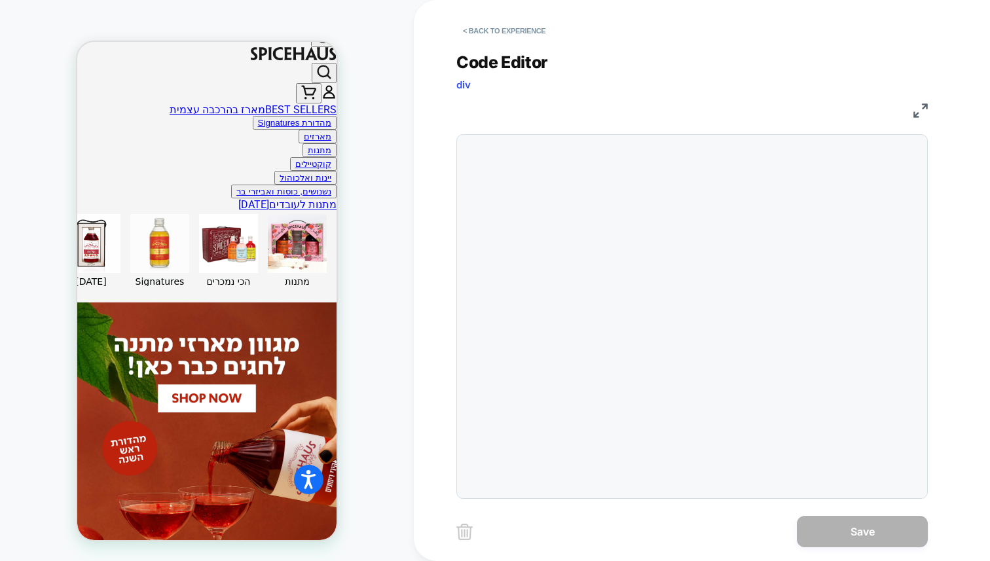
click at [554, 212] on div "#shopify-section-dis_custom_QcC7ix [ lmid="lmi-4895" ] {" at bounding box center [535, 176] width 38 height 71
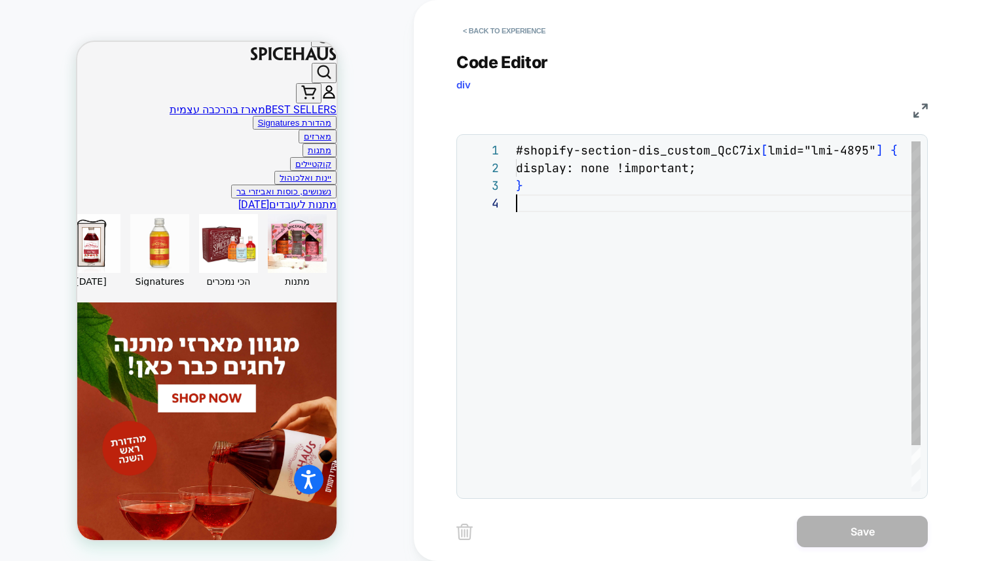
scroll to position [451, 0]
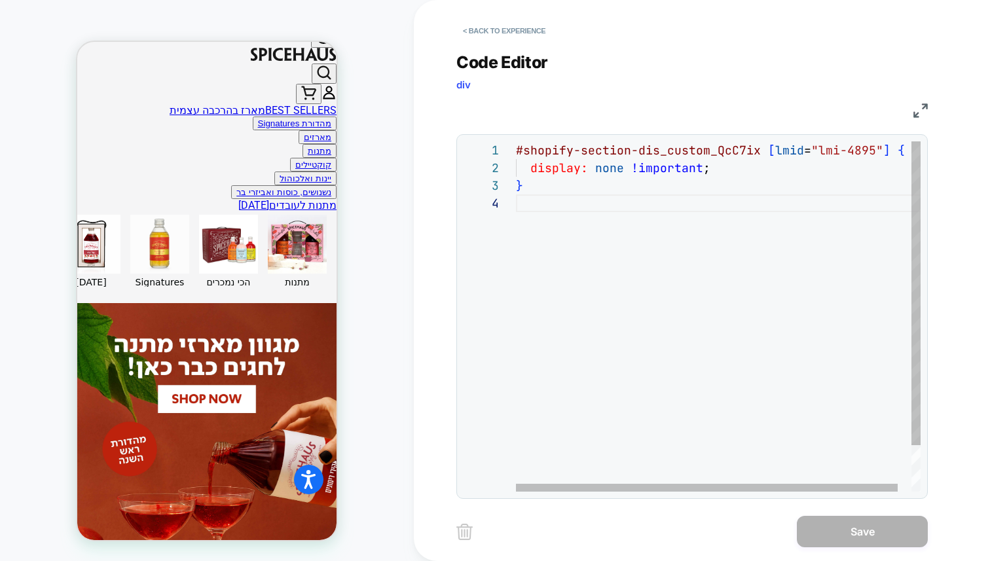
click at [762, 147] on div "#shopify-section-dis_custom_QcC7ix [ lmid = "lmi-4895" ] { display: none !impor…" at bounding box center [725, 342] width 419 height 403
type textarea "**********"
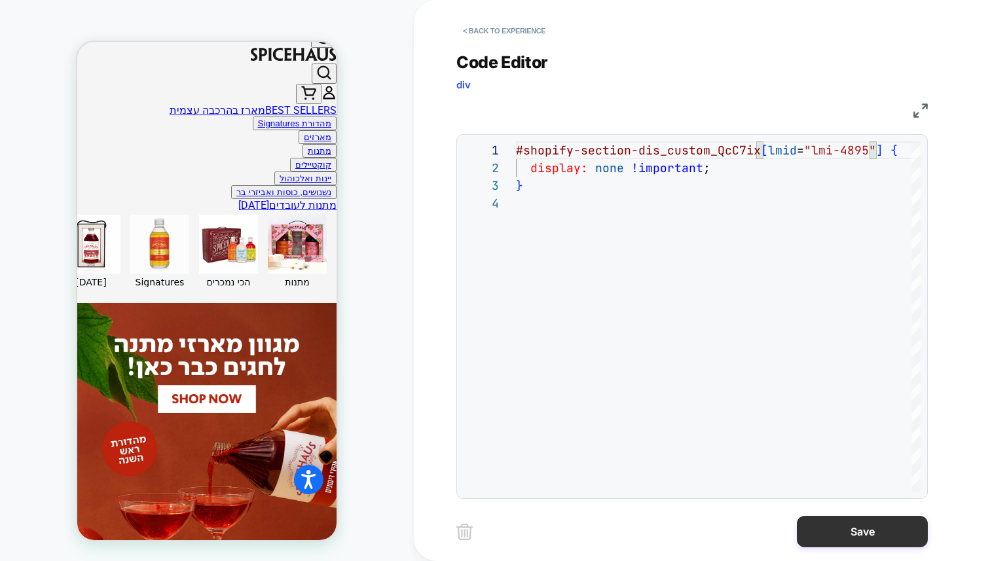
click at [834, 538] on button "Save" at bounding box center [862, 531] width 131 height 31
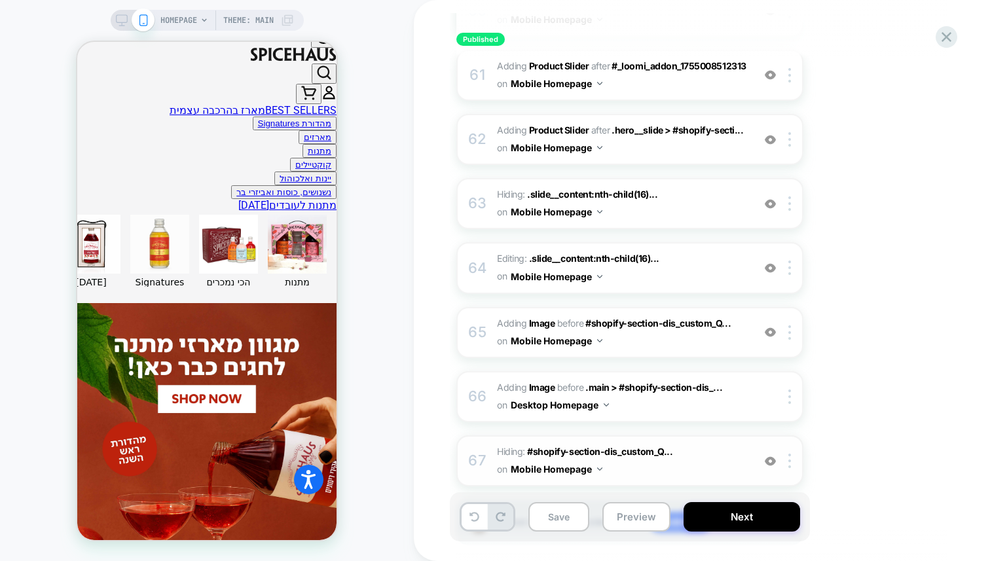
click at [634, 443] on span "Hiding : #shopify-section-dis_custom_Q... #shopify-section-dis_custom_QcC7ix on…" at bounding box center [622, 460] width 250 height 35
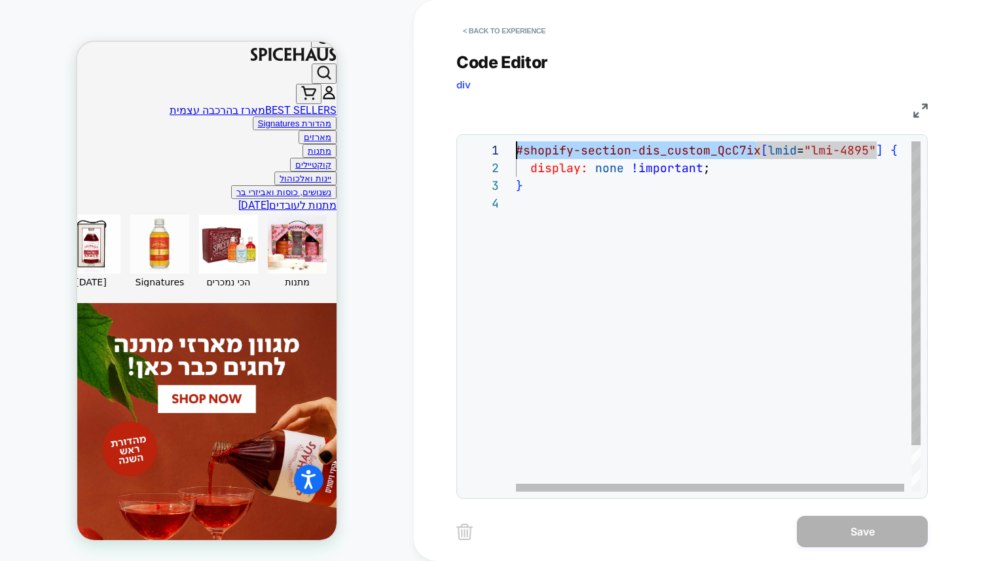
drag, startPoint x: 755, startPoint y: 150, endPoint x: 517, endPoint y: 146, distance: 237.1
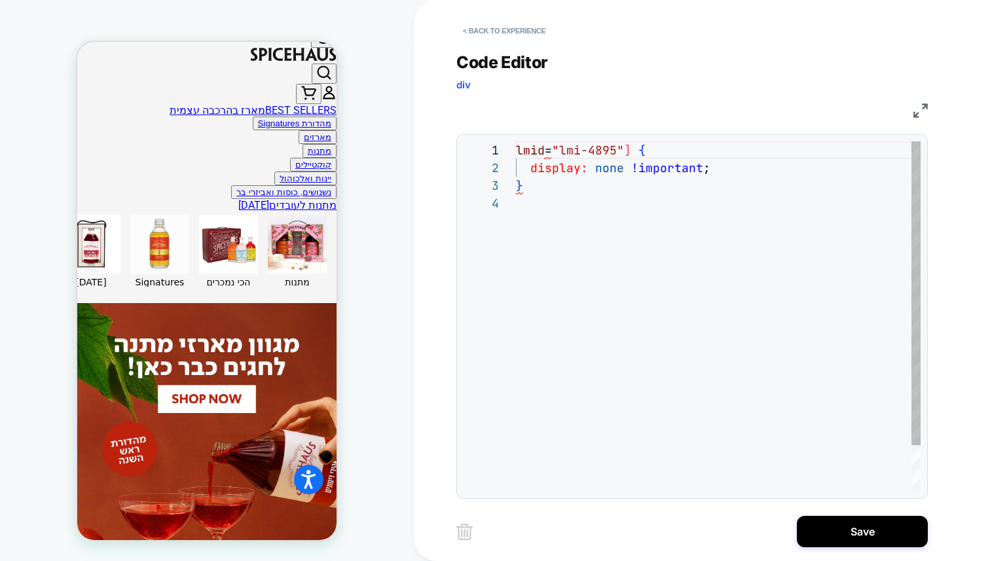
click at [627, 150] on div "lmid = "lmi-4895" ] { display: none !important ; }" at bounding box center [718, 342] width 405 height 403
type textarea "**********"
click at [493, 28] on button "< Back to experience" at bounding box center [505, 30] width 96 height 21
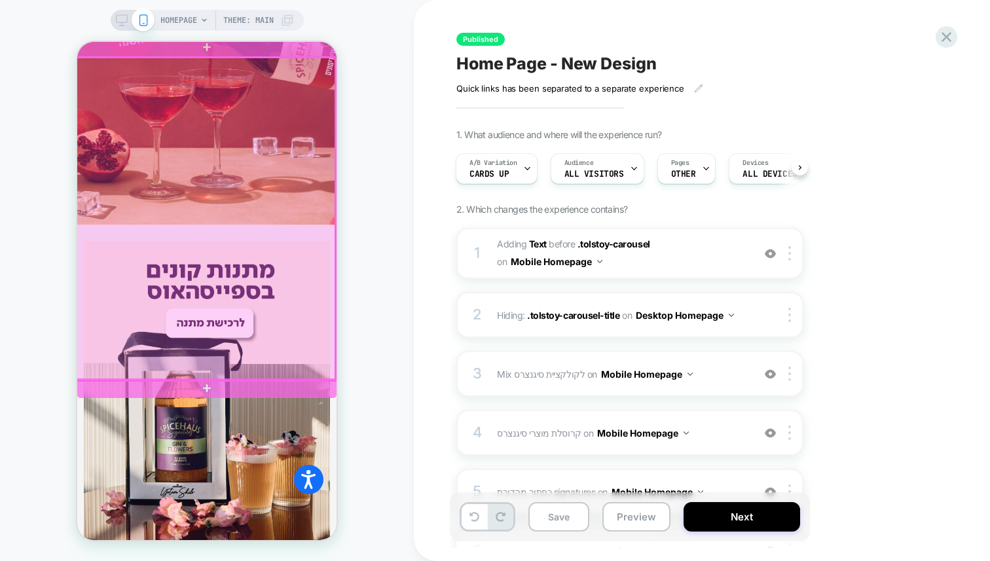
click at [259, 327] on div at bounding box center [205, 219] width 259 height 323
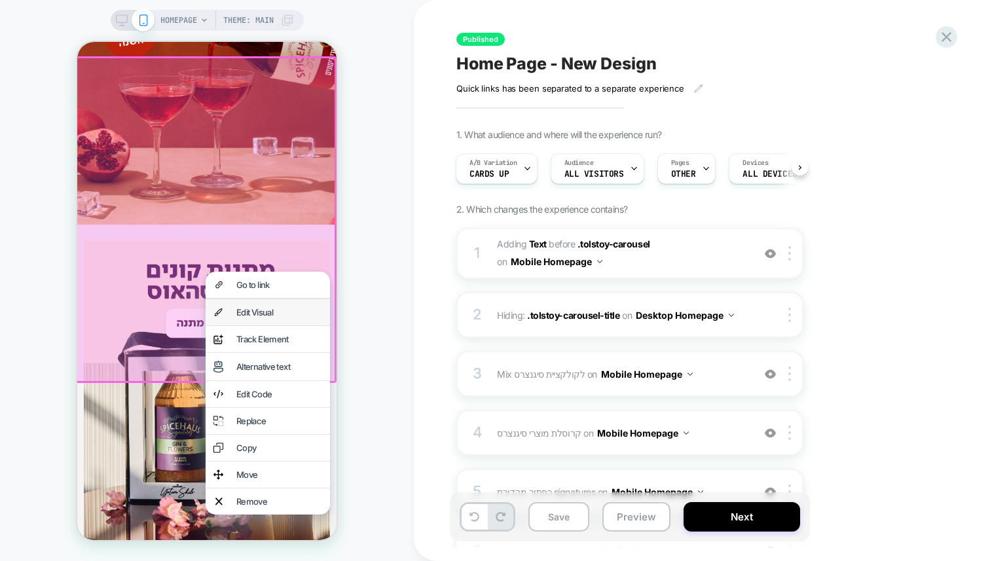
click at [266, 307] on div "Edit Visual" at bounding box center [279, 312] width 86 height 10
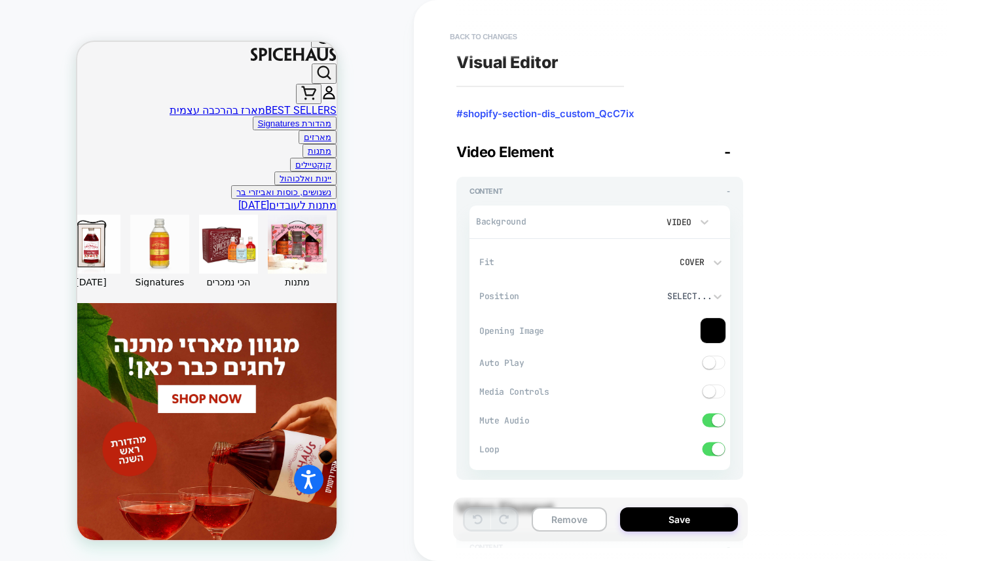
click at [485, 37] on button "Back to changes" at bounding box center [483, 36] width 81 height 21
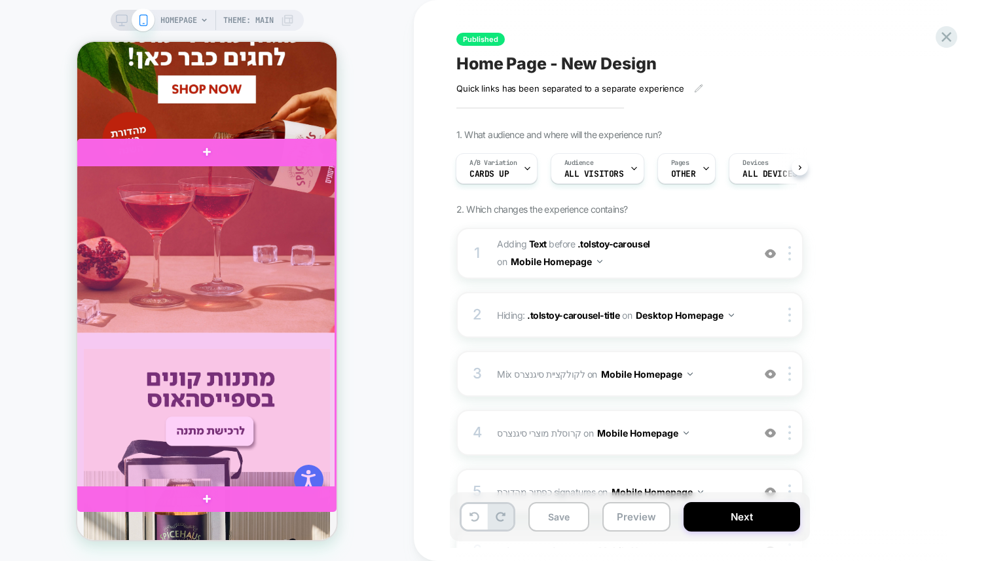
click at [226, 289] on div at bounding box center [205, 327] width 259 height 323
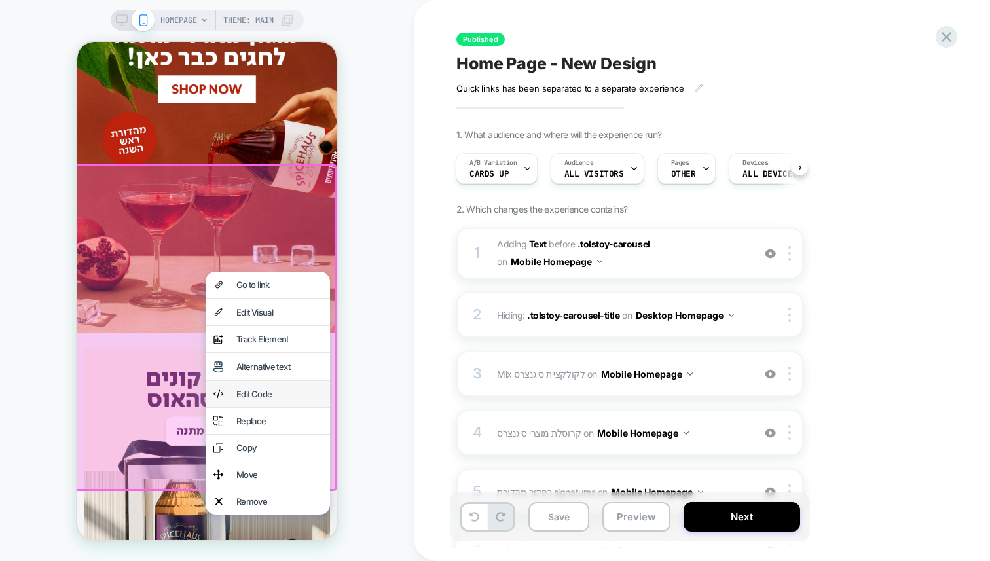
click at [256, 388] on div "Edit Code" at bounding box center [268, 394] width 124 height 26
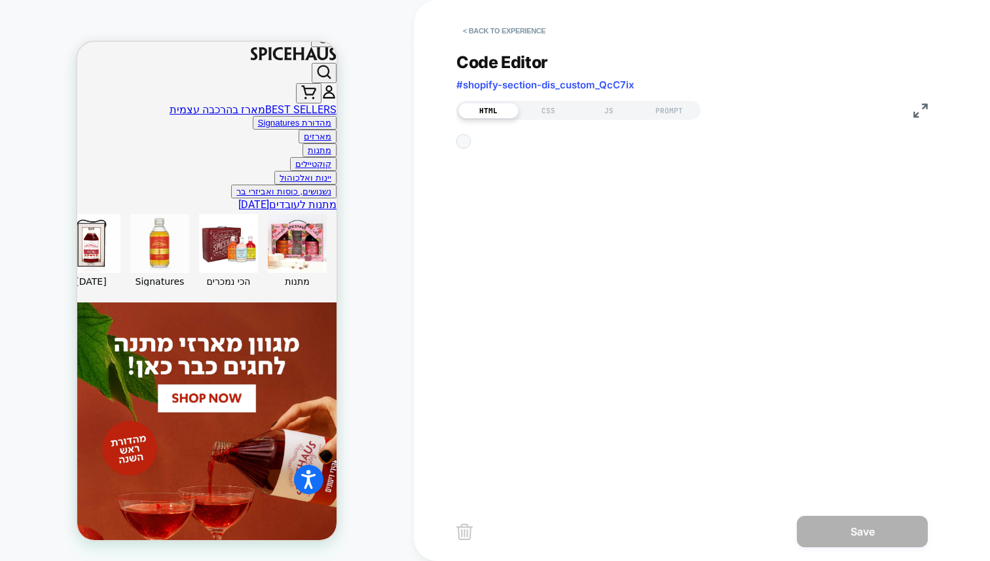
scroll to position [177, 0]
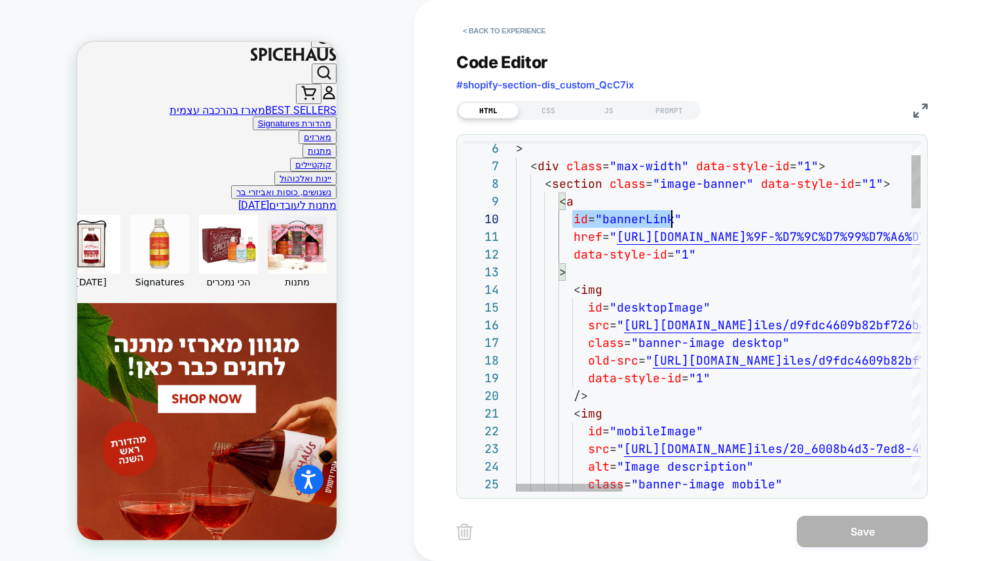
scroll to position [159, 162]
drag, startPoint x: 572, startPoint y: 221, endPoint x: 685, endPoint y: 214, distance: 113.6
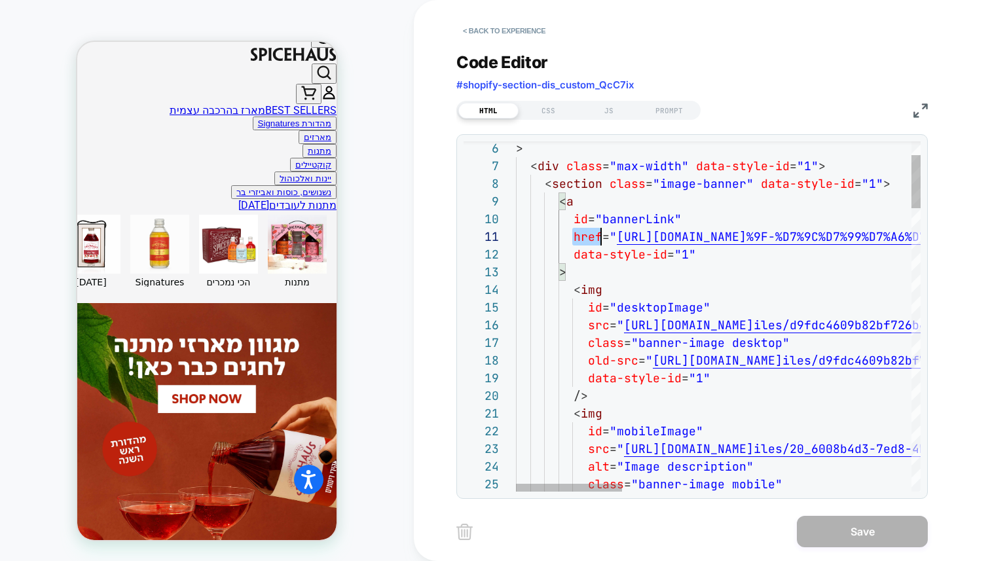
scroll to position [0, 85]
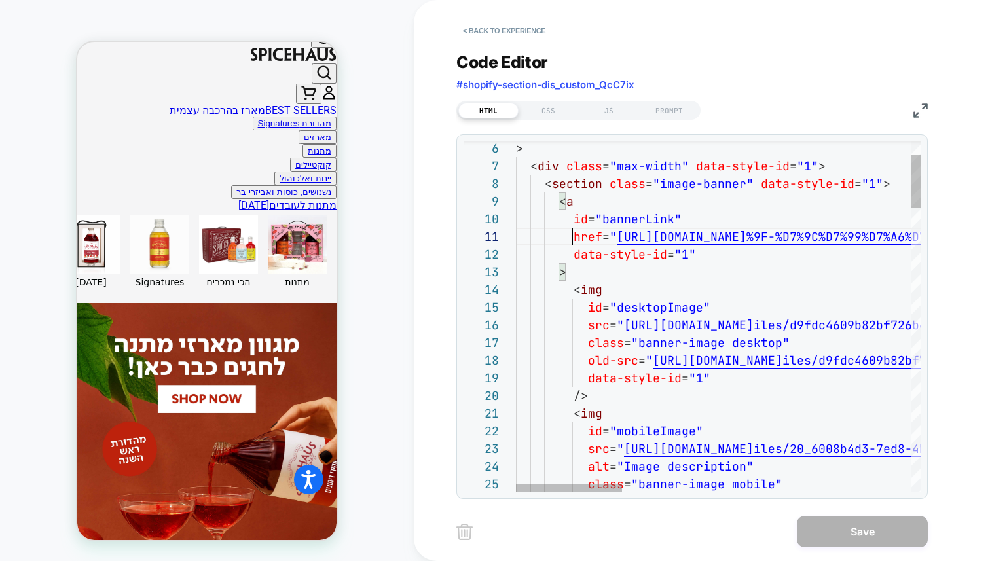
scroll to position [0, 339]
type textarea "**********"
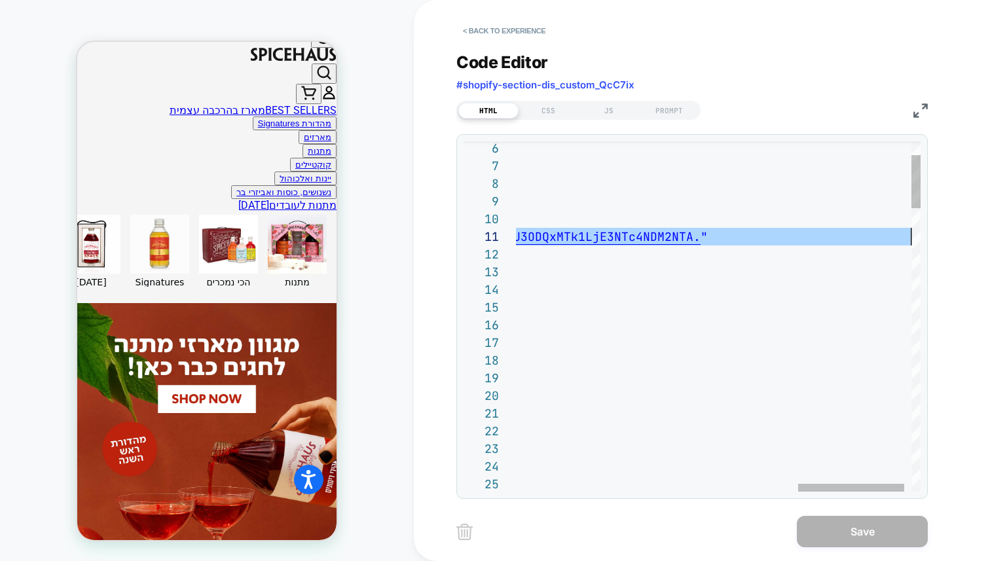
drag, startPoint x: 572, startPoint y: 239, endPoint x: 910, endPoint y: 235, distance: 338.0
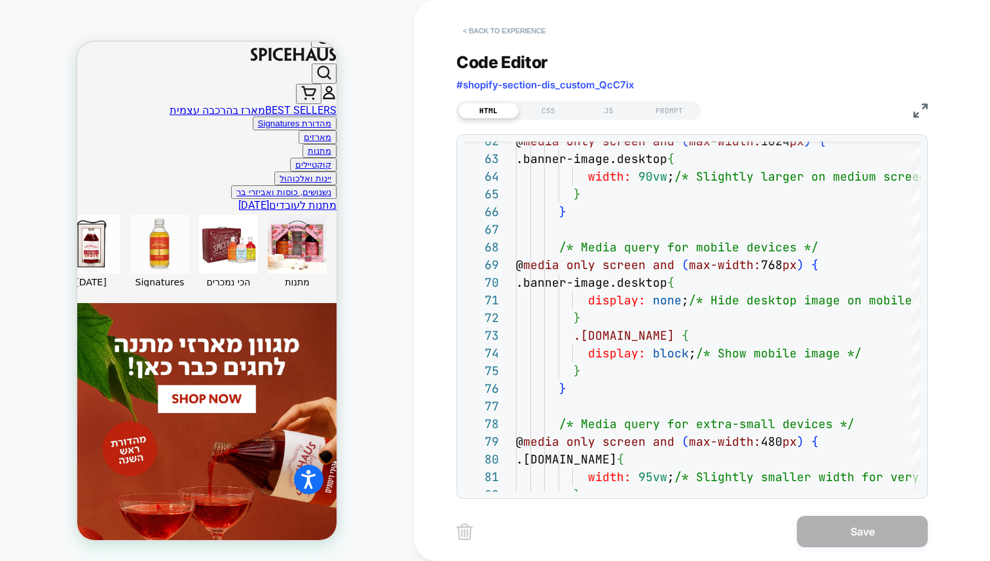
click at [481, 33] on button "< Back to experience" at bounding box center [505, 30] width 96 height 21
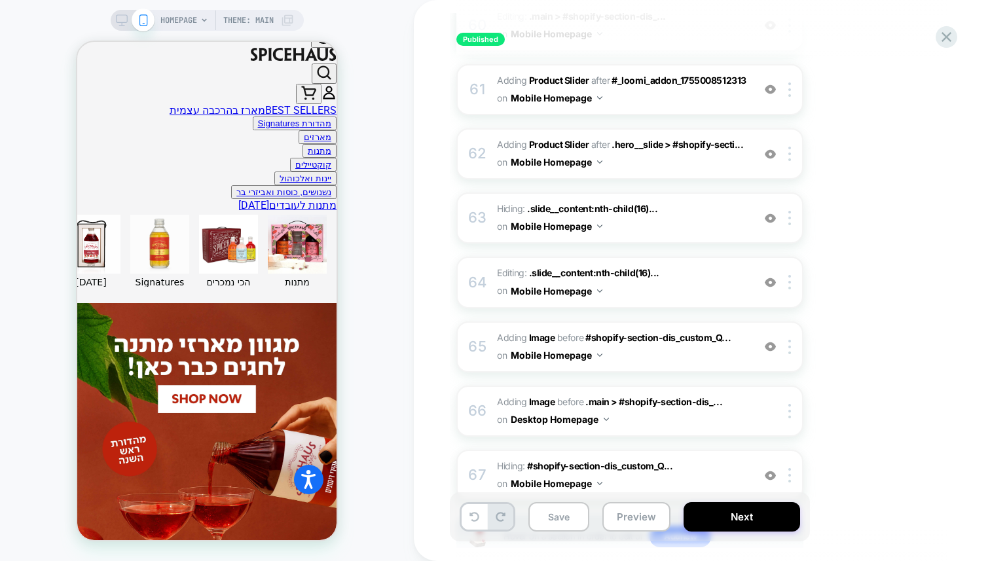
scroll to position [4034, 0]
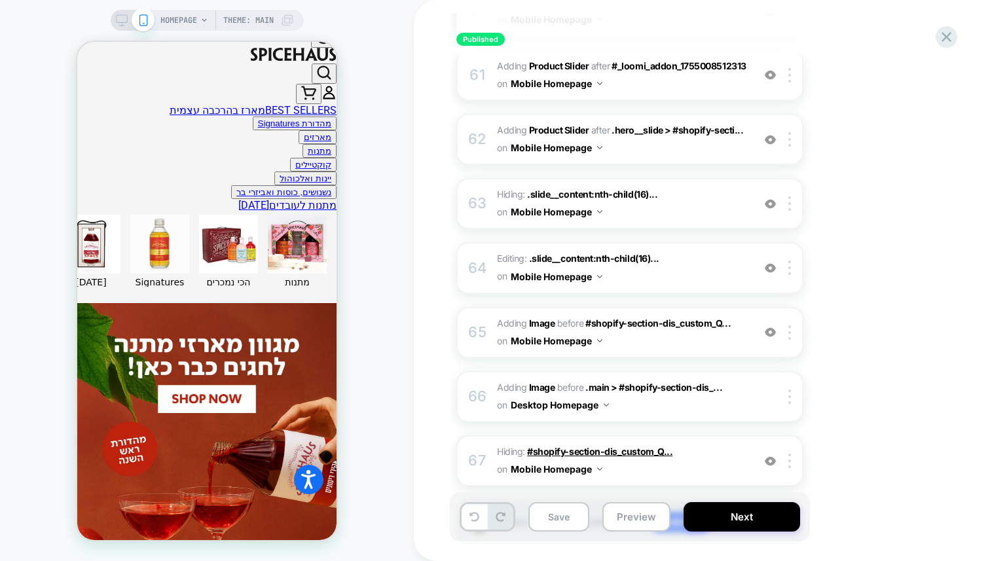
click at [641, 446] on span "#shopify-section-dis_custom_Q..." at bounding box center [599, 451] width 145 height 11
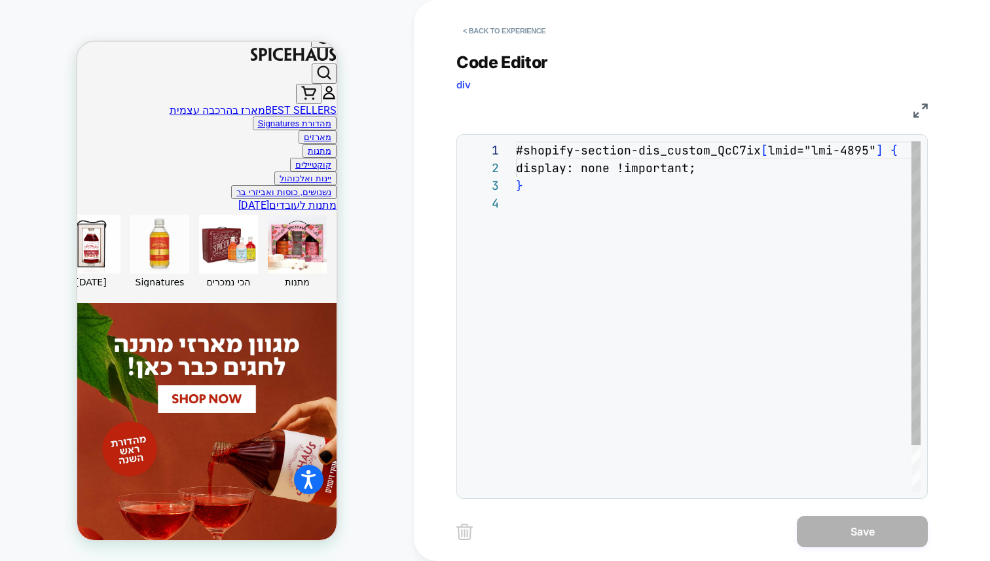
scroll to position [53, 0]
click at [696, 149] on div "#shopify-section-dis_custom_QcC7ix [ lmid="lmi-4895" ] { display: none !importa…" at bounding box center [722, 342] width 412 height 403
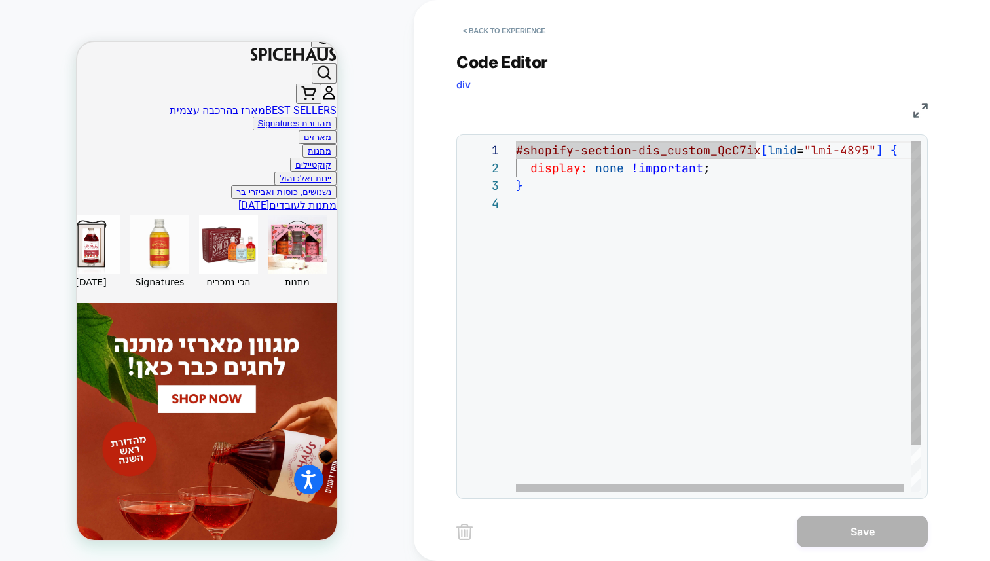
click at [532, 152] on div "#shopify-section-dis_custom_QcC7ix [ lmid = "lmi-4895" ] { display: none !impor…" at bounding box center [722, 342] width 412 height 403
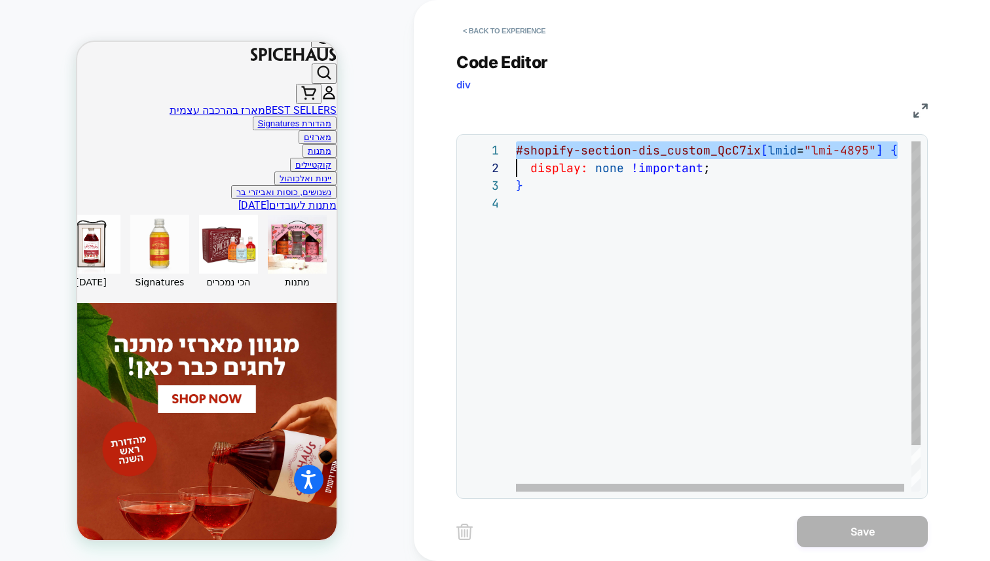
click at [532, 152] on div "#shopify-section-dis_custom_QcC7ix [ lmid = "lmi-4895" ] { display: none !impor…" at bounding box center [722, 342] width 412 height 403
drag, startPoint x: 878, startPoint y: 149, endPoint x: 515, endPoint y: 146, distance: 362.9
click at [516, 146] on div "#shopify-section-dis_custom_QcC7ix [ lmid = "lmi-4895" ] { display: none !impor…" at bounding box center [722, 342] width 412 height 403
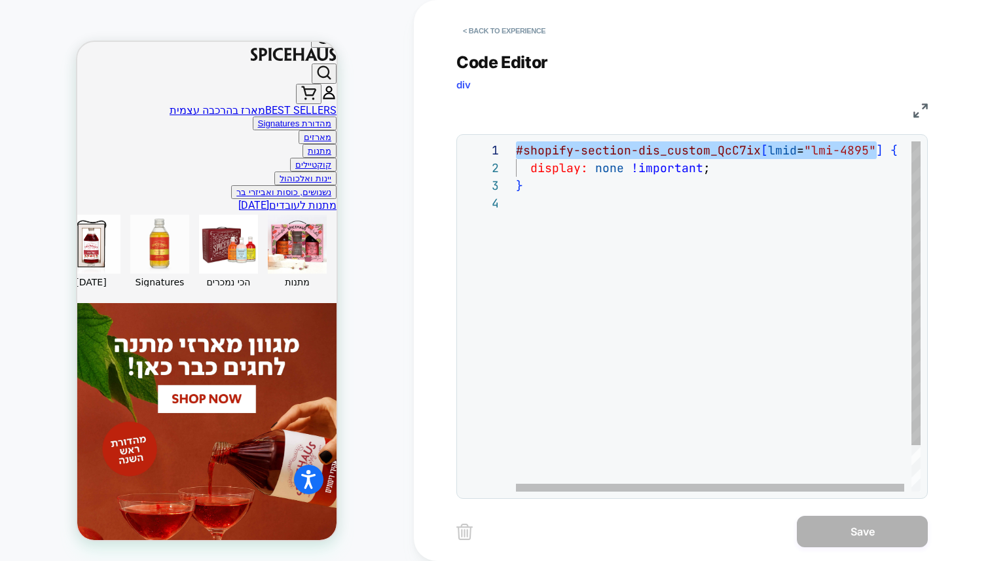
type textarea "**********"
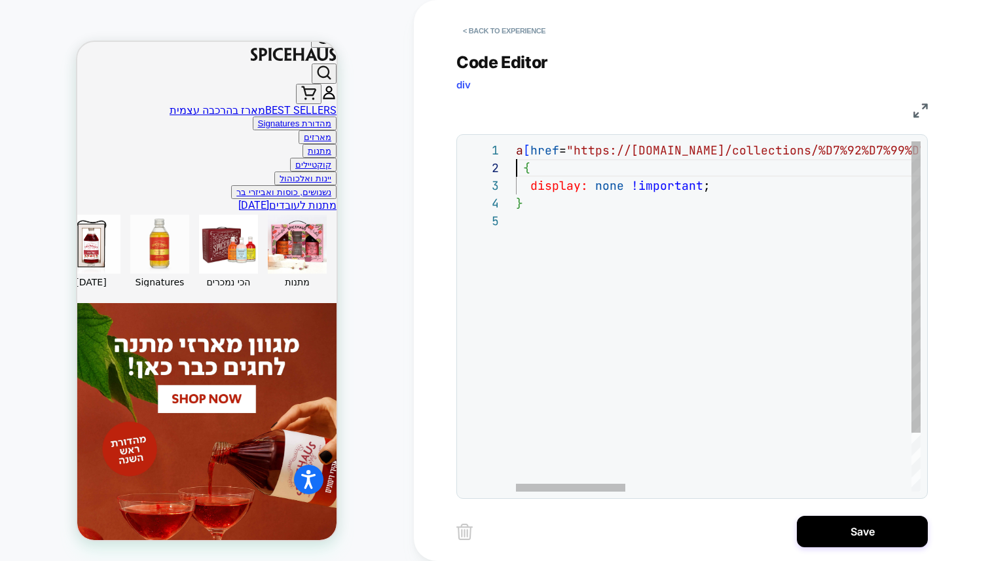
scroll to position [18, 0]
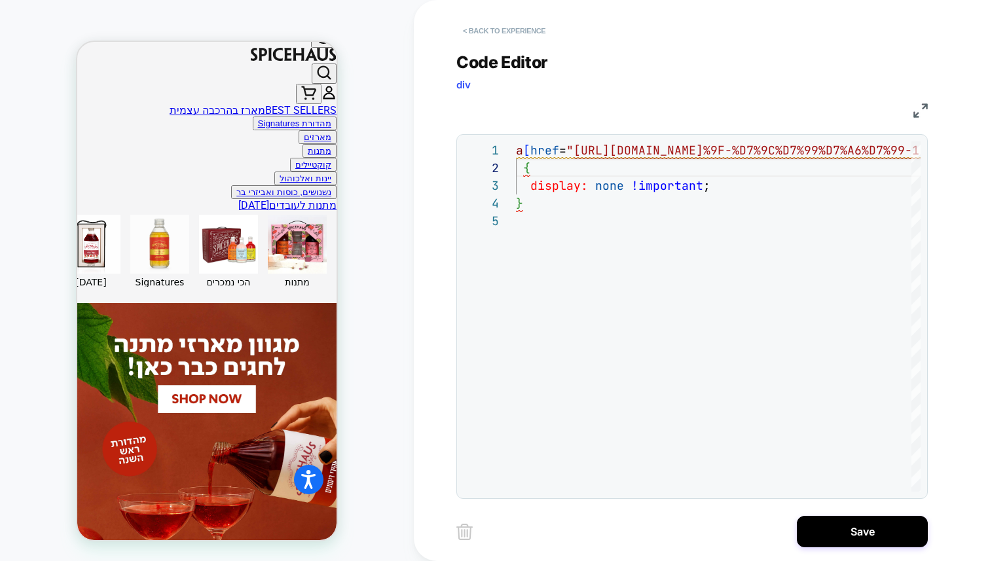
click at [515, 31] on button "< Back to experience" at bounding box center [505, 30] width 96 height 21
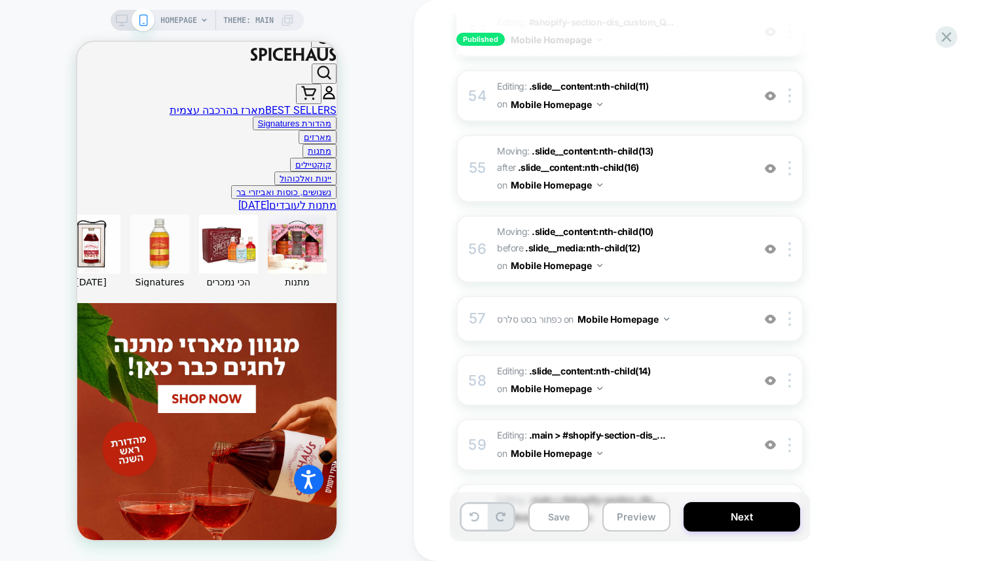
scroll to position [4034, 0]
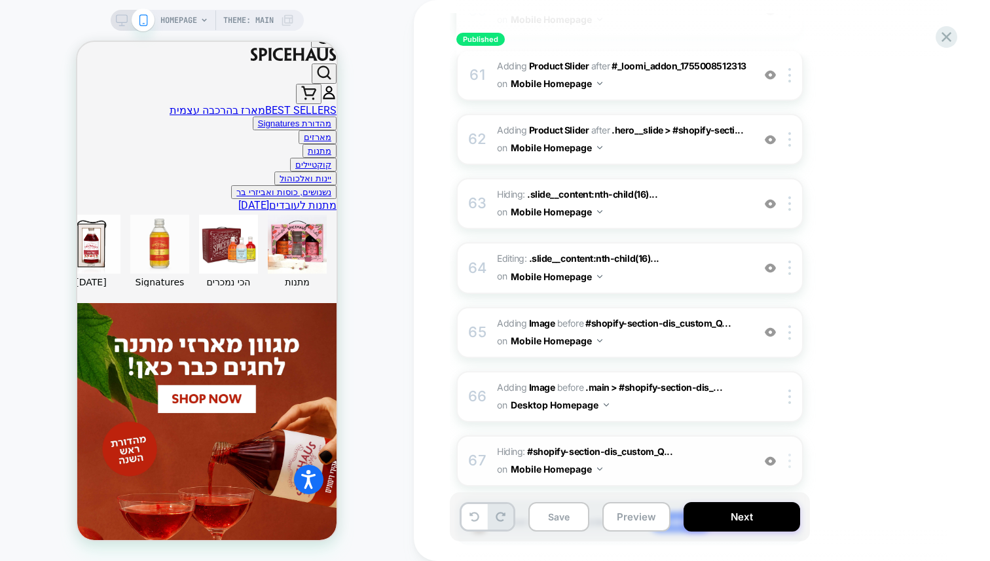
click at [789, 454] on img at bounding box center [790, 461] width 3 height 14
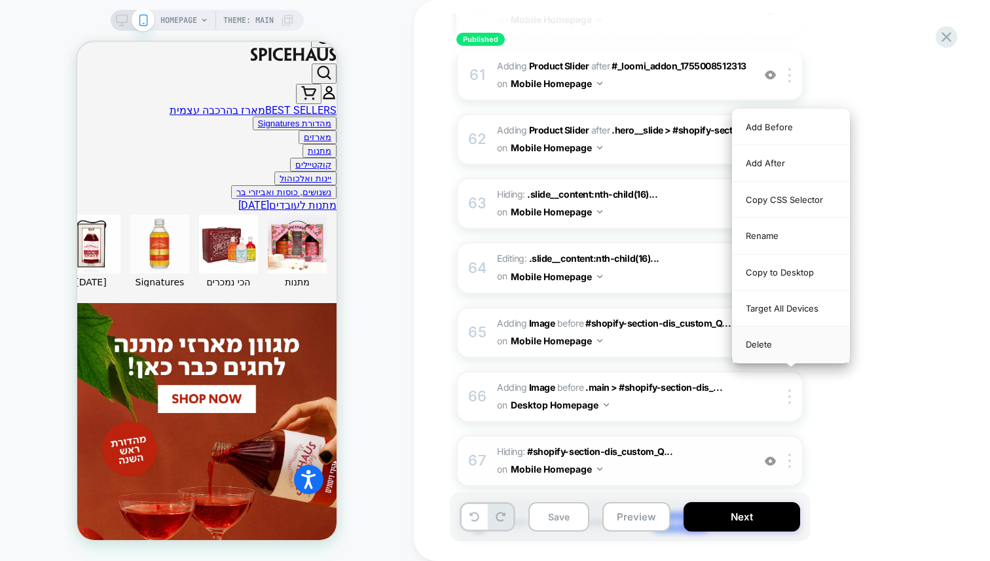
click at [790, 350] on div "Delete" at bounding box center [791, 344] width 117 height 35
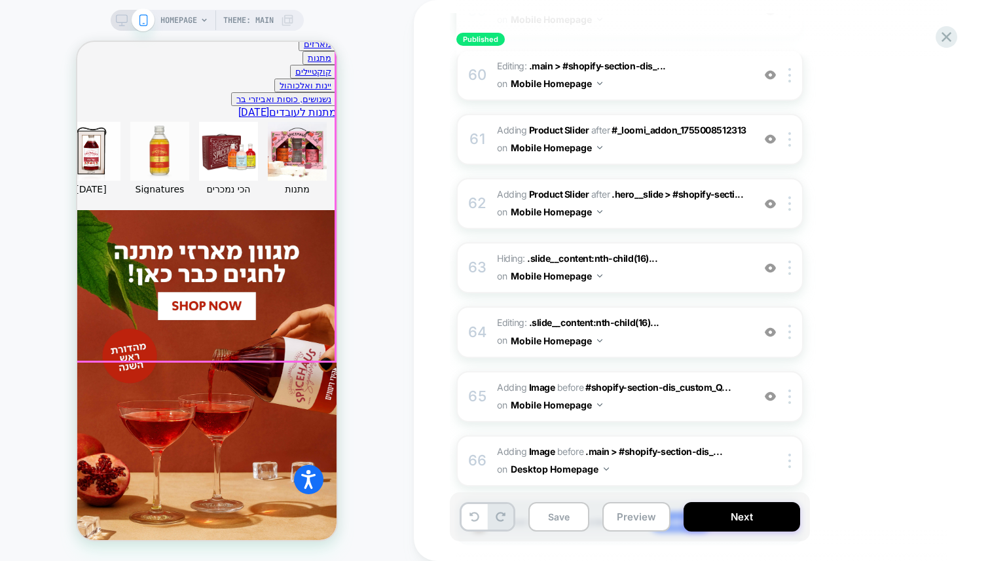
scroll to position [633, 0]
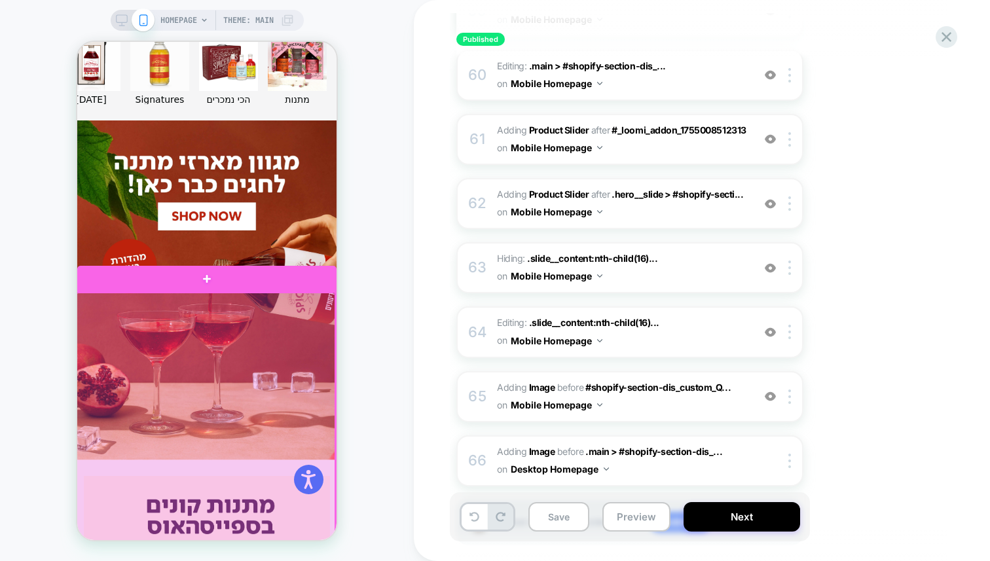
click at [268, 357] on div at bounding box center [205, 454] width 259 height 323
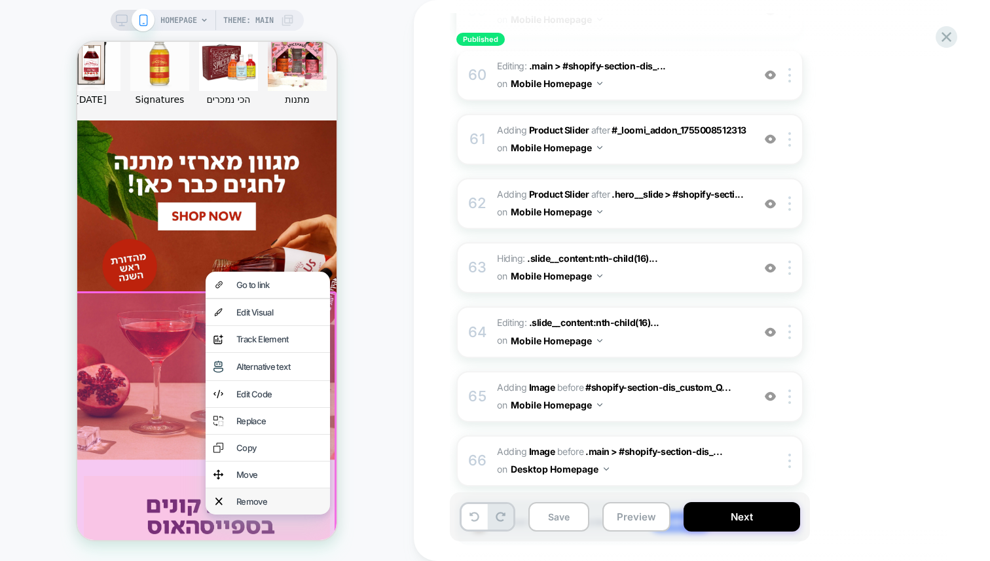
click at [222, 502] on img at bounding box center [218, 501] width 7 height 10
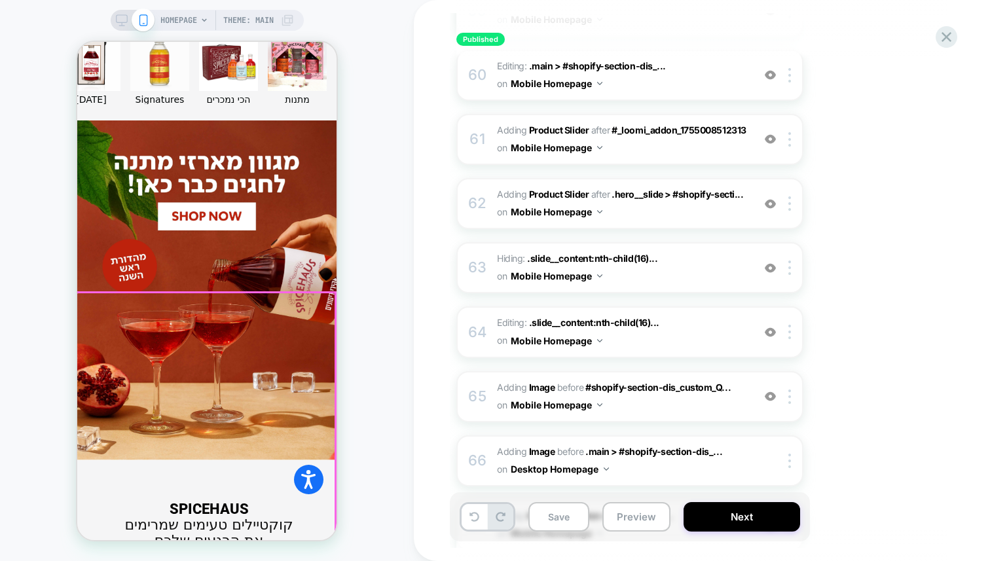
scroll to position [4034, 0]
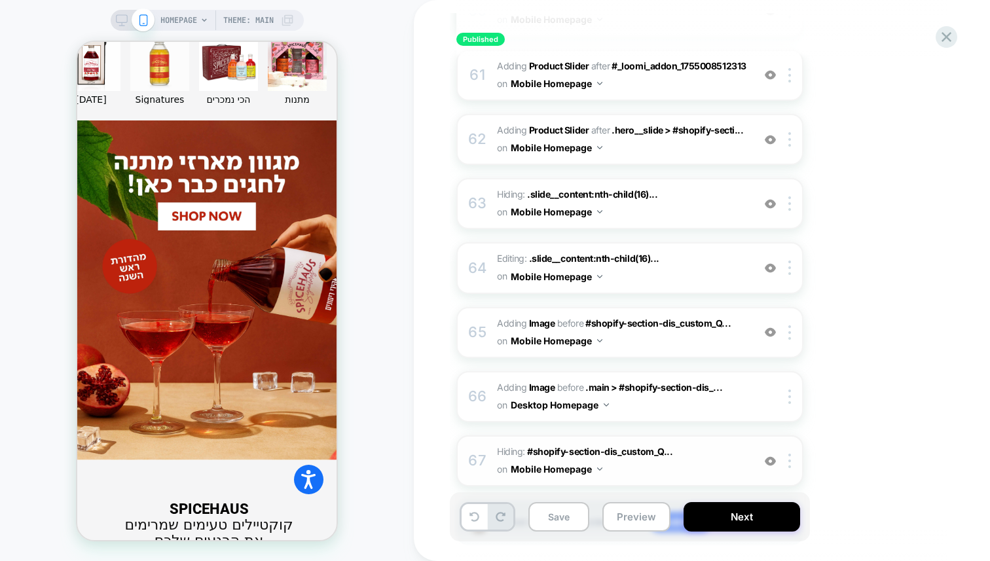
click at [638, 443] on span "Hiding : #shopify-section-dis_custom_Q... #shopify-section-dis_custom_QcC7ix on…" at bounding box center [622, 460] width 250 height 35
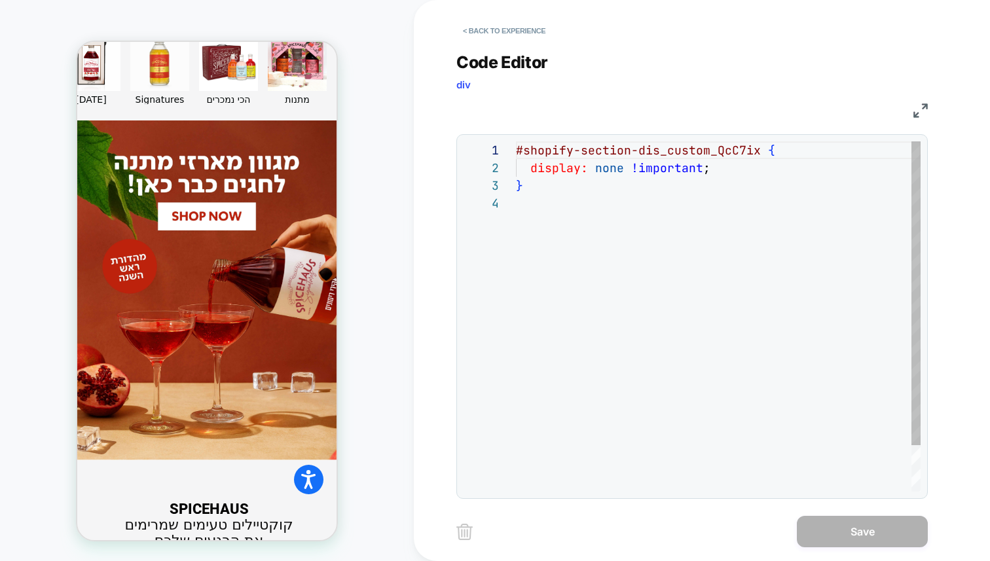
scroll to position [53, 0]
click at [645, 124] on div "**********" at bounding box center [693, 267] width 472 height 463
drag, startPoint x: 757, startPoint y: 151, endPoint x: 514, endPoint y: 155, distance: 243.0
click at [516, 155] on div "#shopify-section-dis_custom_QcC7ix { display: none !important ; }" at bounding box center [718, 342] width 405 height 403
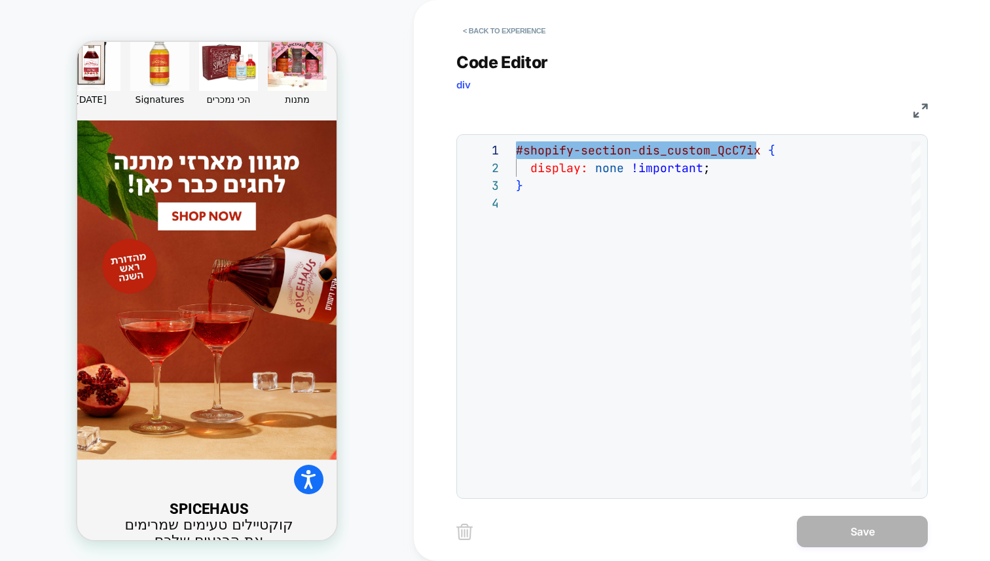
scroll to position [610, 0]
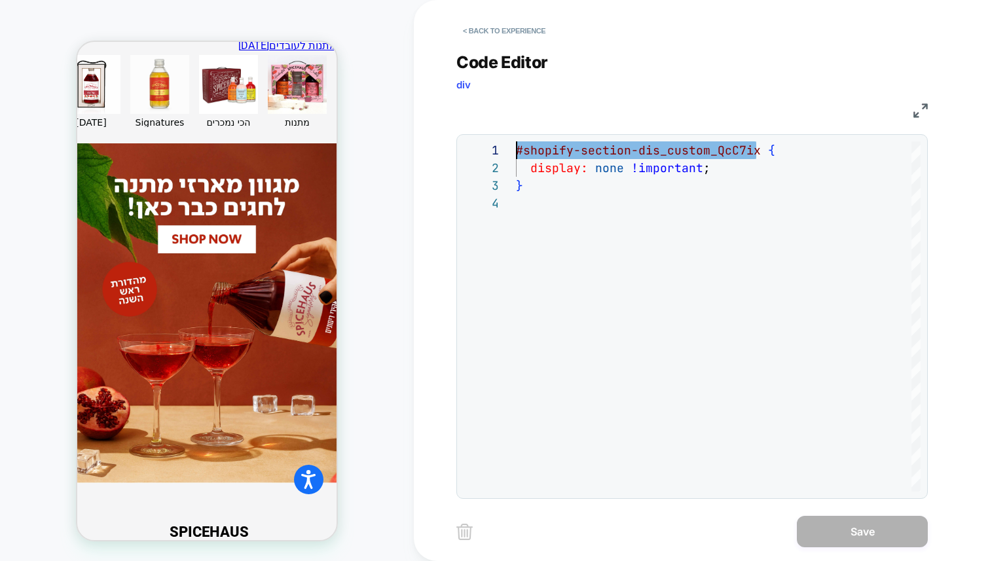
type textarea "**********"
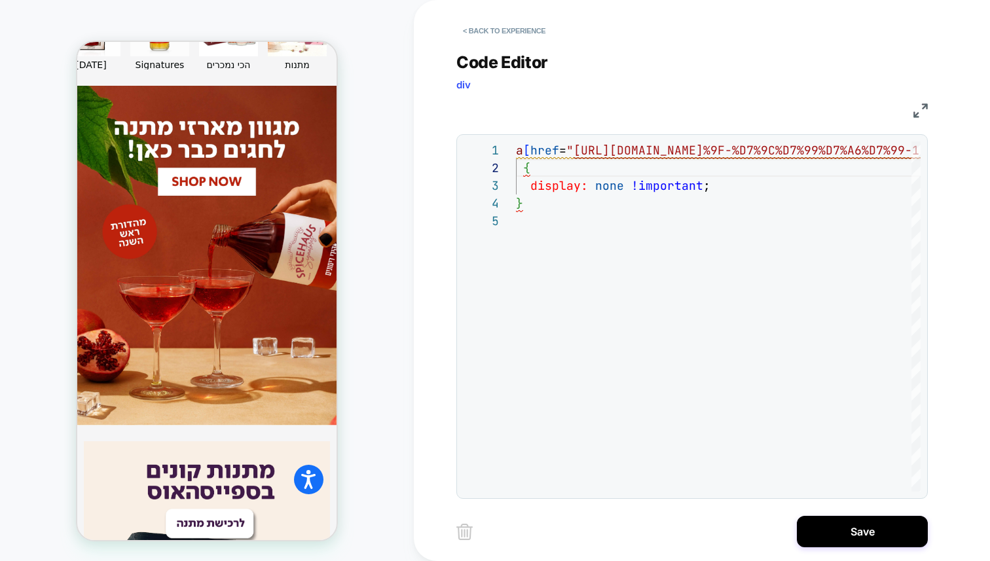
scroll to position [712, 0]
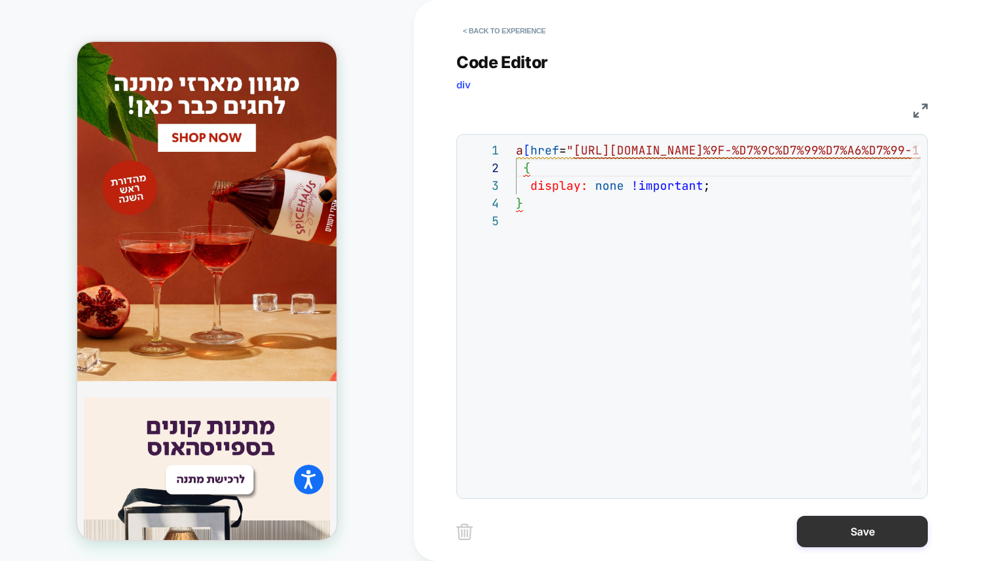
click at [815, 530] on button "Save" at bounding box center [862, 531] width 131 height 31
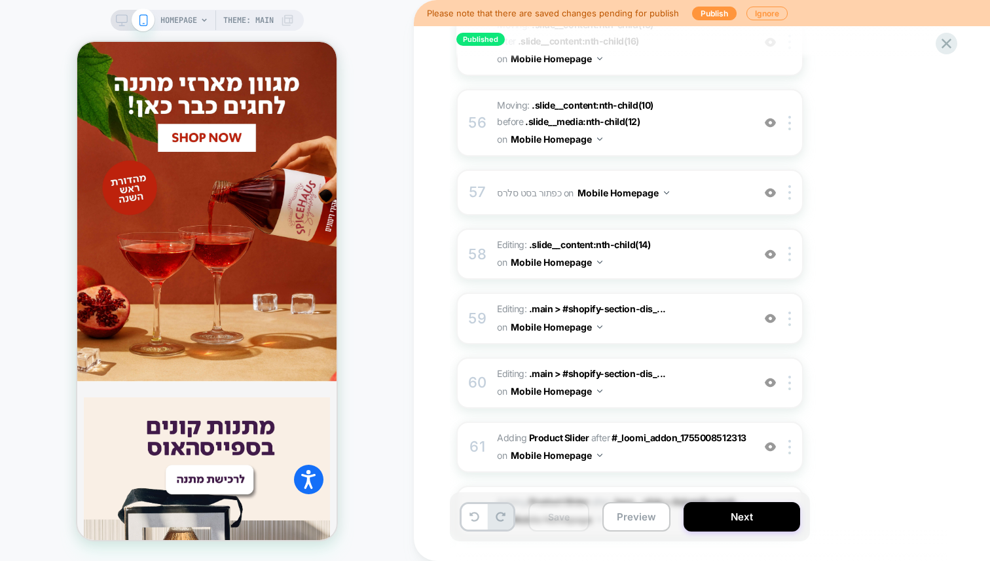
scroll to position [4034, 0]
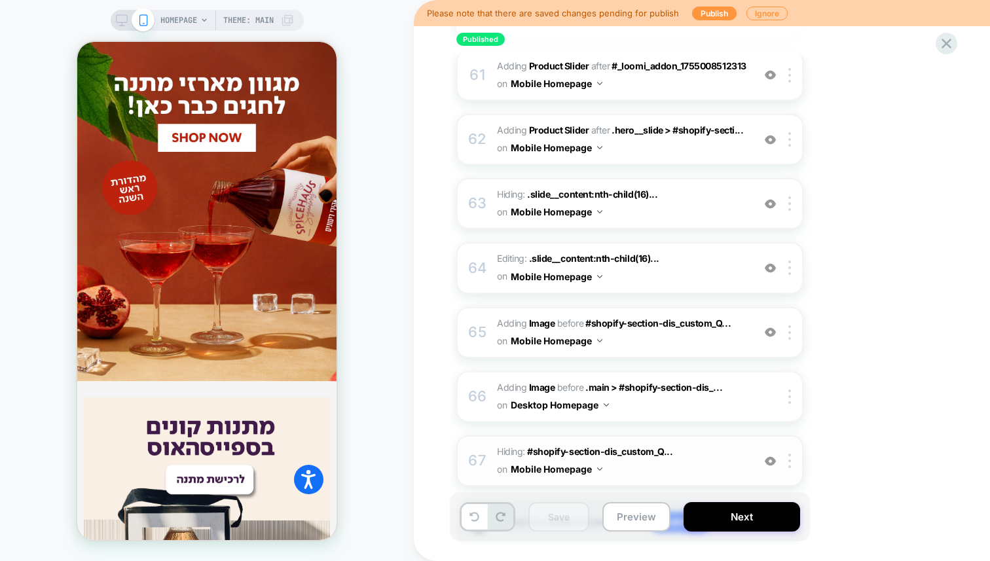
click at [640, 443] on span "Hiding : #shopify-section-dis_custom_Q... #shopify-section-dis_custom_QcC7ix on…" at bounding box center [622, 460] width 250 height 35
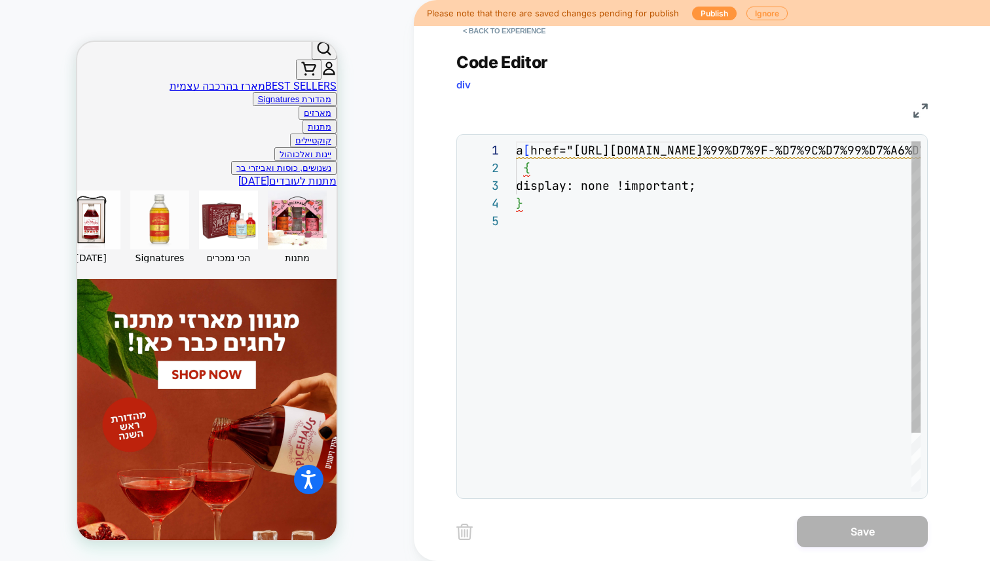
scroll to position [451, 0]
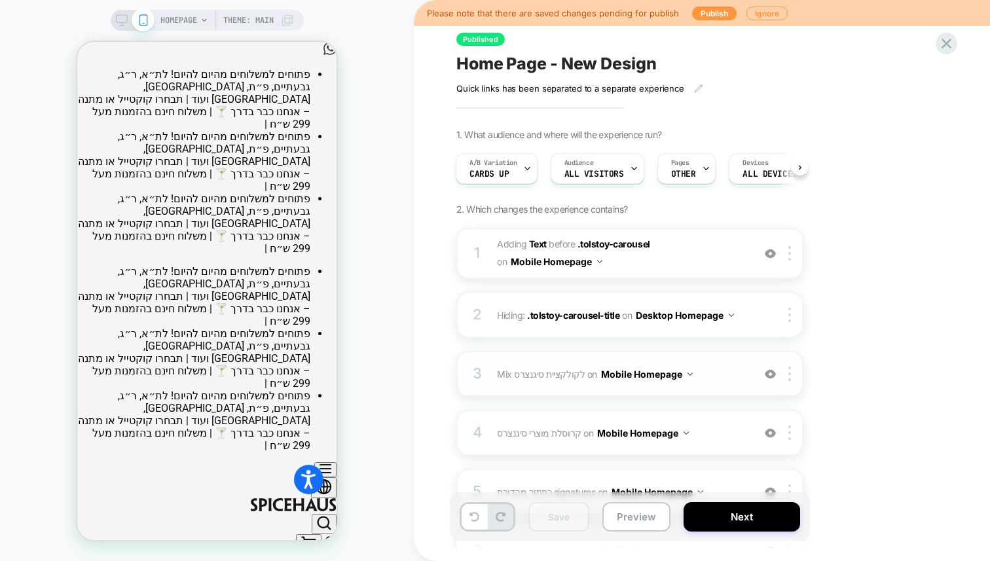
scroll to position [284, 0]
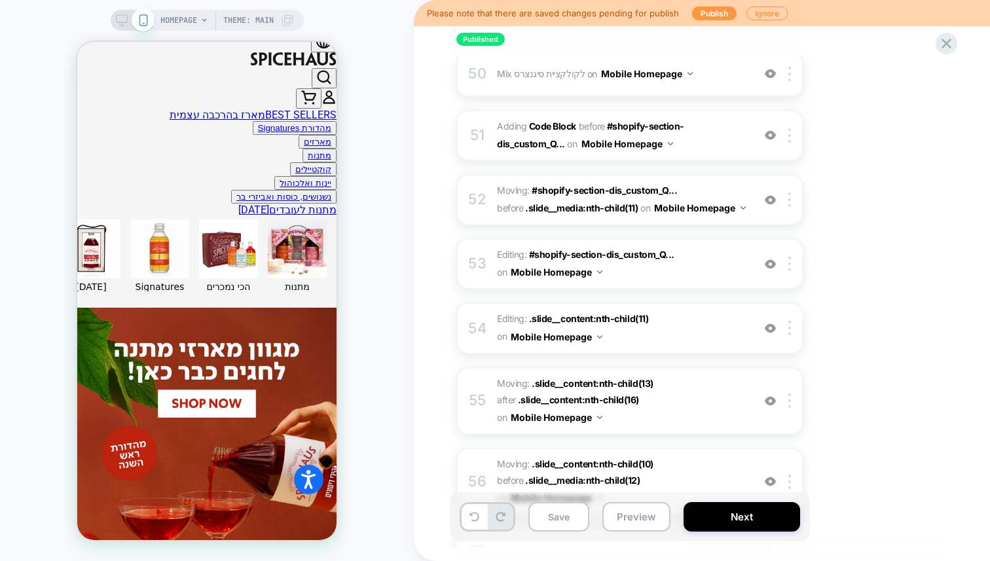
scroll to position [618, 0]
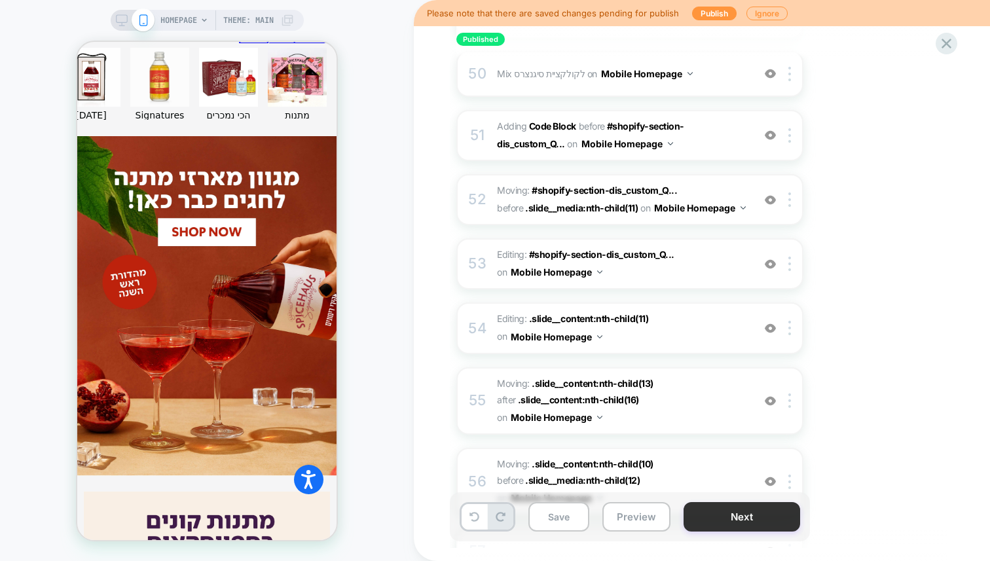
click at [766, 513] on button "Next" at bounding box center [742, 516] width 117 height 29
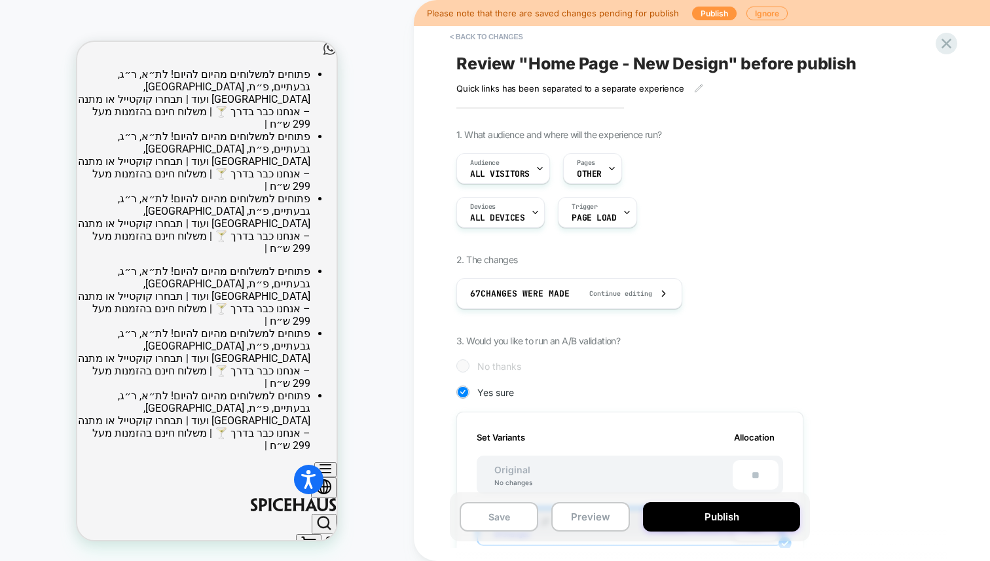
scroll to position [0, 1]
click at [706, 508] on button "Publish" at bounding box center [721, 516] width 157 height 29
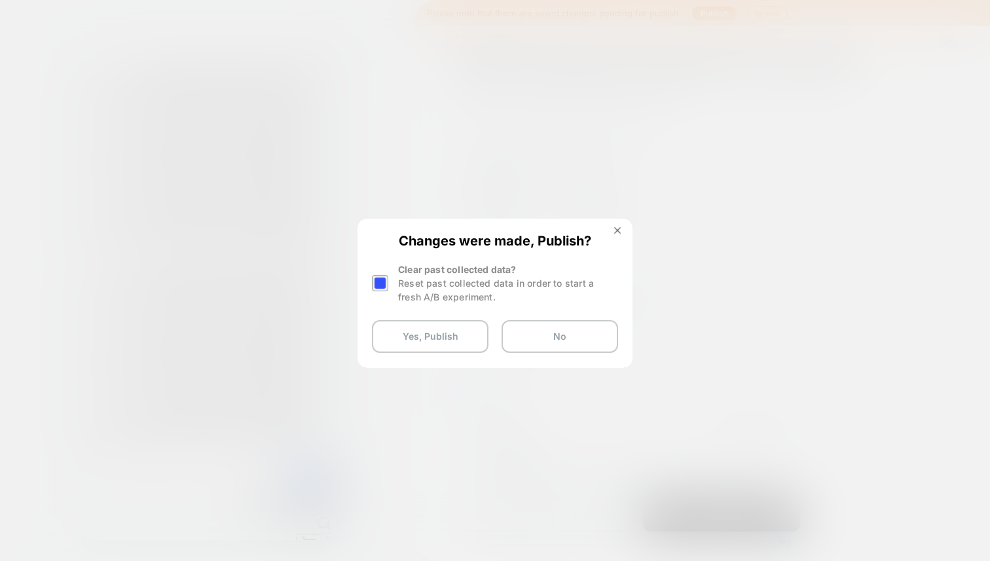
click at [383, 285] on div at bounding box center [380, 283] width 16 height 16
click at [403, 335] on button "Yes, Publish" at bounding box center [430, 336] width 117 height 33
click at [422, 331] on button "Yes, Publish" at bounding box center [430, 336] width 117 height 33
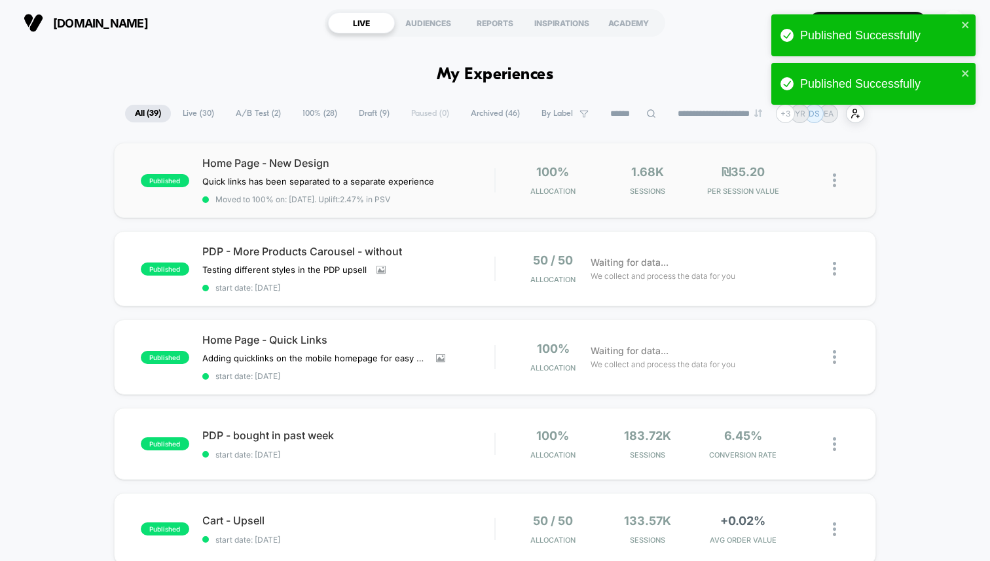
click at [834, 175] on img at bounding box center [834, 181] width 3 height 14
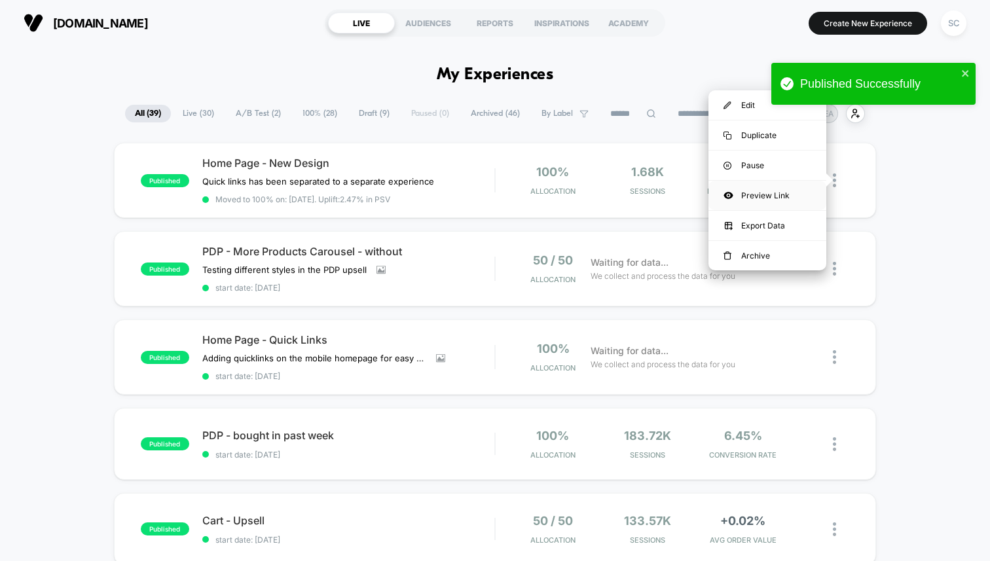
click at [747, 195] on div "Preview Link" at bounding box center [768, 195] width 118 height 29
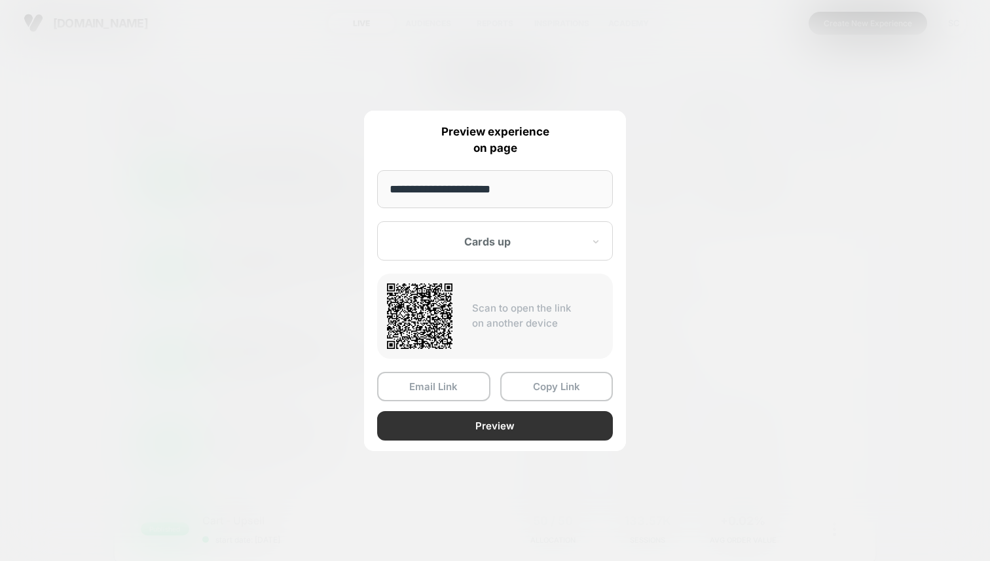
click at [462, 428] on button "Preview" at bounding box center [495, 425] width 236 height 29
